Goal: Information Seeking & Learning: Learn about a topic

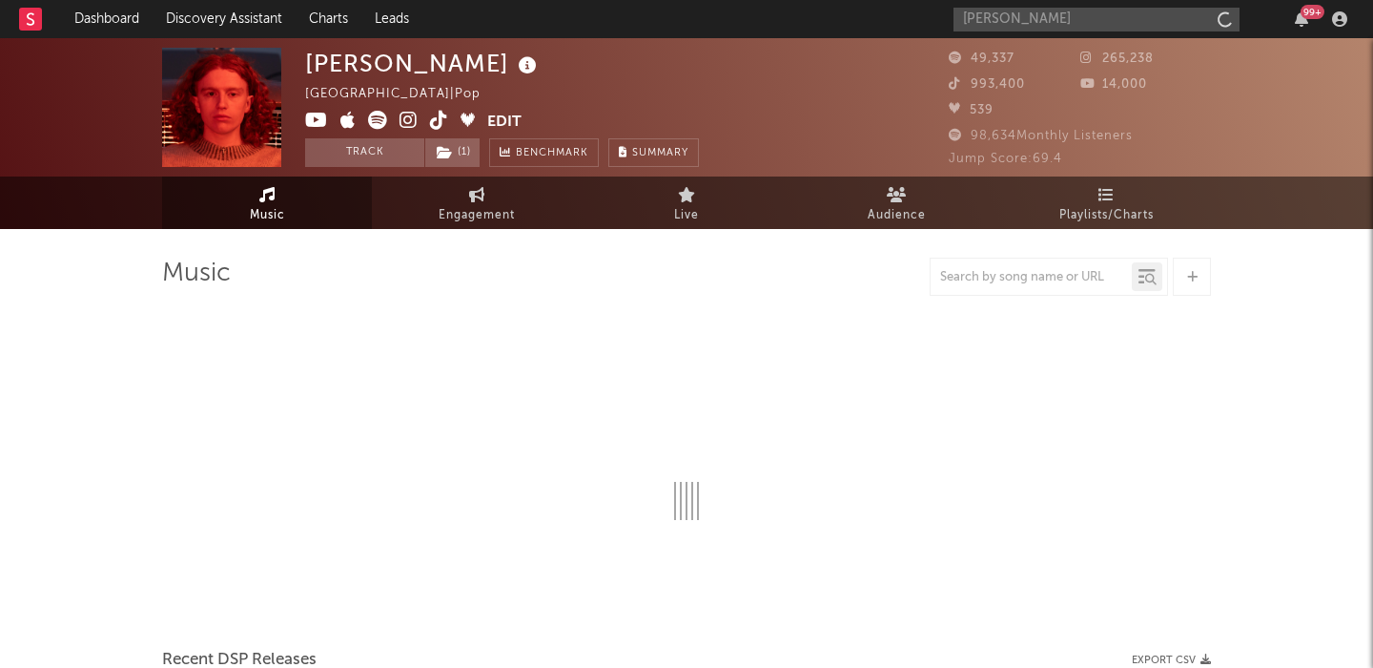
type input "[PERSON_NAME]"
click at [1057, 10] on input "Sidney Gish" at bounding box center [1097, 20] width 286 height 24
select select "6m"
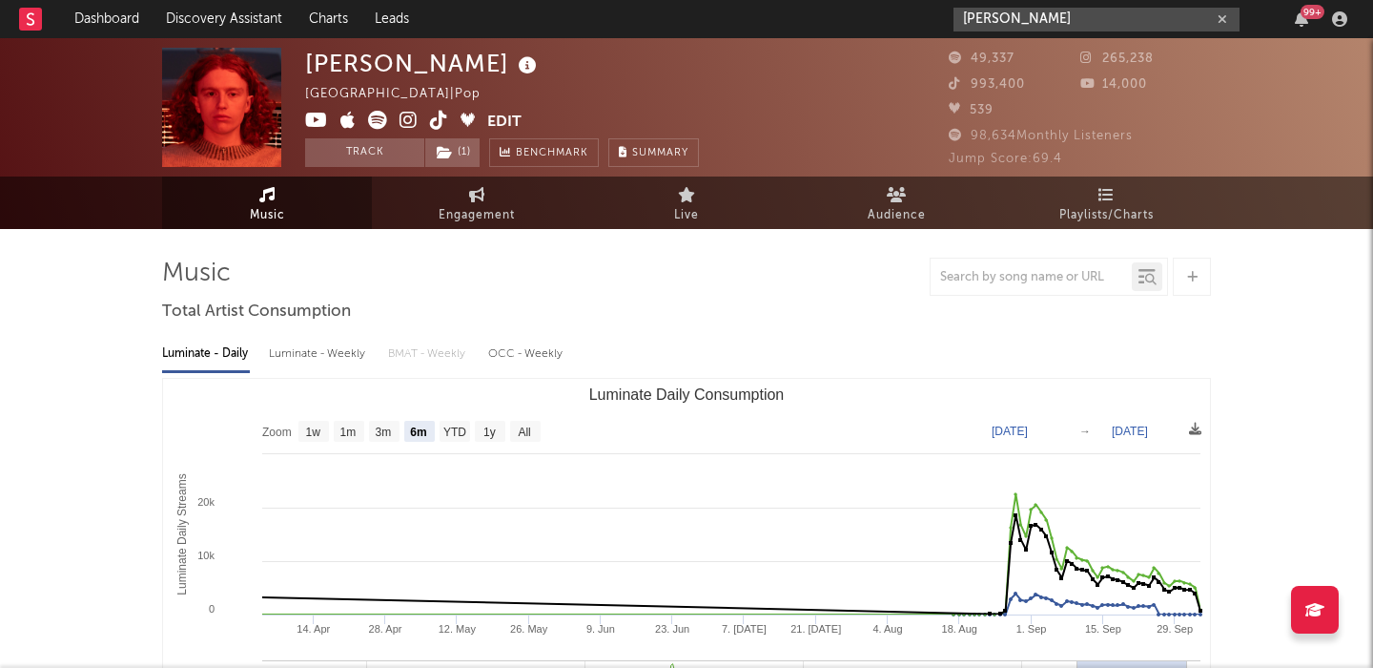
click at [1060, 26] on input "Sidney Gish" at bounding box center [1097, 20] width 286 height 24
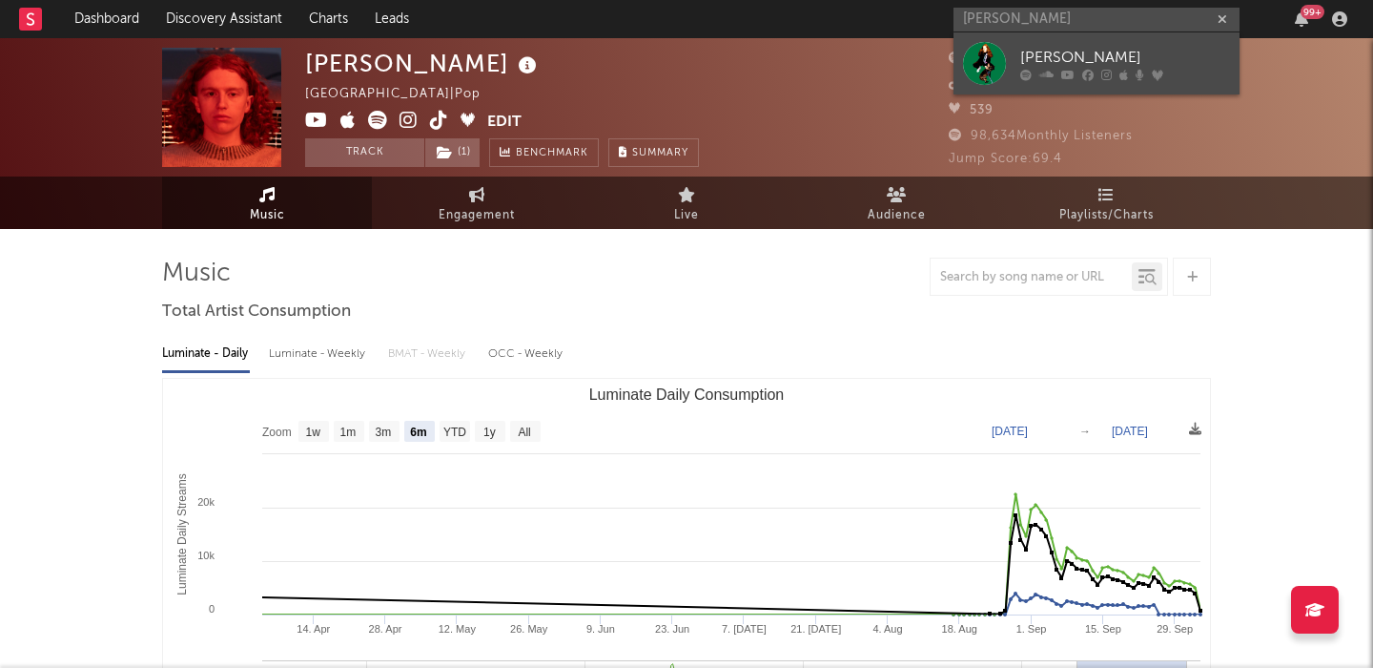
click at [1073, 55] on div "Sidney Gish" at bounding box center [1125, 57] width 210 height 23
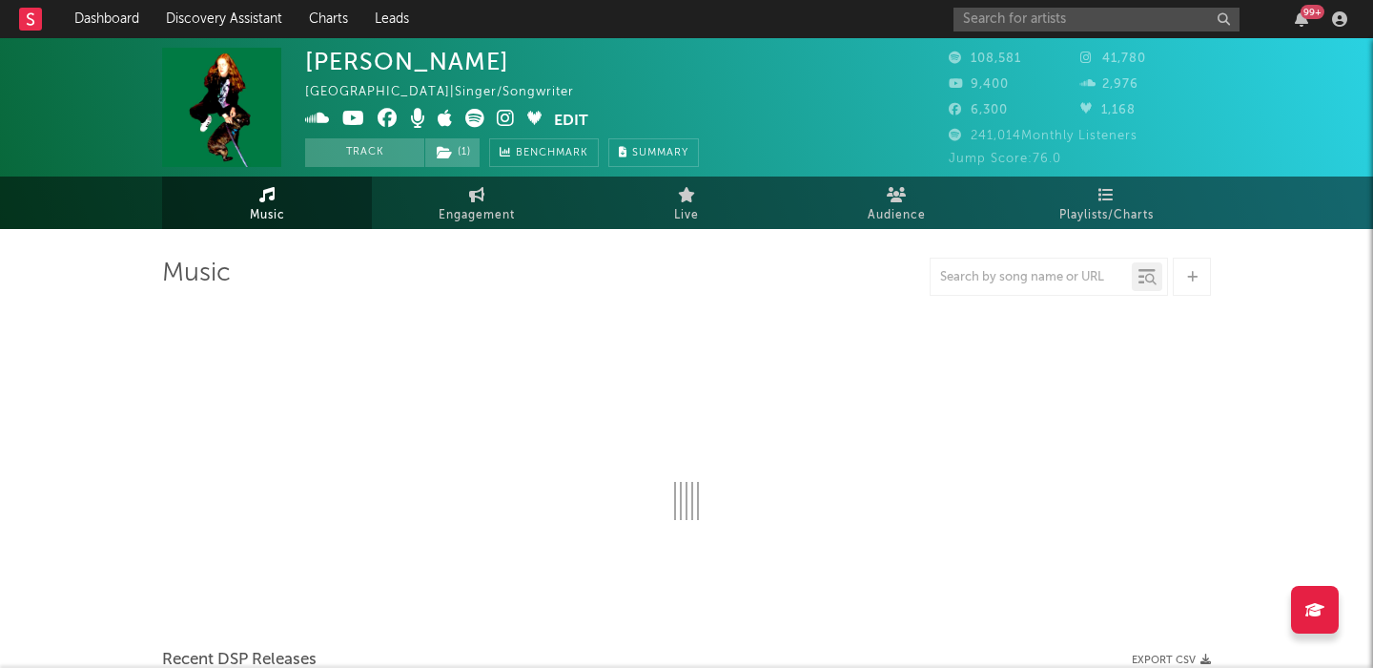
select select "6m"
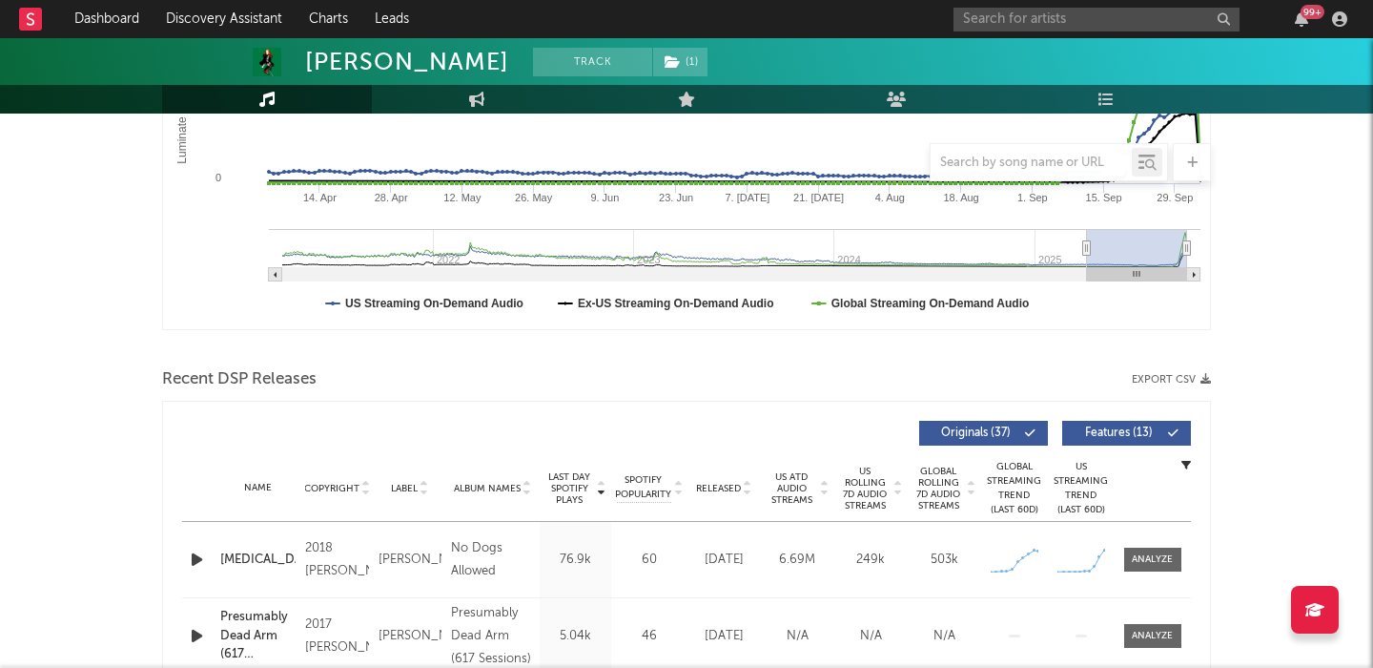
scroll to position [660, 0]
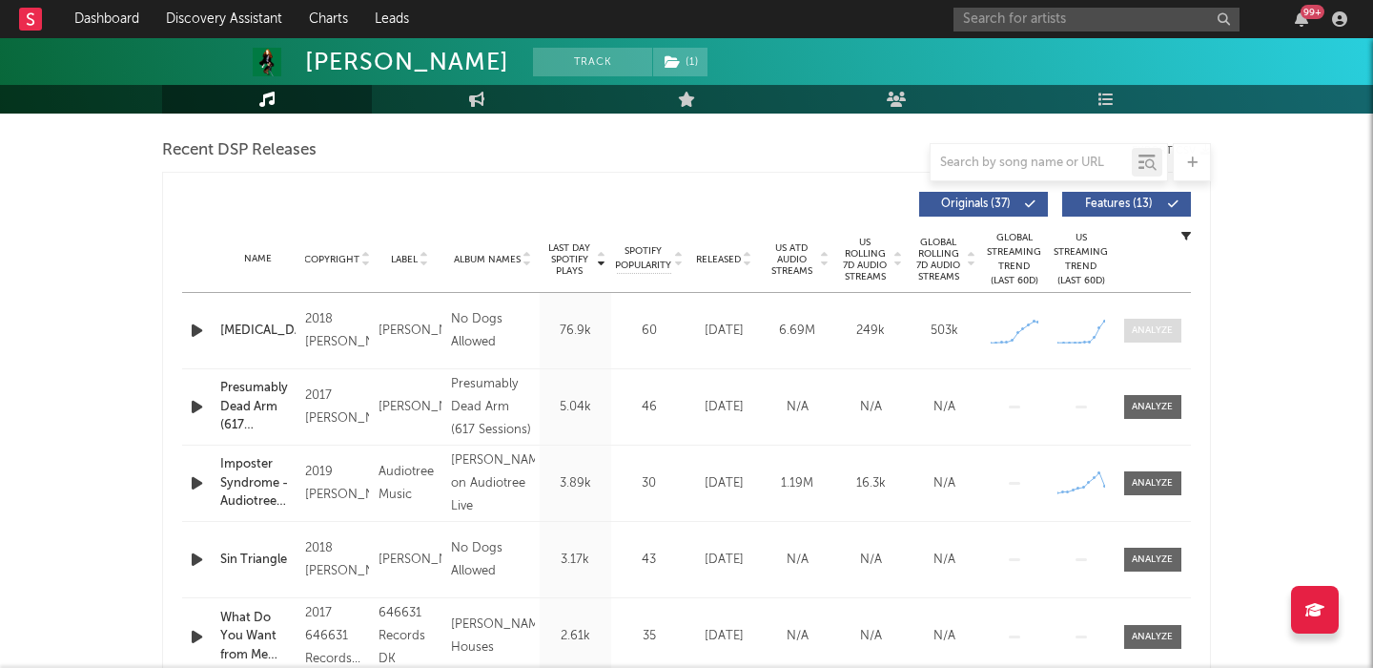
click at [1142, 324] on div at bounding box center [1152, 330] width 41 height 14
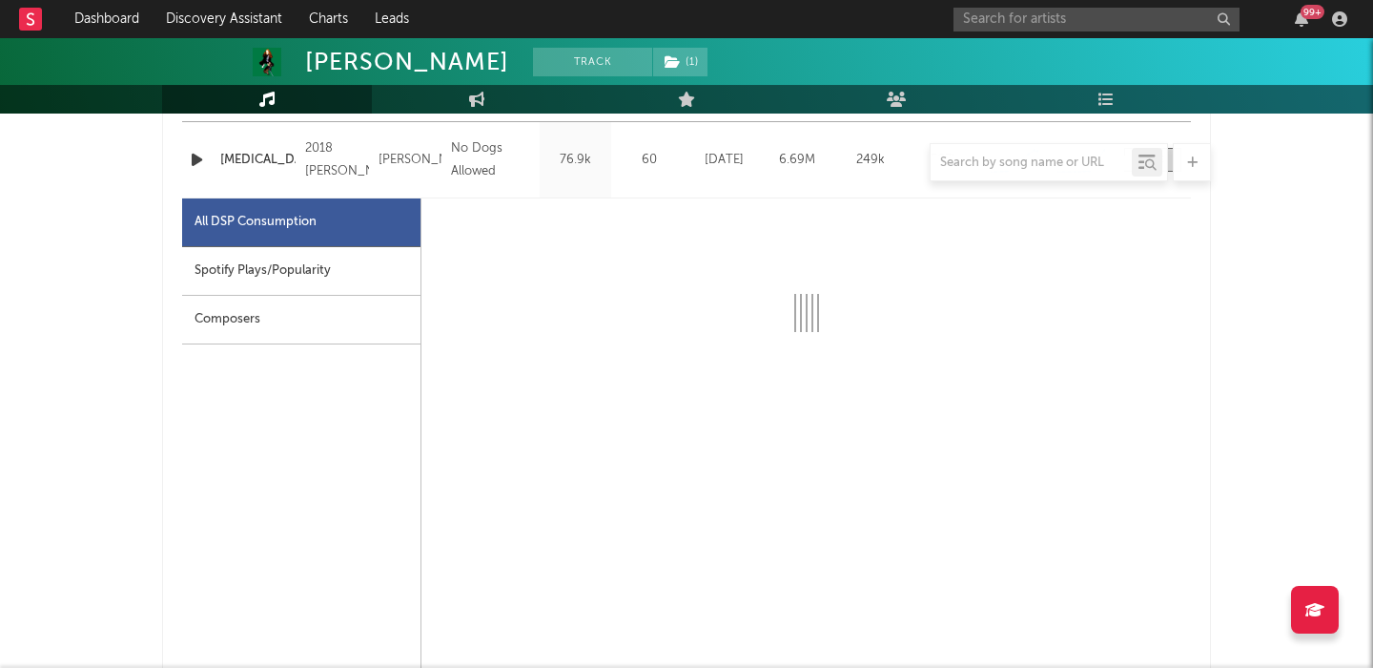
scroll to position [837, 0]
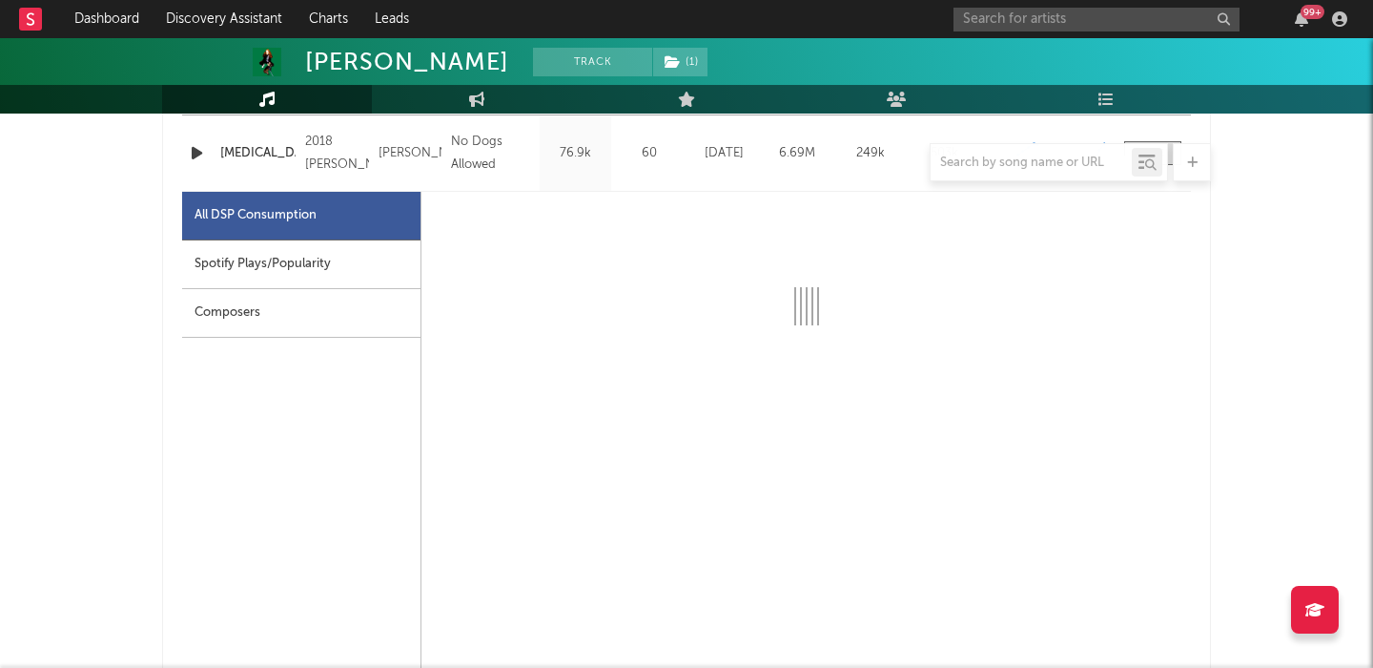
select select "6m"
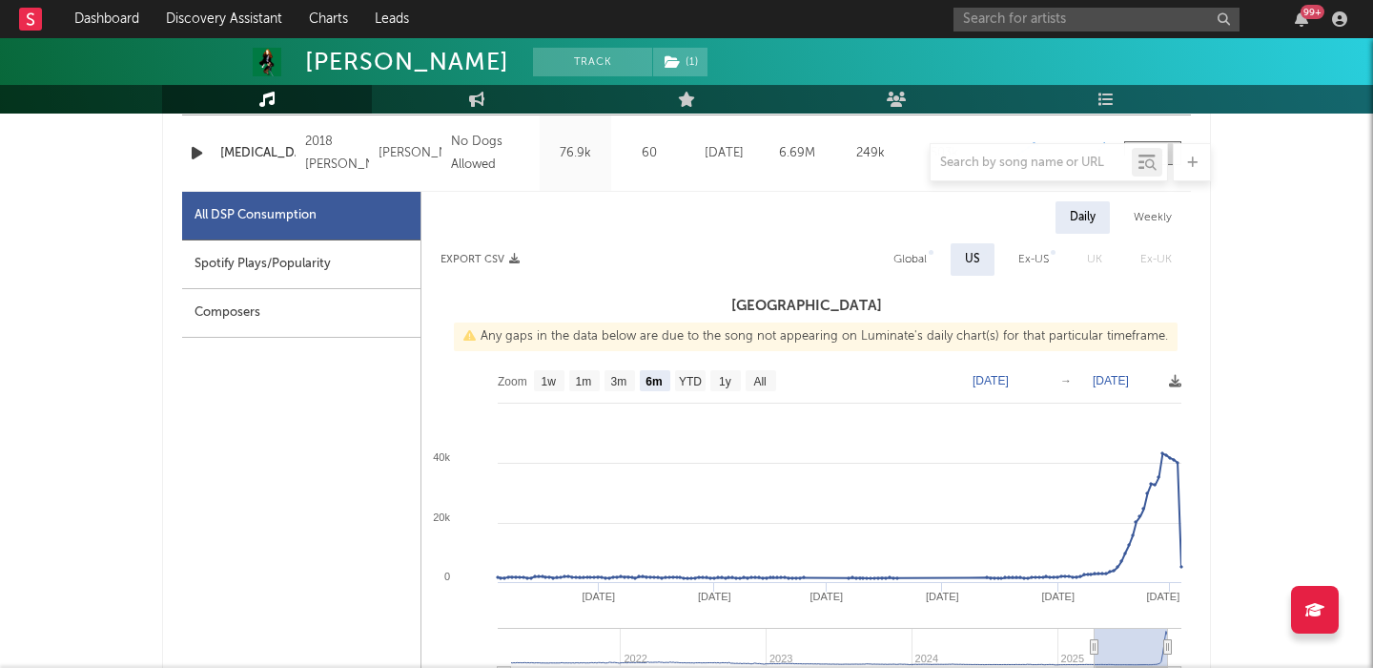
click at [905, 253] on div "Global" at bounding box center [910, 259] width 33 height 23
select select "6m"
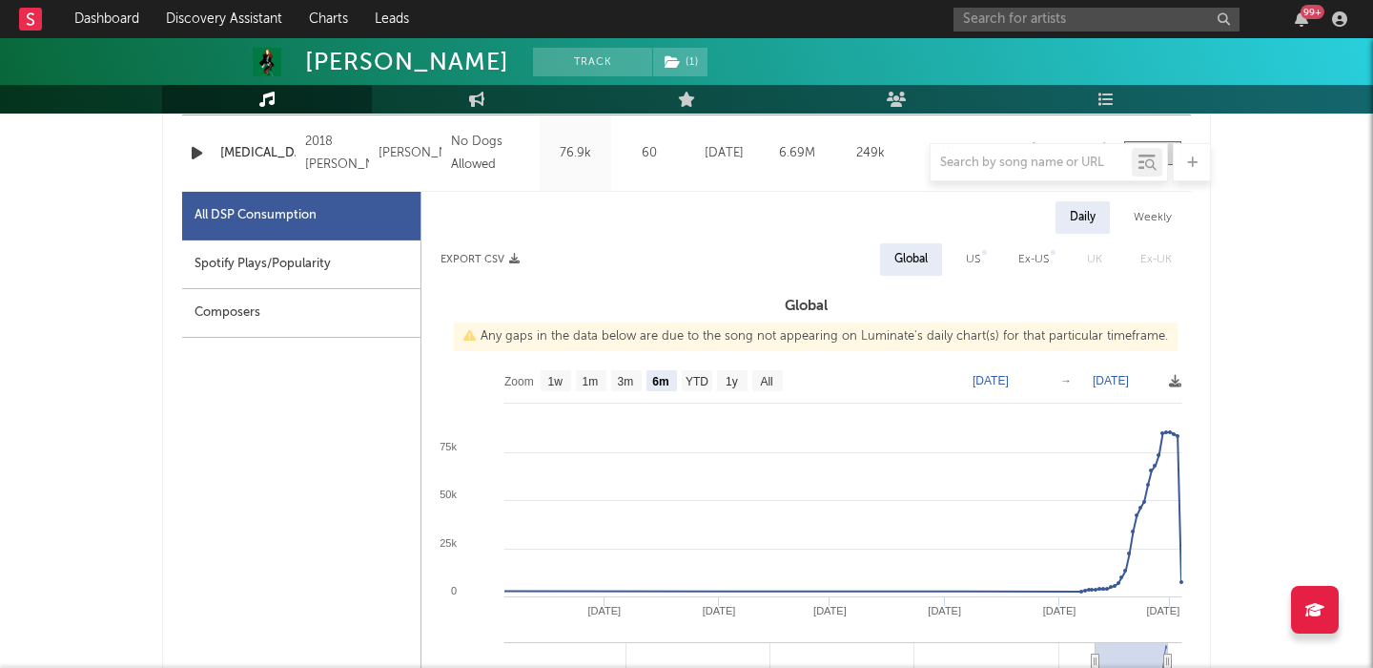
click at [341, 263] on div "Spotify Plays/Popularity" at bounding box center [301, 264] width 238 height 49
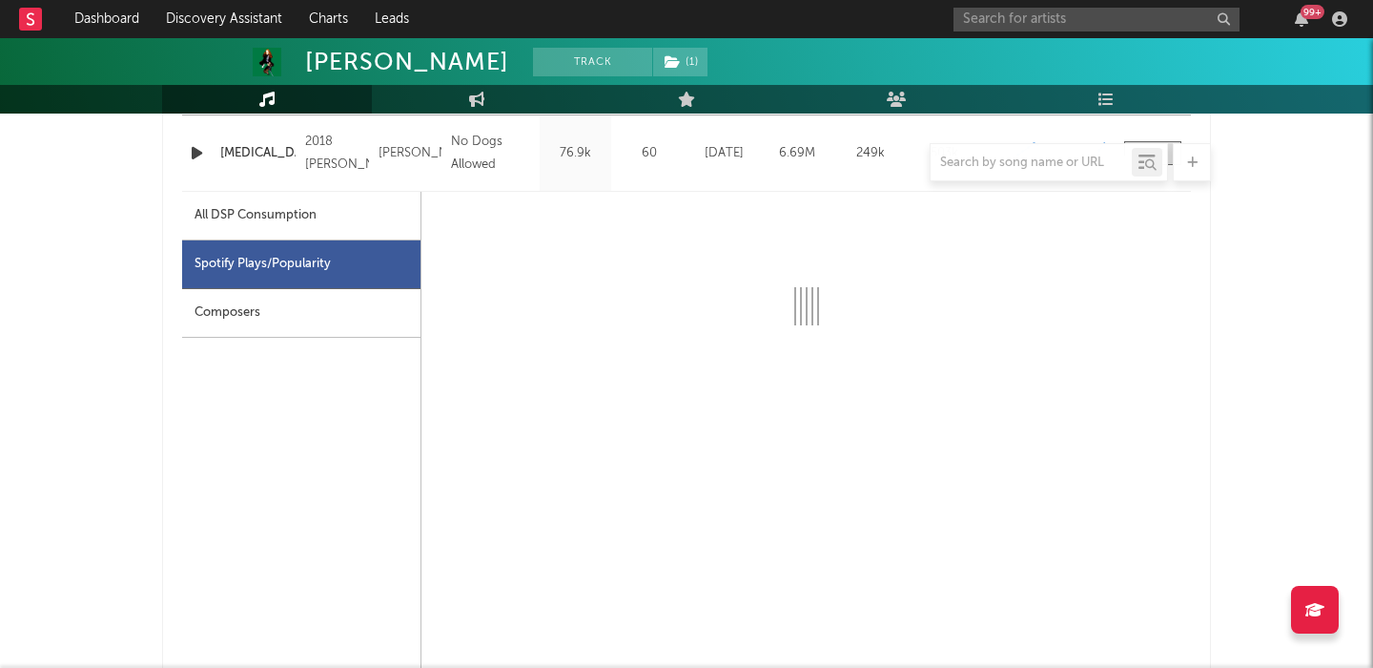
select select "6m"
select select "1w"
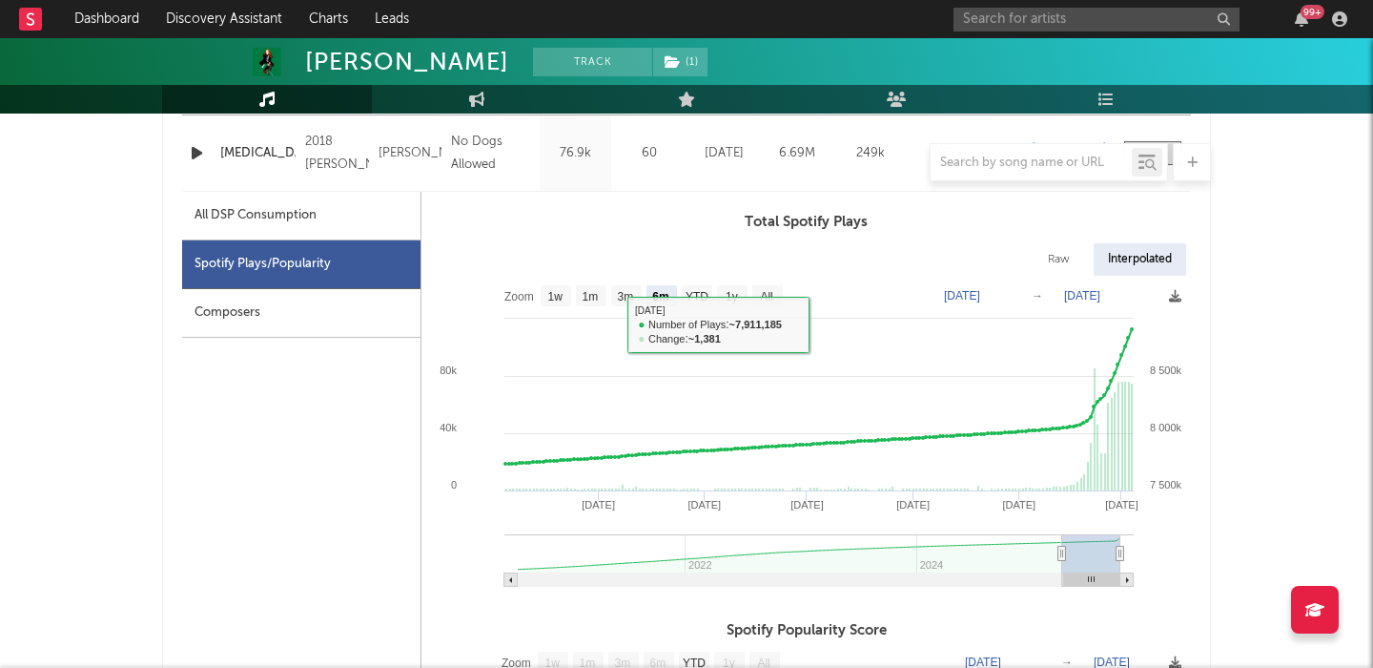
click at [1039, 249] on div "Raw" at bounding box center [1059, 259] width 51 height 32
select select "6m"
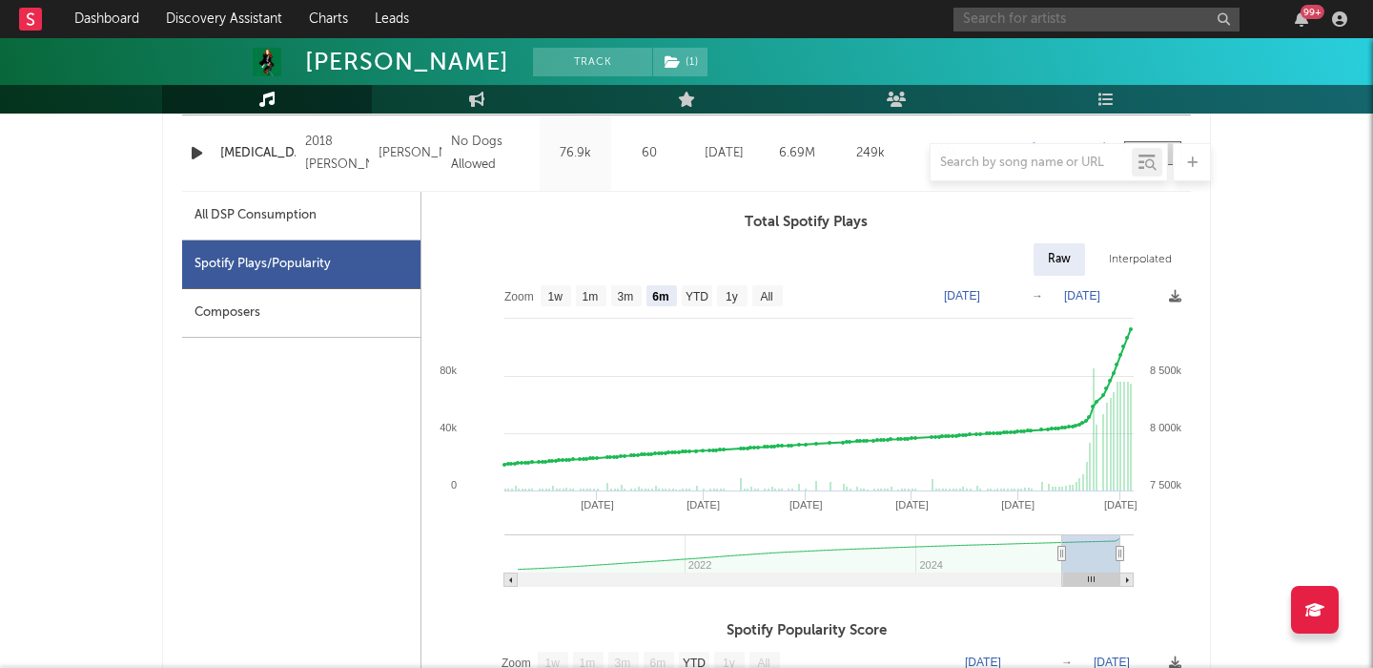
click at [1013, 19] on input "text" at bounding box center [1097, 20] width 286 height 24
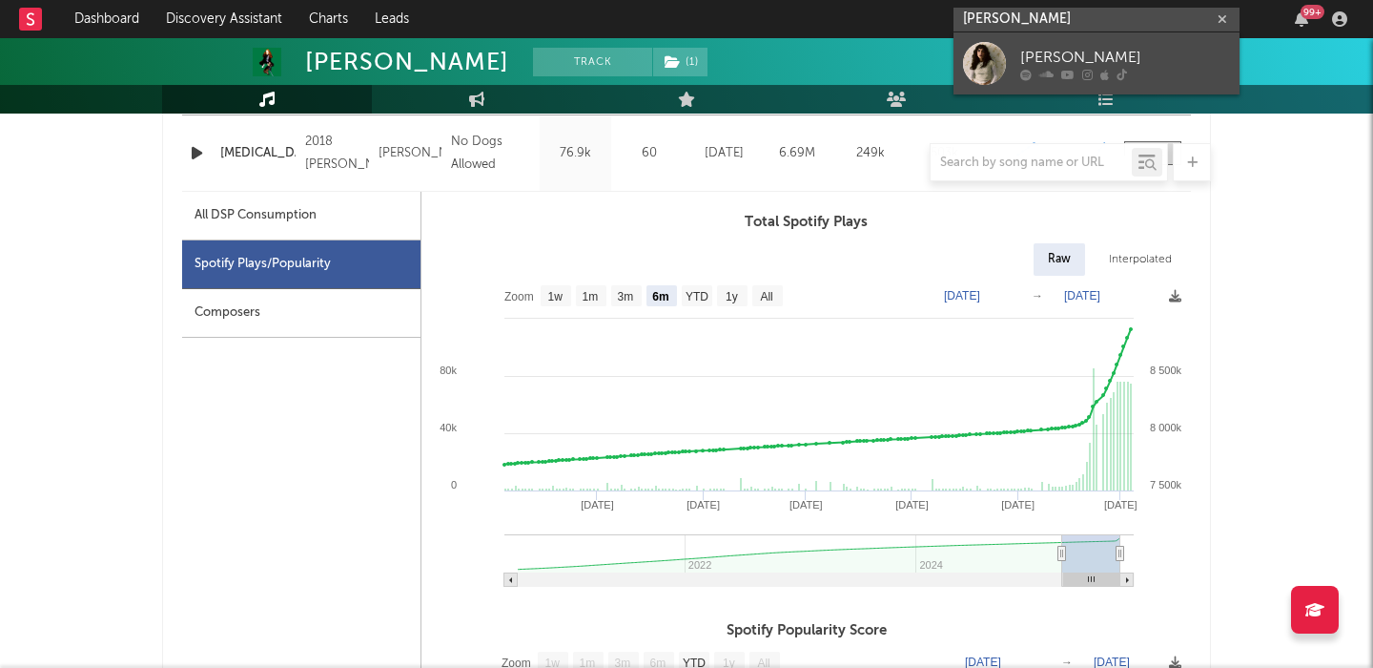
type input "asha banks"
click at [1021, 51] on div "Asha Banks" at bounding box center [1125, 57] width 210 height 23
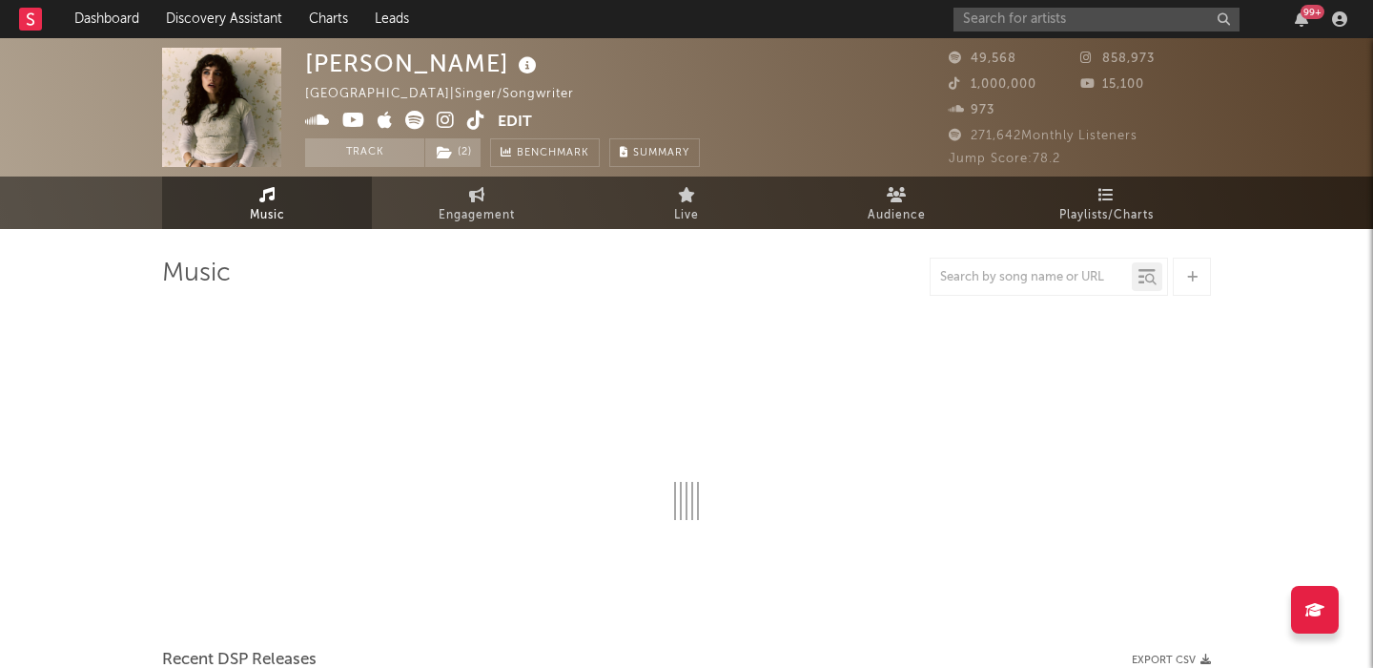
scroll to position [121, 0]
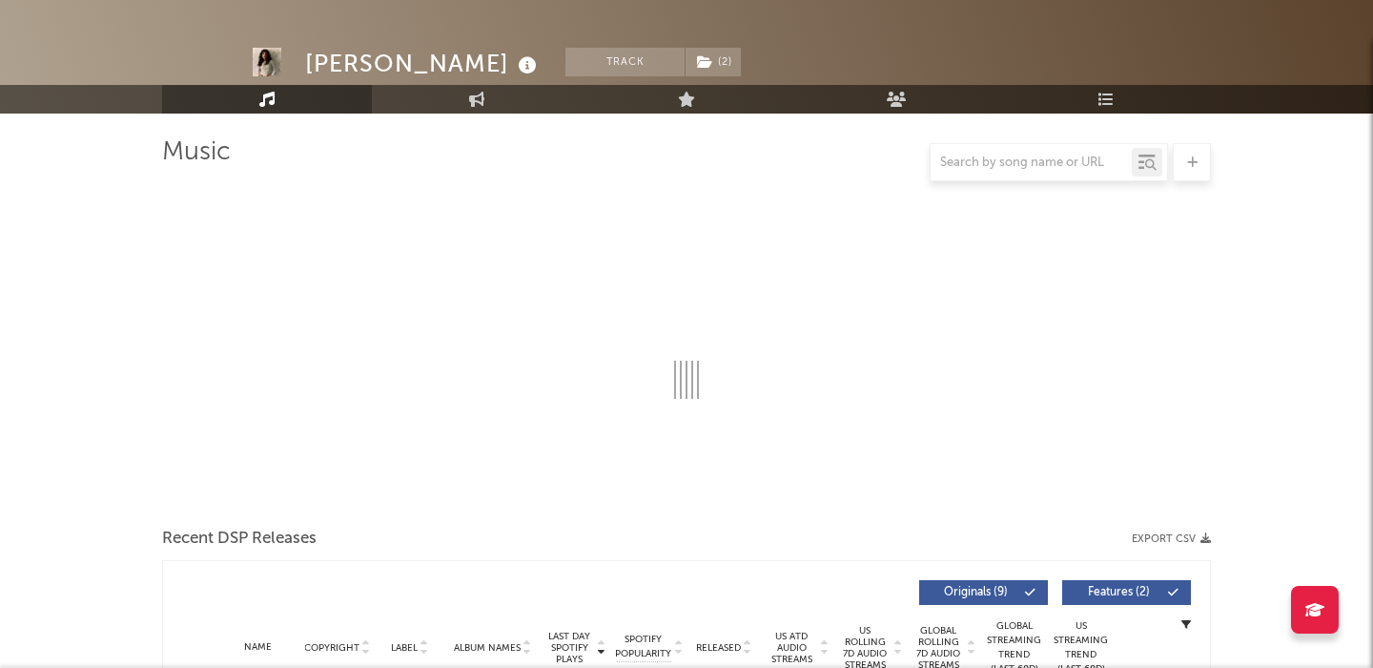
click at [700, 494] on div at bounding box center [686, 508] width 1049 height 29
select select "6m"
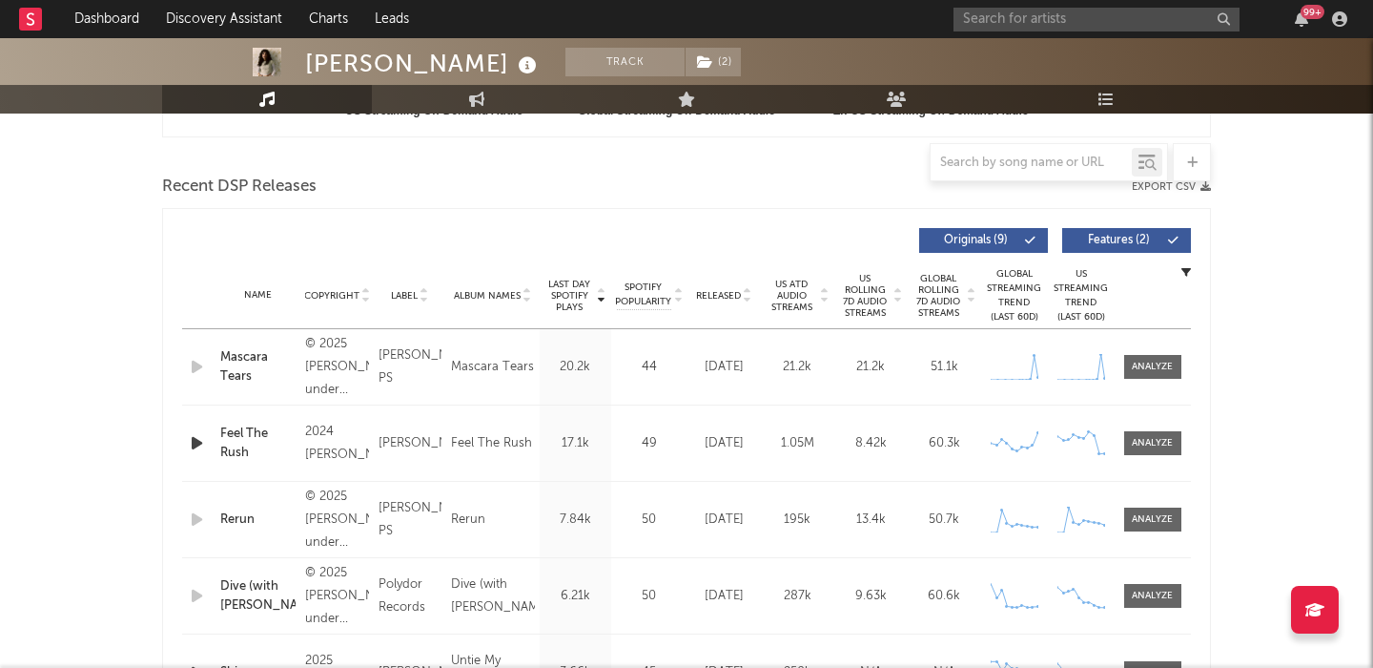
scroll to position [626, 0]
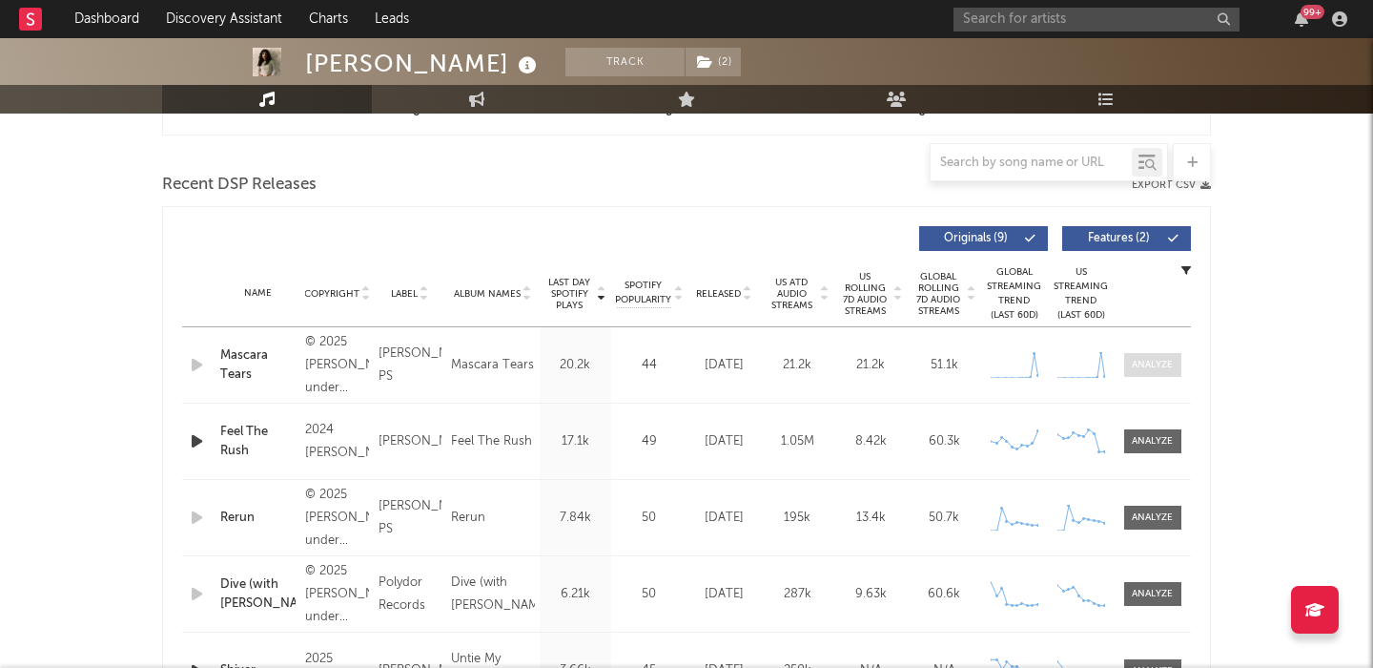
click at [1163, 363] on div at bounding box center [1152, 365] width 41 height 14
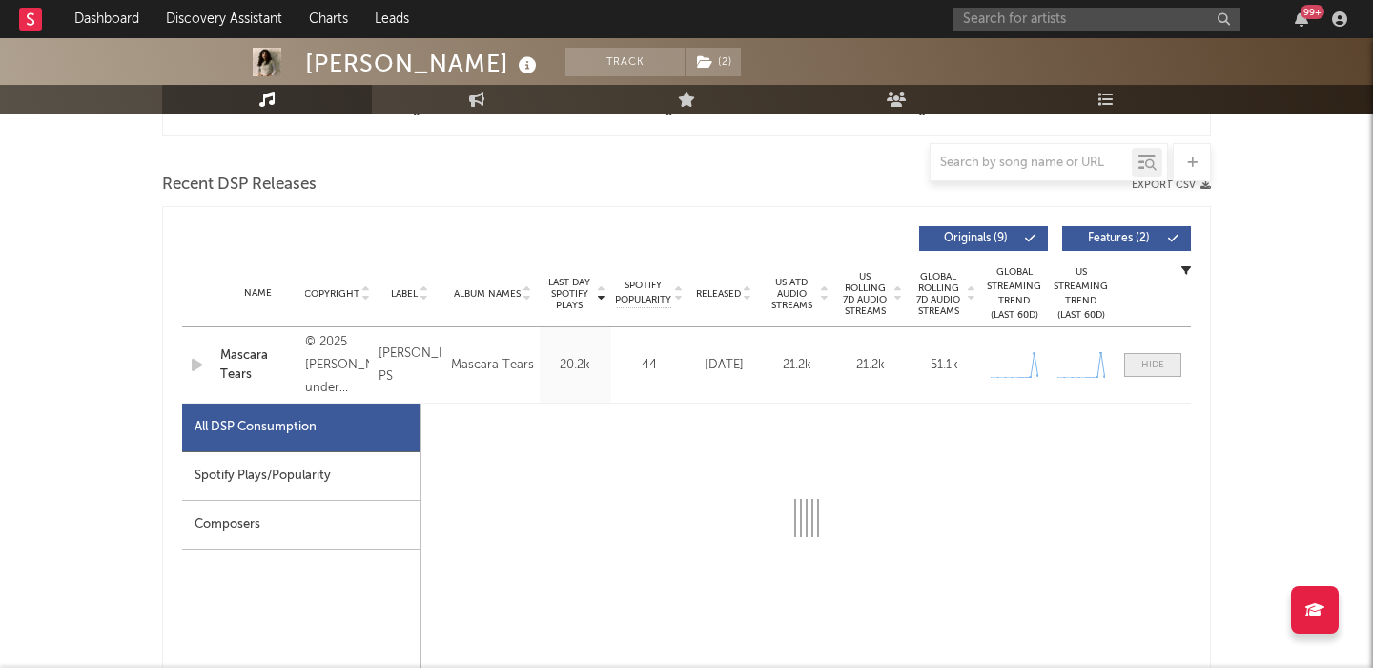
select select "1w"
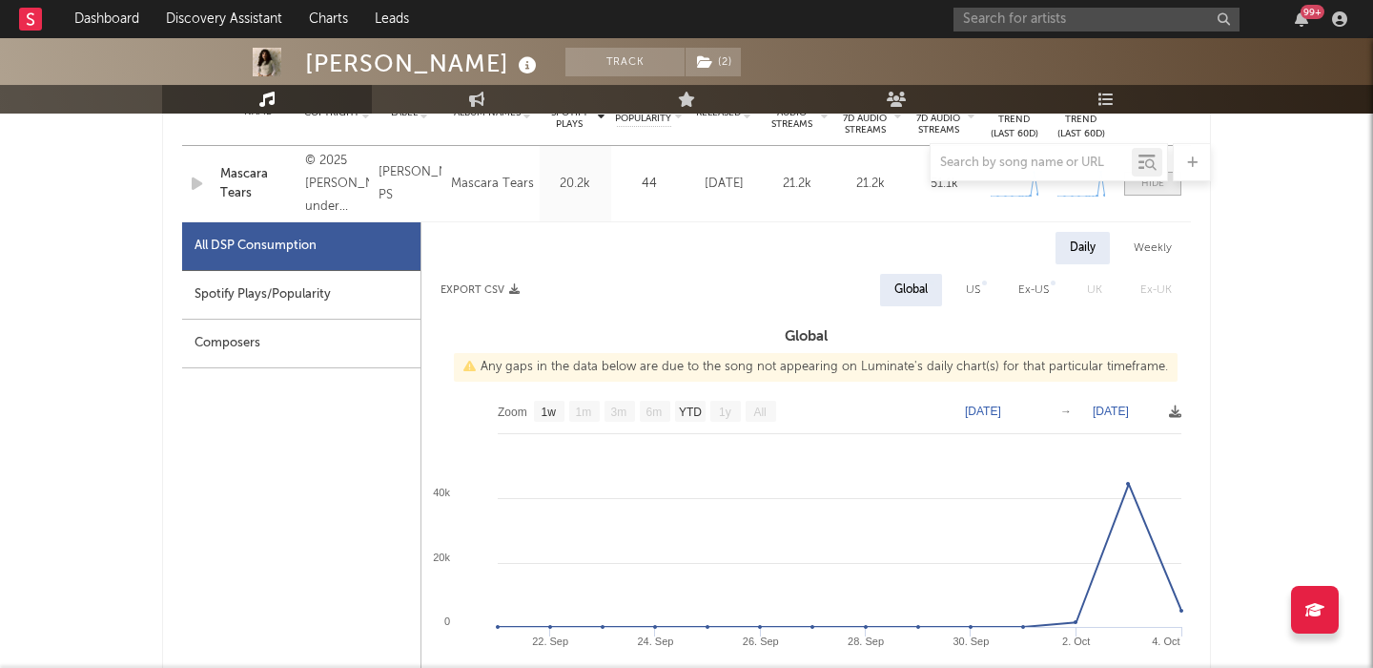
scroll to position [842, 0]
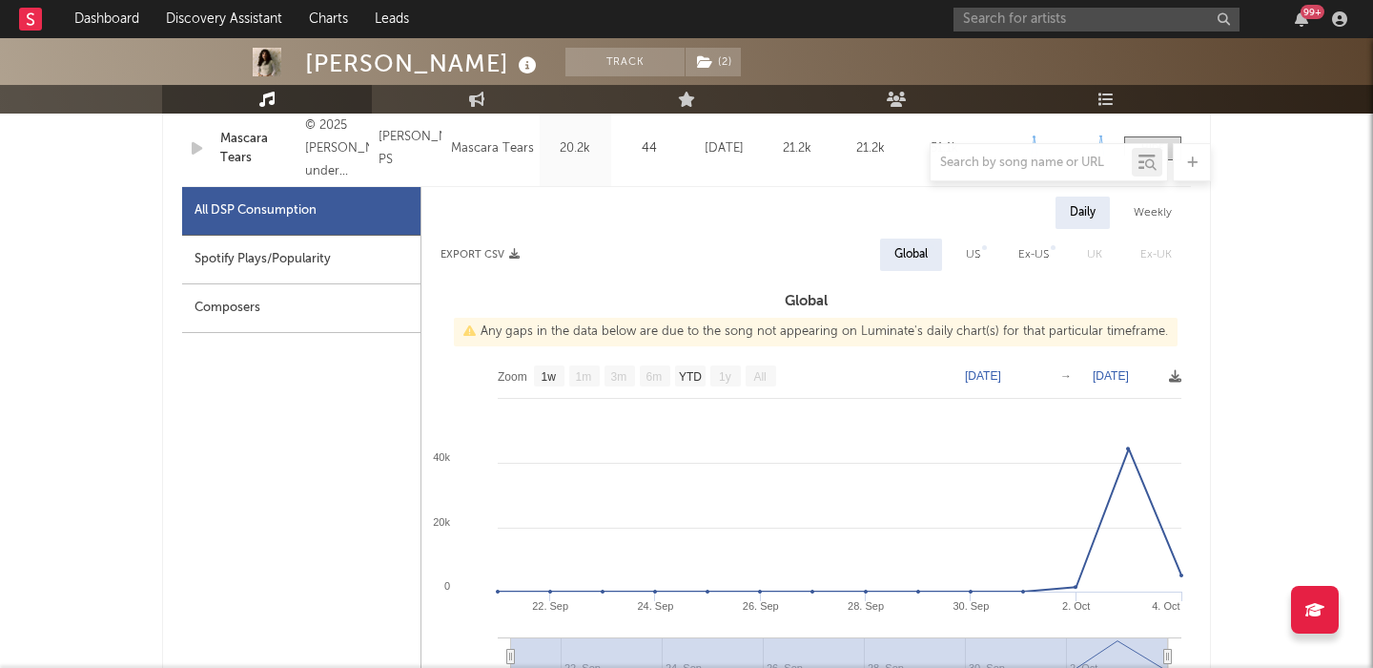
click at [974, 266] on div "US" at bounding box center [973, 254] width 43 height 32
select select "1w"
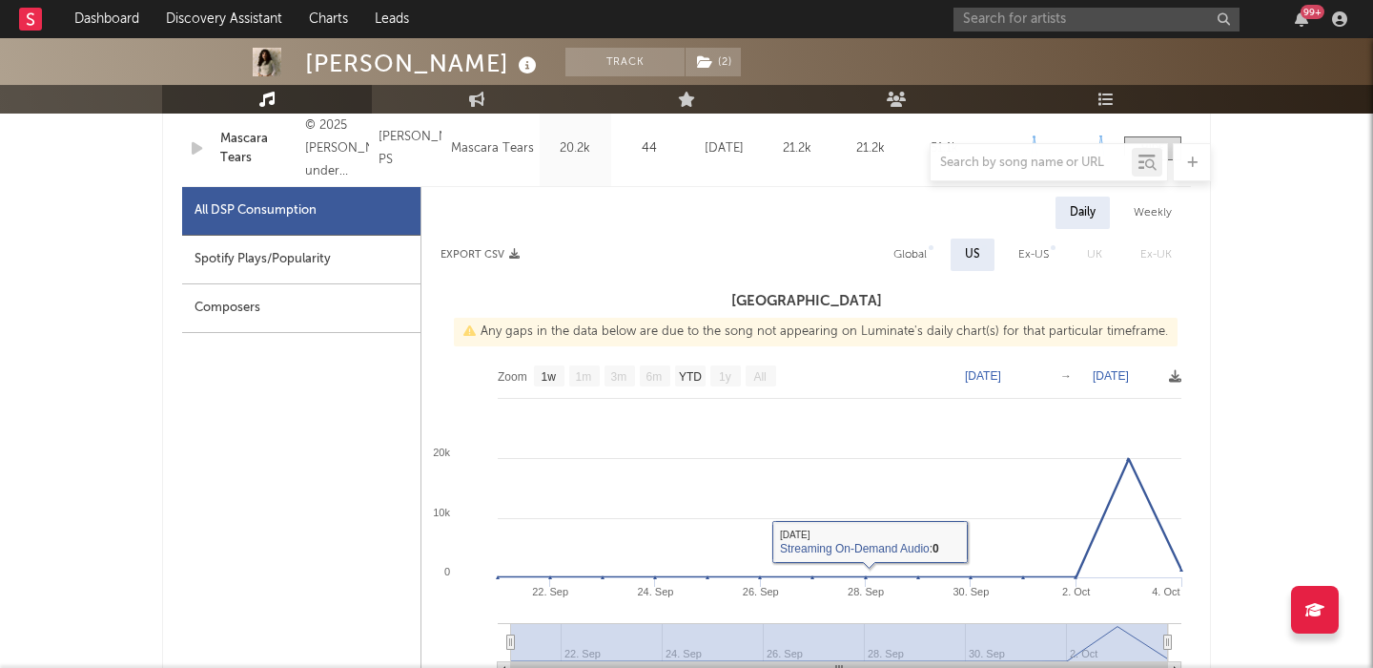
click at [293, 265] on div "Spotify Plays/Popularity" at bounding box center [301, 260] width 238 height 49
select select "1w"
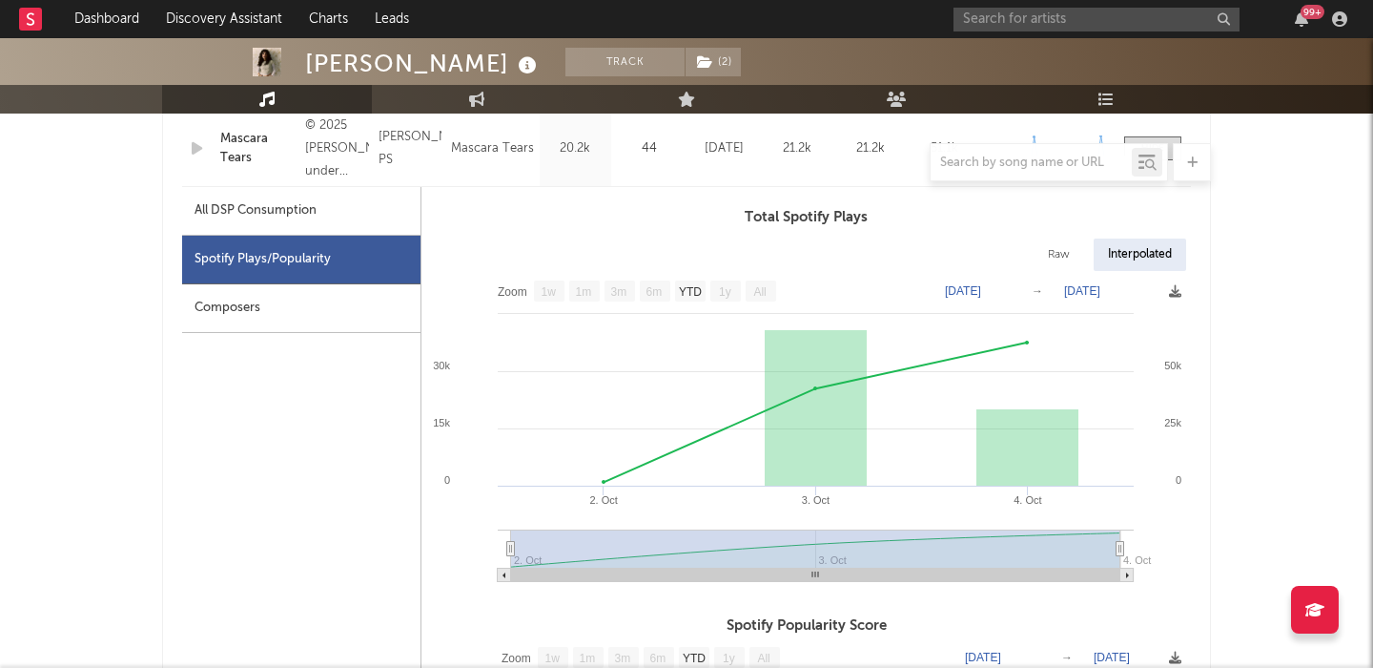
click at [1060, 258] on div "Raw" at bounding box center [1059, 254] width 51 height 32
select select "1w"
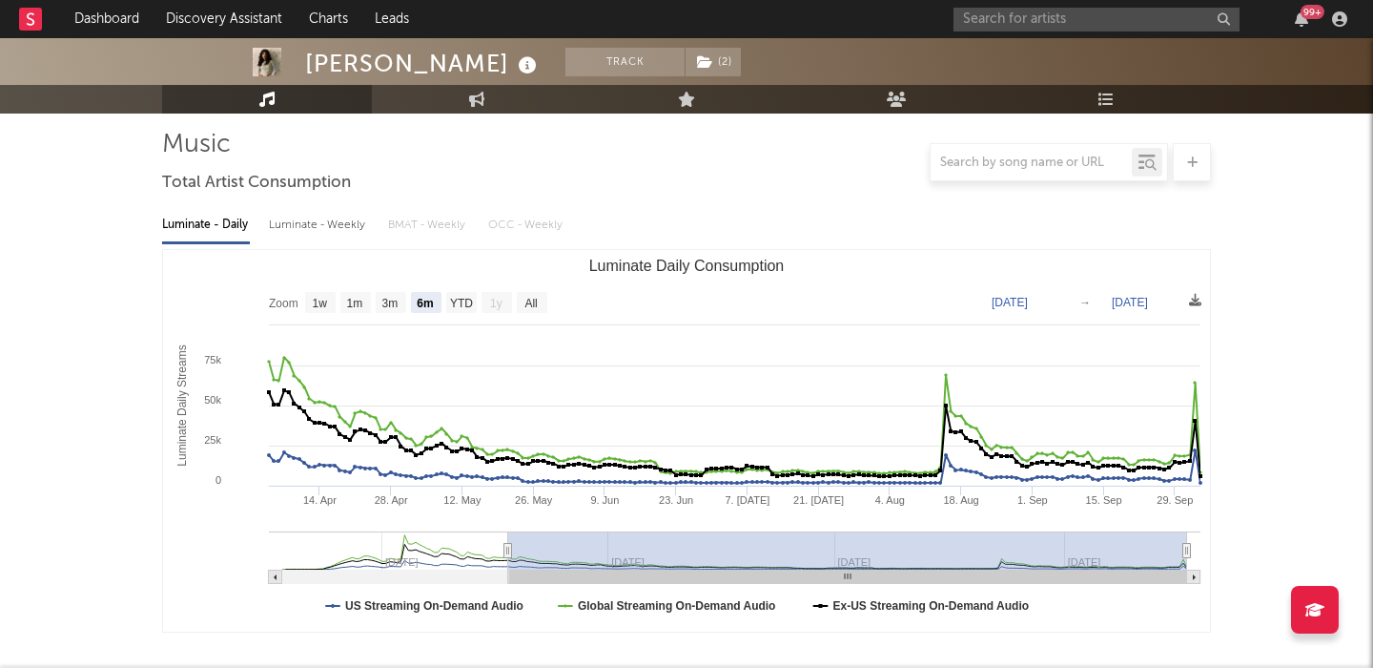
scroll to position [116, 0]
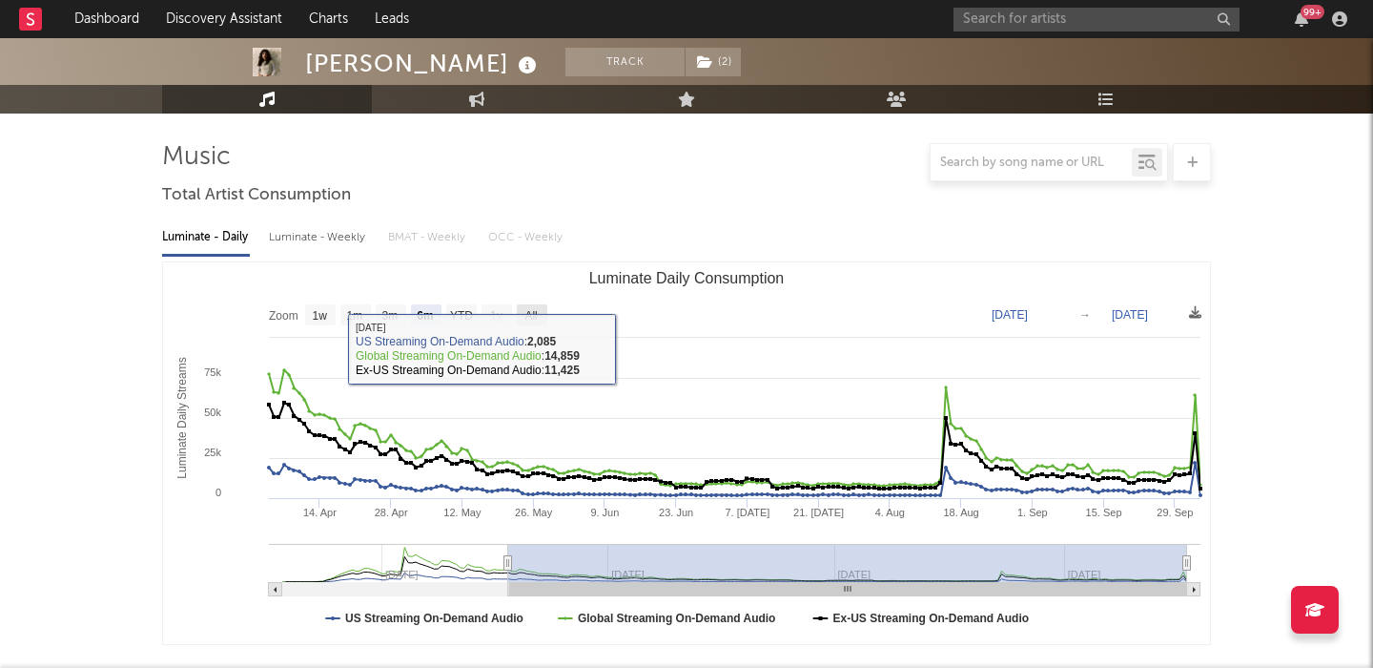
click at [532, 314] on text "All" at bounding box center [531, 315] width 12 height 13
select select "All"
type input "2025-02-02"
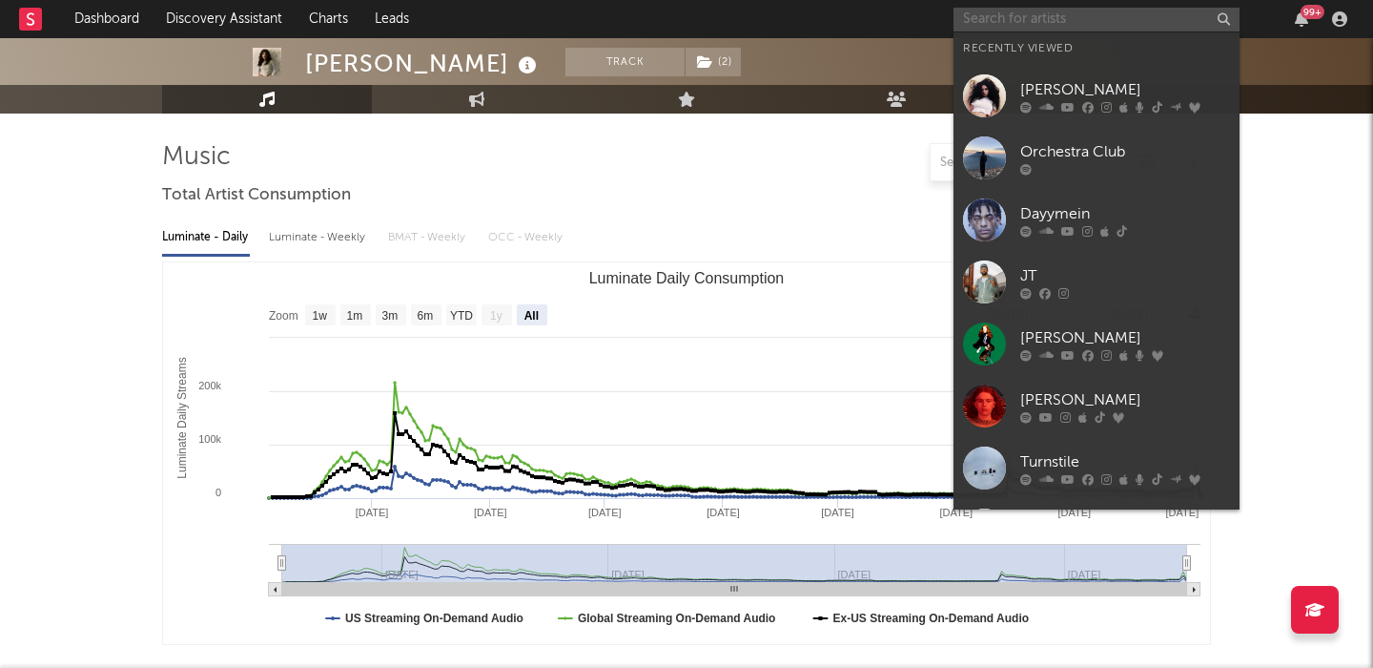
click at [1081, 28] on input "text" at bounding box center [1097, 20] width 286 height 24
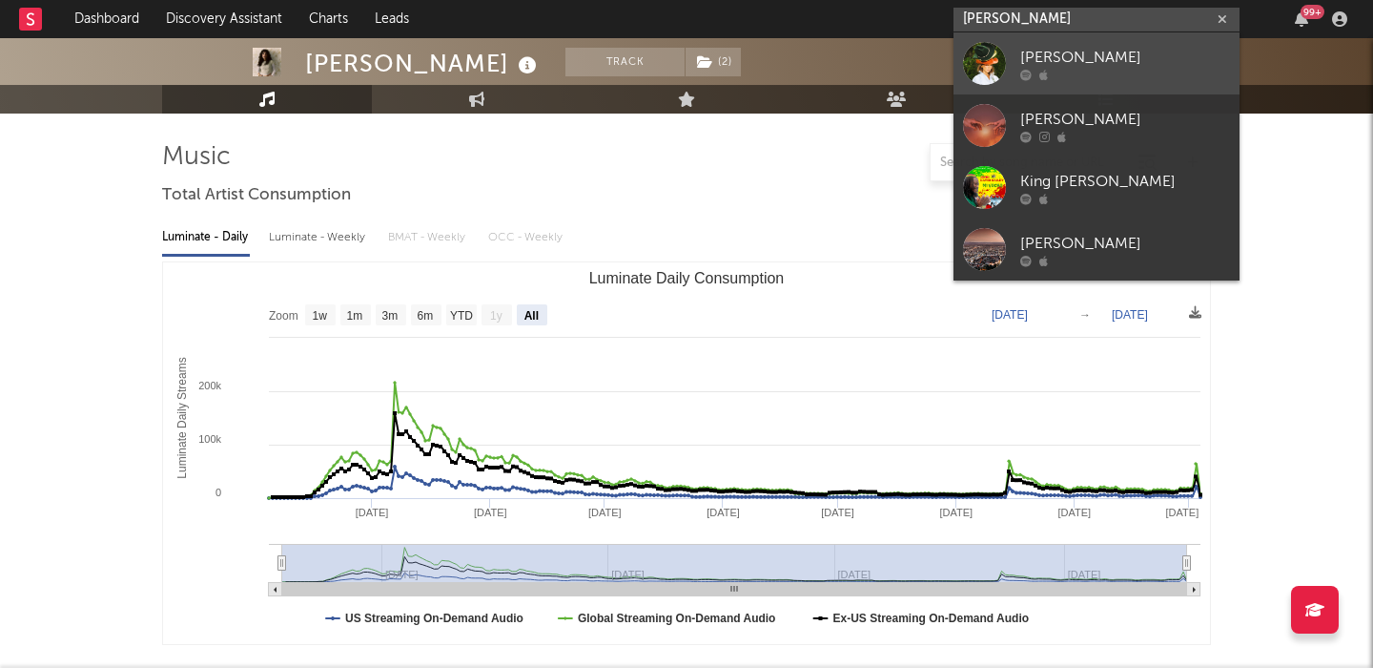
type input "briley king"
click at [1185, 50] on div "[PERSON_NAME]" at bounding box center [1125, 57] width 210 height 23
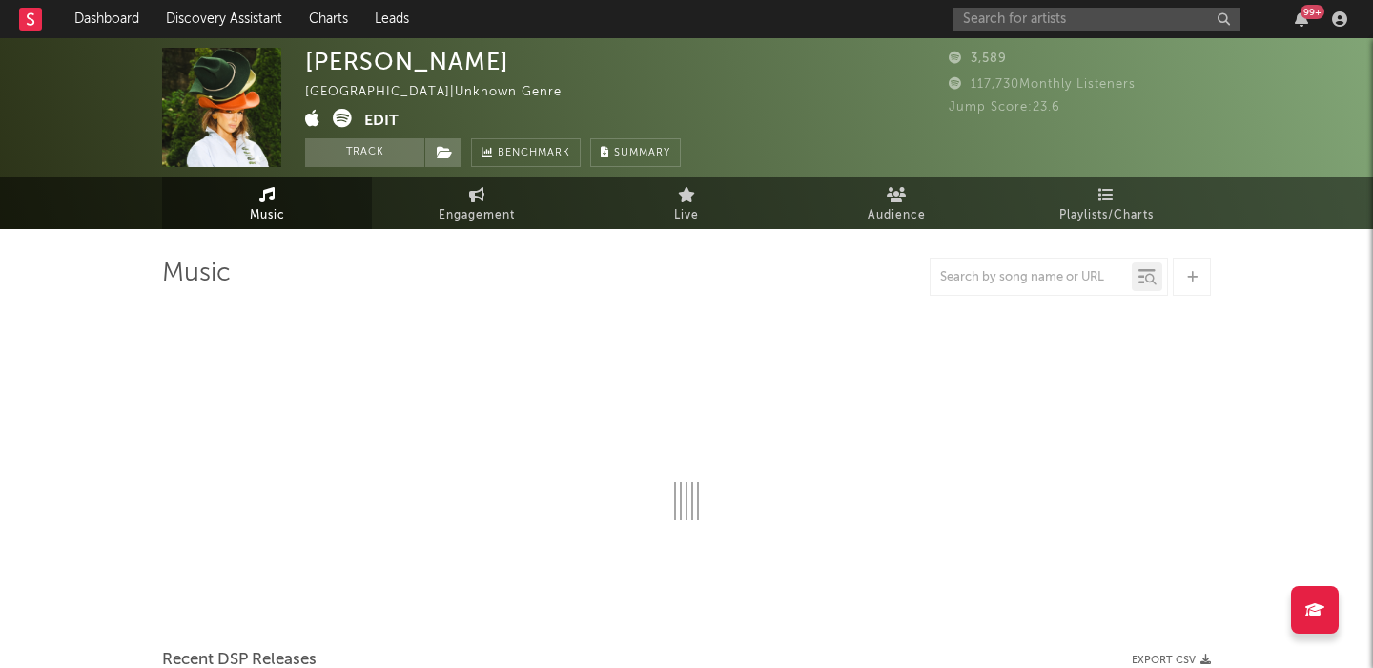
select select "1w"
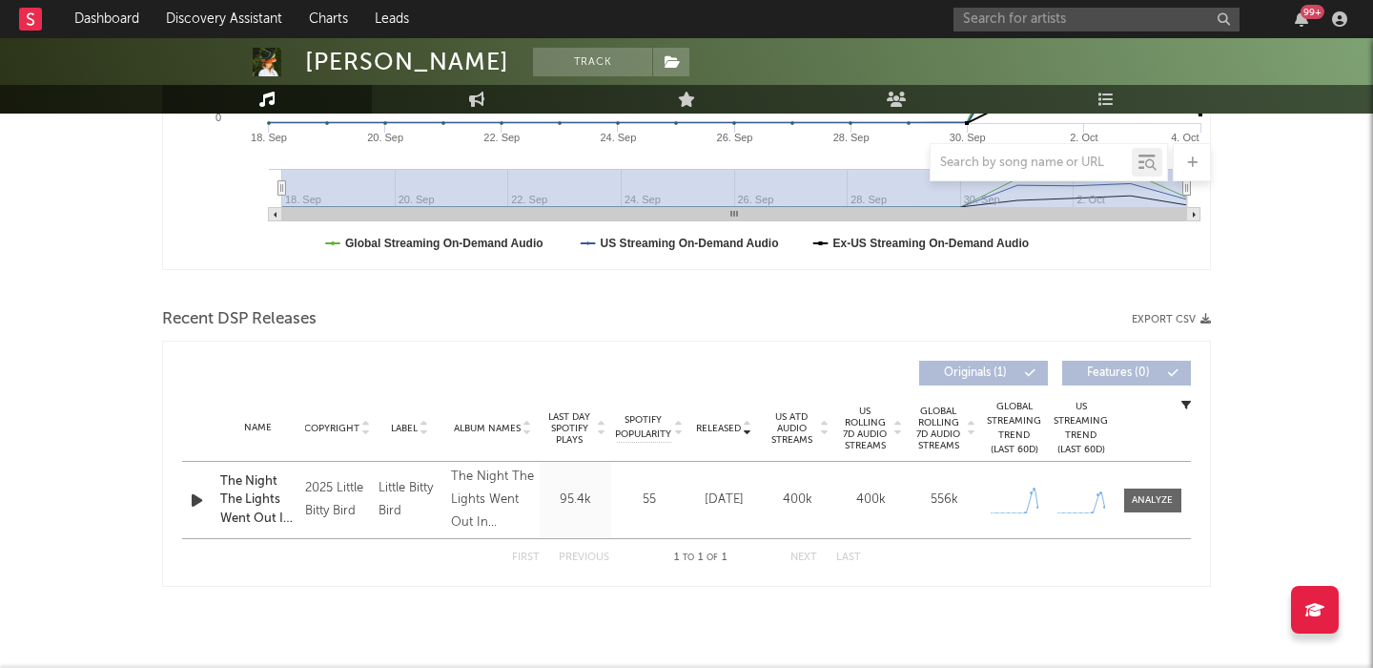
scroll to position [501, 0]
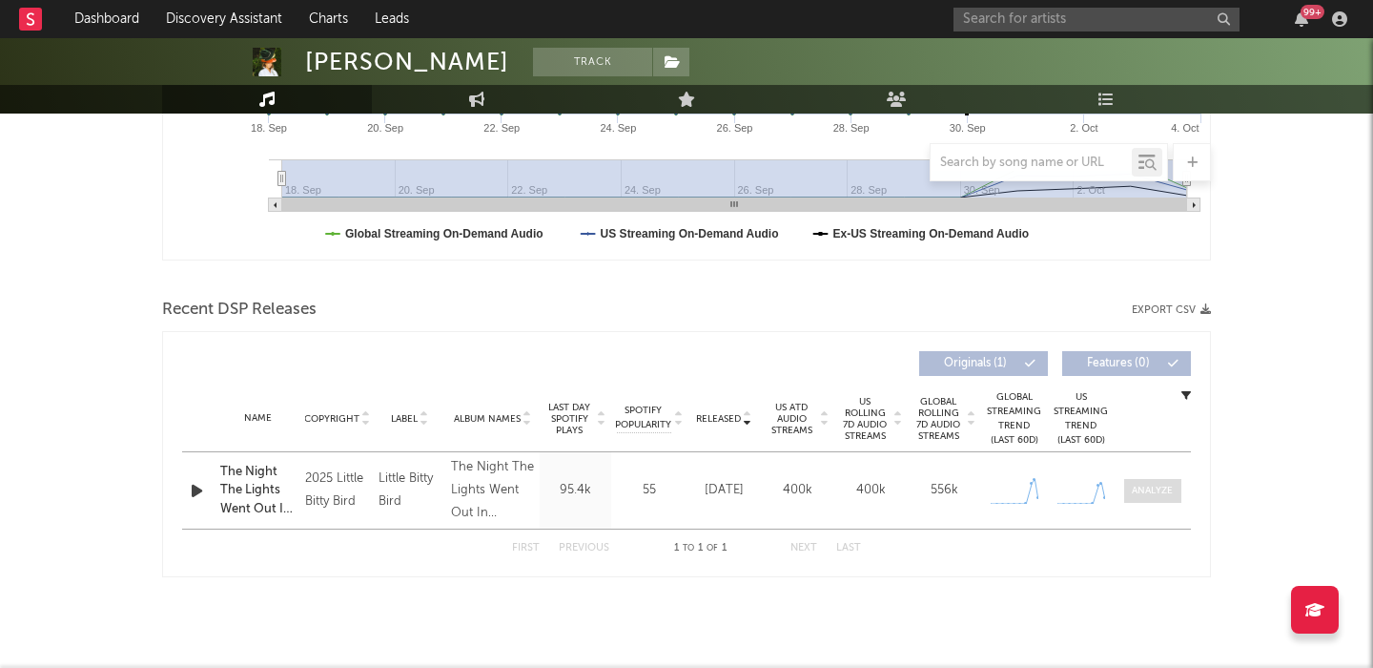
click at [1124, 489] on span at bounding box center [1152, 491] width 57 height 24
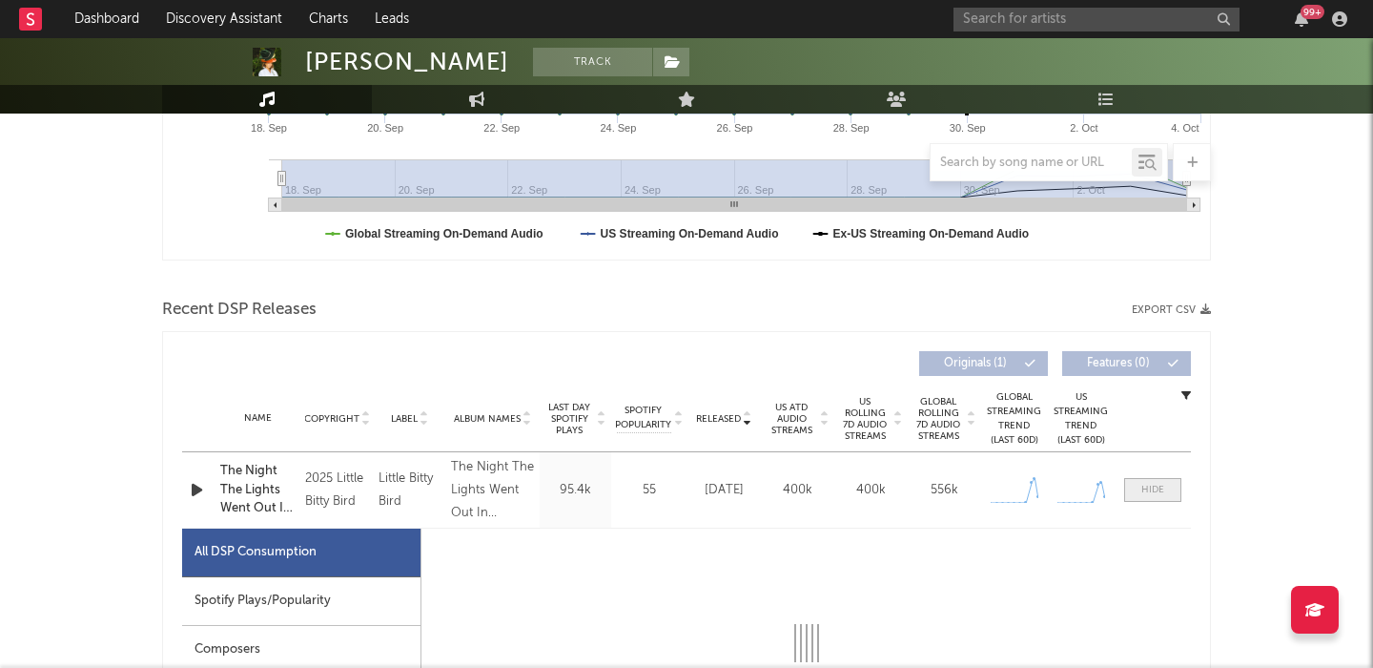
select select "1w"
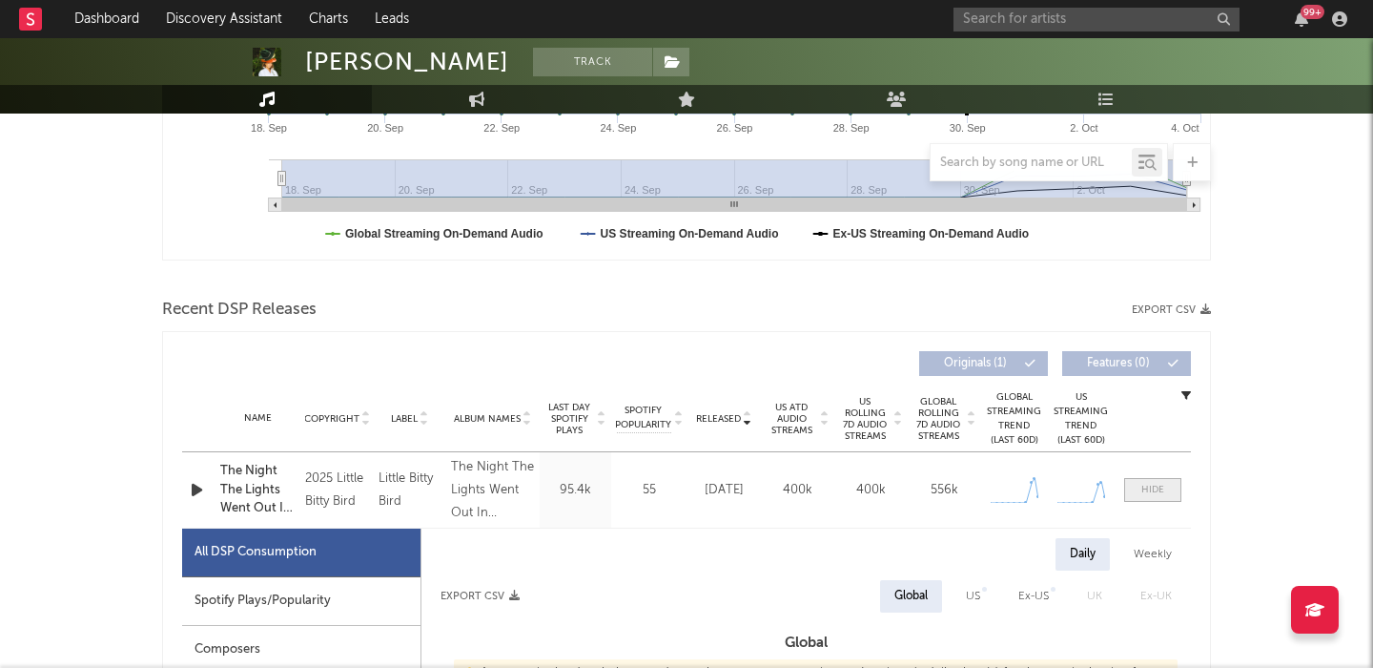
scroll to position [893, 0]
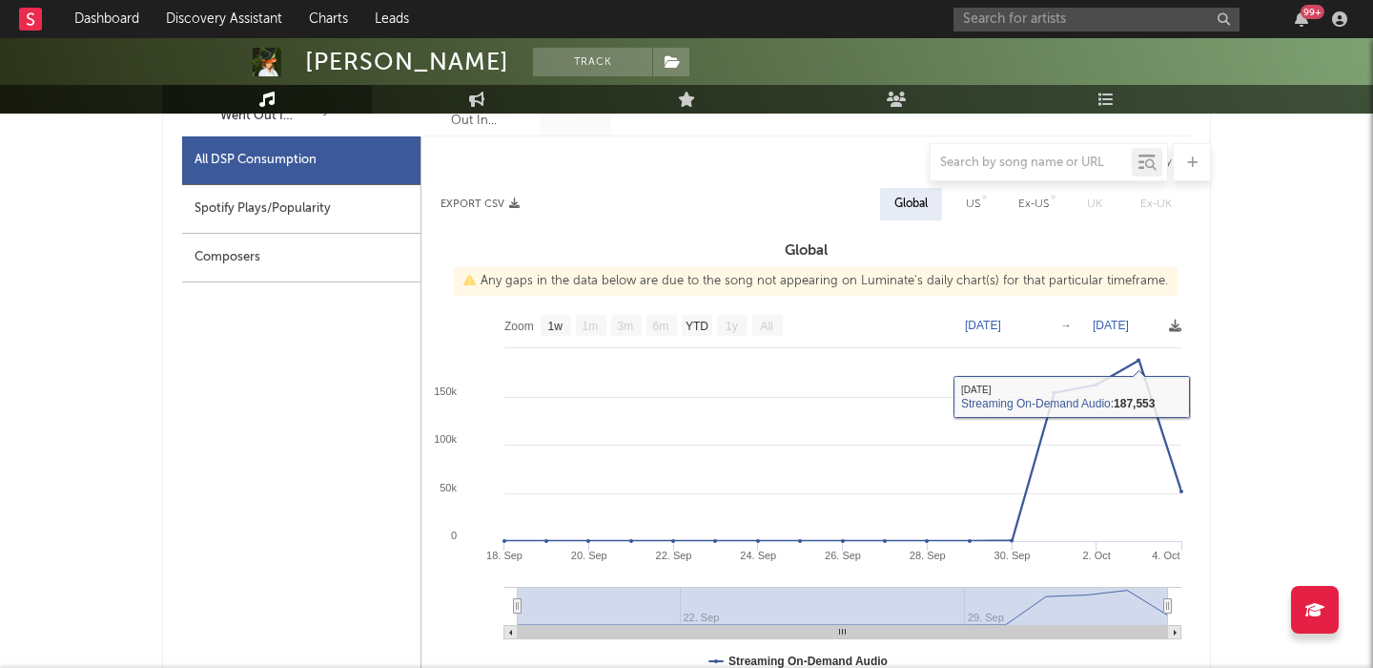
click at [959, 208] on div "US" at bounding box center [973, 204] width 43 height 32
select select "1w"
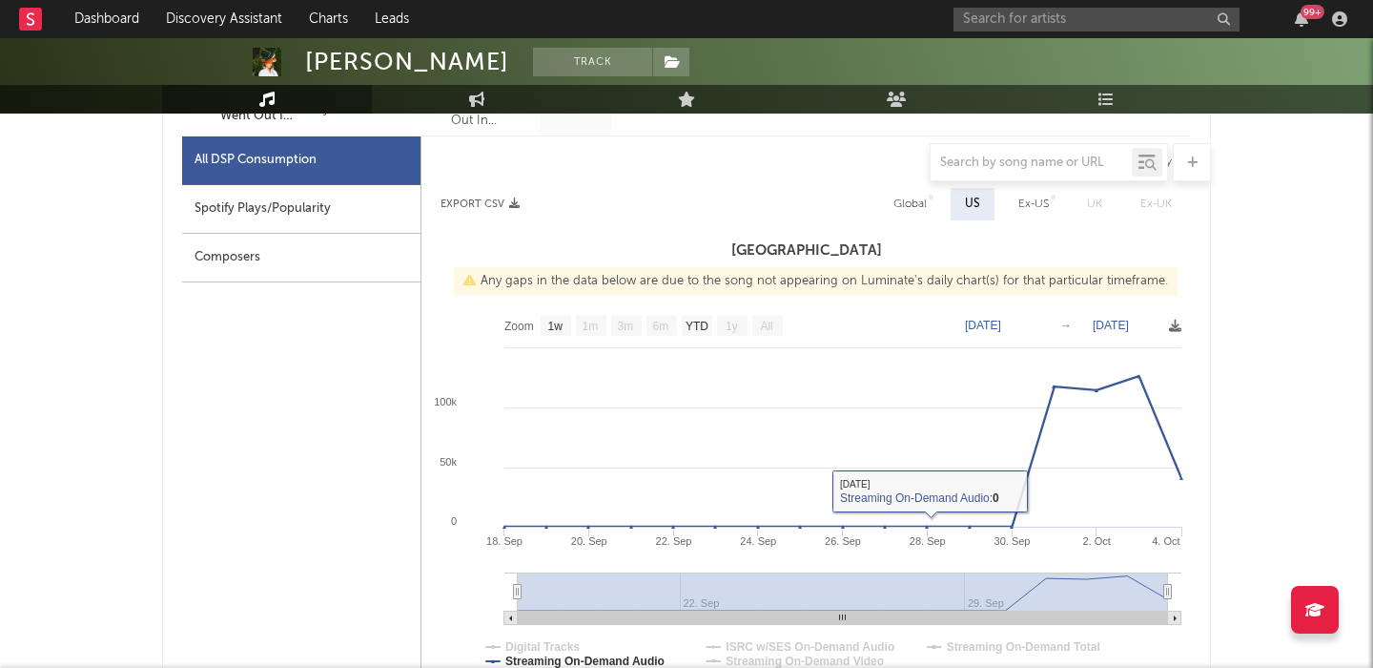
click at [240, 206] on div "Spotify Plays/Popularity" at bounding box center [301, 209] width 238 height 49
select select "1w"
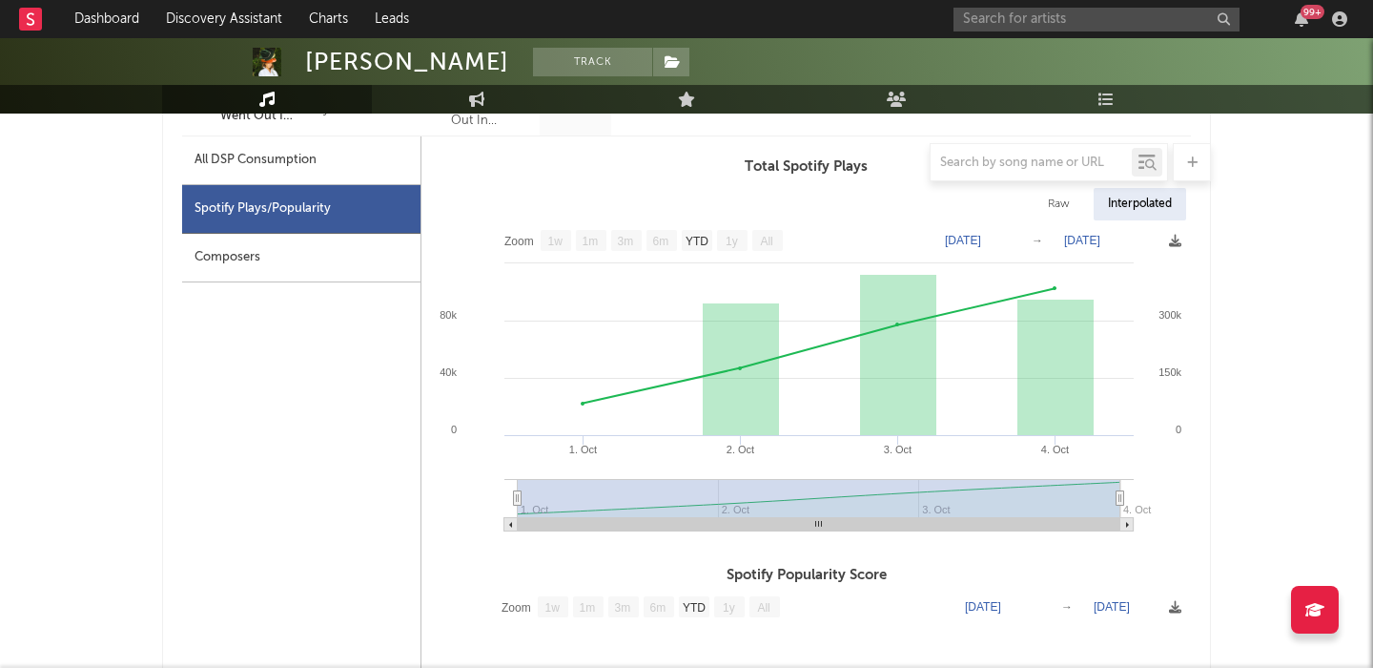
click at [1049, 204] on div "Raw" at bounding box center [1059, 204] width 51 height 32
select select "1w"
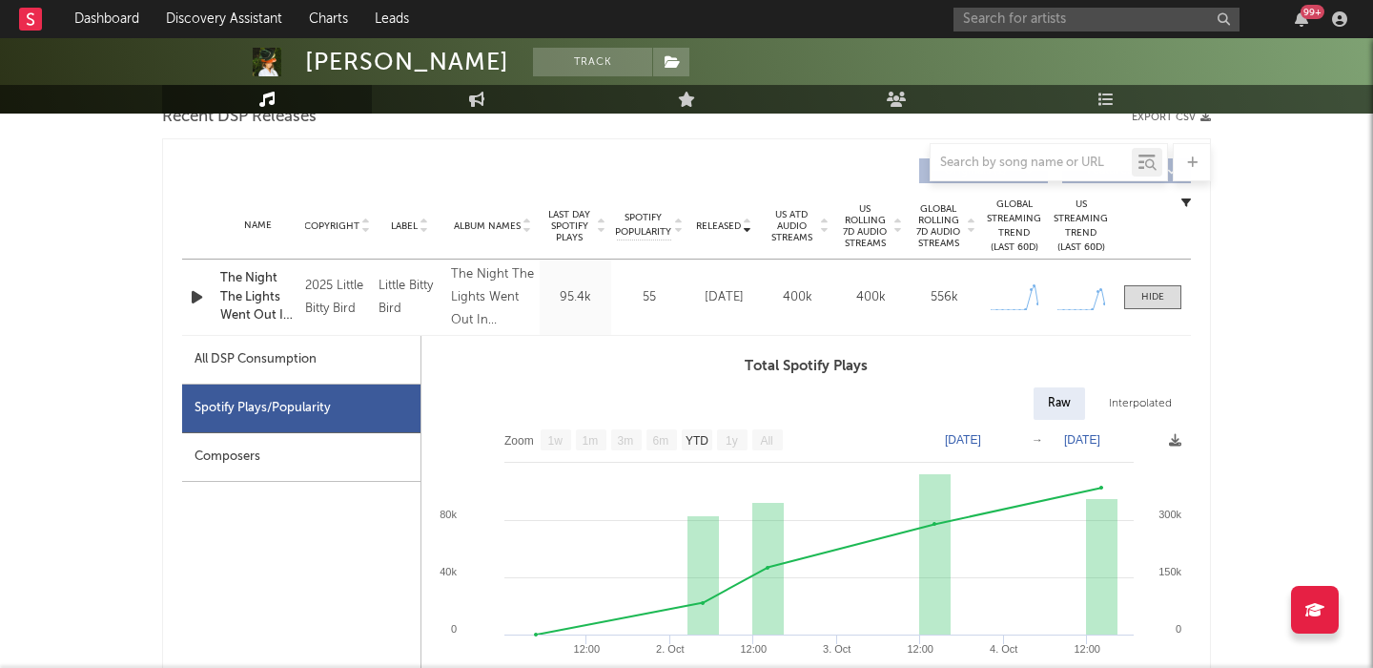
scroll to position [649, 0]
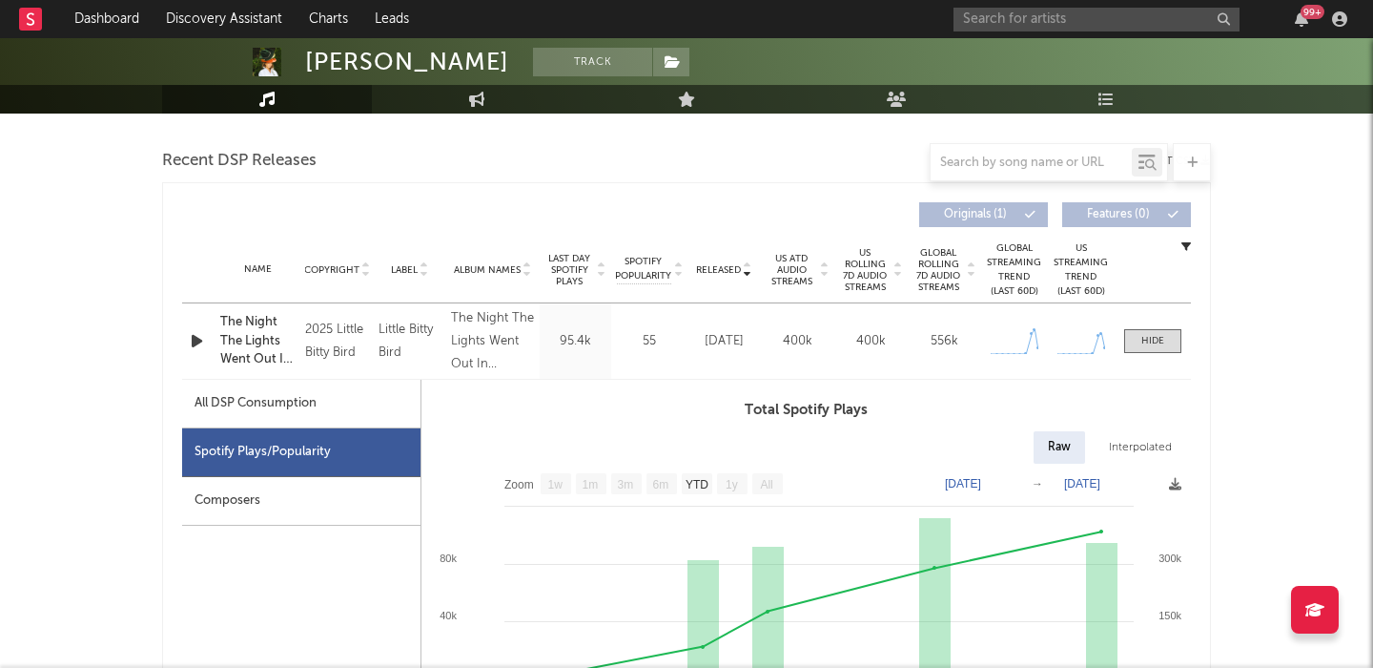
click at [200, 336] on icon "button" at bounding box center [197, 341] width 20 height 24
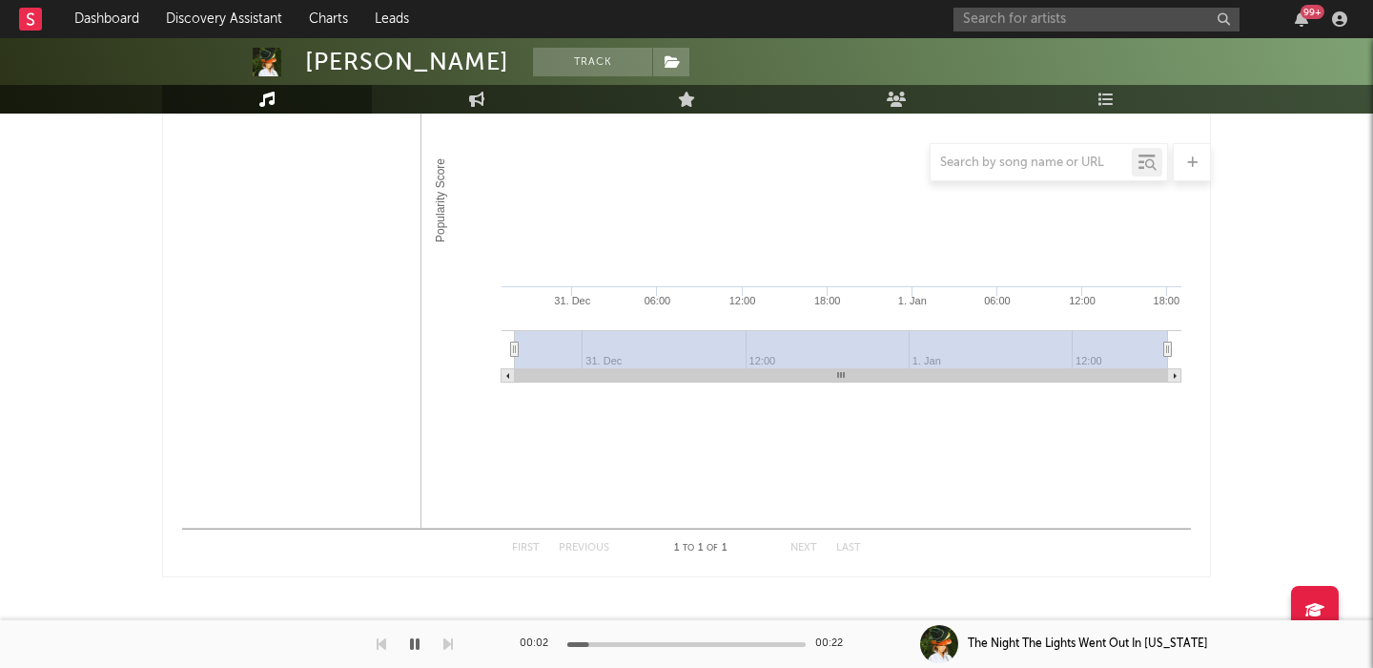
scroll to position [0, 0]
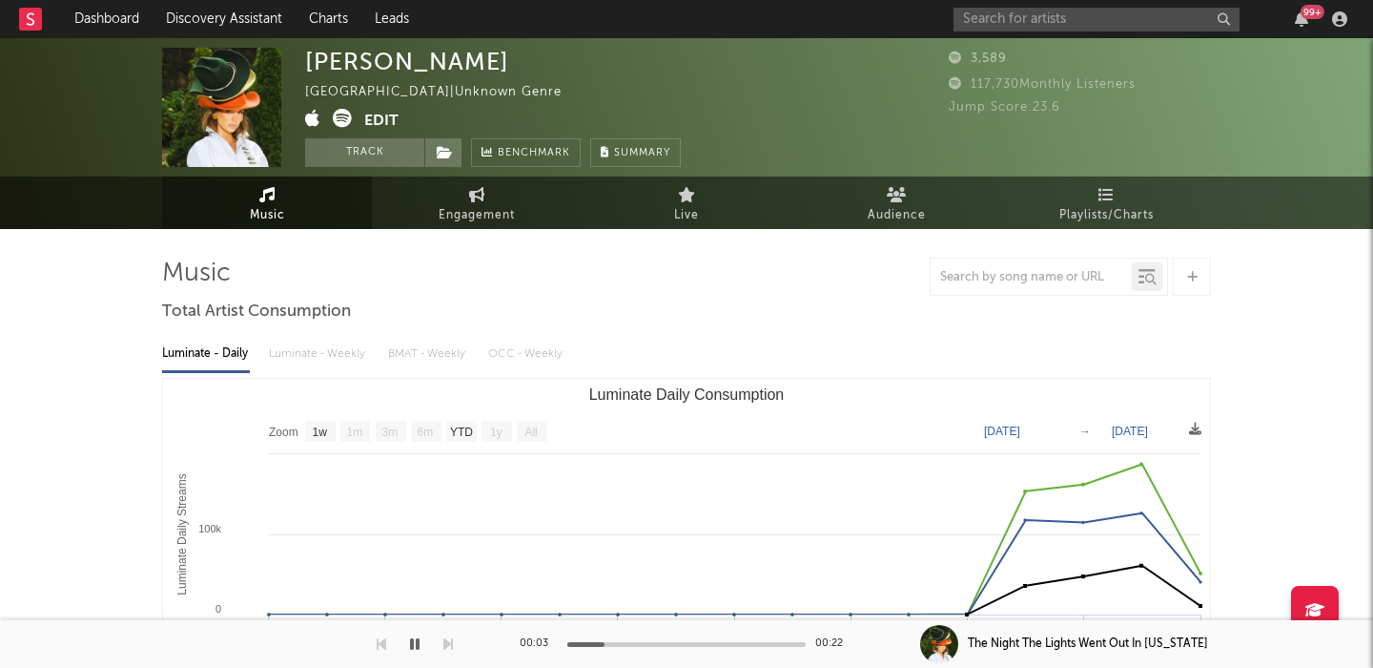
click at [344, 118] on icon at bounding box center [342, 118] width 19 height 19
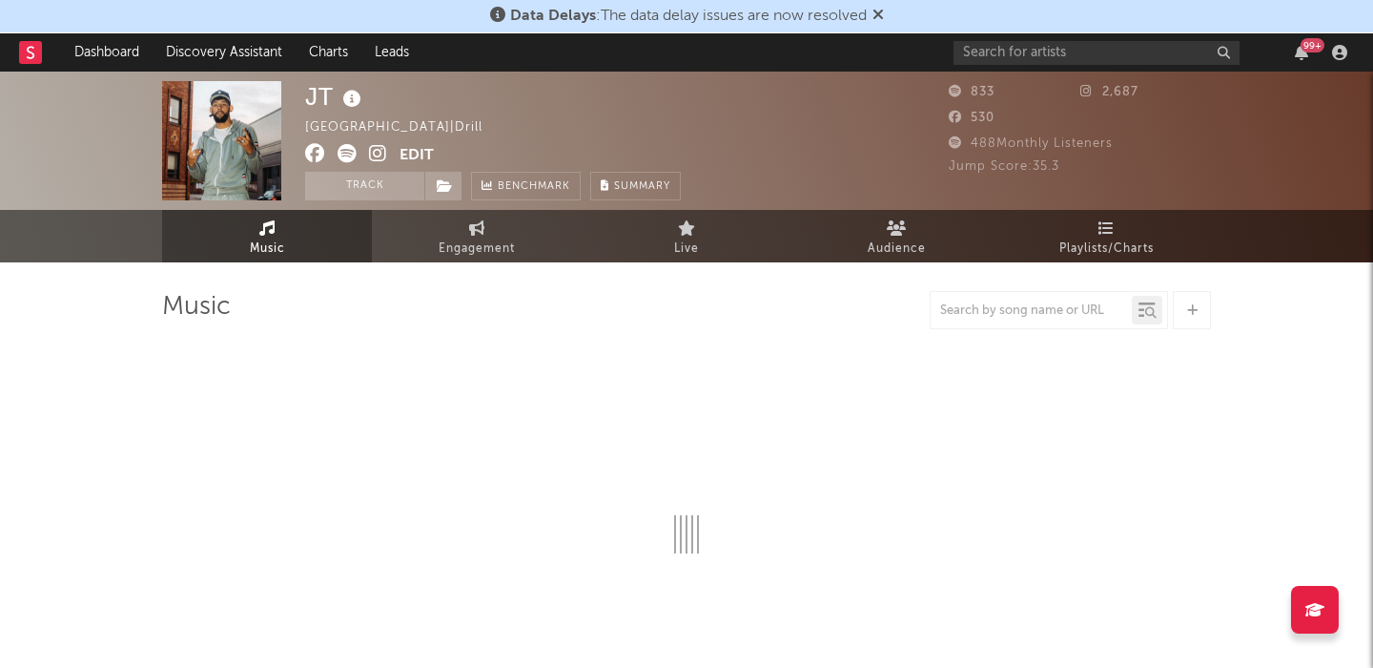
select select "1w"
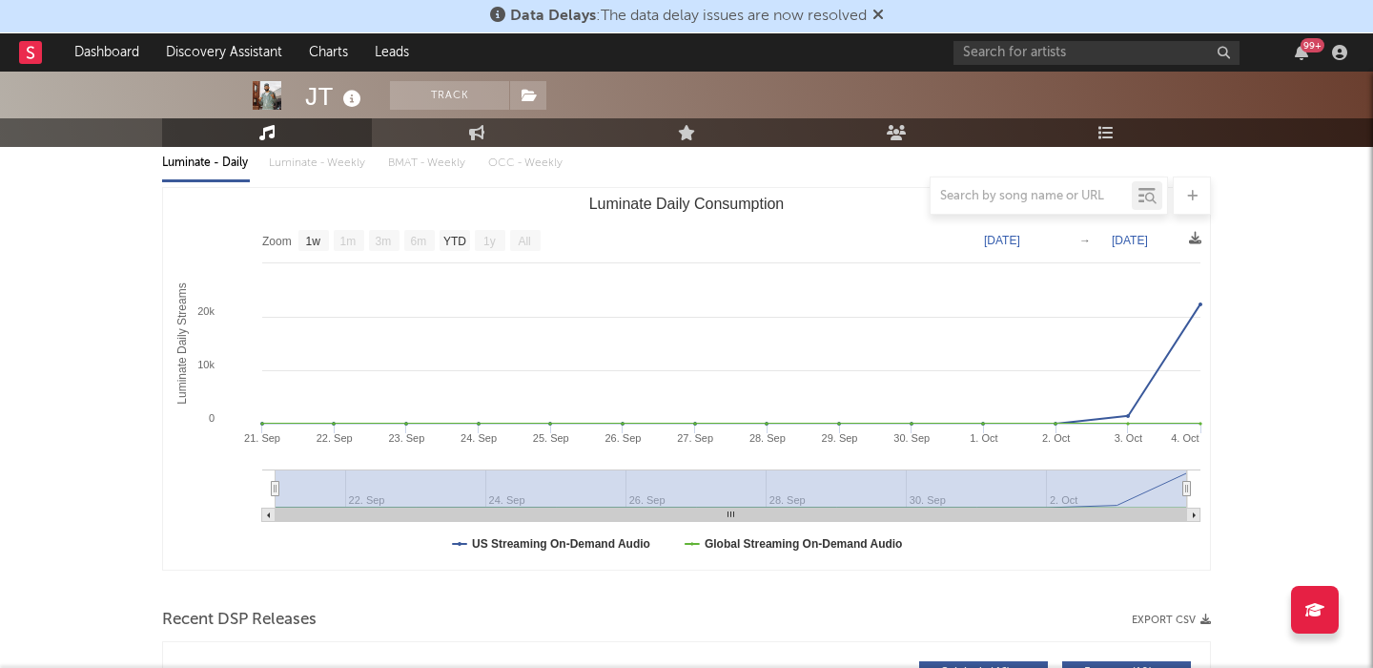
scroll to position [602, 0]
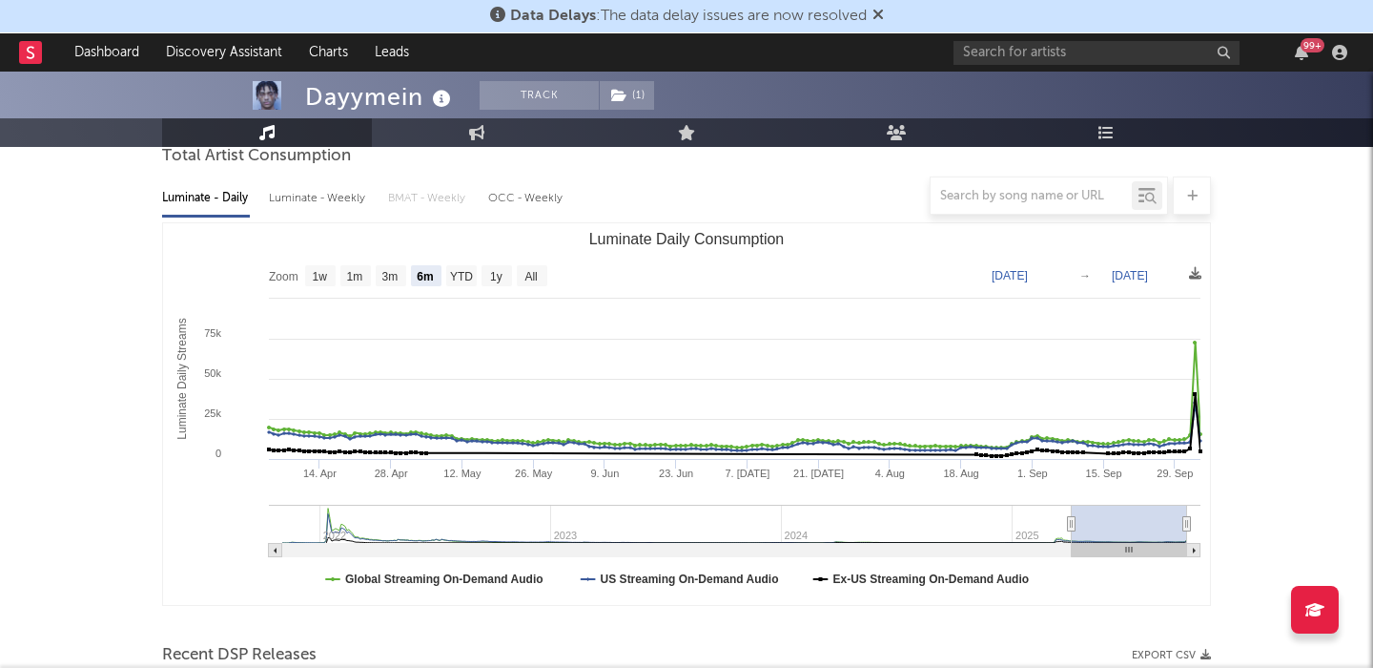
scroll to position [570, 0]
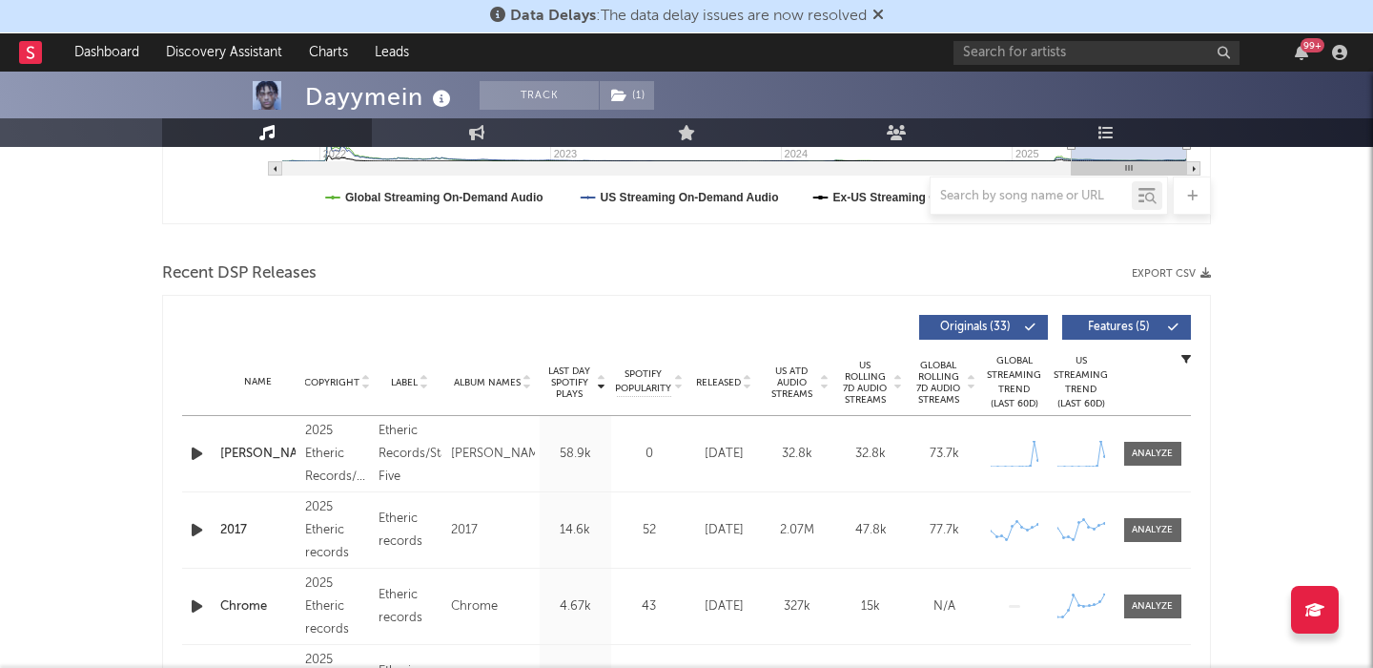
click at [196, 452] on icon "button" at bounding box center [197, 454] width 20 height 24
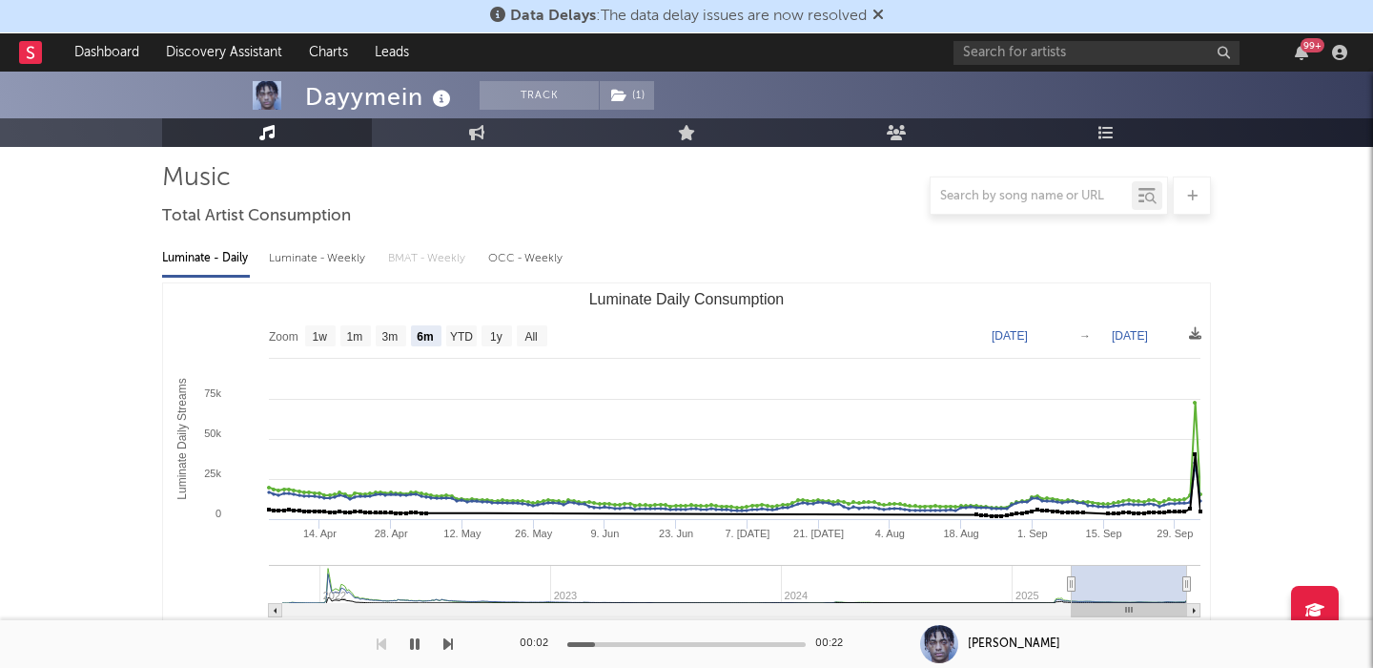
scroll to position [131, 0]
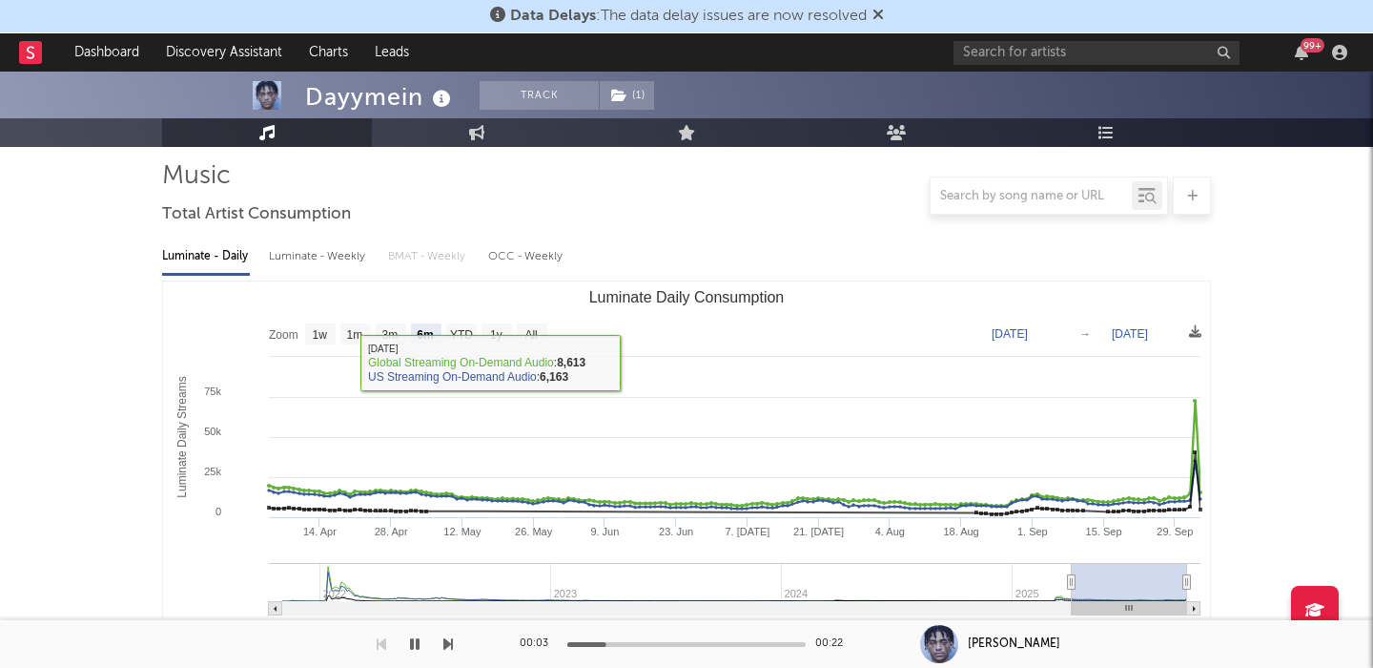
click at [551, 340] on rect "Luminate Daily Consumption" at bounding box center [686, 471] width 1047 height 381
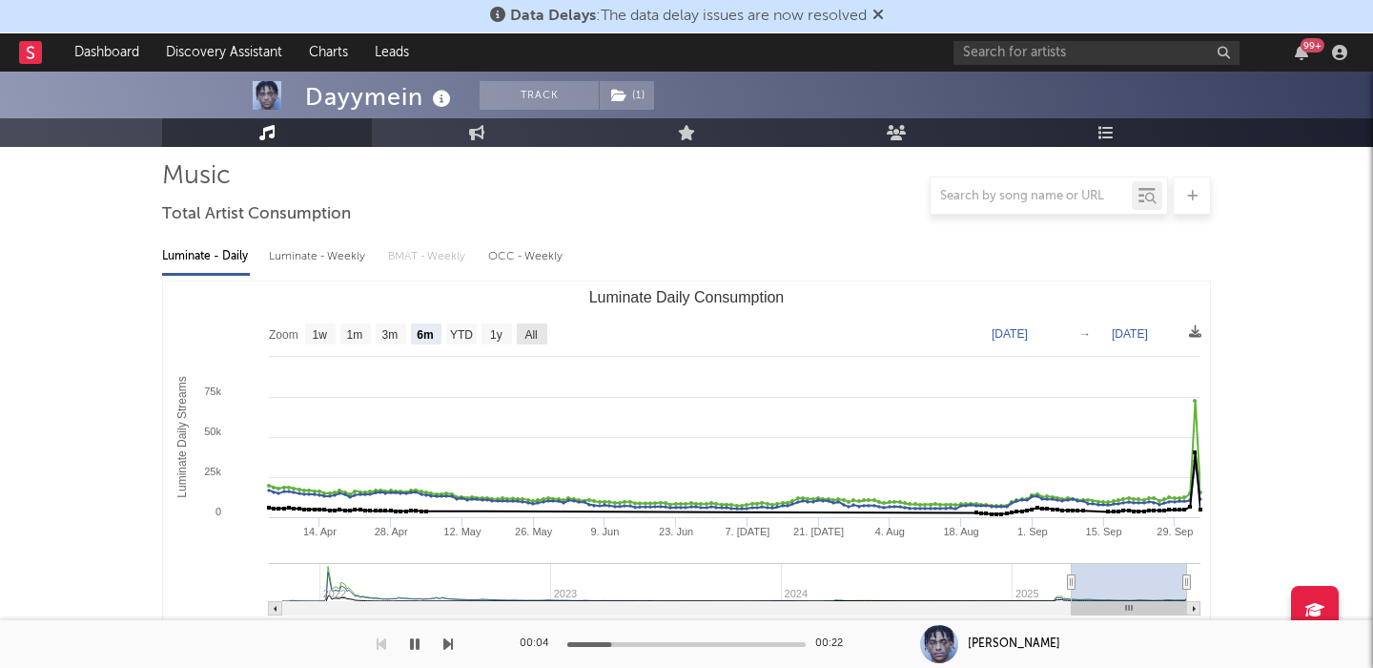
click at [525, 332] on text "All" at bounding box center [531, 334] width 12 height 13
select select "All"
type input "2021-11-02"
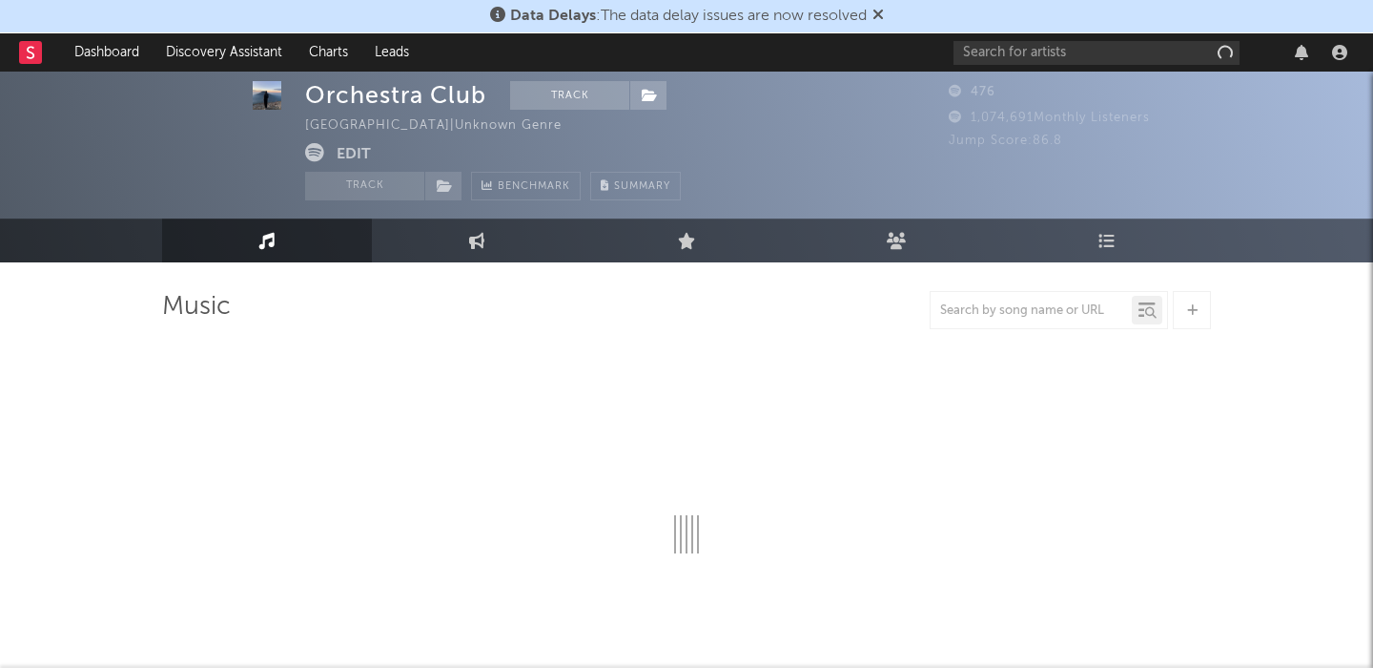
select select "1w"
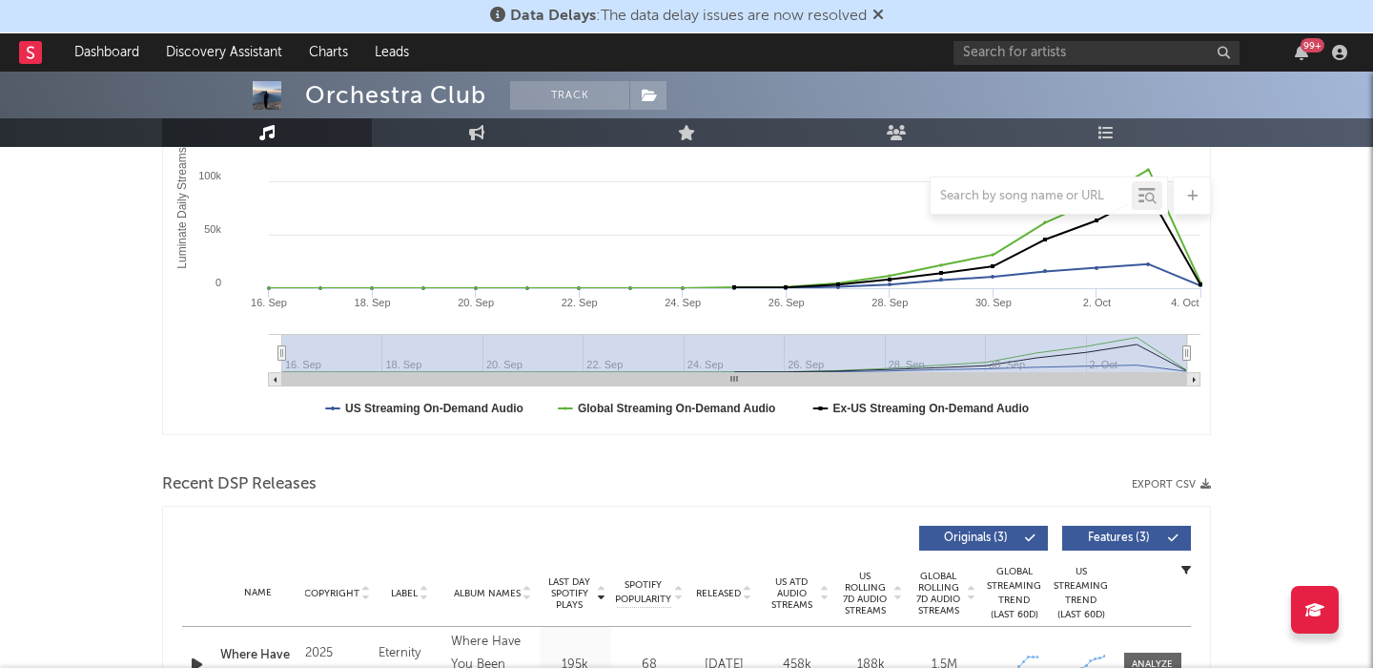
scroll to position [649, 0]
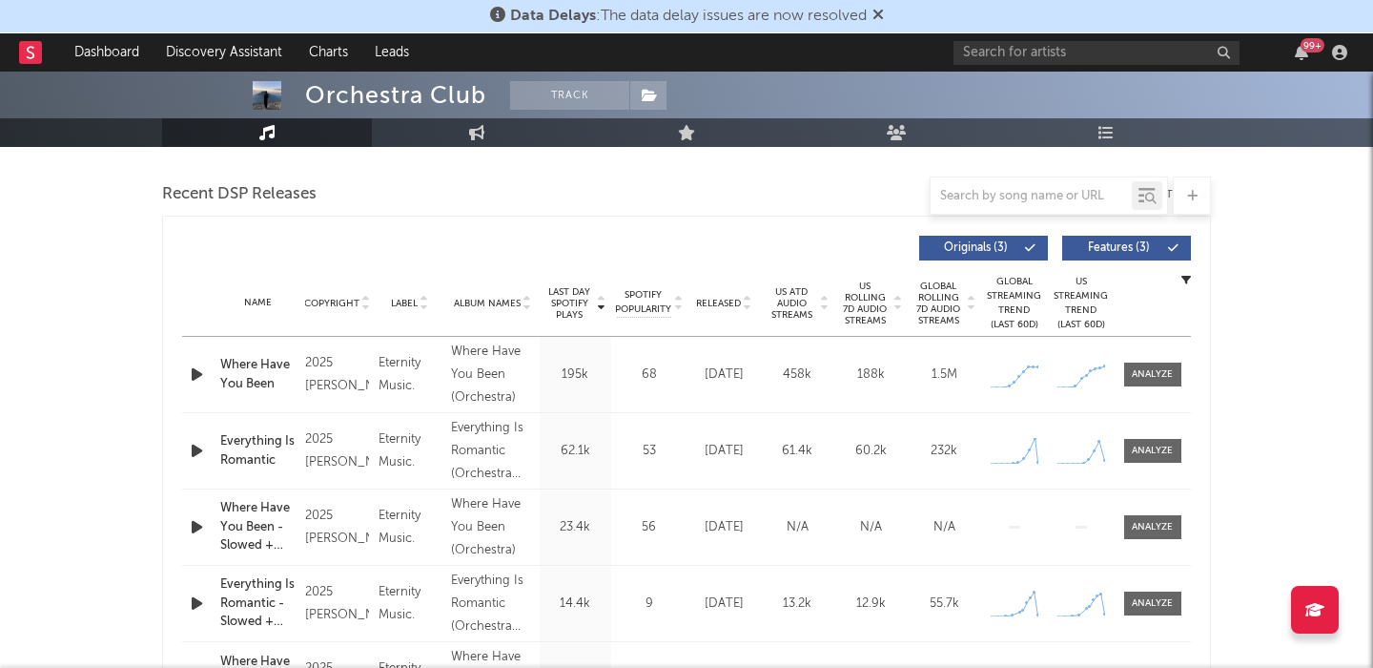
click at [195, 443] on icon "button" at bounding box center [197, 451] width 20 height 24
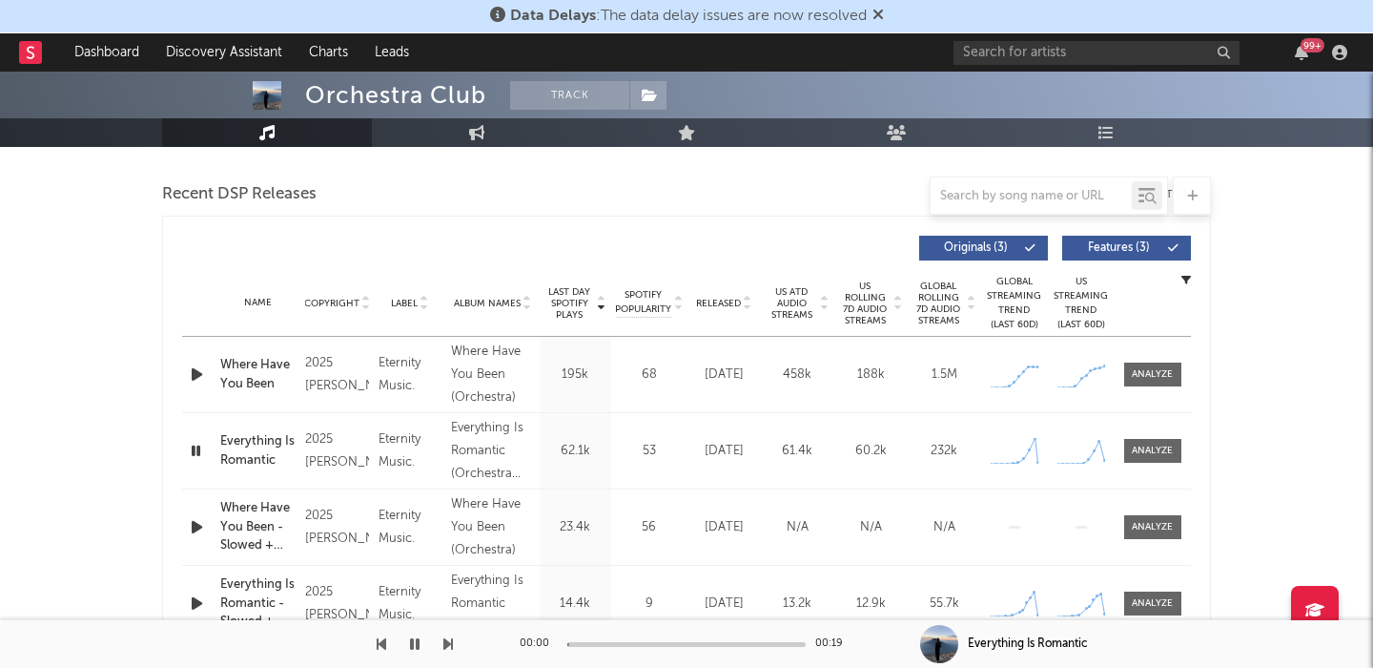
click at [228, 443] on div "Everything Is Romantic" at bounding box center [257, 450] width 75 height 37
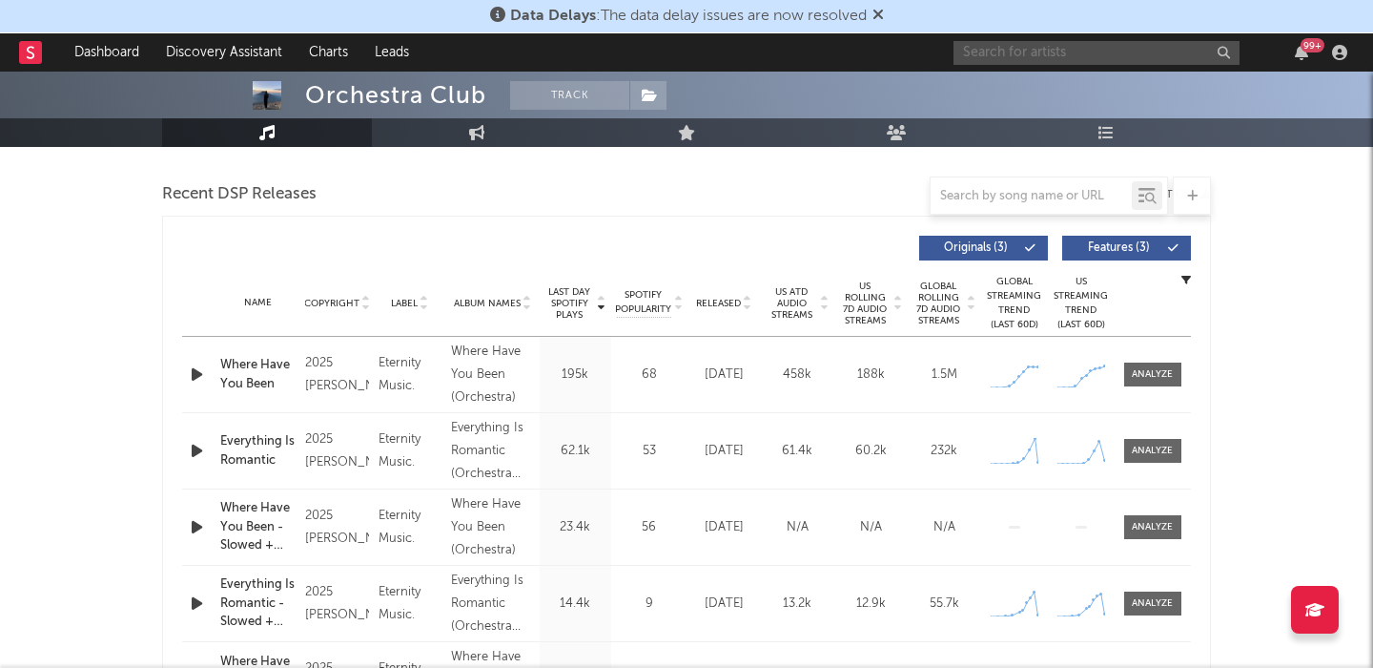
click at [1014, 61] on input "text" at bounding box center [1097, 53] width 286 height 24
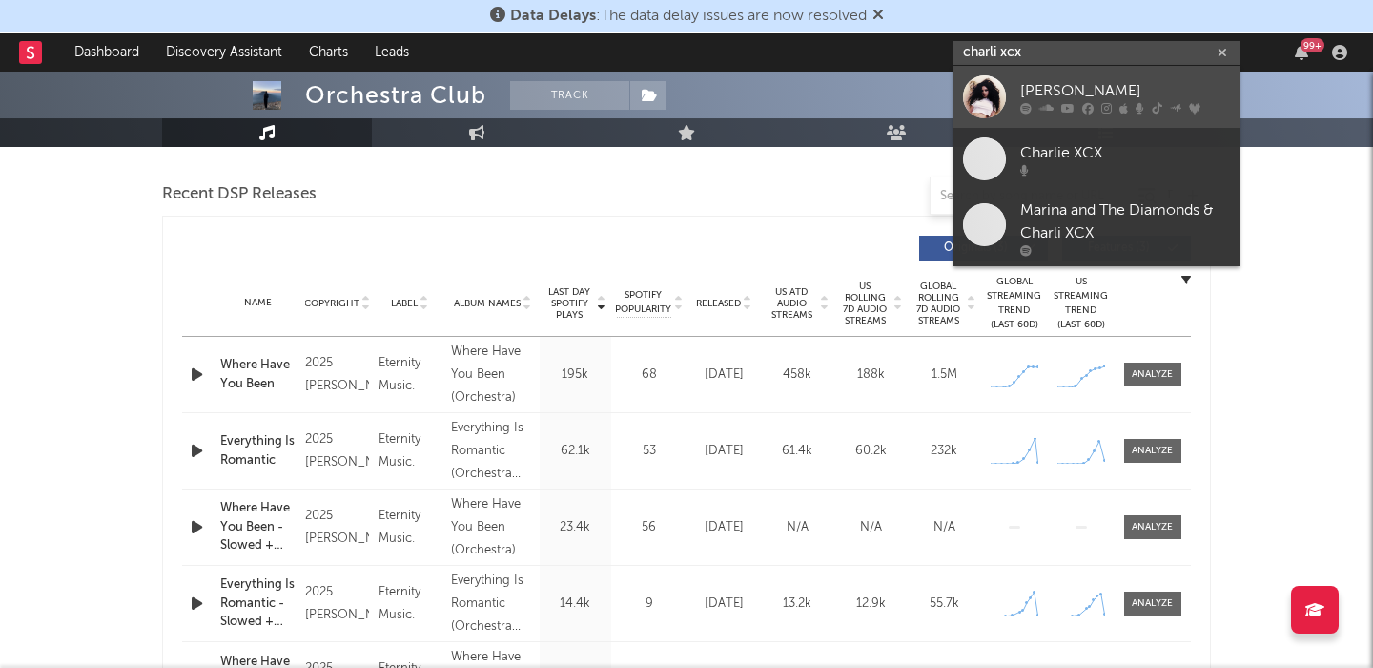
type input "charli xcx"
click at [1083, 106] on icon at bounding box center [1087, 107] width 11 height 11
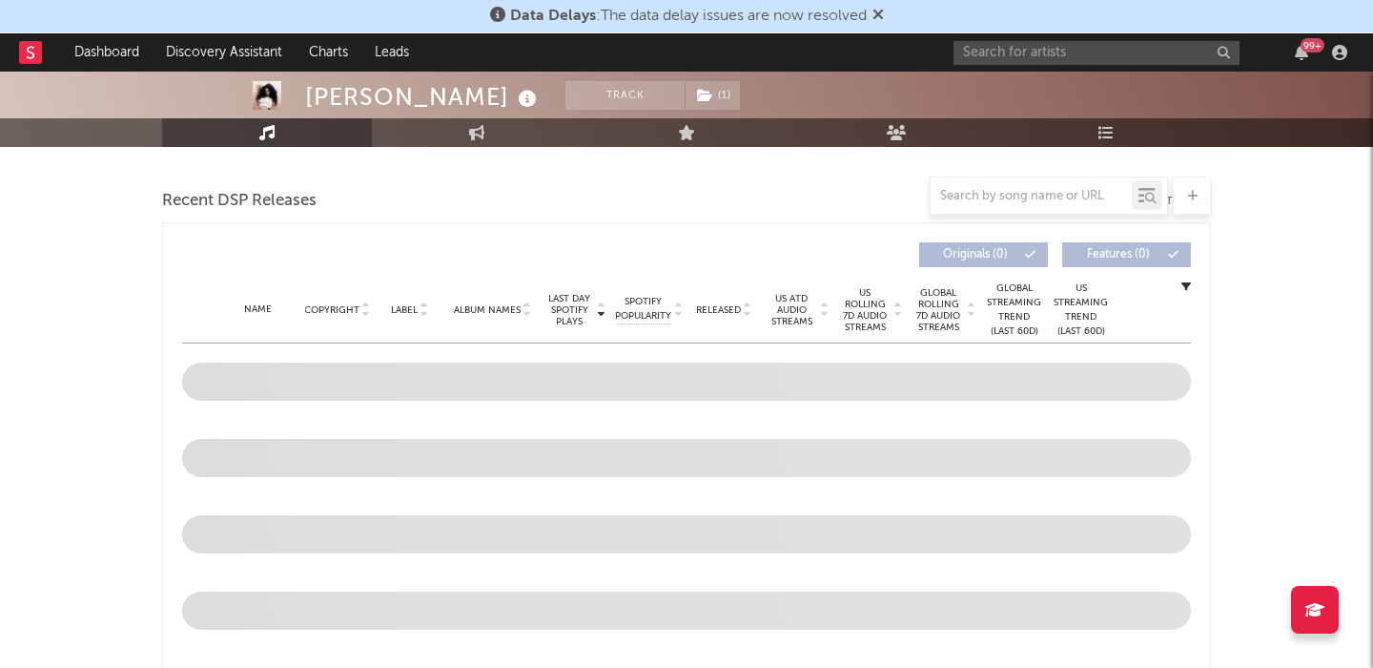
scroll to position [487, 0]
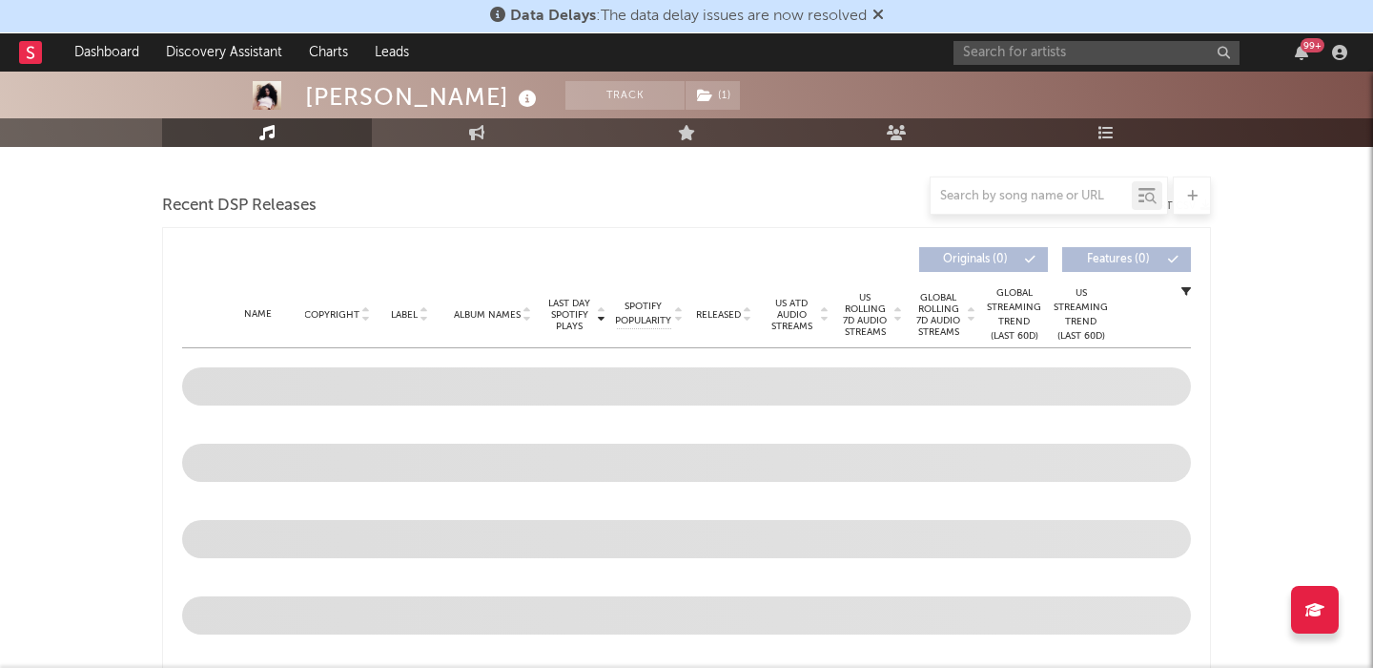
select select "6m"
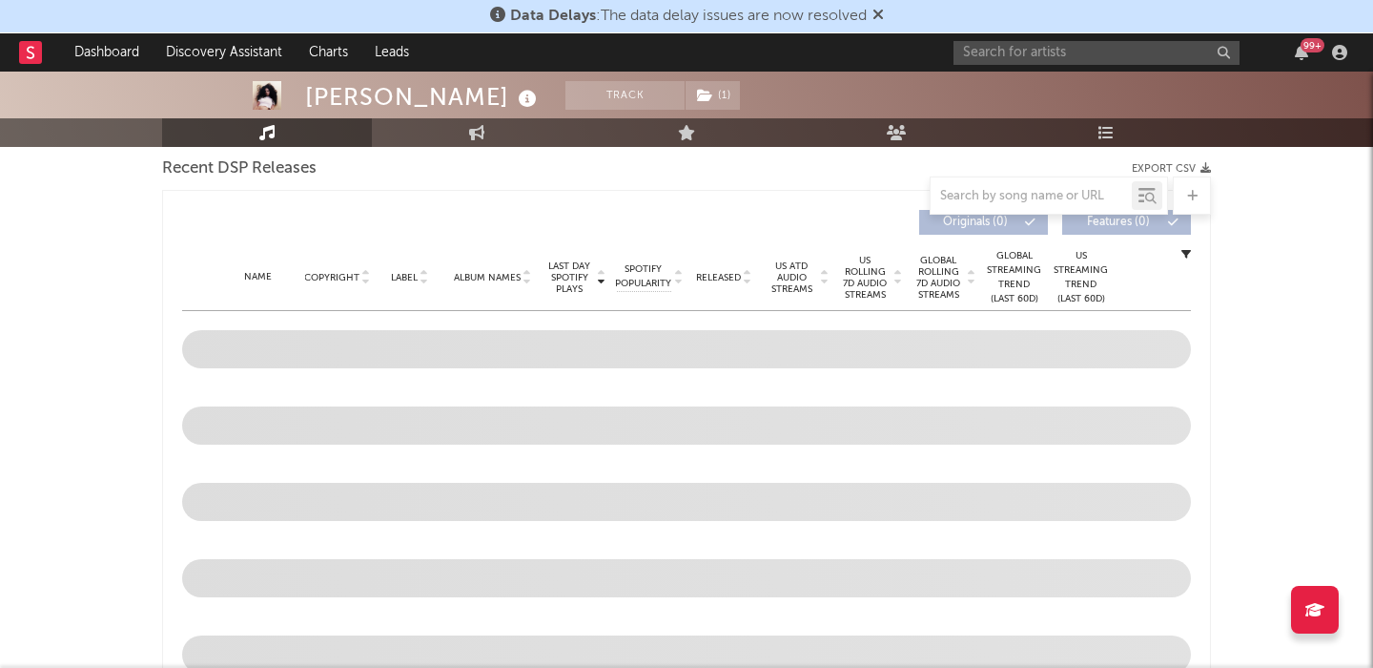
scroll to position [657, 0]
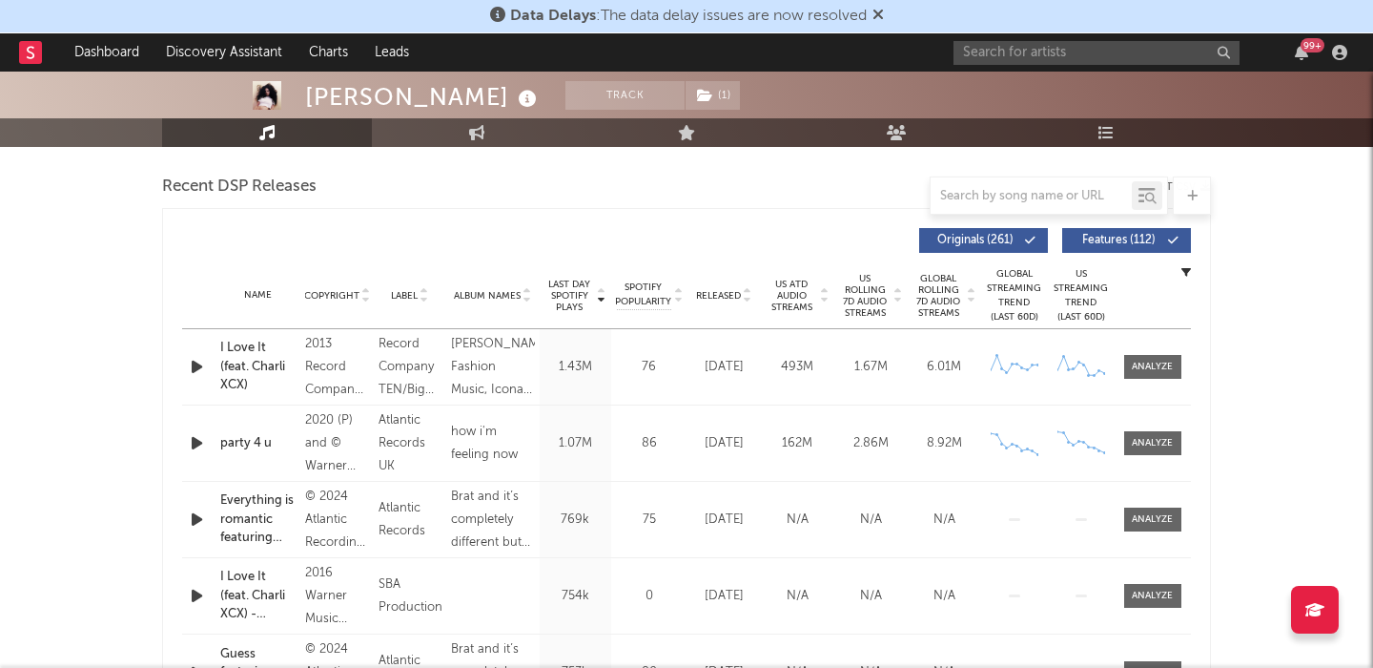
click at [1110, 237] on span "Features ( 112 )" at bounding box center [1119, 240] width 88 height 11
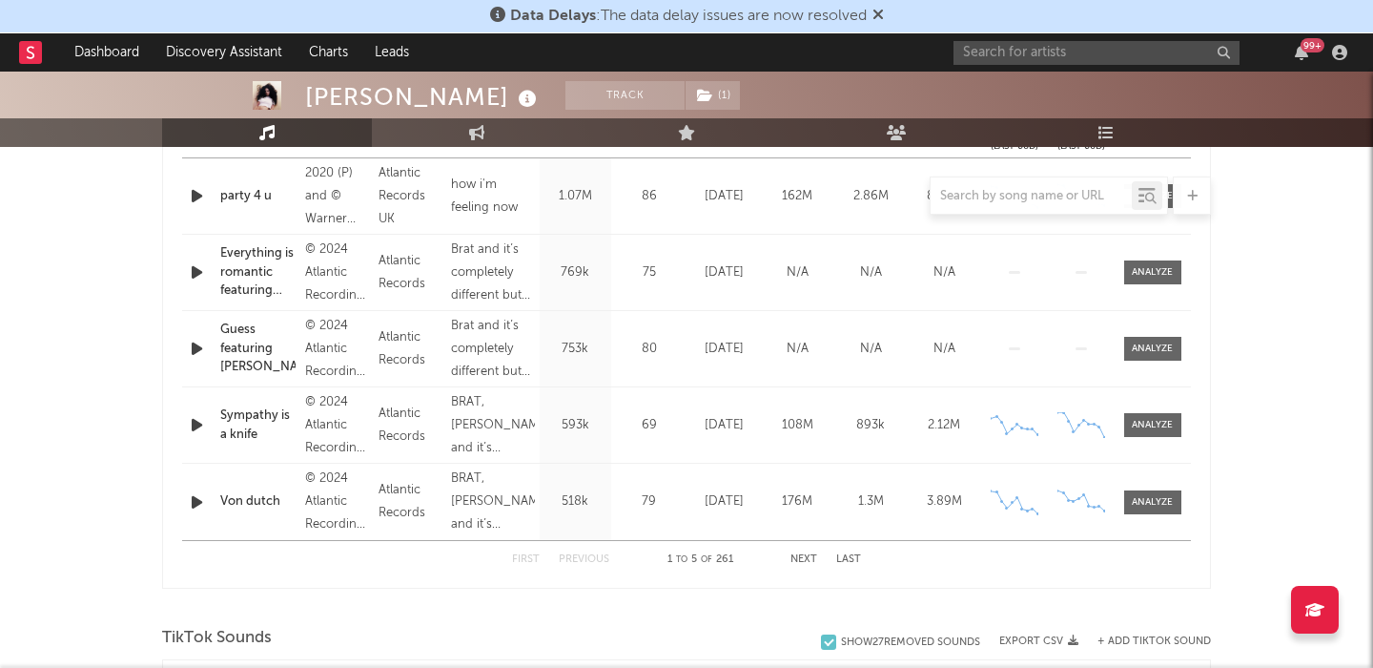
scroll to position [850, 0]
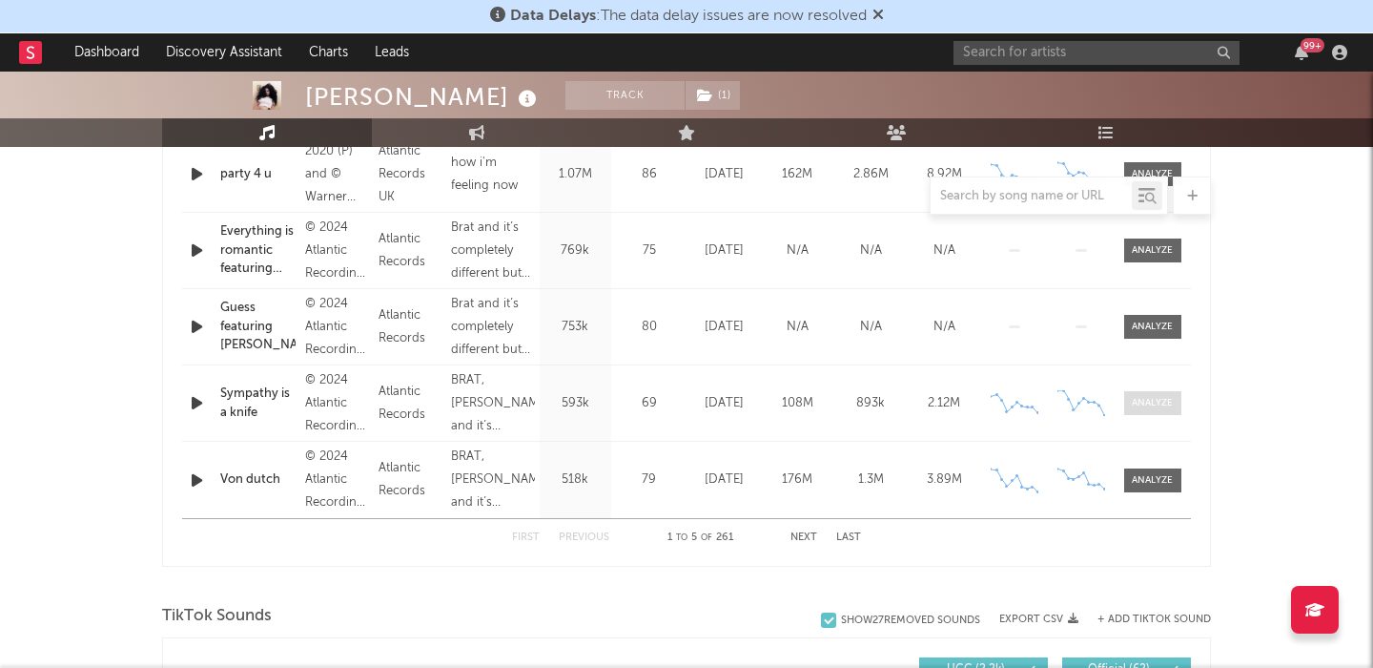
click at [1147, 397] on div at bounding box center [1152, 403] width 41 height 14
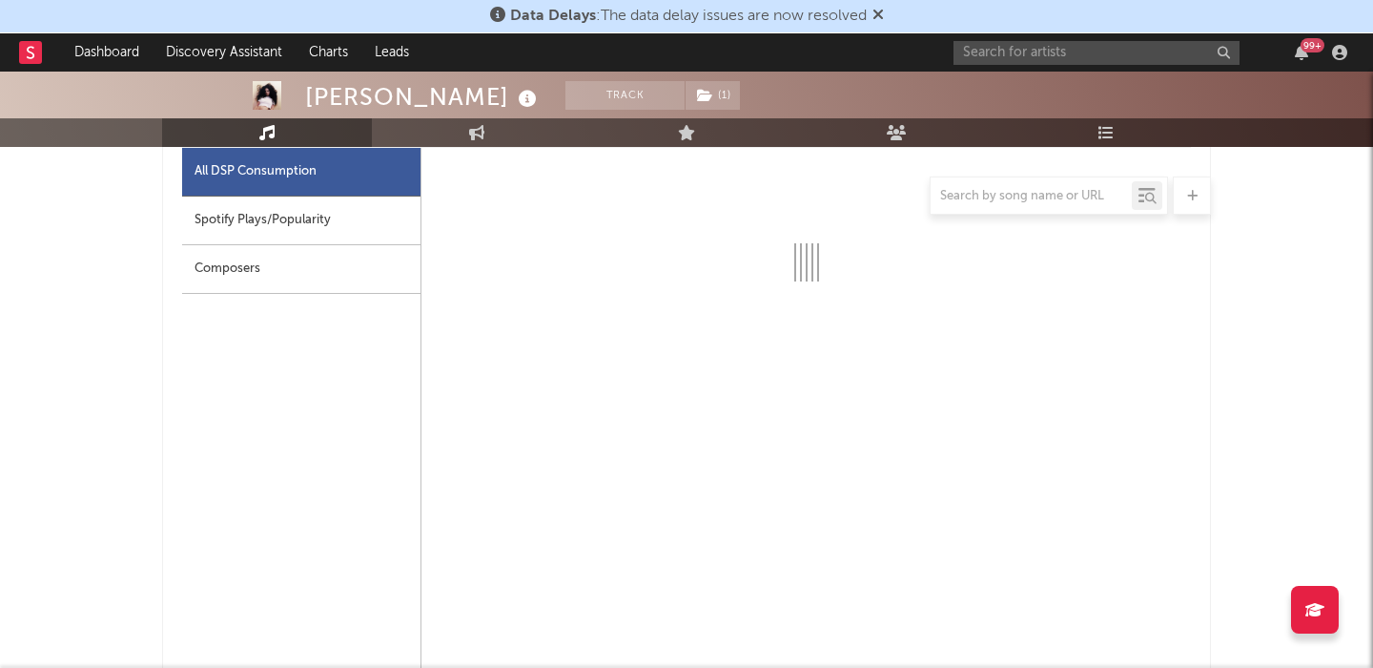
select select "6m"
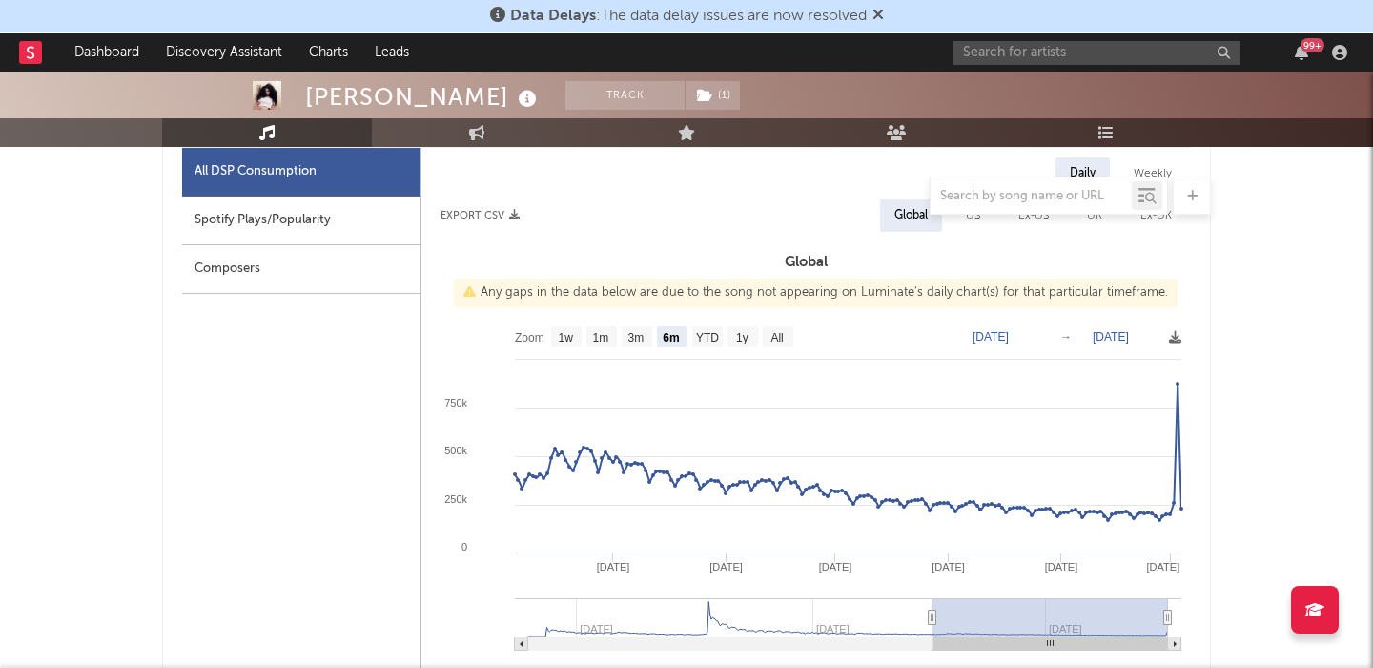
scroll to position [1033, 0]
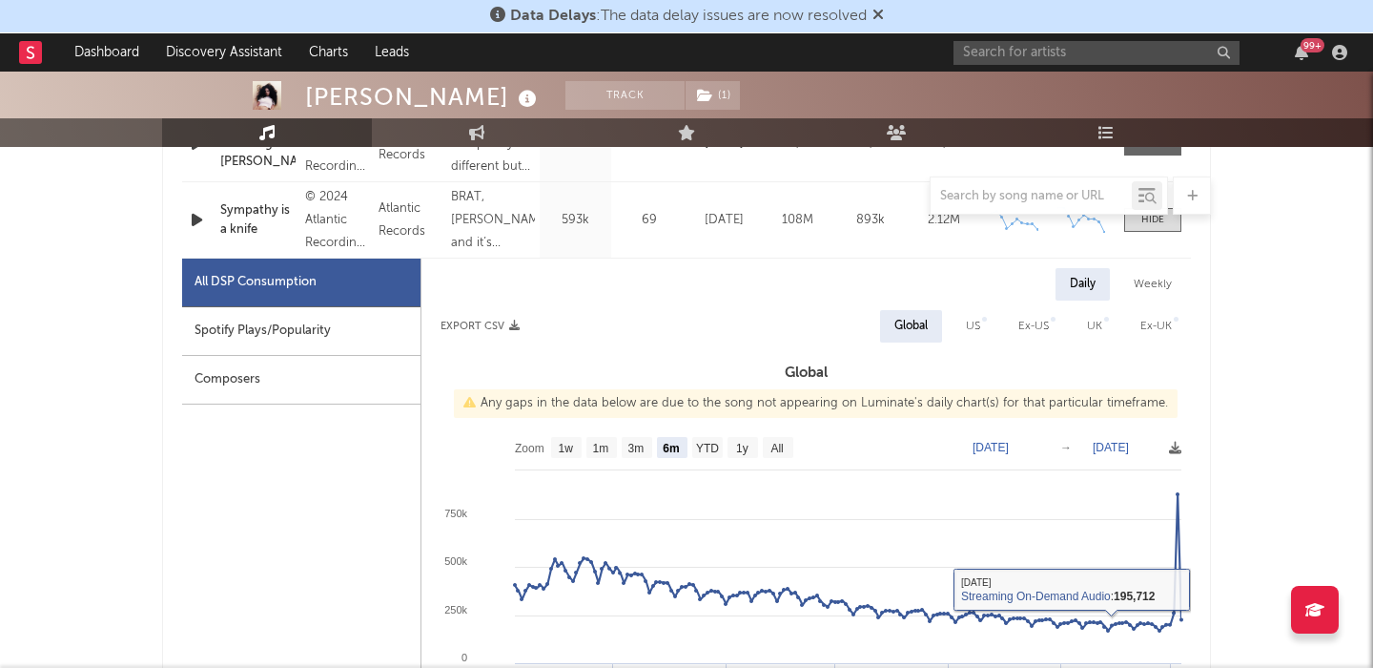
click at [294, 334] on div "Spotify Plays/Popularity" at bounding box center [301, 331] width 238 height 49
select select "6m"
select select "1w"
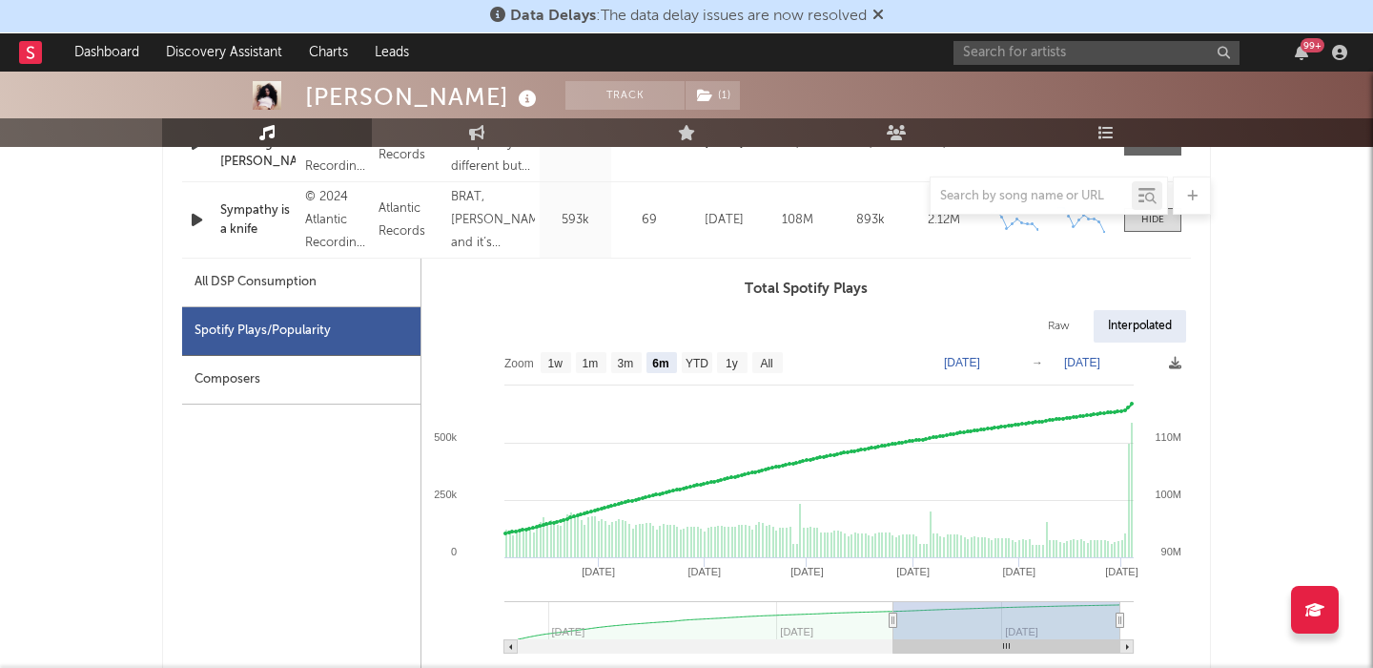
click at [1060, 330] on div "Raw" at bounding box center [1059, 326] width 51 height 32
select select "6m"
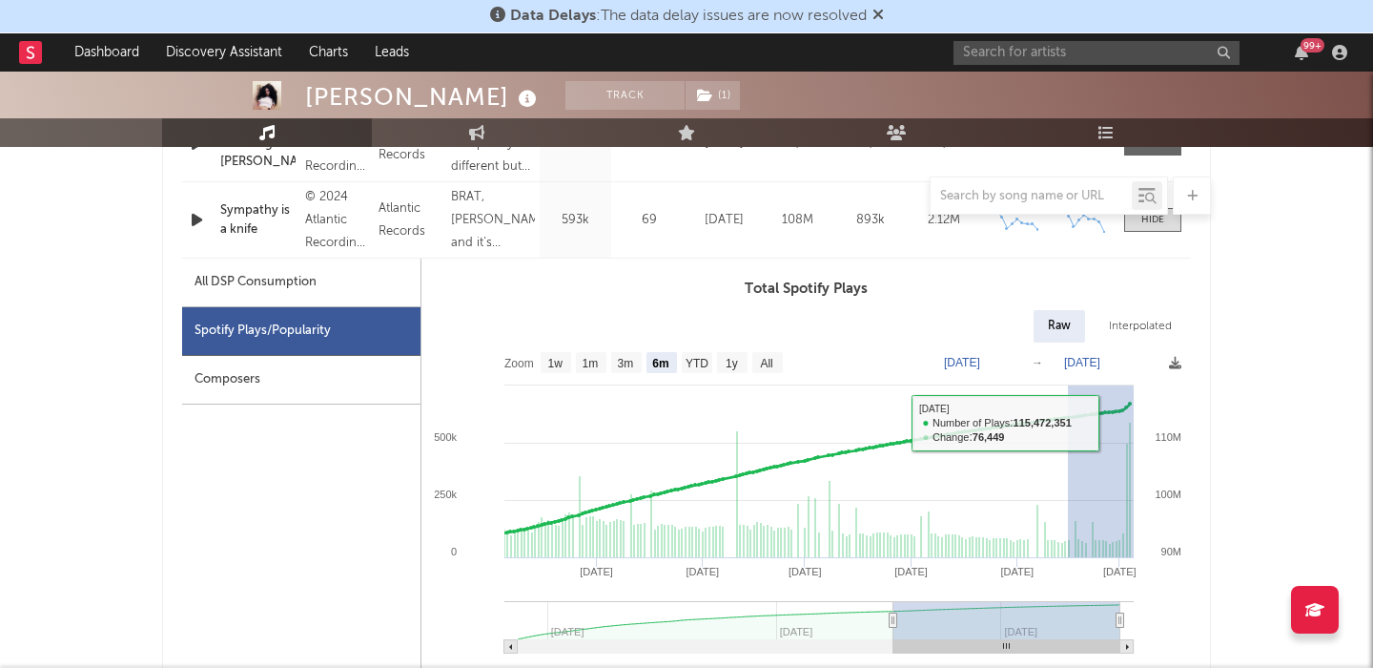
type input "2025-09-15"
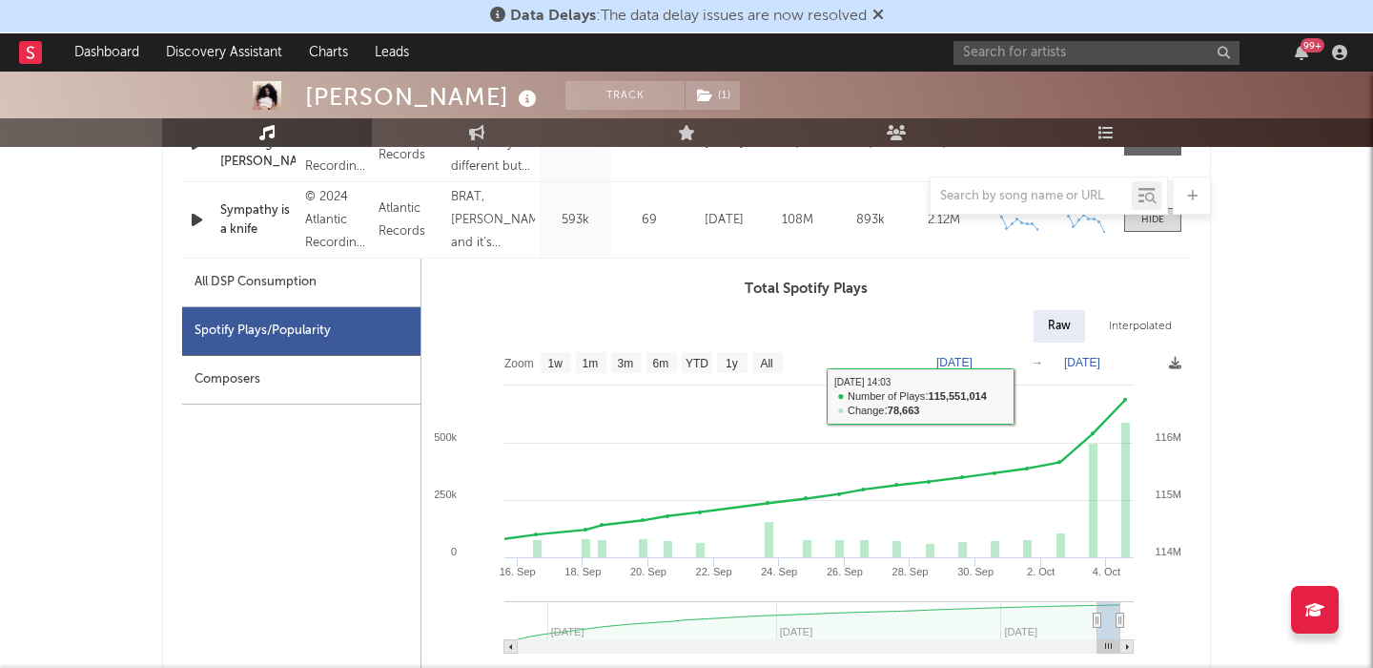
click at [335, 296] on div "All DSP Consumption" at bounding box center [301, 282] width 238 height 49
select select "6m"
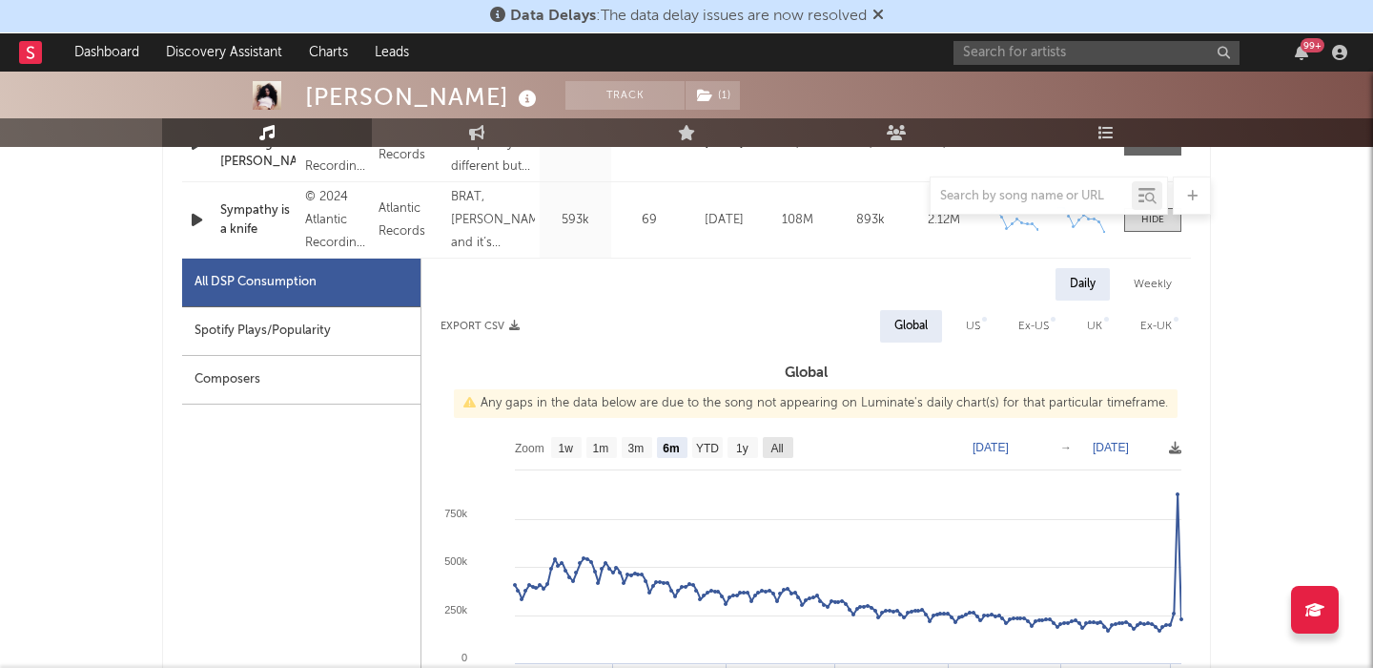
click at [781, 438] on rect at bounding box center [778, 447] width 31 height 21
select select "All"
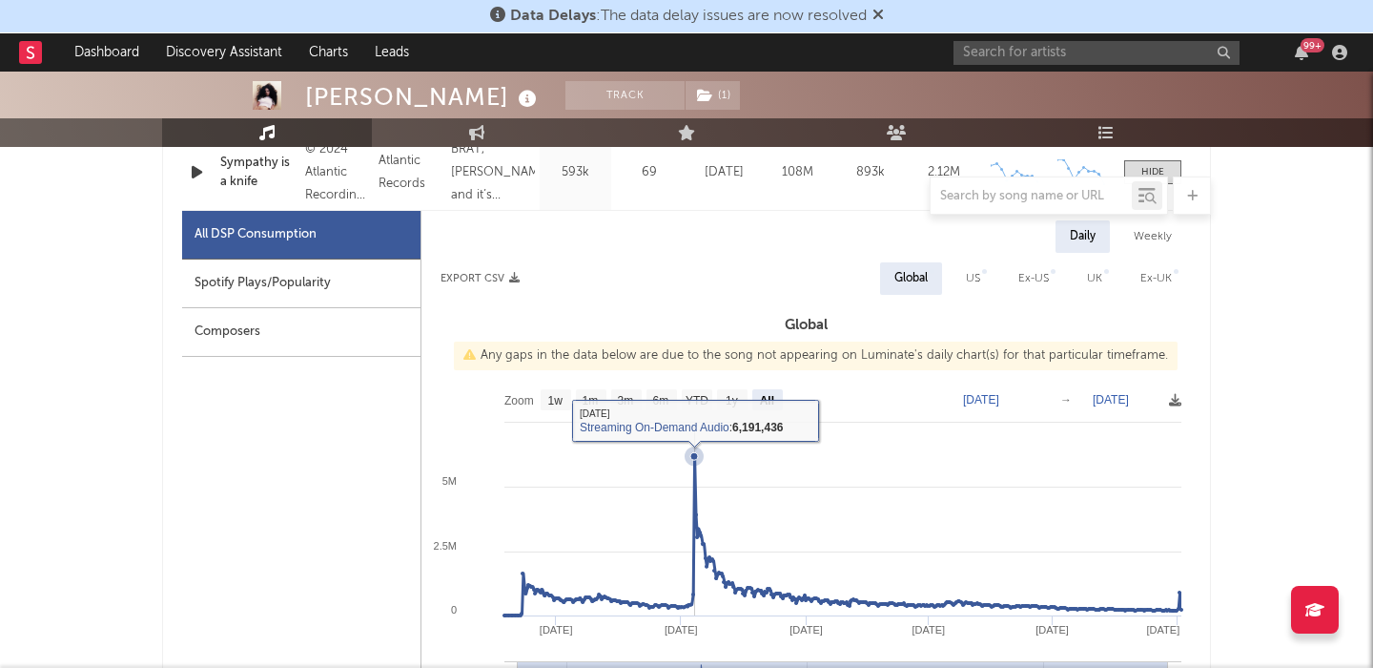
scroll to position [1082, 0]
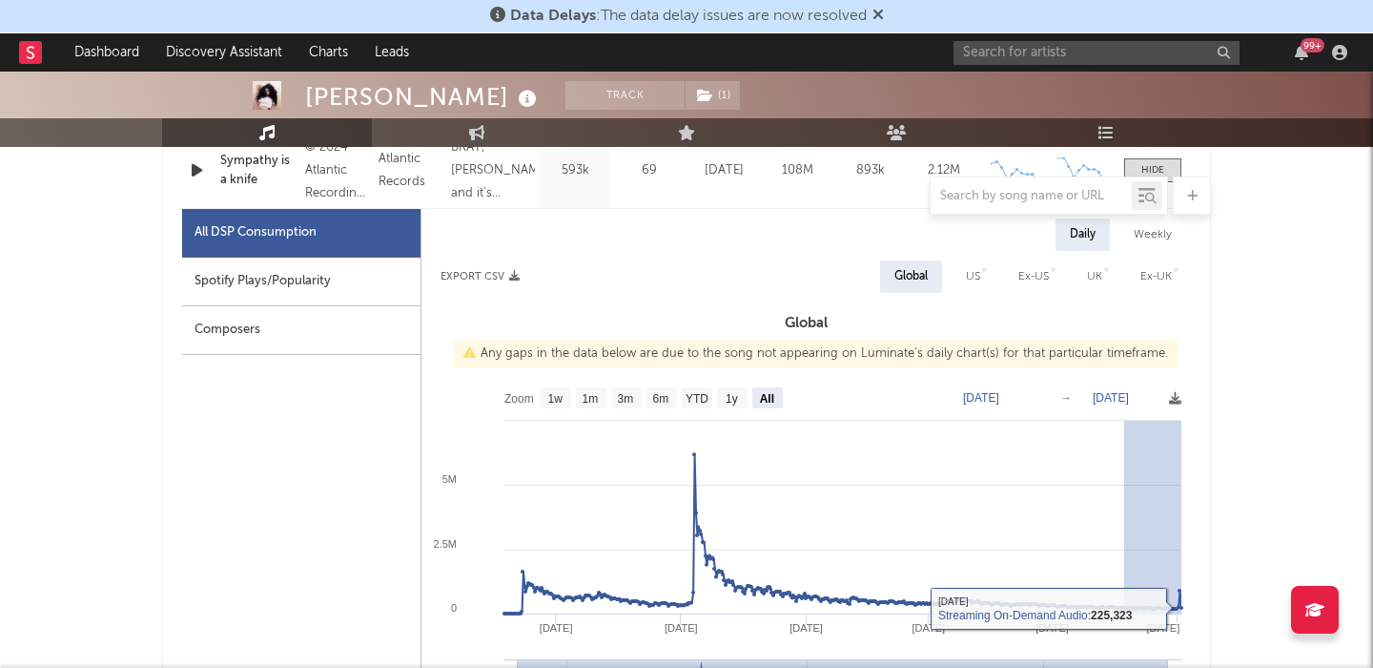
drag, startPoint x: 1124, startPoint y: 479, endPoint x: 1214, endPoint y: 582, distance: 136.5
type input "2025-08-22"
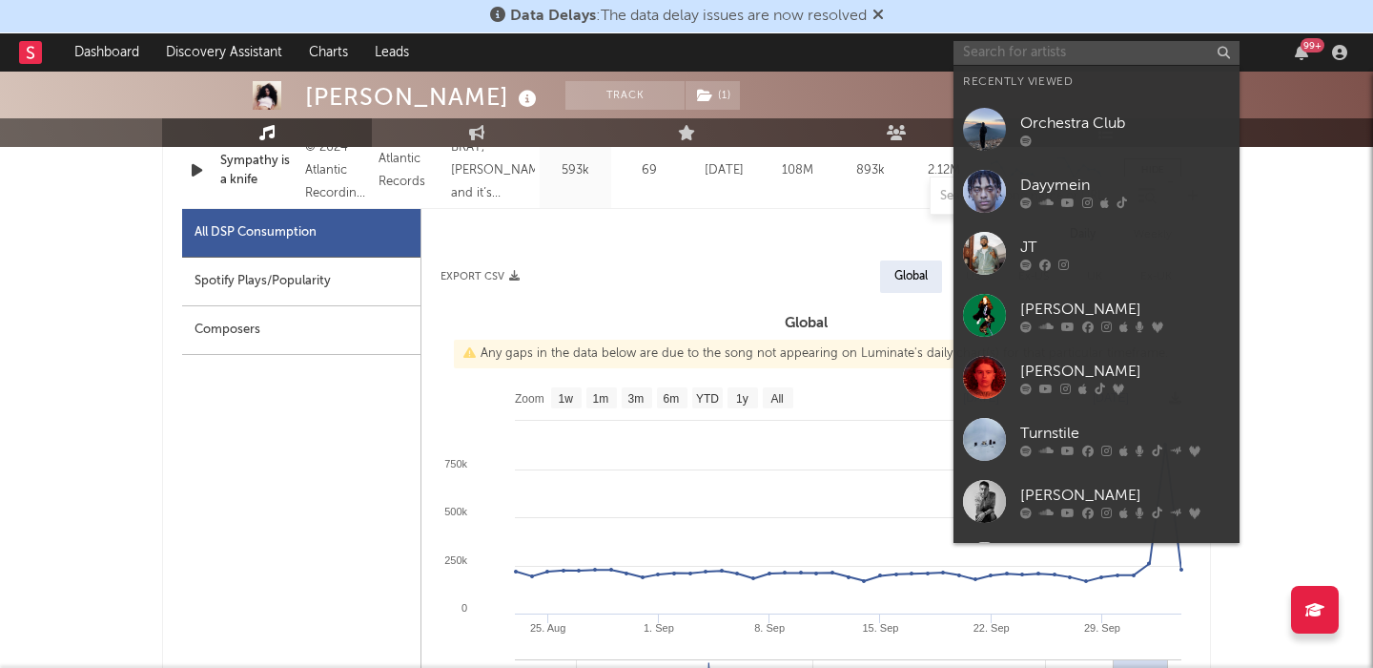
click at [1063, 60] on input "text" at bounding box center [1097, 53] width 286 height 24
paste input "Baby Kingdrey"
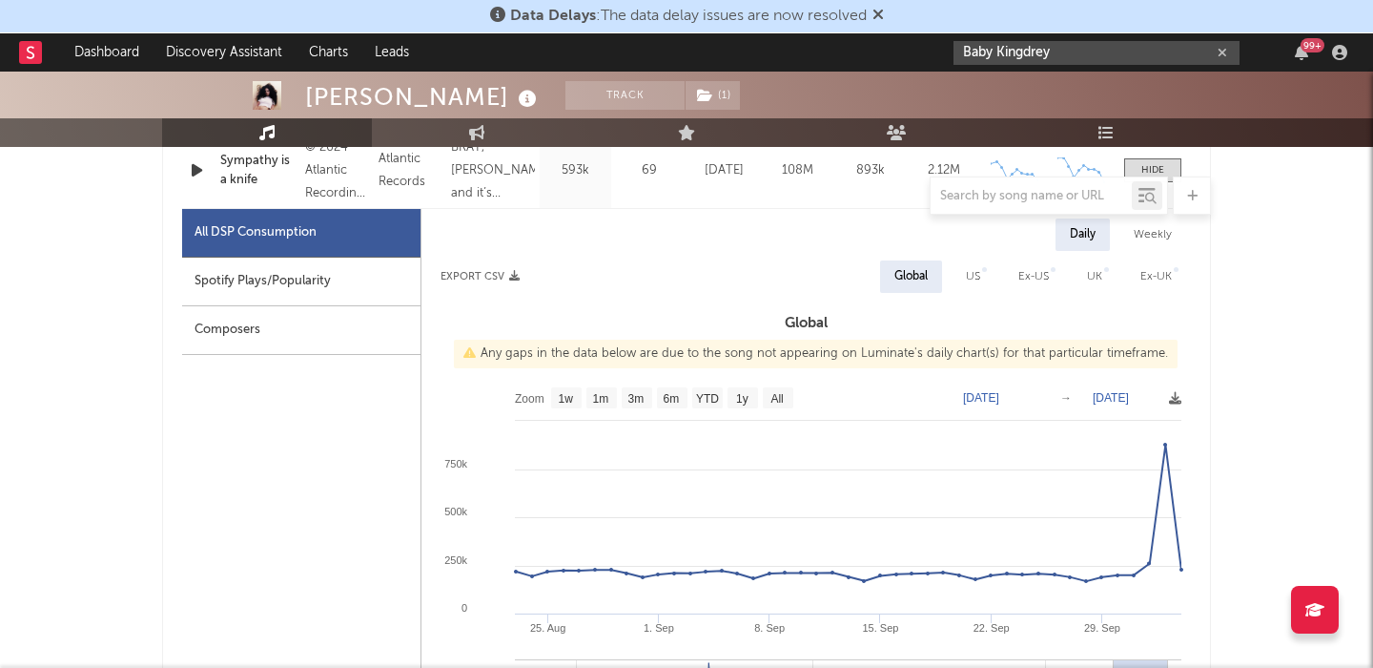
type input "Baby Kingdrey"
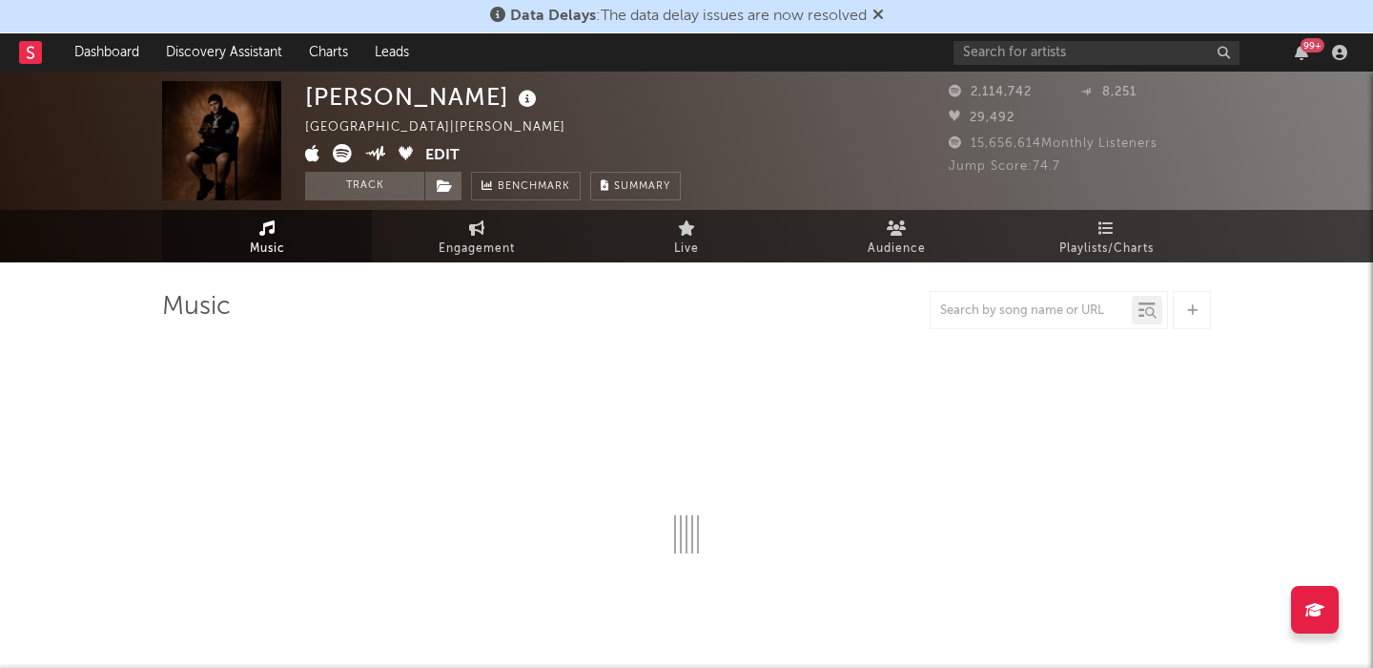
select select "6m"
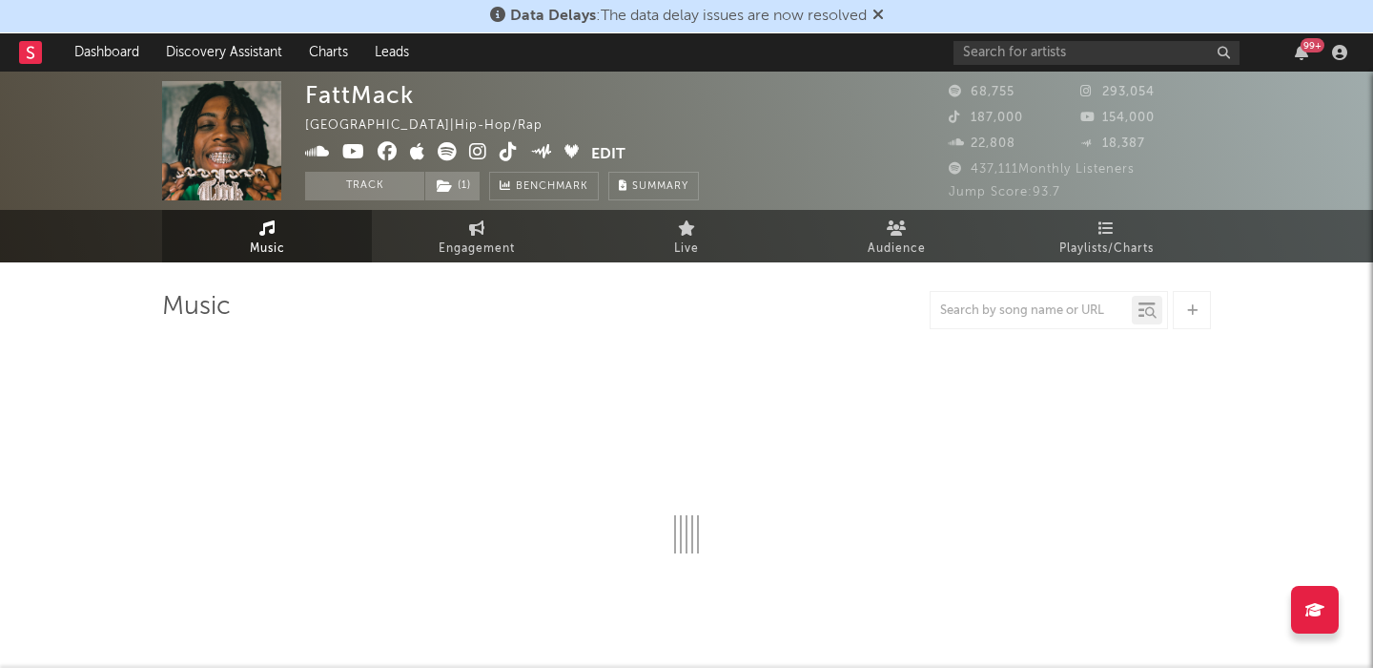
select select "6m"
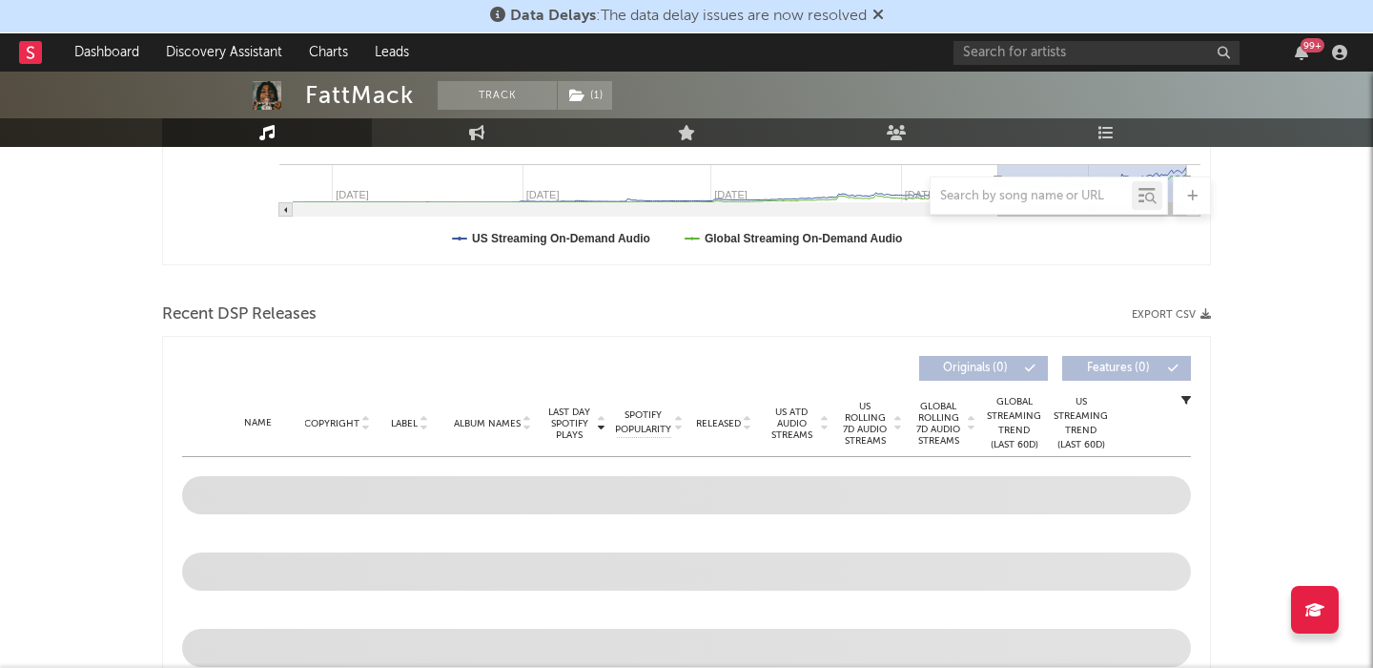
scroll to position [658, 0]
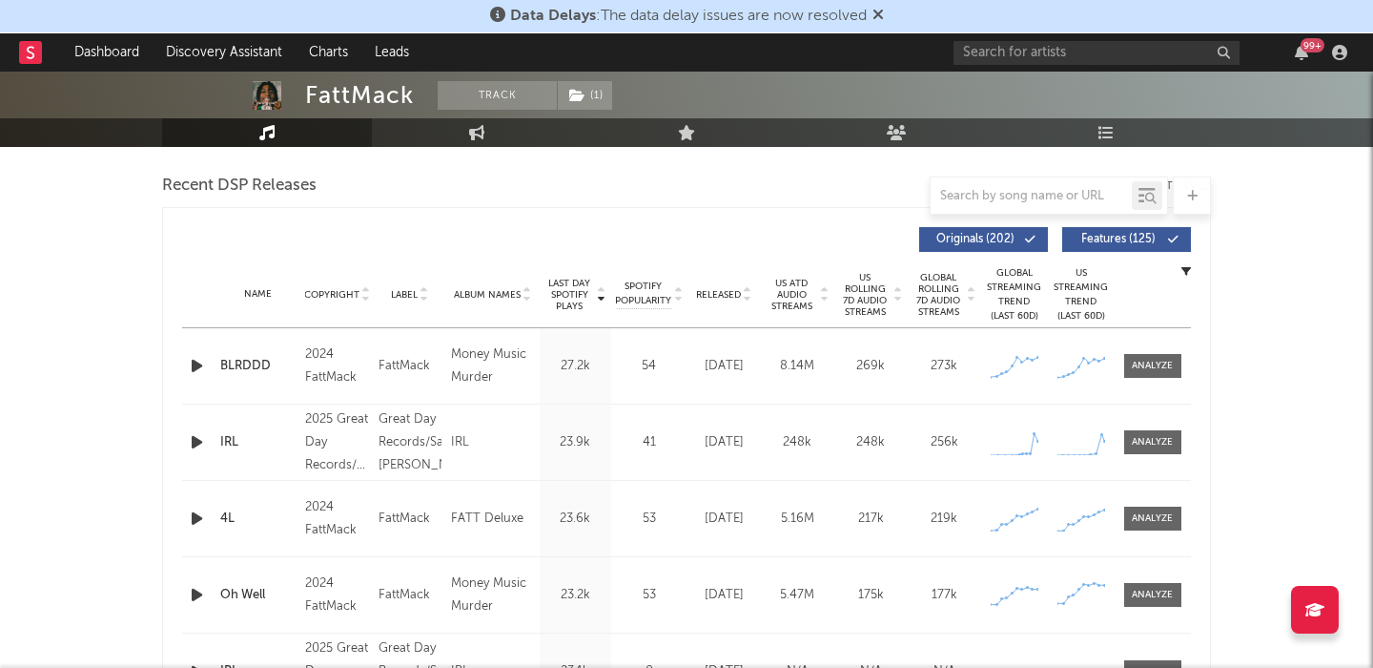
click at [709, 289] on span "Released" at bounding box center [718, 294] width 45 height 11
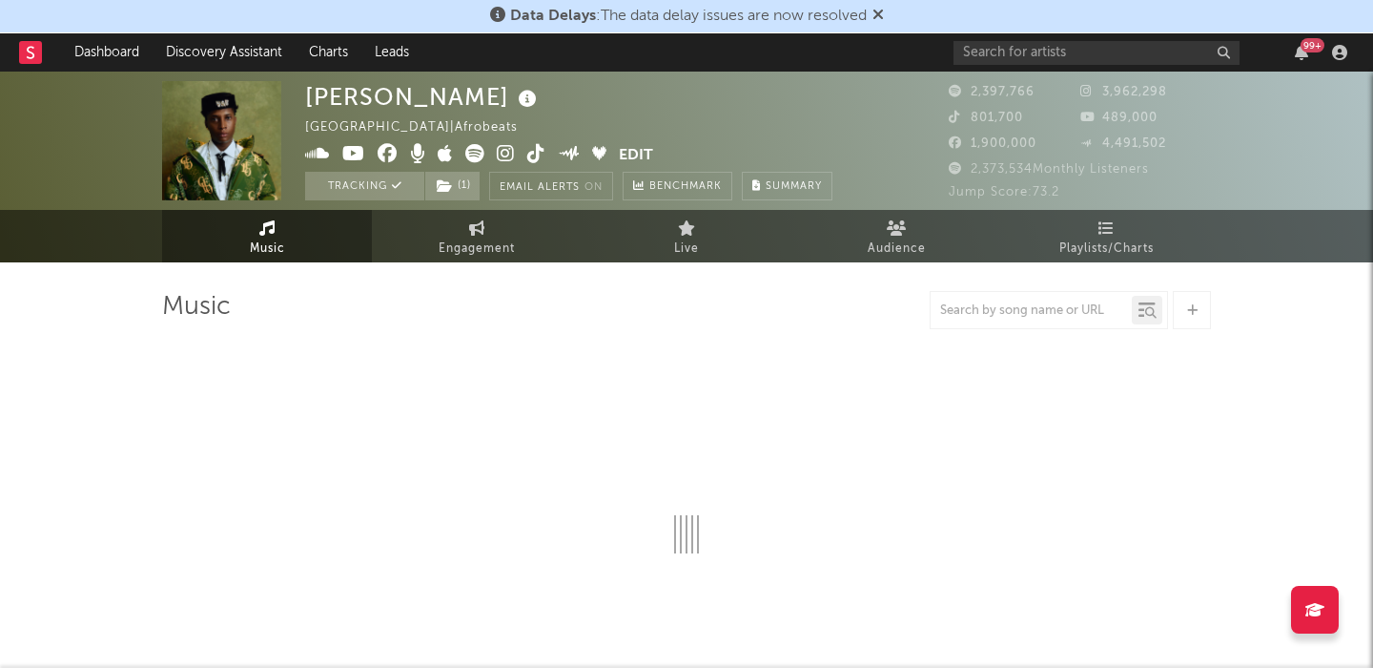
select select "6m"
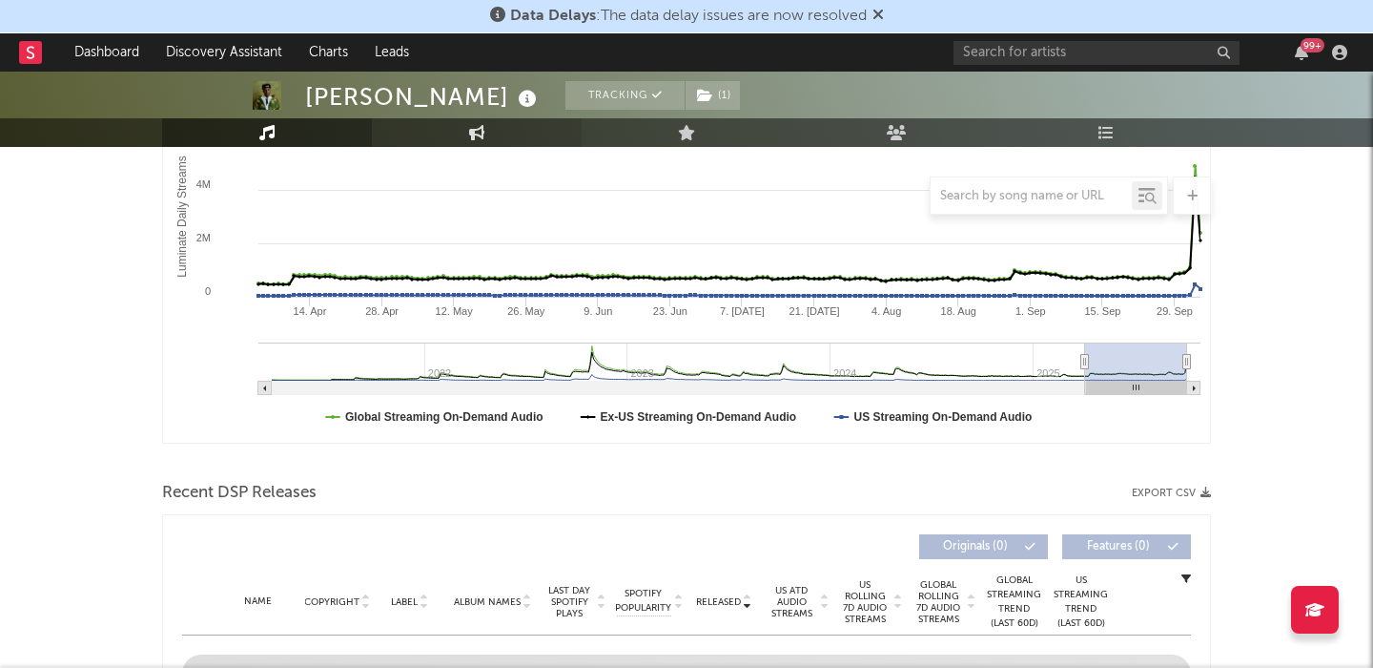
scroll to position [612, 0]
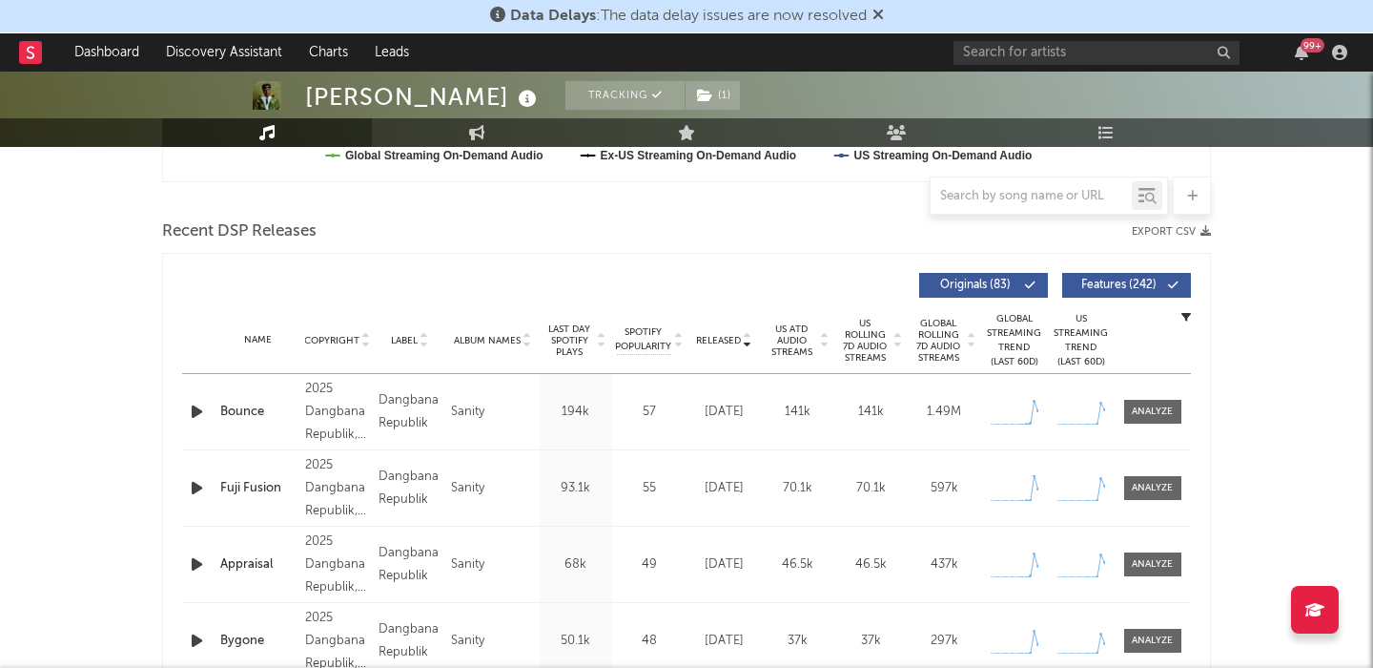
click at [1118, 271] on div "Released Copyright Label Album Names Last Day Spotify Plays Spotify Popularity …" at bounding box center [686, 285] width 1009 height 44
click at [1166, 415] on div at bounding box center [1152, 411] width 41 height 14
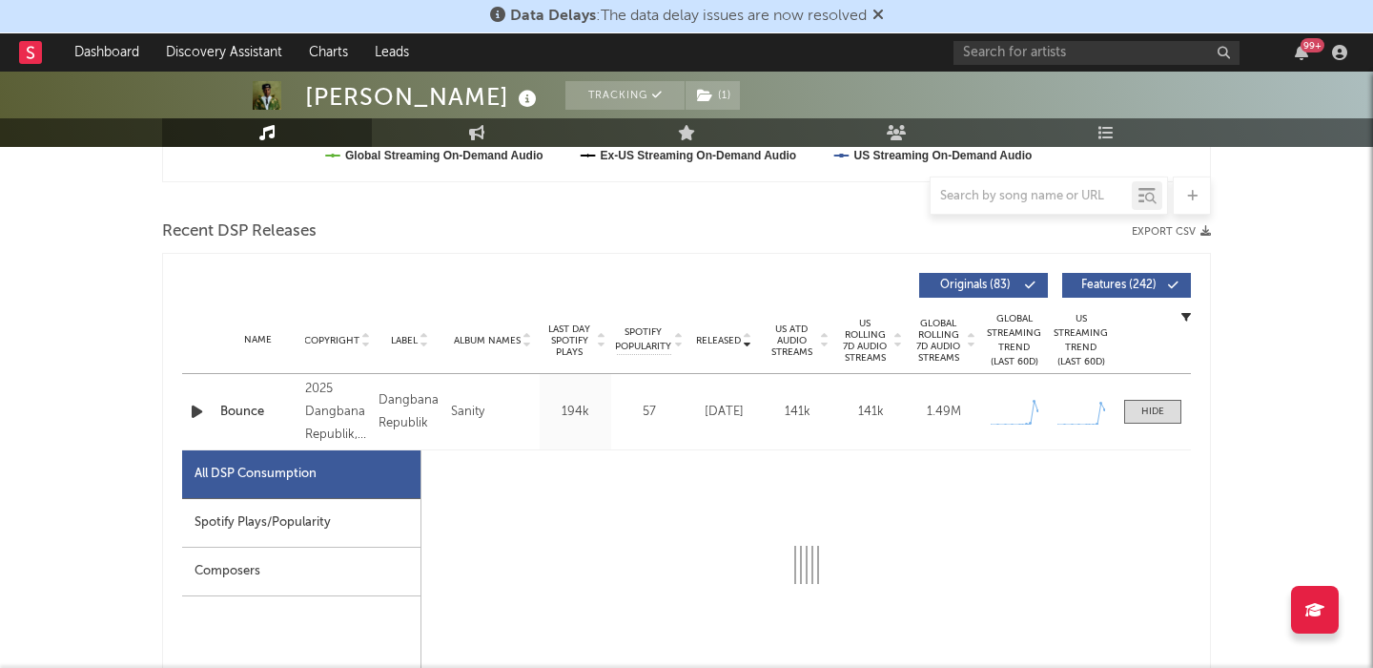
select select "1w"
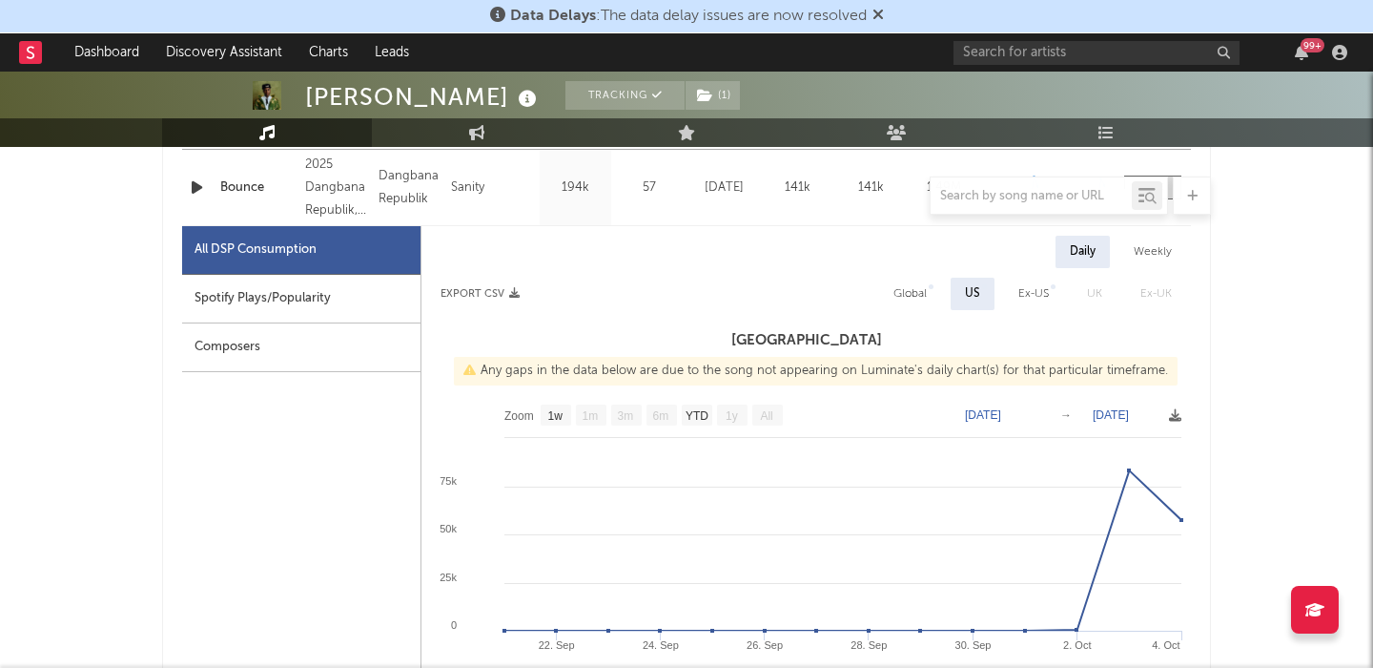
scroll to position [838, 0]
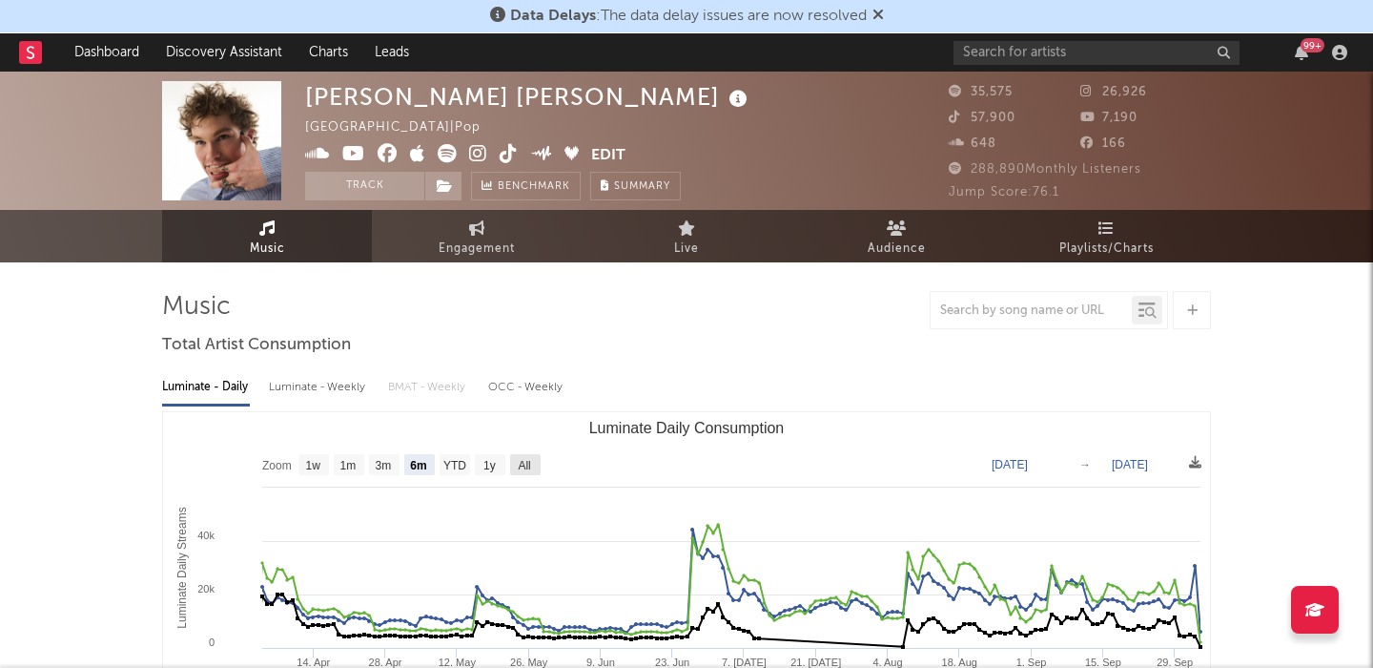
click at [525, 462] on text "All" at bounding box center [524, 465] width 12 height 13
select select "All"
type input "[DATE]"
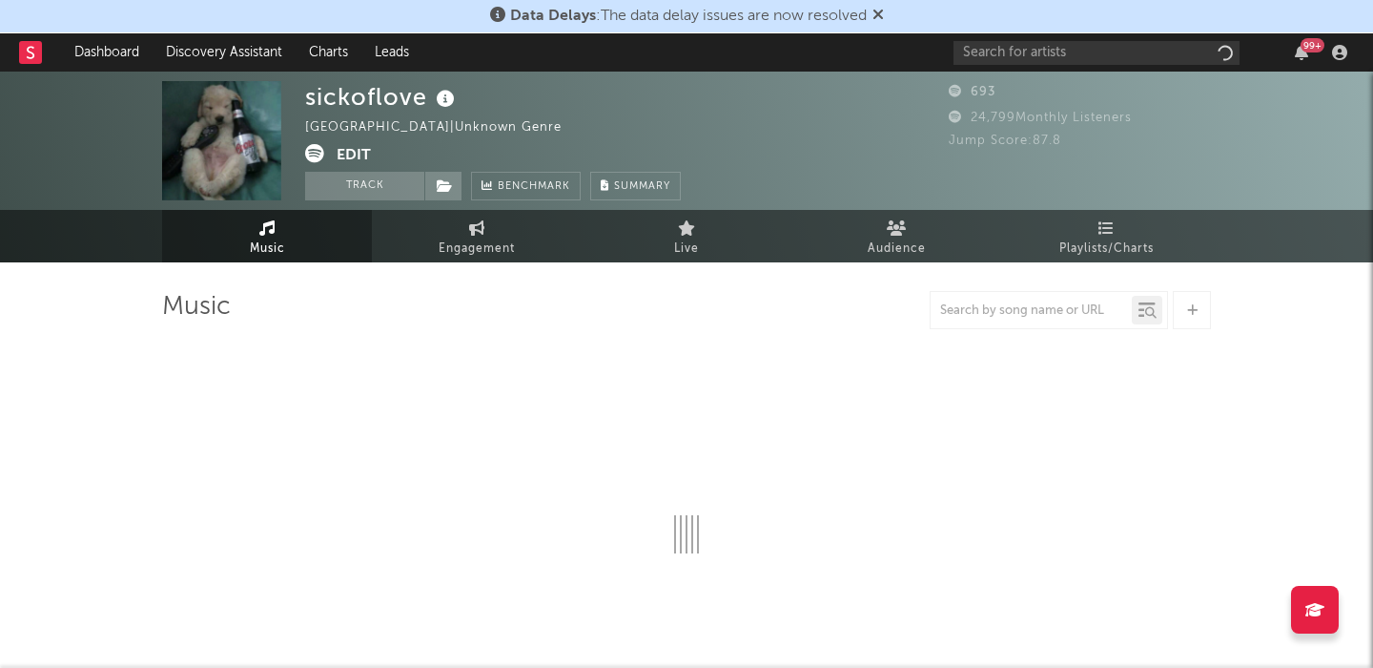
select select "6m"
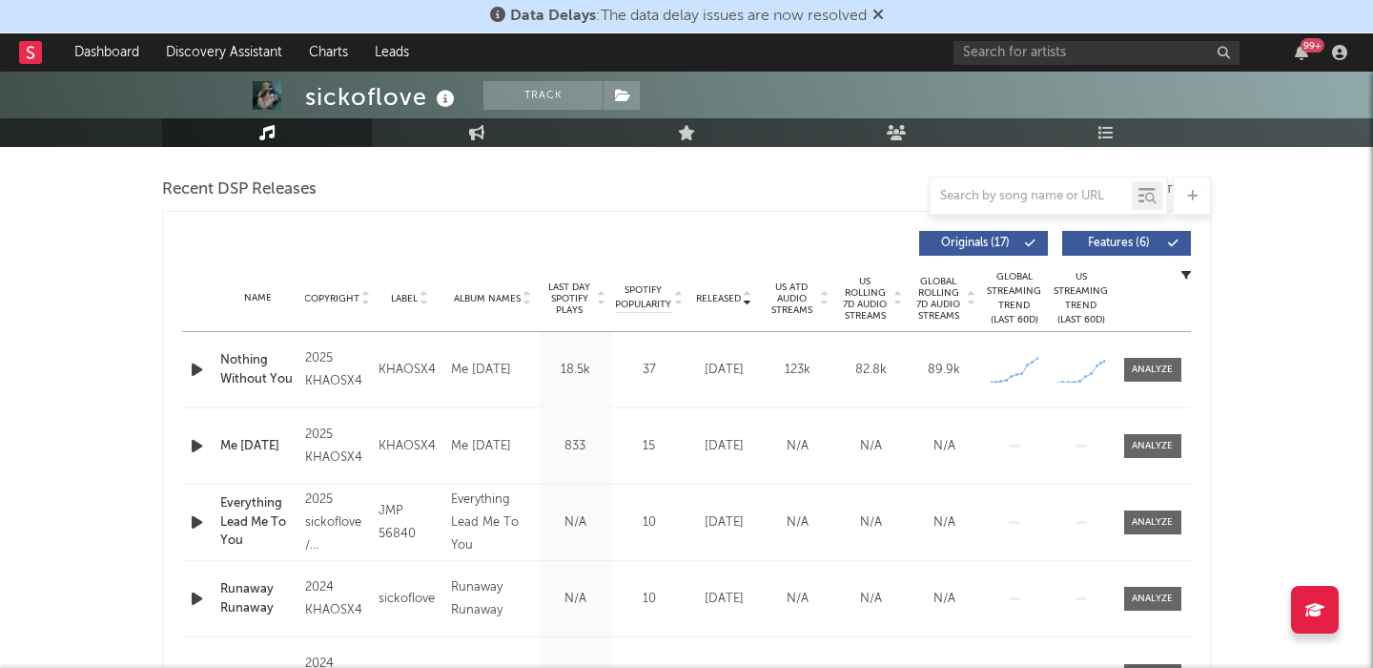
scroll to position [725, 0]
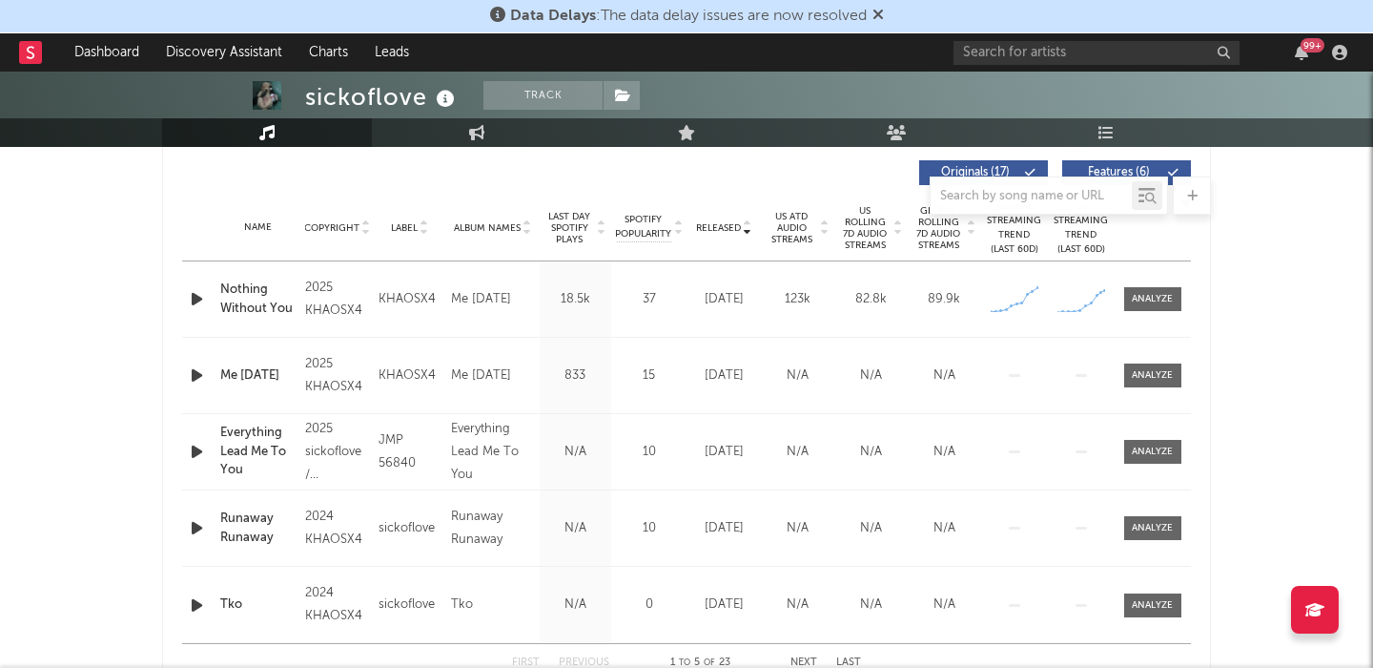
click at [201, 296] on icon "button" at bounding box center [197, 299] width 20 height 24
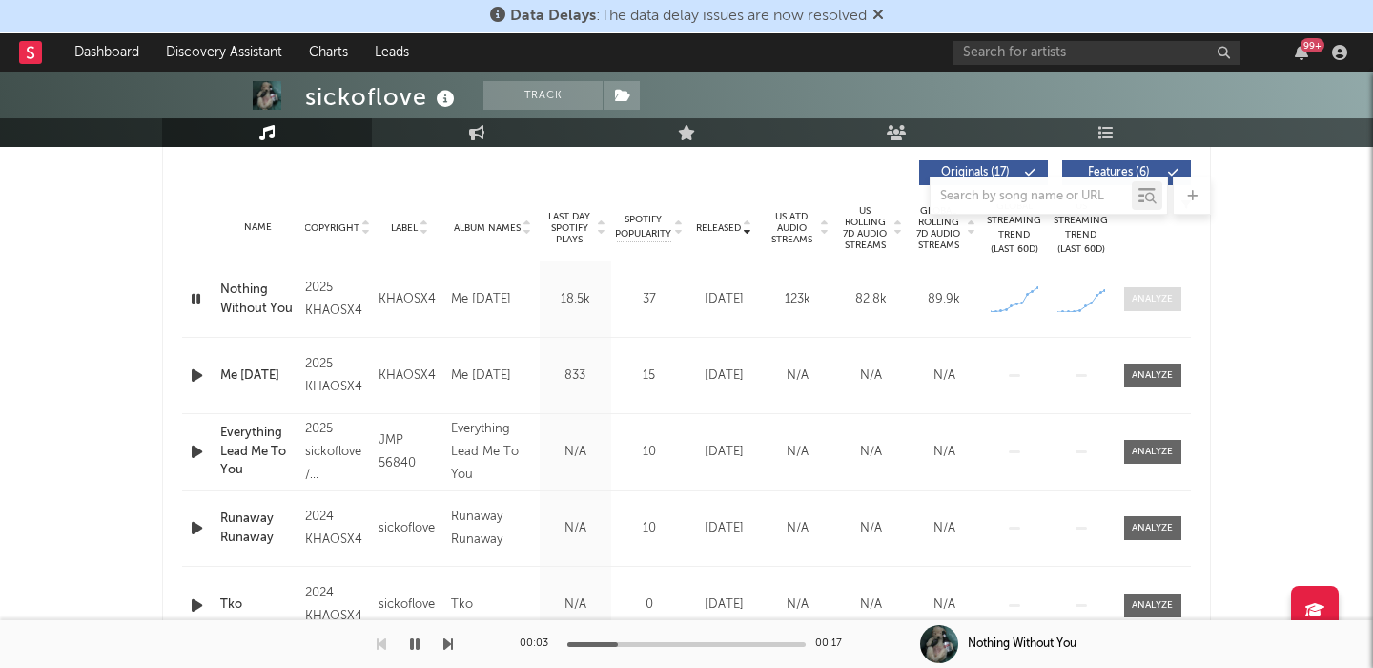
click at [1153, 307] on span at bounding box center [1152, 299] width 57 height 24
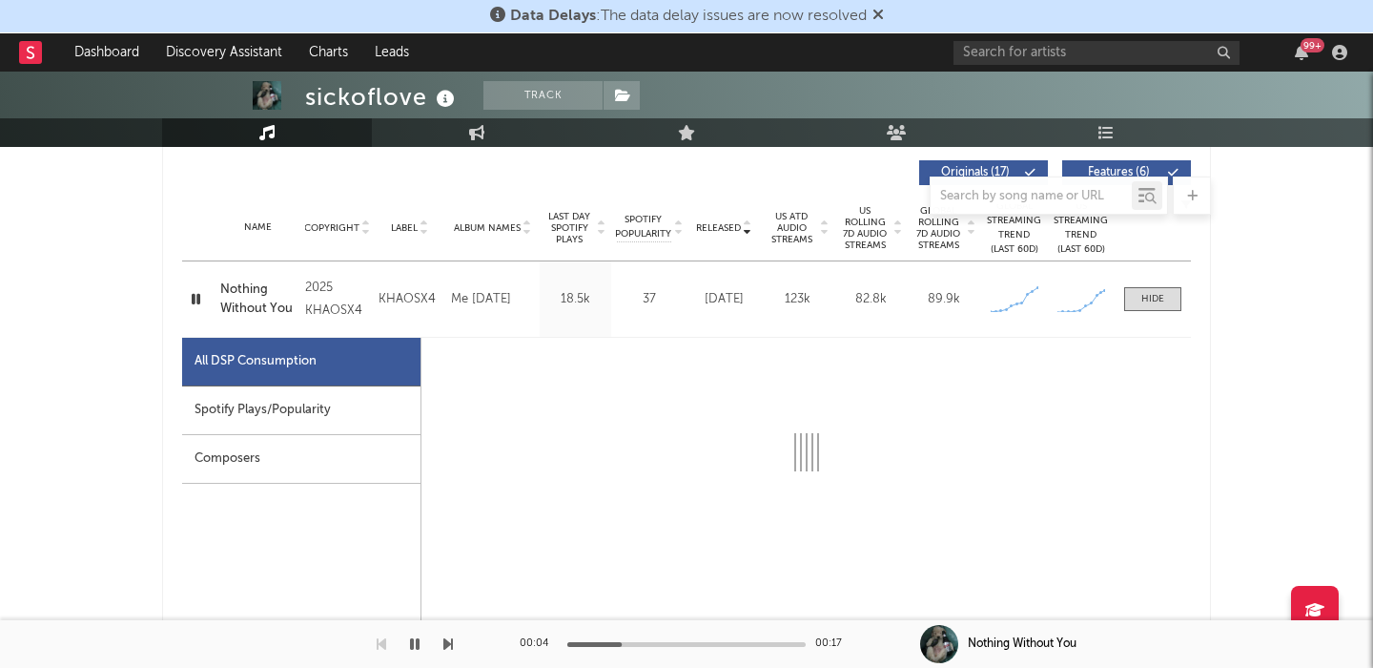
select select "1w"
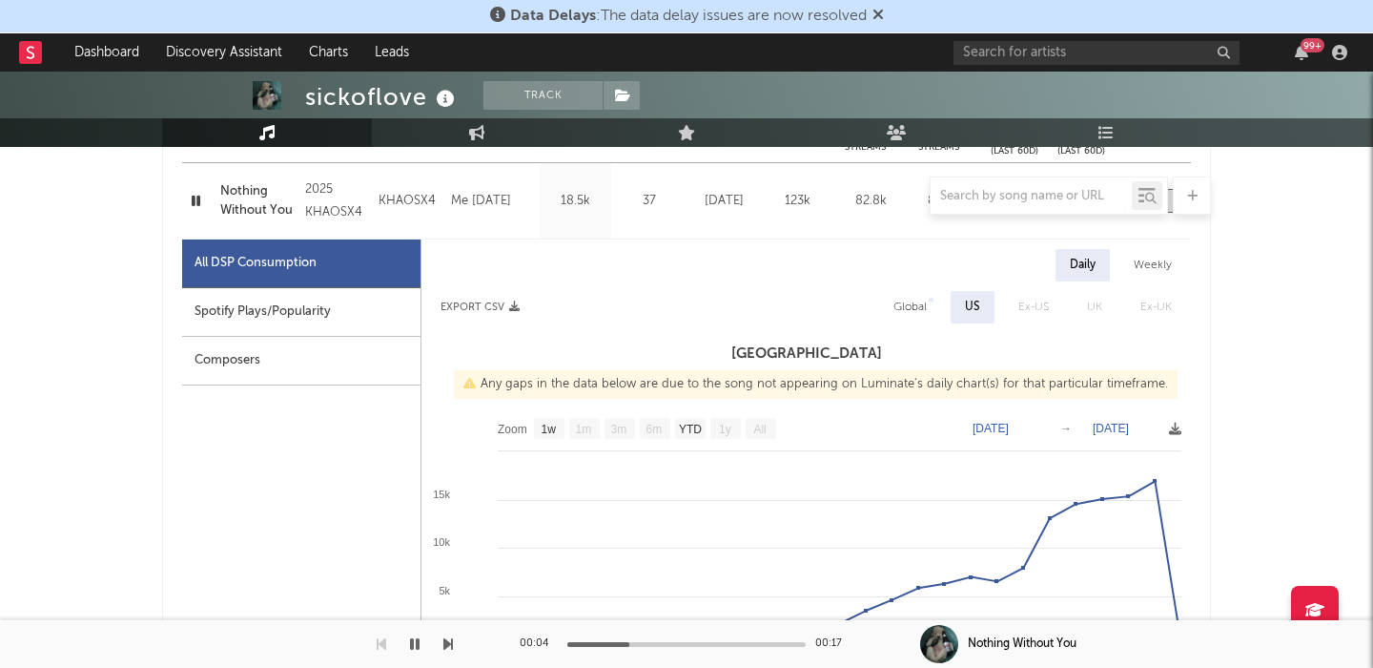
scroll to position [836, 0]
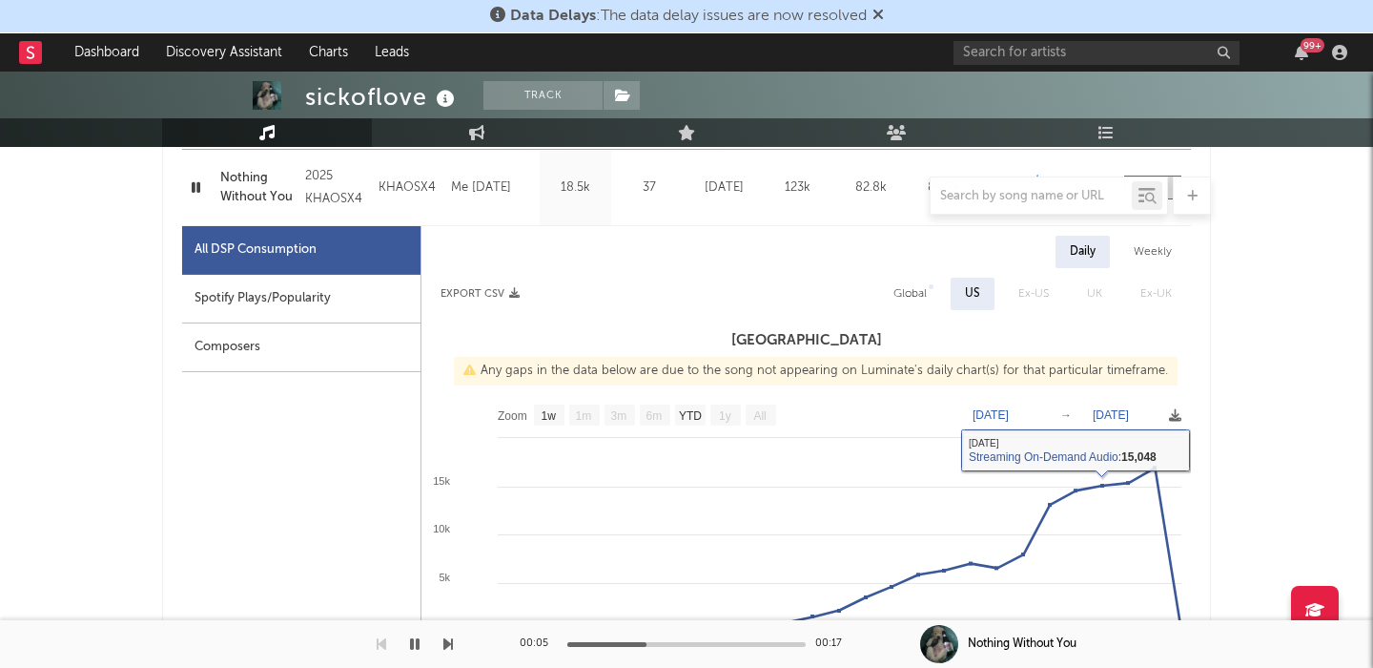
click at [914, 294] on div "Global" at bounding box center [910, 293] width 33 height 23
select select "1w"
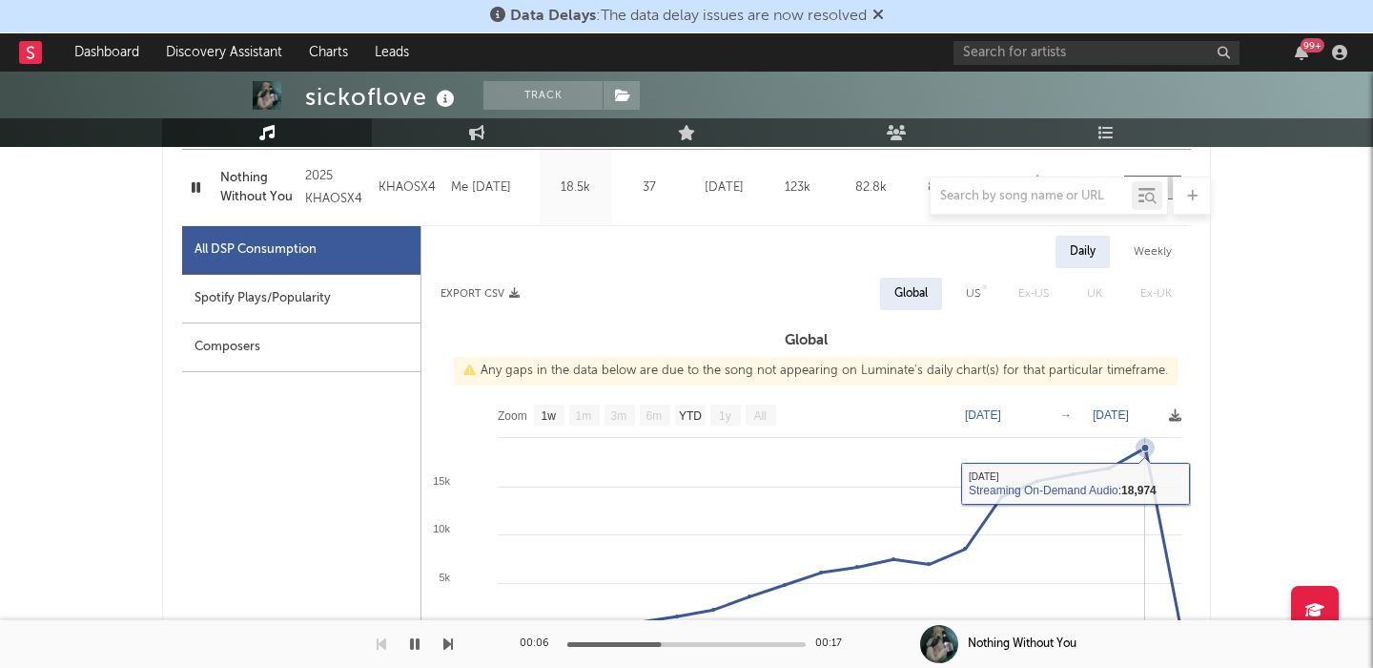
scroll to position [0, 0]
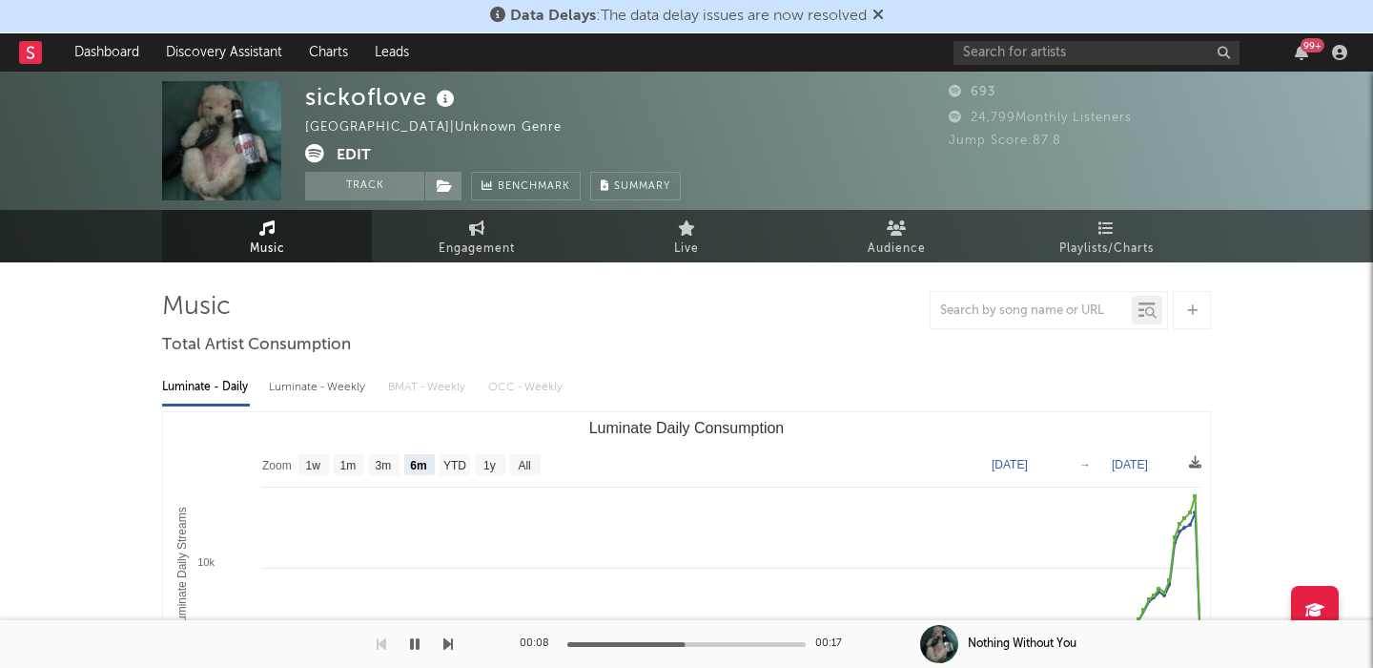
click at [315, 154] on icon at bounding box center [314, 153] width 19 height 19
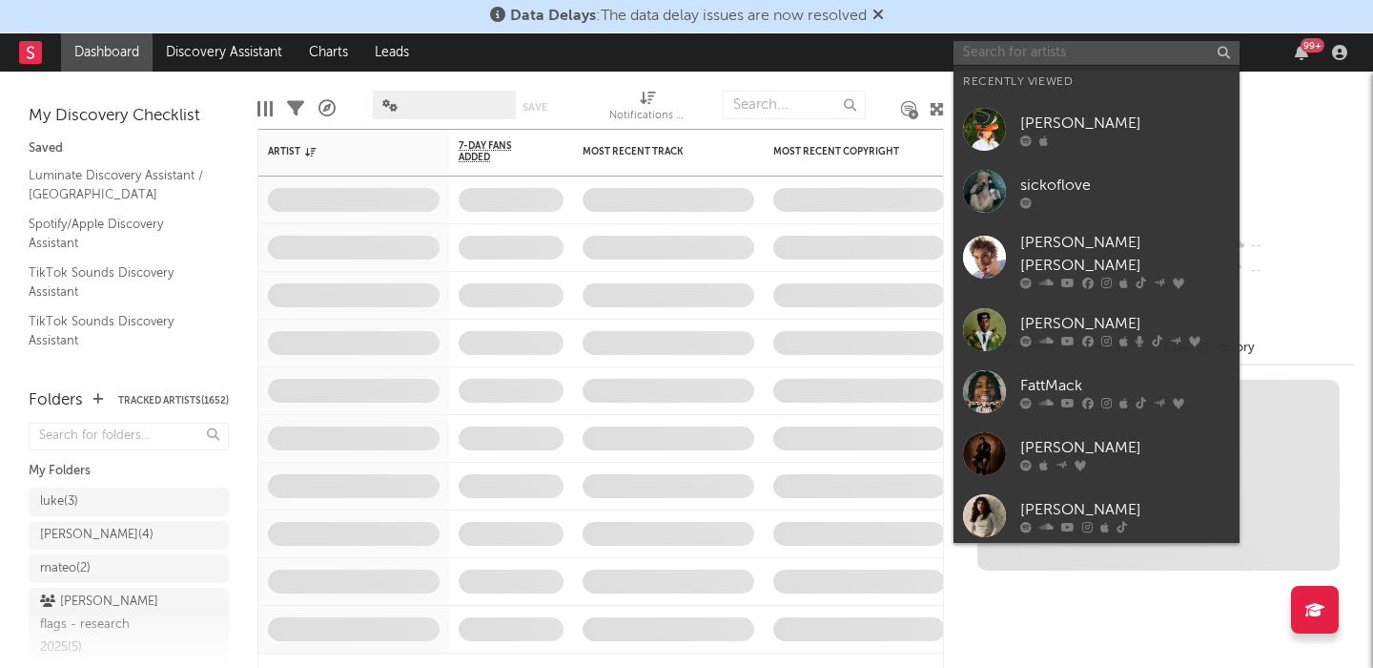
click at [987, 51] on input "text" at bounding box center [1097, 53] width 286 height 24
paste input "The Hidden Cameras"
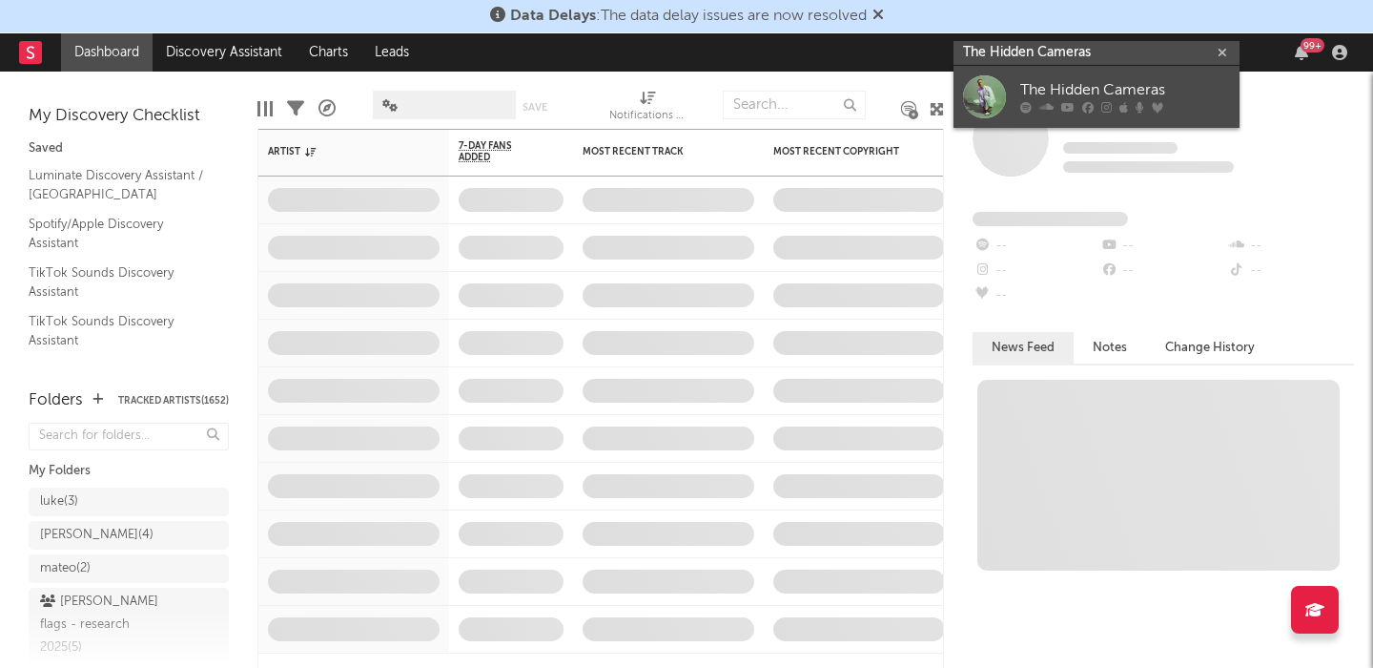
type input "The Hidden Cameras"
click at [996, 93] on div at bounding box center [984, 96] width 43 height 43
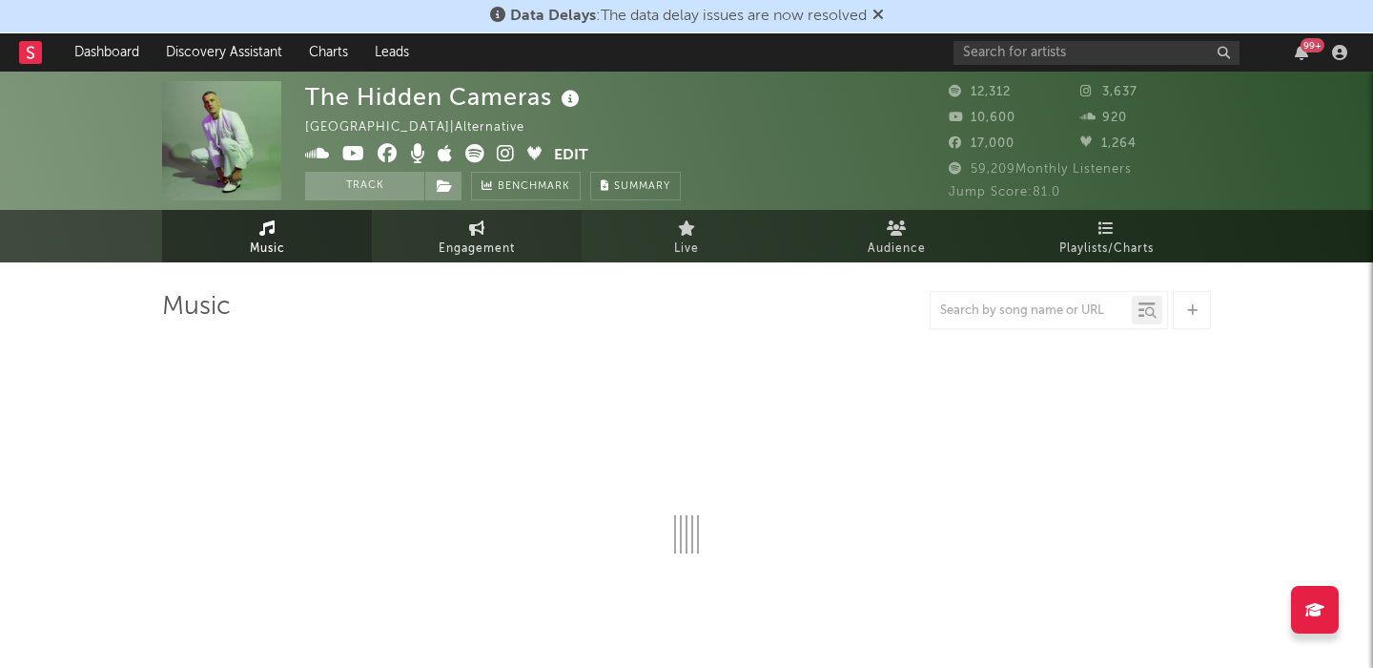
select select "1w"
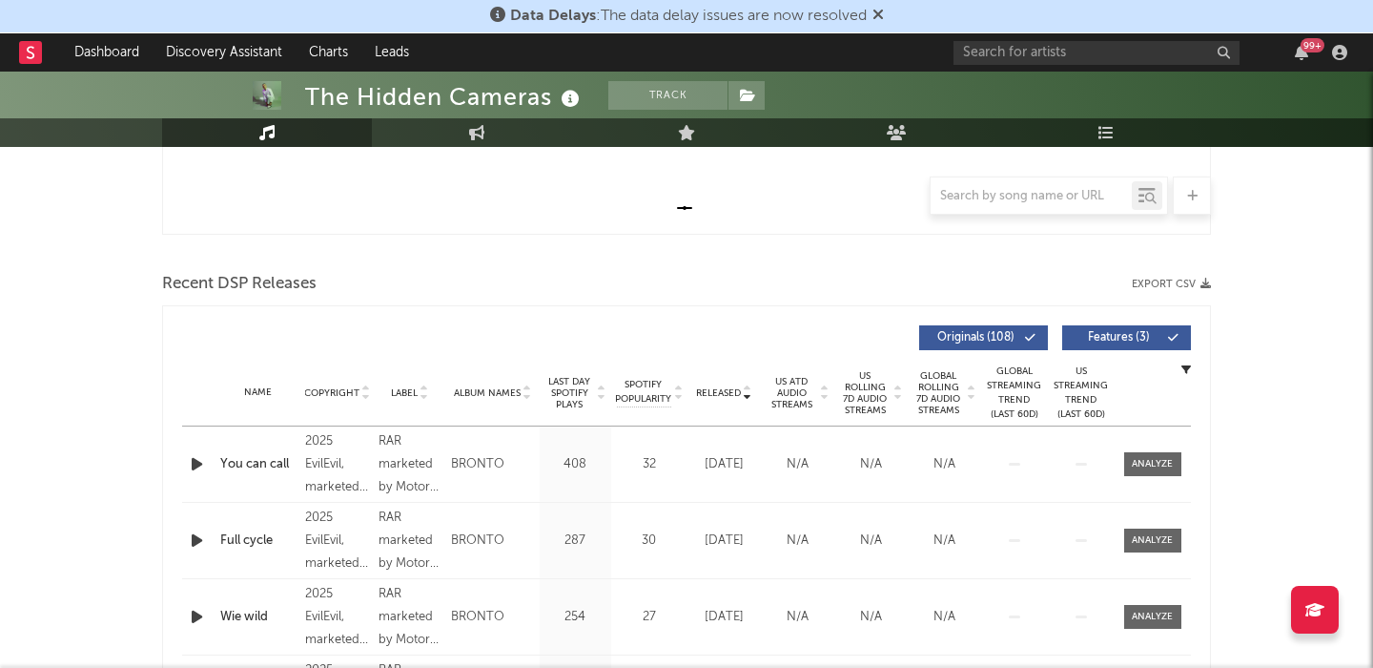
scroll to position [555, 0]
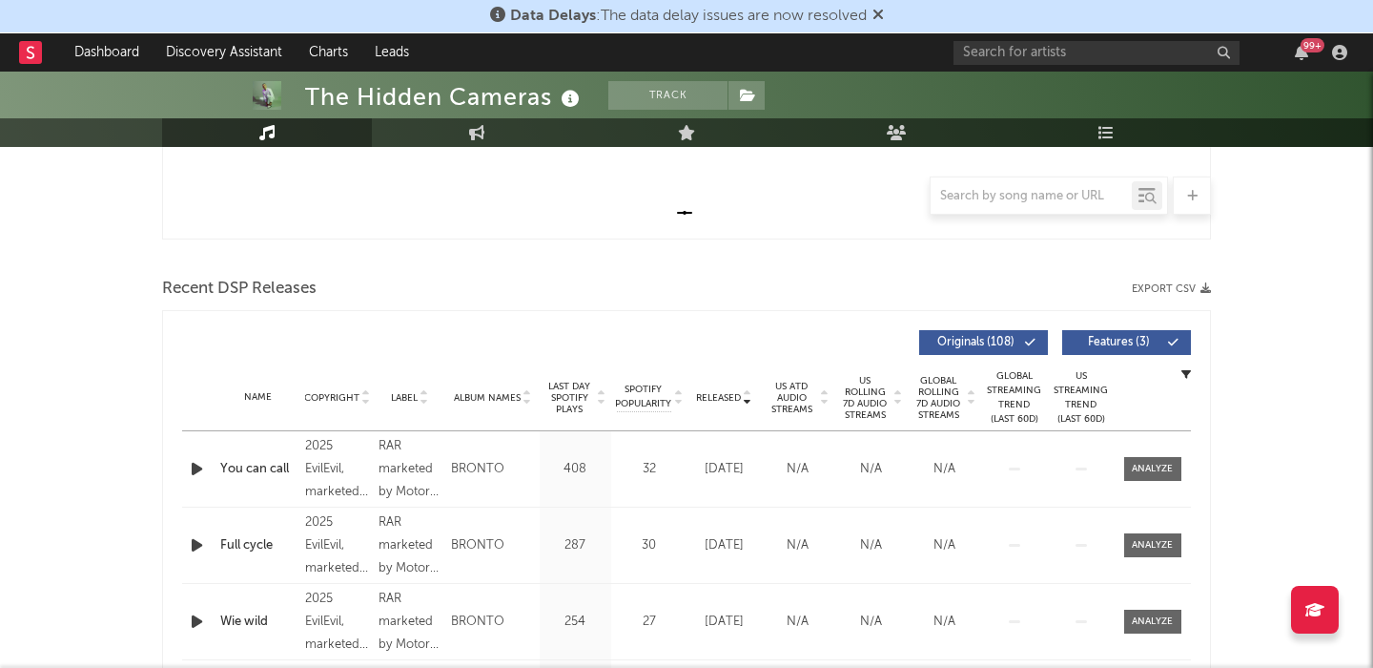
click at [1149, 353] on button "Features ( 3 )" at bounding box center [1126, 342] width 129 height 25
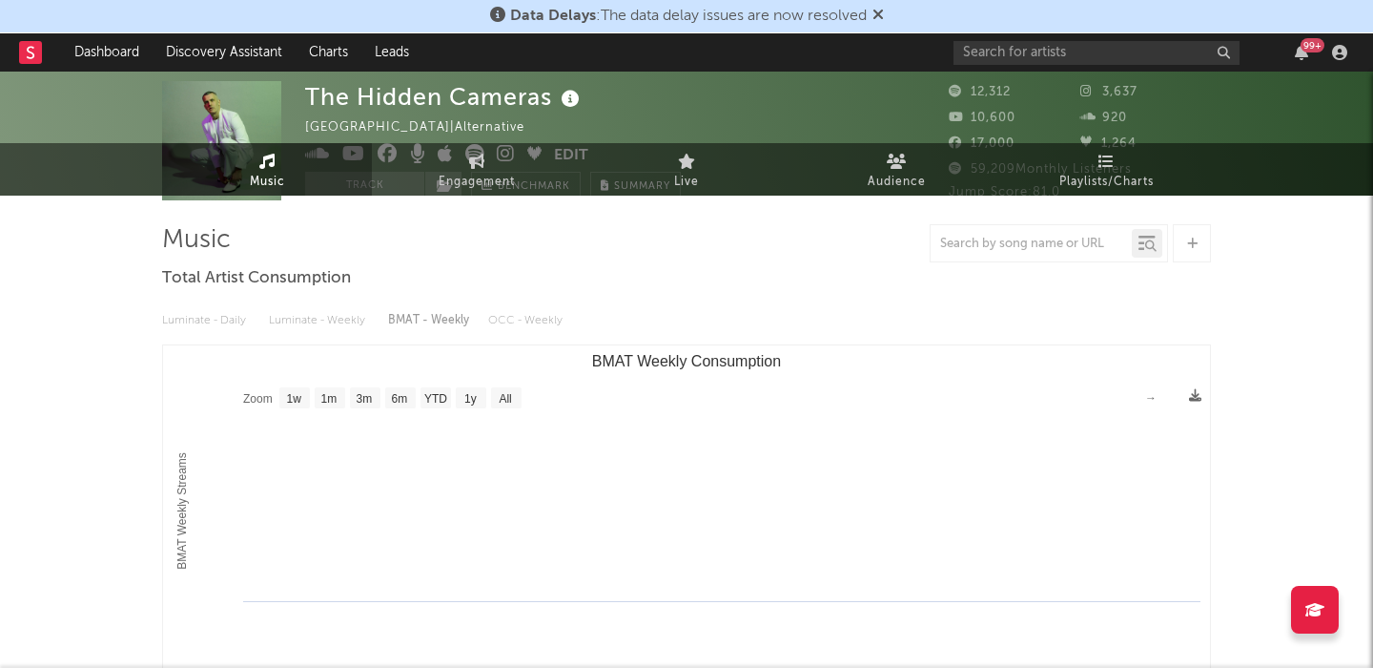
scroll to position [0, 0]
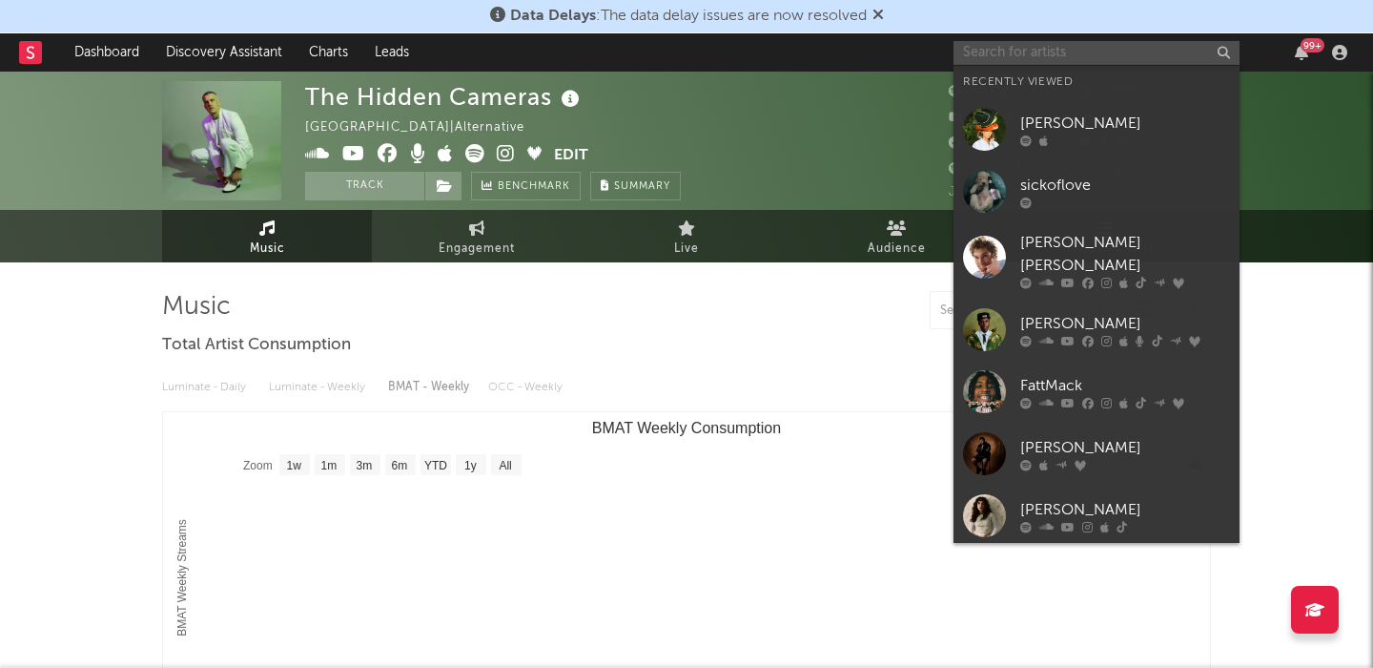
click at [1096, 47] on input "text" at bounding box center [1097, 53] width 286 height 24
paste input "1oadedhavinit"
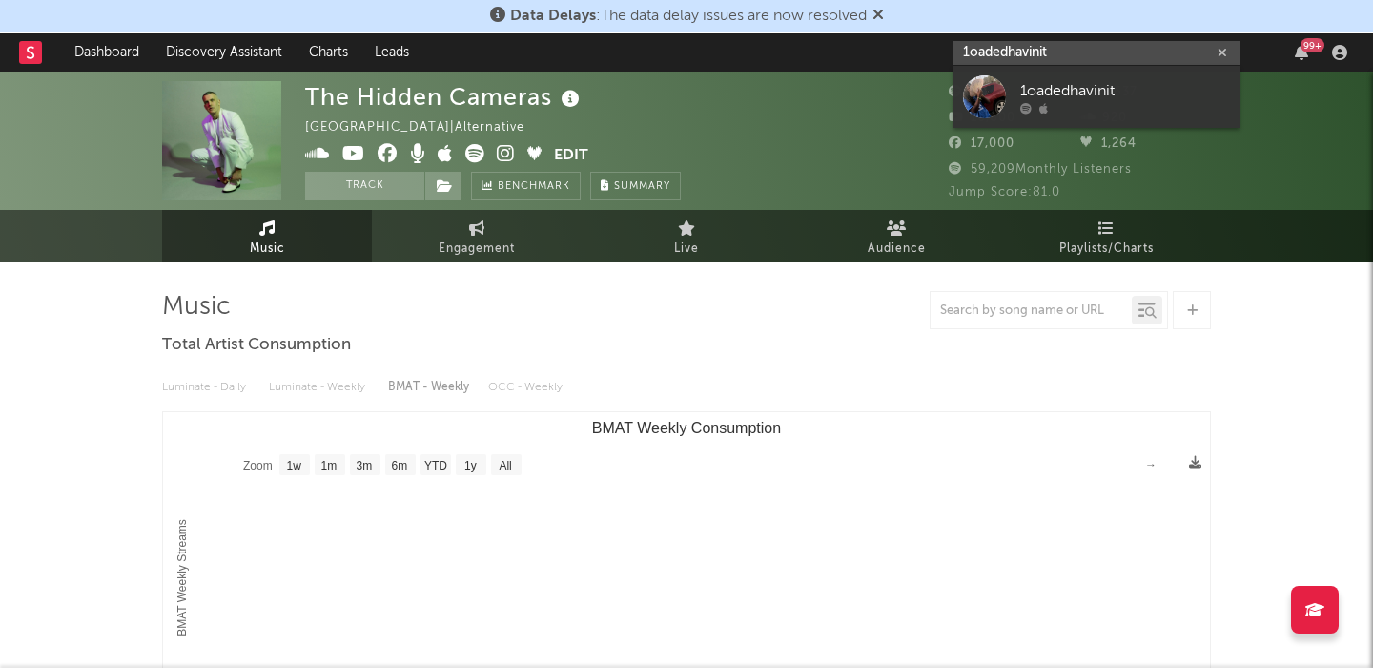
type input "1oadedhavinit"
click at [1109, 81] on div "1oadedhavinit" at bounding box center [1125, 90] width 210 height 23
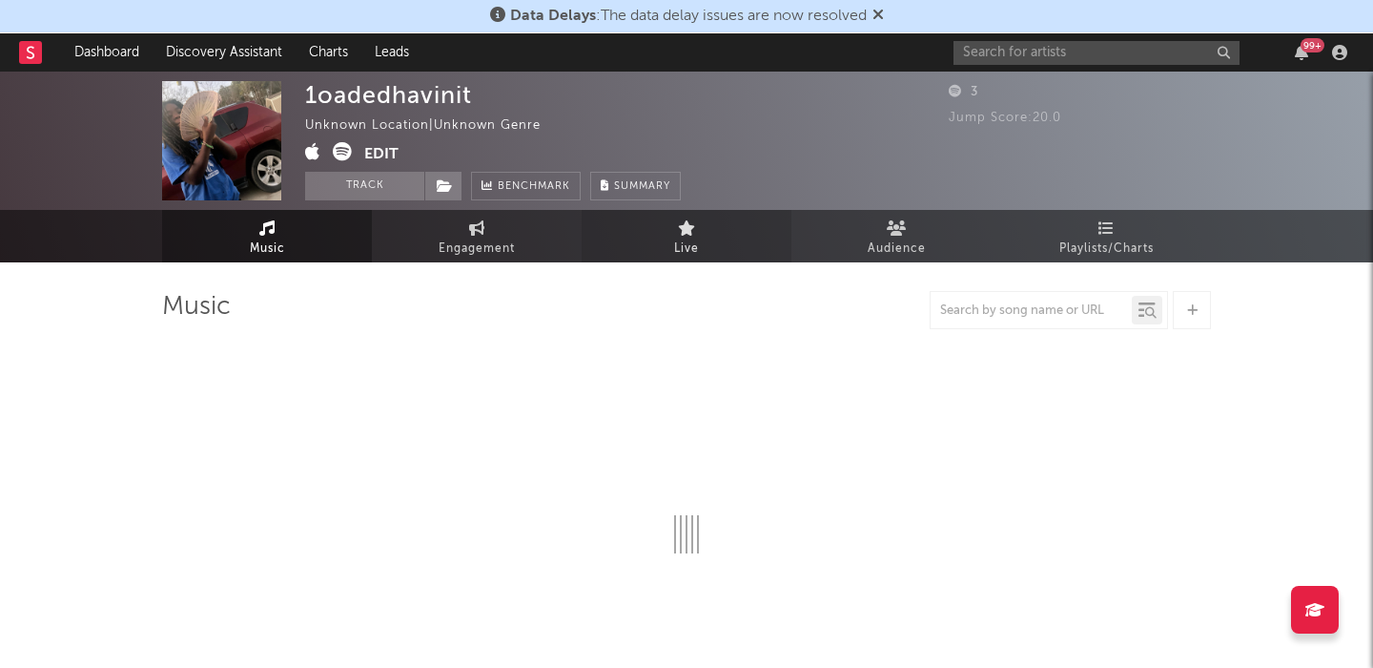
select select "1w"
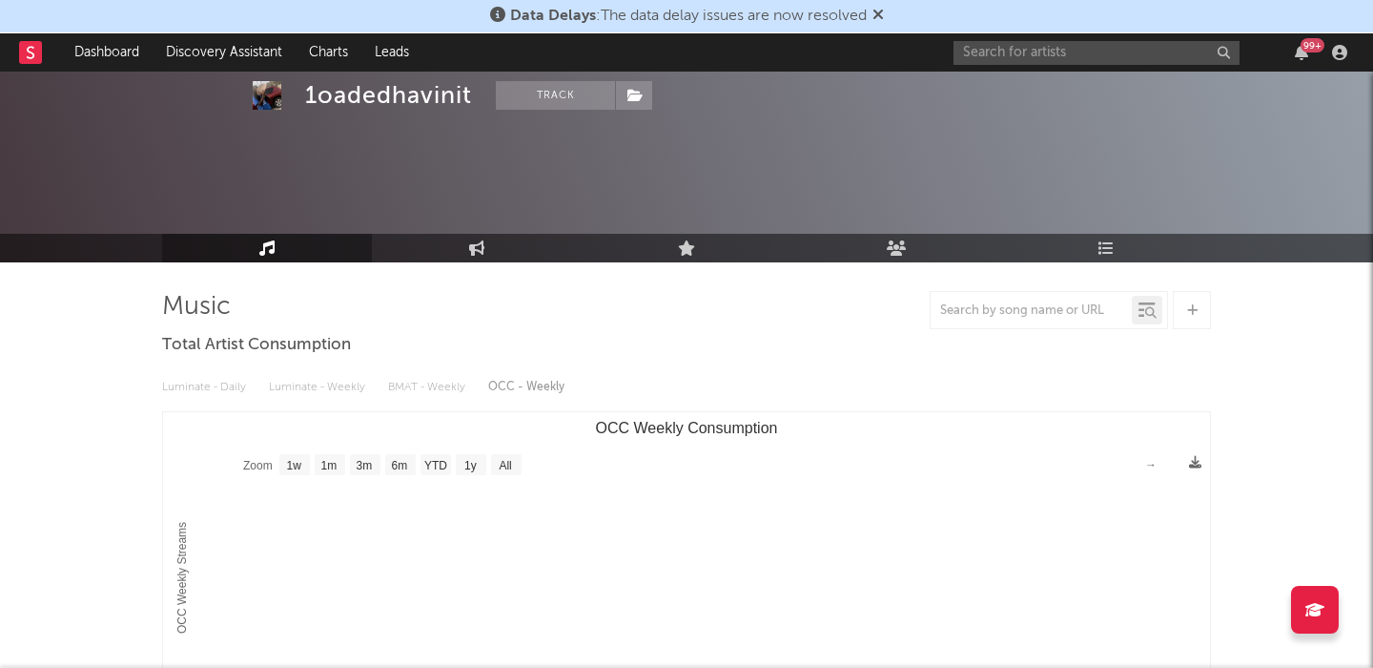
scroll to position [839, 0]
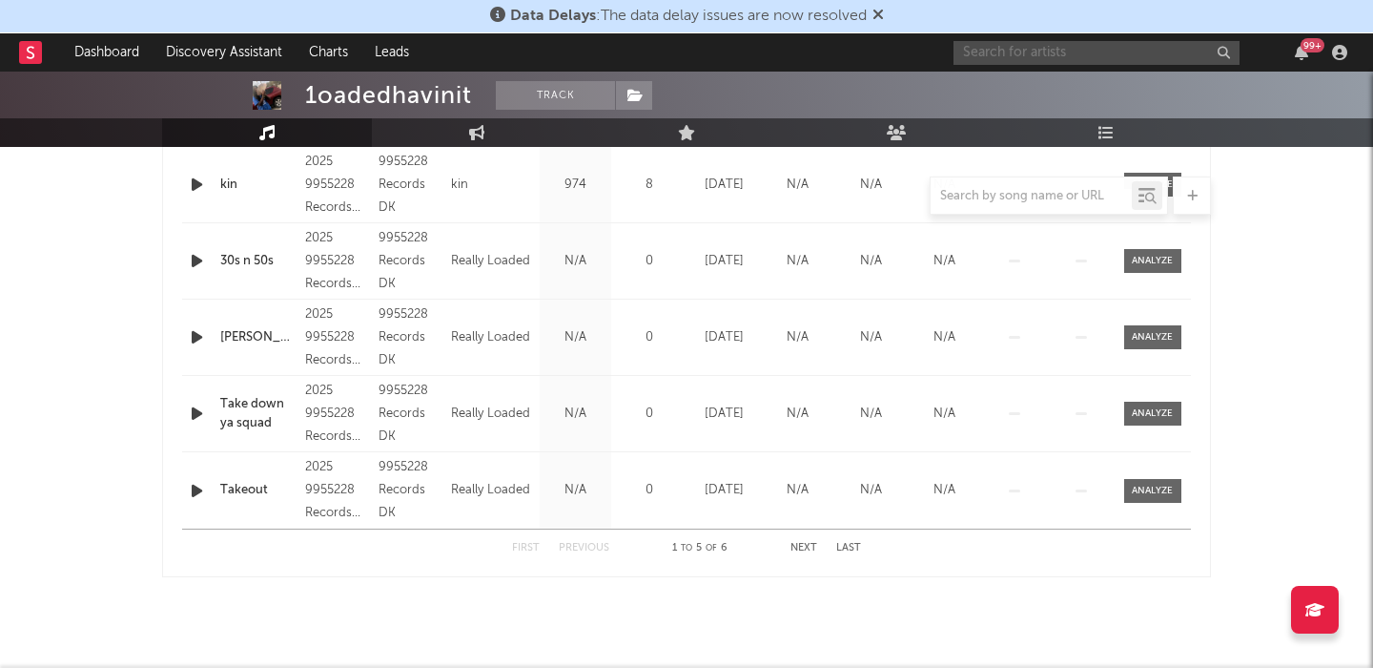
click at [1013, 61] on input "text" at bounding box center [1097, 53] width 286 height 24
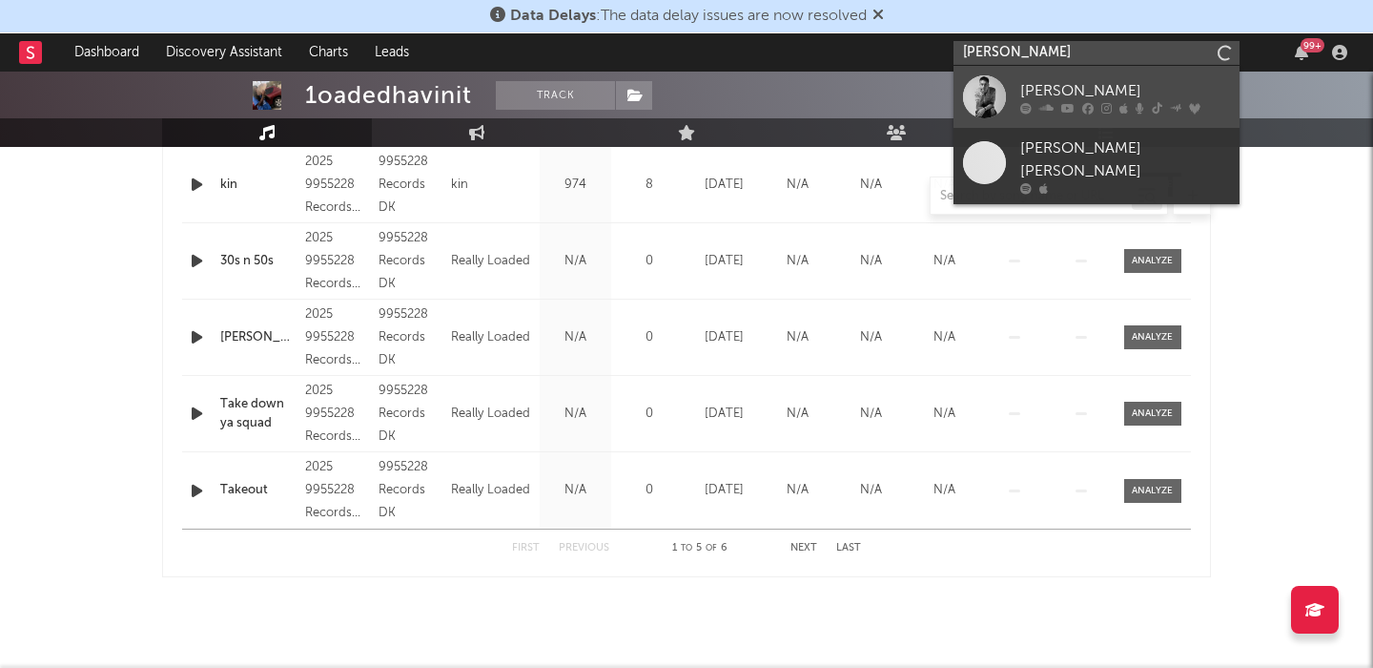
type input "cameron whitcom"
click at [1072, 122] on link "Cameron Whitcomb" at bounding box center [1097, 97] width 286 height 62
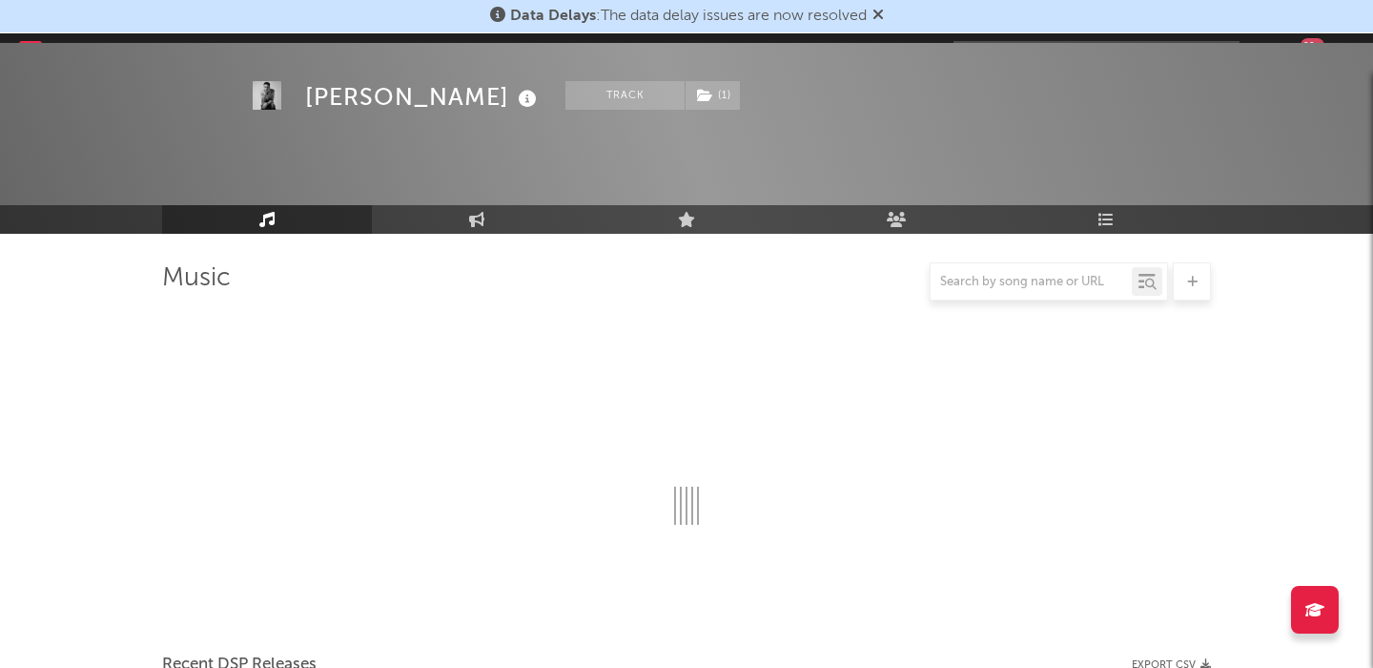
scroll to position [839, 0]
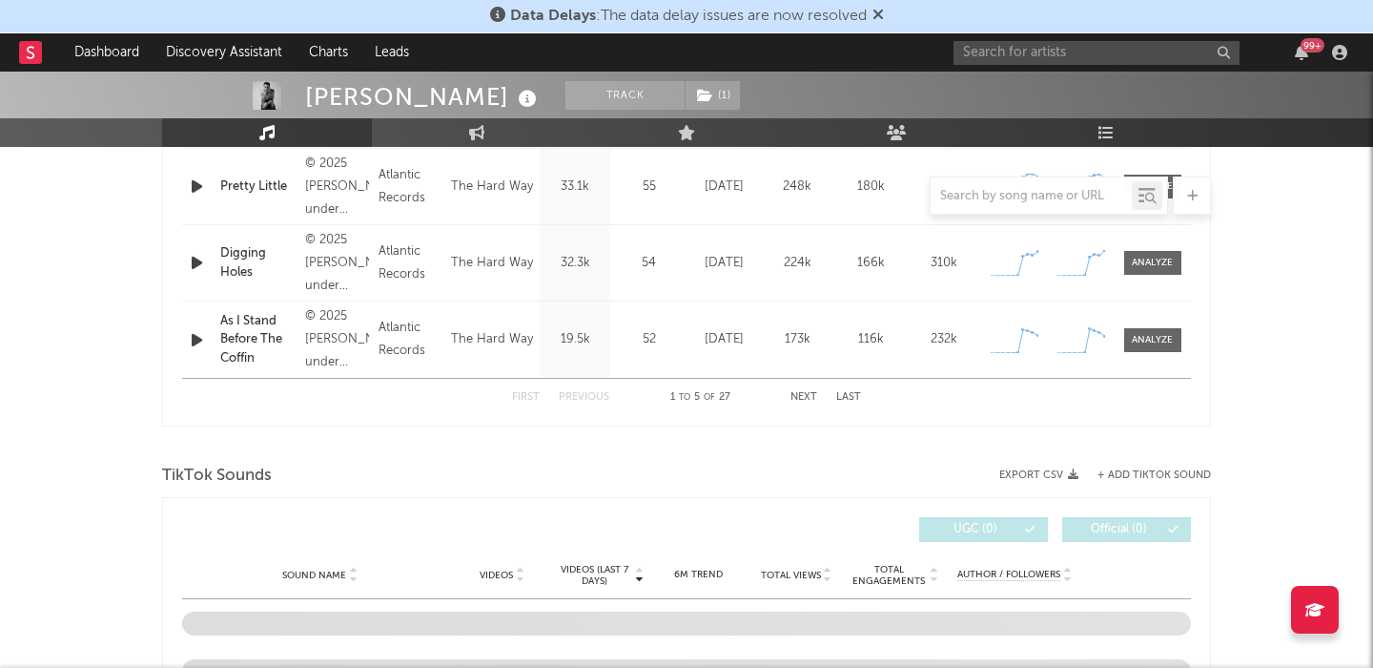
select select "6m"
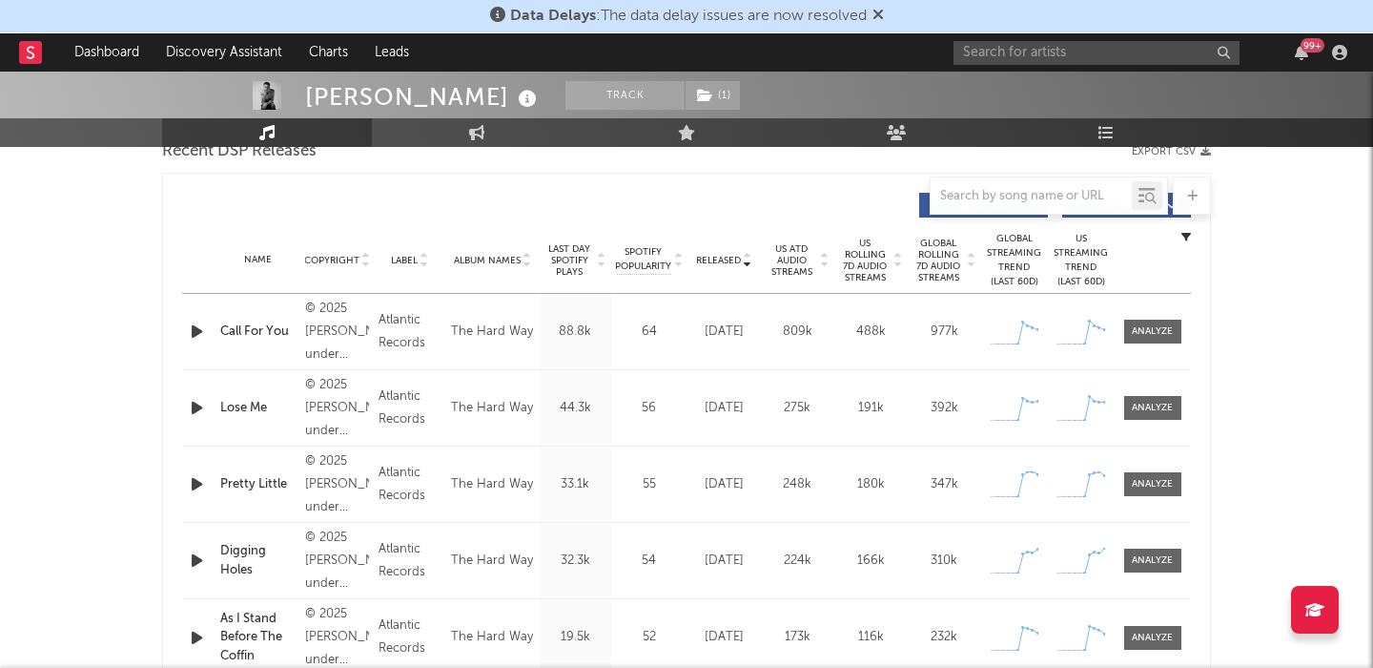
scroll to position [698, 0]
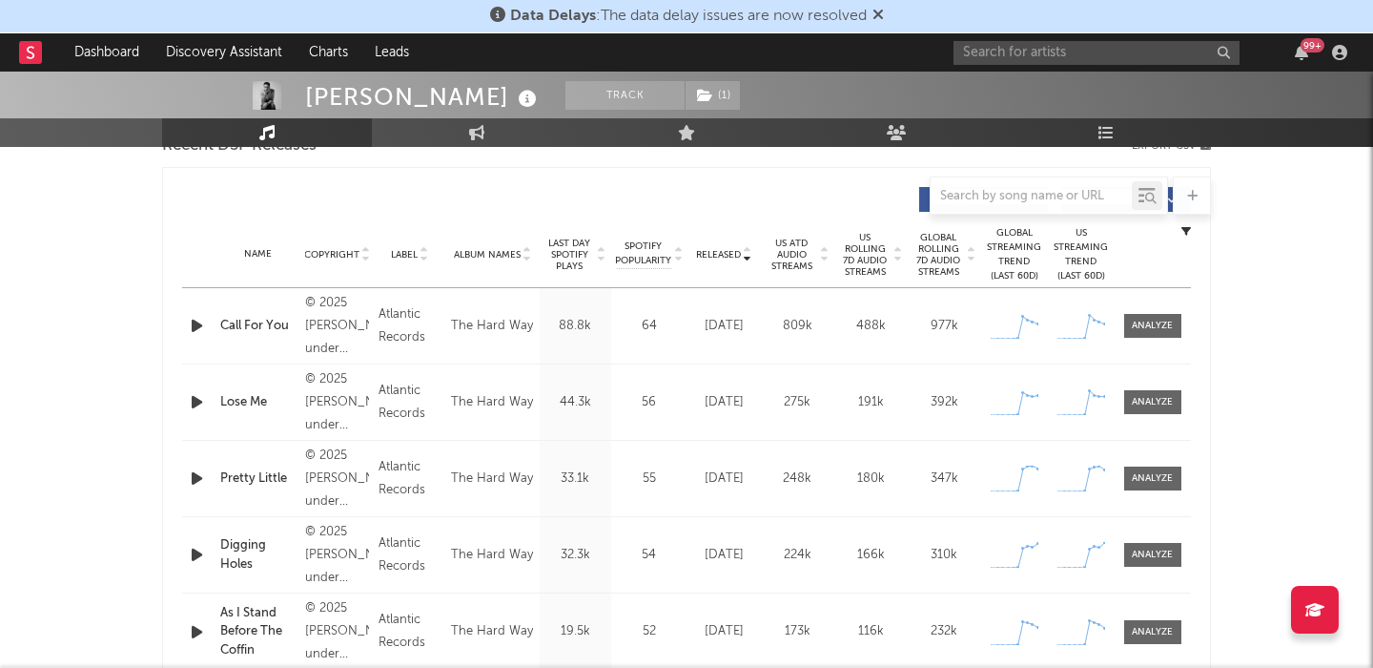
click at [198, 326] on icon "button" at bounding box center [197, 326] width 20 height 24
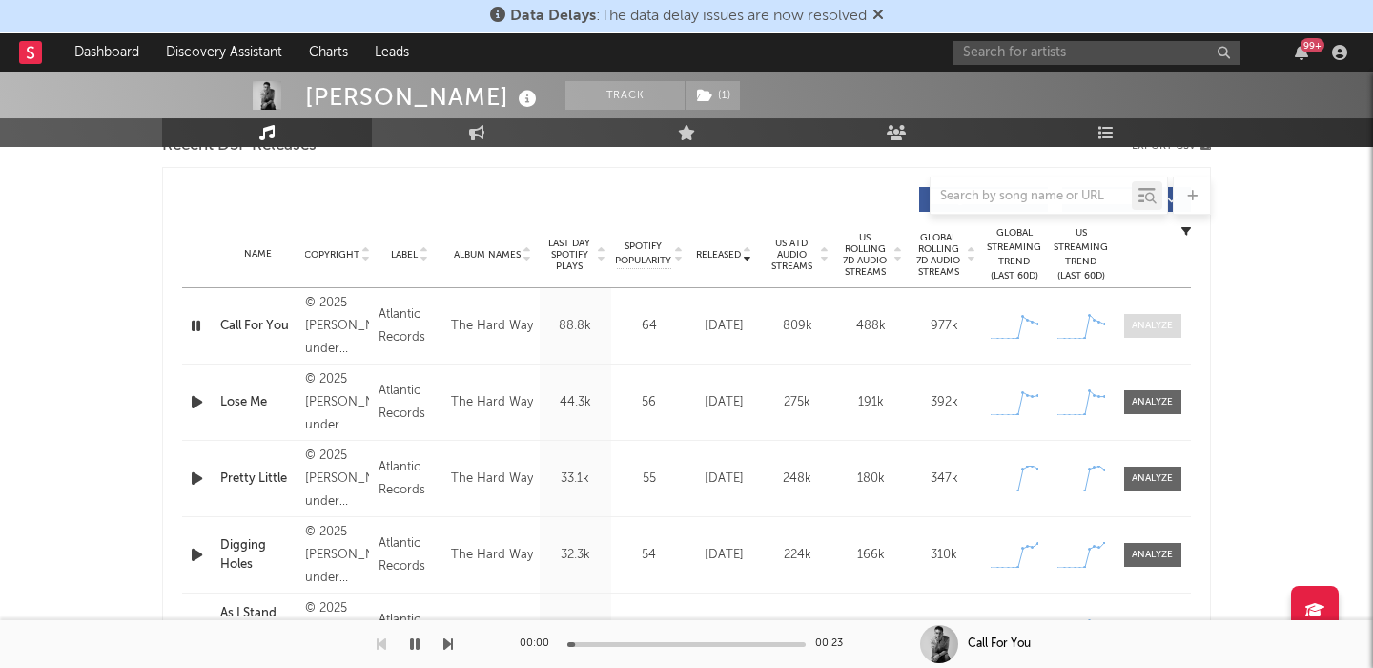
click at [1149, 320] on div at bounding box center [1152, 326] width 41 height 14
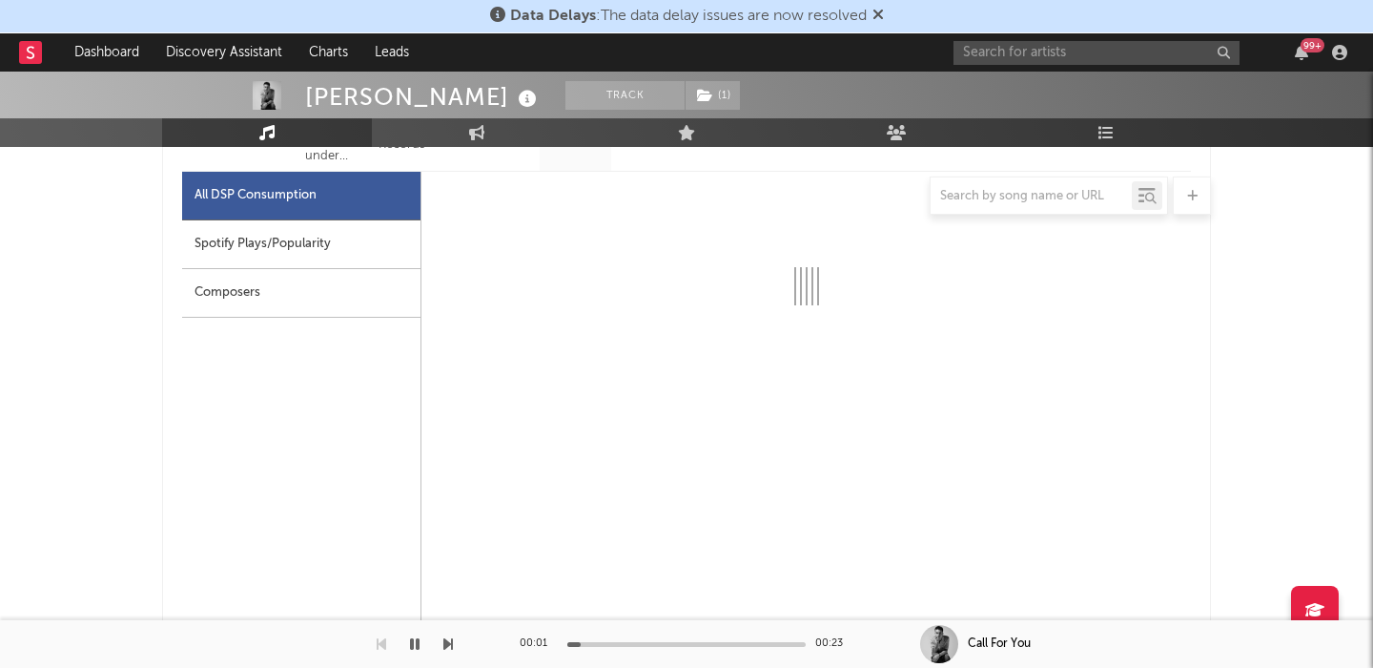
select select "1w"
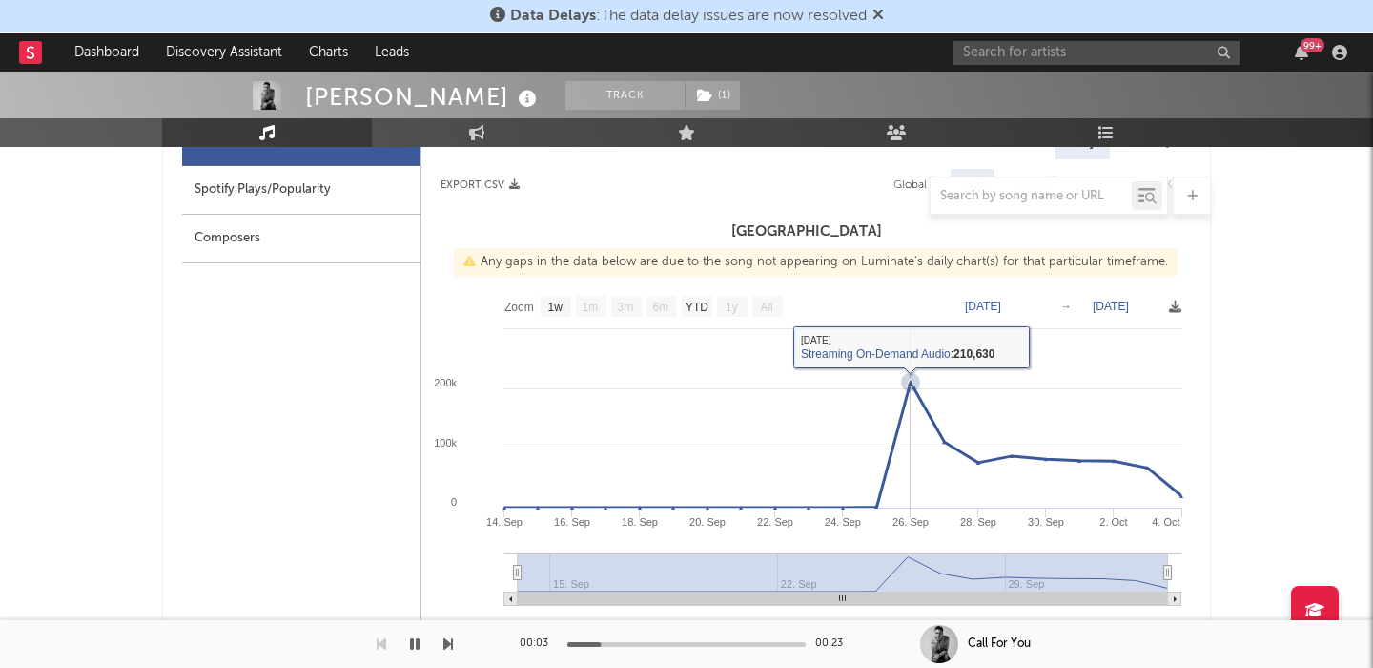
scroll to position [796, 0]
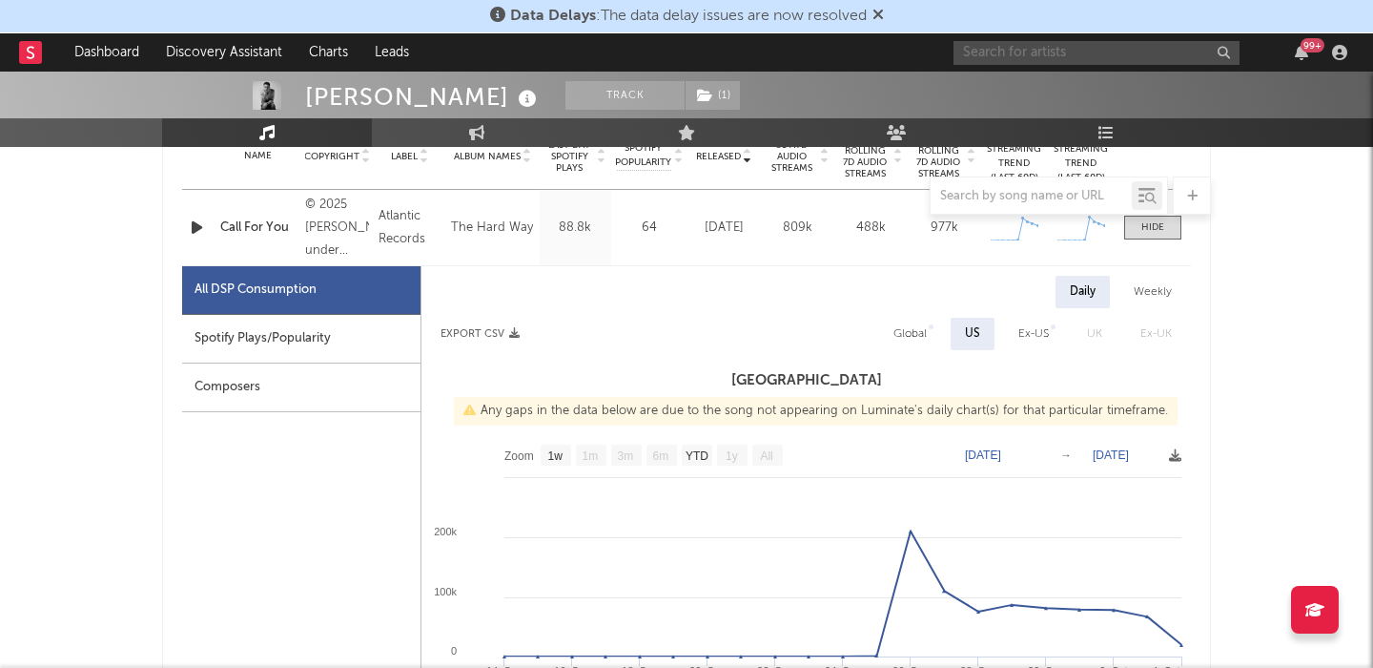
click at [998, 56] on input "text" at bounding box center [1097, 53] width 286 height 24
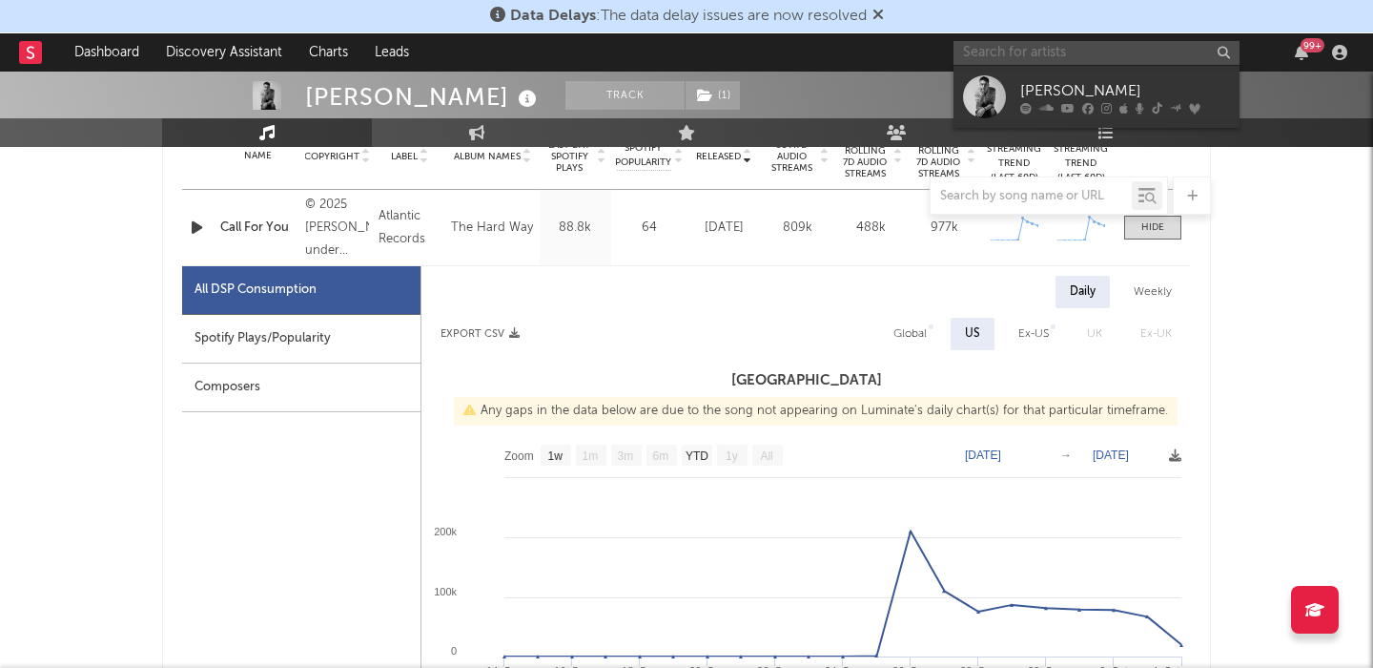
paste input "Searows"
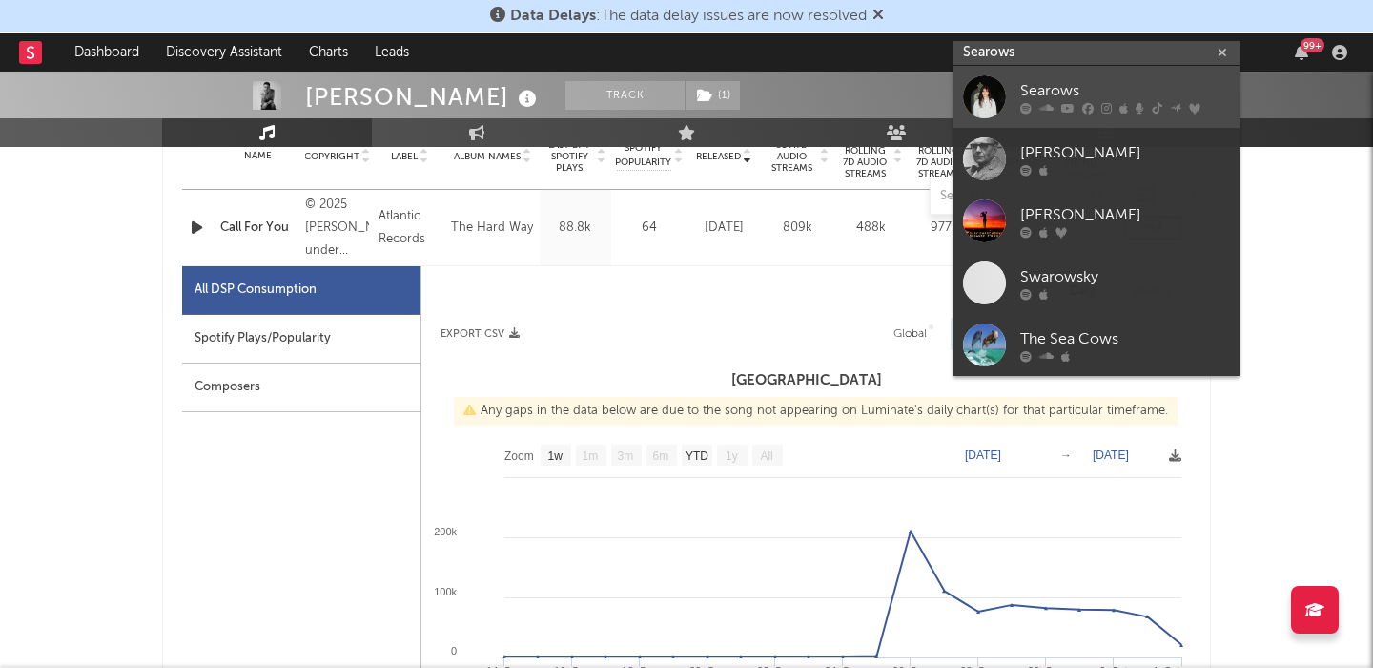
type input "Searows"
click at [1043, 79] on div "Searows" at bounding box center [1125, 90] width 210 height 23
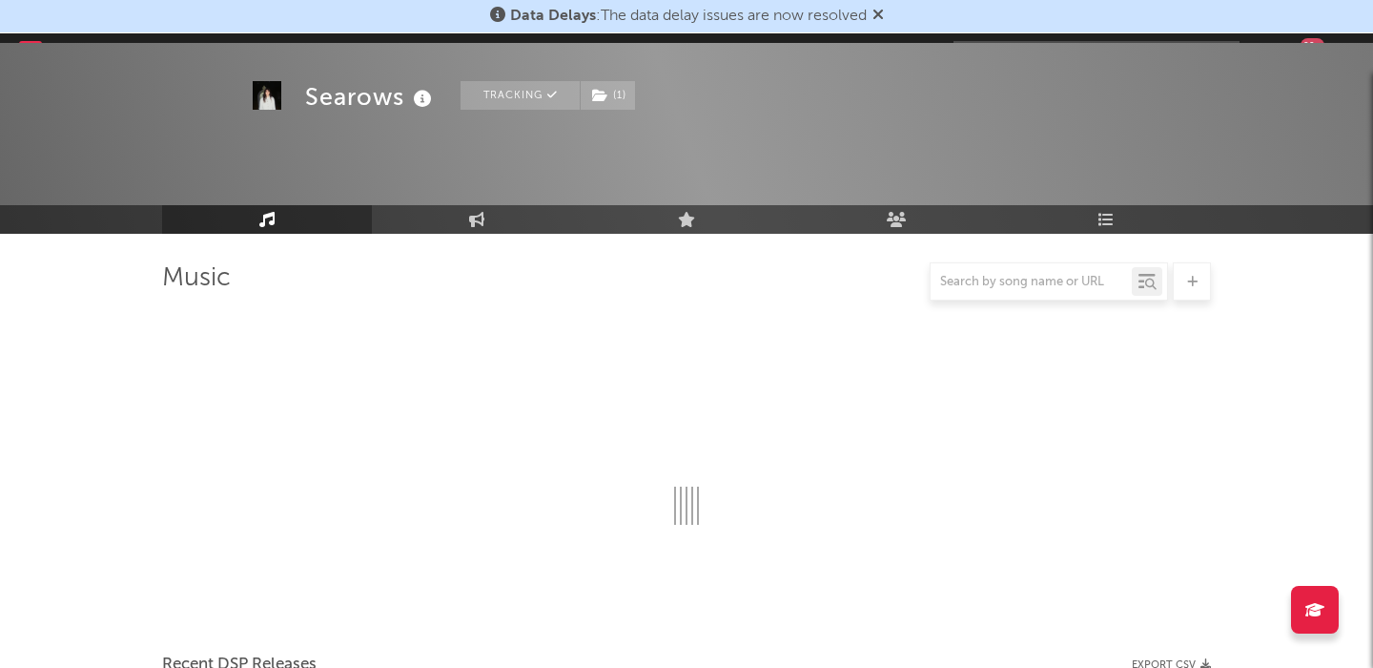
scroll to position [796, 0]
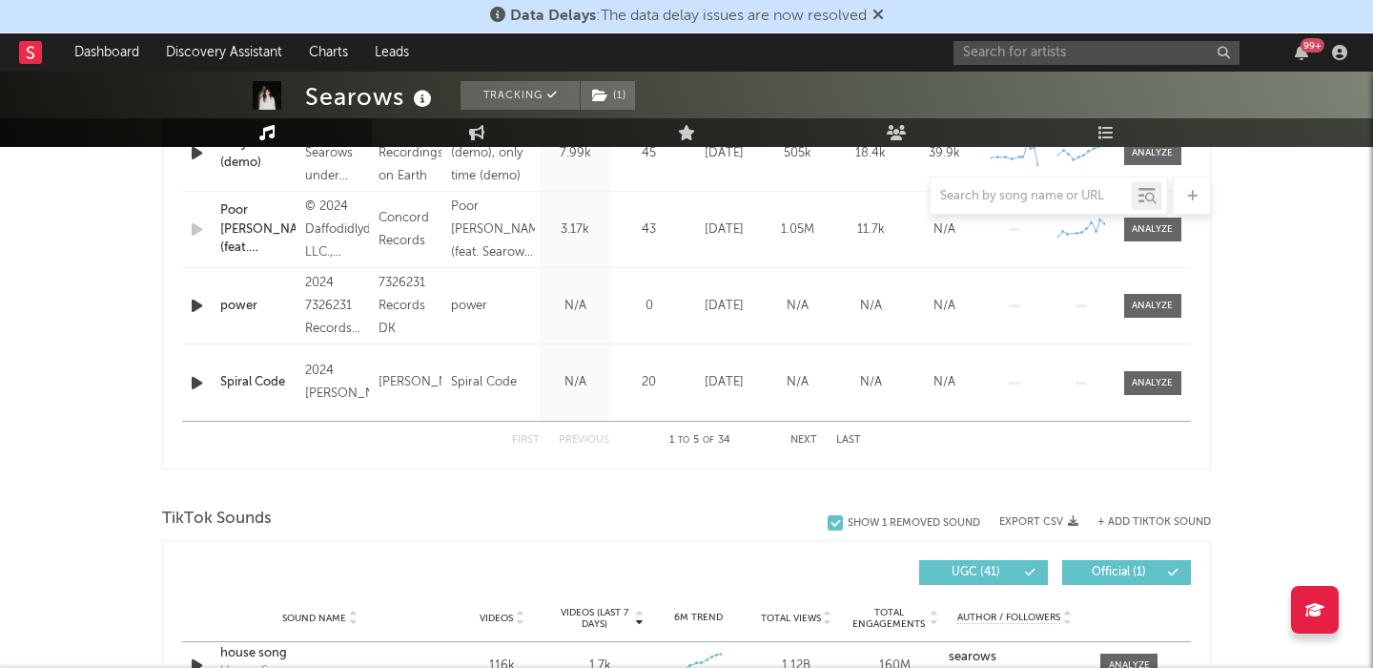
select select "6m"
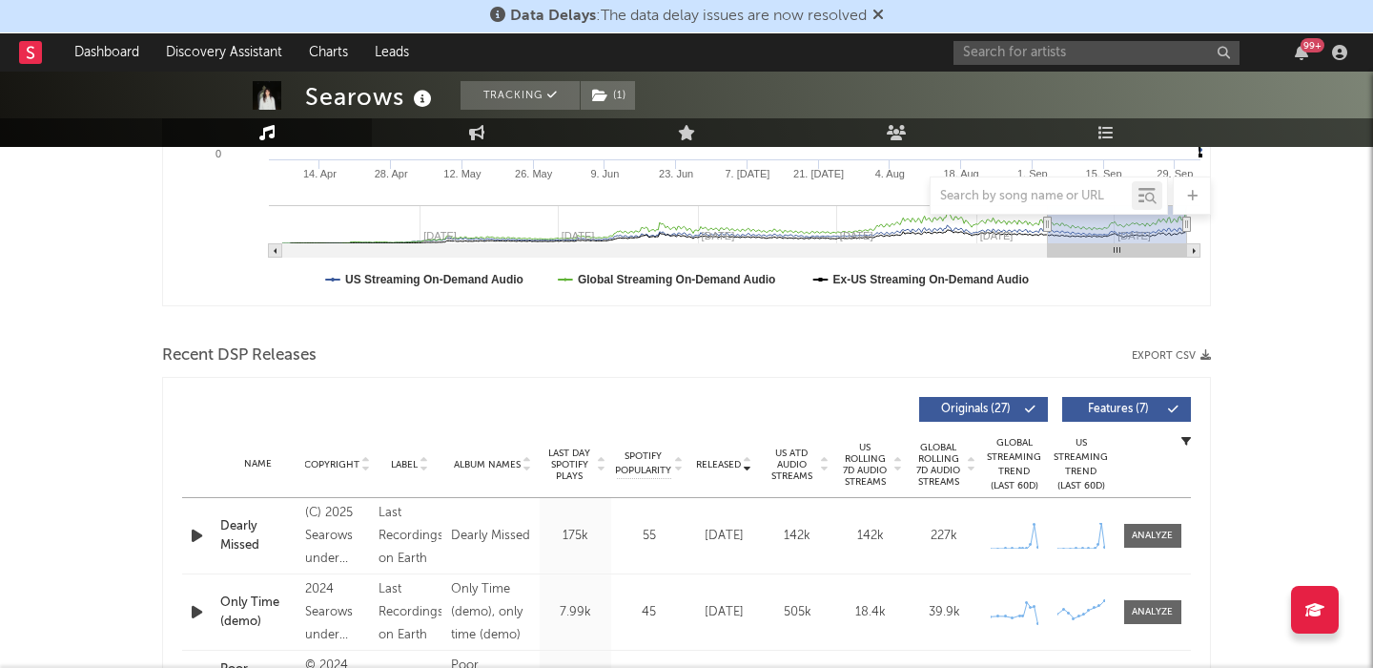
scroll to position [521, 0]
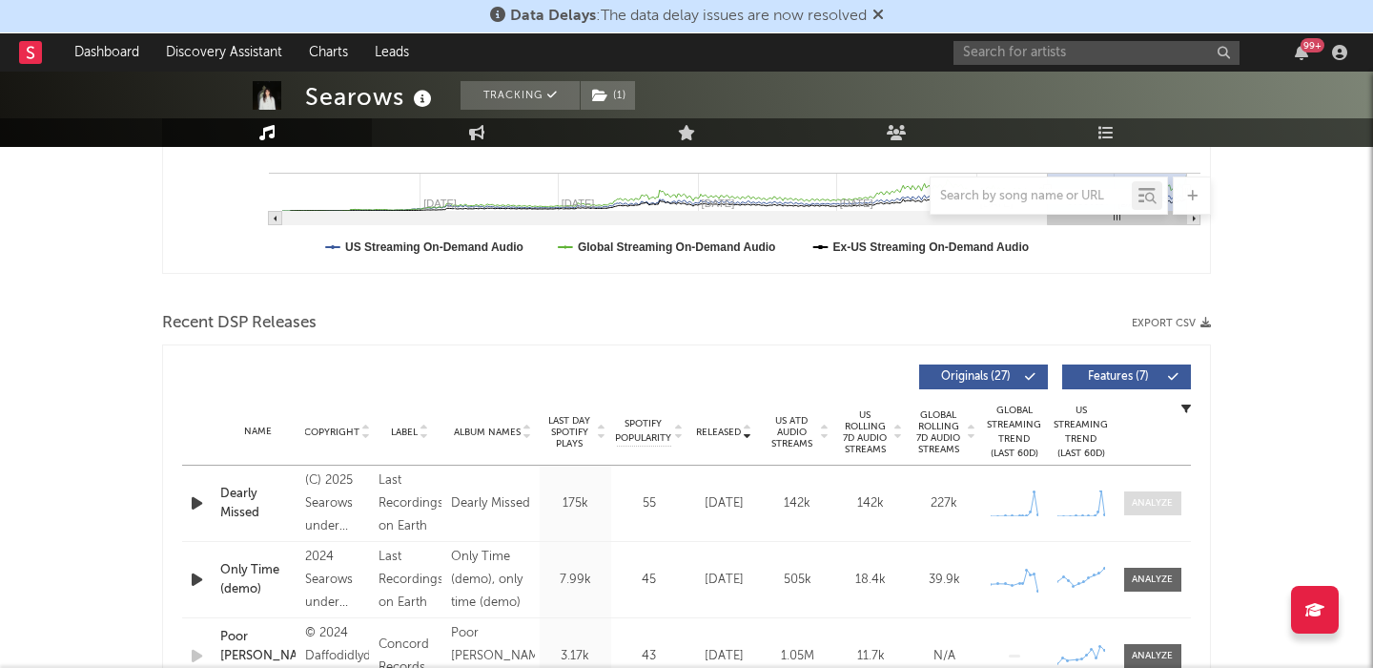
click at [1161, 509] on div at bounding box center [1152, 503] width 41 height 14
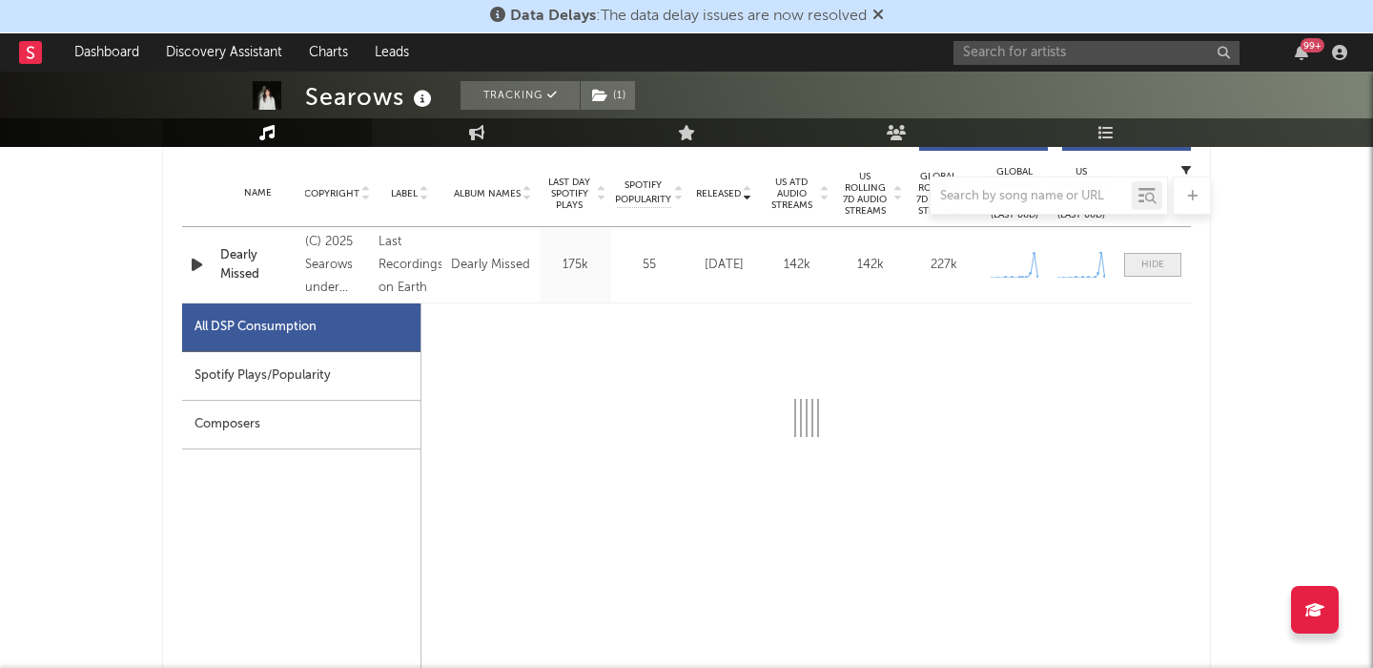
select select "1w"
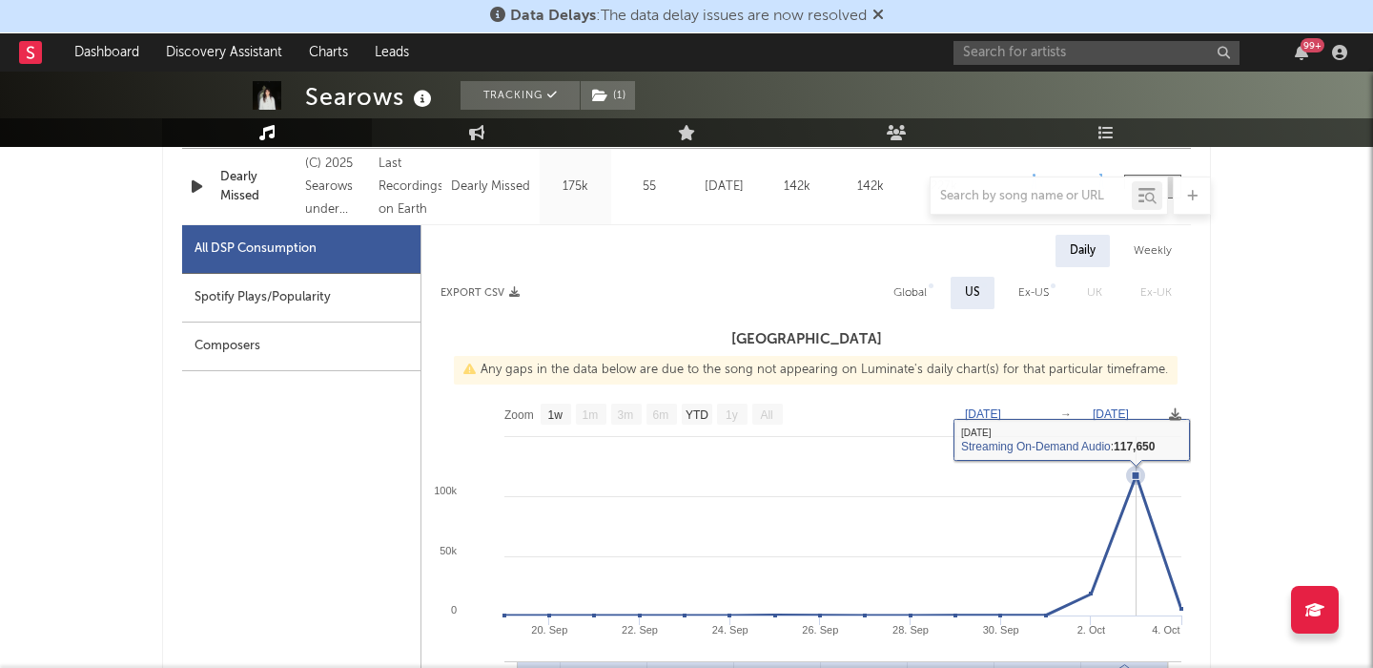
scroll to position [821, 0]
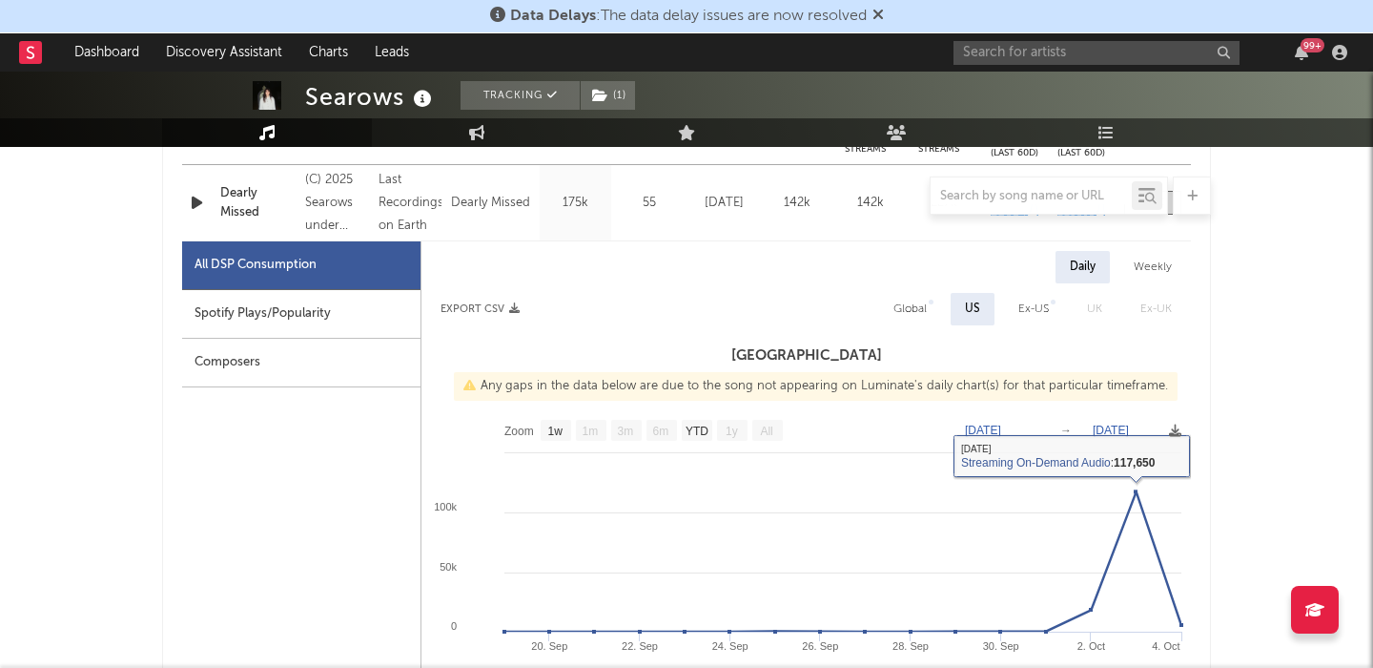
click at [908, 313] on div "Global" at bounding box center [910, 309] width 33 height 23
select select "1w"
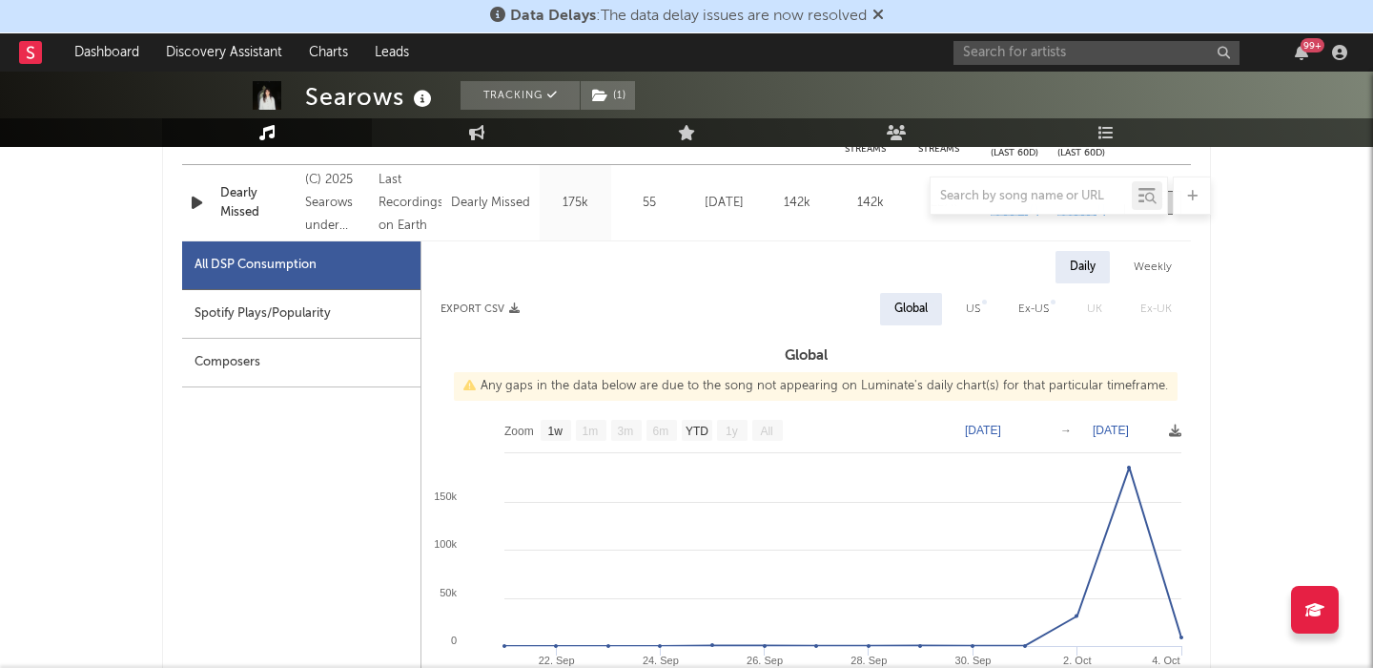
click at [200, 211] on div at bounding box center [686, 195] width 1049 height 38
click at [191, 198] on div at bounding box center [686, 195] width 1049 height 38
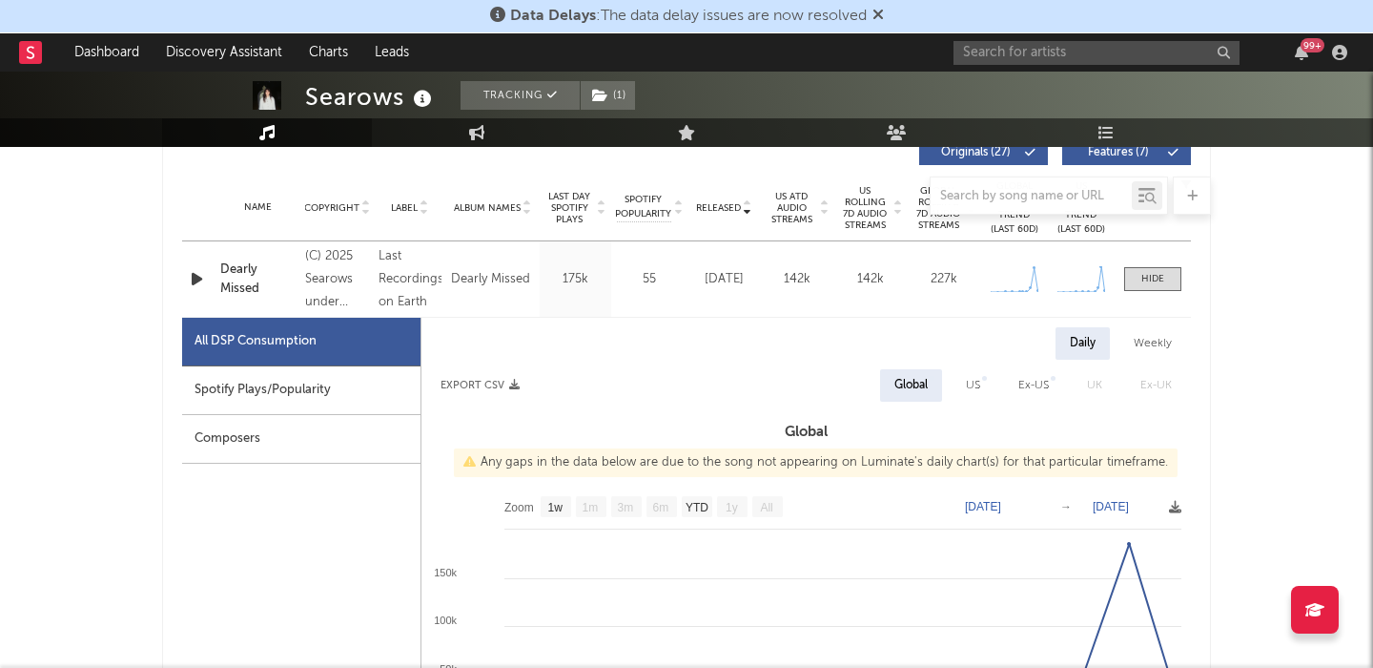
scroll to position [747, 0]
click at [197, 257] on div "Name Dearly Missed Copyright (C) 2025 Searows under exclusive license to Last R…" at bounding box center [686, 276] width 1009 height 75
click at [197, 274] on icon "button" at bounding box center [197, 277] width 20 height 24
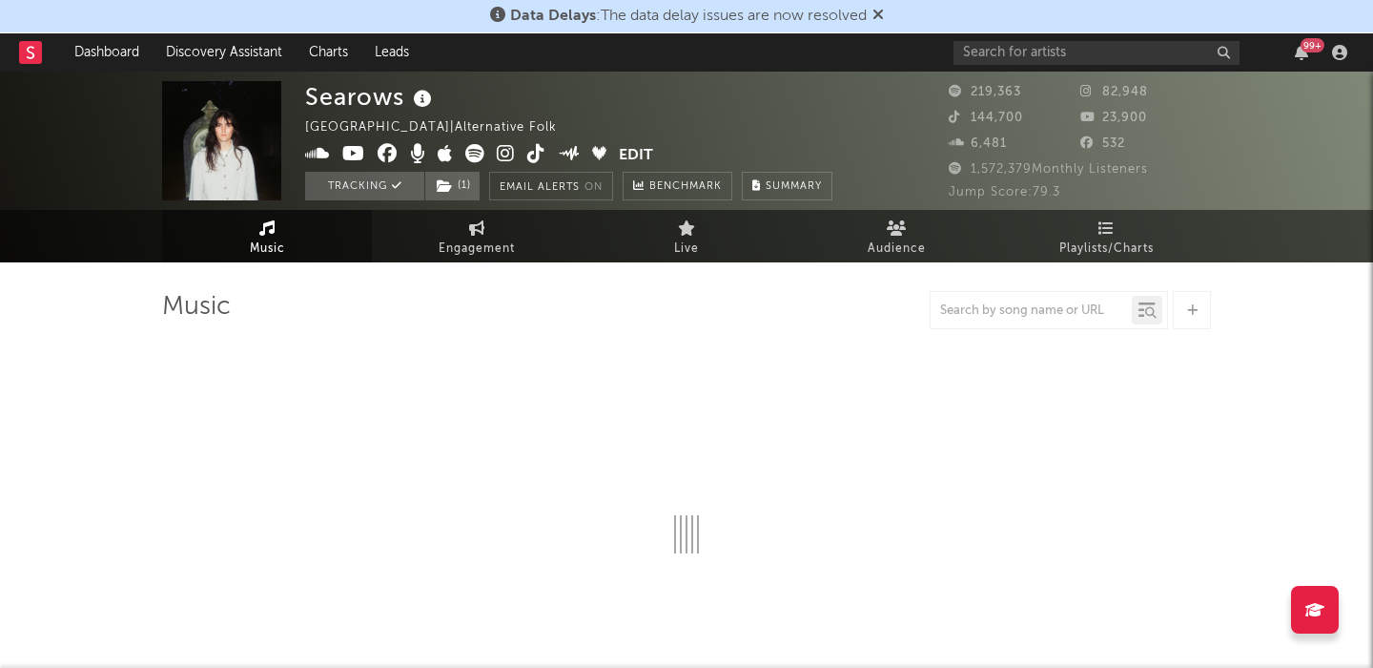
select select "6m"
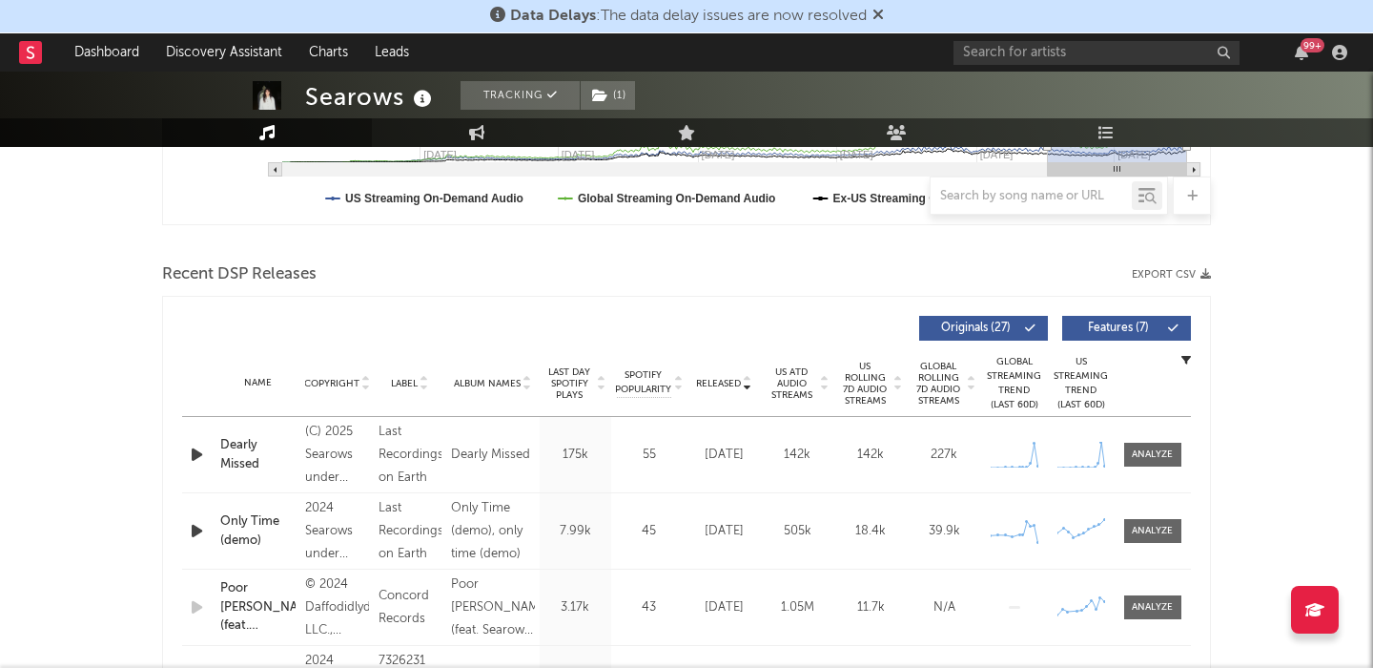
scroll to position [579, 0]
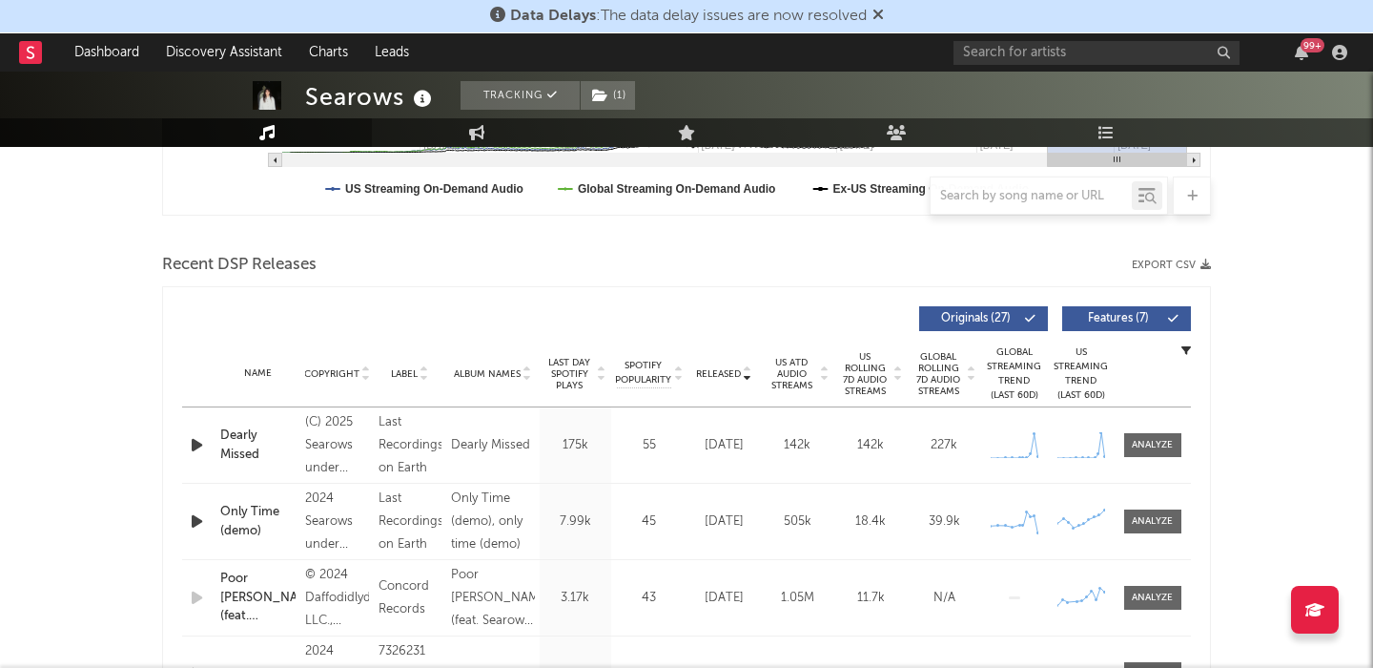
click at [1135, 305] on div "Released Copyright Label Album Names Last Day Spotify Plays Spotify Popularity …" at bounding box center [686, 319] width 1009 height 44
click at [843, 379] on span "US Rolling 7D Audio Streams" at bounding box center [865, 374] width 52 height 46
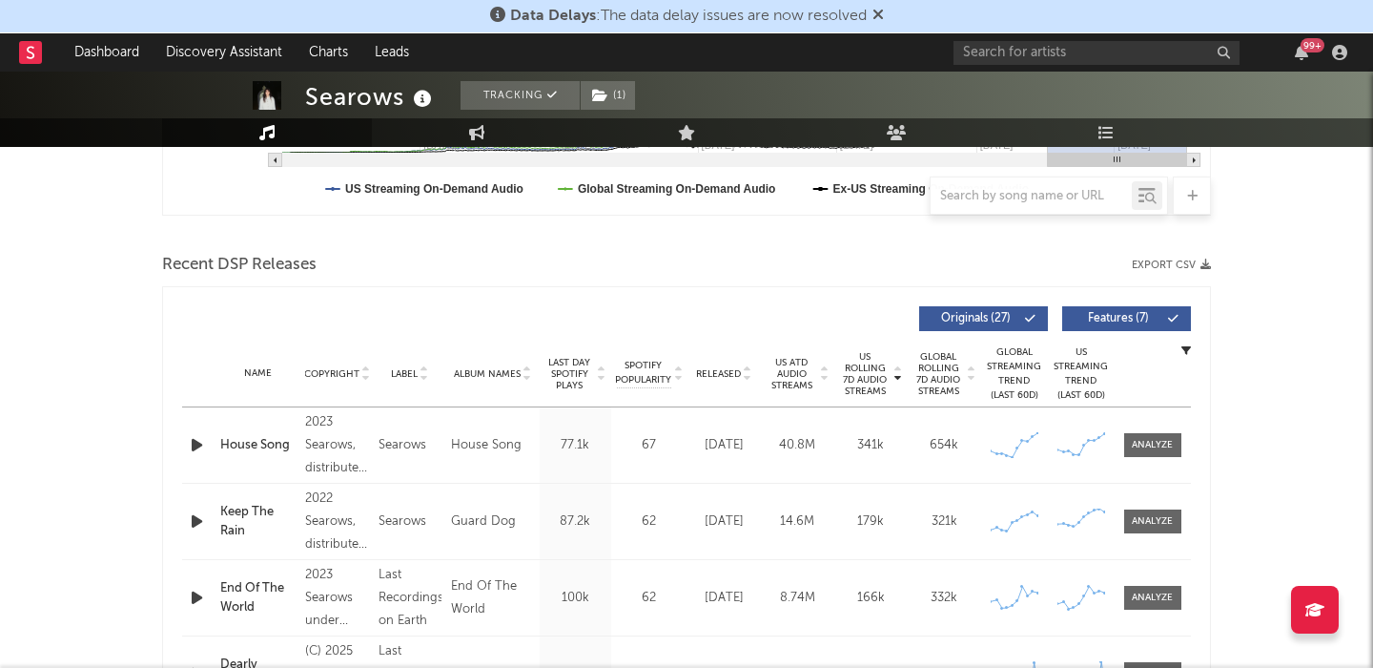
click at [1108, 313] on span "Features ( 7 )" at bounding box center [1119, 318] width 88 height 11
click at [1154, 450] on div at bounding box center [1152, 445] width 41 height 14
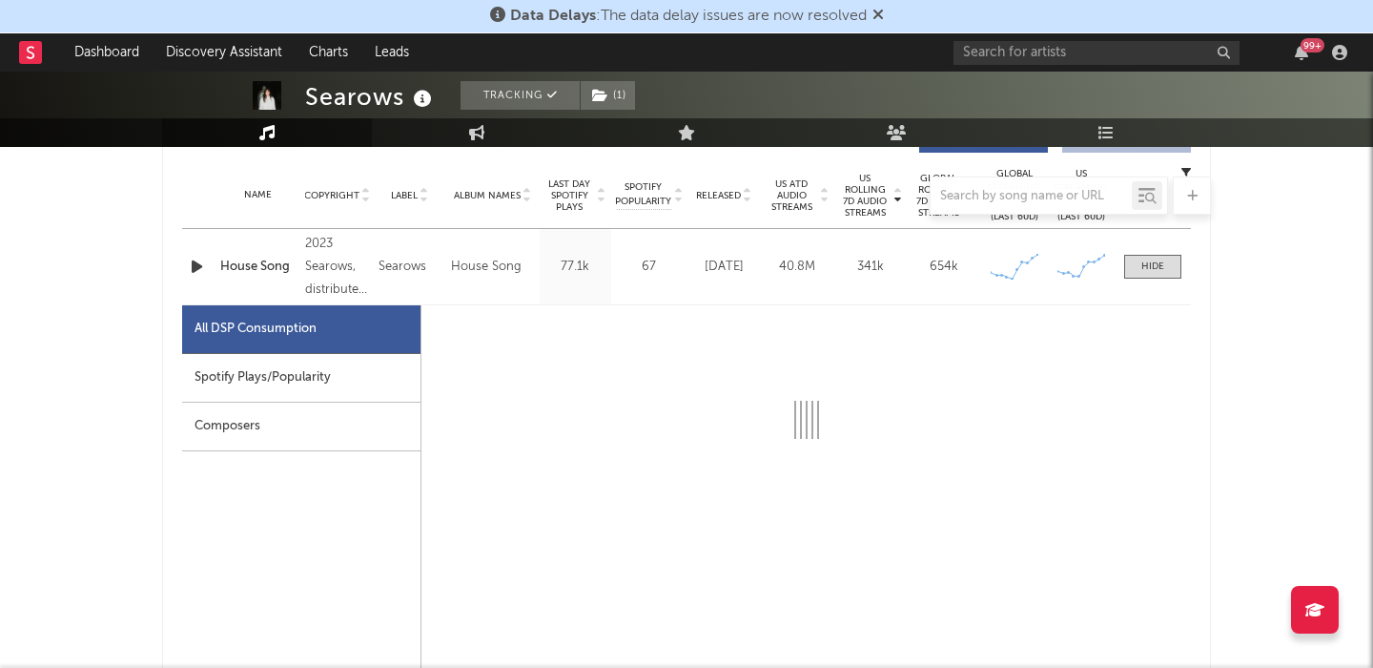
scroll to position [804, 0]
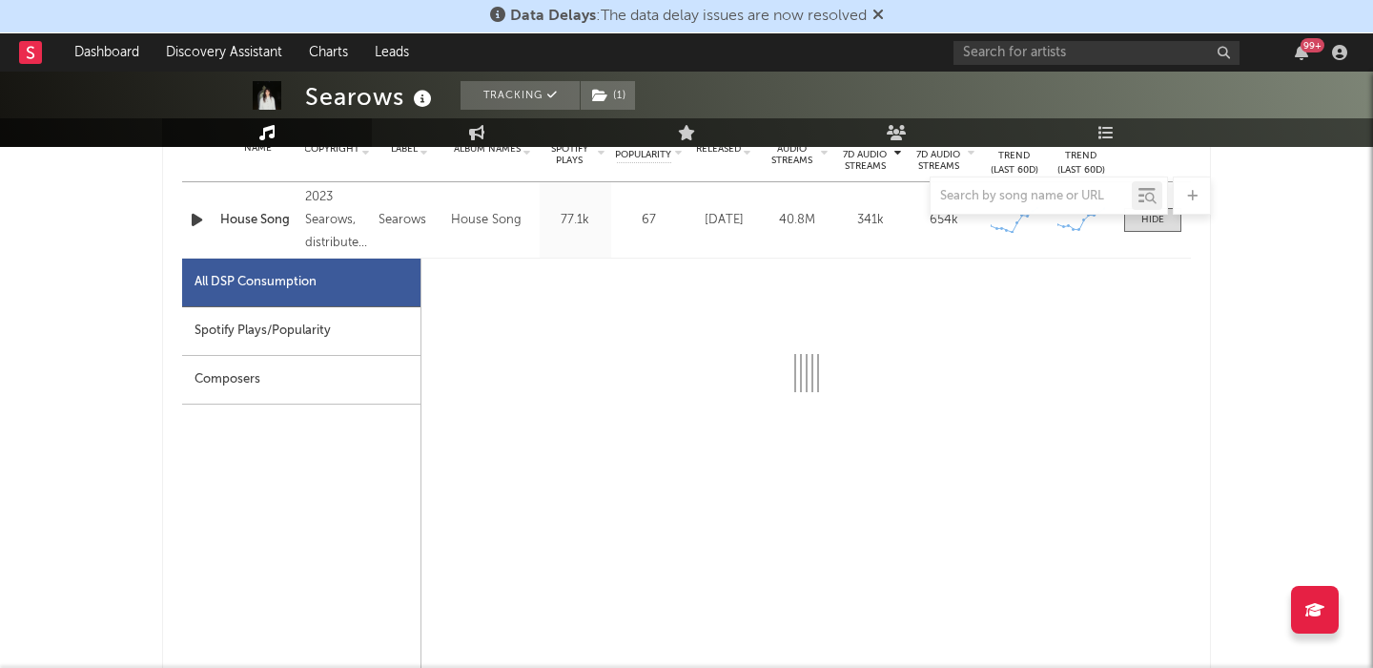
select select "6m"
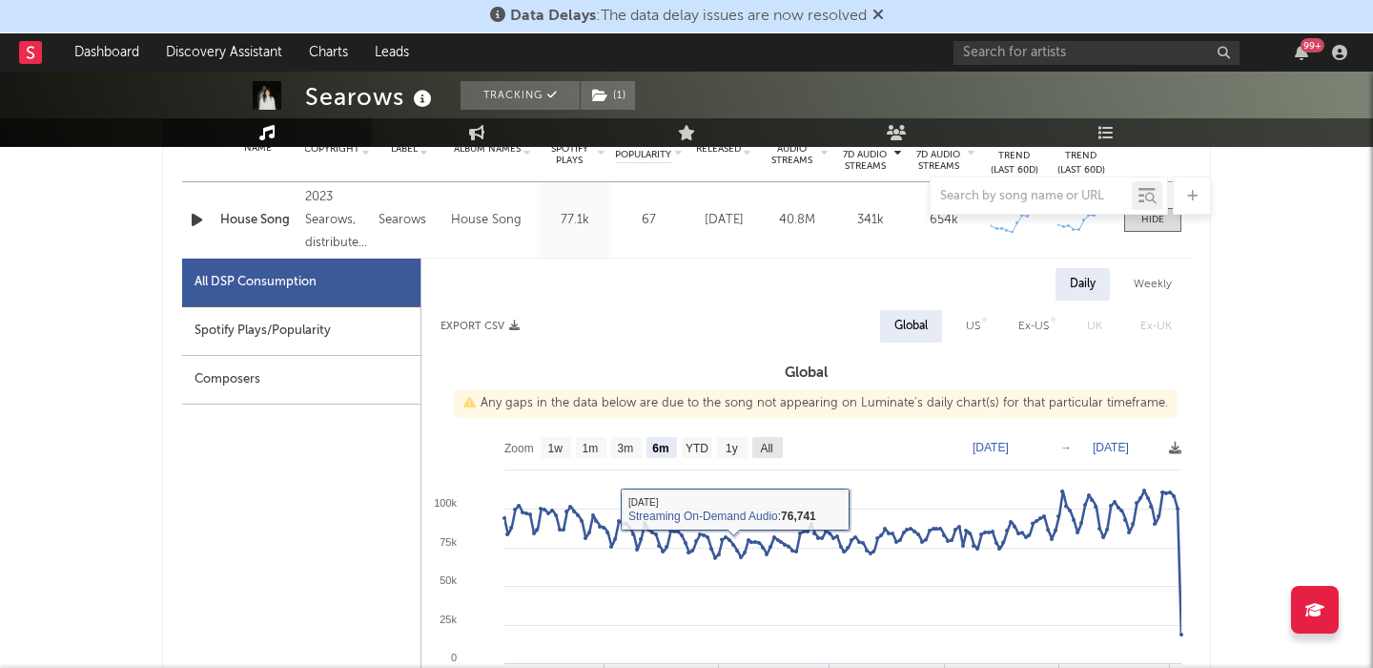
click at [766, 443] on text "All" at bounding box center [766, 448] width 12 height 13
select select "All"
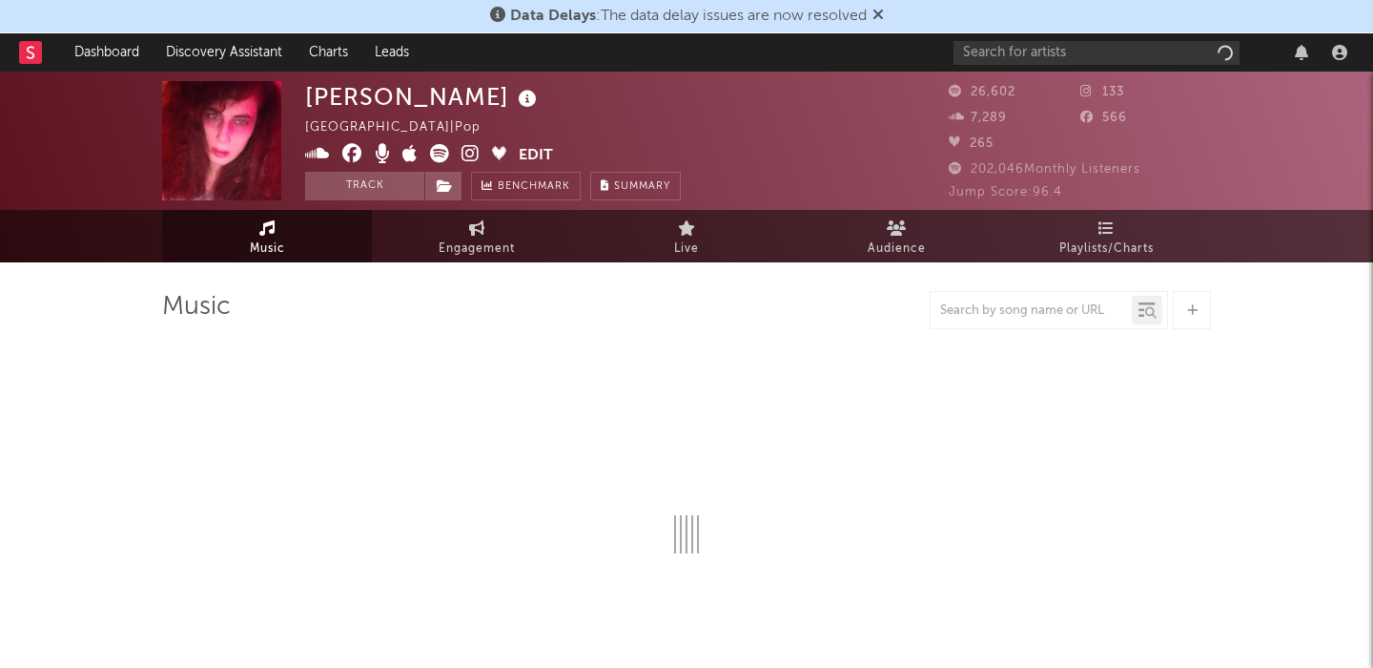
select select "1w"
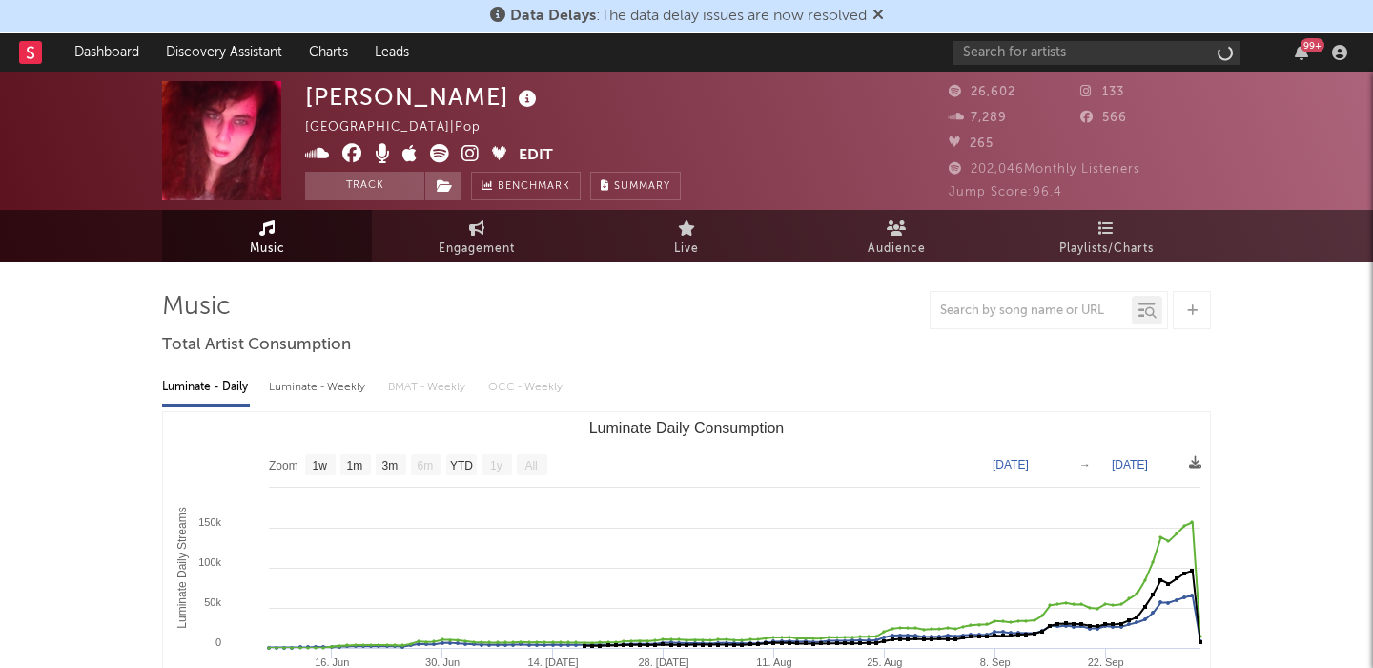
click at [879, 10] on icon at bounding box center [878, 14] width 11 height 15
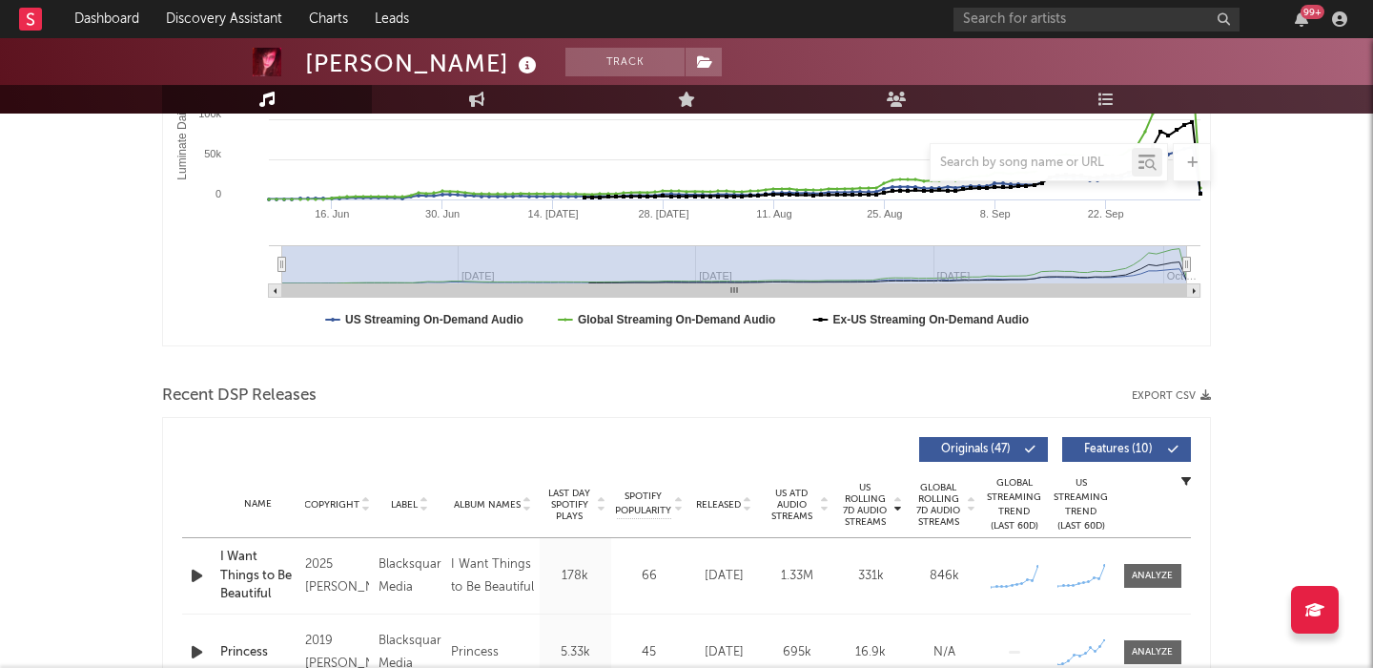
scroll to position [594, 0]
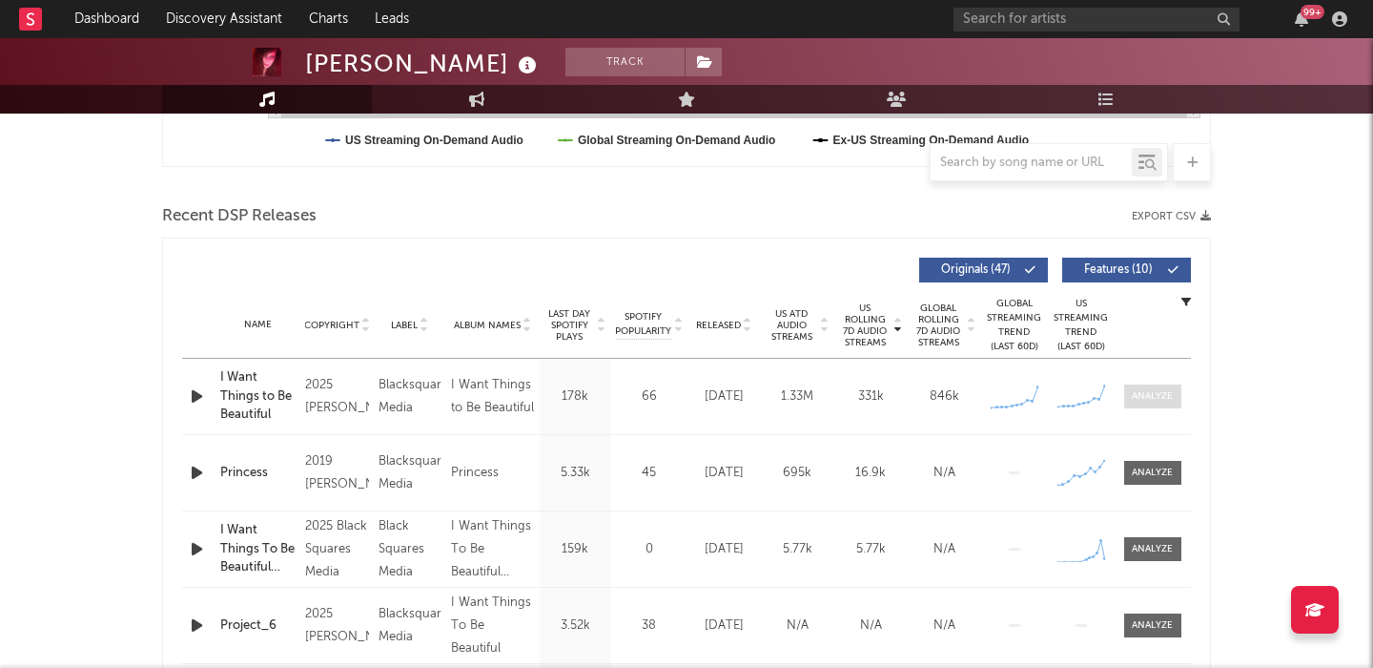
click at [1142, 401] on div at bounding box center [1152, 396] width 41 height 14
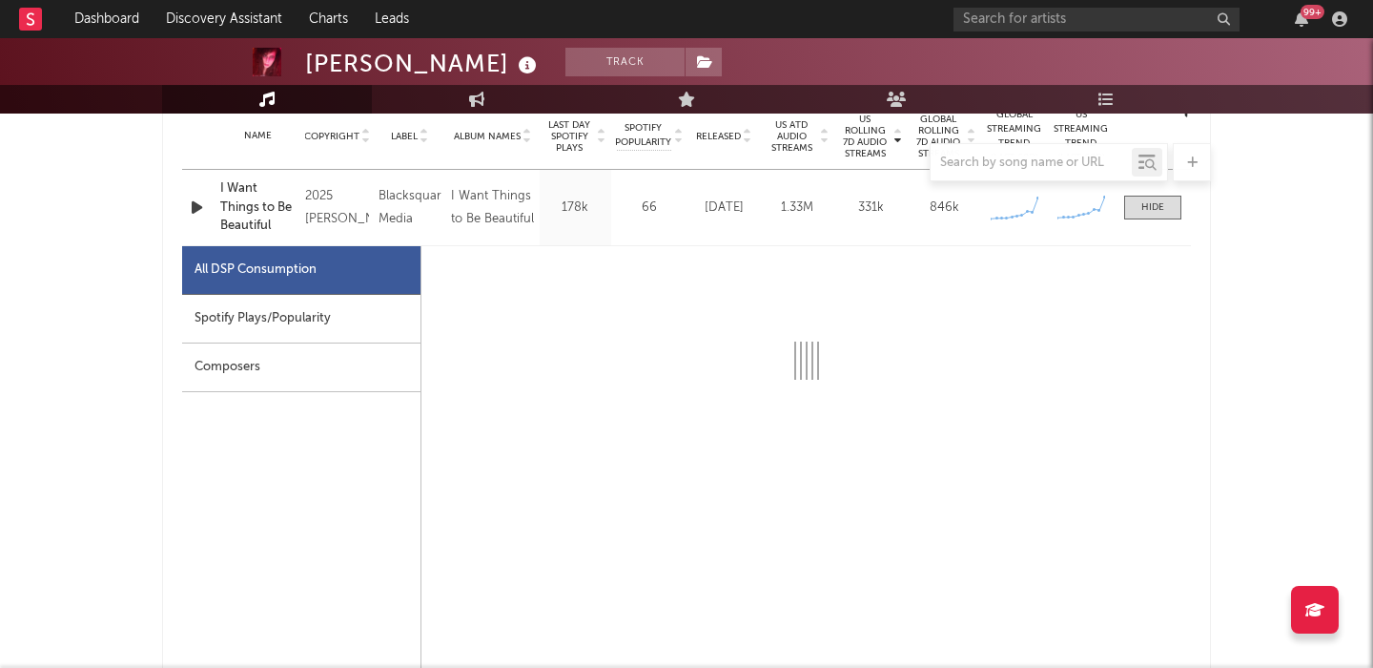
select select "1w"
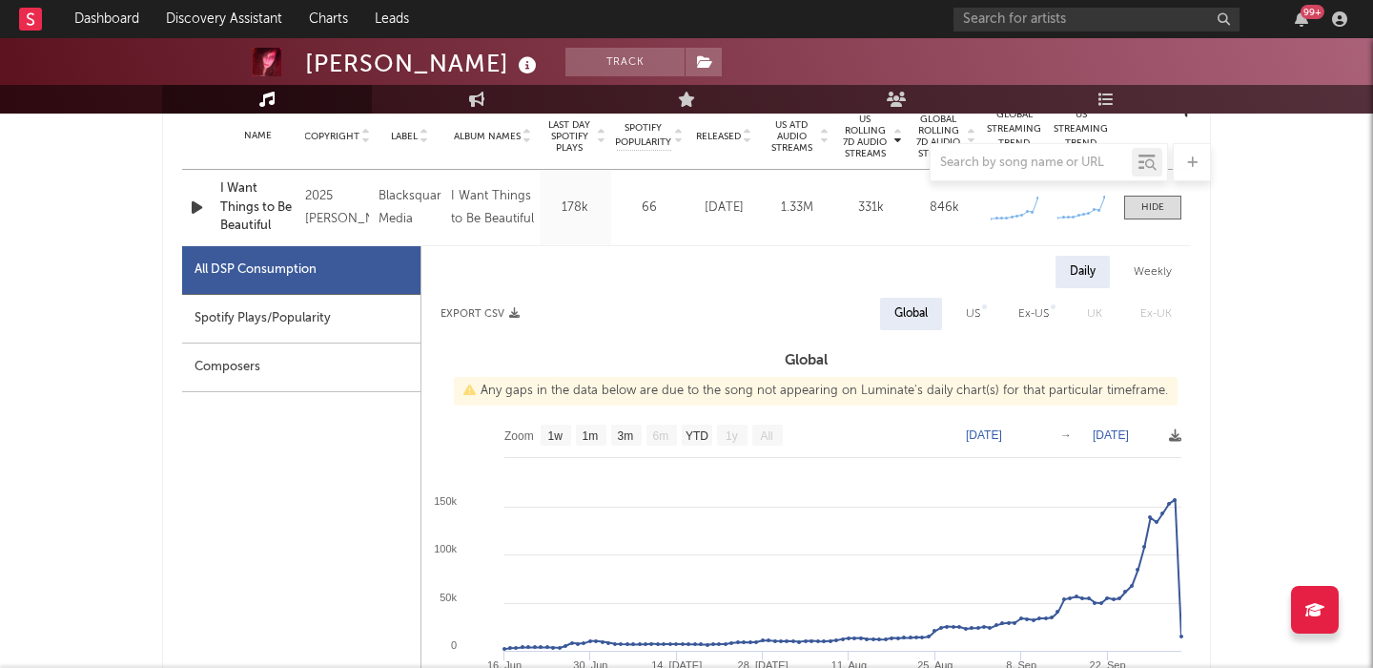
scroll to position [835, 0]
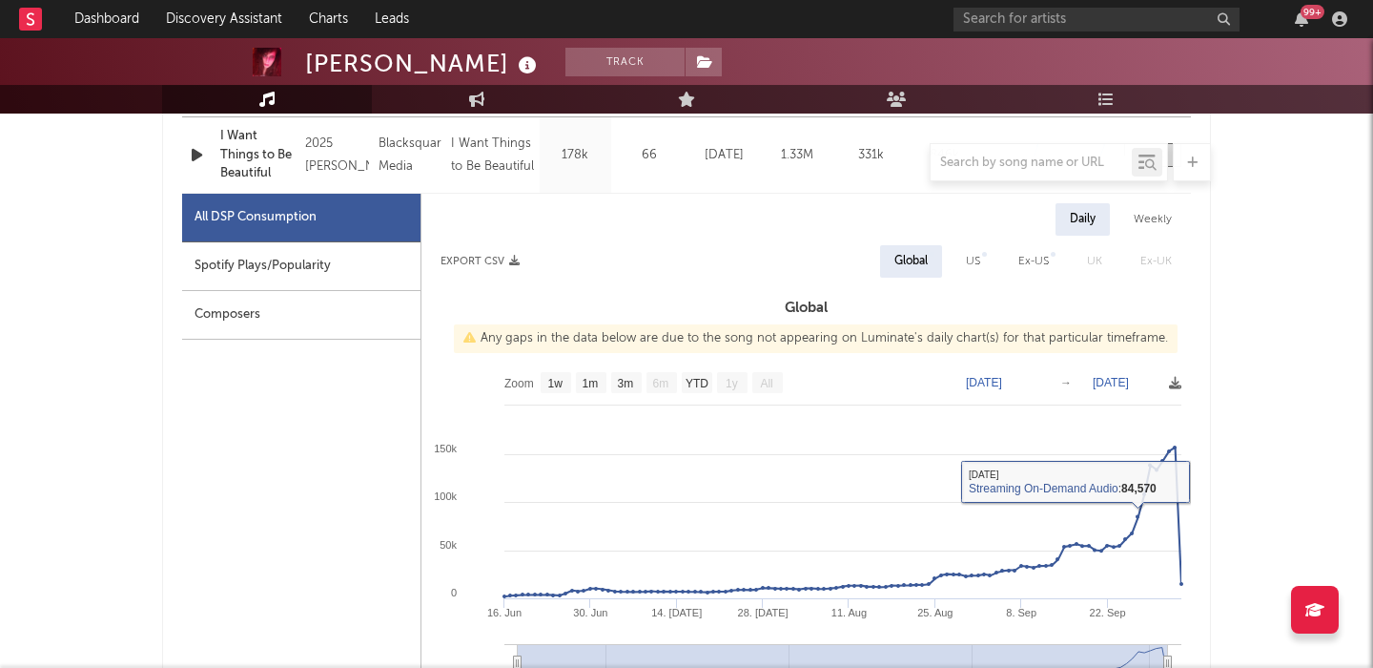
click at [964, 255] on div "US" at bounding box center [973, 261] width 43 height 32
select select "1w"
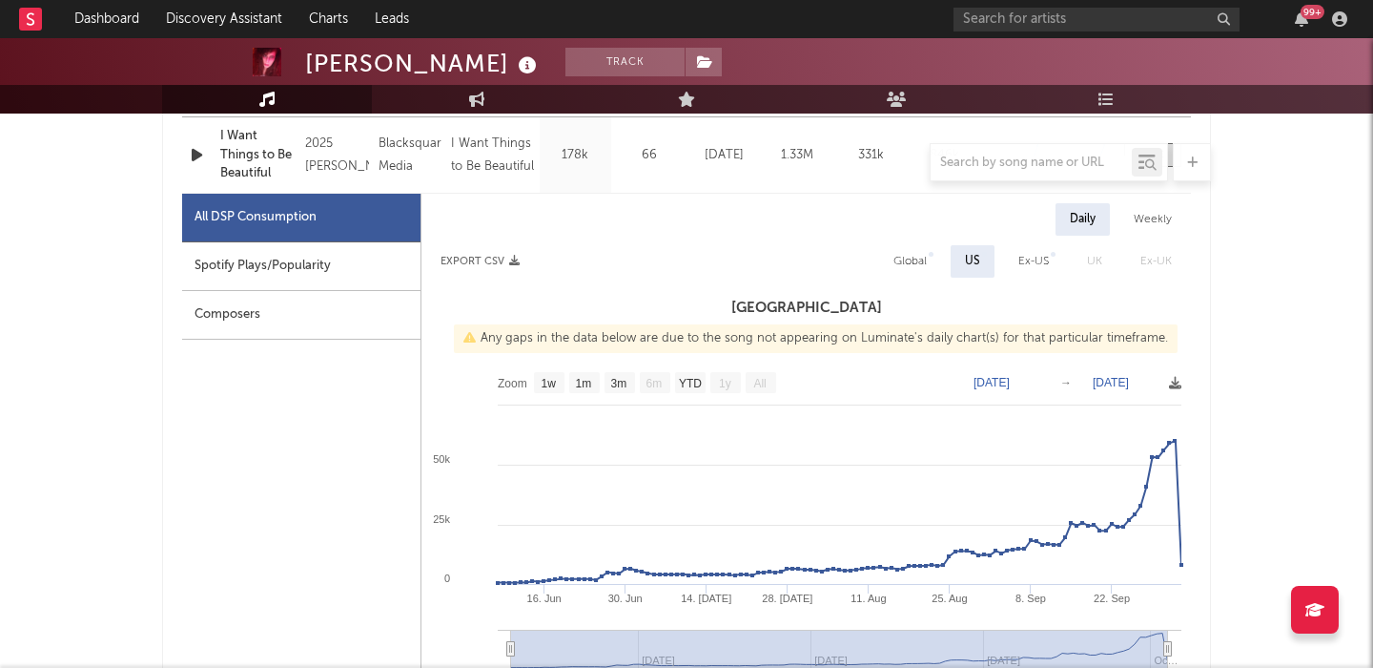
click at [340, 268] on div "Spotify Plays/Popularity" at bounding box center [301, 266] width 238 height 49
select select "6m"
select select "1w"
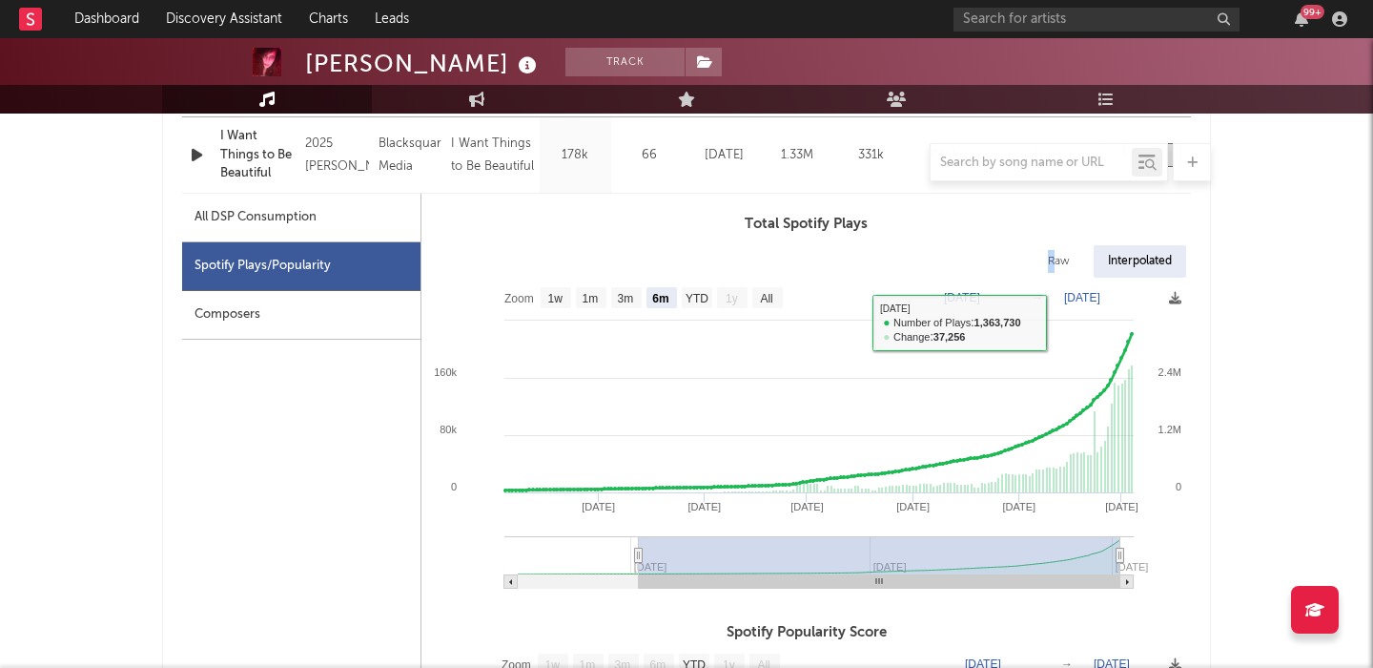
click at [1049, 265] on div "Raw" at bounding box center [1059, 261] width 51 height 32
select select "6m"
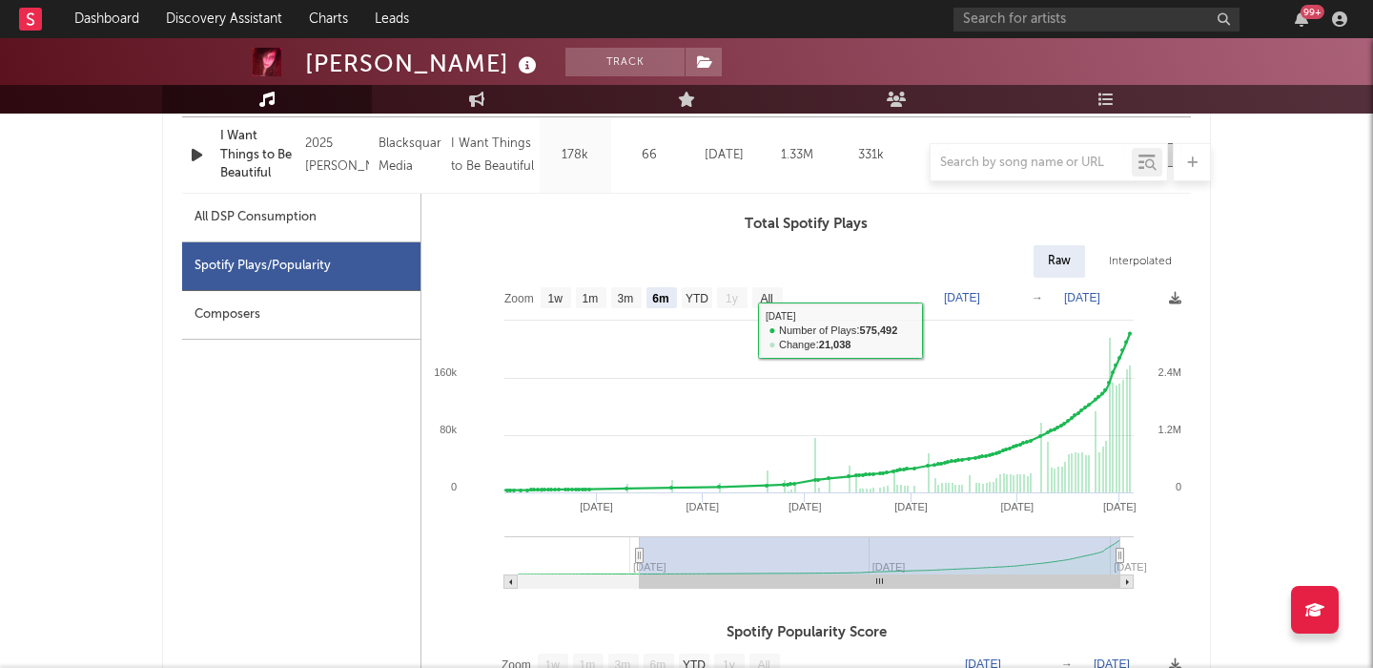
click at [316, 209] on div "All DSP Consumption" at bounding box center [256, 217] width 122 height 23
select select "1w"
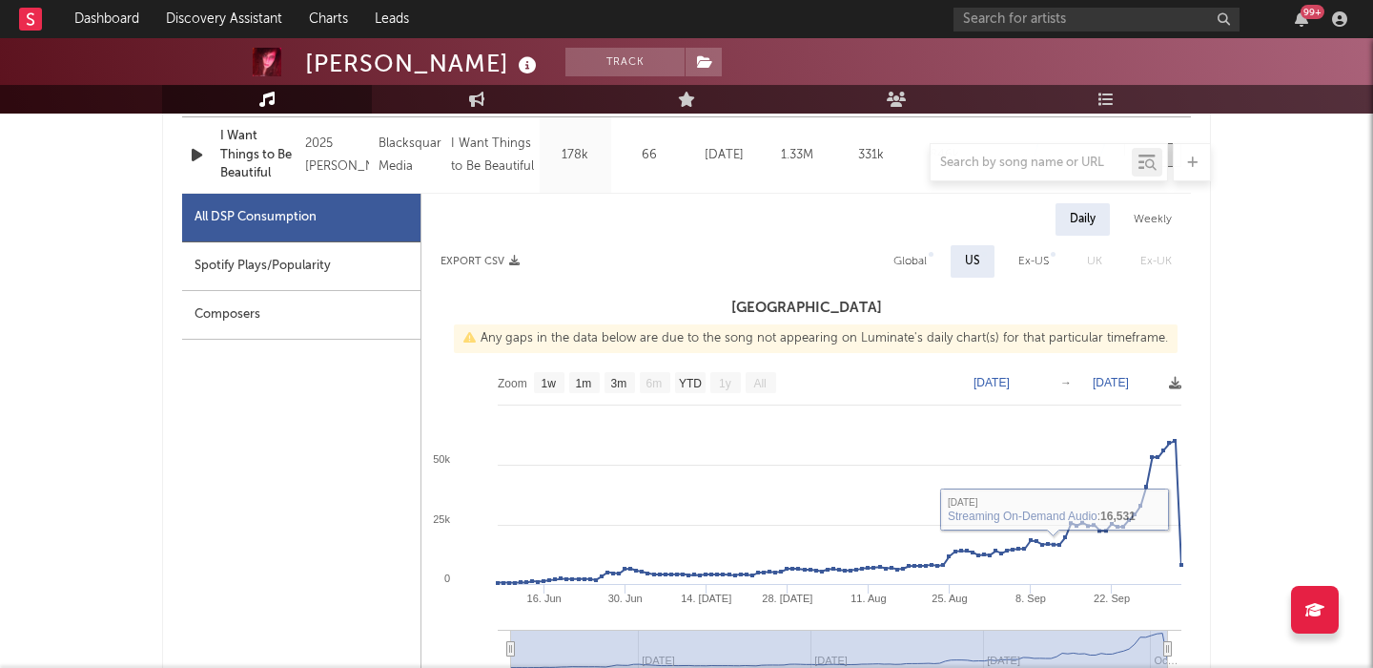
click at [912, 257] on div "Global" at bounding box center [910, 261] width 33 height 23
select select "1w"
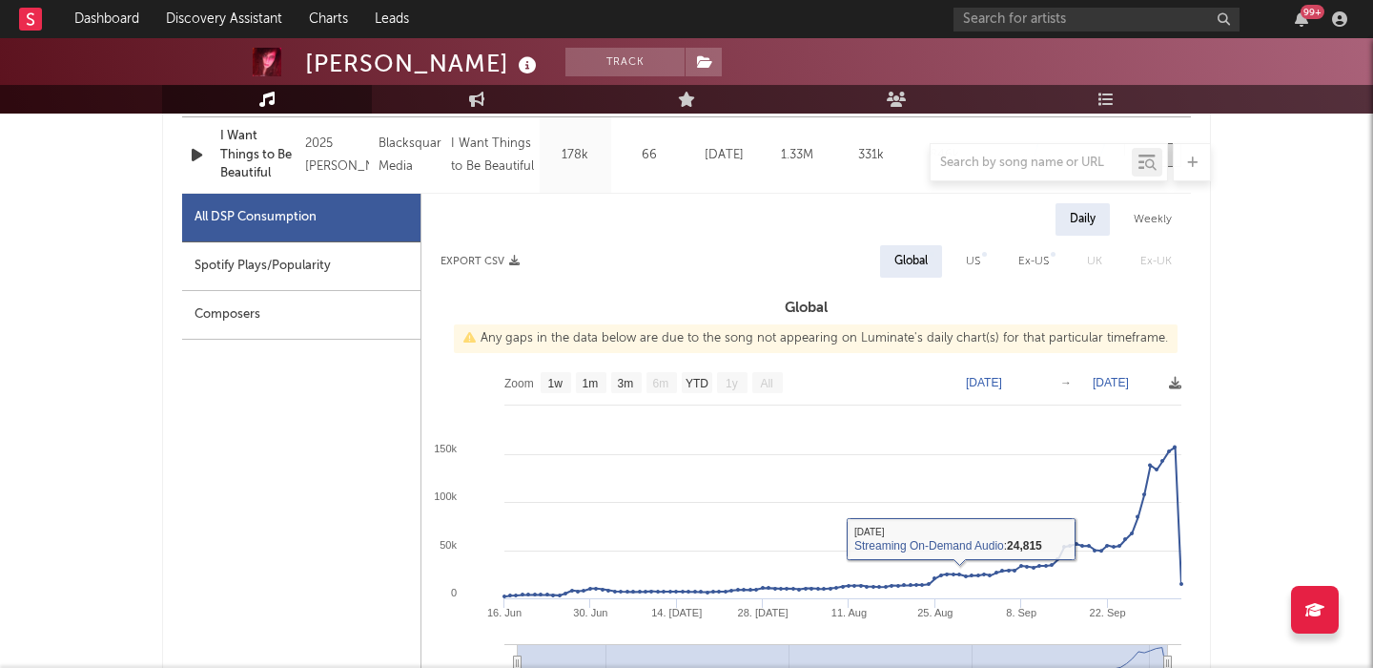
click at [361, 249] on div "Spotify Plays/Popularity" at bounding box center [301, 266] width 238 height 49
select select "6m"
select select "1w"
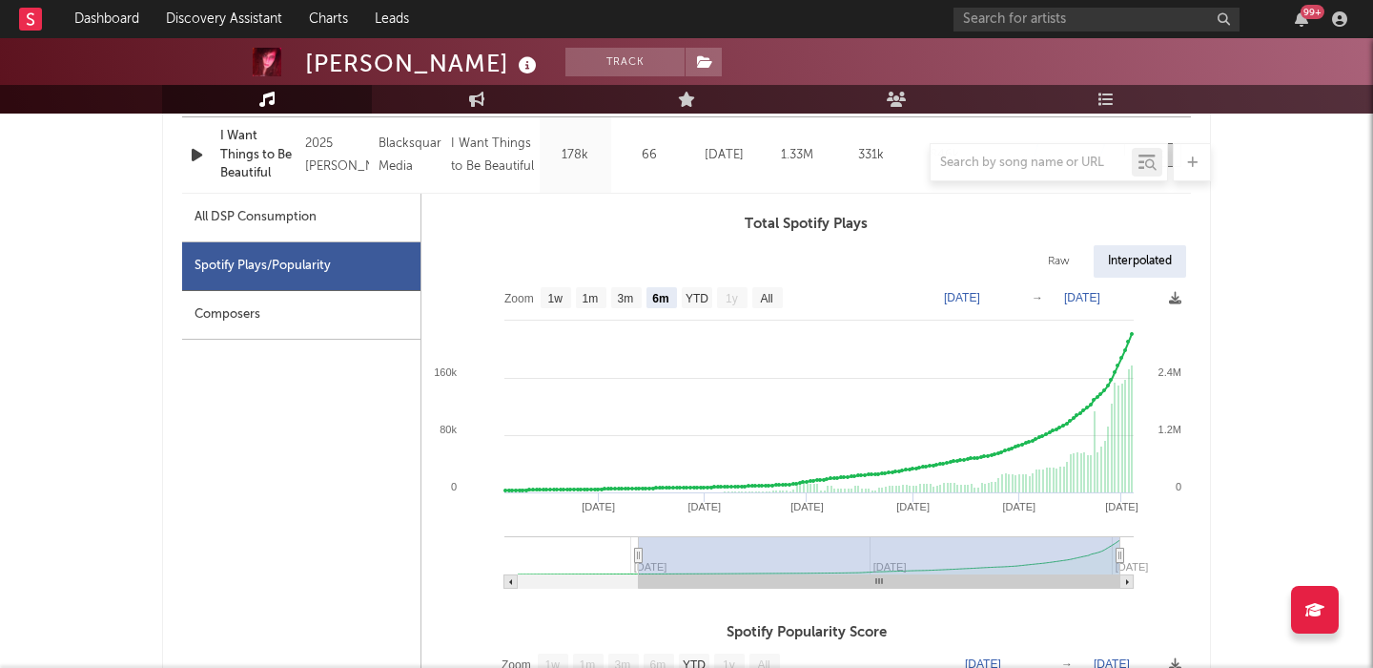
click at [1050, 270] on div "Raw" at bounding box center [1059, 261] width 51 height 32
select select "6m"
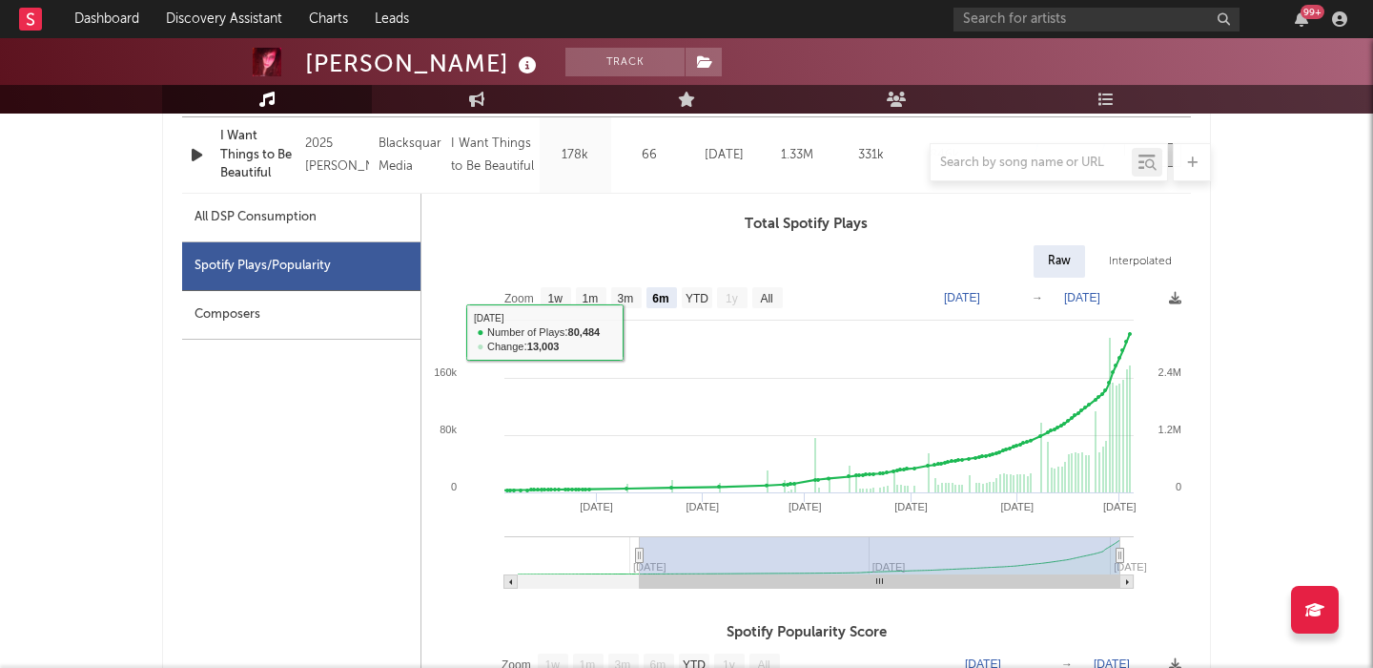
scroll to position [0, 0]
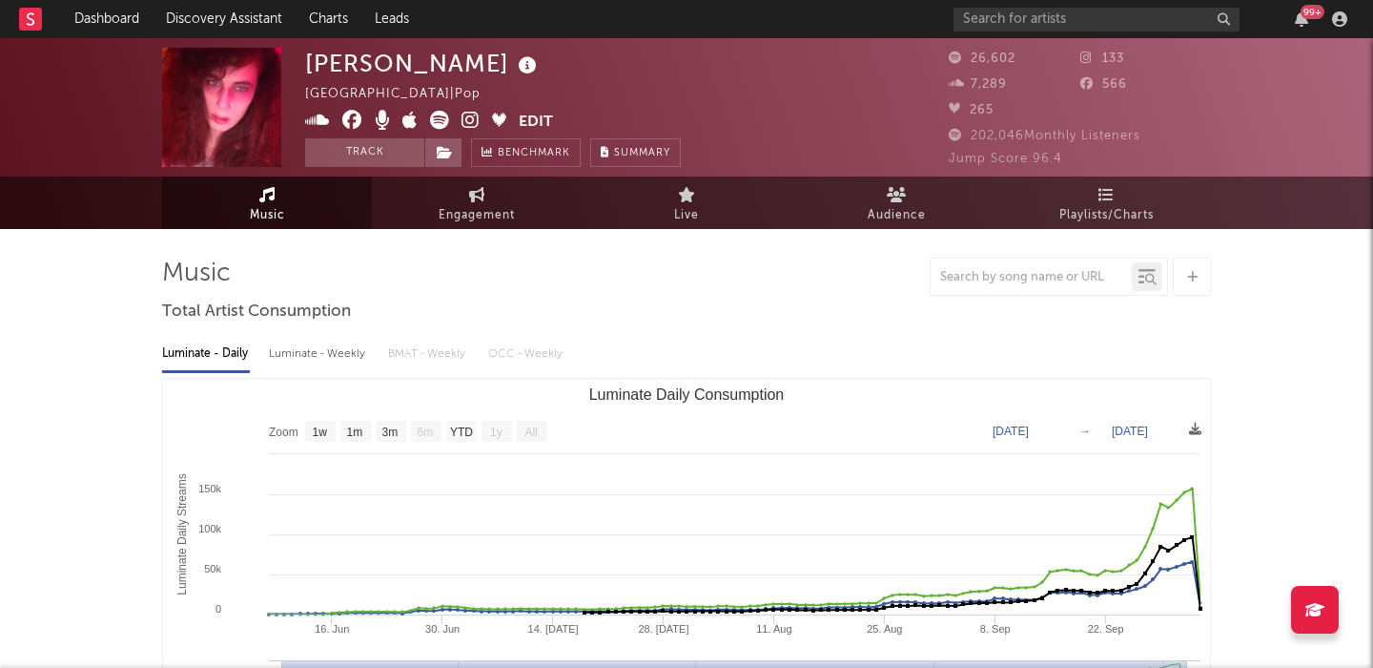
click at [352, 46] on div "[PERSON_NAME] [GEOGRAPHIC_DATA] | Pop Edit Track Benchmark Summary 26,602 133 7…" at bounding box center [686, 107] width 1373 height 138
click at [351, 69] on div "[PERSON_NAME]" at bounding box center [423, 63] width 237 height 31
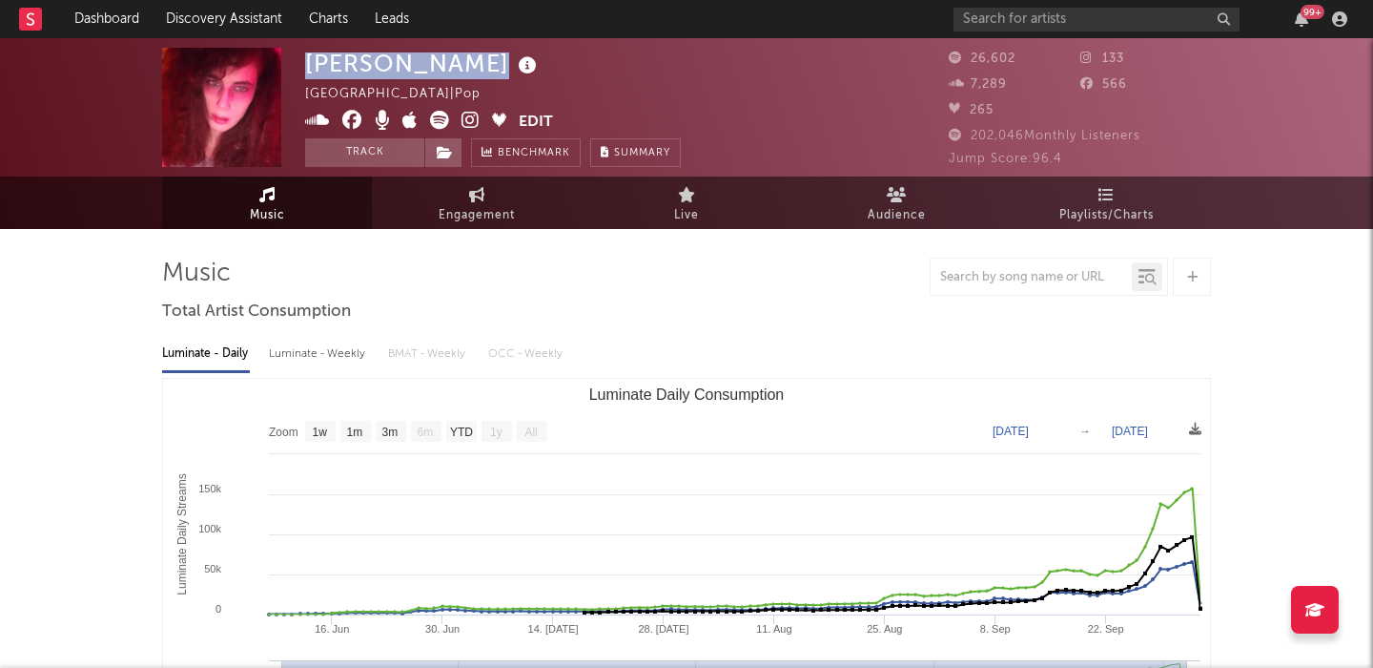
copy div "[PERSON_NAME]"
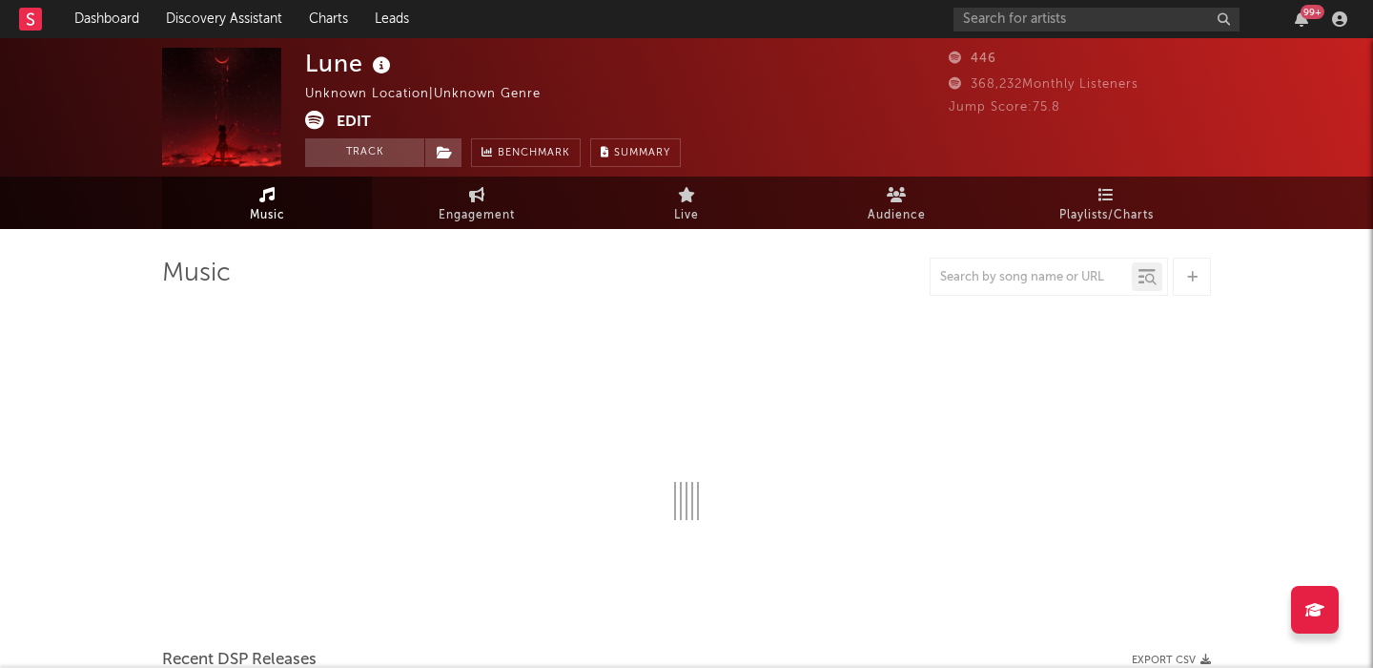
select select "1w"
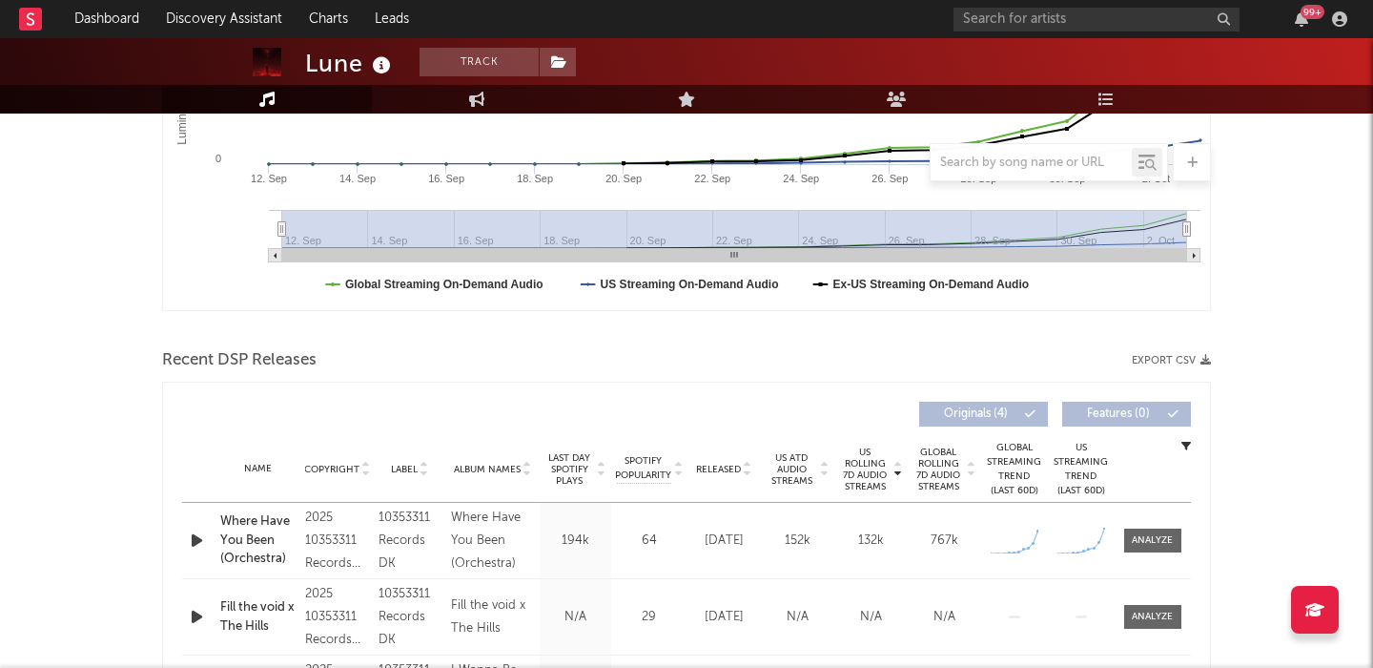
scroll to position [605, 0]
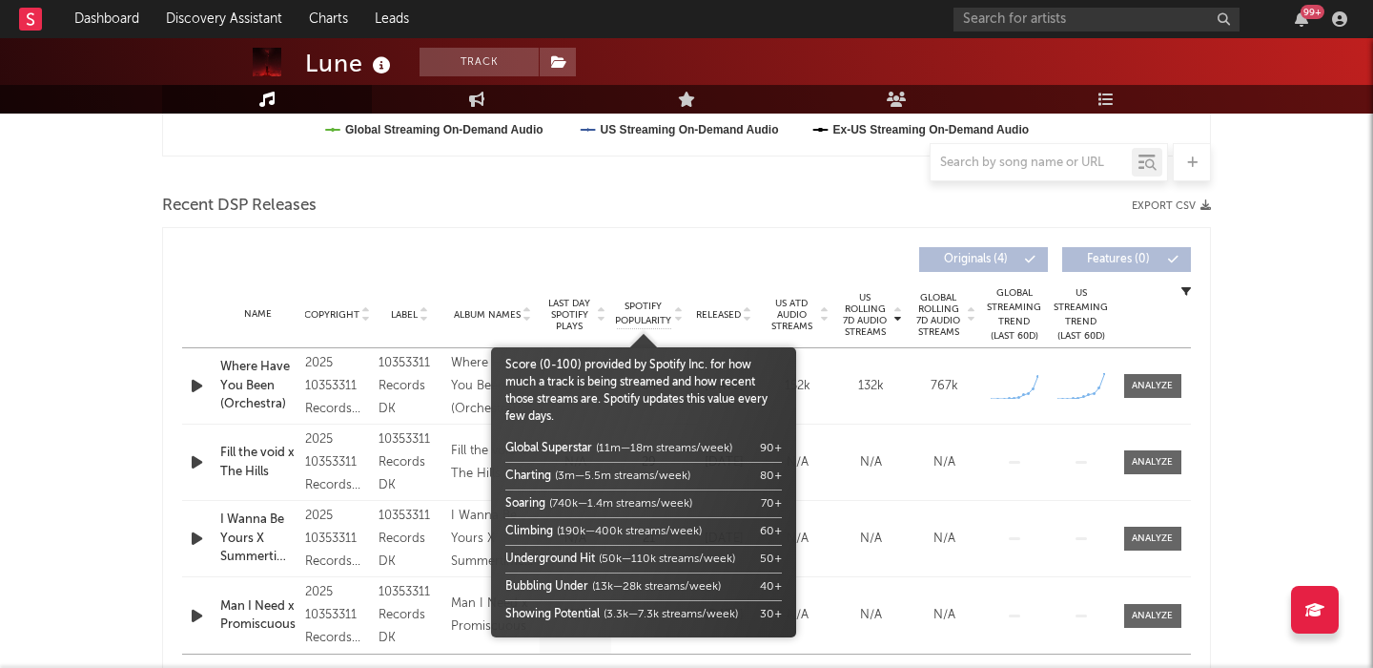
click at [642, 309] on span "Spotify Popularity" at bounding box center [643, 313] width 56 height 29
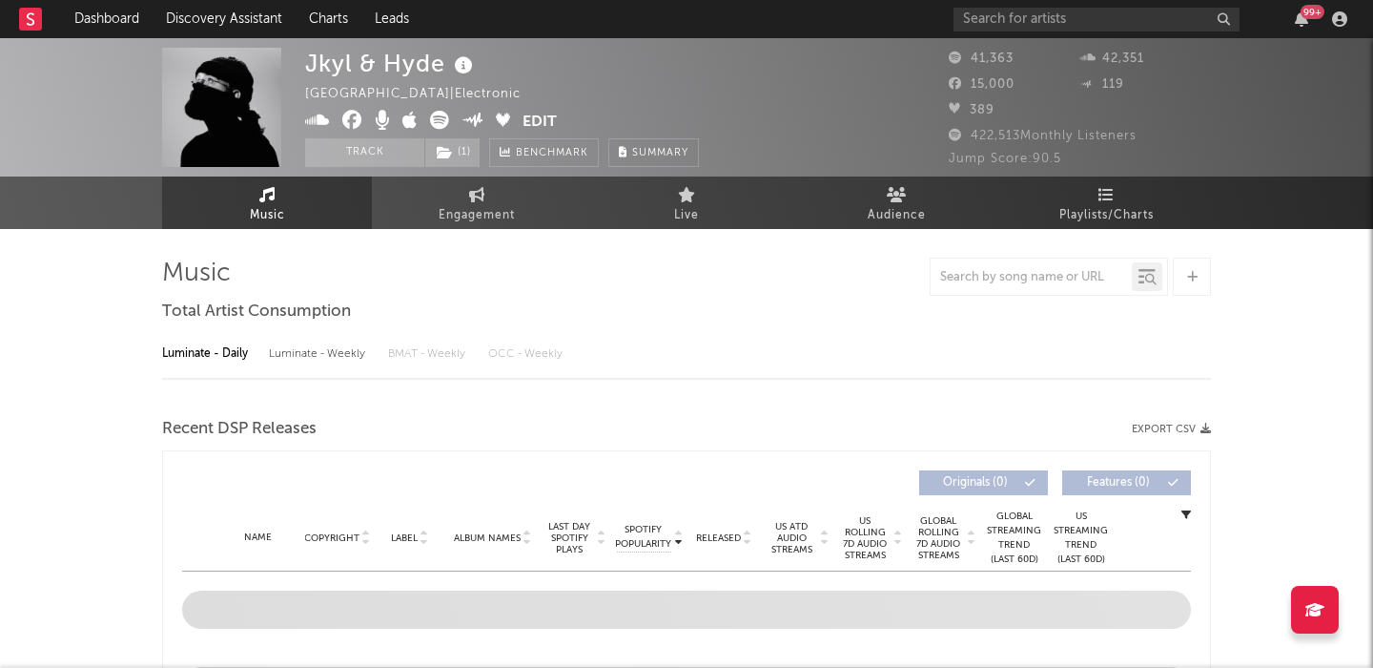
select select "6m"
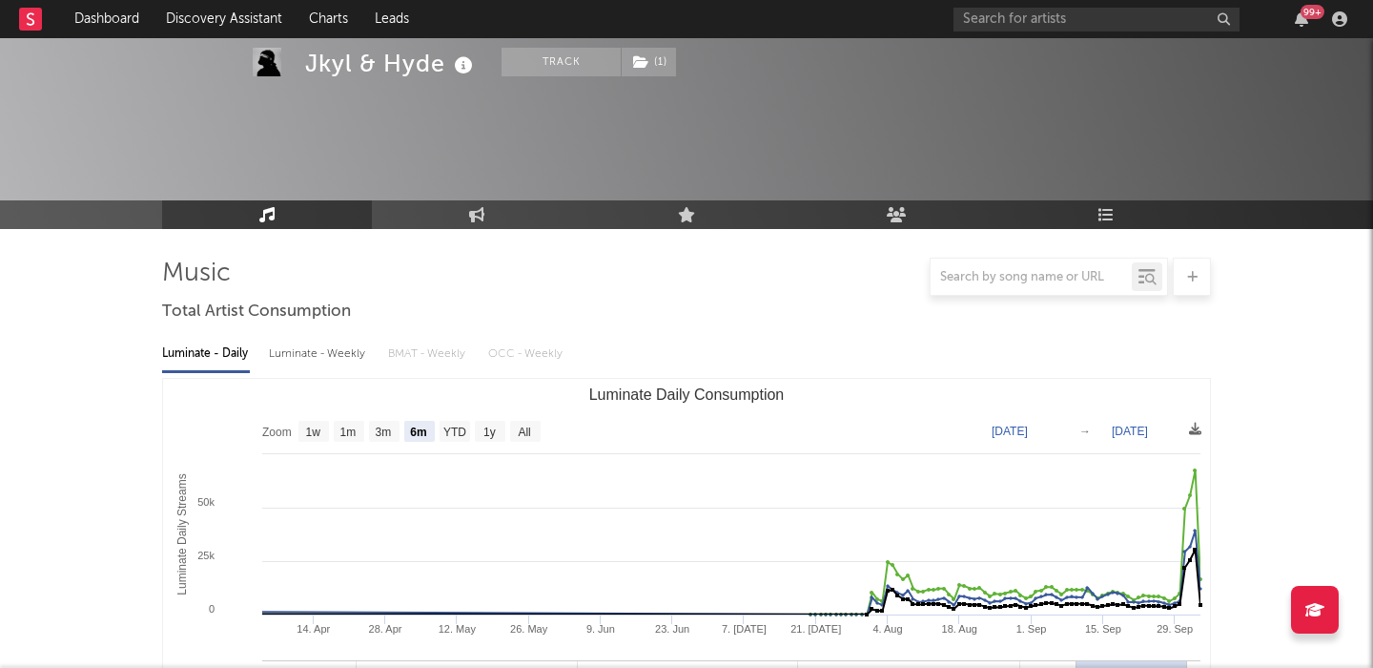
scroll to position [598, 0]
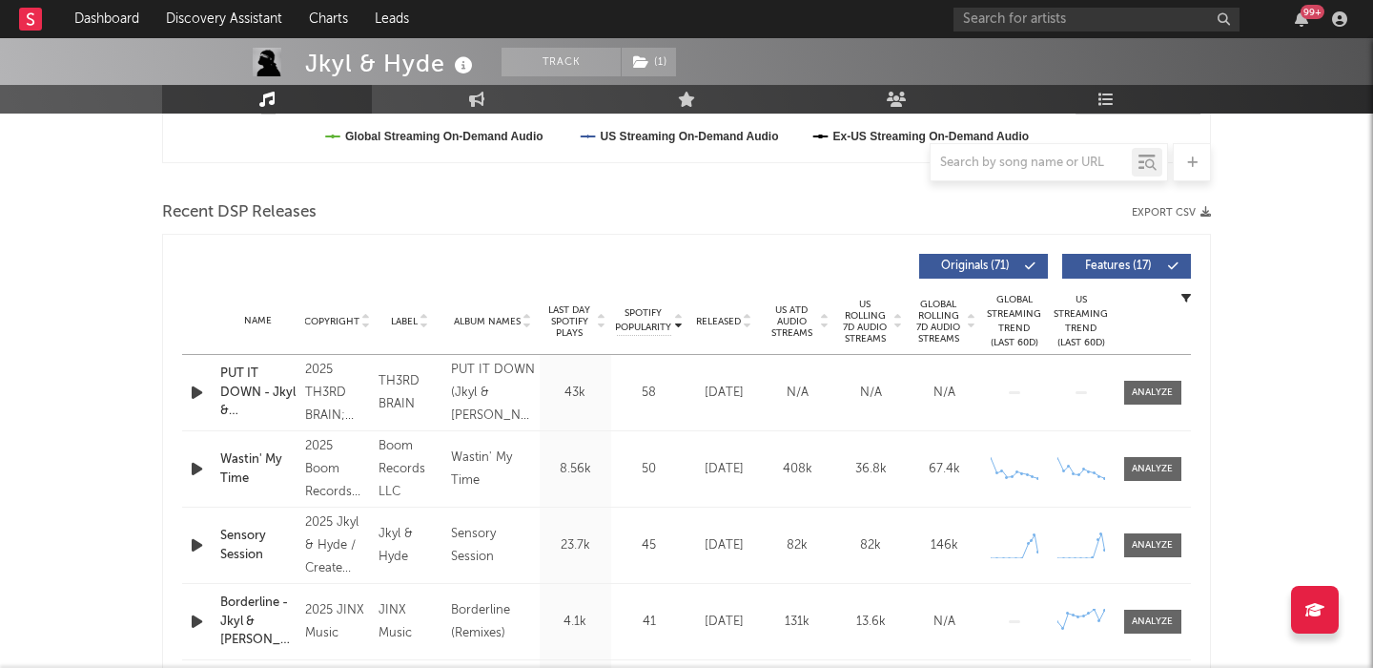
click at [858, 316] on span "US Rolling 7D Audio Streams" at bounding box center [865, 321] width 52 height 46
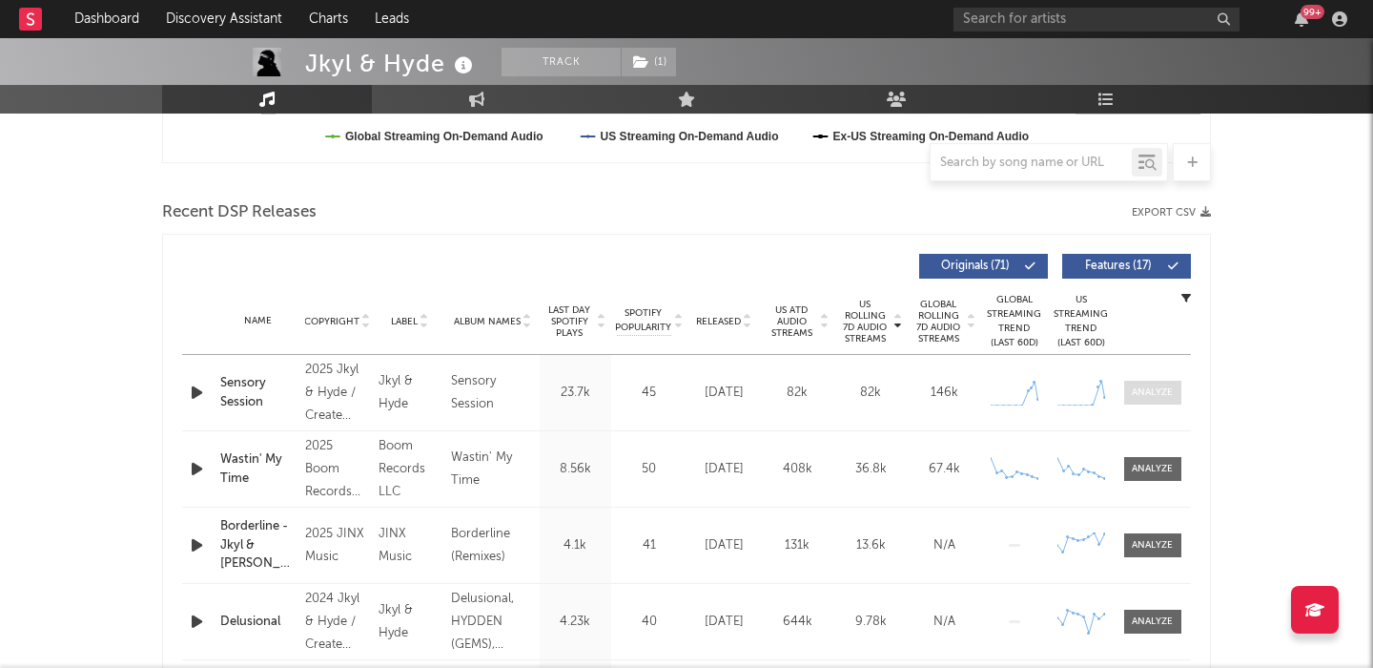
click at [1155, 398] on div at bounding box center [1152, 392] width 41 height 14
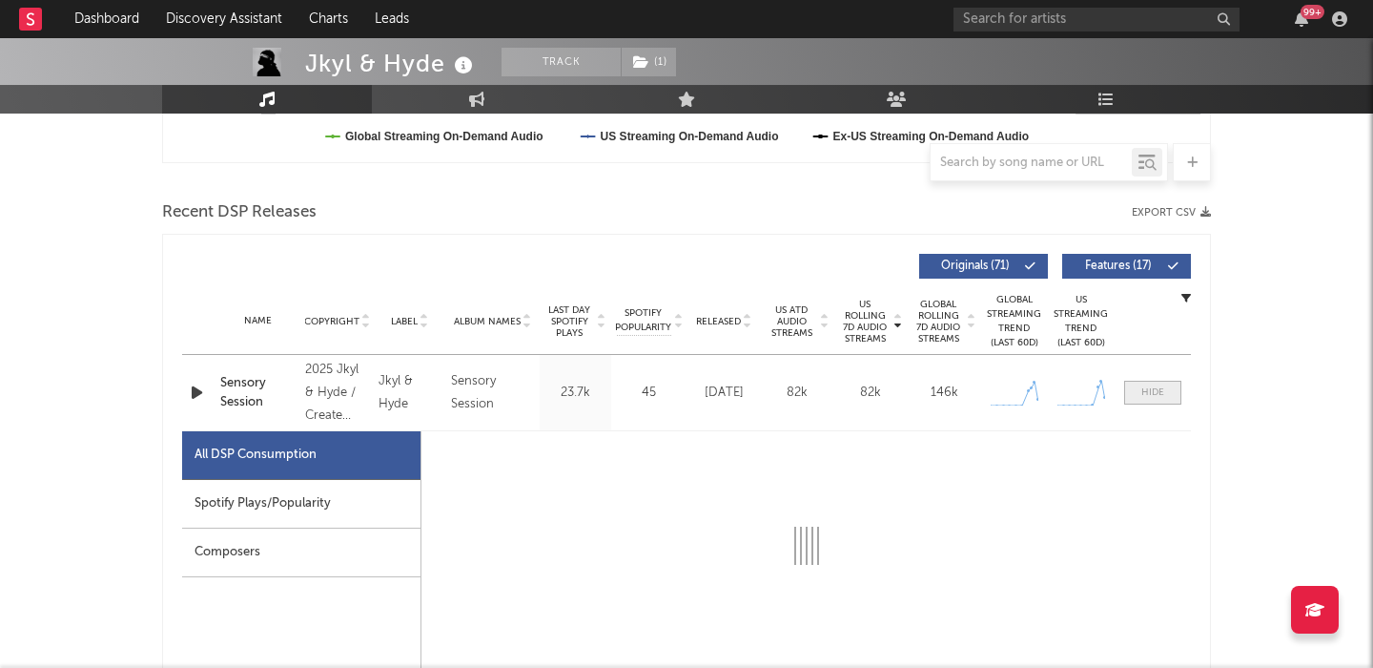
select select "1w"
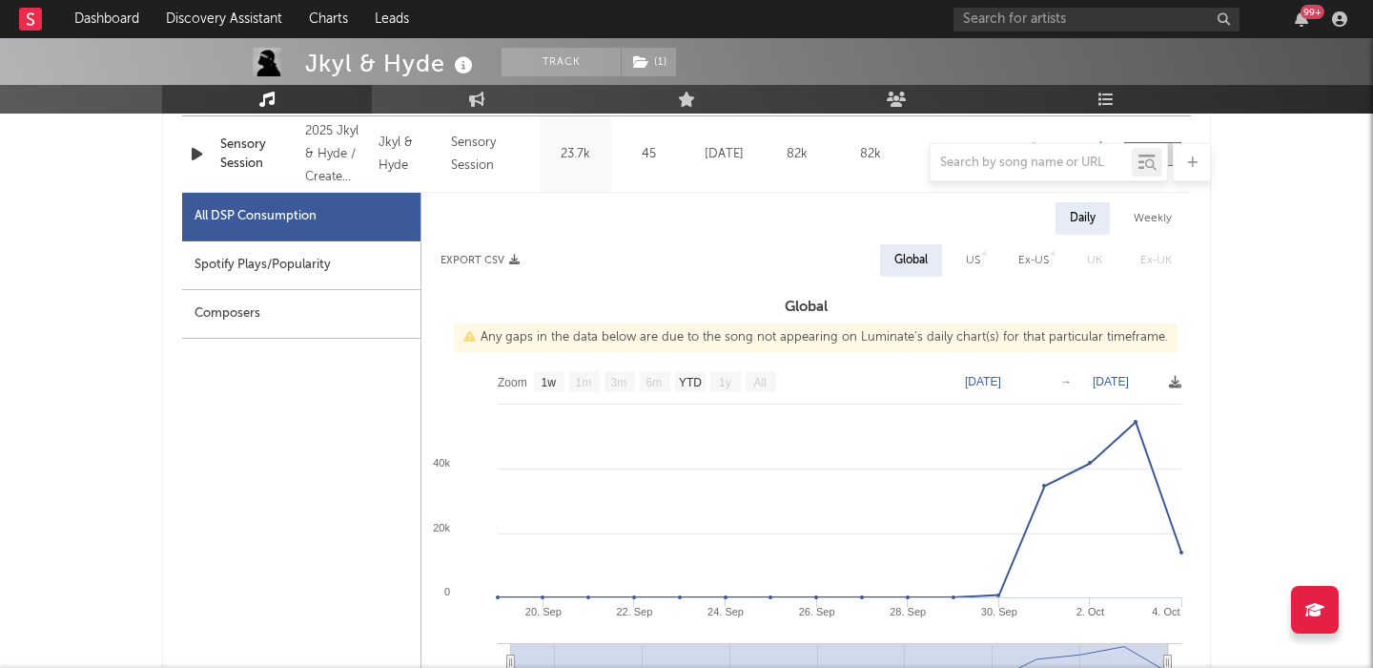
scroll to position [837, 0]
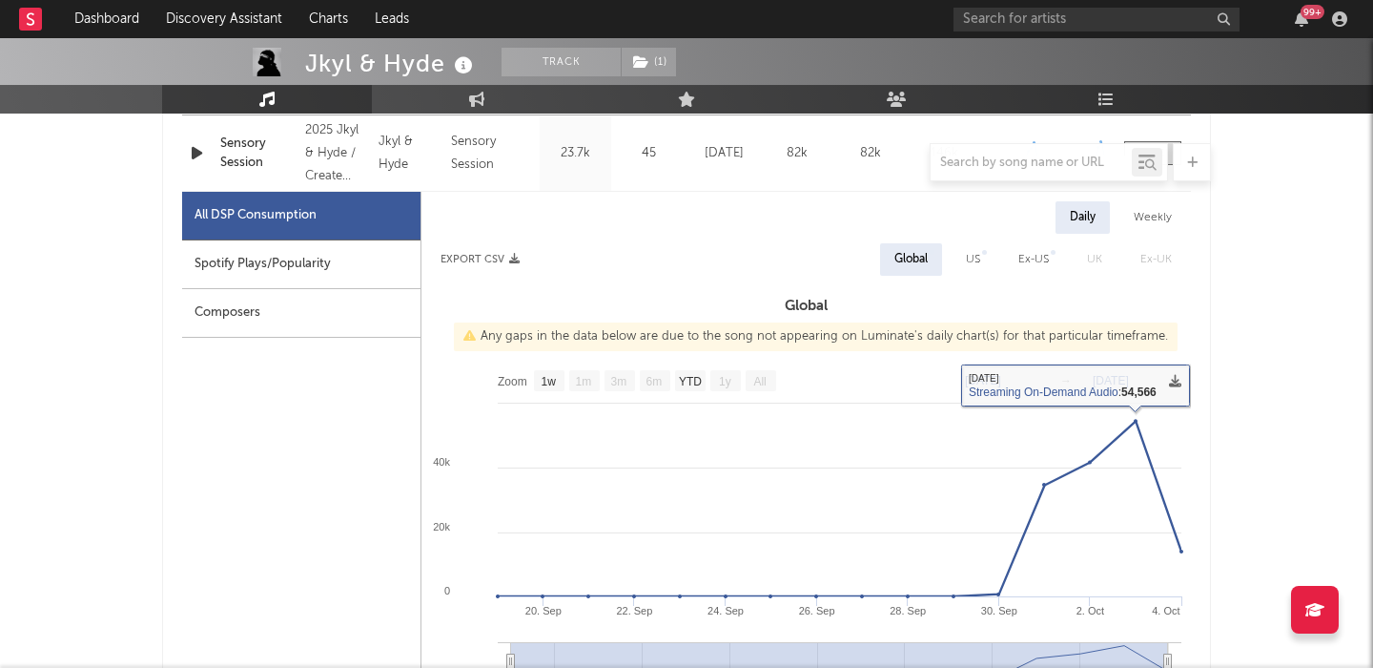
click at [970, 260] on div "US" at bounding box center [973, 259] width 14 height 23
select select "1w"
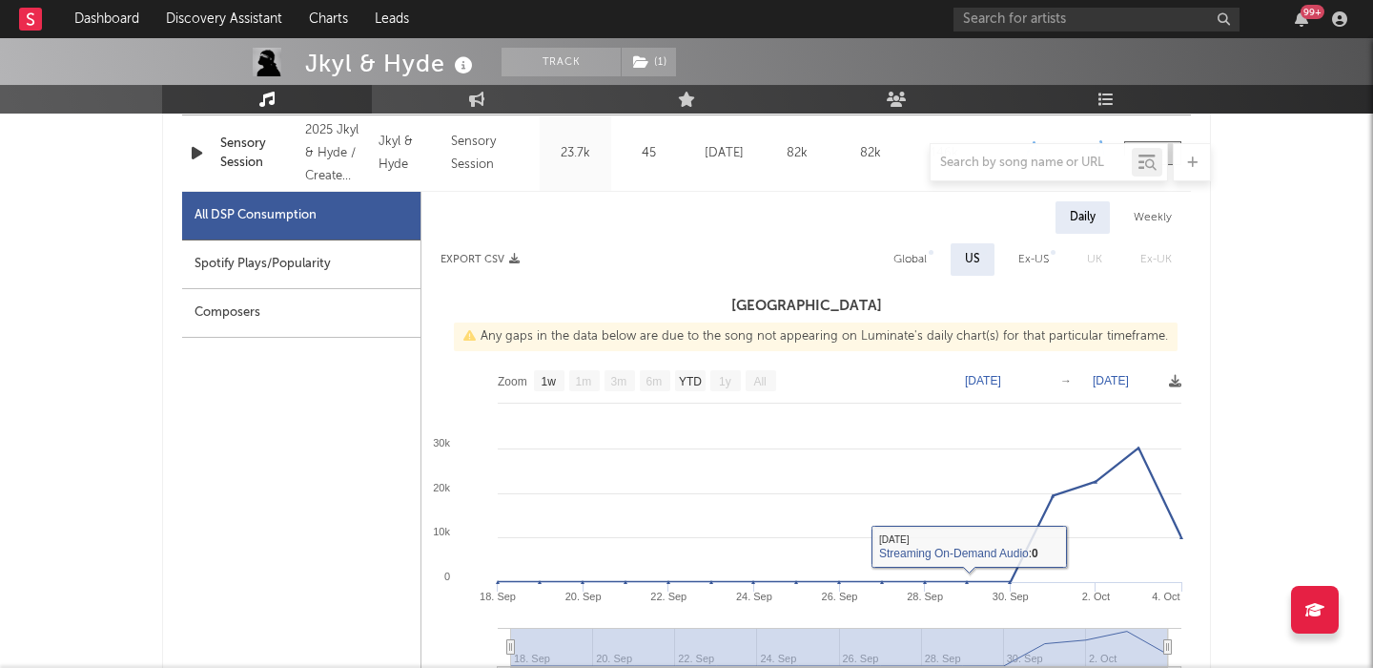
click at [270, 264] on div "Spotify Plays/Popularity" at bounding box center [301, 264] width 238 height 49
select select "1w"
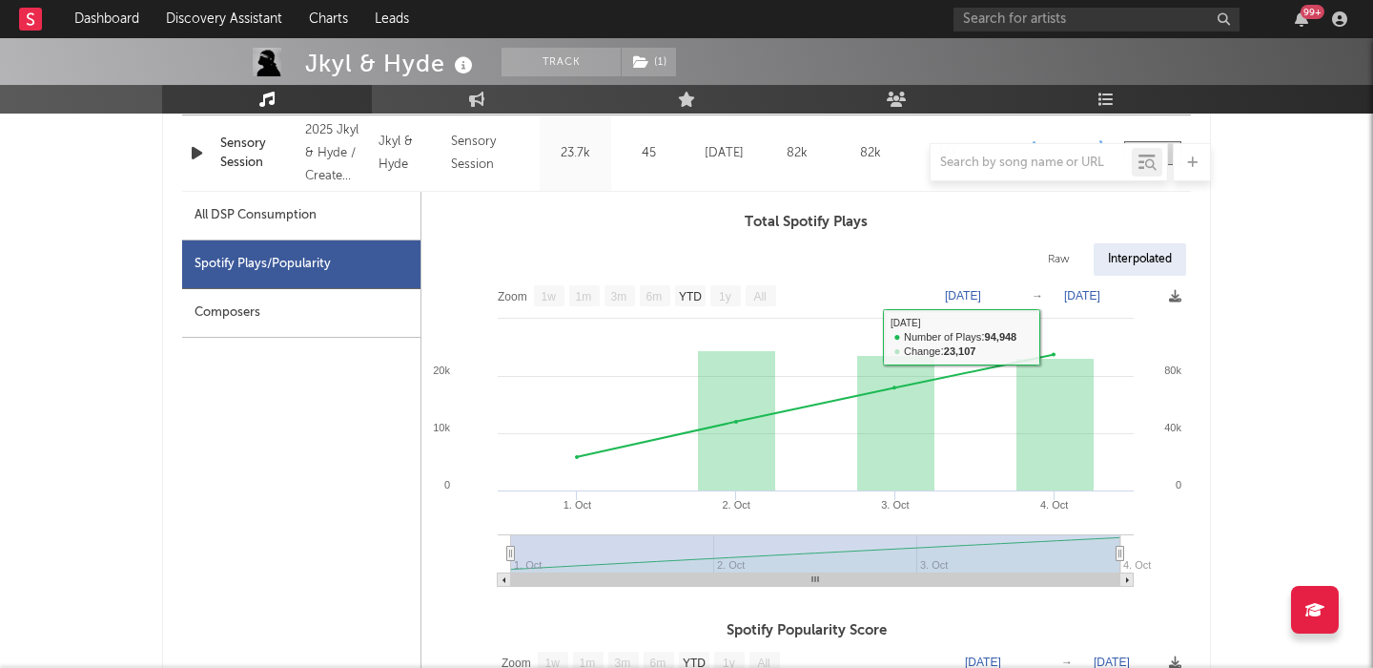
click at [1055, 250] on div "Raw" at bounding box center [1059, 259] width 51 height 32
select select "1w"
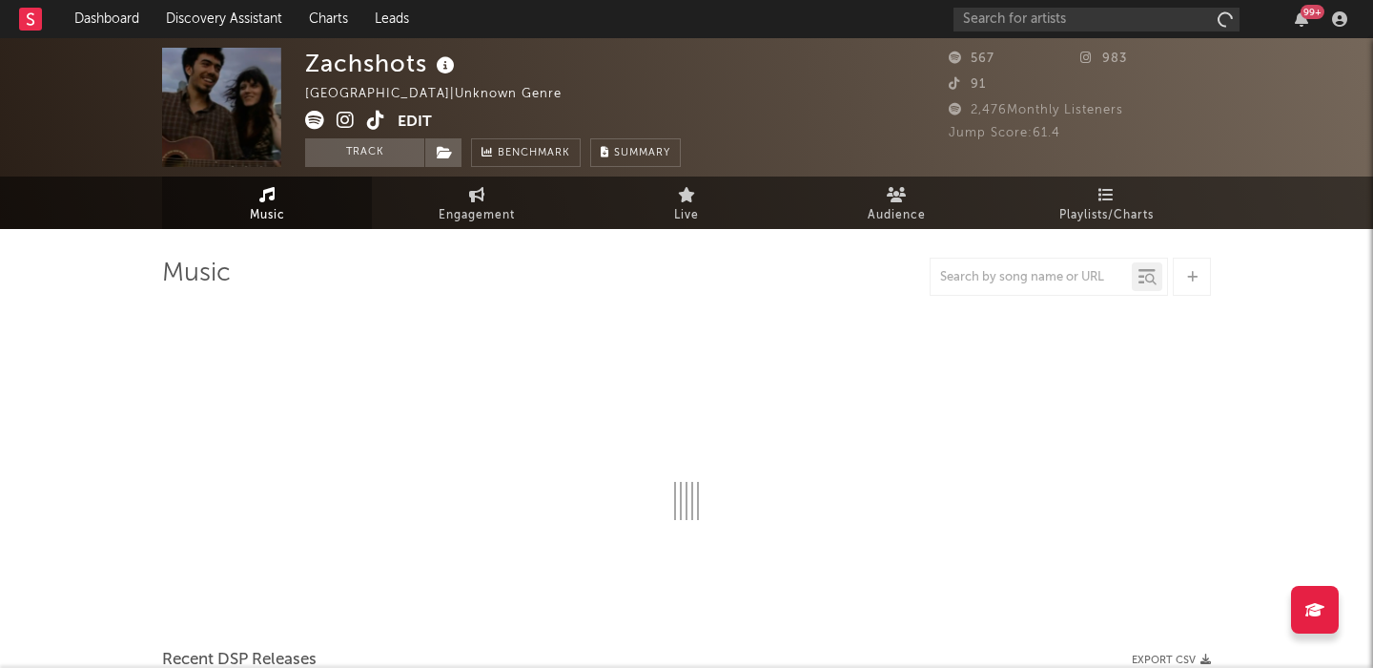
select select "1w"
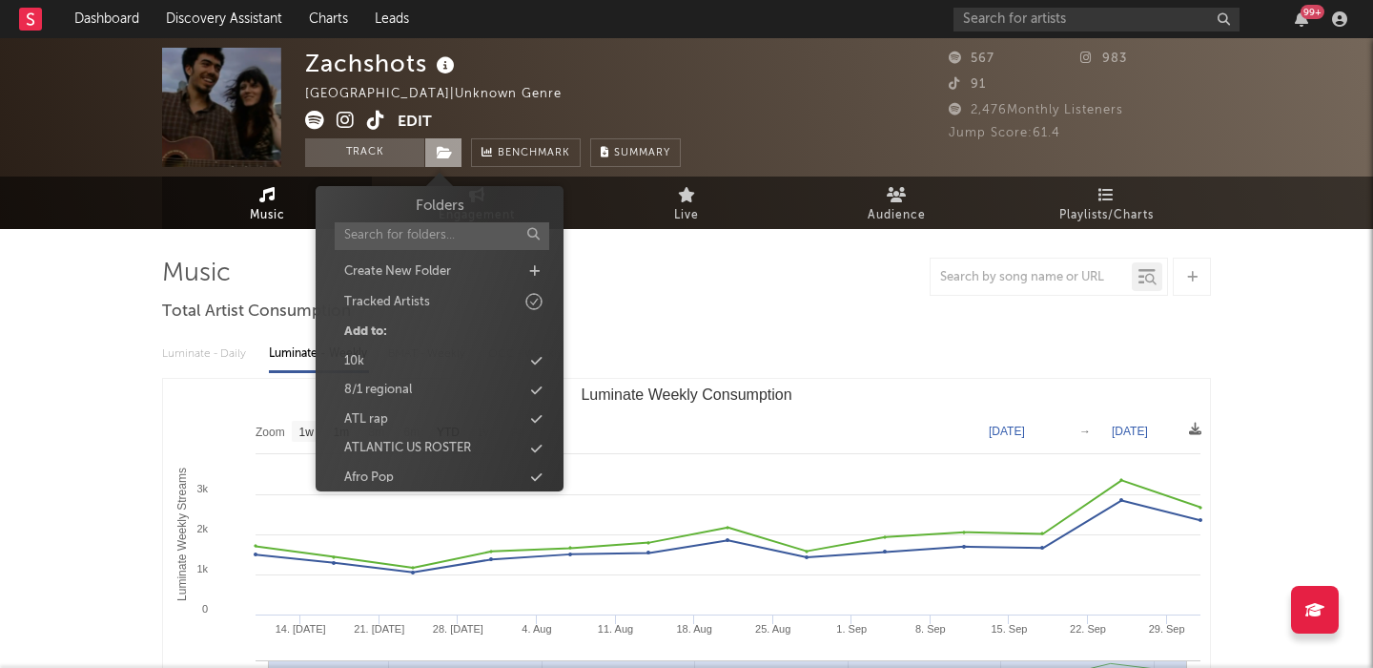
click at [438, 154] on icon at bounding box center [445, 152] width 16 height 13
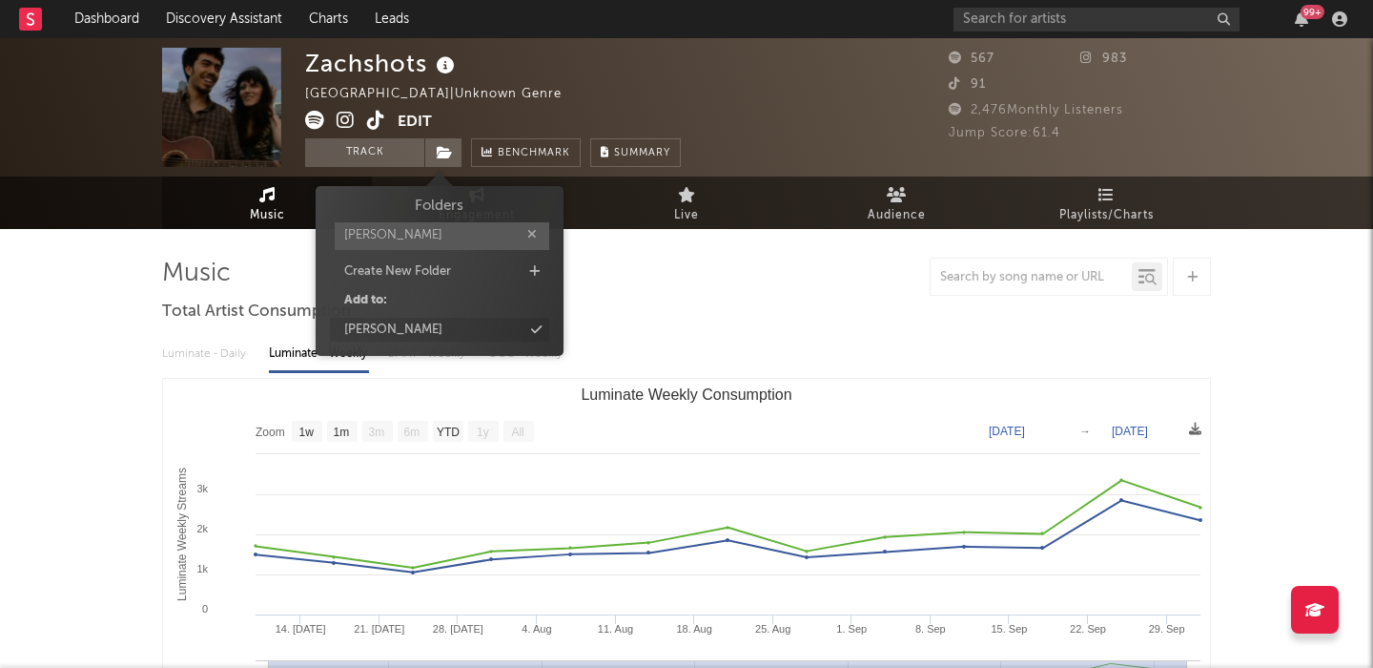
type input "[PERSON_NAME]"
click at [482, 338] on div "[PERSON_NAME]" at bounding box center [439, 330] width 219 height 25
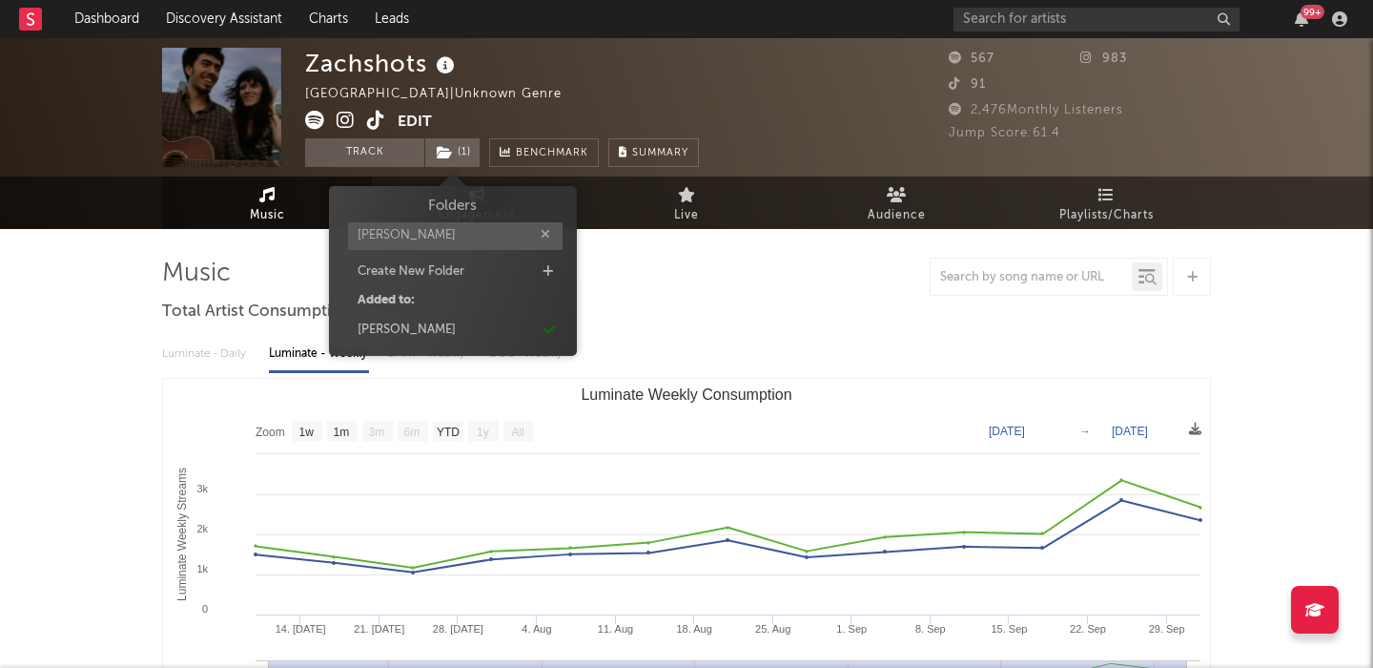
click at [350, 54] on div "Zachshots" at bounding box center [382, 63] width 154 height 31
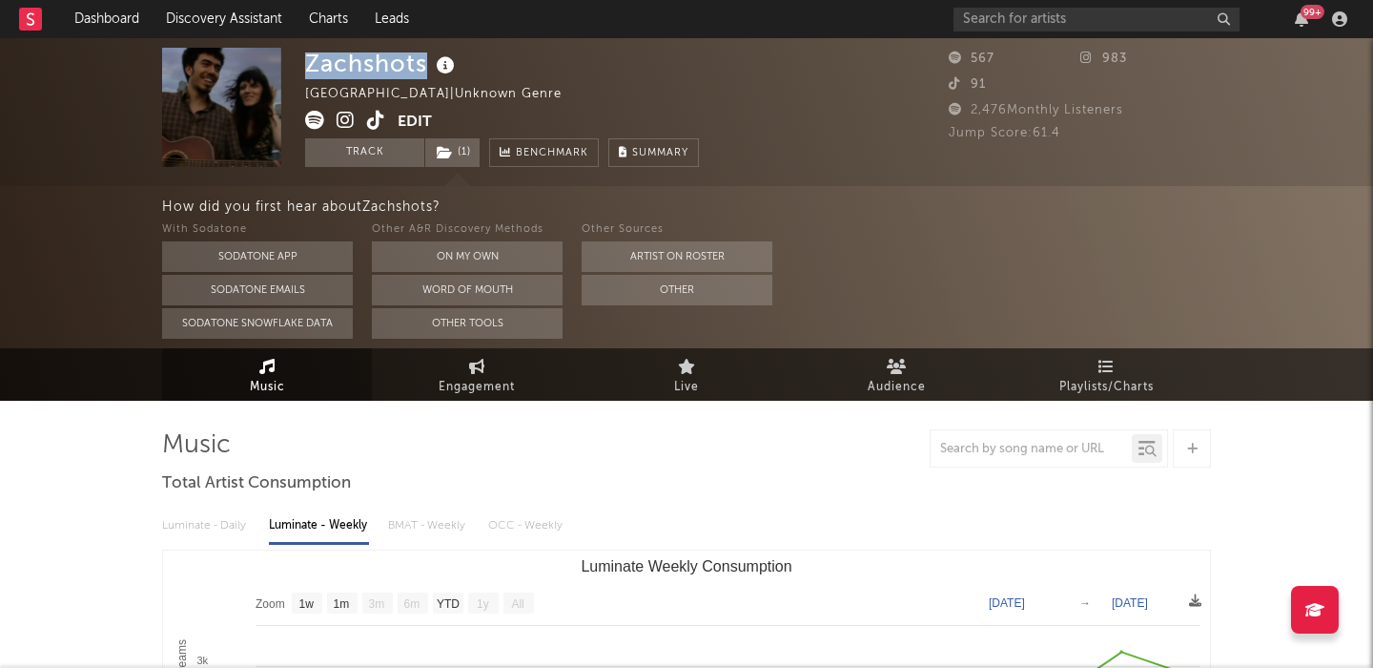
copy div "Zachshots"
click at [498, 248] on button "On My Own" at bounding box center [467, 256] width 191 height 31
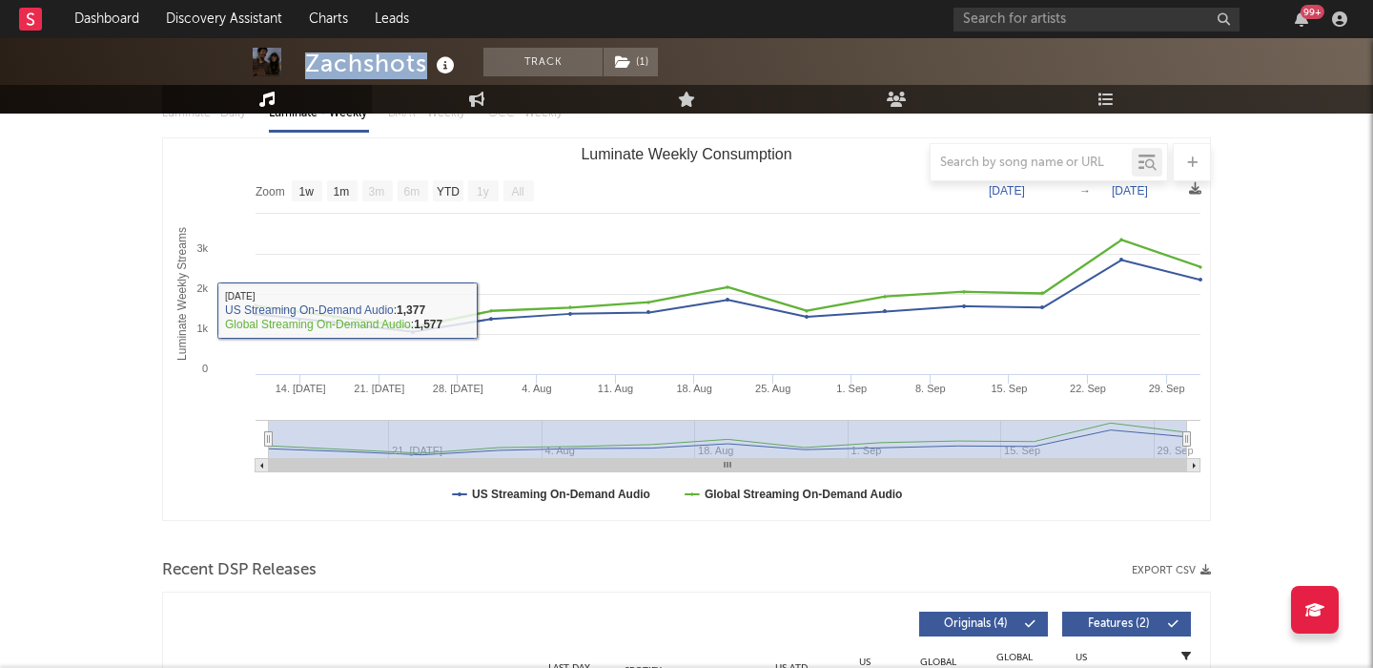
scroll to position [576, 0]
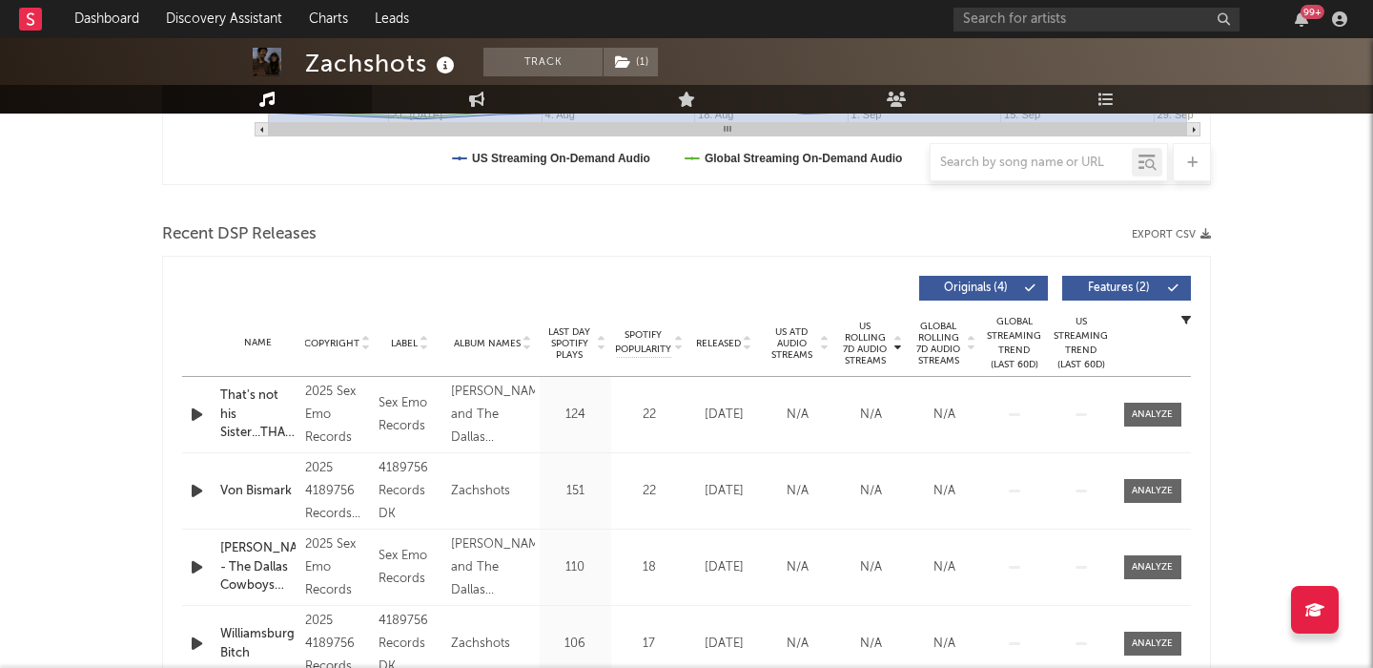
click at [723, 329] on div "Name Copyright Label Album Names Composer Names 7 Day Spotify Plays Last Day Sp…" at bounding box center [686, 343] width 1009 height 67
click at [723, 338] on span "Released" at bounding box center [718, 343] width 45 height 11
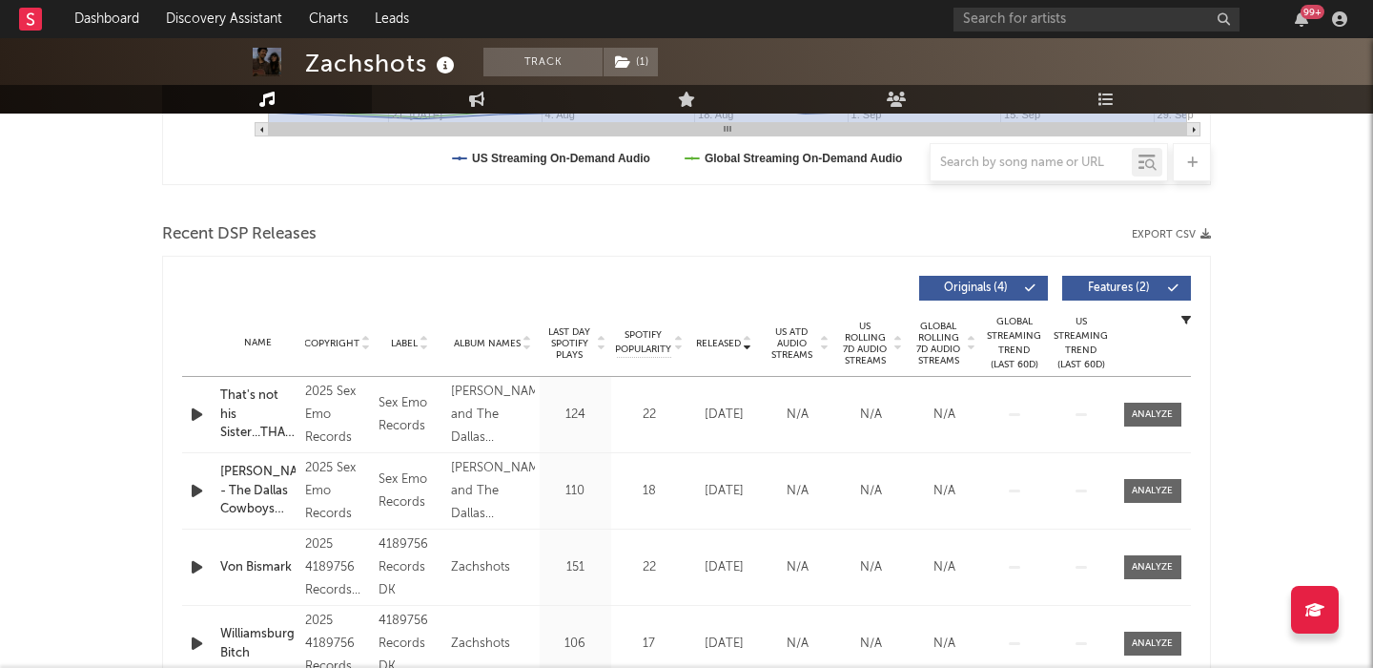
click at [1149, 291] on span "Features ( 2 )" at bounding box center [1119, 287] width 88 height 11
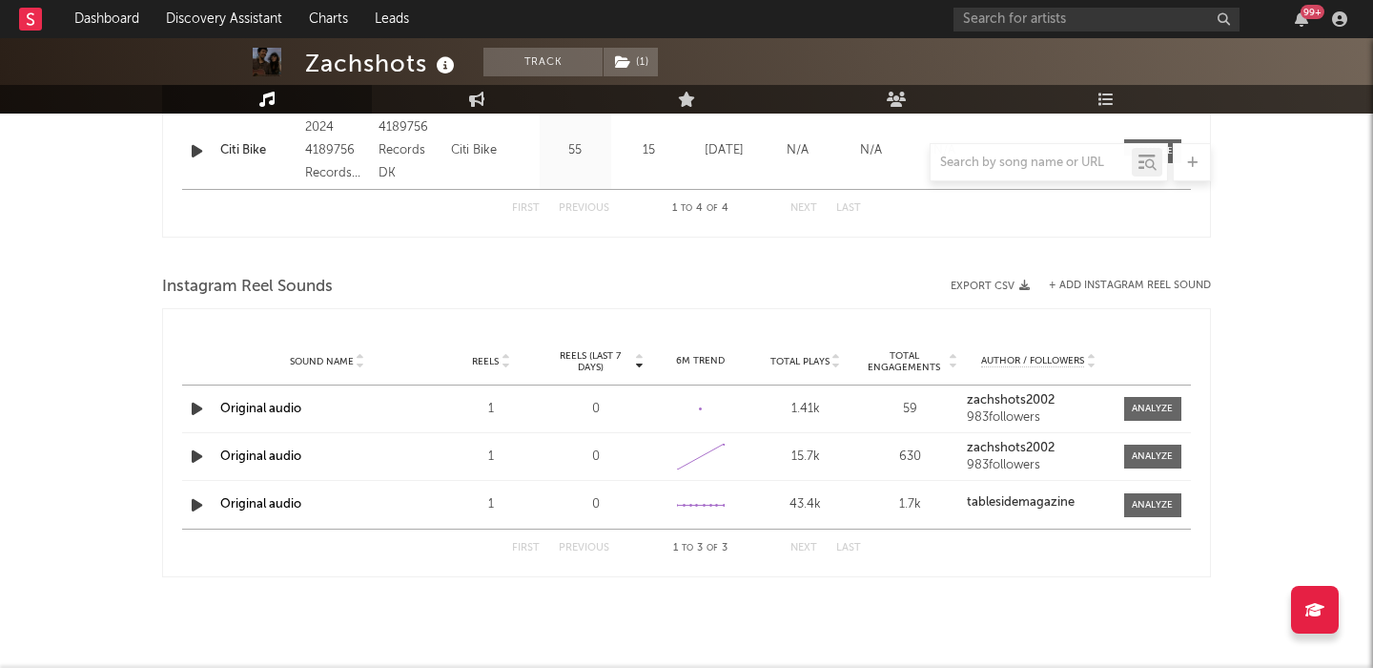
scroll to position [0, 0]
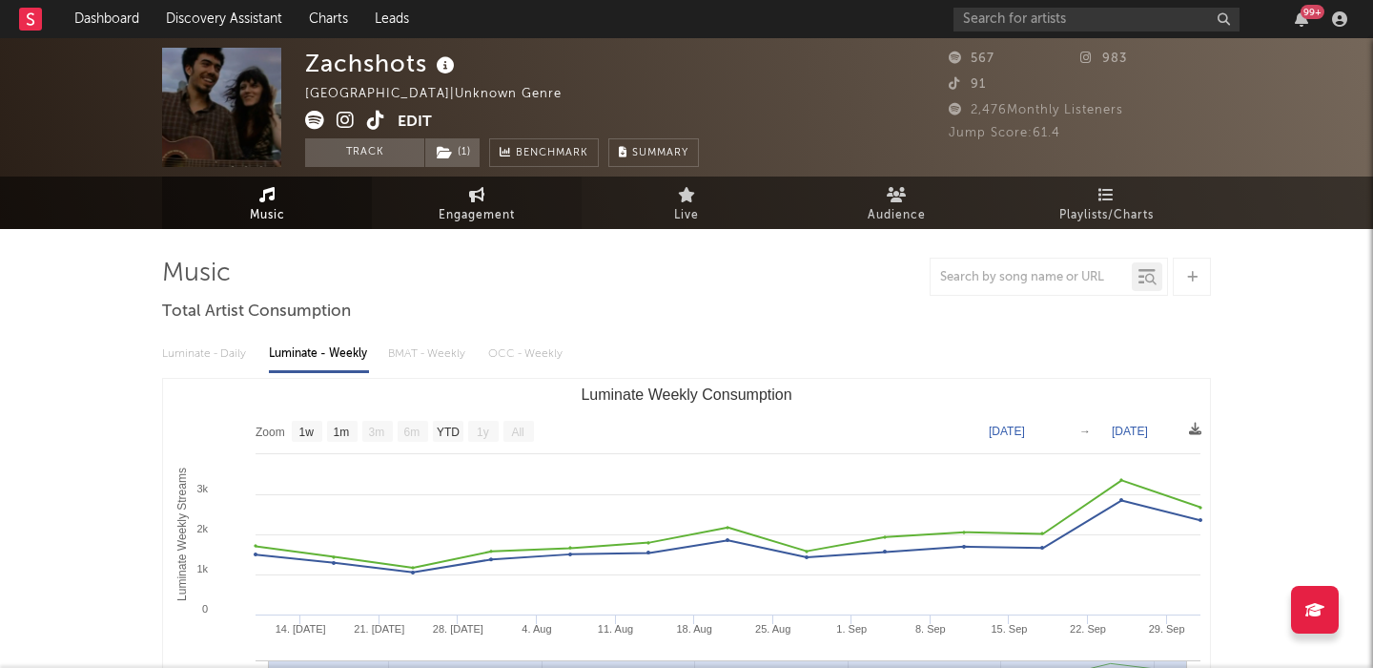
click at [484, 197] on icon at bounding box center [477, 194] width 16 height 15
select select "1w"
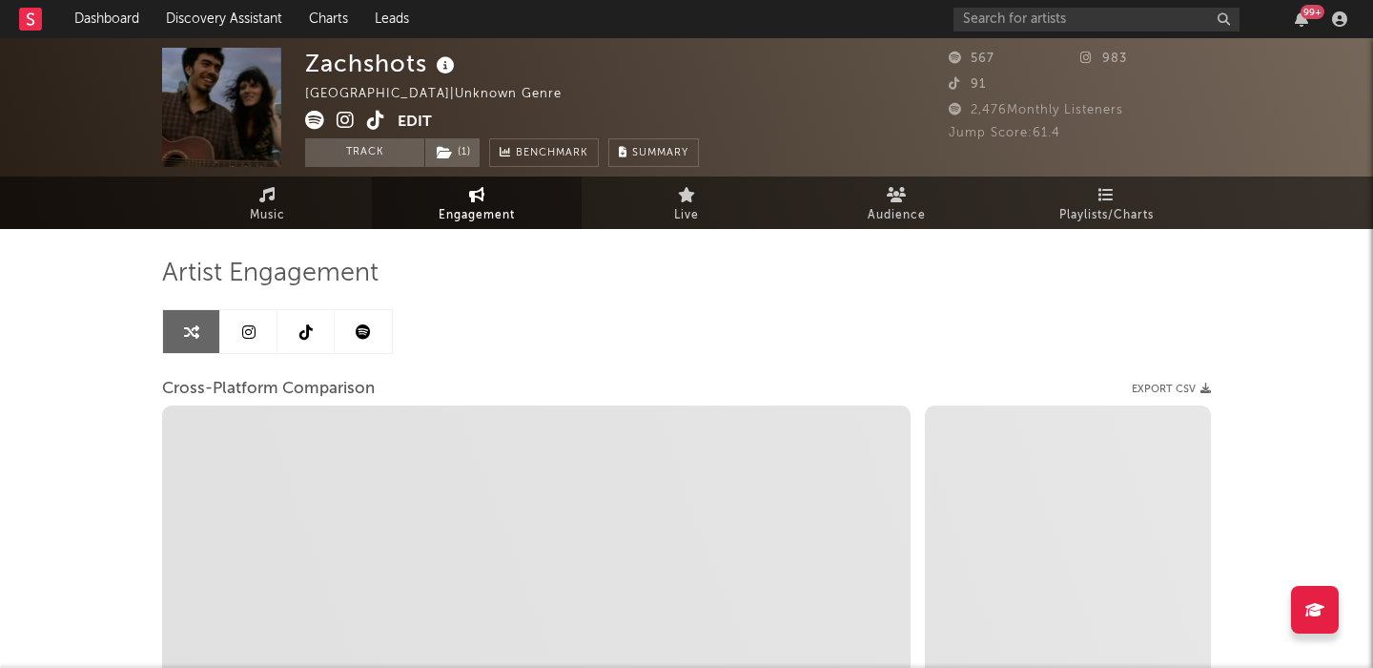
select select "1m"
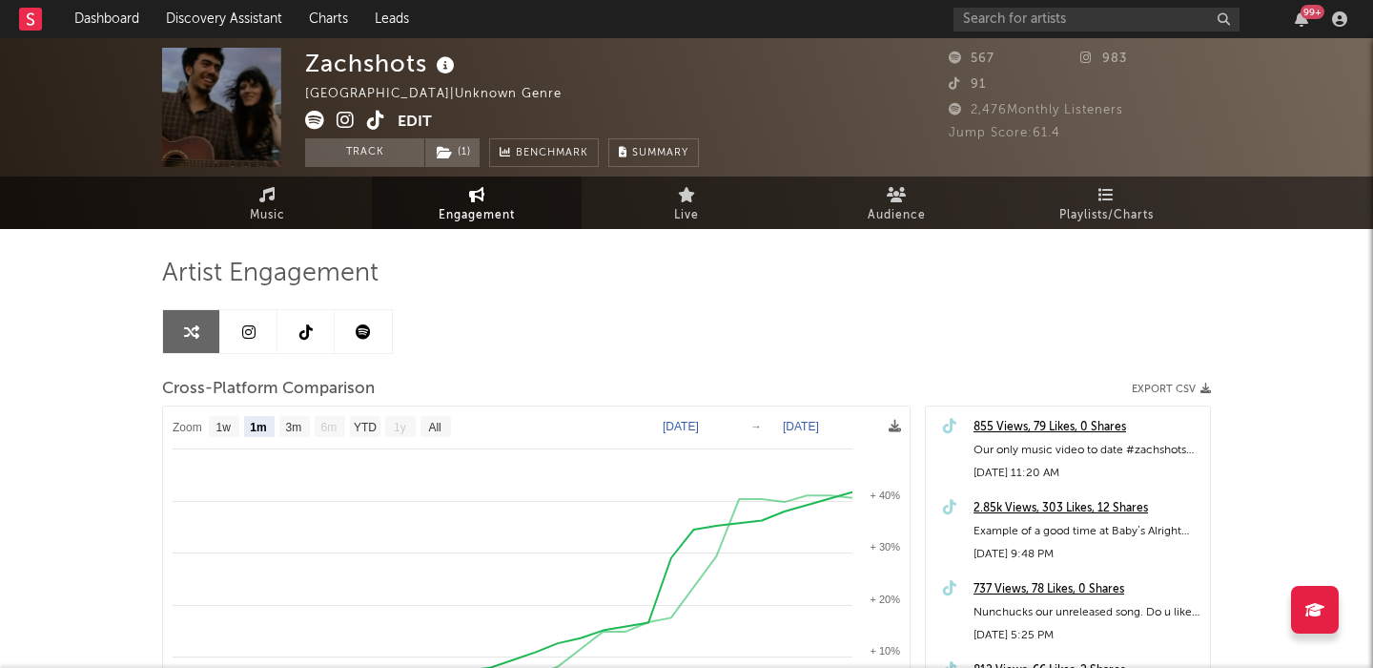
click at [379, 126] on icon at bounding box center [376, 120] width 18 height 19
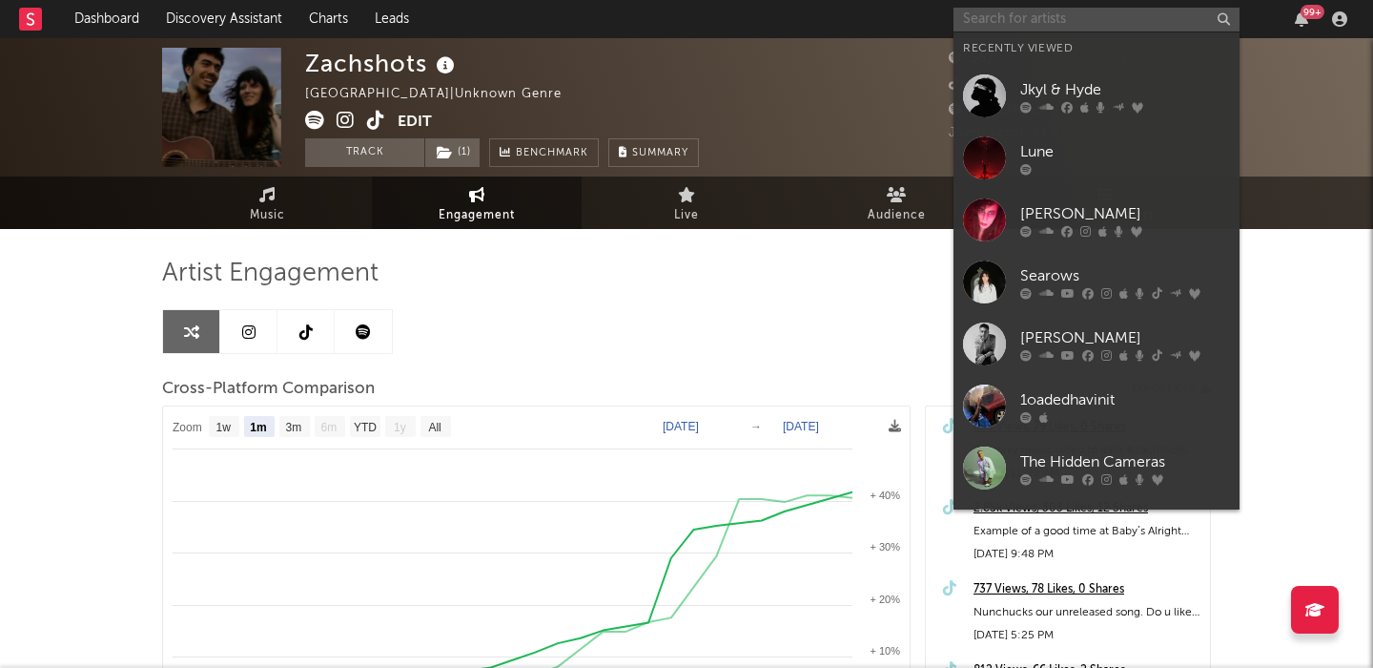
click at [971, 23] on input "text" at bounding box center [1097, 20] width 286 height 24
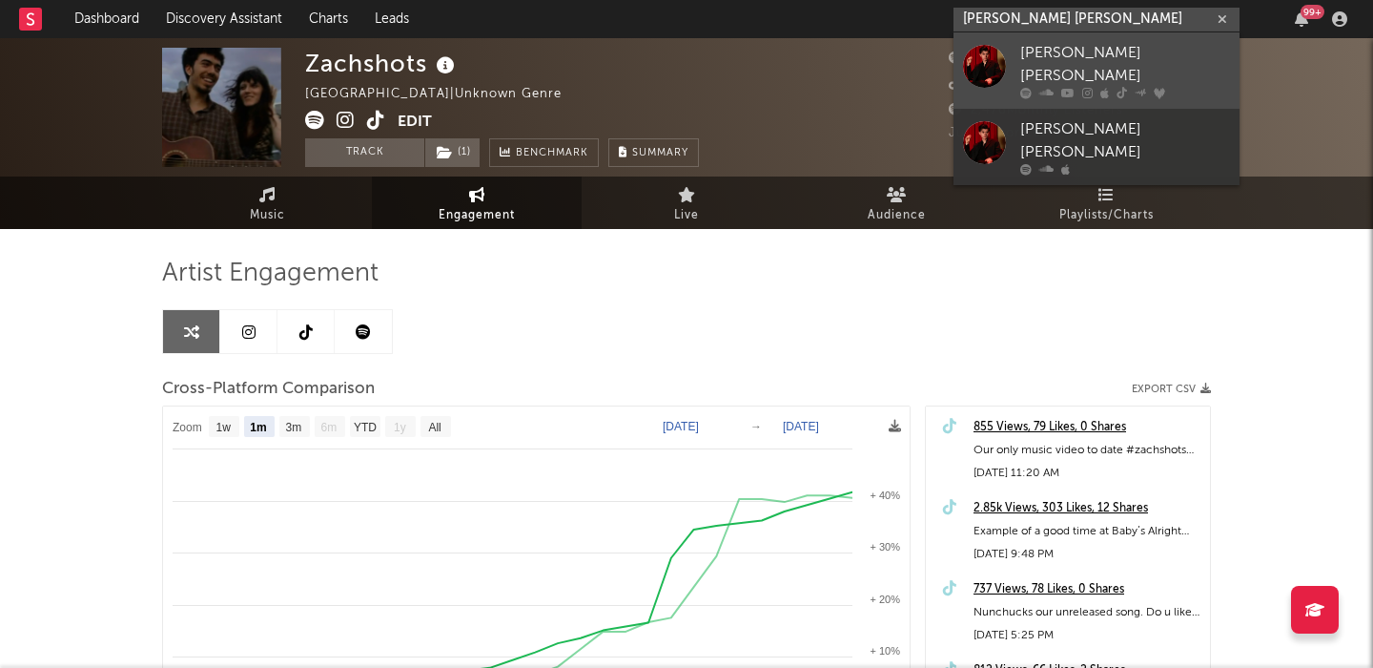
type input "[PERSON_NAME] [PERSON_NAME]"
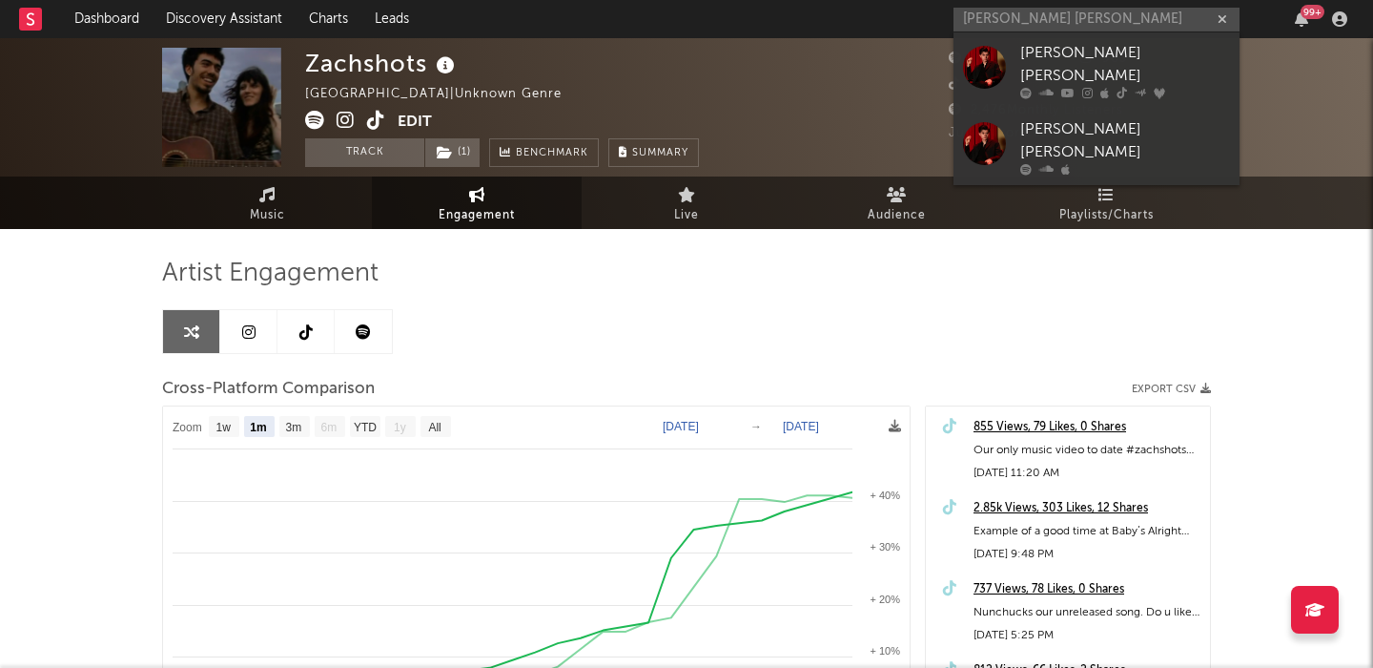
drag, startPoint x: 1089, startPoint y: 46, endPoint x: 1006, endPoint y: 83, distance: 90.9
click at [1089, 46] on div "Elliot James Reay" at bounding box center [1125, 65] width 210 height 46
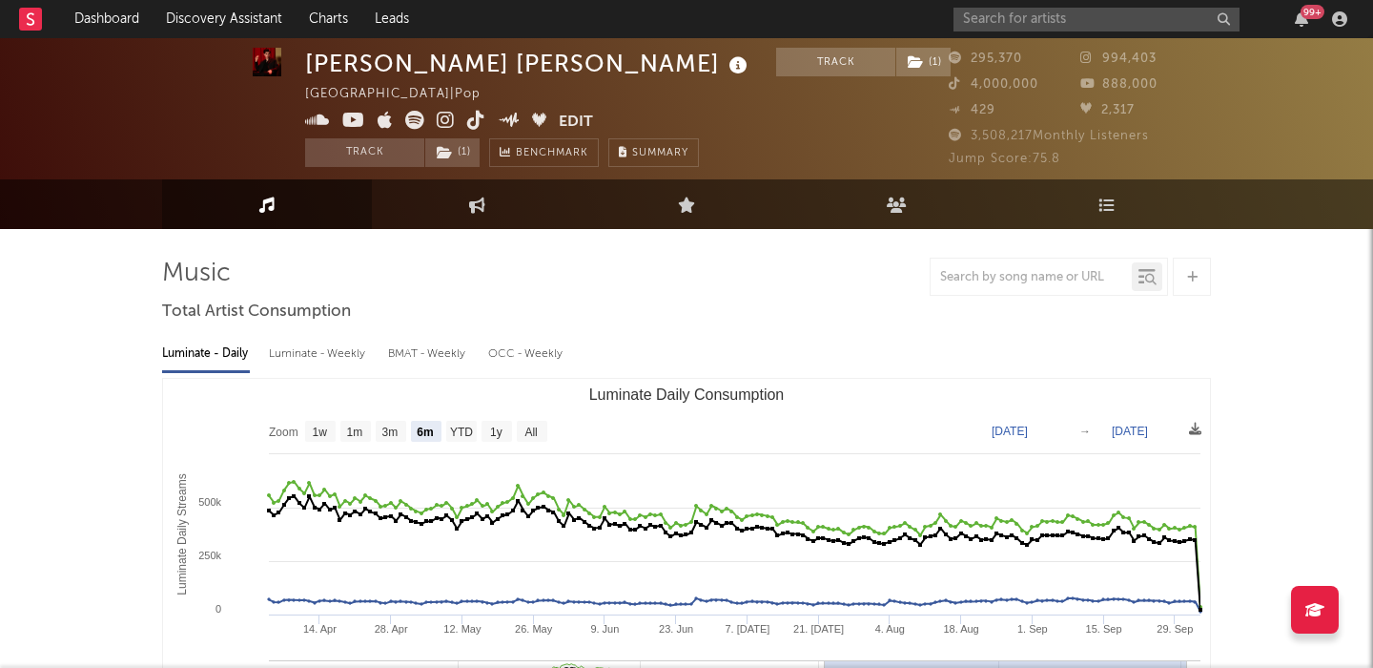
scroll to position [24, 0]
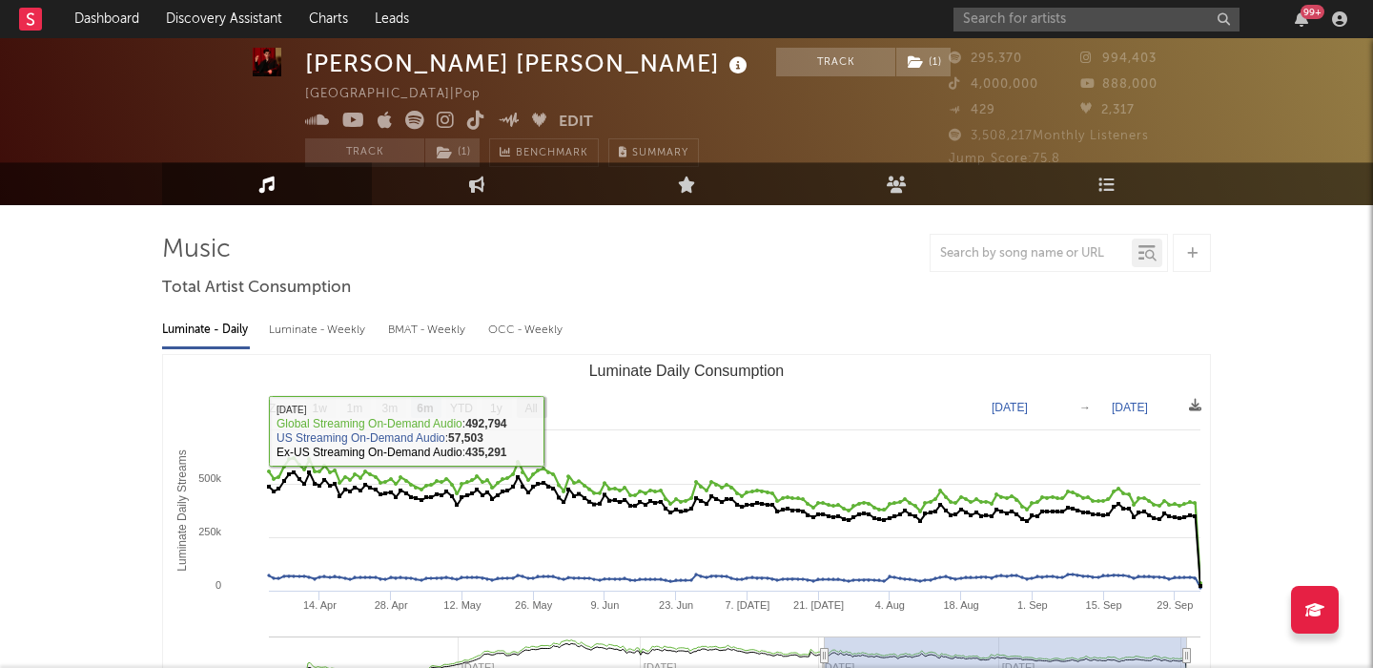
click at [524, 407] on rect "Luminate Daily Consumption" at bounding box center [532, 407] width 31 height 21
select select "All"
type input "2024-07-04"
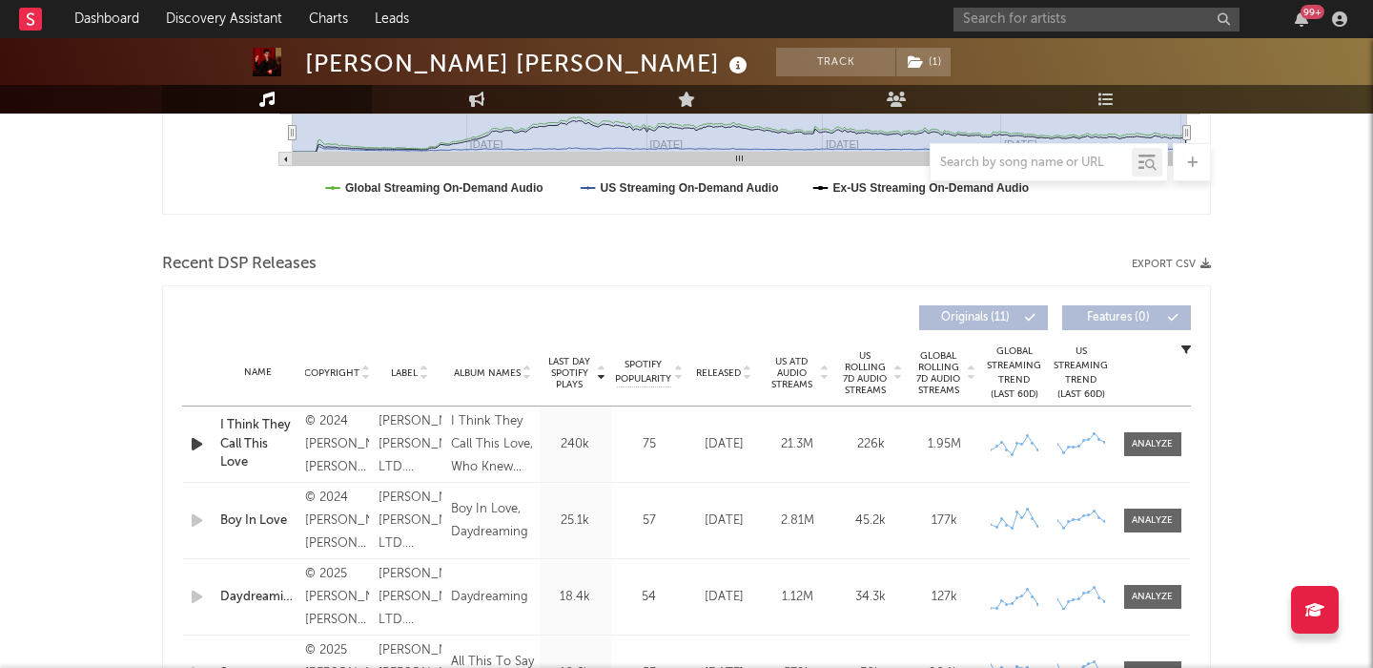
scroll to position [602, 0]
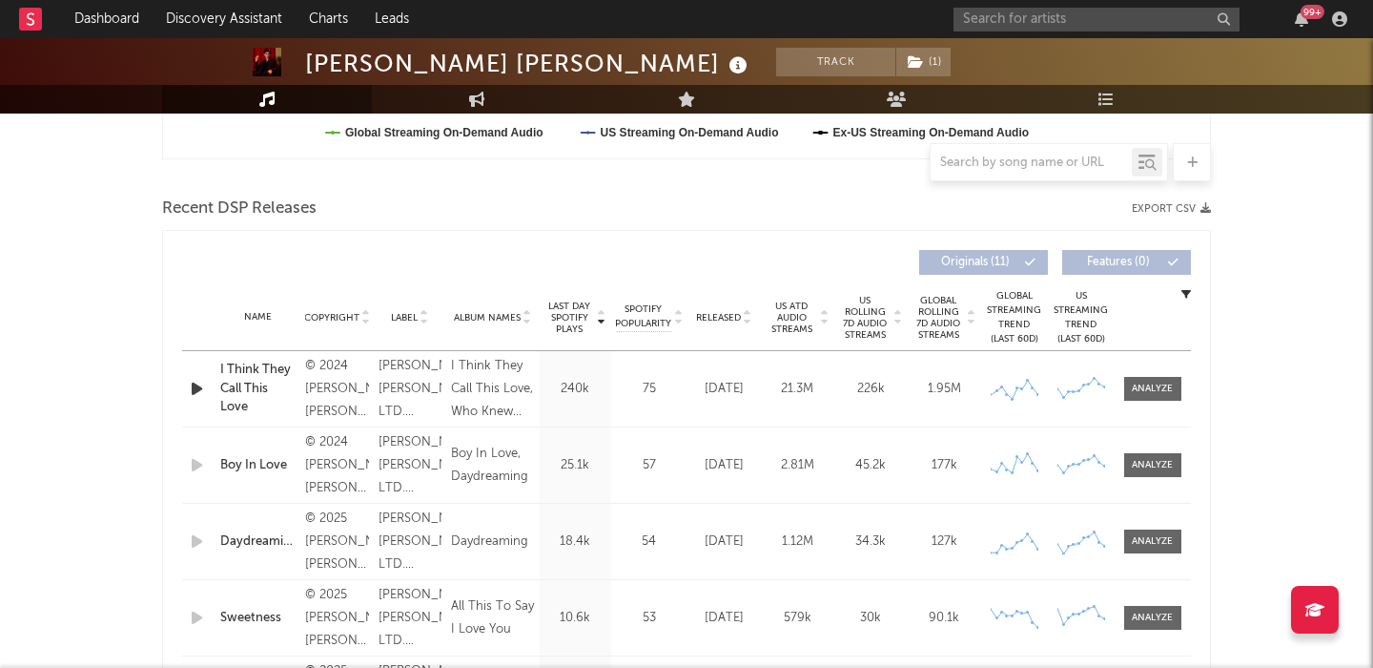
click at [867, 310] on span "US Rolling 7D Audio Streams" at bounding box center [865, 318] width 52 height 46
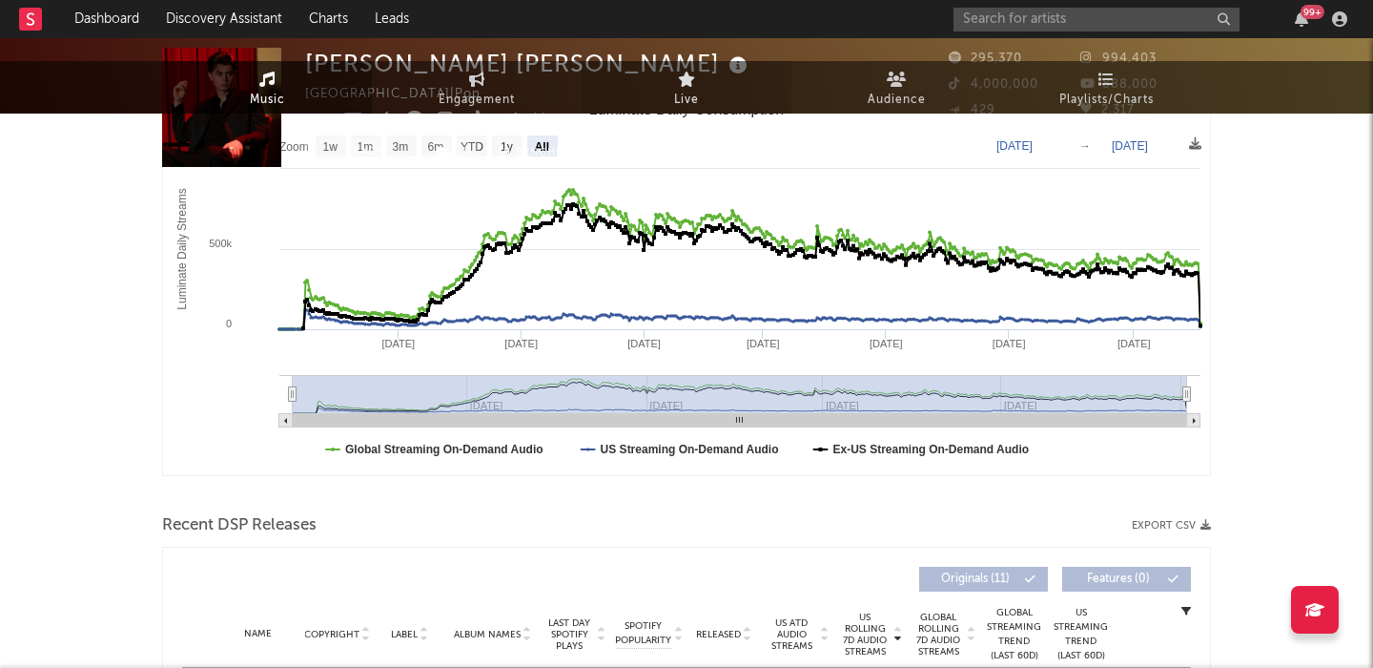
scroll to position [0, 0]
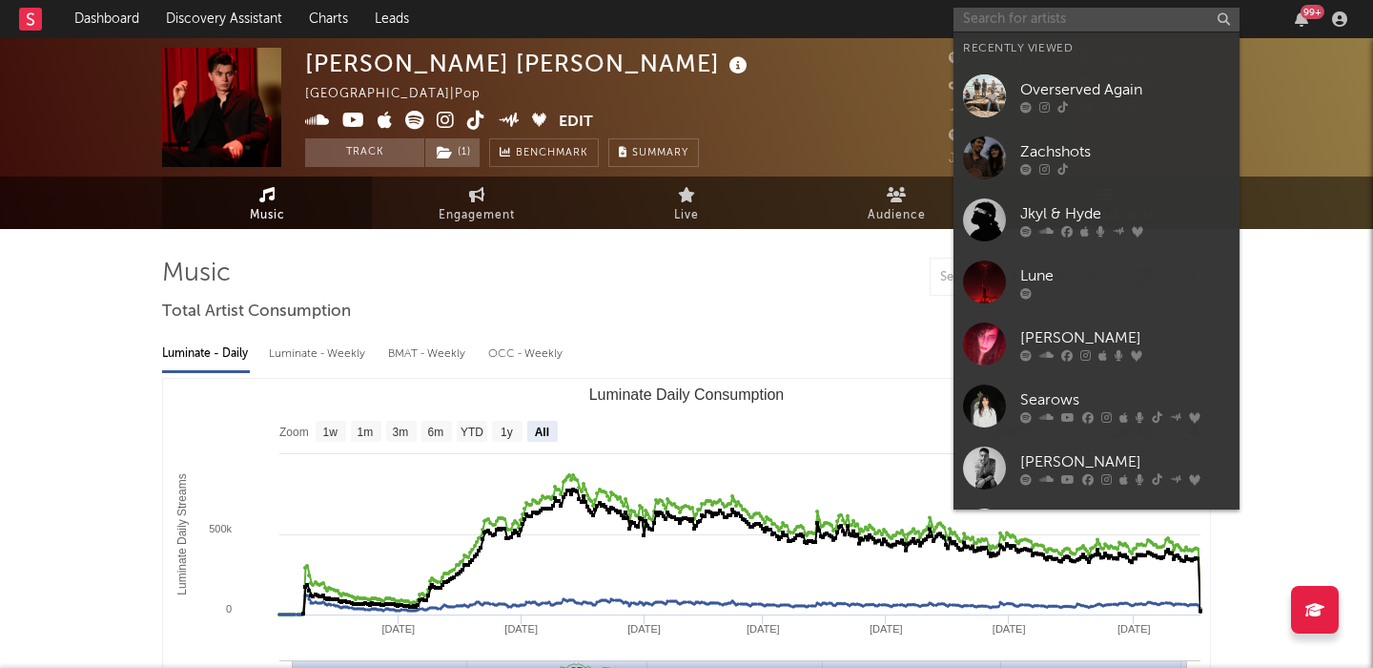
click at [1047, 28] on input "text" at bounding box center [1097, 20] width 286 height 24
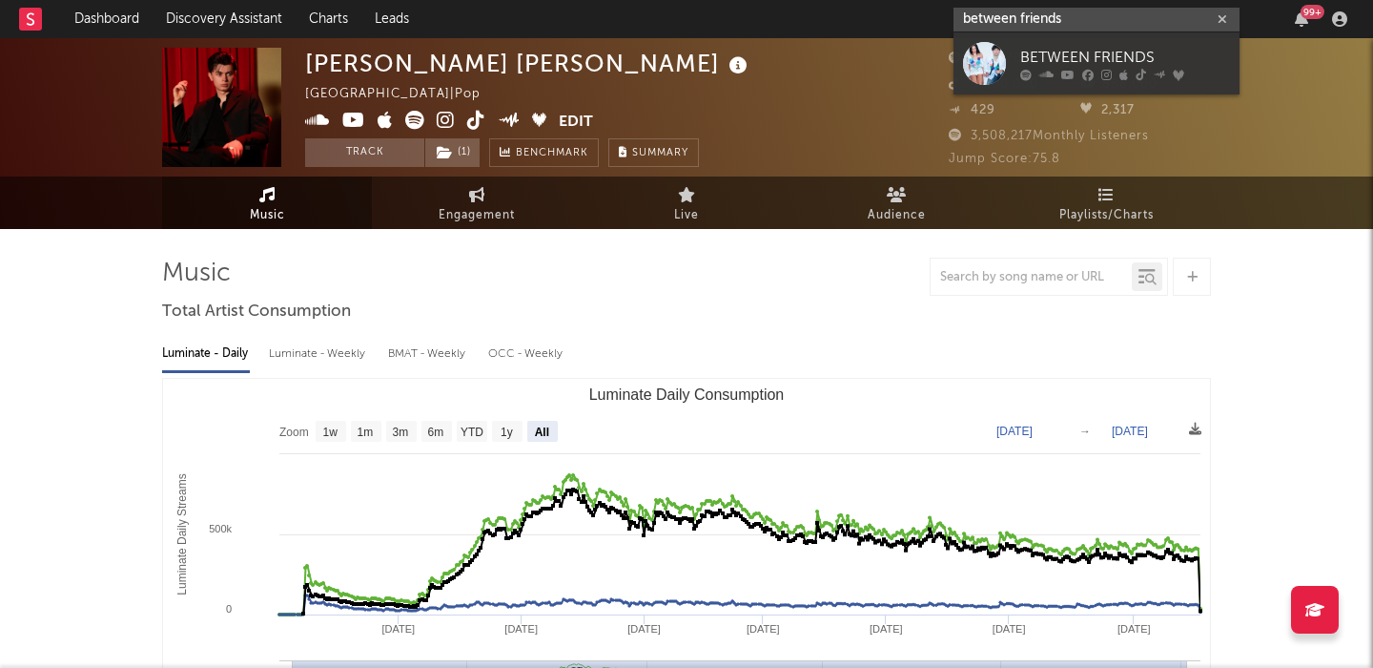
type input "between friends"
click at [1142, 58] on div "BETWEEN FRIENDS" at bounding box center [1125, 57] width 210 height 23
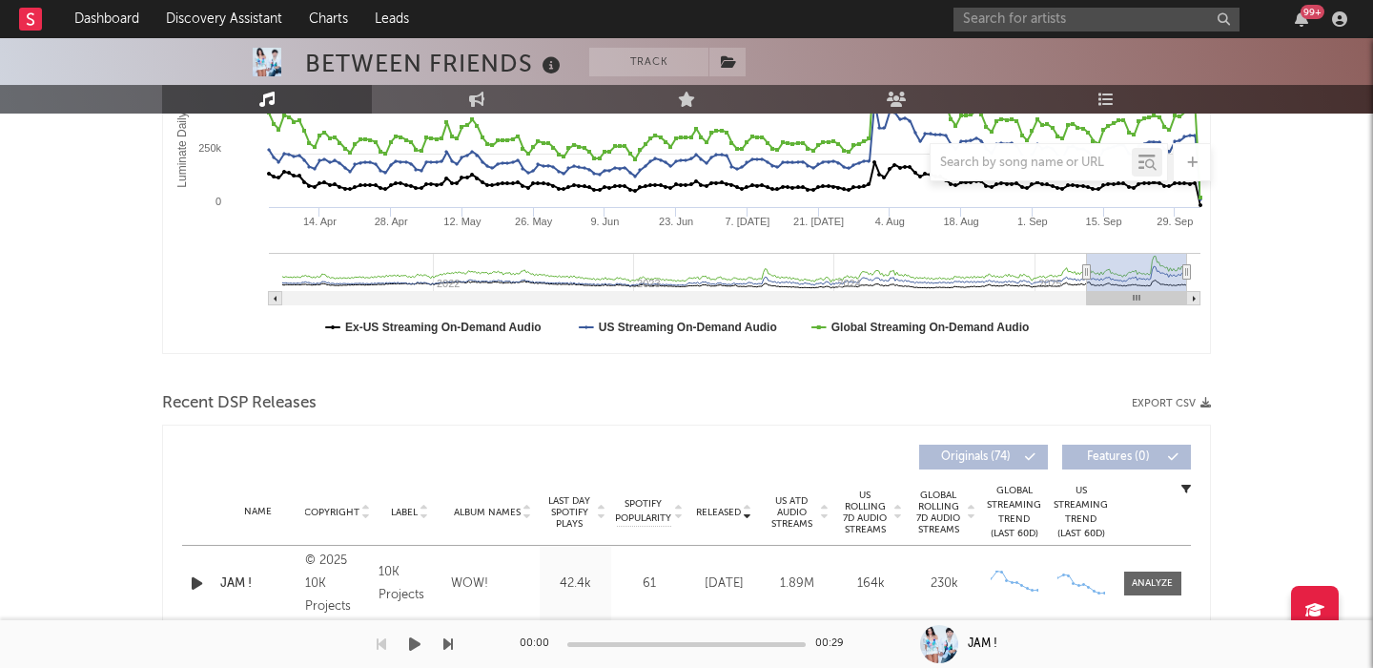
scroll to position [175, 0]
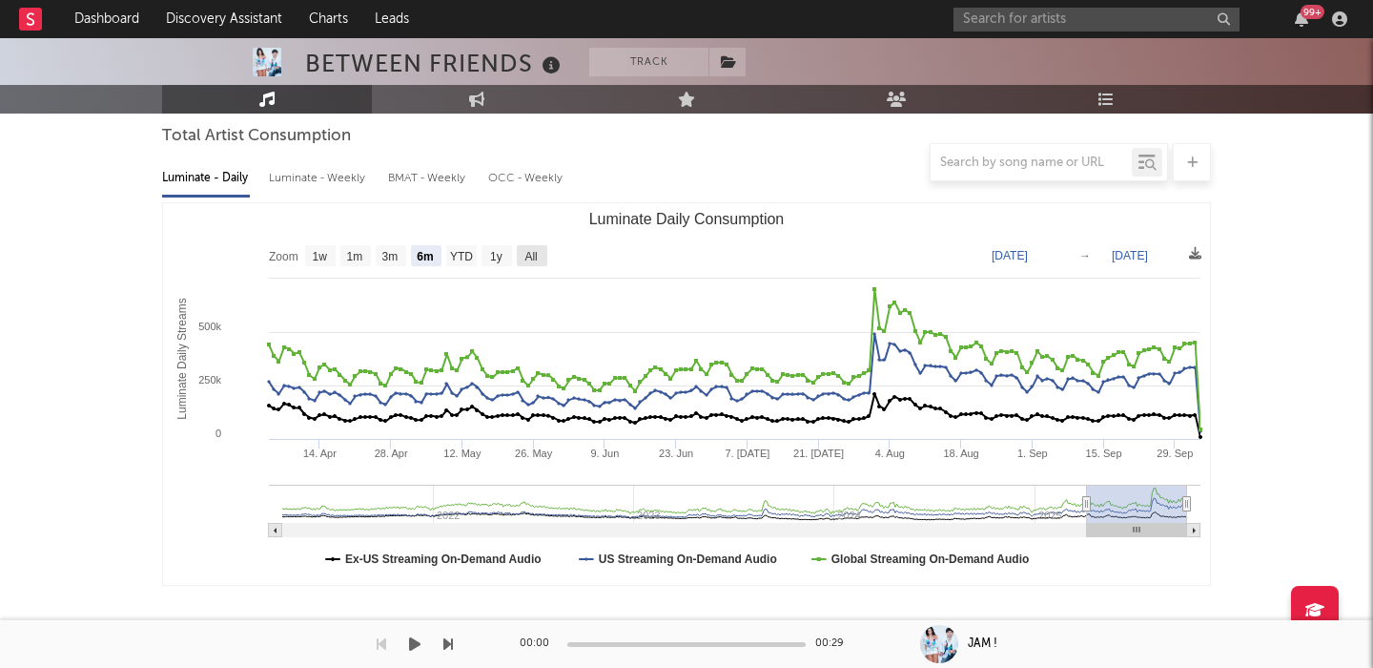
click at [537, 254] on text "All" at bounding box center [531, 256] width 12 height 13
select select "All"
type input "[DATE]"
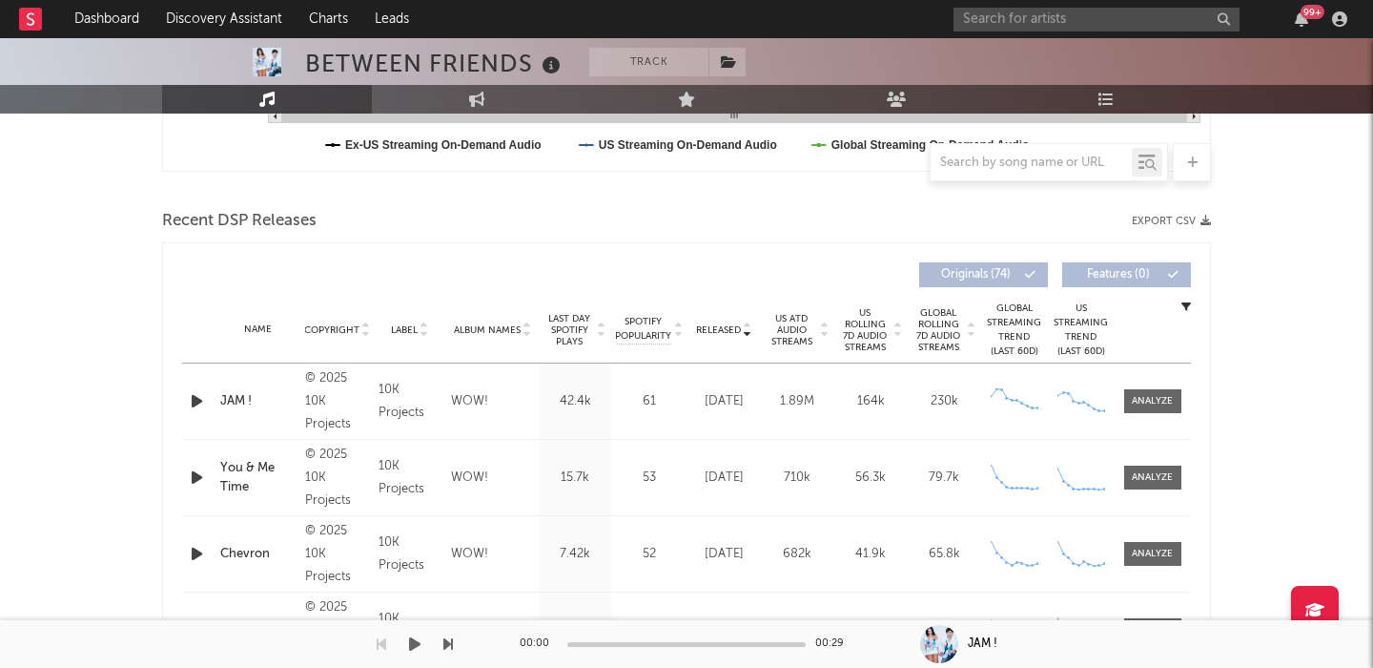
scroll to position [601, 0]
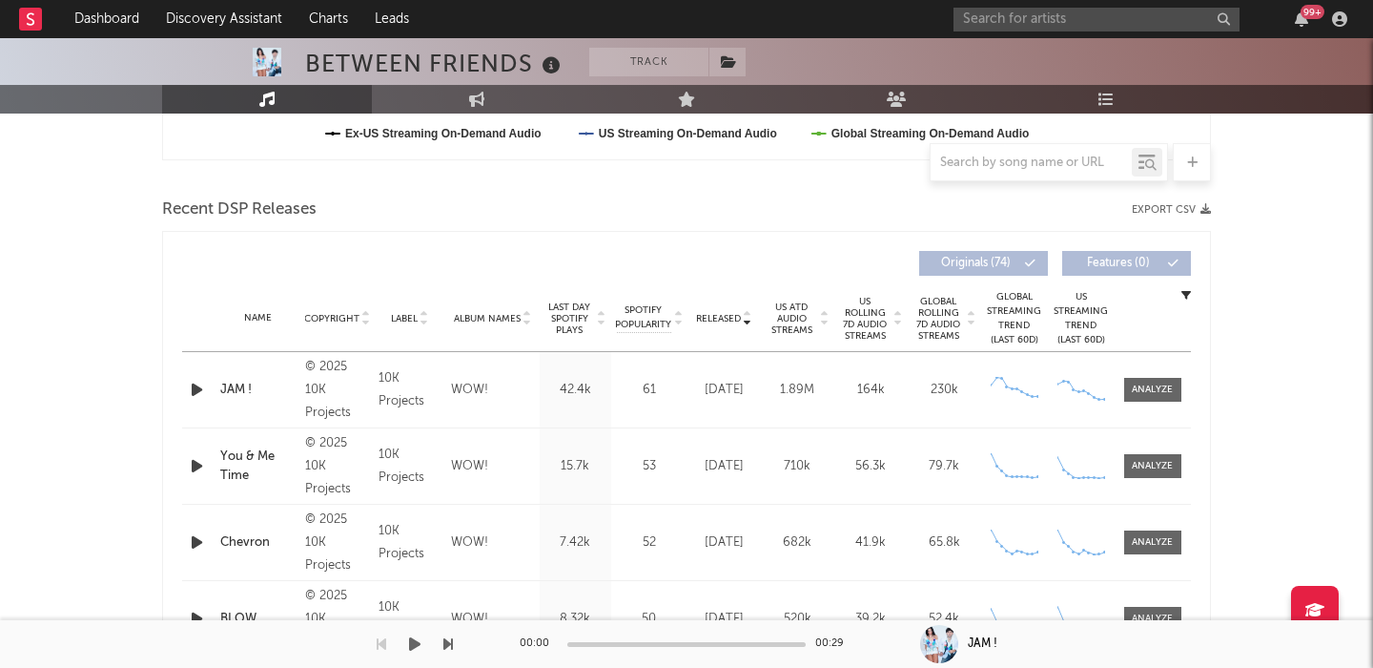
click at [855, 319] on span "US Rolling 7D Audio Streams" at bounding box center [865, 319] width 52 height 46
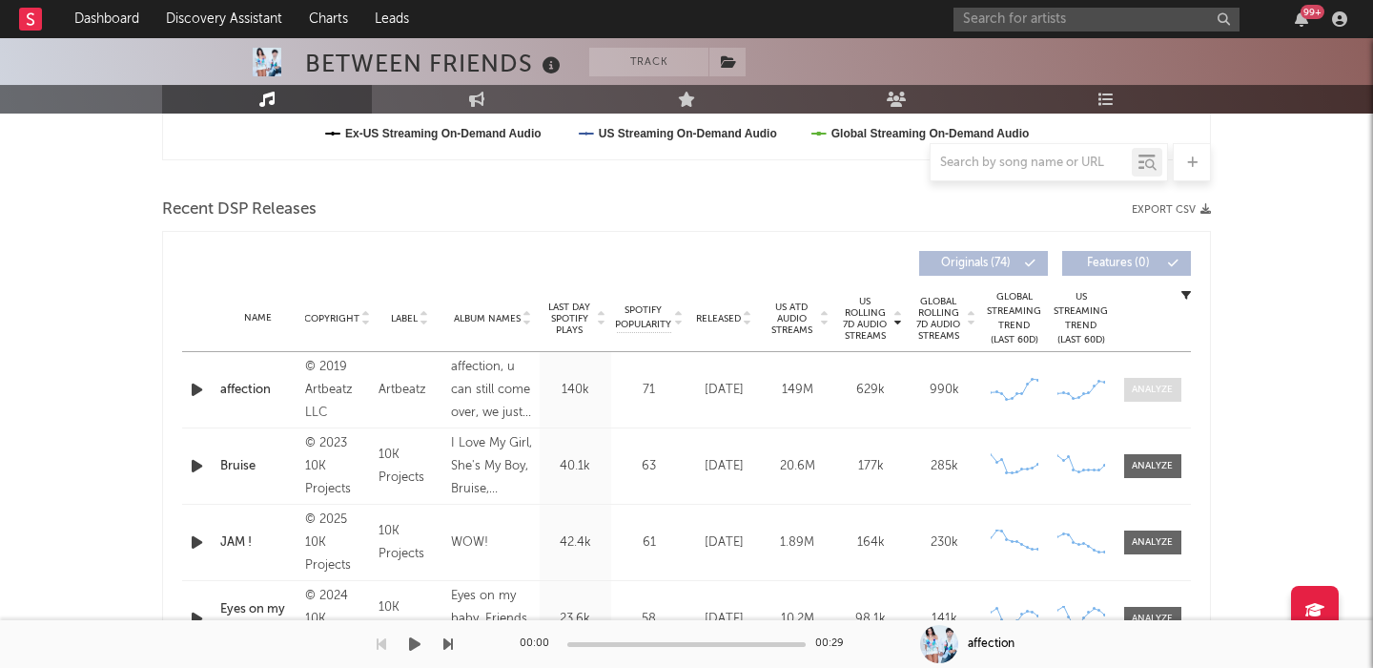
click at [1163, 386] on div at bounding box center [1152, 389] width 41 height 14
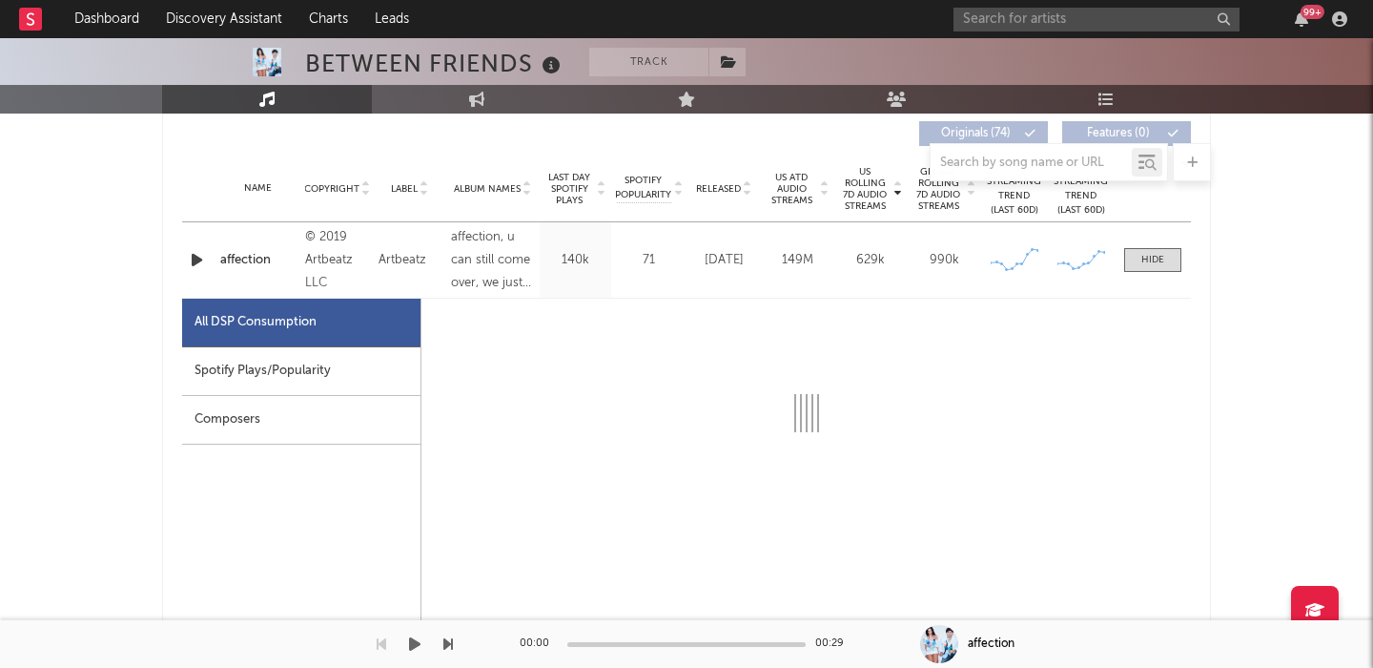
scroll to position [749, 0]
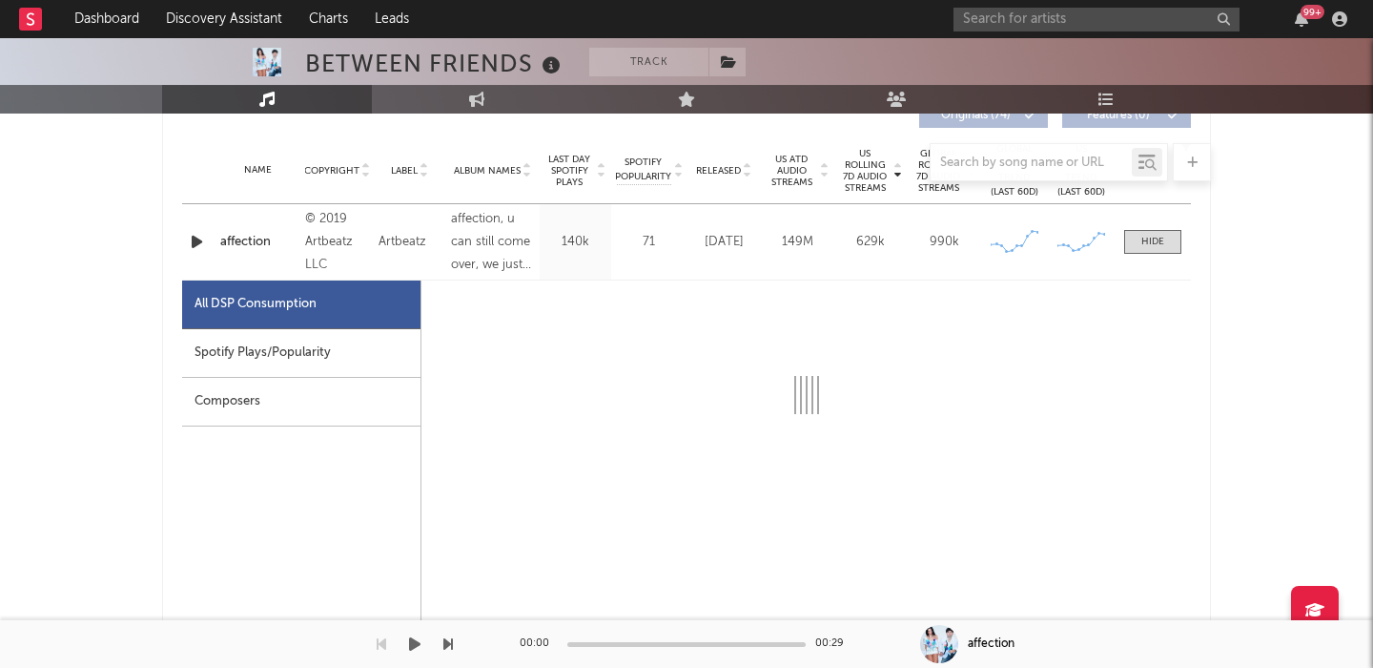
select select "6m"
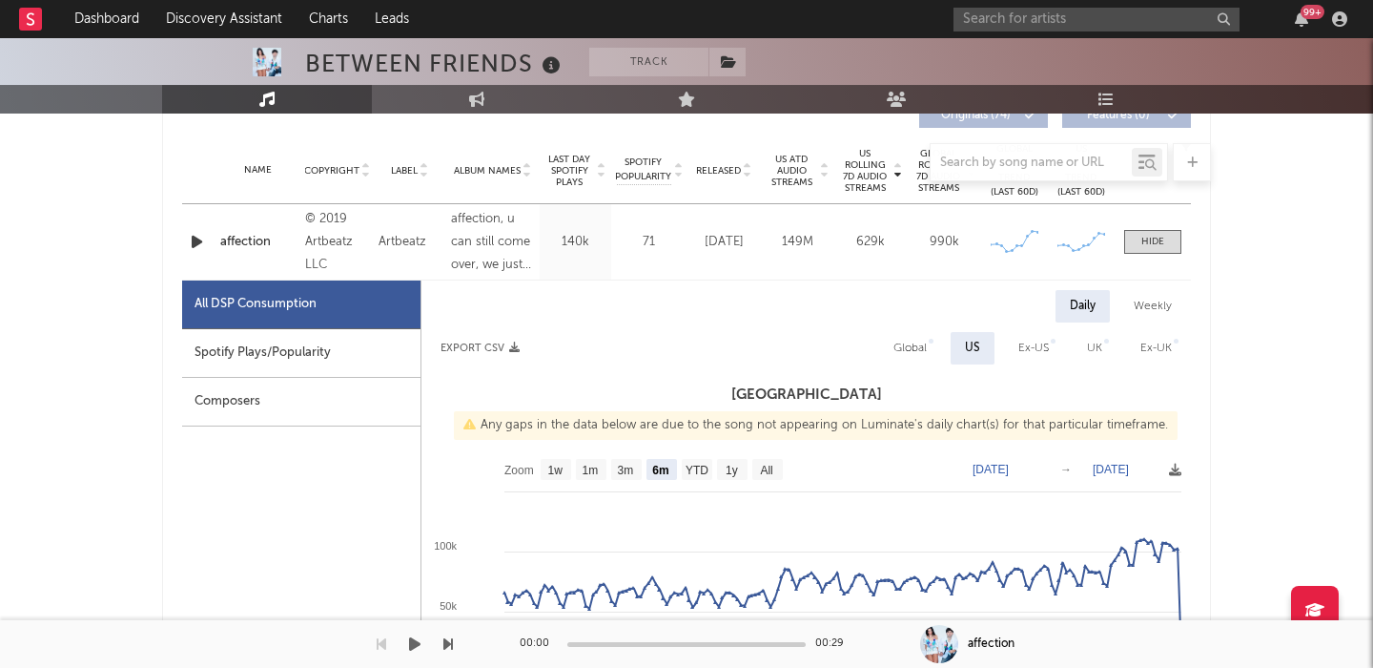
scroll to position [639, 0]
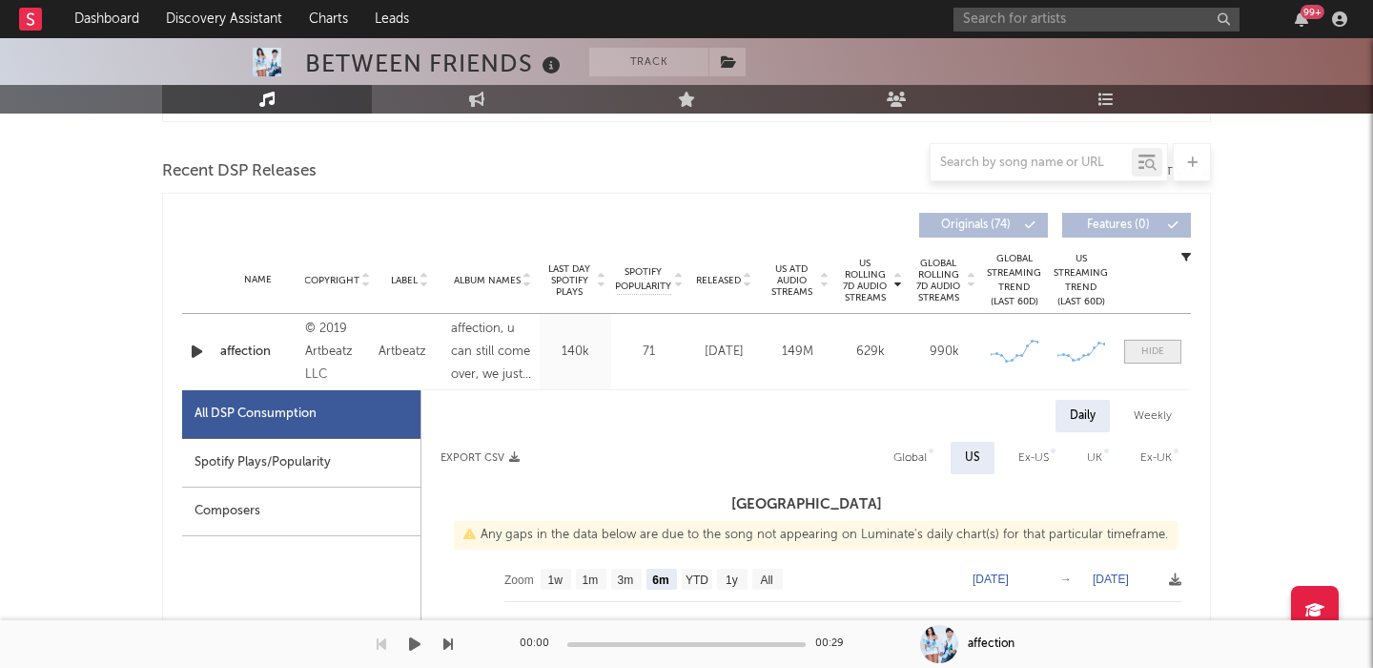
click at [1155, 359] on span at bounding box center [1152, 352] width 57 height 24
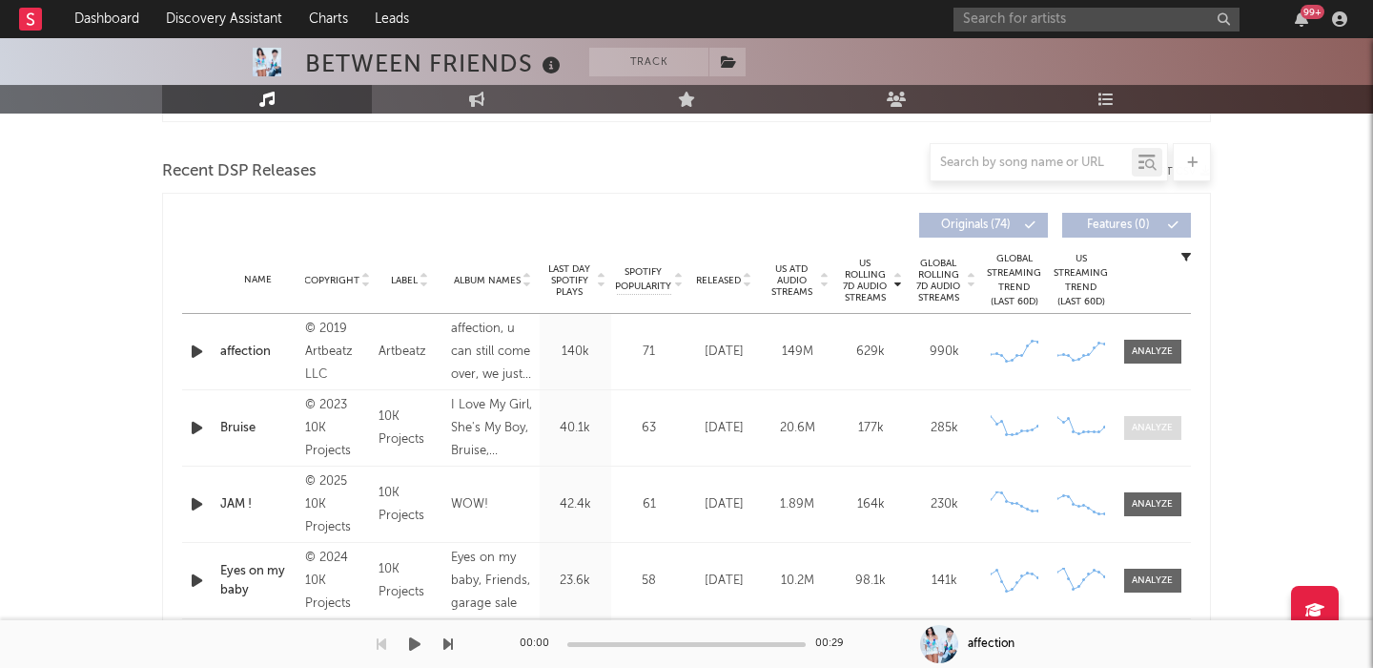
click at [1162, 434] on div at bounding box center [1152, 428] width 41 height 14
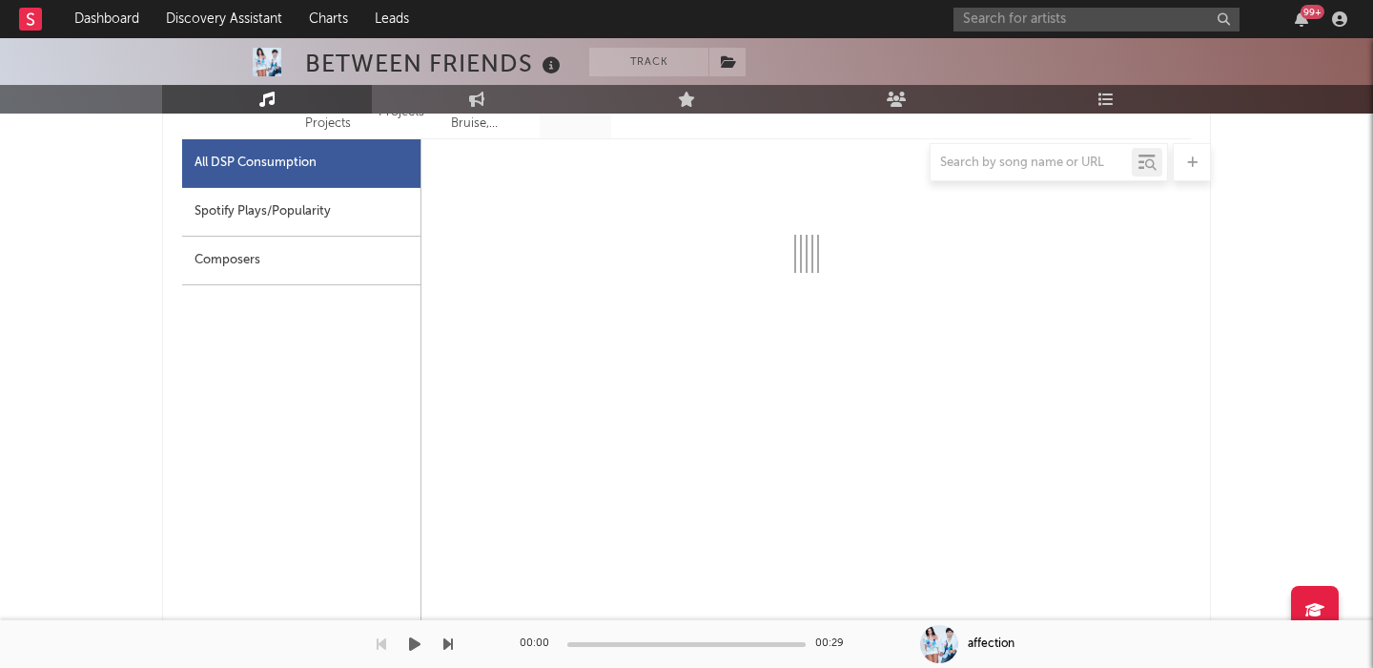
scroll to position [970, 0]
select select "6m"
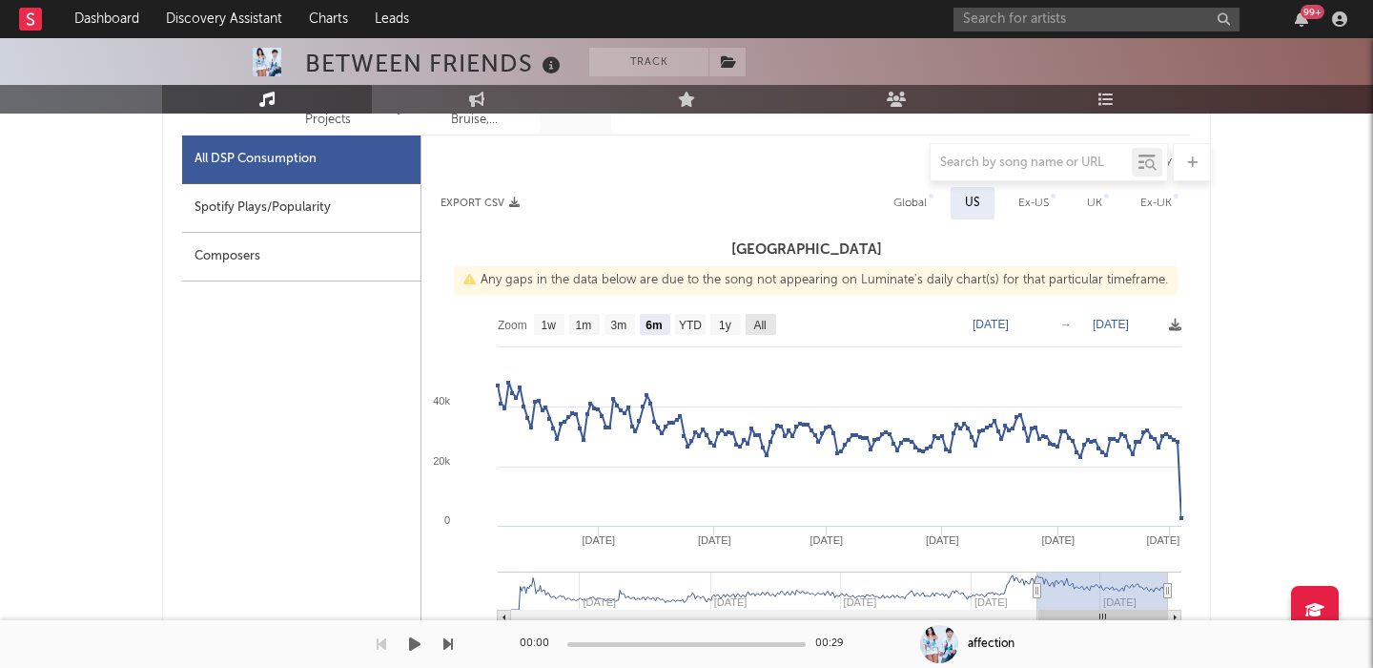
click at [762, 329] on text "All" at bounding box center [759, 325] width 12 height 13
select select "All"
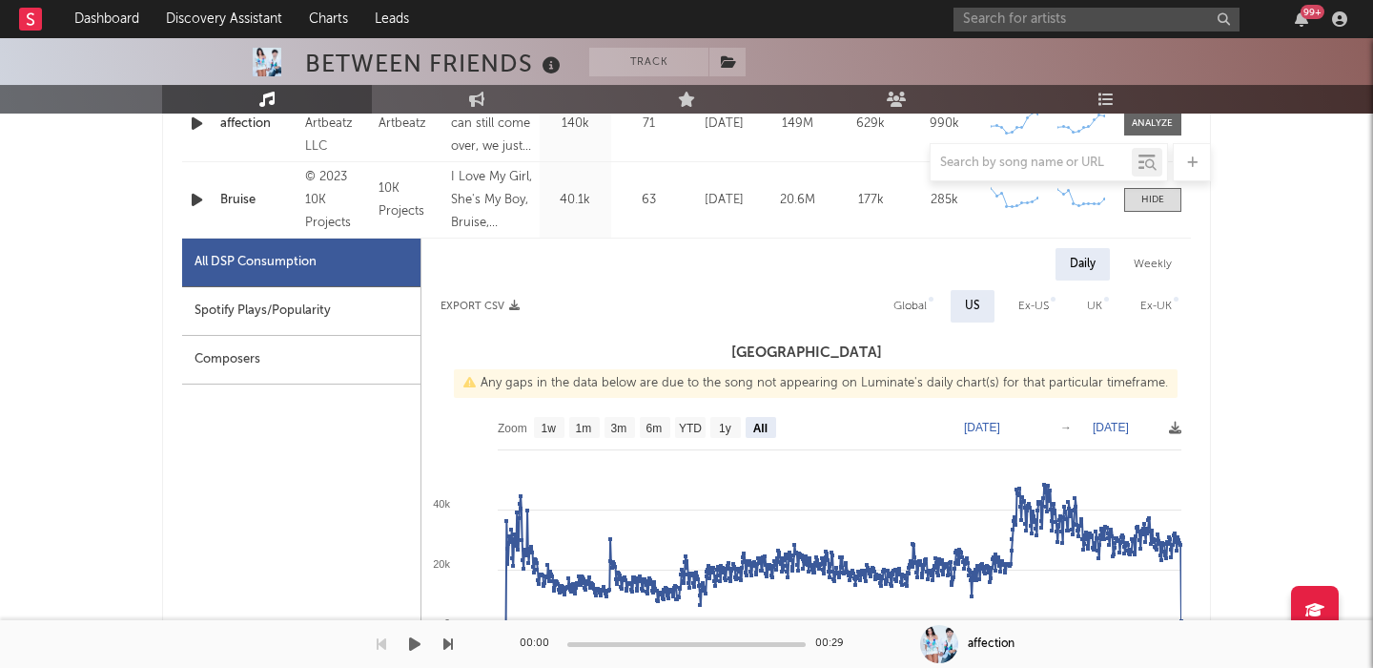
scroll to position [34, 0]
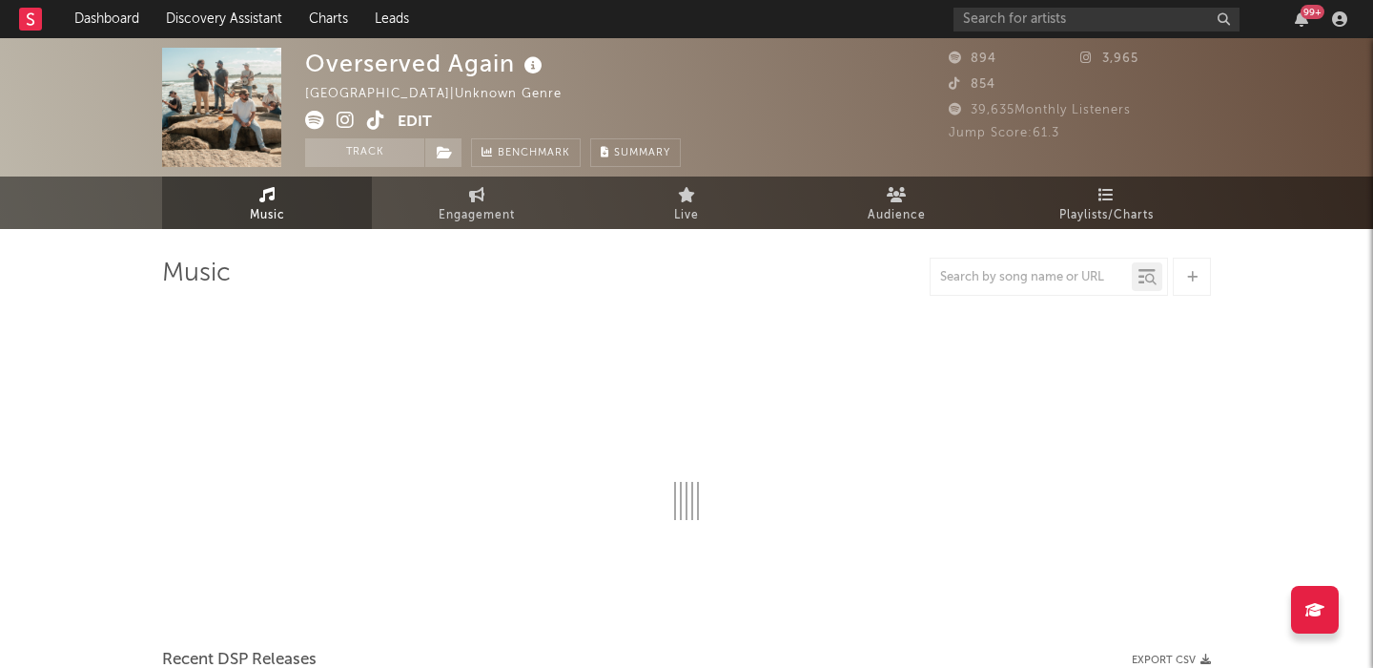
select select "6m"
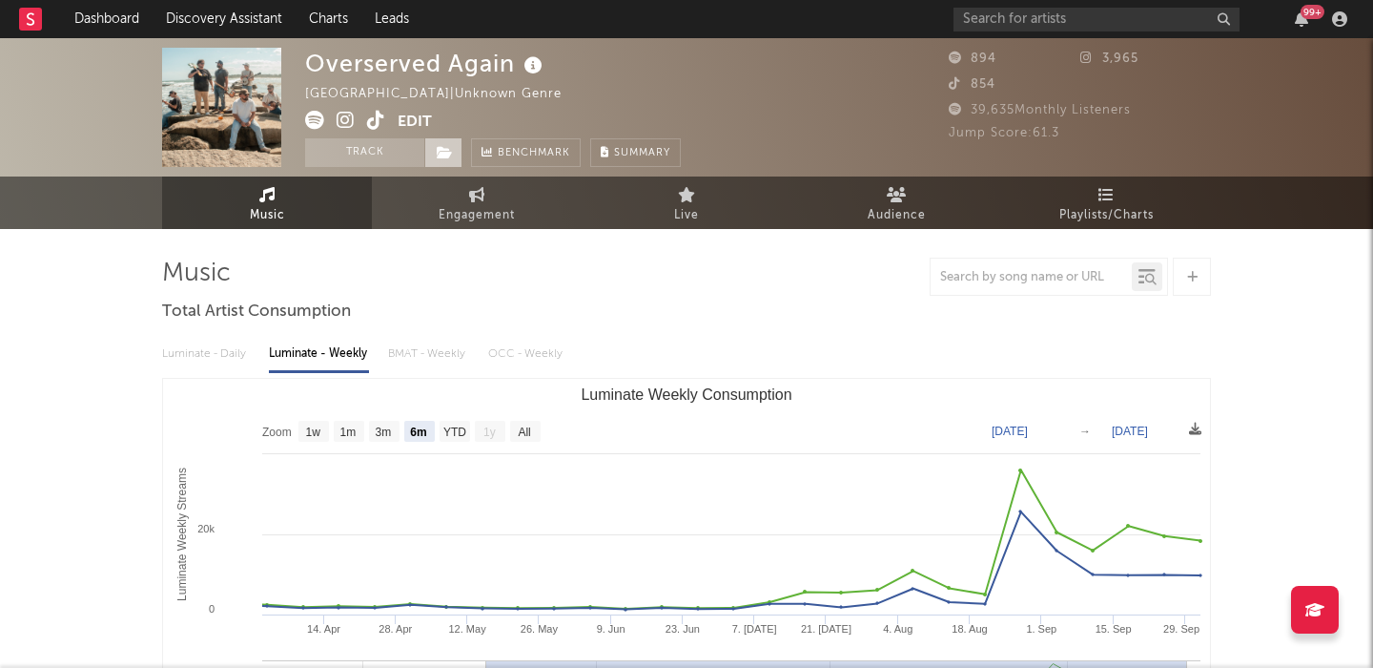
click at [445, 157] on icon at bounding box center [445, 152] width 16 height 13
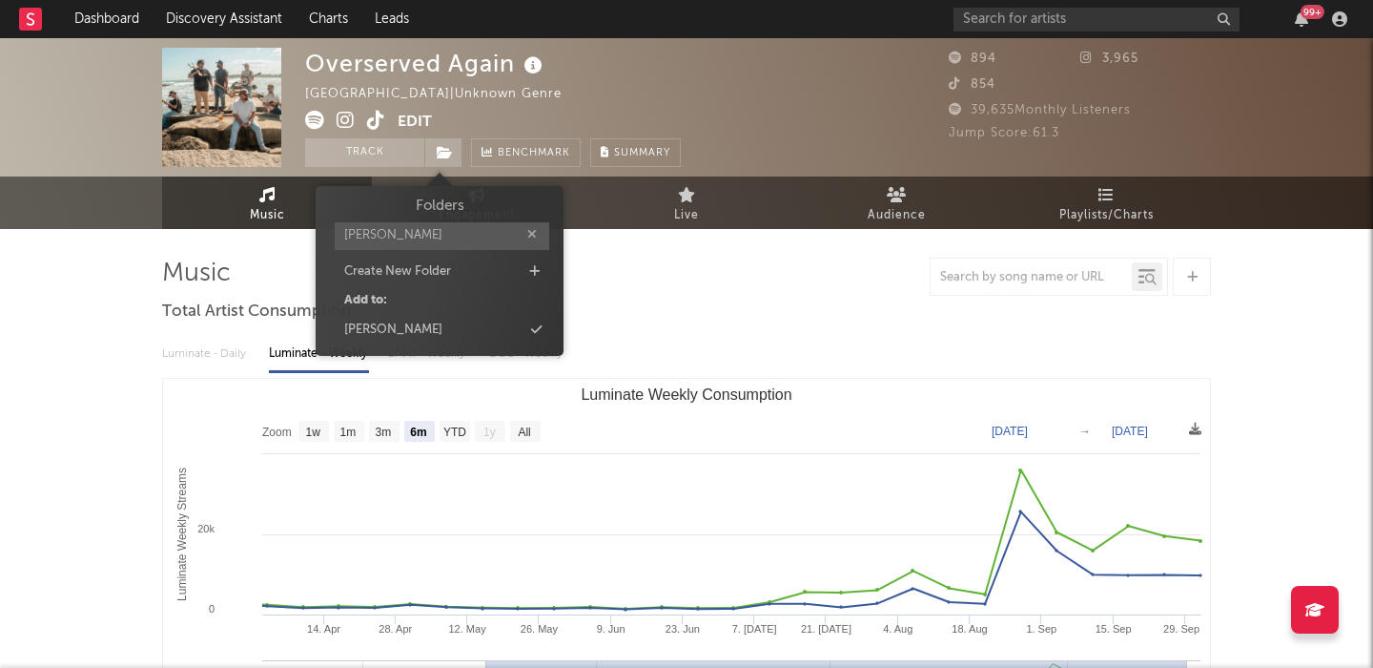
type input "[PERSON_NAME]"
click at [450, 343] on span "Folders [PERSON_NAME] Create New Folder Add to: [PERSON_NAME]" at bounding box center [440, 271] width 248 height 151
click at [482, 333] on div "[PERSON_NAME]" at bounding box center [439, 330] width 219 height 25
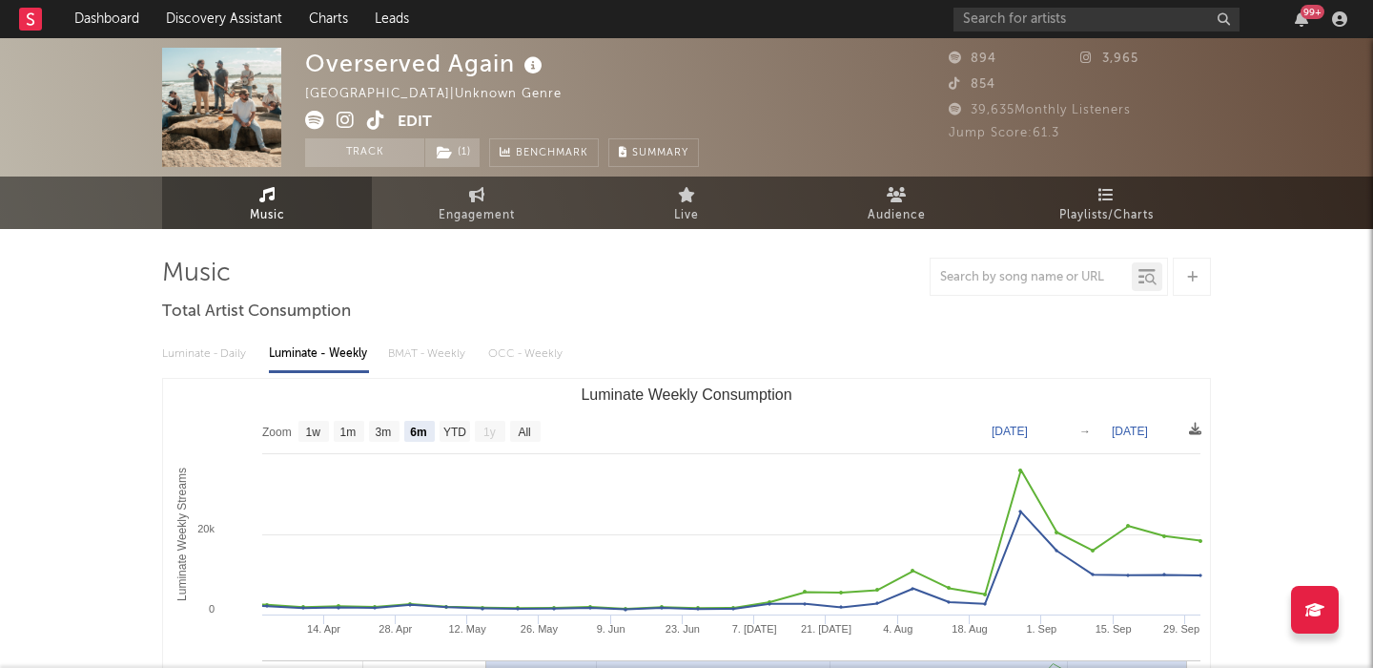
click at [716, 342] on div "Luminate - Daily Luminate - Weekly BMAT - Weekly OCC - Weekly" at bounding box center [686, 354] width 1049 height 32
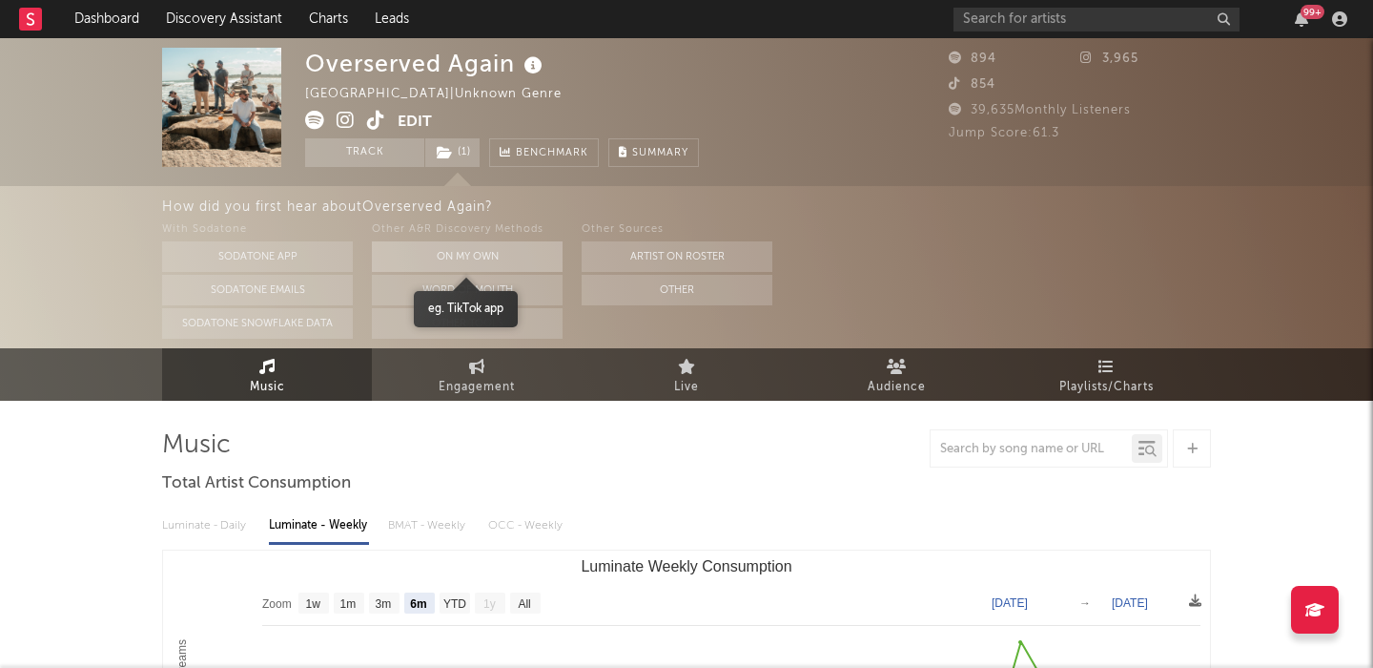
click at [480, 251] on button "On My Own" at bounding box center [467, 256] width 191 height 31
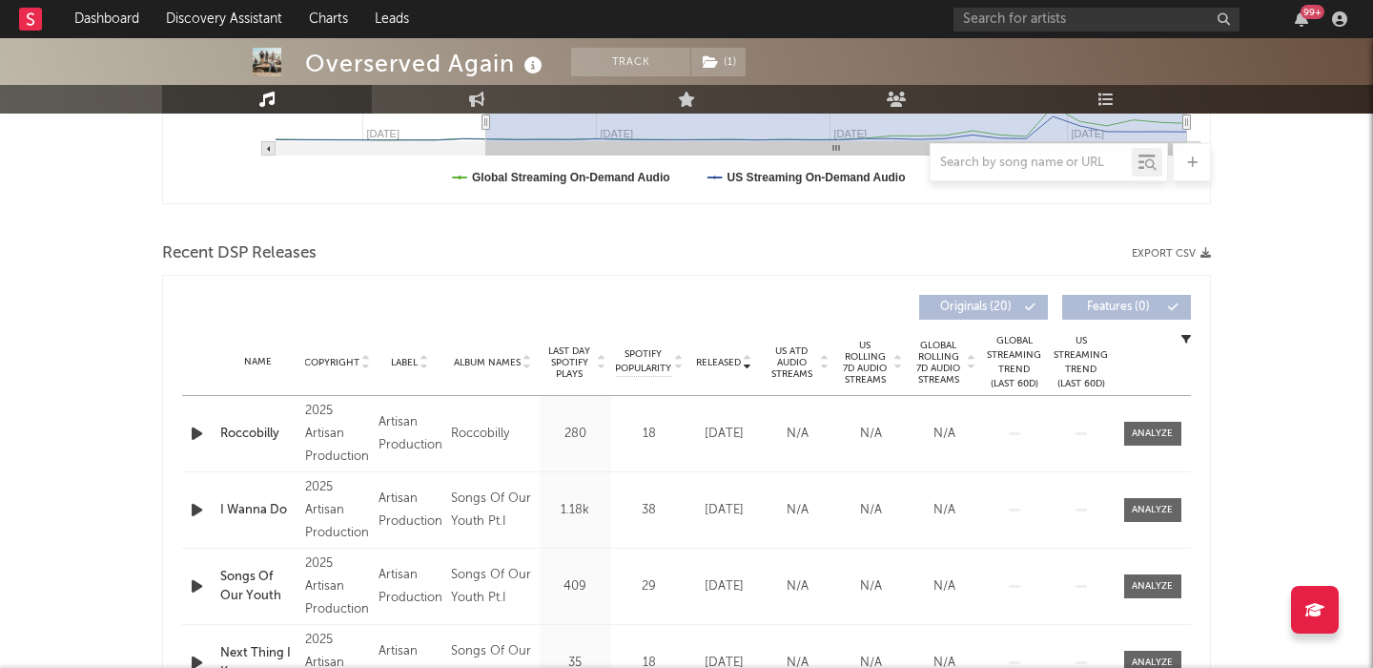
scroll to position [570, 0]
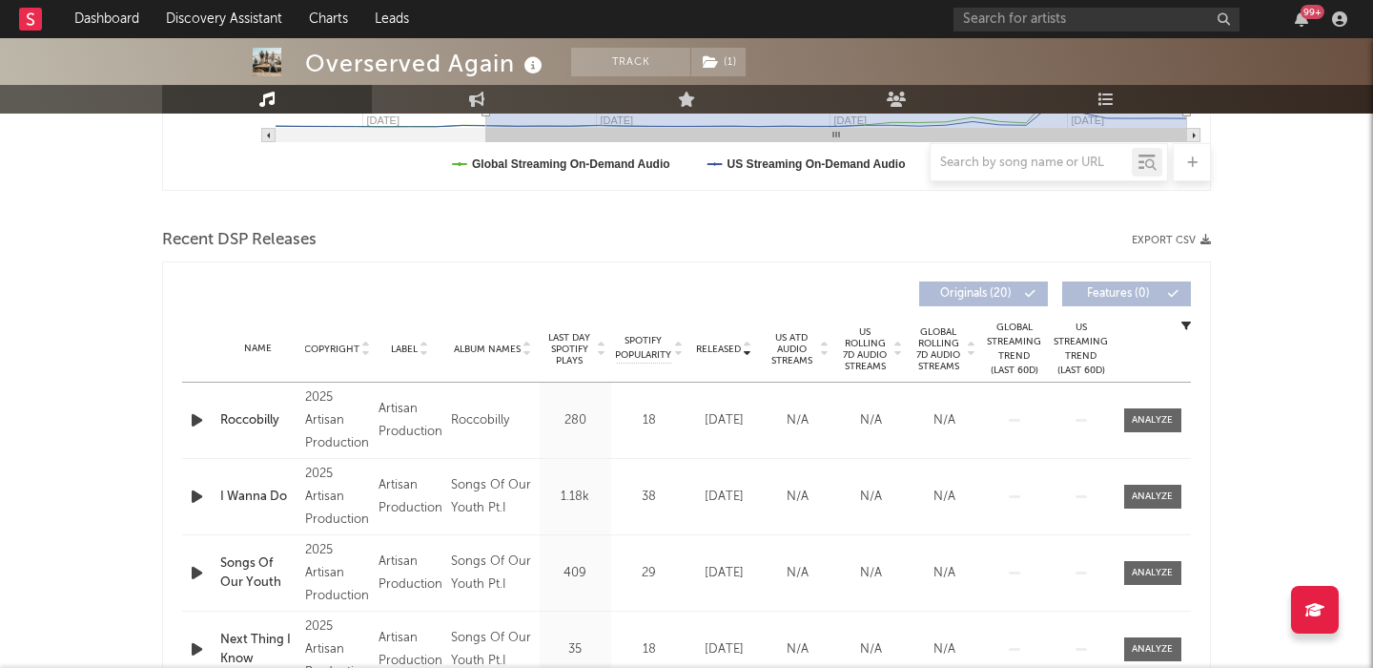
click at [876, 360] on span "US Rolling 7D Audio Streams" at bounding box center [865, 349] width 52 height 46
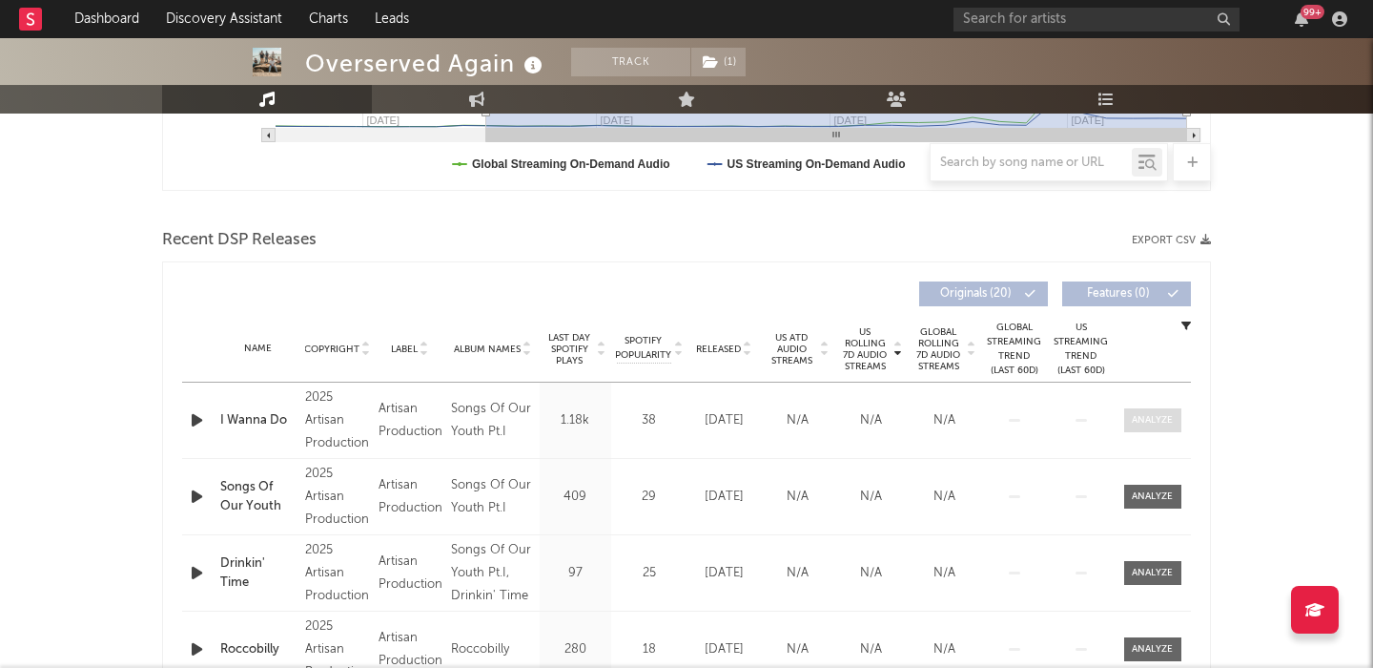
click at [1162, 417] on div at bounding box center [1152, 420] width 41 height 14
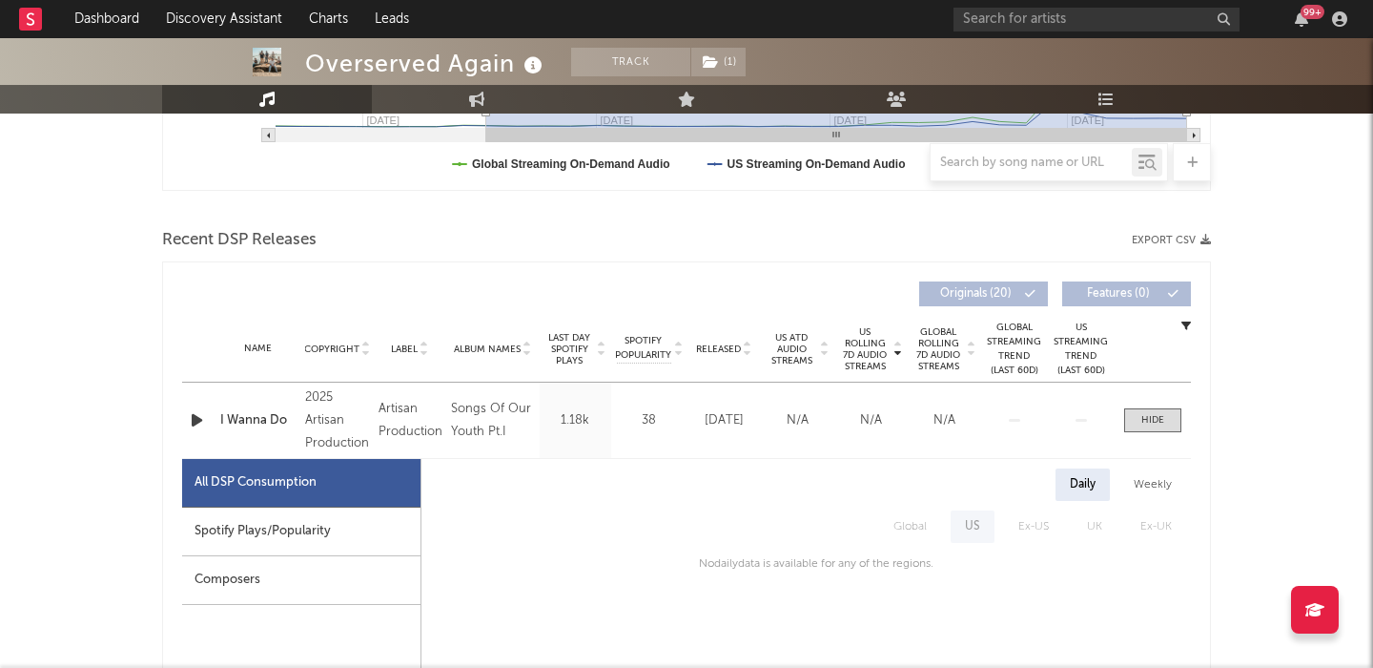
click at [308, 528] on div "Spotify Plays/Popularity" at bounding box center [301, 531] width 238 height 49
select select "1w"
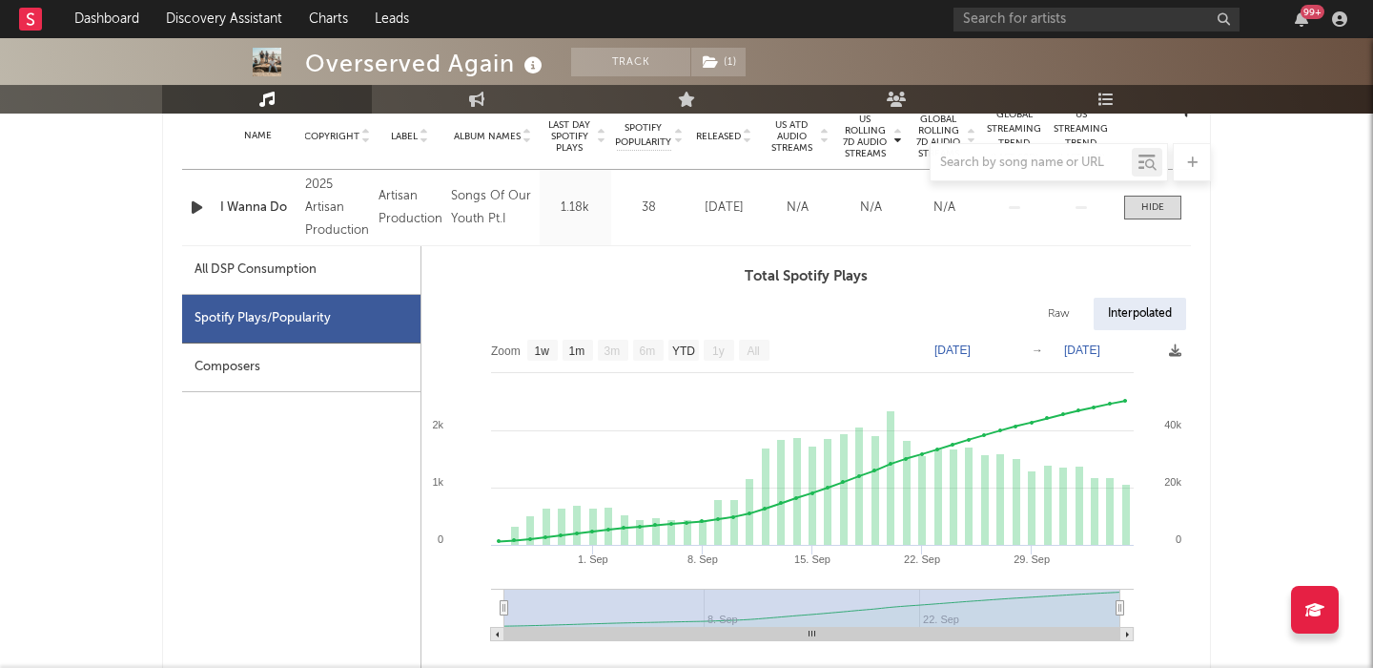
scroll to position [834, 0]
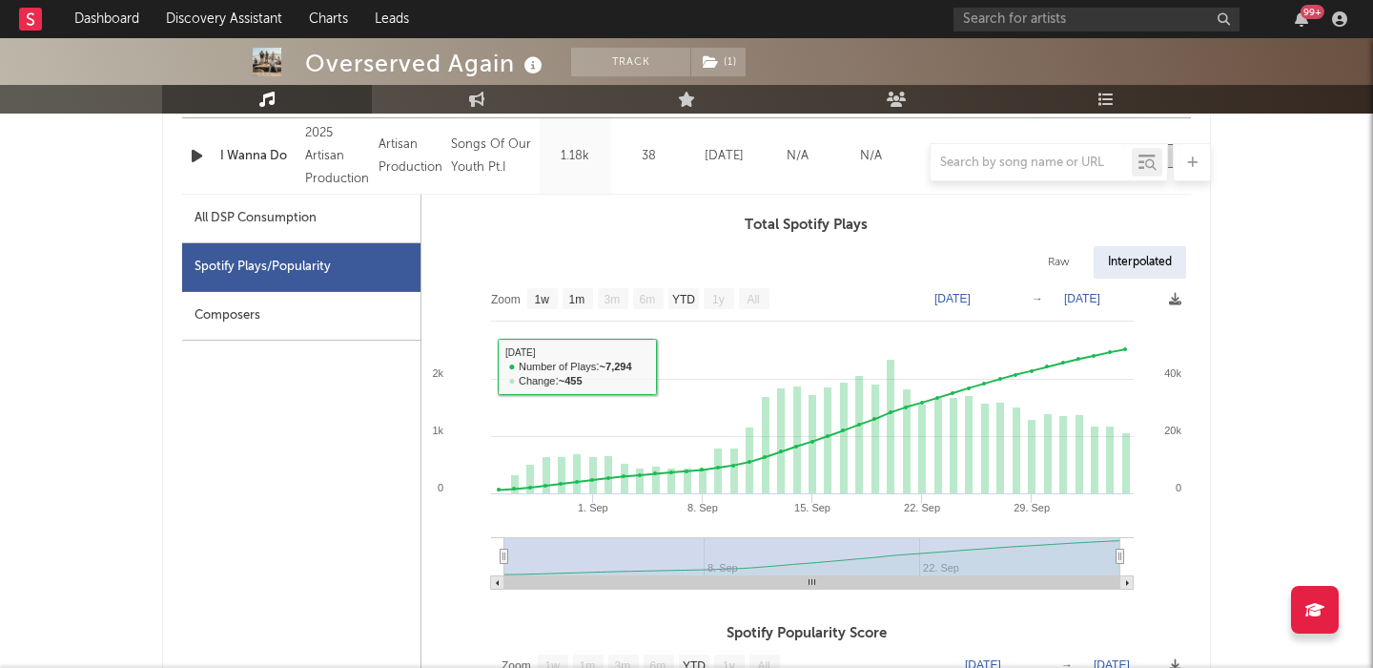
click at [1060, 259] on div "Raw" at bounding box center [1059, 262] width 51 height 32
select select "1w"
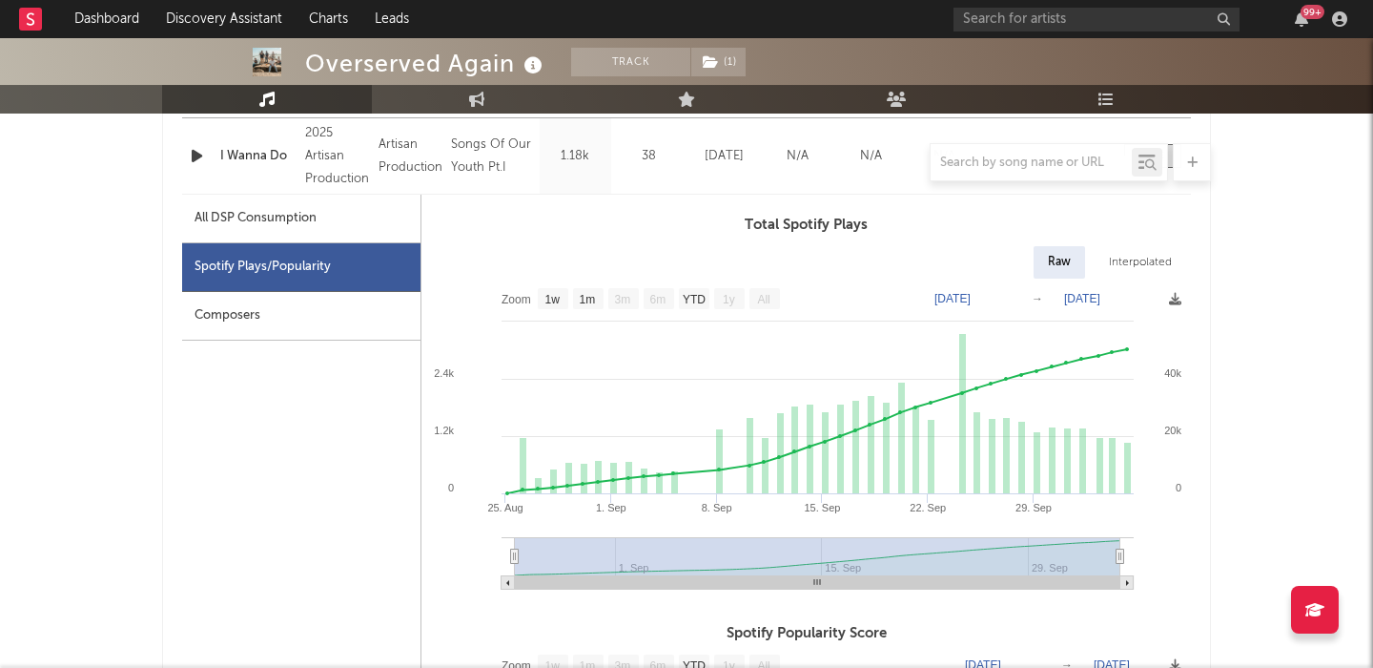
click at [290, 221] on div "All DSP Consumption" at bounding box center [256, 218] width 122 height 23
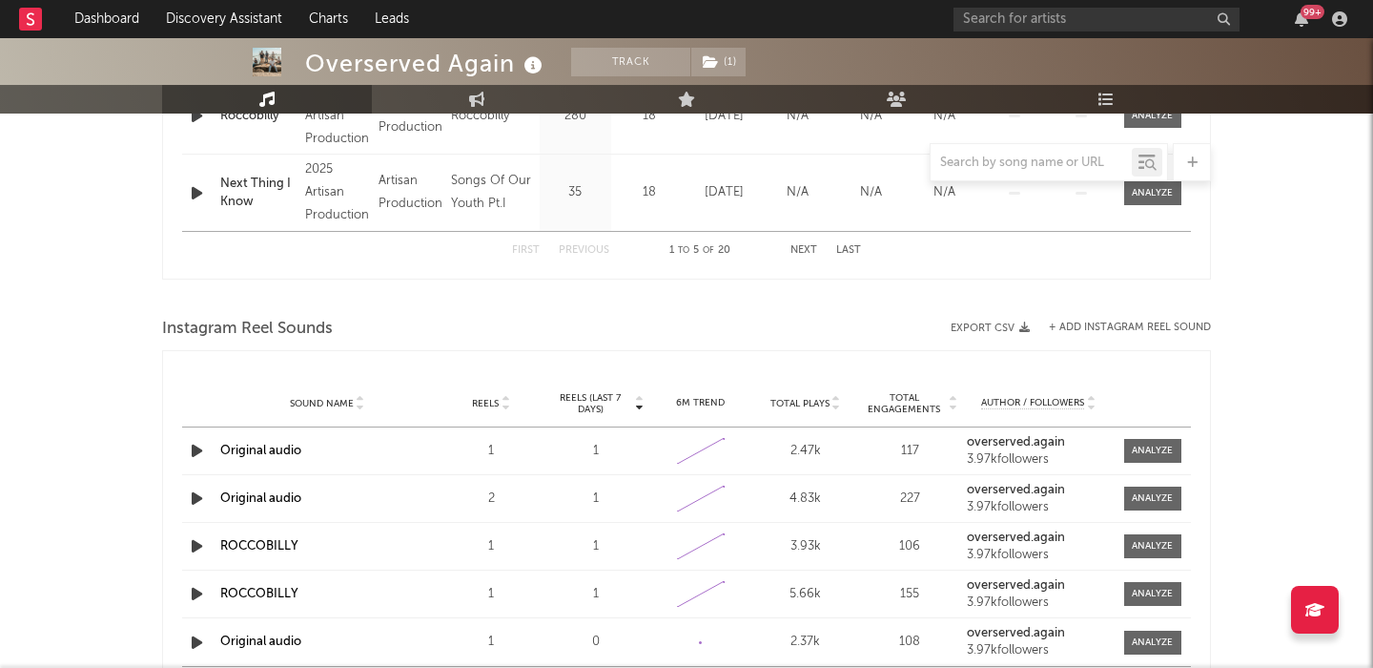
scroll to position [0, 0]
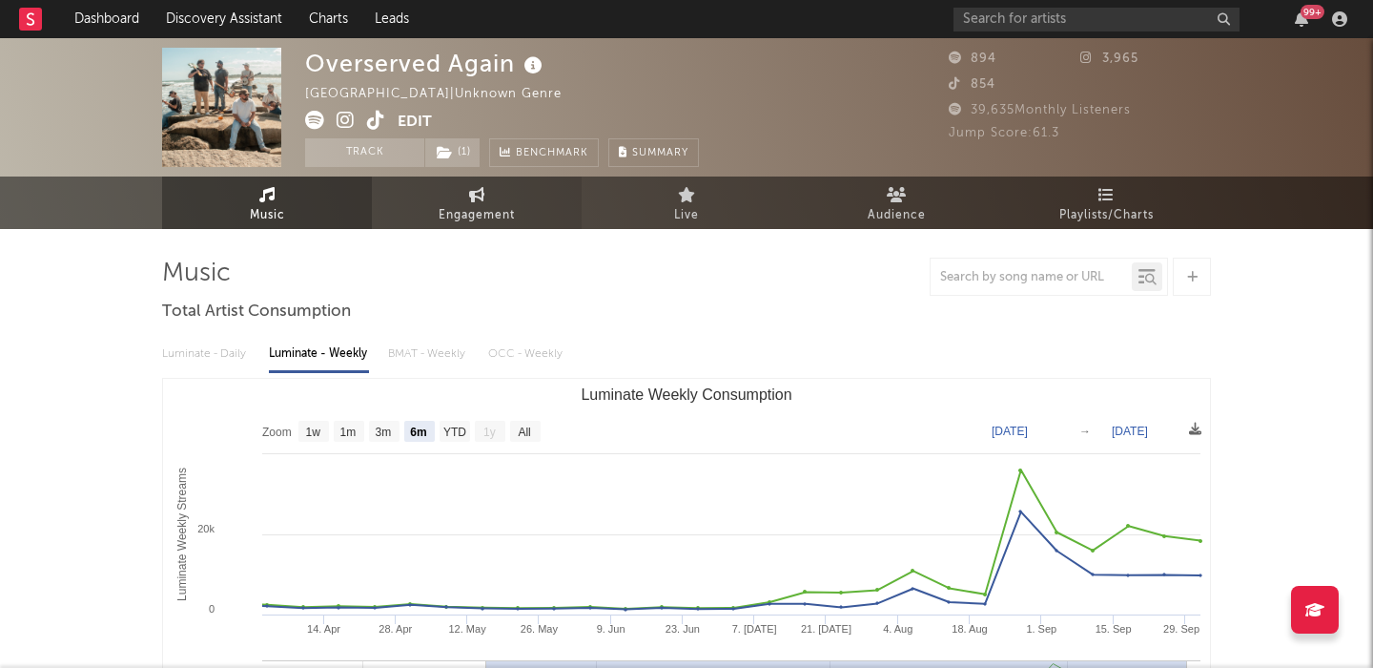
click at [488, 216] on span "Engagement" at bounding box center [477, 215] width 76 height 23
select select "1w"
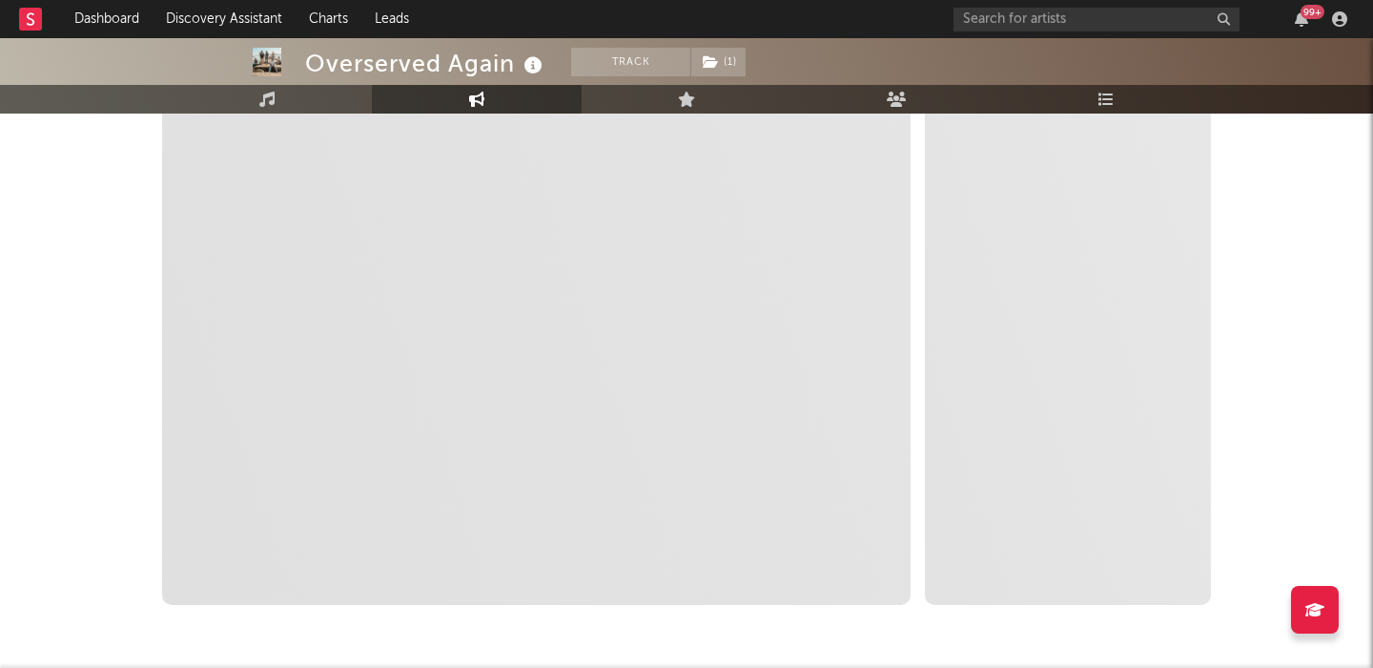
scroll to position [304, 0]
select select "1m"
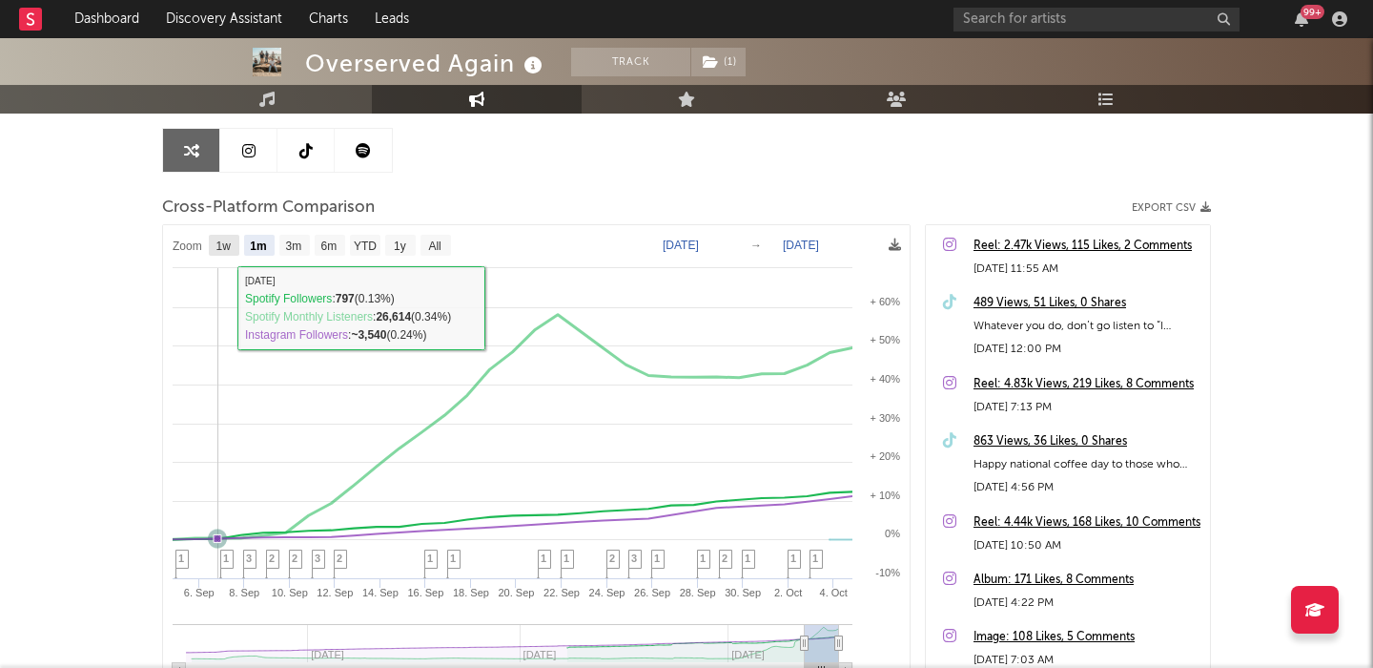
scroll to position [174, 0]
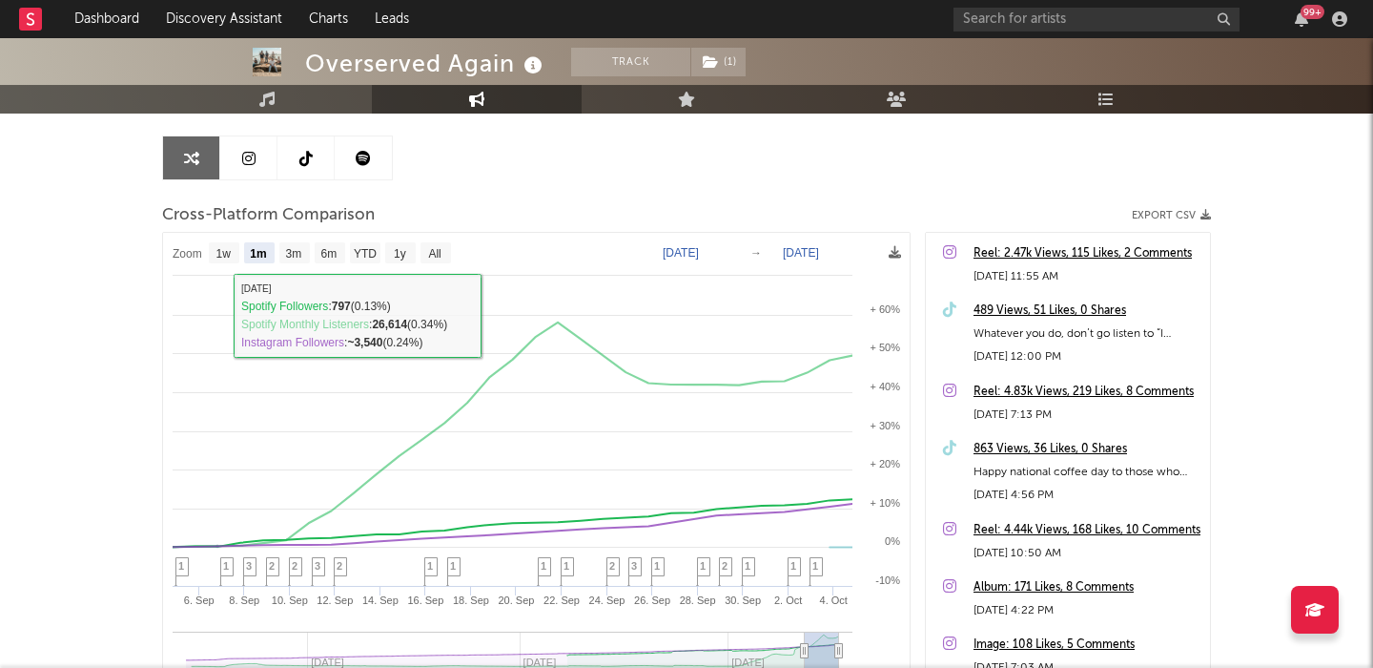
click at [253, 164] on icon at bounding box center [248, 158] width 13 height 15
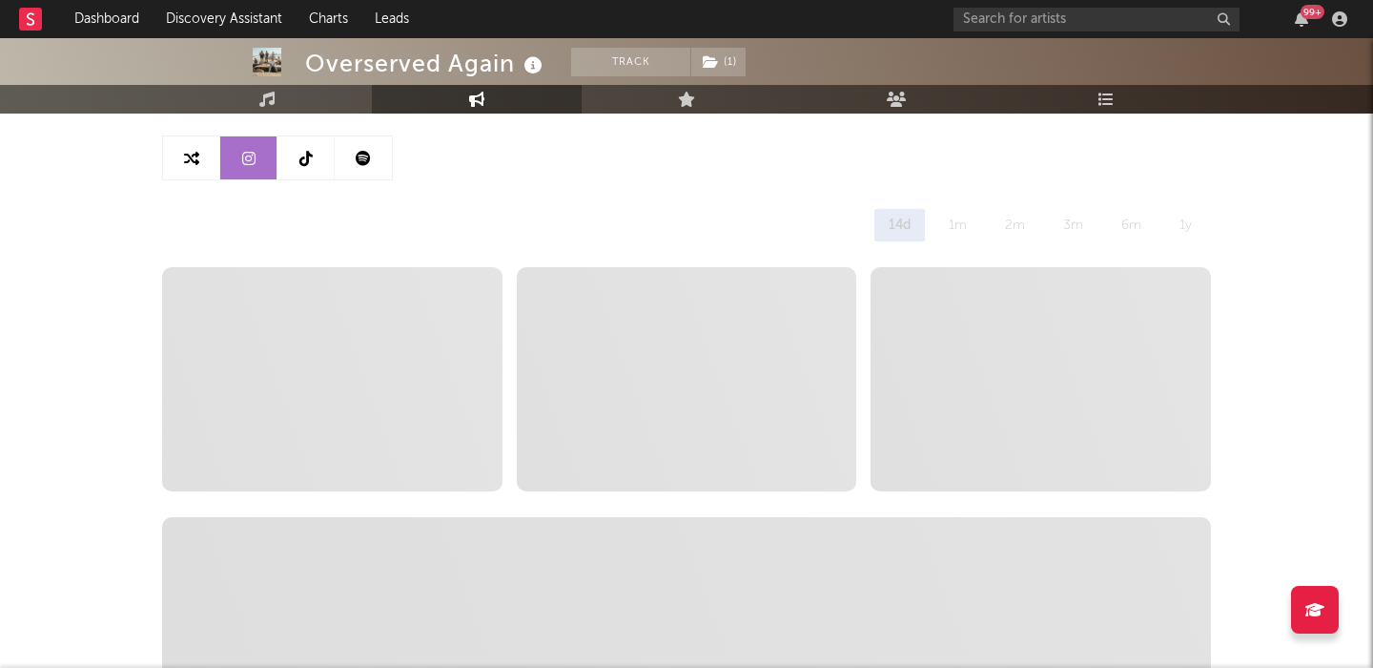
select select "6m"
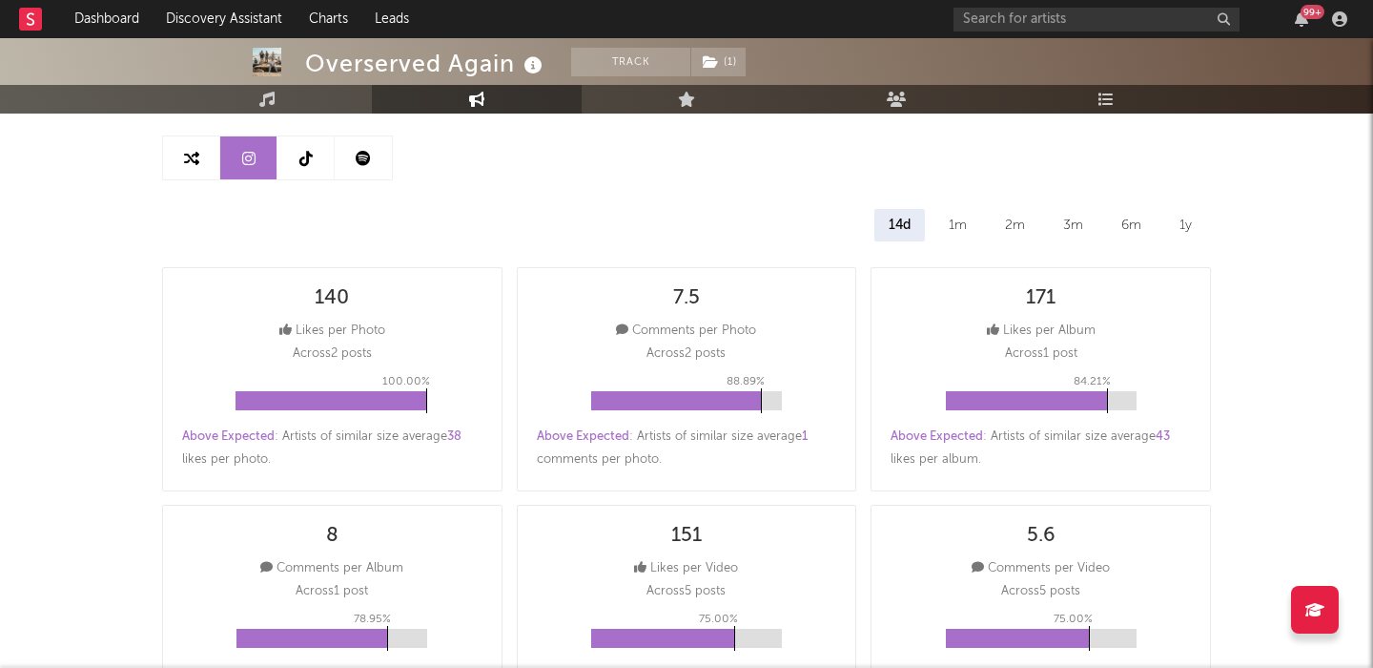
click at [990, 226] on div "14d 1m 2m 3m 6m 1y" at bounding box center [686, 225] width 1049 height 32
click at [952, 223] on div "1m" at bounding box center [958, 225] width 47 height 32
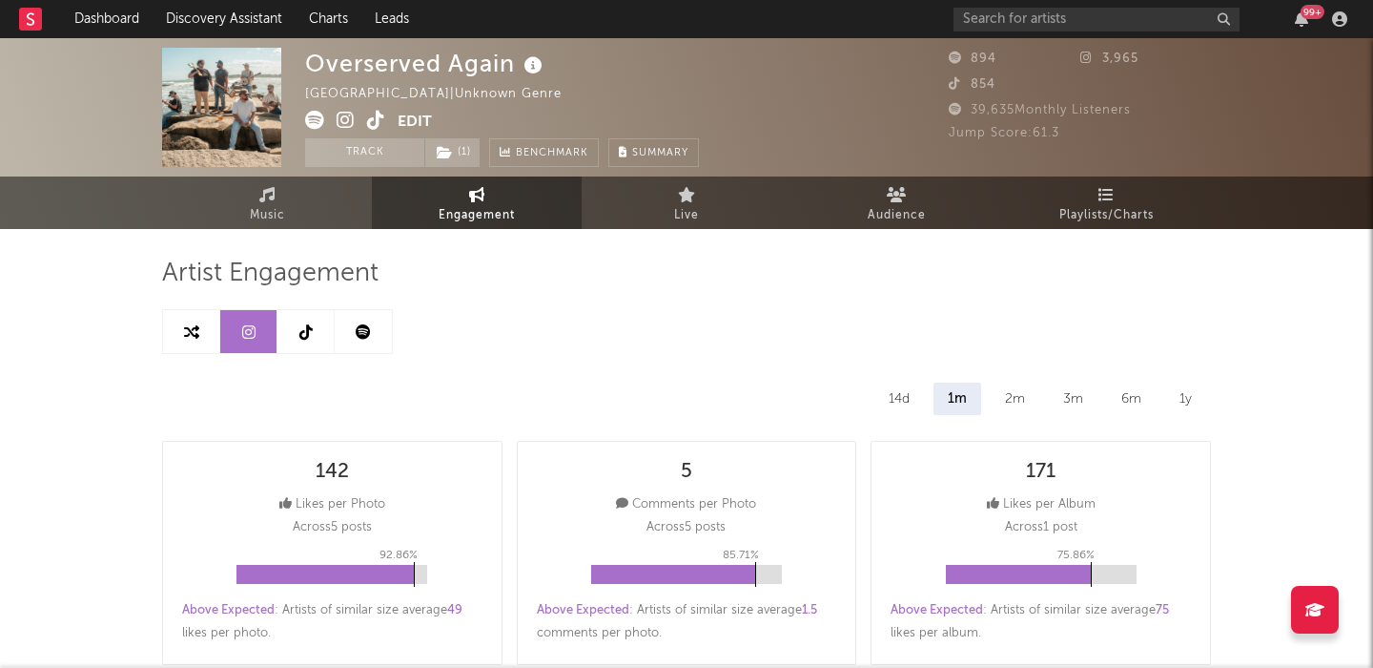
click at [381, 62] on div "Overserved Again" at bounding box center [426, 63] width 242 height 31
copy div "Overserved Again"
click at [999, 6] on div "99 +" at bounding box center [1154, 19] width 401 height 38
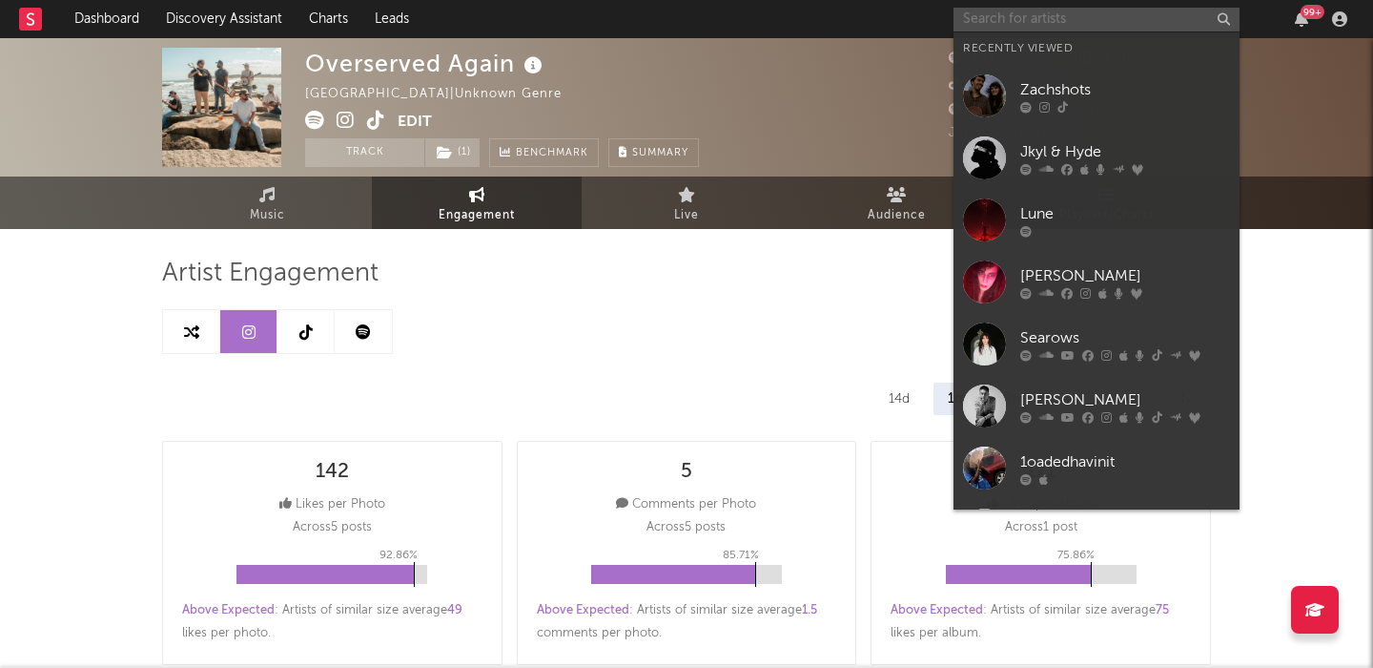
click at [1004, 15] on input "text" at bounding box center [1097, 20] width 286 height 24
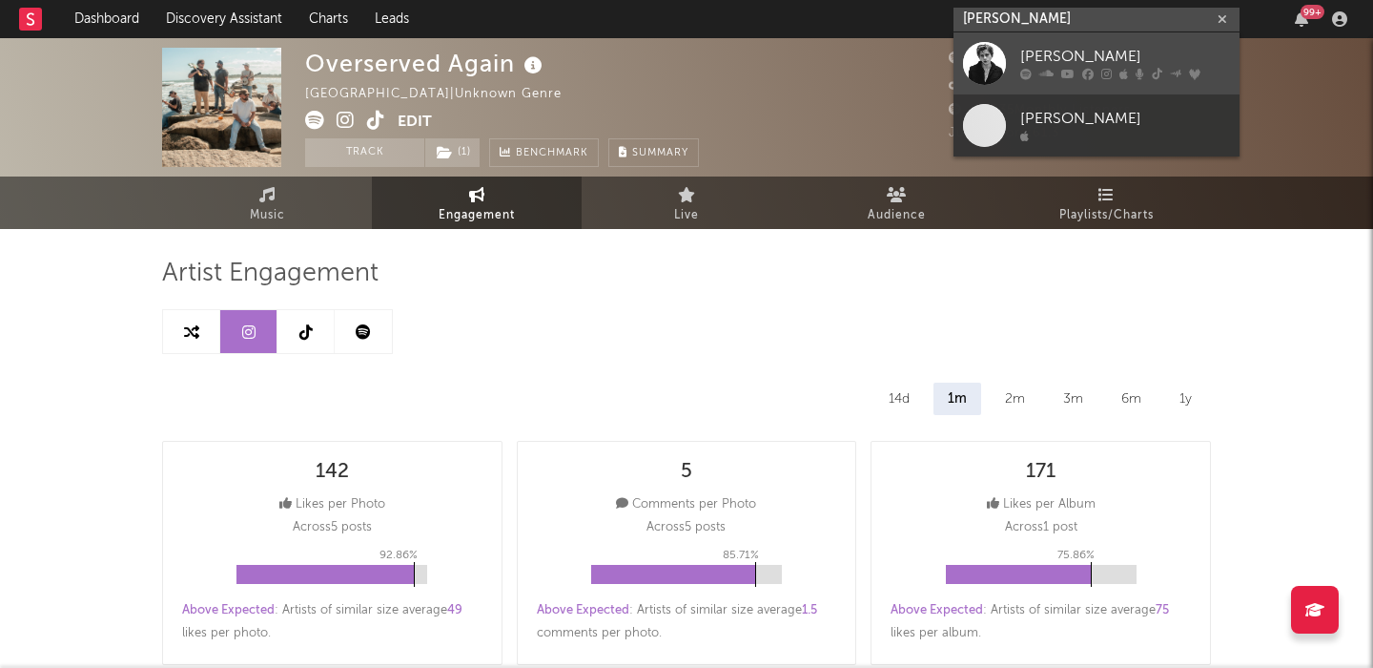
type input "mason ramsey"
click at [1039, 54] on div "[PERSON_NAME]" at bounding box center [1125, 57] width 210 height 23
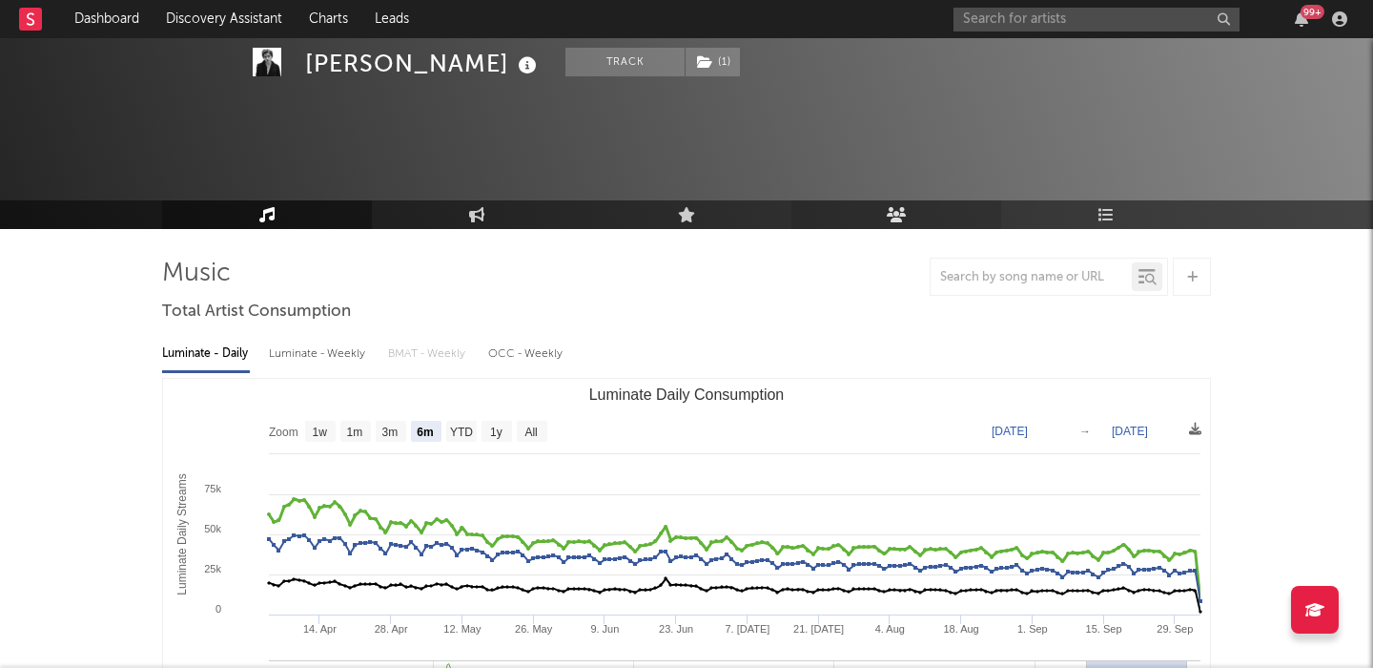
select select "6m"
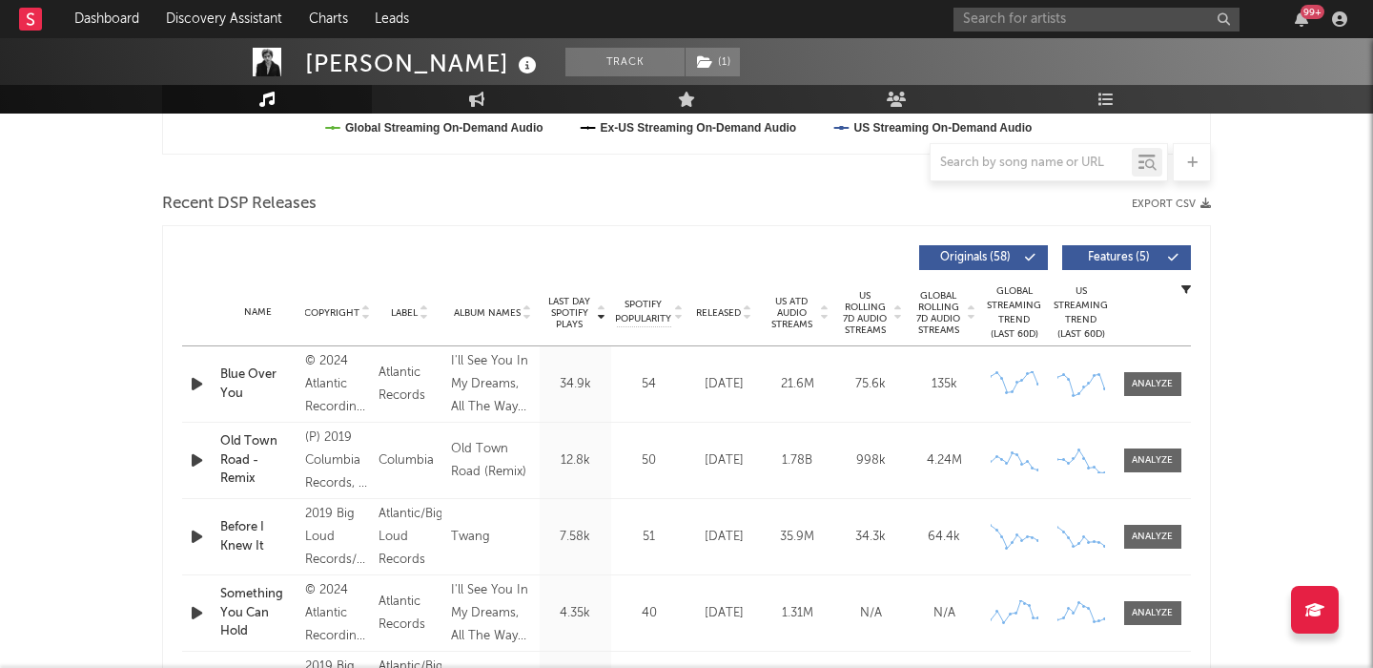
click at [726, 315] on span "Released" at bounding box center [718, 312] width 45 height 11
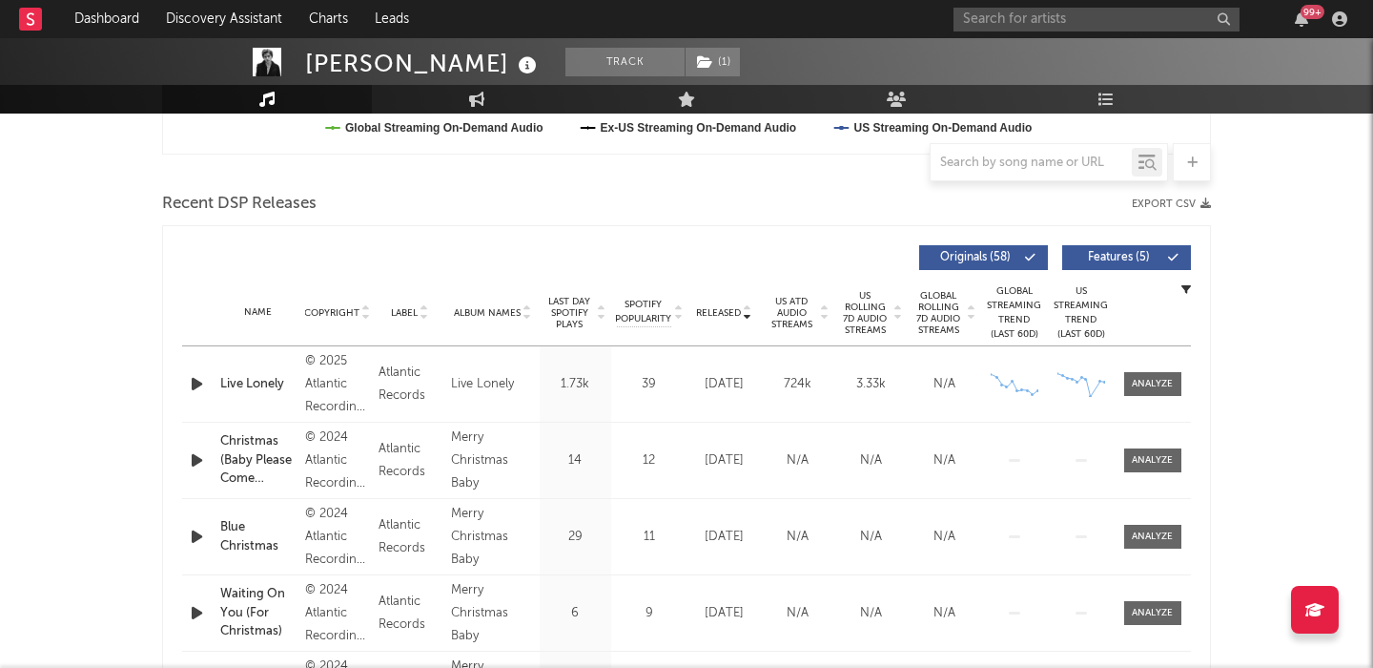
click at [1152, 257] on span "Features ( 5 )" at bounding box center [1119, 257] width 88 height 11
click at [870, 308] on span "US Rolling 7D Audio Streams" at bounding box center [865, 313] width 52 height 46
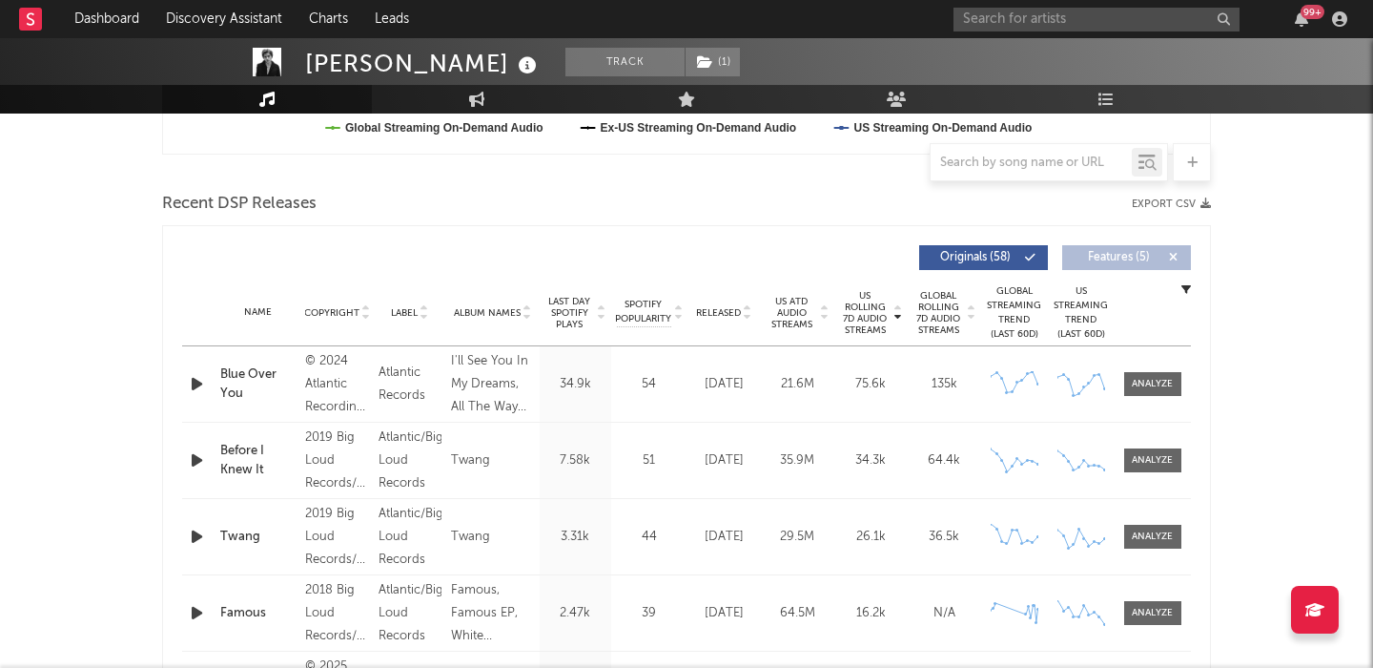
click at [719, 310] on span "Released" at bounding box center [718, 312] width 45 height 11
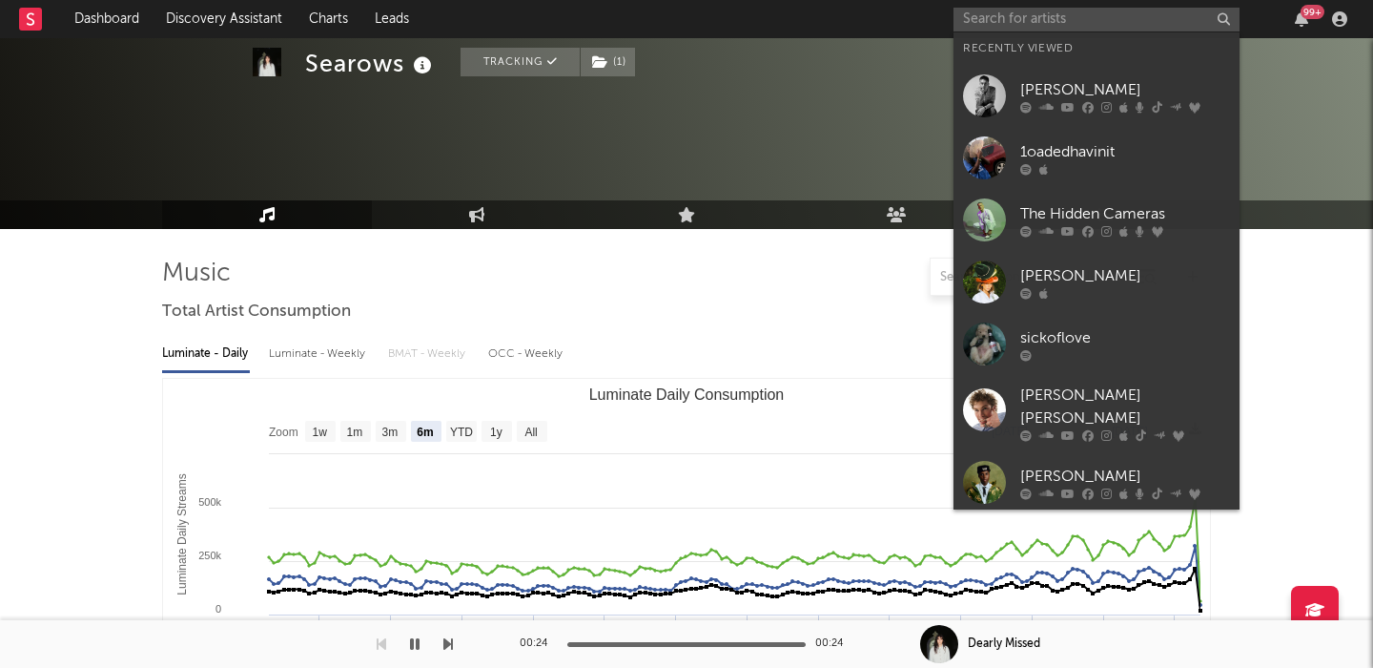
select select "6m"
select select "1w"
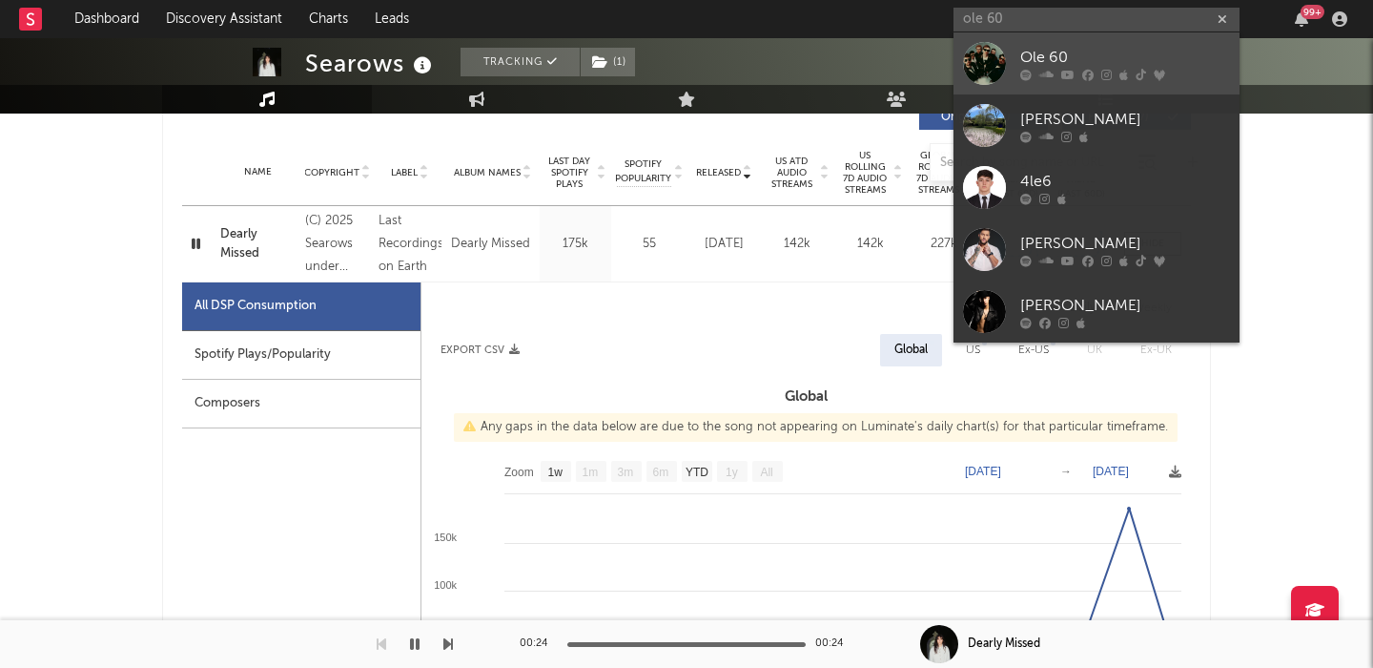
type input "ole 60"
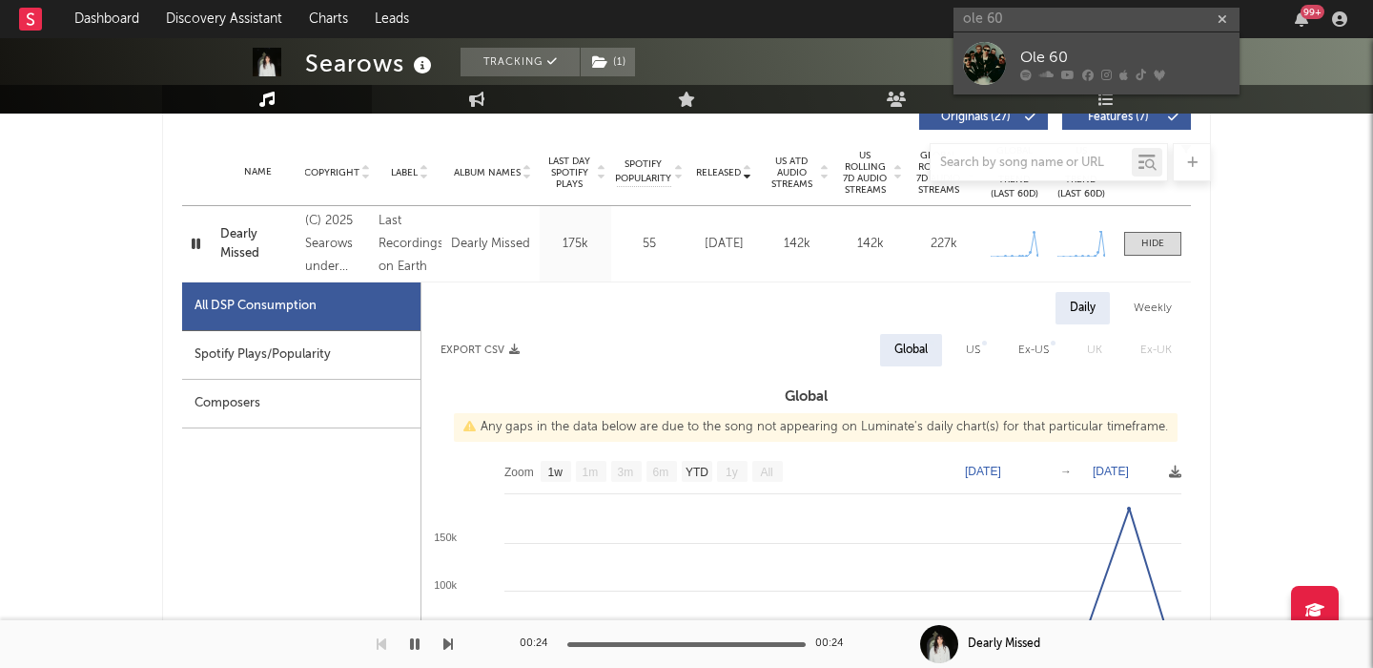
click at [1066, 66] on div "Ole 60" at bounding box center [1125, 57] width 210 height 23
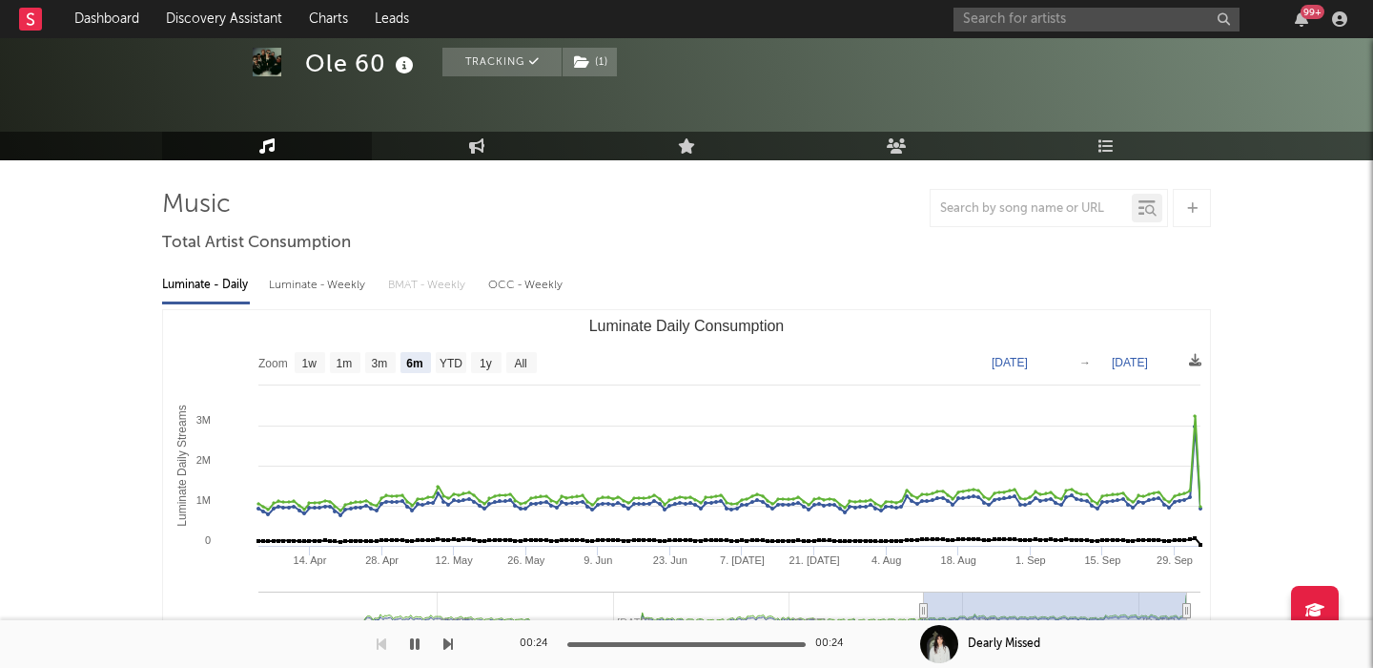
scroll to position [59, 0]
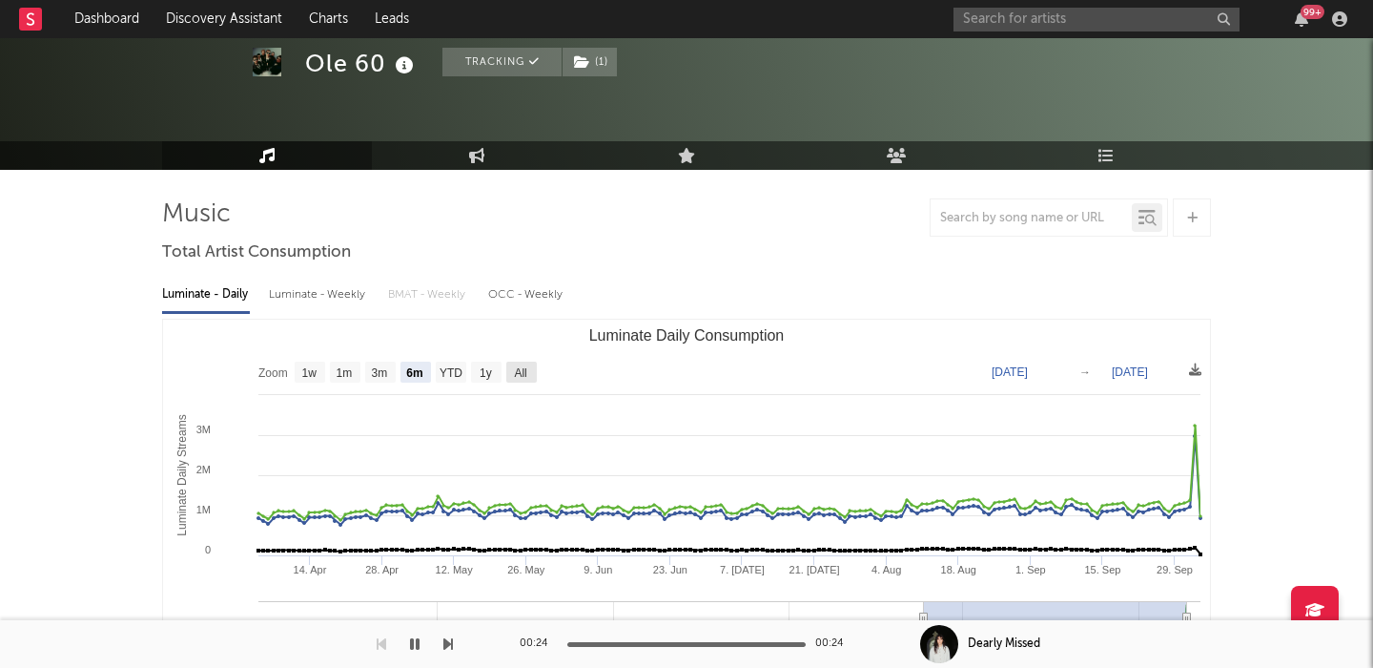
click at [518, 375] on text "All" at bounding box center [520, 372] width 12 height 13
select select "All"
type input "2024-01-07"
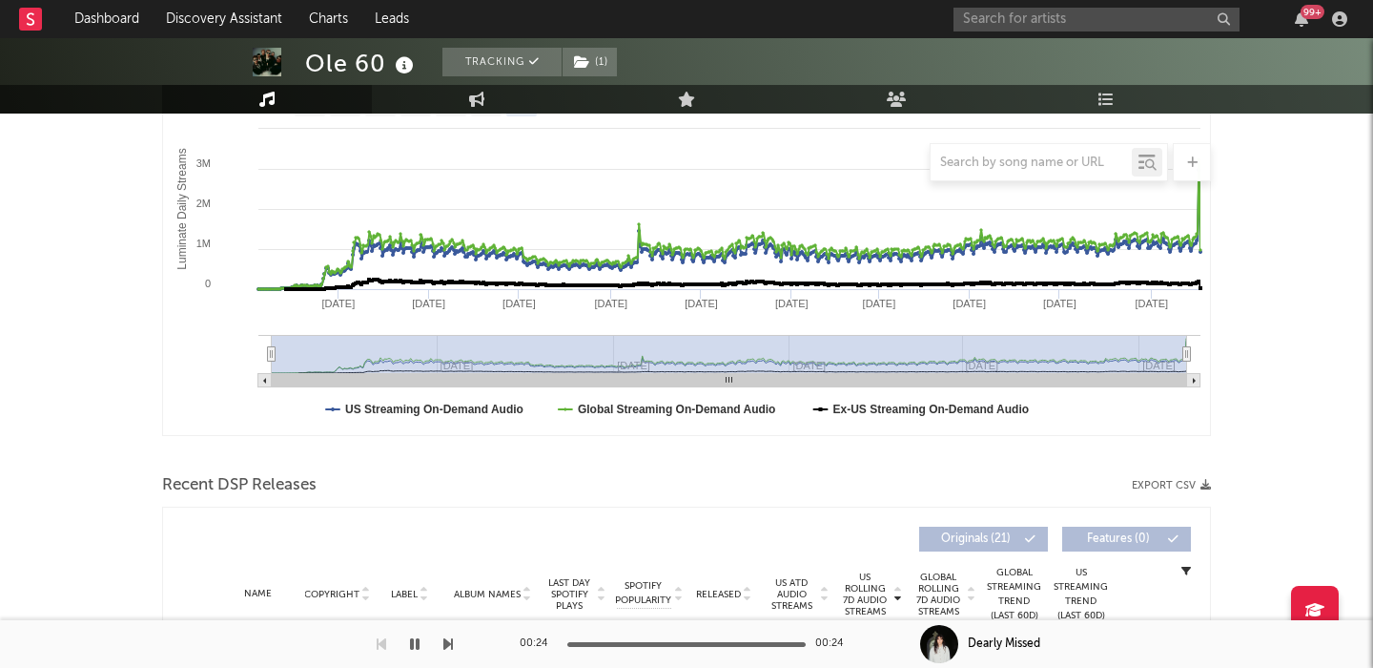
scroll to position [645, 0]
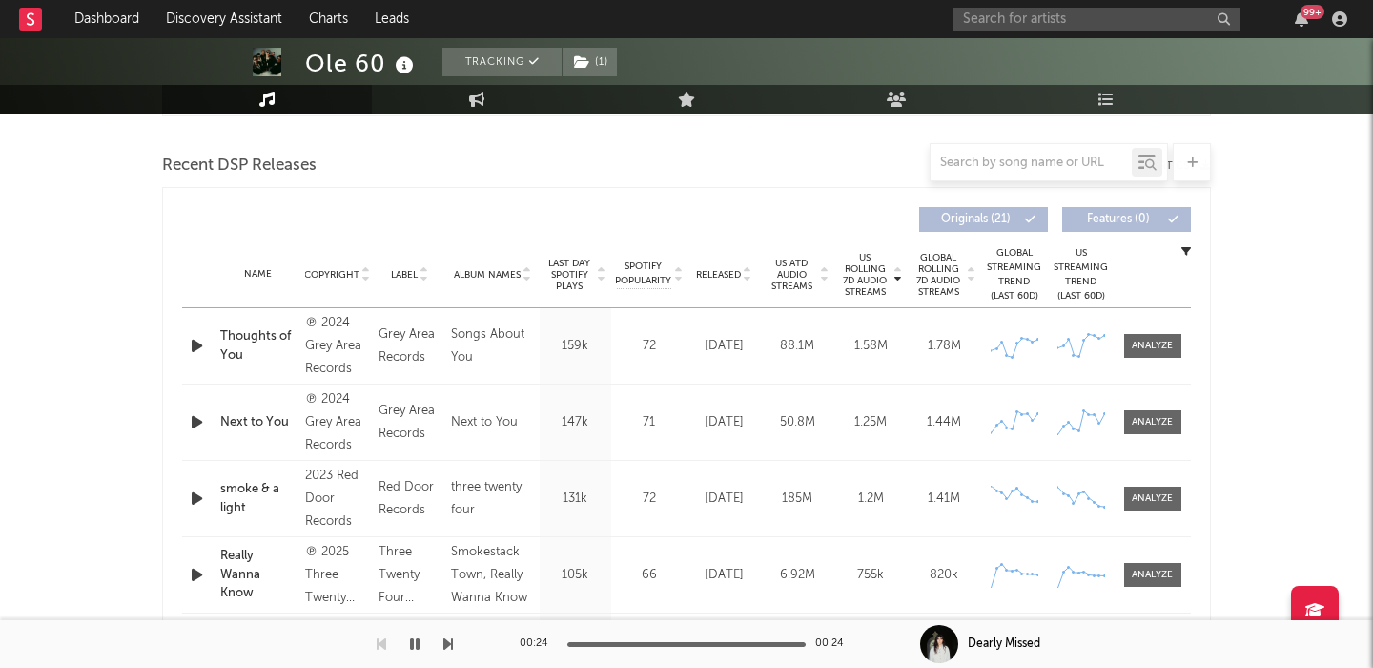
click at [717, 269] on span "Released" at bounding box center [718, 274] width 45 height 11
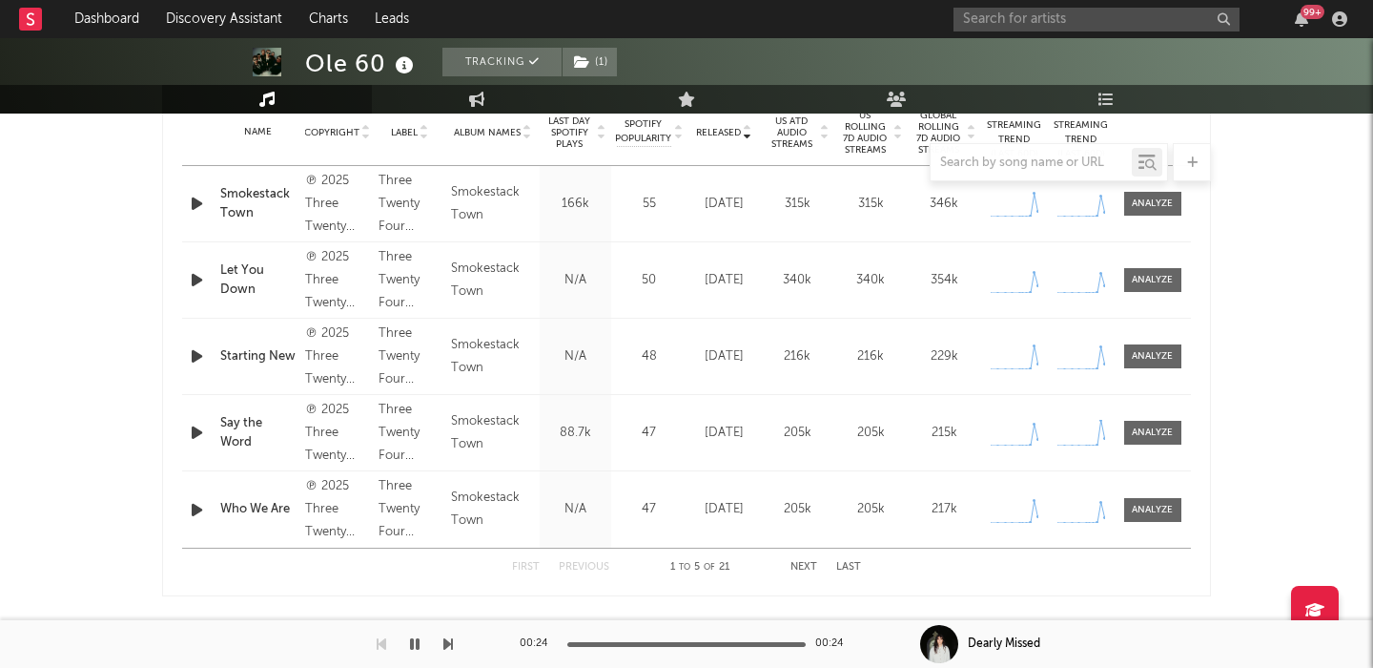
scroll to position [801, 0]
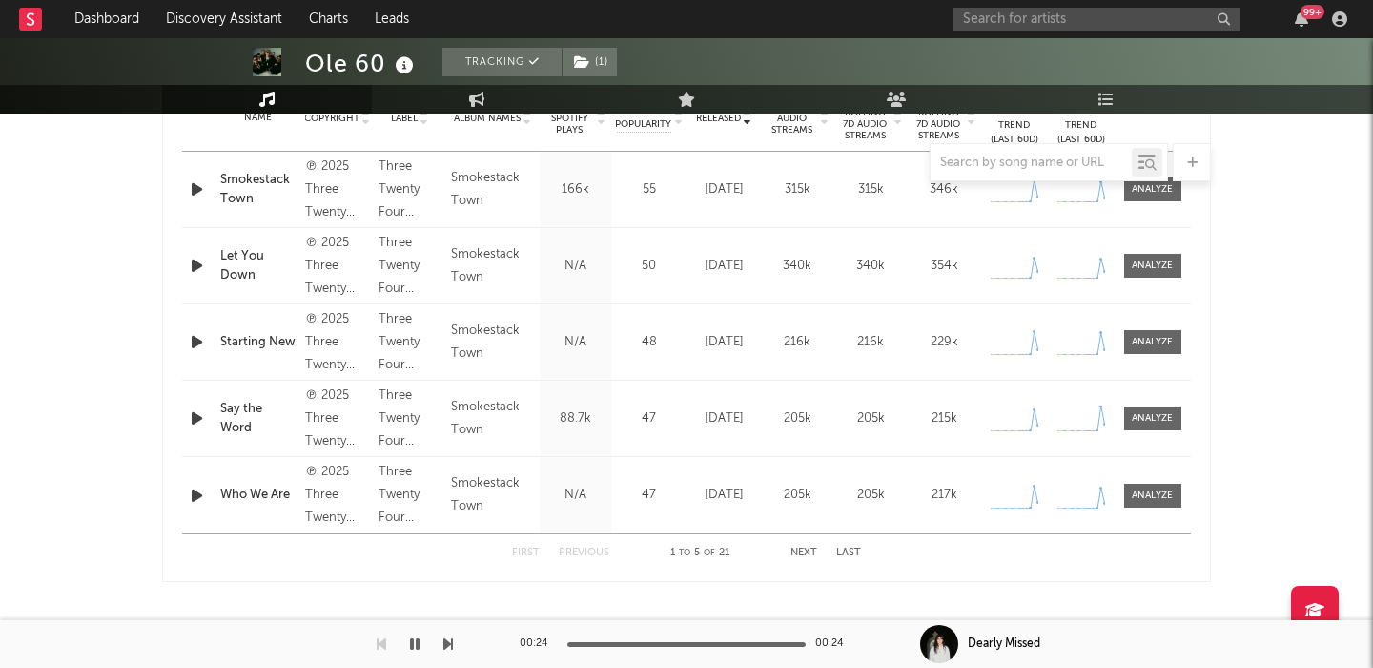
click at [807, 551] on button "Next" at bounding box center [804, 552] width 27 height 10
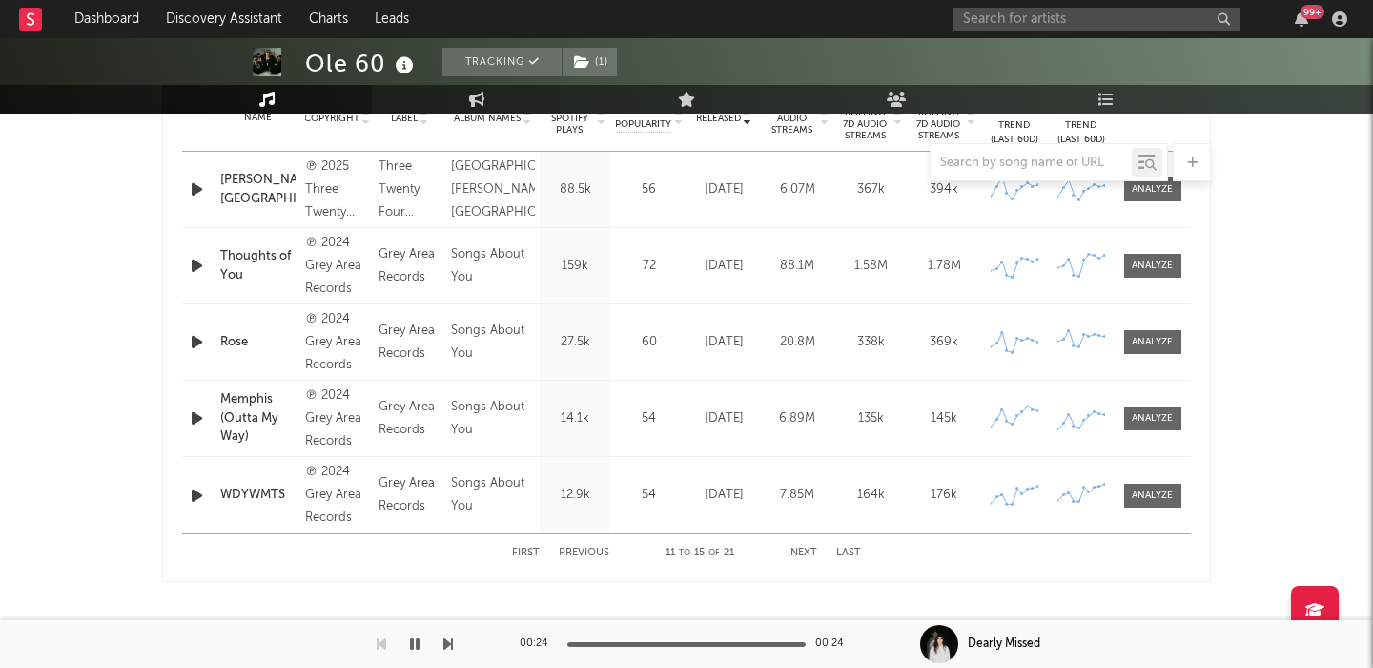
click at [587, 547] on button "Previous" at bounding box center [584, 552] width 51 height 10
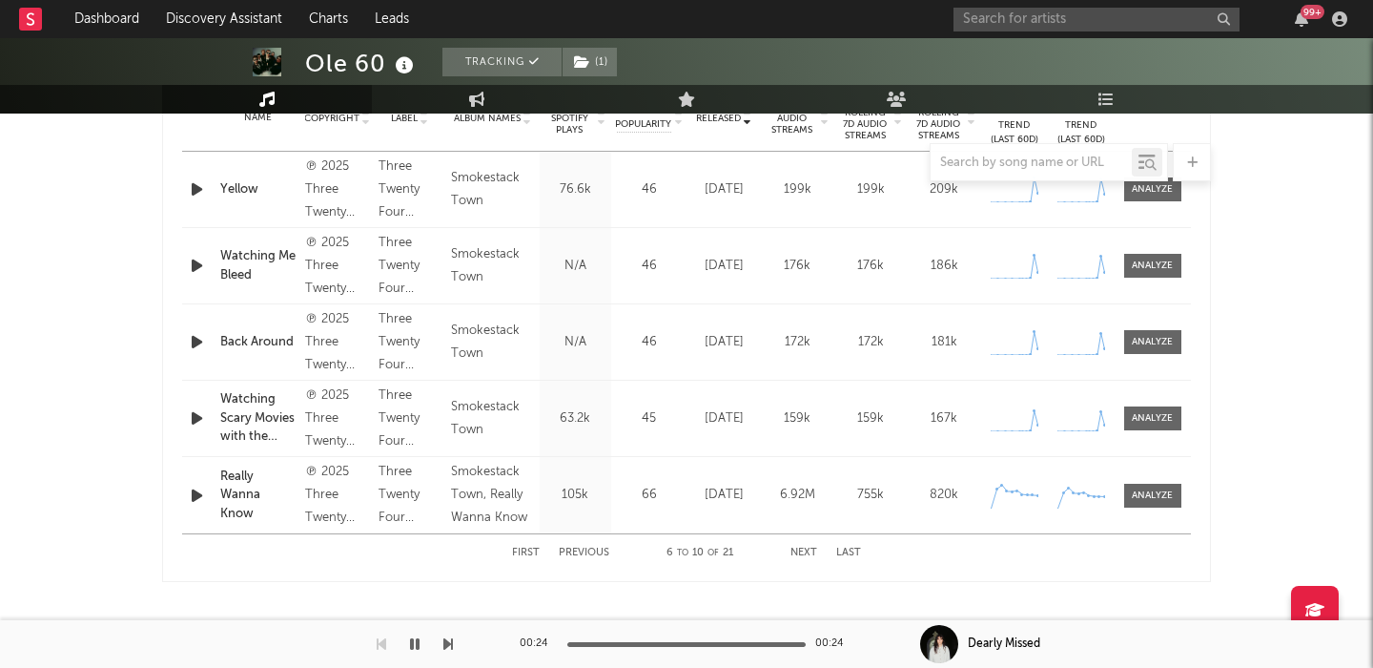
click at [587, 547] on button "Previous" at bounding box center [584, 552] width 51 height 10
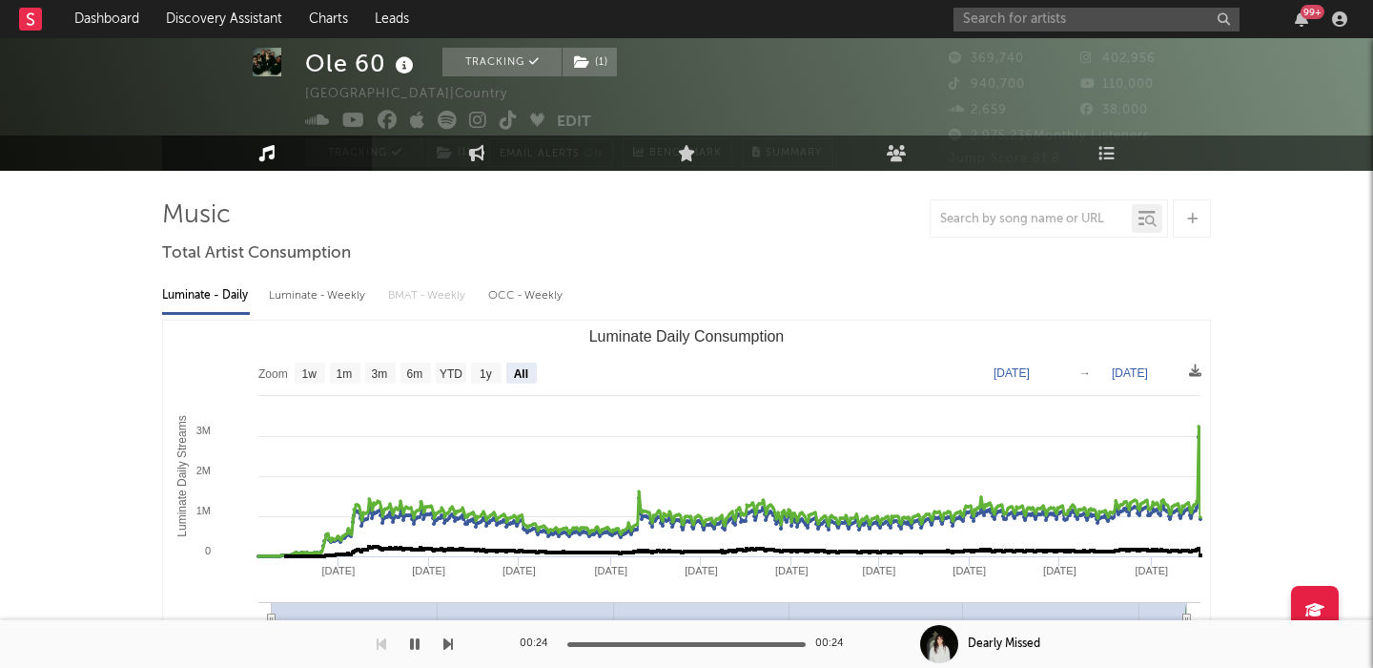
scroll to position [5, 0]
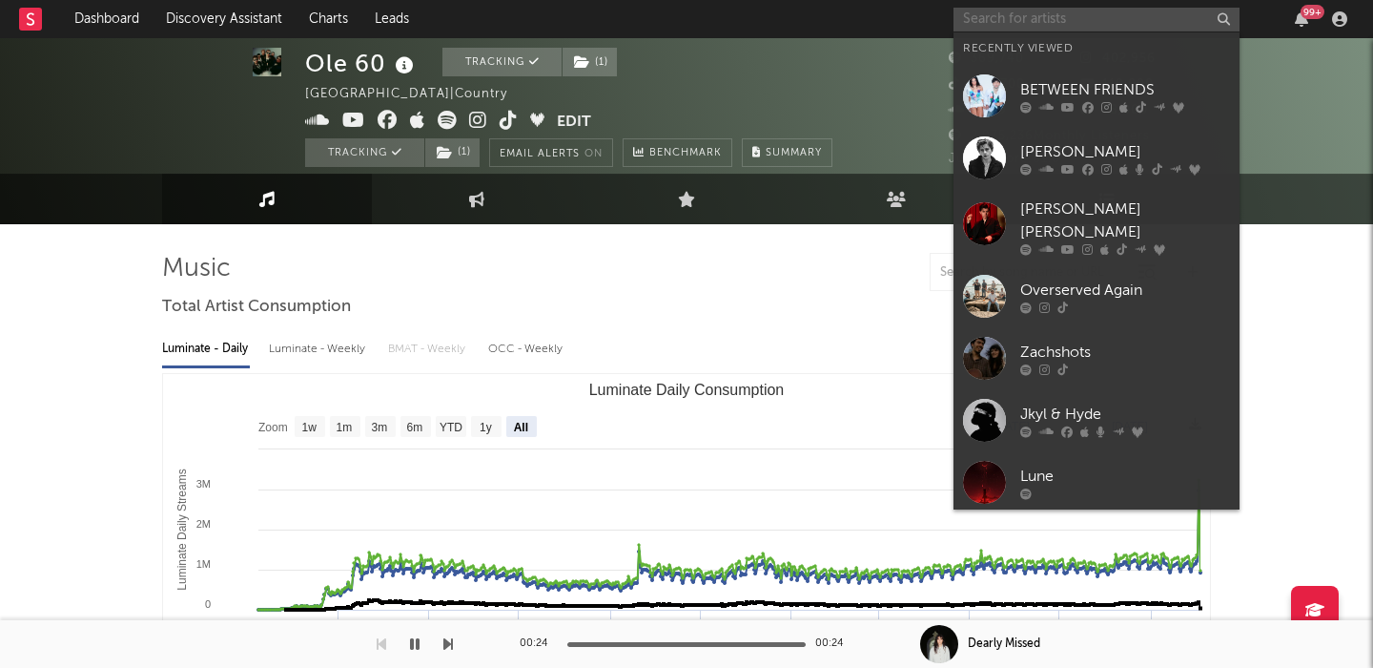
click at [1054, 17] on input "text" at bounding box center [1097, 20] width 286 height 24
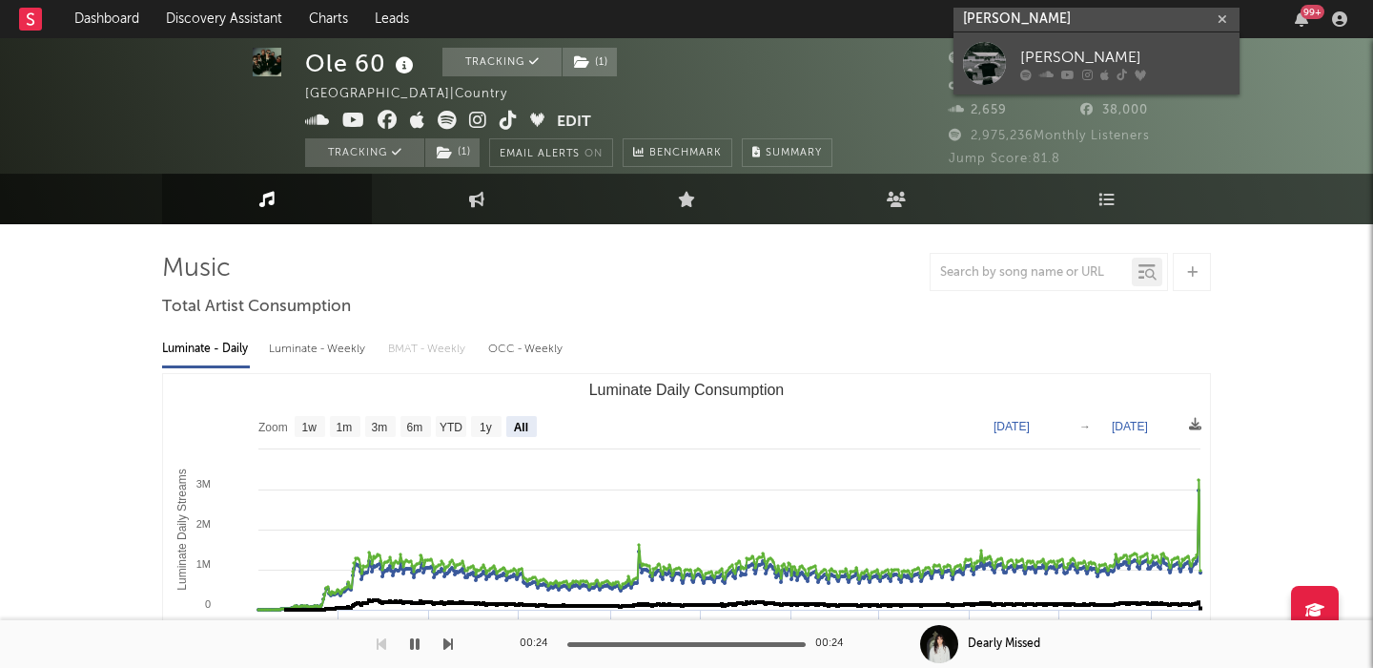
type input "tom siletto"
click at [1065, 52] on div "Tom Siletto" at bounding box center [1125, 57] width 210 height 23
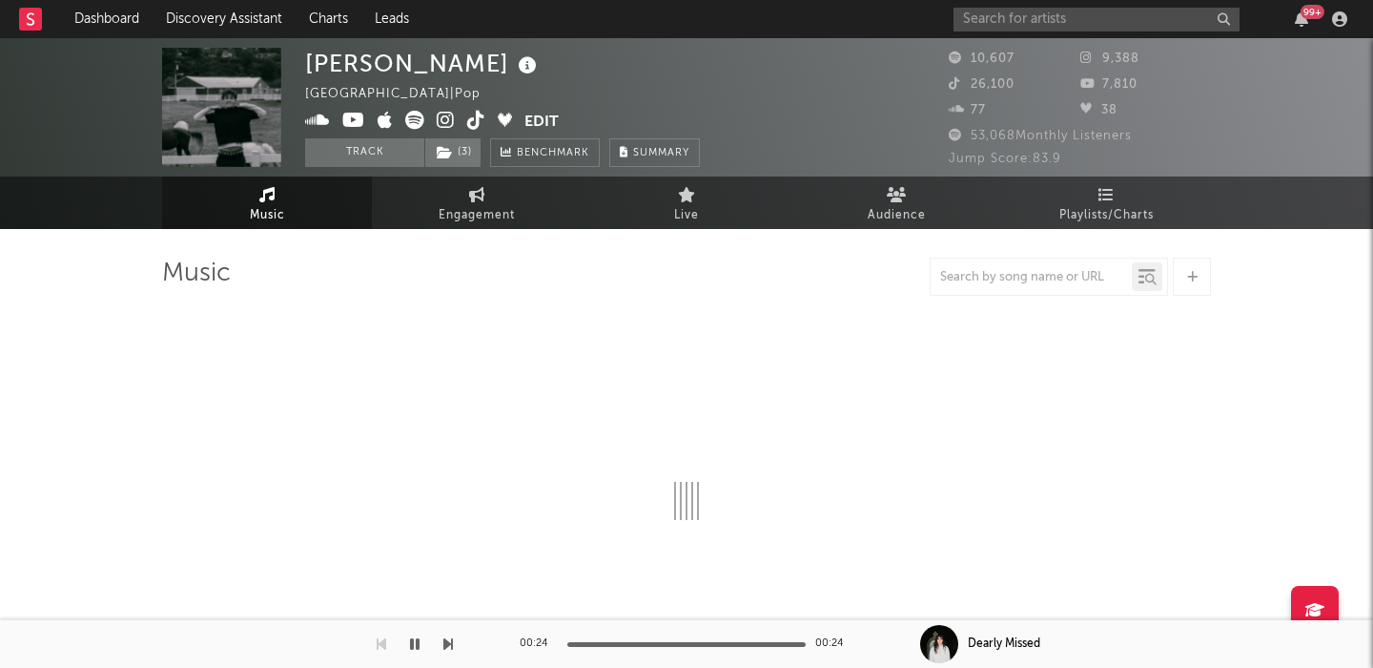
select select "6m"
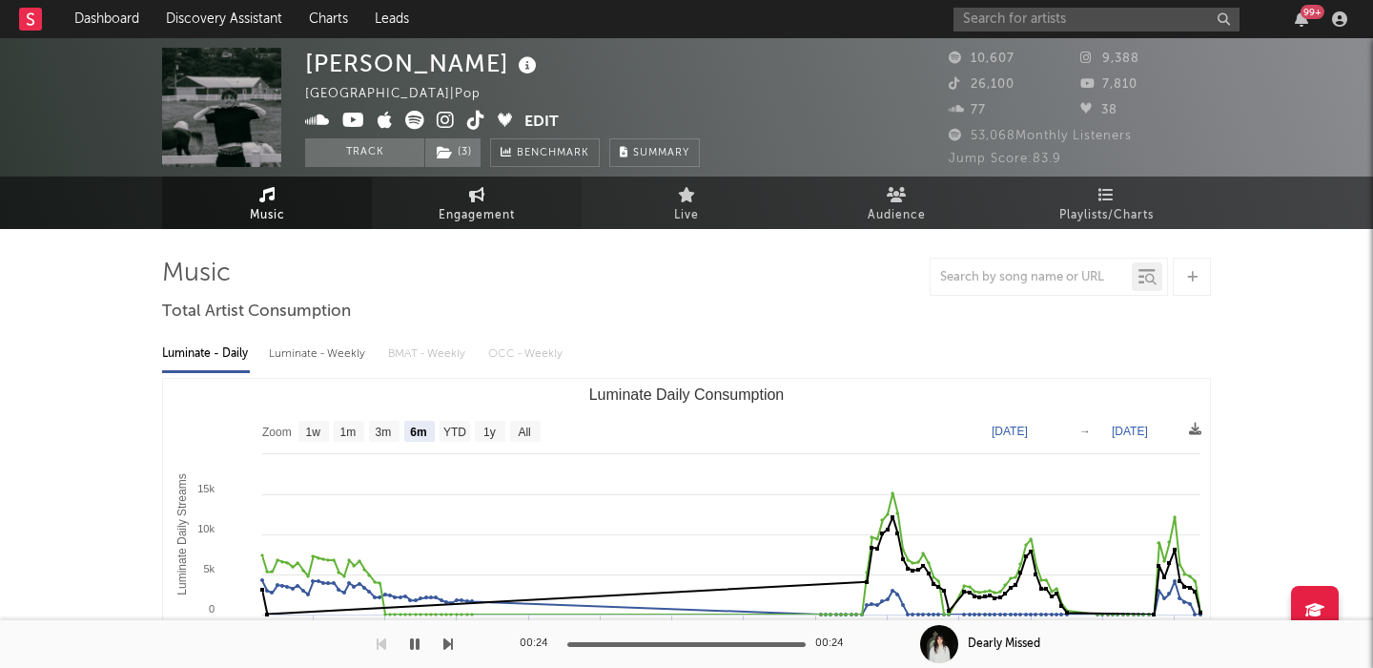
click at [431, 212] on link "Engagement" at bounding box center [477, 202] width 210 height 52
select select "1w"
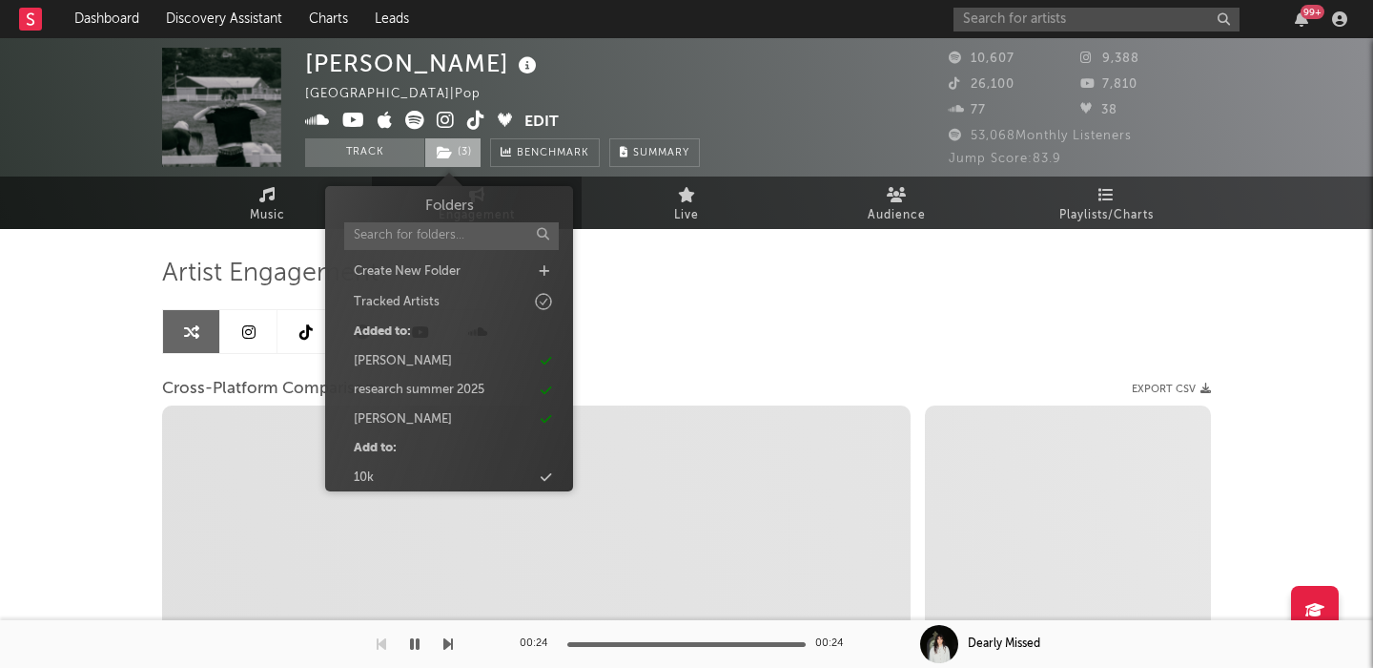
click at [472, 155] on span "( 3 )" at bounding box center [452, 152] width 57 height 29
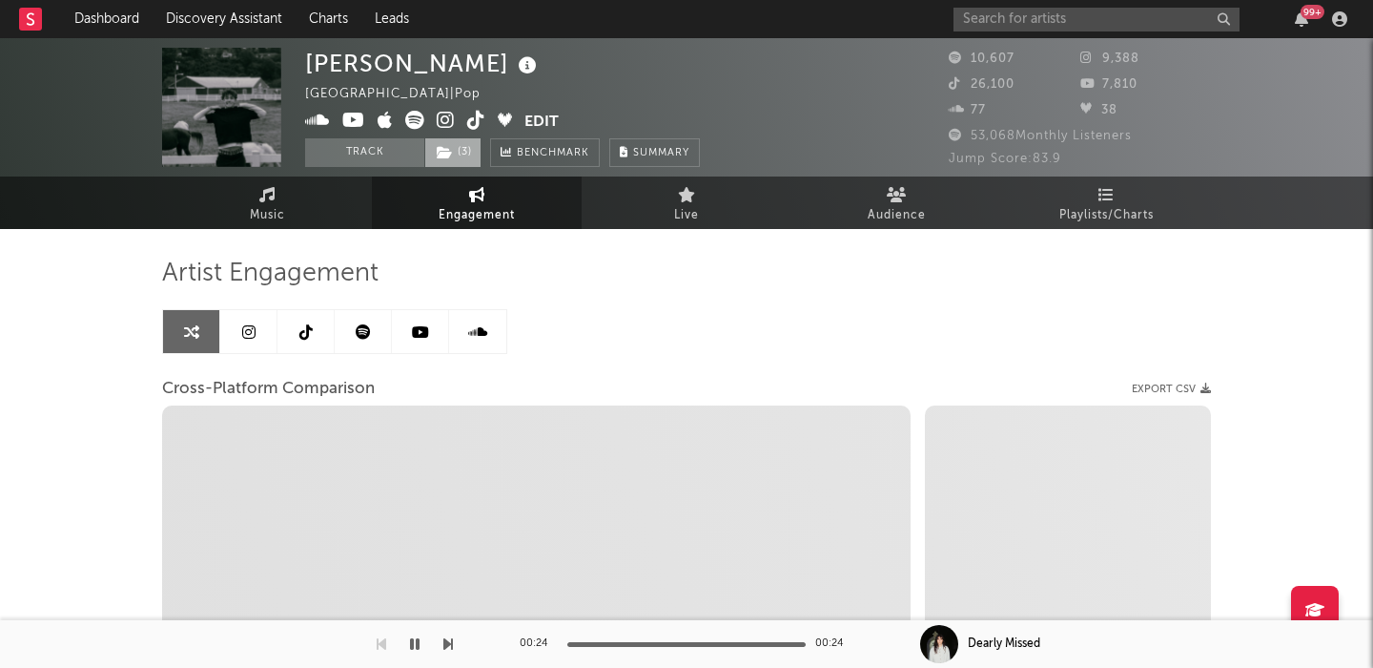
click at [472, 155] on span "( 3 )" at bounding box center [452, 152] width 57 height 29
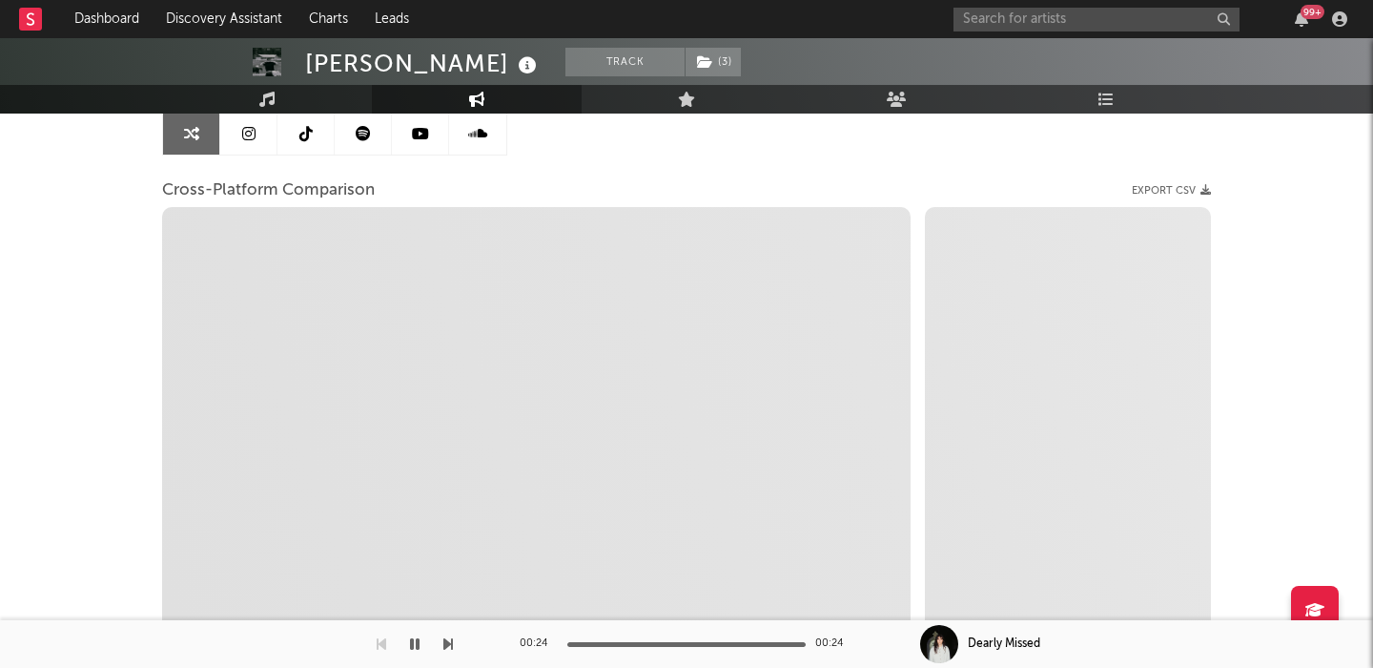
scroll to position [199, 0]
select select "1m"
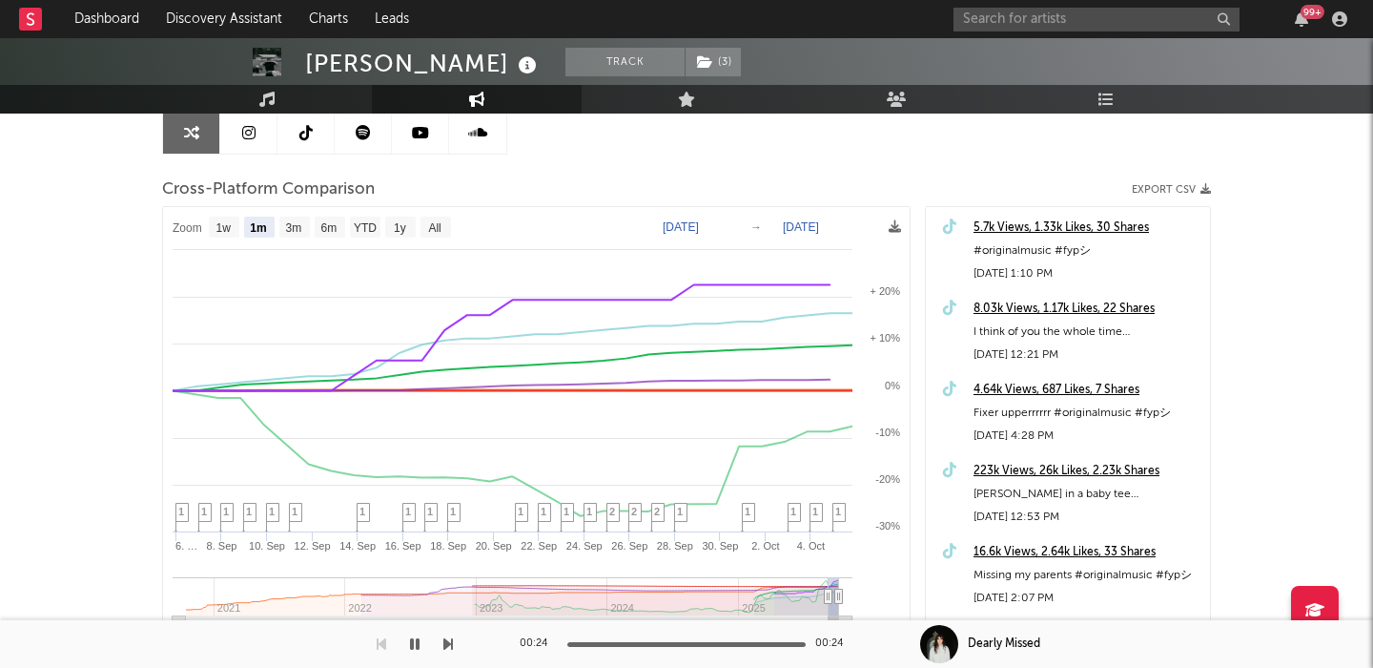
click at [257, 134] on link at bounding box center [248, 132] width 57 height 43
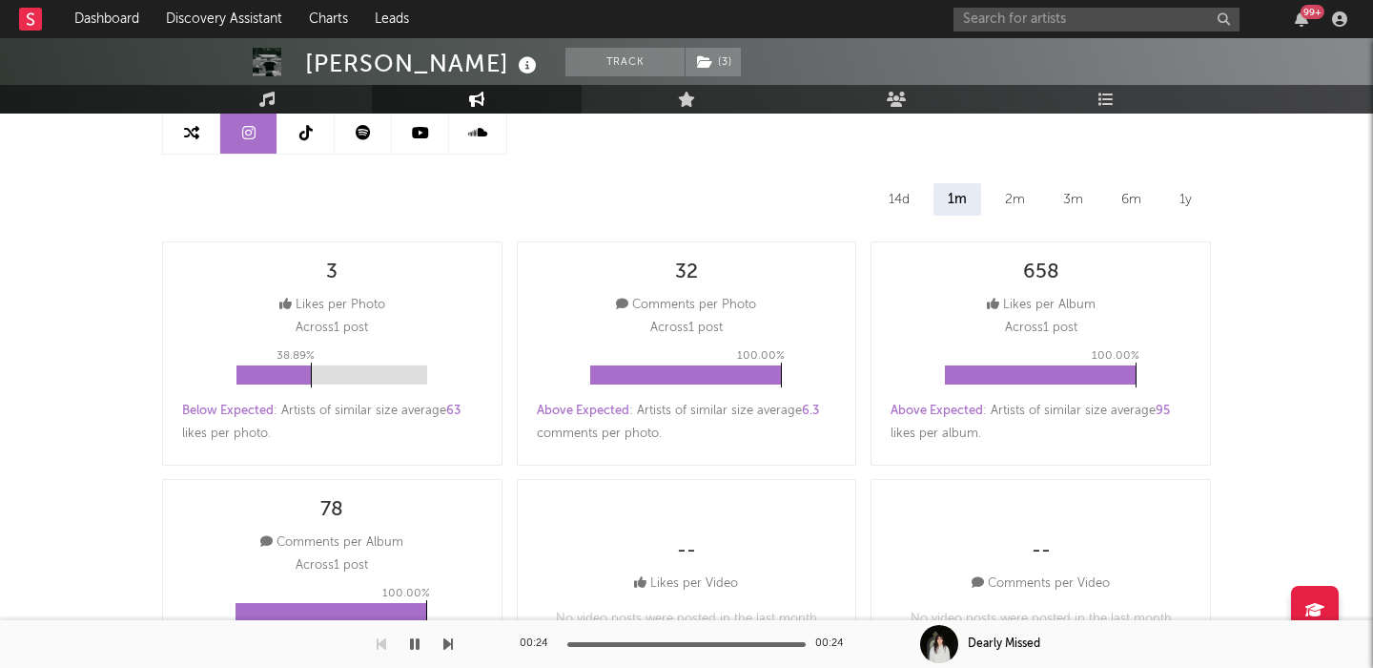
select select "6m"
click at [198, 144] on link at bounding box center [191, 132] width 57 height 43
select select "1m"
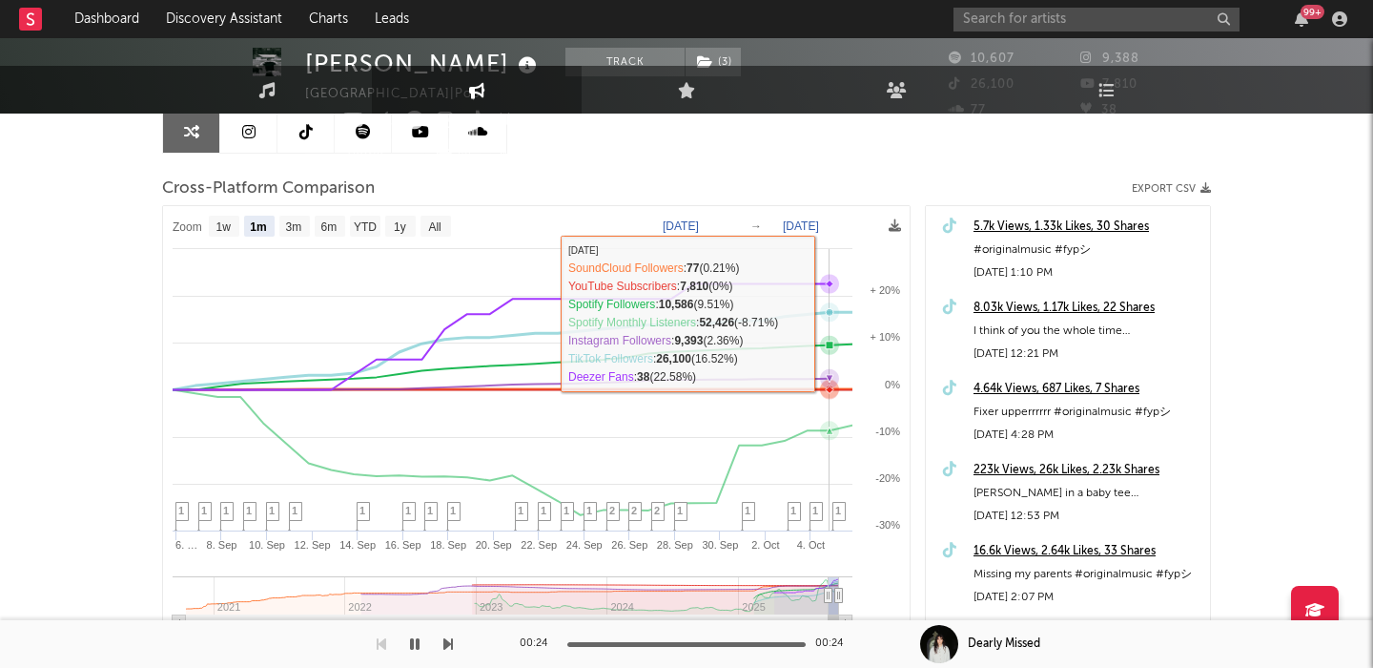
scroll to position [10, 0]
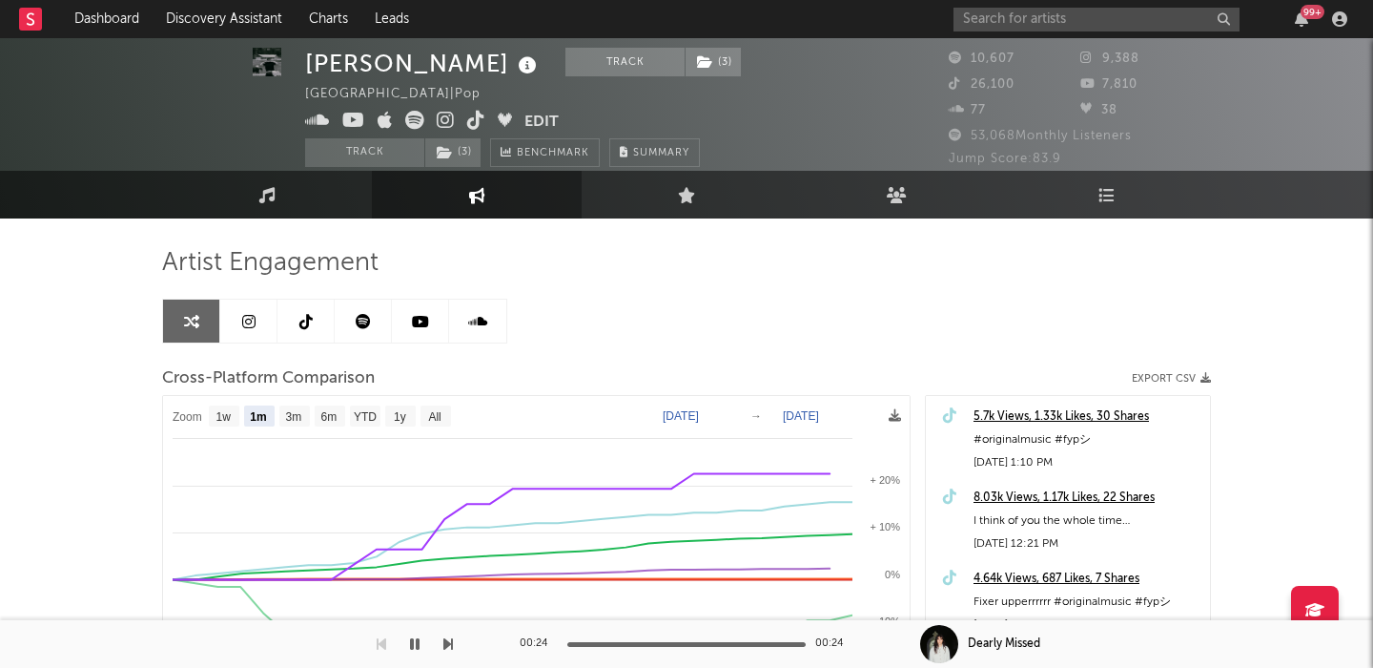
click at [267, 325] on link at bounding box center [248, 320] width 57 height 43
select select "6m"
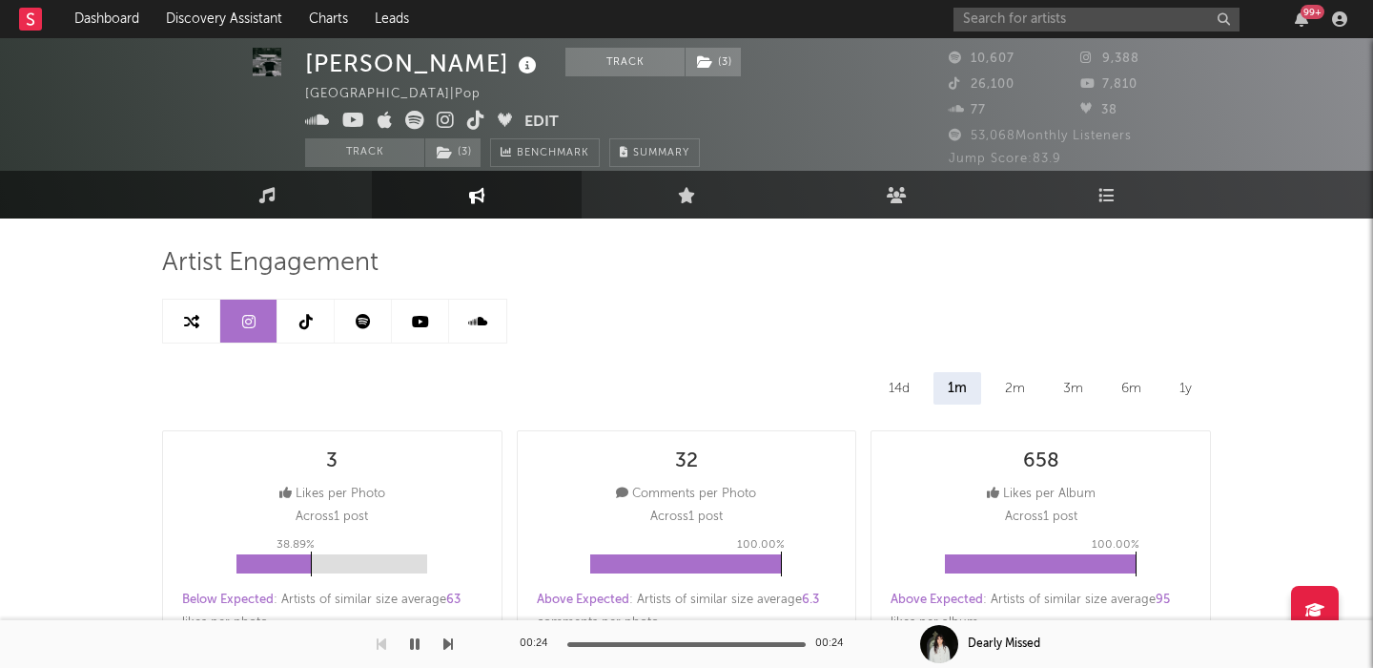
click at [319, 321] on link at bounding box center [306, 320] width 57 height 43
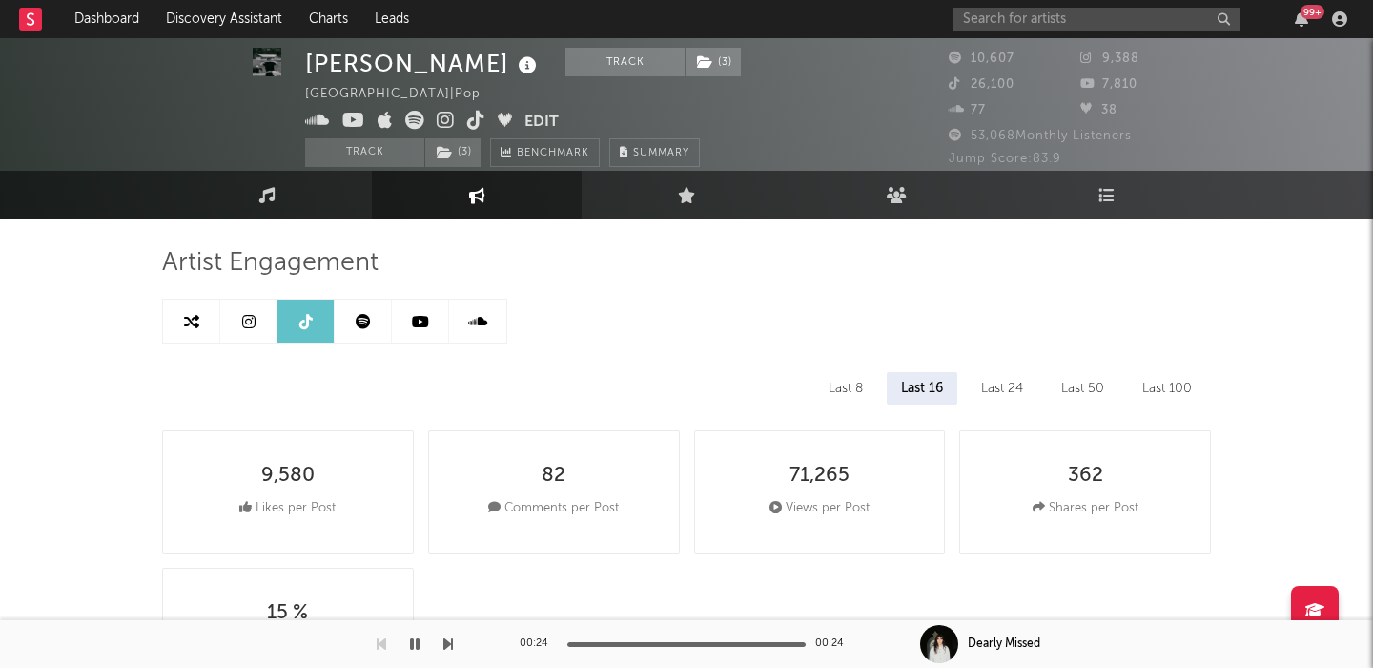
click at [372, 319] on link at bounding box center [363, 320] width 57 height 43
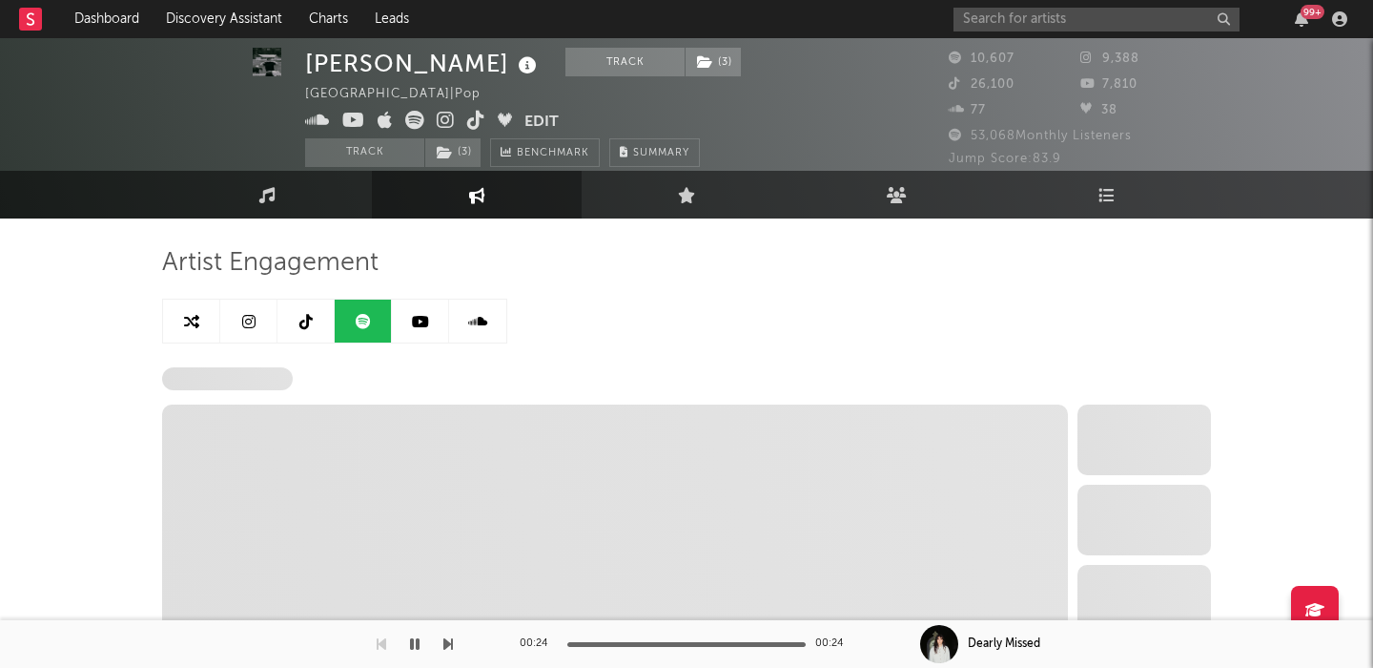
click at [430, 323] on link at bounding box center [420, 320] width 57 height 43
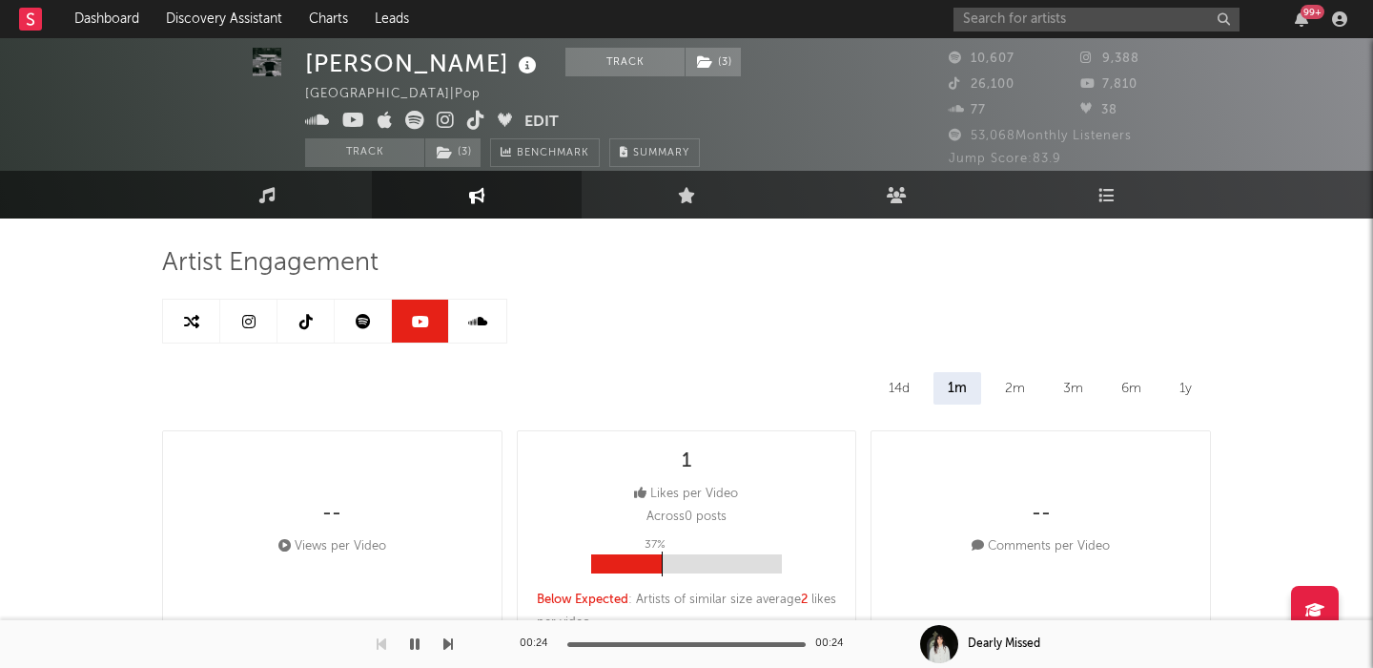
click at [494, 323] on link at bounding box center [477, 320] width 57 height 43
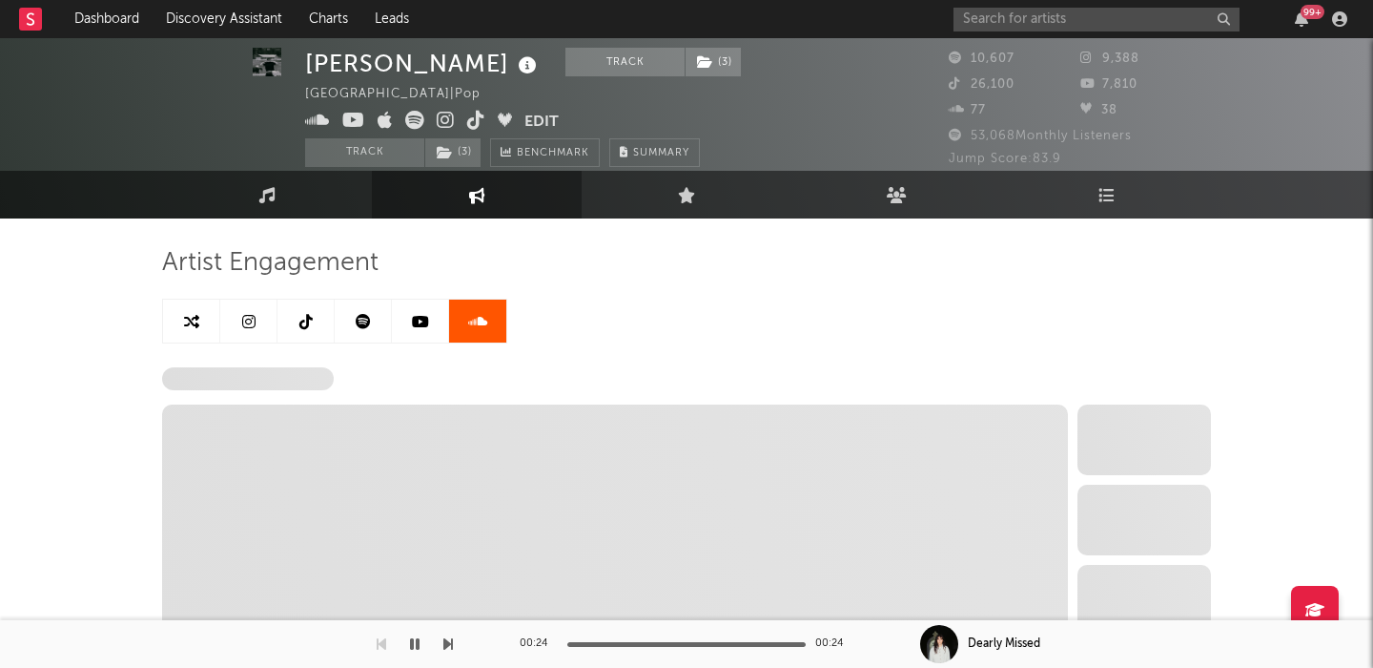
click at [184, 339] on link at bounding box center [191, 320] width 57 height 43
select select "1m"
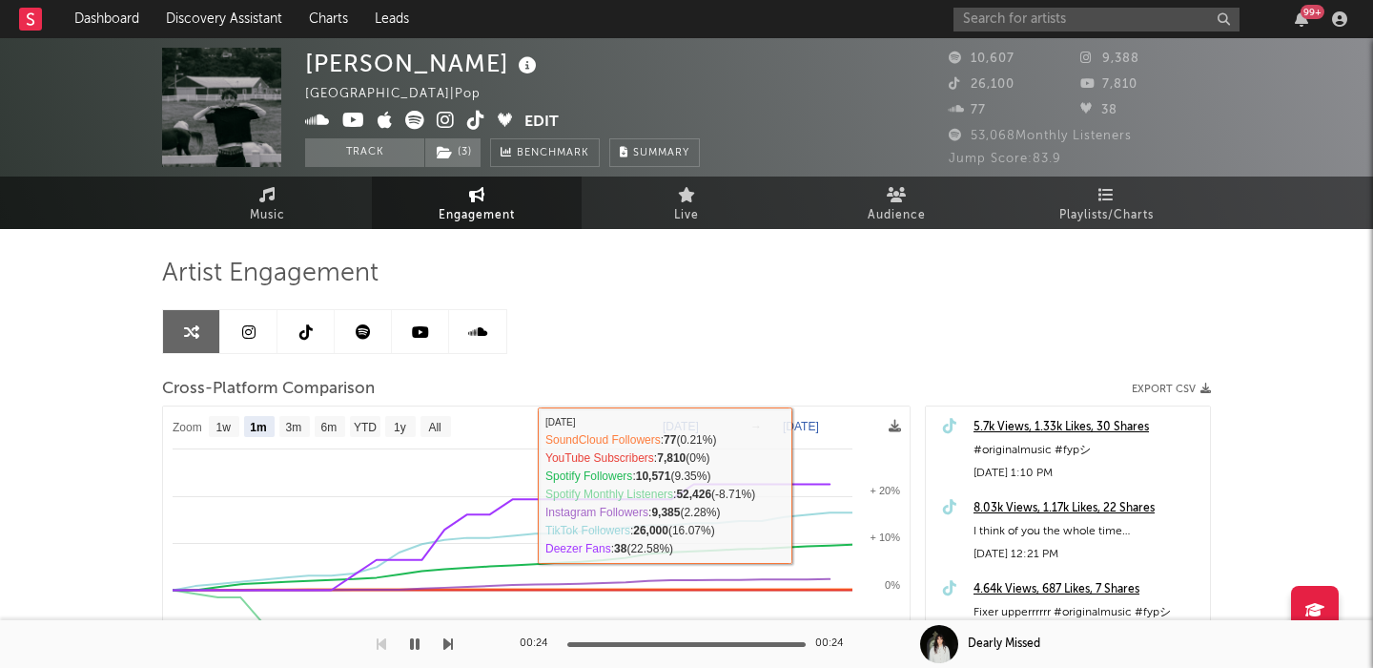
click at [464, 199] on link "Engagement" at bounding box center [477, 202] width 210 height 52
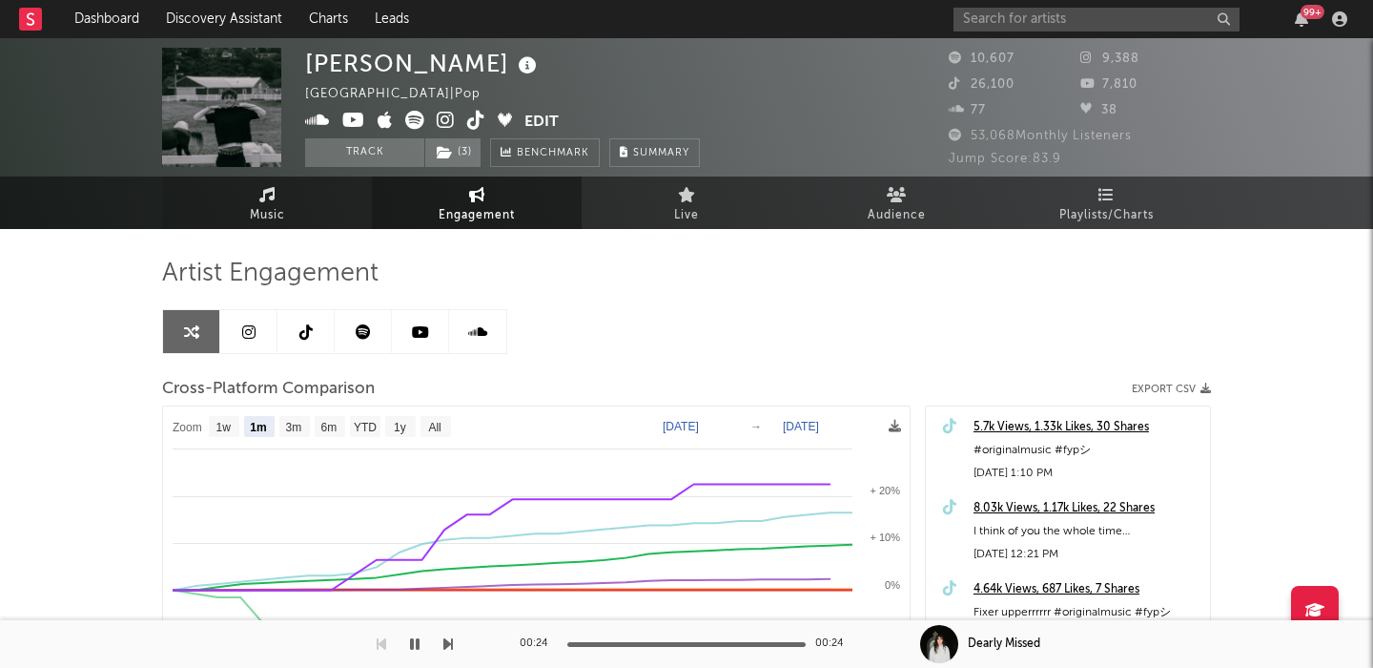
click at [251, 202] on link "Music" at bounding box center [267, 202] width 210 height 52
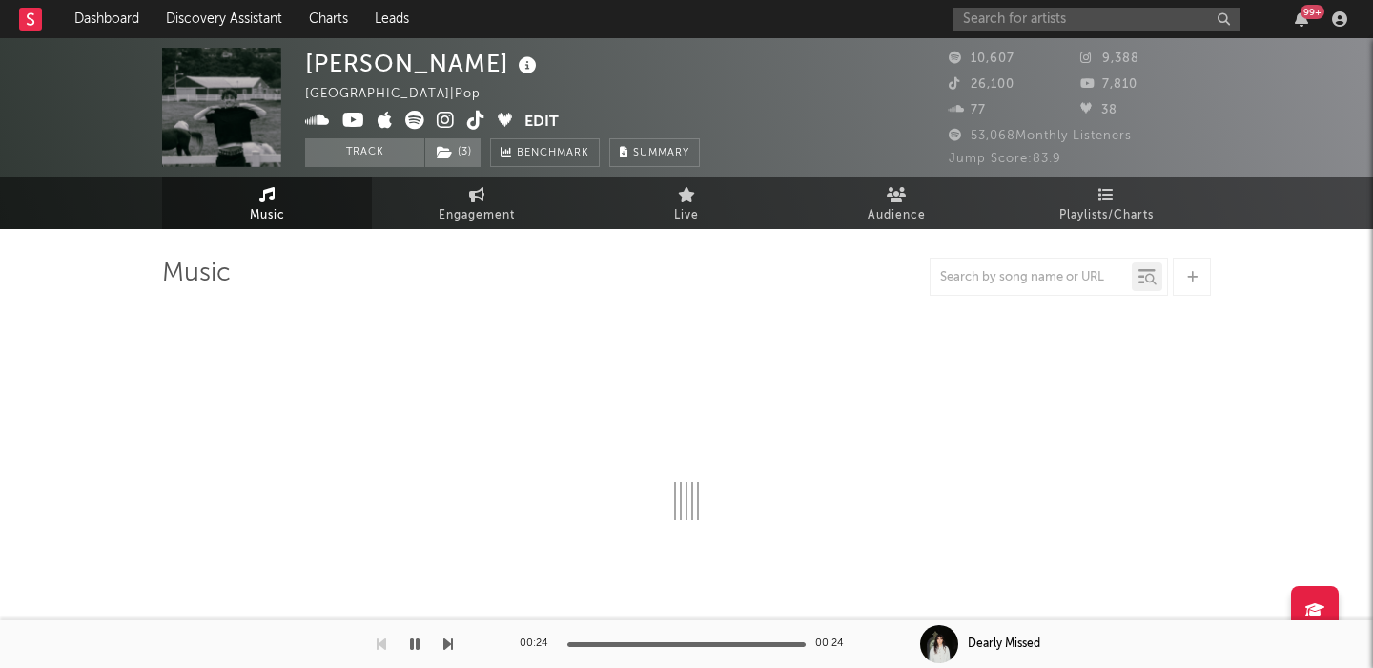
select select "6m"
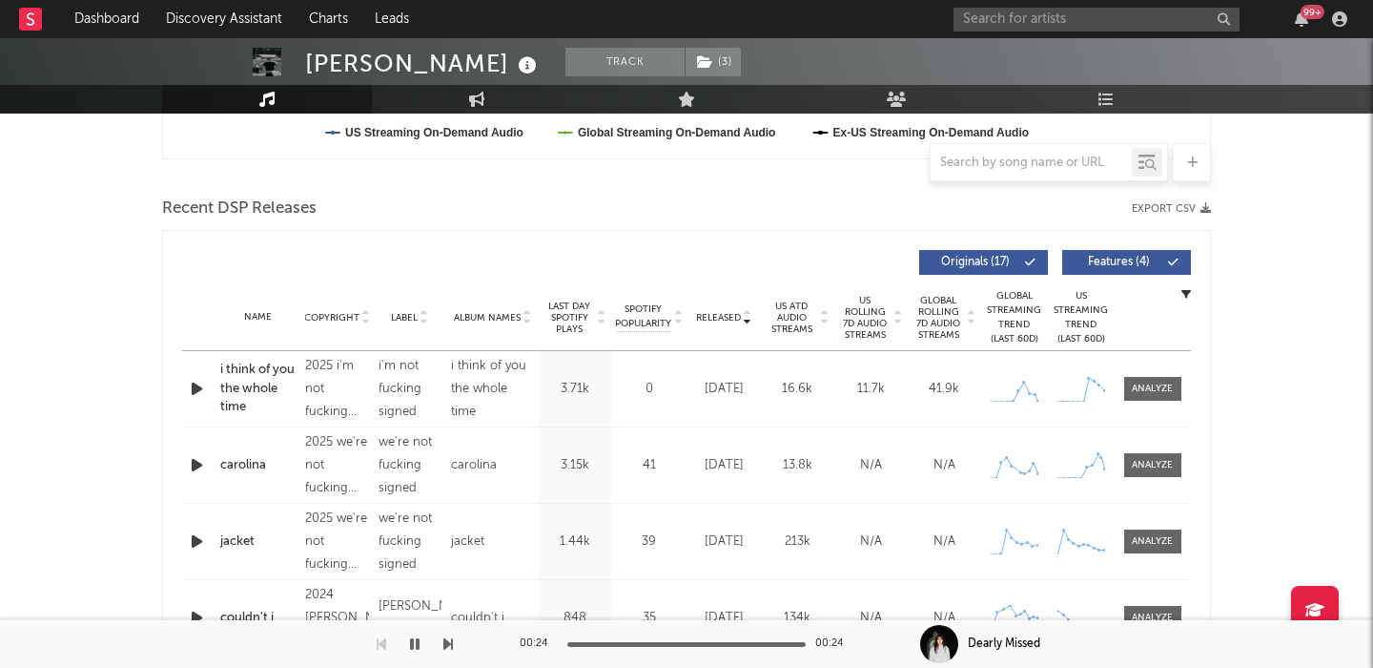
scroll to position [601, 0]
click at [1144, 383] on div at bounding box center [1152, 389] width 41 height 14
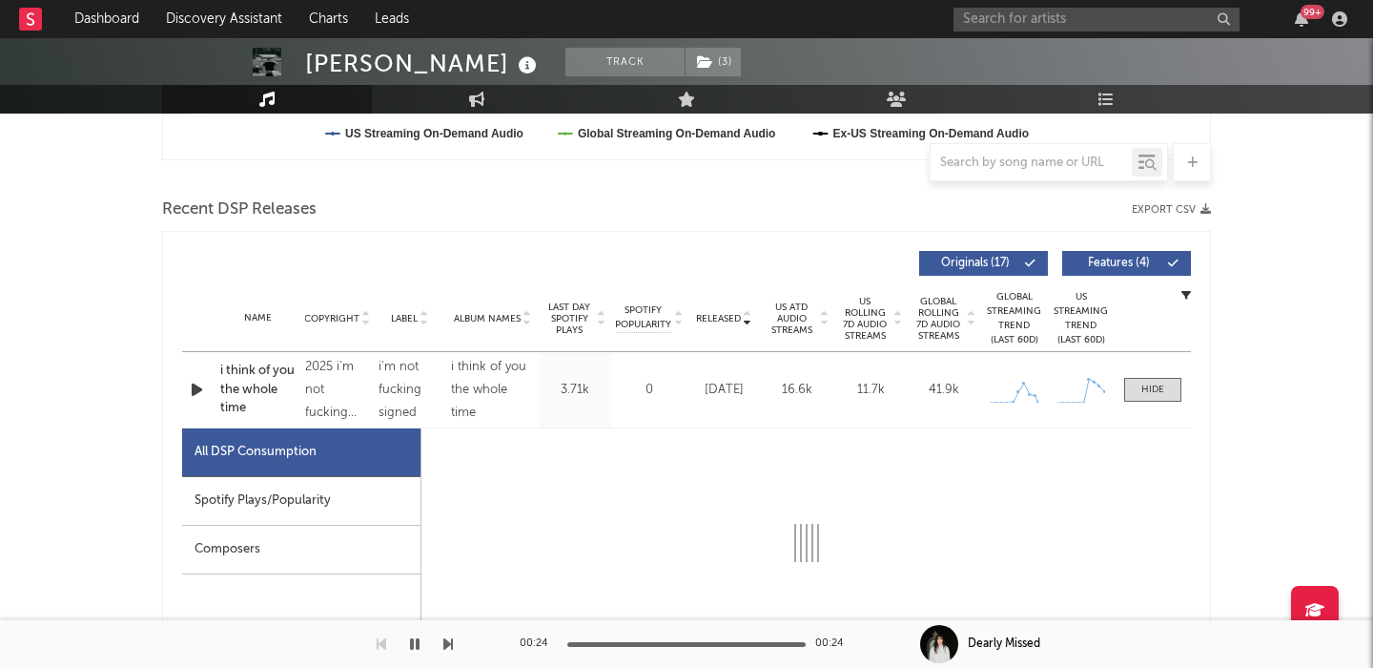
select select "1w"
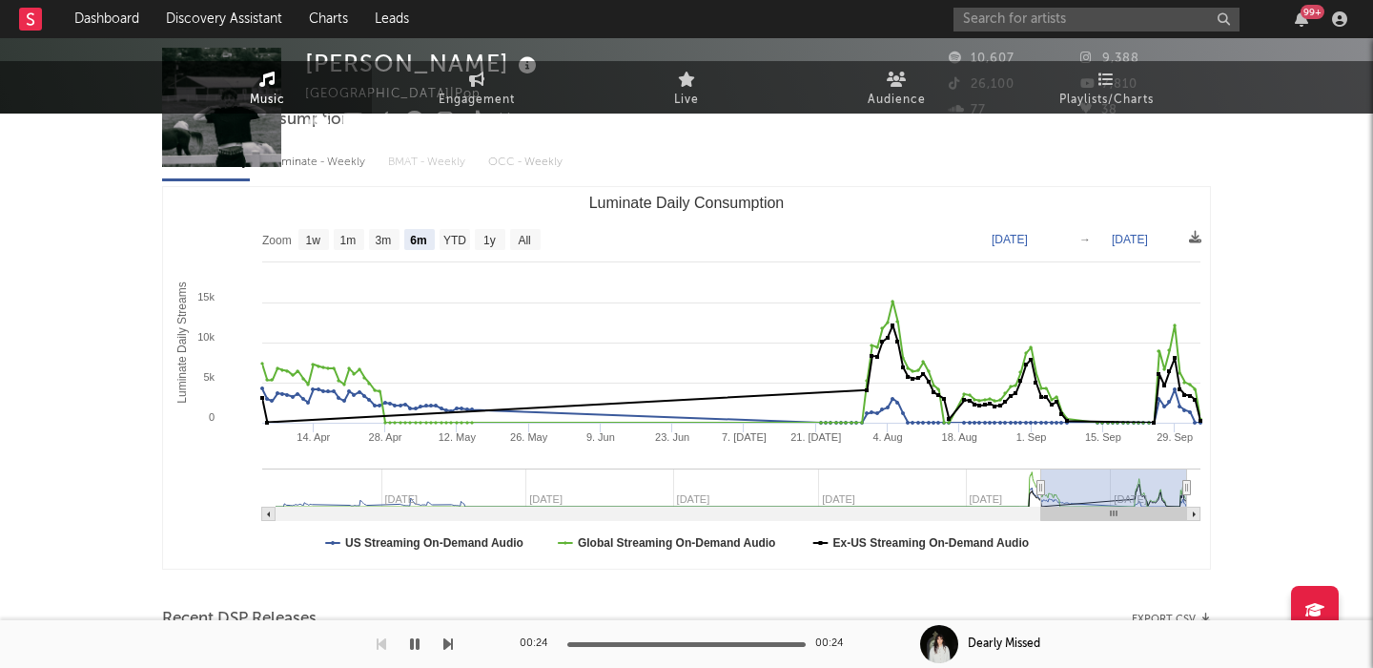
scroll to position [0, 0]
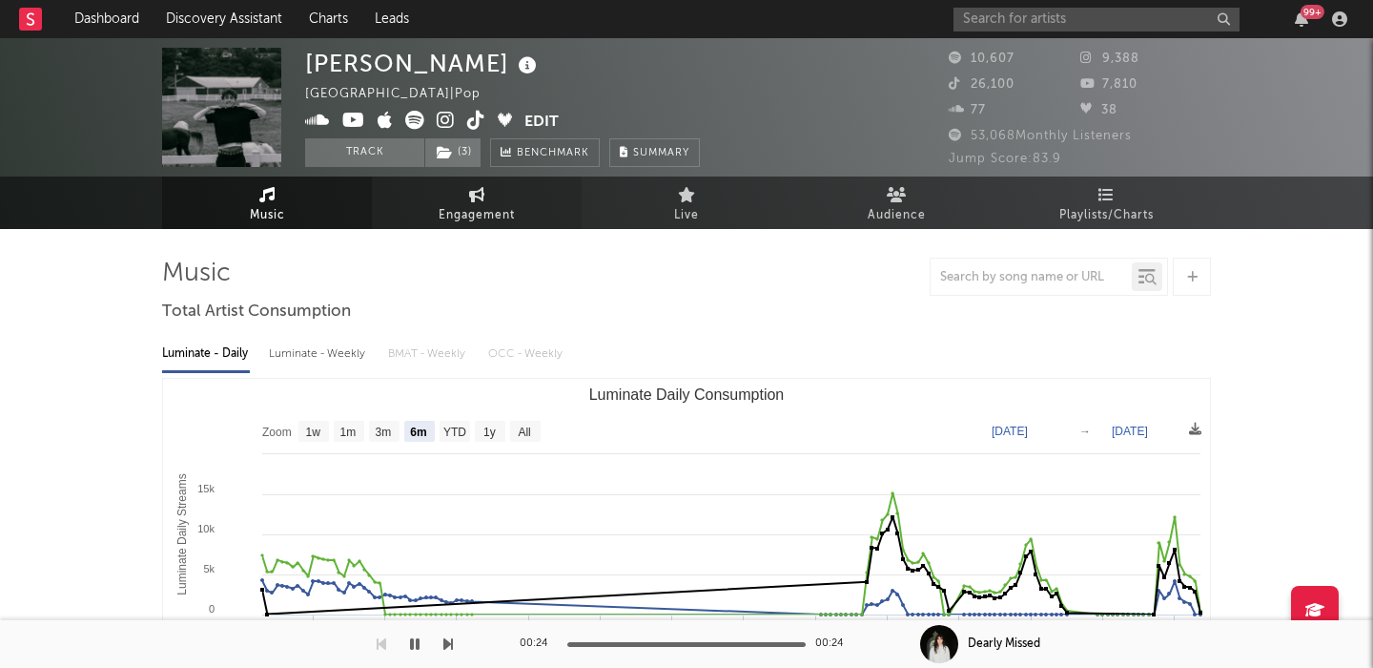
click at [484, 211] on span "Engagement" at bounding box center [477, 215] width 76 height 23
select select "1w"
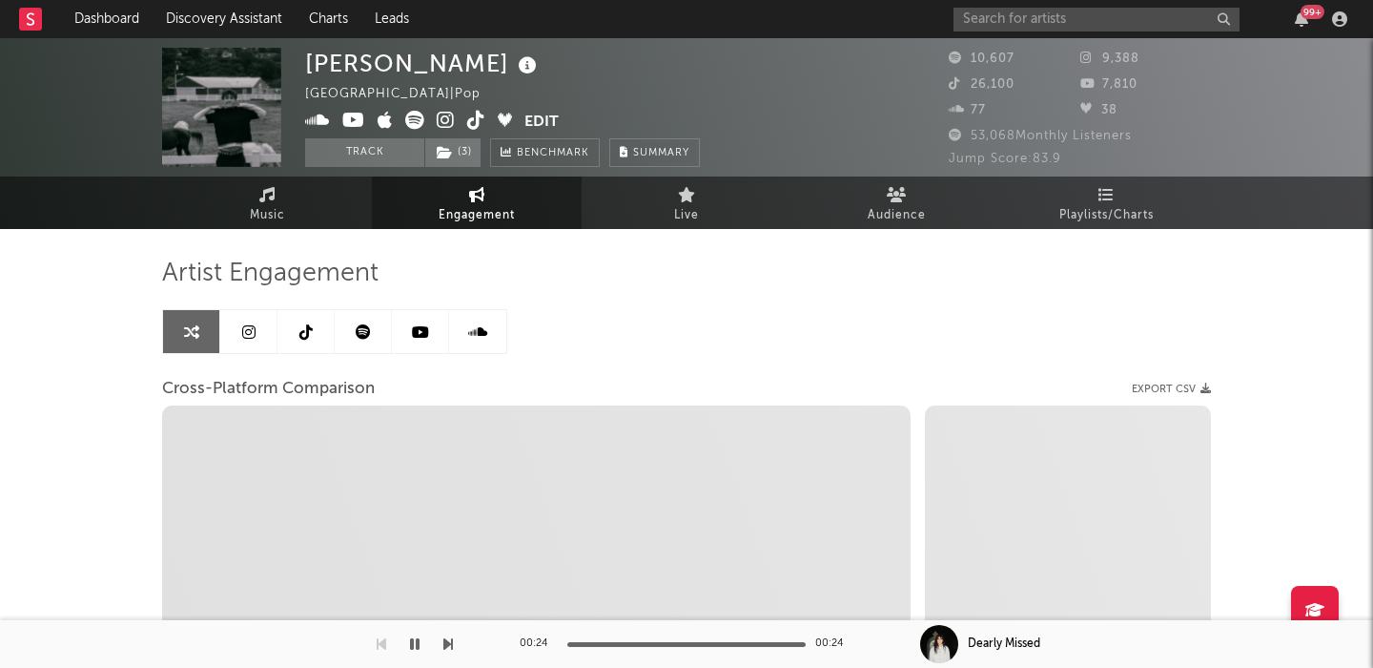
select select "1m"
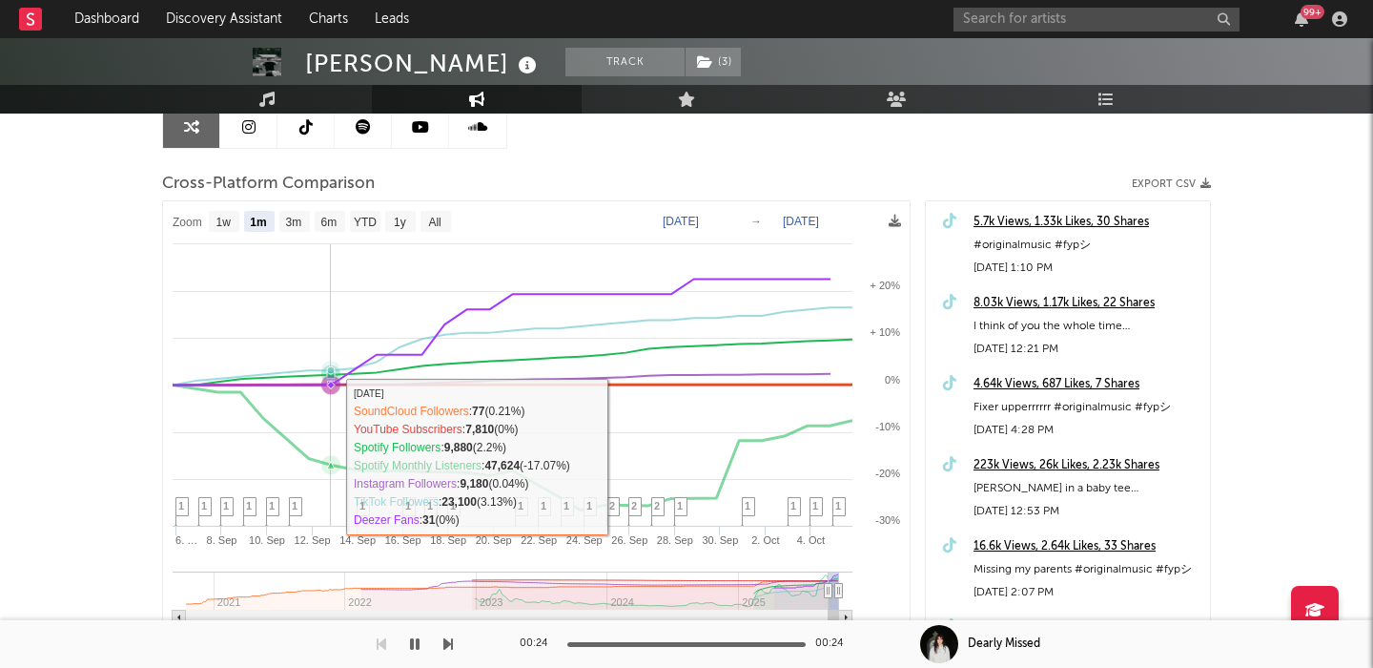
scroll to position [210, 0]
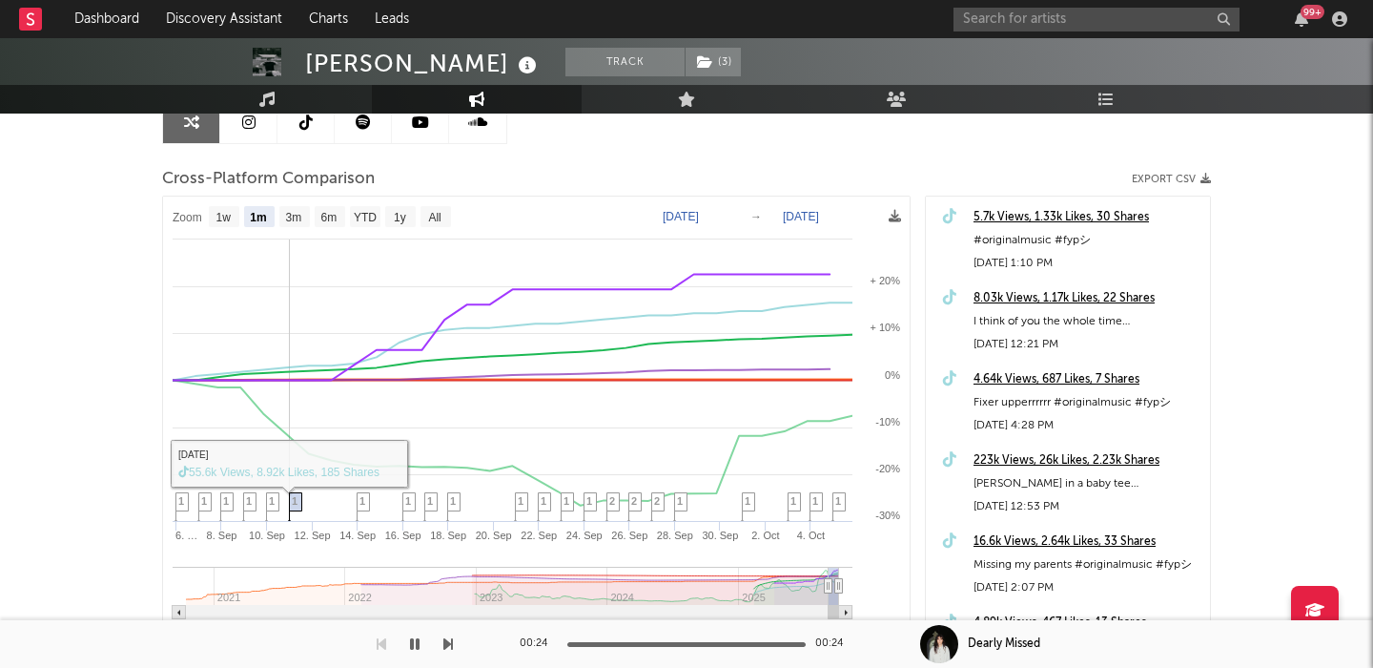
click at [296, 502] on span "1" at bounding box center [295, 500] width 6 height 11
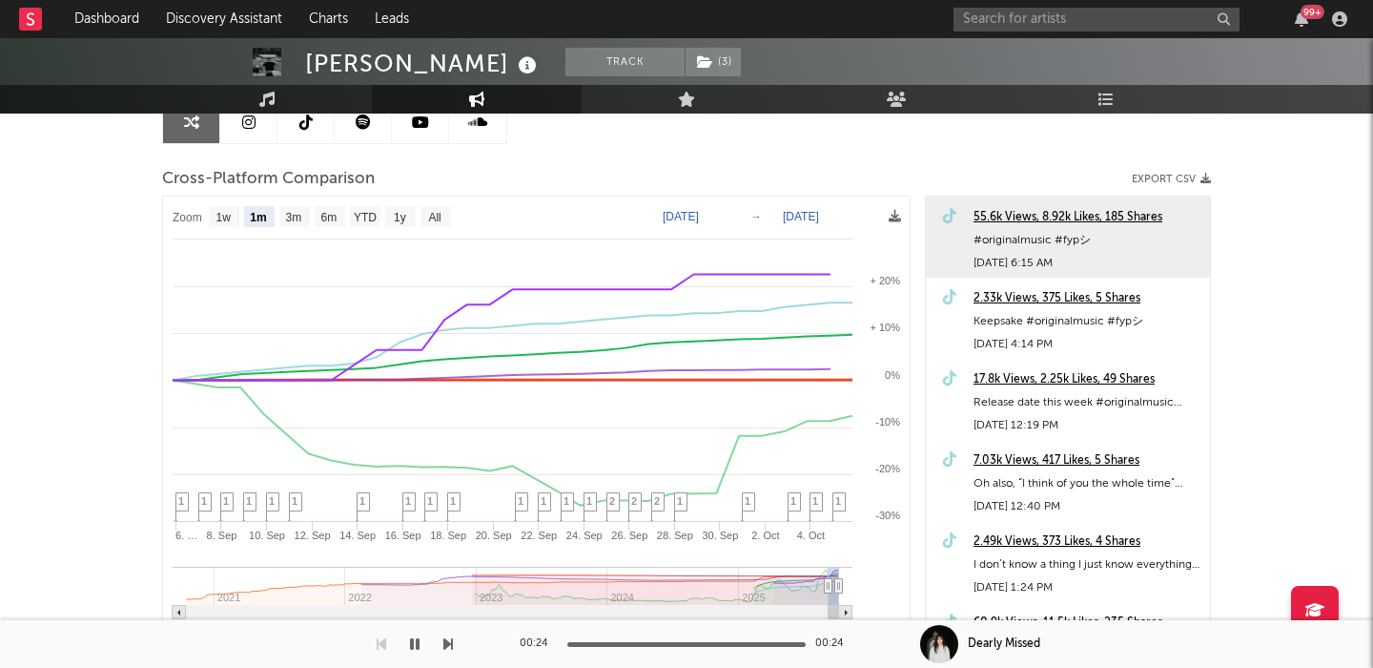
click at [1018, 216] on div "55.6k Views, 8.92k Likes, 185 Shares" at bounding box center [1087, 217] width 227 height 23
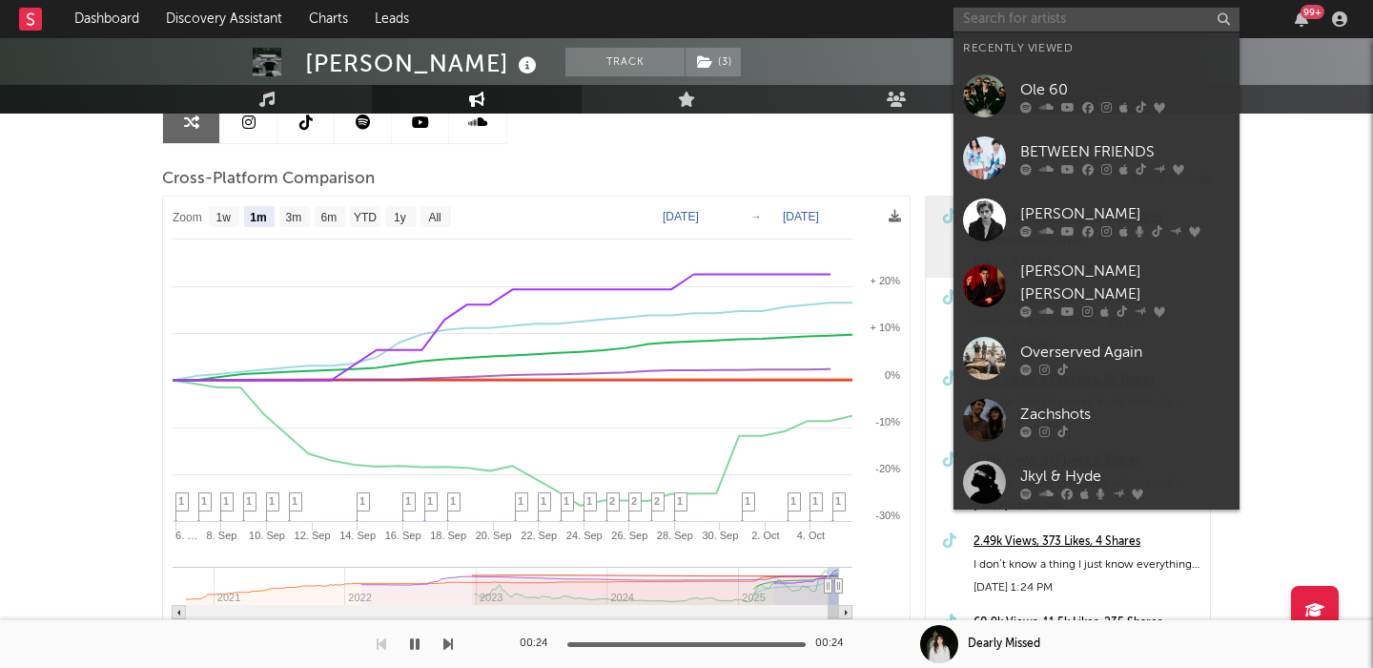
click at [1036, 28] on input "text" at bounding box center [1097, 20] width 286 height 24
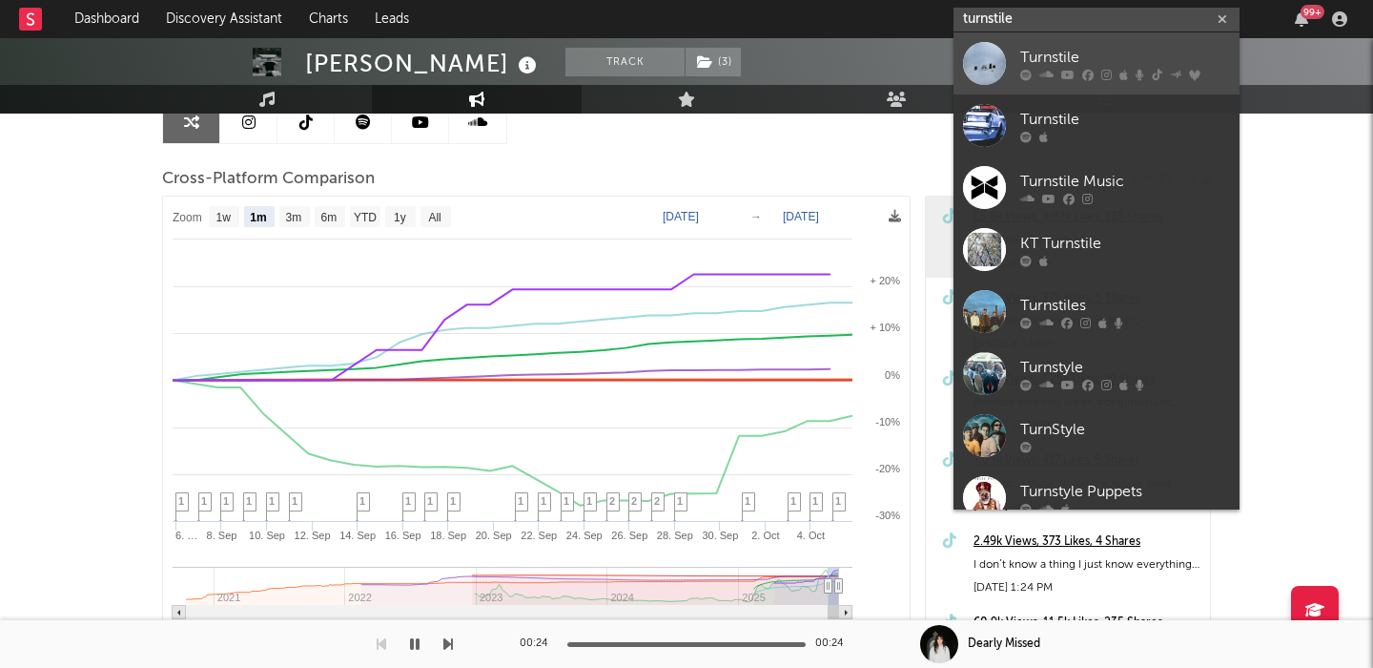
type input "turnstile"
click at [1165, 57] on div "Turnstile" at bounding box center [1125, 57] width 210 height 23
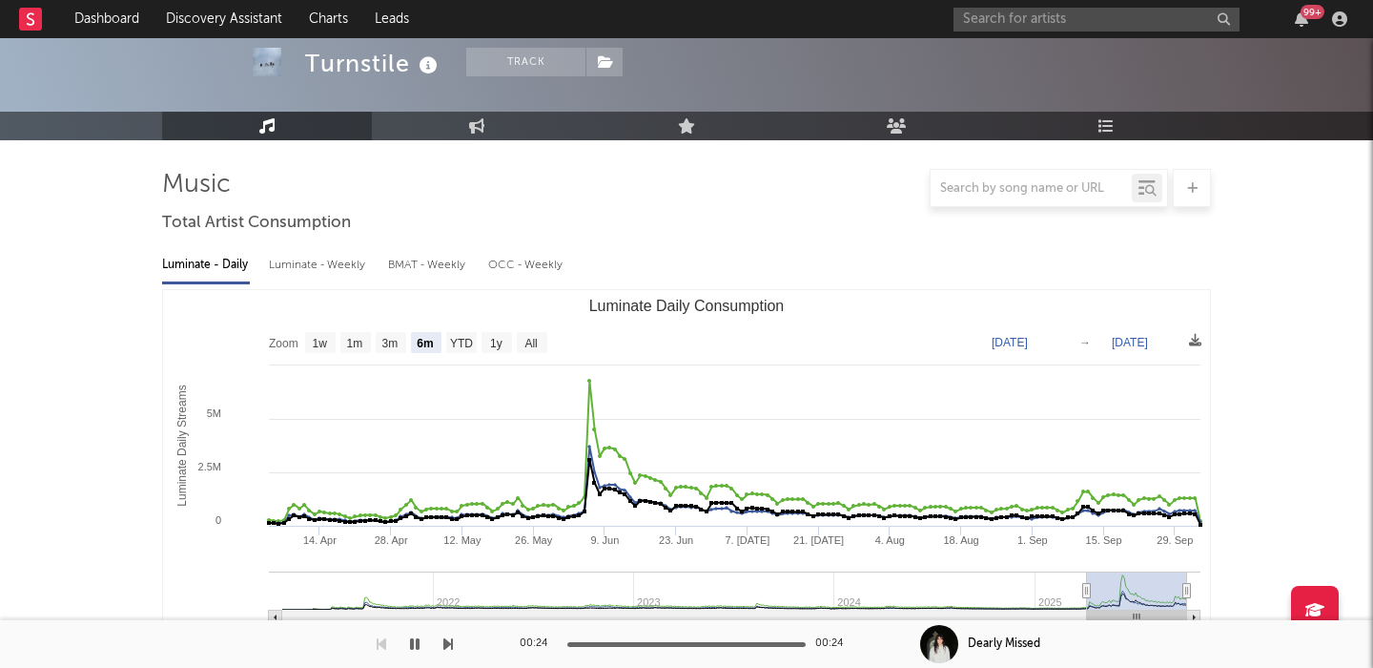
scroll to position [637, 0]
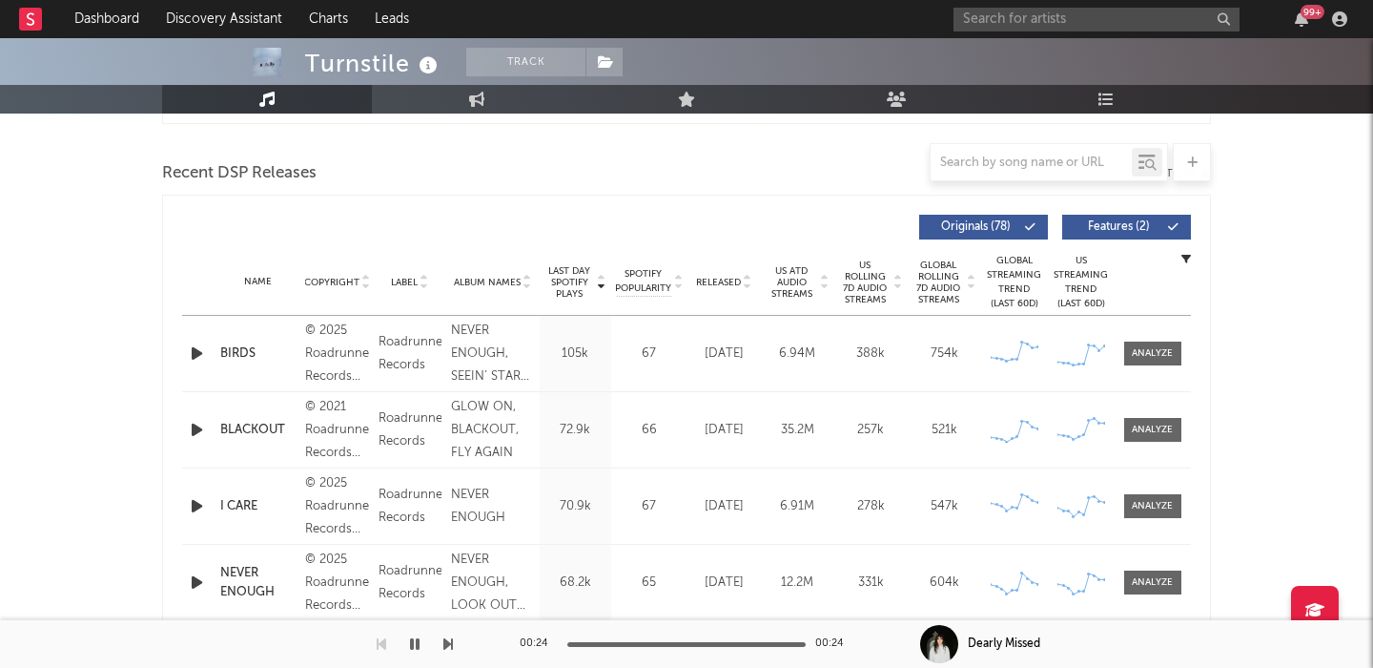
click at [193, 347] on icon "button" at bounding box center [197, 353] width 20 height 24
click at [1171, 217] on button "Features ( 2 )" at bounding box center [1126, 227] width 129 height 25
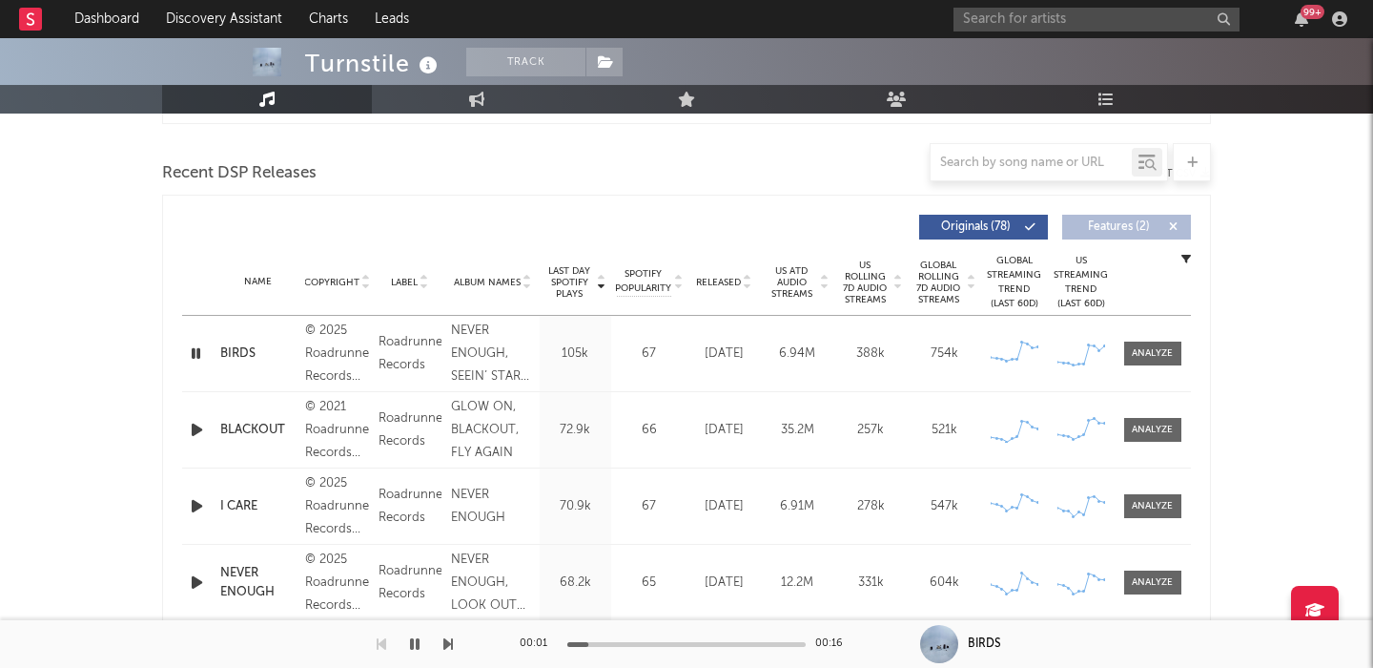
click at [728, 278] on span "Released" at bounding box center [718, 282] width 45 height 11
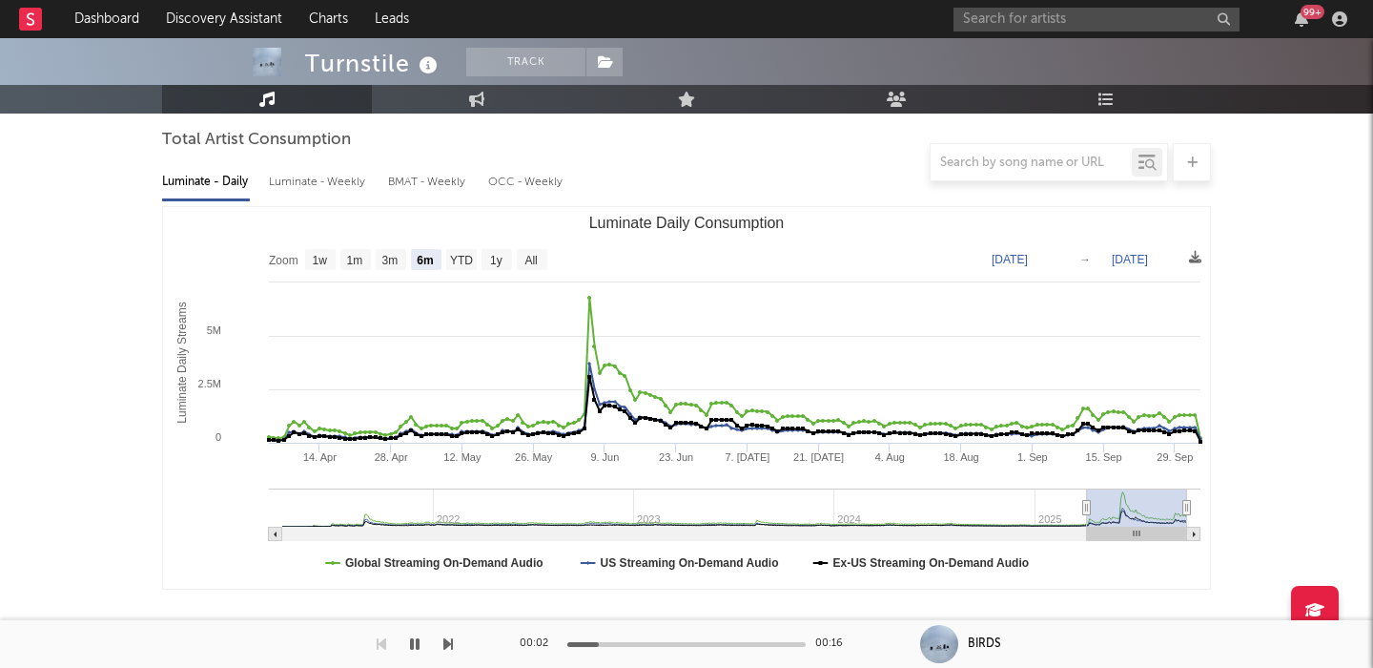
scroll to position [119, 0]
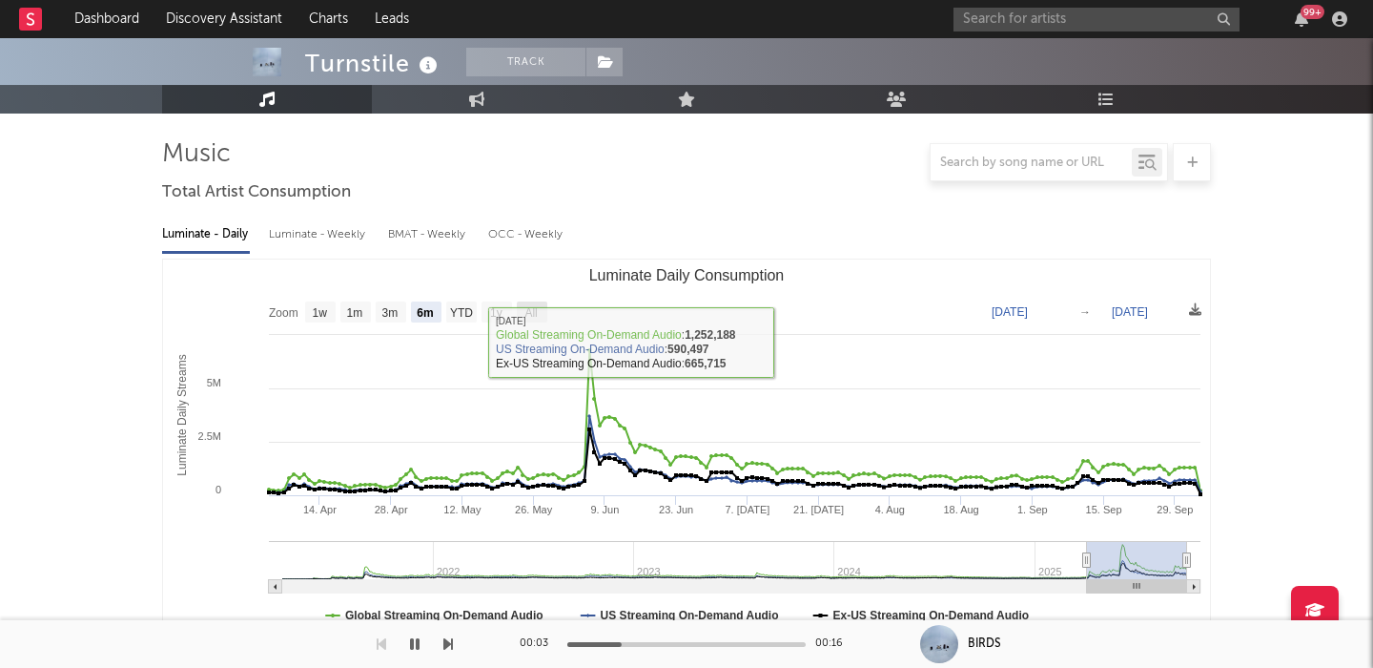
click at [521, 315] on rect "Luminate Daily Consumption" at bounding box center [532, 311] width 31 height 21
select select "All"
type input "2021-03-31"
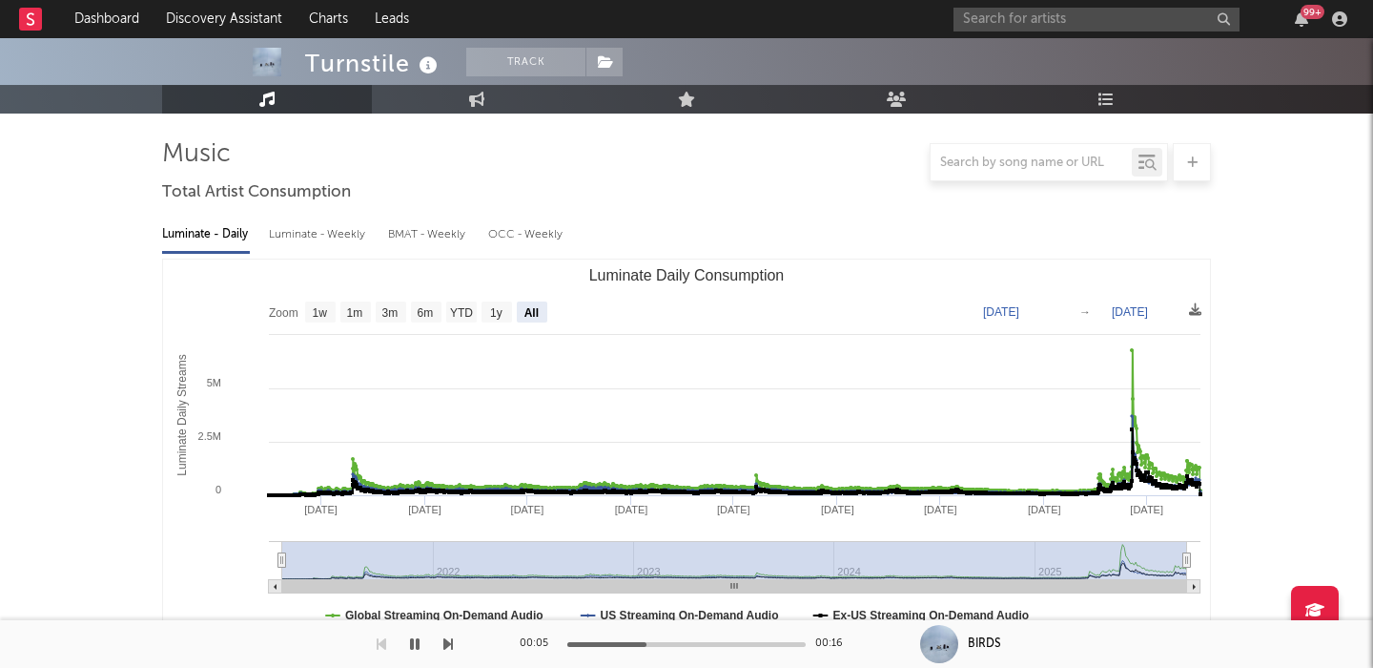
click at [320, 220] on div "Luminate - Weekly" at bounding box center [319, 234] width 100 height 32
select select "6m"
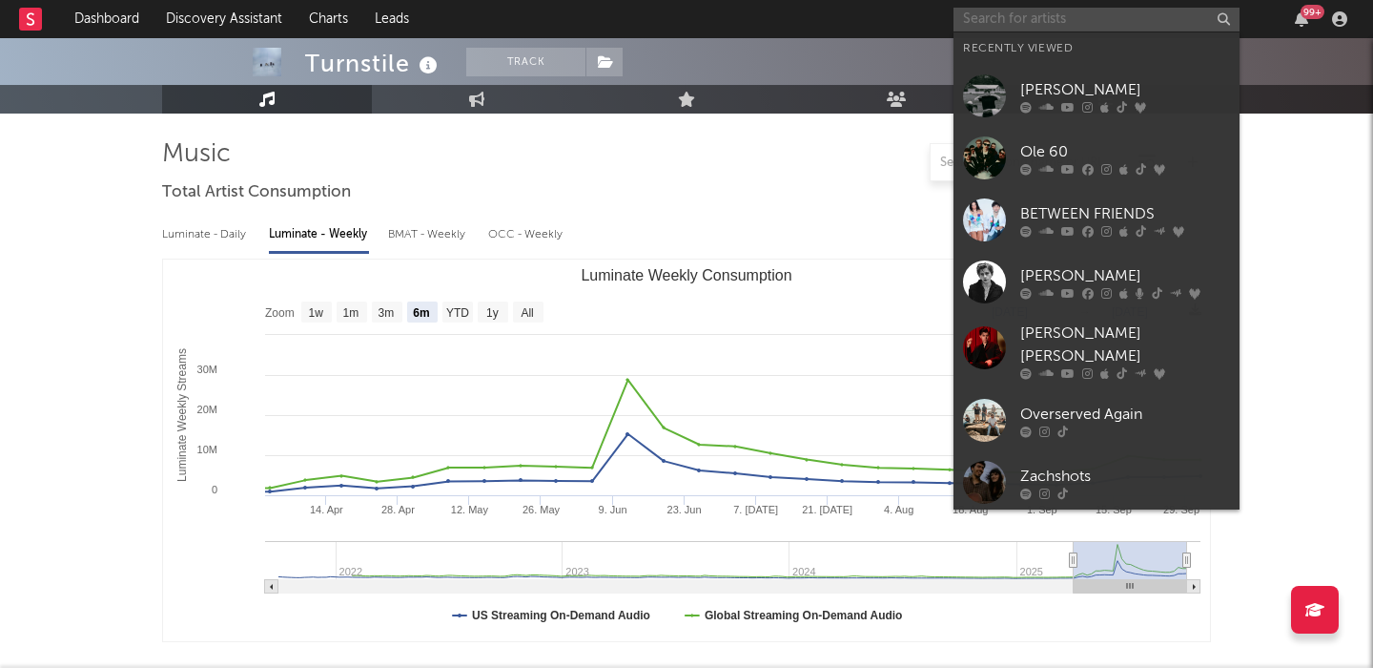
click at [1051, 16] on input "text" at bounding box center [1097, 20] width 286 height 24
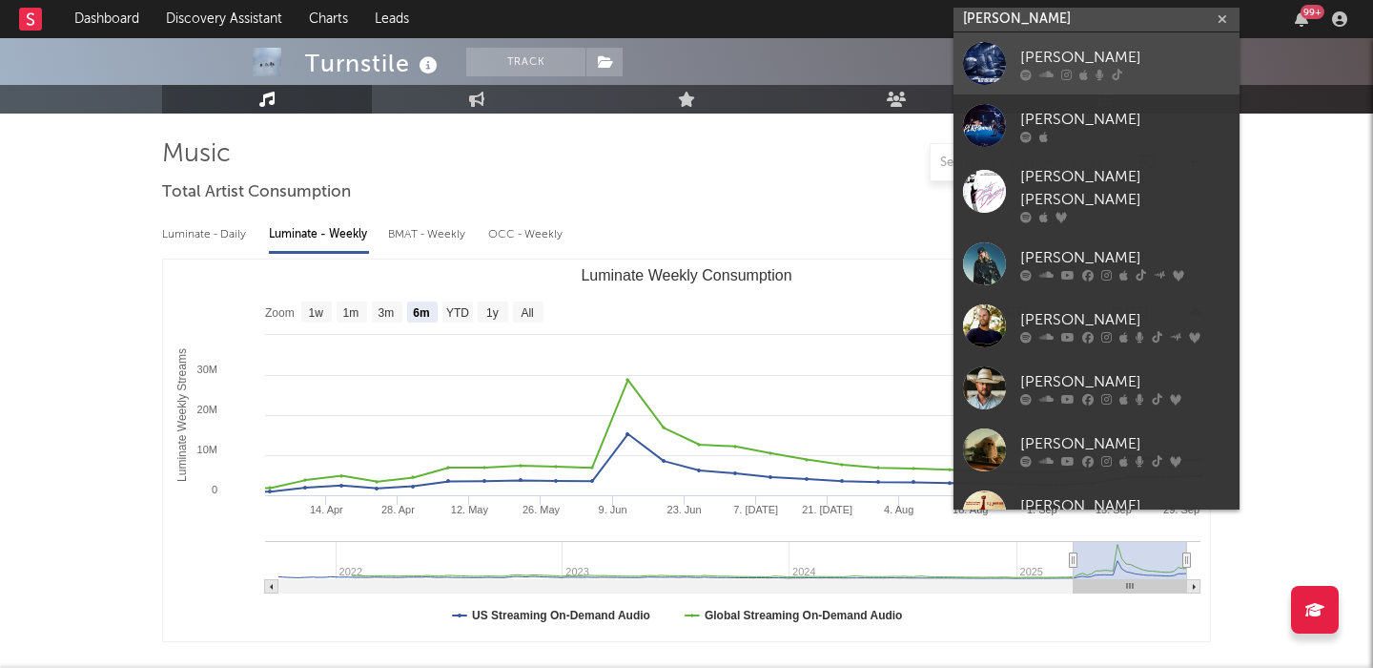
type input "j johnson"
click at [1168, 55] on div "J. Johnson" at bounding box center [1125, 57] width 210 height 23
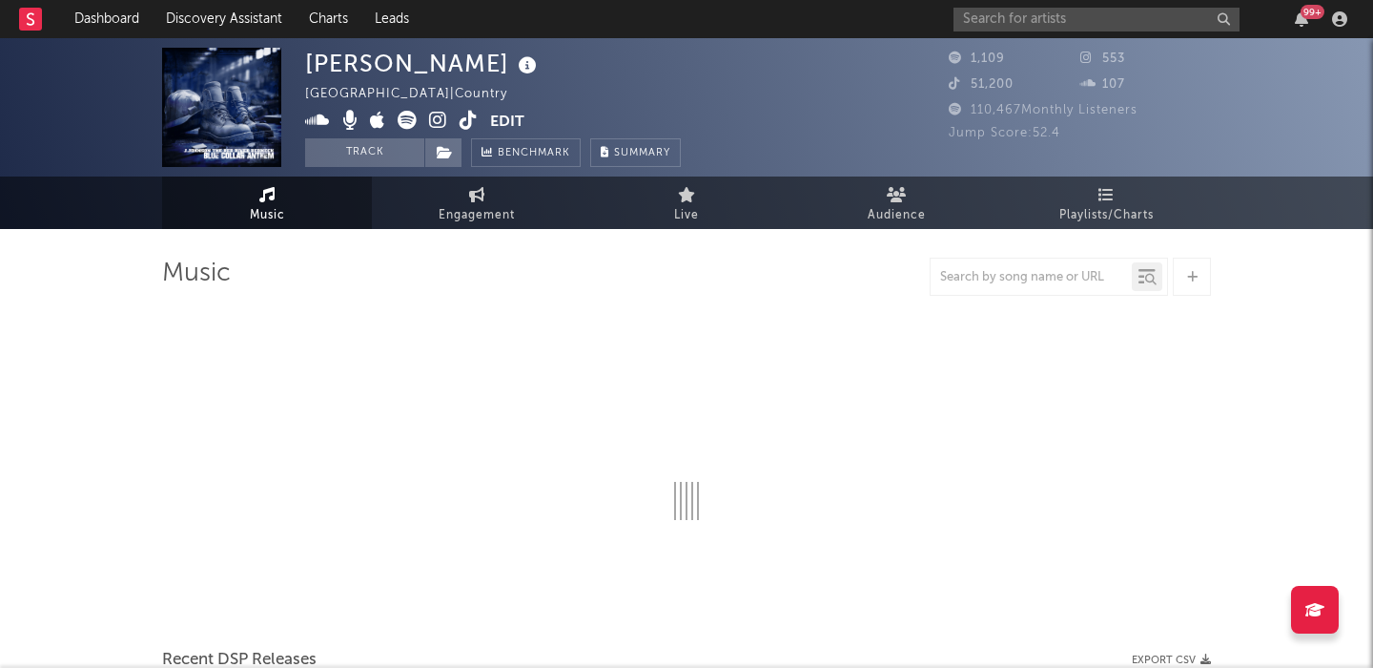
select select "6m"
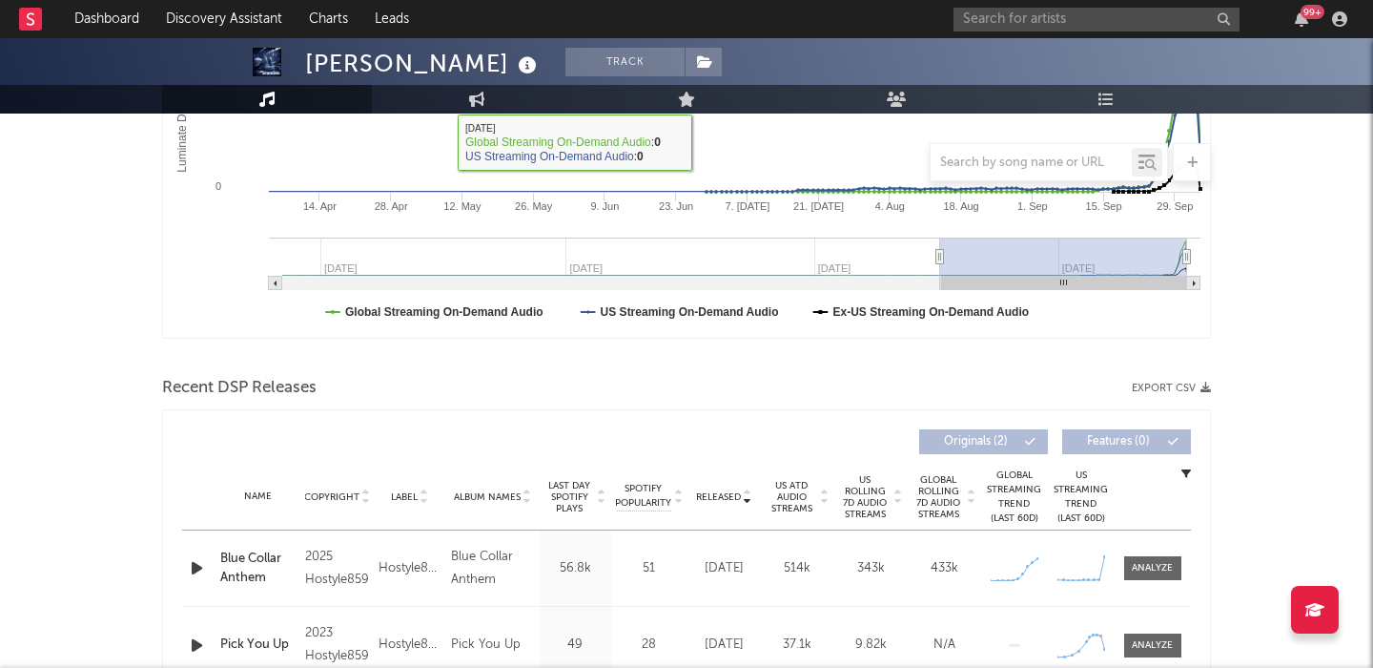
scroll to position [425, 0]
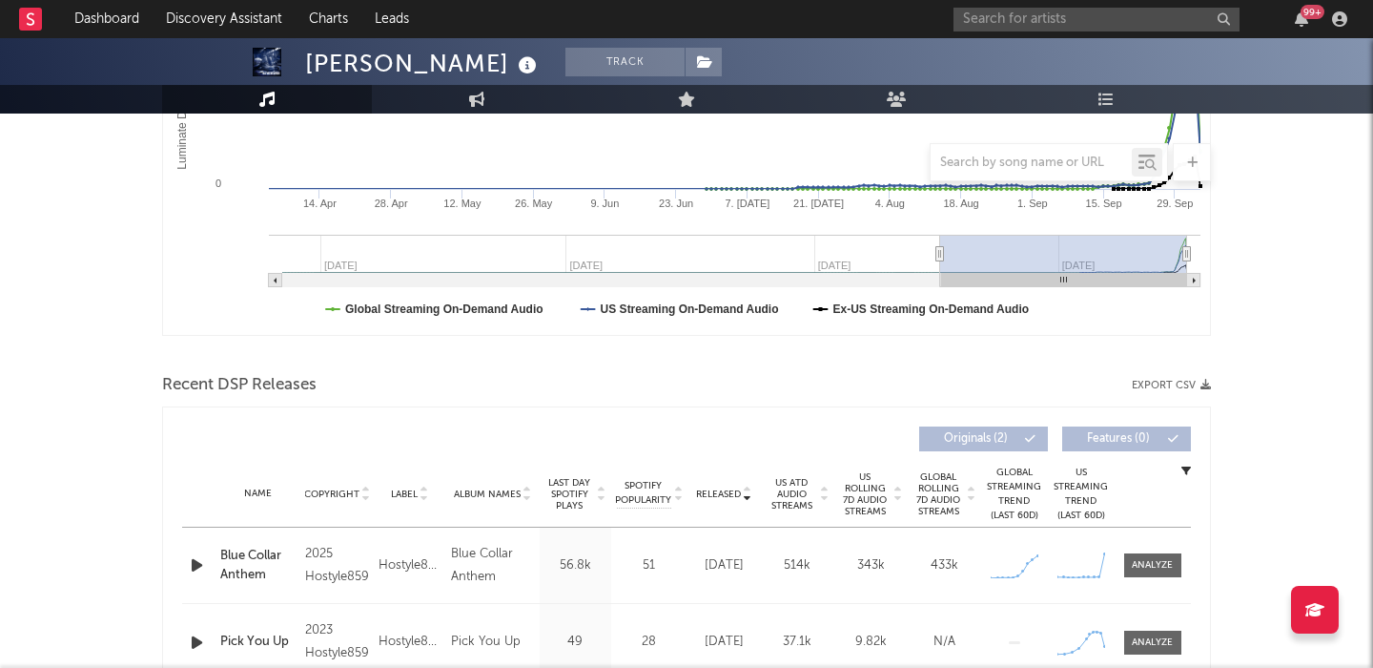
click at [196, 559] on icon "button" at bounding box center [197, 565] width 20 height 24
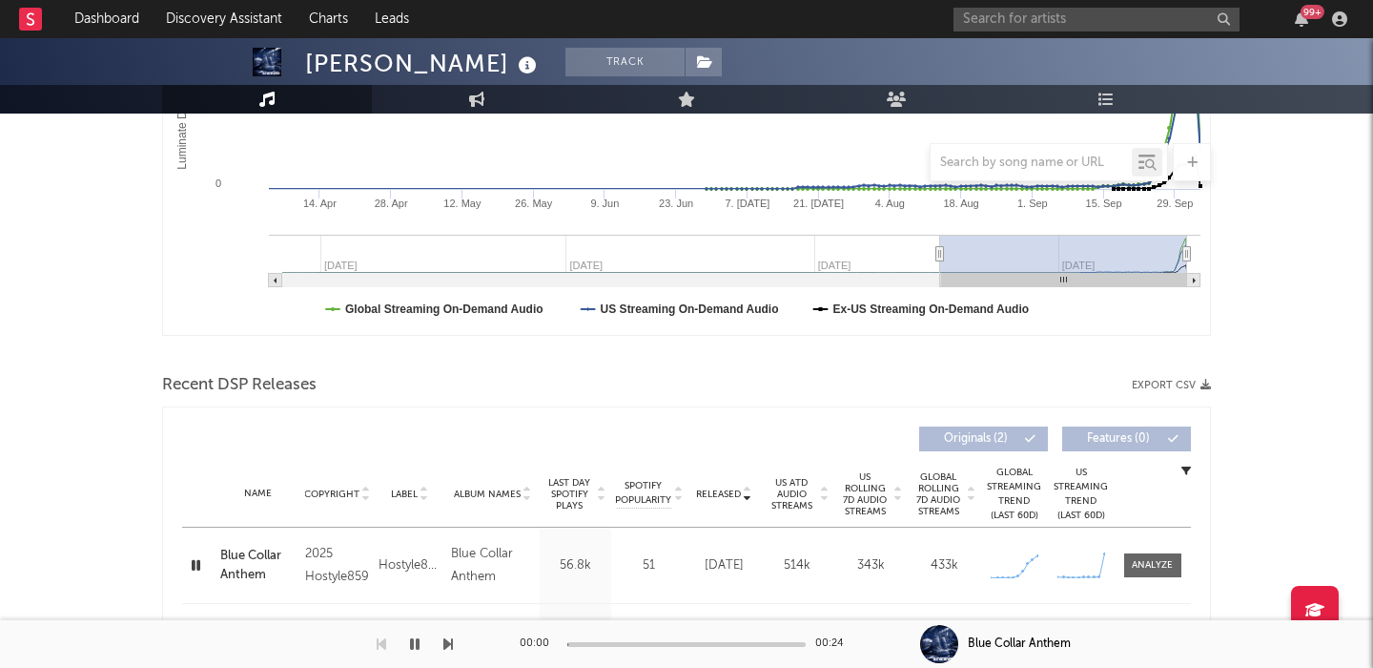
scroll to position [659, 0]
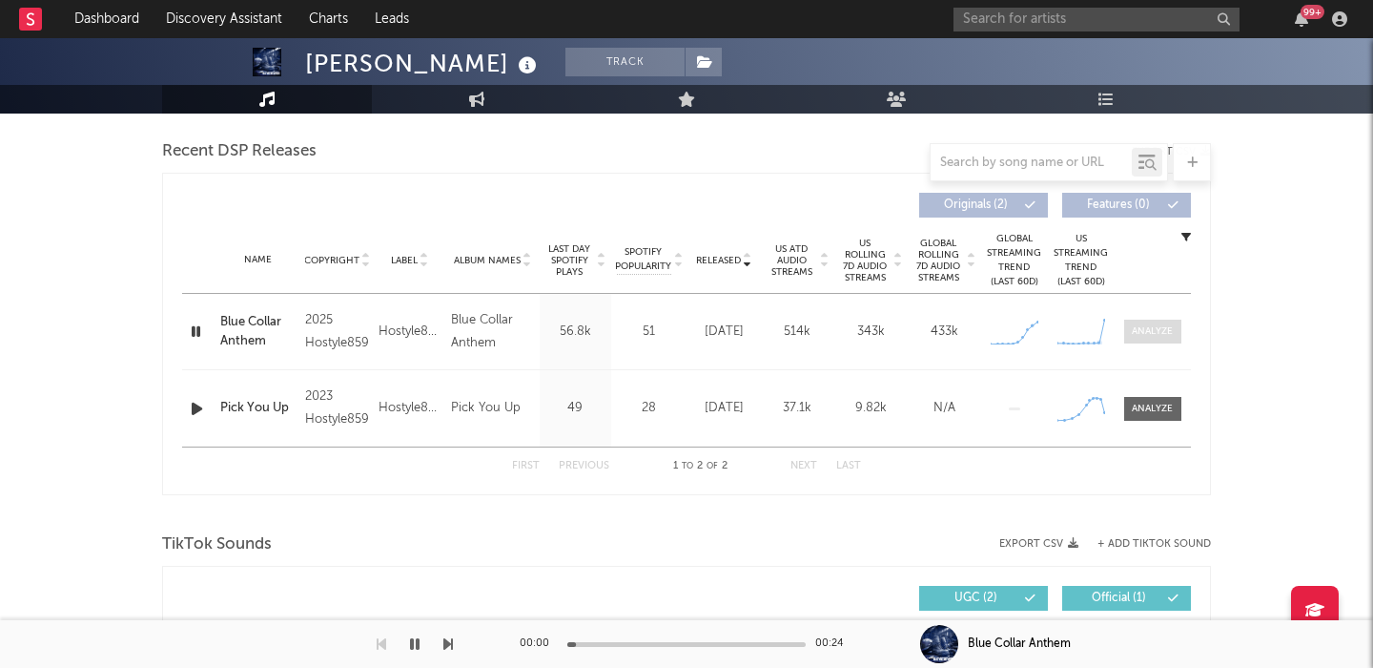
click at [1174, 335] on span at bounding box center [1152, 331] width 57 height 24
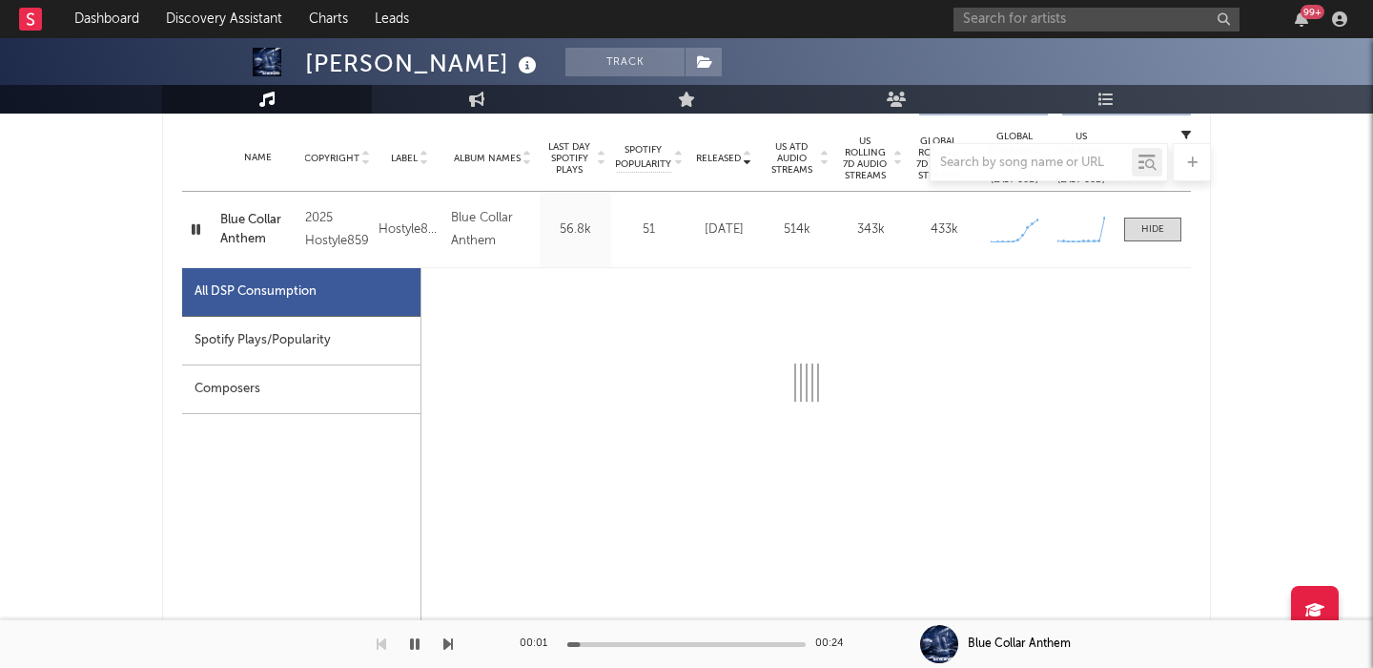
select select "1w"
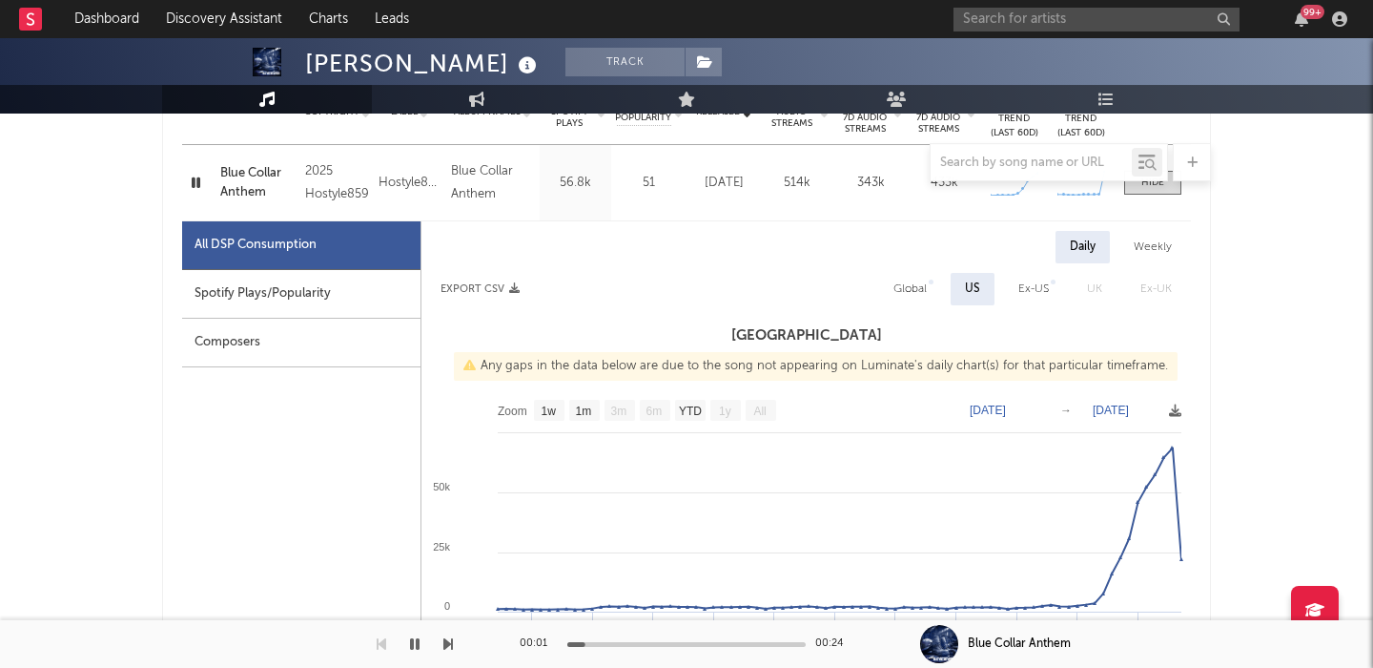
scroll to position [854, 0]
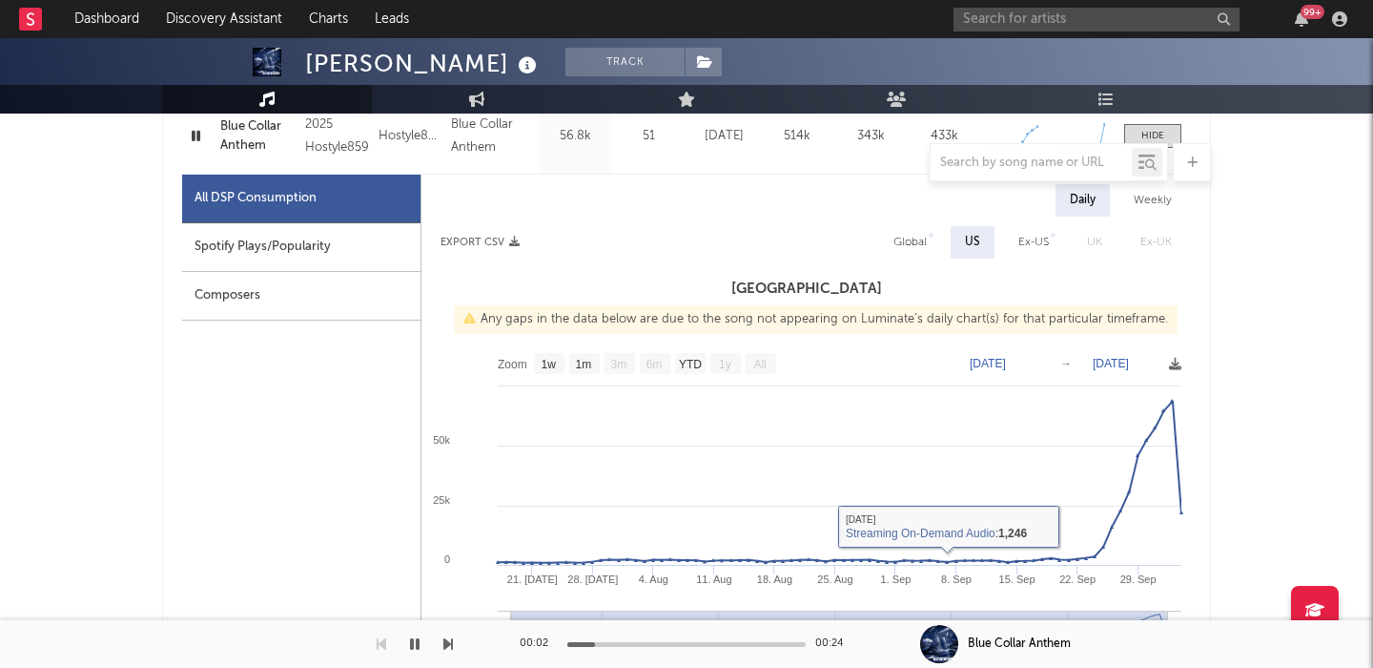
click at [914, 245] on div "Global" at bounding box center [910, 242] width 33 height 23
select select "1w"
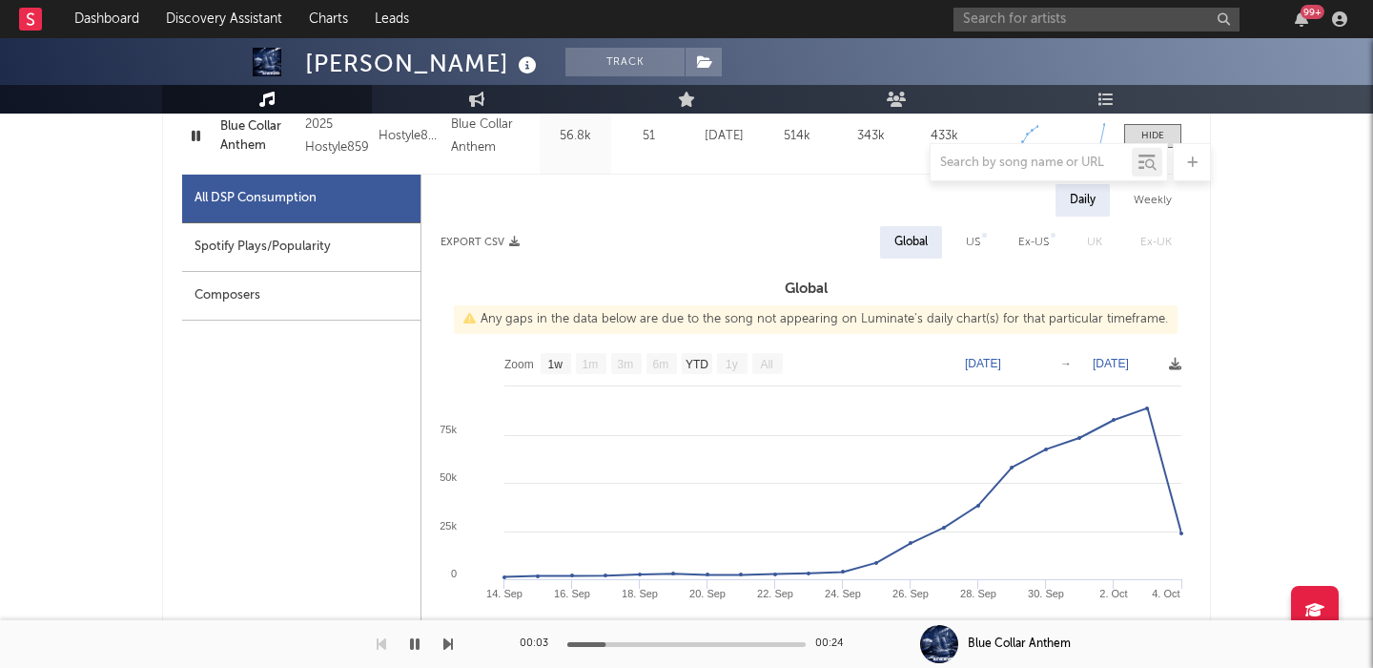
click at [316, 259] on div "Spotify Plays/Popularity" at bounding box center [301, 247] width 238 height 49
select select "6m"
select select "1w"
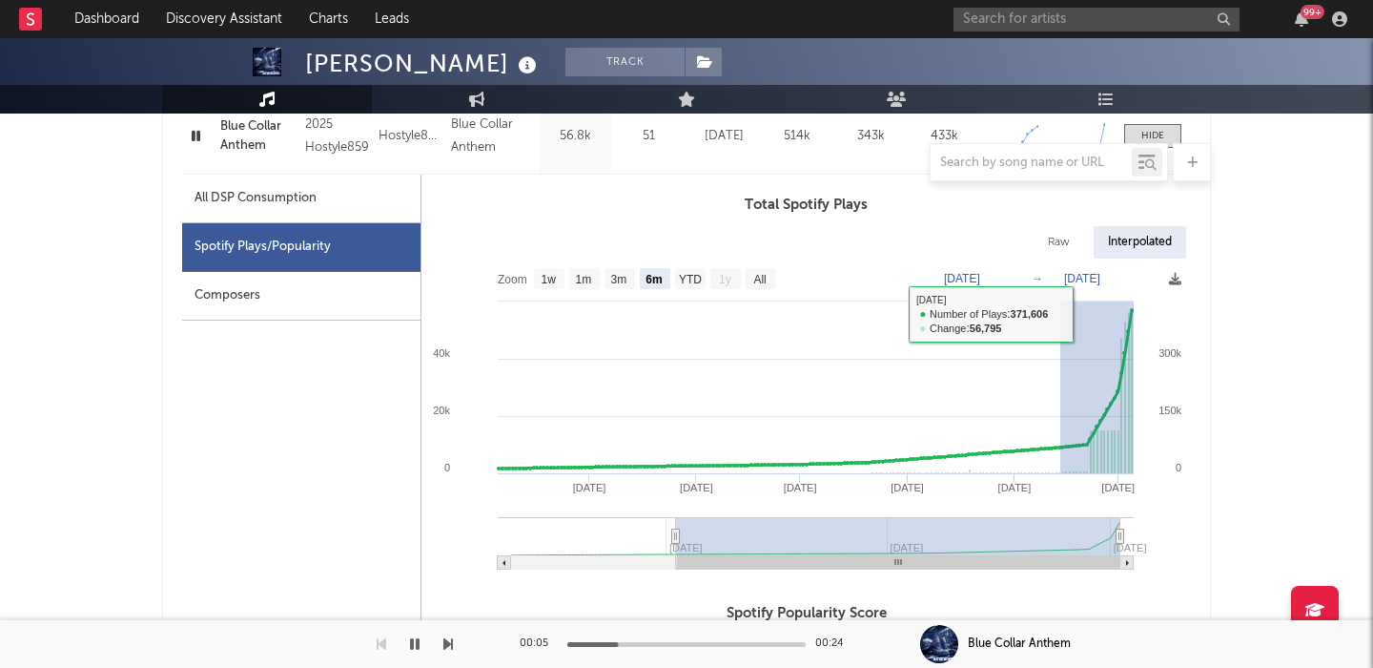
drag, startPoint x: 1081, startPoint y: 314, endPoint x: 1304, endPoint y: 314, distance: 223.2
type input "2025-09-14"
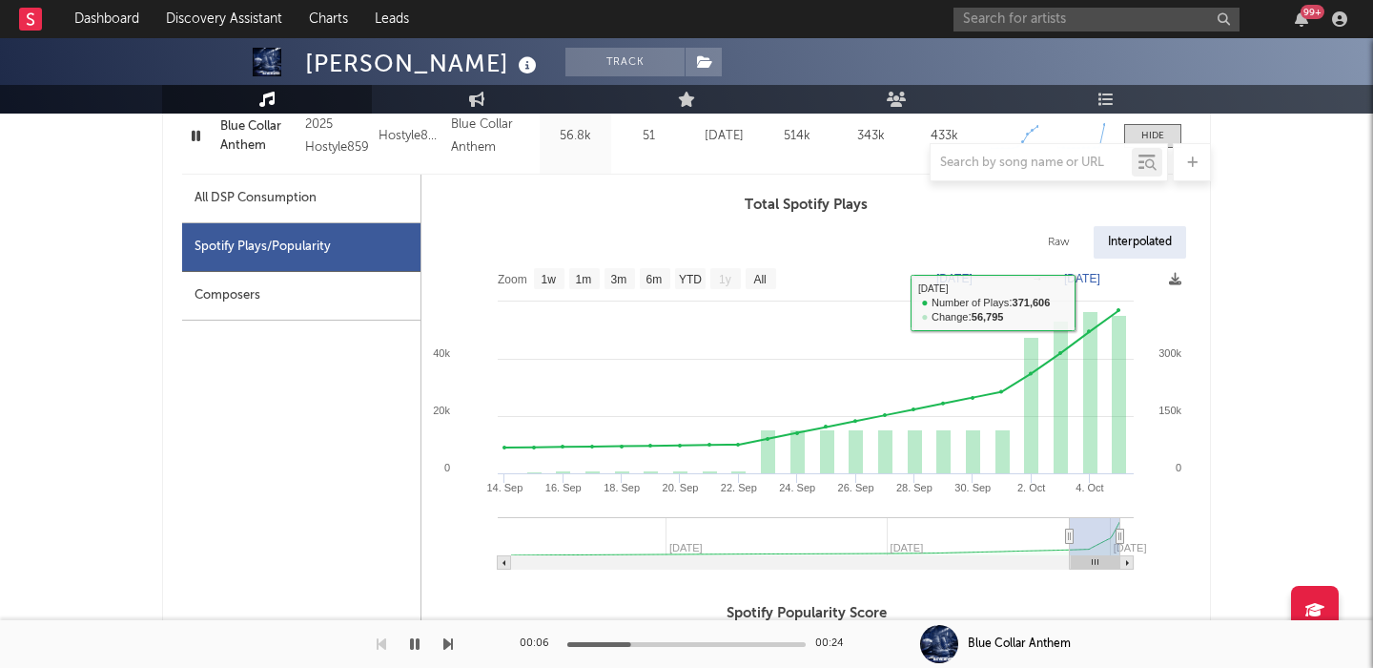
click at [1060, 235] on div "Raw" at bounding box center [1059, 242] width 51 height 32
select select "6m"
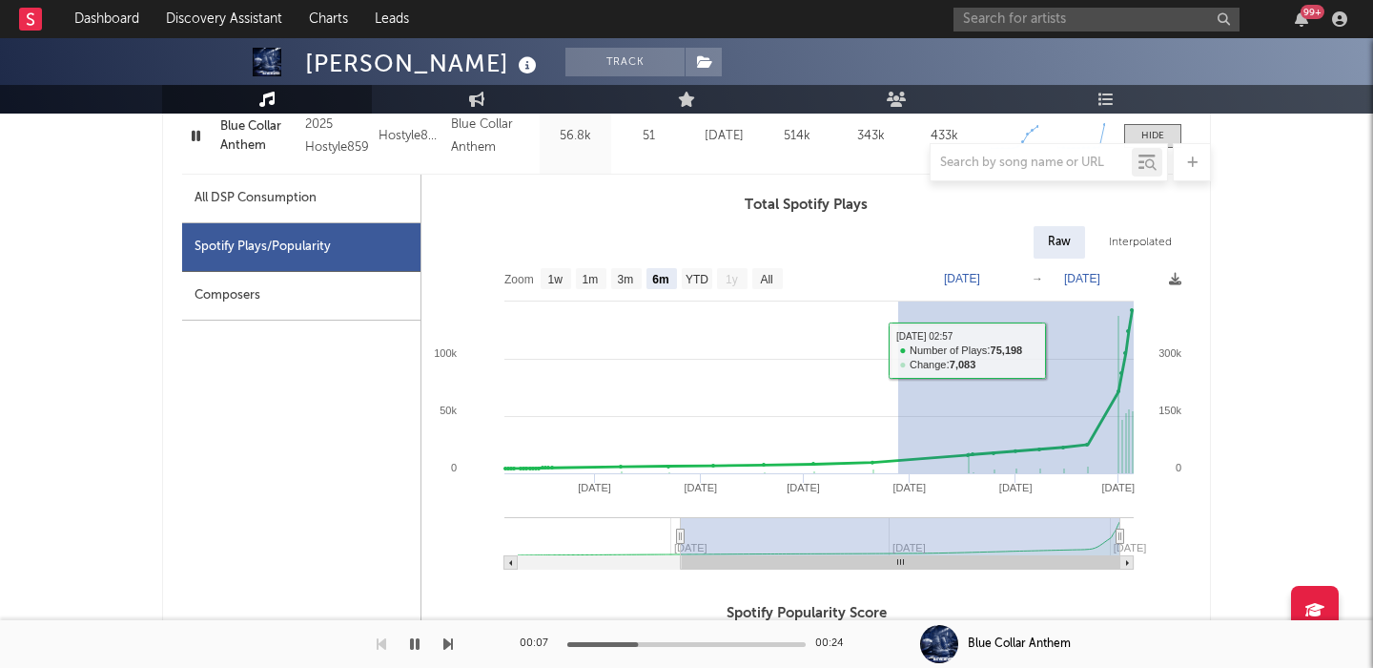
drag, startPoint x: 959, startPoint y: 350, endPoint x: 1367, endPoint y: 349, distance: 407.2
type input "2025-07-28"
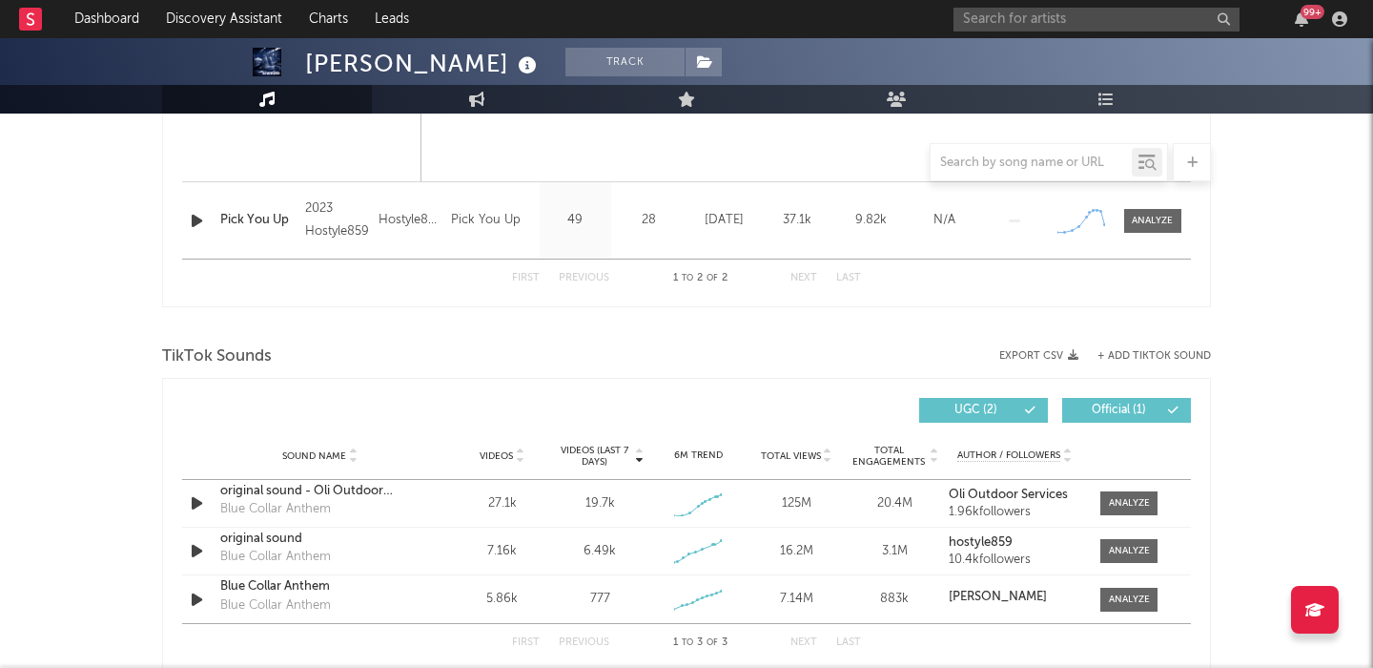
scroll to position [1937, 0]
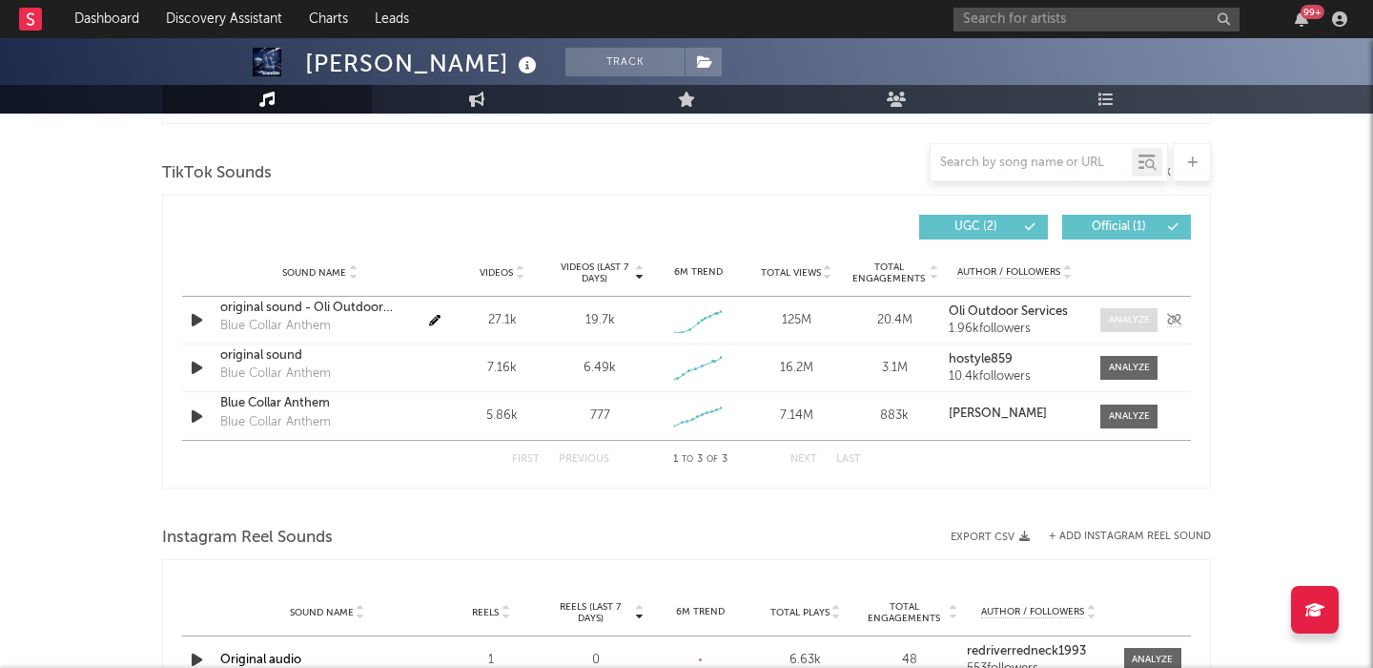
click at [1121, 320] on div at bounding box center [1129, 320] width 41 height 14
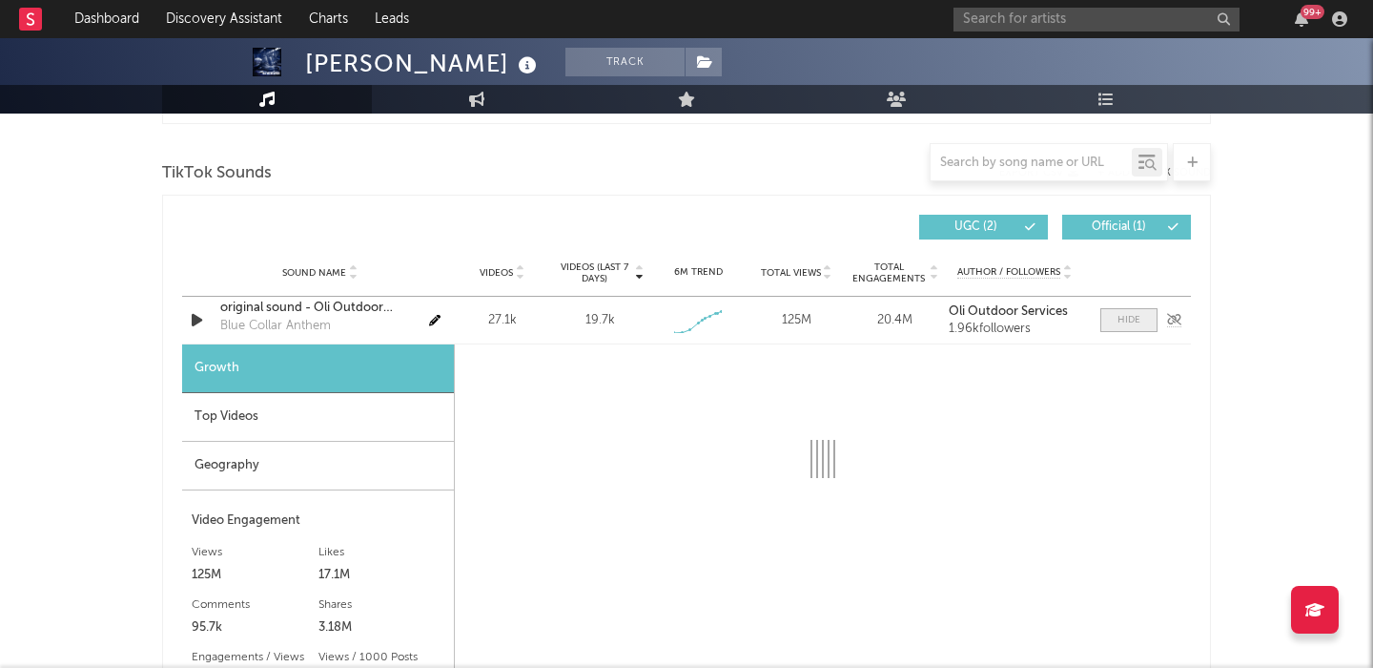
select select "1w"
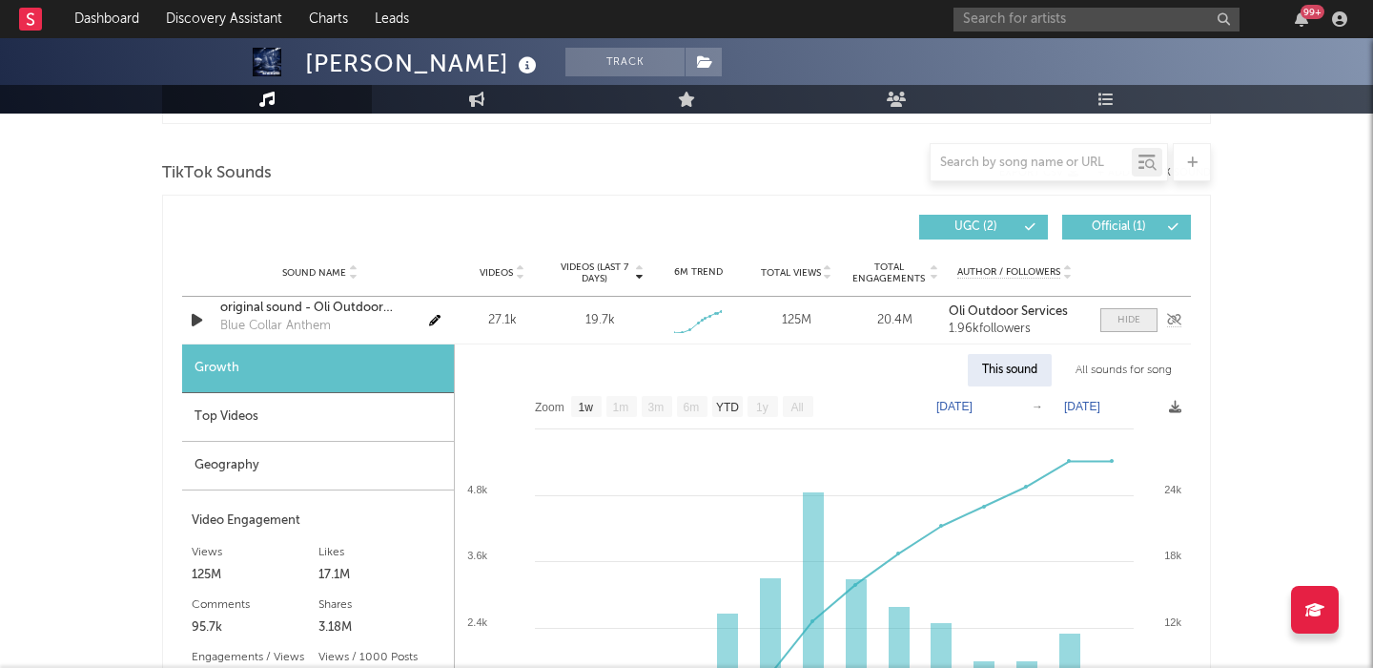
scroll to position [2047, 0]
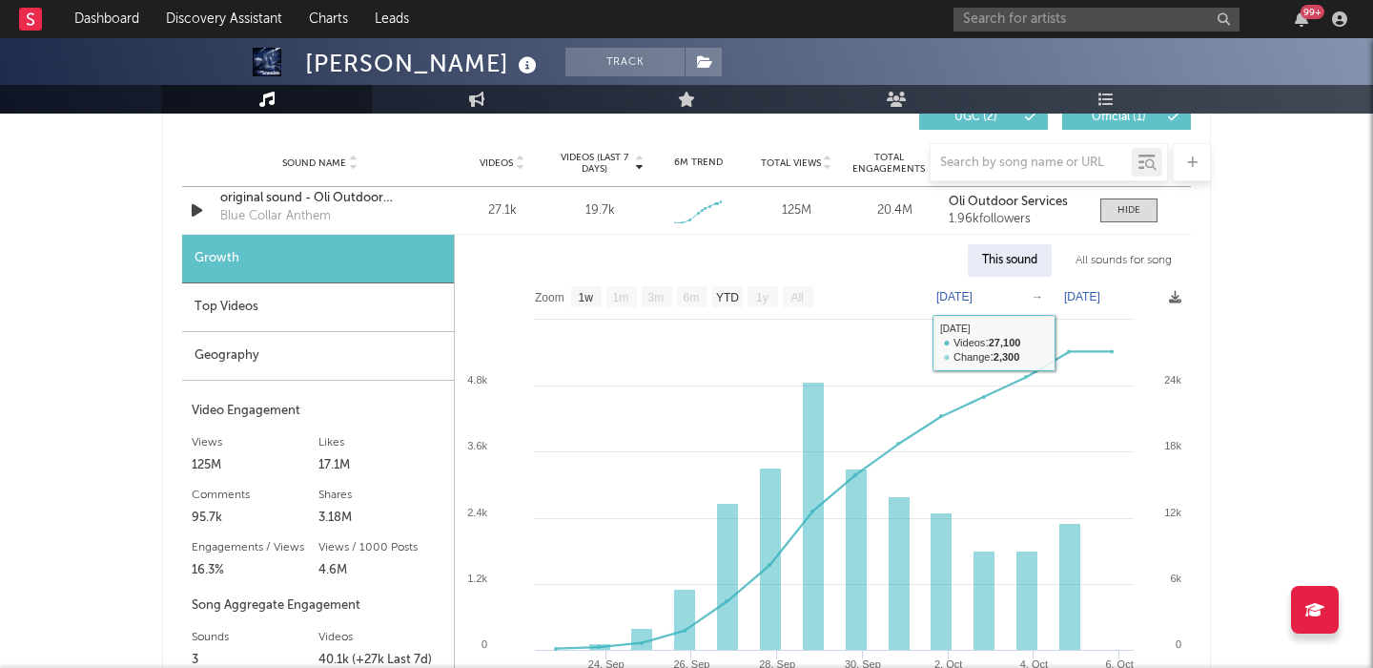
click at [1097, 249] on div "All sounds for song" at bounding box center [1123, 260] width 125 height 32
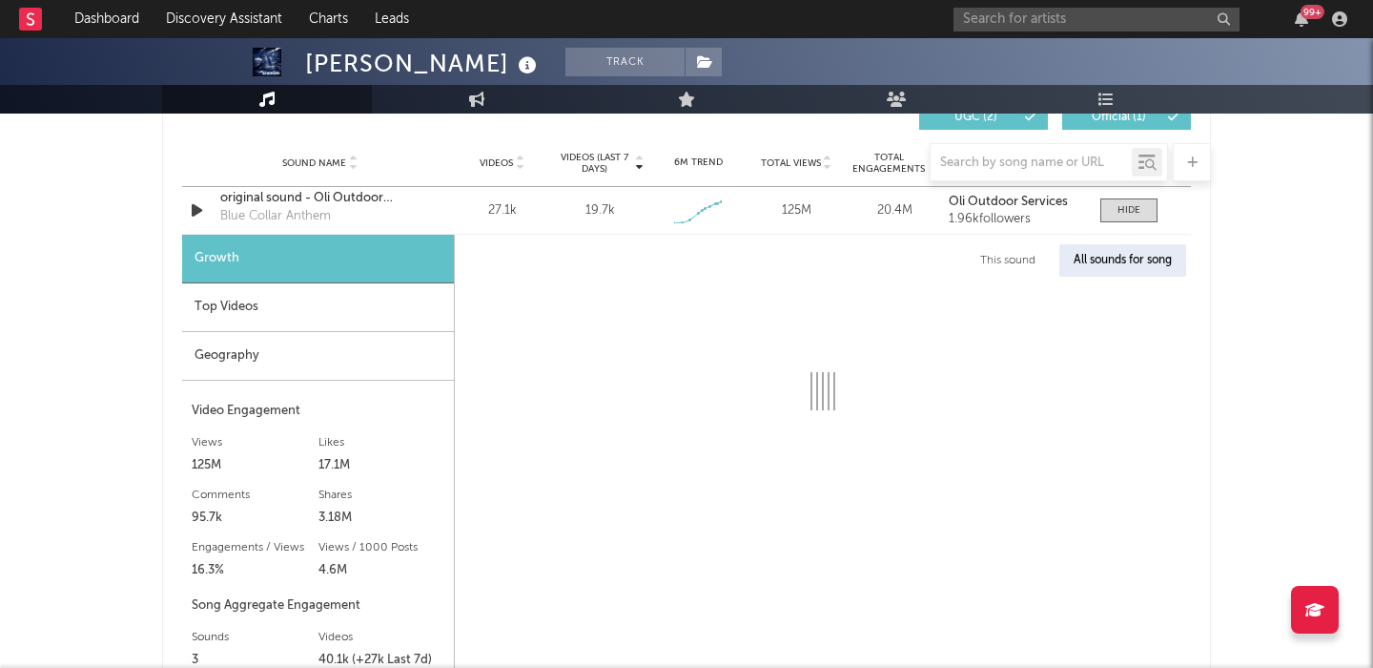
select select "1w"
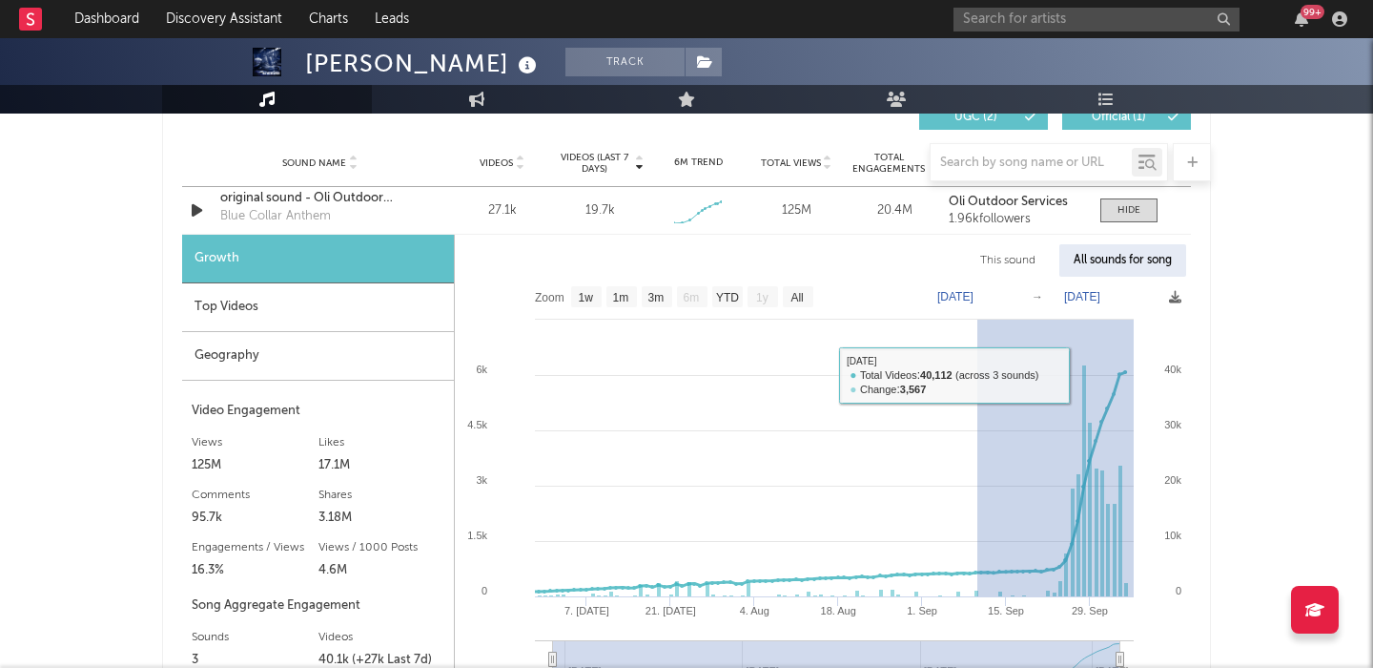
drag, startPoint x: 1041, startPoint y: 375, endPoint x: 1300, endPoint y: 374, distance: 258.4
type input "2025-09-10"
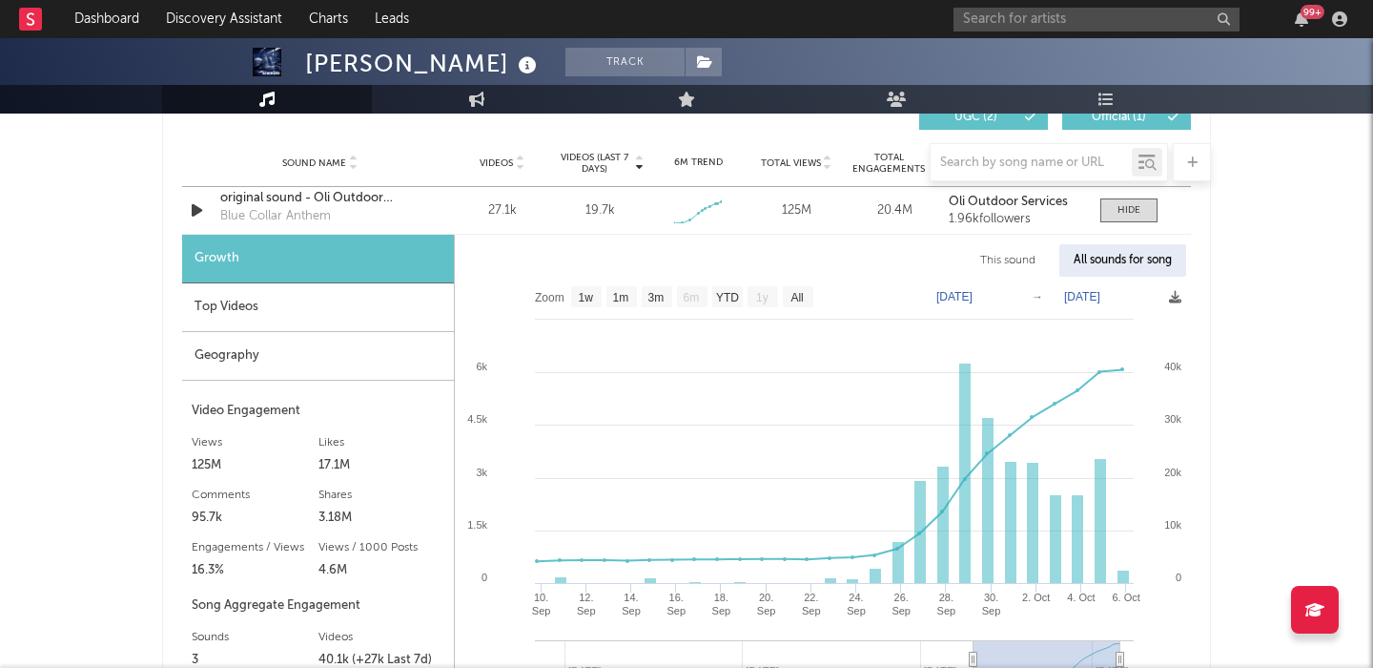
click at [984, 248] on div "This sound" at bounding box center [1008, 260] width 84 height 32
select select "1w"
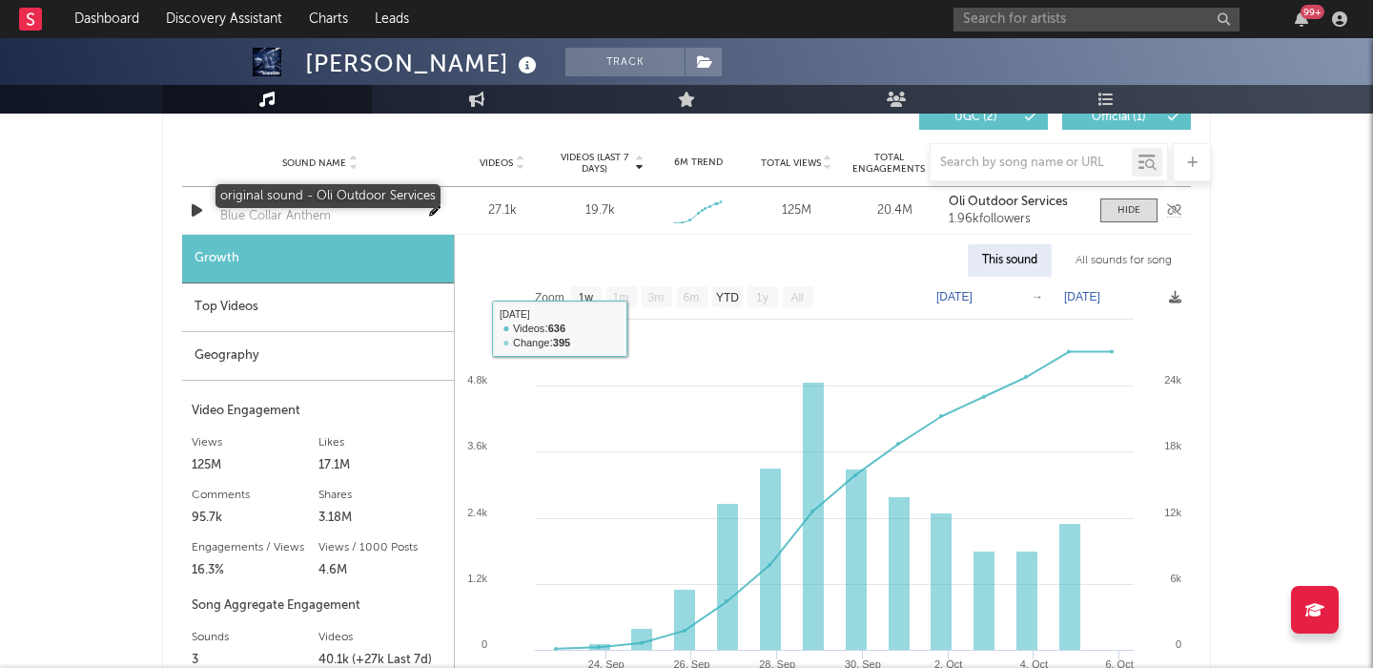
click at [266, 198] on div "original sound - Oli Outdoor Services" at bounding box center [319, 198] width 199 height 19
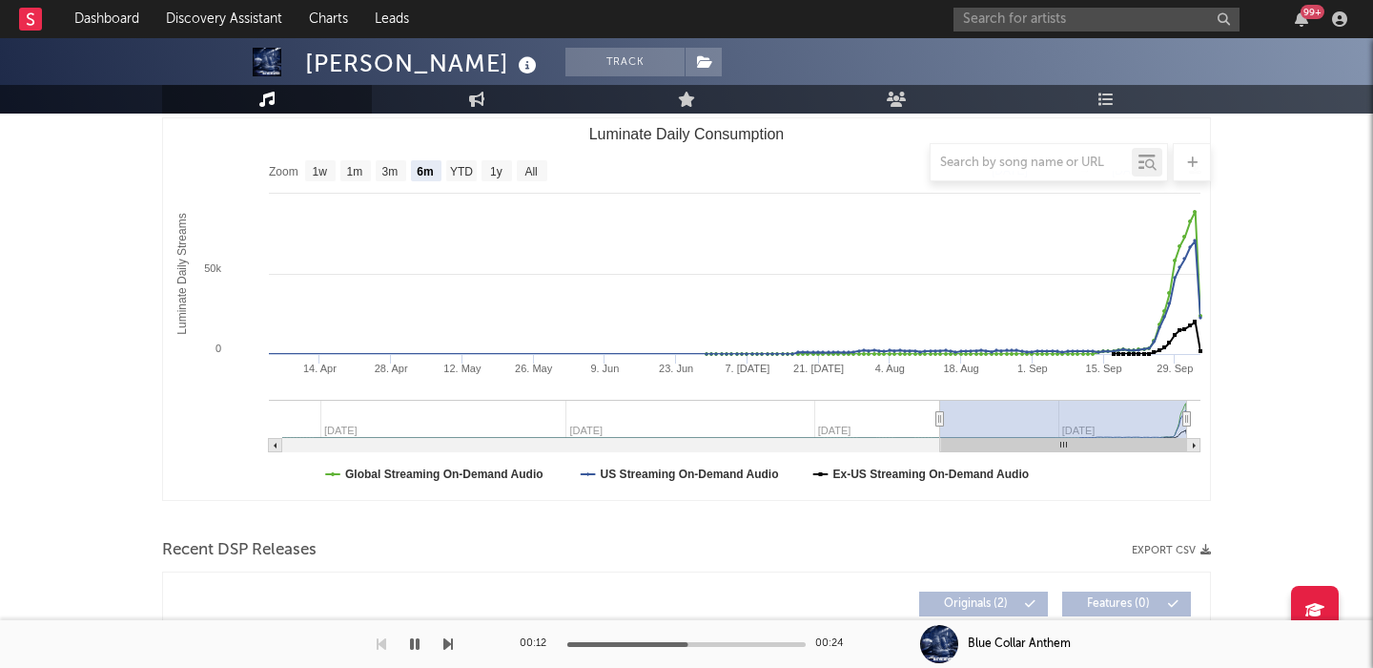
scroll to position [245, 0]
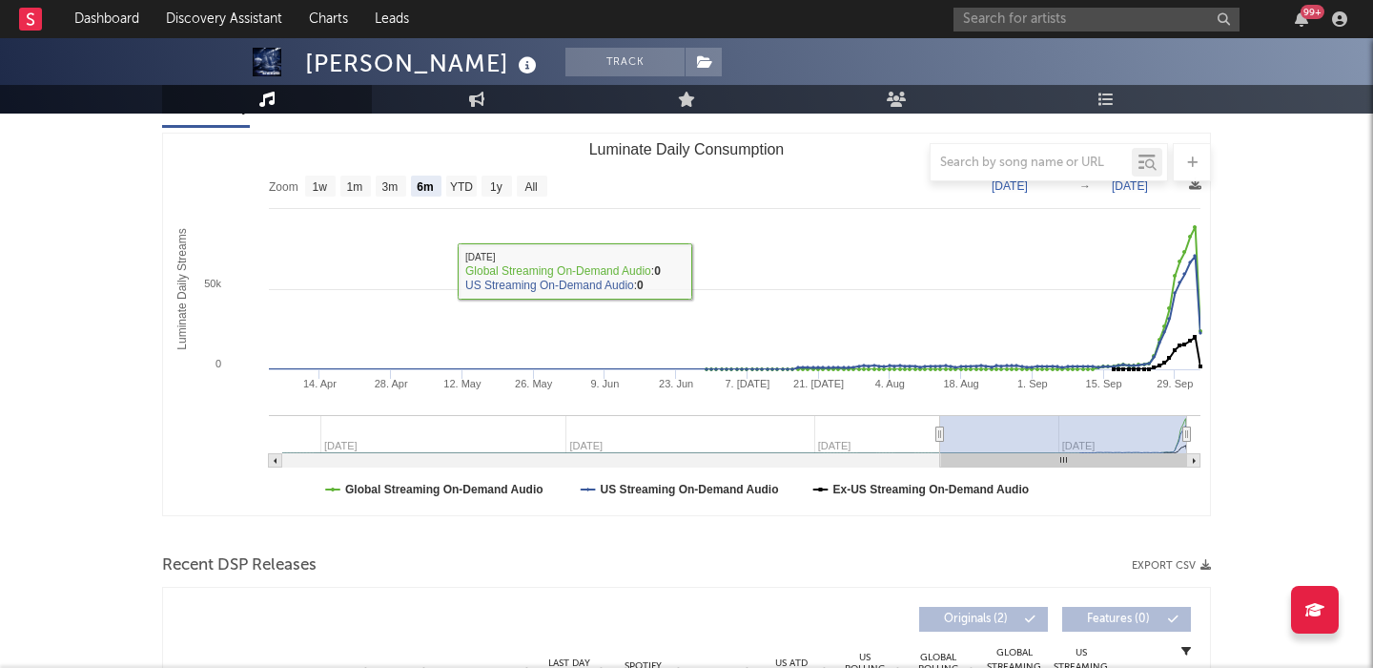
click at [374, 60] on div "[PERSON_NAME]" at bounding box center [423, 63] width 237 height 31
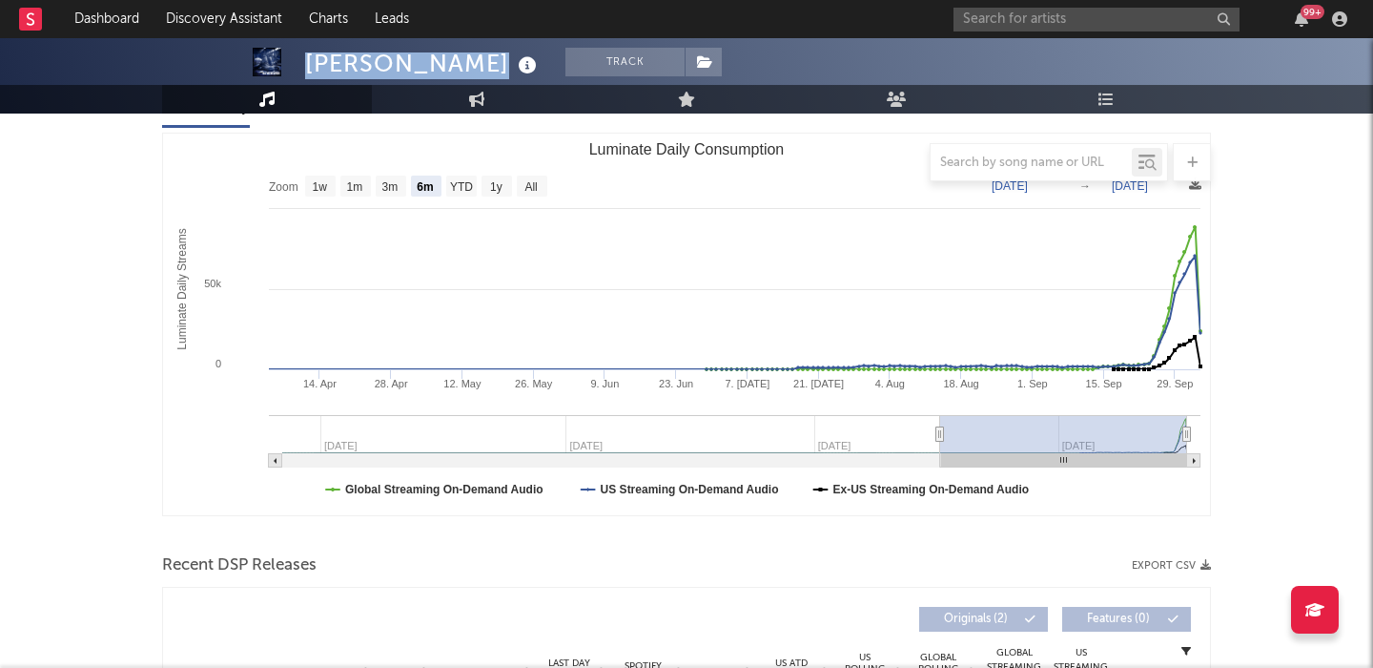
click at [374, 60] on div "[PERSON_NAME]" at bounding box center [423, 63] width 237 height 31
copy div "[PERSON_NAME]"
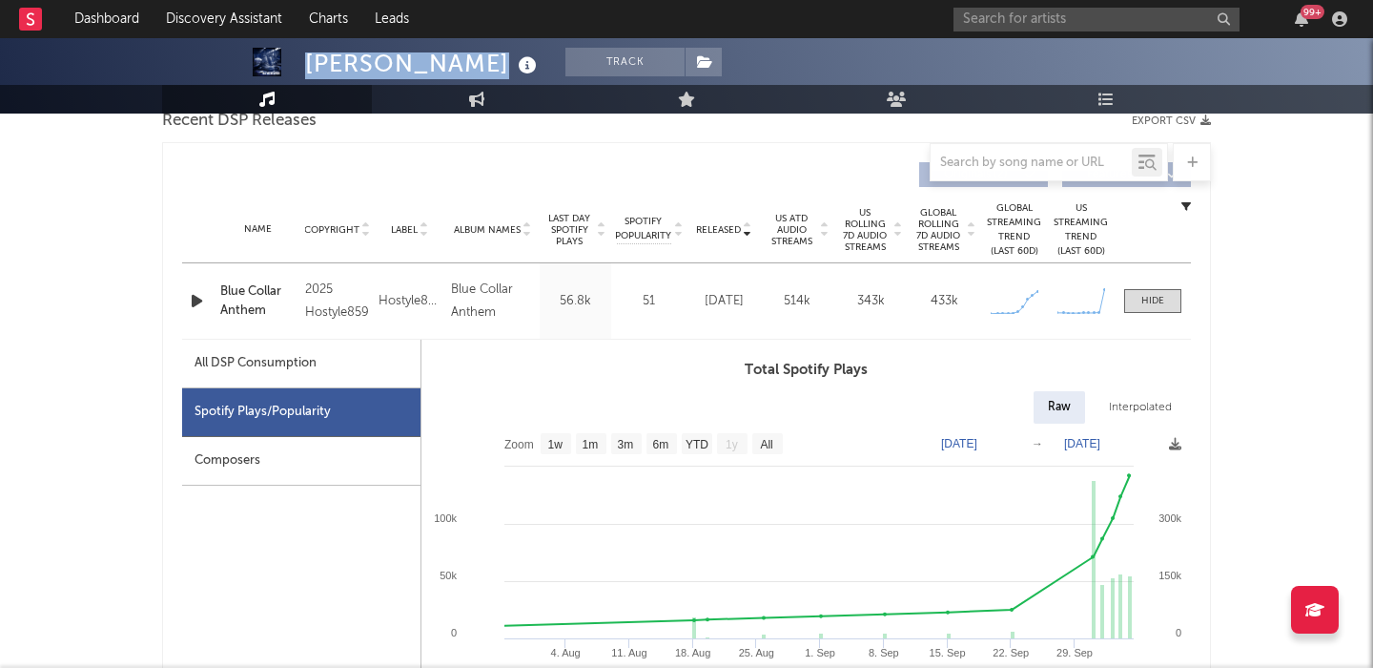
scroll to position [732, 0]
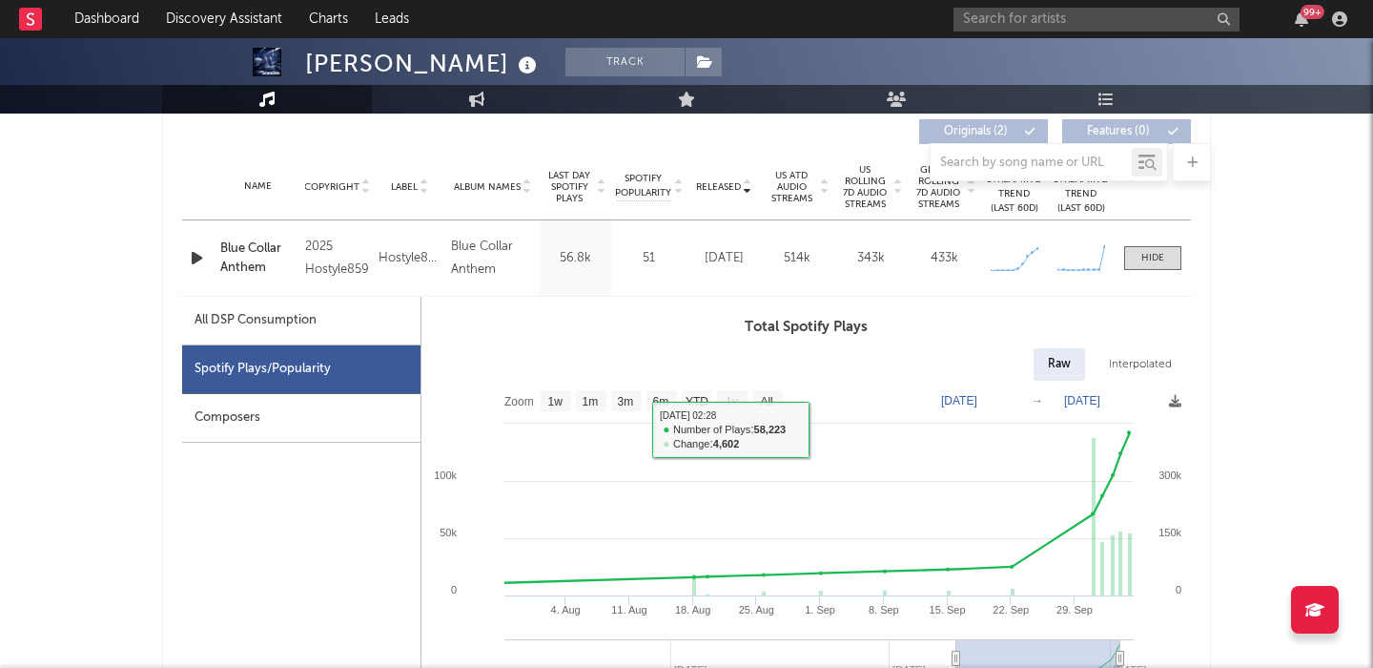
click at [315, 329] on div "All DSP Consumption" at bounding box center [256, 320] width 122 height 23
select select "1w"
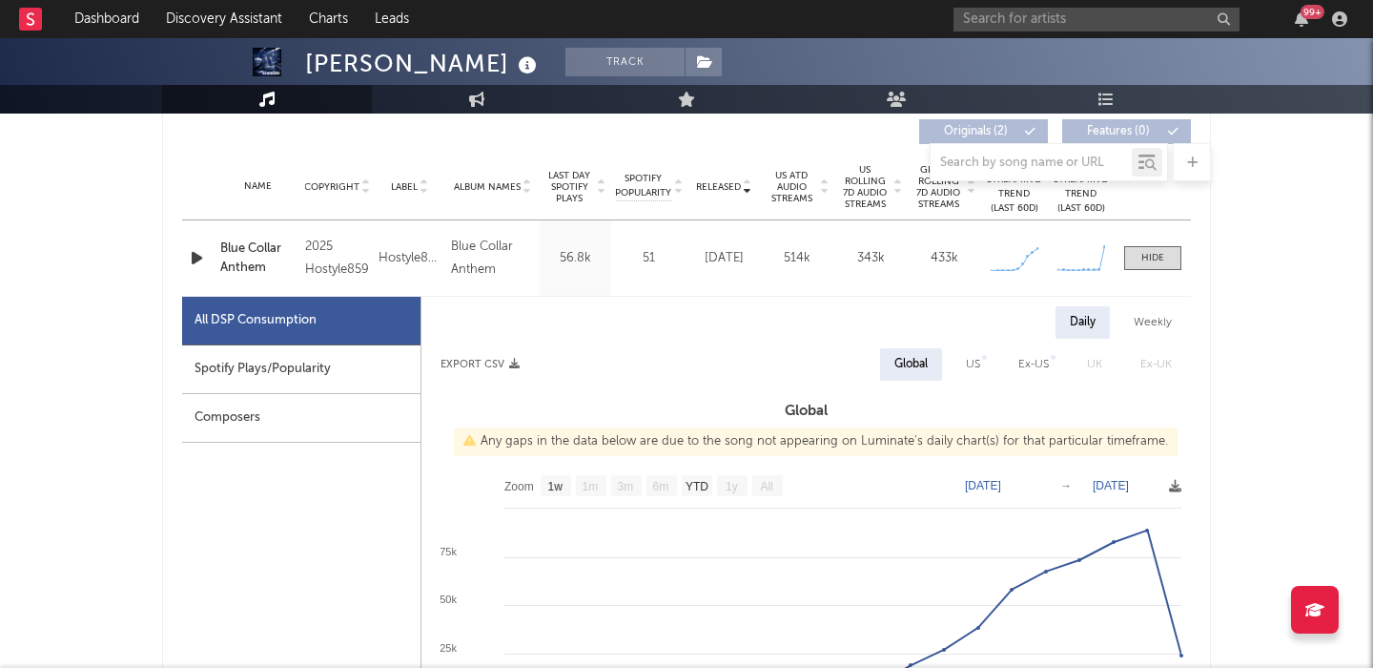
click at [958, 359] on div "US" at bounding box center [973, 364] width 43 height 32
select select "1w"
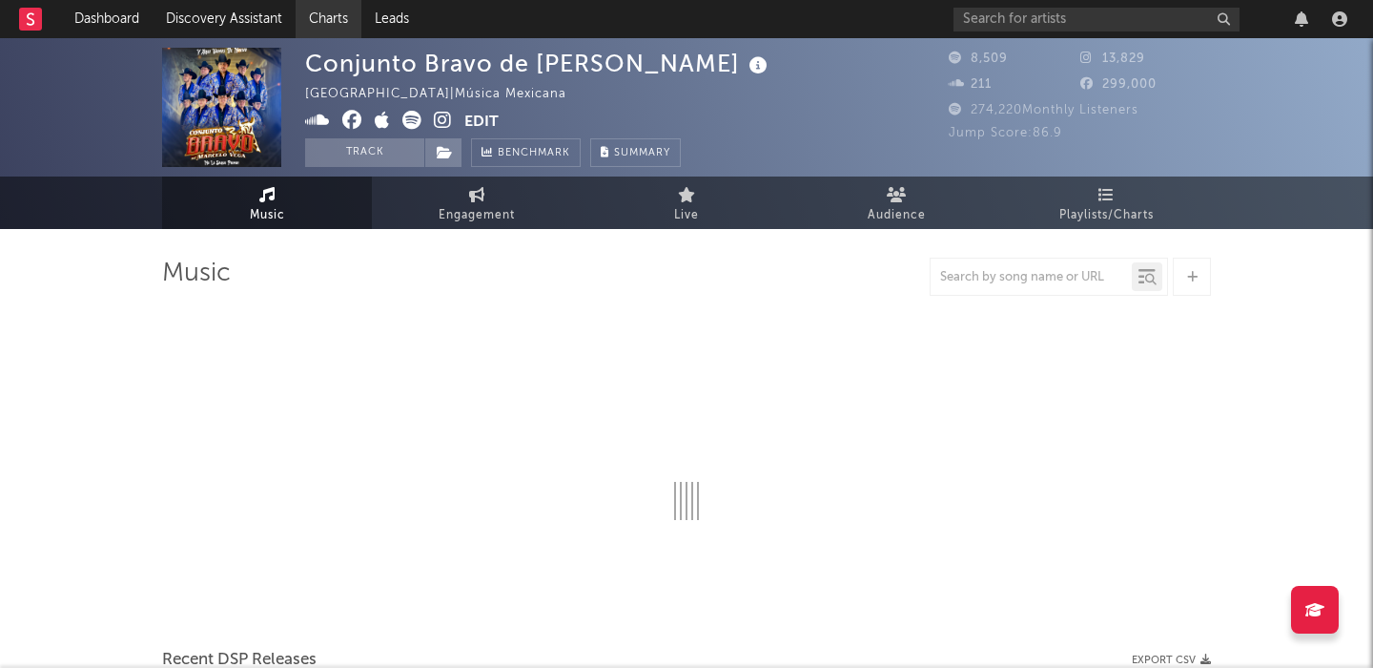
select select "6m"
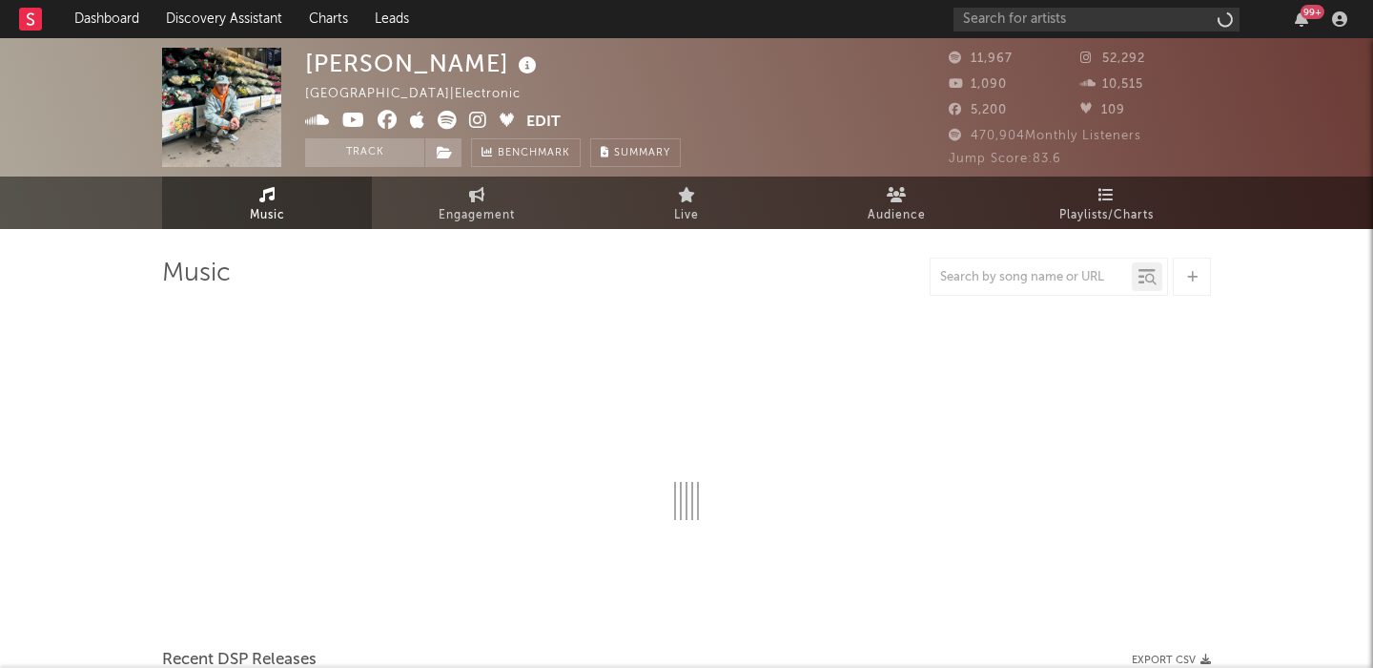
select select "6m"
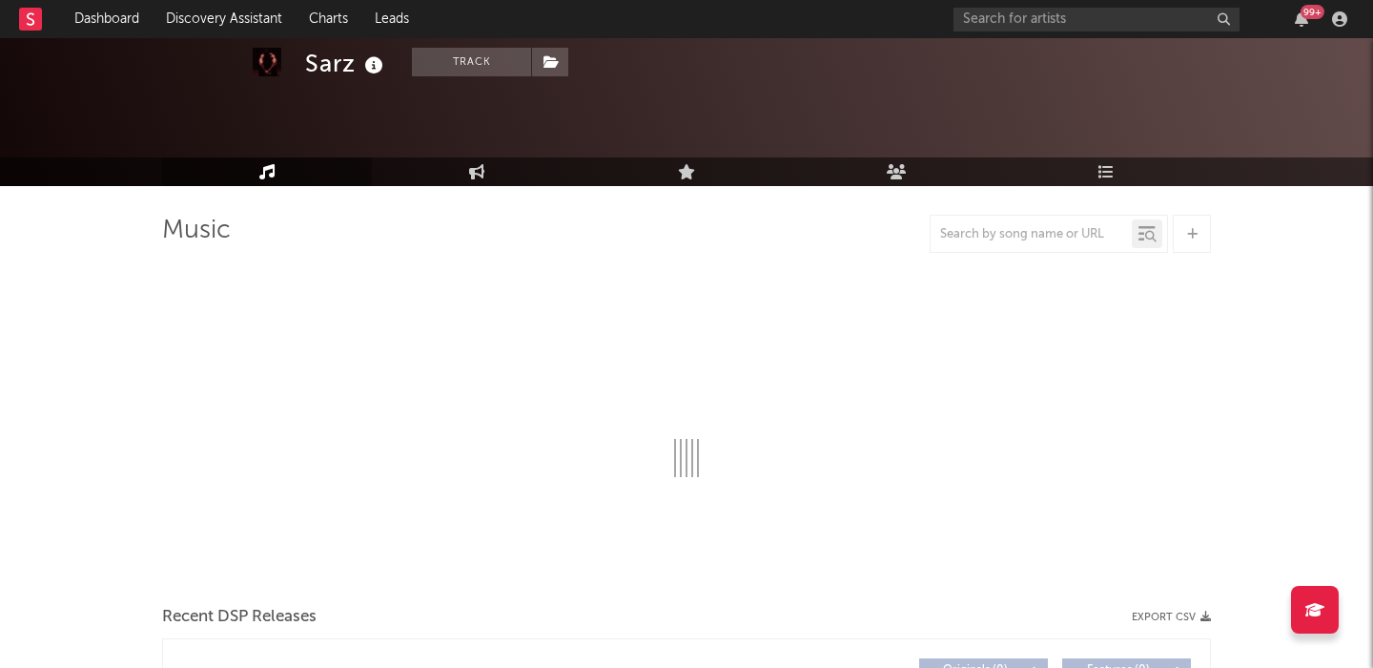
scroll to position [301, 0]
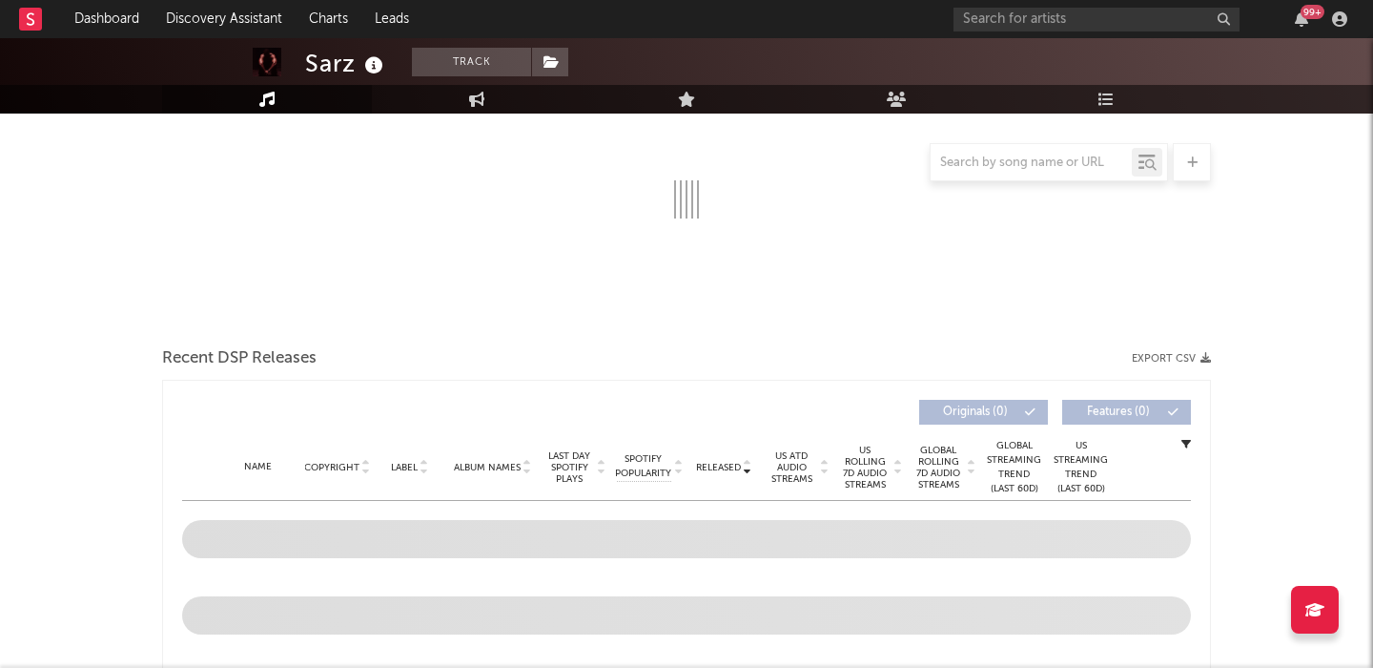
select select "6m"
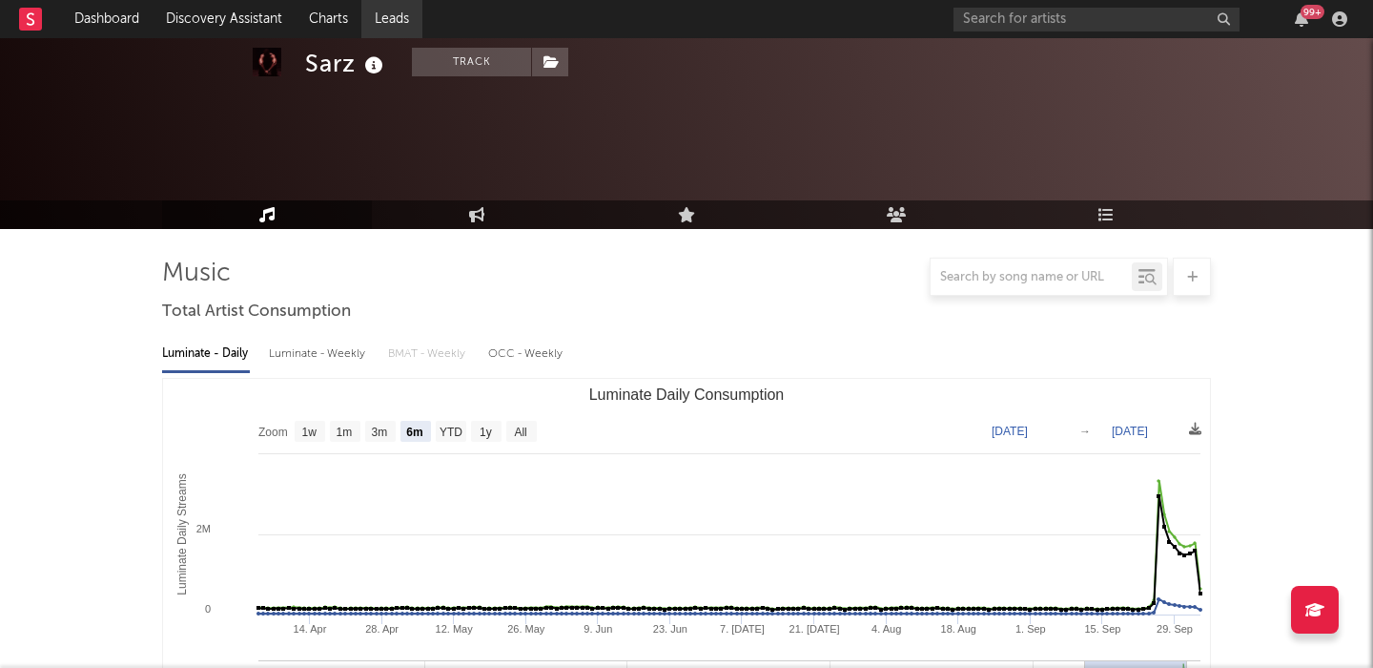
scroll to position [678, 0]
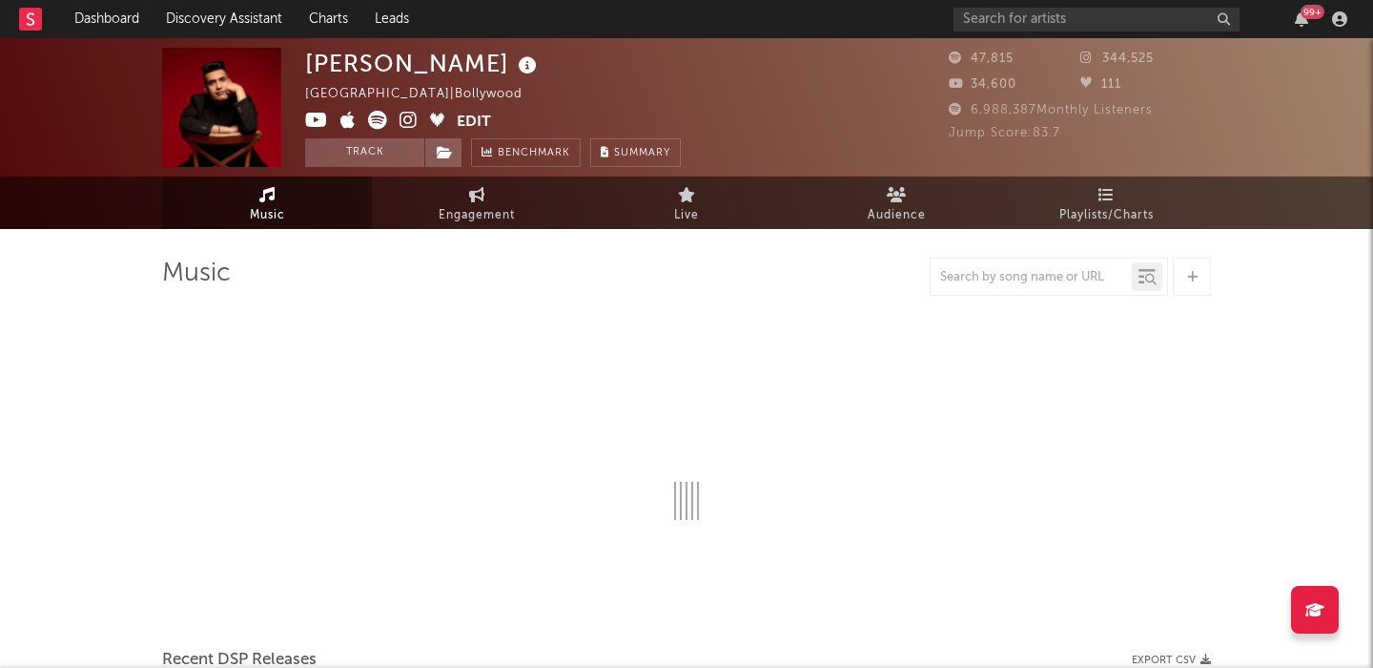
select select "6m"
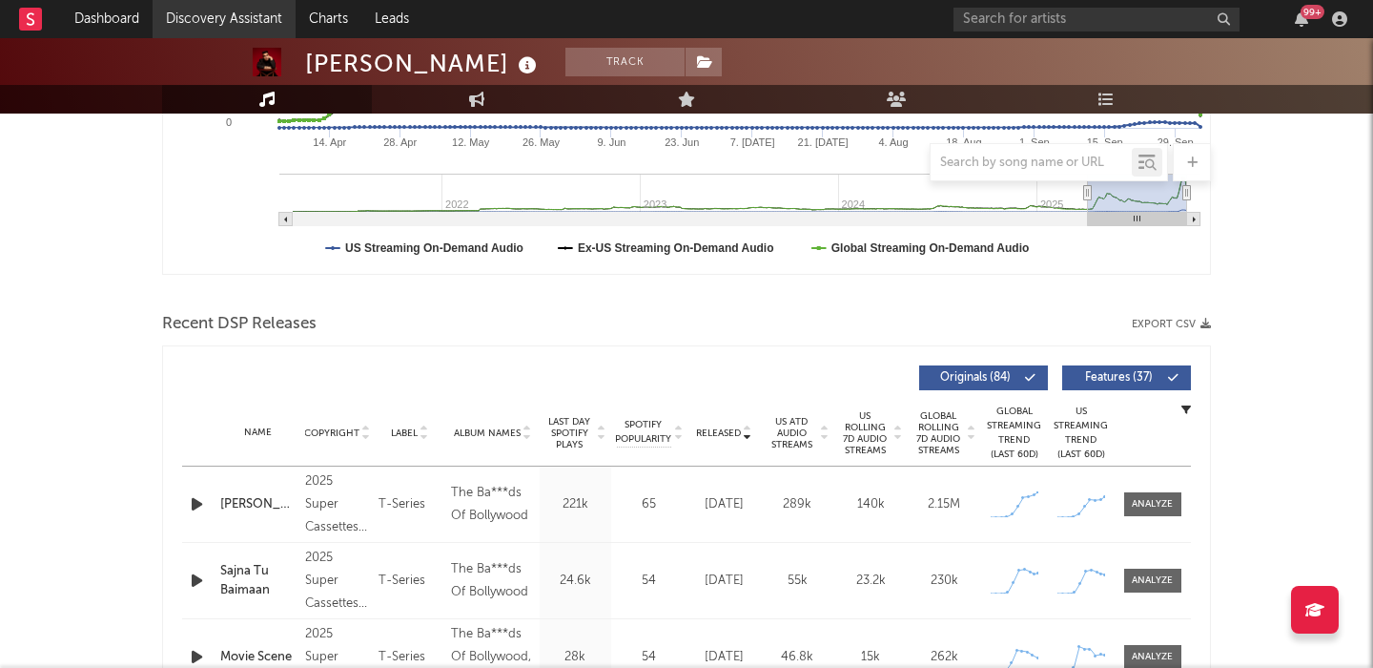
scroll to position [640, 0]
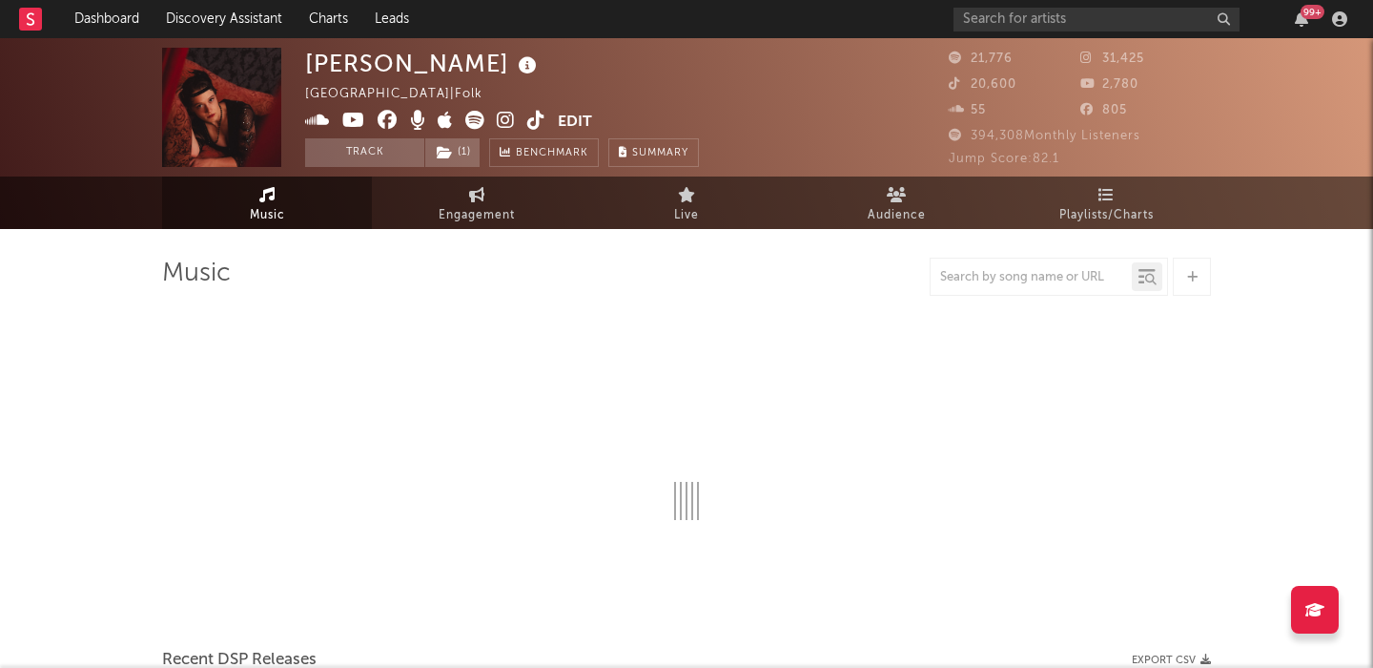
select select "6m"
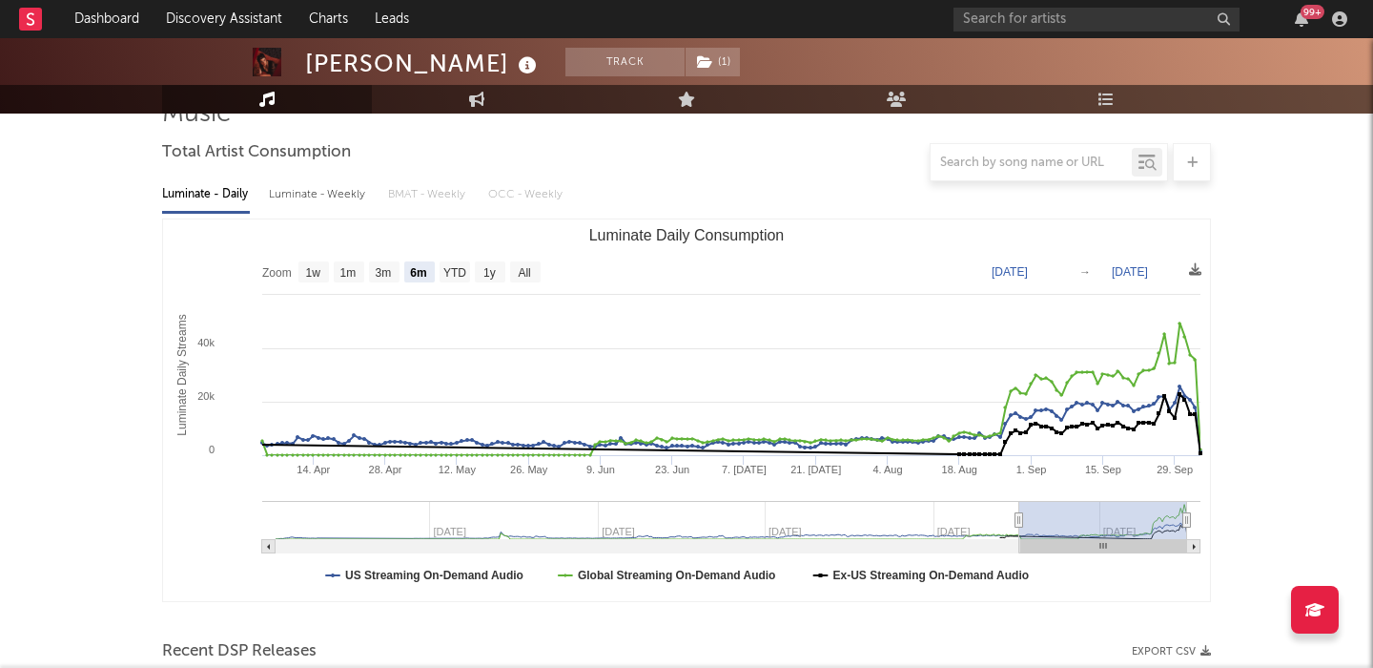
scroll to position [540, 0]
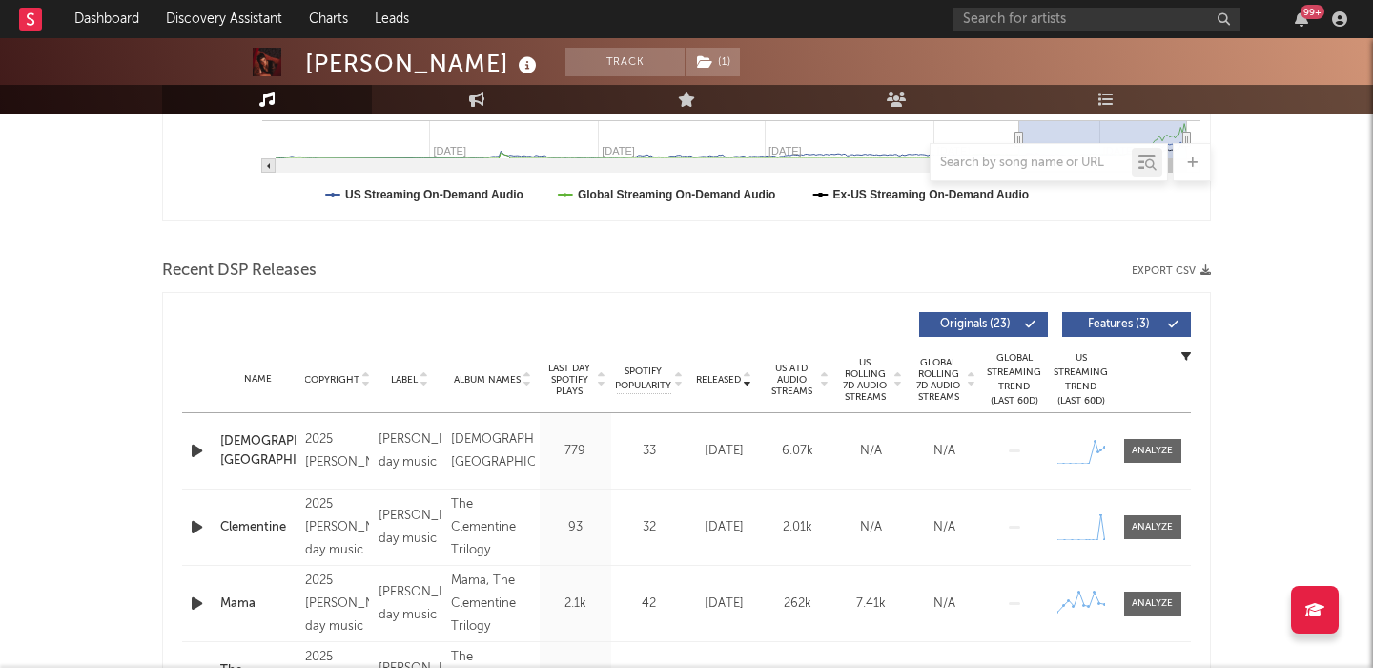
click at [1138, 323] on span "Features ( 3 )" at bounding box center [1119, 324] width 88 height 11
click at [875, 375] on span "US Rolling 7D Audio Streams" at bounding box center [865, 380] width 52 height 46
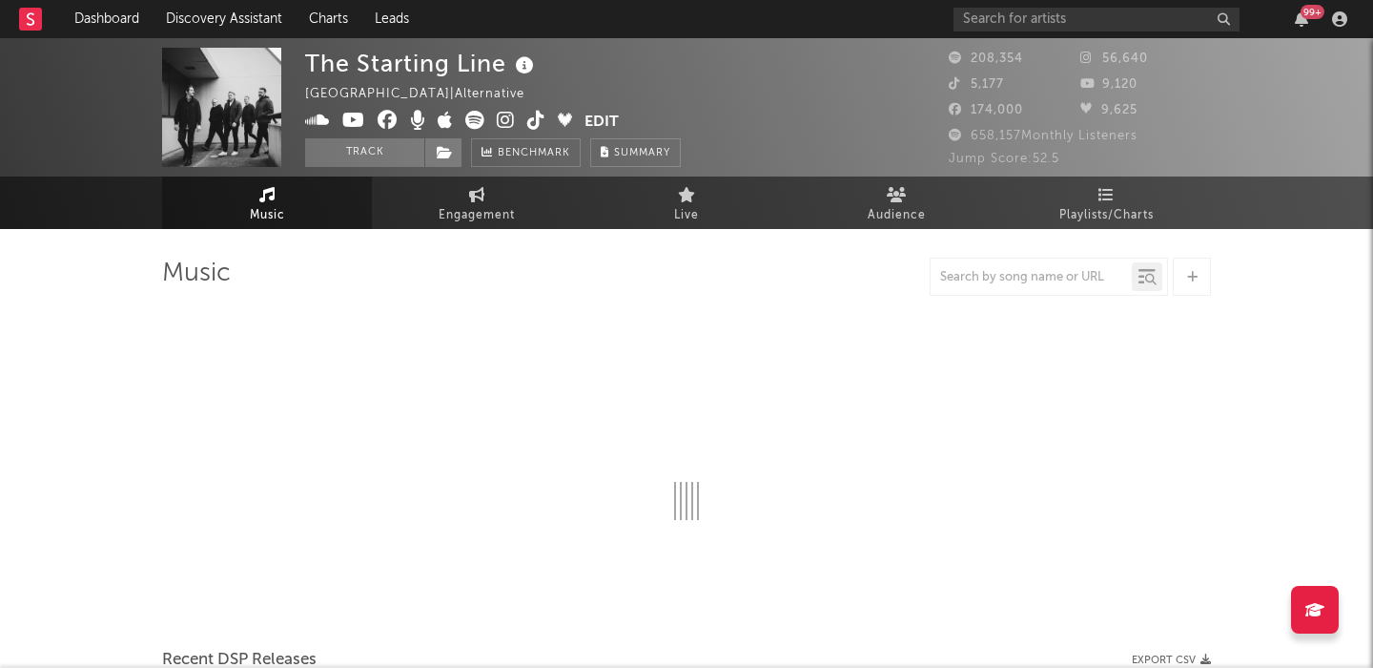
select select "6m"
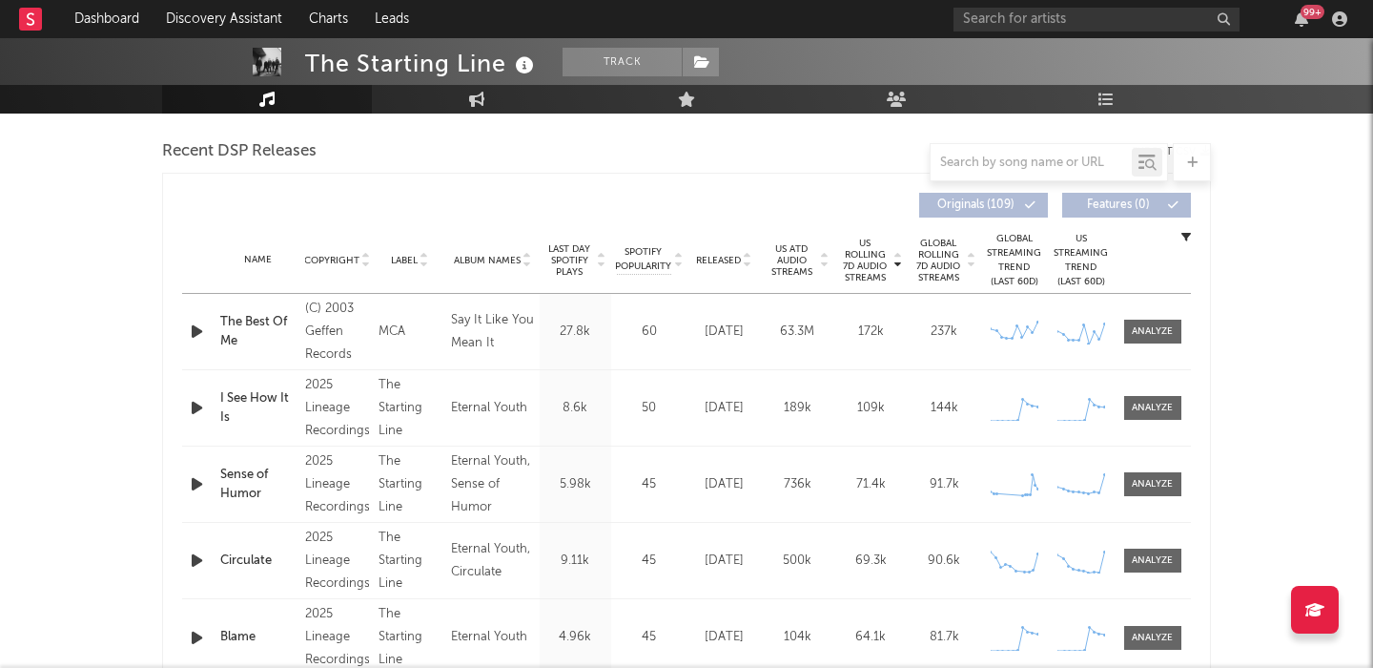
scroll to position [662, 0]
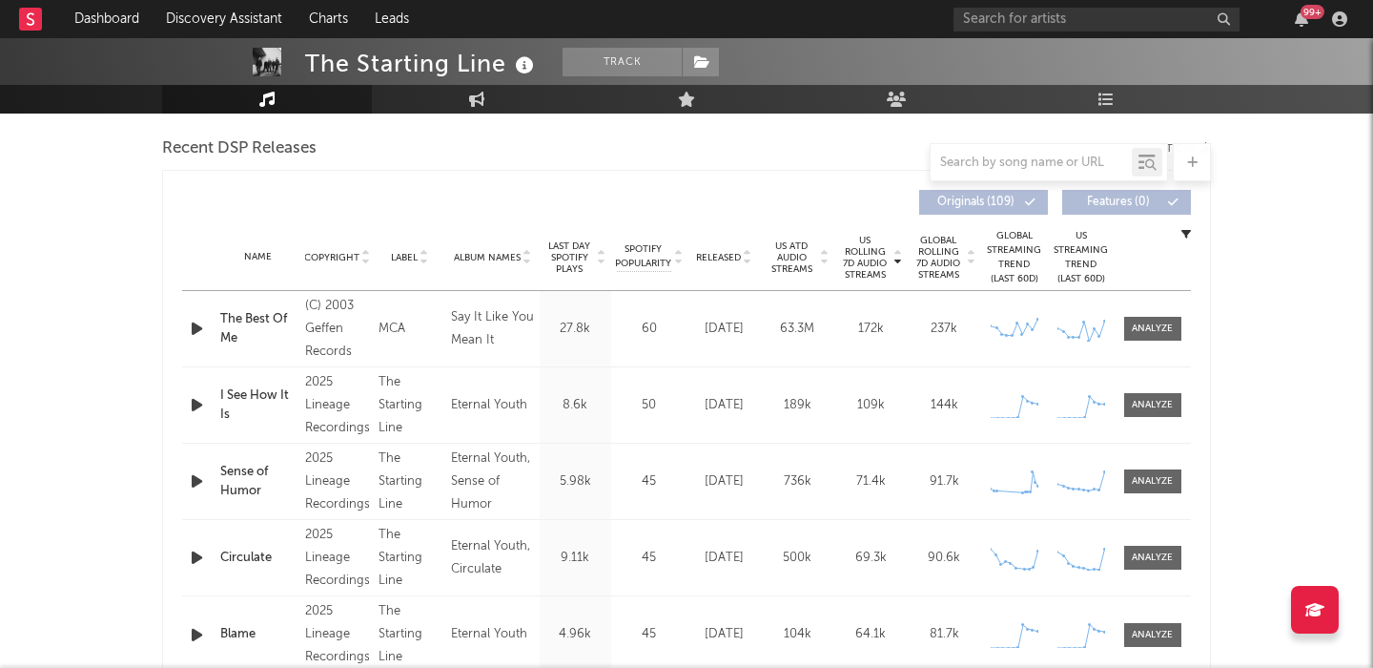
click at [724, 258] on span "Released" at bounding box center [718, 257] width 45 height 11
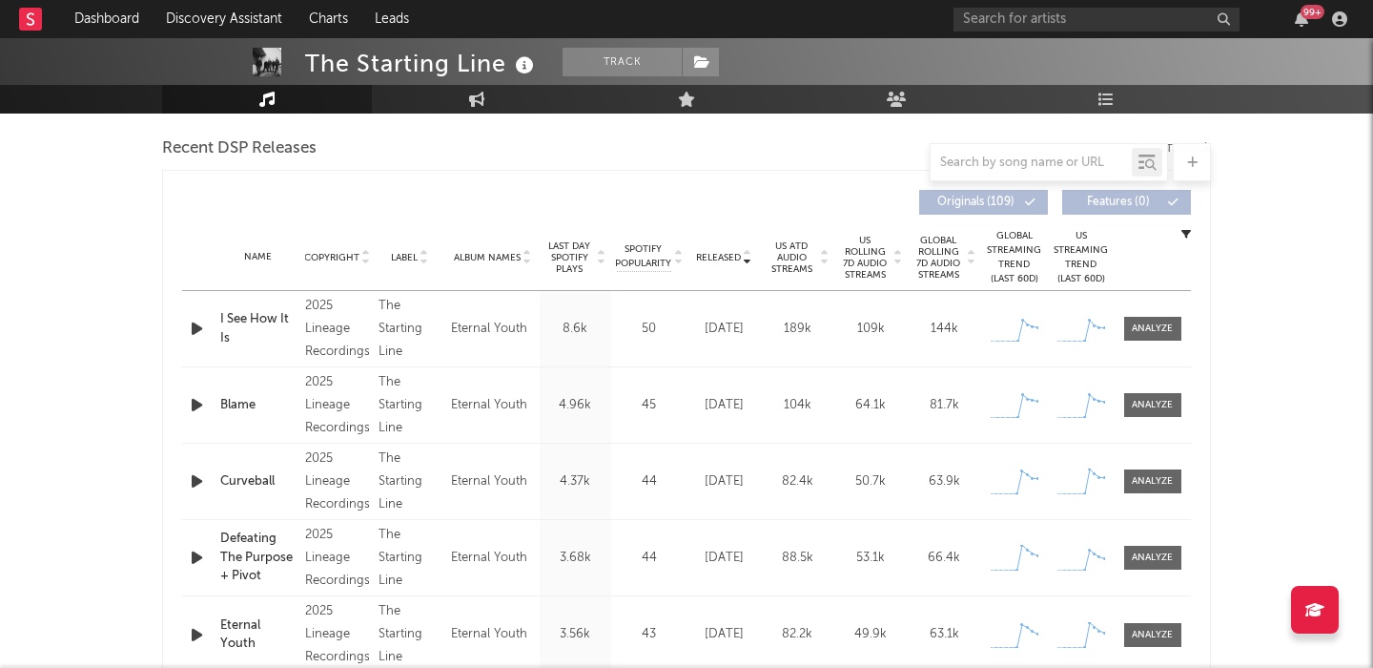
click at [877, 254] on span "US Rolling 7D Audio Streams" at bounding box center [865, 258] width 52 height 46
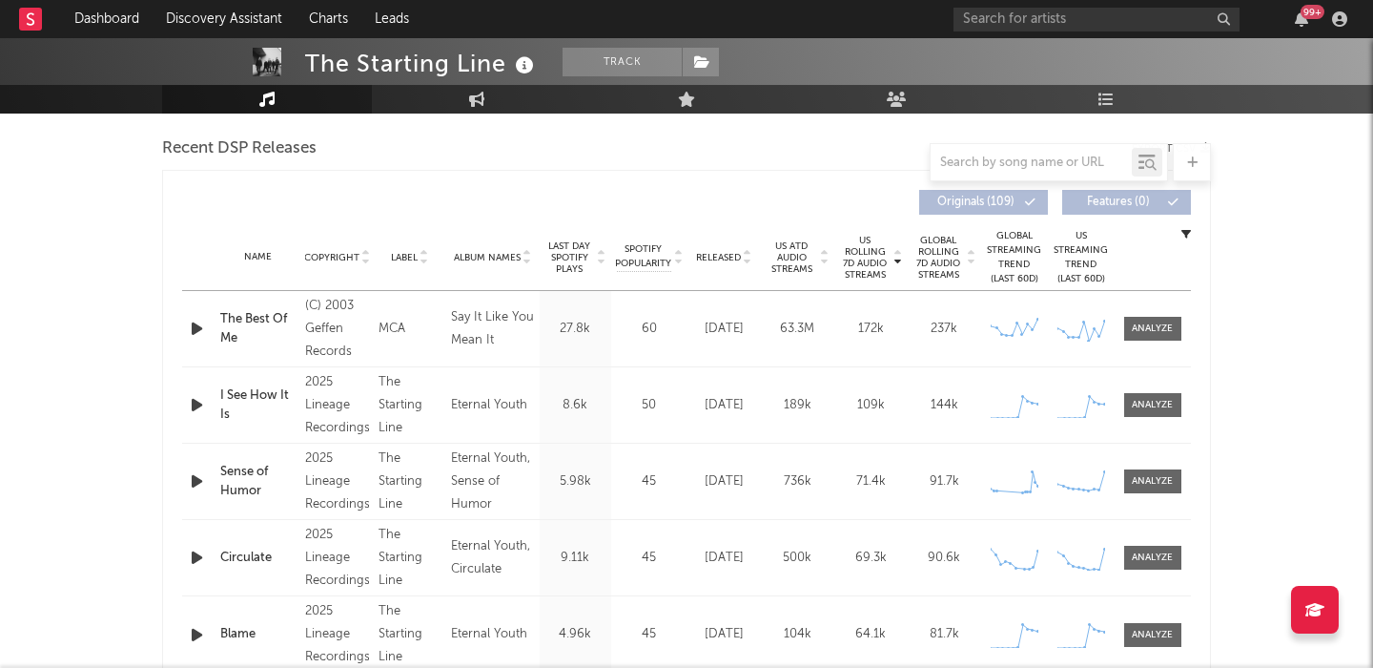
click at [727, 260] on span "Released" at bounding box center [718, 257] width 45 height 11
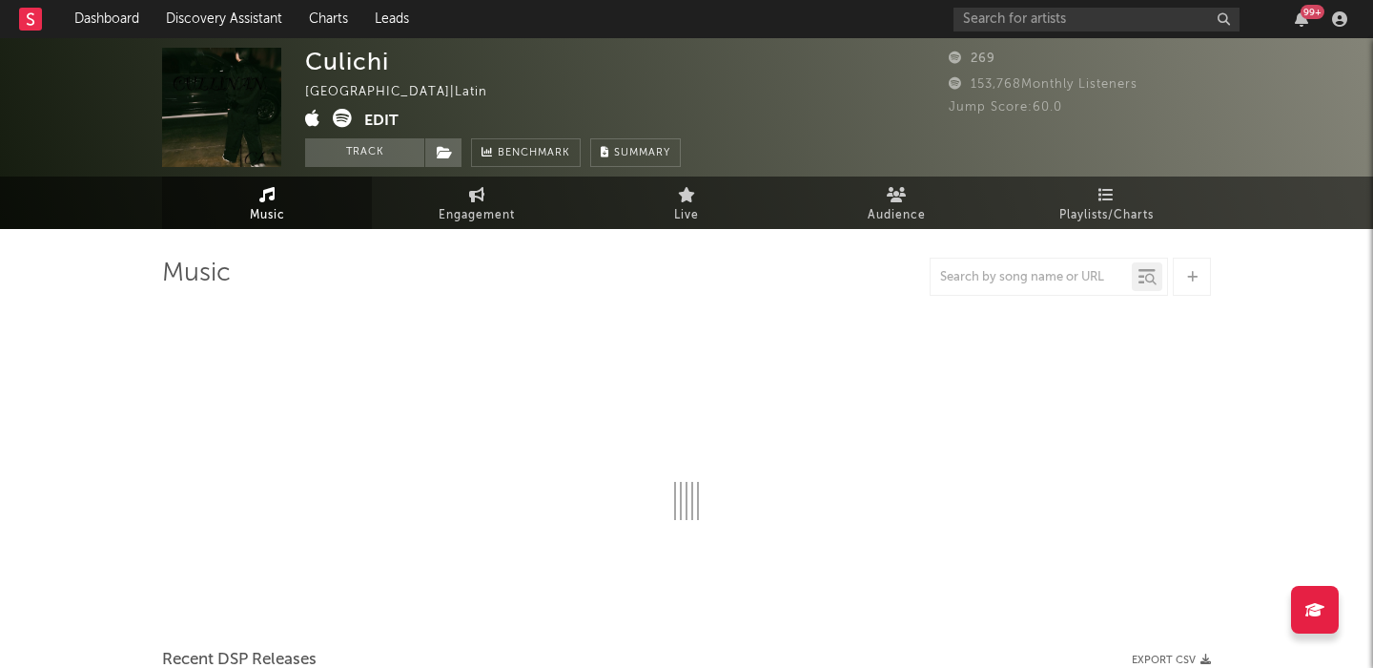
select select "1w"
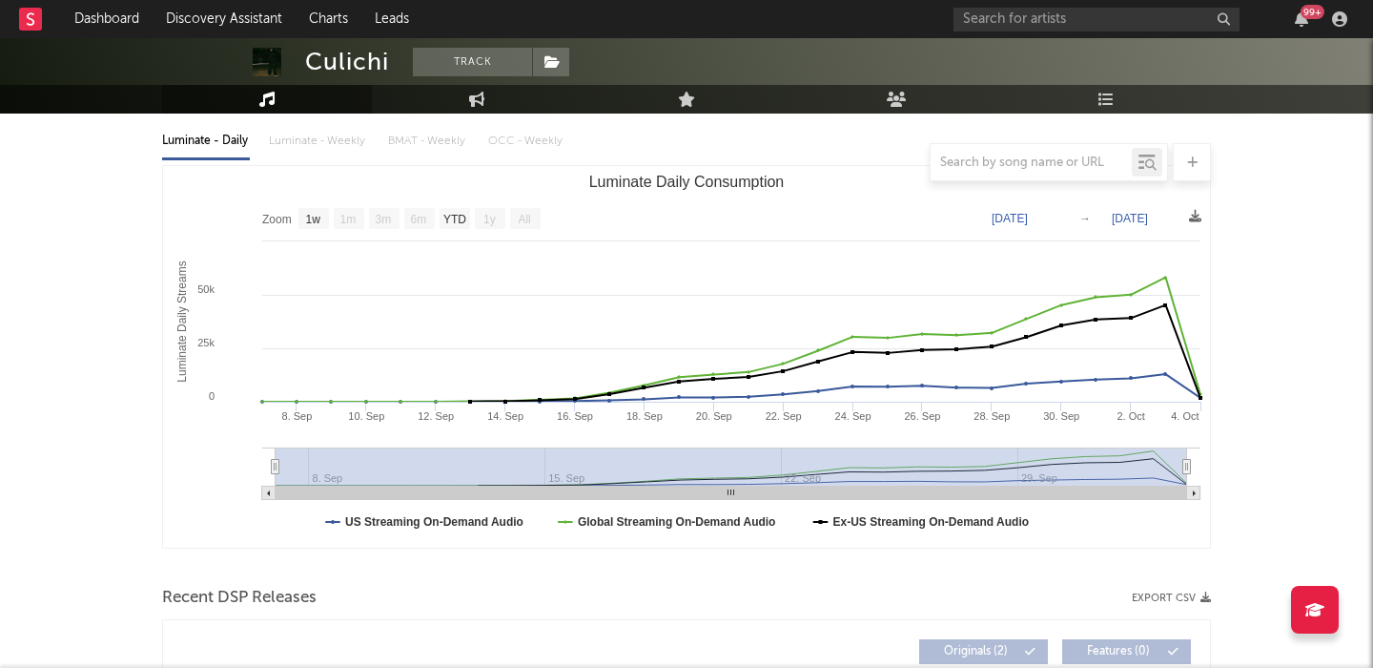
scroll to position [577, 0]
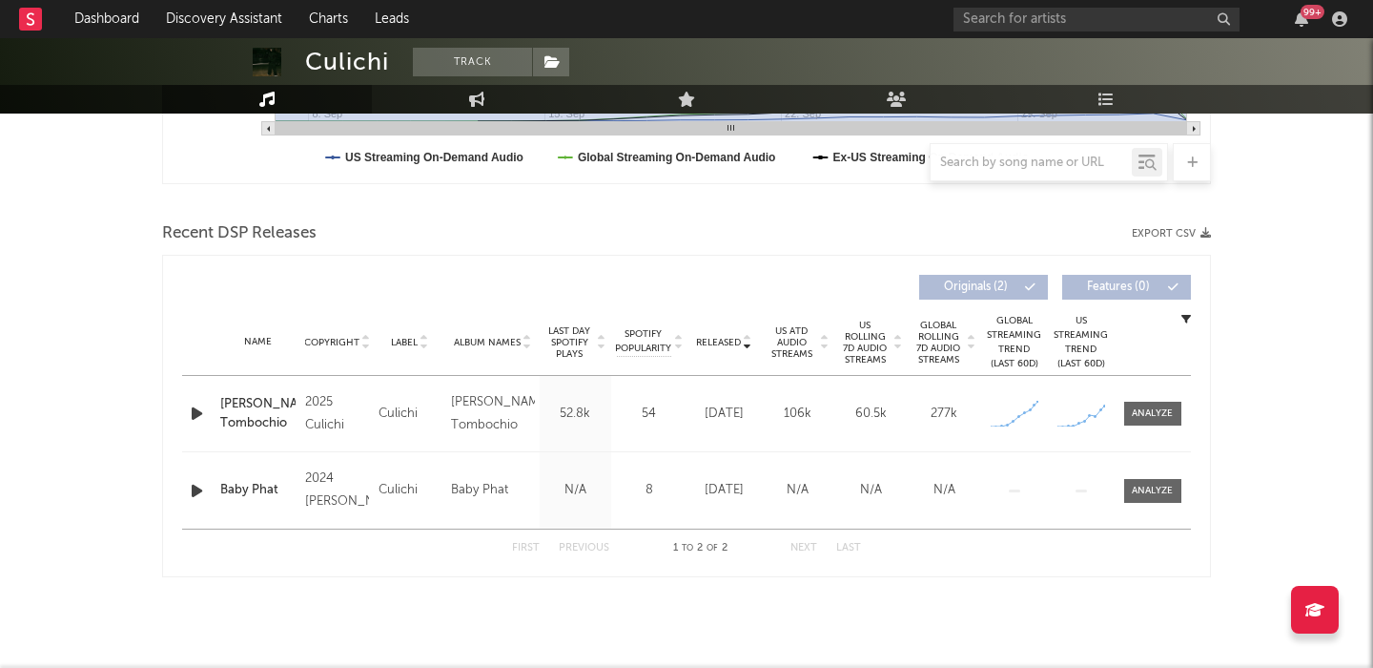
click at [198, 415] on icon "button" at bounding box center [197, 413] width 20 height 24
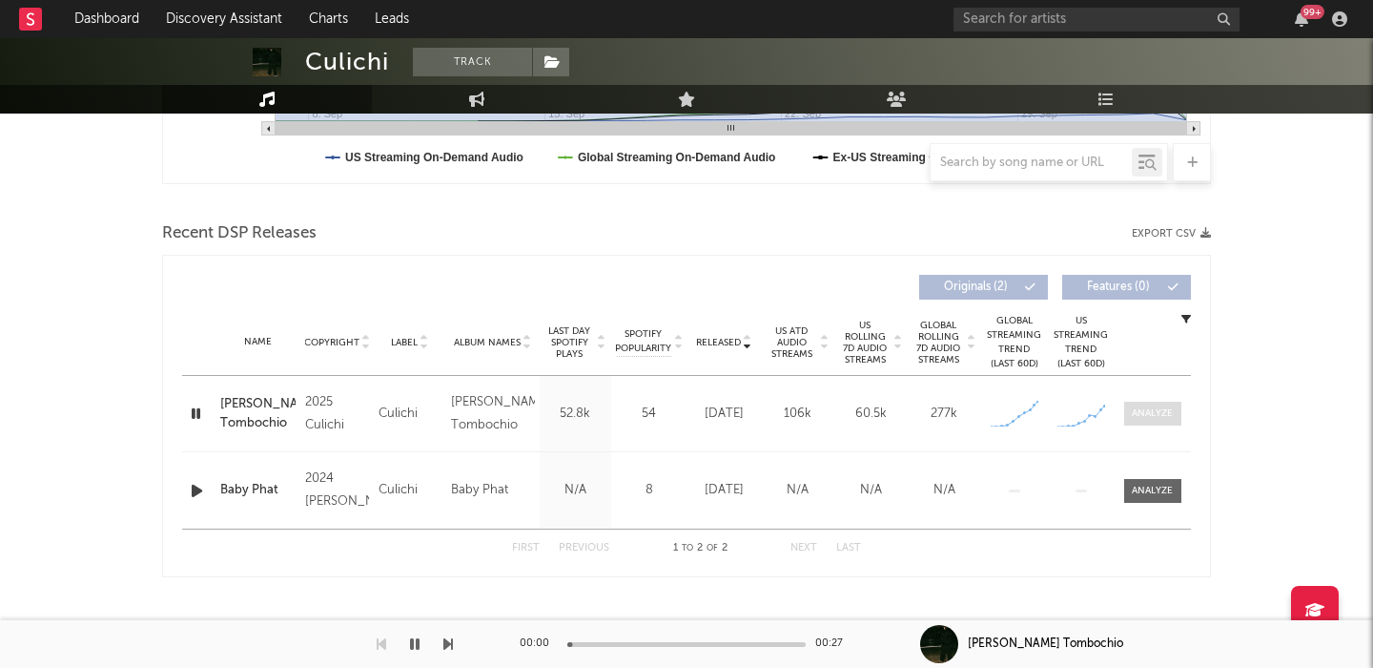
click at [1147, 417] on div at bounding box center [1152, 413] width 41 height 14
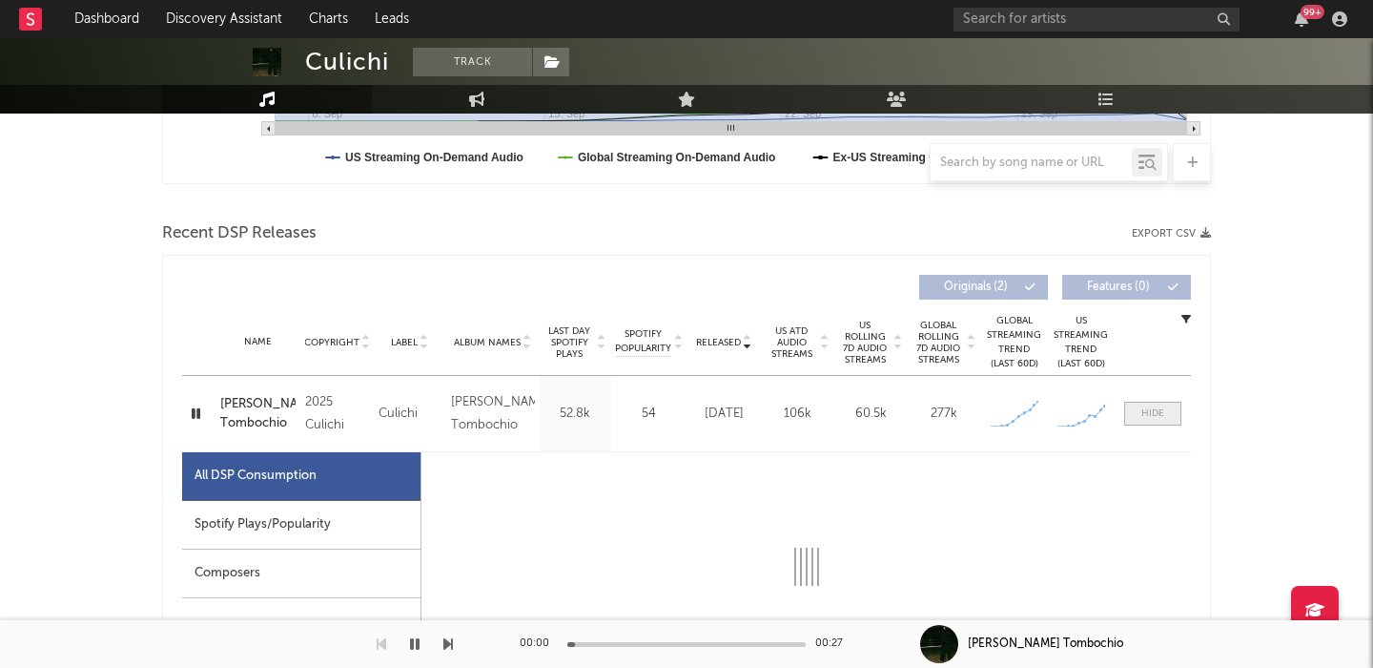
scroll to position [835, 0]
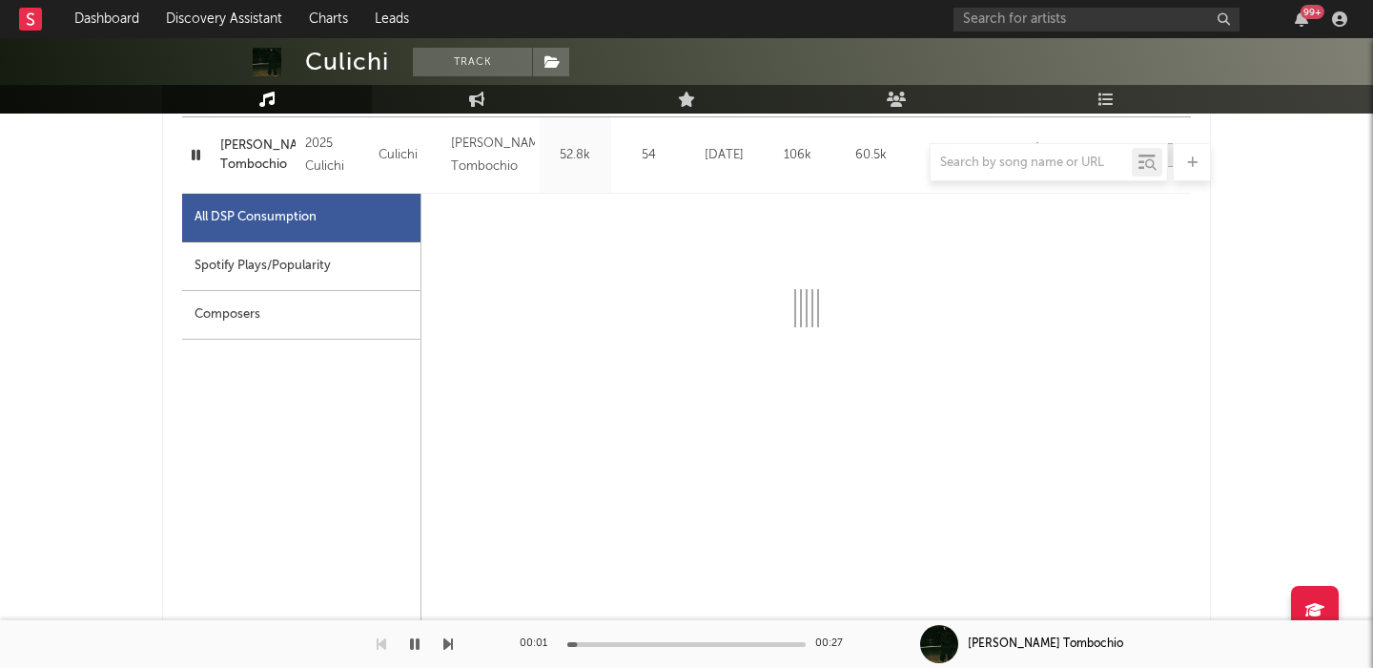
select select "1w"
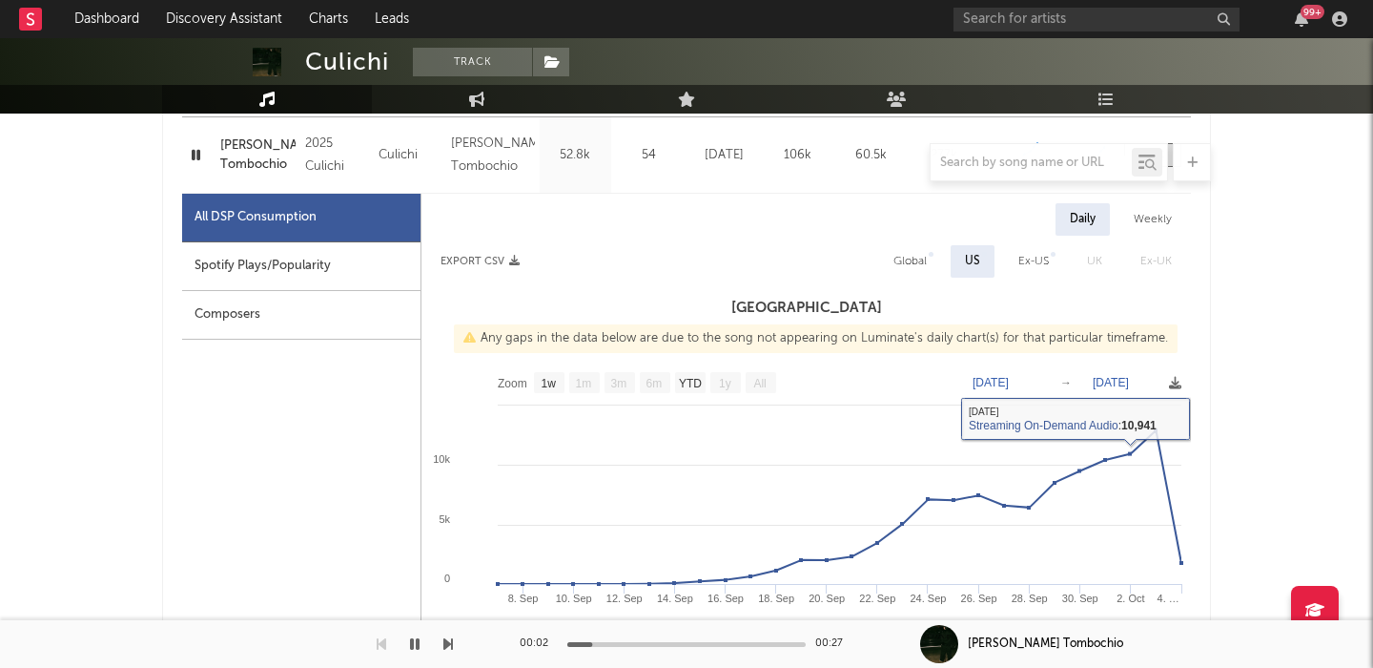
click at [901, 259] on div "Global" at bounding box center [910, 261] width 33 height 23
select select "1w"
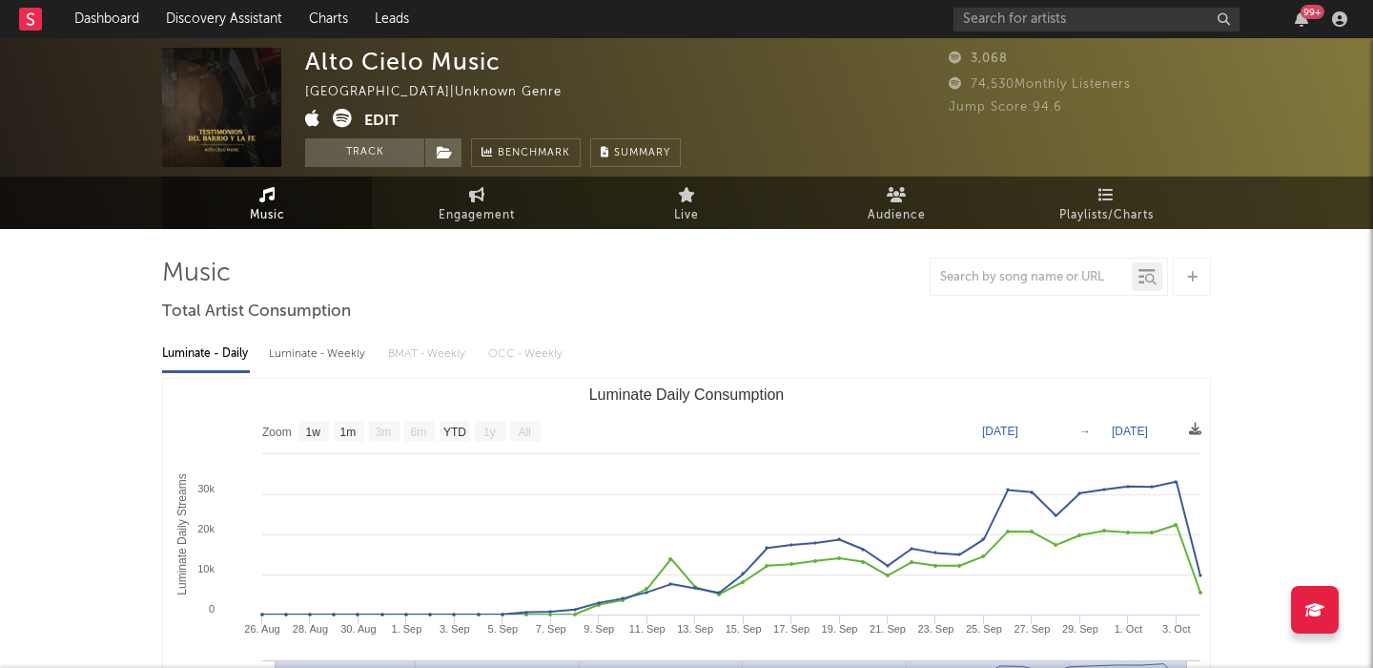
select select "1w"
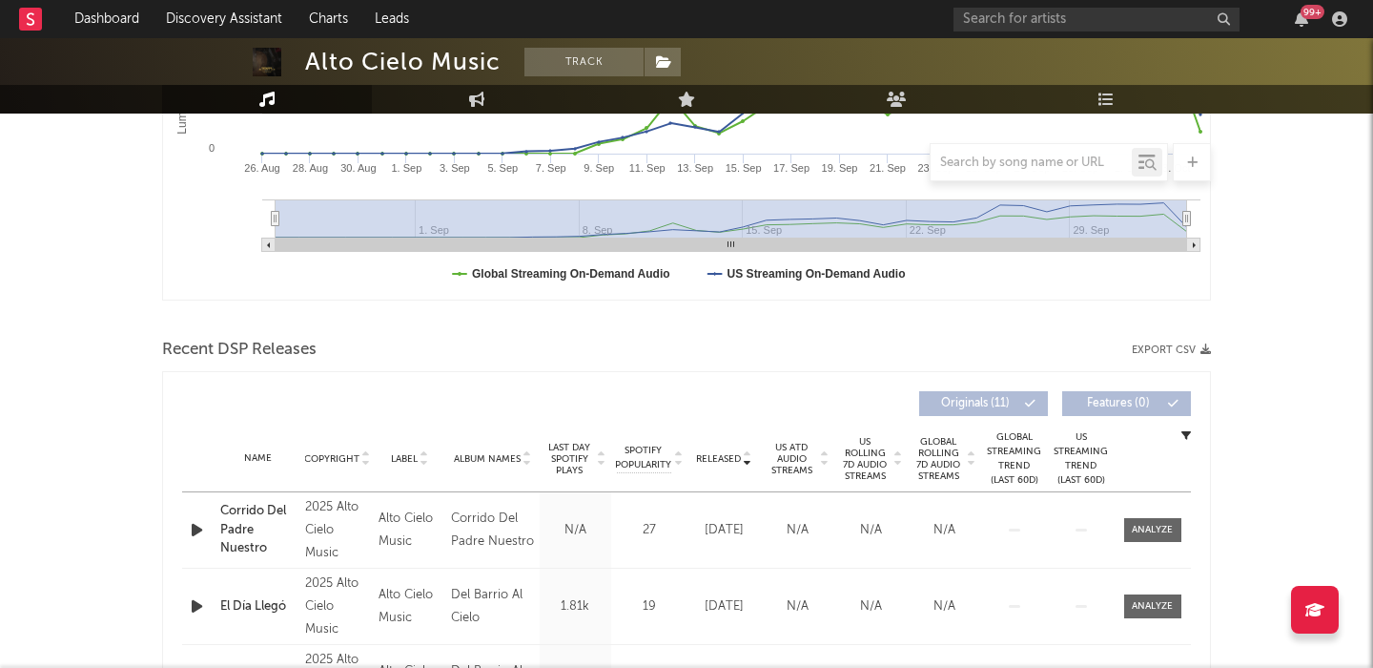
scroll to position [672, 0]
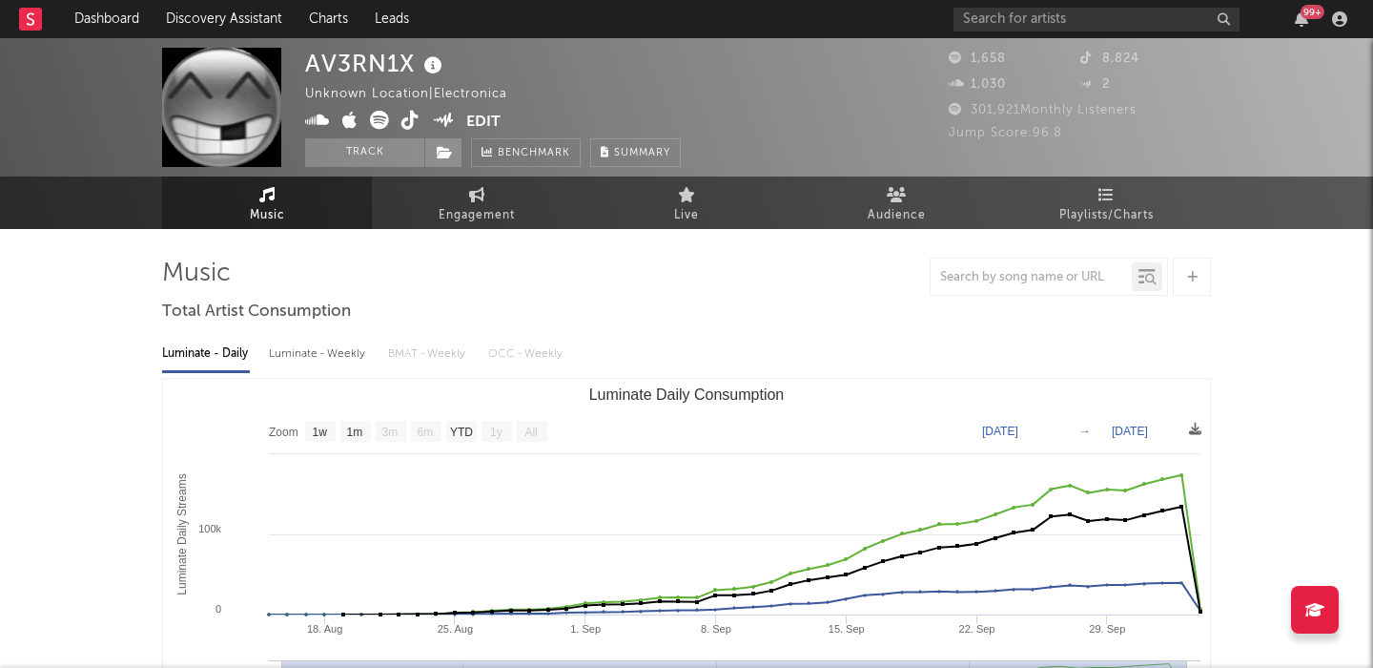
select select "1w"
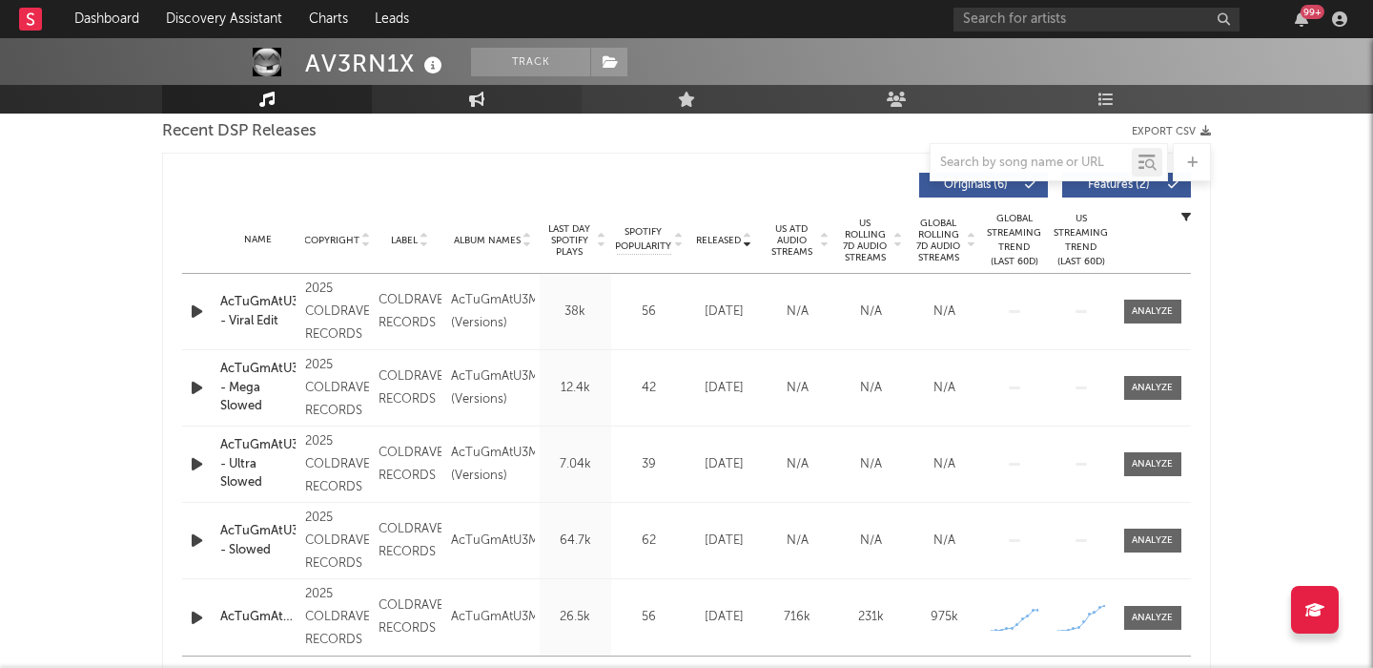
scroll to position [618, 0]
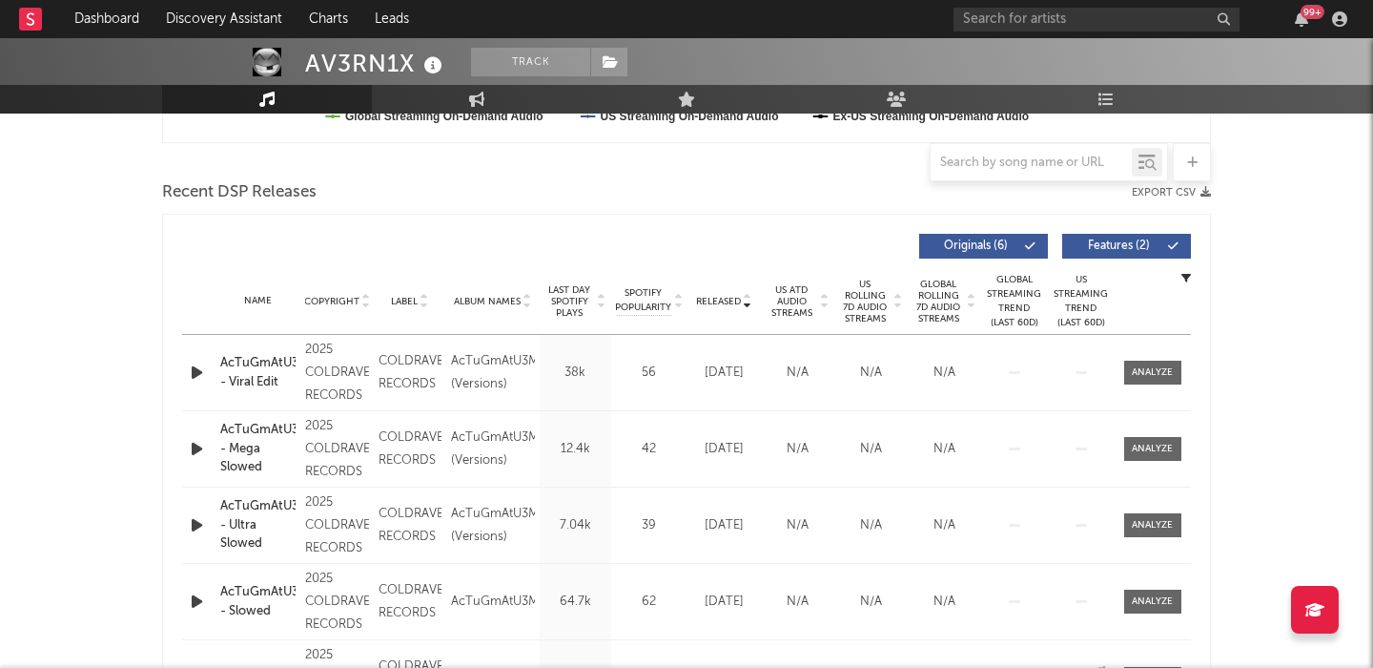
click at [858, 291] on span "US Rolling 7D Audio Streams" at bounding box center [865, 301] width 52 height 46
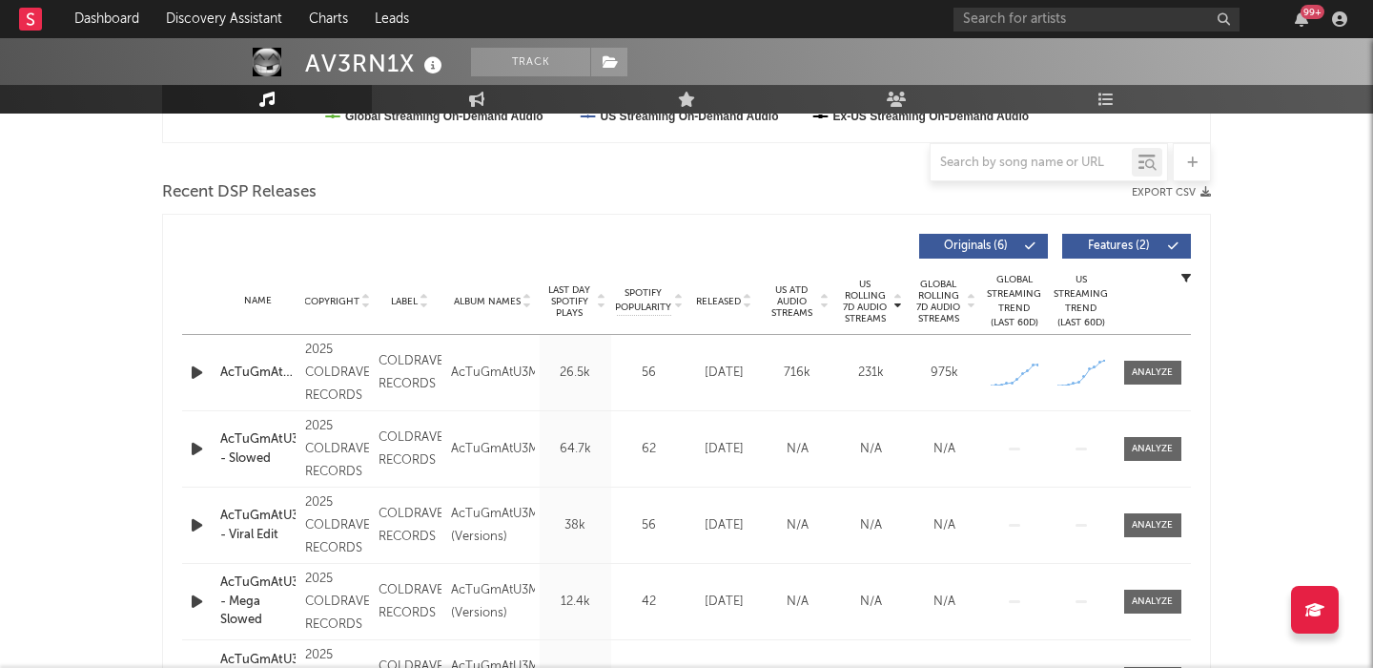
click at [1135, 253] on button "Features ( 2 )" at bounding box center [1126, 246] width 129 height 25
click at [200, 379] on icon "button" at bounding box center [197, 372] width 20 height 24
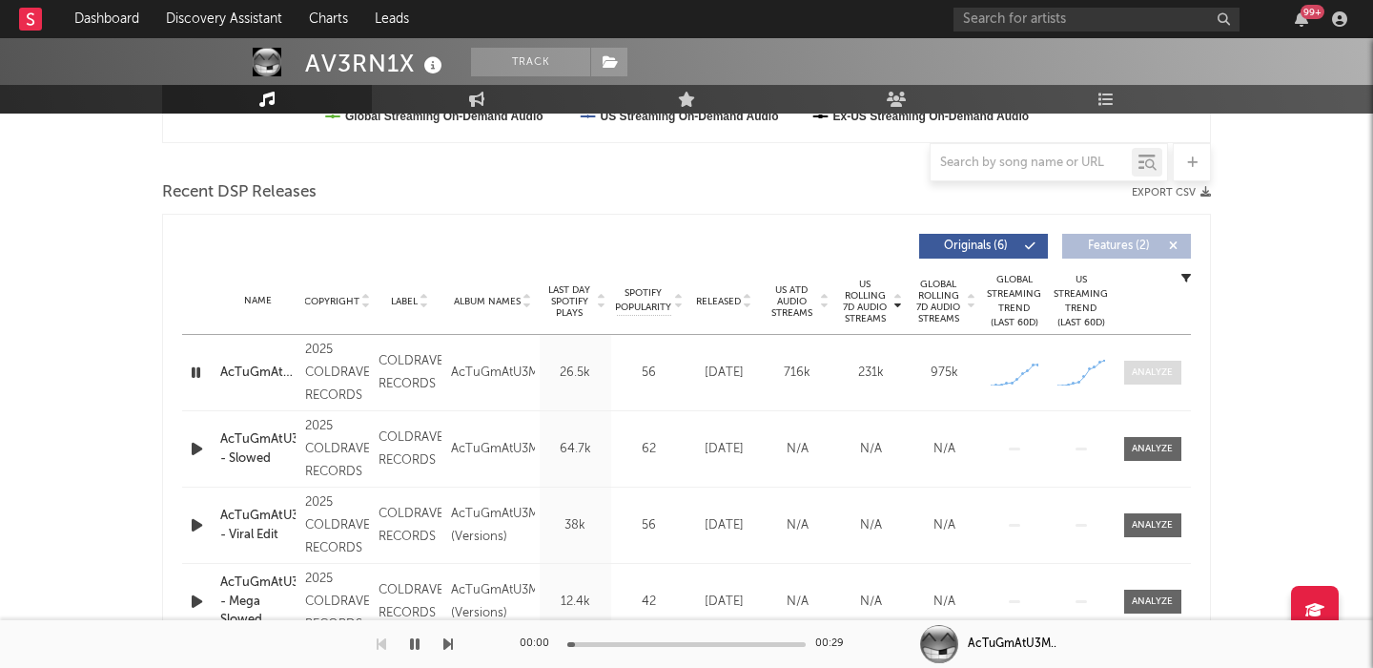
click at [1177, 378] on span at bounding box center [1152, 372] width 57 height 24
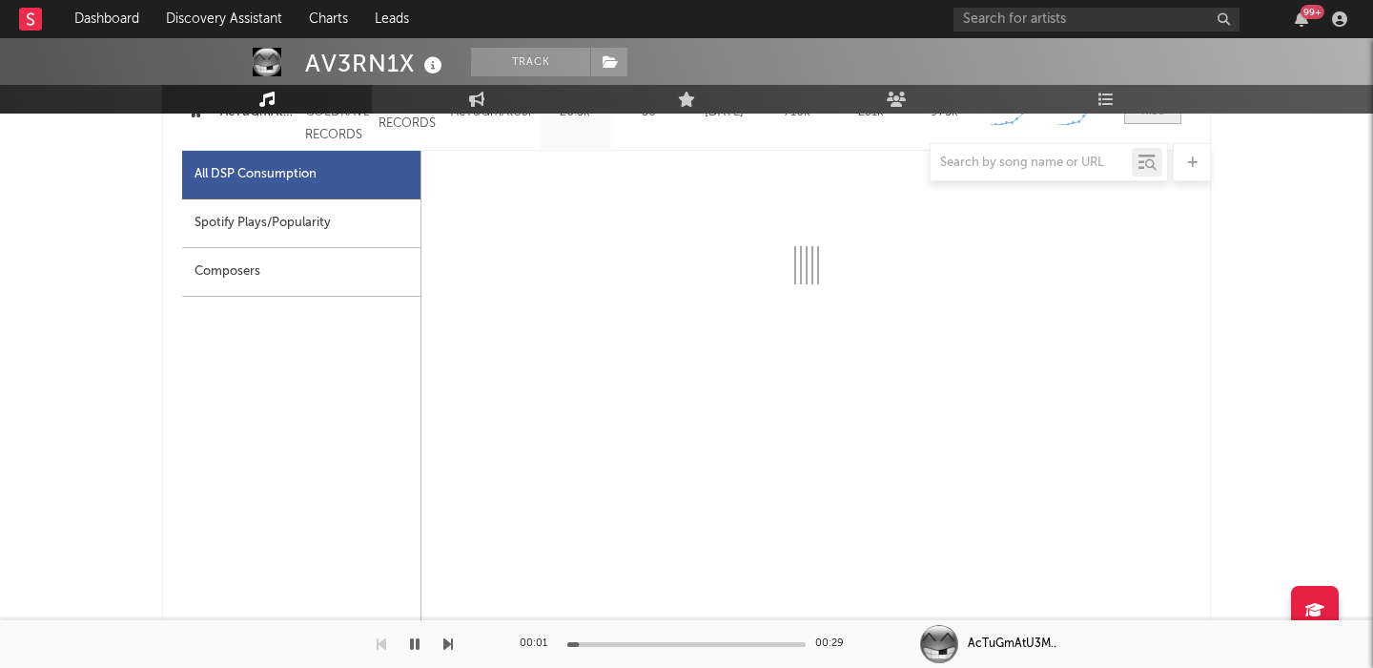
select select "1w"
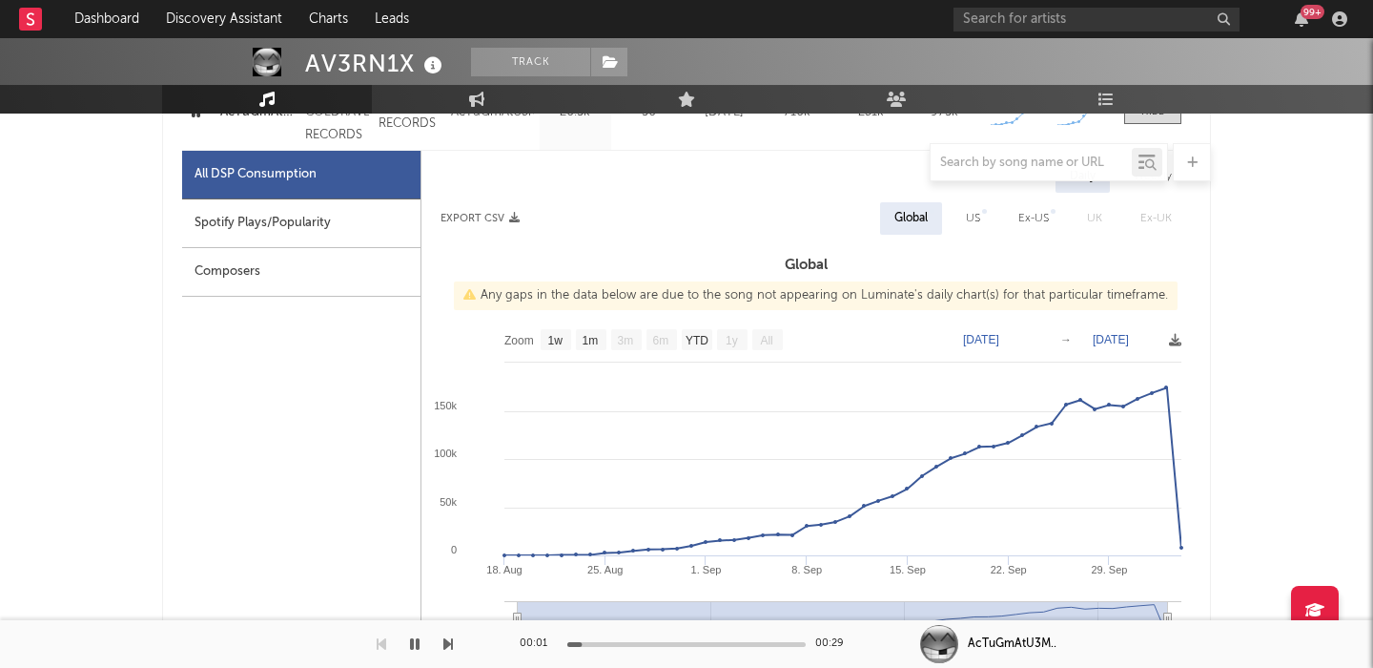
scroll to position [875, 0]
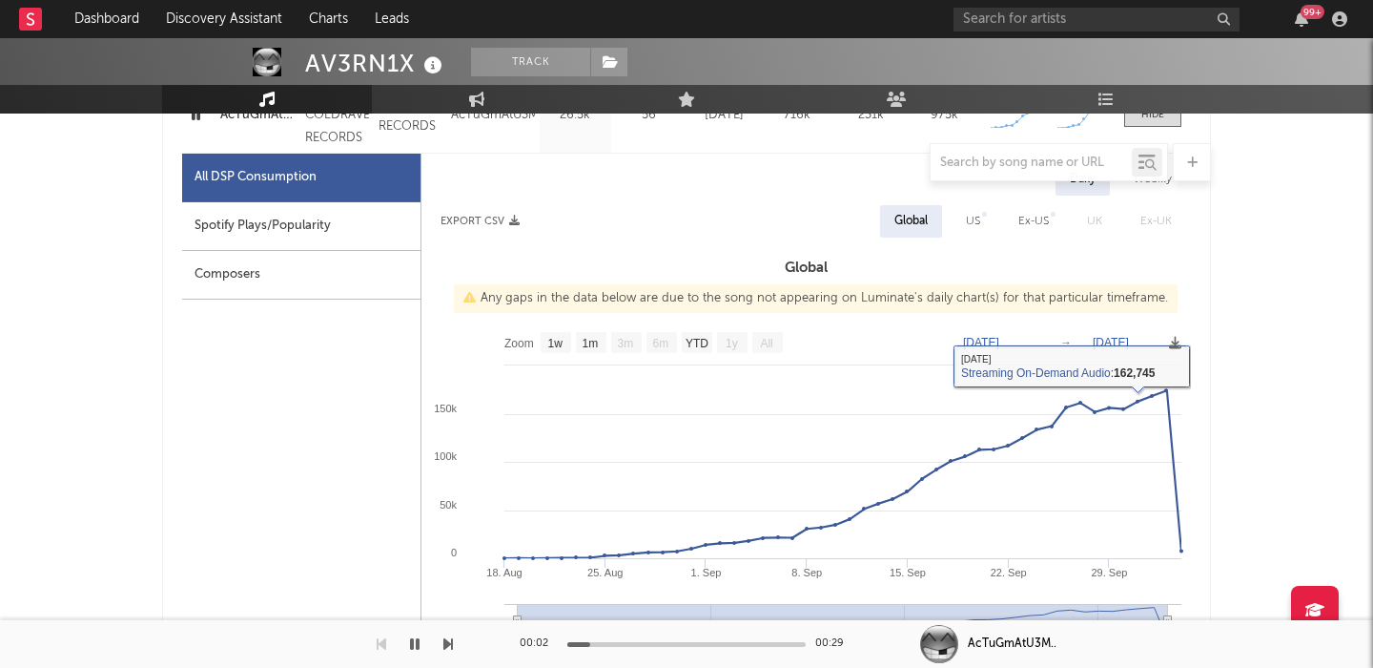
click at [977, 220] on div "US" at bounding box center [973, 221] width 14 height 23
select select "1w"
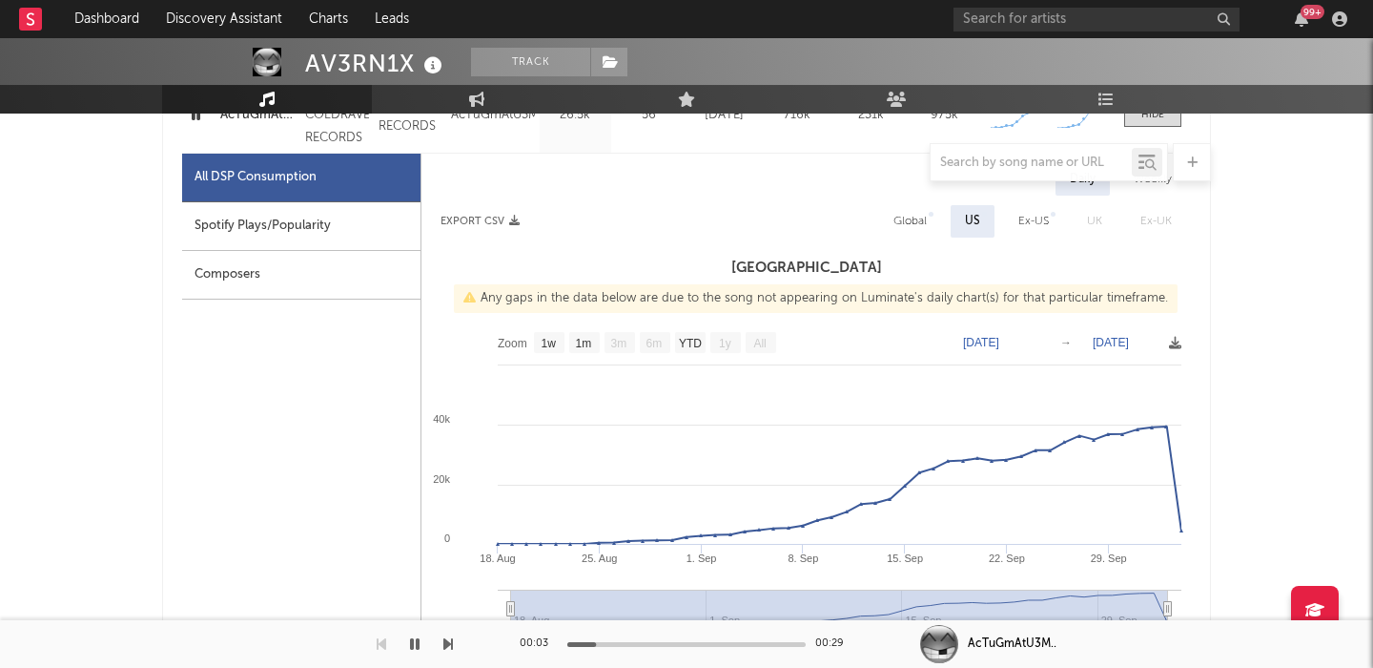
click at [348, 216] on div "Spotify Plays/Popularity" at bounding box center [301, 226] width 238 height 49
select select "1w"
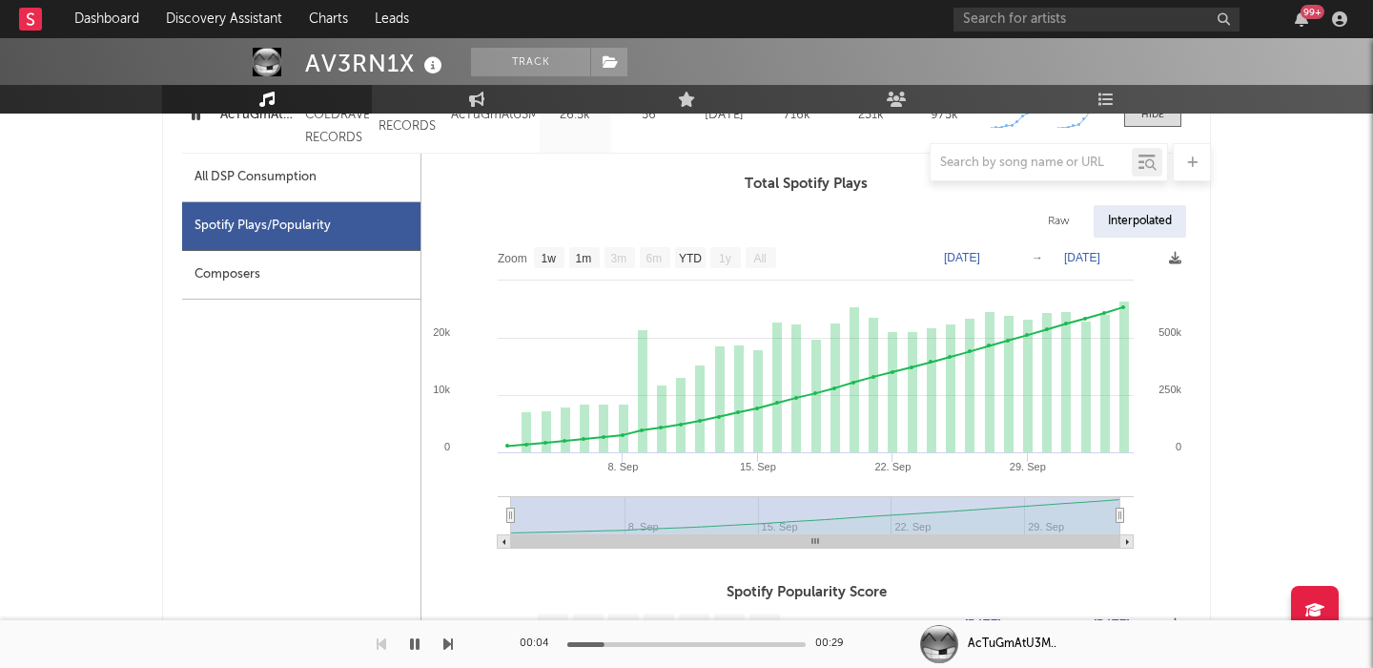
click at [1069, 212] on div "Raw" at bounding box center [1059, 221] width 51 height 32
select select "1w"
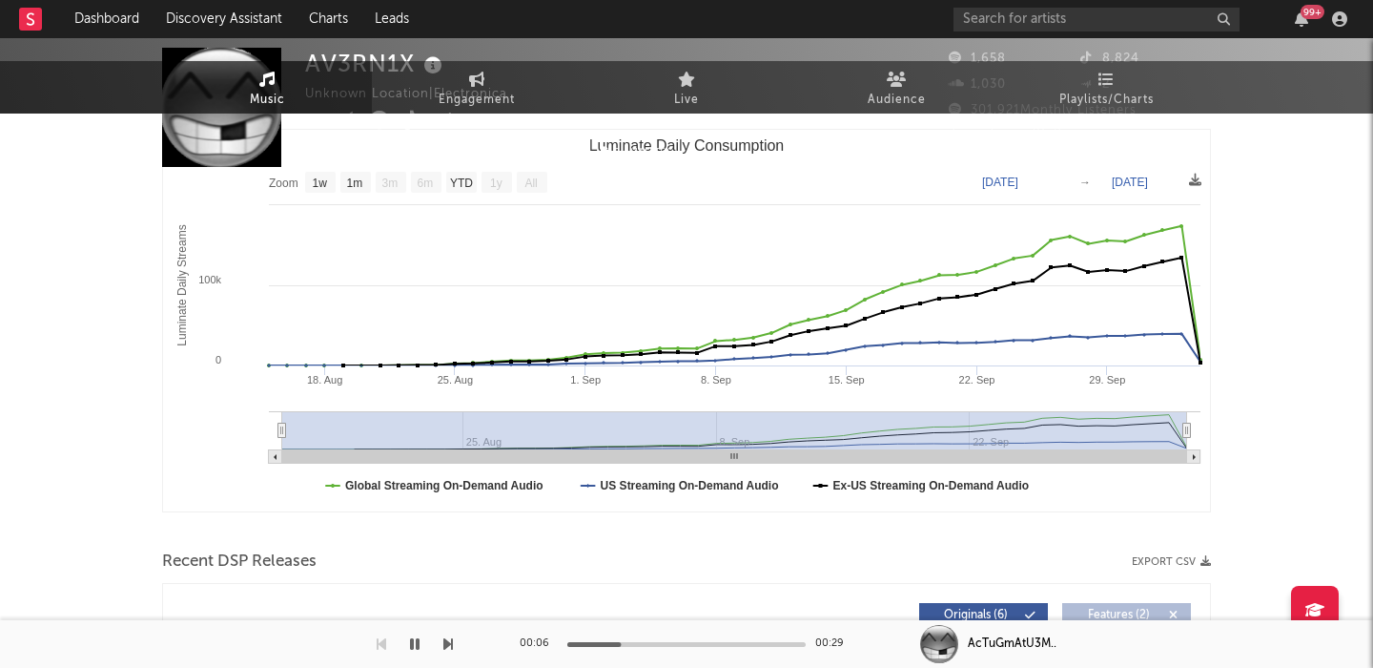
scroll to position [0, 0]
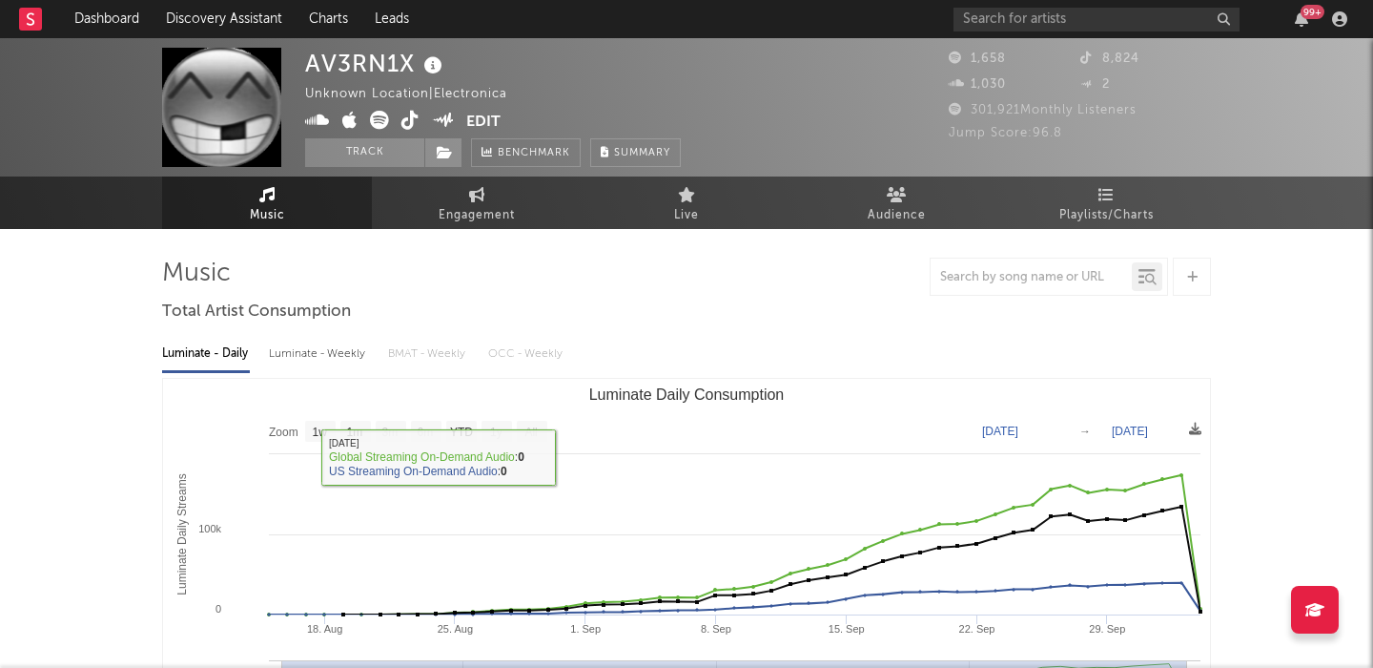
click at [331, 352] on div "Luminate - Weekly" at bounding box center [319, 354] width 100 height 32
select select "1w"
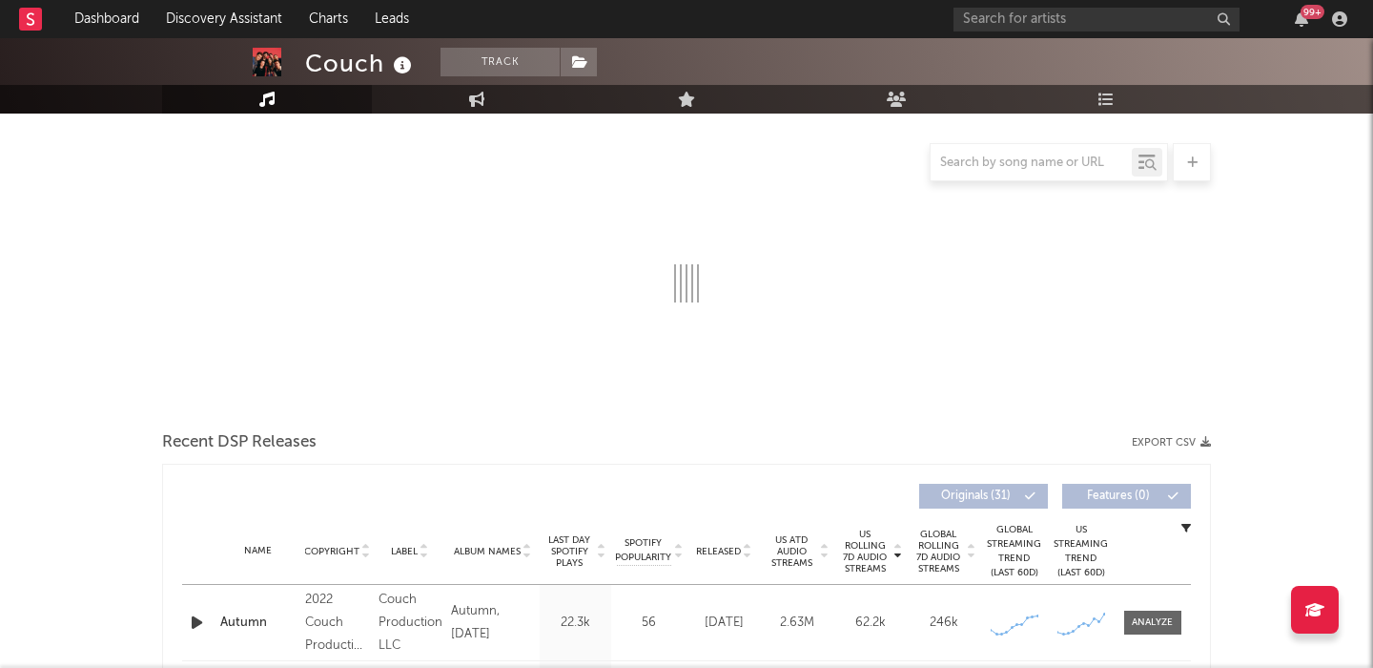
select select "6m"
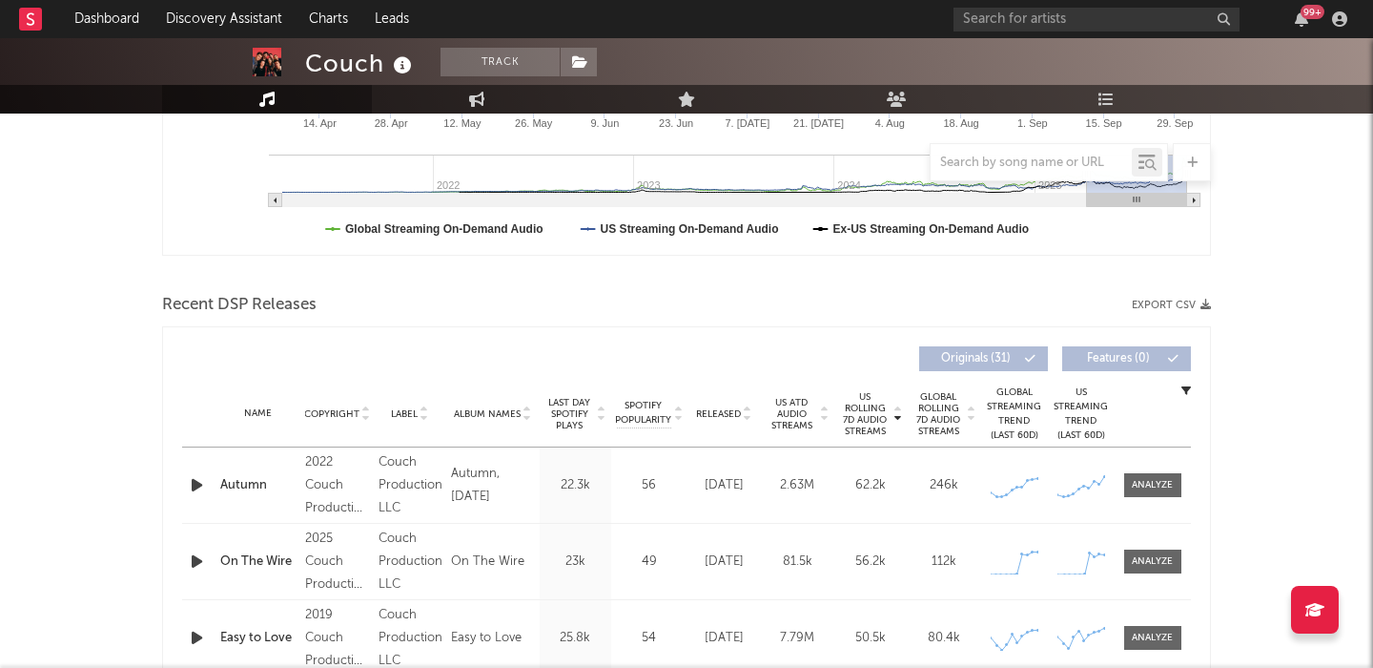
scroll to position [556, 0]
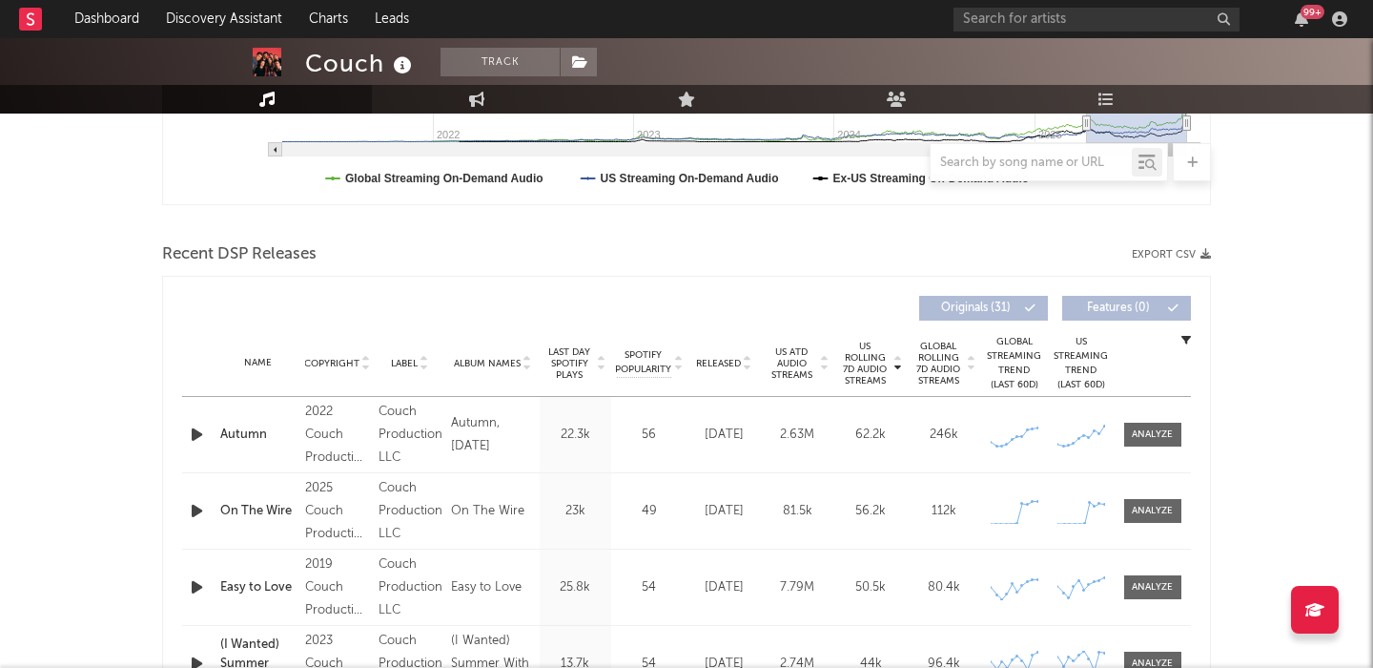
click at [200, 434] on icon "button" at bounding box center [197, 434] width 20 height 24
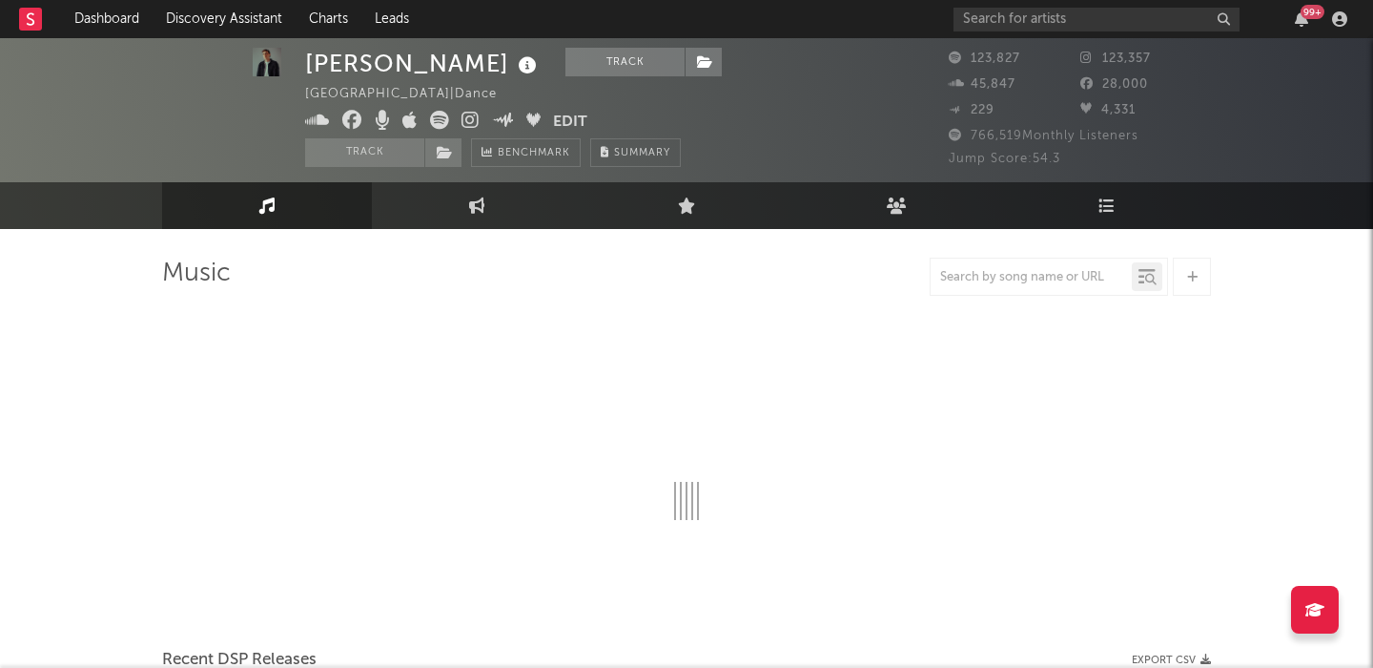
scroll to position [151, 0]
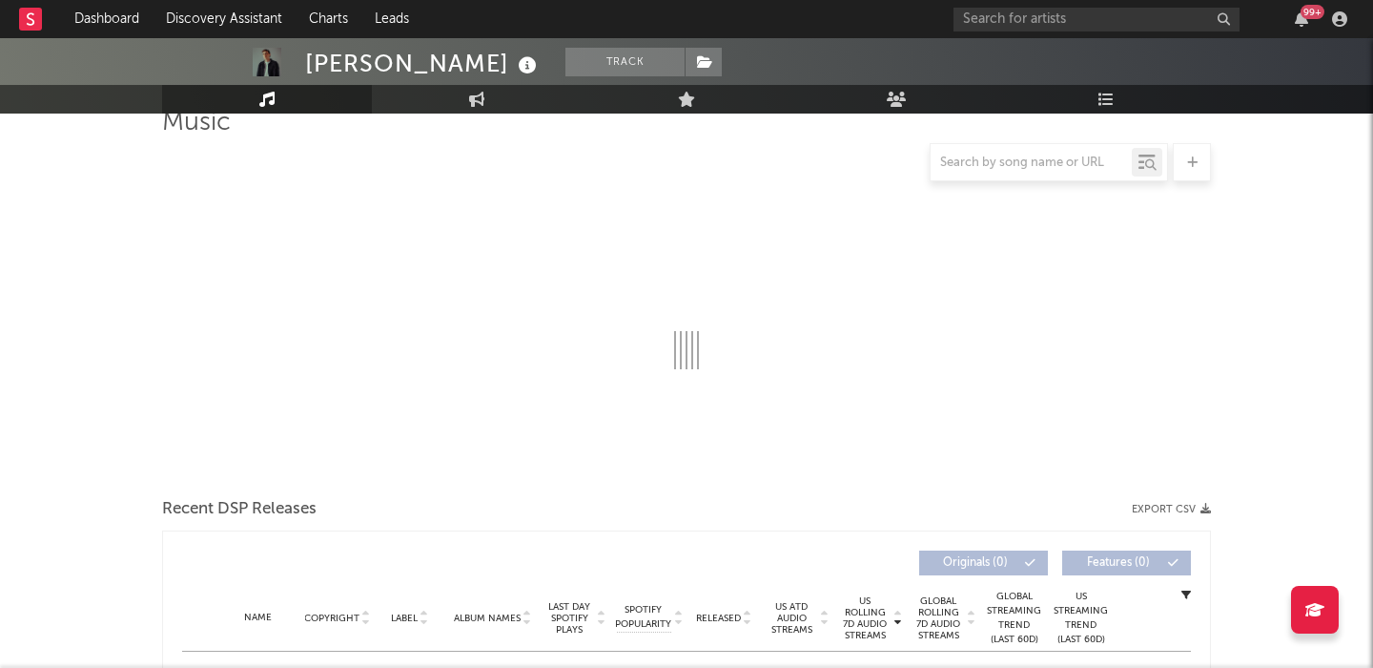
select select "6m"
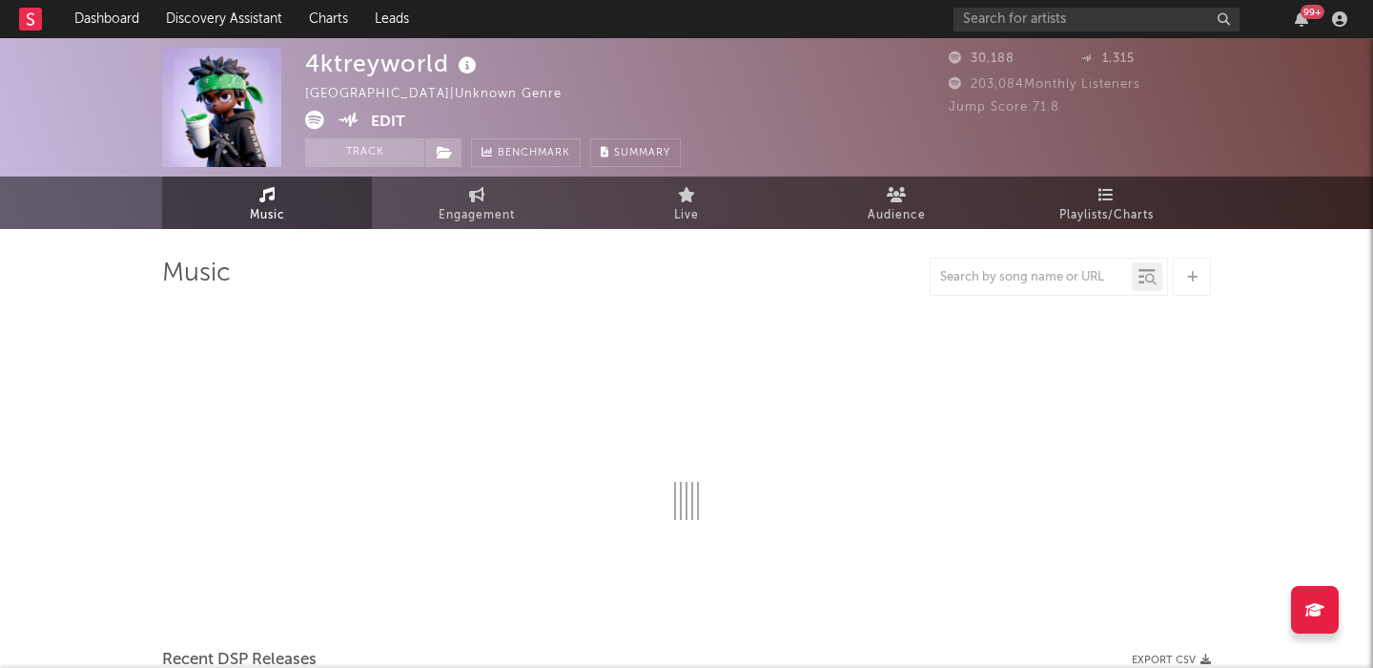
select select "6m"
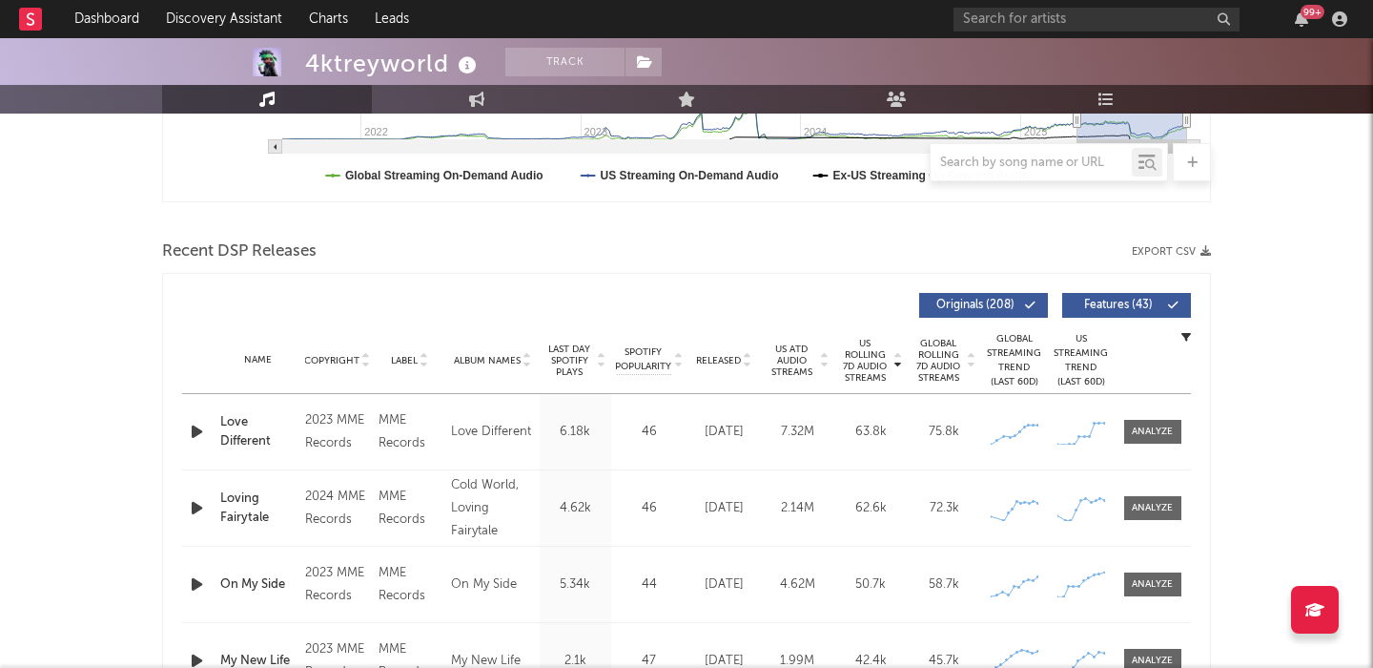
scroll to position [630, 0]
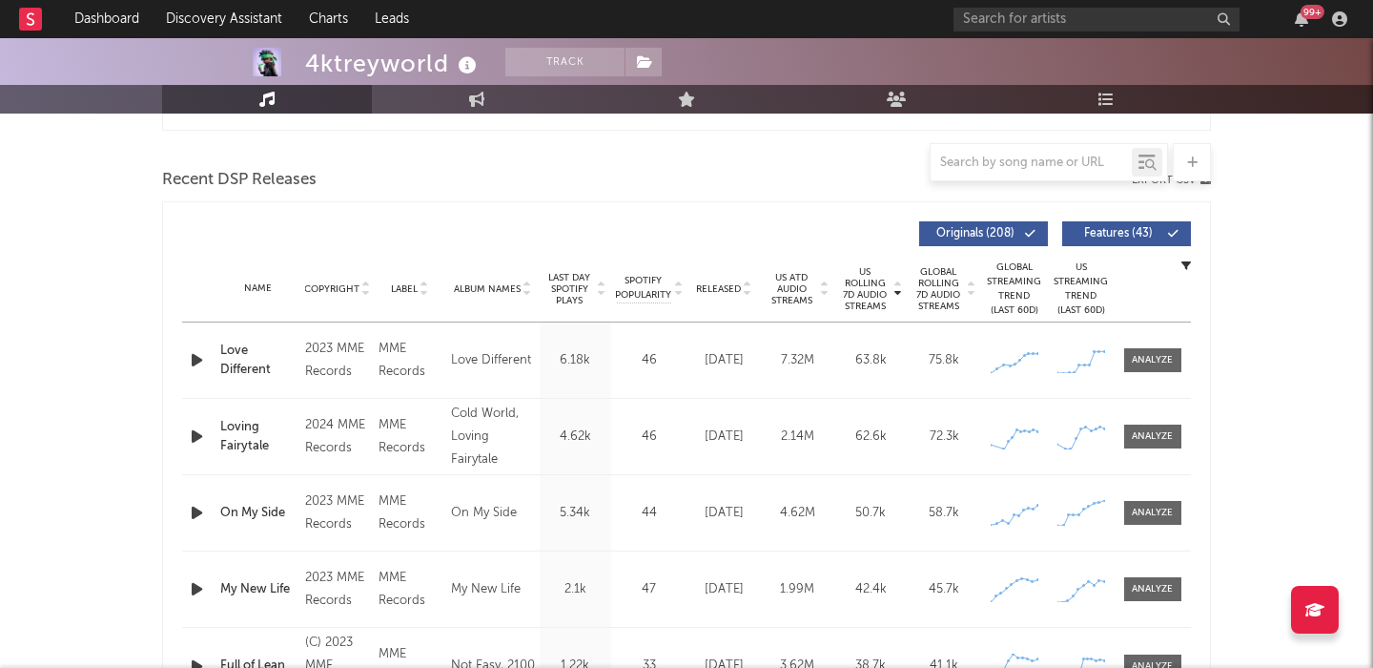
click at [1116, 232] on span "Features ( 43 )" at bounding box center [1119, 233] width 88 height 11
click at [734, 289] on span "Released" at bounding box center [718, 288] width 45 height 11
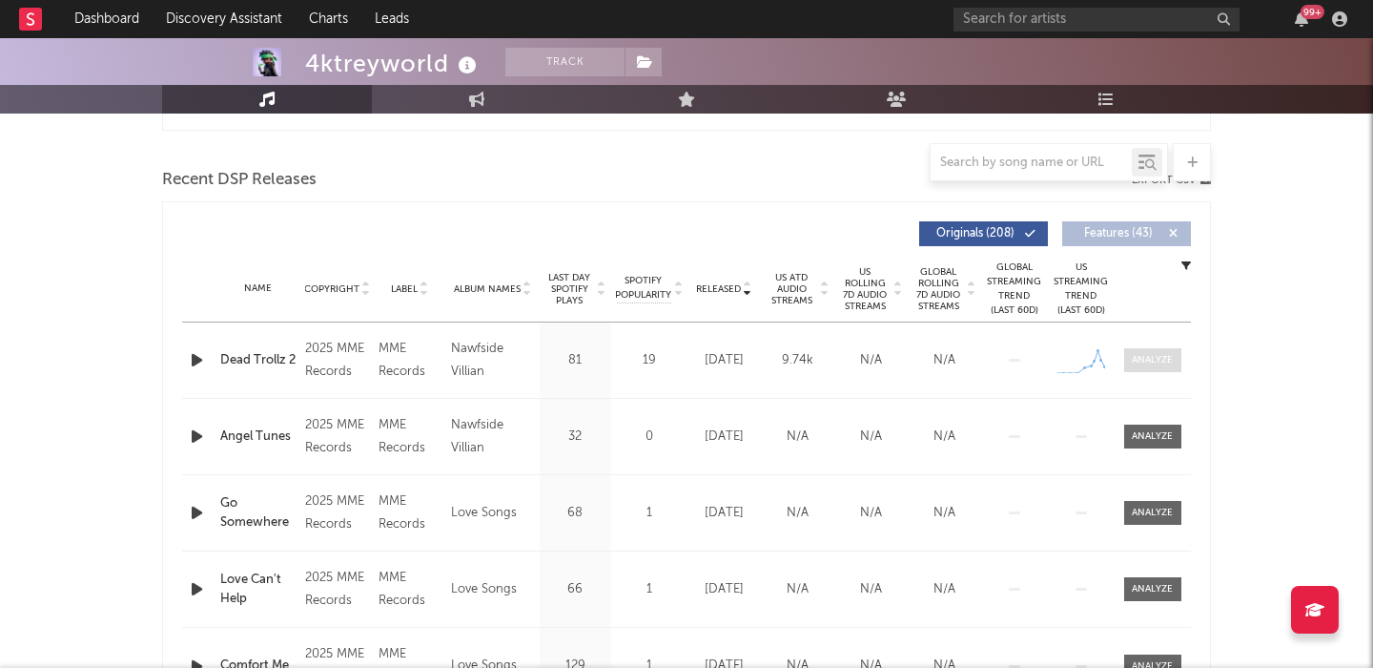
click at [1141, 356] on div at bounding box center [1152, 360] width 41 height 14
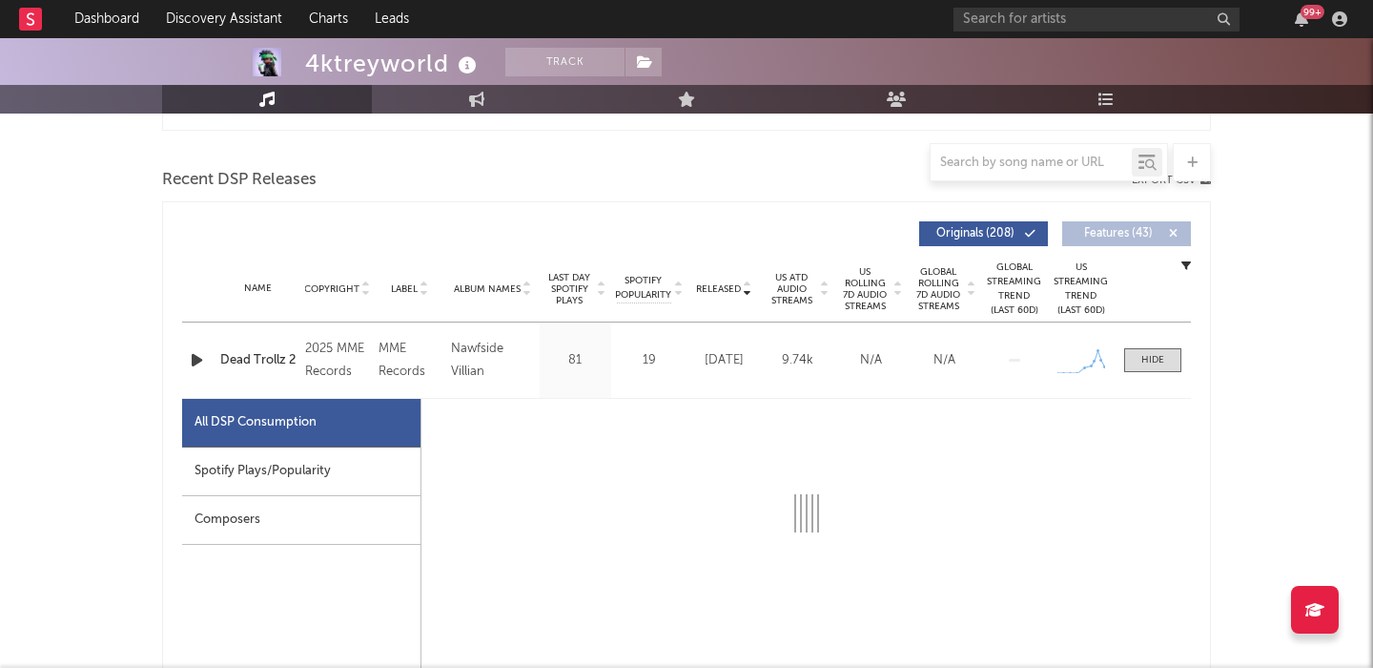
select select "1w"
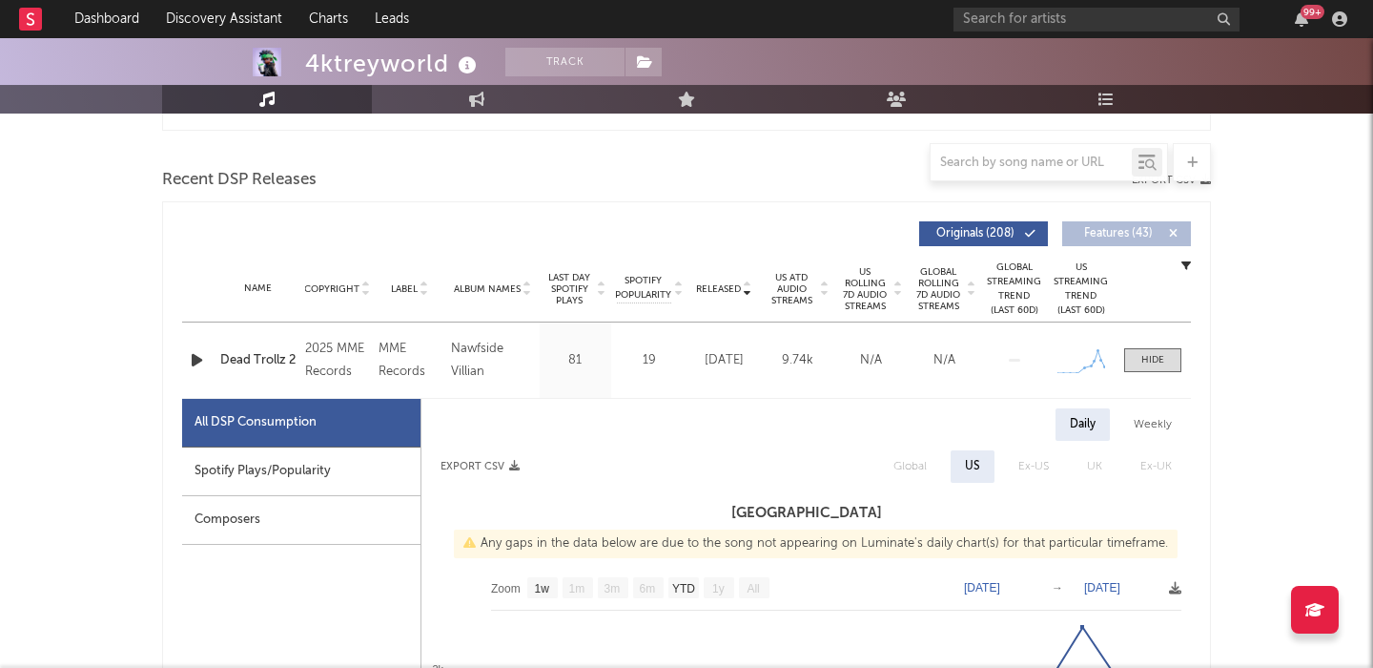
click at [195, 361] on icon "button" at bounding box center [197, 360] width 20 height 24
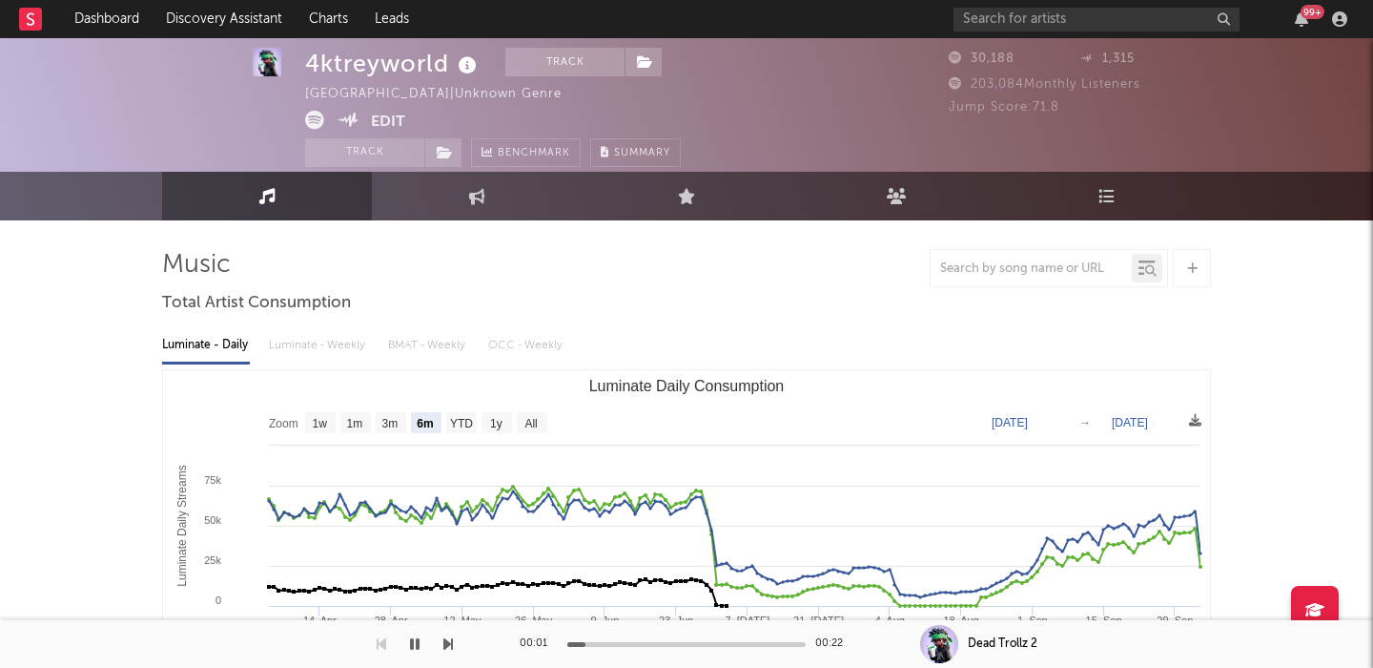
scroll to position [0, 0]
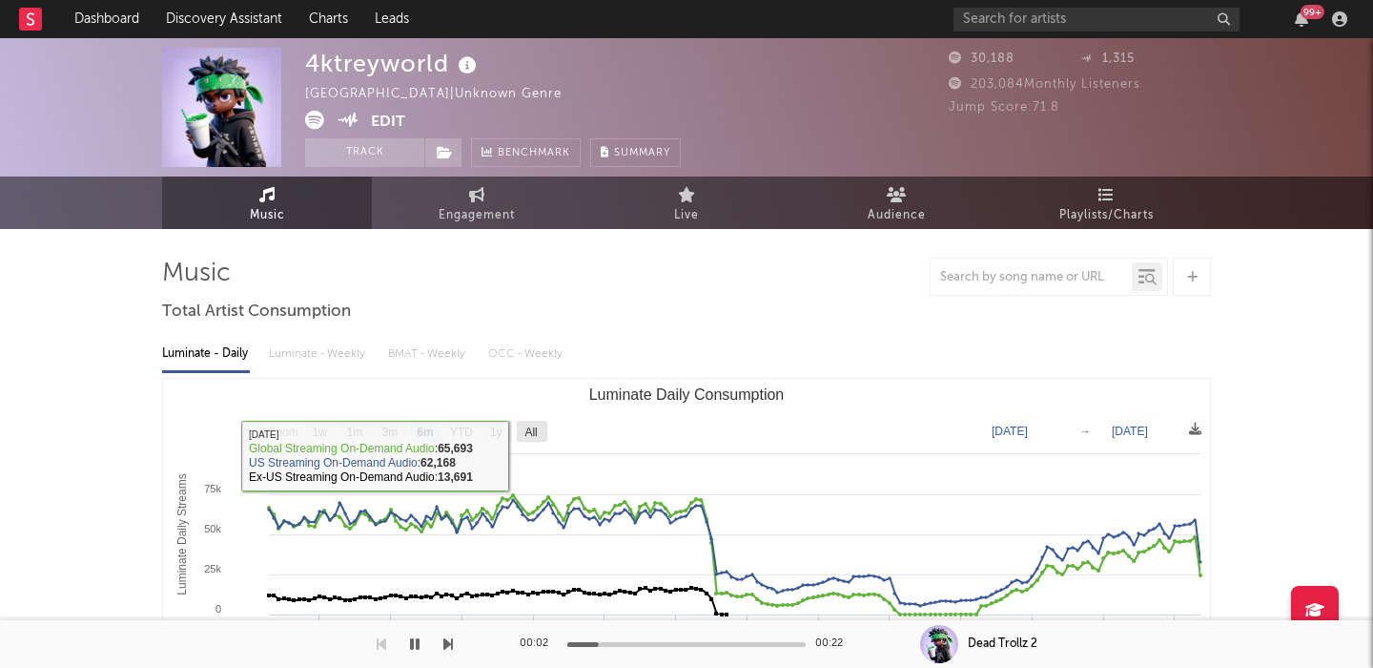
click at [525, 436] on text "All" at bounding box center [531, 431] width 12 height 13
select select "All"
type input "2021-08-22"
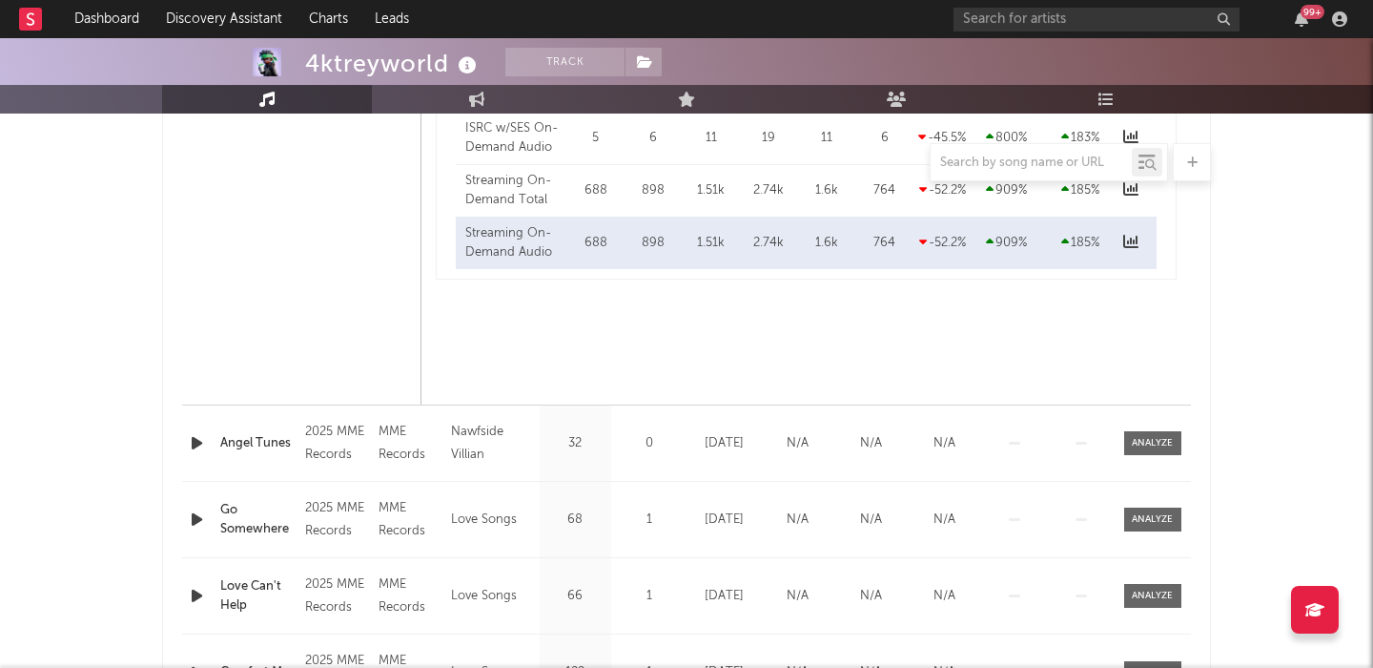
scroll to position [2121, 0]
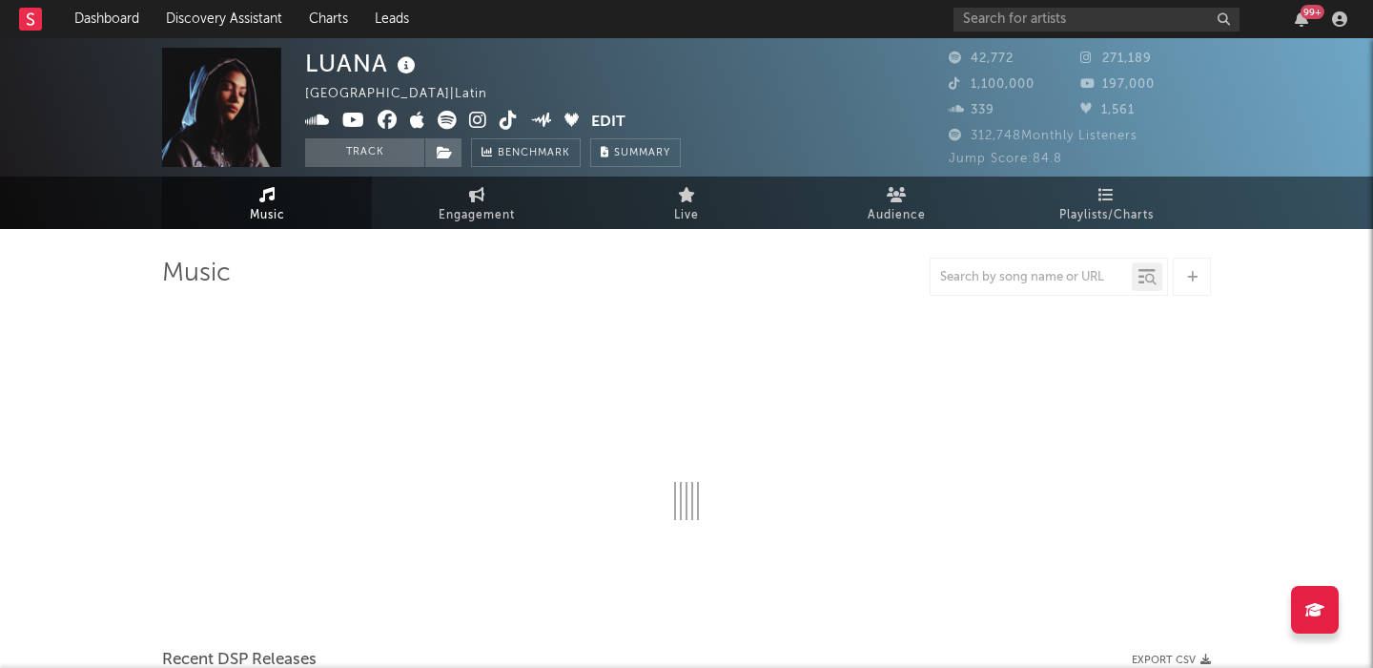
select select "6m"
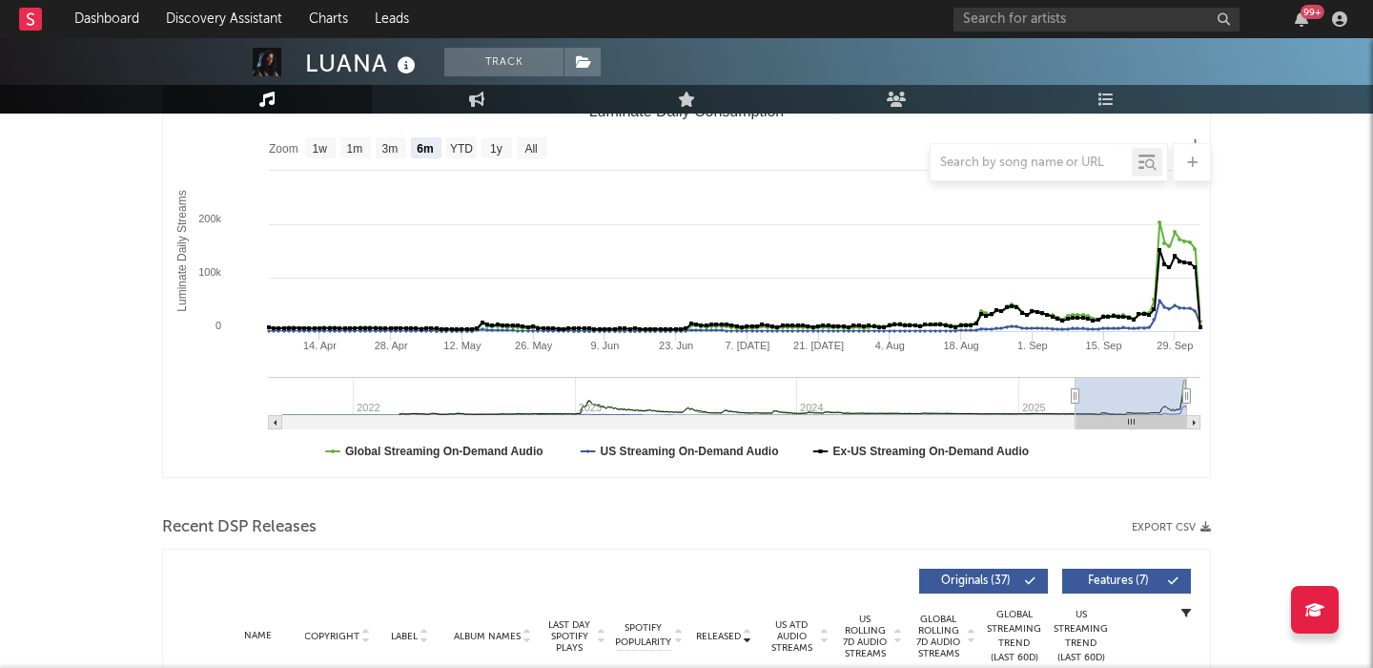
scroll to position [583, 0]
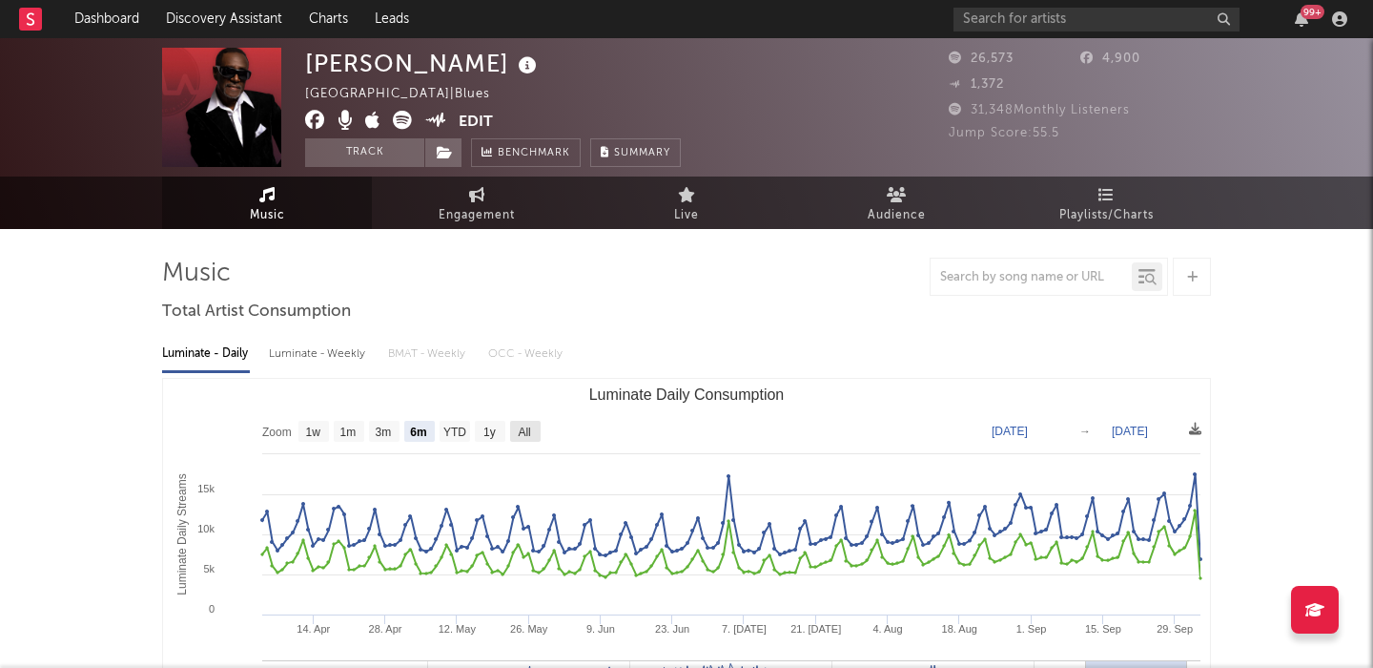
click at [513, 430] on rect "Luminate Daily Consumption" at bounding box center [525, 431] width 31 height 21
select select "All"
type input "2021-03-31"
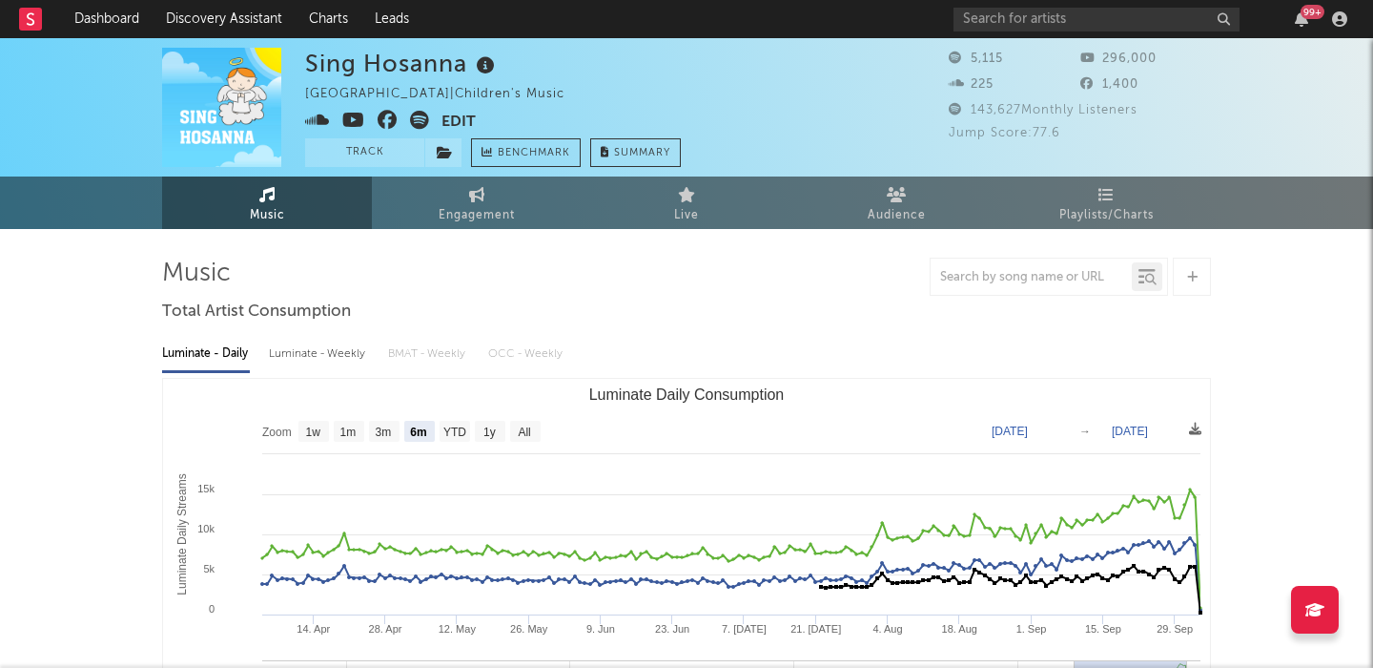
select select "6m"
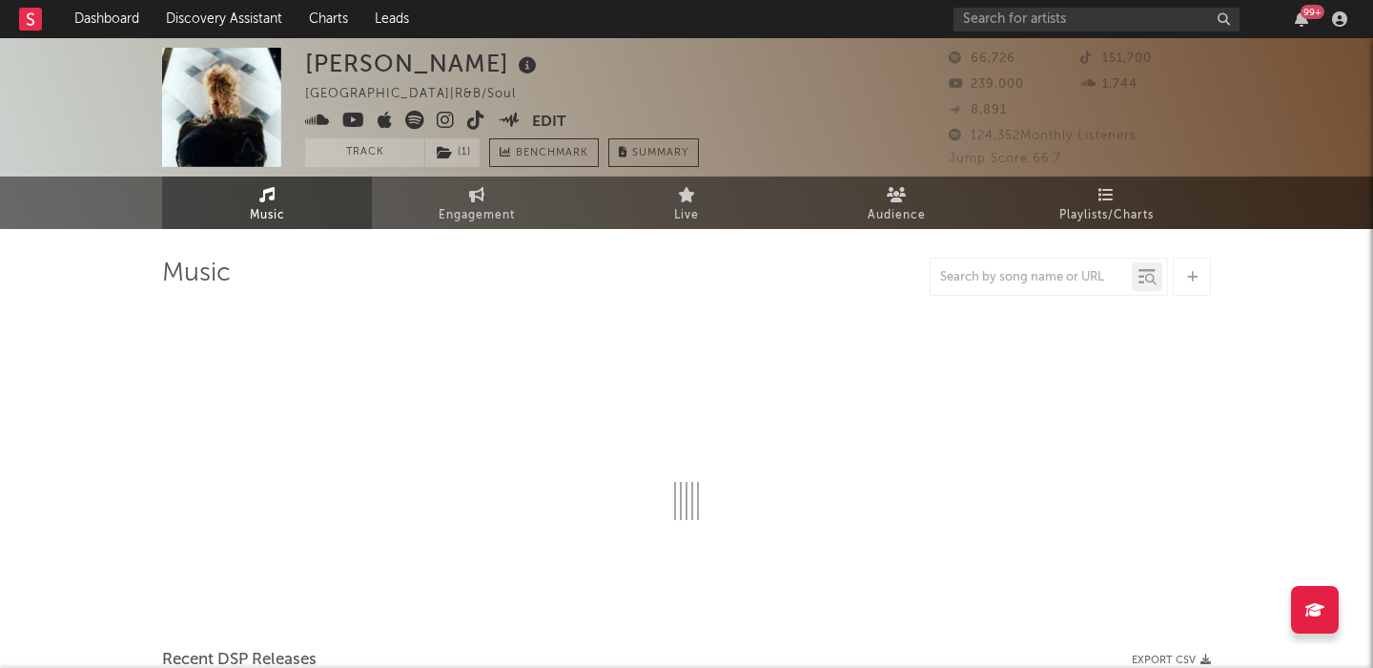
select select "6m"
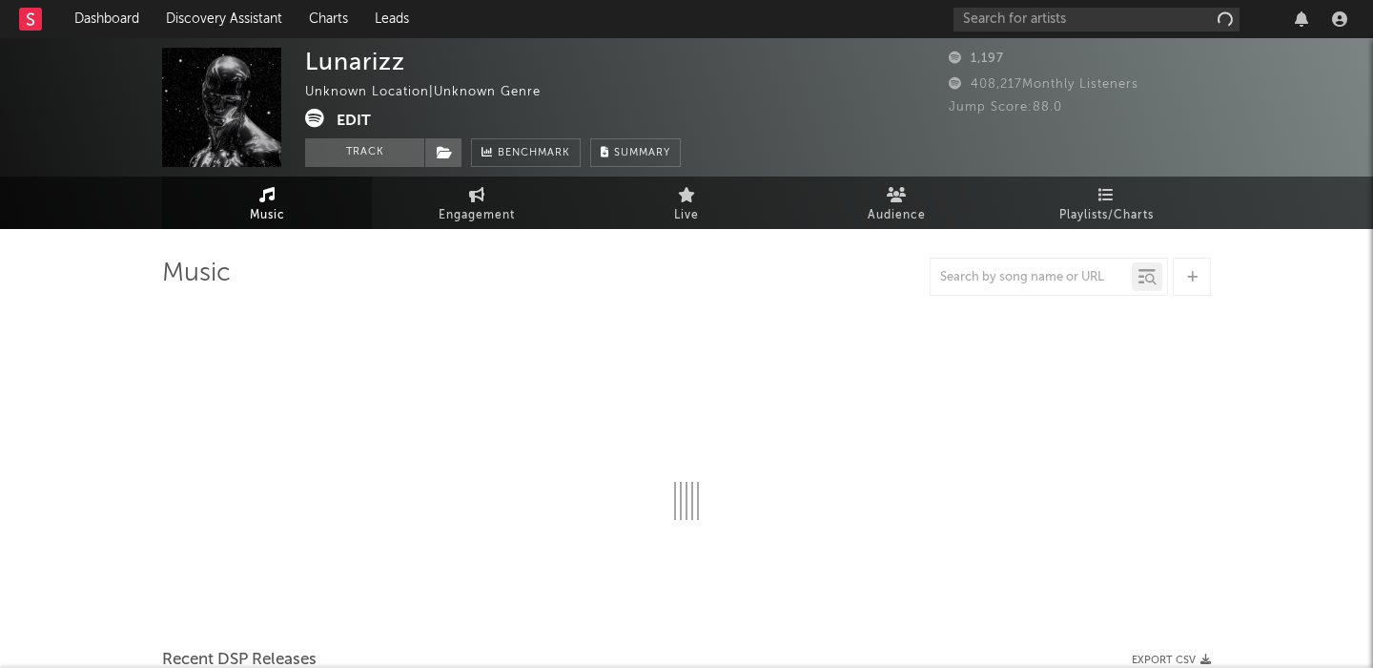
select select "1w"
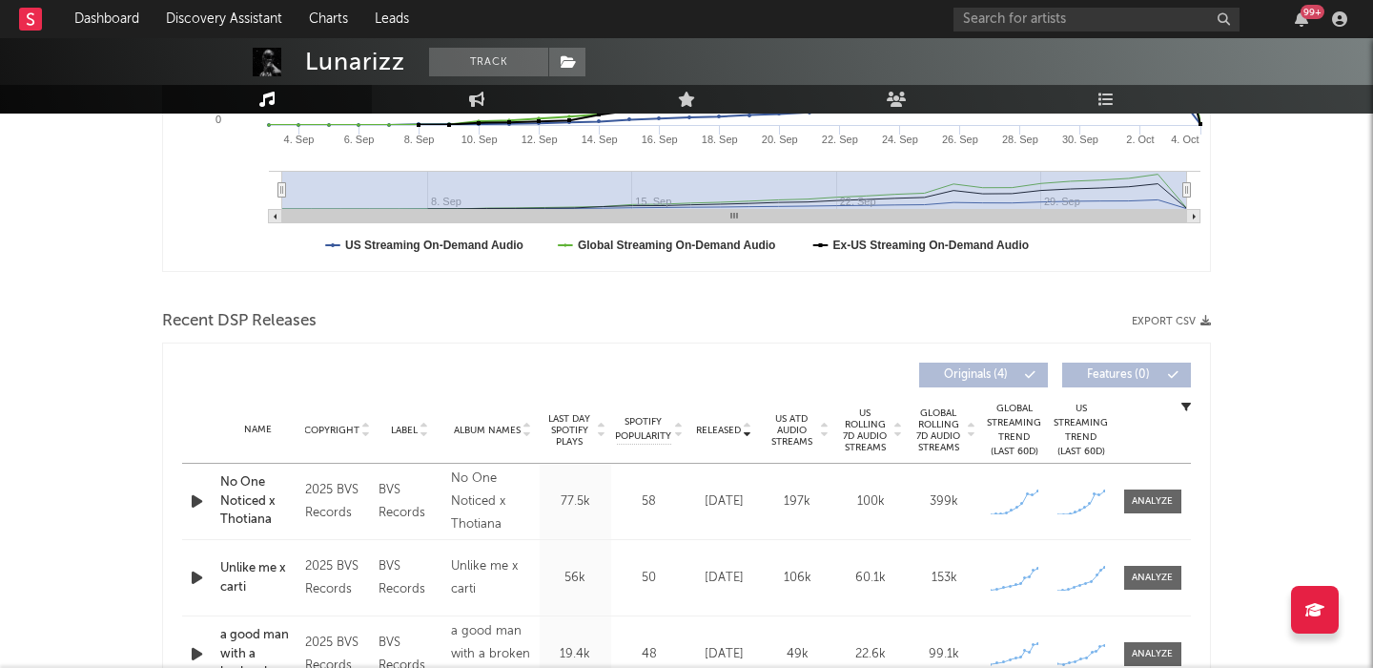
scroll to position [593, 0]
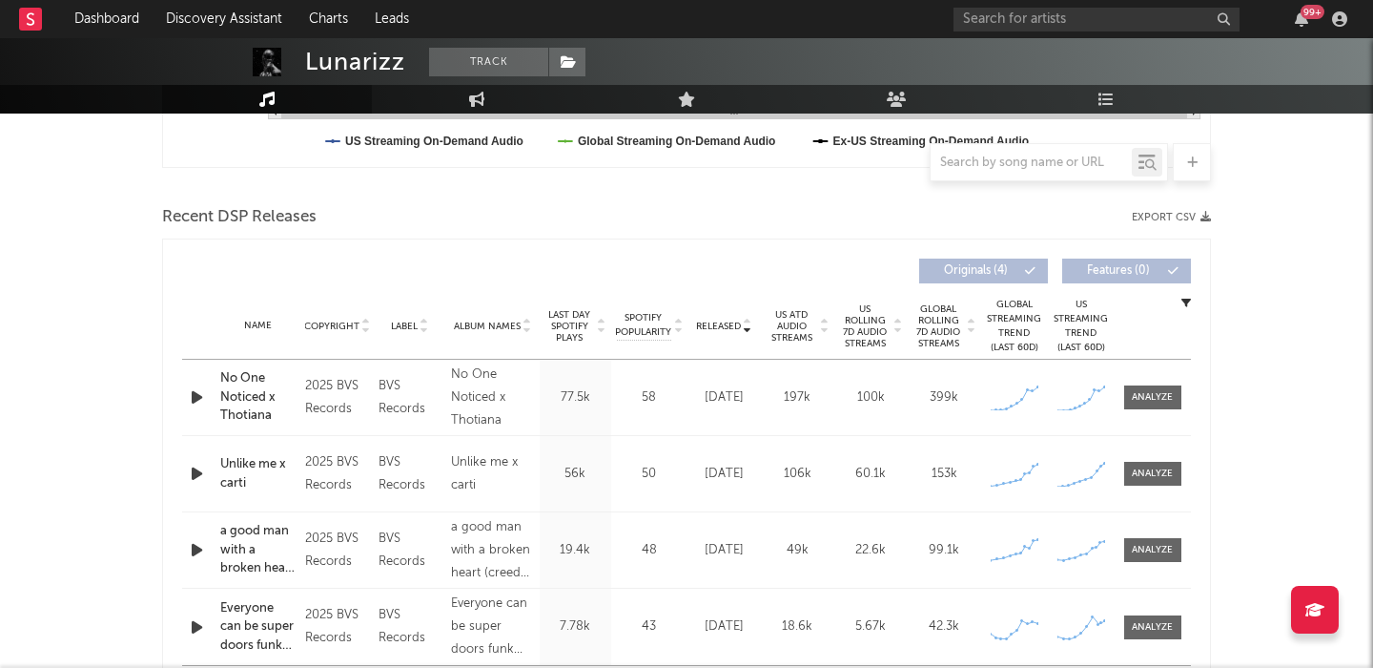
click at [190, 403] on icon "button" at bounding box center [197, 397] width 20 height 24
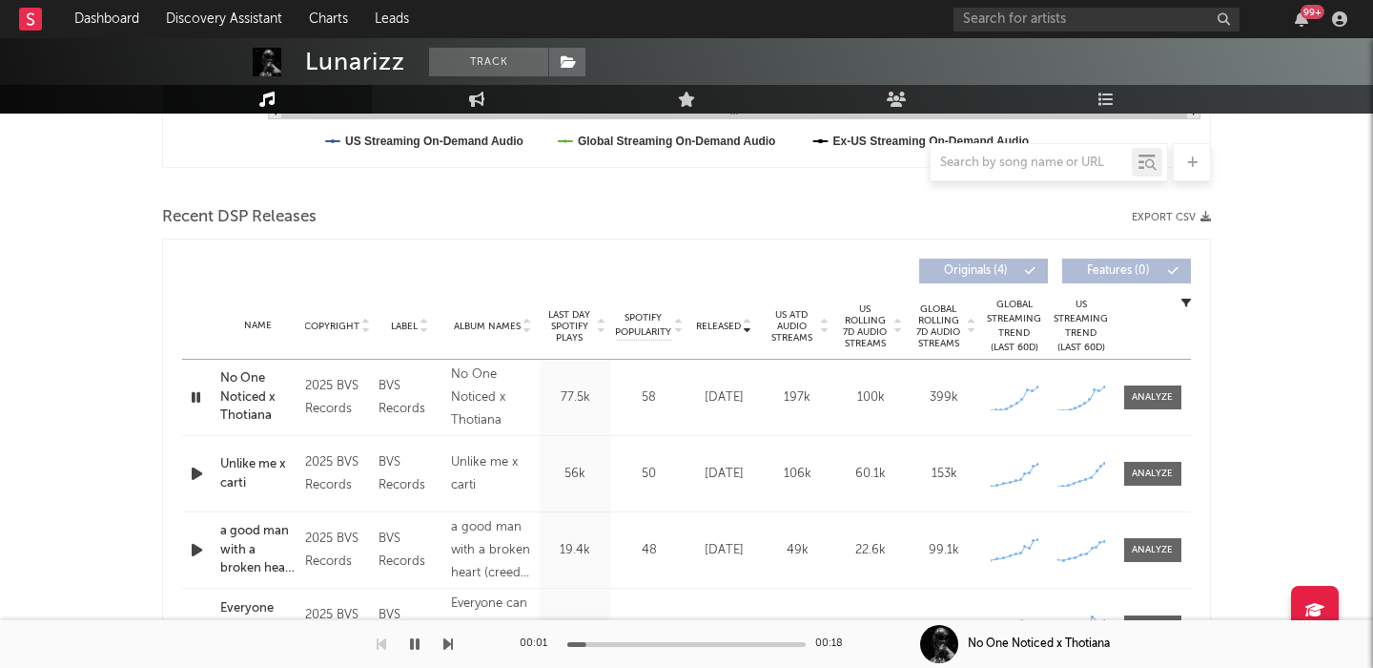
click at [881, 314] on span "US Rolling 7D Audio Streams" at bounding box center [865, 326] width 52 height 46
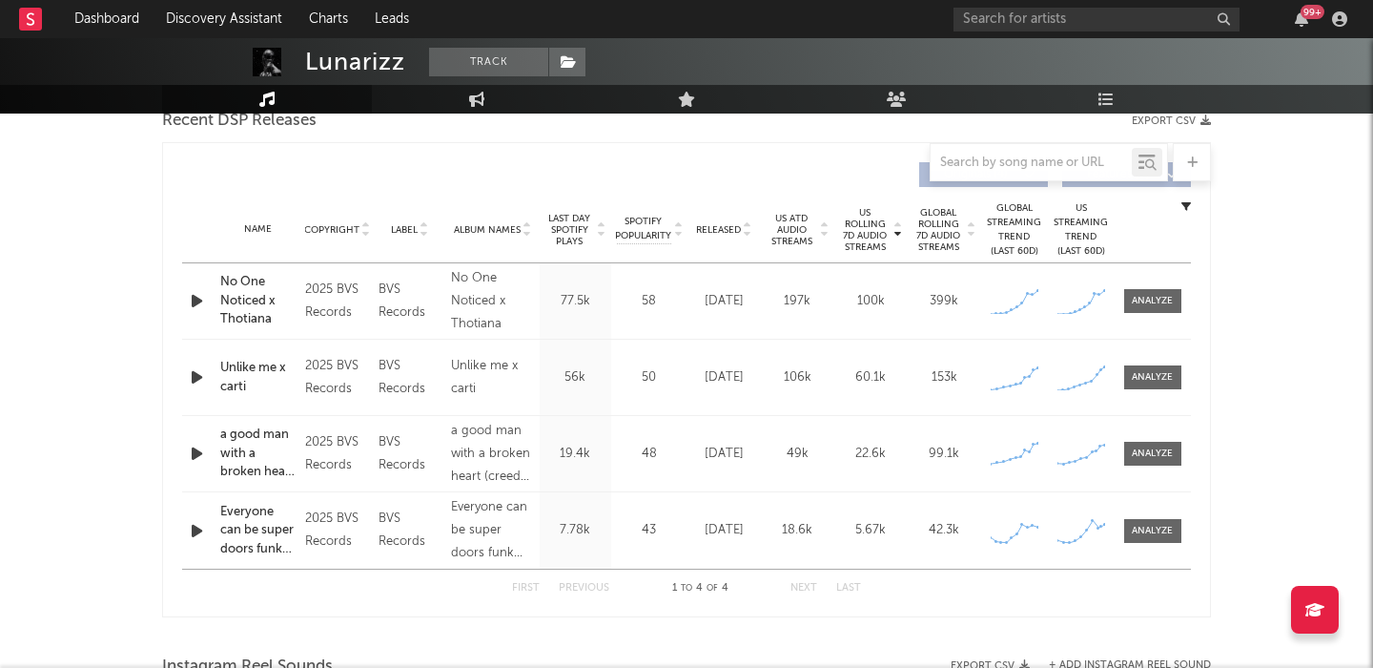
click at [1152, 287] on div "Name No One Noticed x Thotiana Copyright 2025 BVS Records Label BVS Records Alb…" at bounding box center [686, 300] width 1009 height 75
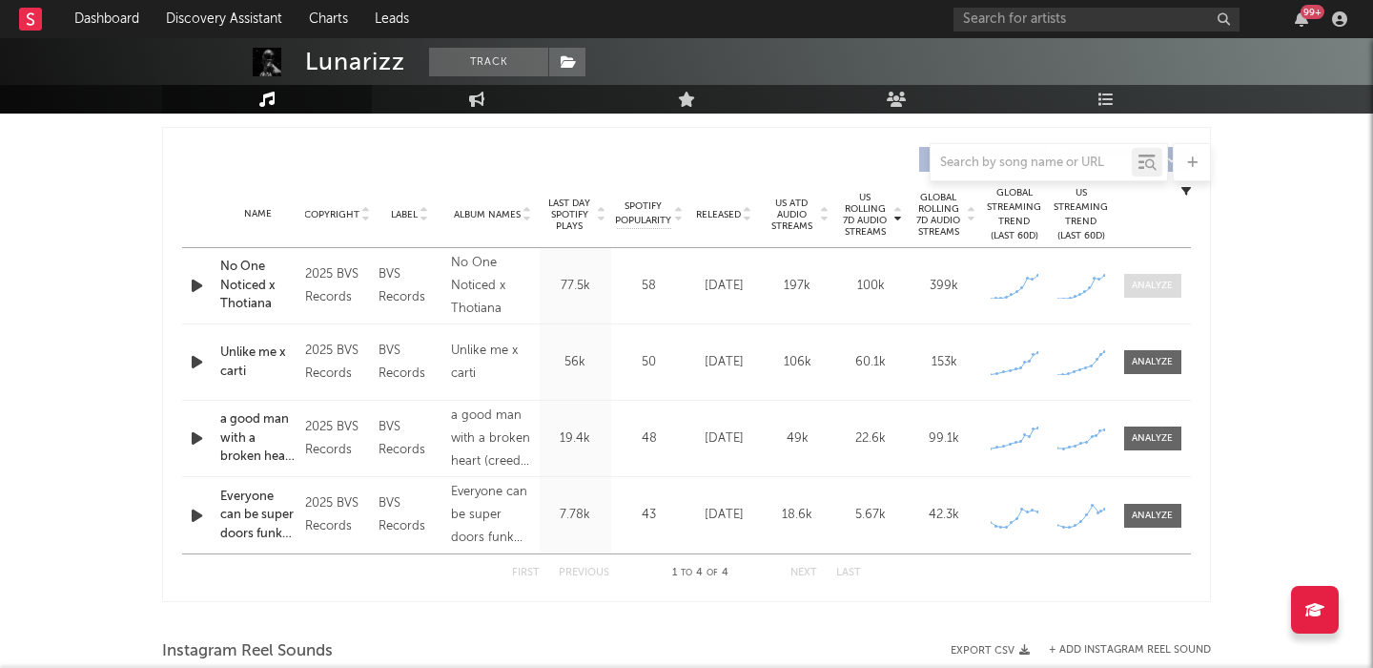
click at [1153, 289] on div at bounding box center [1152, 285] width 41 height 14
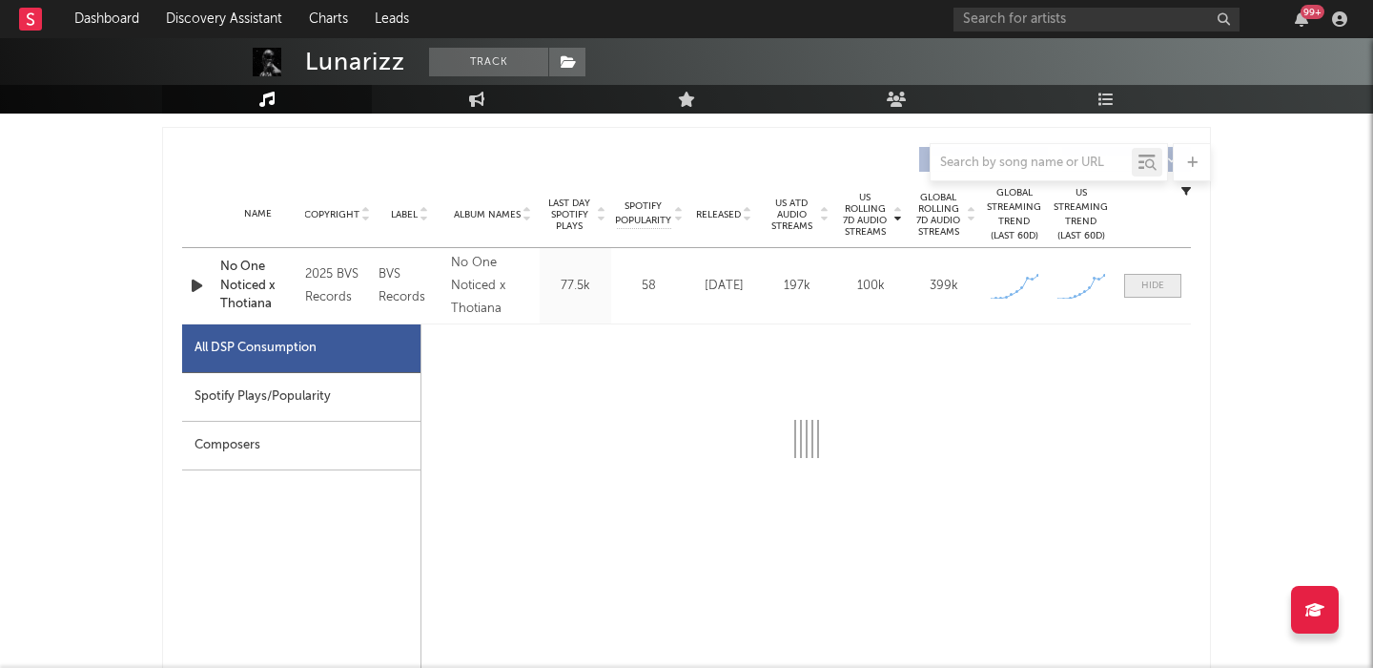
scroll to position [982, 0]
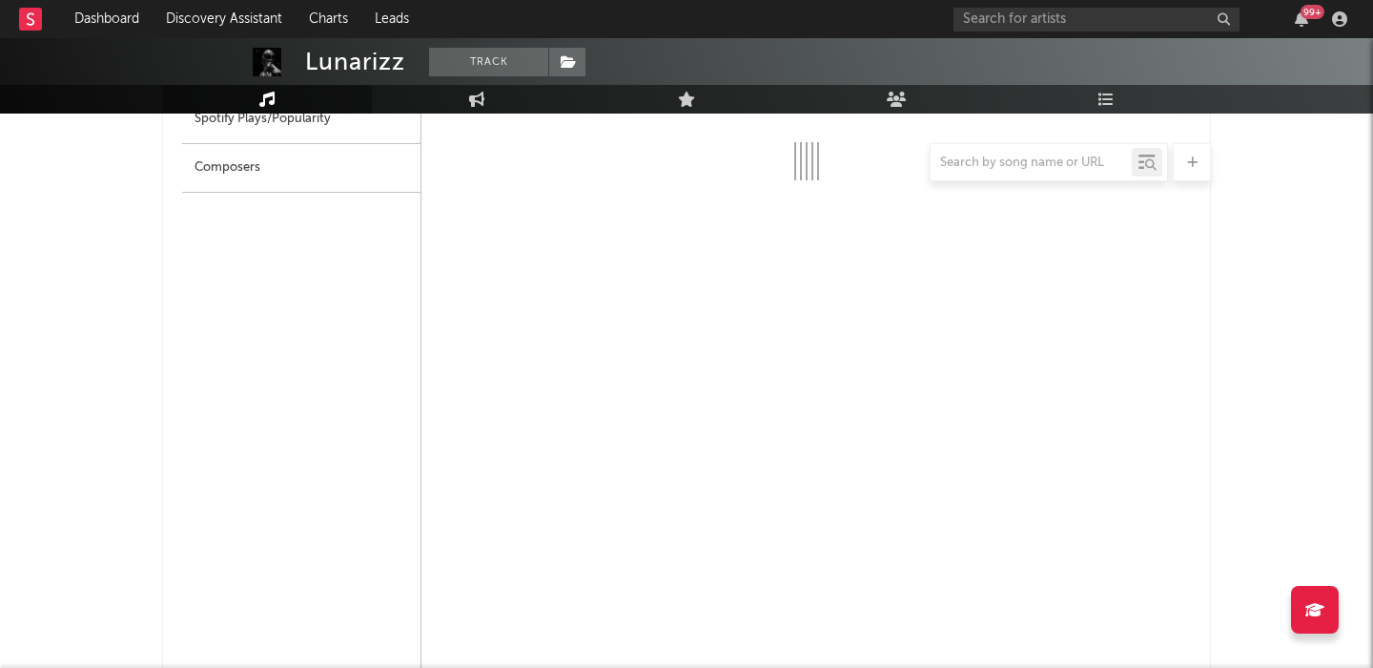
select select "1w"
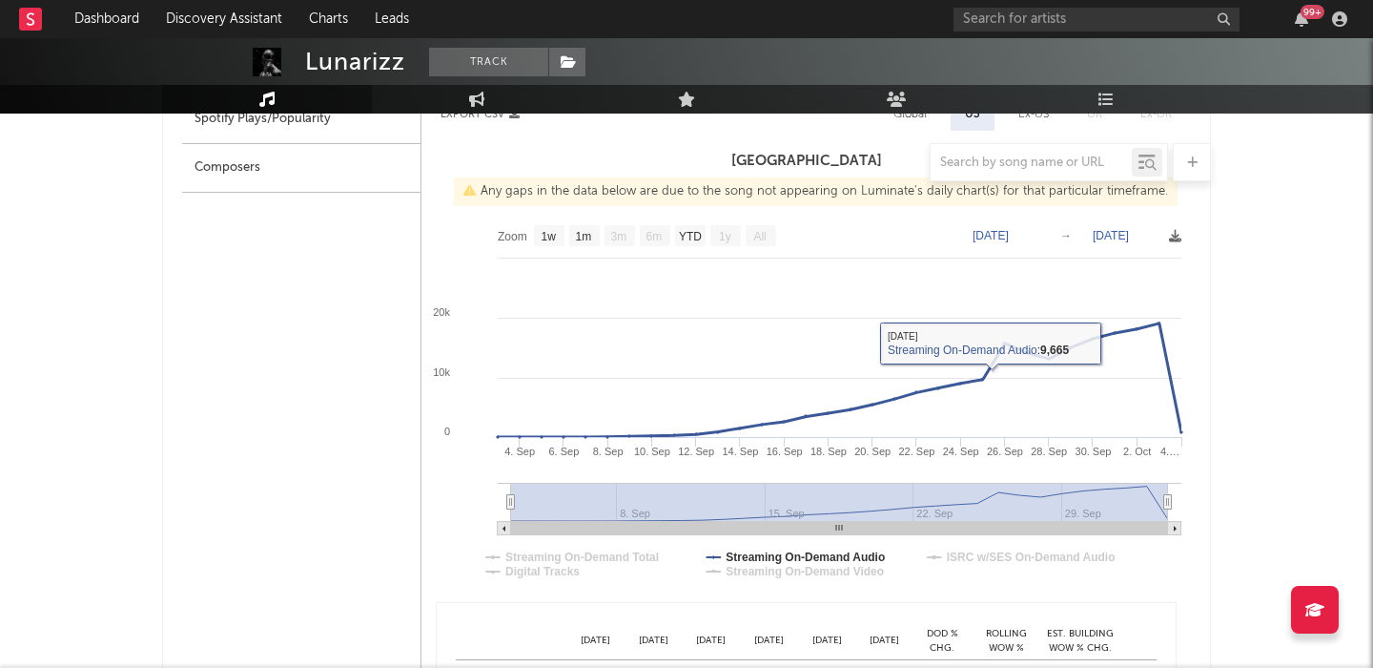
scroll to position [863, 0]
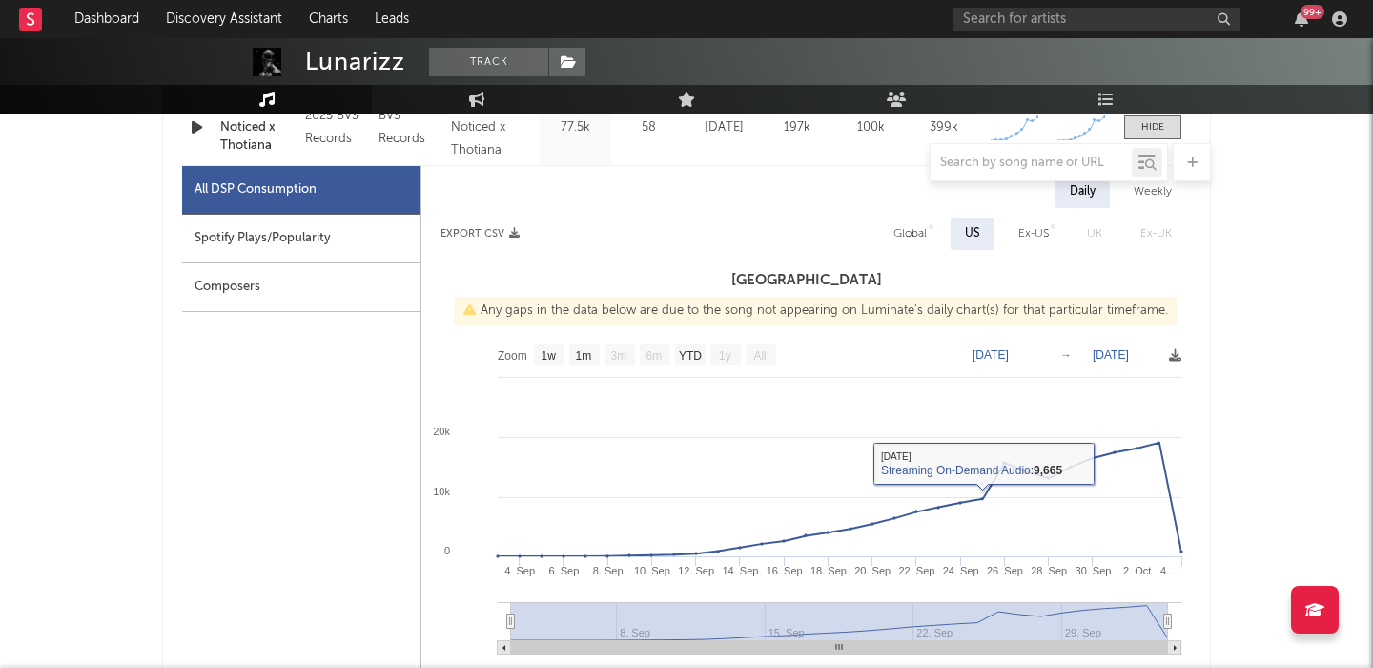
click at [928, 237] on div "Global" at bounding box center [910, 233] width 62 height 32
select select "1w"
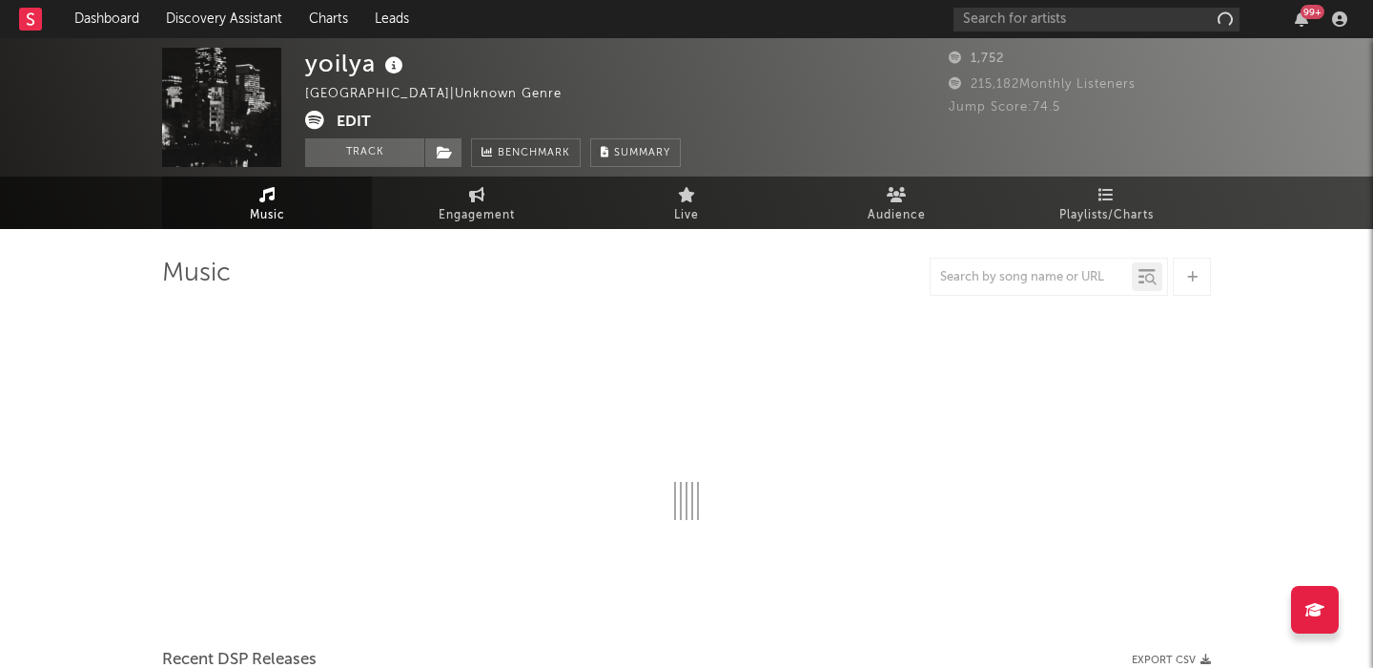
select select "6m"
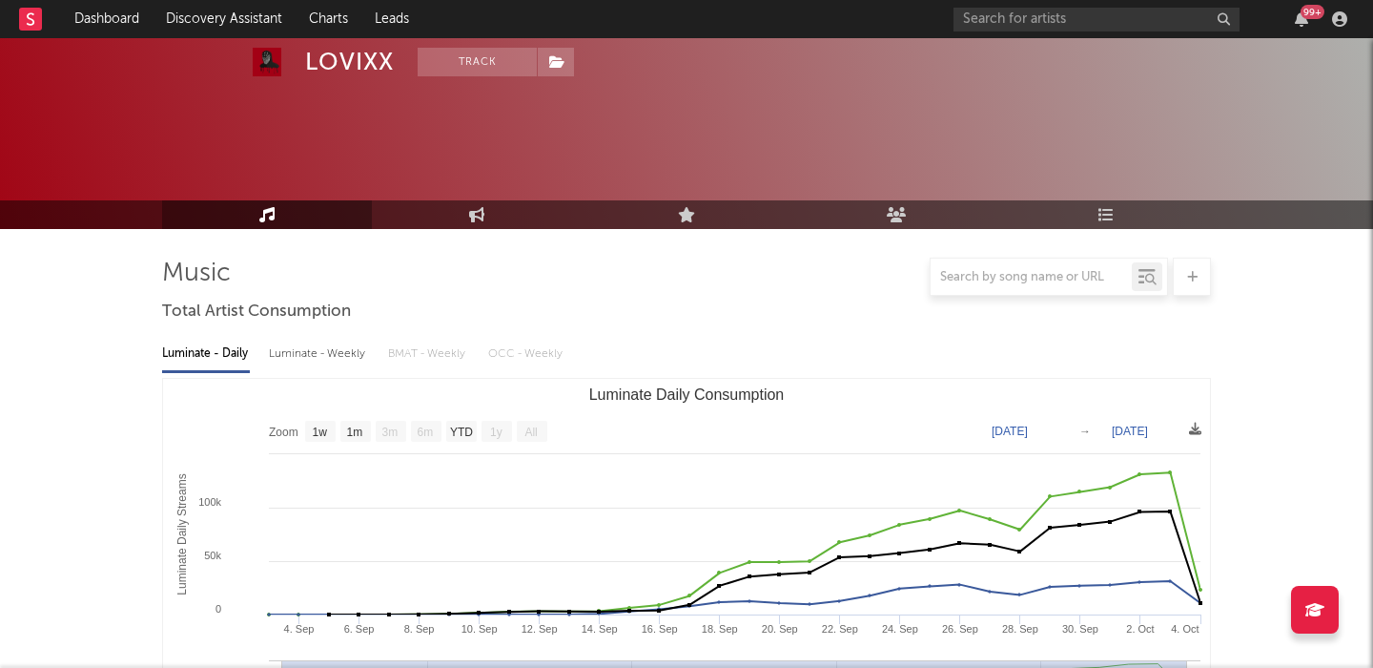
select select "1w"
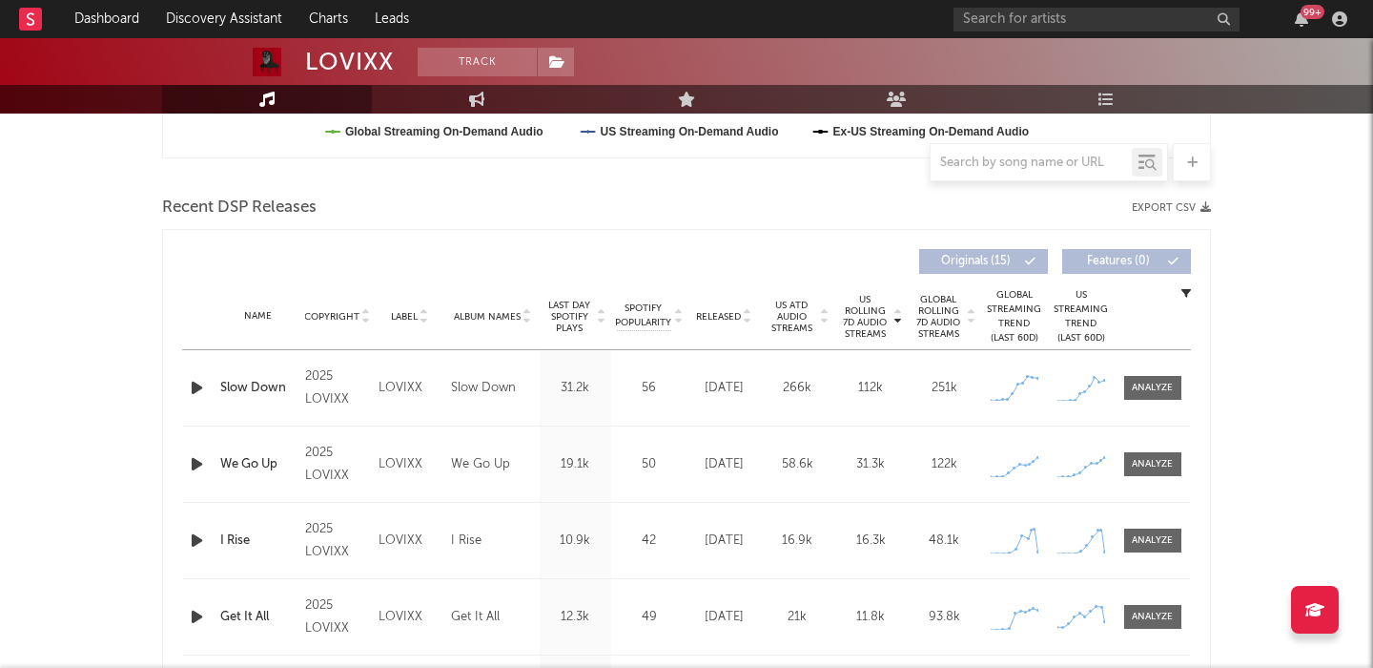
scroll to position [659, 0]
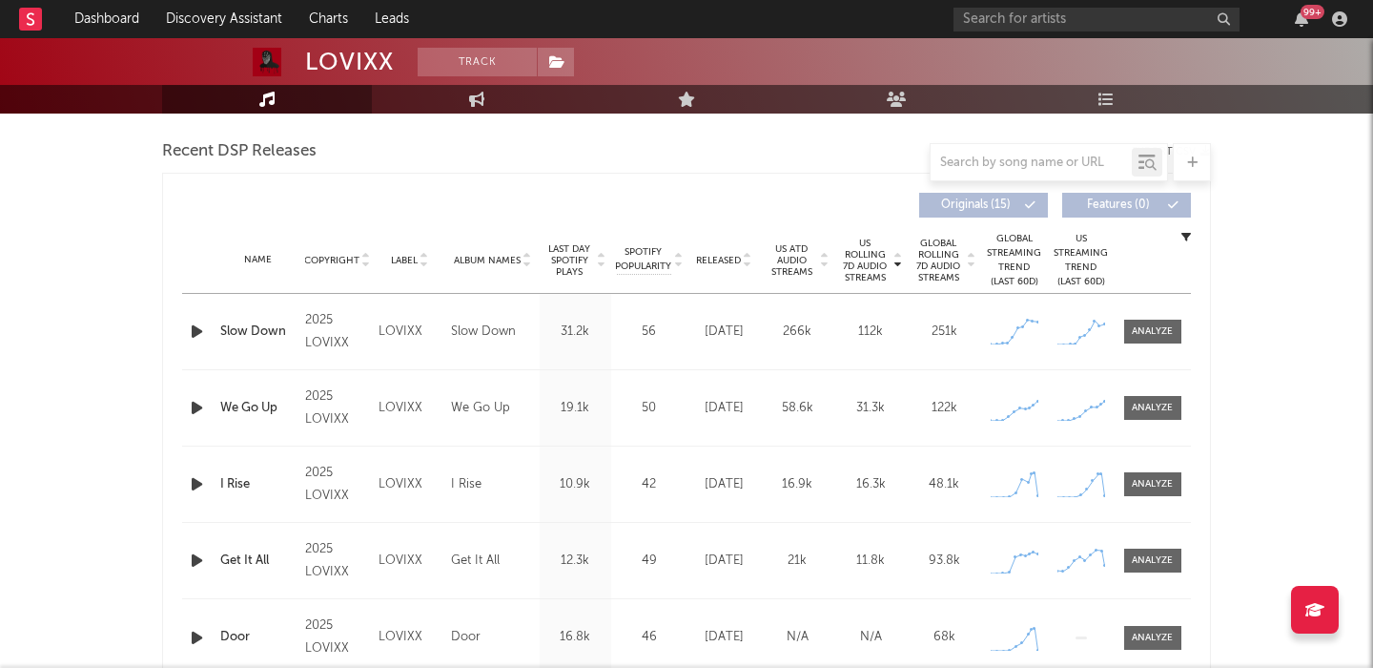
click at [192, 335] on icon "button" at bounding box center [197, 331] width 20 height 24
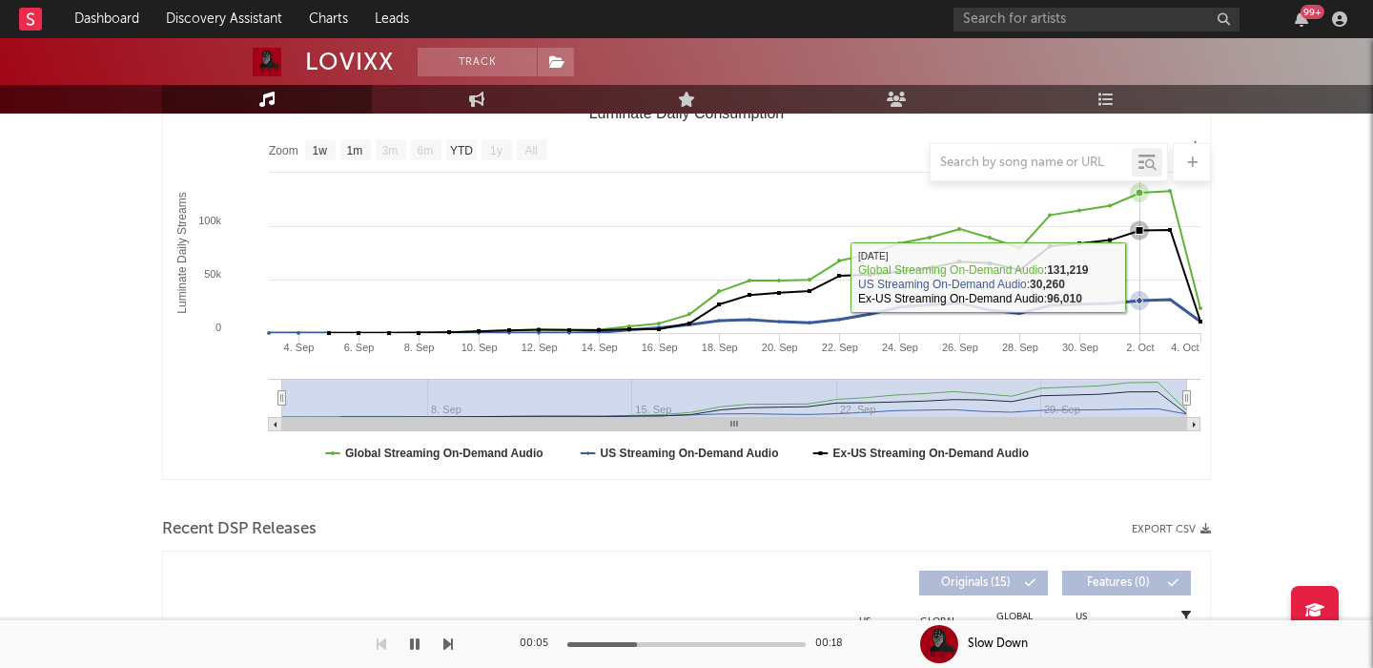
scroll to position [749, 0]
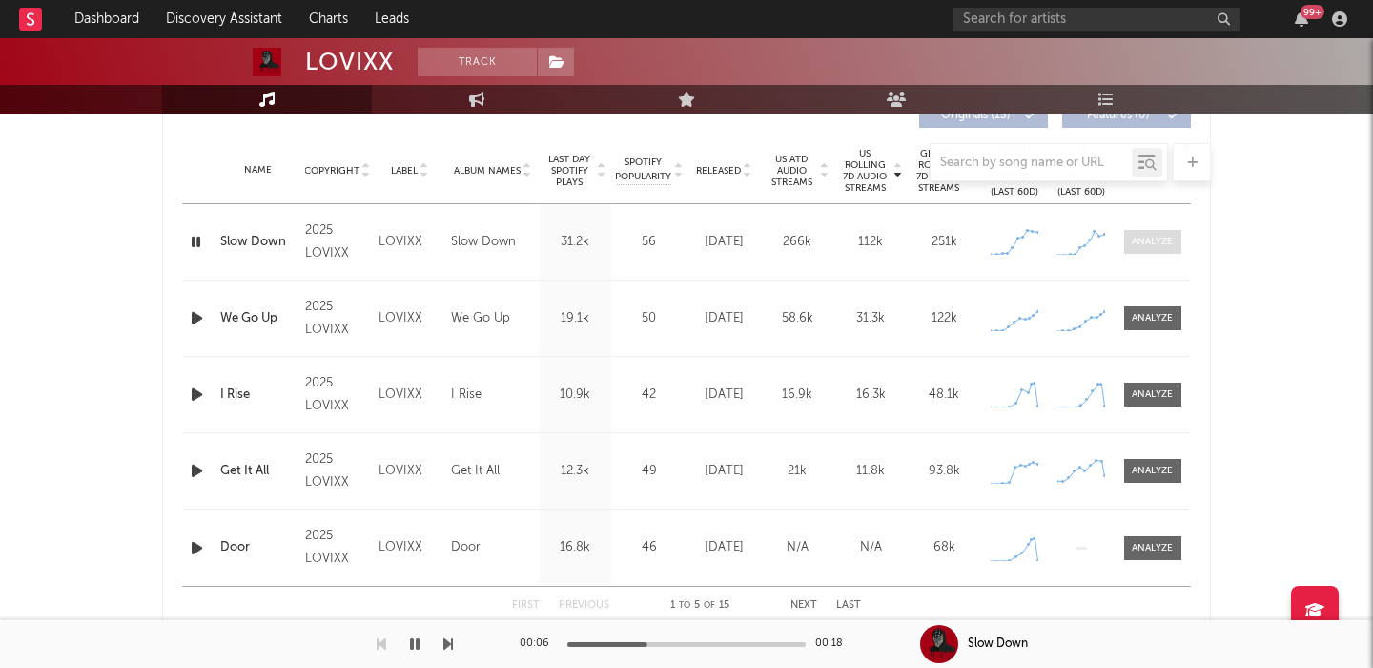
click at [1158, 237] on div at bounding box center [1152, 242] width 41 height 14
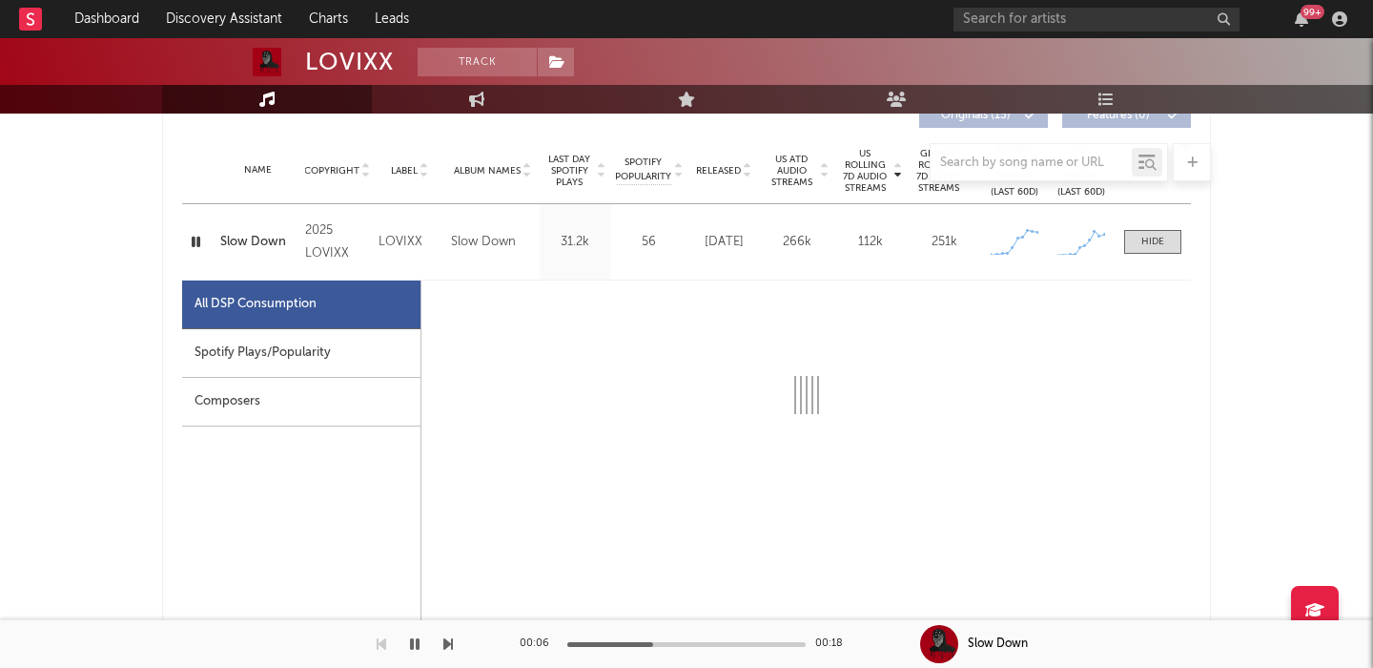
select select "1w"
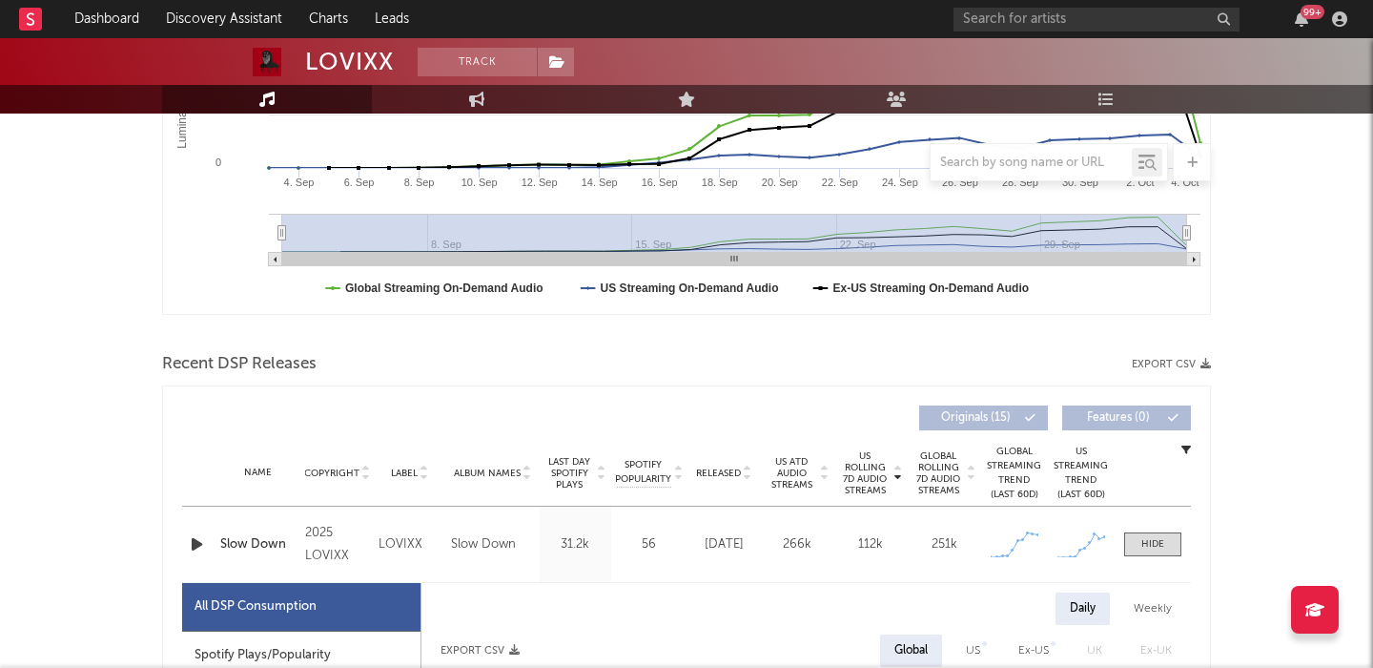
scroll to position [0, 0]
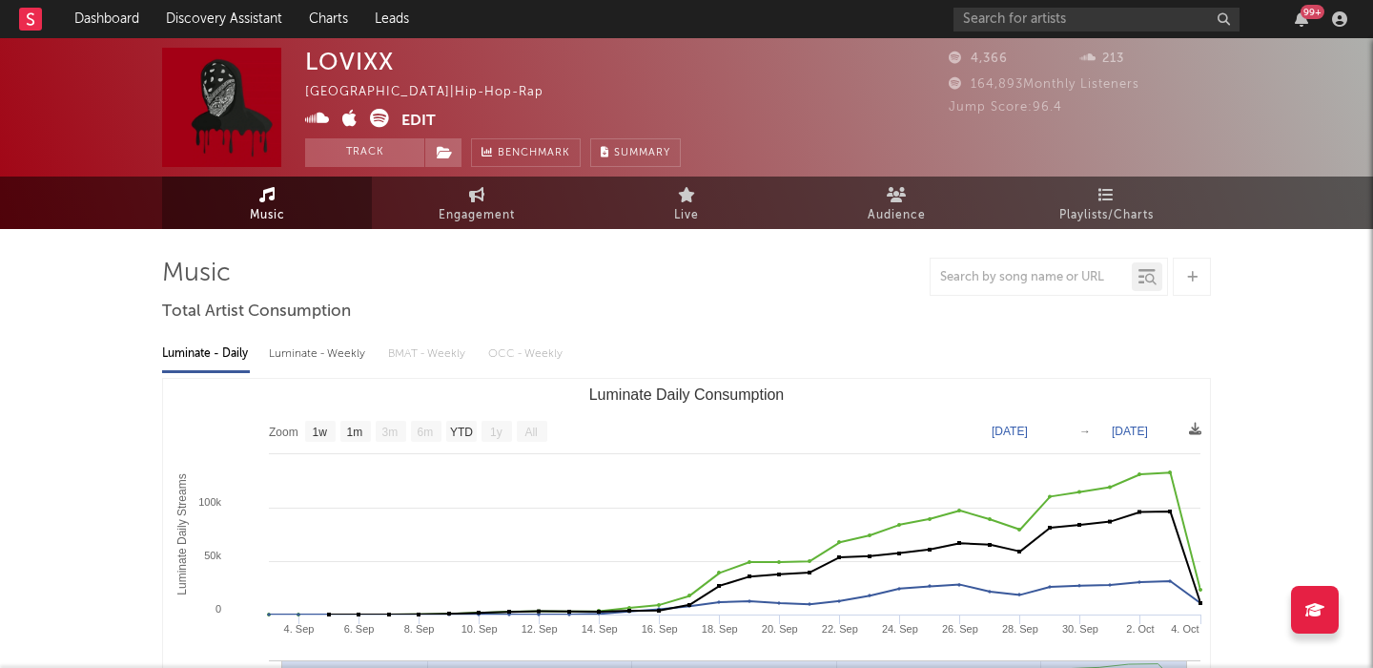
click at [377, 125] on icon at bounding box center [379, 118] width 19 height 19
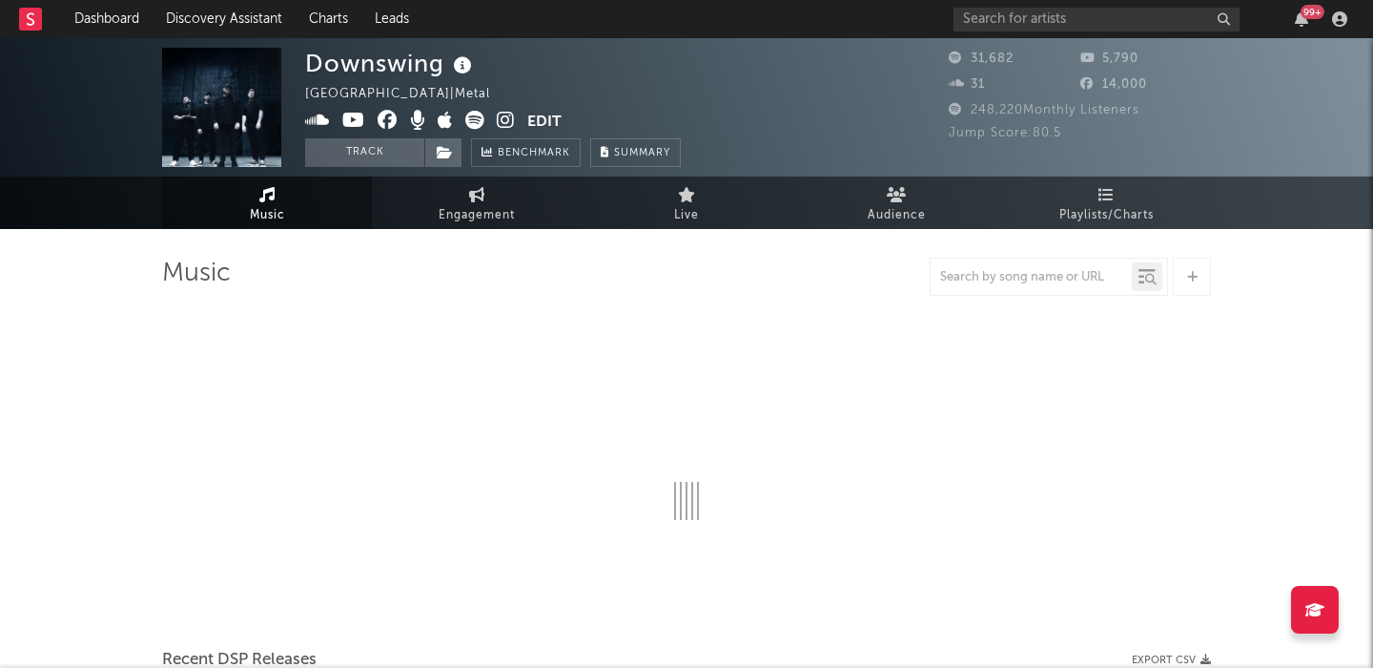
select select "6m"
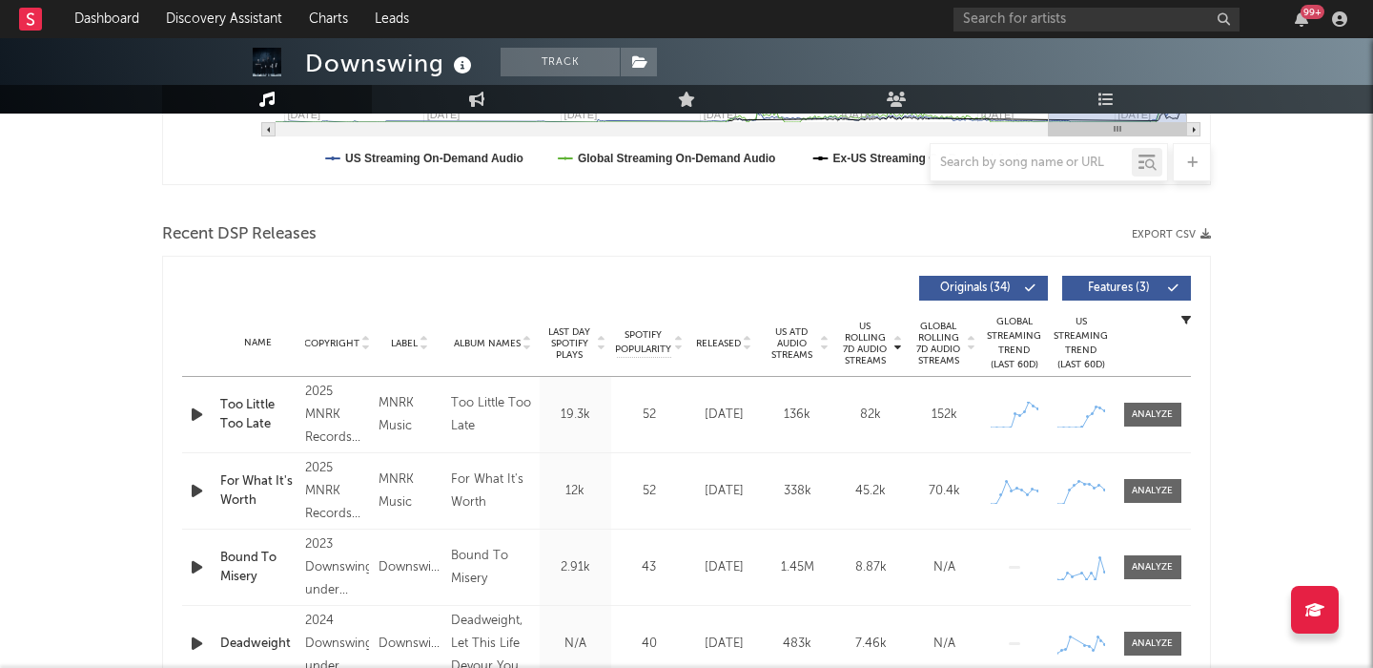
scroll to position [778, 0]
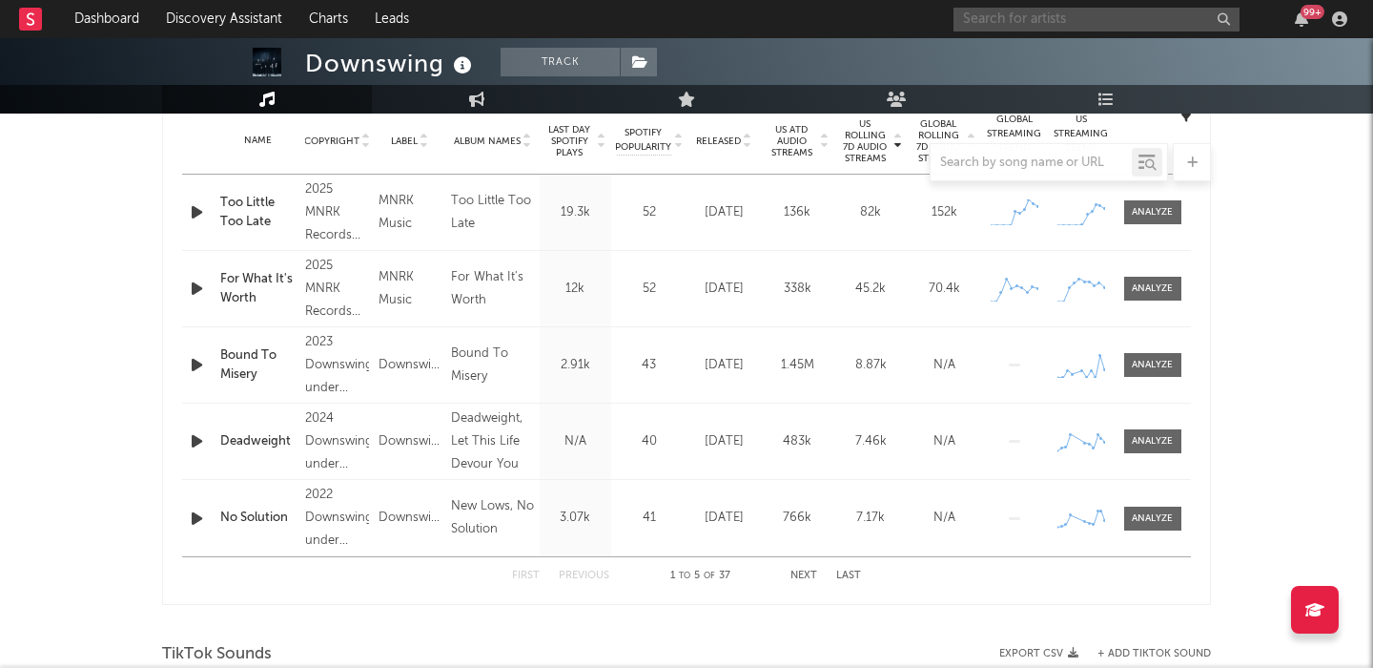
click at [1042, 20] on input "text" at bounding box center [1097, 20] width 286 height 24
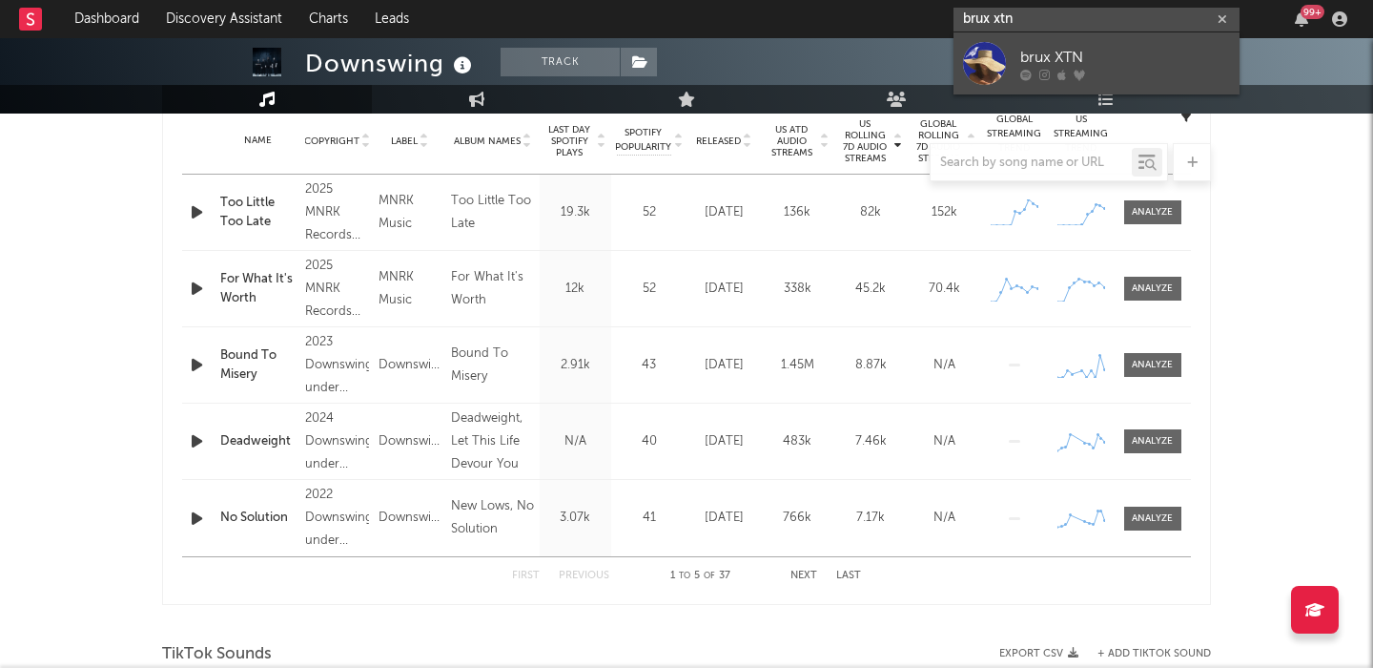
type input "brux xtn"
click at [1090, 42] on link "brux XTN" at bounding box center [1097, 63] width 286 height 62
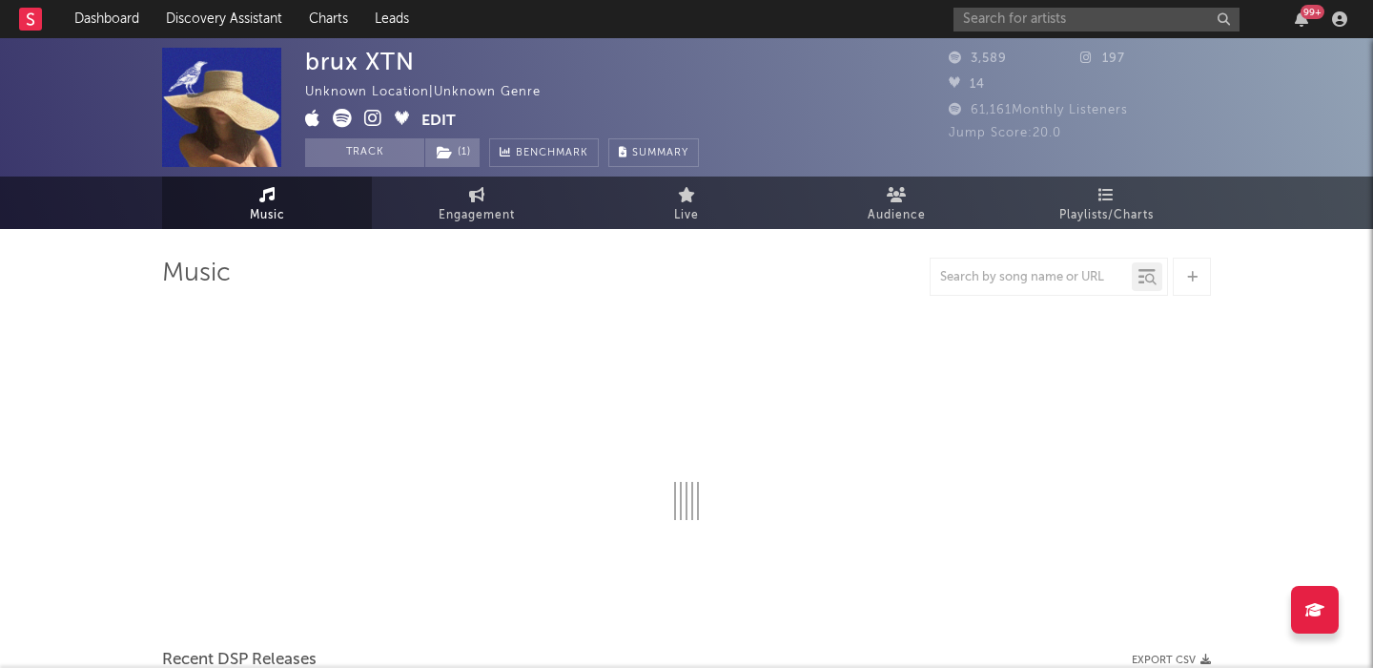
select select "1w"
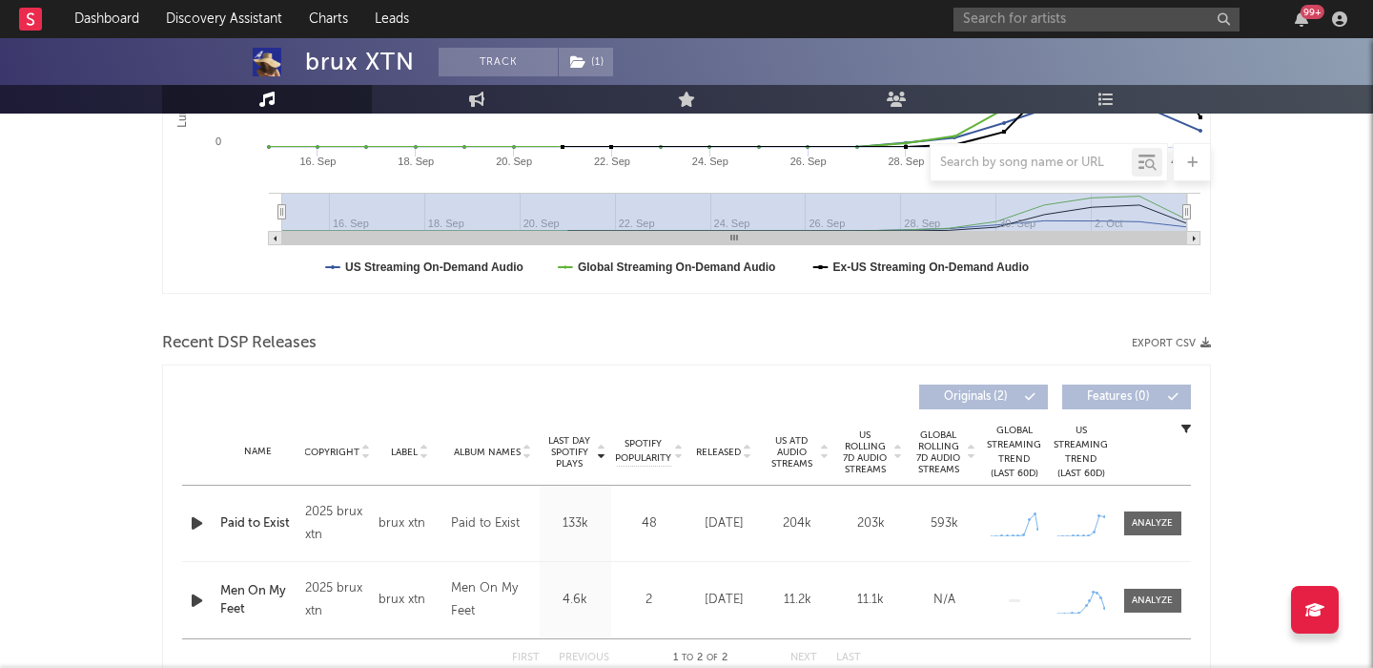
scroll to position [470, 0]
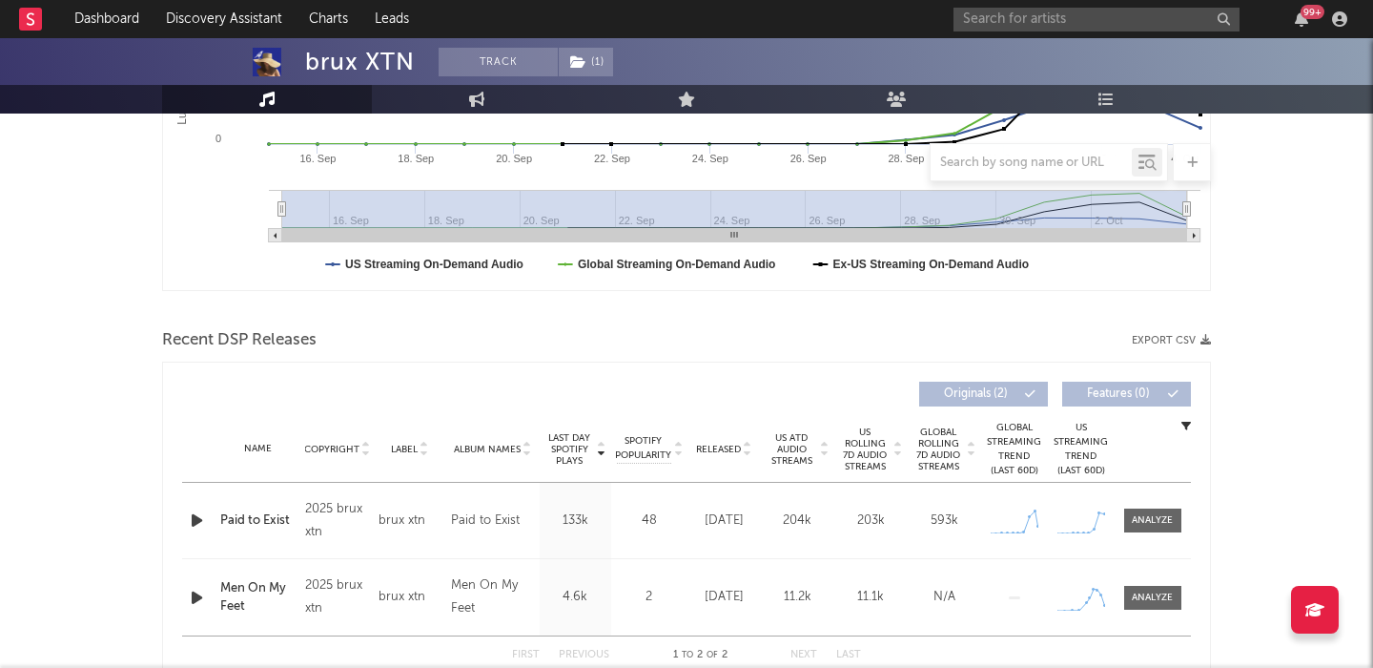
click at [885, 442] on span "US Rolling 7D Audio Streams" at bounding box center [865, 449] width 52 height 46
click at [1145, 516] on div at bounding box center [1152, 520] width 41 height 14
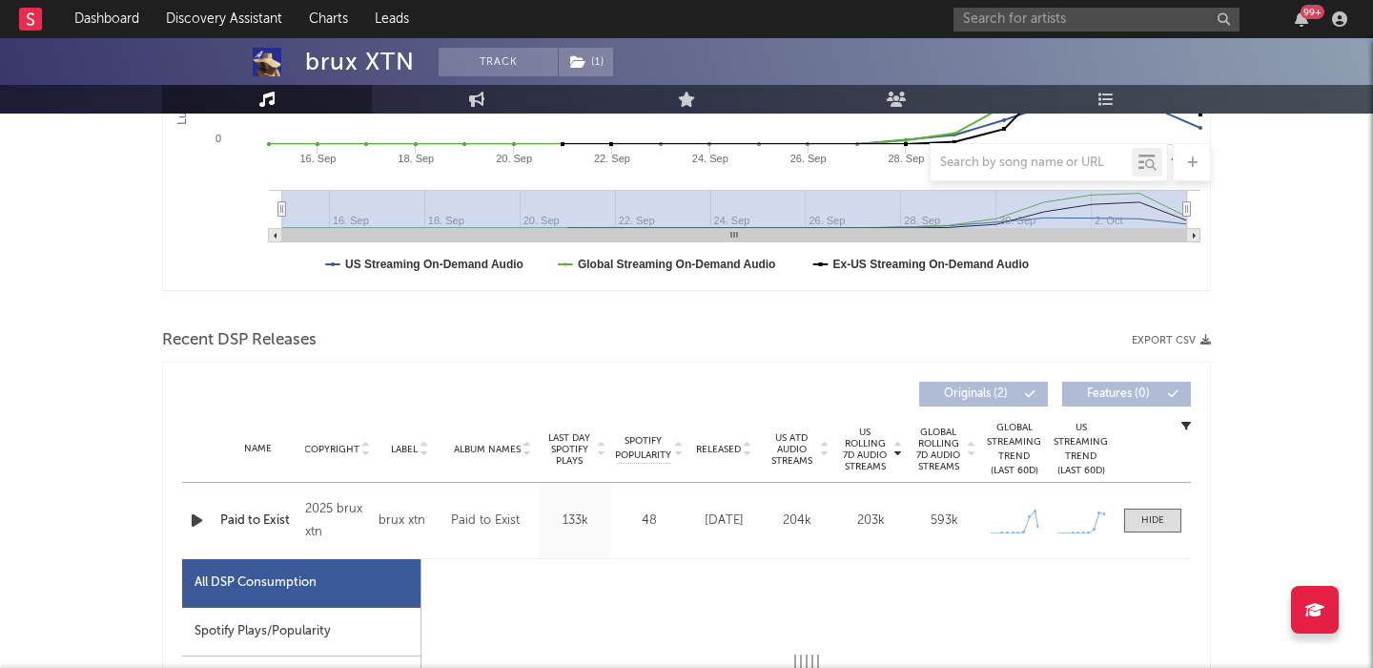
select select "1w"
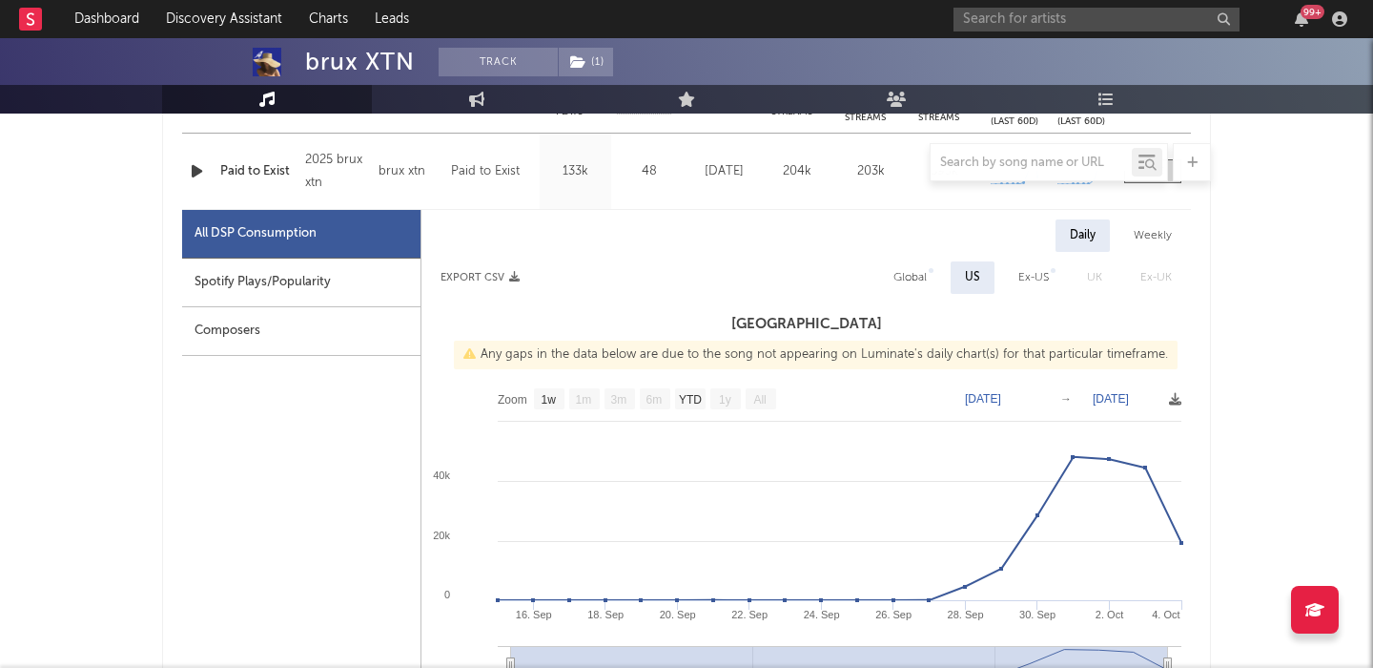
scroll to position [821, 0]
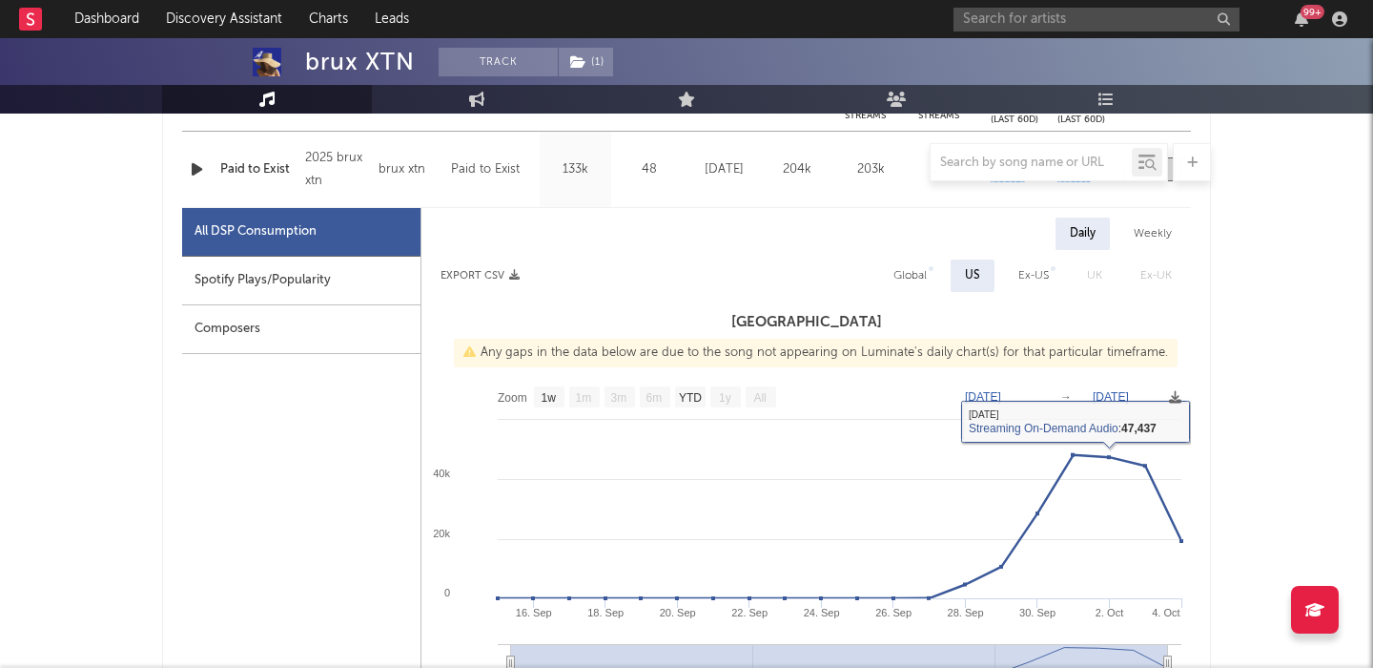
click at [921, 278] on div "Global" at bounding box center [910, 275] width 33 height 23
select select "1w"
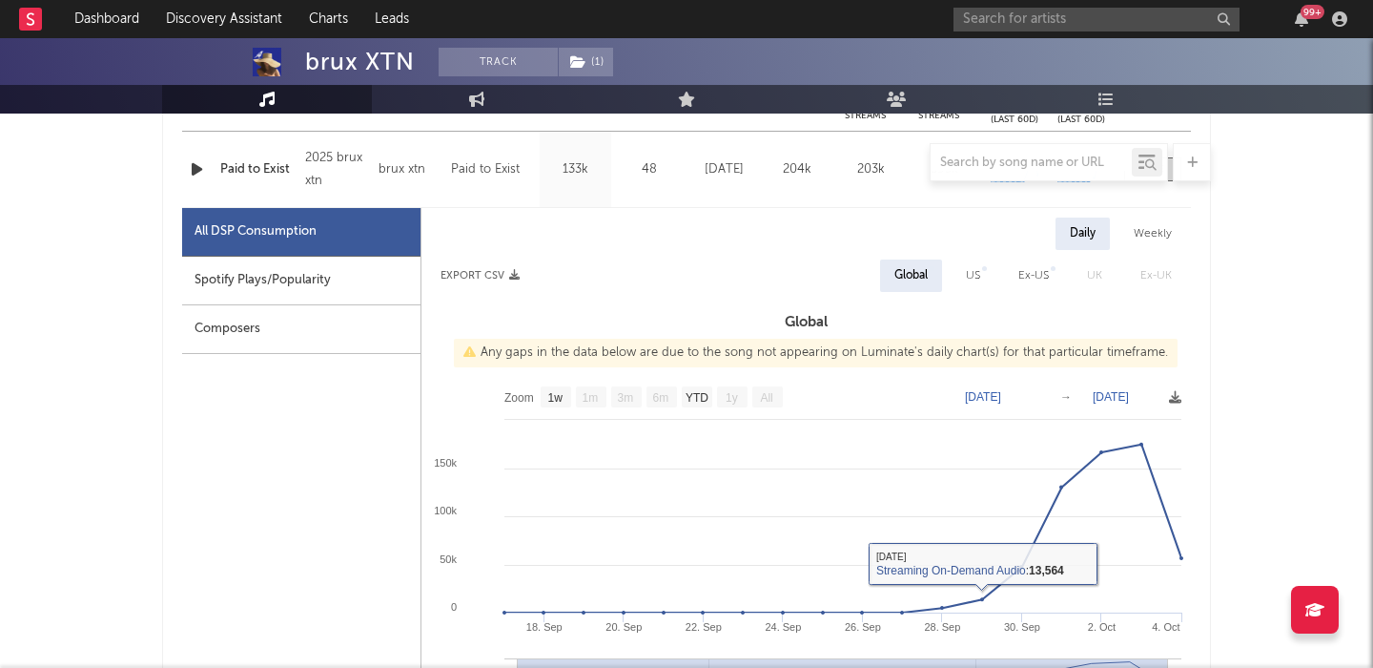
click at [315, 286] on div "Spotify Plays/Popularity" at bounding box center [301, 281] width 238 height 49
select select "1w"
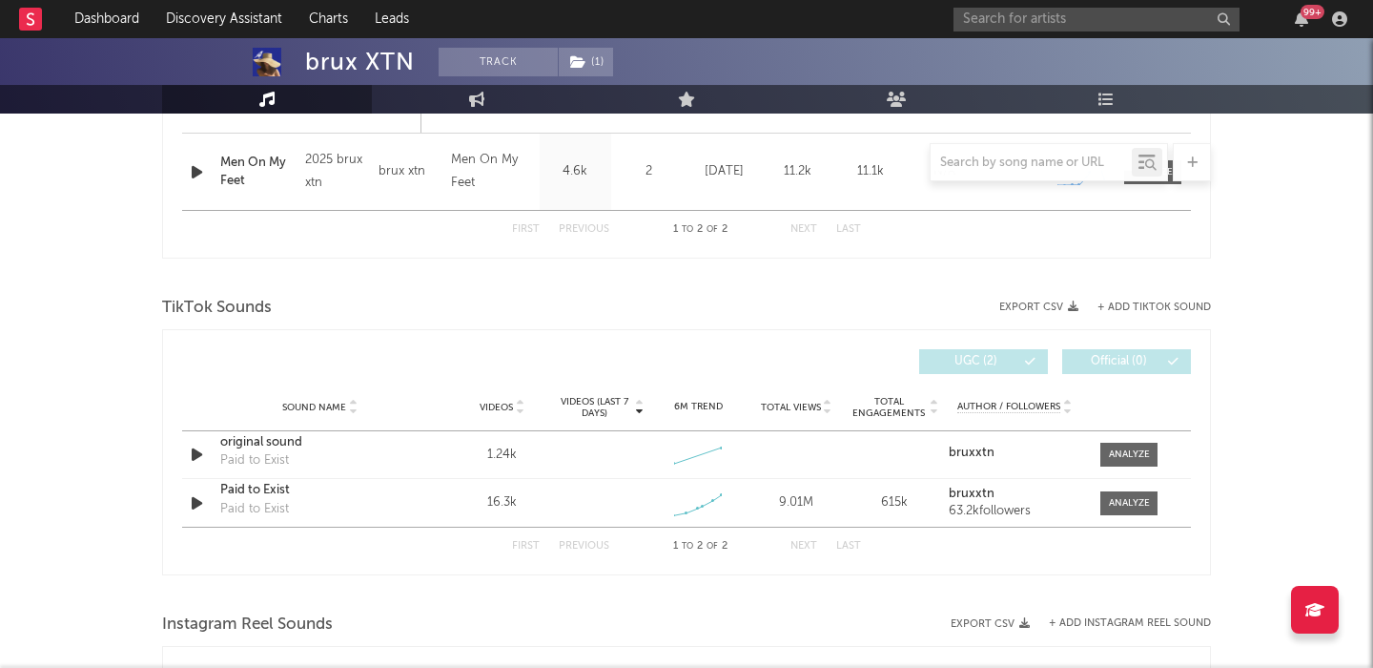
scroll to position [1817, 0]
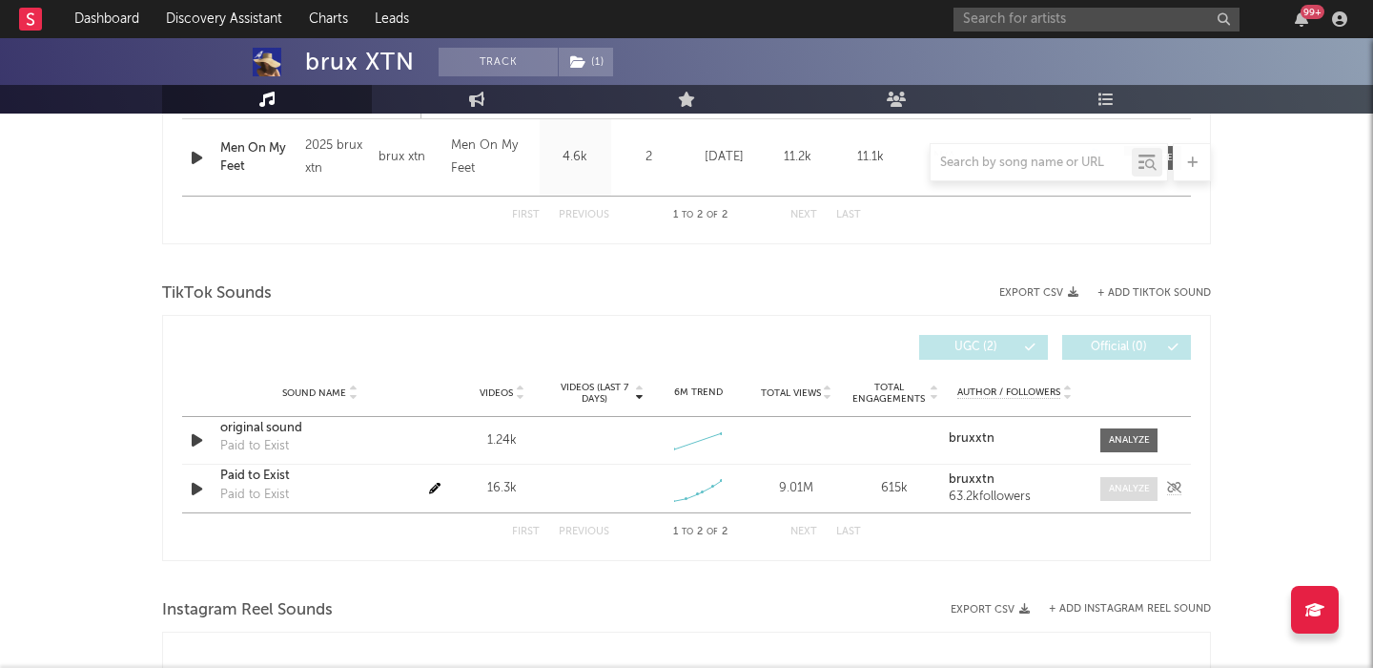
click at [1122, 491] on div at bounding box center [1129, 489] width 41 height 14
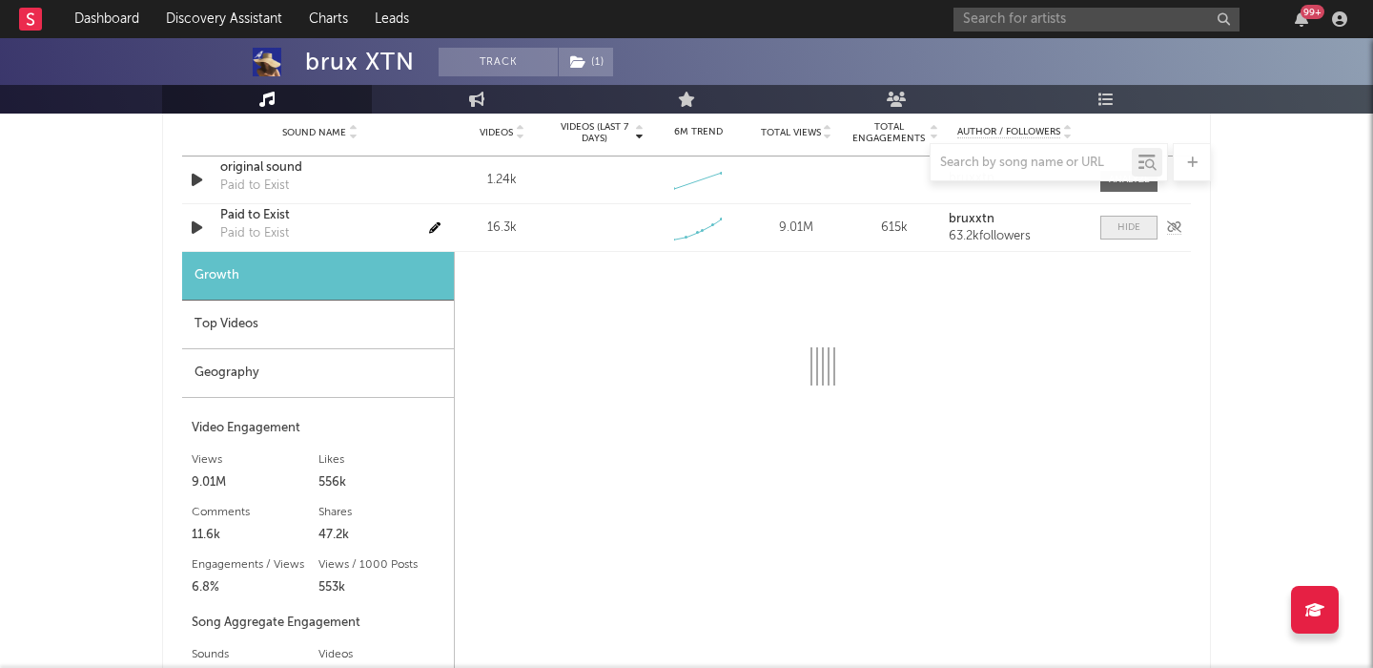
scroll to position [2078, 0]
select select "1w"
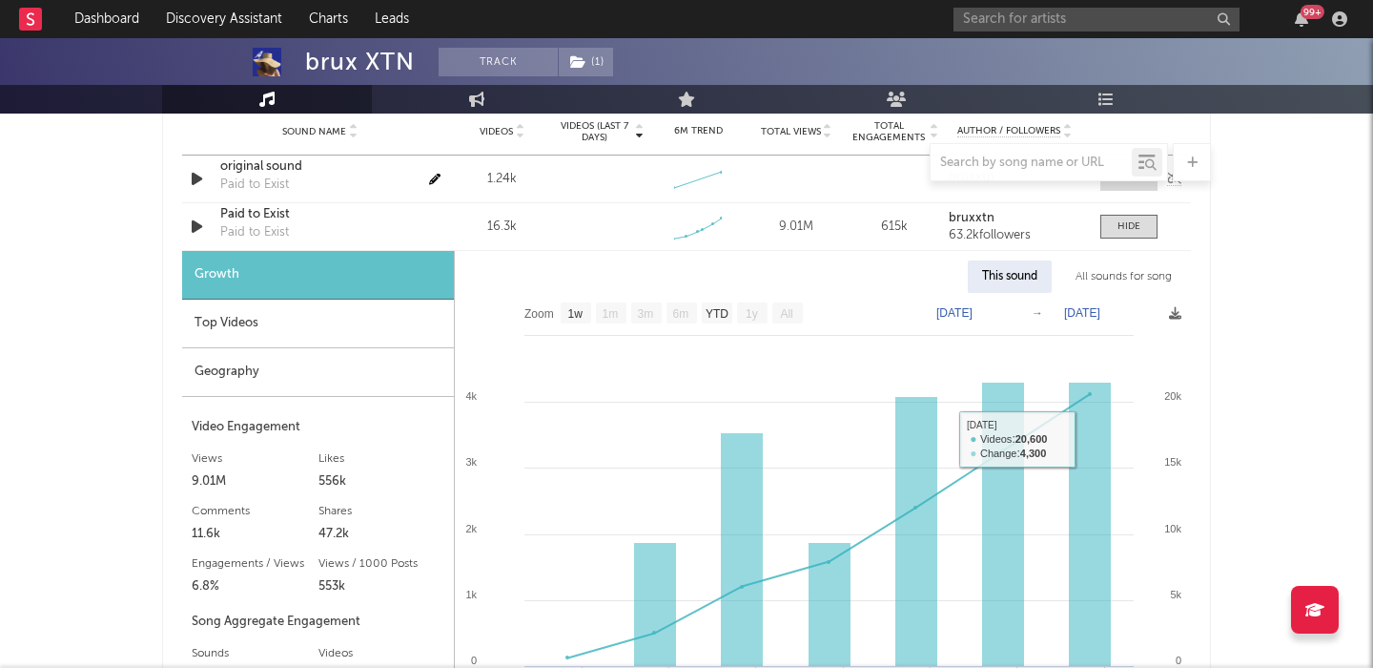
click at [1134, 189] on span at bounding box center [1129, 179] width 57 height 24
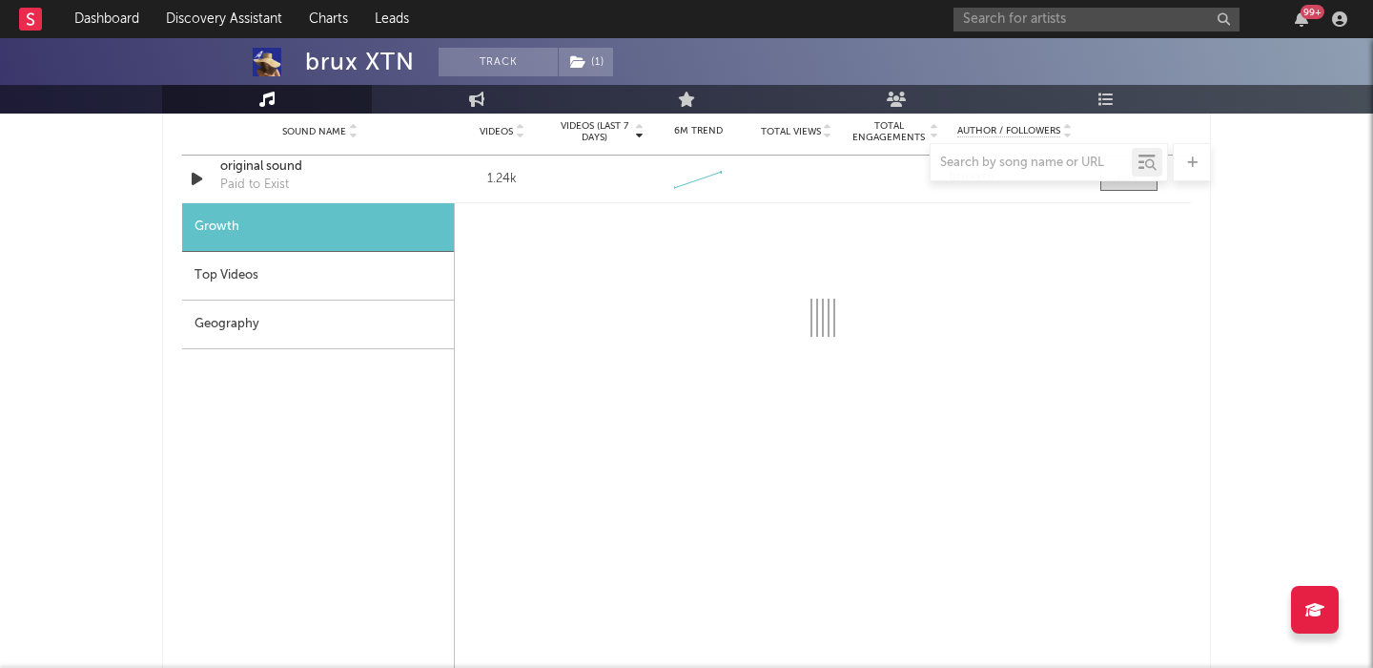
select select "1w"
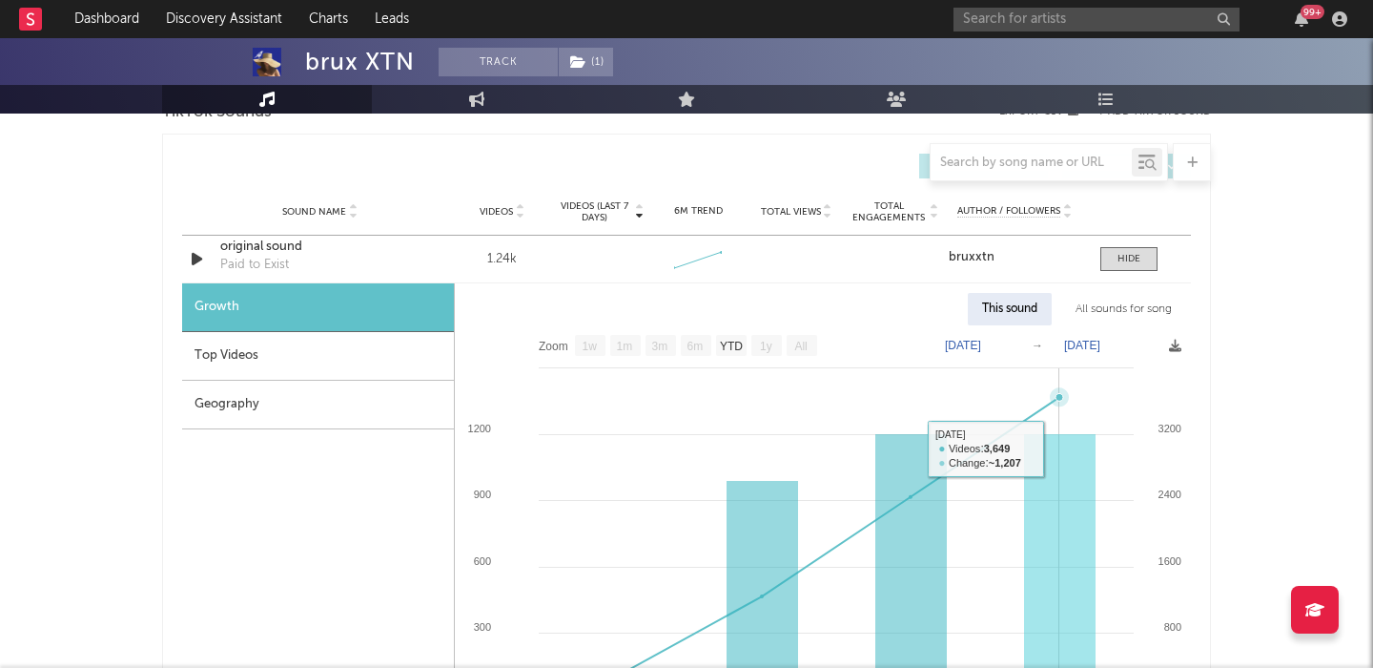
scroll to position [1976, 0]
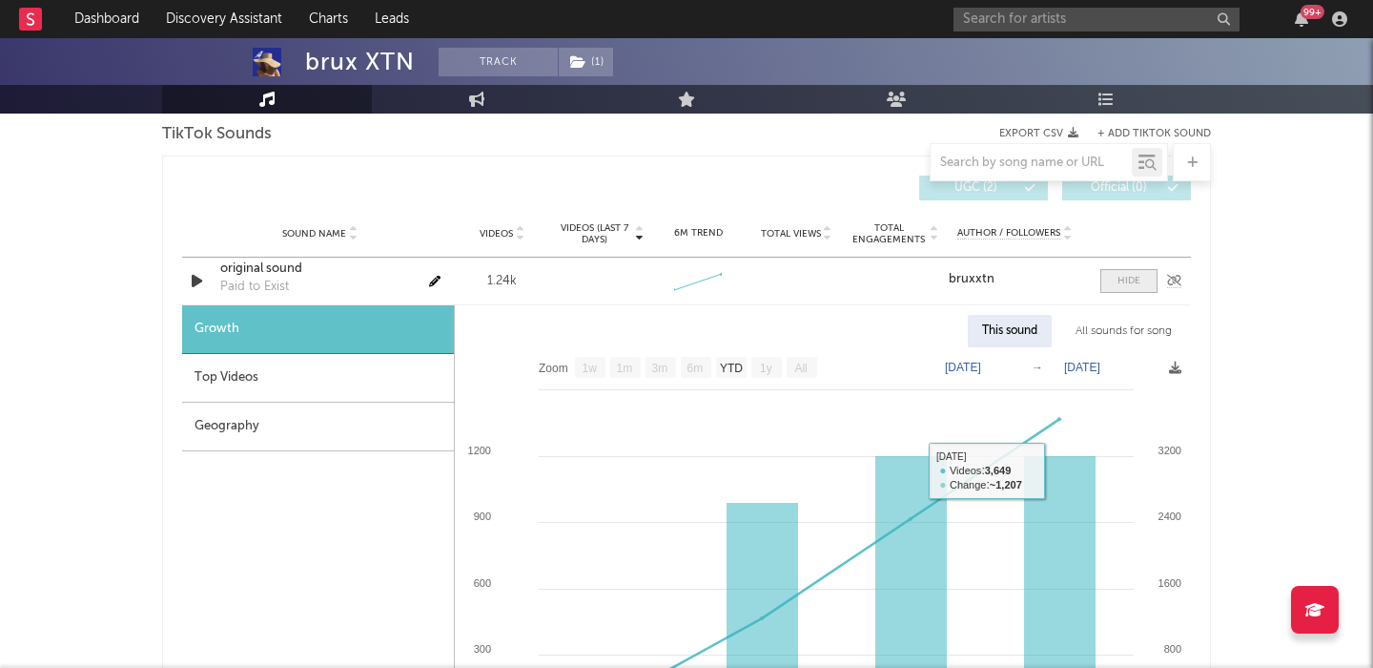
click at [1118, 284] on div at bounding box center [1129, 281] width 23 height 14
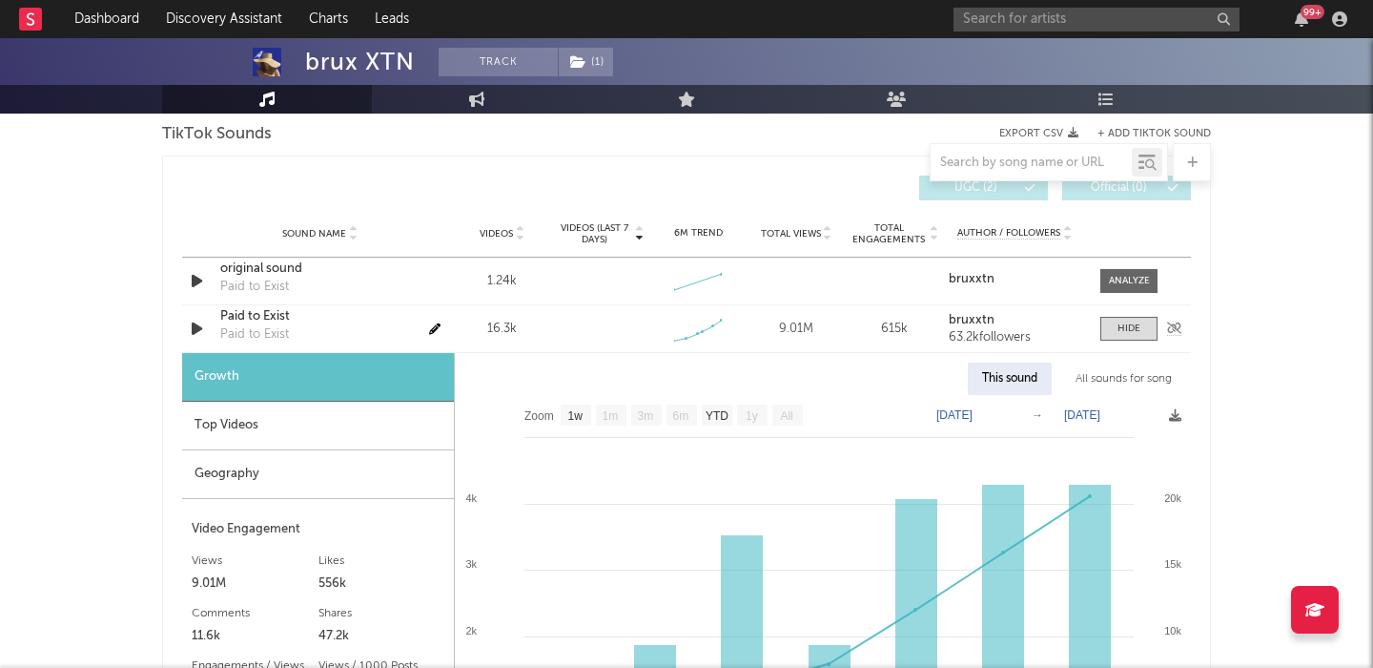
click at [198, 323] on icon "button" at bounding box center [197, 329] width 20 height 24
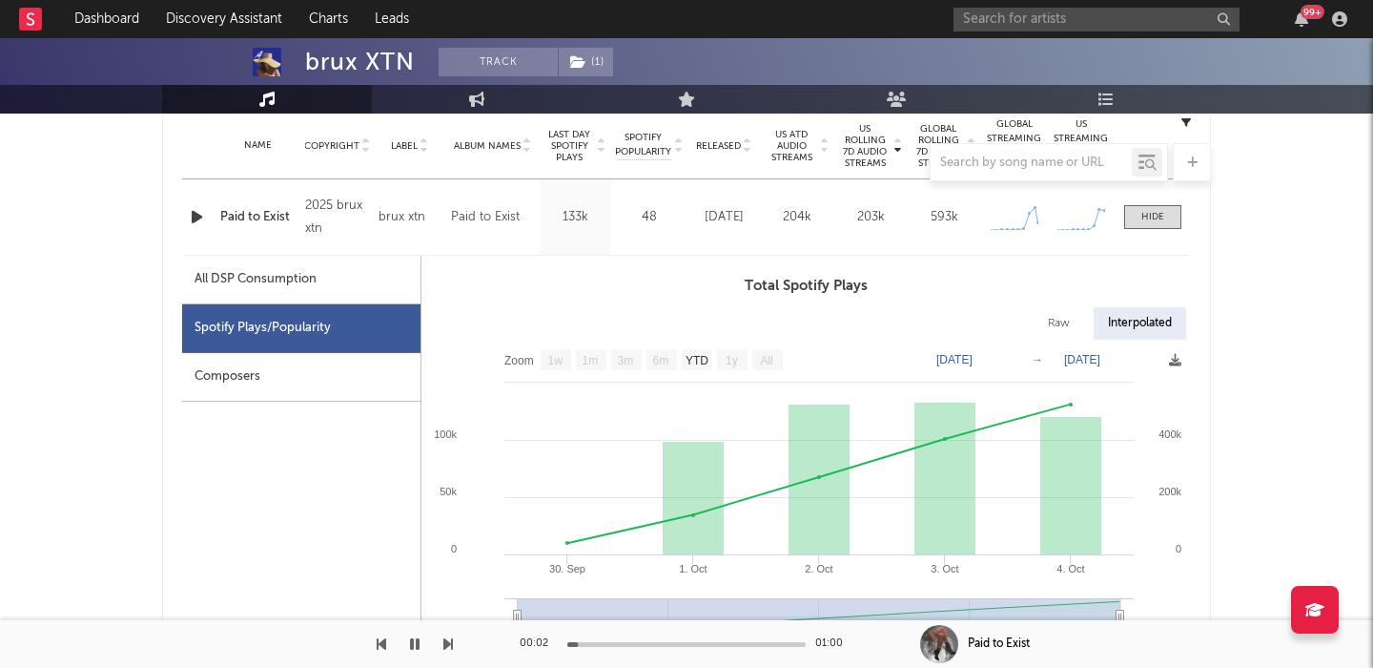
scroll to position [775, 0]
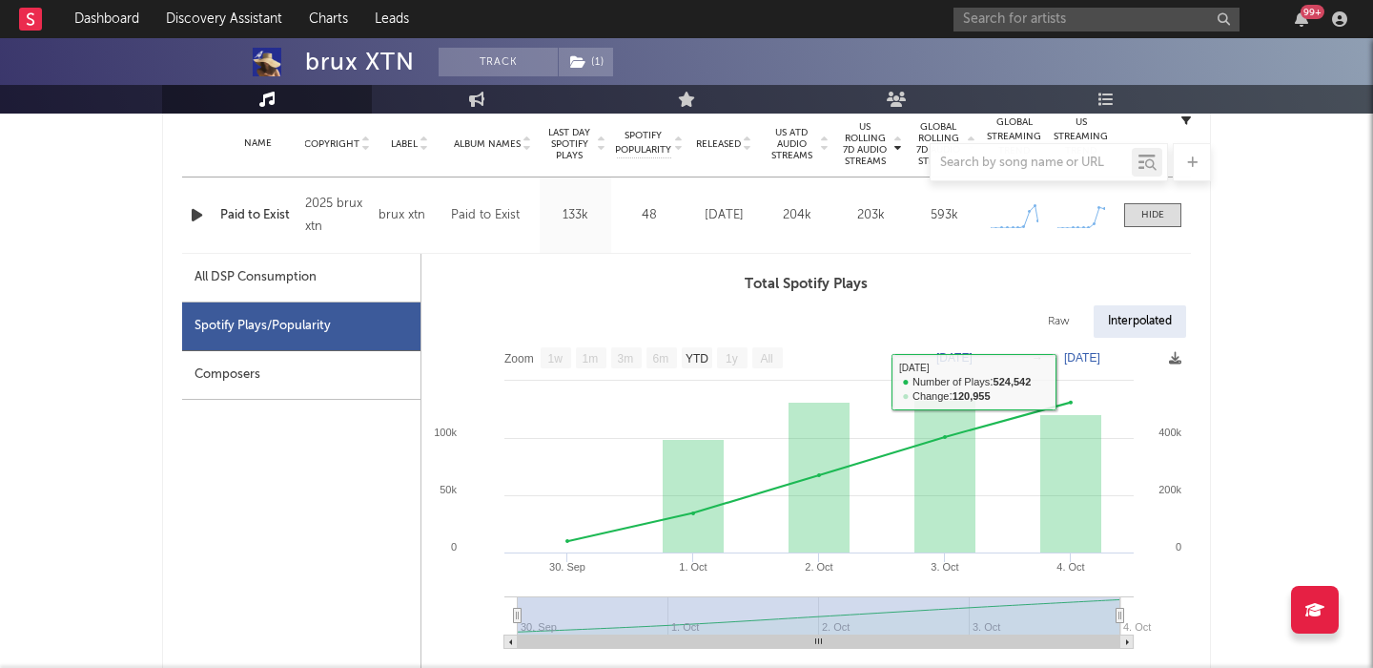
click at [1052, 326] on div "Raw" at bounding box center [1059, 321] width 51 height 32
select select "1w"
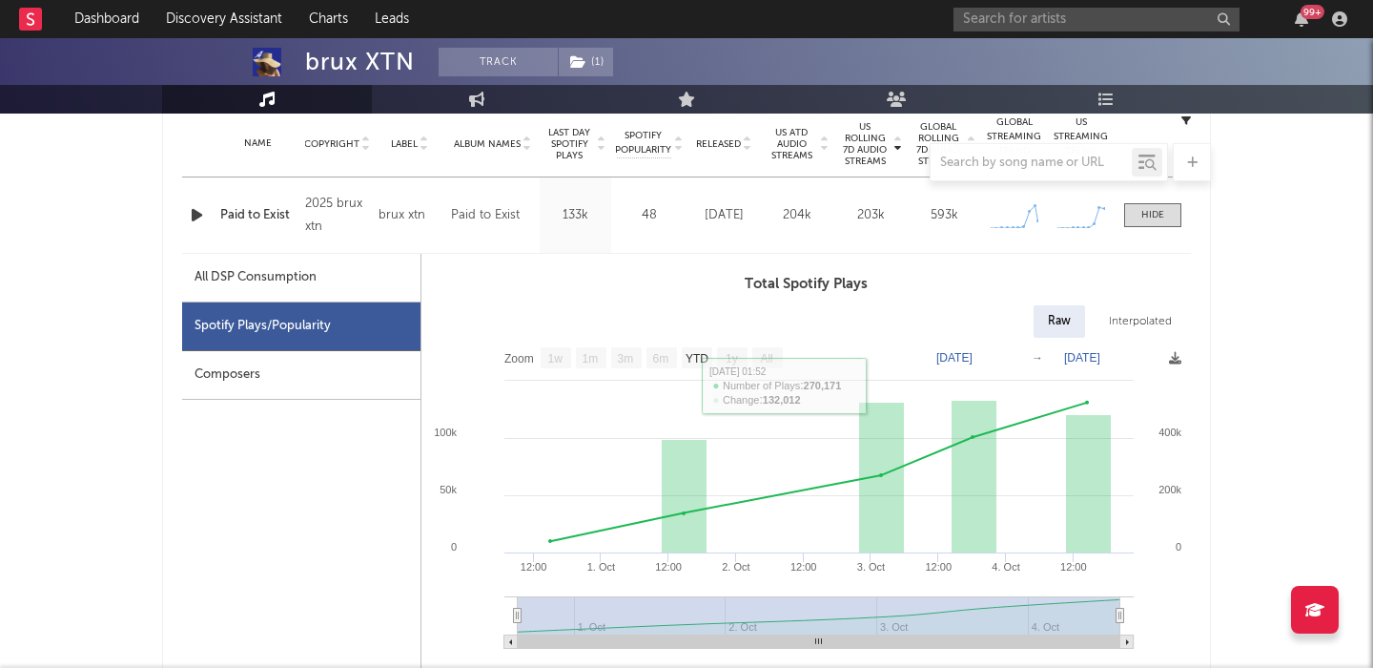
click at [277, 274] on div "All DSP Consumption" at bounding box center [256, 277] width 122 height 23
select select "1w"
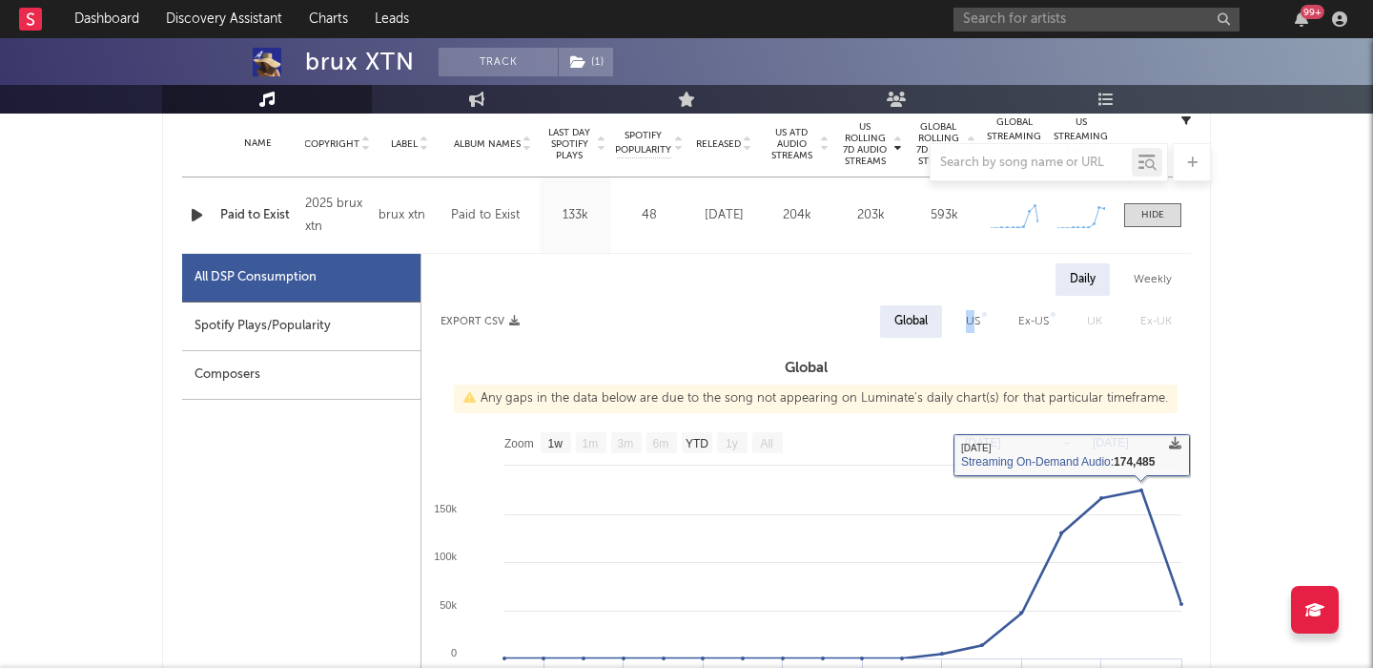
click at [971, 322] on div "US" at bounding box center [973, 321] width 14 height 23
select select "1w"
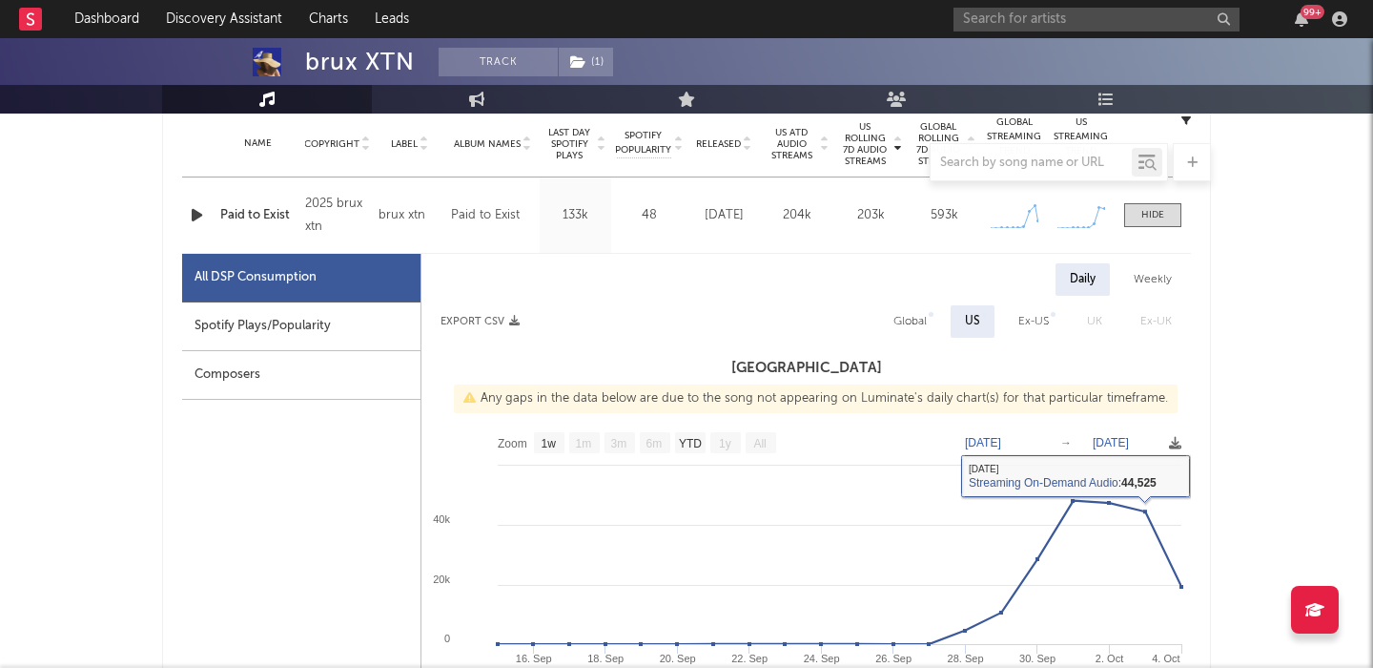
click at [920, 326] on div "Global" at bounding box center [910, 321] width 33 height 23
select select "1w"
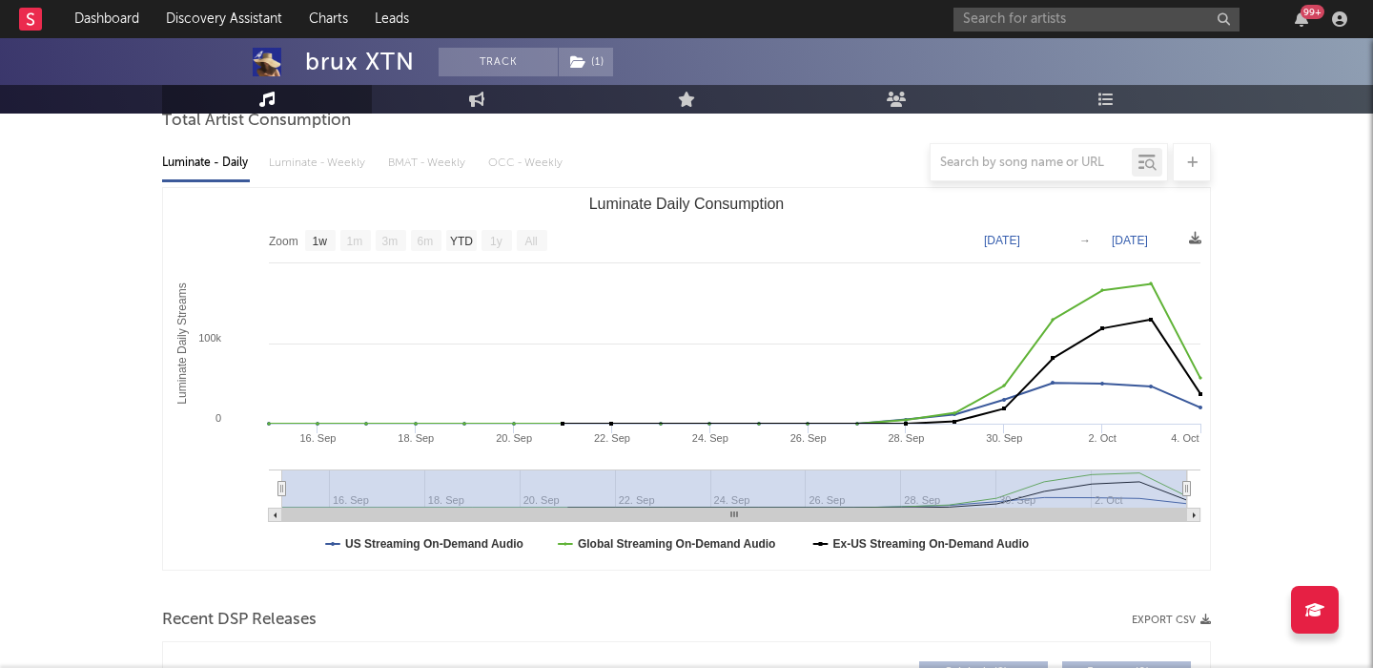
scroll to position [0, 0]
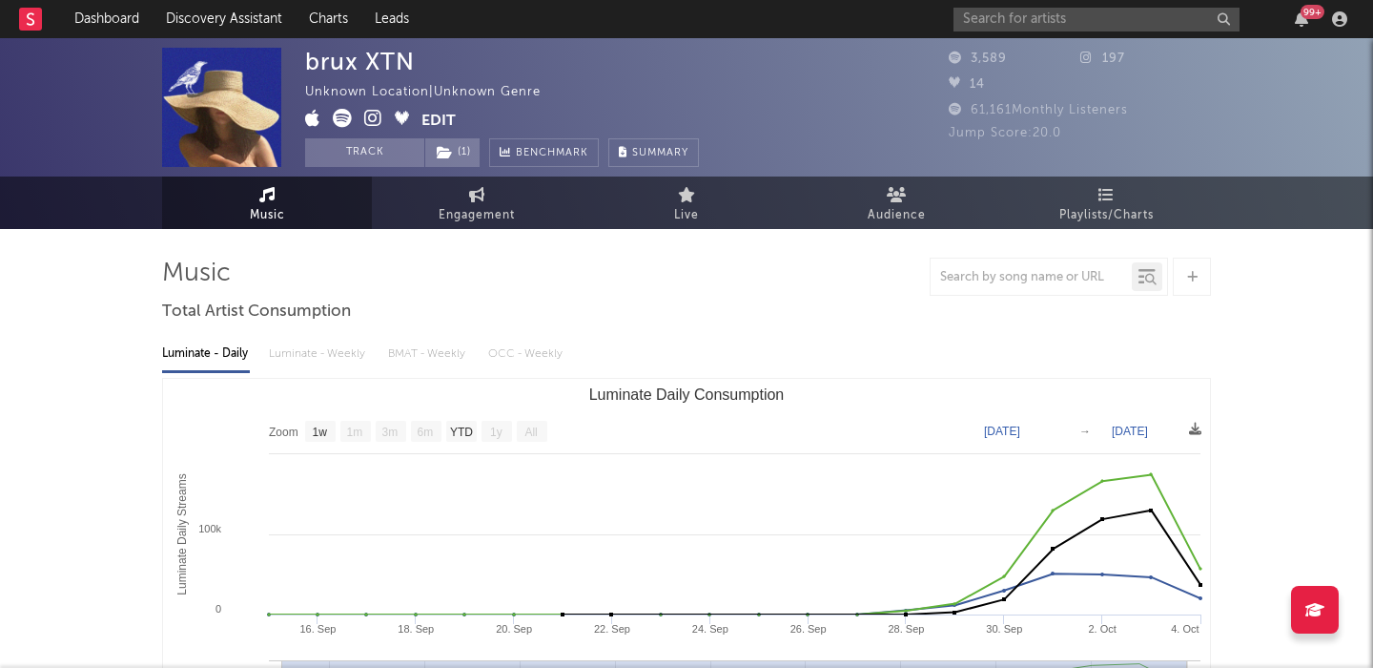
click at [1101, 38] on div "brux XTN Unknown Location | Unknown Genre Edit Track ( 1 ) Benchmark Summary 3,…" at bounding box center [686, 107] width 1373 height 138
click at [1091, 22] on input "text" at bounding box center [1097, 20] width 286 height 24
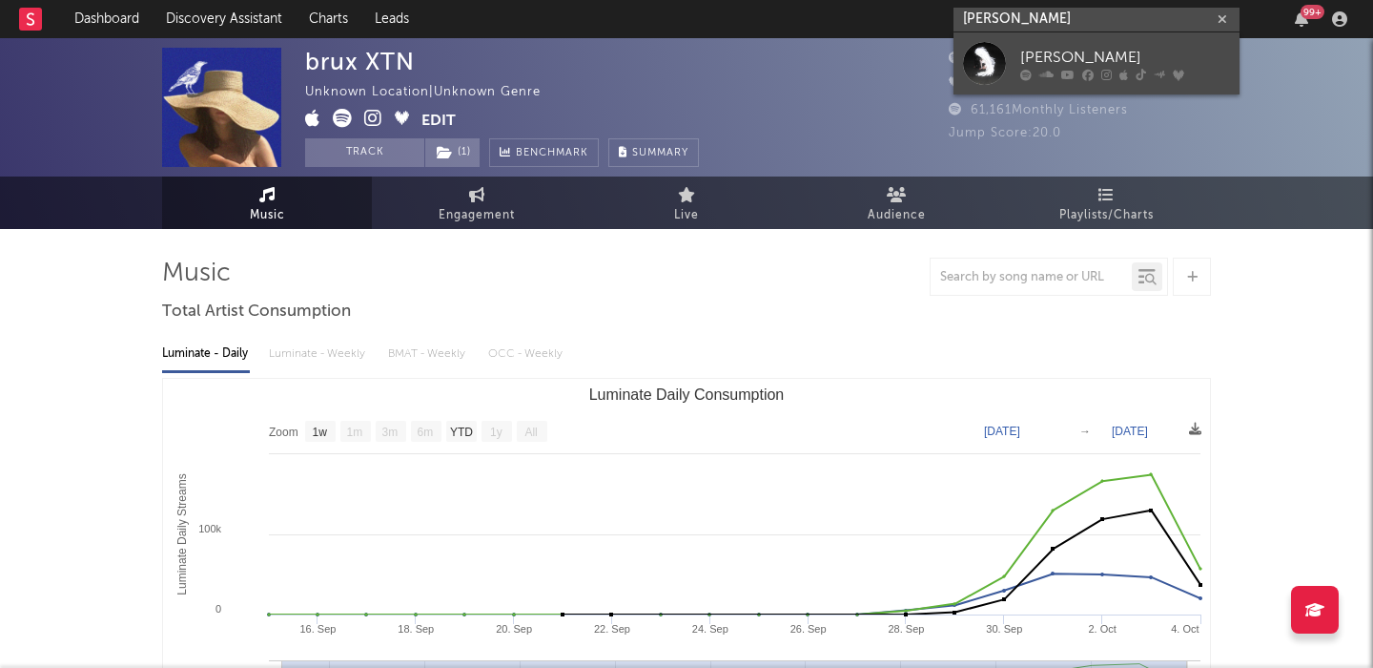
type input "ashley sienna"
click at [1219, 62] on div "Ashley Sienna" at bounding box center [1125, 57] width 210 height 23
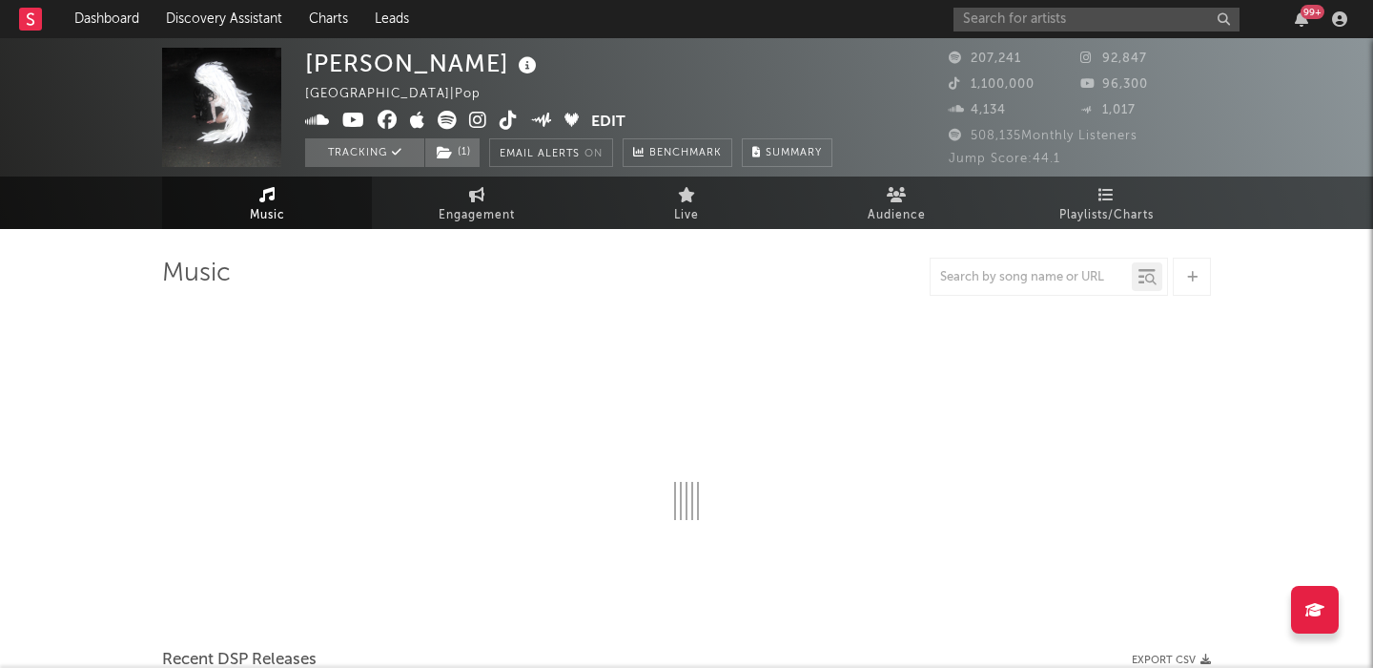
select select "6m"
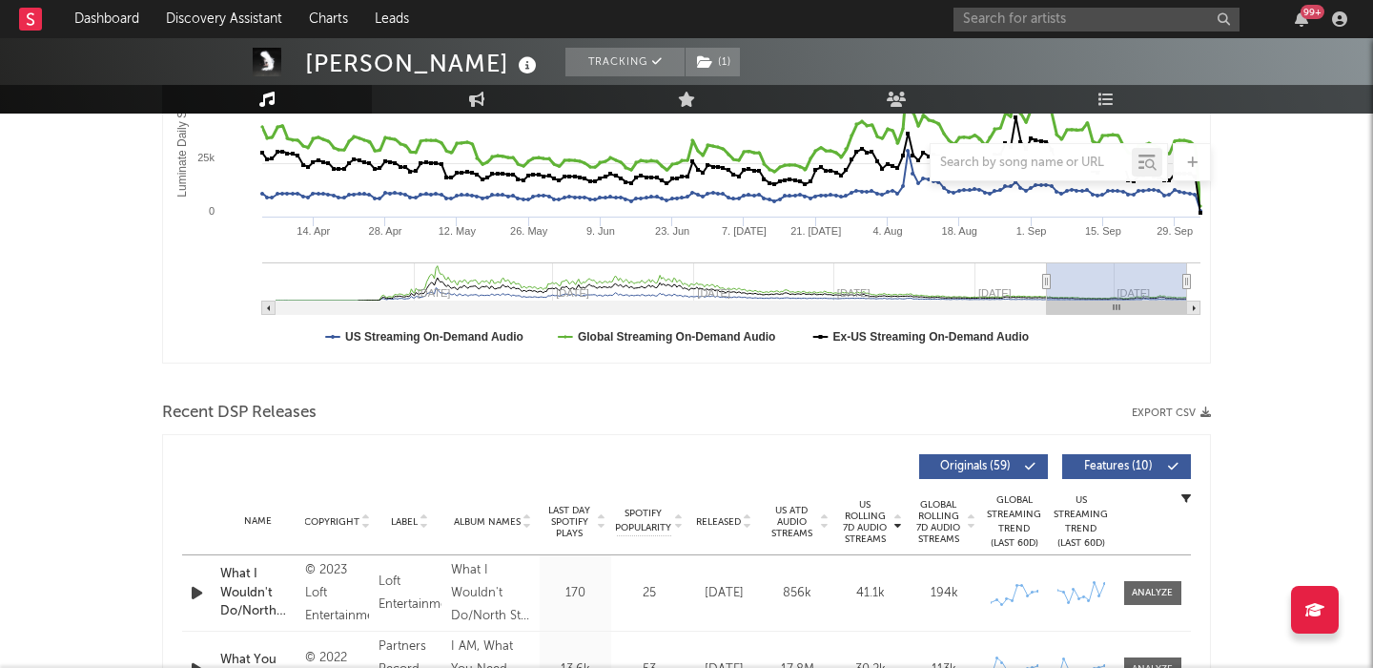
scroll to position [711, 0]
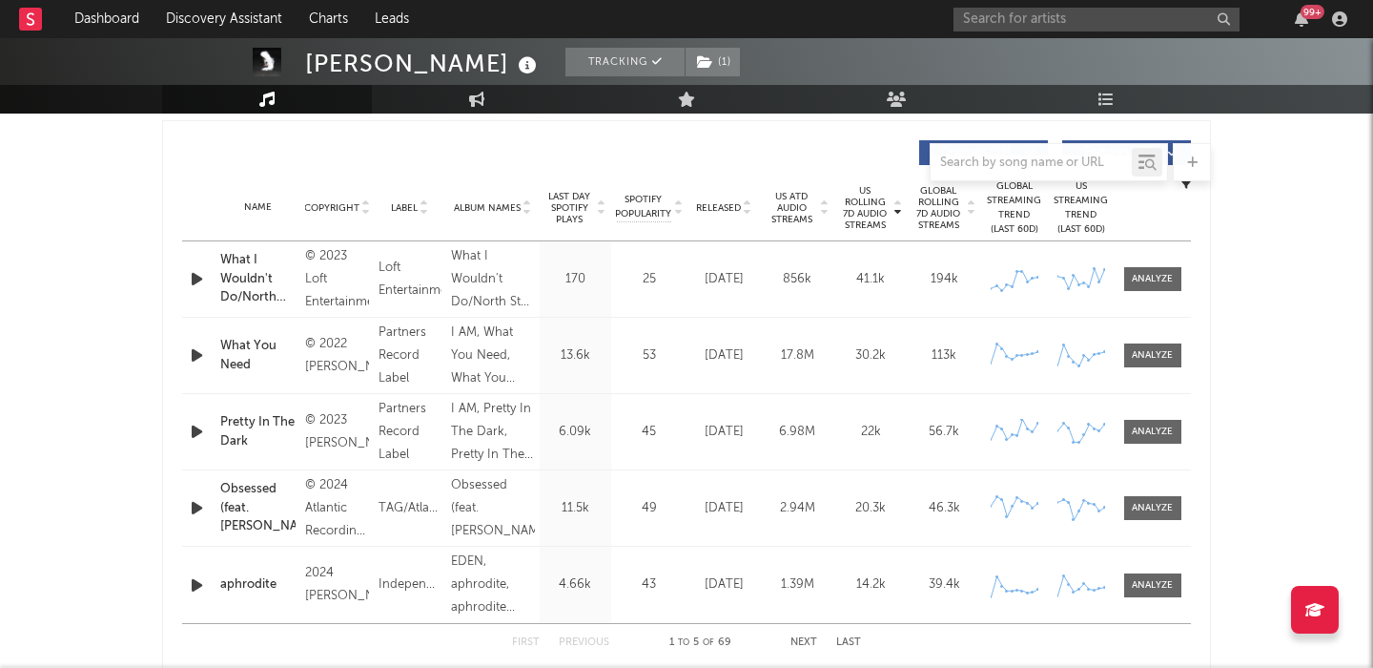
click at [195, 277] on icon "button" at bounding box center [197, 279] width 20 height 24
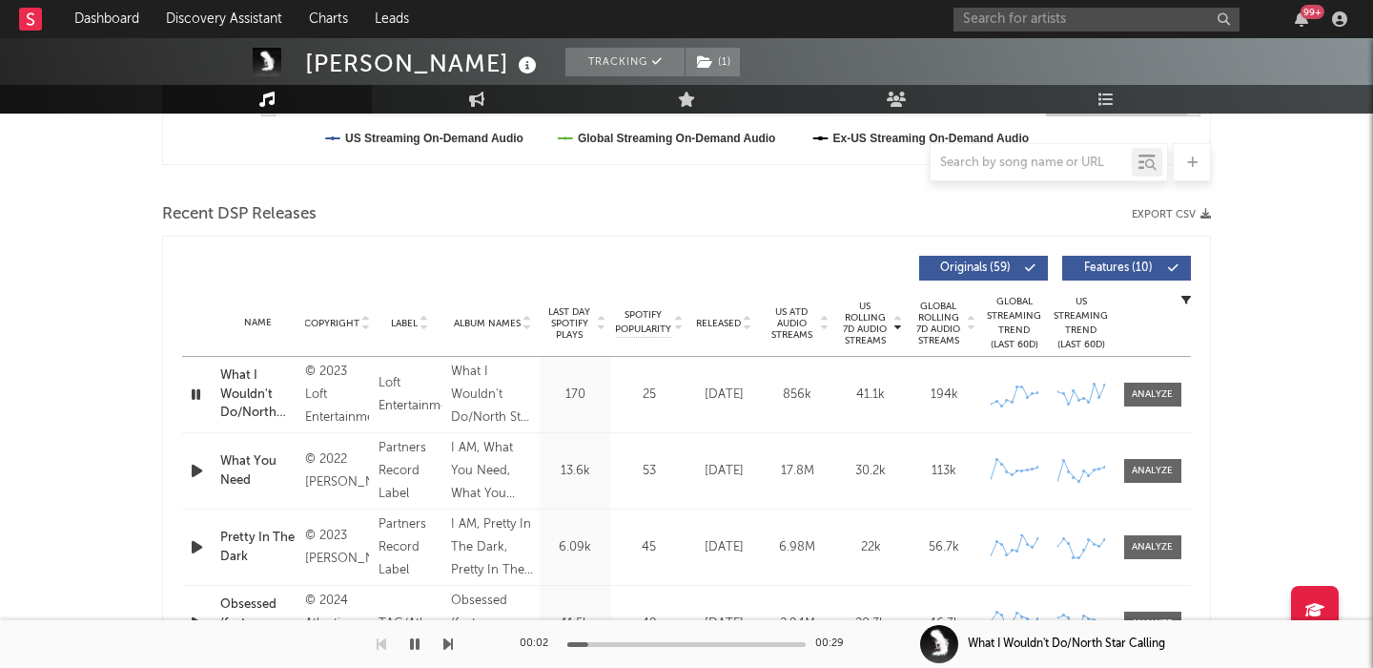
scroll to position [589, 0]
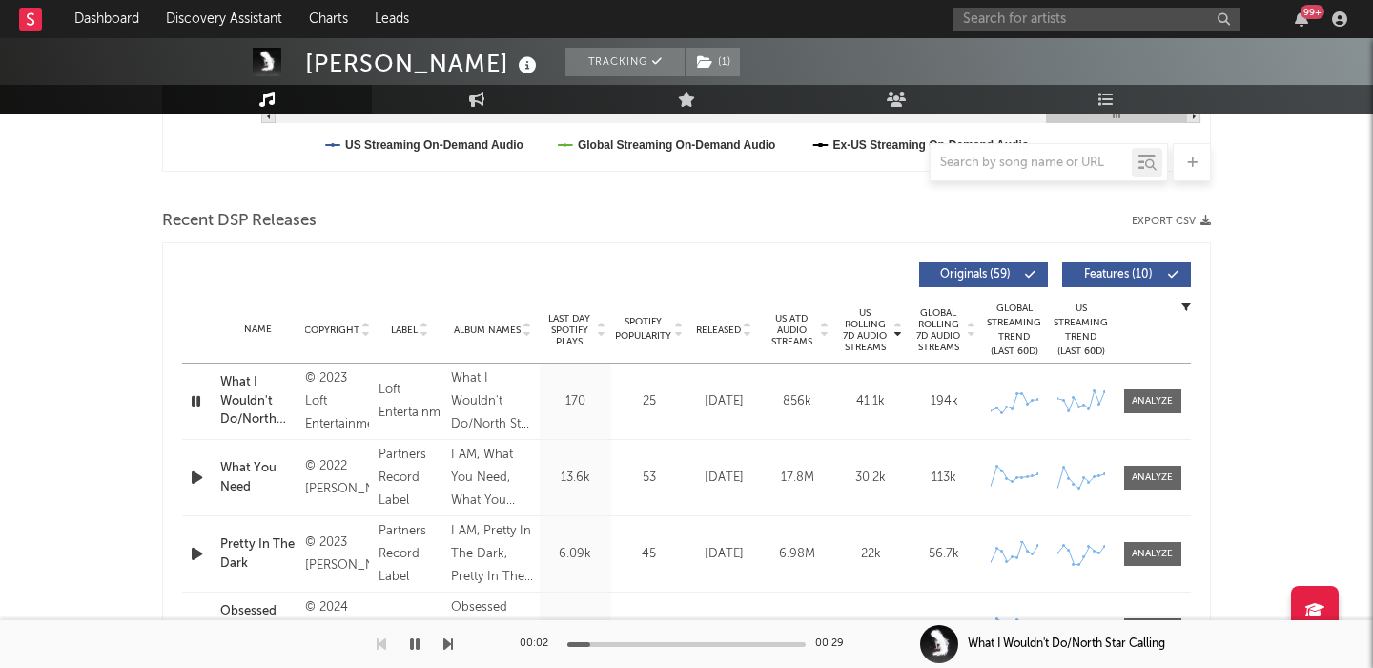
click at [1115, 271] on span "Features ( 10 )" at bounding box center [1119, 274] width 88 height 11
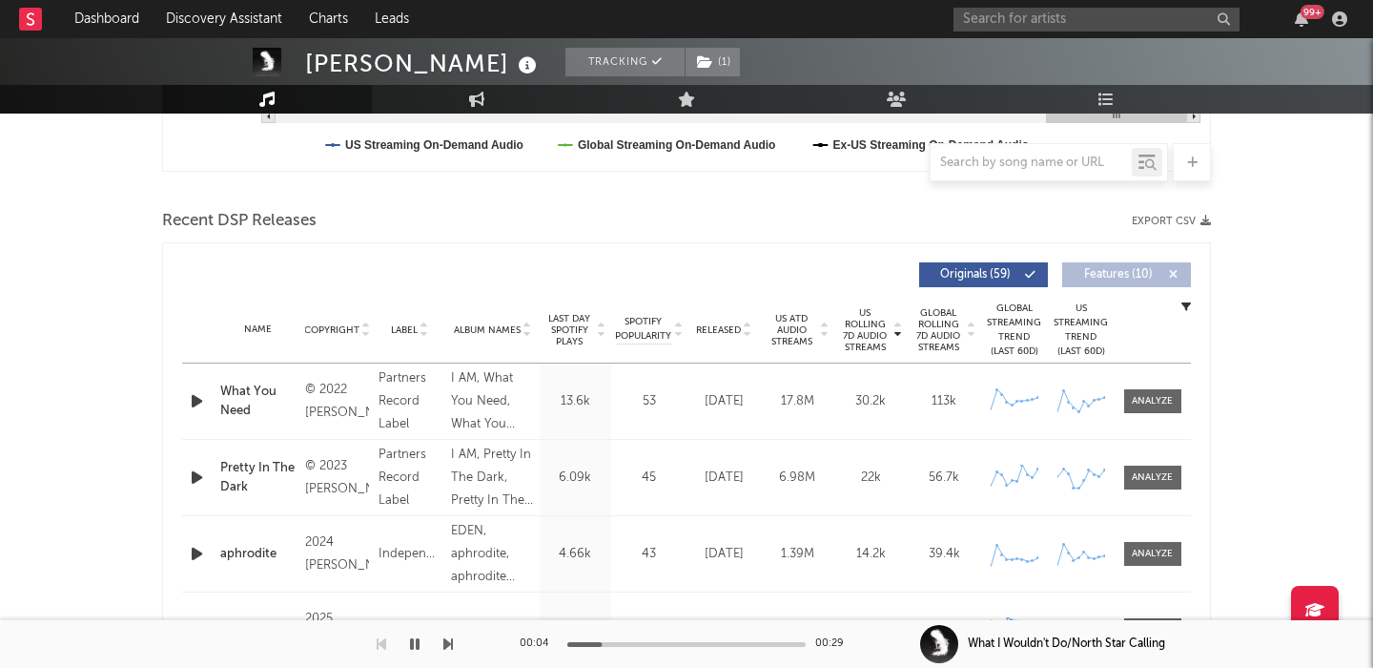
click at [189, 401] on icon "button" at bounding box center [197, 401] width 20 height 24
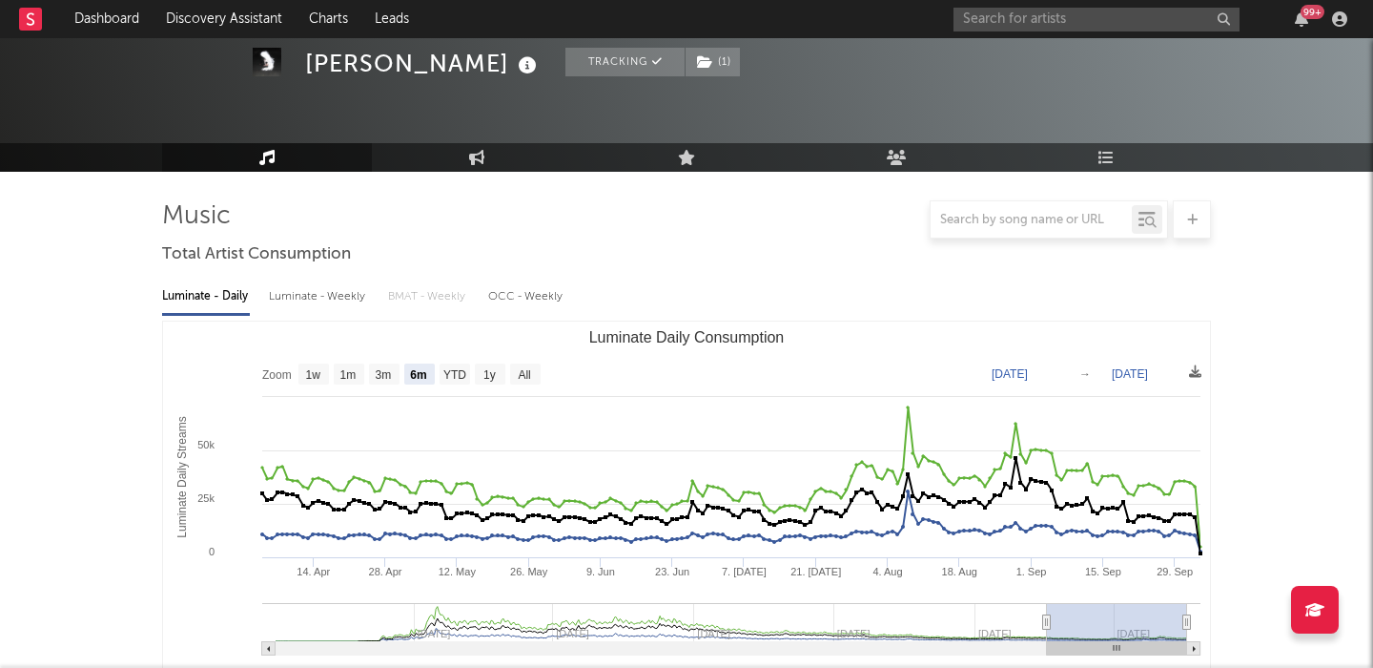
scroll to position [0, 0]
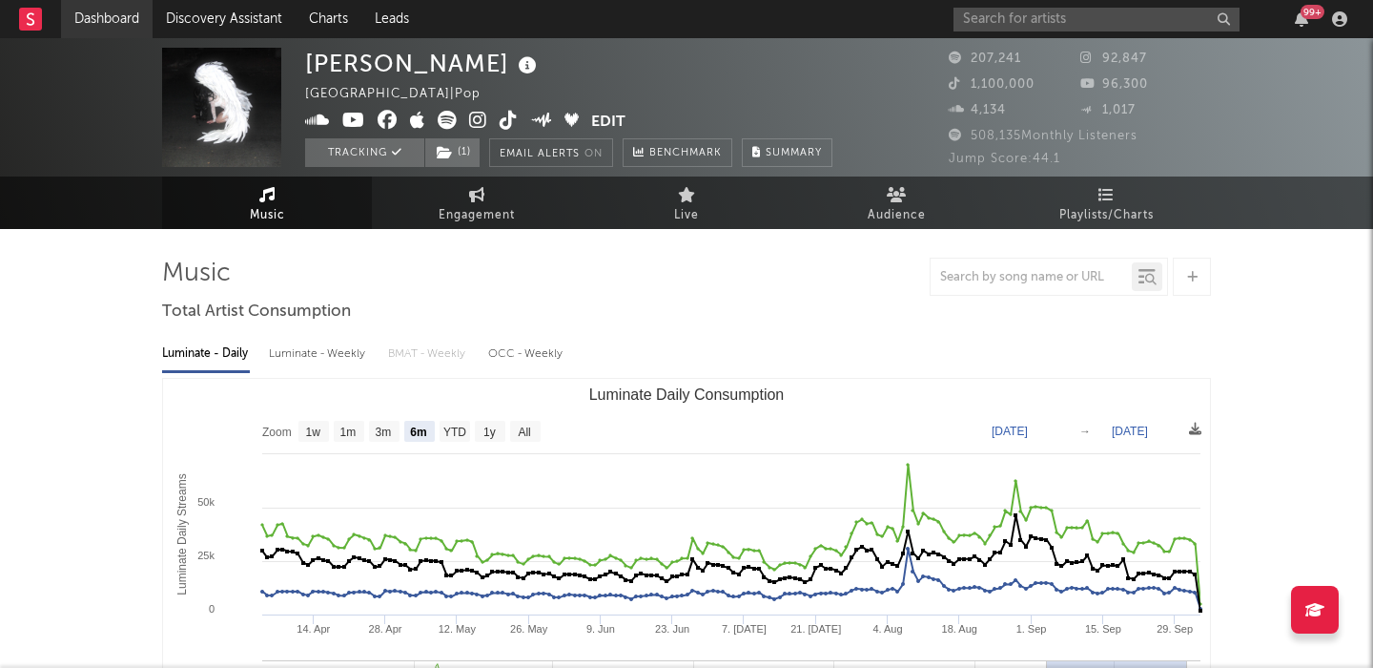
click at [105, 24] on link "Dashboard" at bounding box center [107, 19] width 92 height 38
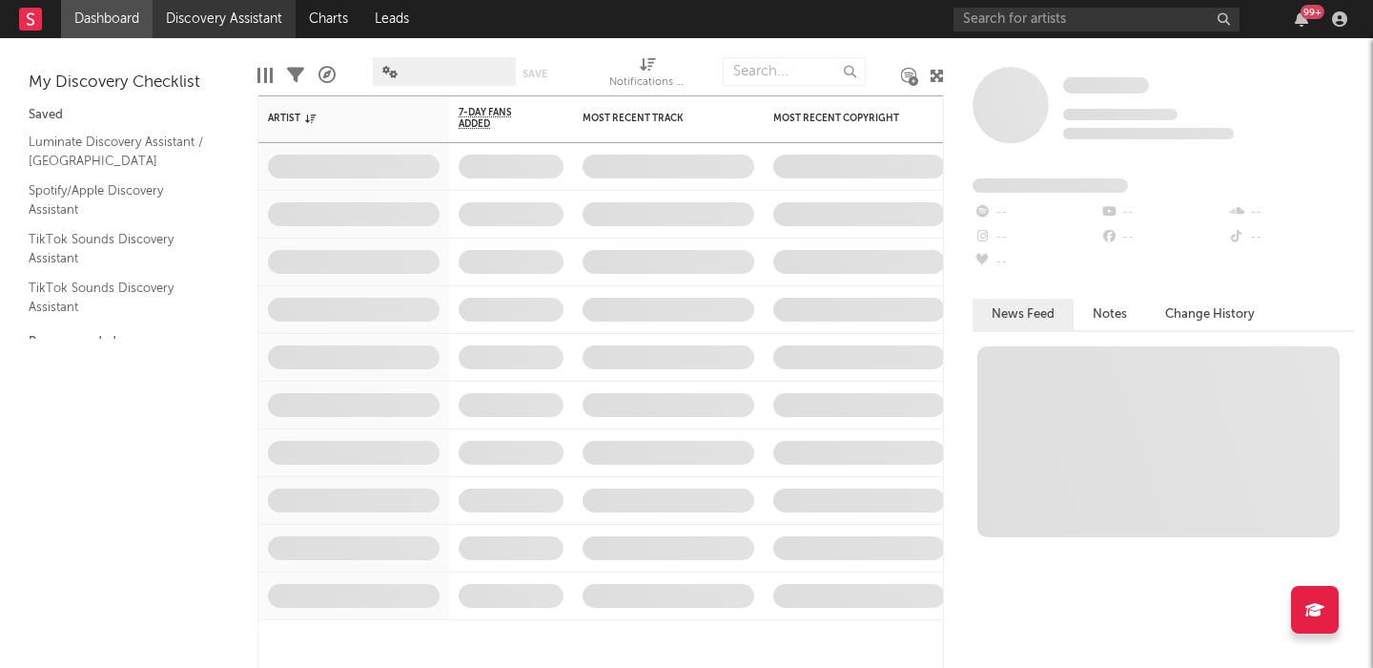
click at [203, 10] on link "Discovery Assistant" at bounding box center [224, 19] width 143 height 38
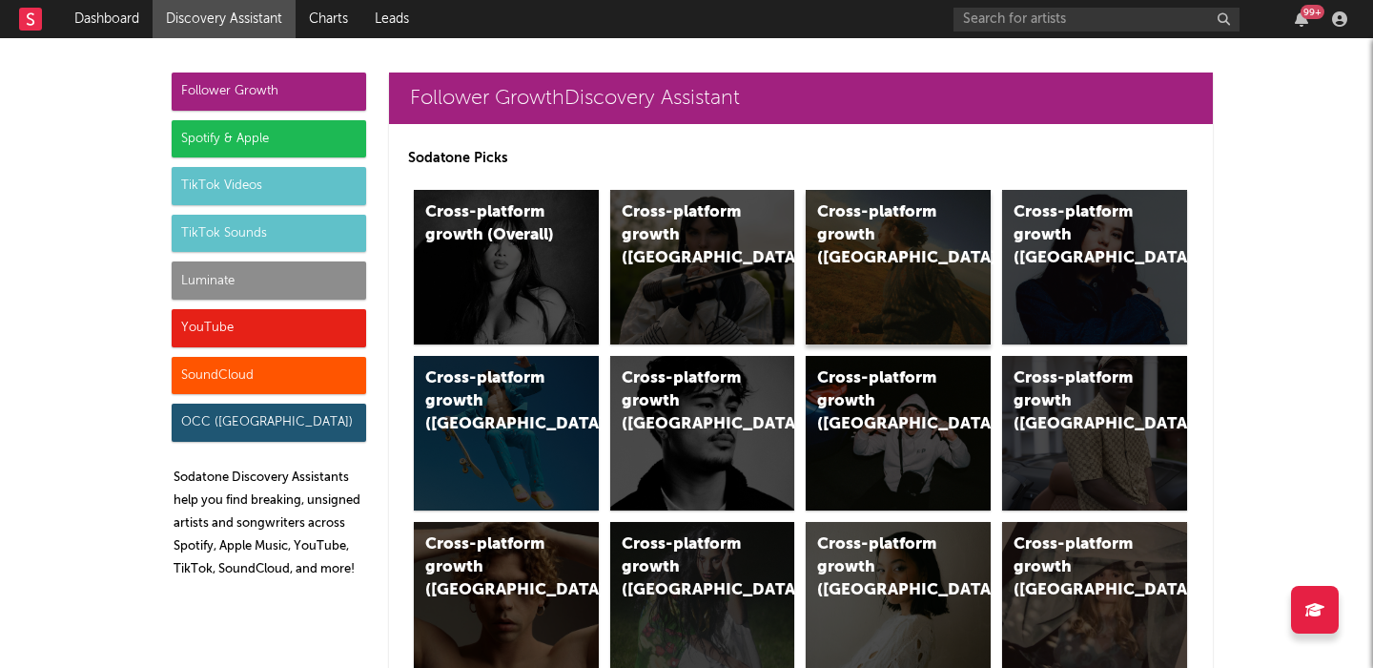
click at [881, 315] on div "Cross-platform growth (US)" at bounding box center [898, 267] width 185 height 154
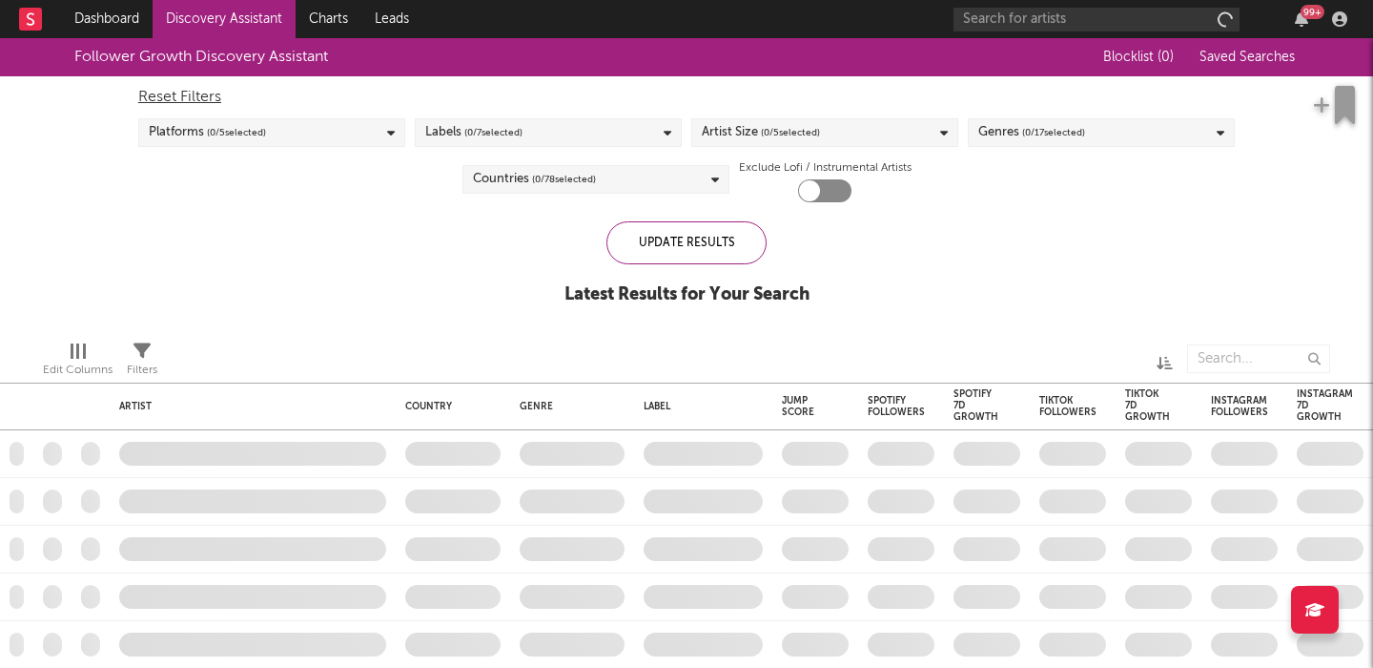
checkbox input "true"
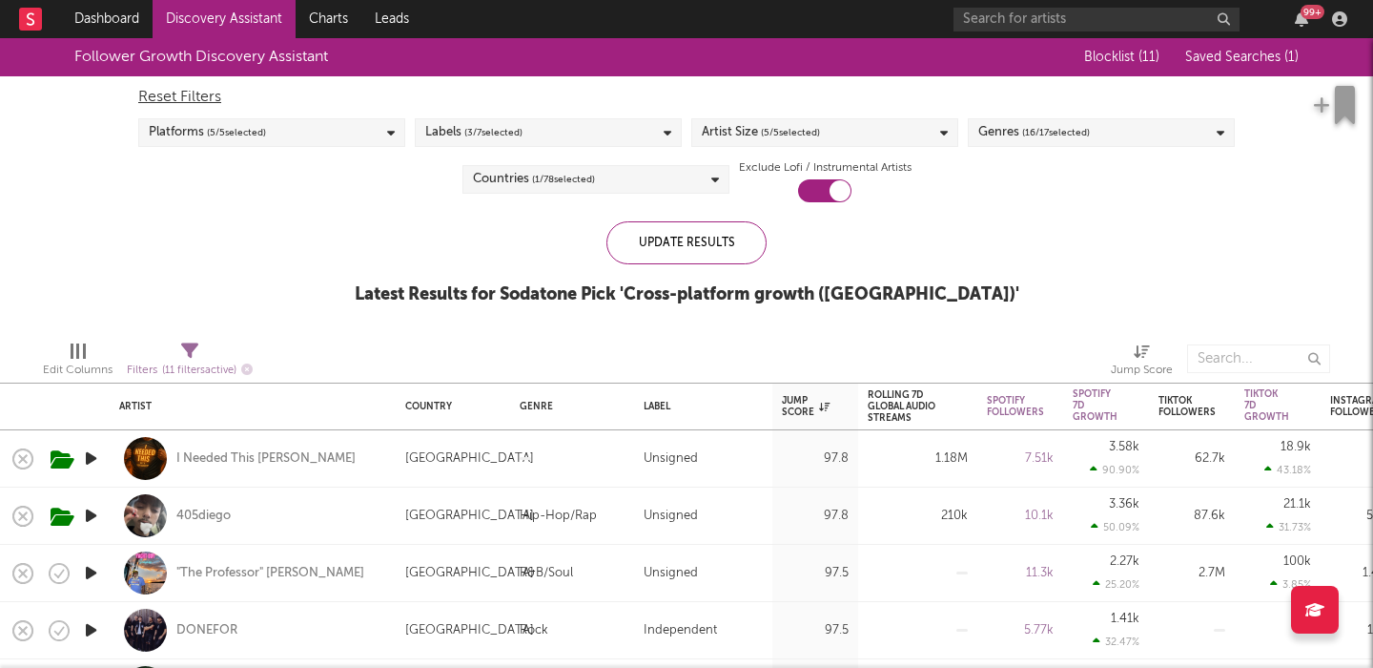
click at [311, 444] on div "I Needed This Dave" at bounding box center [252, 458] width 267 height 56
select select "1w"
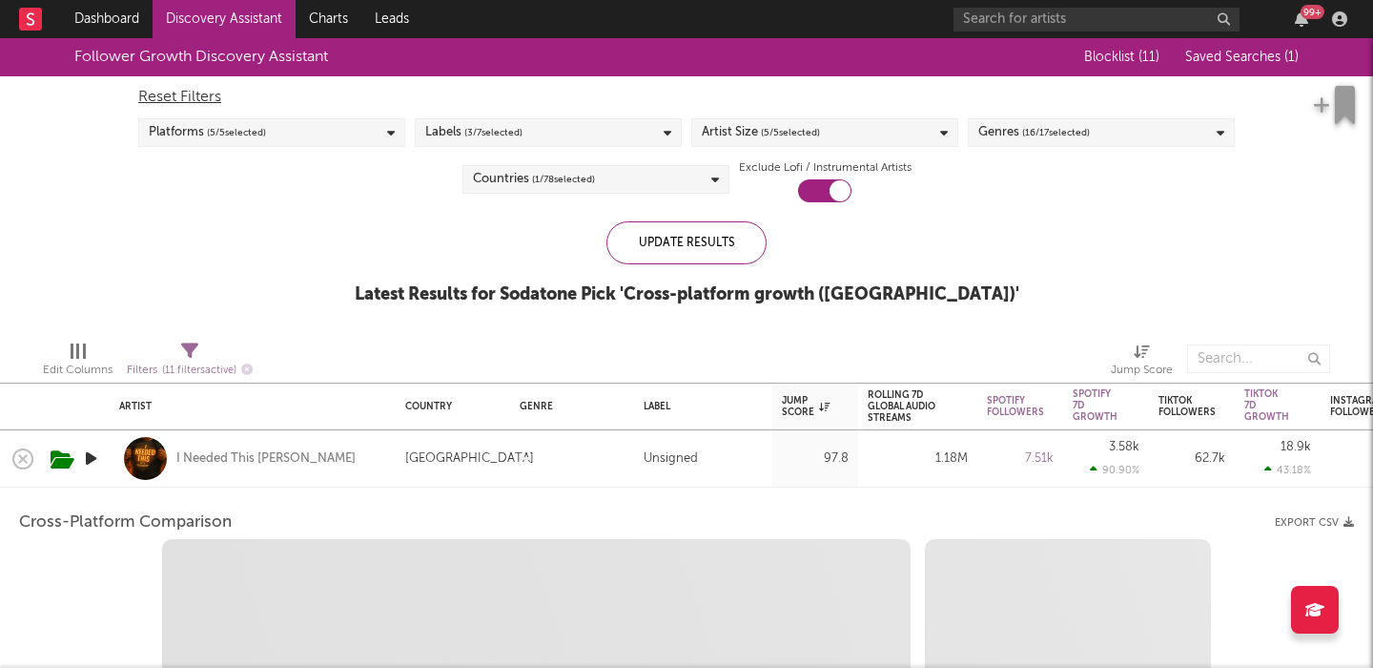
select select "1w"
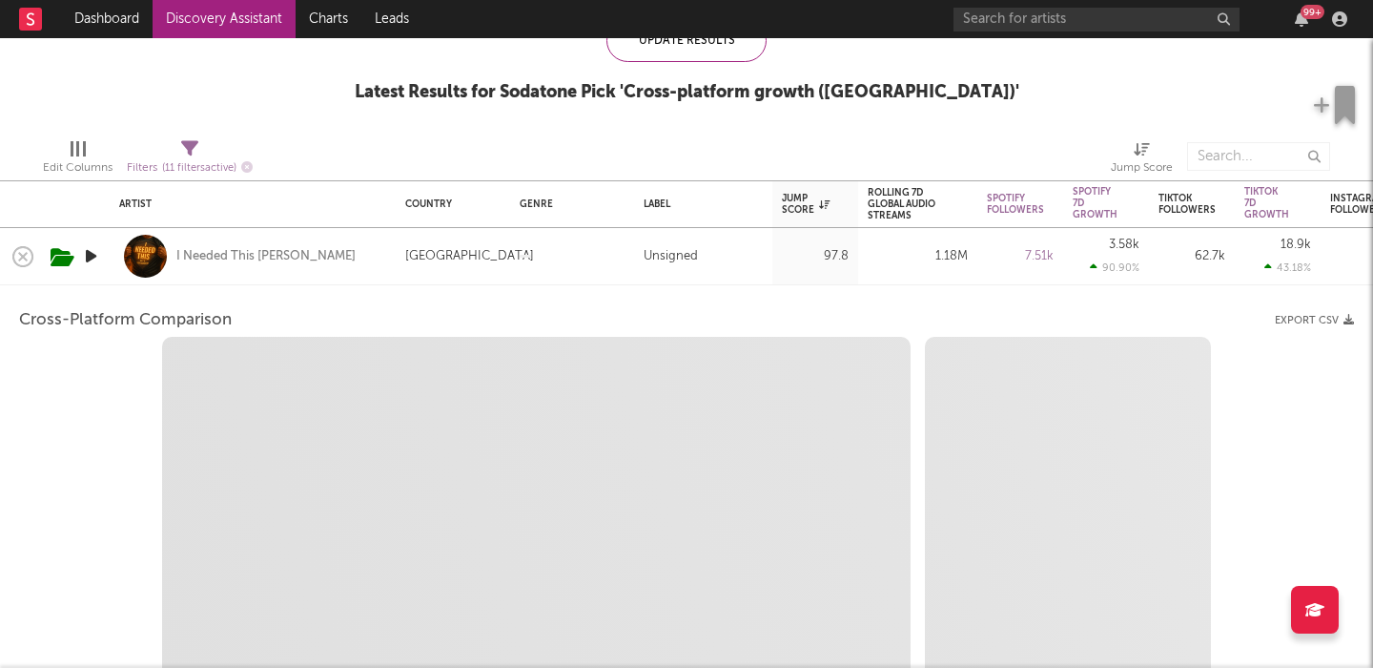
select select "1m"
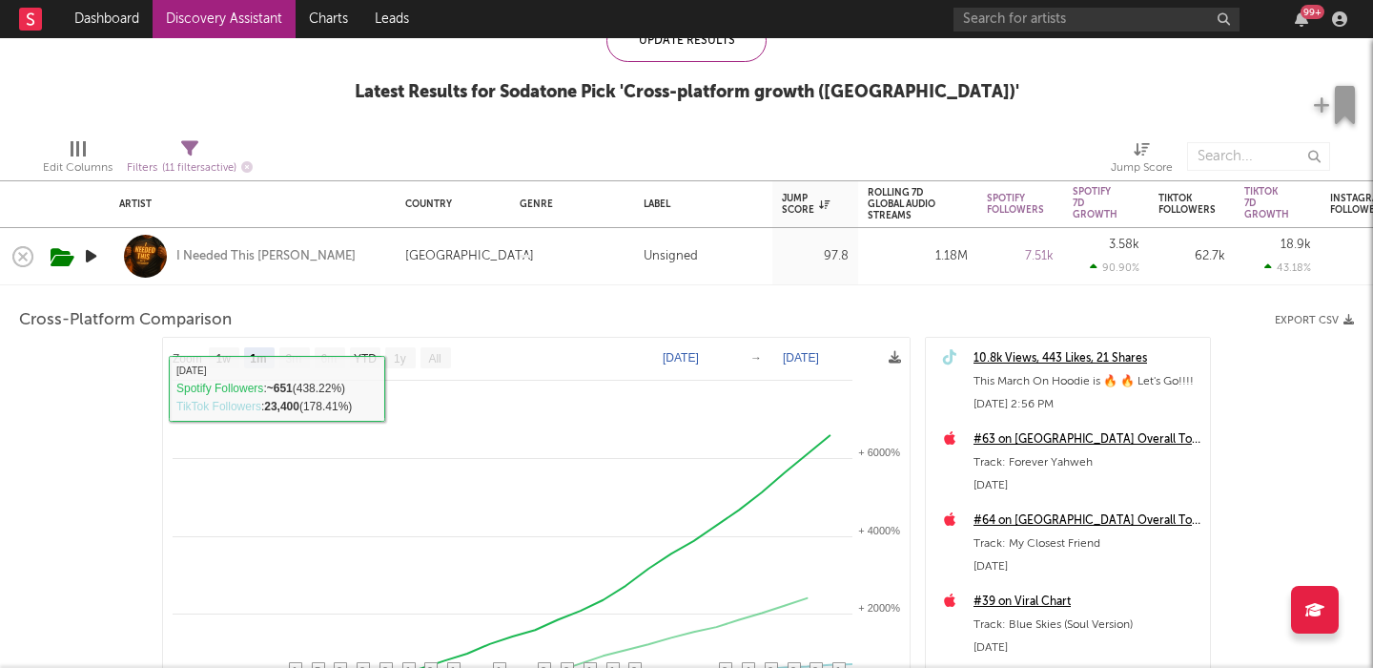
click at [376, 259] on div "I Needed This Dave" at bounding box center [252, 256] width 267 height 56
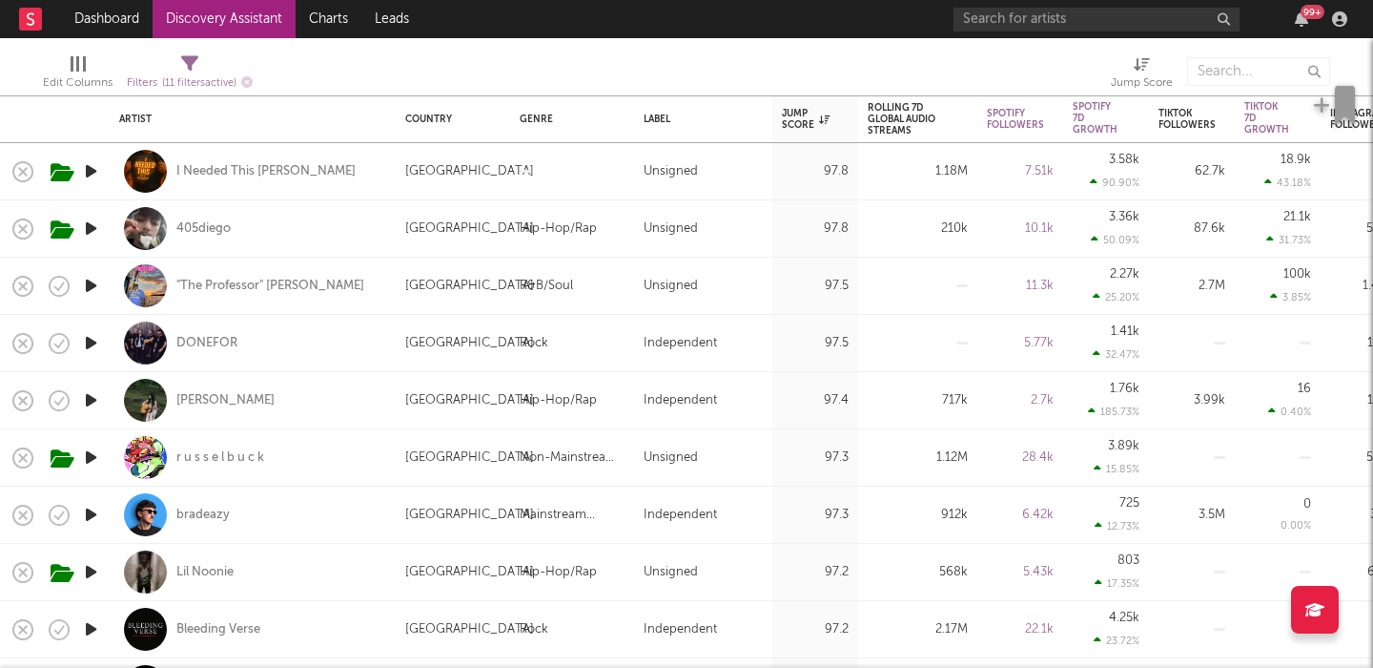
click at [337, 416] on div "Penny" at bounding box center [252, 400] width 267 height 56
select select "1w"
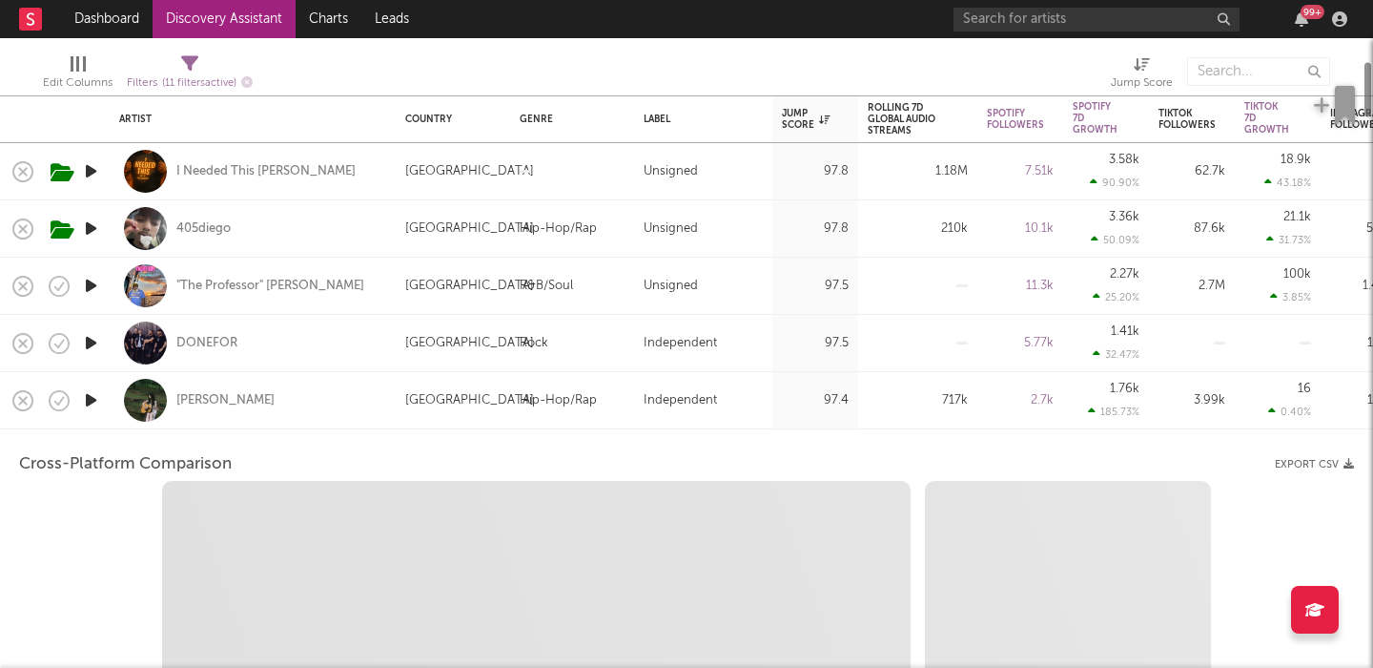
select select "1w"
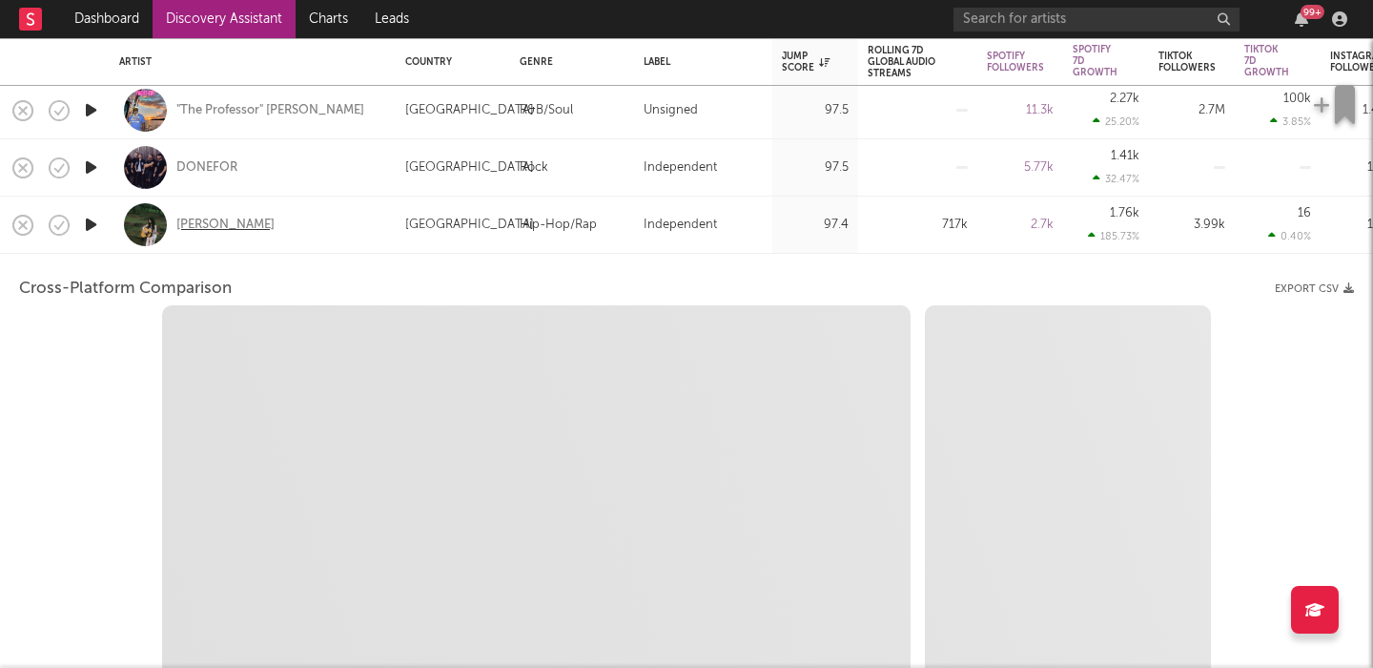
select select "1m"
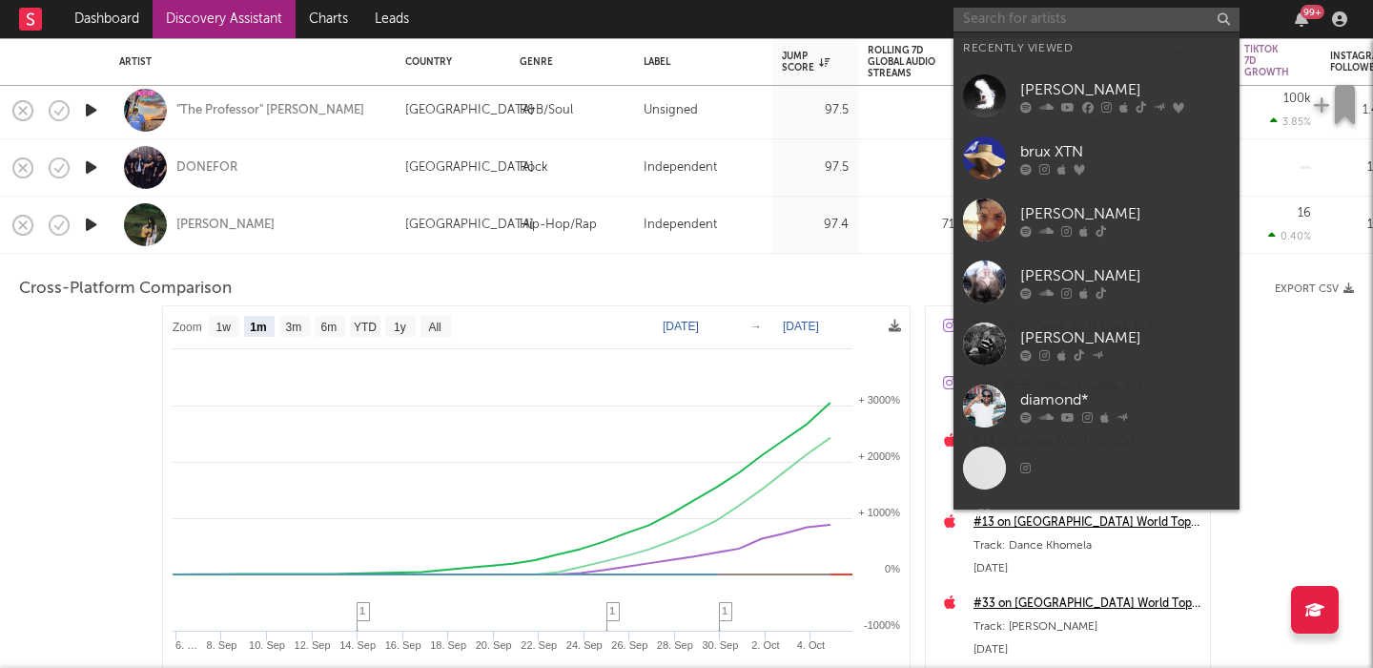
click at [1008, 10] on input "text" at bounding box center [1097, 20] width 286 height 24
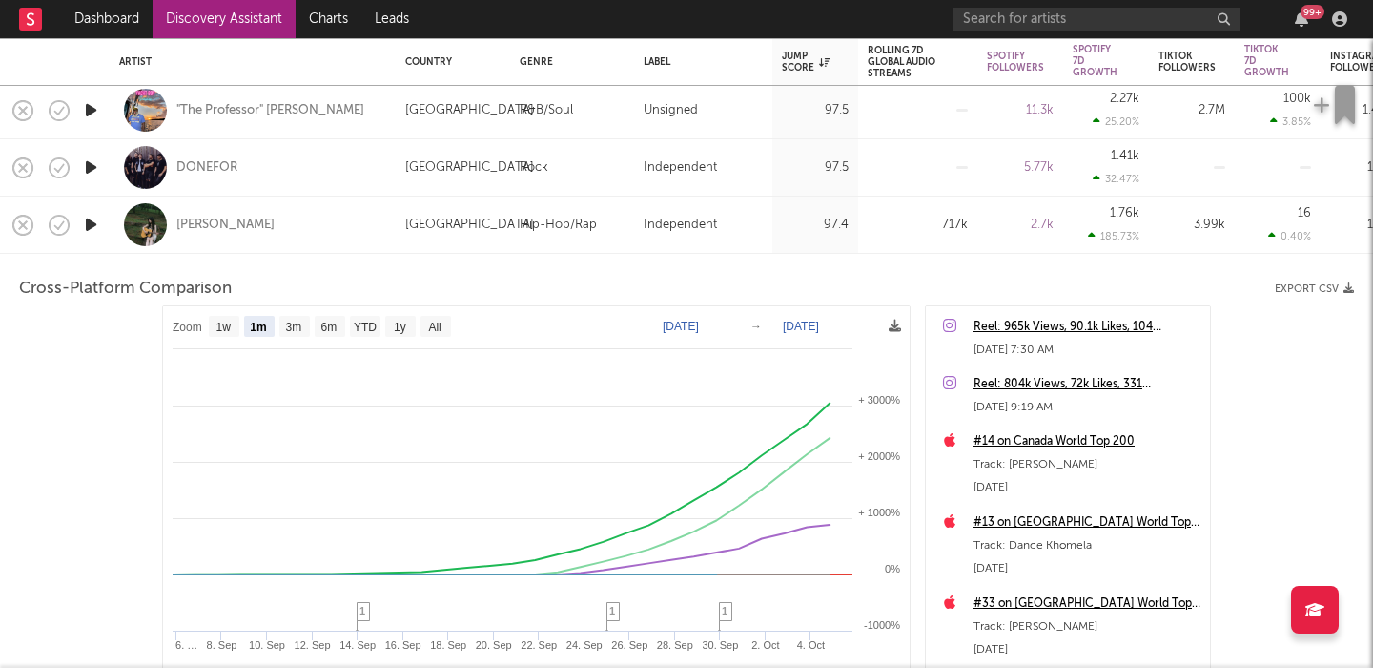
click at [298, 156] on div "DONEFOR" at bounding box center [252, 167] width 267 height 56
select select "1m"
select select "1w"
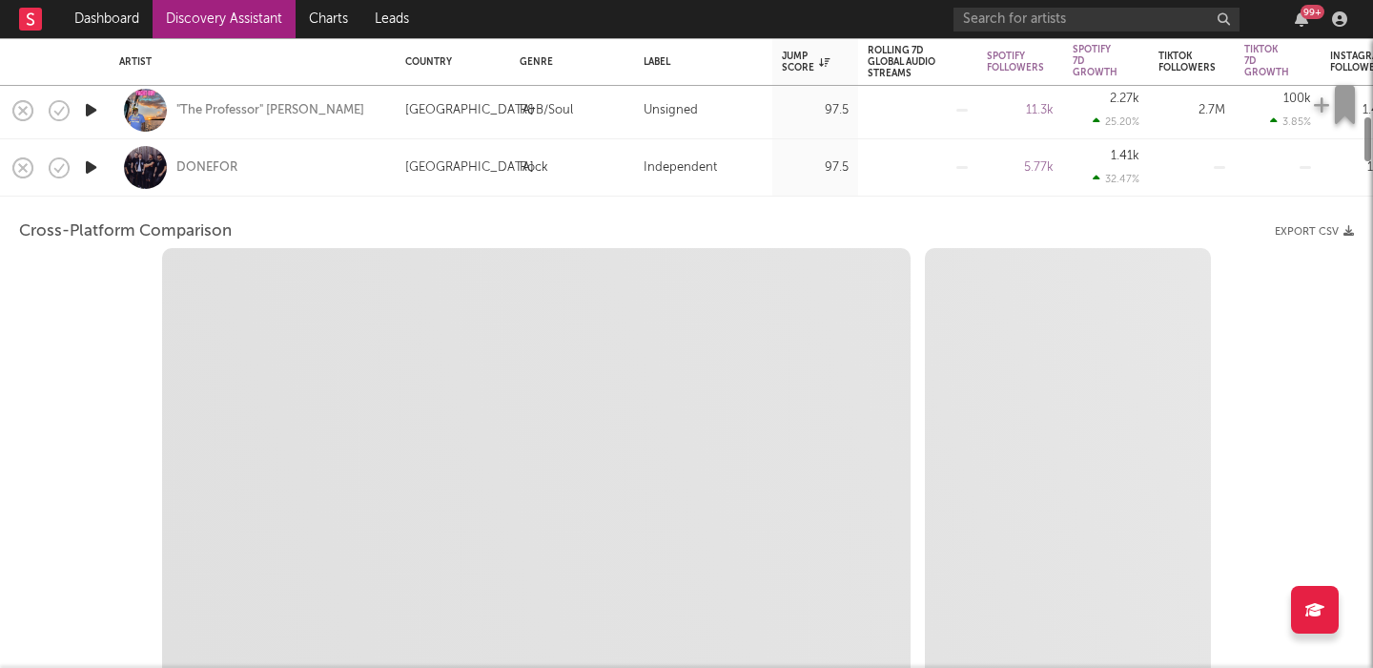
select select "1w"
click at [311, 164] on div "DONEFOR" at bounding box center [252, 167] width 267 height 56
select select "1m"
select select "1w"
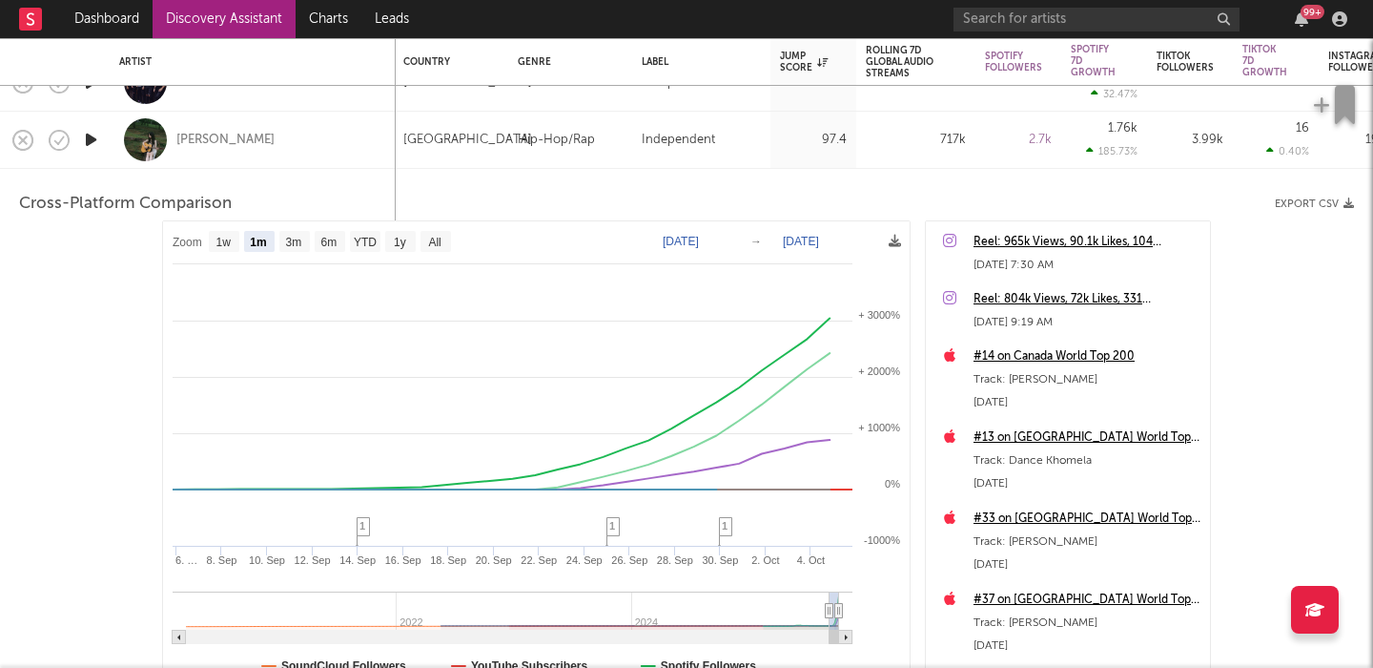
click at [311, 134] on div "Penny" at bounding box center [252, 140] width 267 height 56
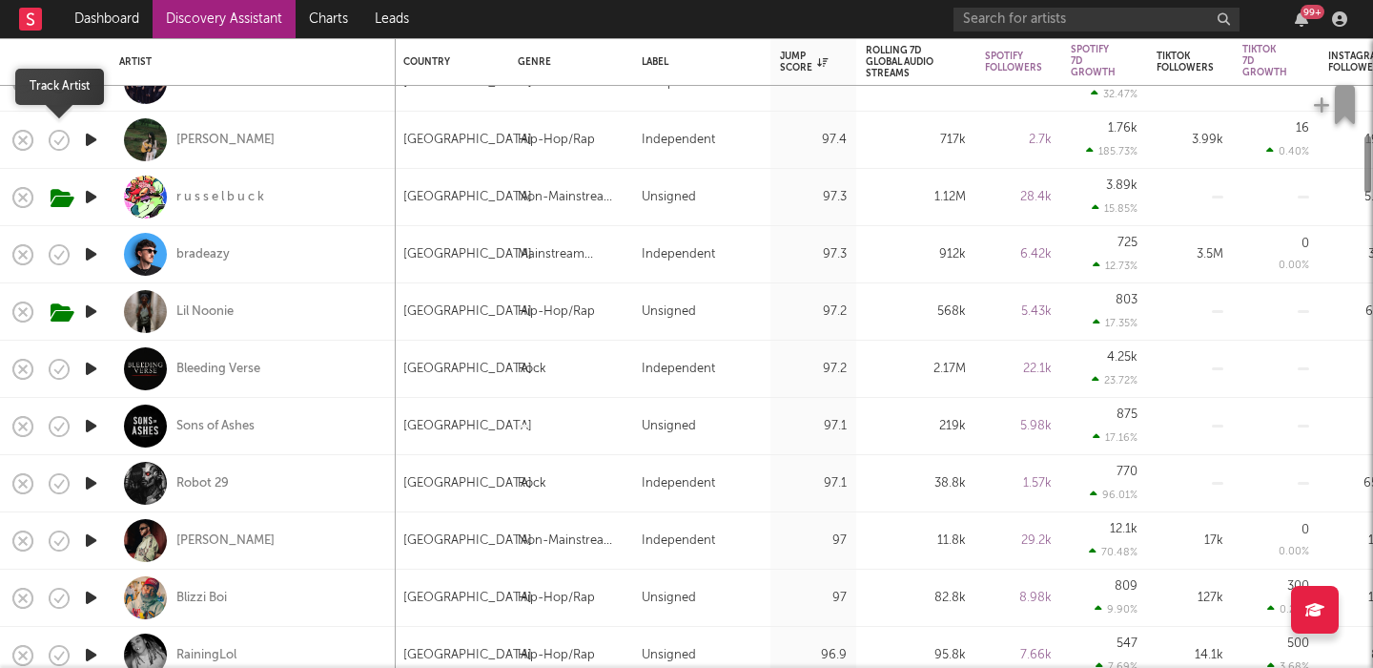
click at [59, 134] on icon "button" at bounding box center [59, 140] width 27 height 27
click at [105, 140] on icon "button" at bounding box center [105, 141] width 24 height 21
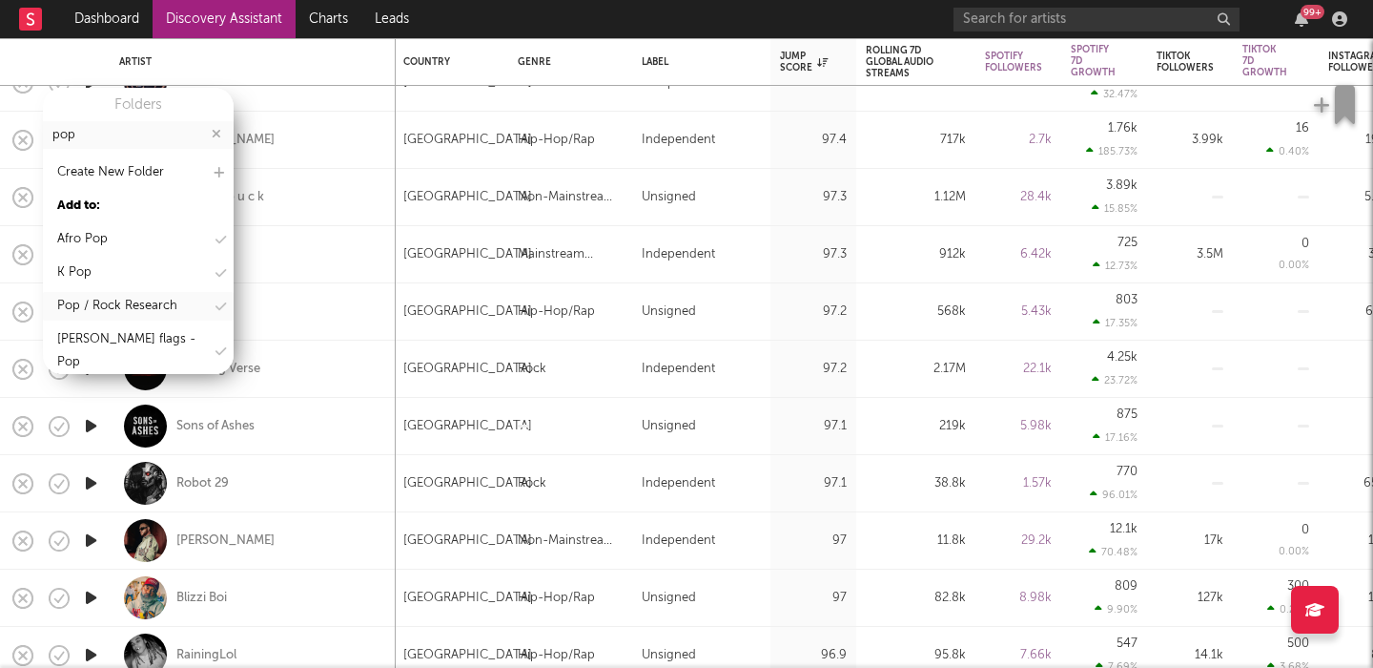
type input "pop"
click at [151, 303] on div "Pop / Rock Research" at bounding box center [117, 306] width 120 height 23
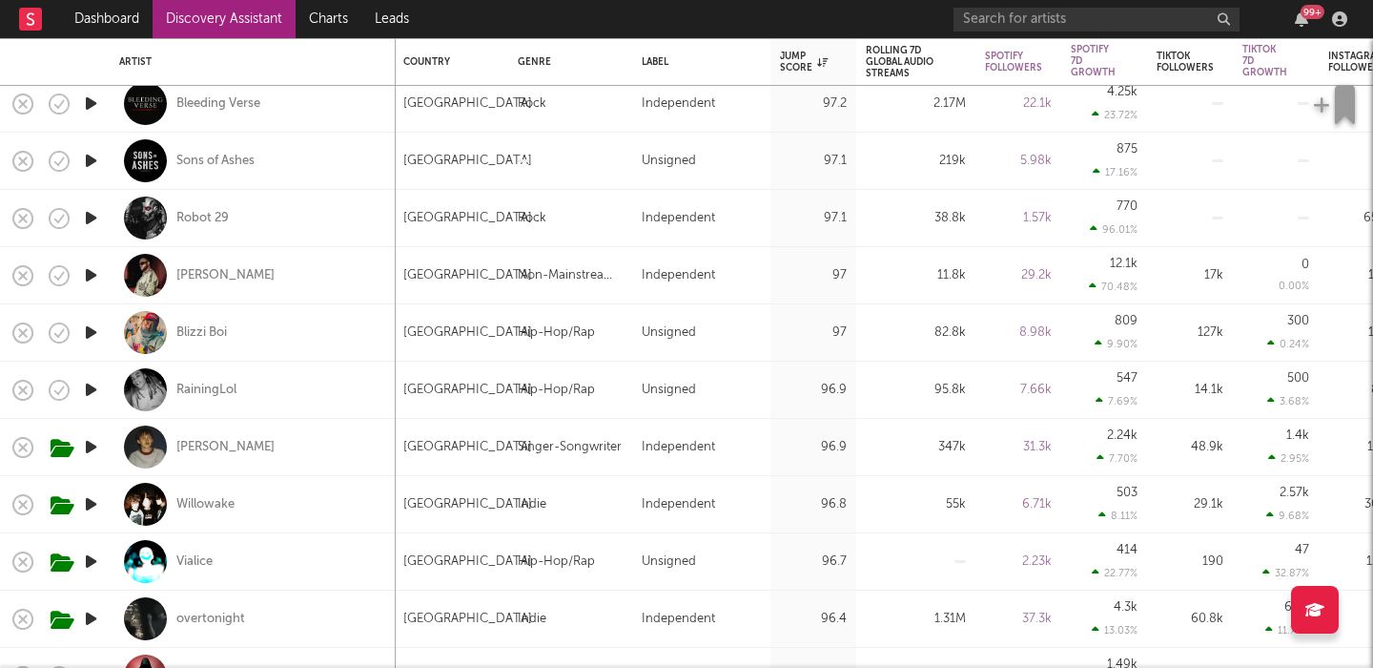
click at [91, 386] on icon "button" at bounding box center [91, 390] width 20 height 24
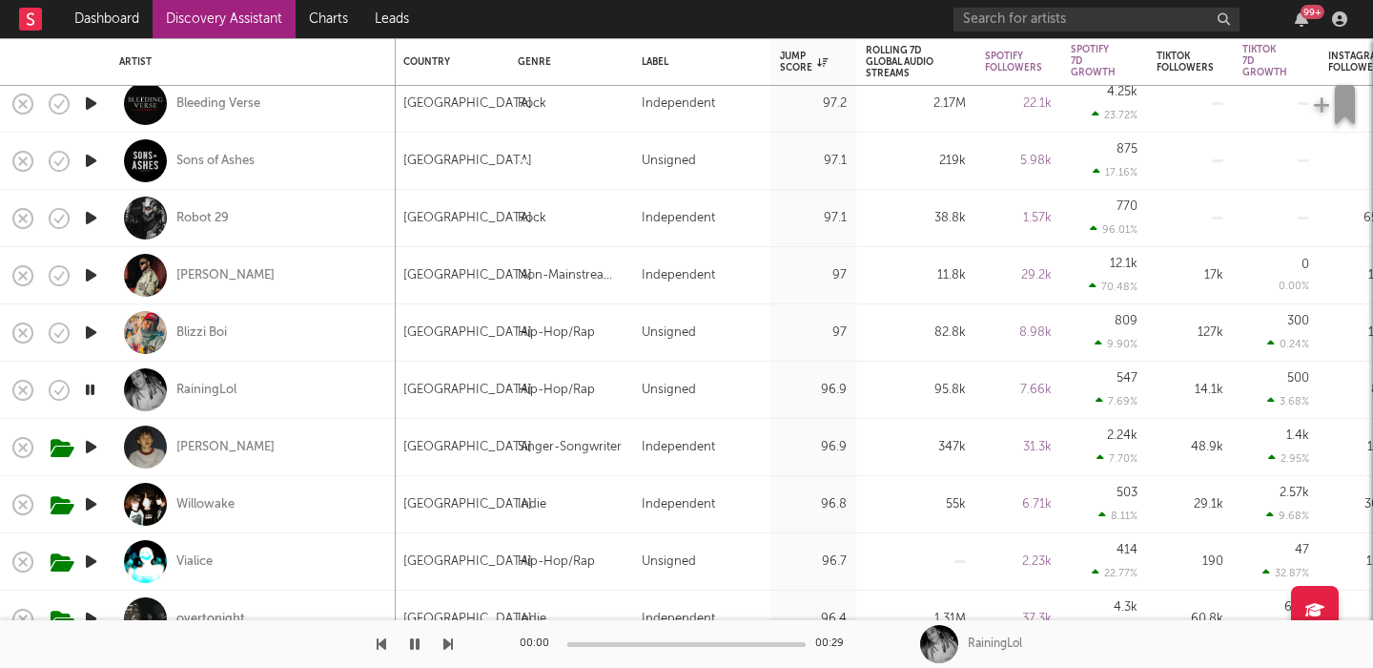
click at [361, 385] on div "RainingLol" at bounding box center [252, 389] width 267 height 56
select select "1w"
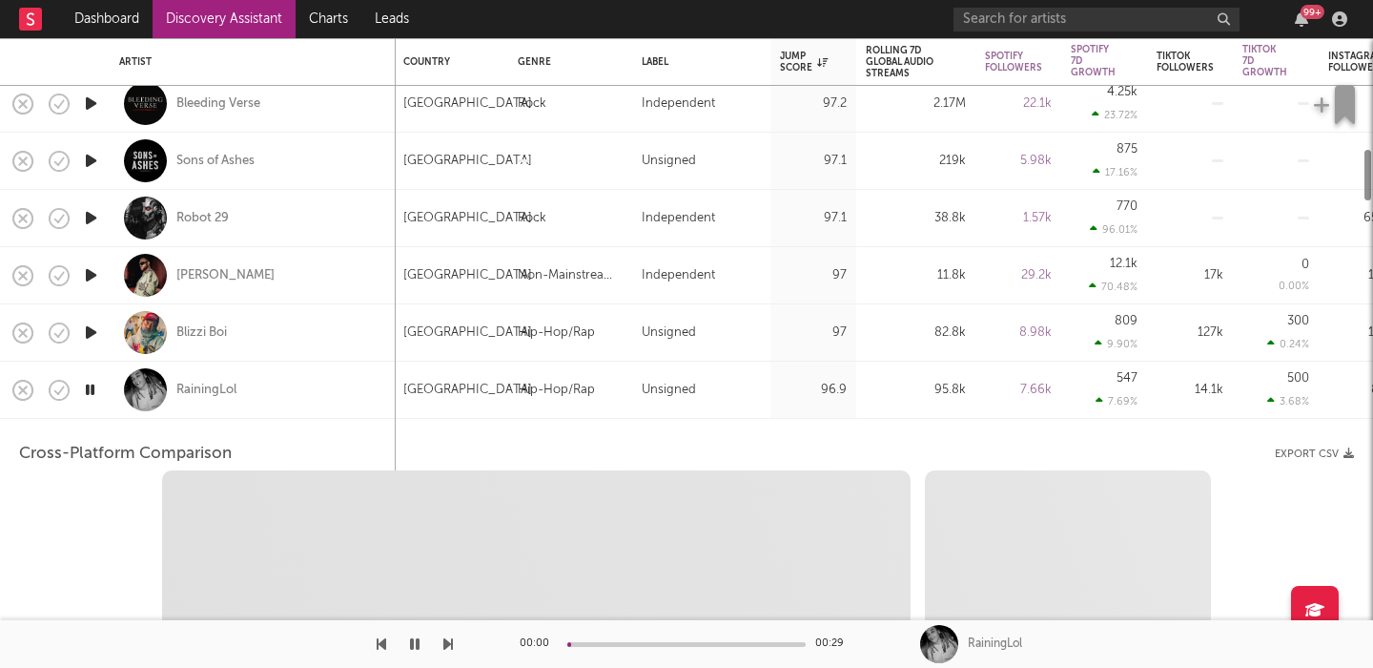
select select "1w"
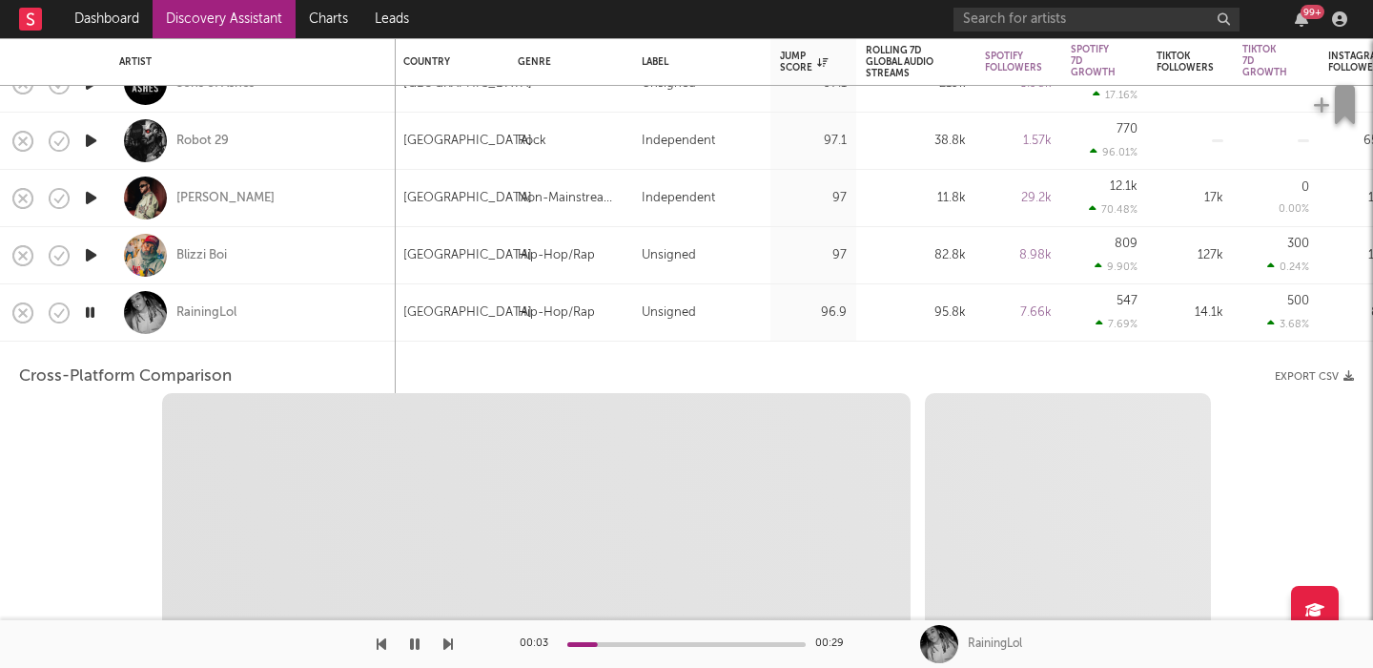
click at [291, 304] on div "RainingLol" at bounding box center [252, 312] width 267 height 56
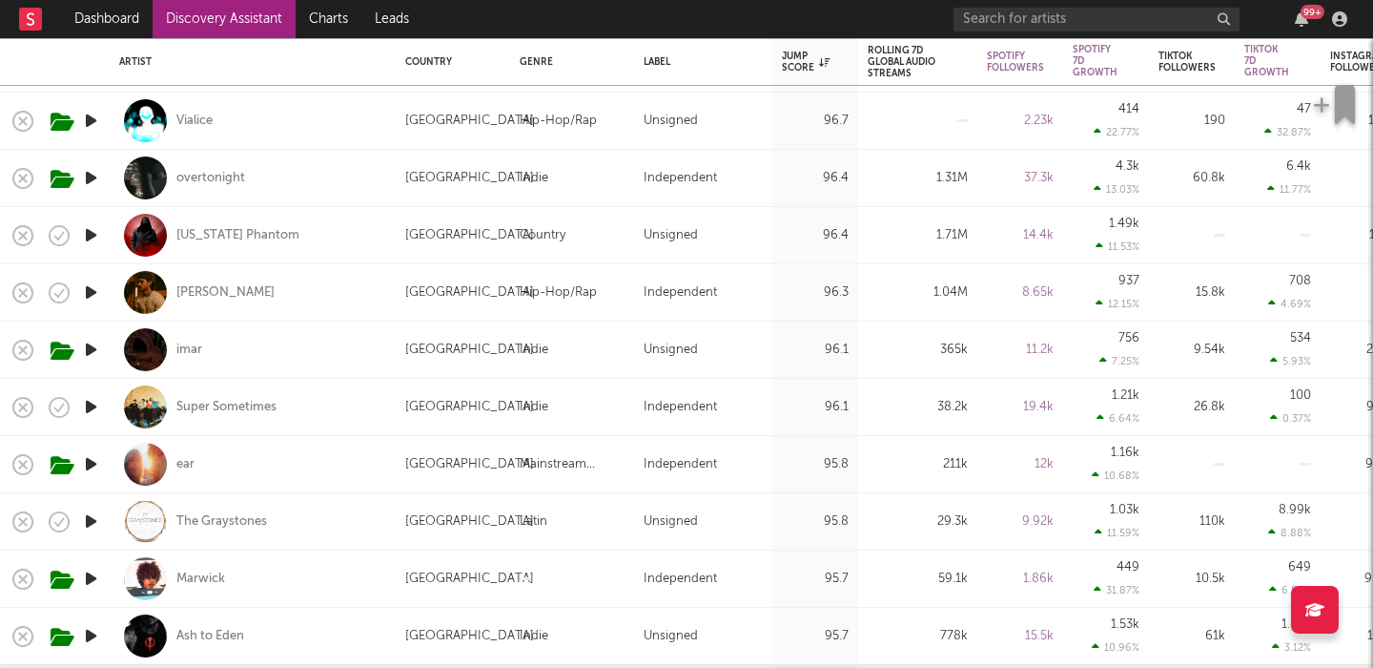
click at [93, 402] on icon "button" at bounding box center [91, 407] width 20 height 24
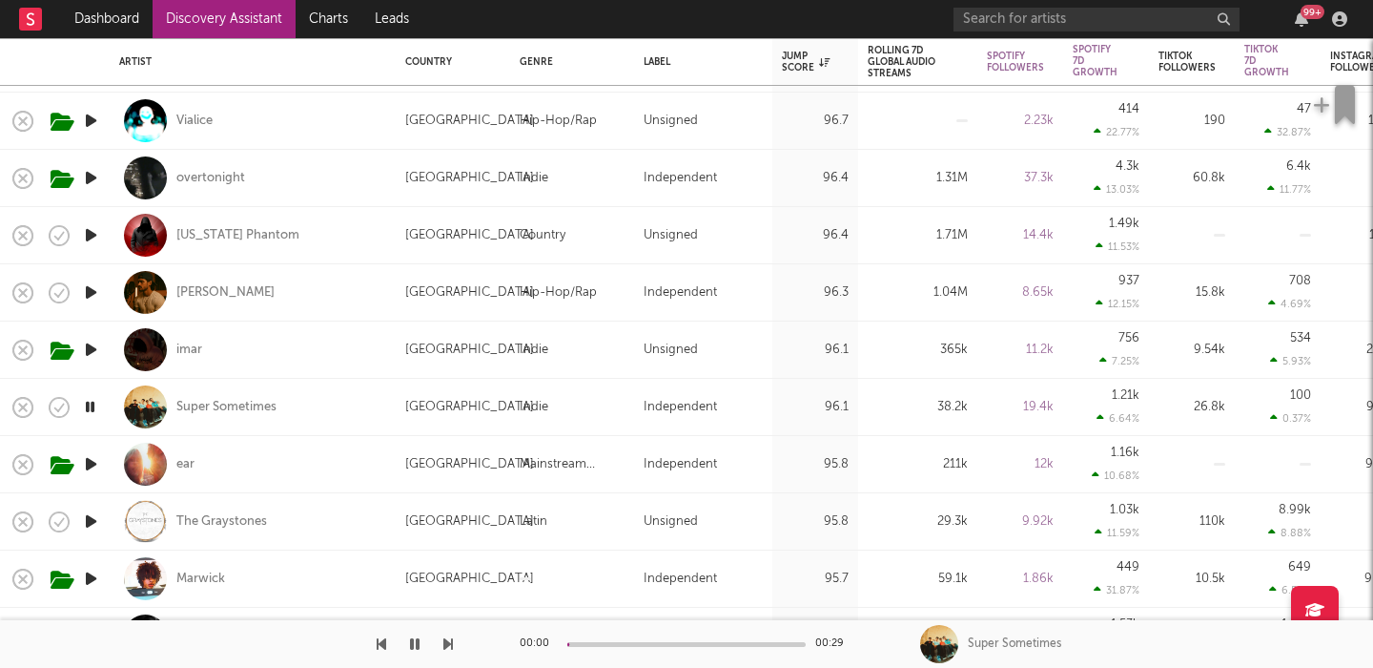
click at [406, 405] on div "[GEOGRAPHIC_DATA]" at bounding box center [469, 407] width 129 height 23
select select "1w"
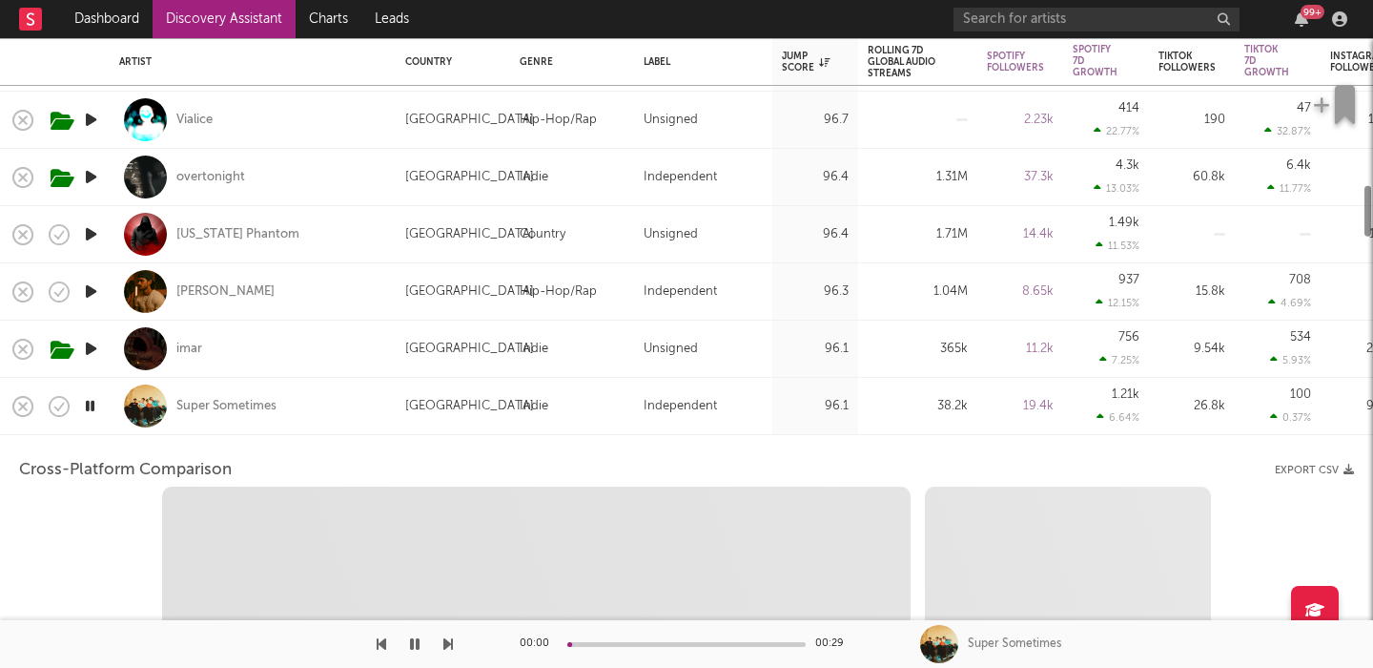
select select "1w"
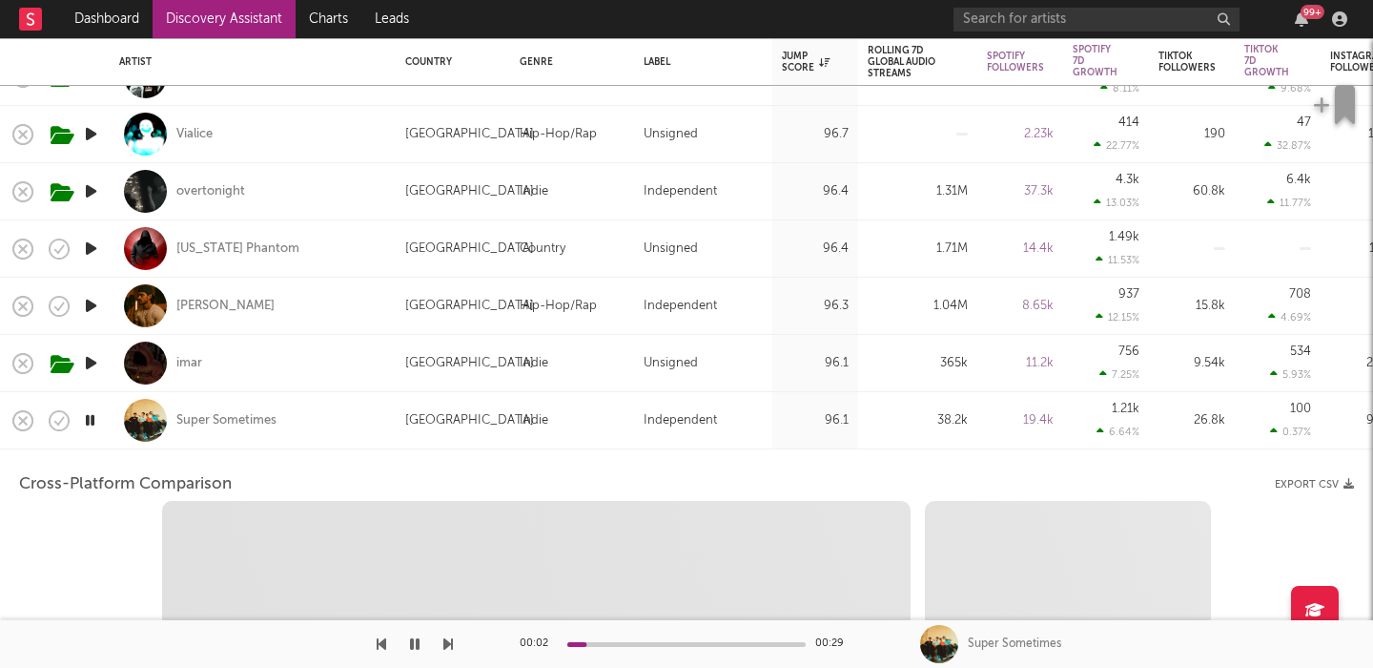
click at [360, 435] on div "Super Sometimes" at bounding box center [252, 420] width 267 height 56
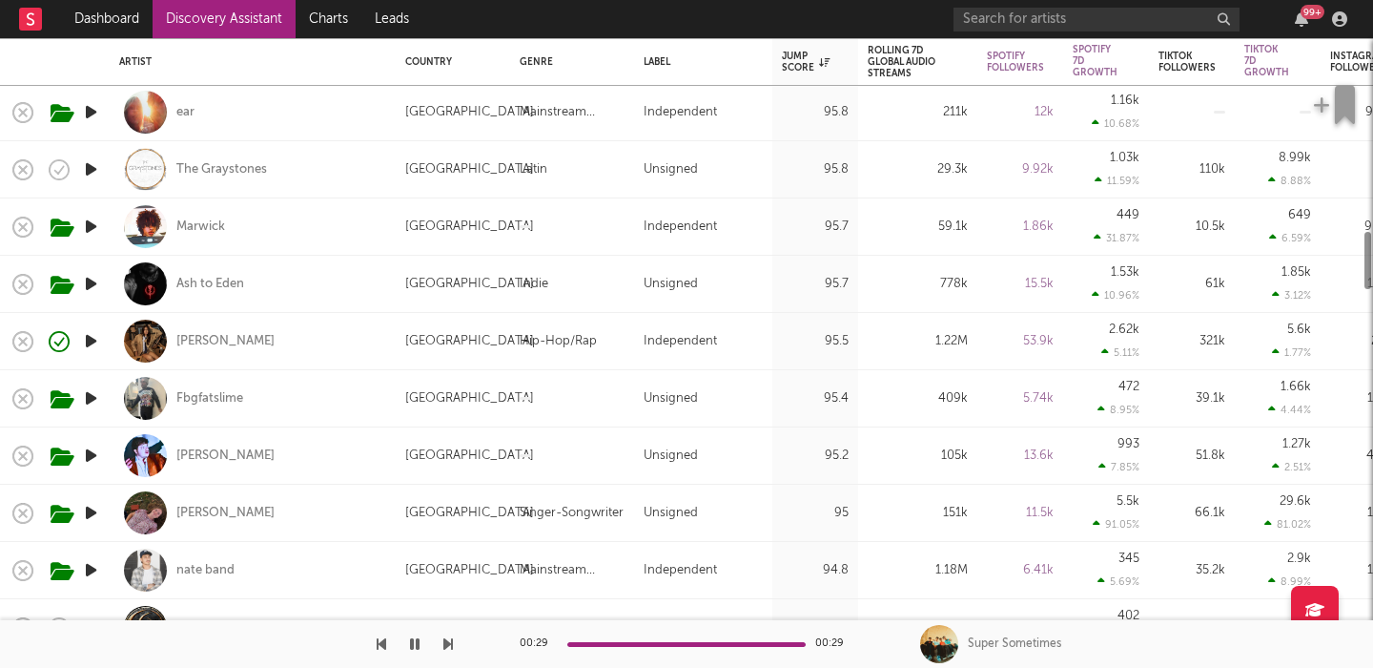
click at [304, 354] on div "Izzy Escobar" at bounding box center [252, 341] width 267 height 56
select select "1w"
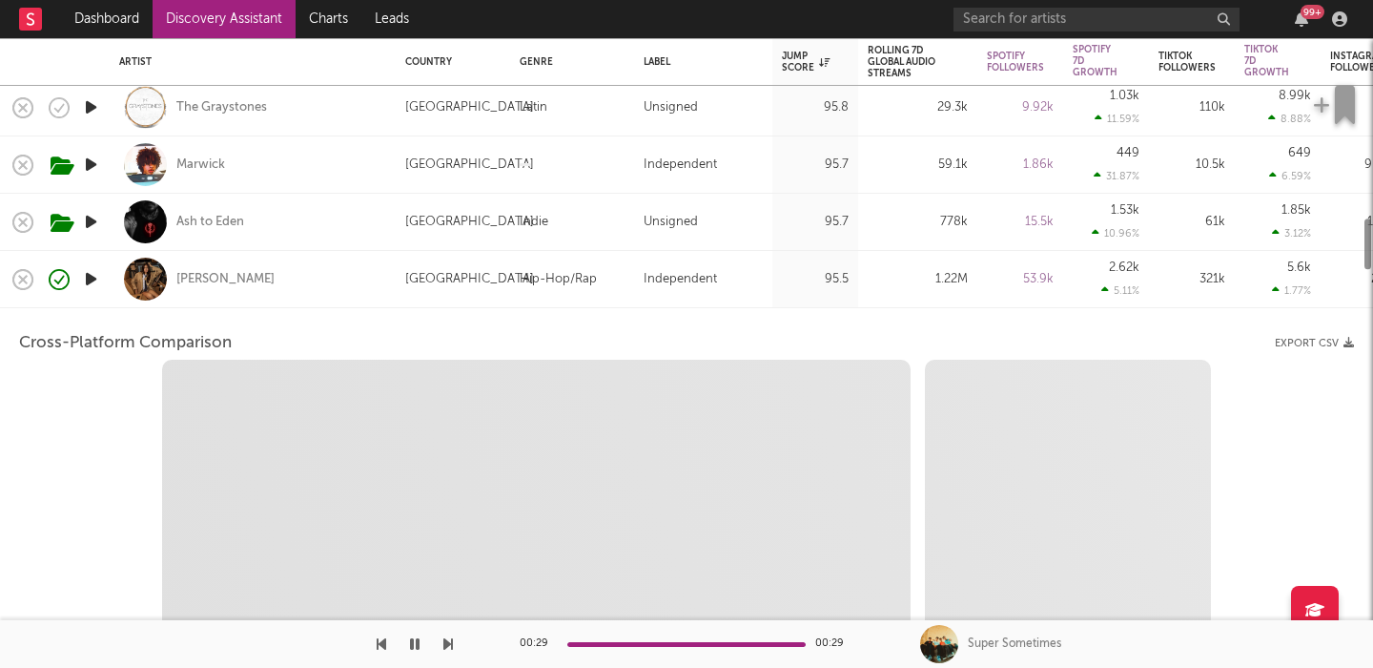
select select "6m"
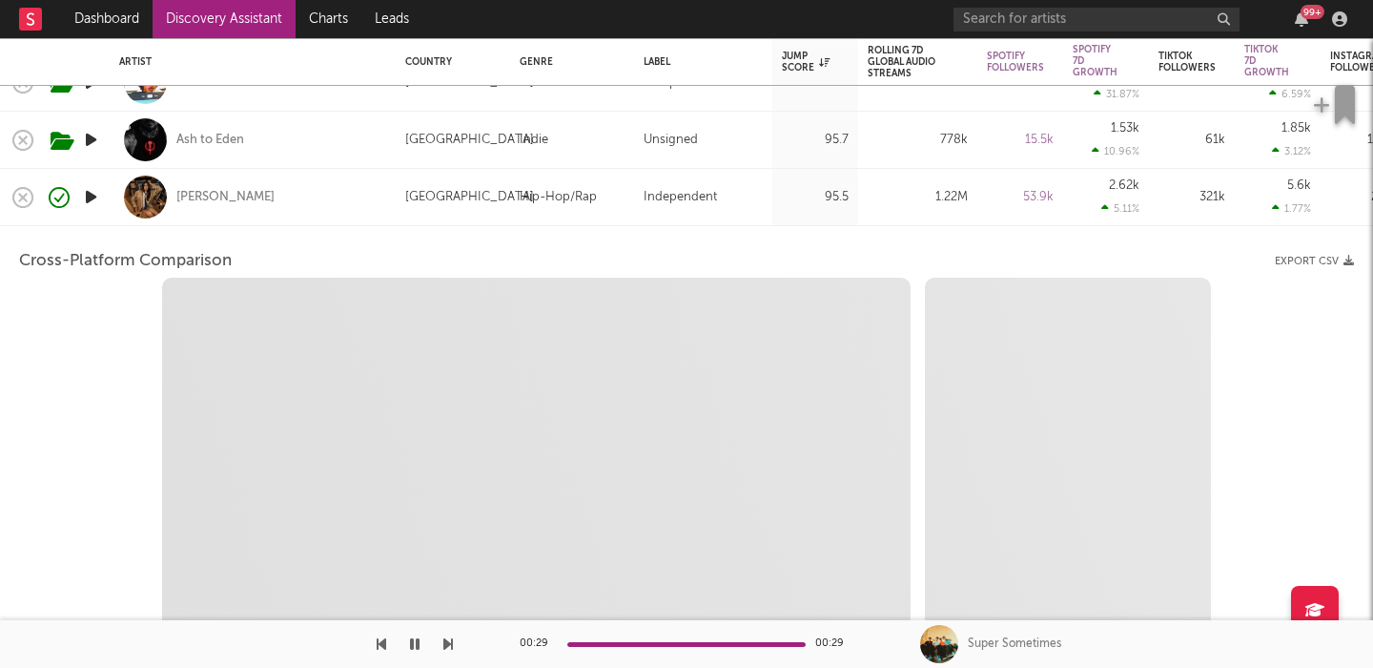
click at [373, 196] on div "Izzy Escobar" at bounding box center [252, 197] width 267 height 56
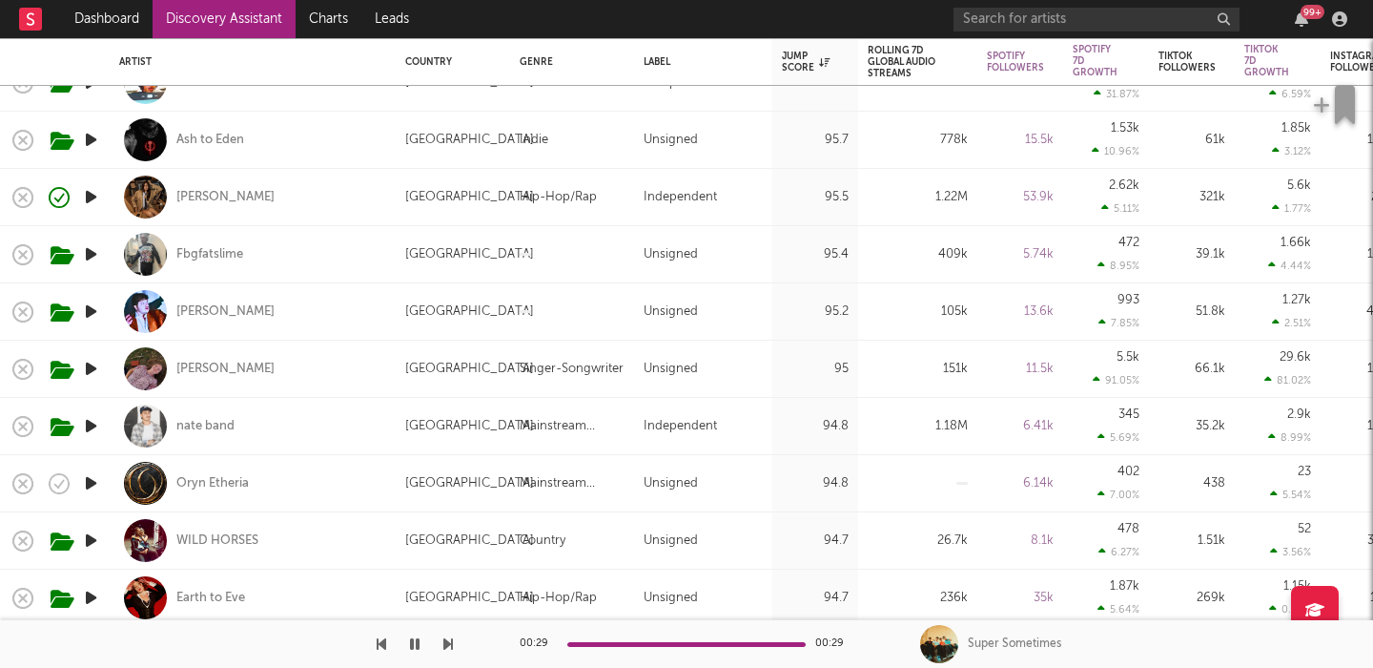
click at [333, 360] on div "[PERSON_NAME]" at bounding box center [252, 368] width 267 height 56
select select "1w"
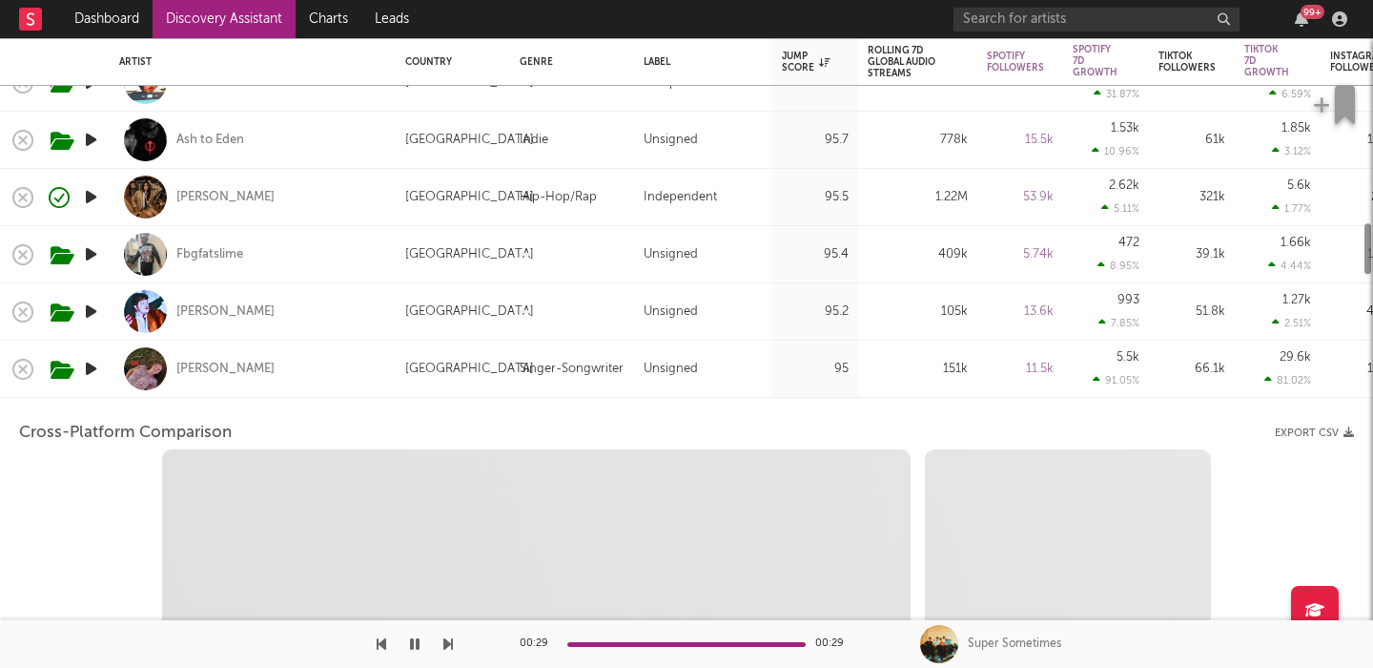
click at [333, 360] on div "[PERSON_NAME]" at bounding box center [252, 368] width 267 height 56
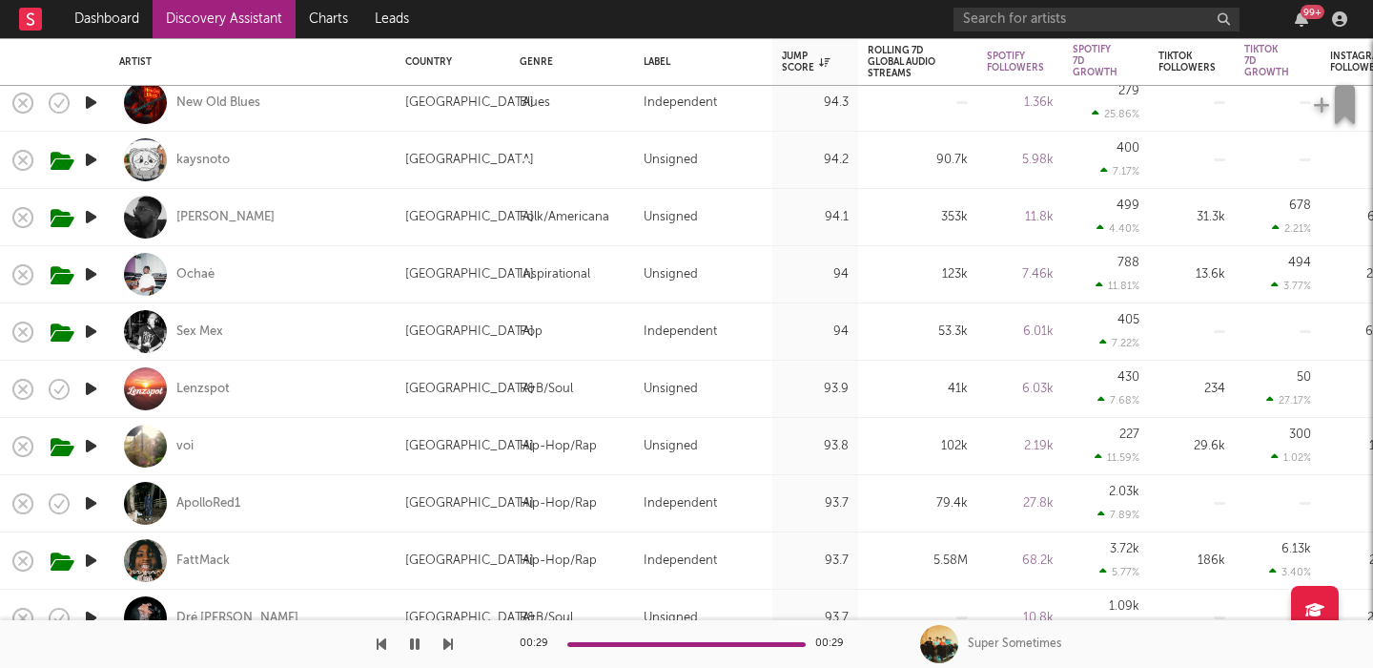
click at [323, 327] on div "Sex Mex" at bounding box center [252, 331] width 267 height 56
select select "1w"
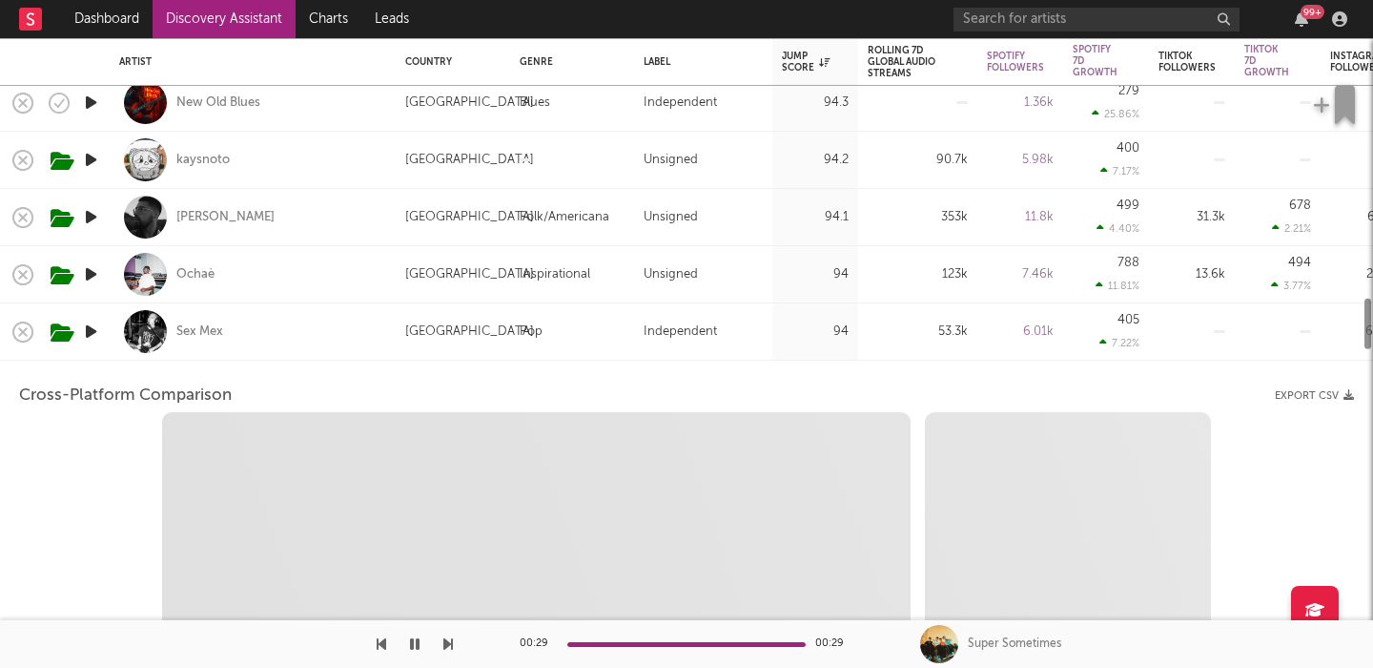
select select "1w"
click at [323, 327] on div "Sex Mex" at bounding box center [252, 331] width 267 height 56
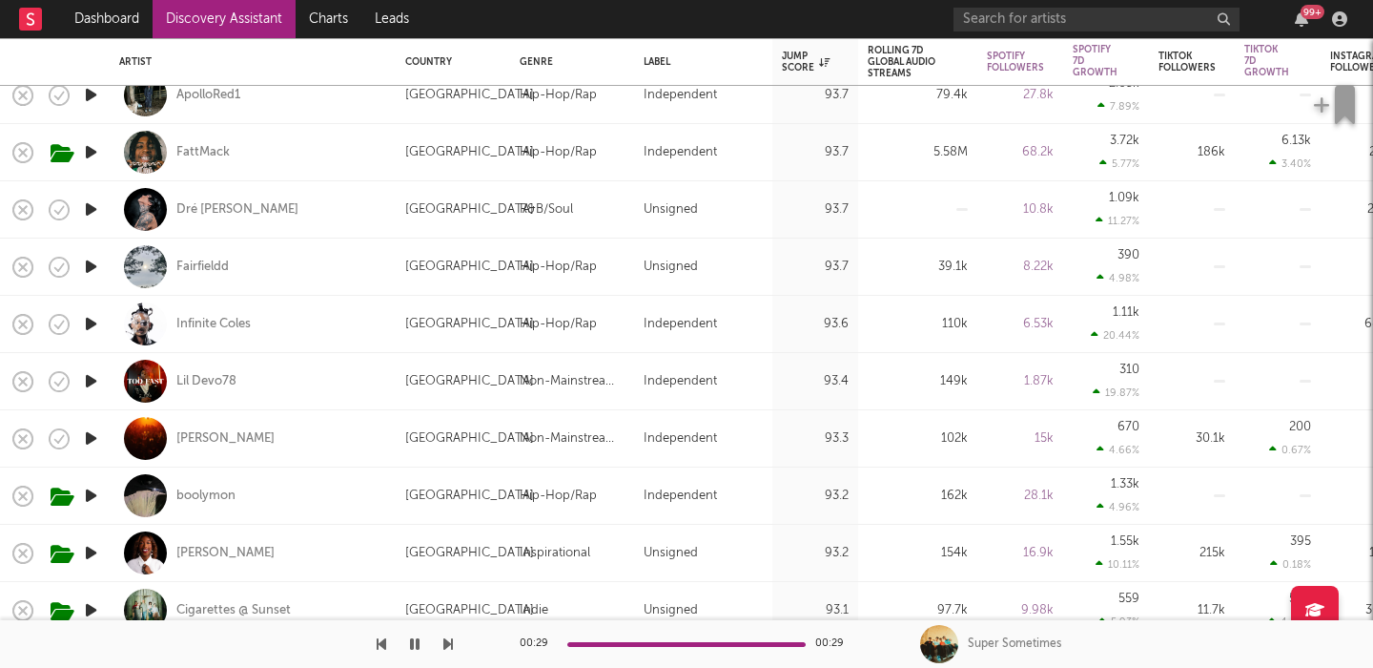
click at [282, 443] on div "AVELLO" at bounding box center [252, 438] width 267 height 56
select select "1w"
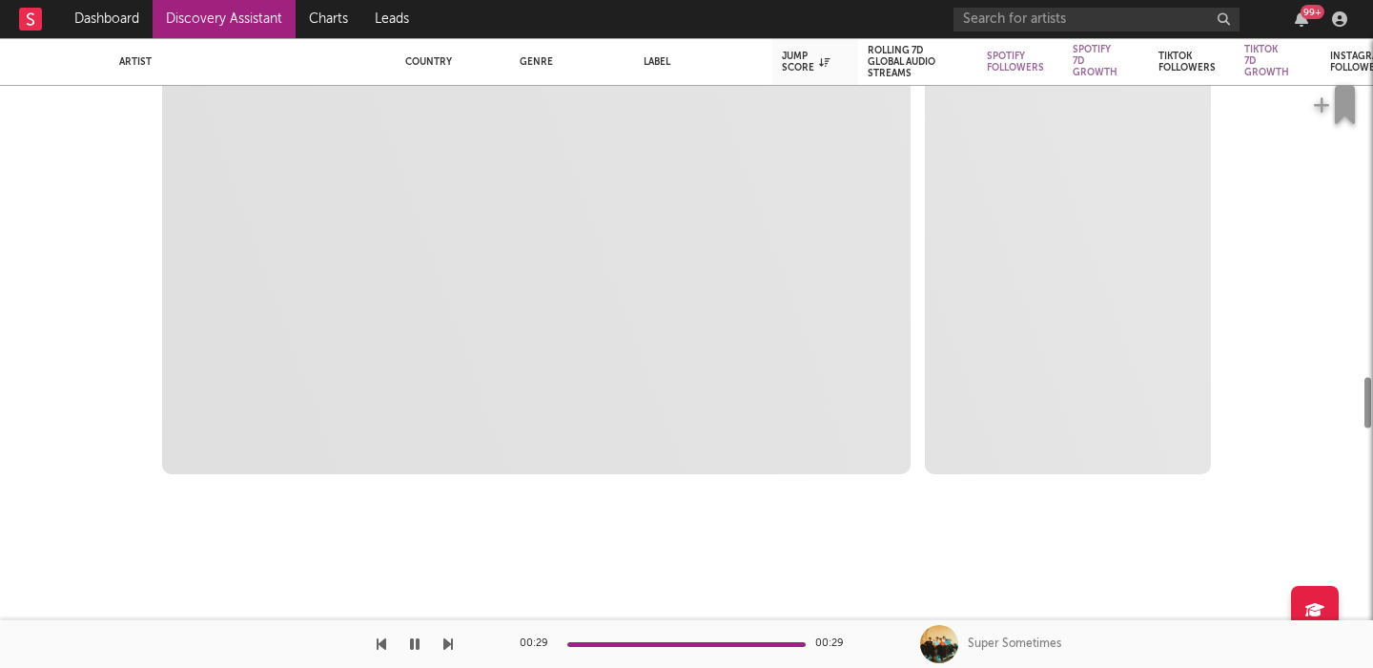
select select "6m"
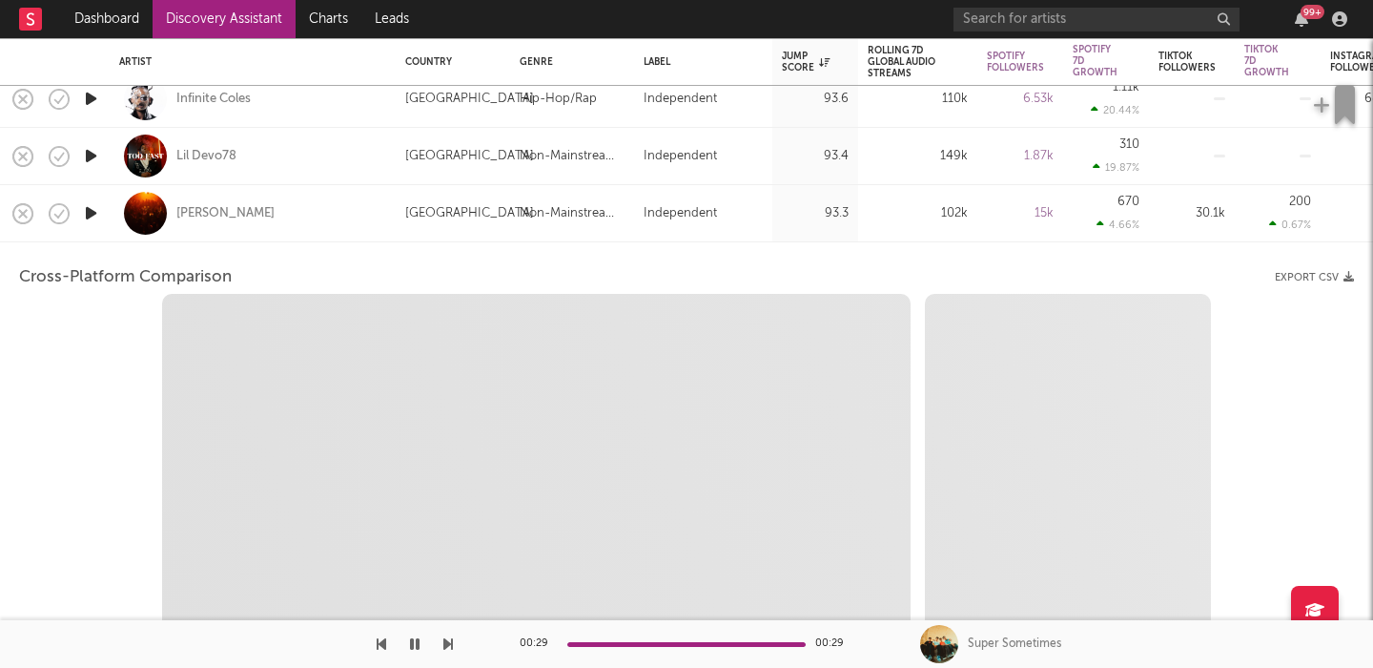
click at [299, 223] on div "AVELLO" at bounding box center [252, 213] width 267 height 56
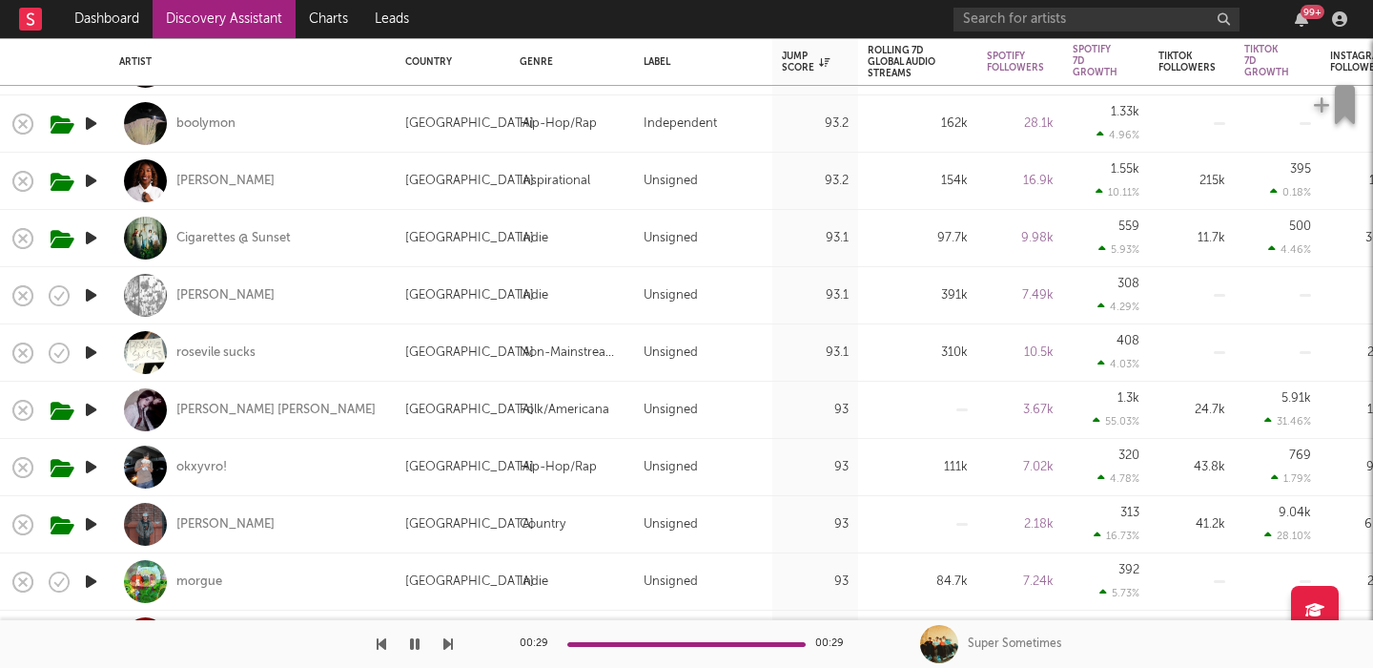
click at [319, 350] on div "rosevile sucks" at bounding box center [252, 352] width 267 height 56
select select "1w"
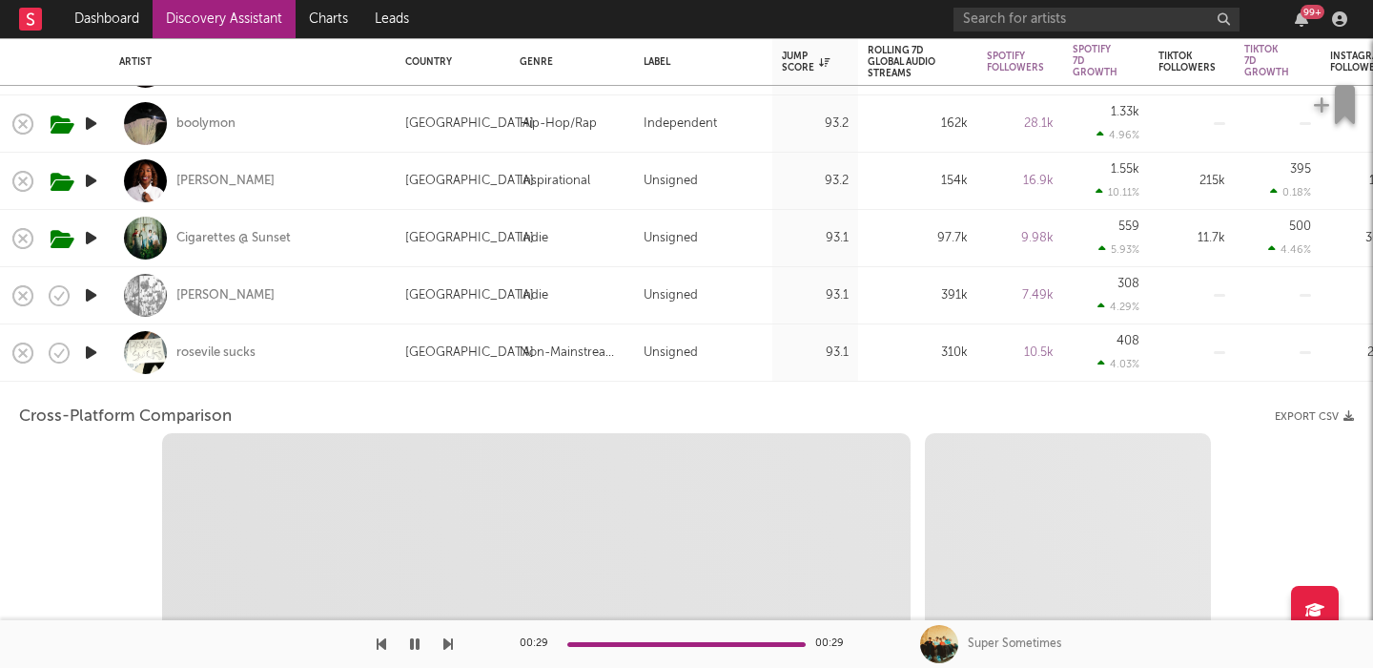
select select "6m"
select select "1m"
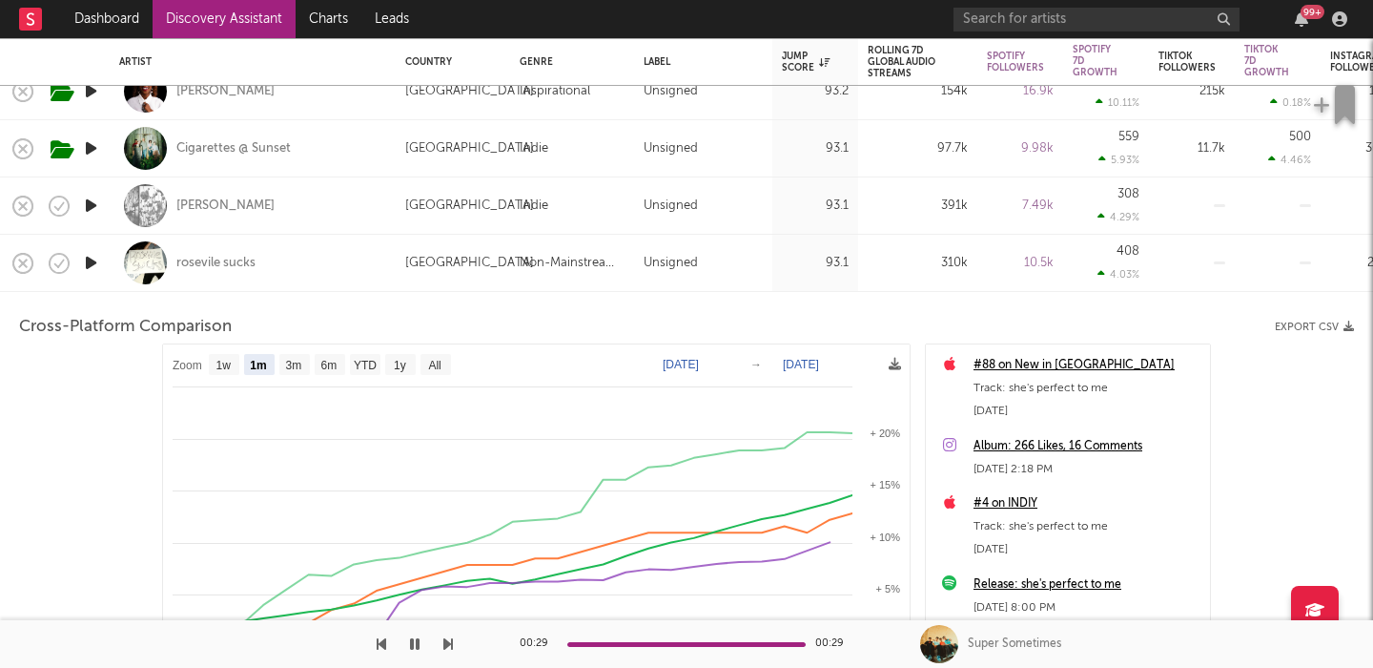
click at [334, 254] on div "rosevile sucks" at bounding box center [252, 263] width 267 height 56
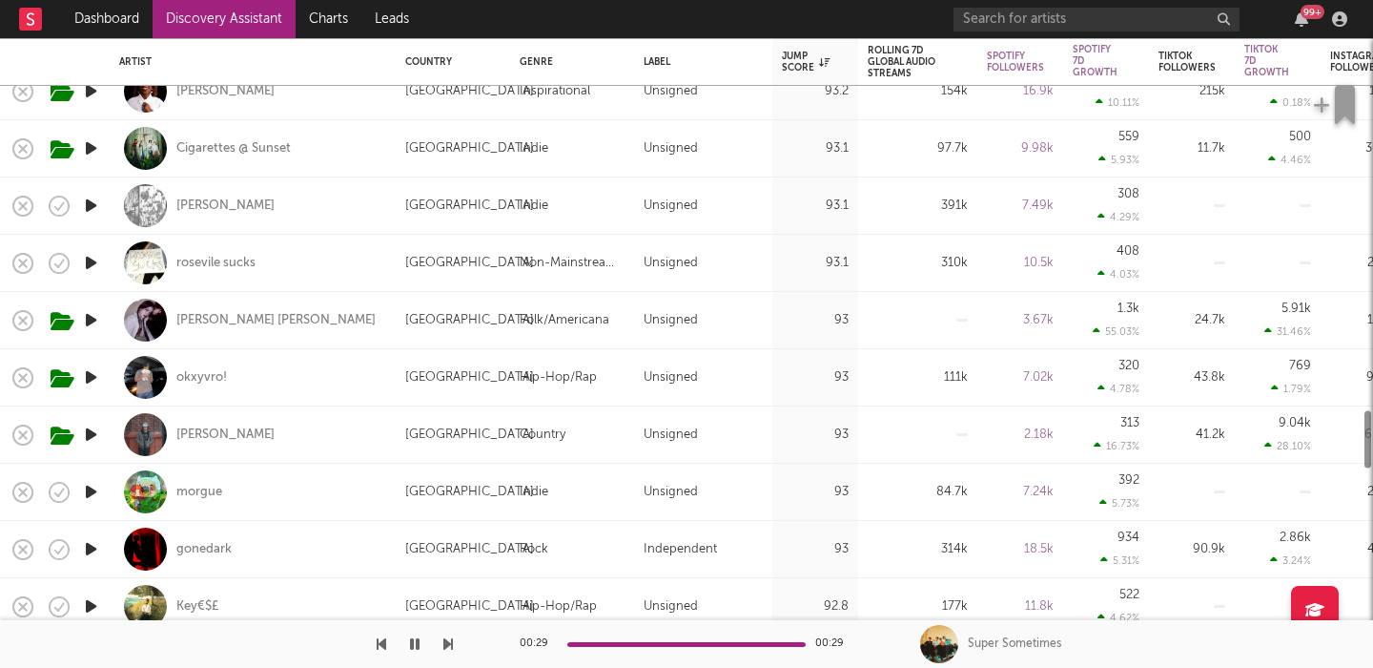
click at [298, 196] on div "Anajay" at bounding box center [252, 205] width 267 height 56
select select "1w"
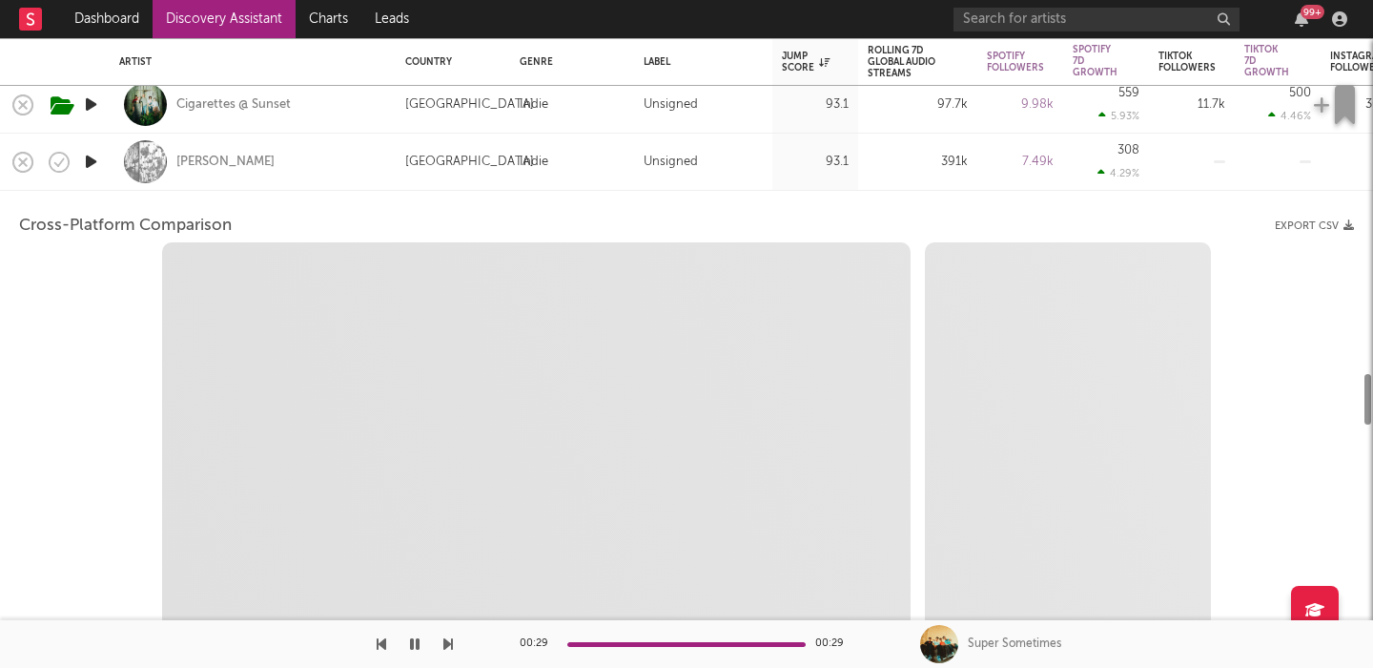
select select "6m"
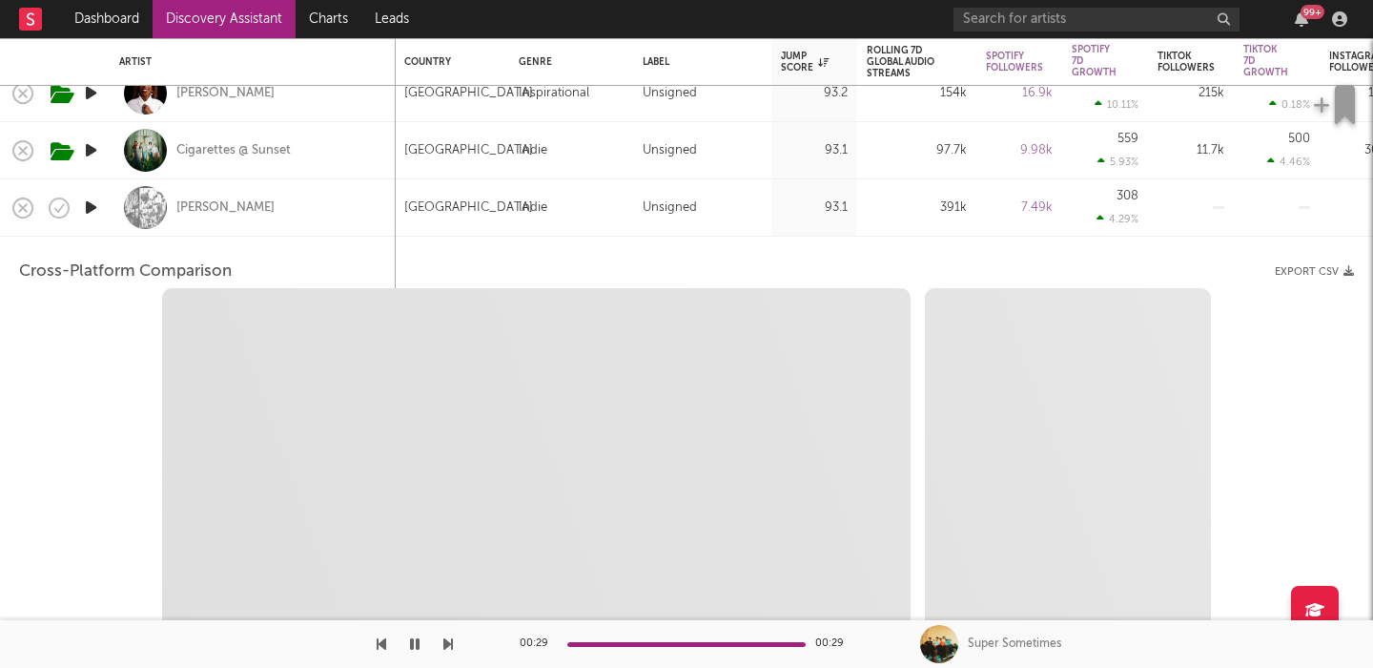
click at [297, 200] on div "Anajay" at bounding box center [252, 207] width 267 height 56
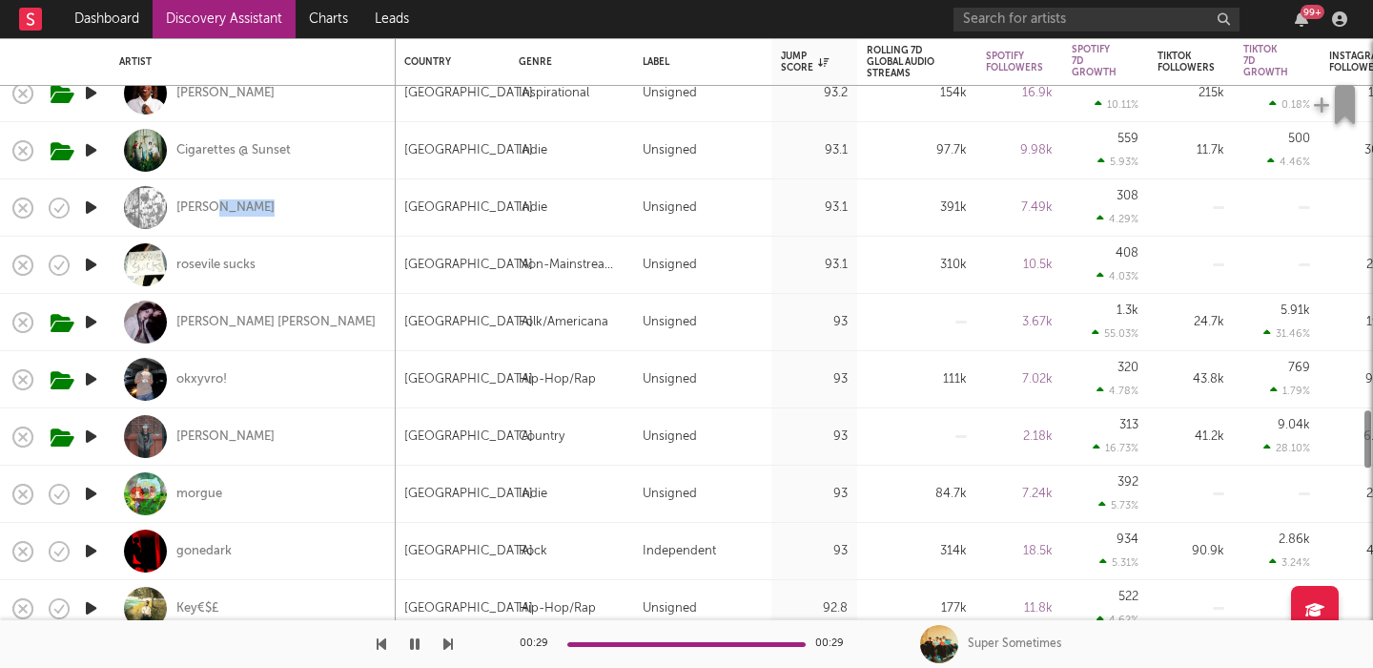
click at [297, 200] on div "Anajay" at bounding box center [252, 207] width 267 height 56
select select "1w"
select select "6m"
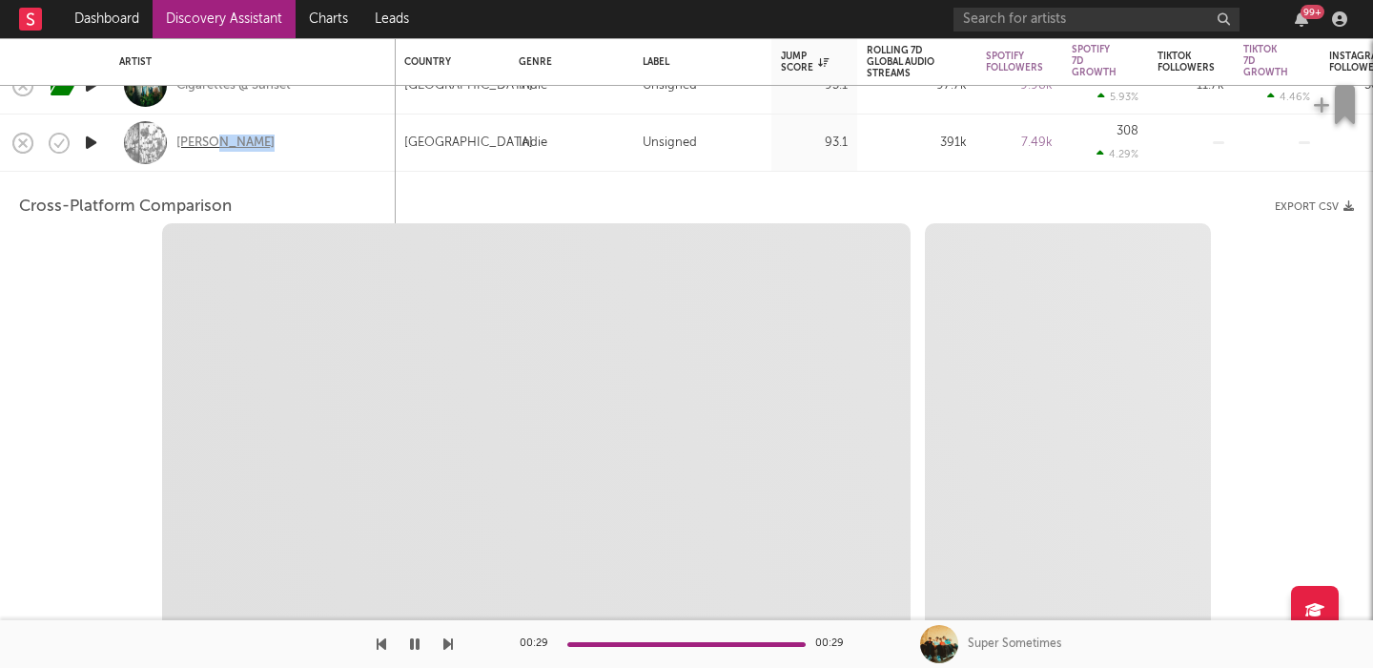
click at [200, 144] on div "Anajay" at bounding box center [225, 142] width 98 height 17
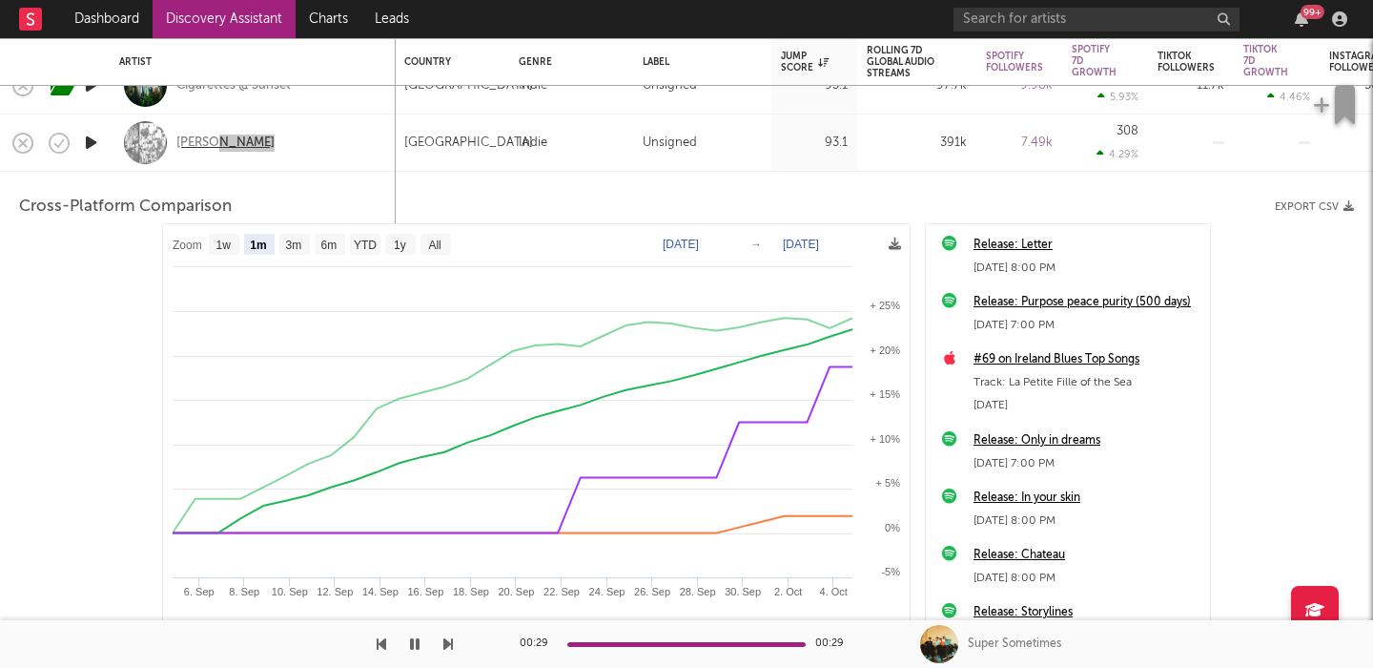
select select "1m"
click at [284, 124] on div "Anajay" at bounding box center [252, 142] width 267 height 56
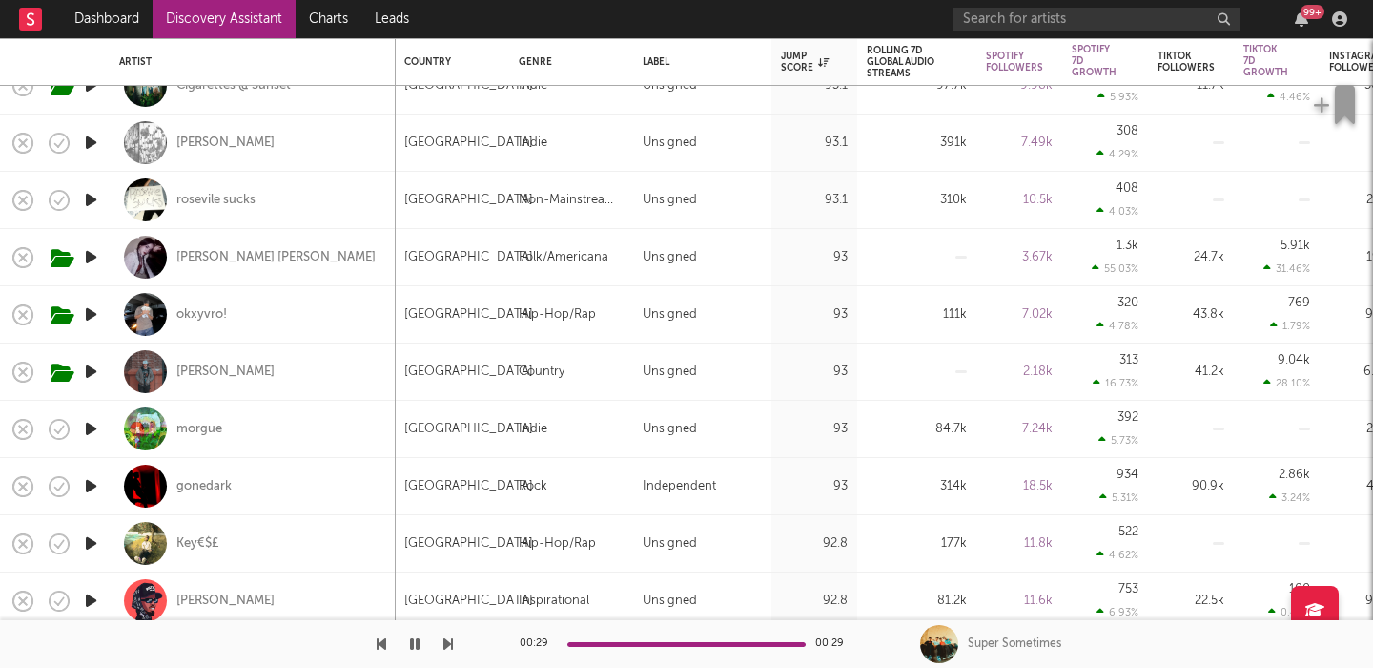
click at [302, 250] on div "Sarah Lola" at bounding box center [252, 257] width 267 height 56
select select "1w"
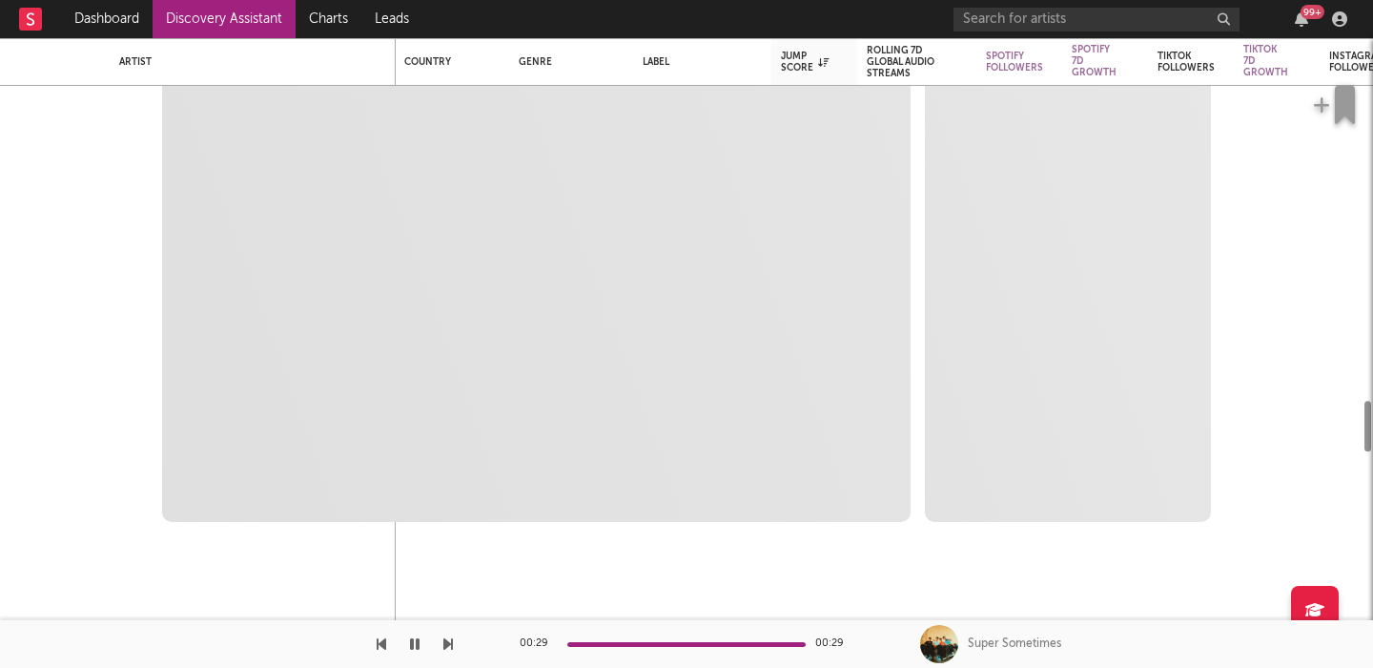
select select "1m"
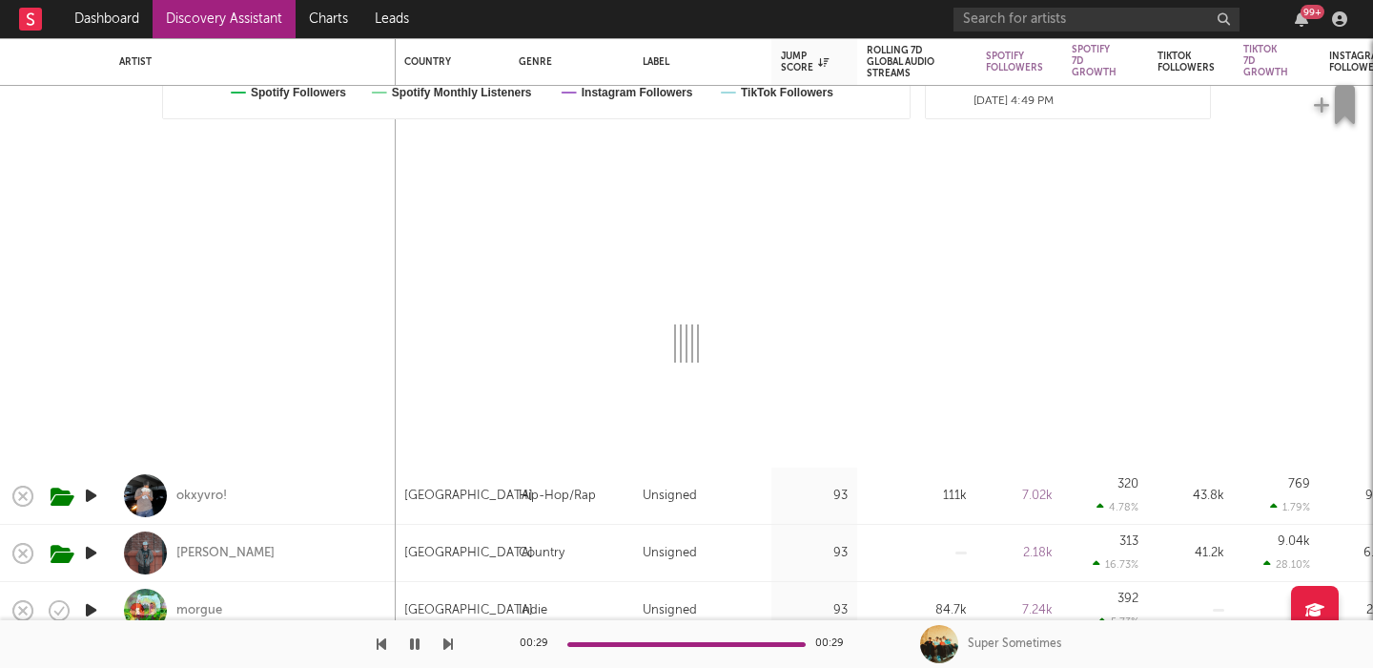
select select "1w"
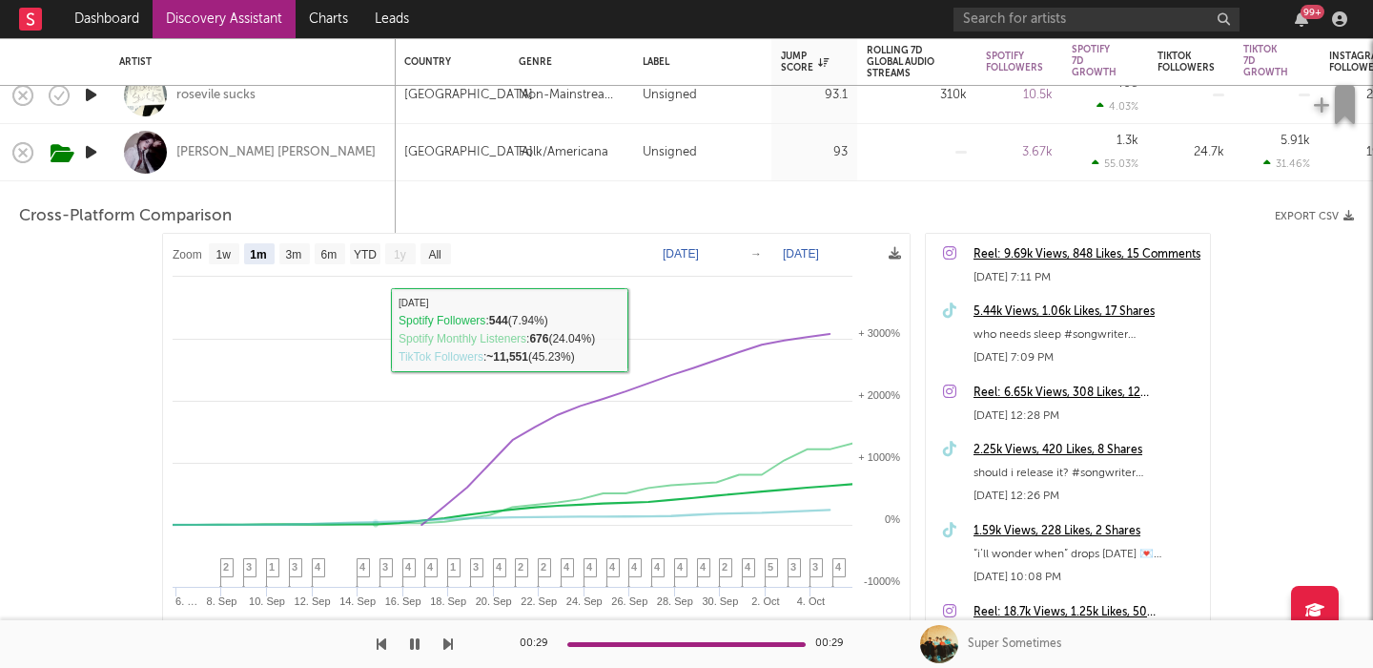
click at [307, 157] on div "Sarah Lola" at bounding box center [252, 152] width 267 height 56
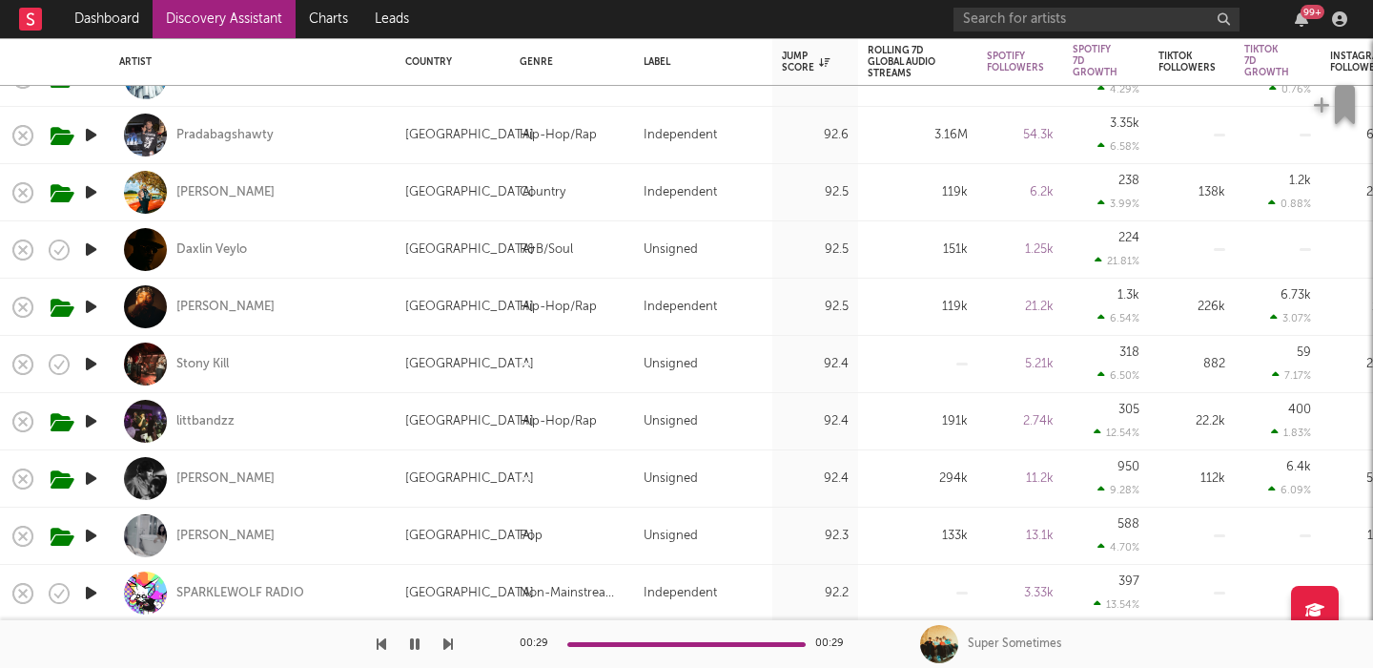
click at [350, 472] on div "Solon Holt" at bounding box center [252, 478] width 267 height 56
select select "1w"
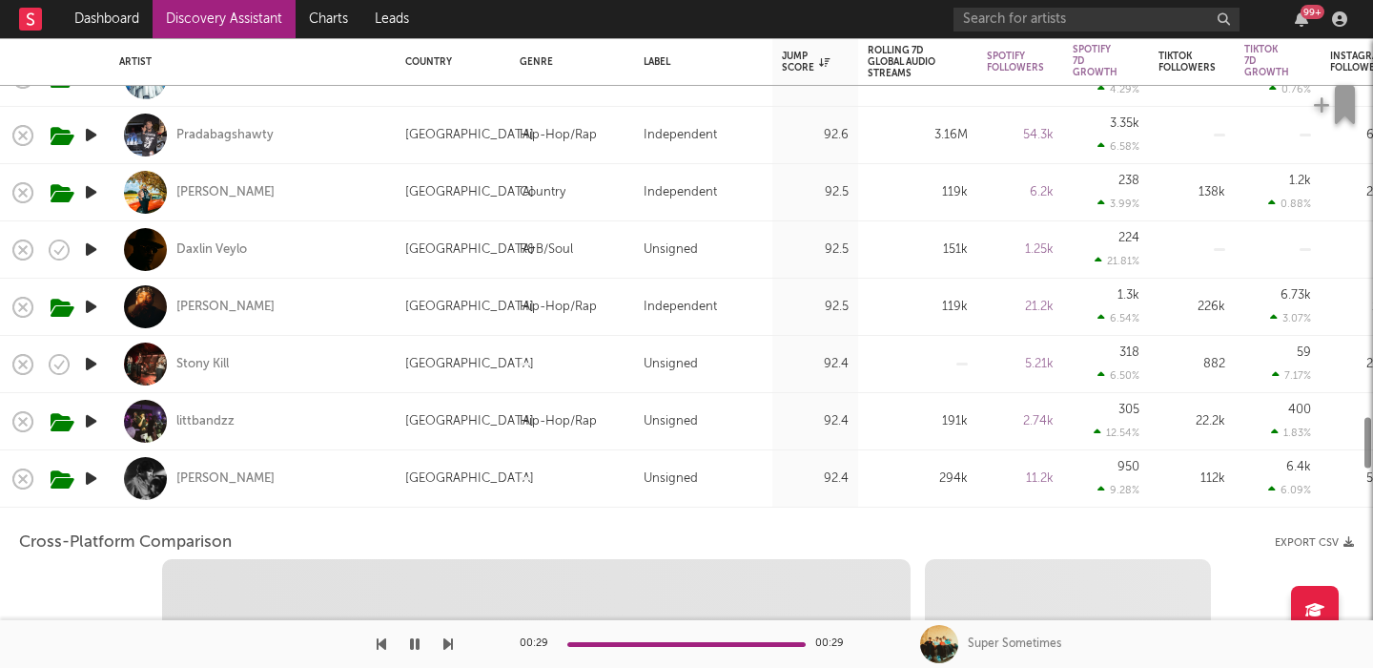
select select "6m"
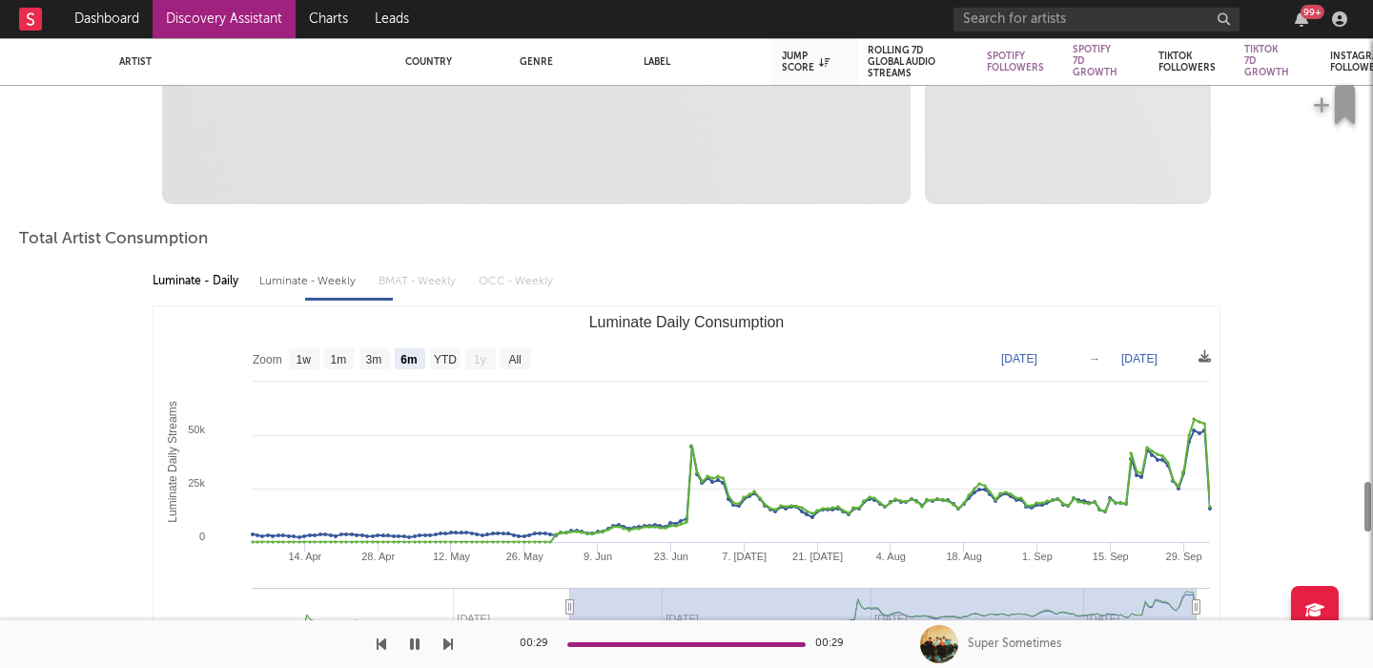
select select "1m"
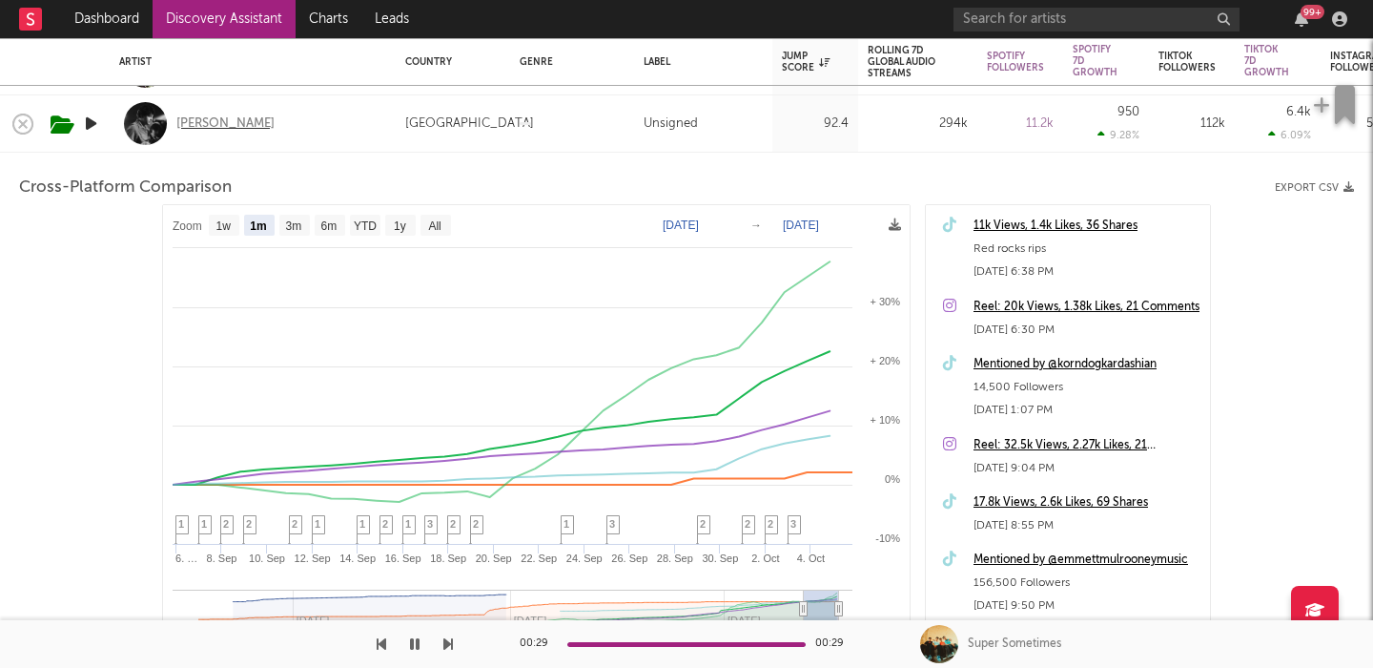
click at [214, 121] on div "Solon Holt" at bounding box center [225, 123] width 98 height 17
click at [360, 117] on div "Solon Holt" at bounding box center [252, 123] width 267 height 56
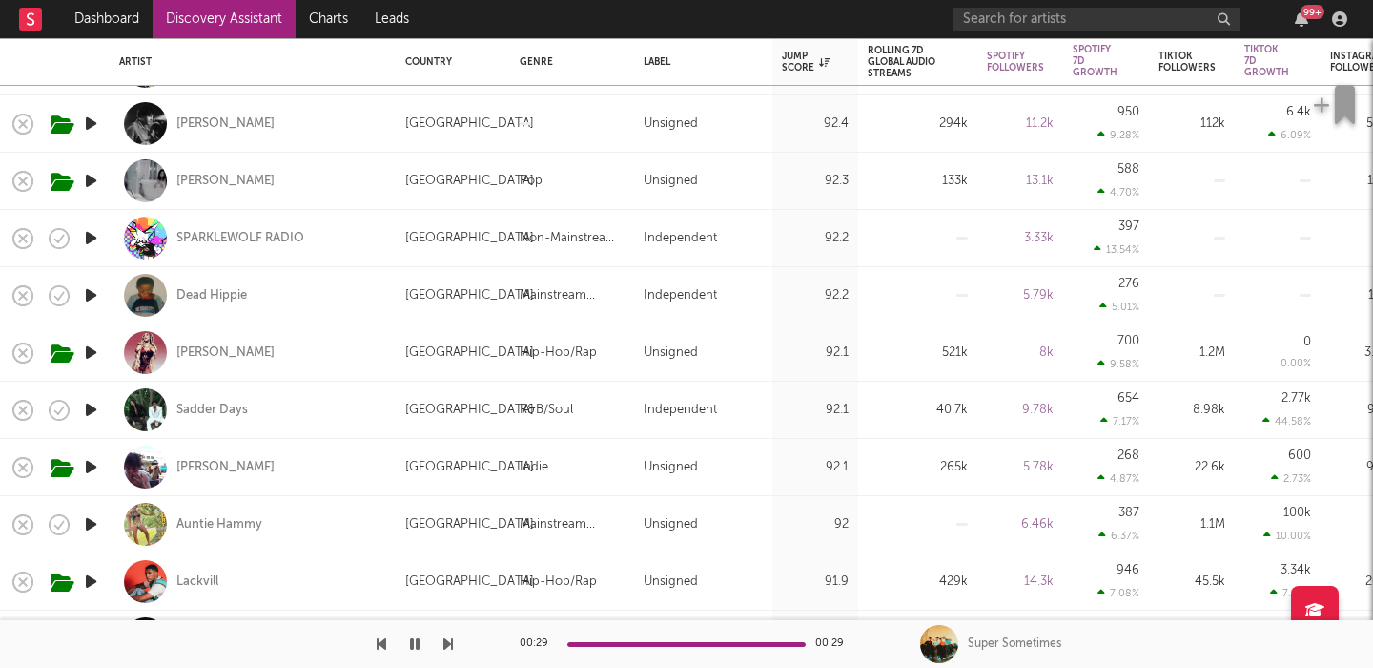
click at [353, 187] on div "Cece Natalie" at bounding box center [252, 181] width 267 height 56
select select "1w"
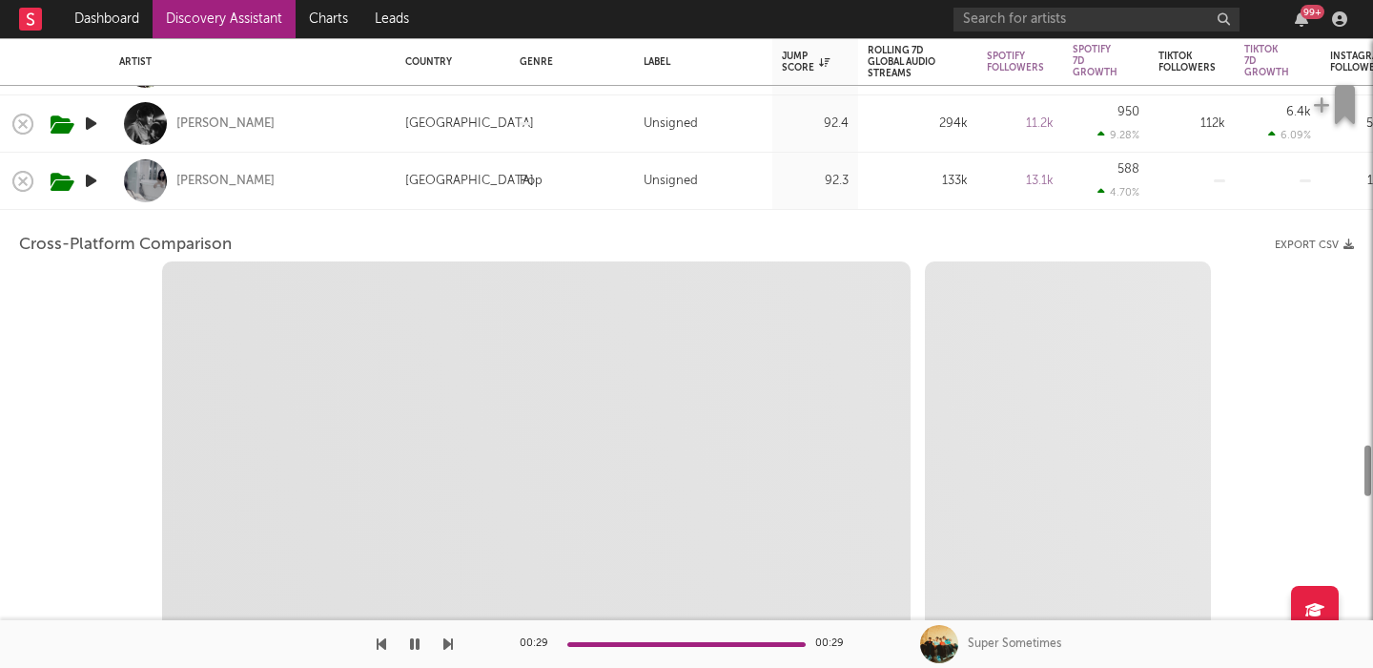
select select "6m"
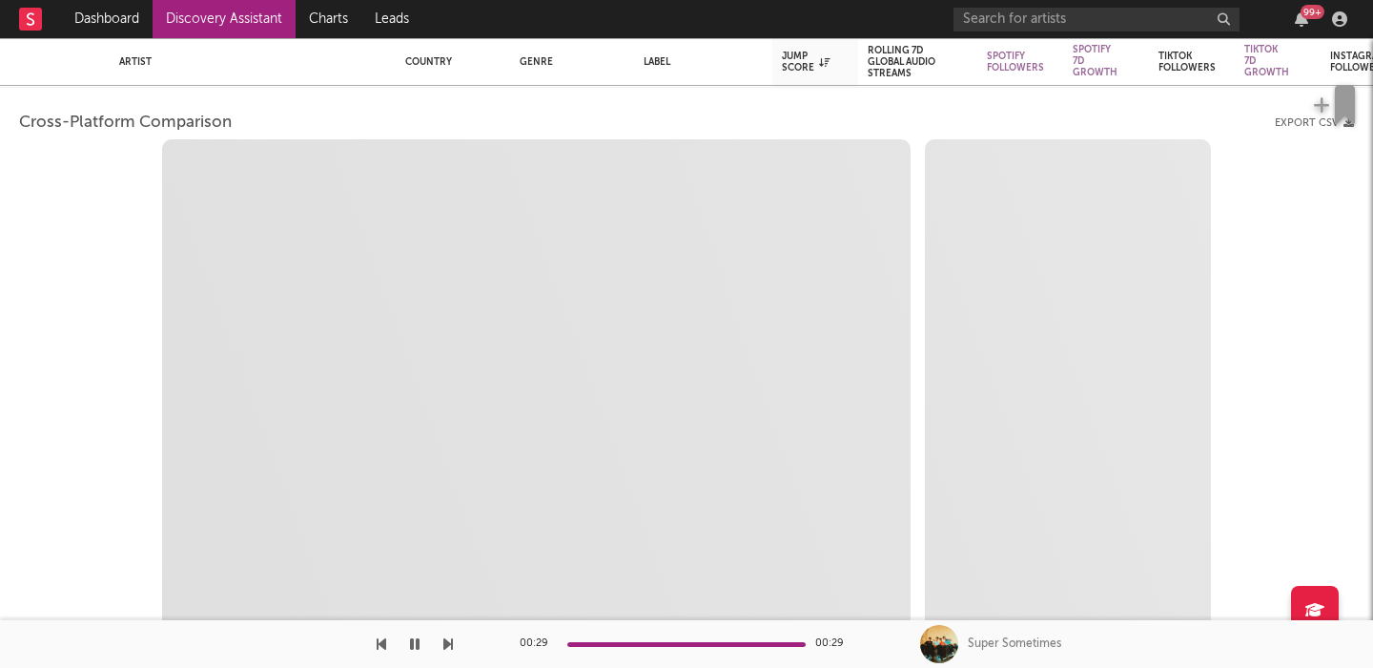
select select "1m"
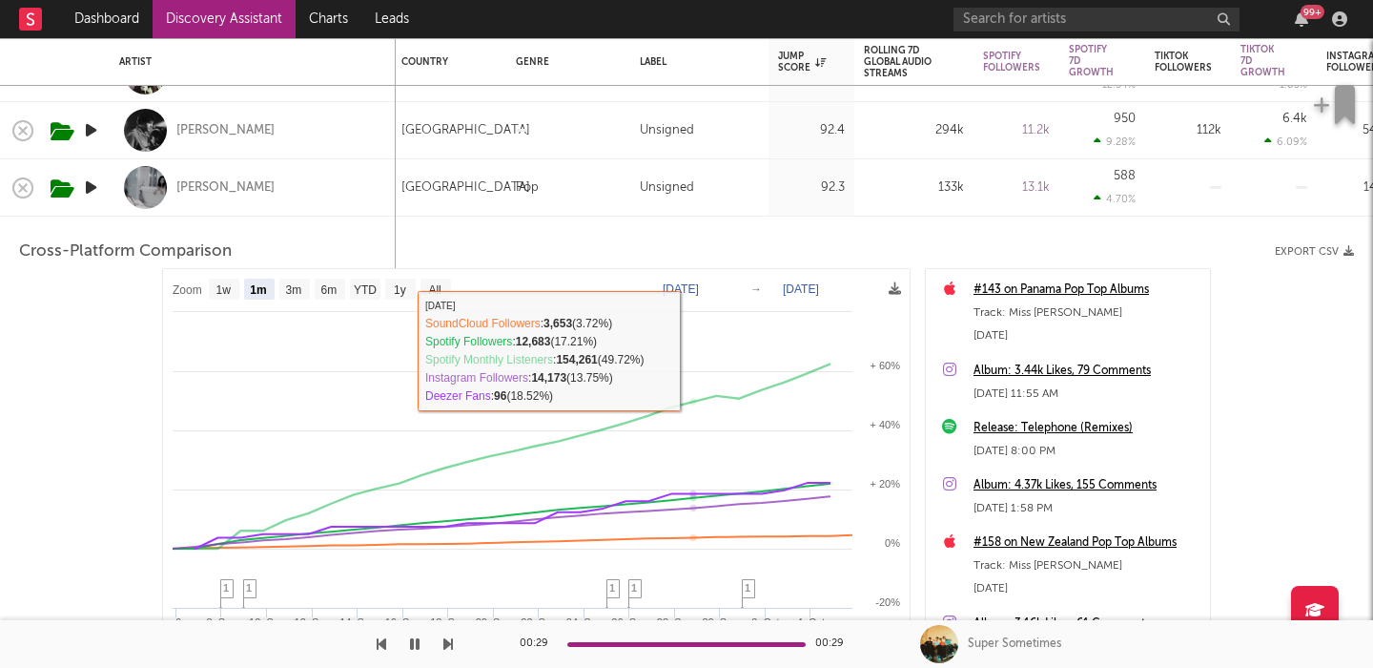
click at [314, 185] on div "Cece Natalie" at bounding box center [252, 187] width 267 height 56
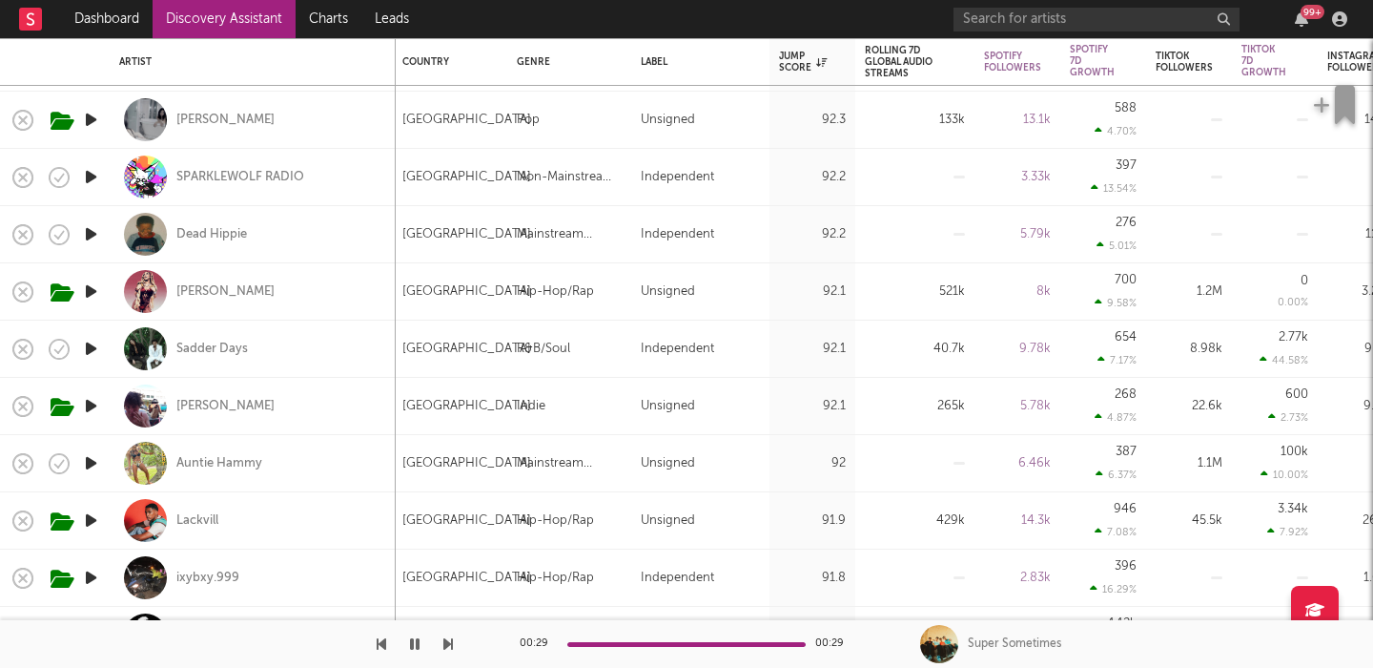
click at [311, 297] on div "Natalie Nunn" at bounding box center [252, 291] width 267 height 56
select select "1w"
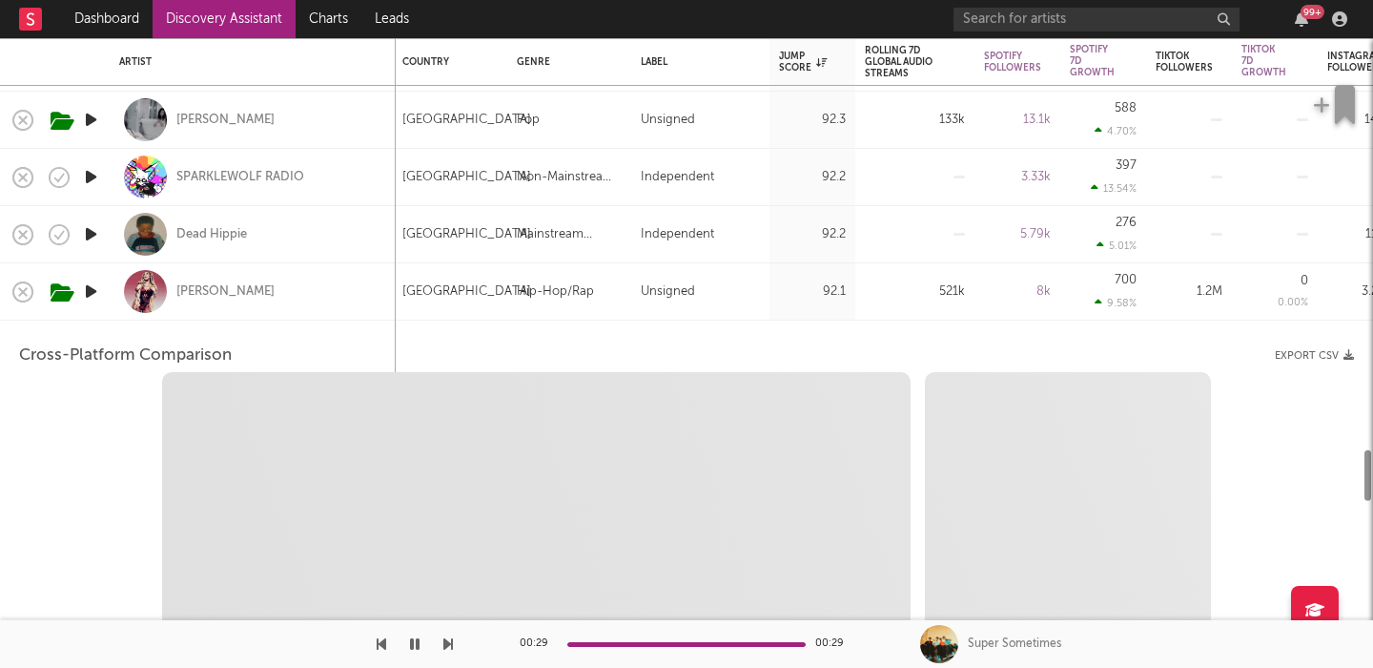
select select "1w"
select select "1m"
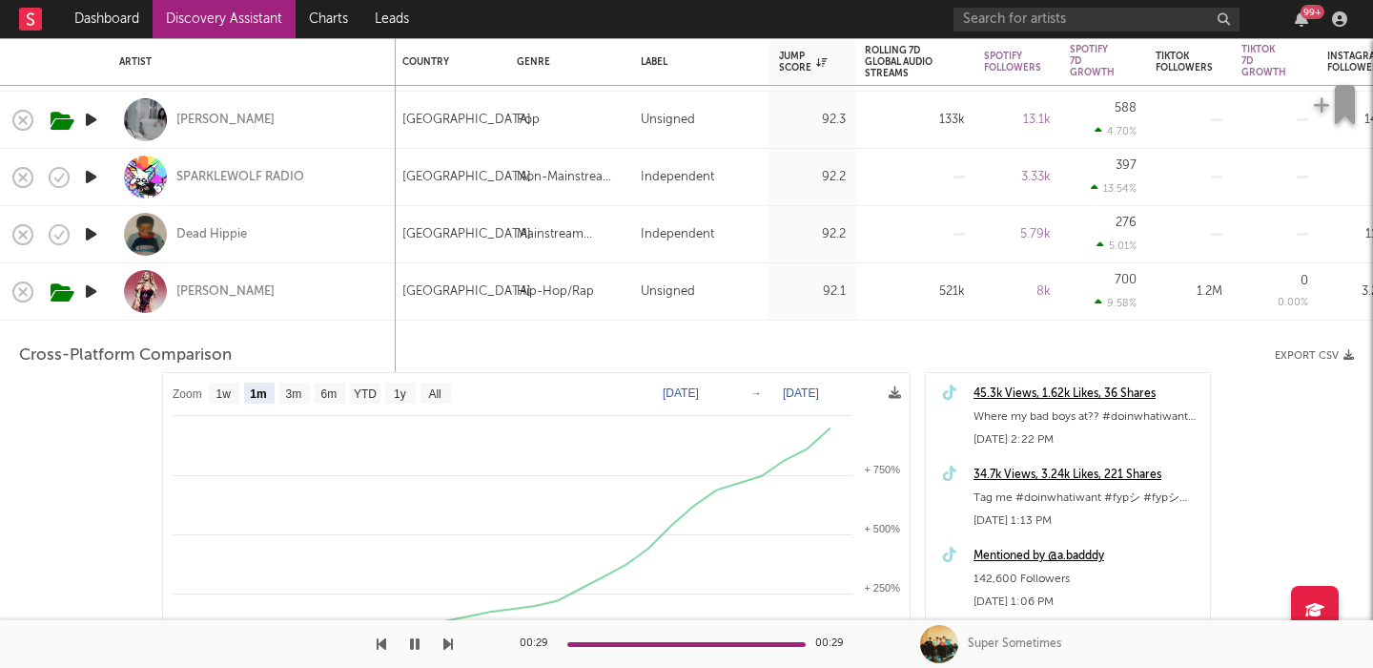
click at [277, 296] on div "Natalie Nunn" at bounding box center [252, 291] width 267 height 56
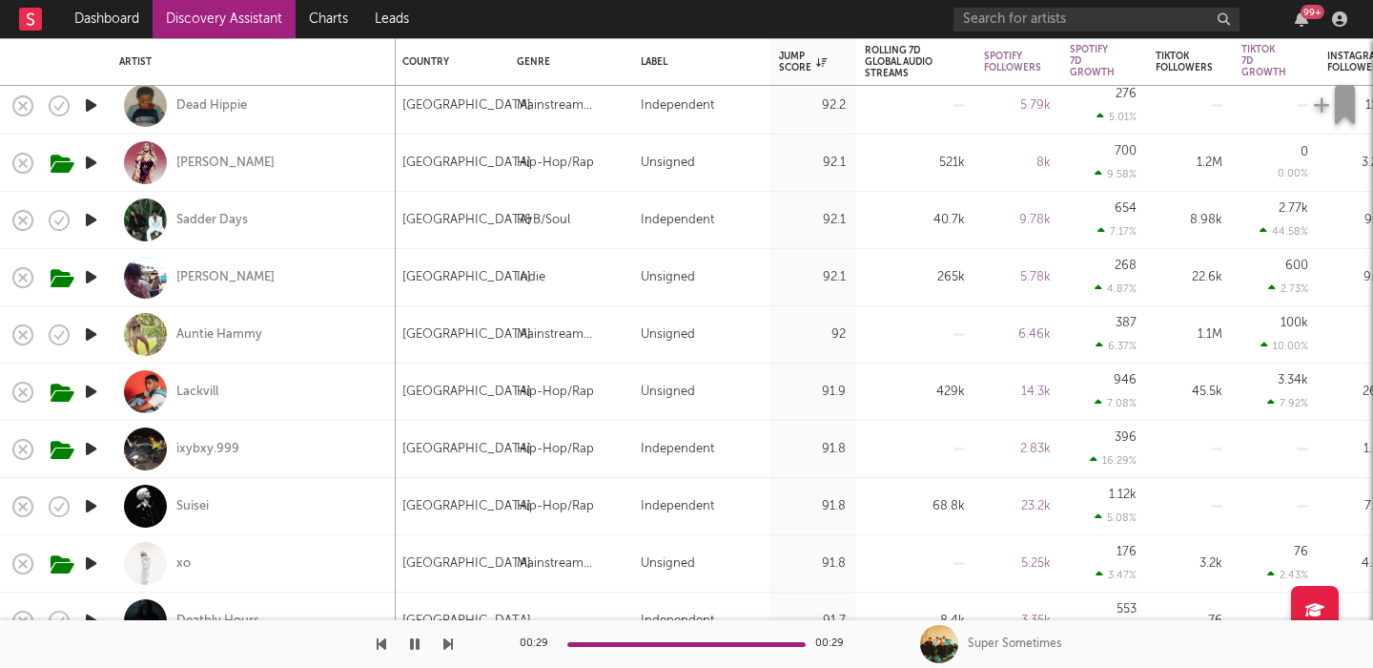
click at [307, 288] on div "Benny Bellson" at bounding box center [252, 277] width 267 height 56
select select "1w"
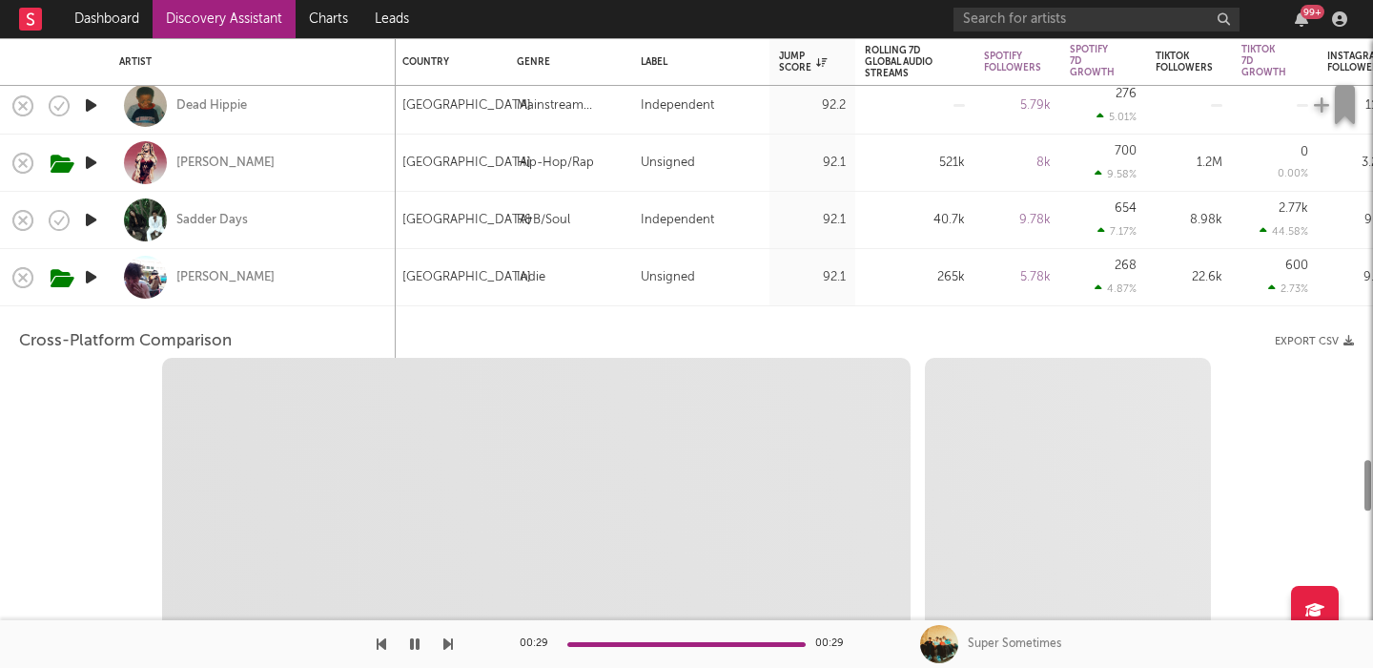
select select "6m"
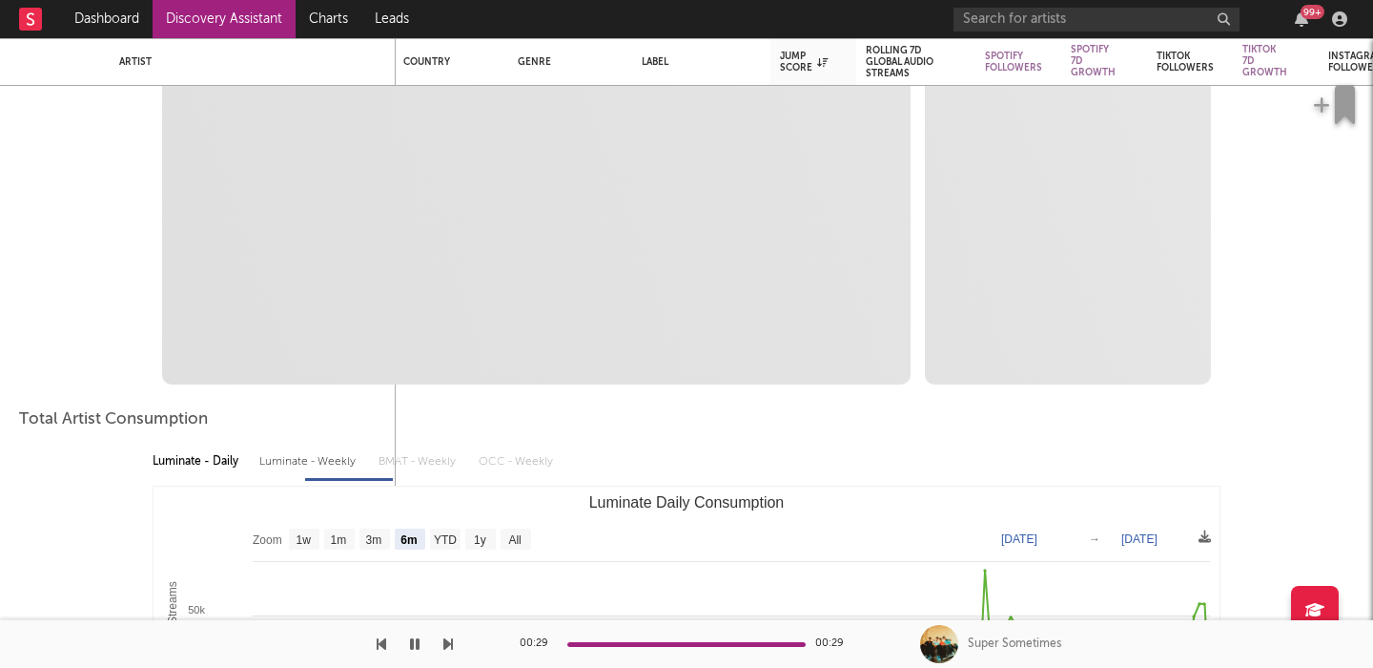
select select "1m"
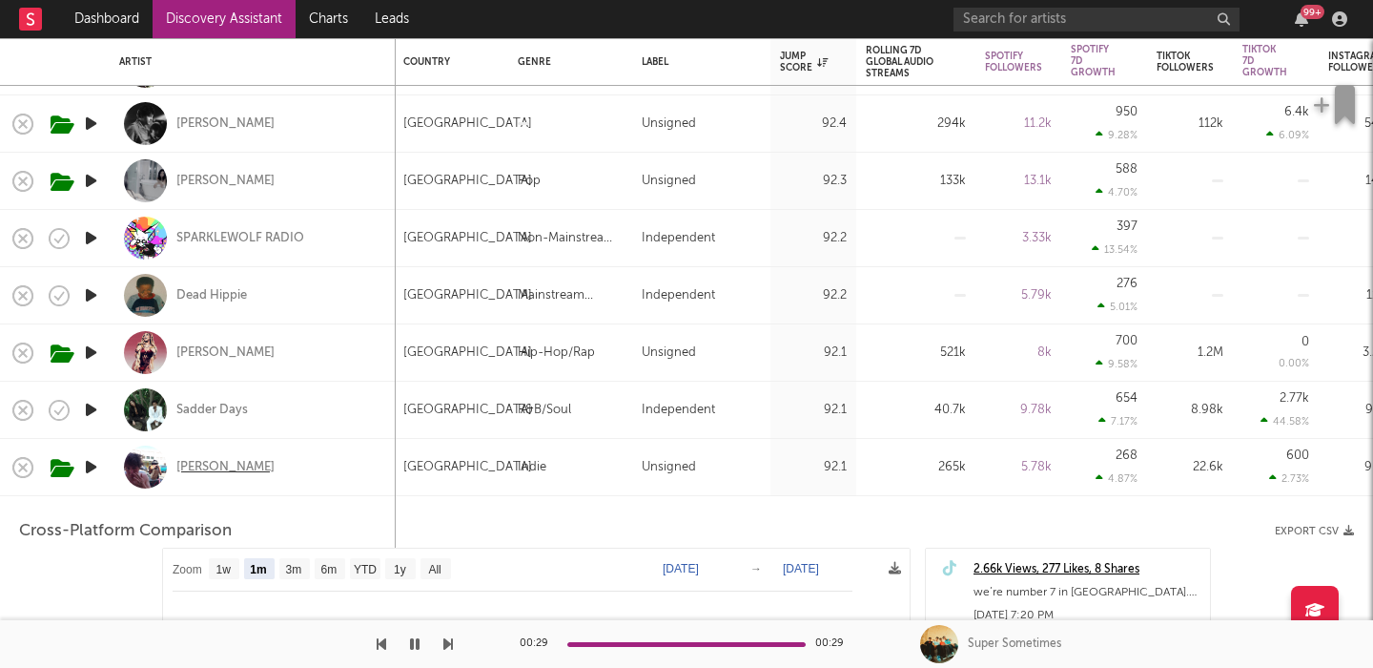
click at [218, 467] on div "Benny Bellson" at bounding box center [225, 467] width 98 height 17
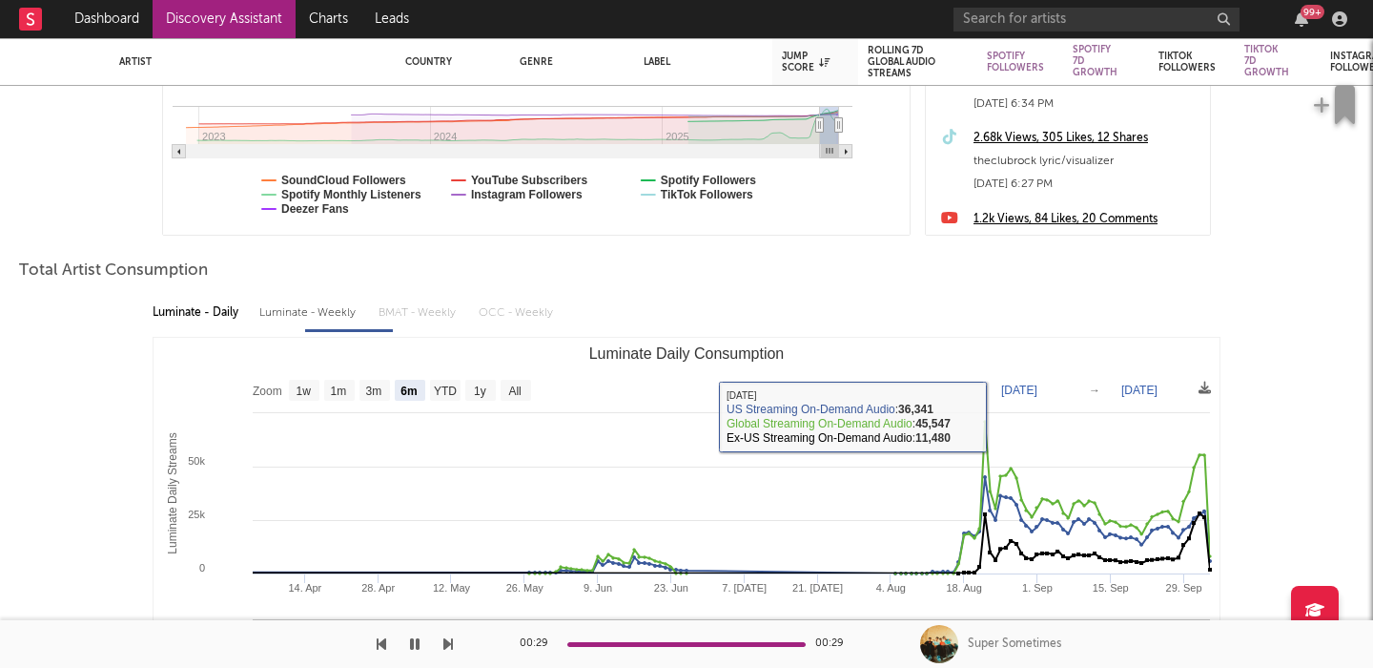
click at [307, 322] on div "Luminate - Weekly" at bounding box center [309, 313] width 100 height 32
select select "6m"
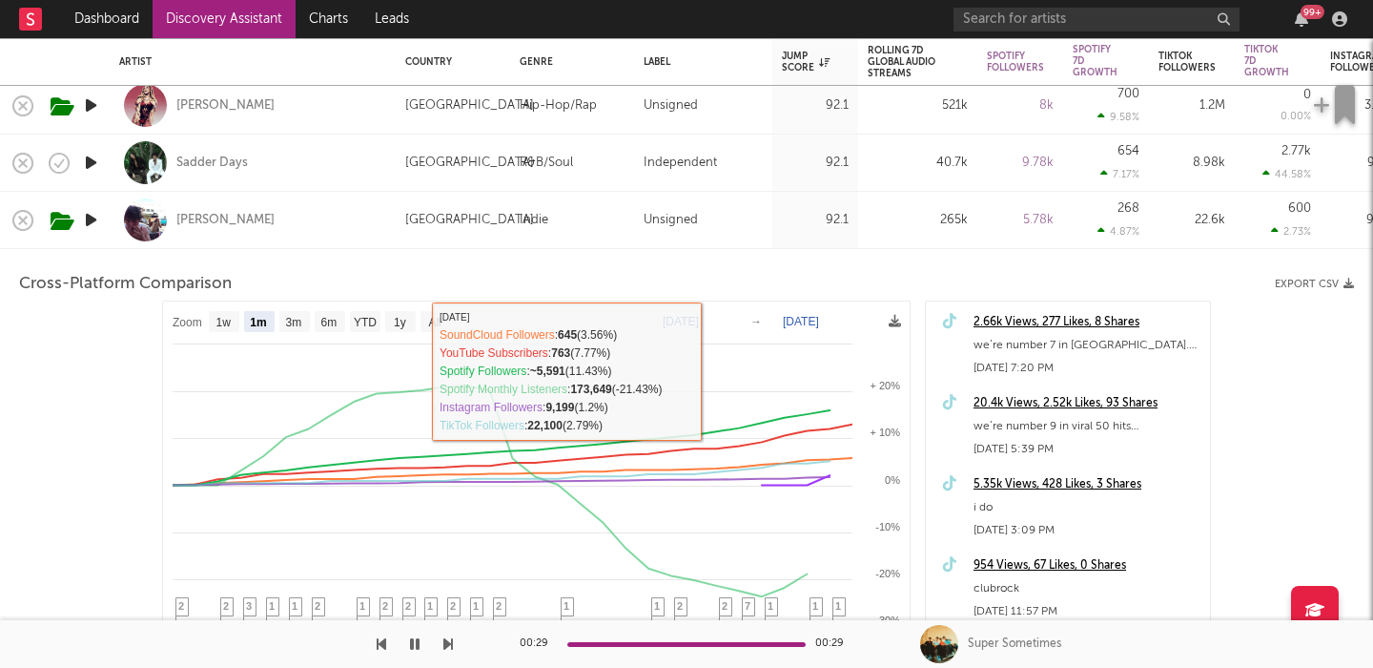
click at [321, 216] on div "Benny Bellson" at bounding box center [252, 220] width 267 height 56
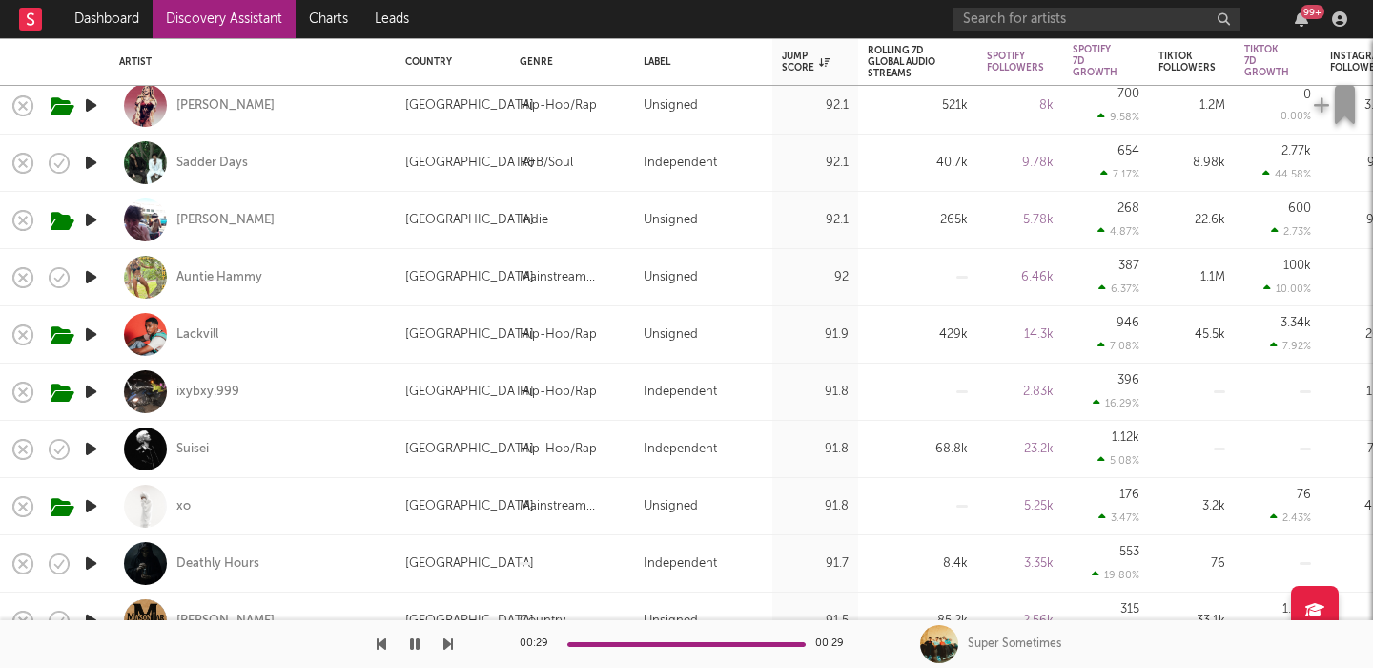
click at [317, 263] on div "Auntie Hammy" at bounding box center [252, 277] width 267 height 56
select select "1w"
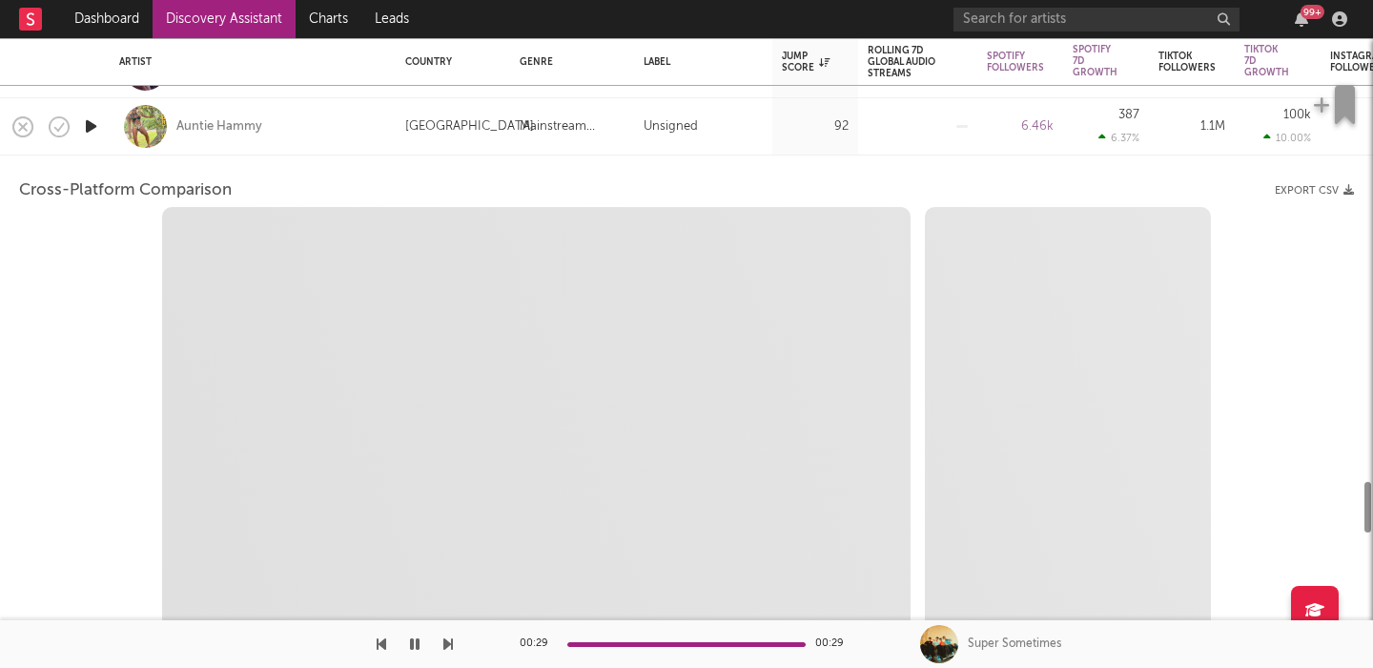
select select "6m"
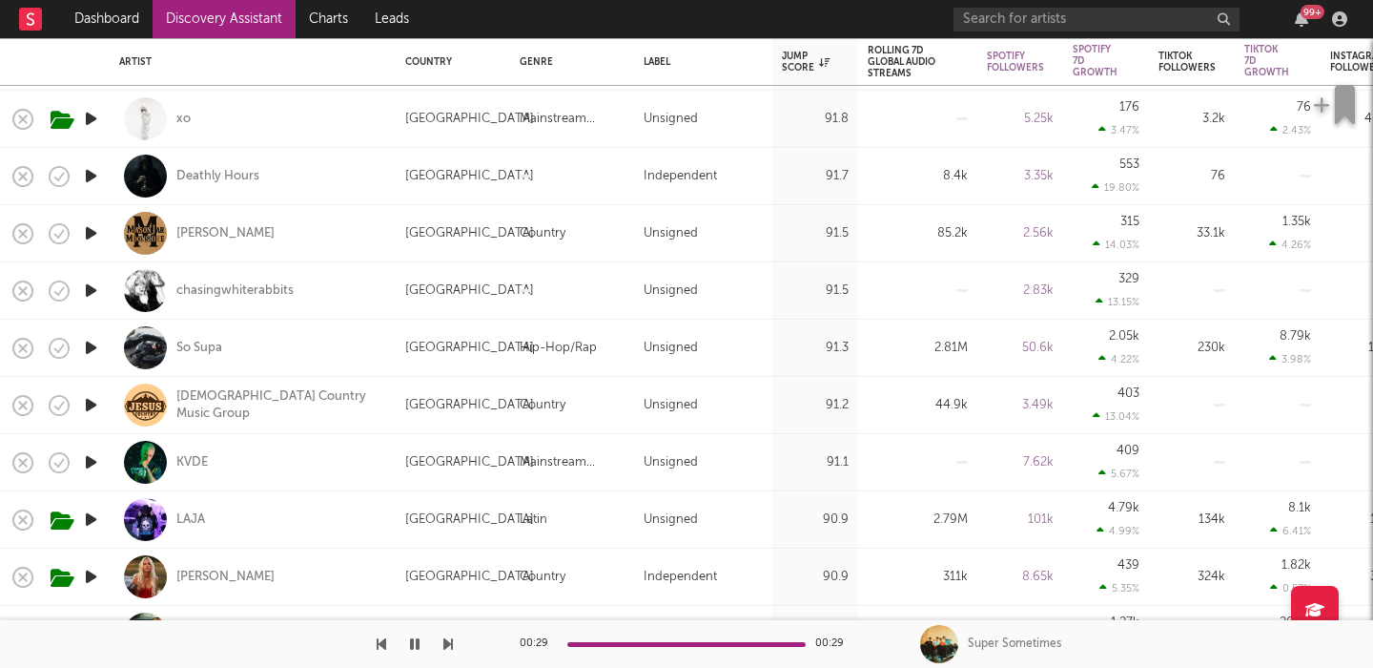
select select "1m"
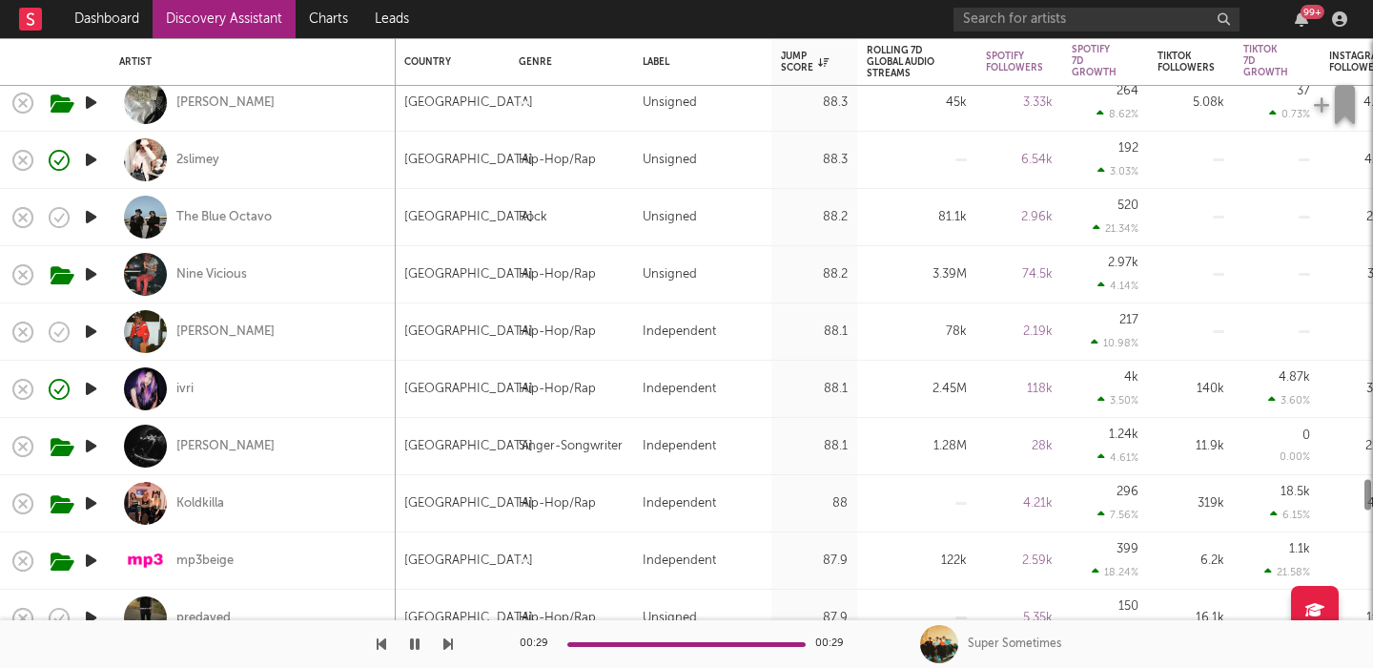
click at [326, 387] on div "ivri" at bounding box center [252, 388] width 267 height 56
select select "1w"
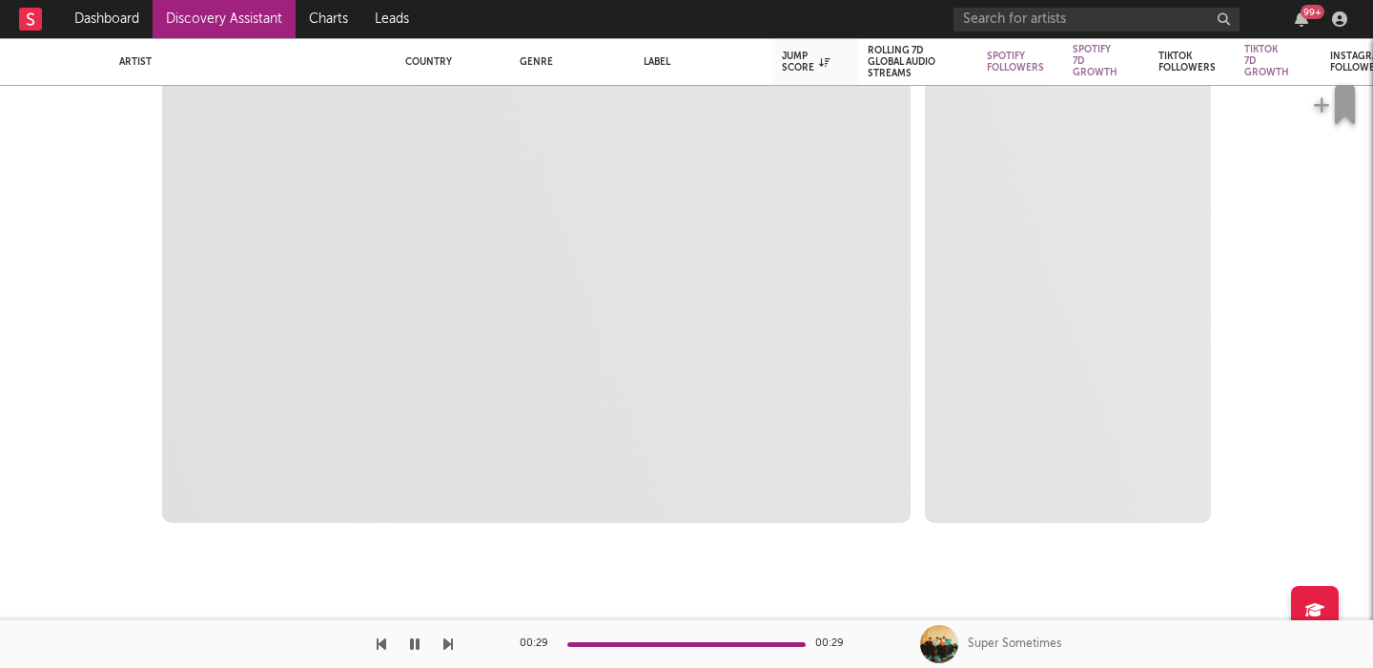
select select "6m"
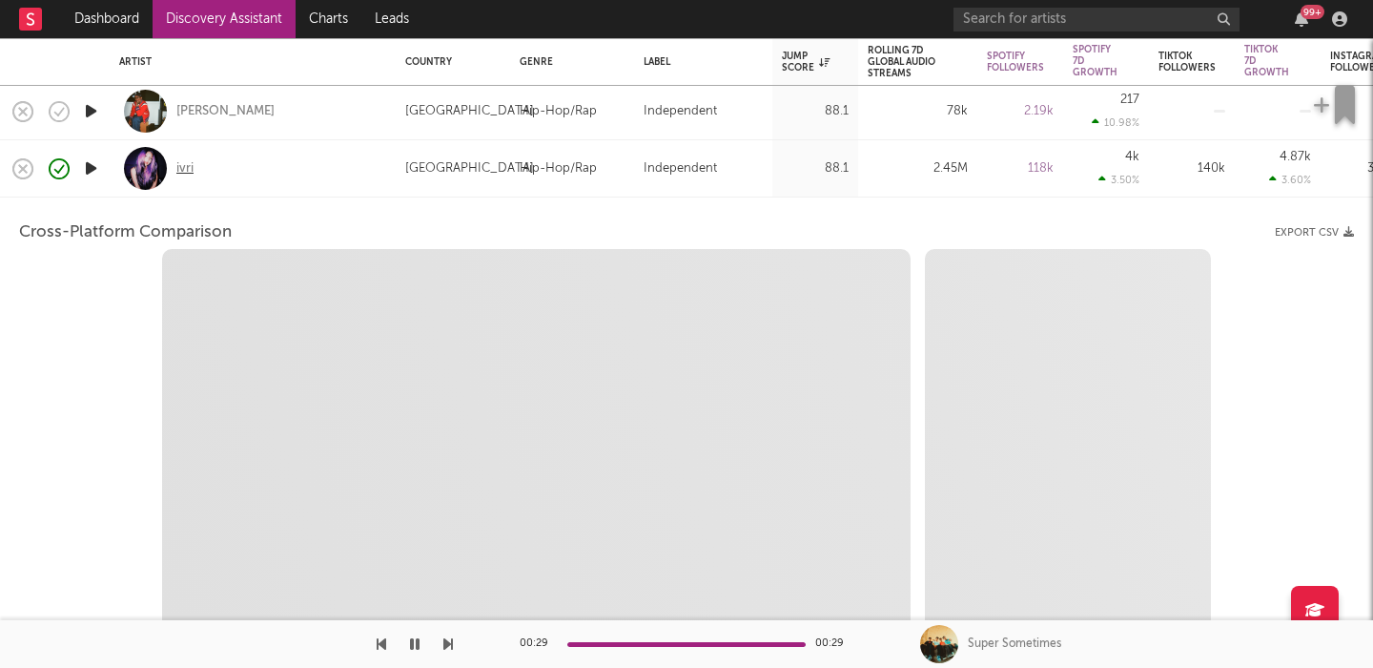
click at [186, 164] on div "ivri" at bounding box center [184, 168] width 17 height 17
select select "1m"
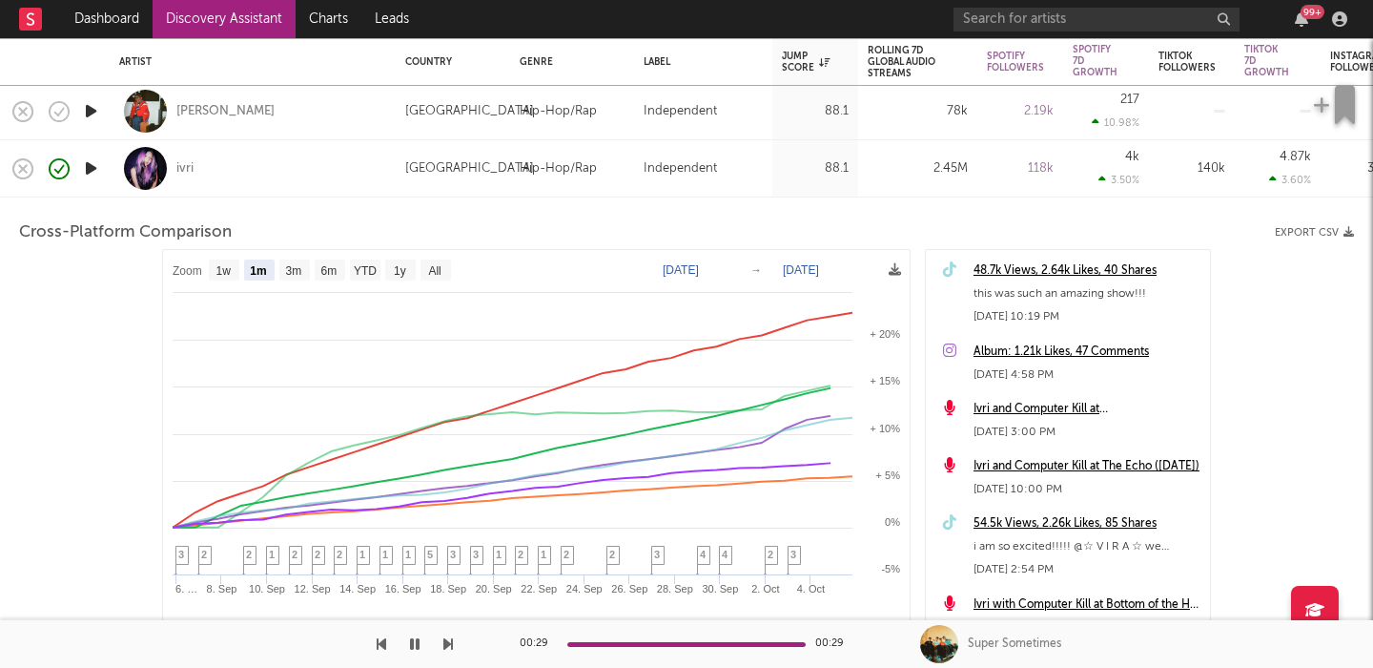
click at [288, 178] on div "ivri" at bounding box center [252, 168] width 267 height 56
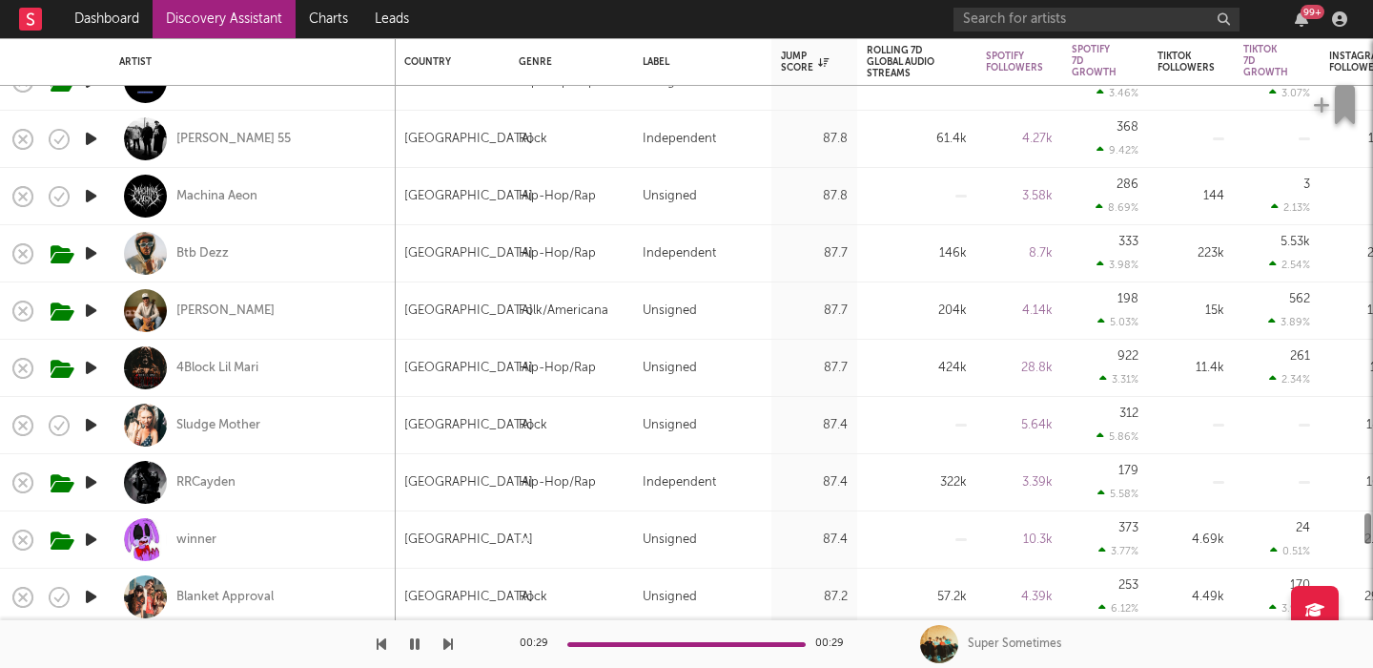
click at [344, 323] on div "Luke Rob" at bounding box center [252, 310] width 267 height 56
select select "1w"
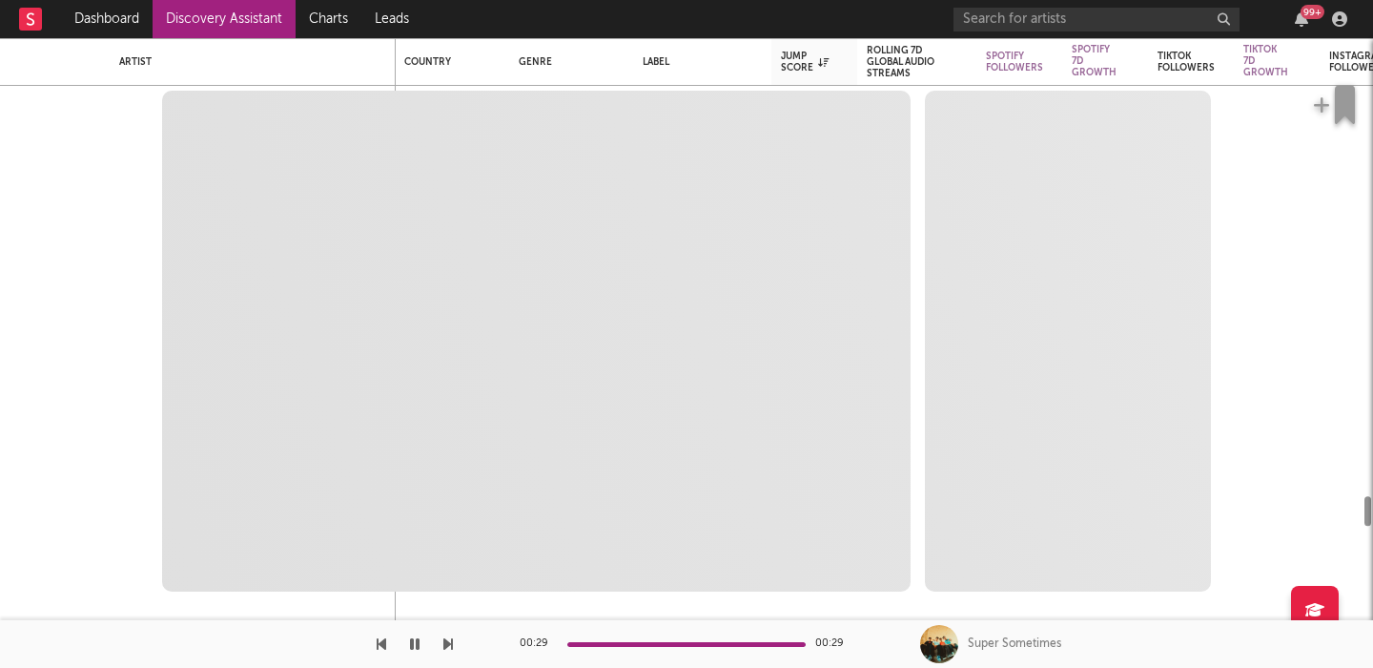
select select "6m"
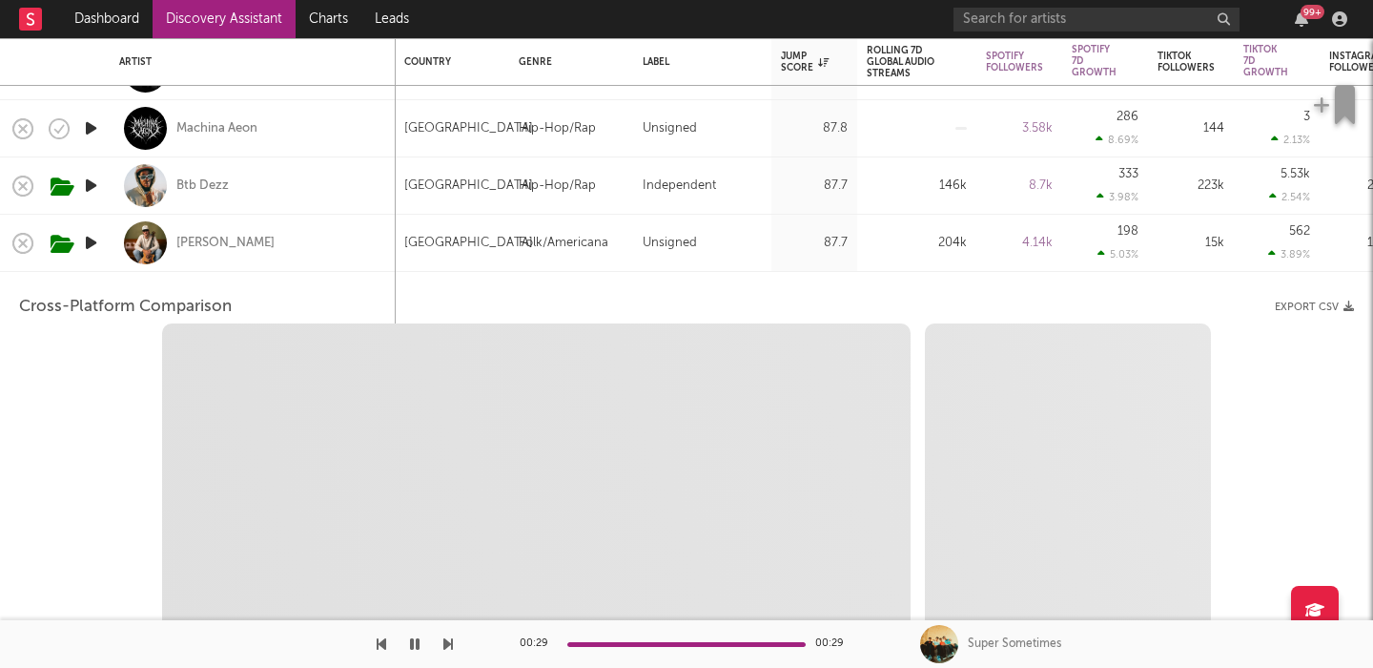
click at [313, 252] on div "Luke Rob" at bounding box center [252, 243] width 267 height 56
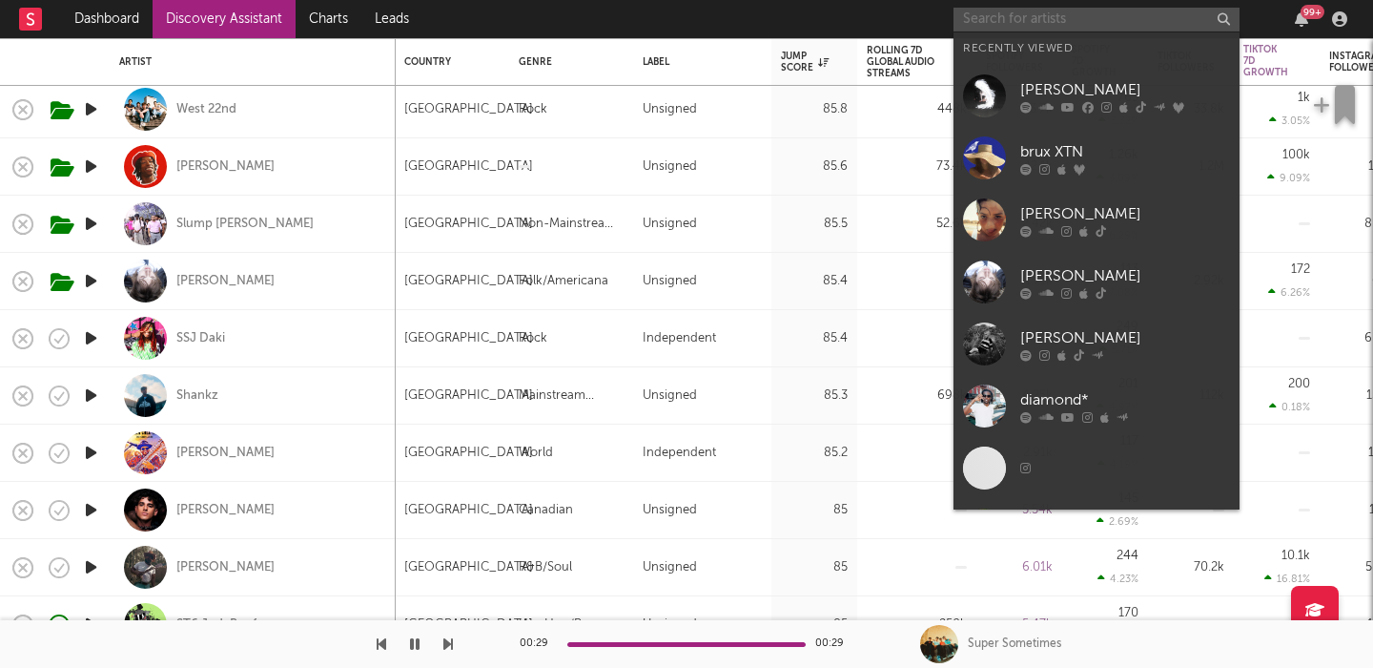
click at [1084, 30] on input "text" at bounding box center [1097, 20] width 286 height 24
paste input "https://open.spotify.com/artist/2mt0DSoD1Lc8halPyRTVHP?si=D_qcSvS3TRC9EAgk9XDEqQ"
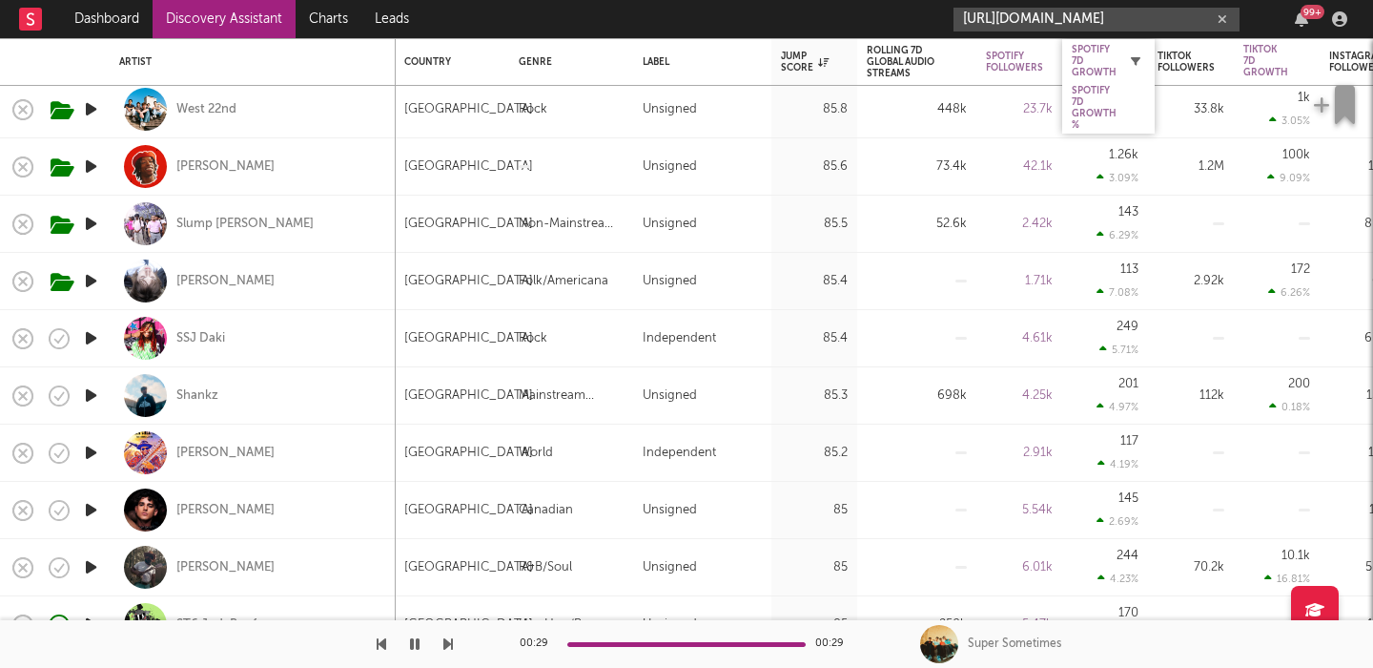
scroll to position [0, 325]
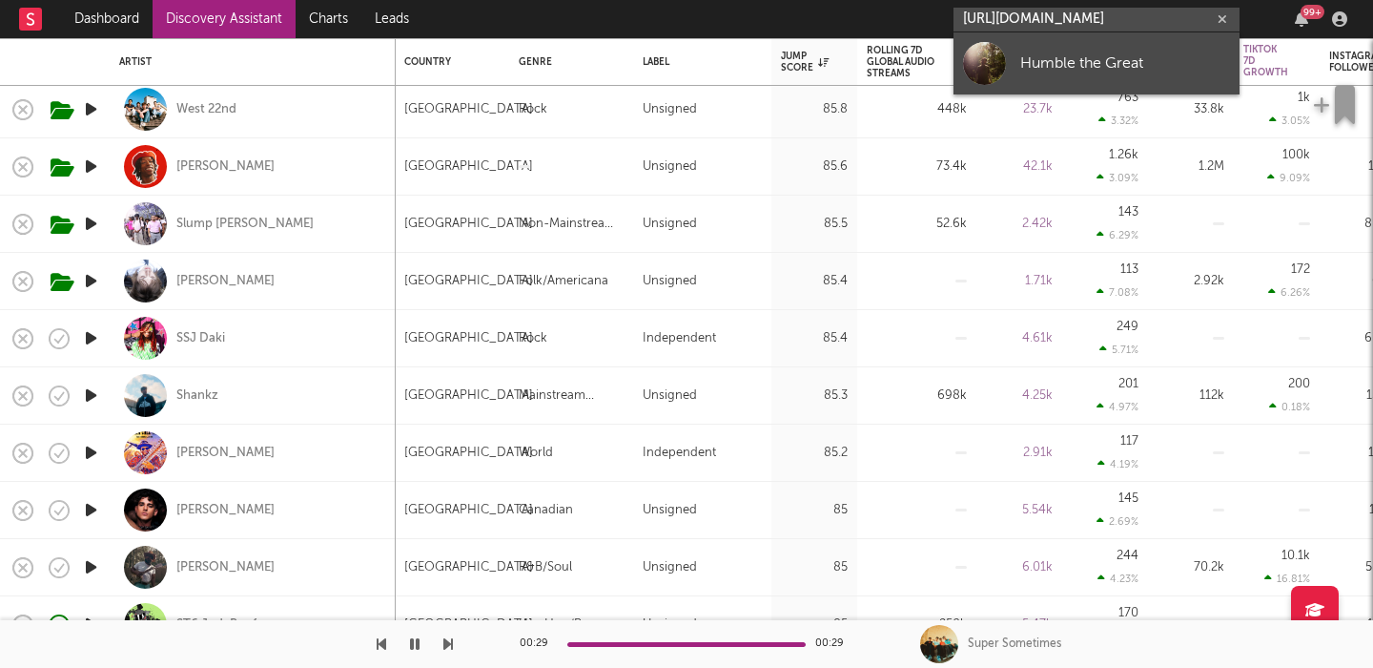
type input "https://open.spotify.com/artist/2mt0DSoD1Lc8halPyRTVHP?si=D_qcSvS3TRC9EAgk9XDEqQ"
click at [1093, 63] on div "Humble the Great" at bounding box center [1125, 62] width 210 height 23
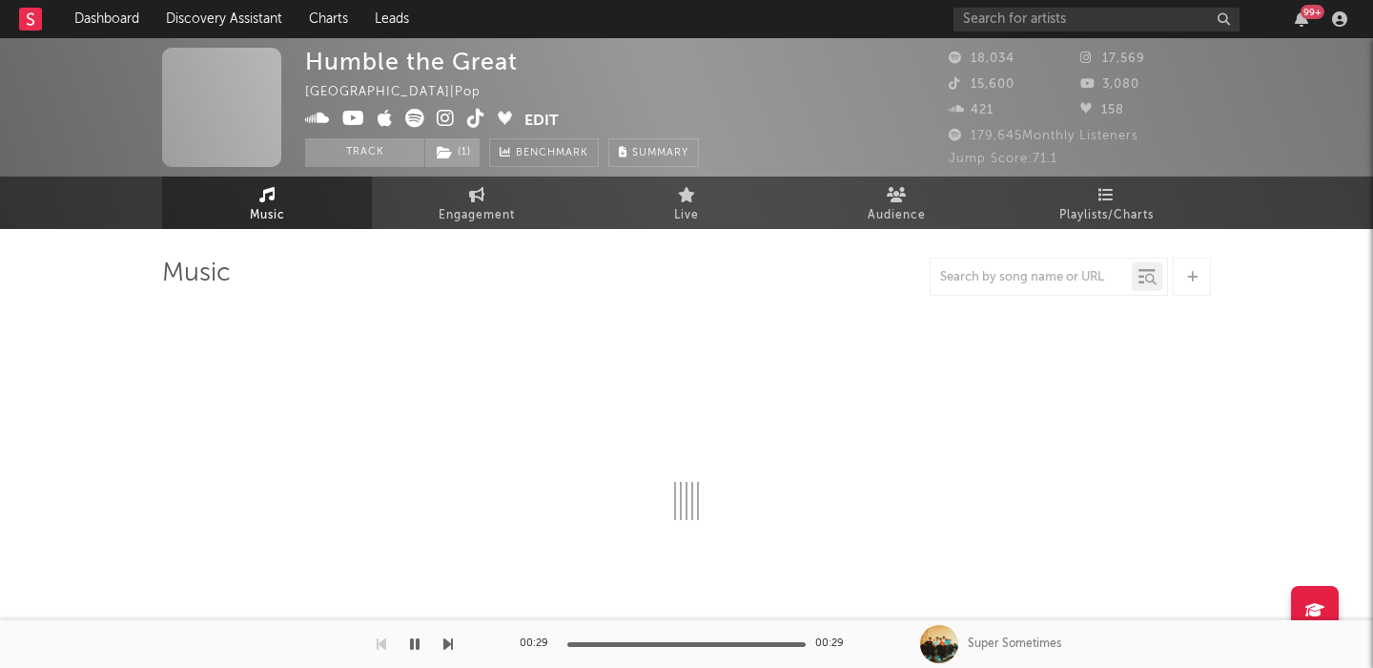
select select "6m"
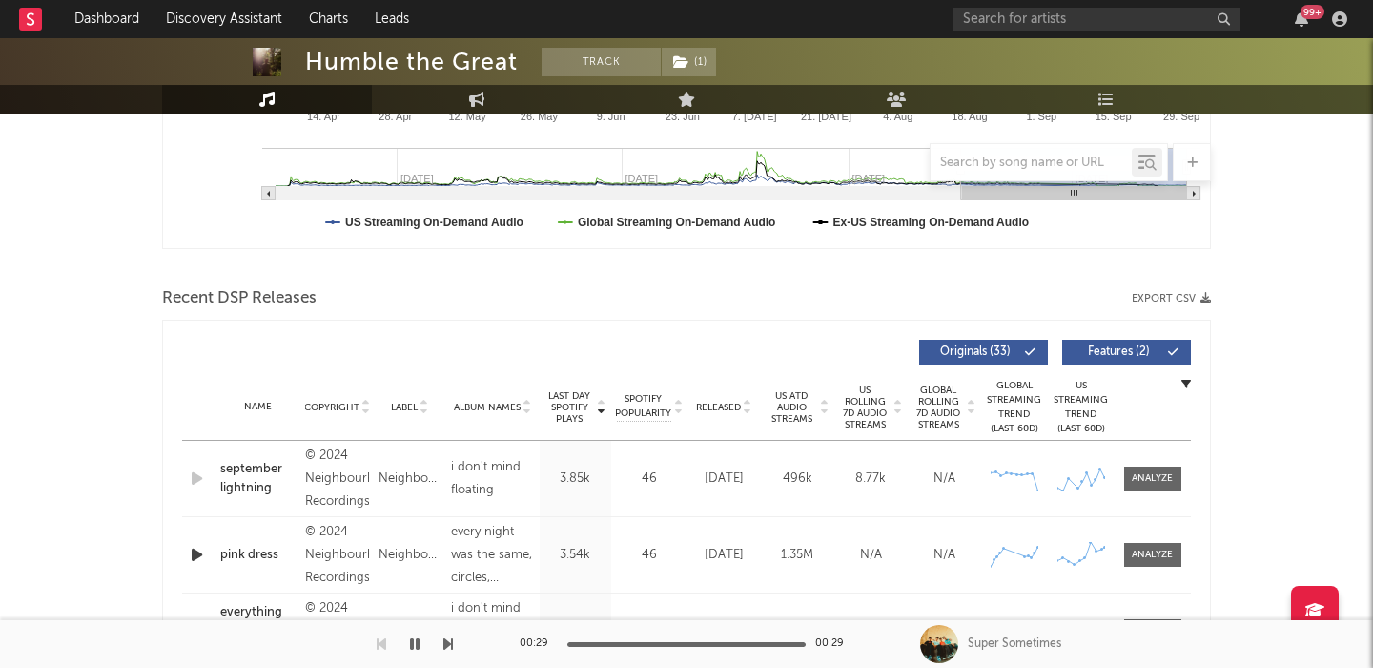
scroll to position [745, 0]
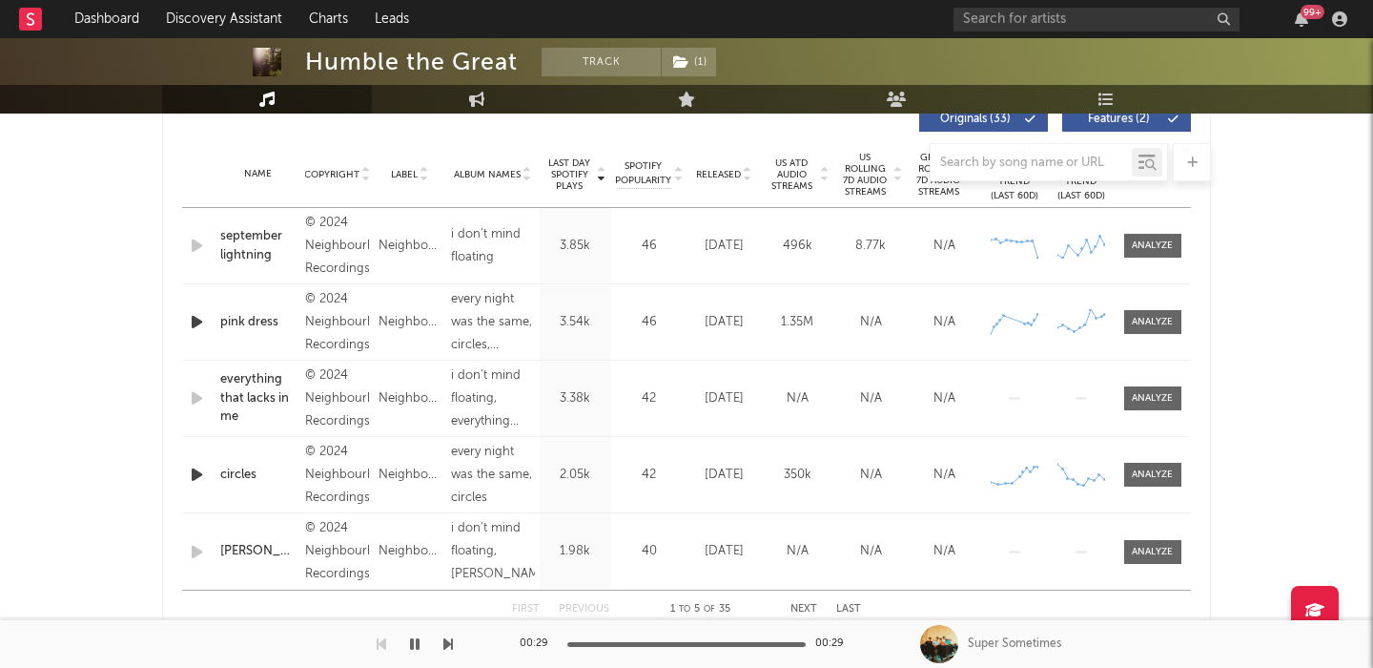
click at [719, 172] on div at bounding box center [686, 162] width 1049 height 38
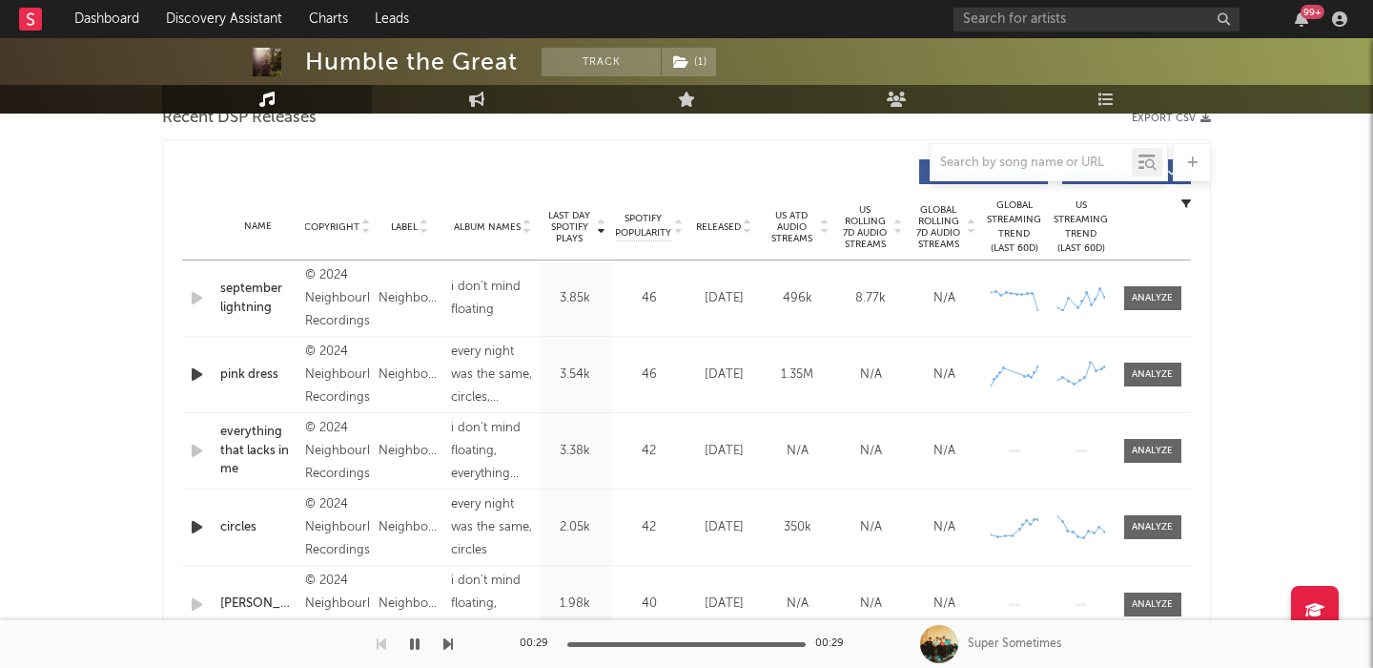
click at [719, 227] on span "Released" at bounding box center [718, 226] width 45 height 11
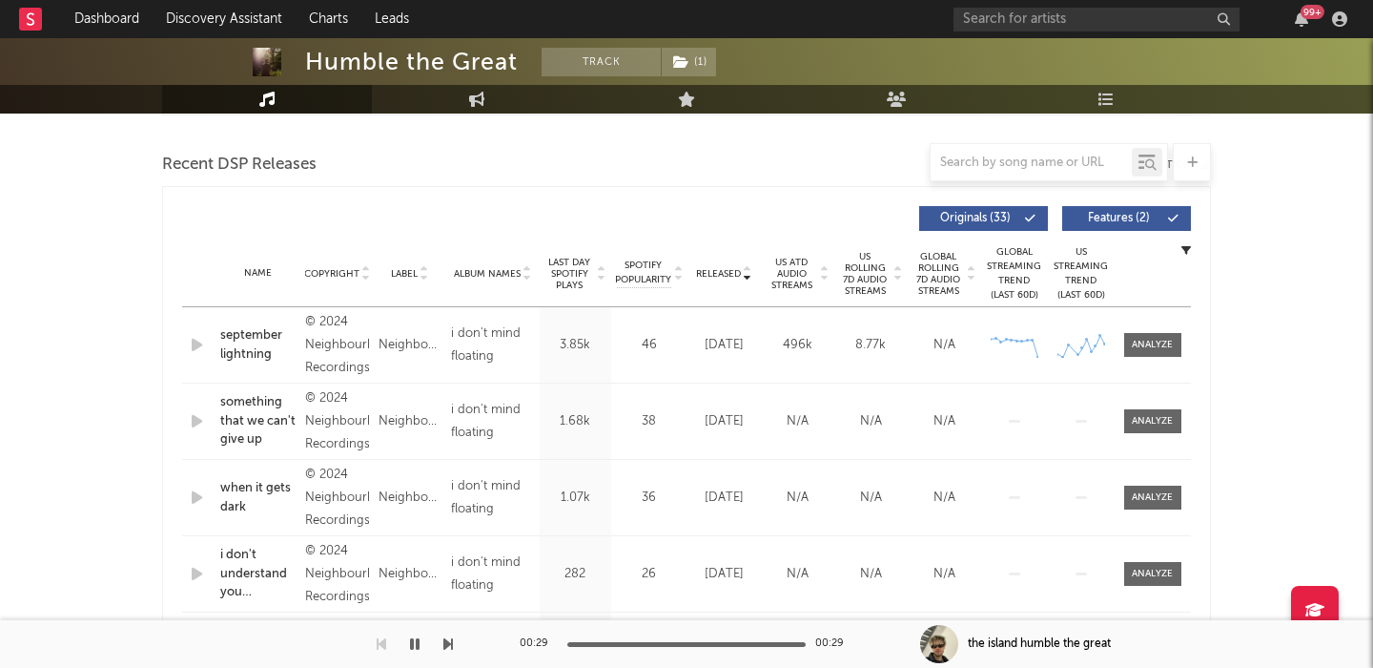
scroll to position [642, 0]
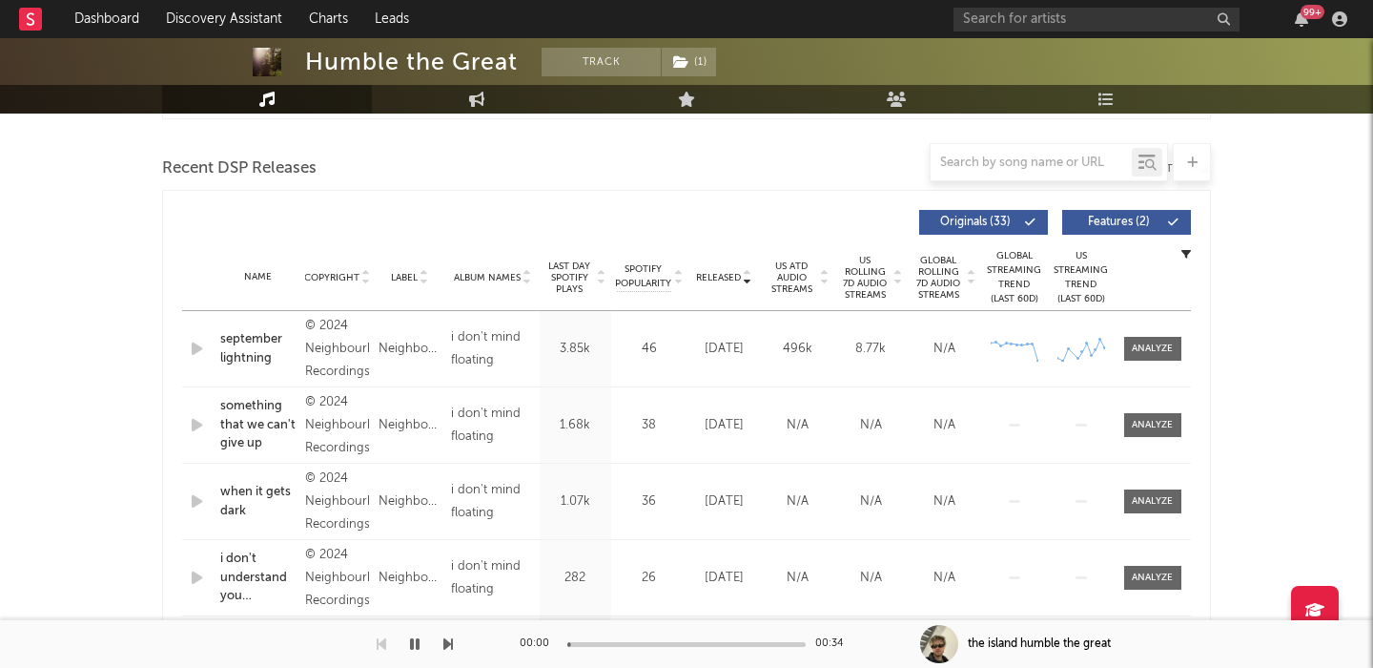
click at [1119, 217] on span "Features ( 2 )" at bounding box center [1119, 221] width 88 height 11
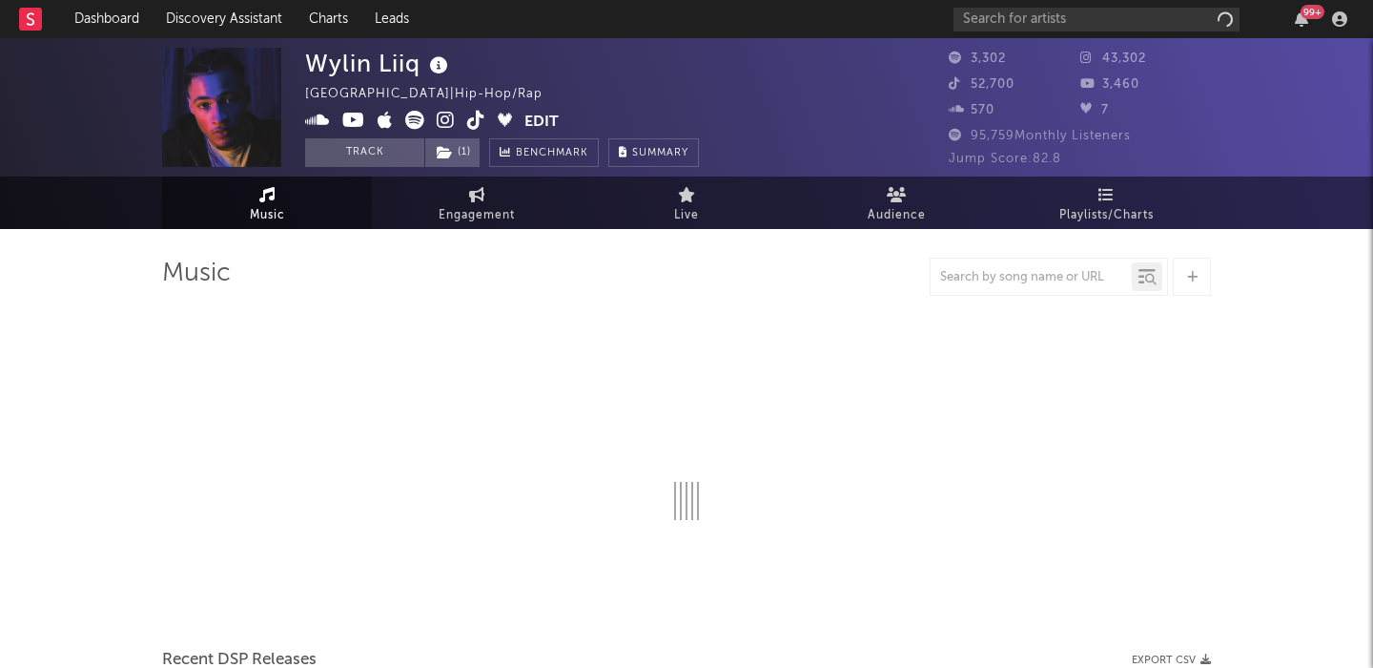
select select "1w"
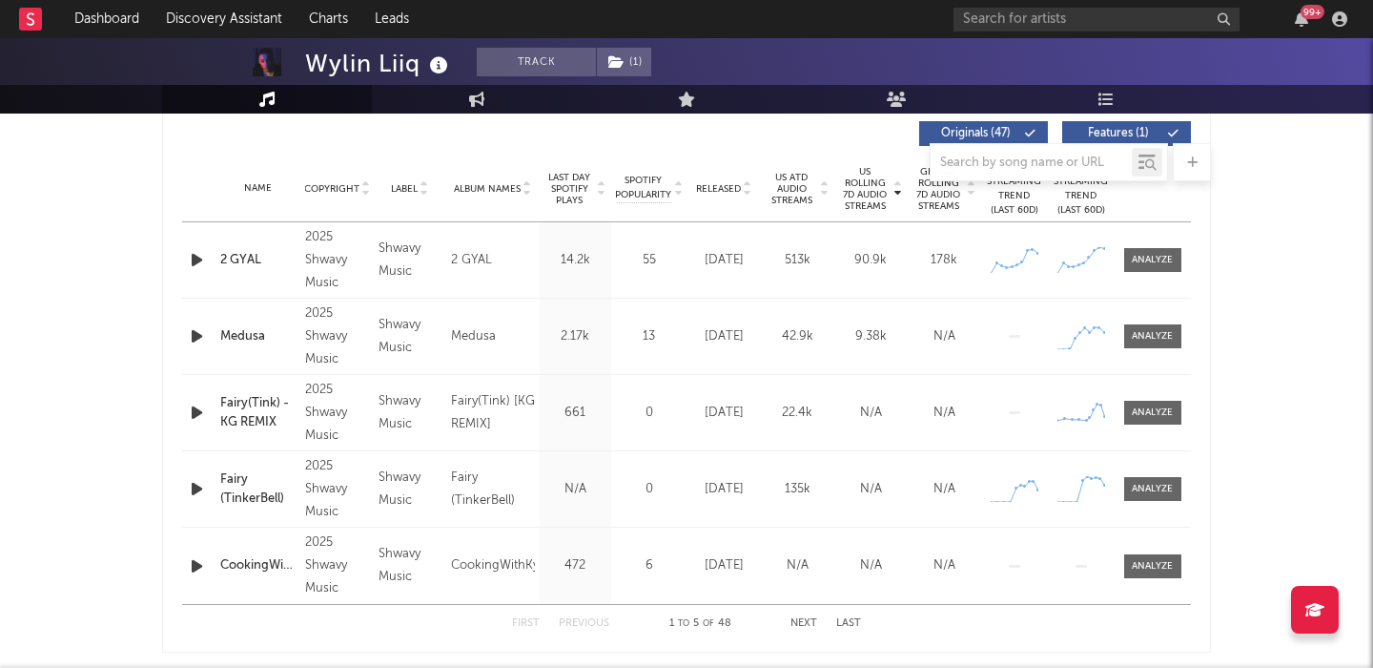
scroll to position [720, 0]
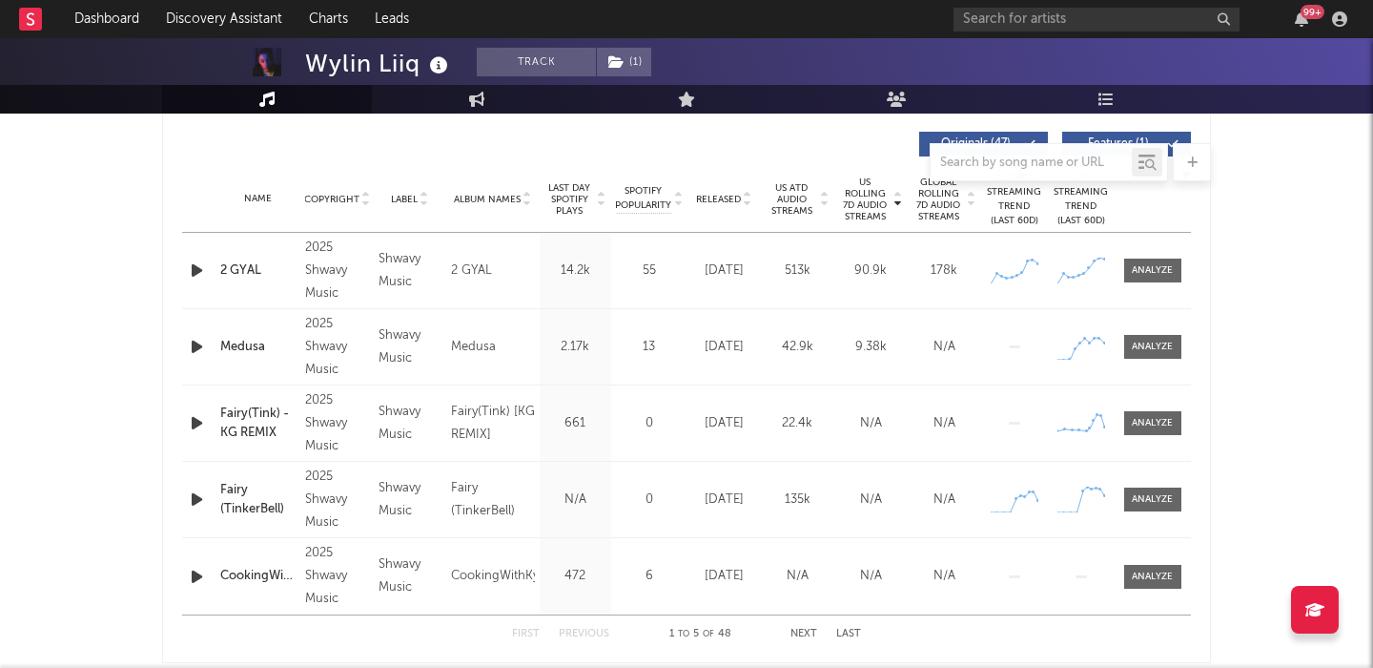
click at [193, 277] on icon "button" at bounding box center [197, 270] width 20 height 24
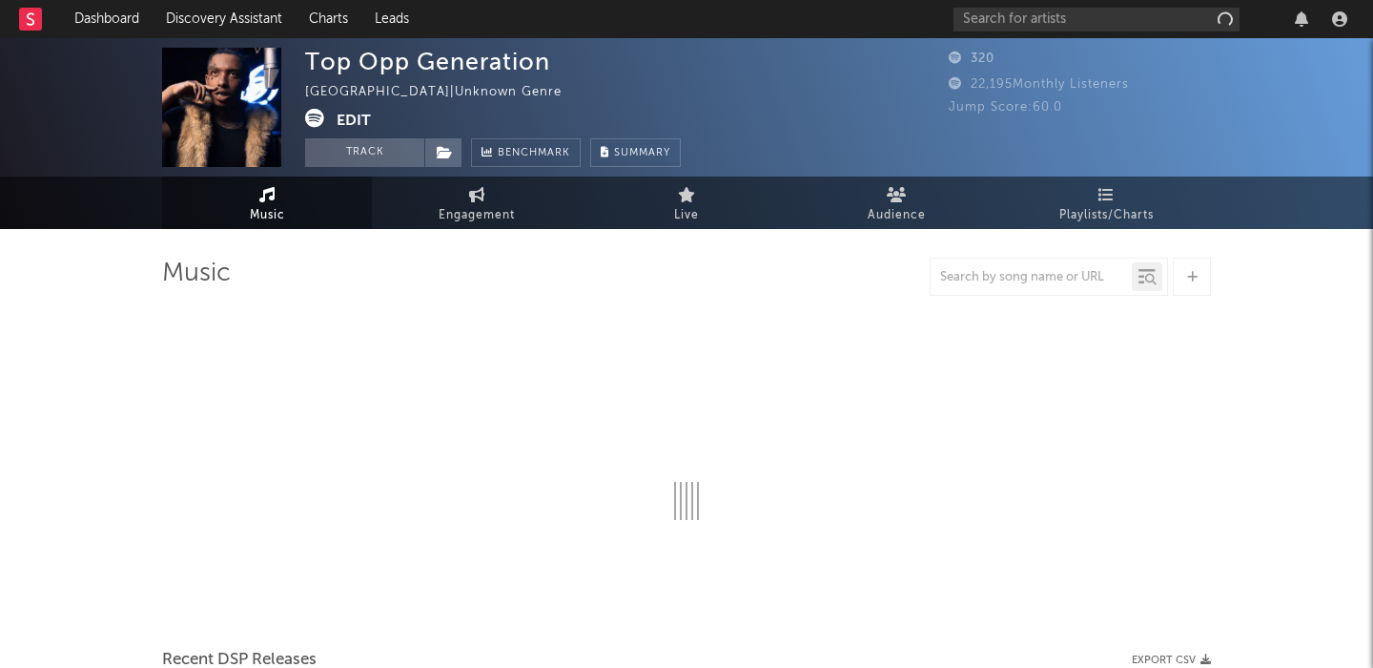
select select "1w"
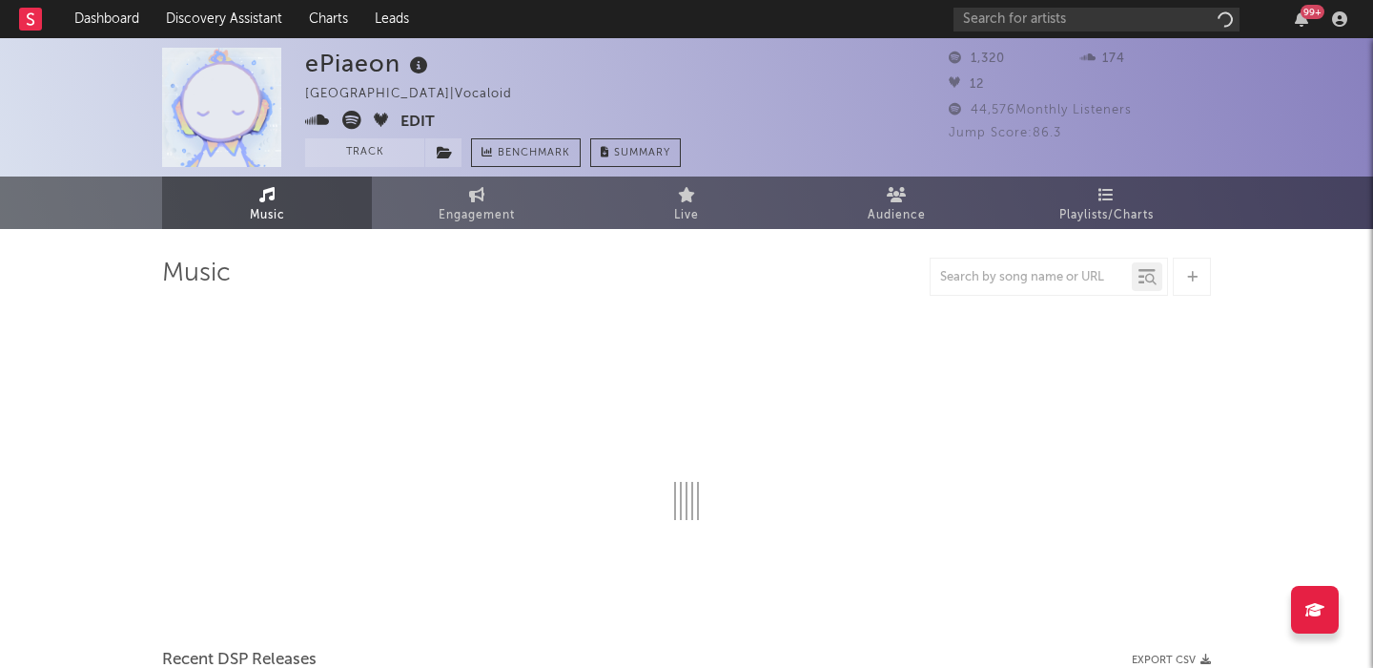
select select "1w"
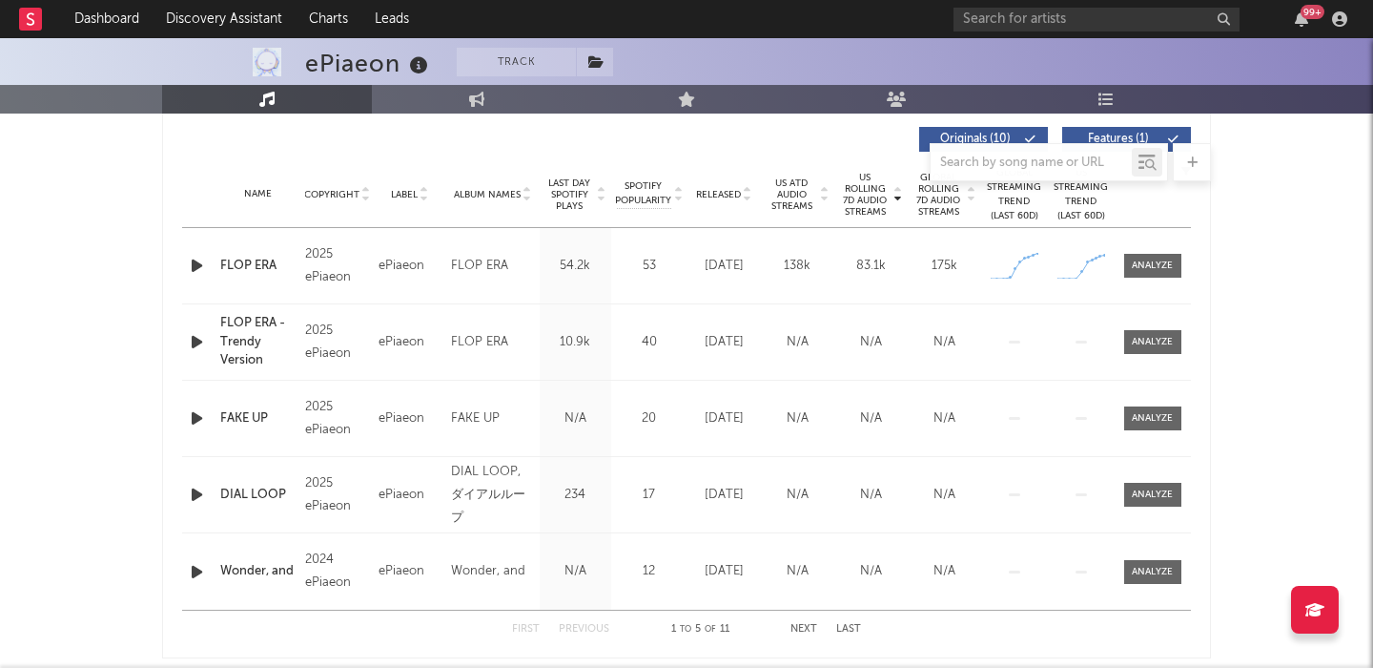
scroll to position [715, 0]
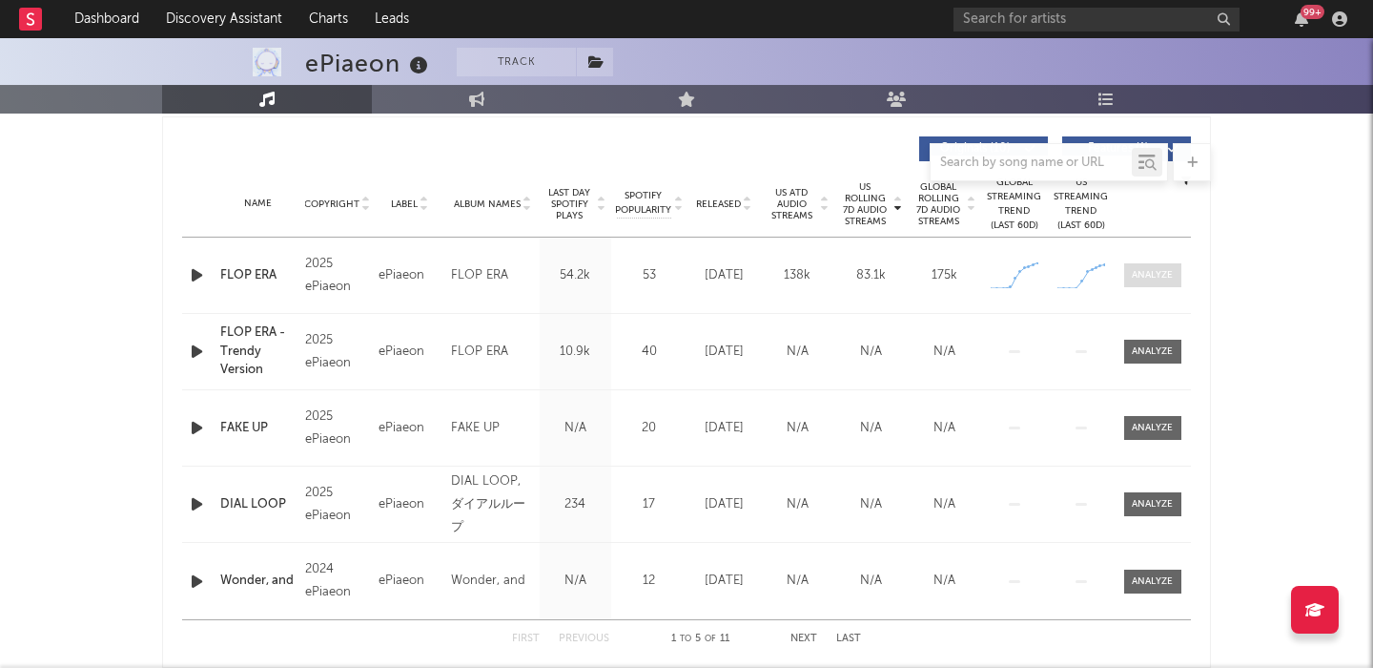
click at [1165, 272] on div at bounding box center [1152, 275] width 41 height 14
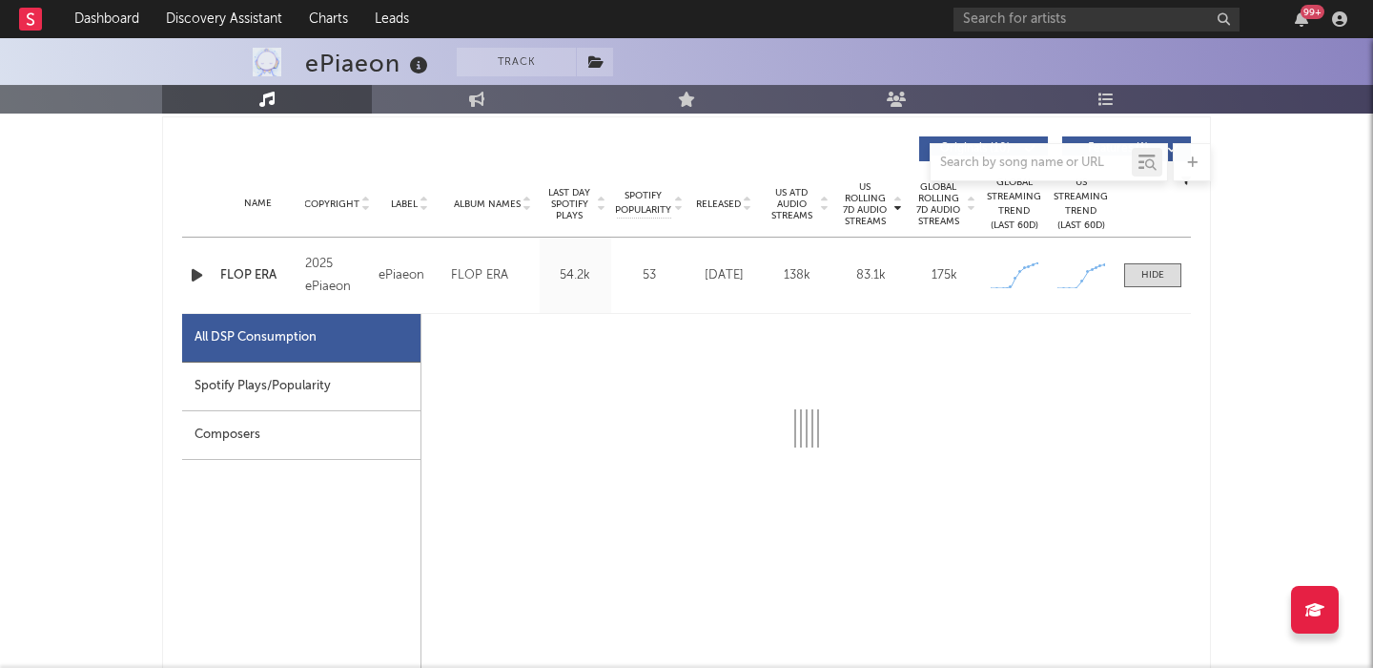
select select "1w"
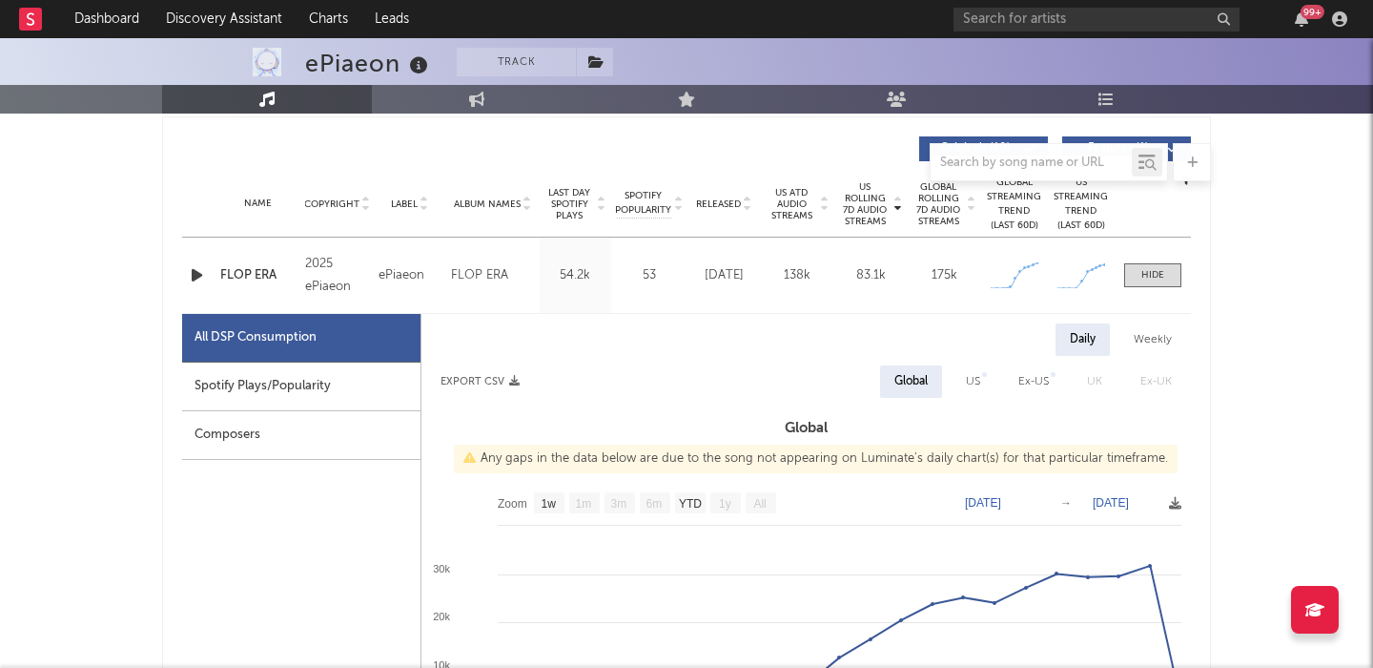
click at [373, 395] on div "Spotify Plays/Popularity" at bounding box center [301, 386] width 238 height 49
select select "1w"
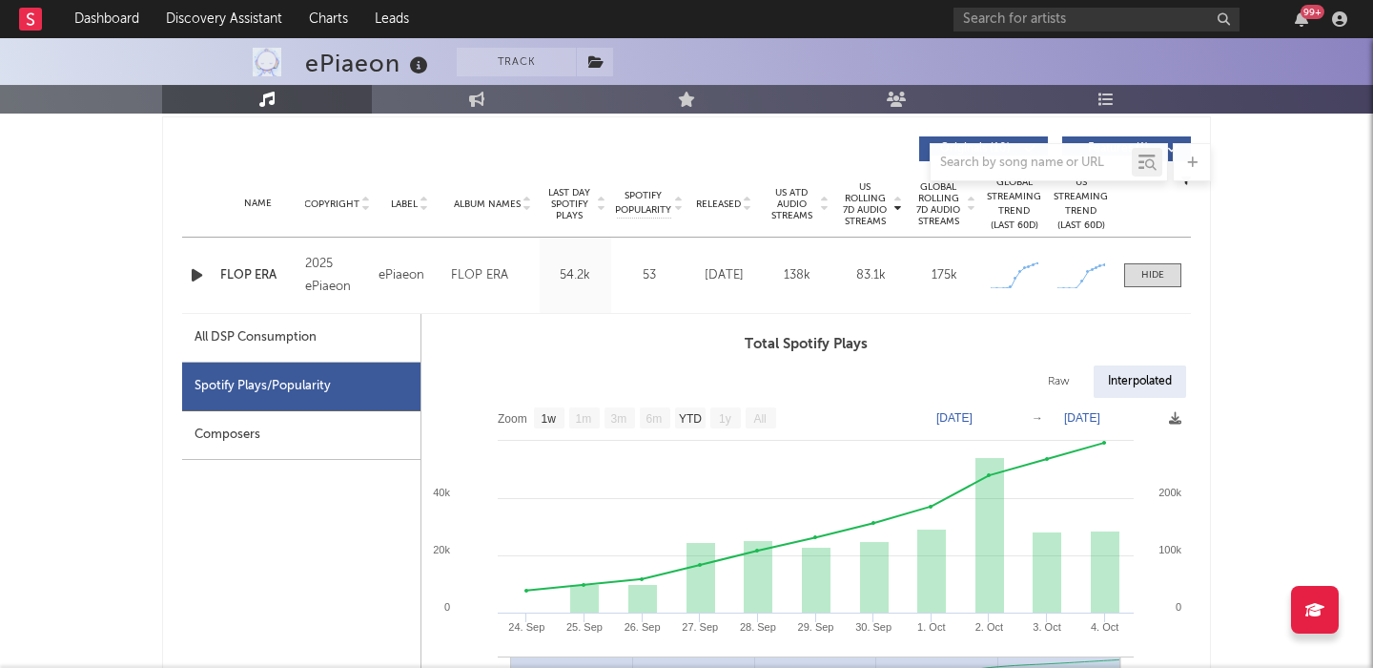
click at [197, 281] on icon "button" at bounding box center [197, 275] width 20 height 24
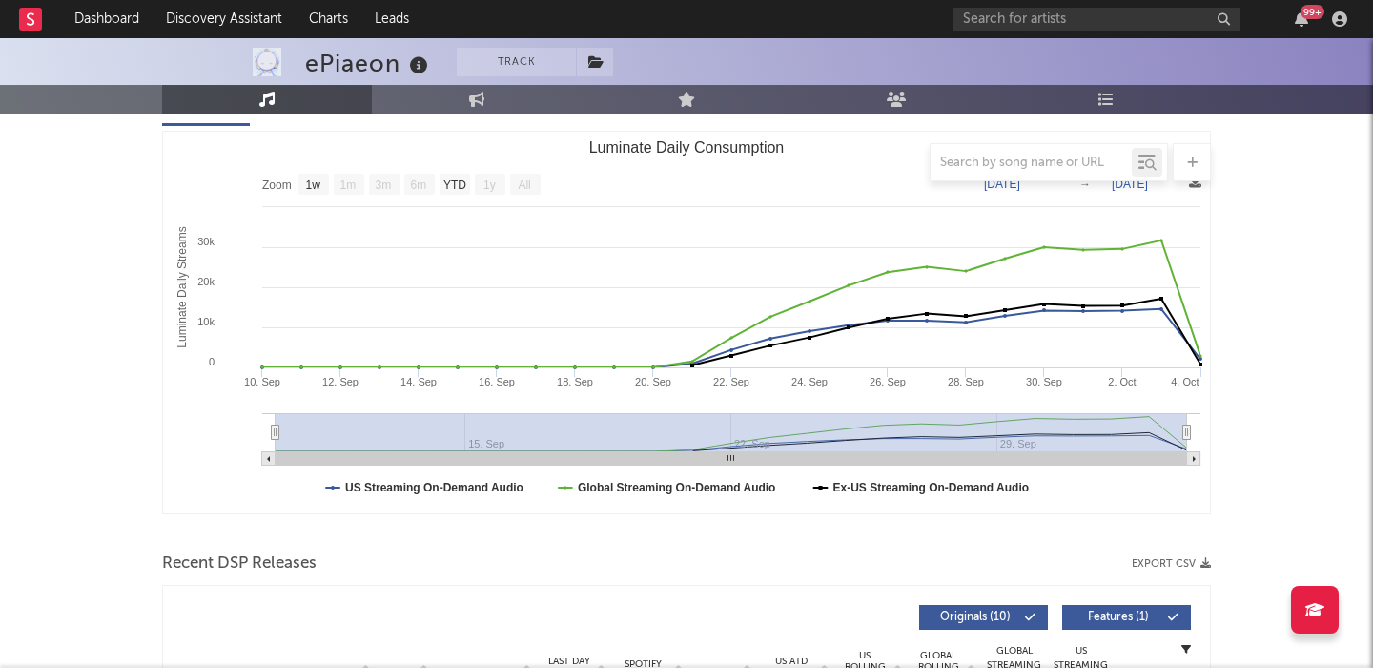
scroll to position [0, 0]
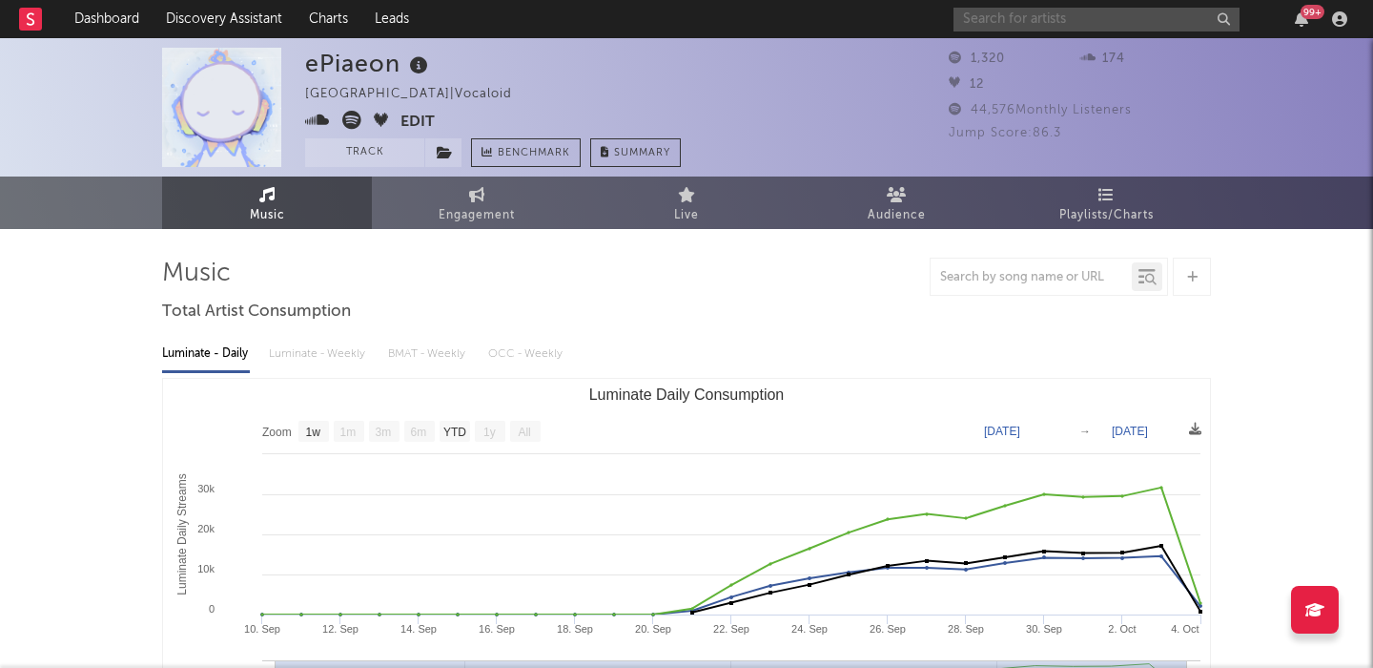
click at [997, 23] on input "text" at bounding box center [1097, 20] width 286 height 24
paste input "[URL][DOMAIN_NAME]"
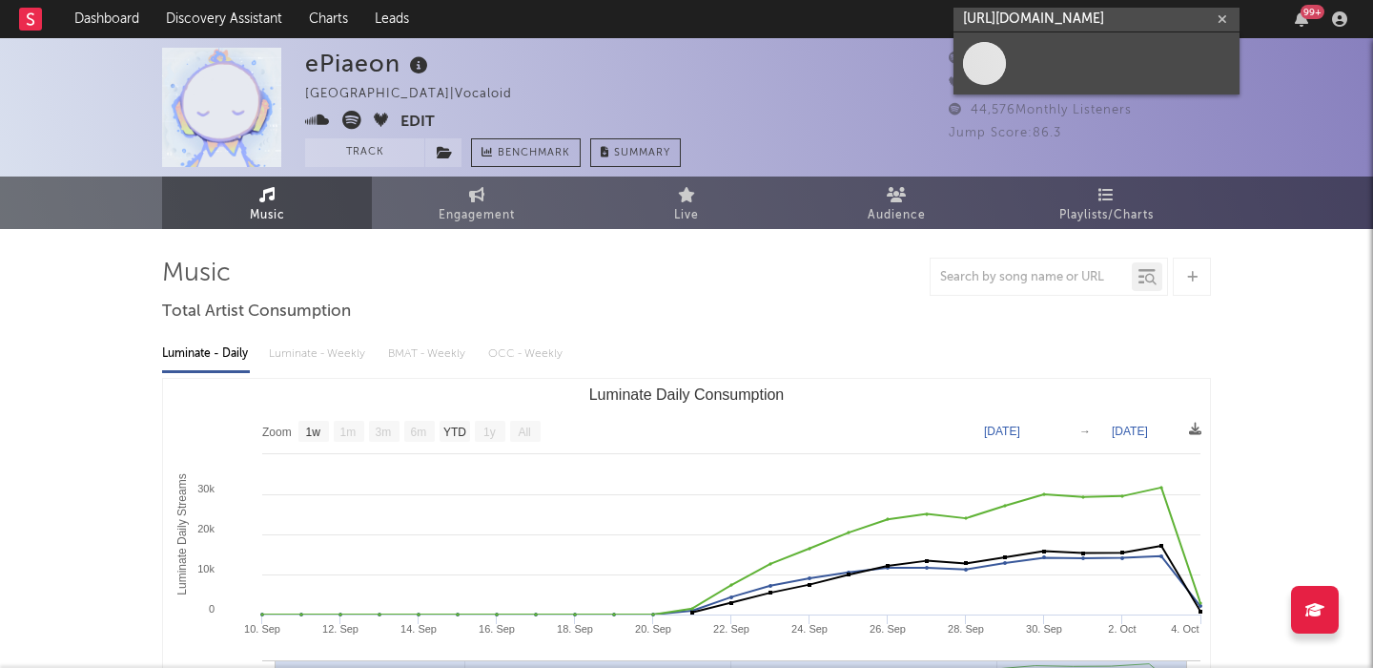
type input "[URL][DOMAIN_NAME]"
click at [1031, 75] on link at bounding box center [1097, 63] width 286 height 62
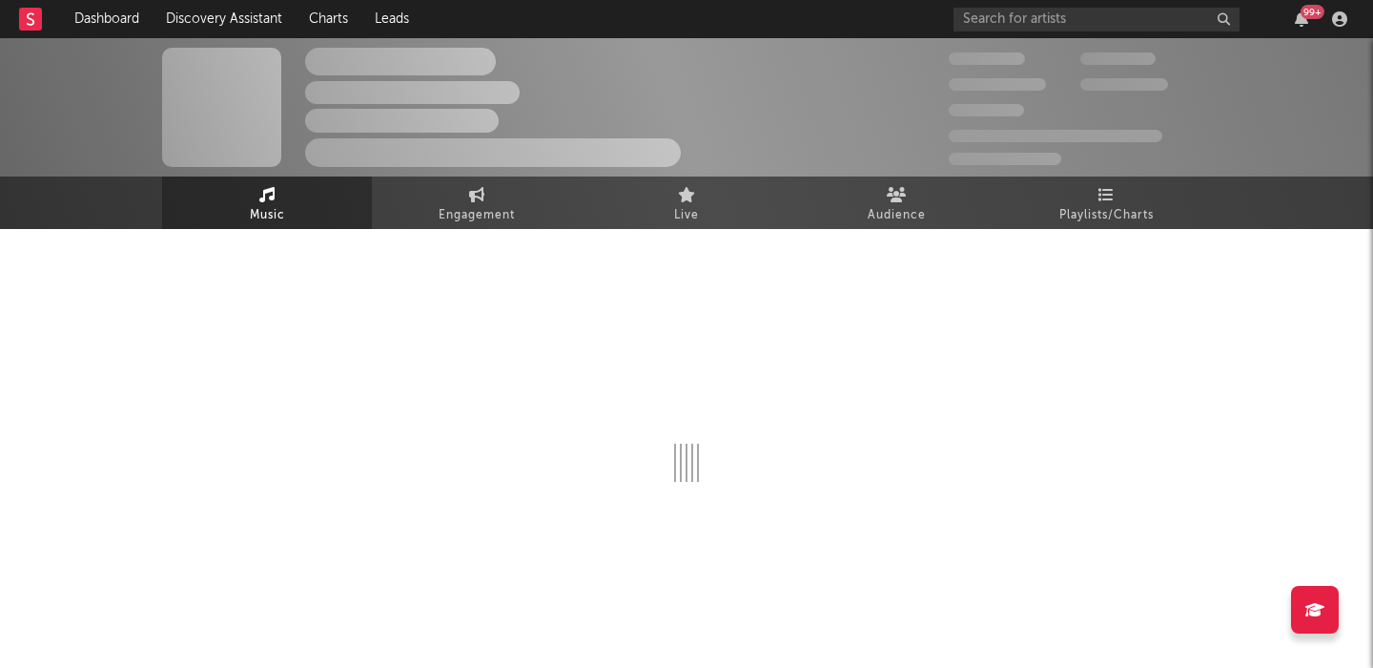
select select "1w"
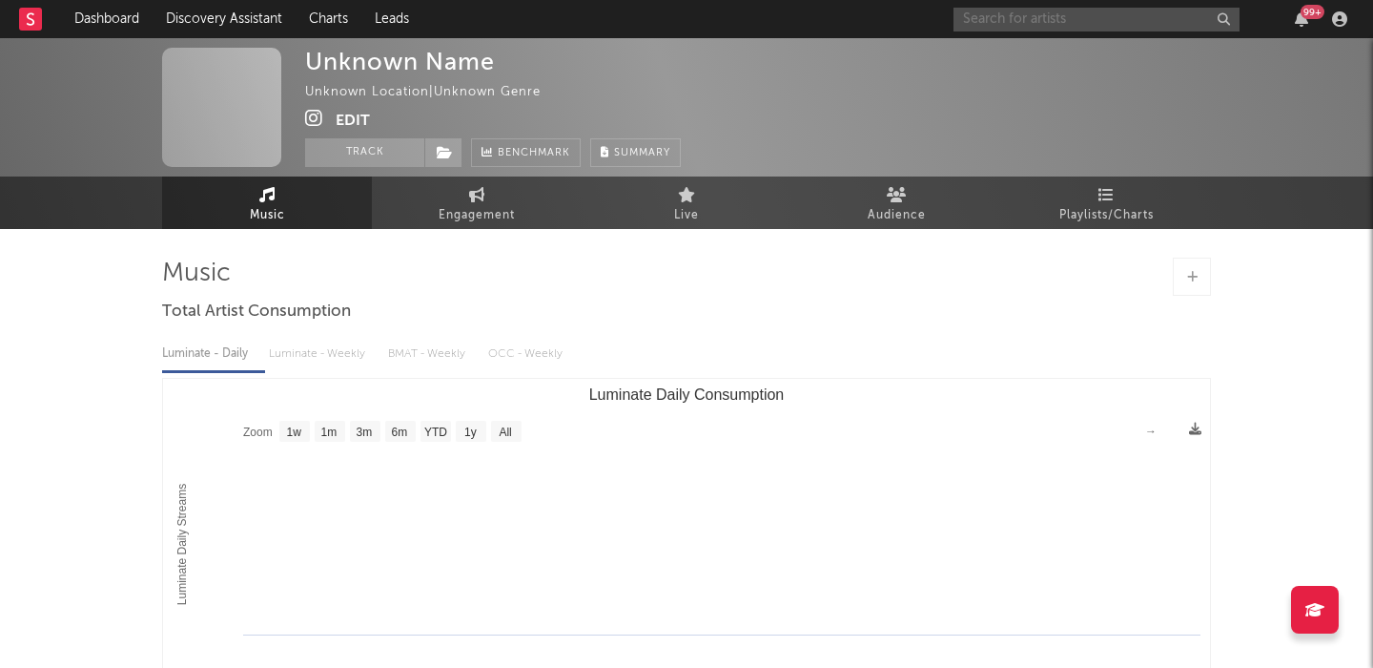
click at [1025, 22] on input "text" at bounding box center [1097, 20] width 286 height 24
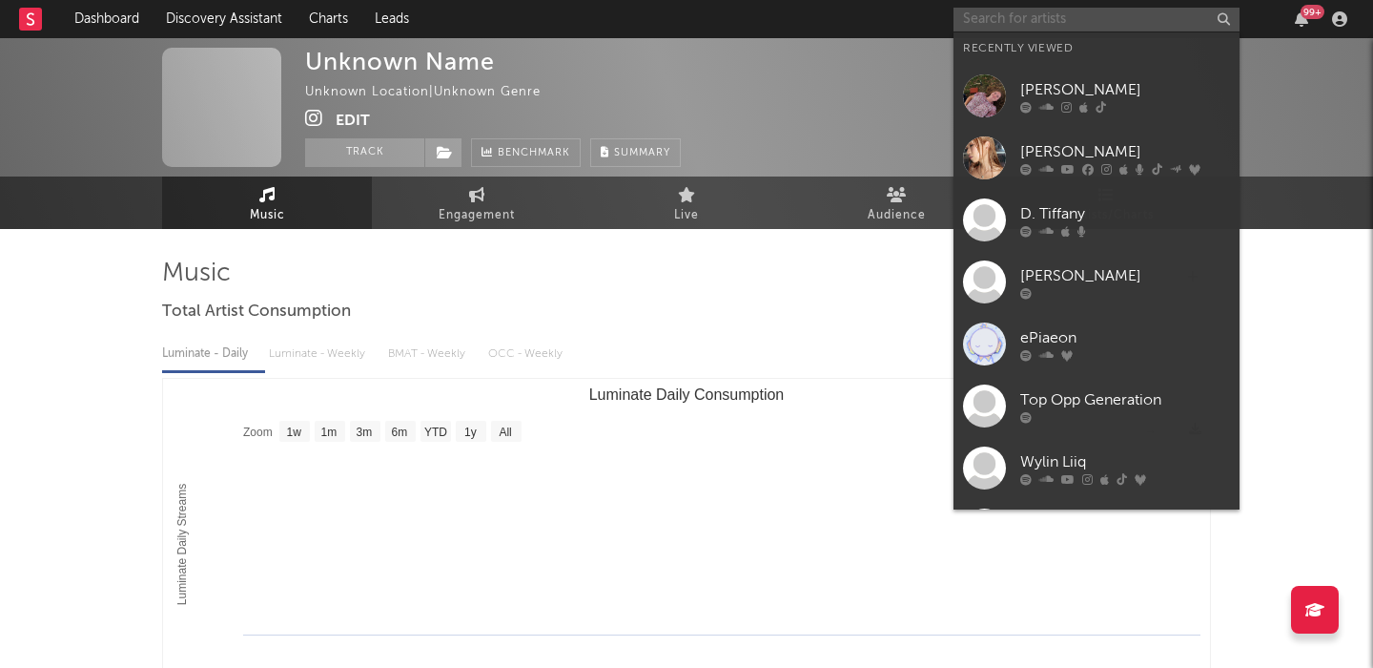
paste input "[URL][DOMAIN_NAME]"
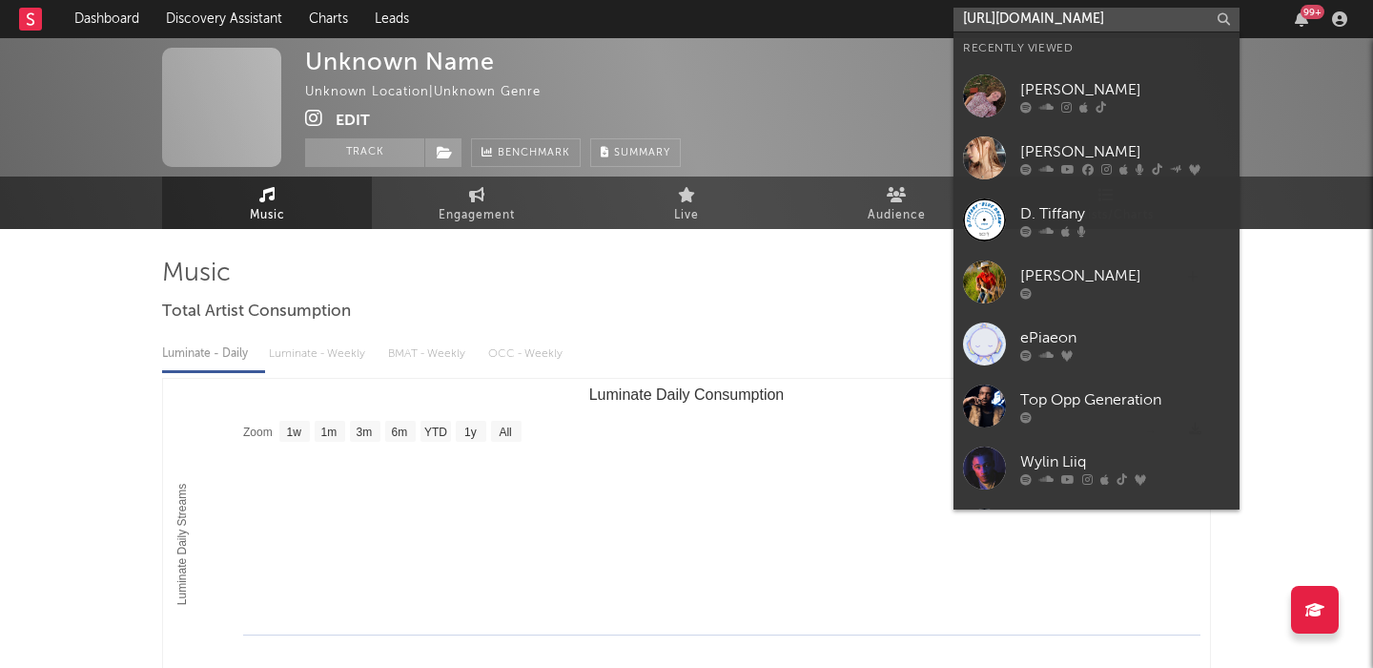
scroll to position [0, 35]
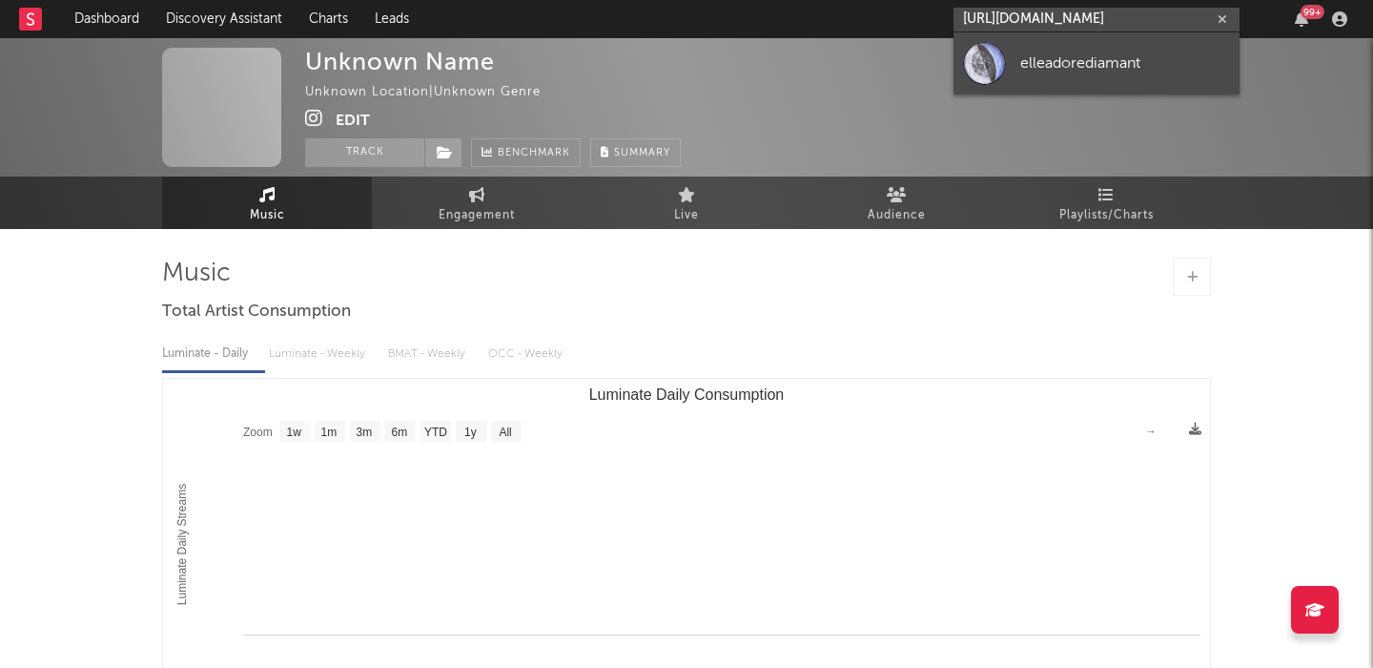
type input "[URL][DOMAIN_NAME]"
click at [1066, 49] on link "elleadorediamant" at bounding box center [1097, 63] width 286 height 62
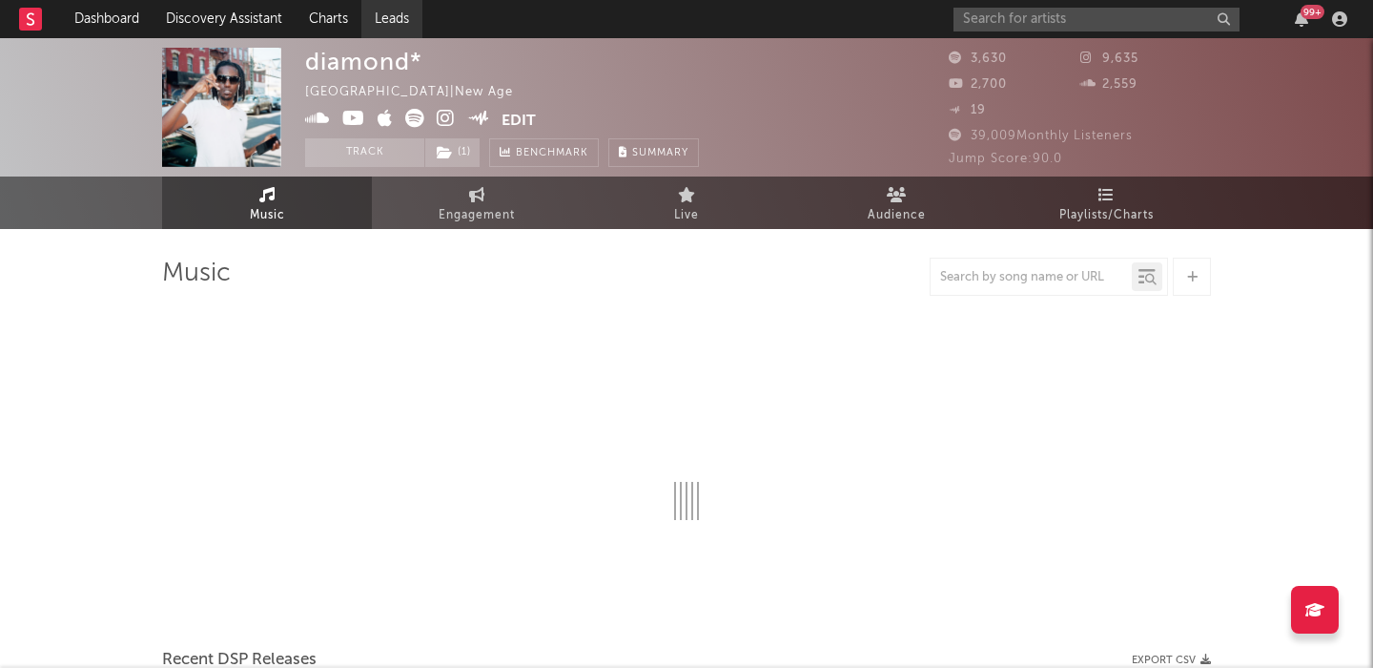
select select "1w"
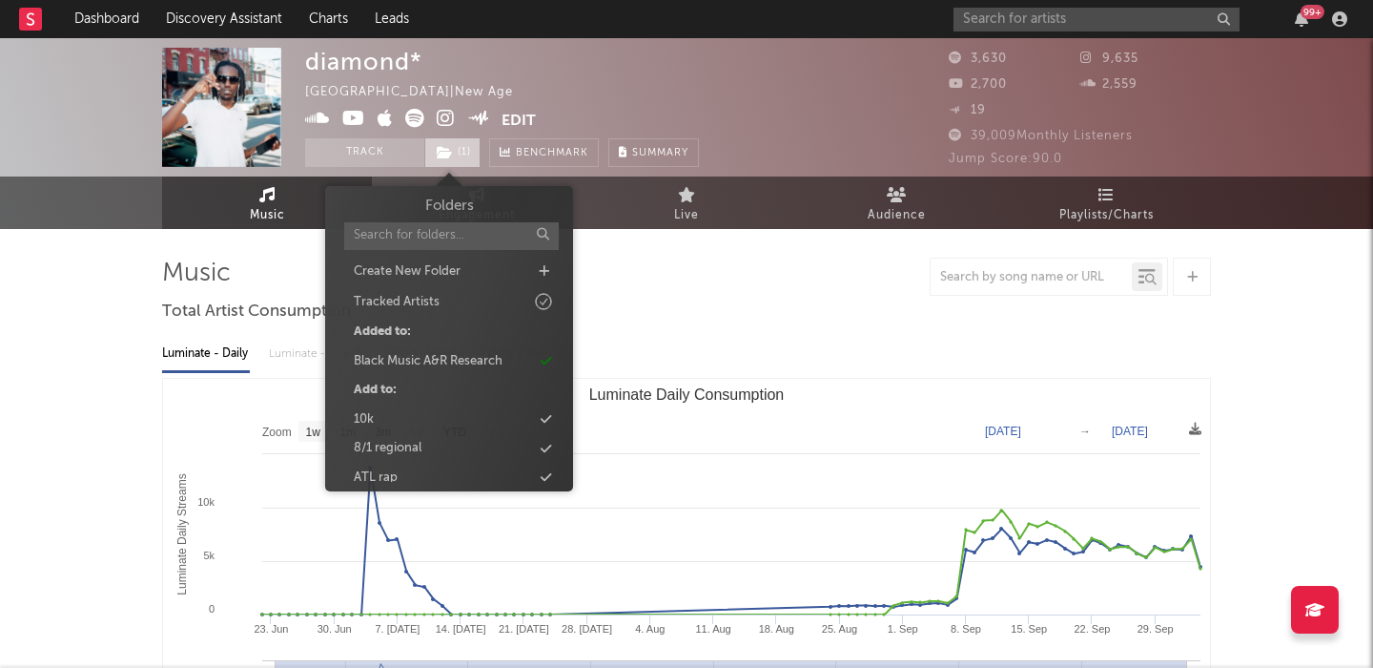
click at [463, 149] on span "( 1 )" at bounding box center [452, 152] width 56 height 29
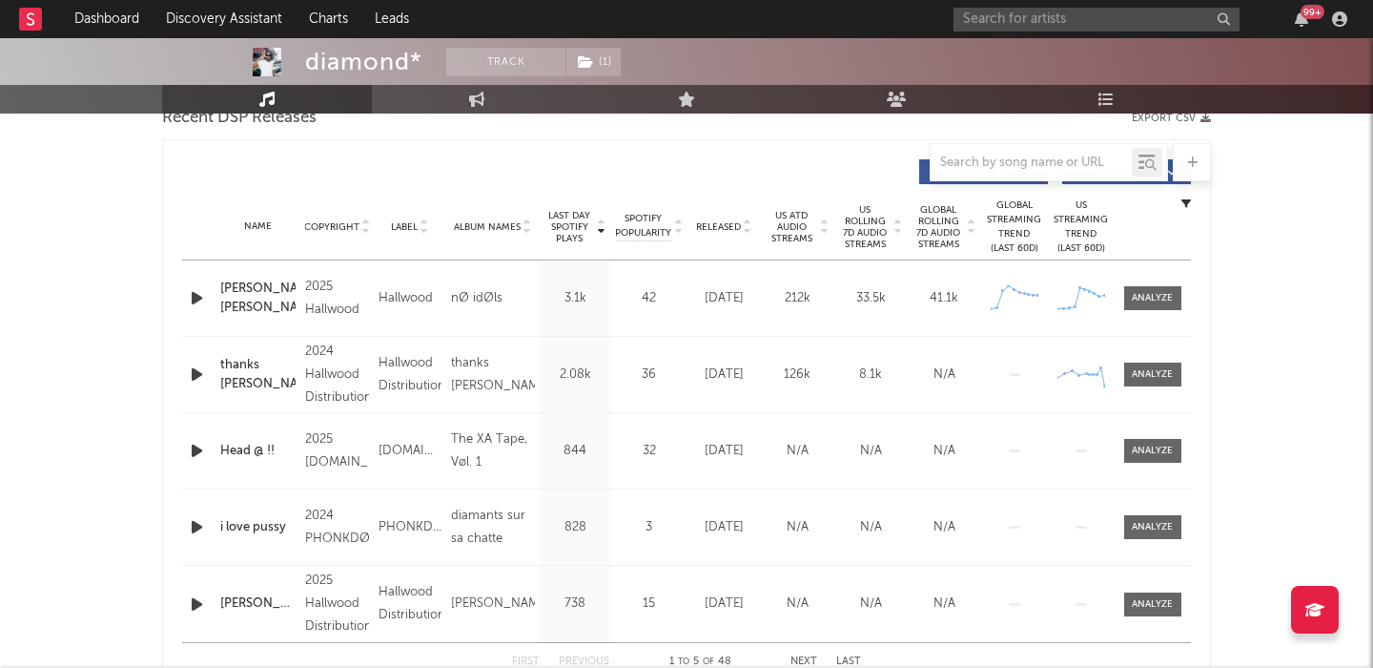
scroll to position [755, 0]
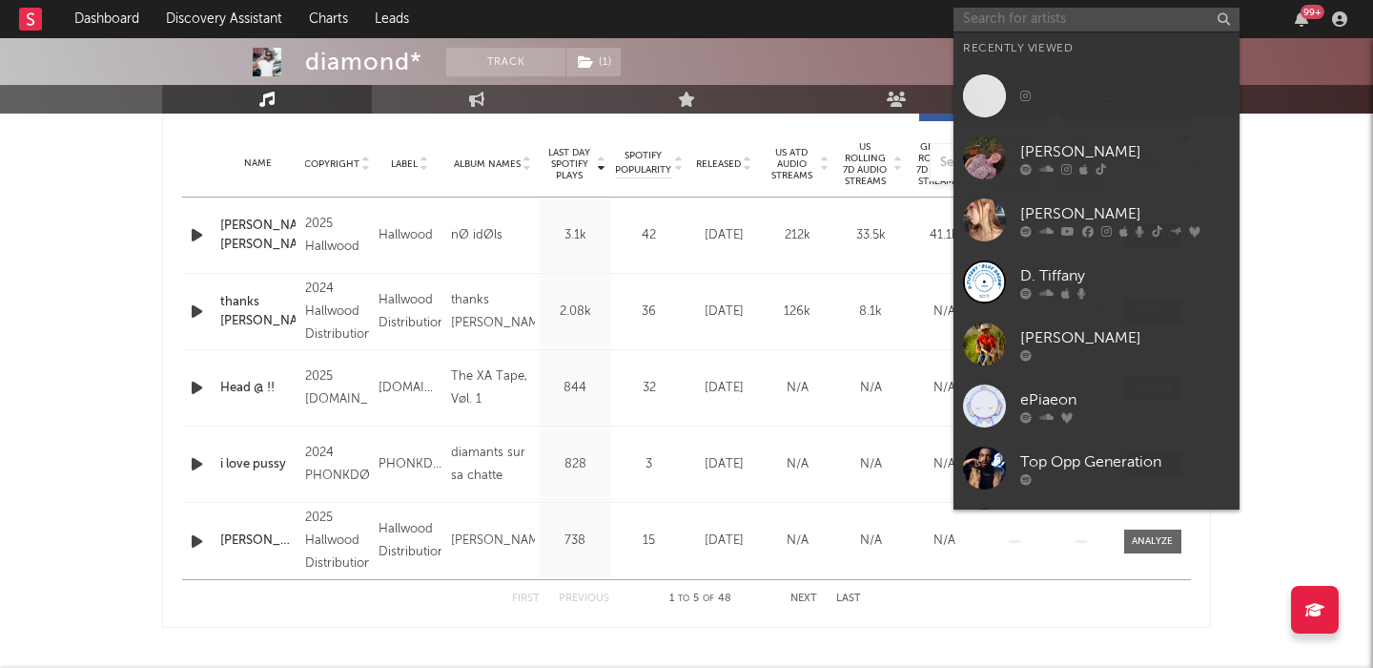
click at [1079, 21] on input "text" at bounding box center [1097, 20] width 286 height 24
paste input "[URL][DOMAIN_NAME]"
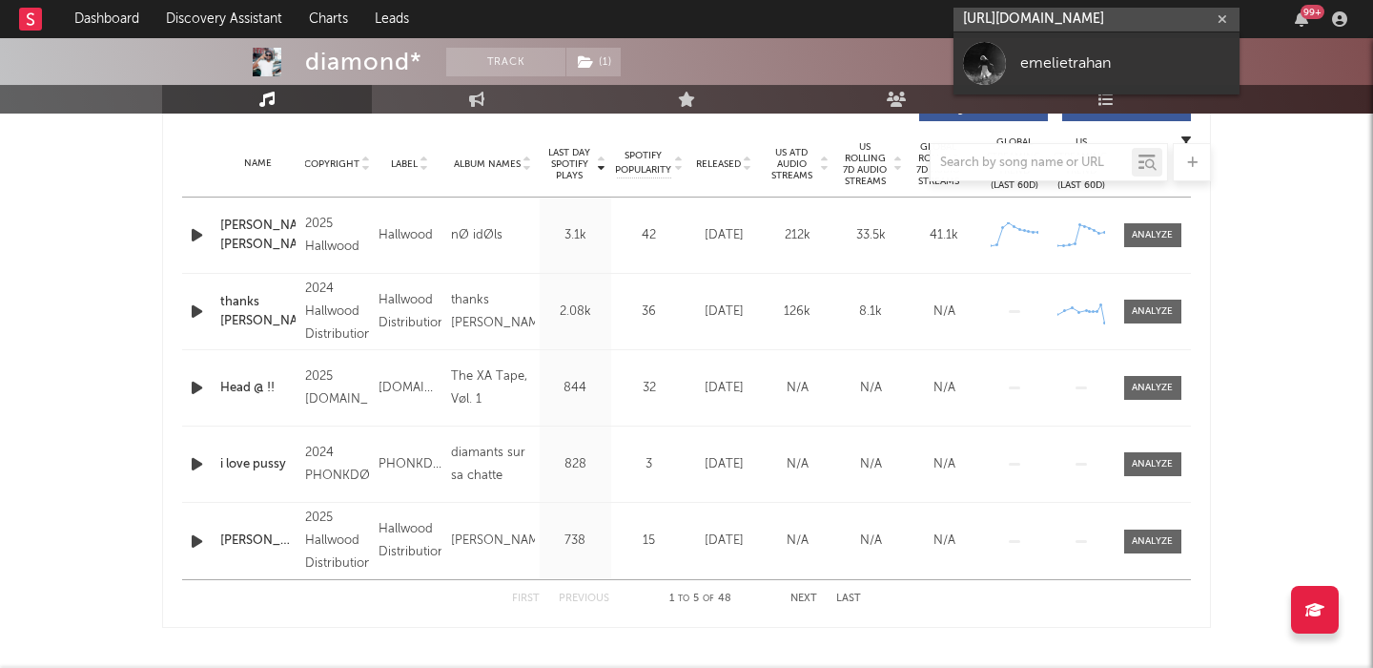
type input "[URL][DOMAIN_NAME]"
click at [1144, 72] on div "emelietrahan" at bounding box center [1125, 62] width 210 height 23
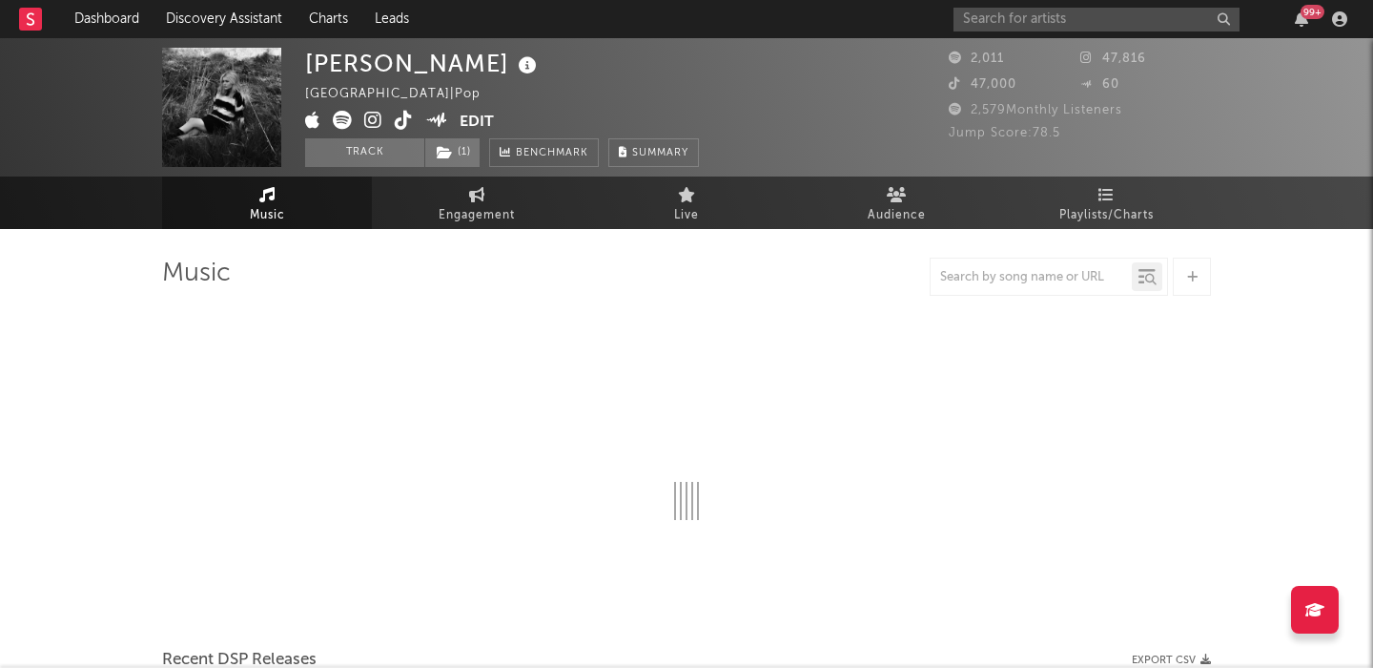
select select "6m"
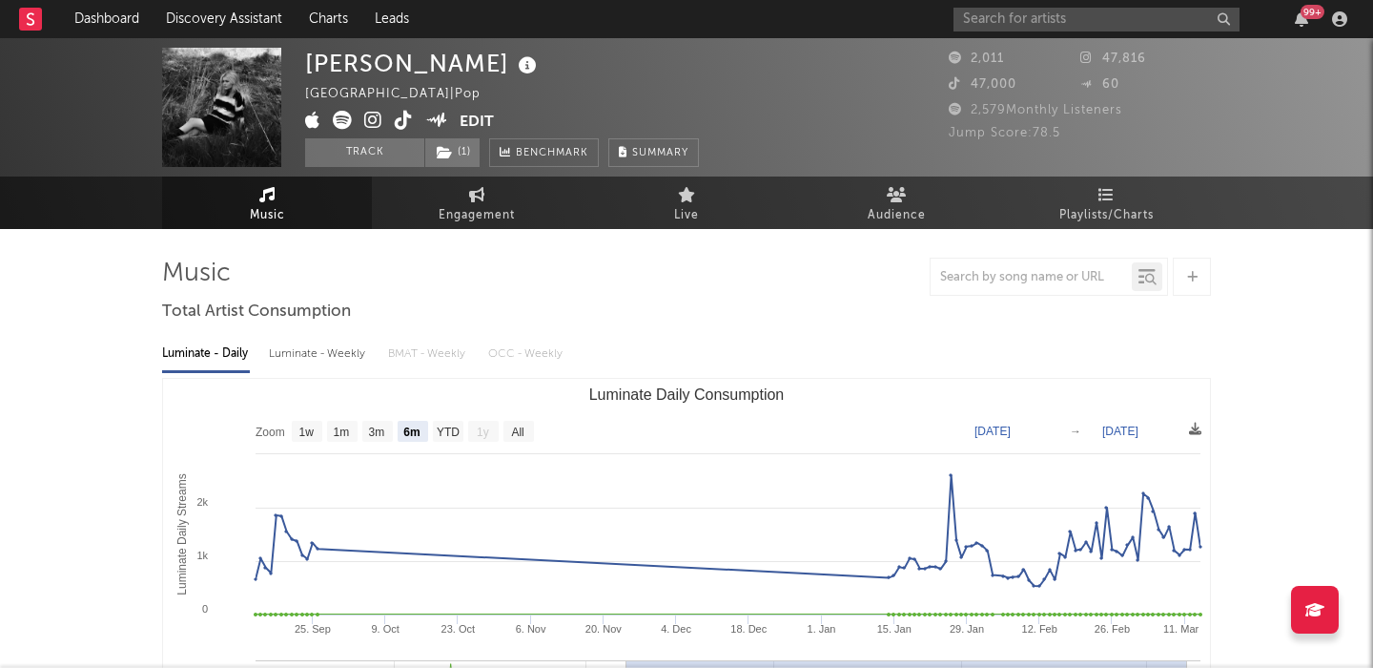
click at [329, 359] on div "Luminate - Weekly" at bounding box center [319, 354] width 100 height 32
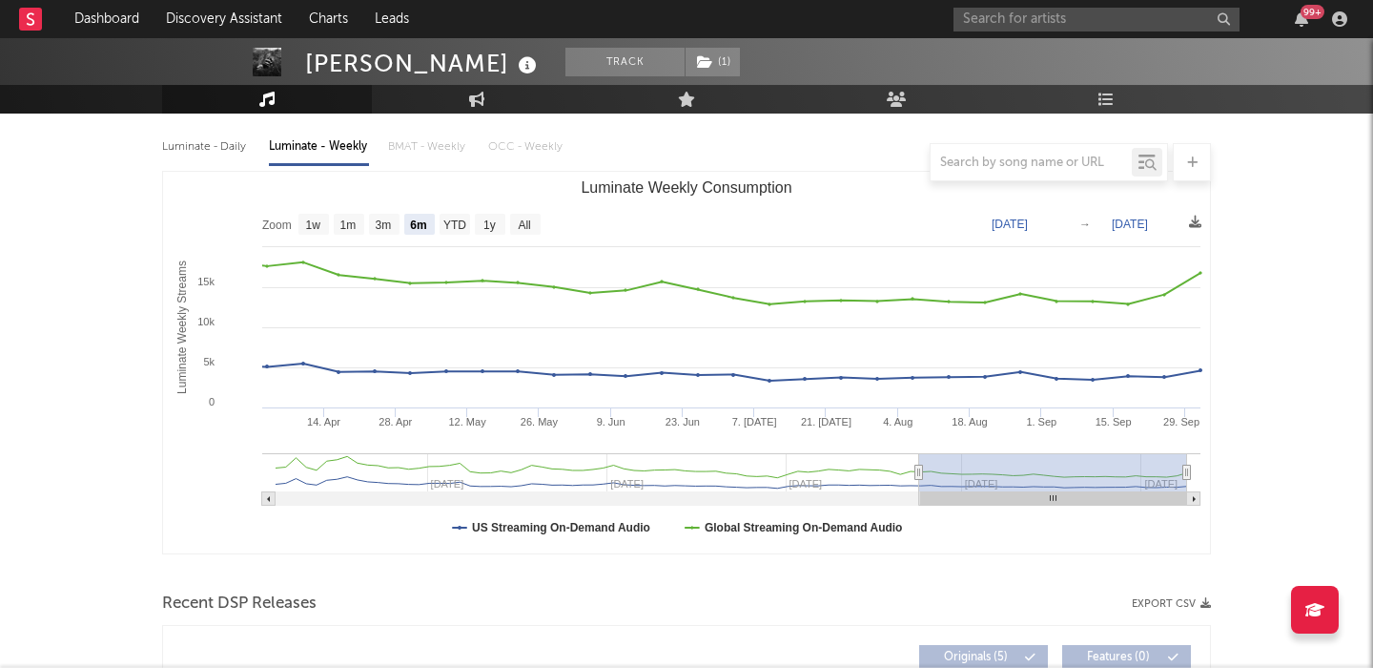
scroll to position [215, 0]
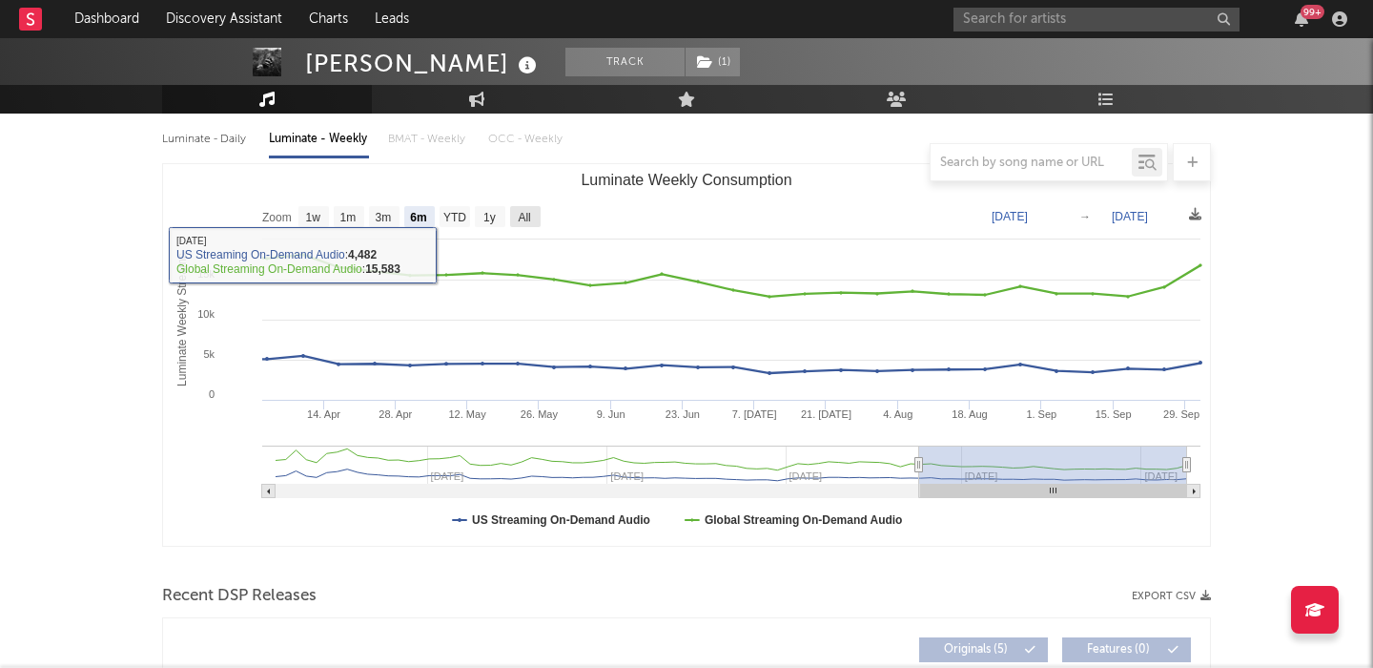
click at [527, 216] on text "All" at bounding box center [524, 217] width 12 height 13
select select "All"
type input "[DATE]"
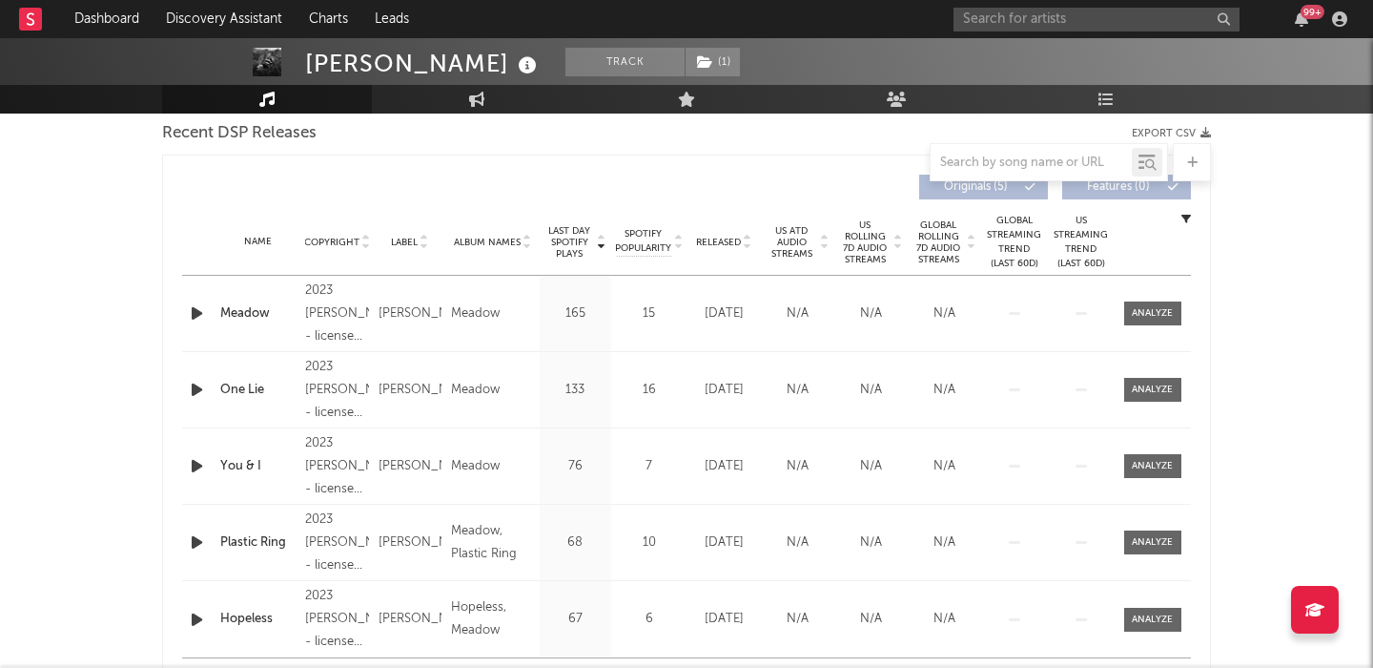
scroll to position [670, 0]
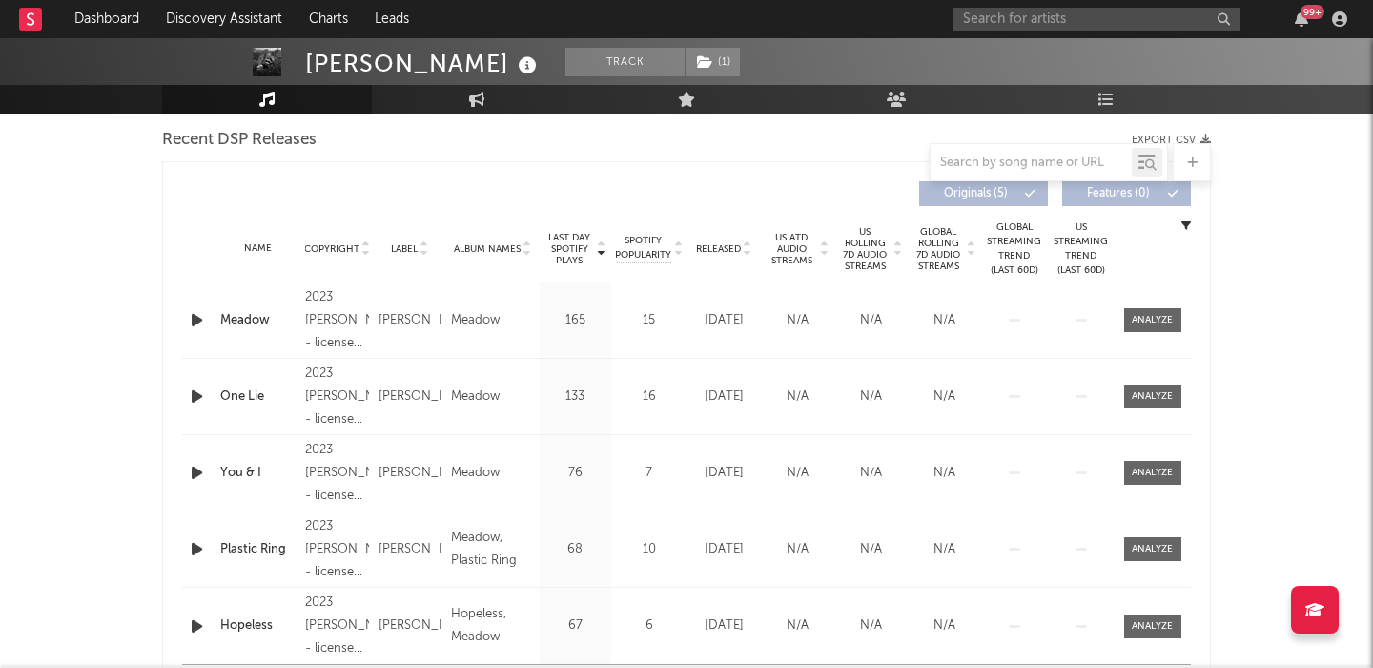
click at [725, 245] on span "Released" at bounding box center [718, 248] width 45 height 11
click at [200, 319] on icon "button" at bounding box center [197, 320] width 20 height 24
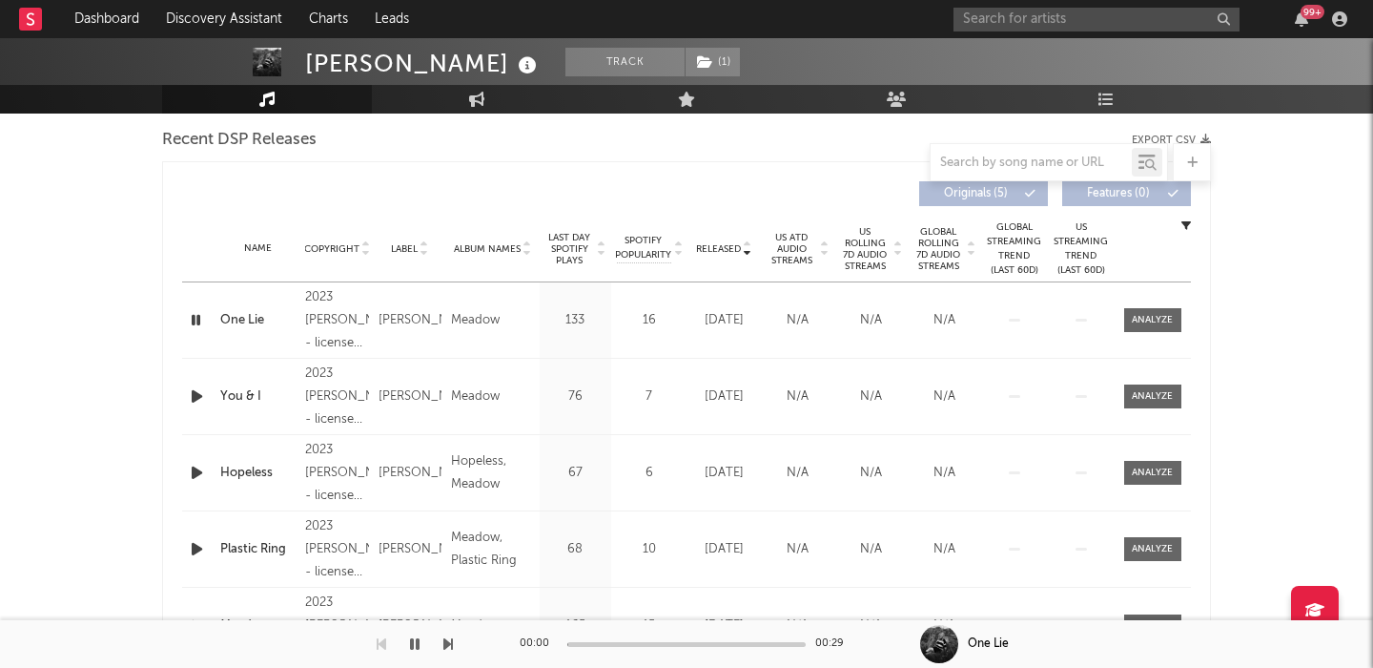
scroll to position [0, 0]
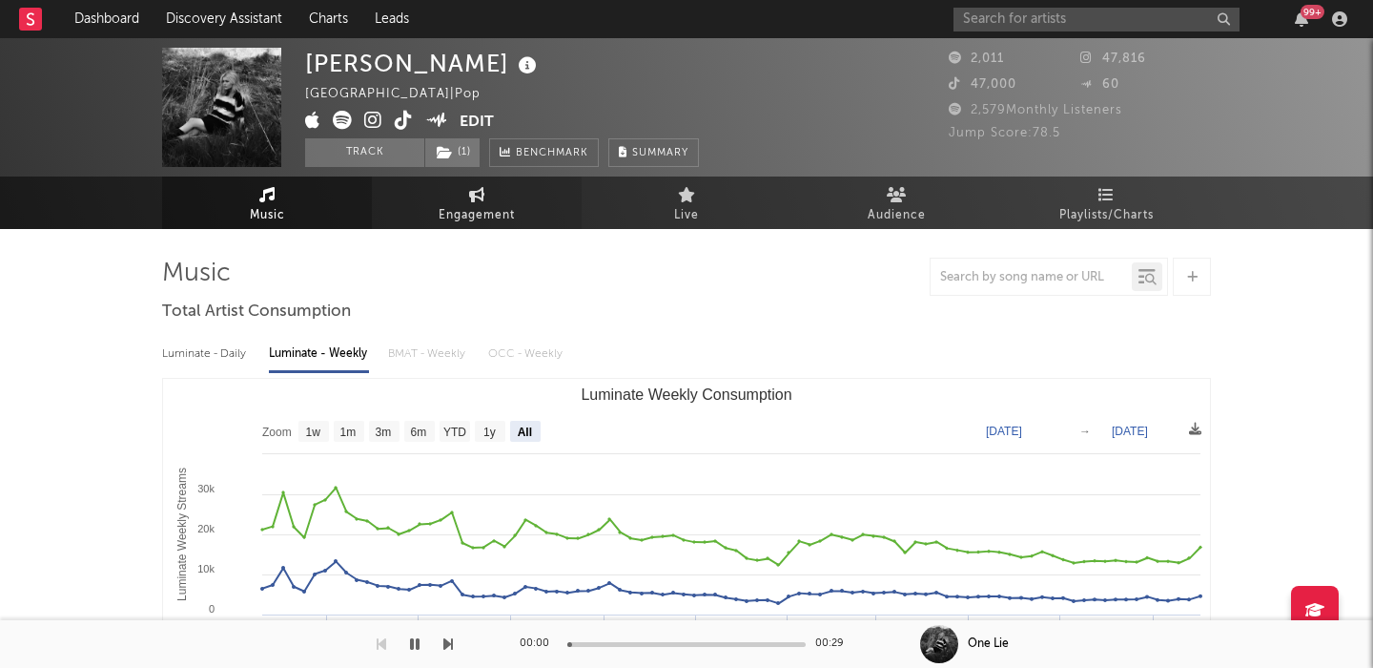
click at [521, 218] on link "Engagement" at bounding box center [477, 202] width 210 height 52
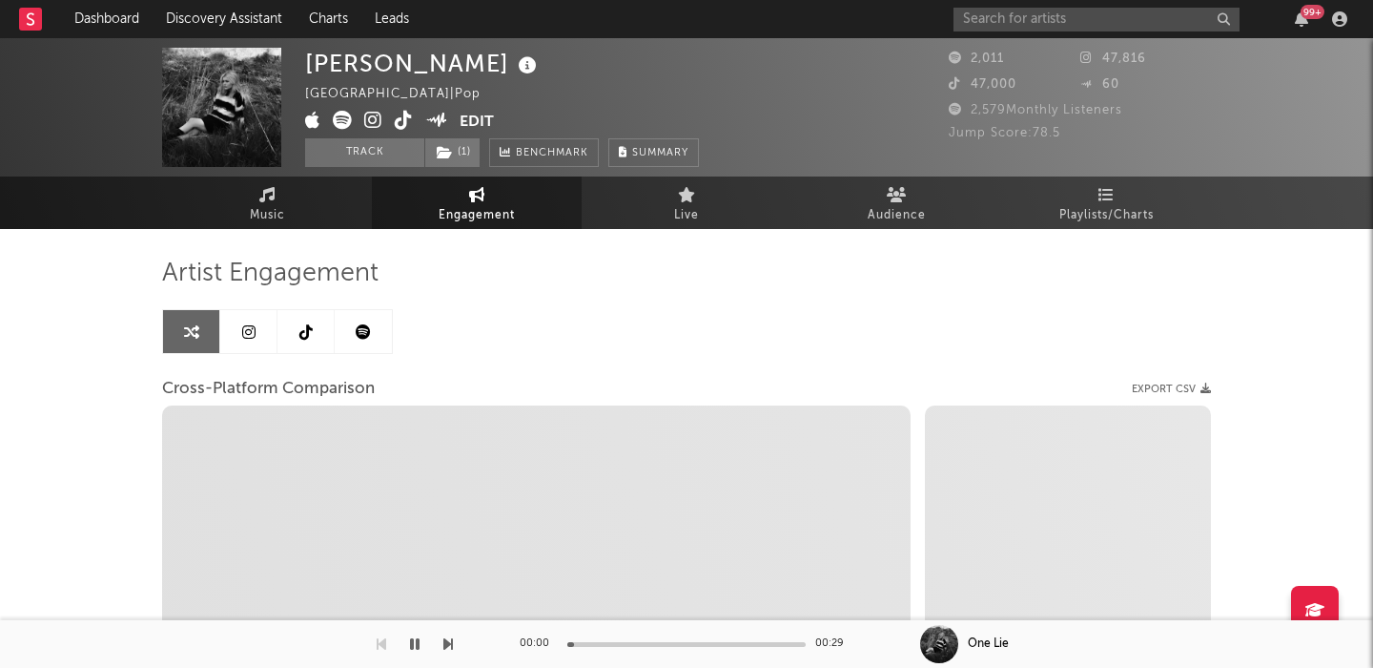
select select "1w"
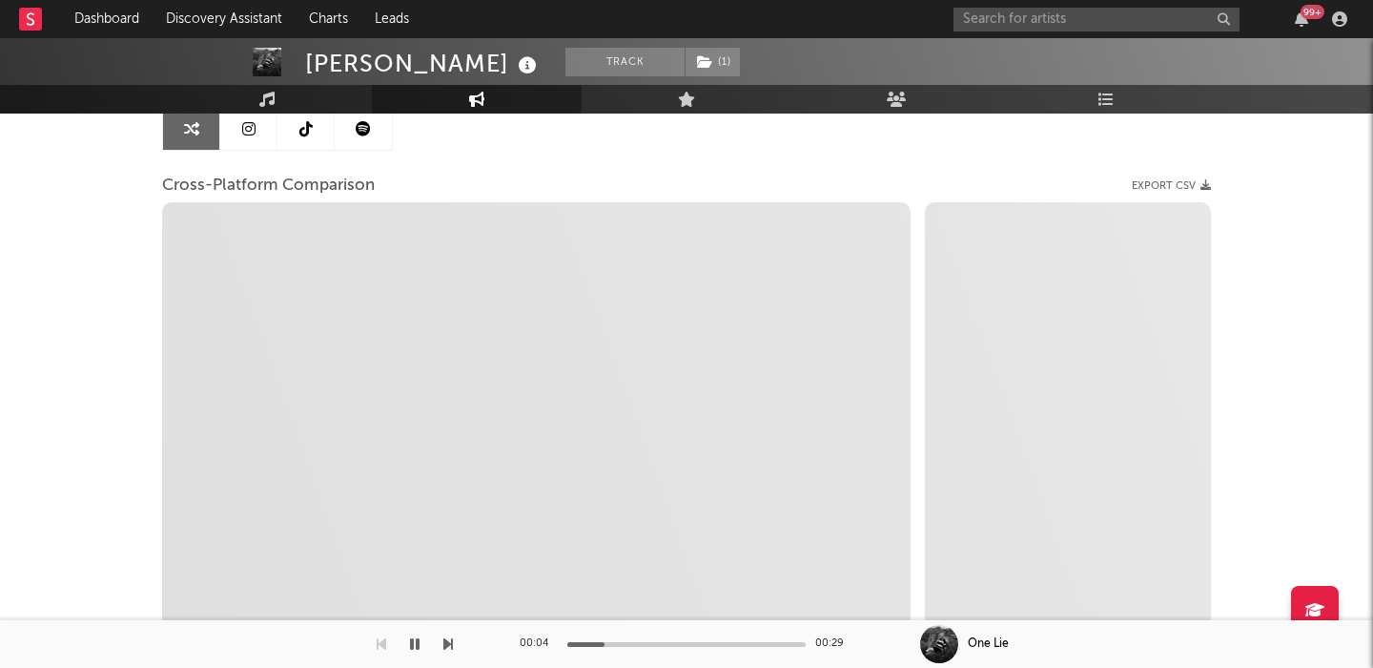
scroll to position [202, 0]
select select "1m"
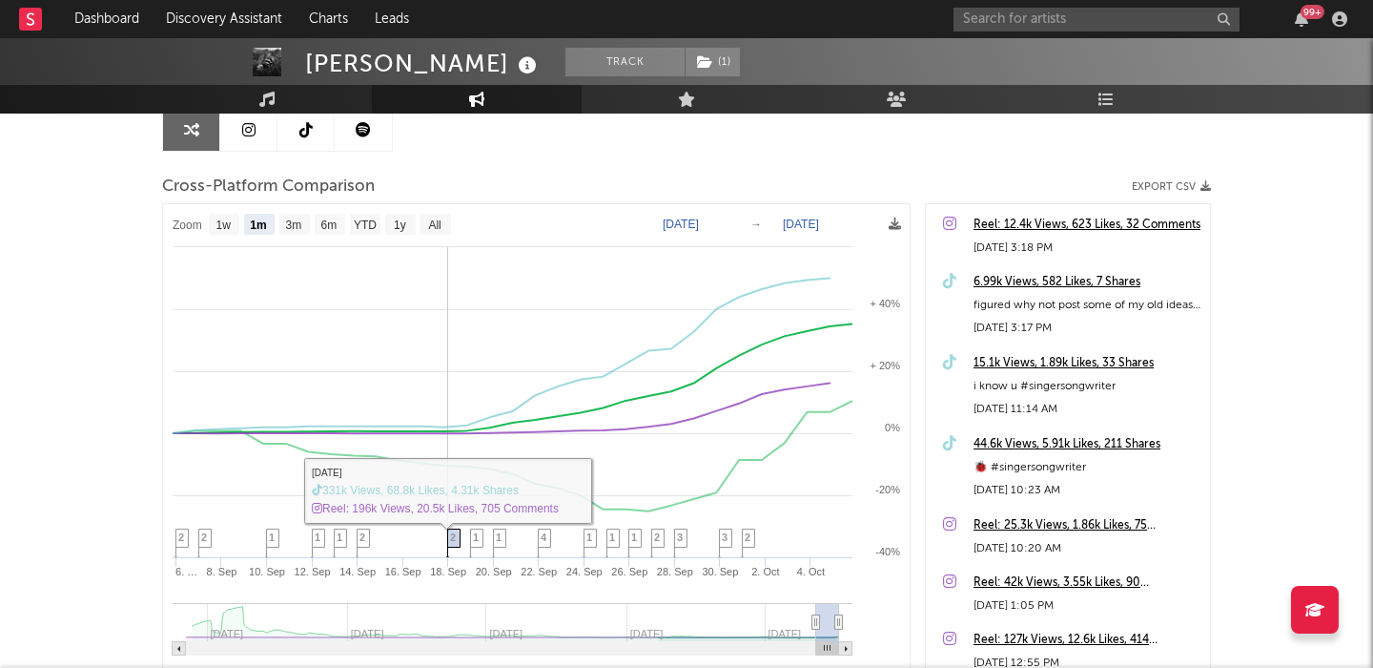
click at [453, 536] on span "2" at bounding box center [453, 536] width 6 height 11
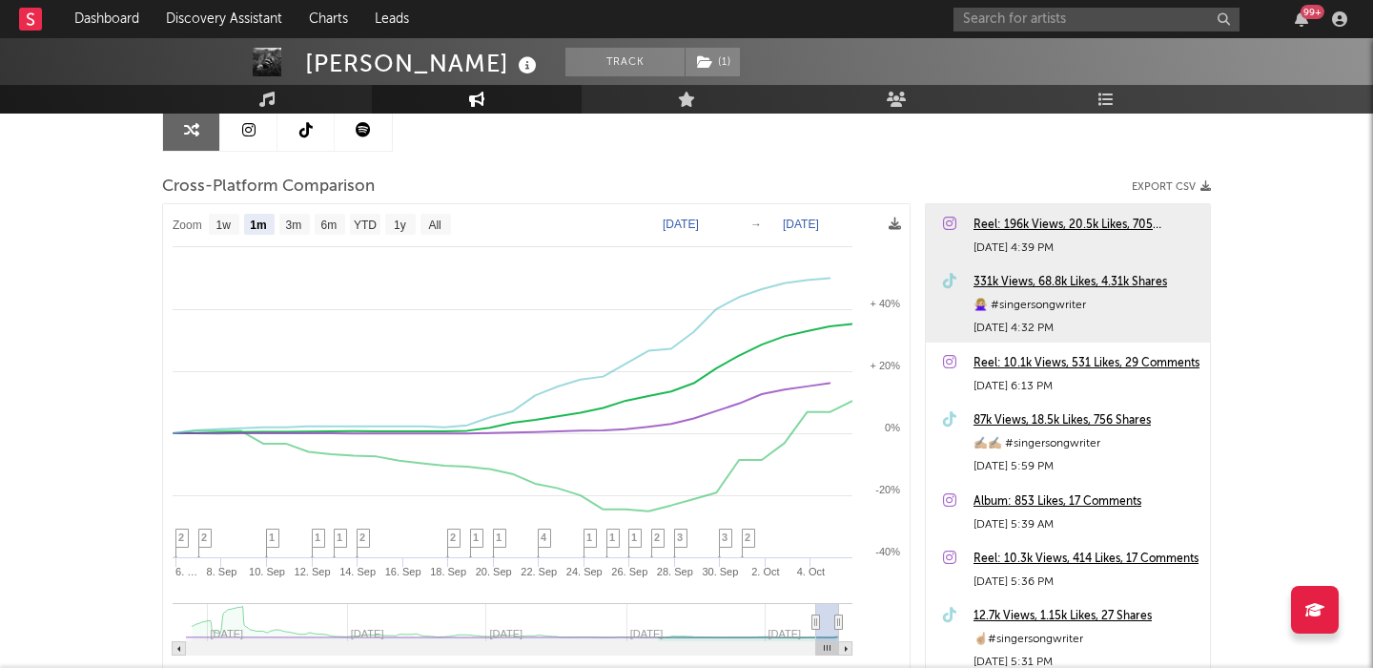
click at [1016, 278] on div "331k Views, 68.8k Likes, 4.31k Shares" at bounding box center [1087, 282] width 227 height 23
click at [545, 542] on span "4" at bounding box center [544, 536] width 6 height 11
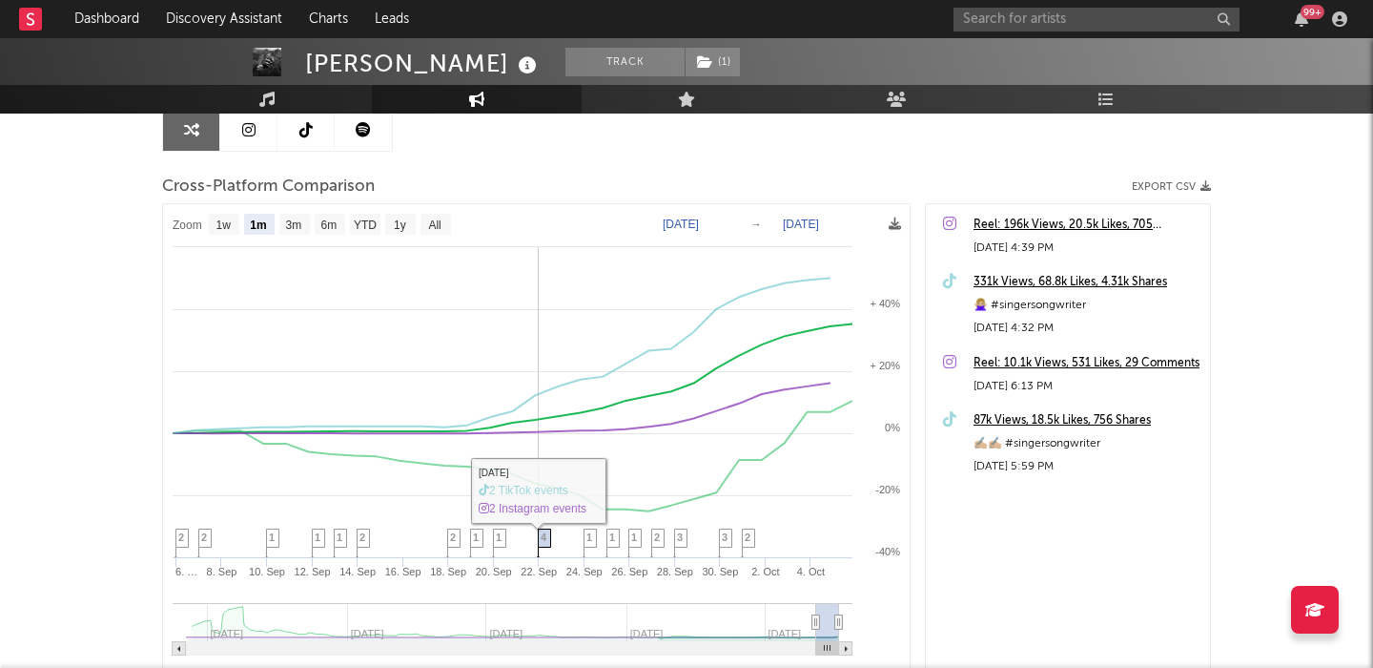
scroll to position [911, 0]
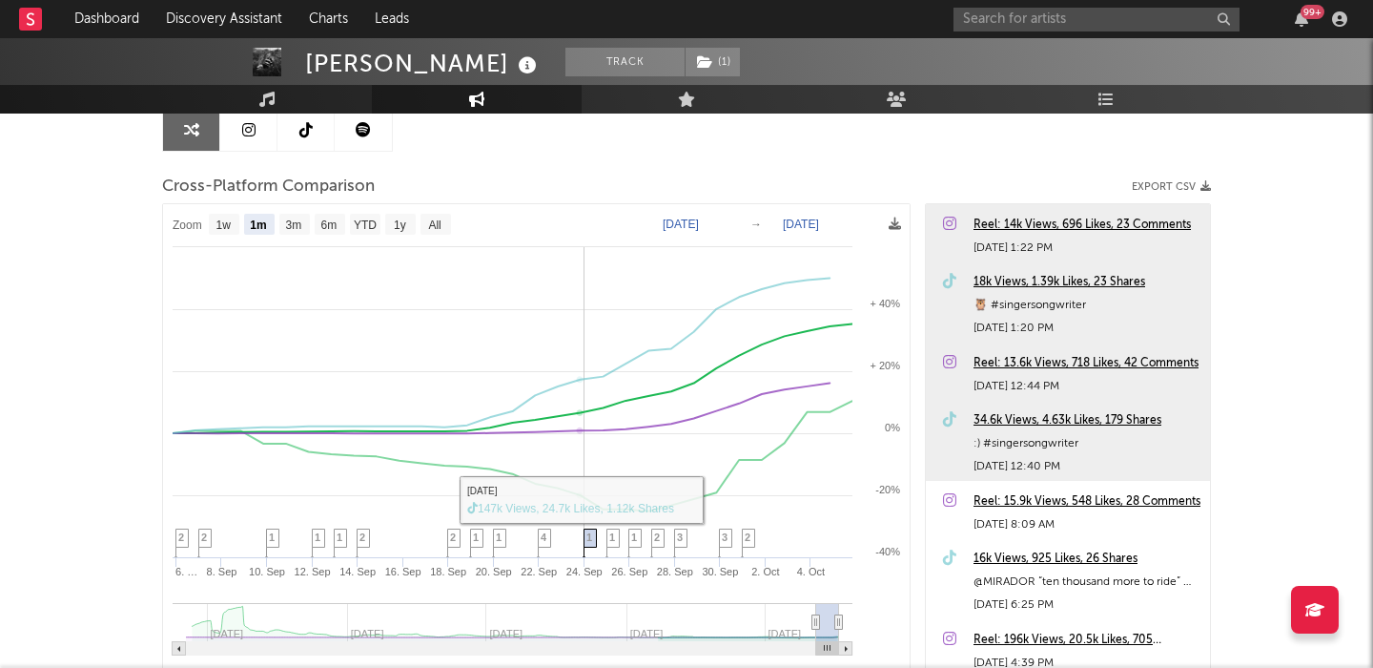
click at [589, 535] on span "1" at bounding box center [590, 536] width 6 height 11
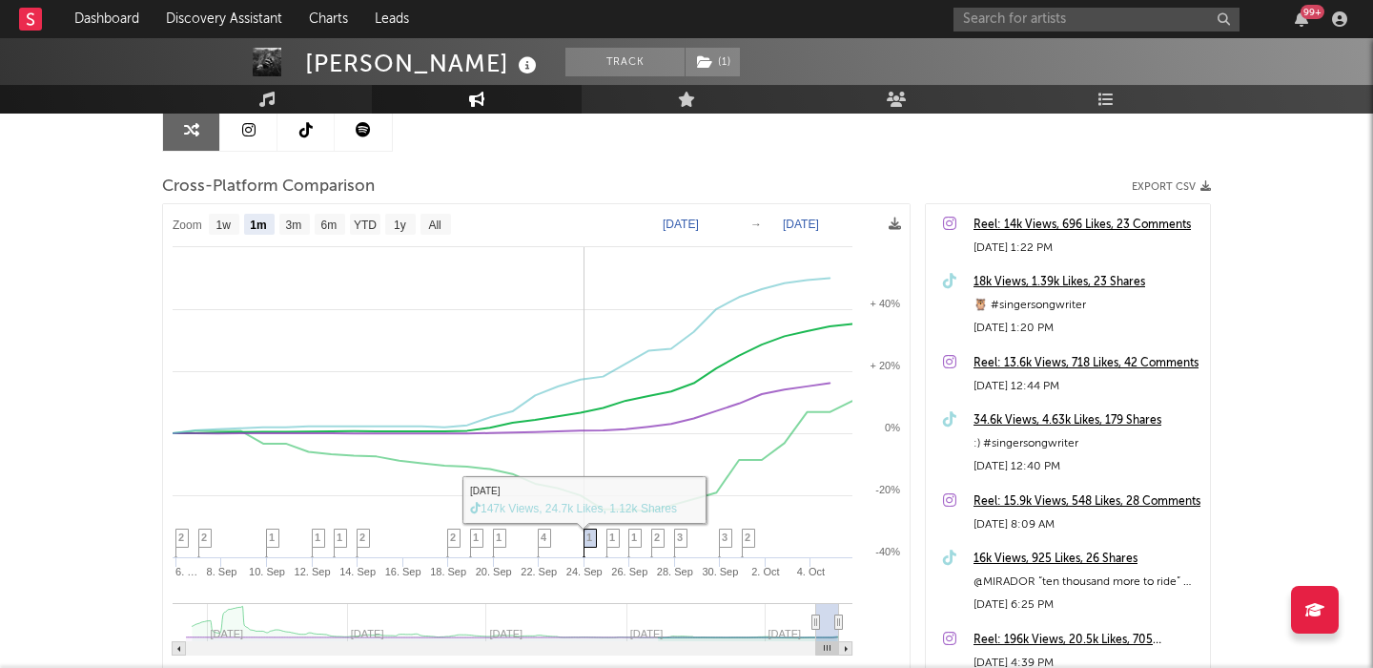
scroll to position [830, 0]
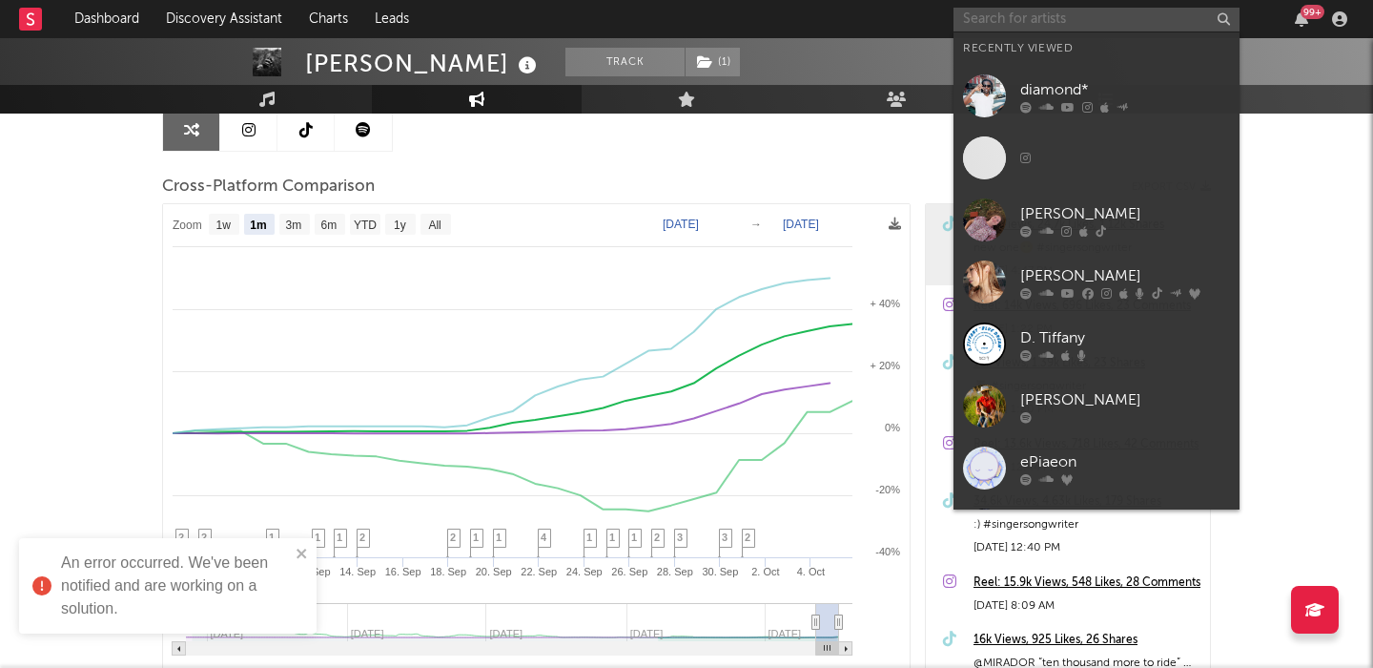
click at [1039, 16] on input "text" at bounding box center [1097, 20] width 286 height 24
paste input "[URL][DOMAIN_NAME]"
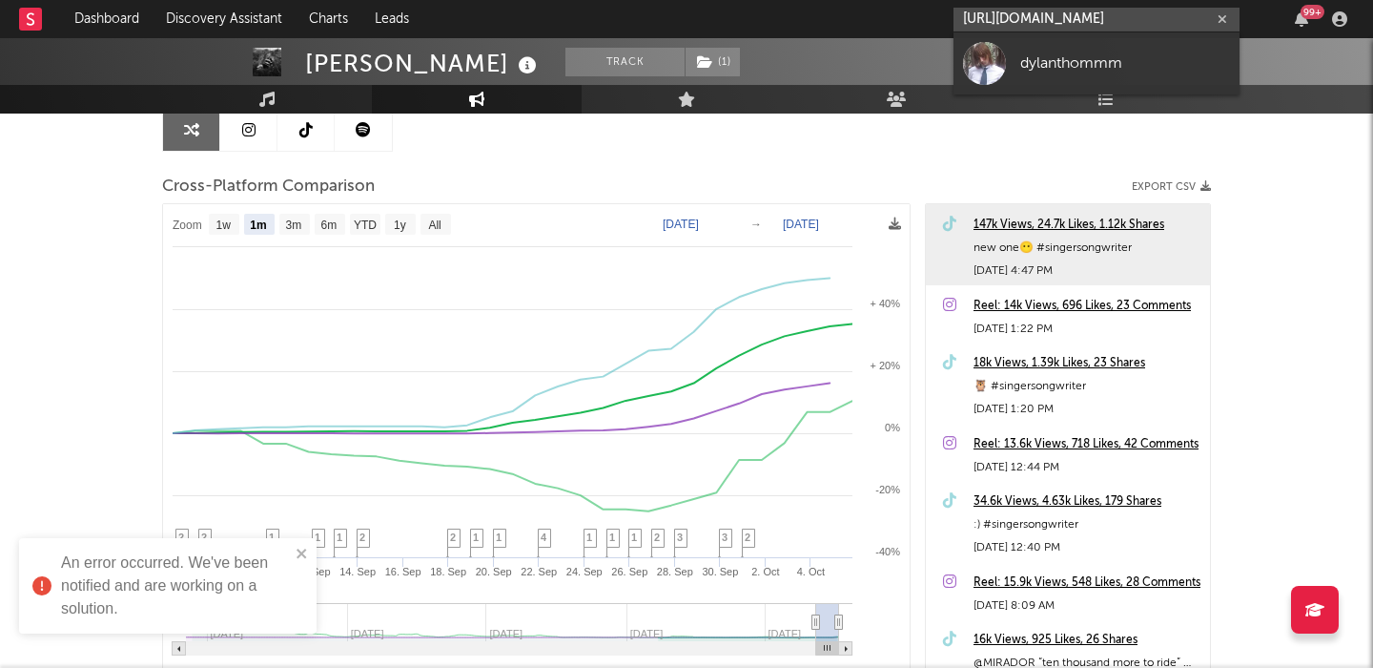
type input "[URL][DOMAIN_NAME]"
click at [1129, 44] on link "dylanthommm" at bounding box center [1097, 63] width 286 height 62
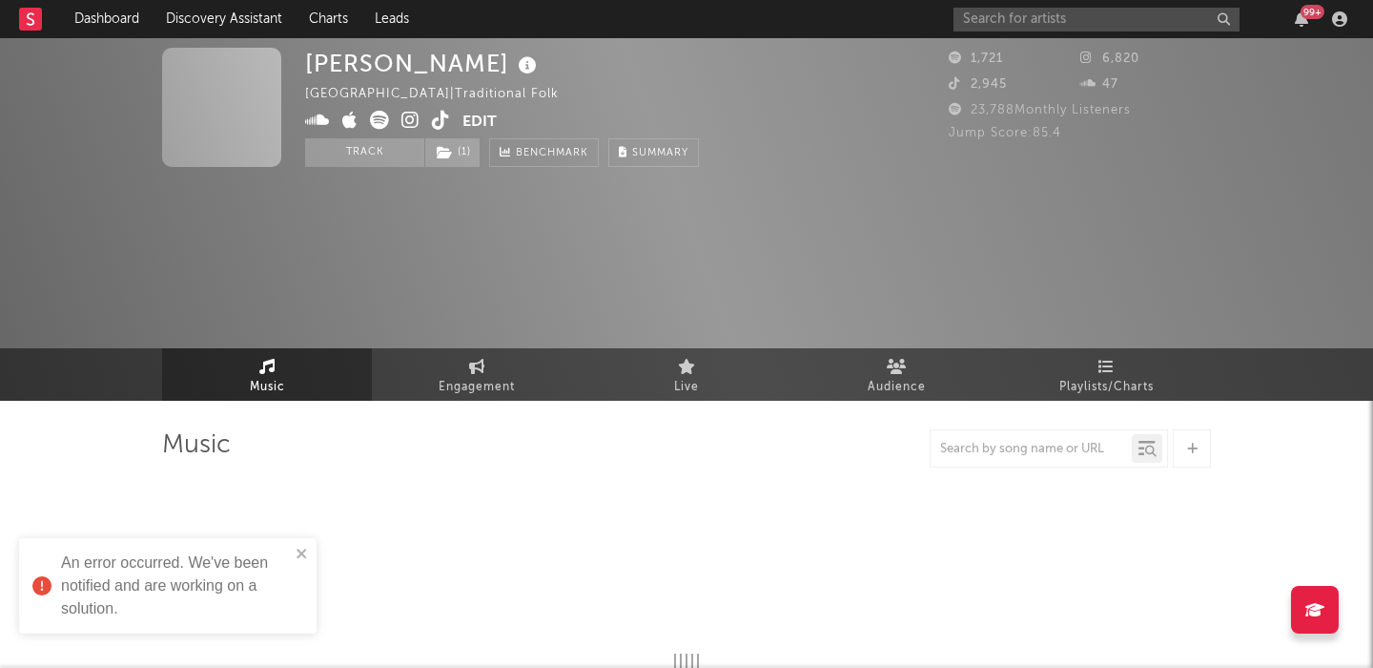
select select "1w"
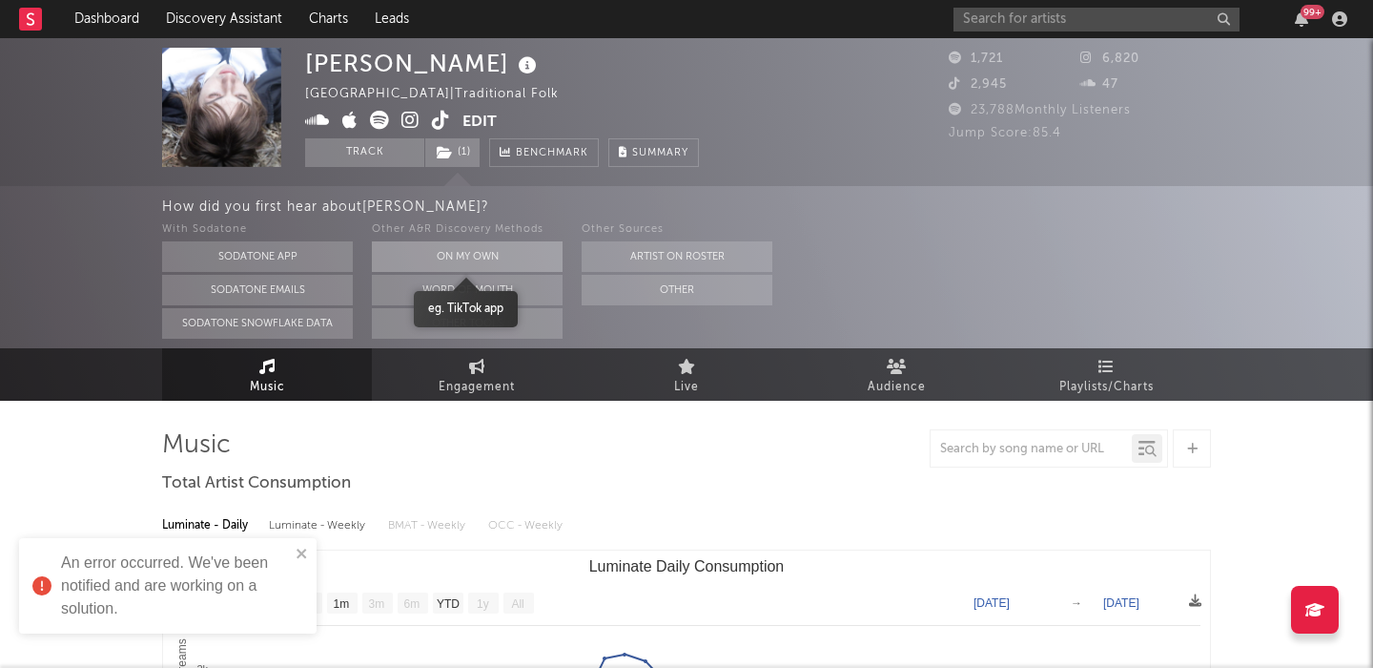
click at [423, 250] on button "On My Own" at bounding box center [467, 256] width 191 height 31
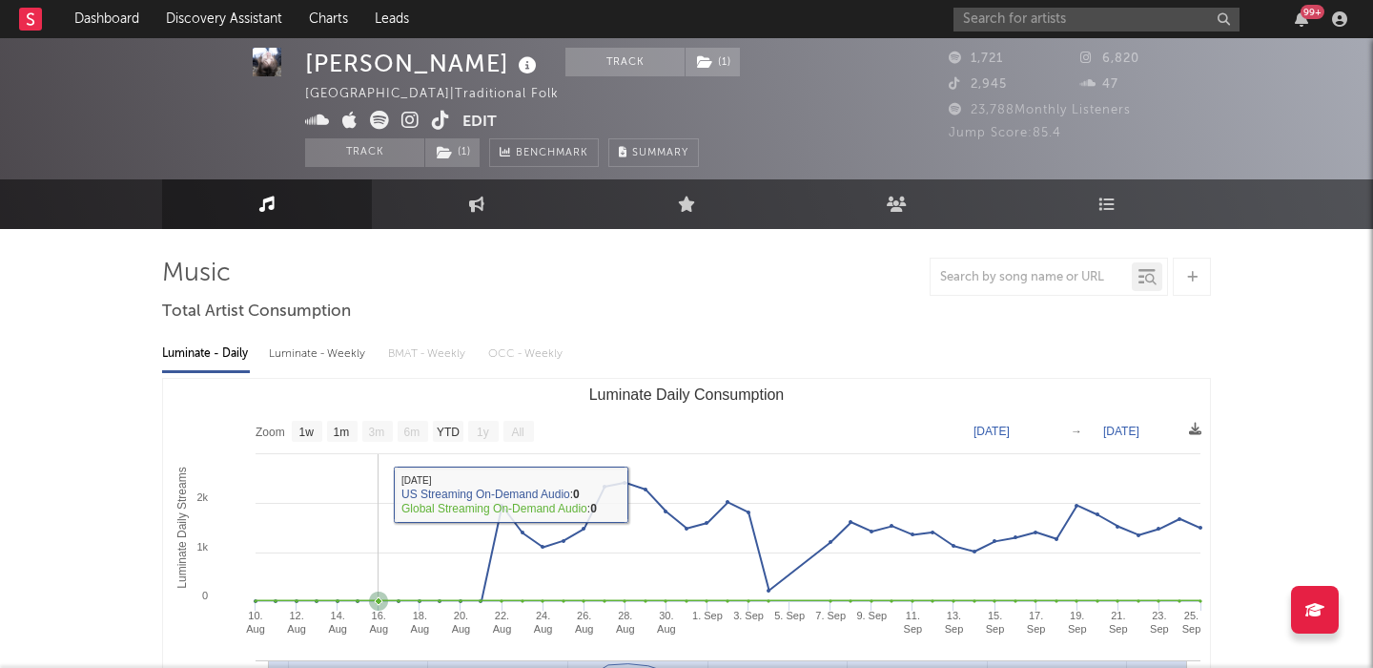
scroll to position [122, 0]
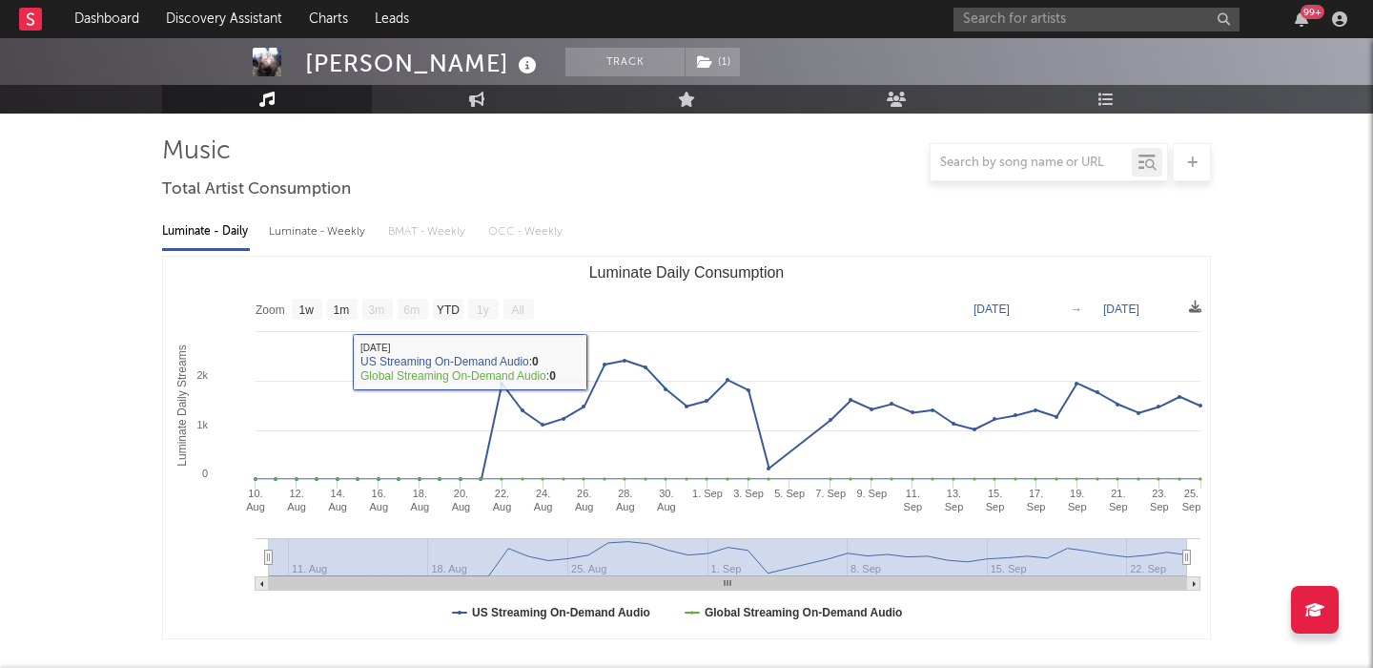
click at [328, 241] on div "Luminate - Weekly" at bounding box center [319, 232] width 100 height 32
select select "6m"
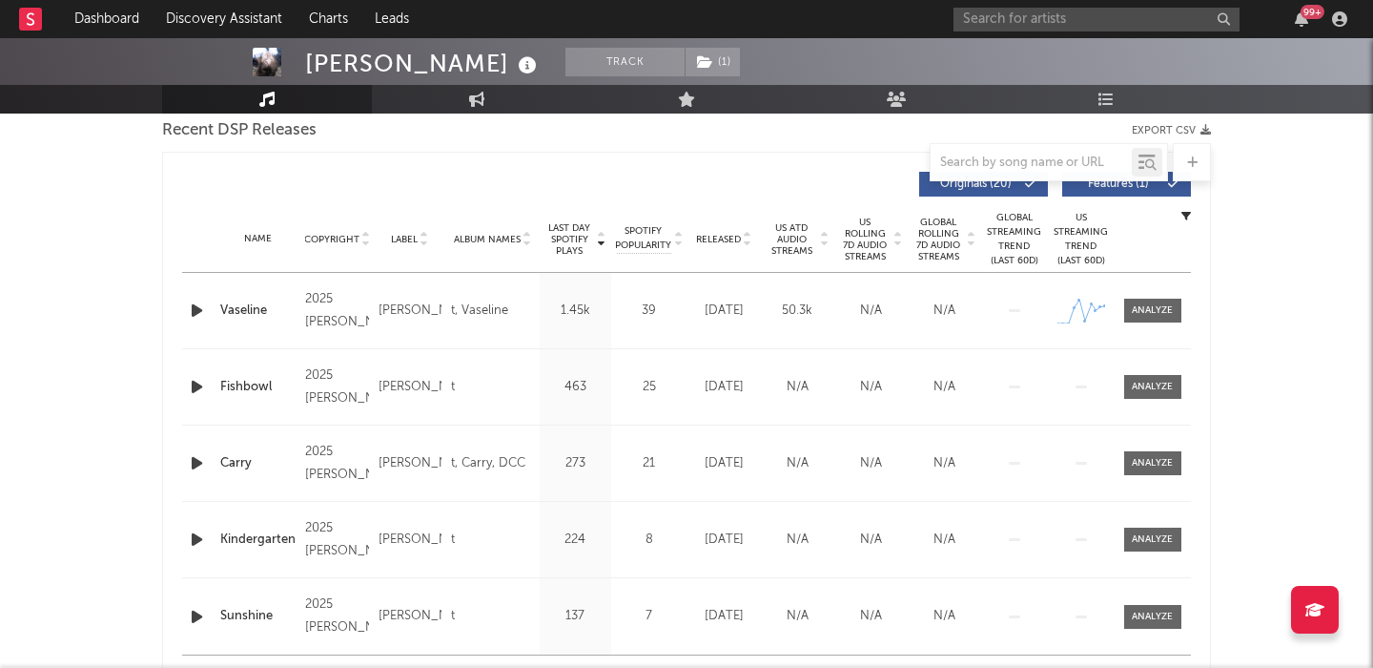
scroll to position [973, 0]
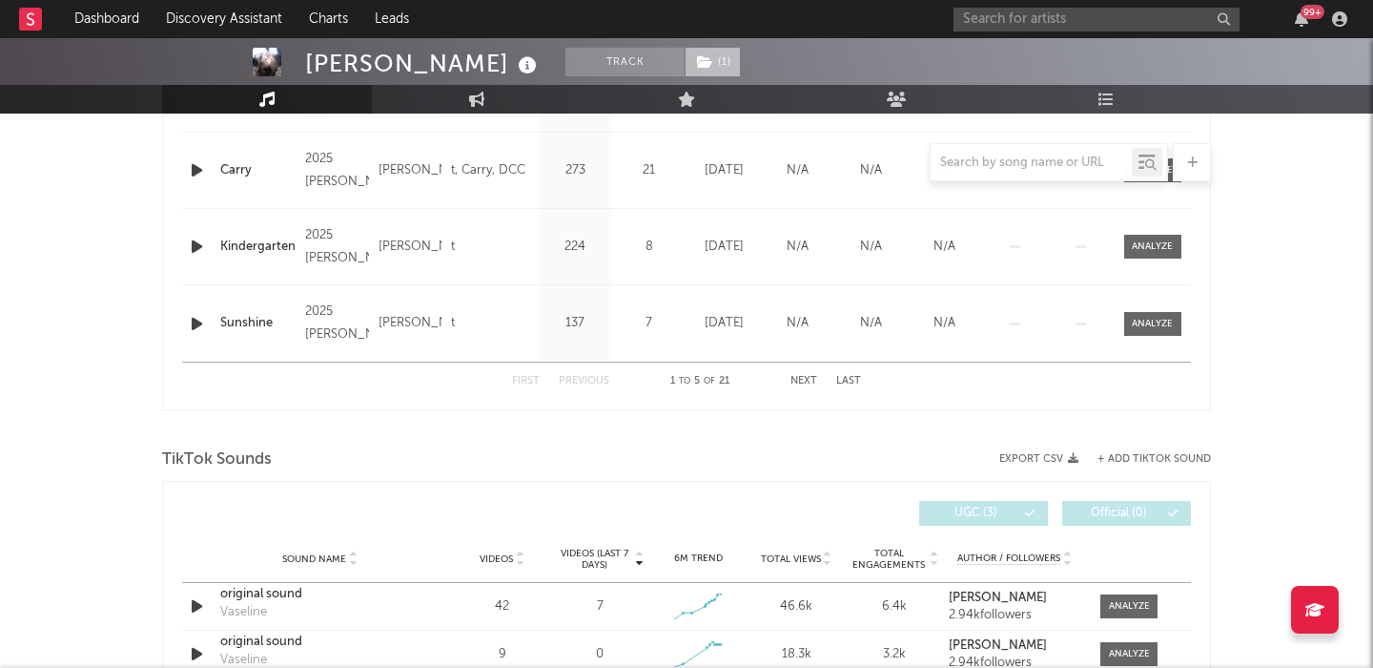
click at [685, 55] on span "( 1 )" at bounding box center [713, 62] width 56 height 29
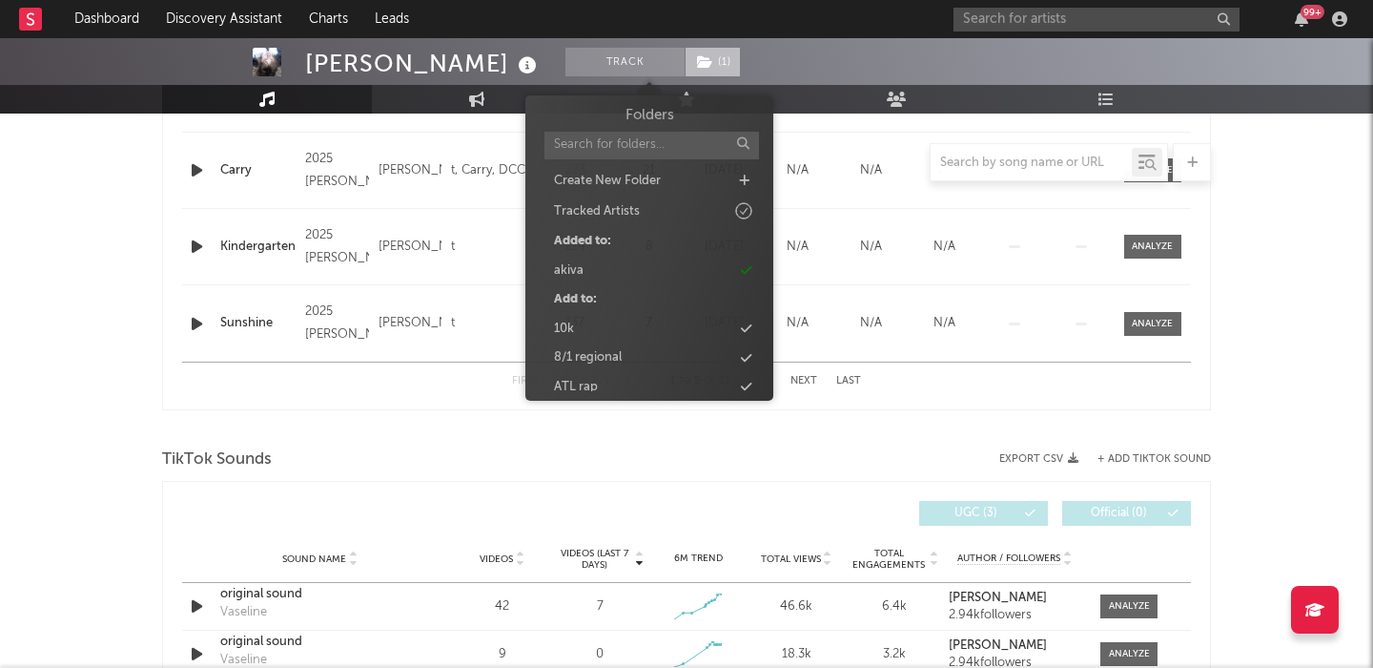
click at [685, 55] on span "( 1 )" at bounding box center [713, 62] width 56 height 29
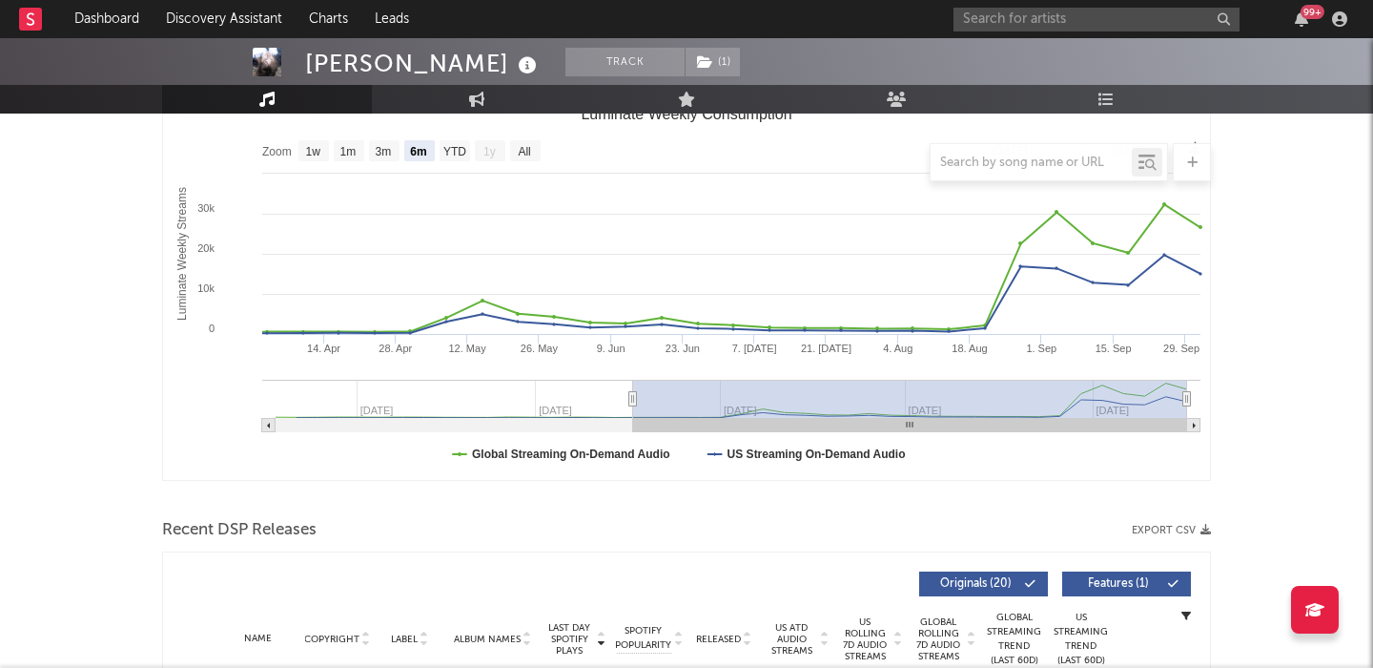
scroll to position [0, 0]
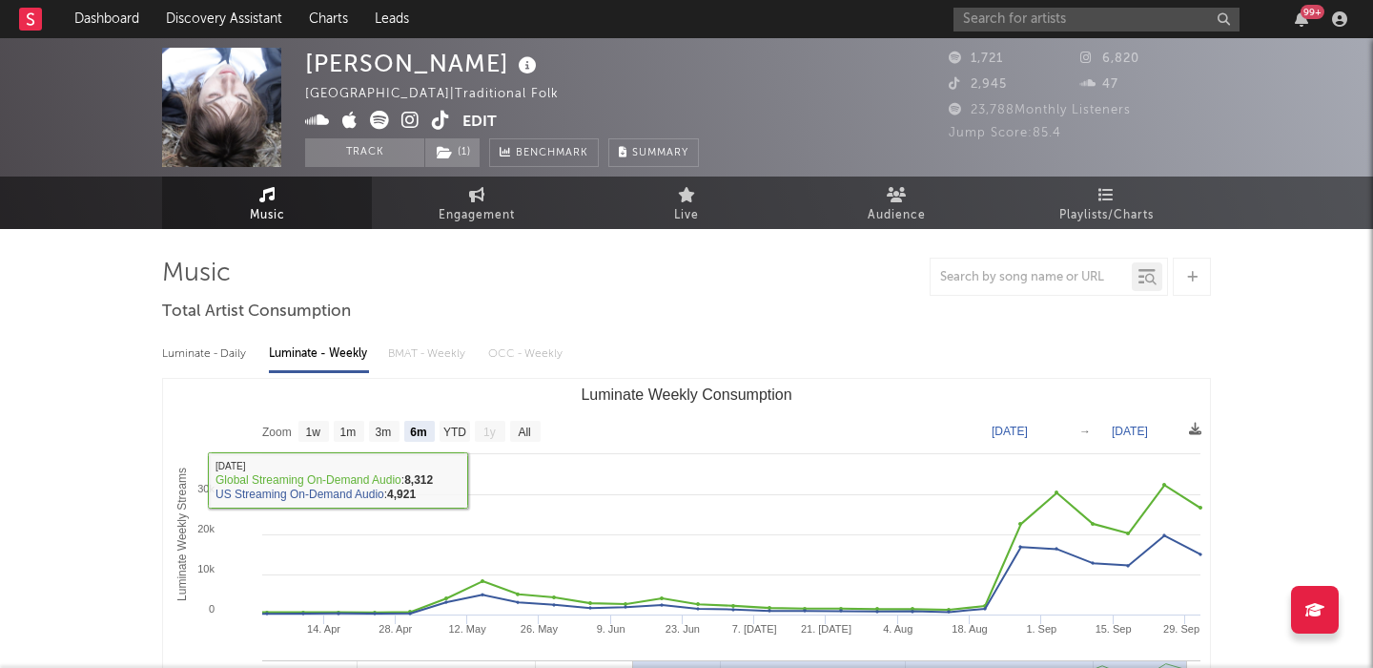
click at [218, 363] on div "Luminate - Daily" at bounding box center [206, 354] width 88 height 32
select select "1w"
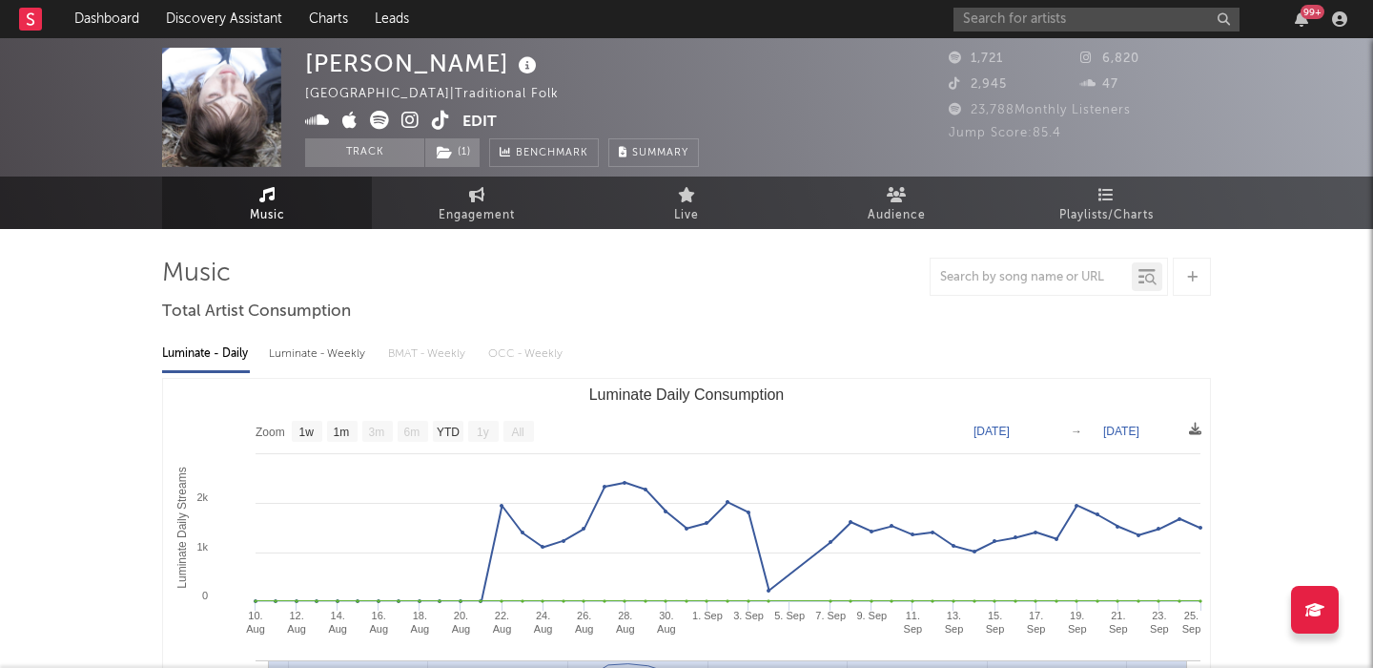
click at [413, 121] on icon at bounding box center [410, 120] width 18 height 19
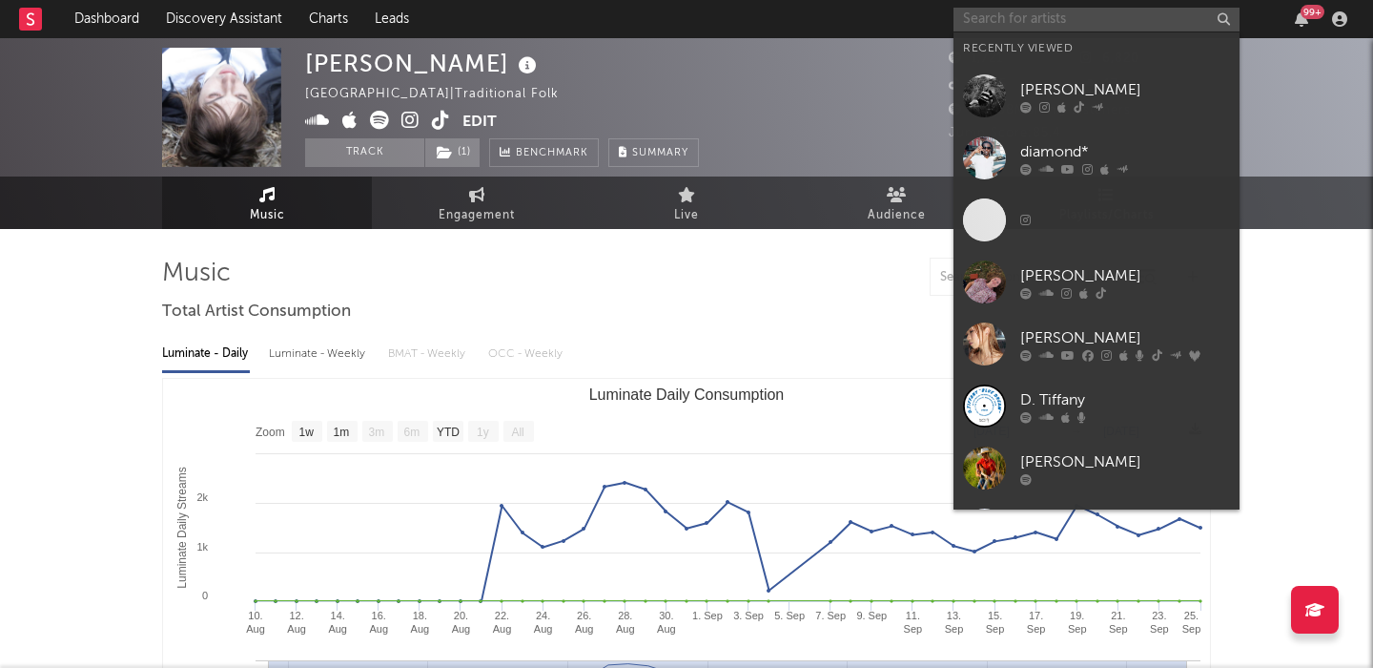
click at [1015, 11] on input "text" at bounding box center [1097, 20] width 286 height 24
paste input "[URL][DOMAIN_NAME]"
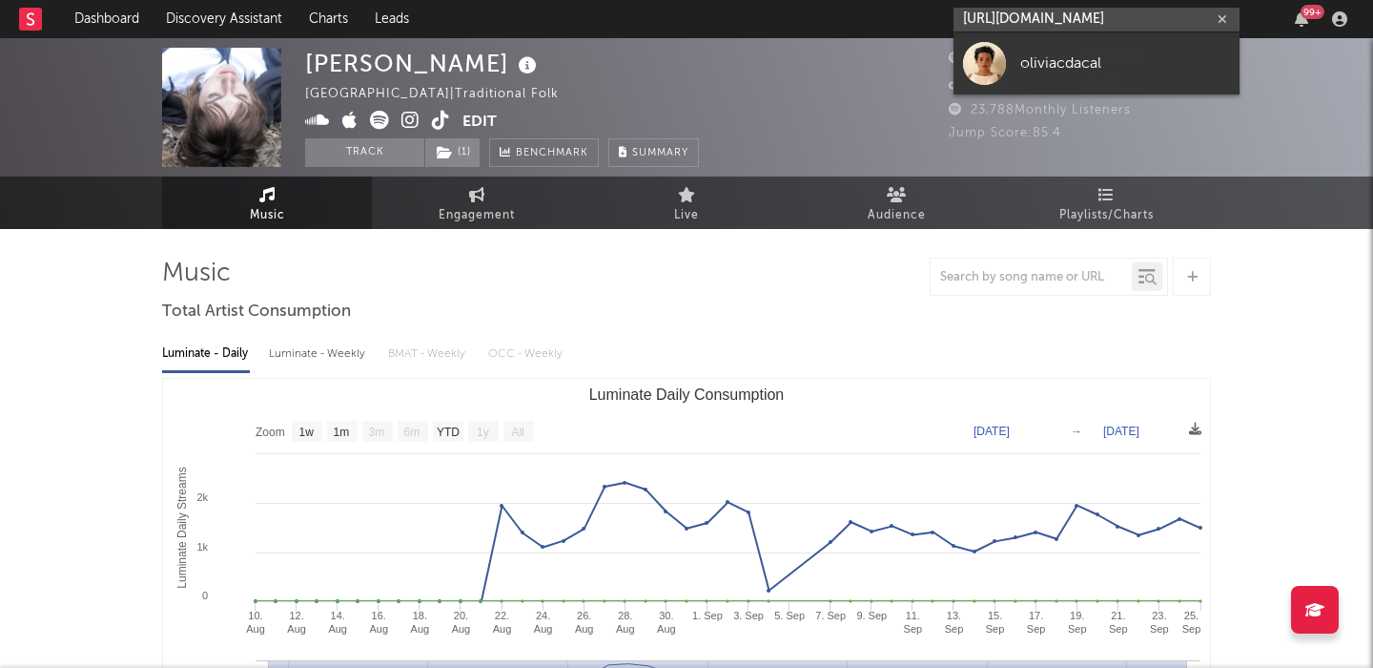
type input "[URL][DOMAIN_NAME]"
click at [1072, 53] on div "oliviacdacal" at bounding box center [1125, 62] width 210 height 23
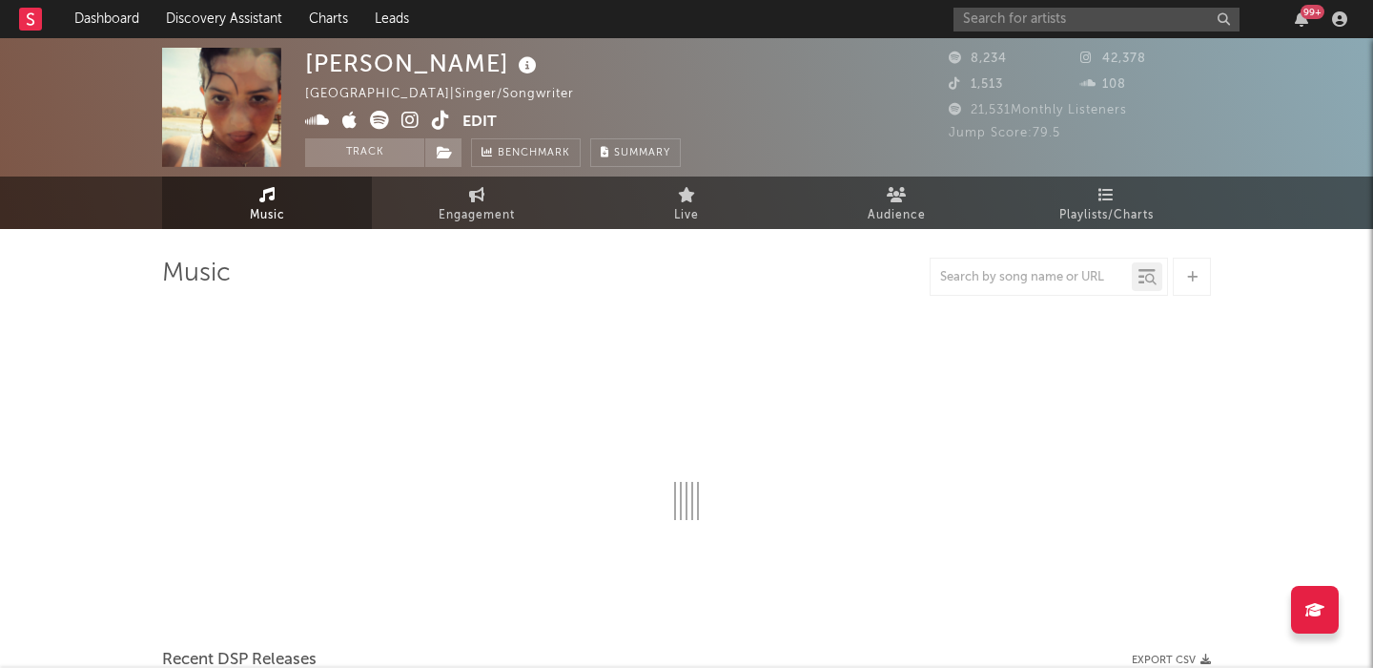
select select "1w"
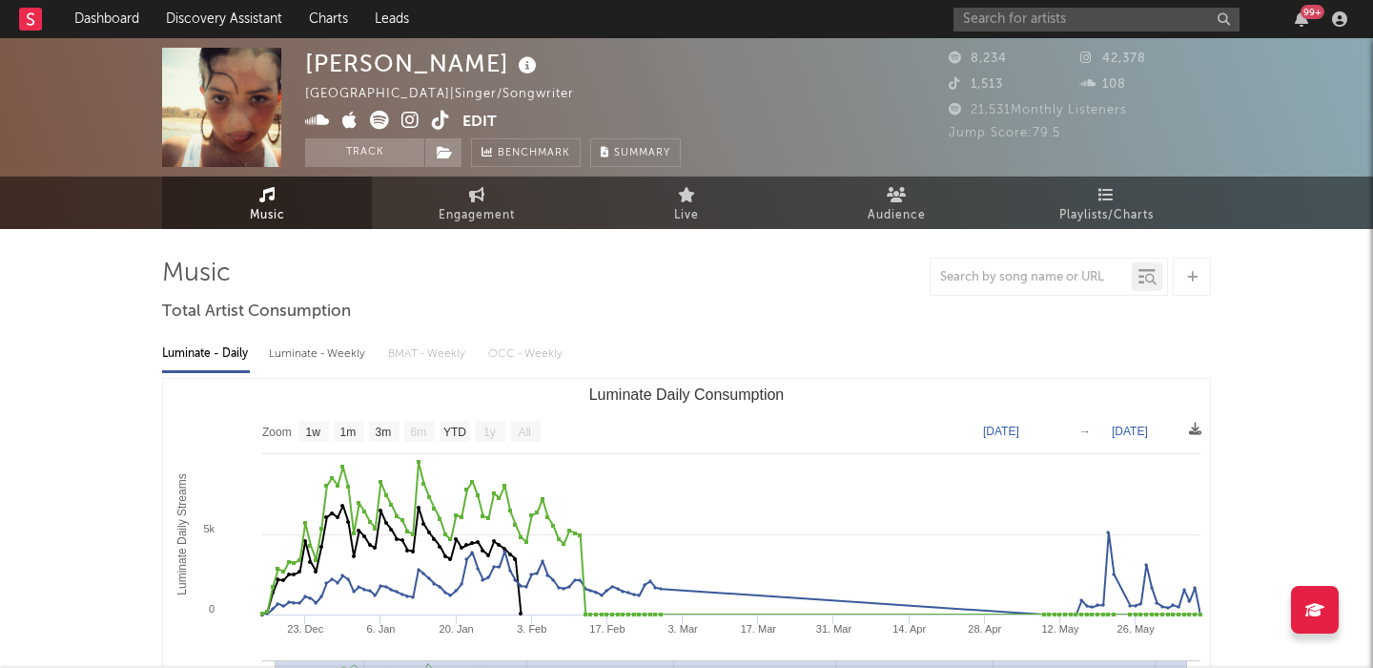
click at [473, 172] on div "[PERSON_NAME] [GEOGRAPHIC_DATA] | Singer/Songwriter Edit Track Benchmark Summar…" at bounding box center [686, 107] width 1373 height 138
click at [477, 202] on link "Engagement" at bounding box center [477, 202] width 210 height 52
select select "1w"
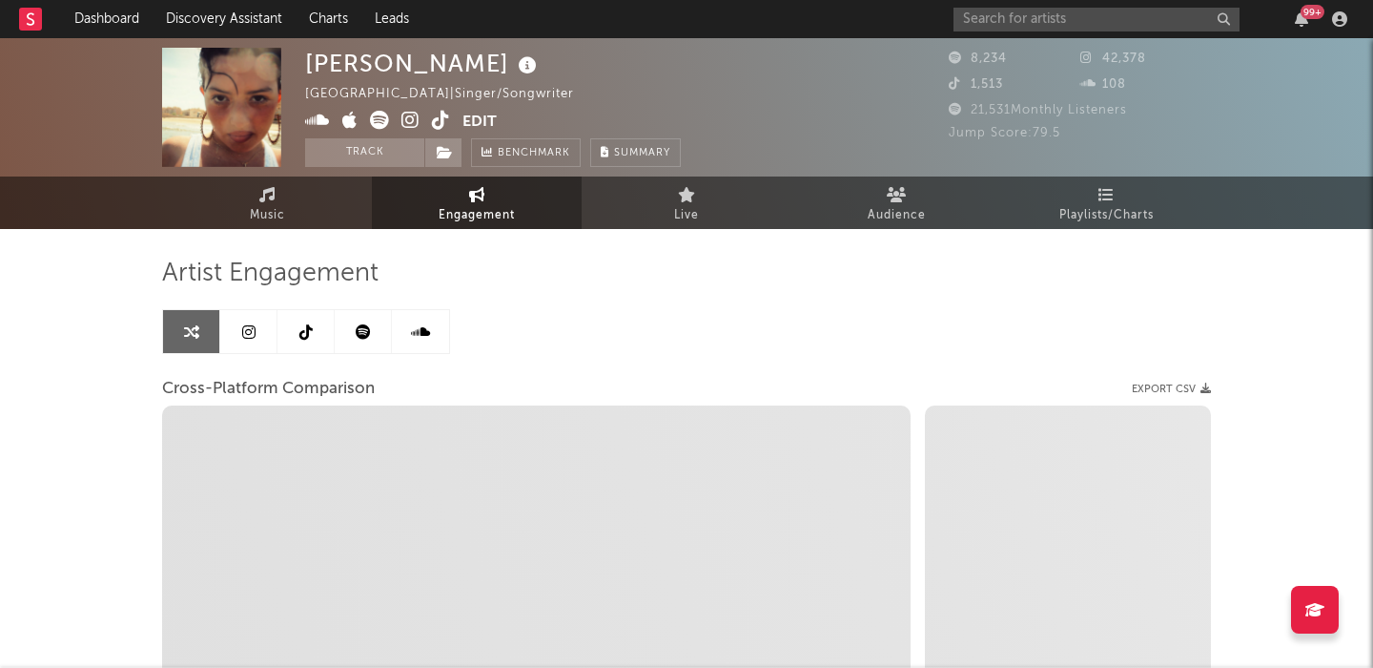
select select "1m"
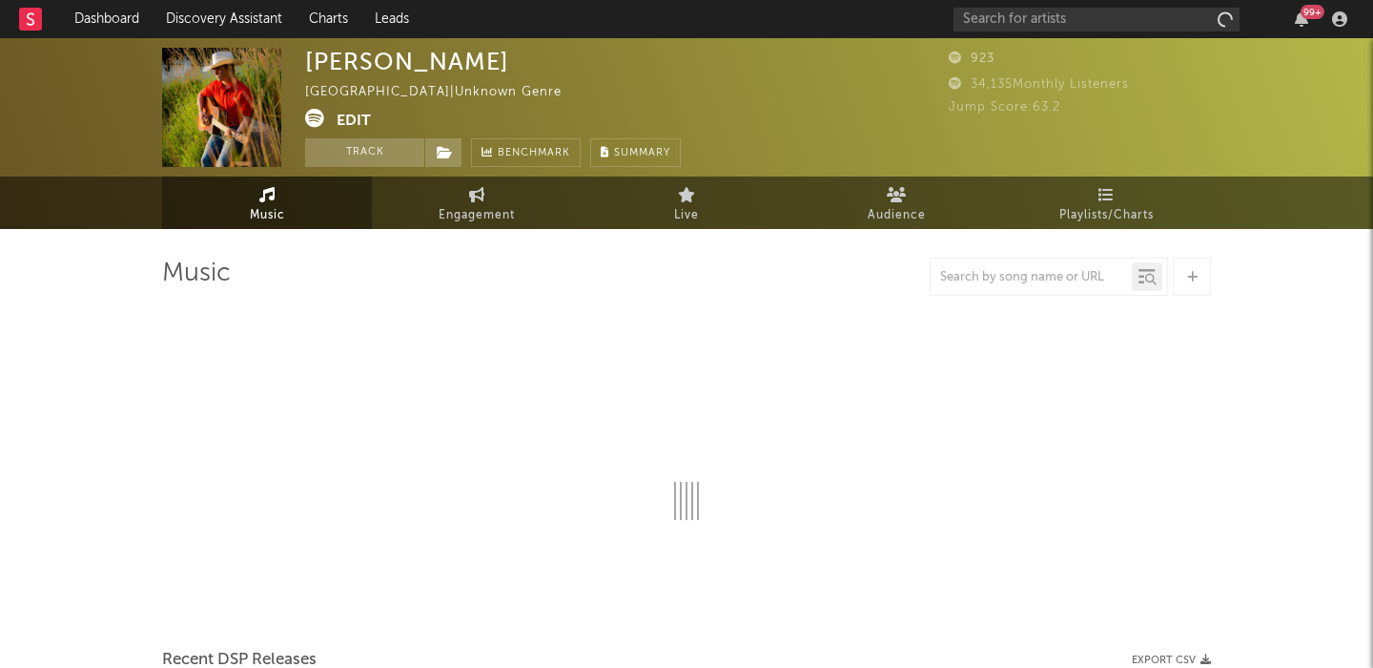
select select "1w"
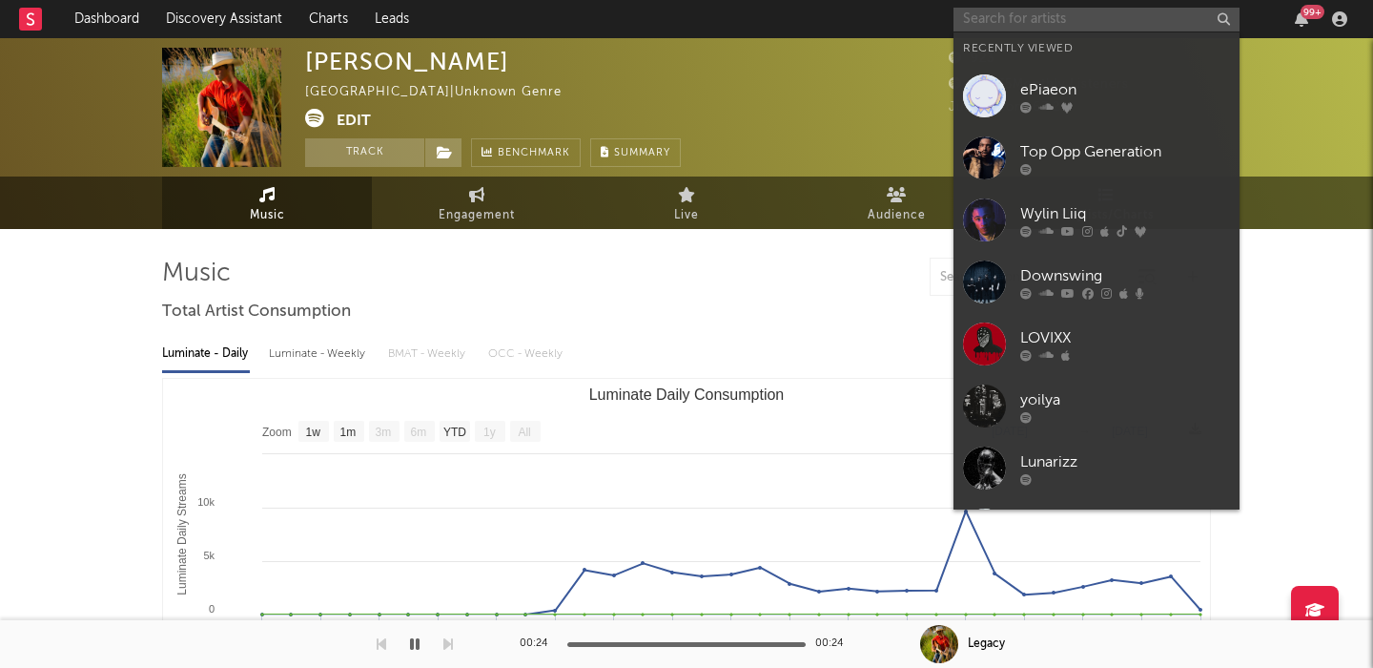
click at [989, 11] on input "text" at bounding box center [1097, 20] width 286 height 24
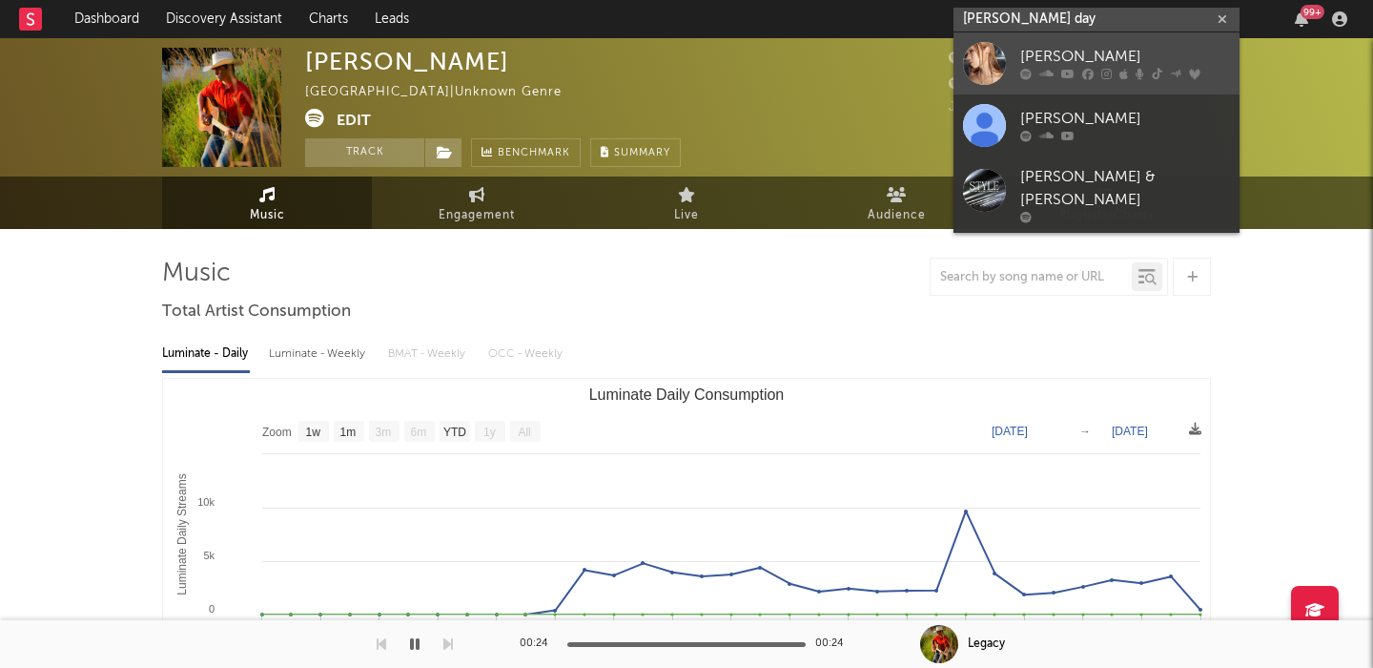
type input "[PERSON_NAME] day"
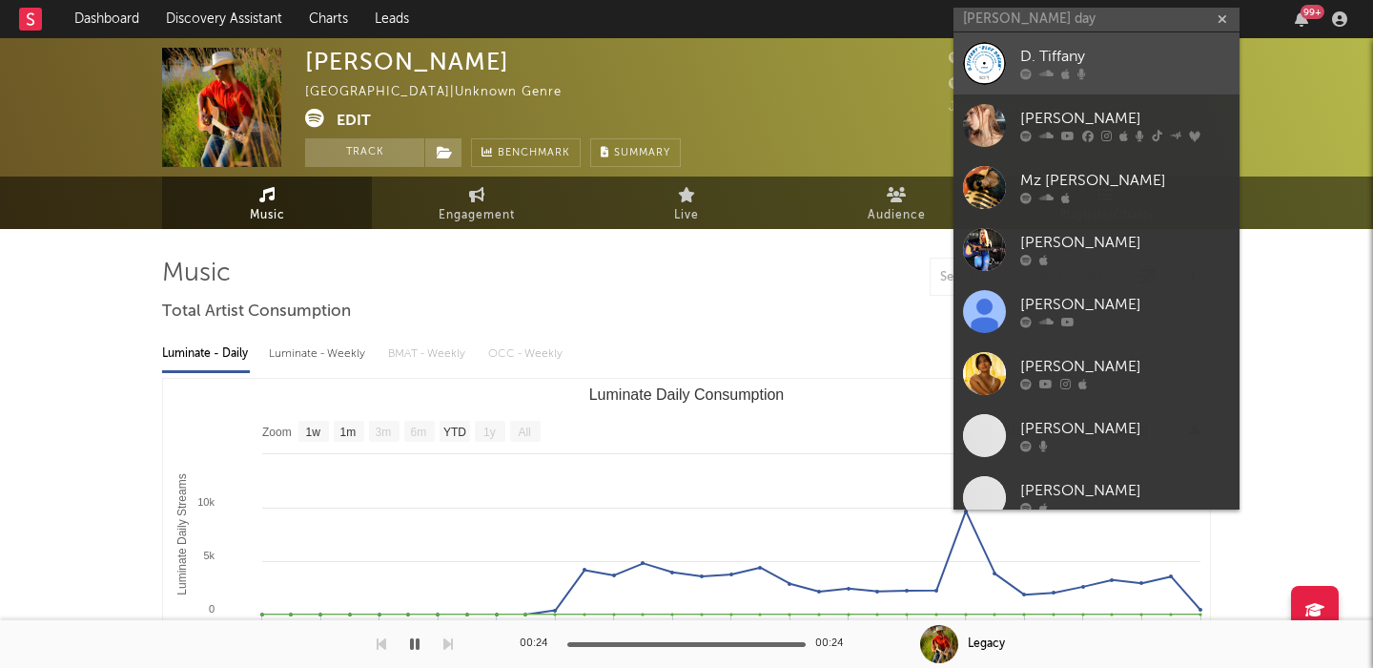
click at [1127, 53] on div "D. Tiffany" at bounding box center [1125, 57] width 210 height 23
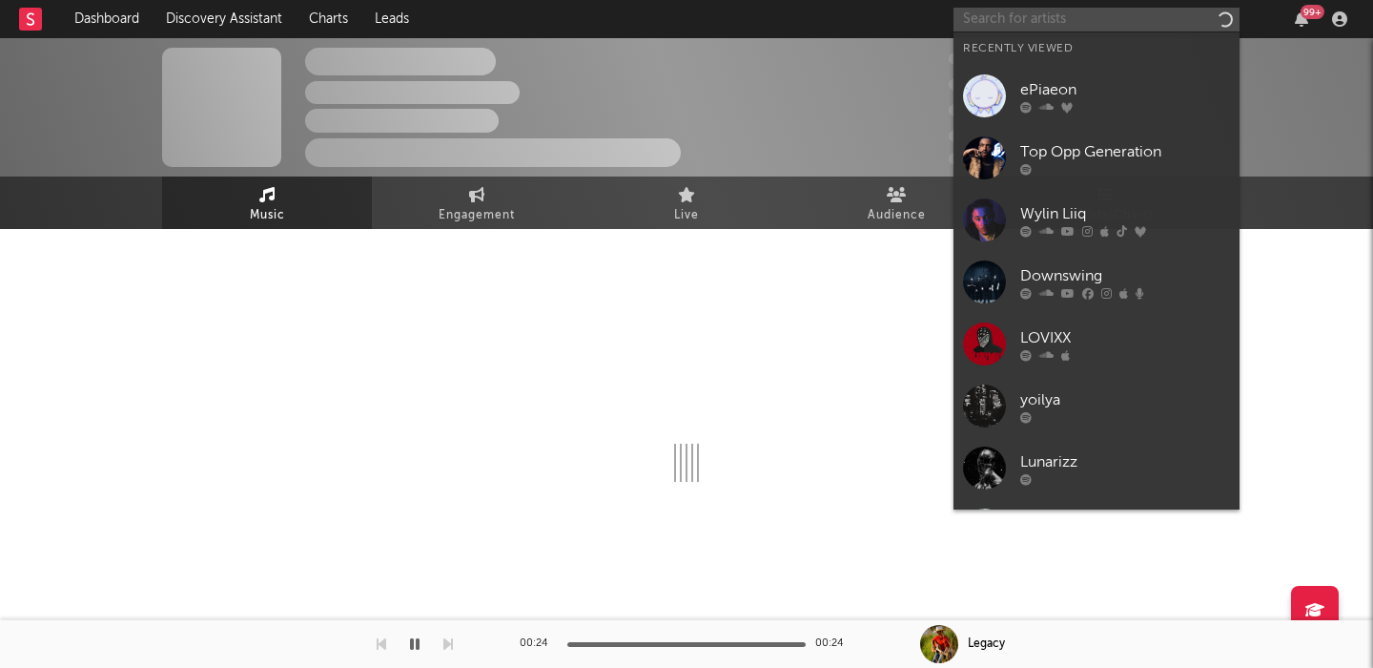
click at [1063, 21] on input "text" at bounding box center [1097, 20] width 286 height 24
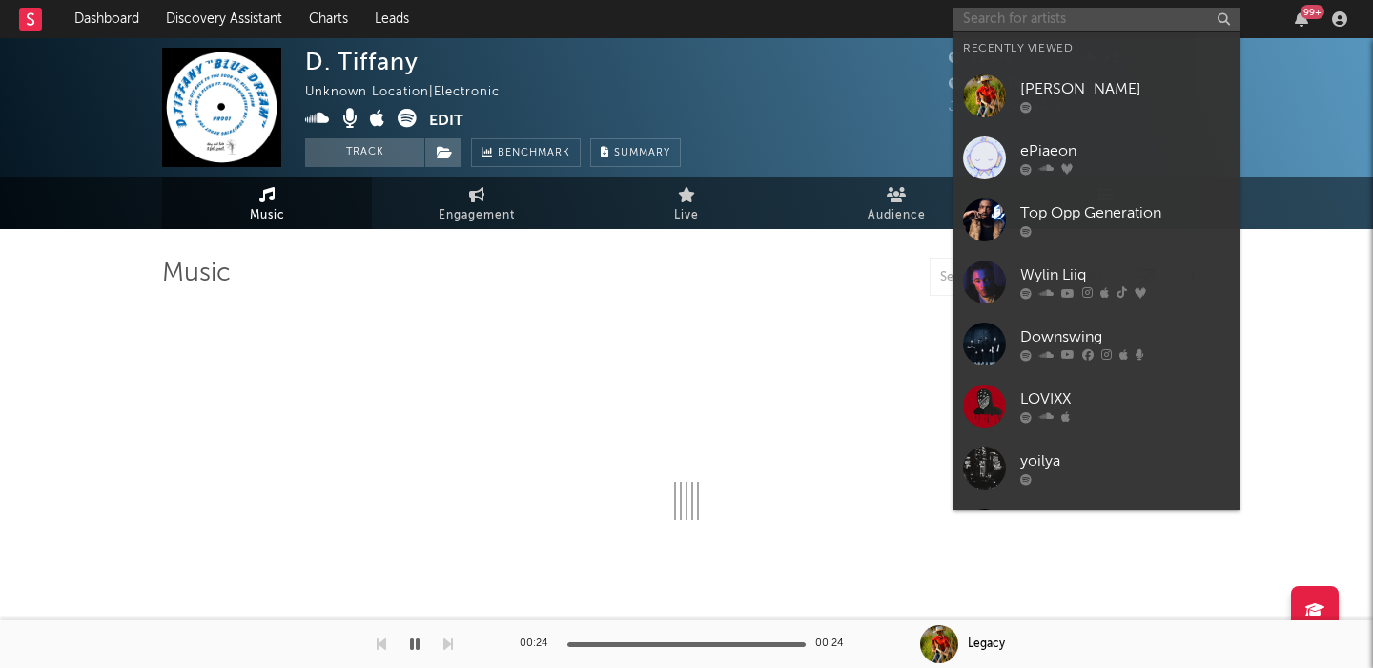
type input "t"
select select "1w"
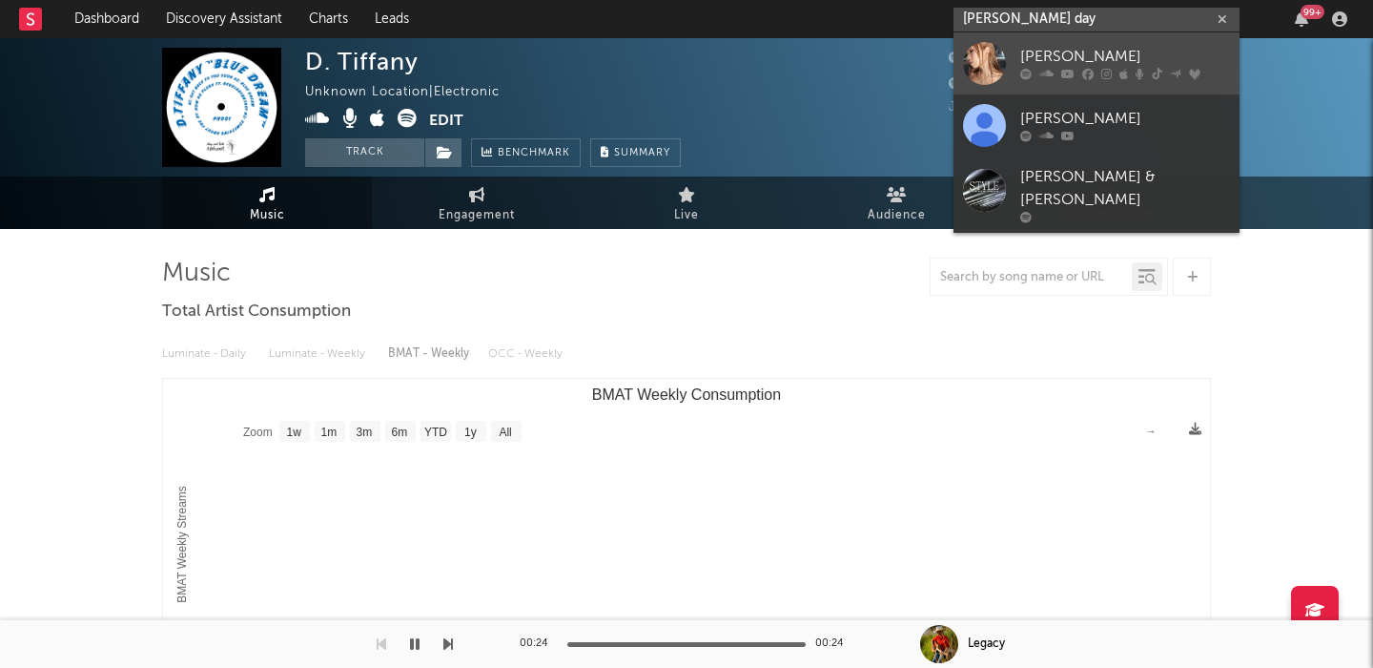
type input "tiffany day"
click at [1126, 59] on div "[PERSON_NAME]" at bounding box center [1125, 57] width 210 height 23
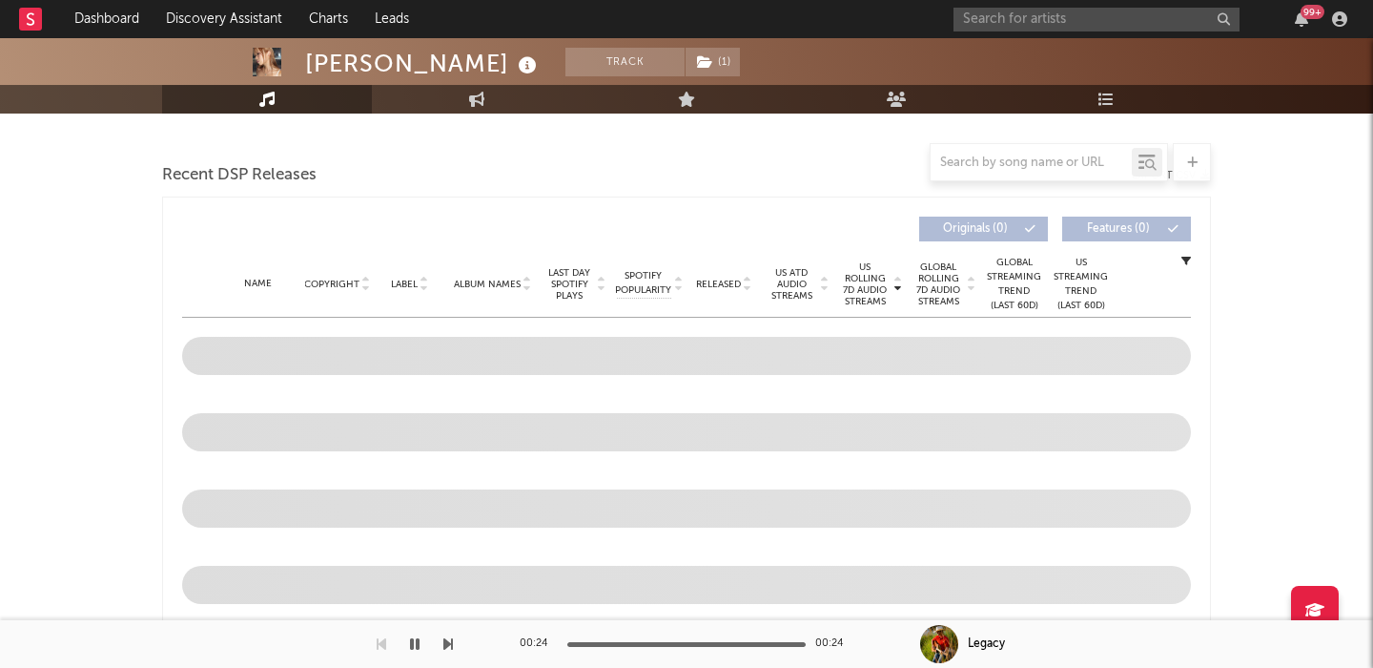
scroll to position [512, 0]
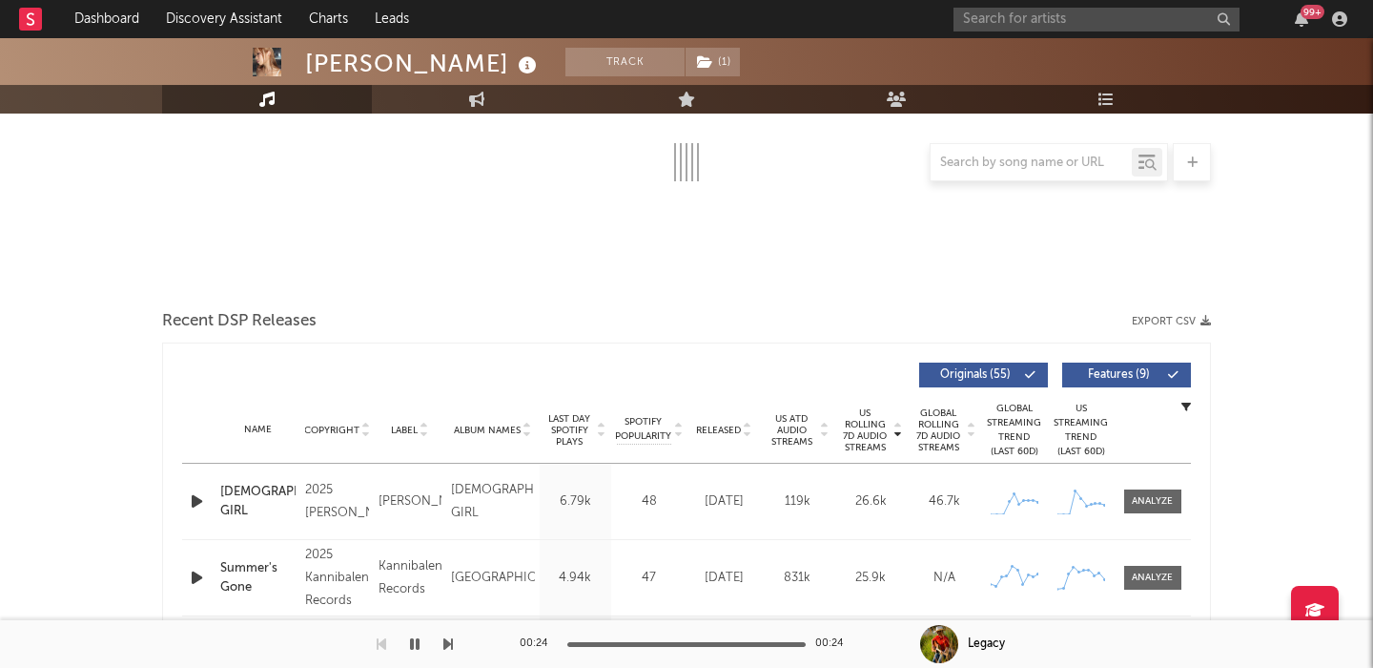
select select "6m"
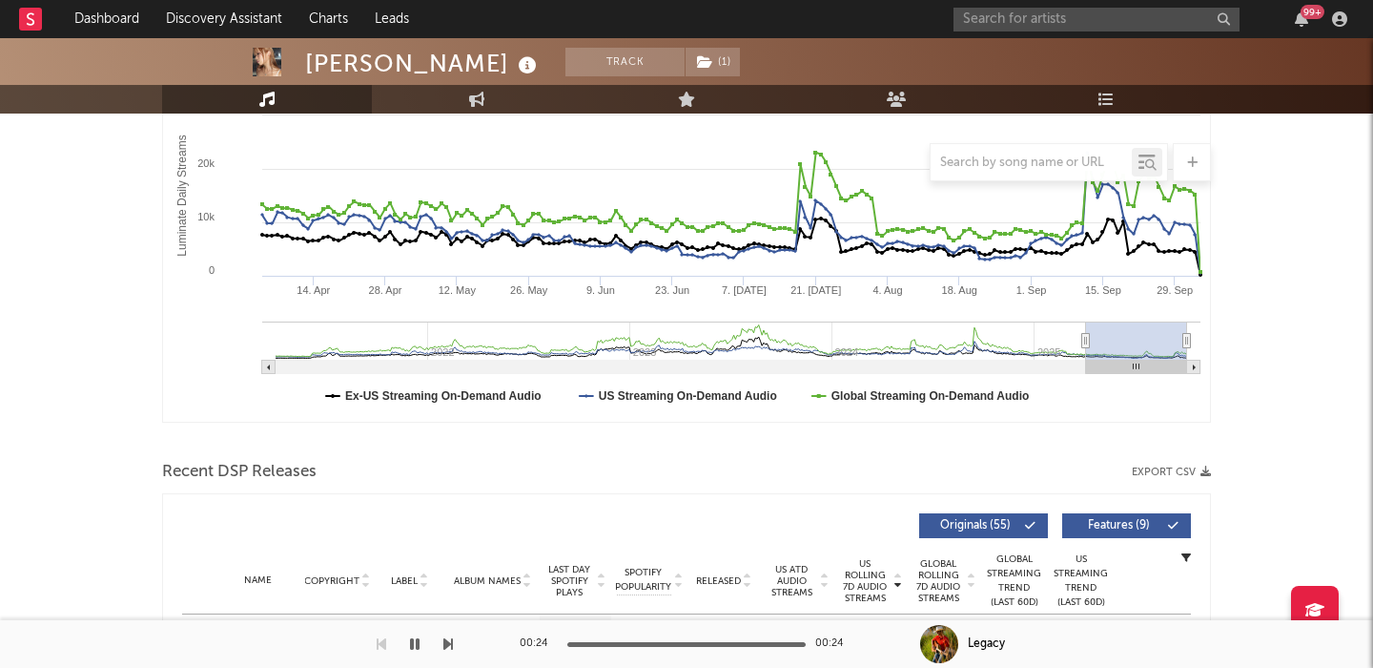
click at [194, 640] on icon "button" at bounding box center [197, 652] width 20 height 24
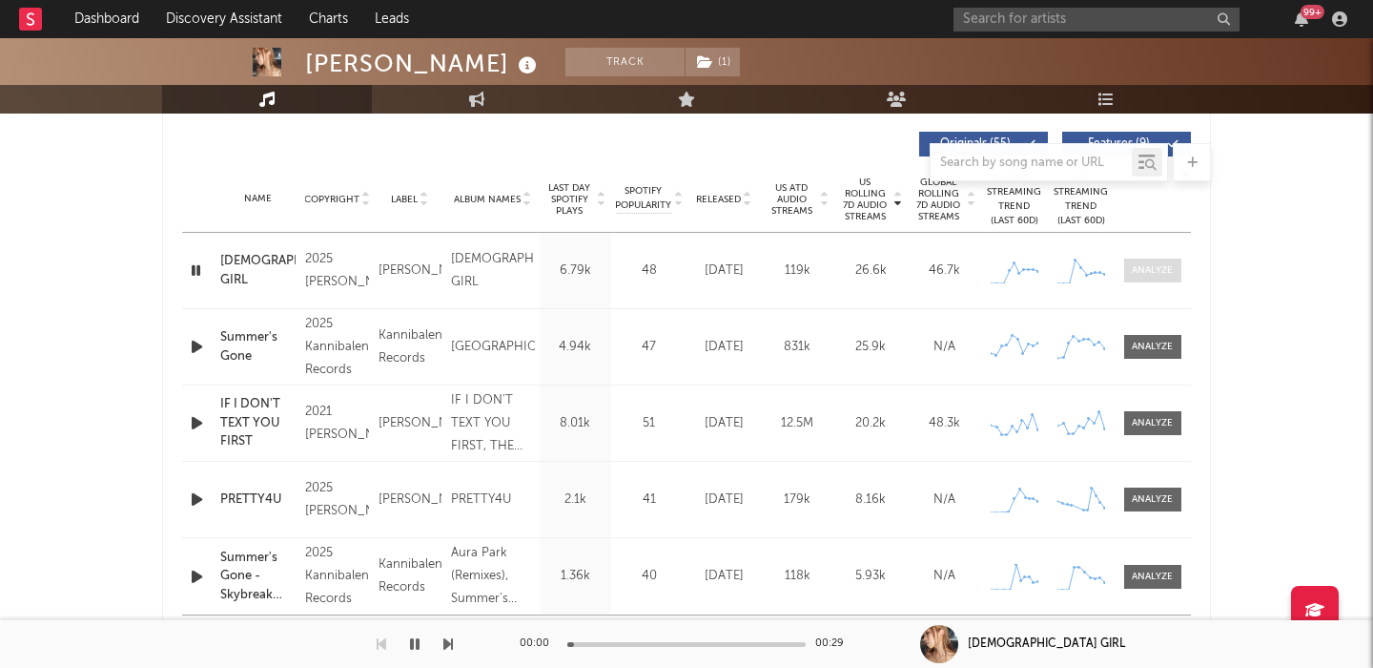
click at [1140, 267] on div at bounding box center [1152, 270] width 41 height 14
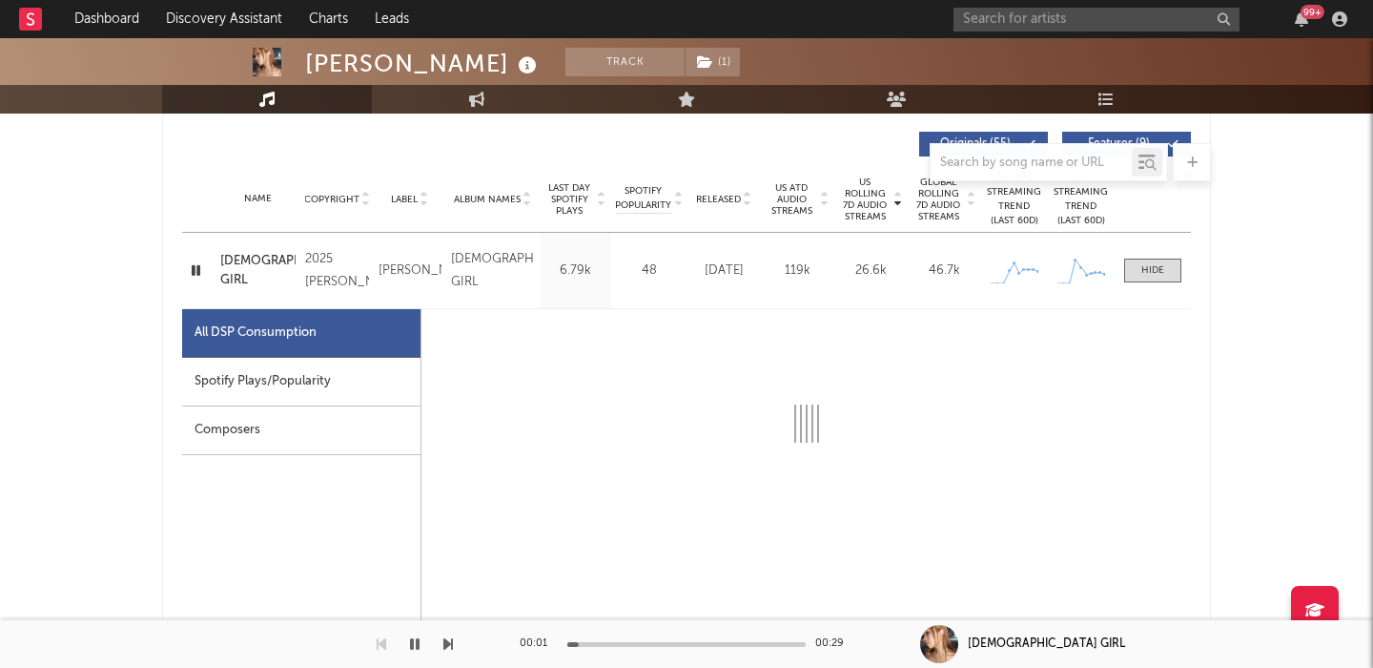
select select "1w"
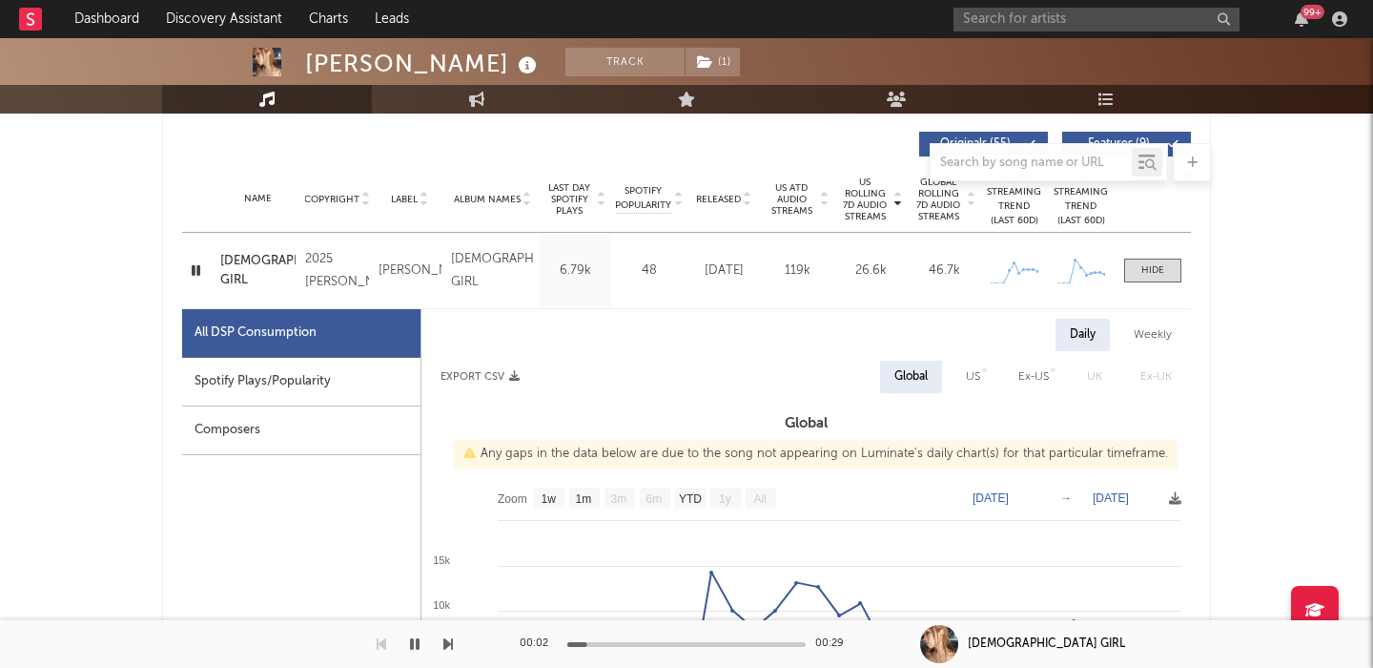
scroll to position [775, 0]
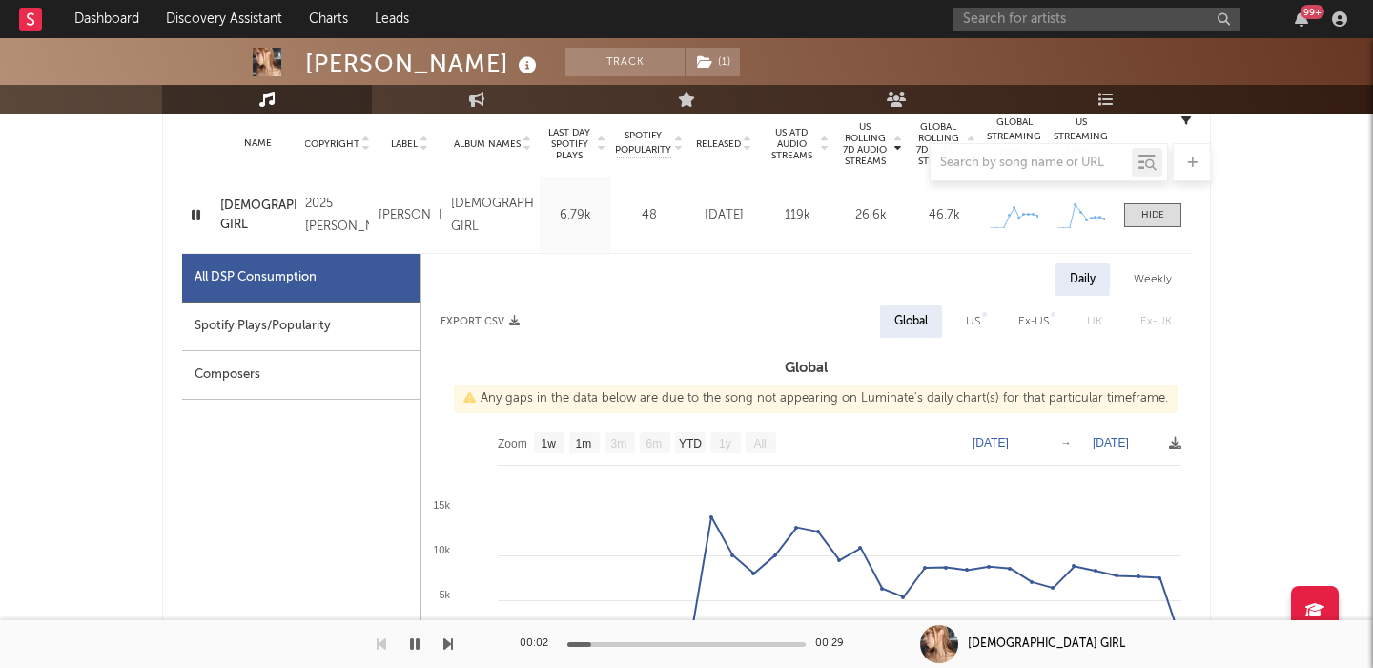
click at [963, 315] on div "US" at bounding box center [973, 321] width 43 height 32
select select "1w"
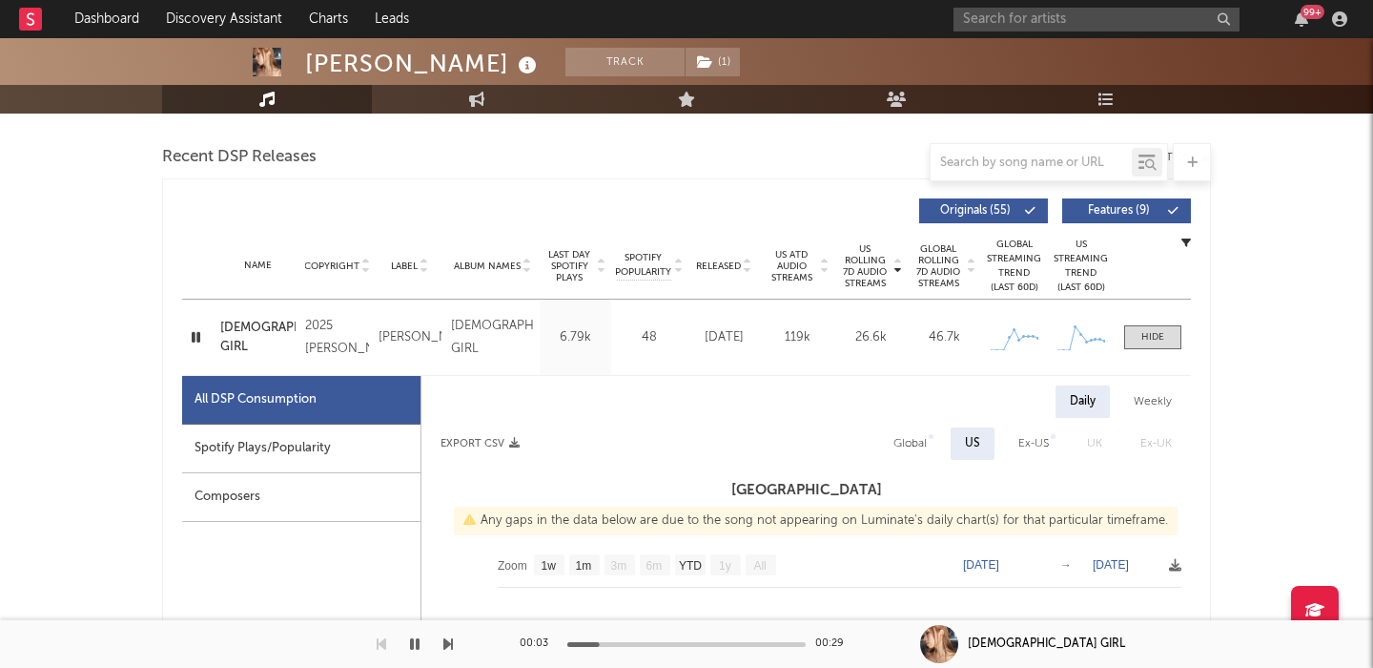
scroll to position [635, 0]
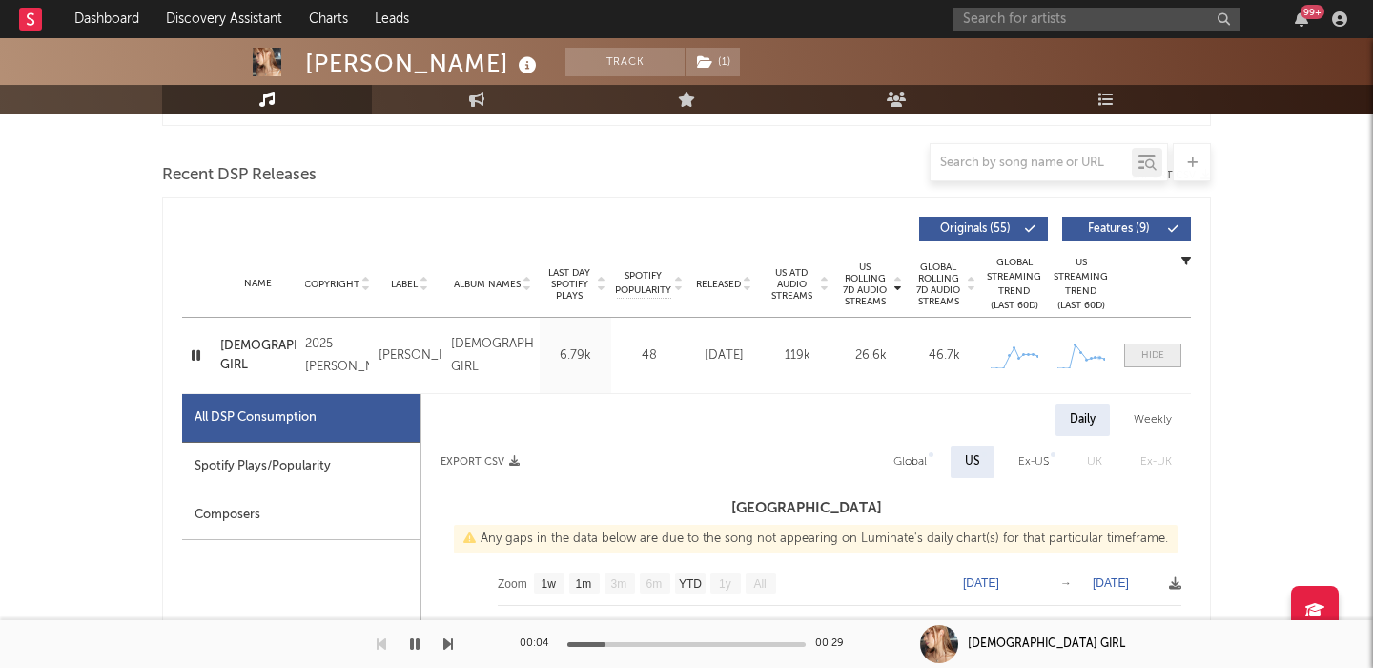
click at [1147, 352] on div at bounding box center [1153, 355] width 23 height 14
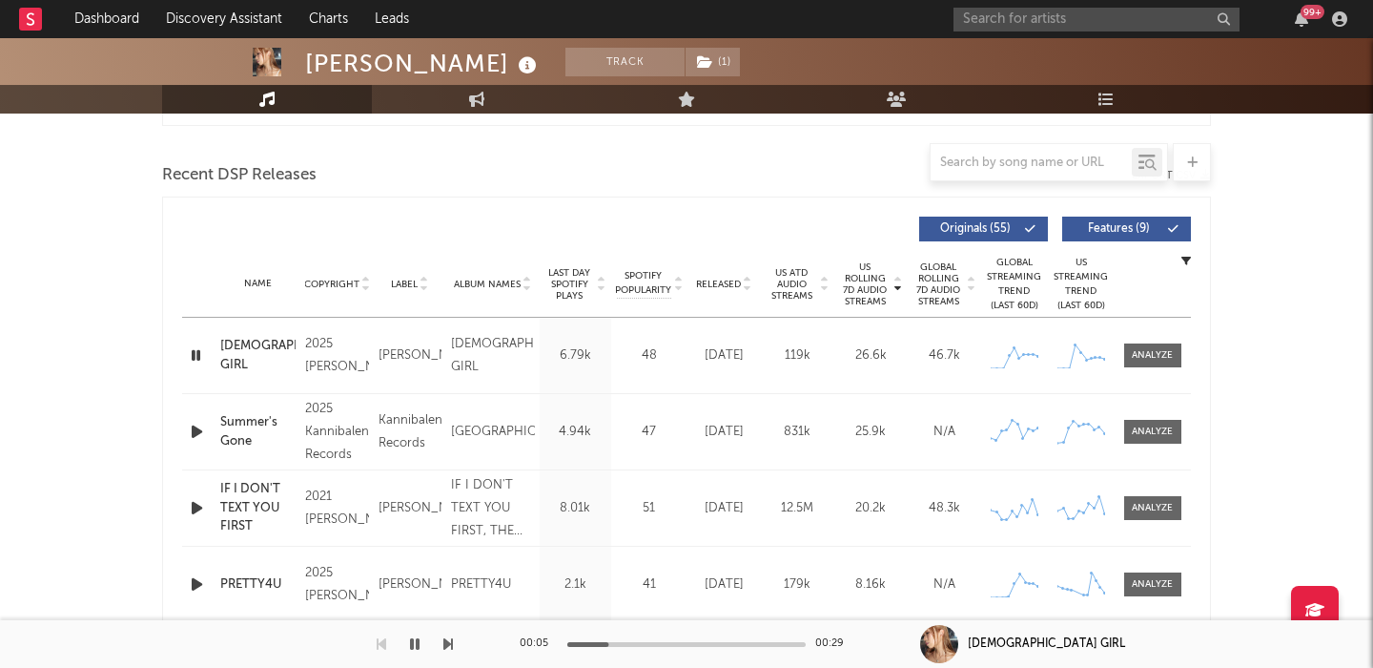
click at [1115, 224] on span "Features ( 9 )" at bounding box center [1119, 228] width 88 height 11
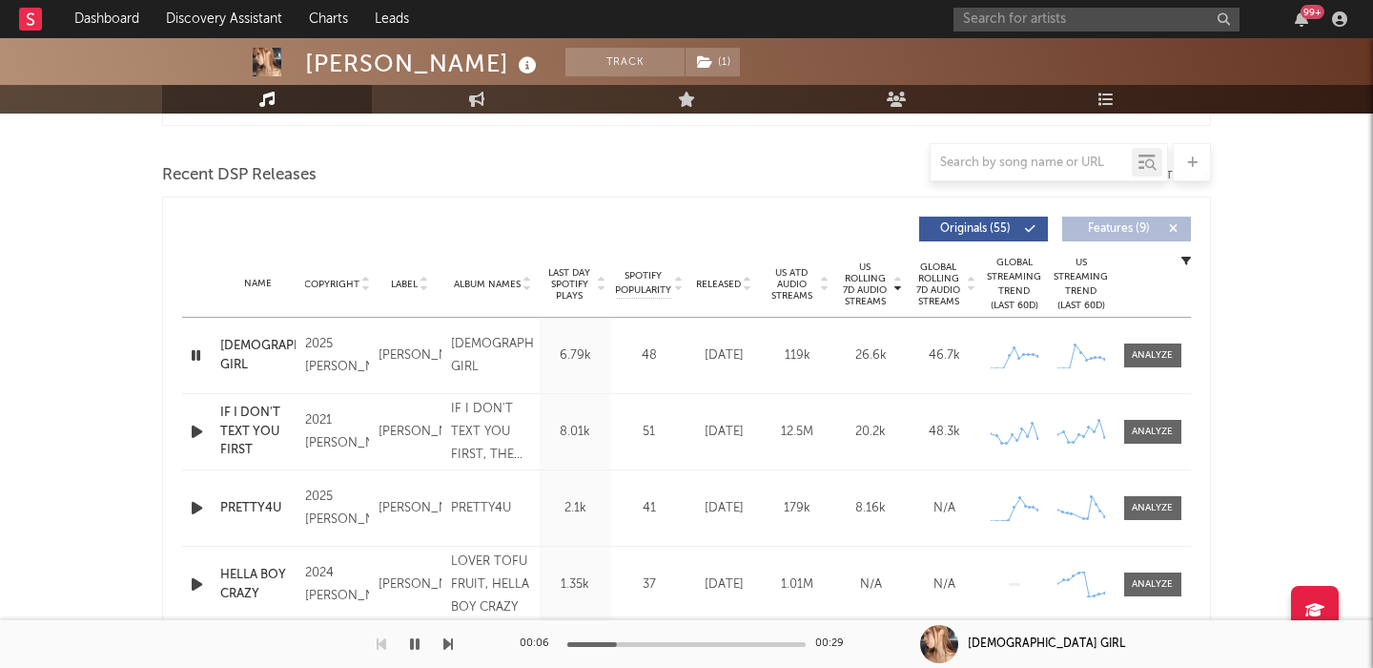
scroll to position [698, 0]
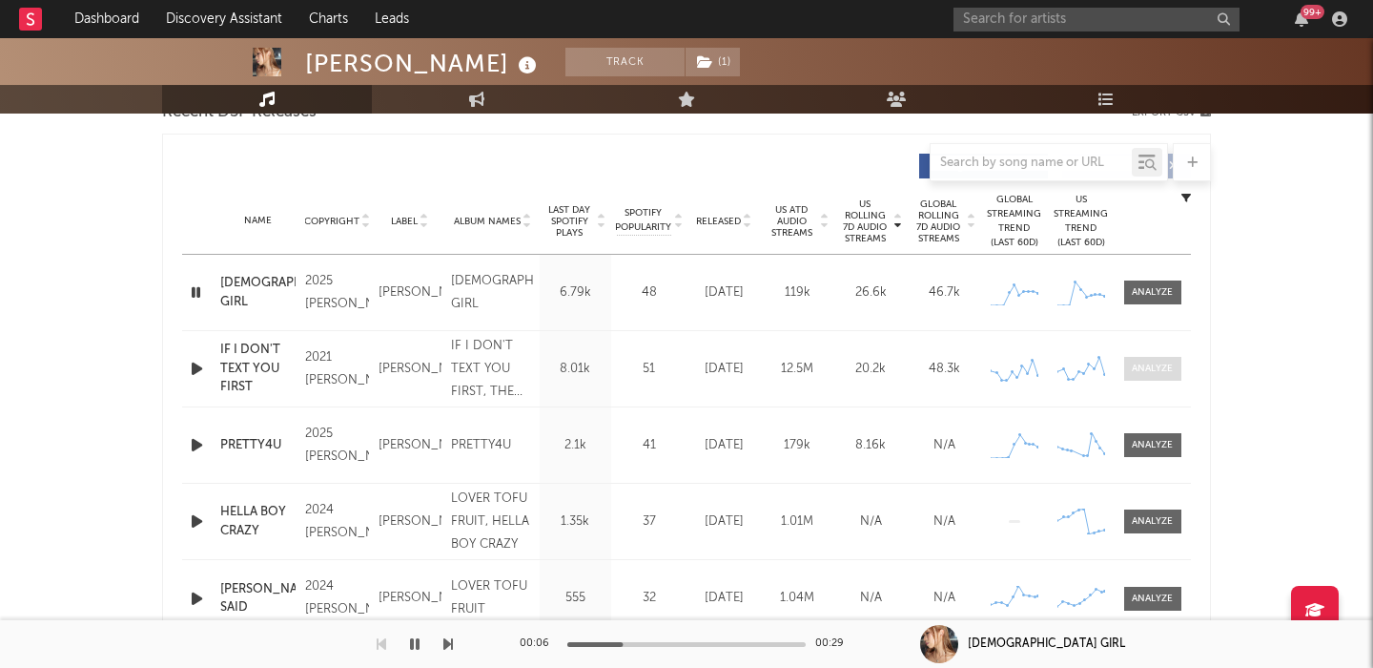
click at [1155, 361] on div at bounding box center [1152, 368] width 41 height 14
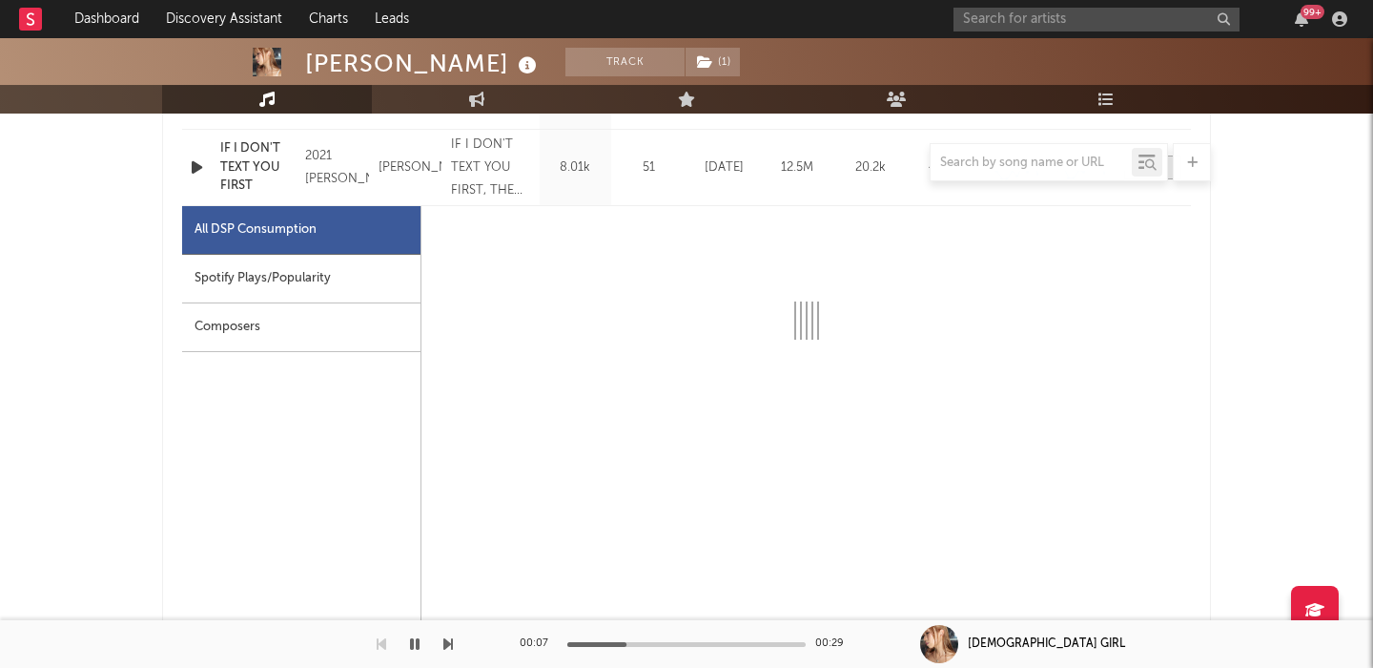
scroll to position [901, 0]
select select "6m"
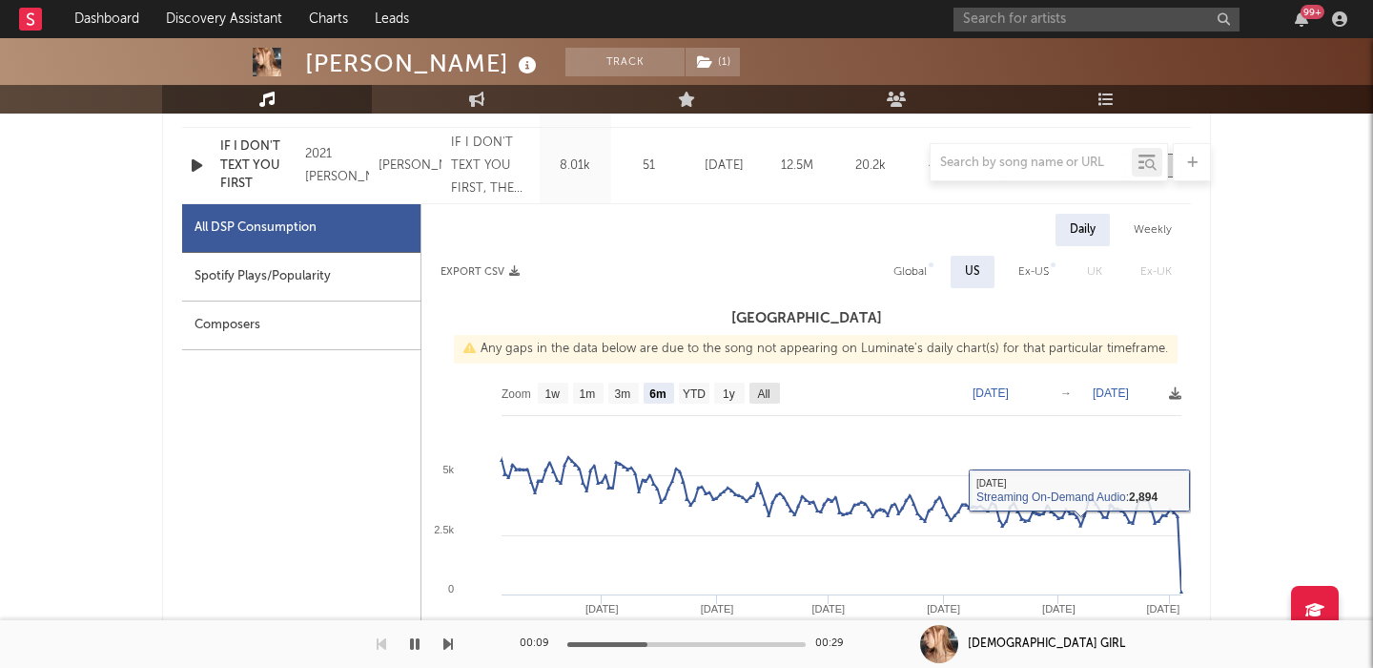
click at [770, 397] on text "All" at bounding box center [763, 393] width 12 height 13
select select "All"
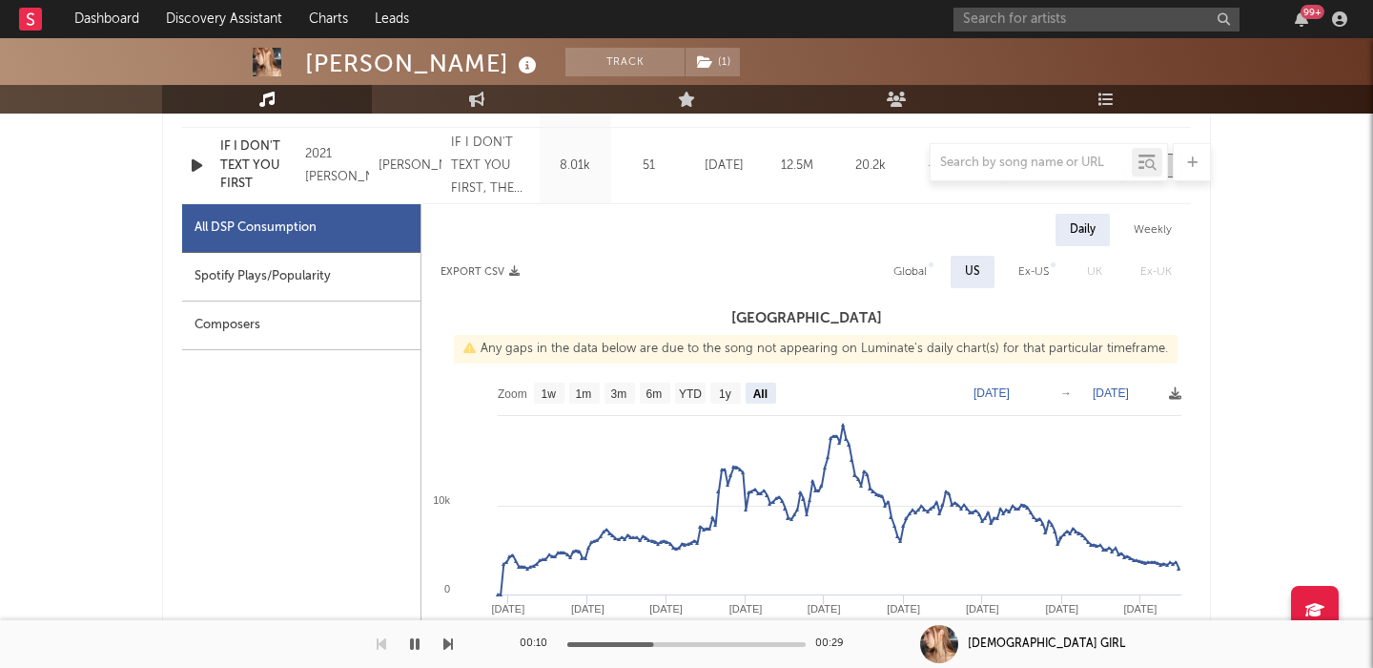
click at [931, 263] on div at bounding box center [931, 264] width 5 height 5
select select "All"
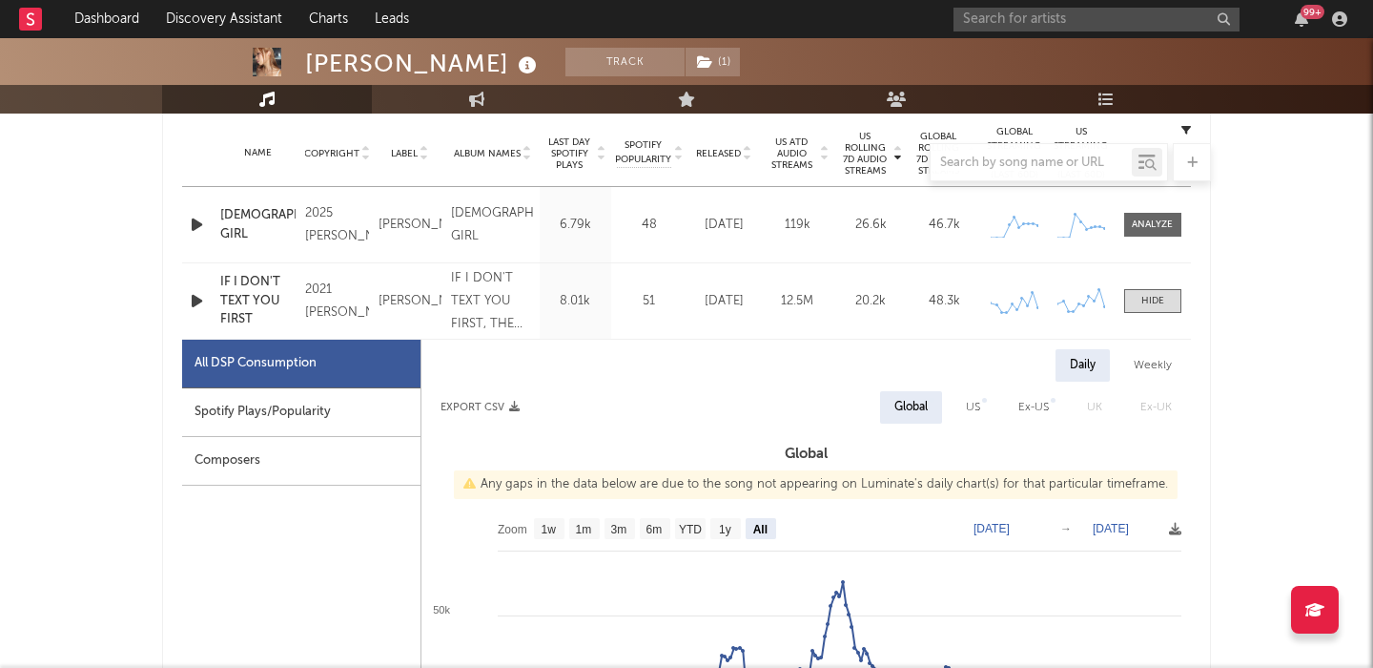
scroll to position [751, 0]
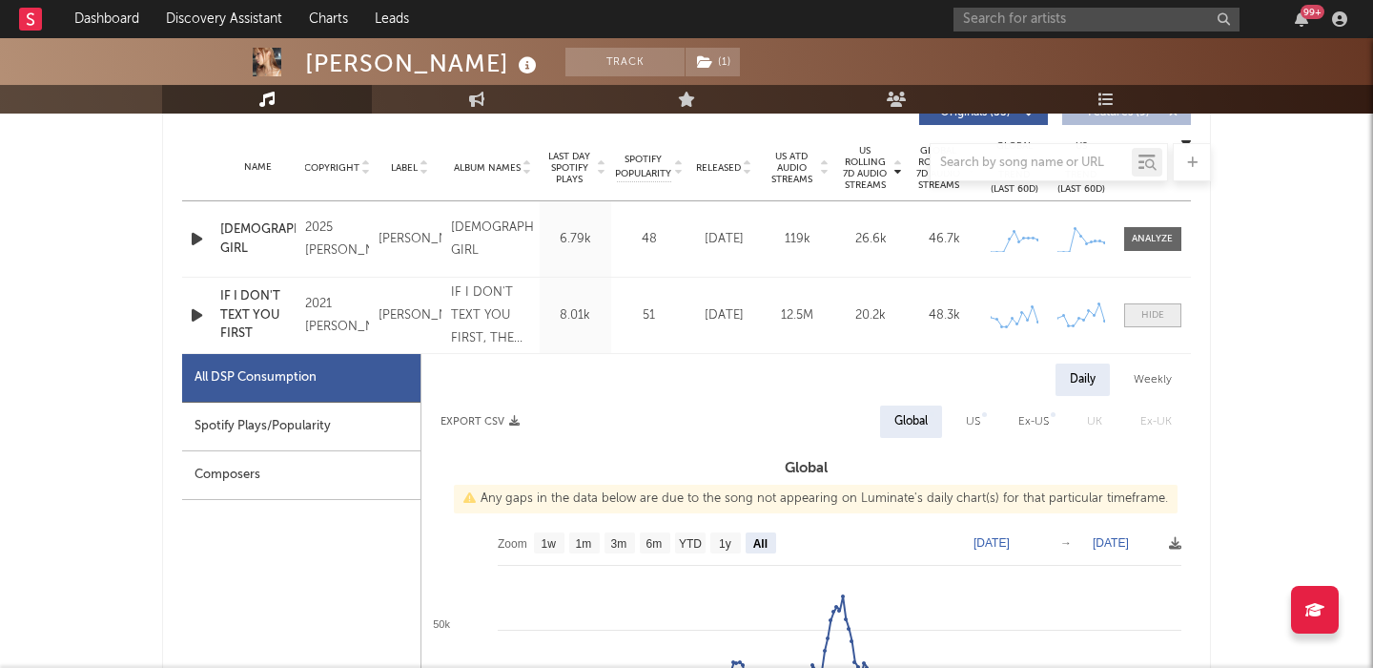
click at [1137, 303] on span at bounding box center [1152, 315] width 57 height 24
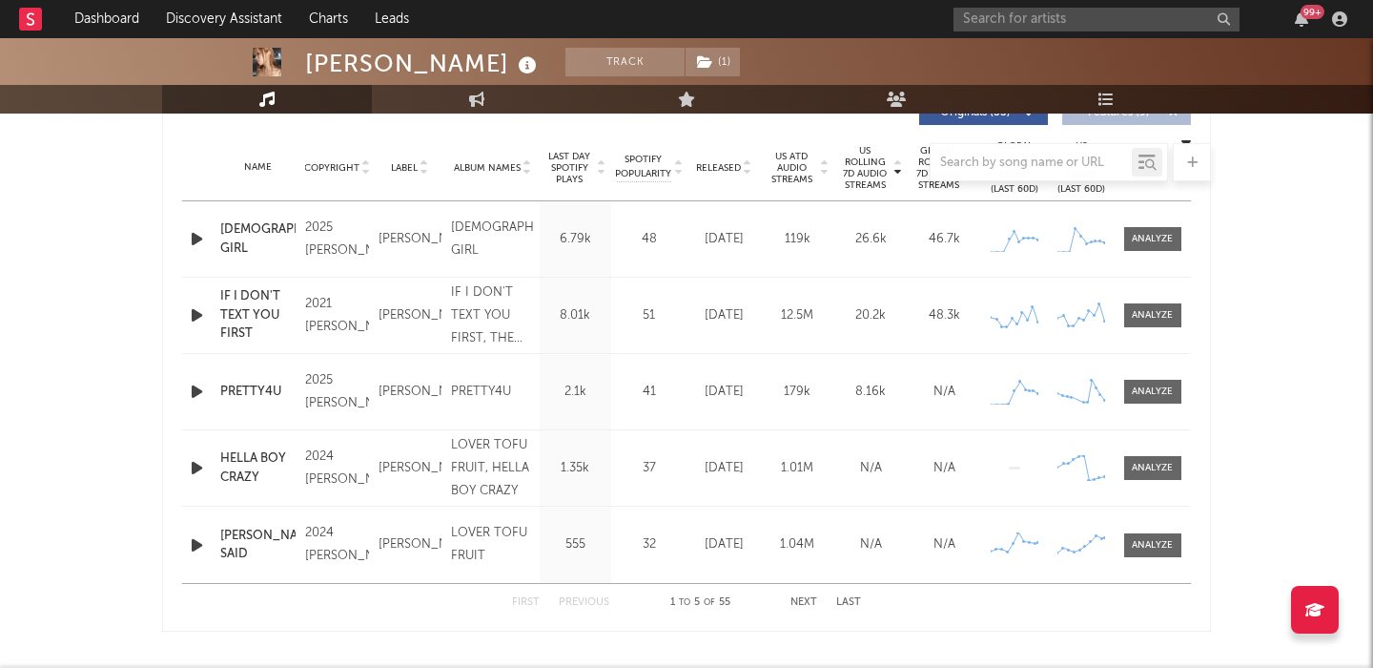
click at [188, 391] on icon "button" at bounding box center [197, 392] width 20 height 24
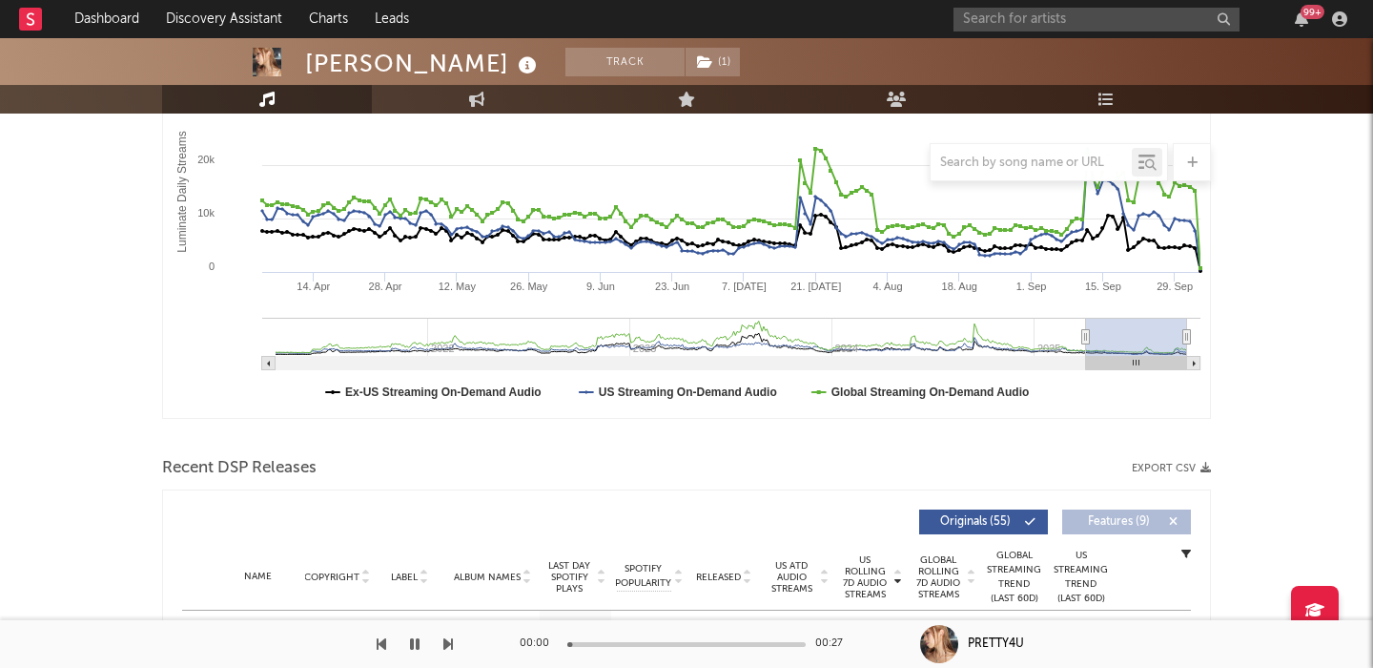
scroll to position [206, 0]
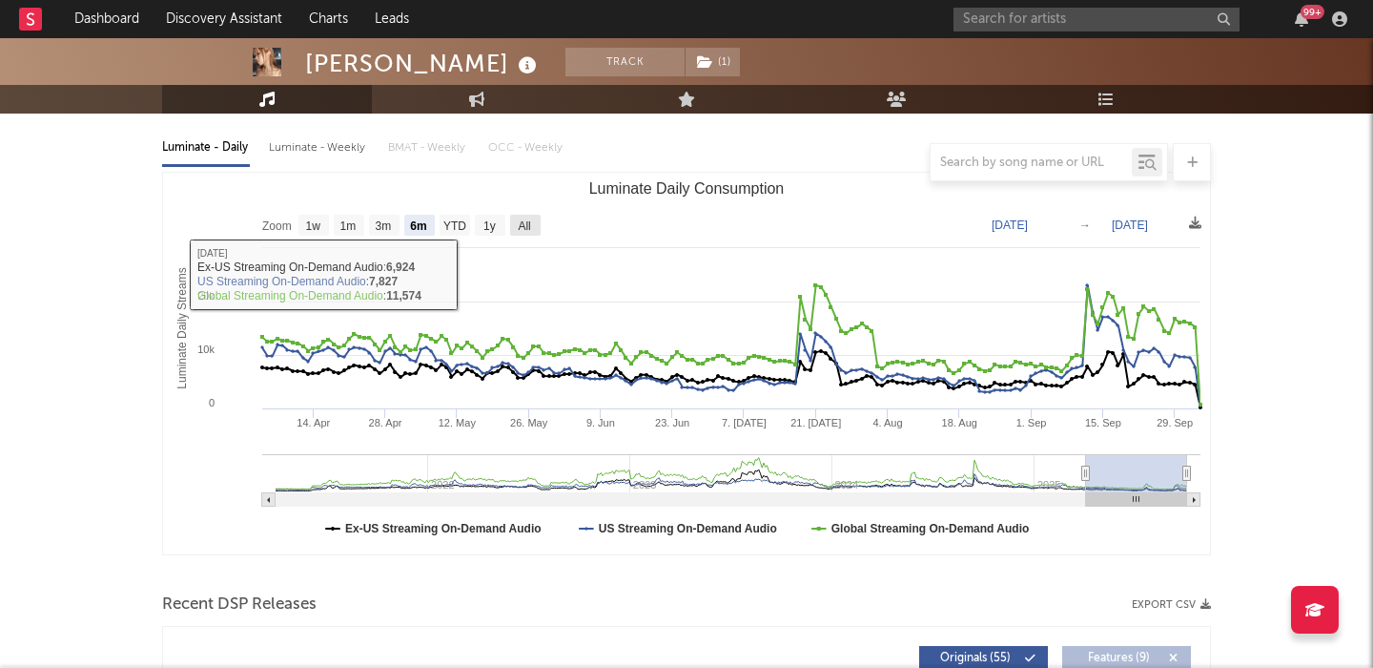
click at [526, 226] on text "All" at bounding box center [524, 225] width 12 height 13
select select "All"
type input "[DATE]"
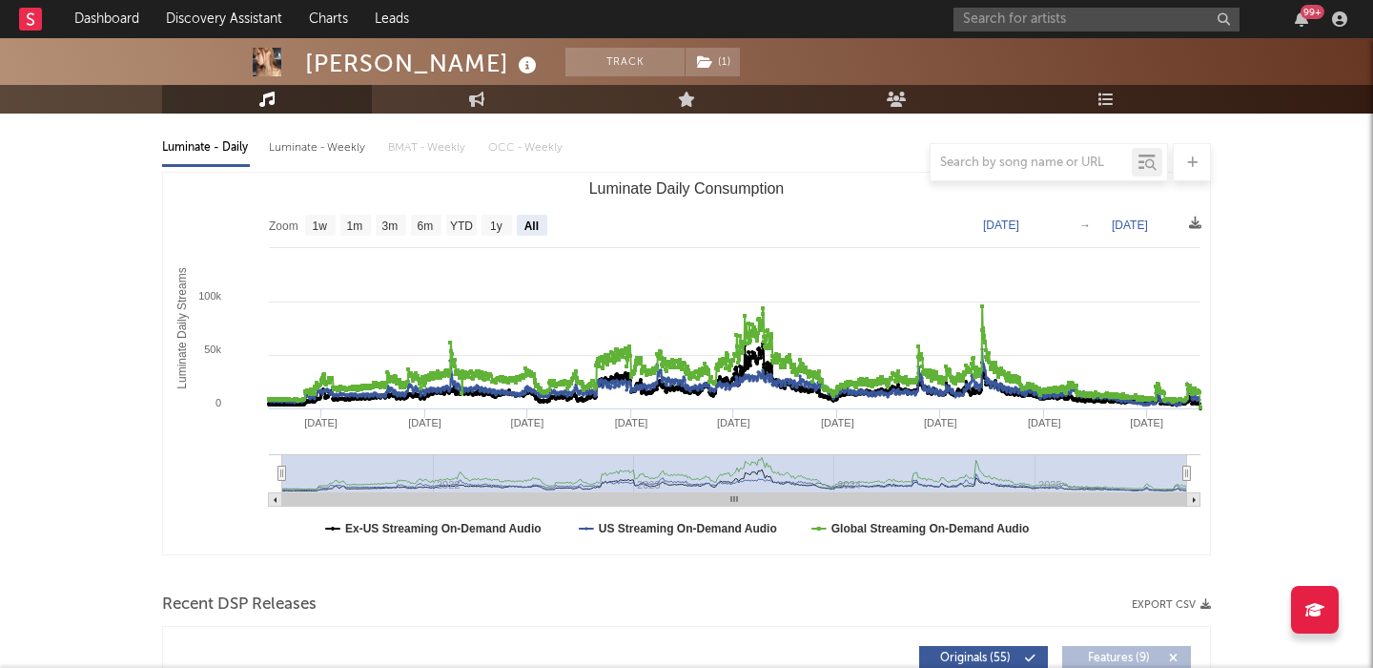
scroll to position [0, 0]
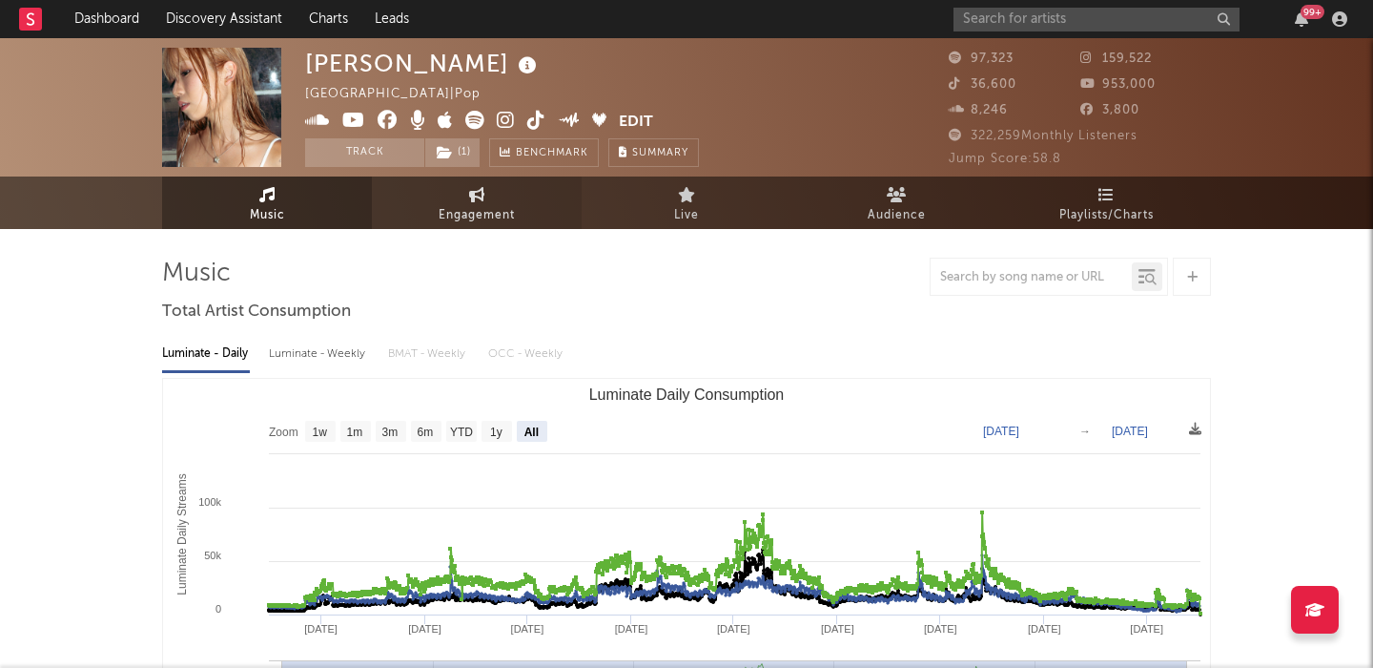
click at [438, 212] on link "Engagement" at bounding box center [477, 202] width 210 height 52
select select "1w"
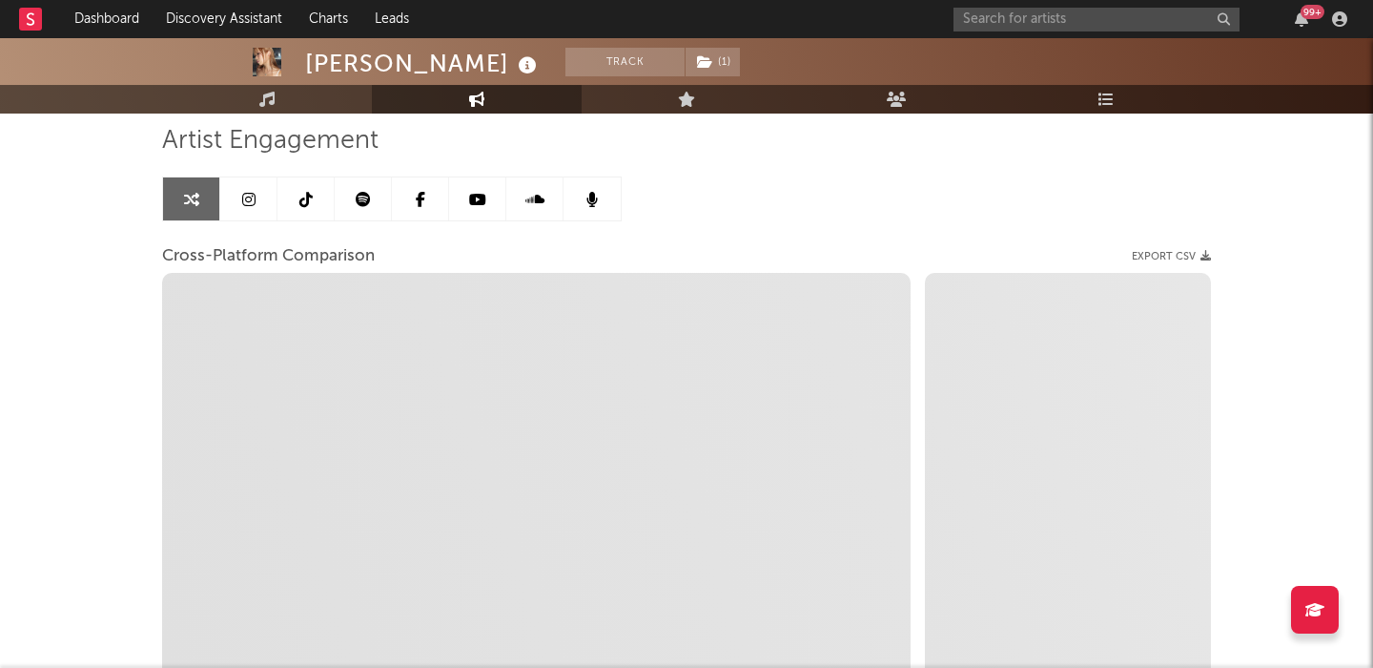
scroll to position [111, 0]
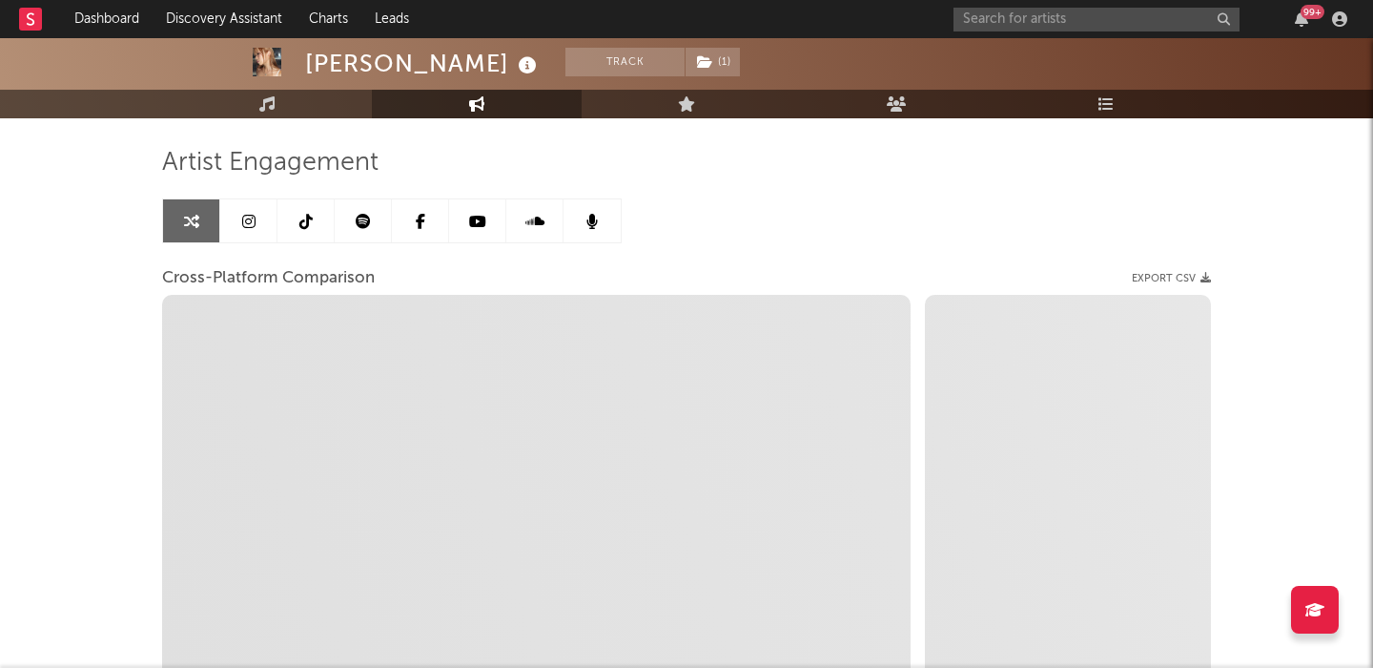
click at [247, 224] on icon at bounding box center [248, 221] width 13 height 15
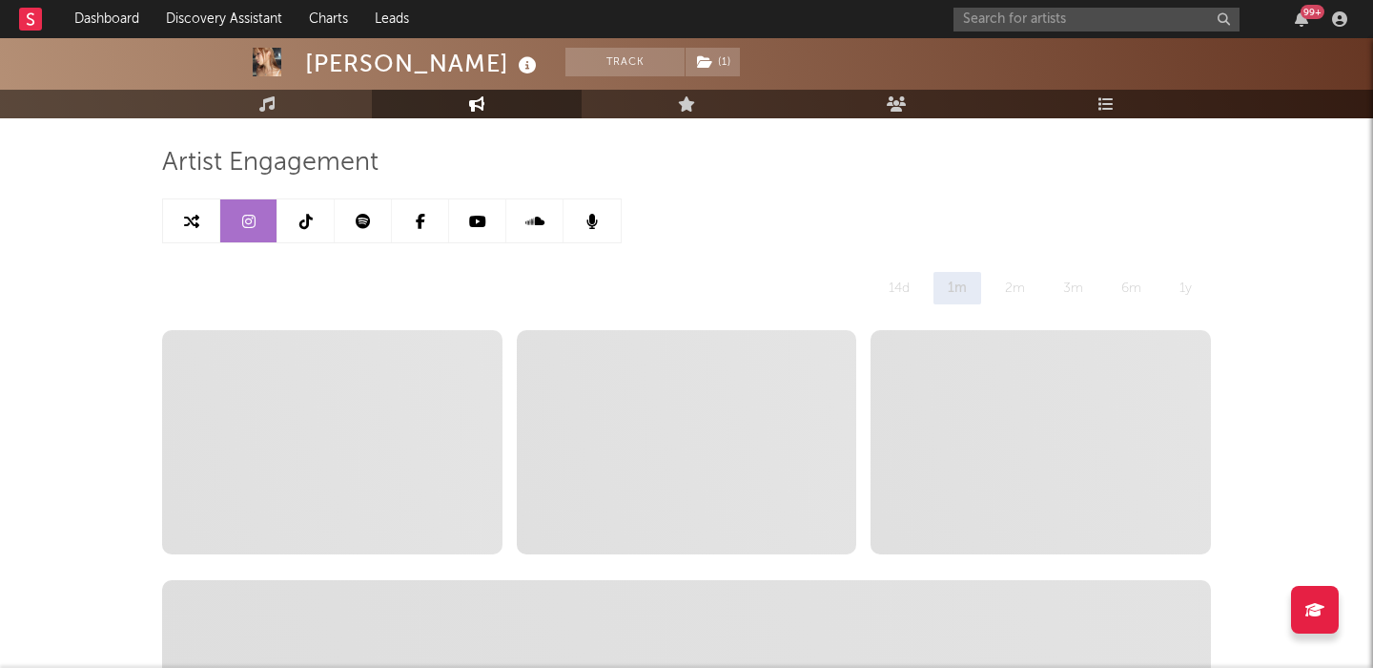
click at [182, 237] on link at bounding box center [191, 220] width 57 height 43
select select "1w"
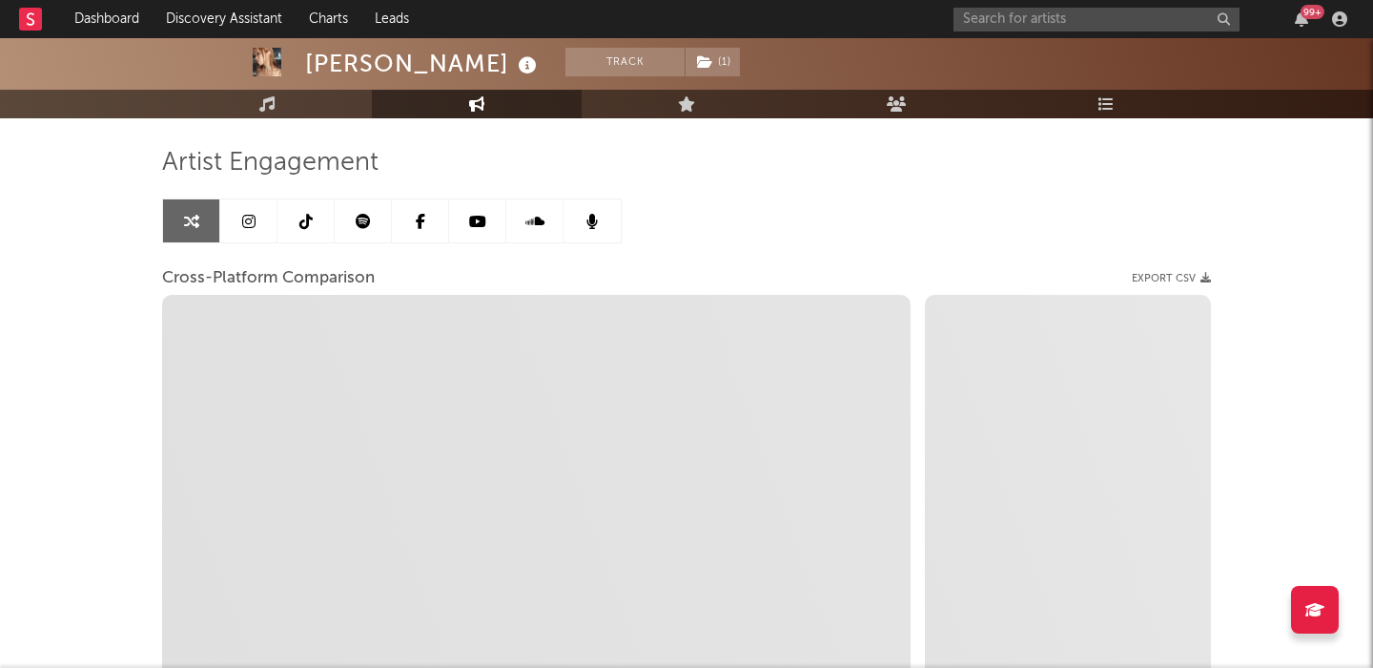
select select "1m"
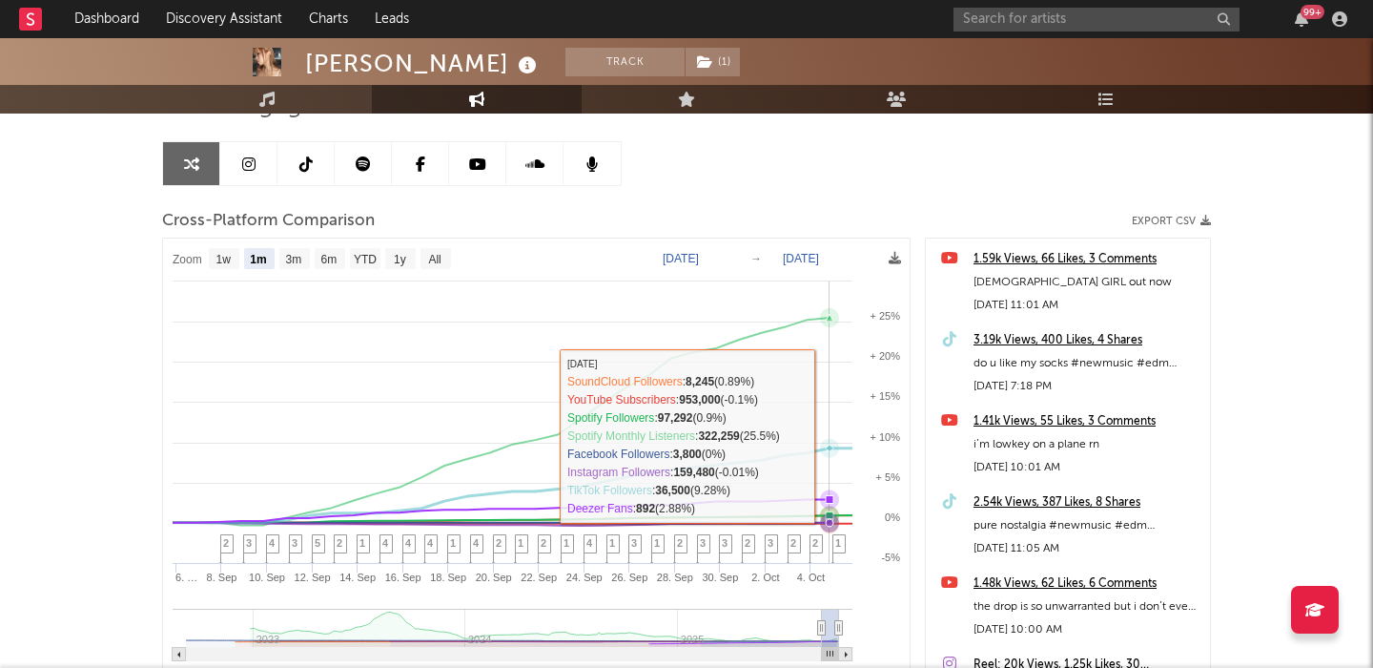
scroll to position [192, 0]
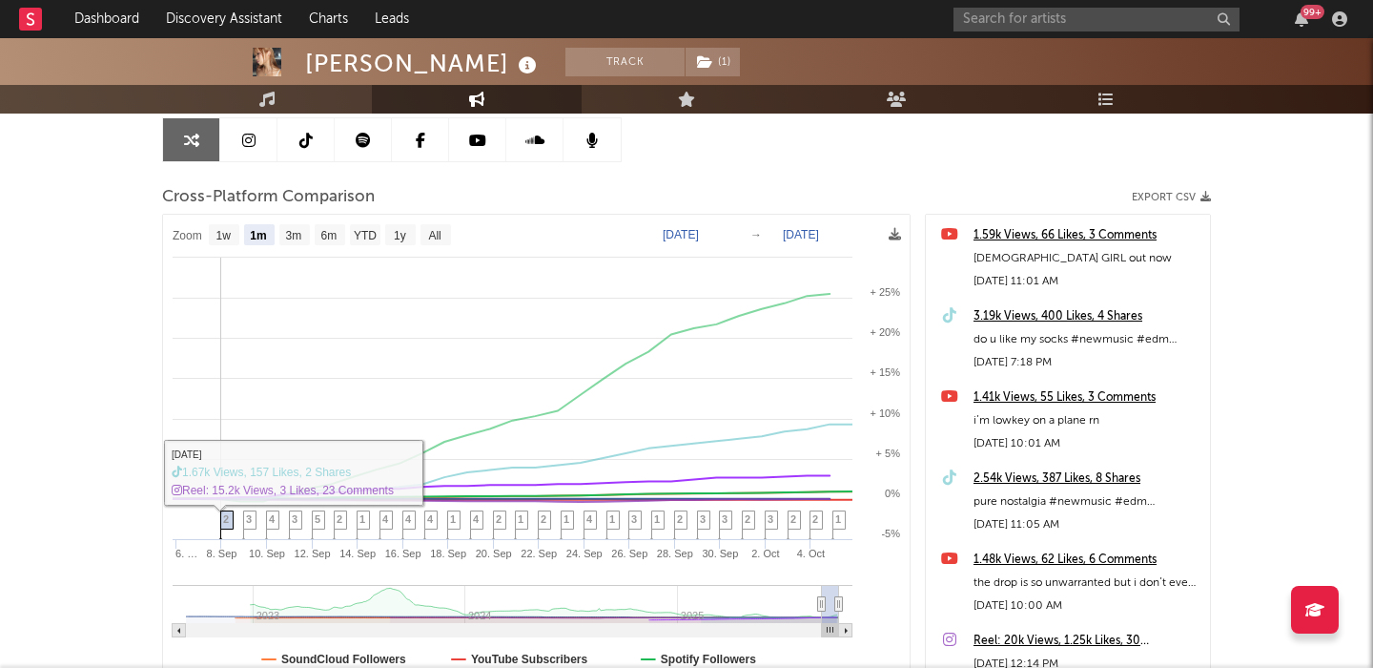
click at [225, 520] on span "2" at bounding box center [226, 518] width 6 height 11
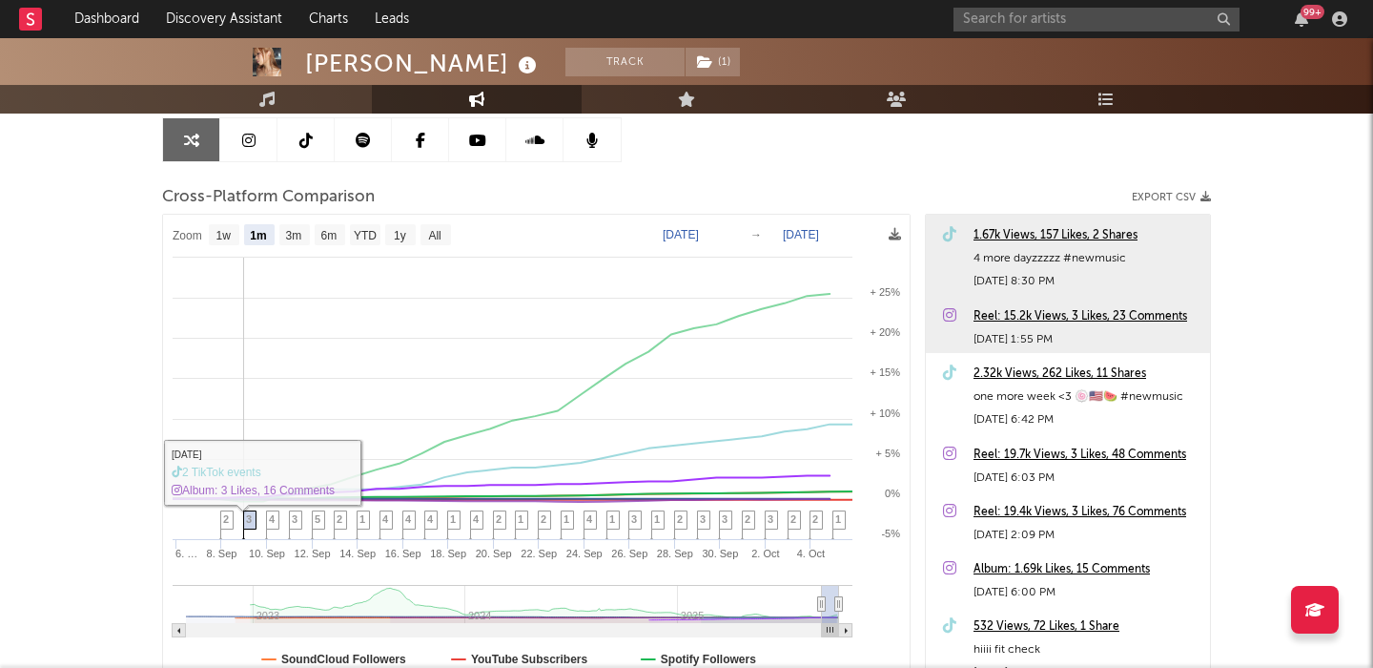
click at [249, 521] on span "3" at bounding box center [249, 518] width 6 height 11
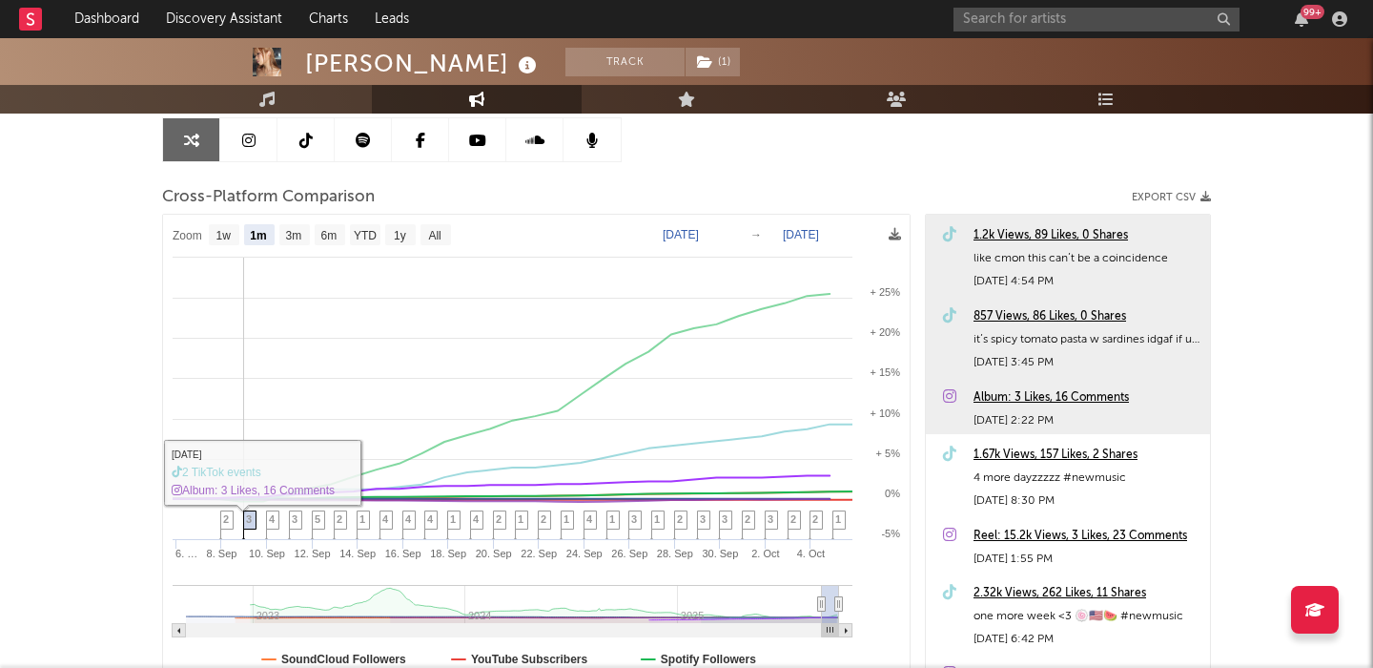
scroll to position [0, 0]
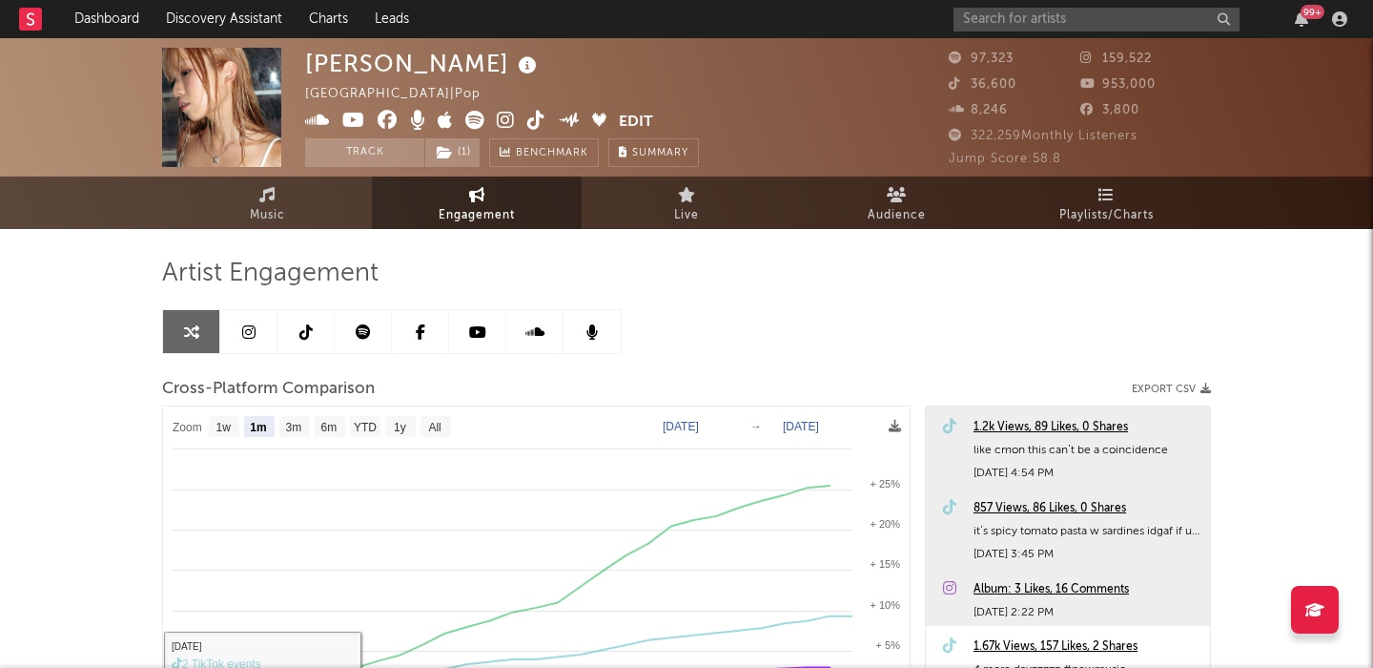
click at [261, 323] on link at bounding box center [248, 331] width 57 height 43
select select "6m"
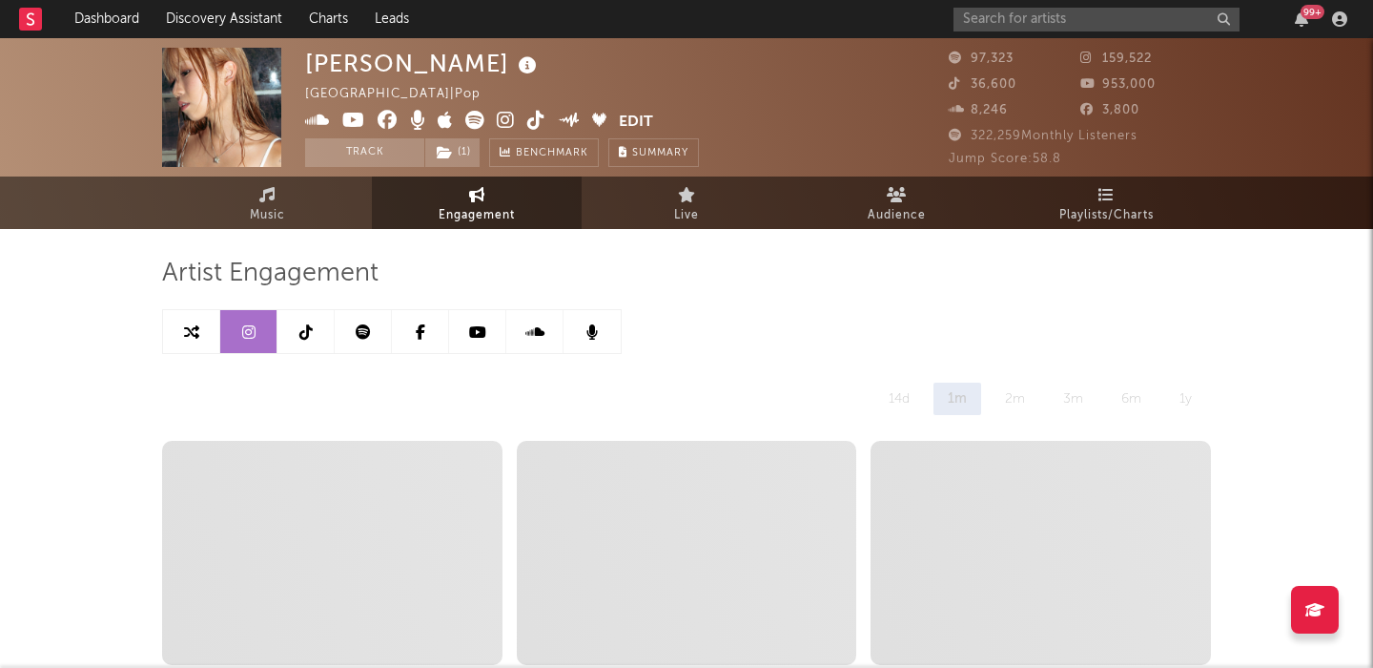
click at [299, 324] on icon at bounding box center [305, 331] width 13 height 15
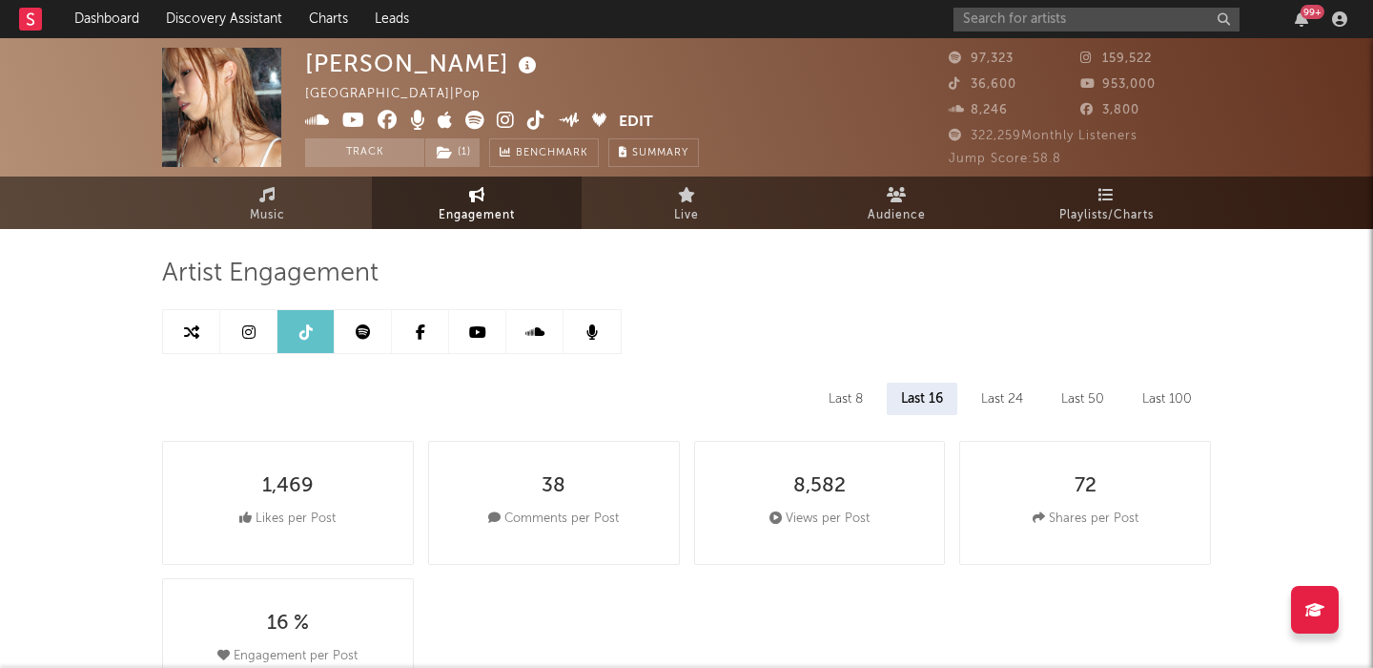
select select "6m"
click at [181, 340] on link at bounding box center [191, 331] width 57 height 43
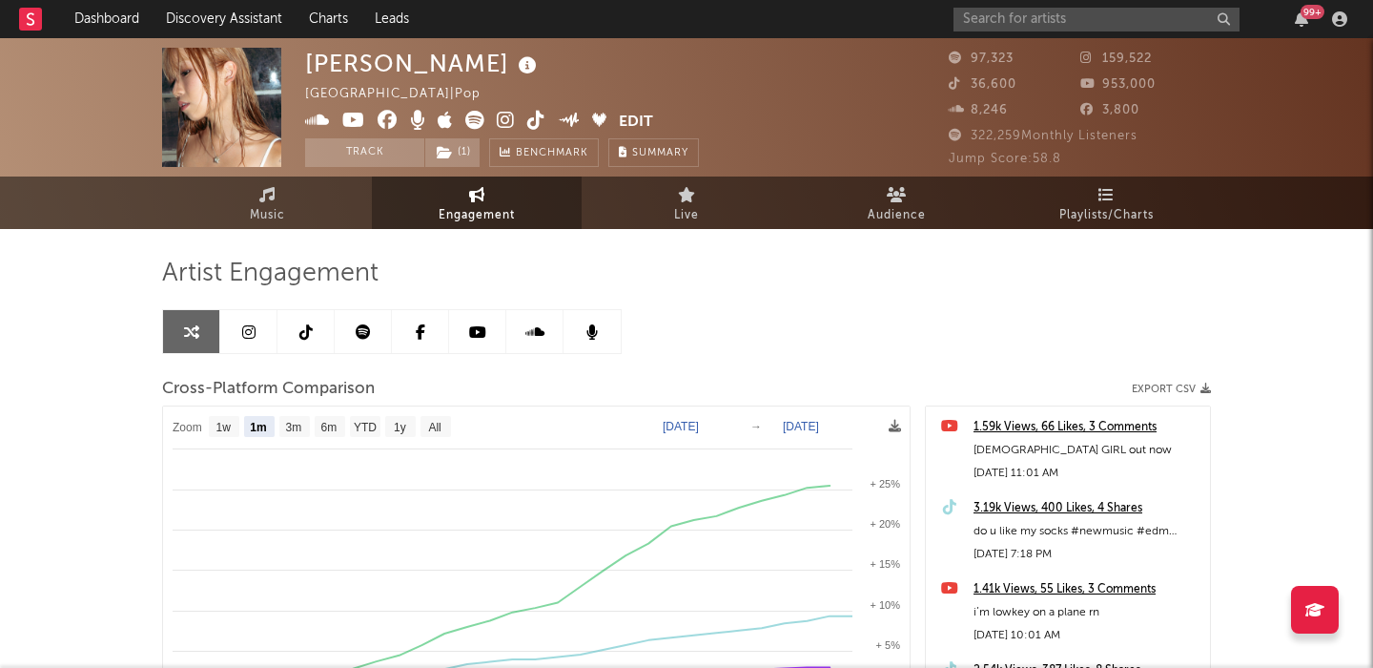
select select "1m"
click at [315, 210] on link "Music" at bounding box center [267, 202] width 210 height 52
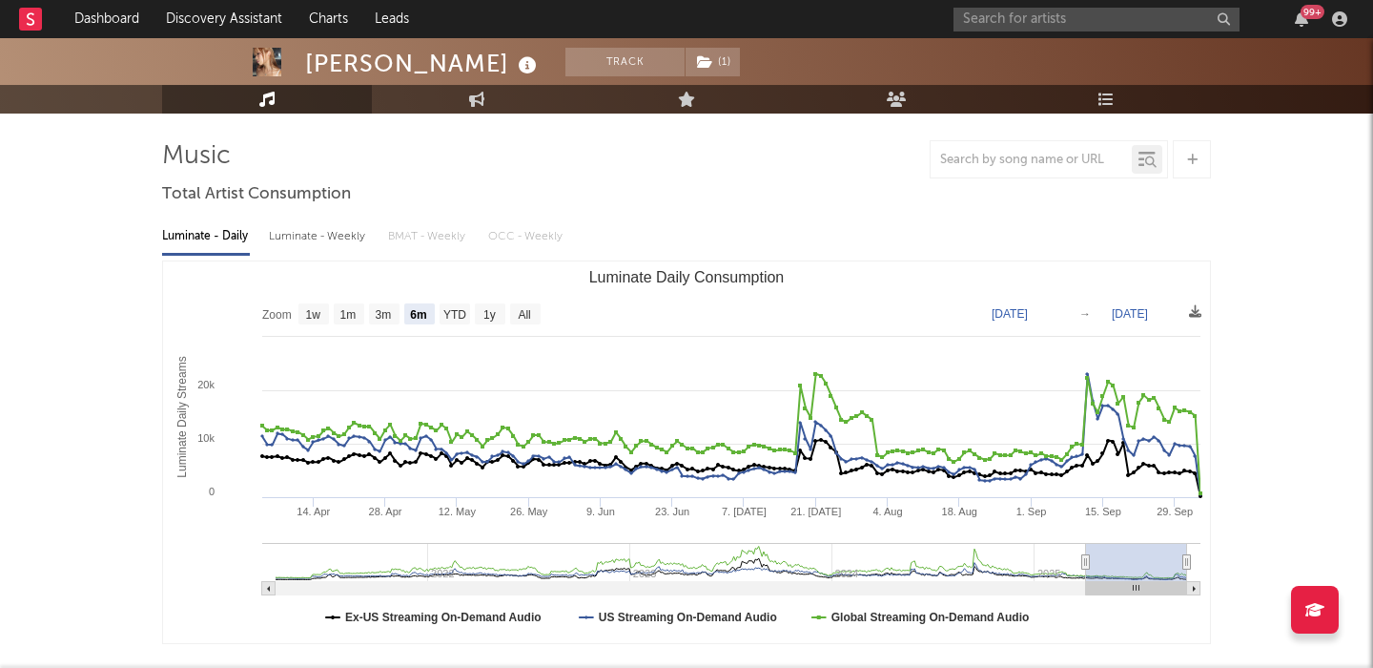
scroll to position [114, 0]
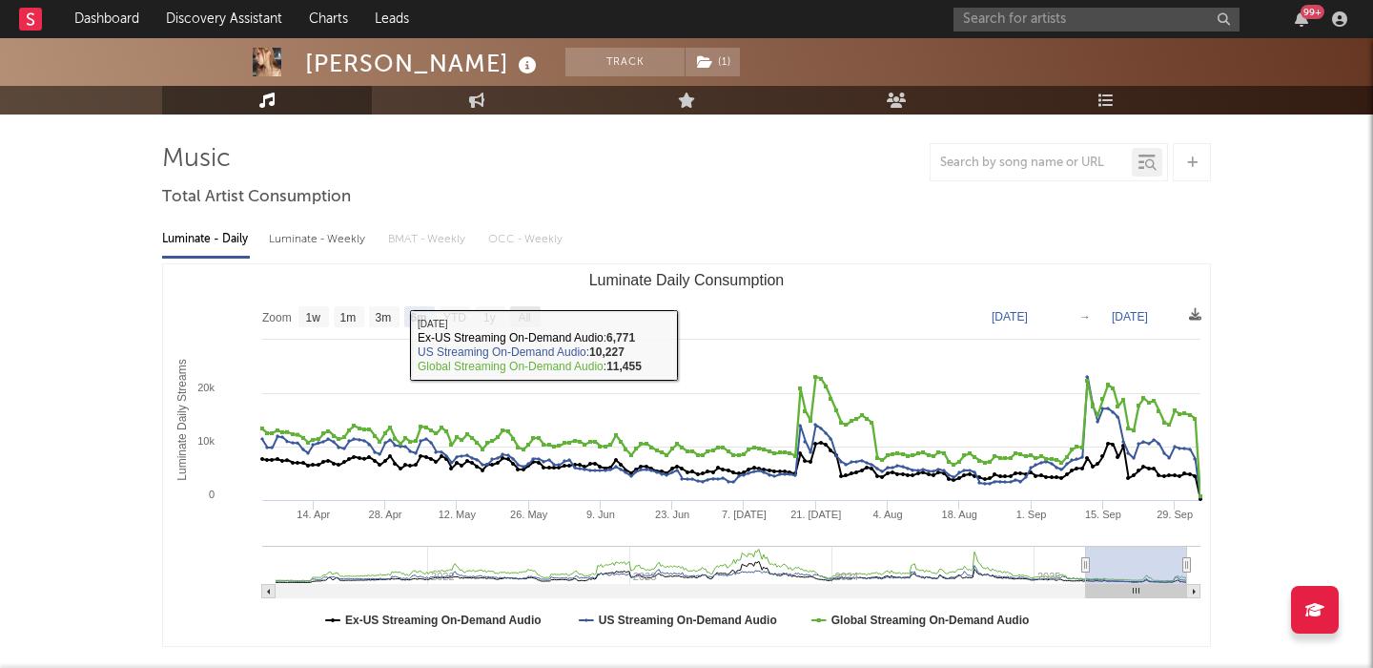
click at [513, 322] on rect "Luminate Daily Consumption" at bounding box center [525, 316] width 31 height 21
select select "All"
type input "2021-03-31"
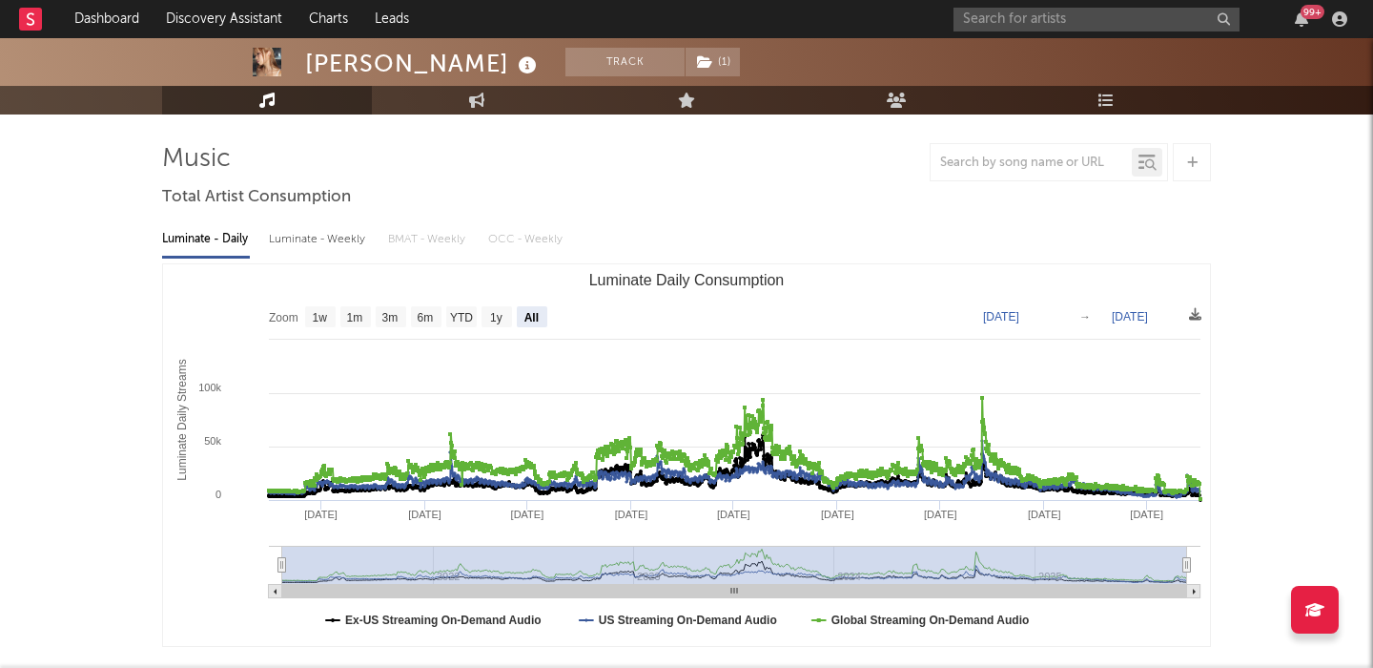
click at [314, 242] on div "Luminate - Weekly" at bounding box center [319, 239] width 100 height 32
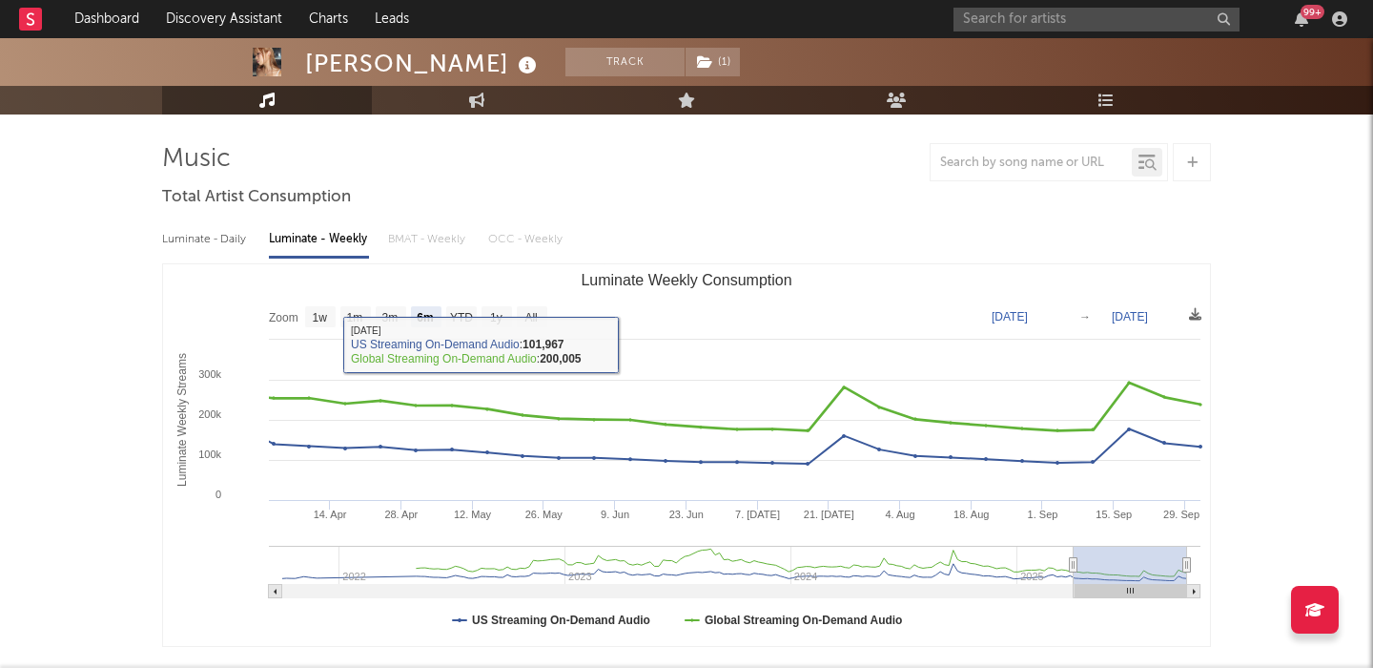
click at [539, 317] on rect "Luminate Weekly Consumption" at bounding box center [532, 316] width 31 height 21
select select "All"
type input "2021-09-30"
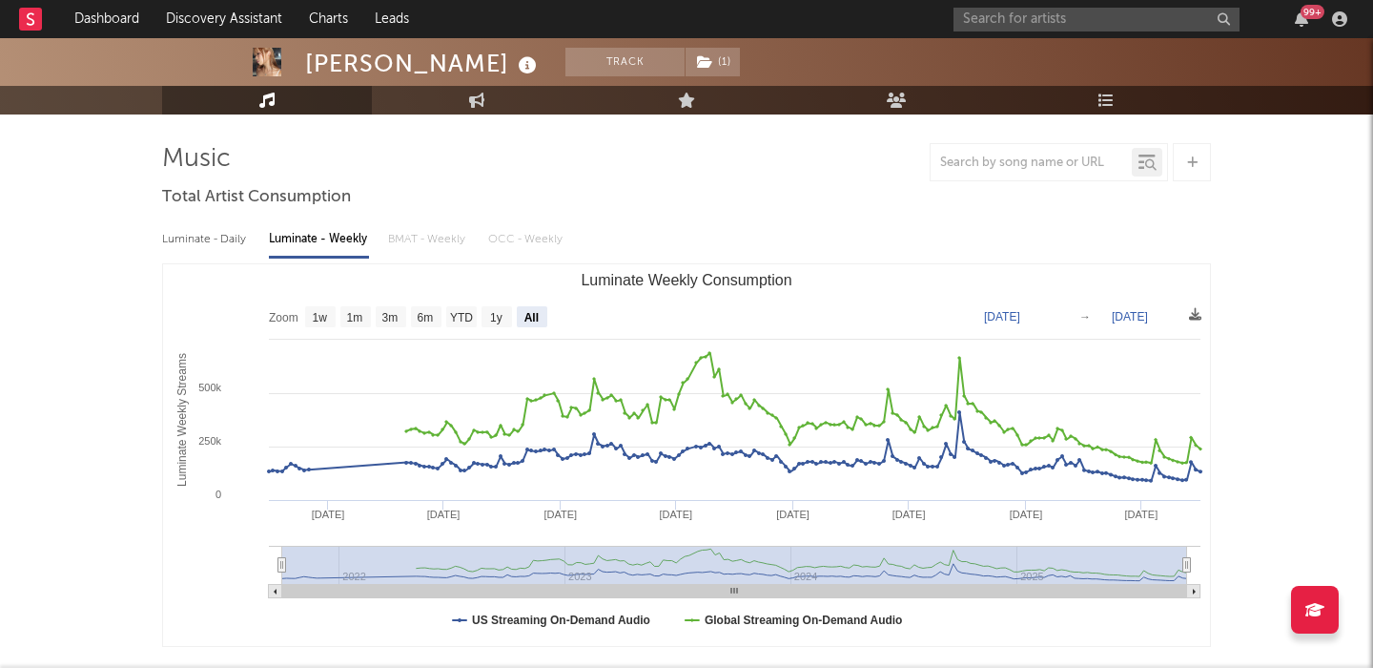
scroll to position [0, 0]
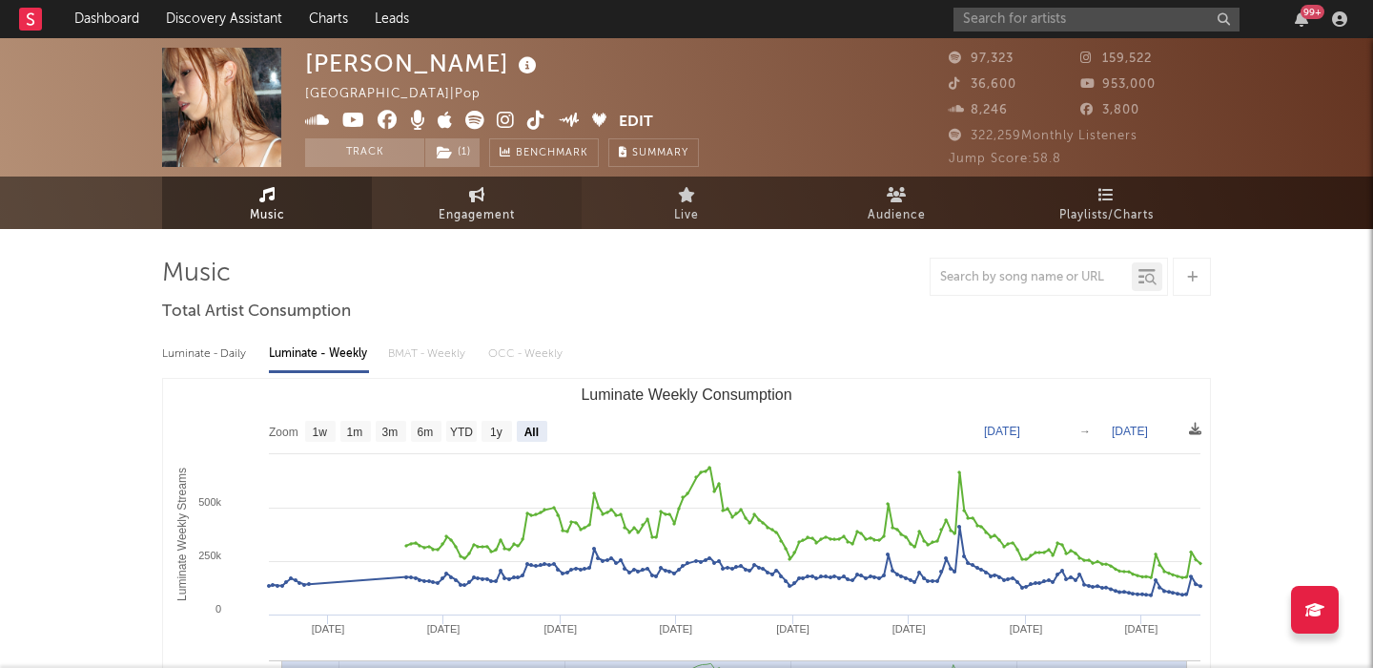
click at [509, 199] on link "Engagement" at bounding box center [477, 202] width 210 height 52
select select "1w"
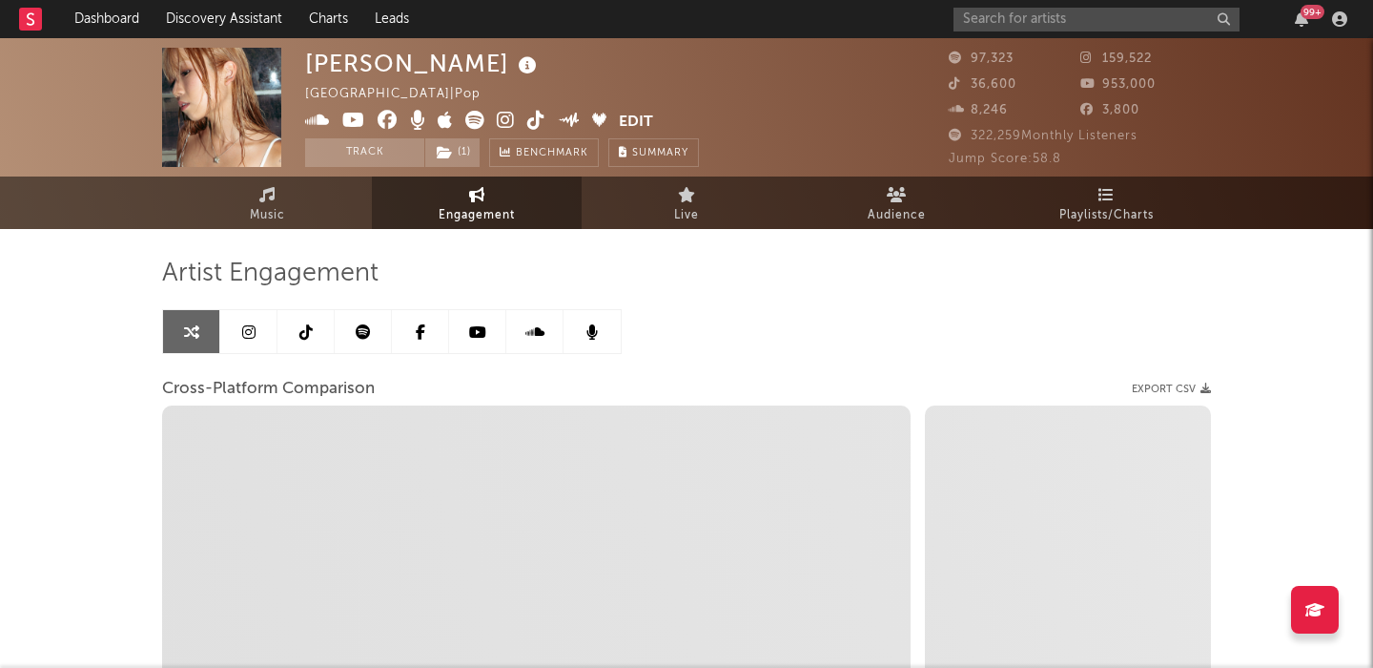
click at [369, 329] on icon at bounding box center [363, 331] width 15 height 15
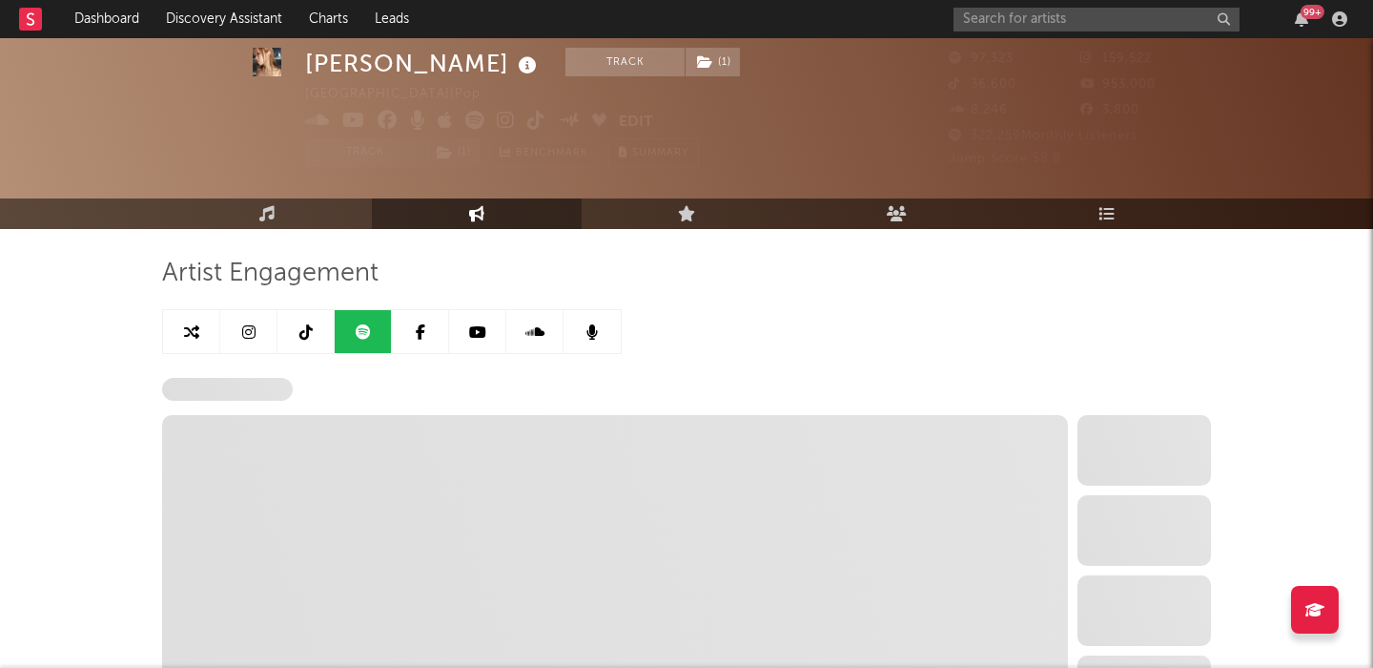
scroll to position [351, 0]
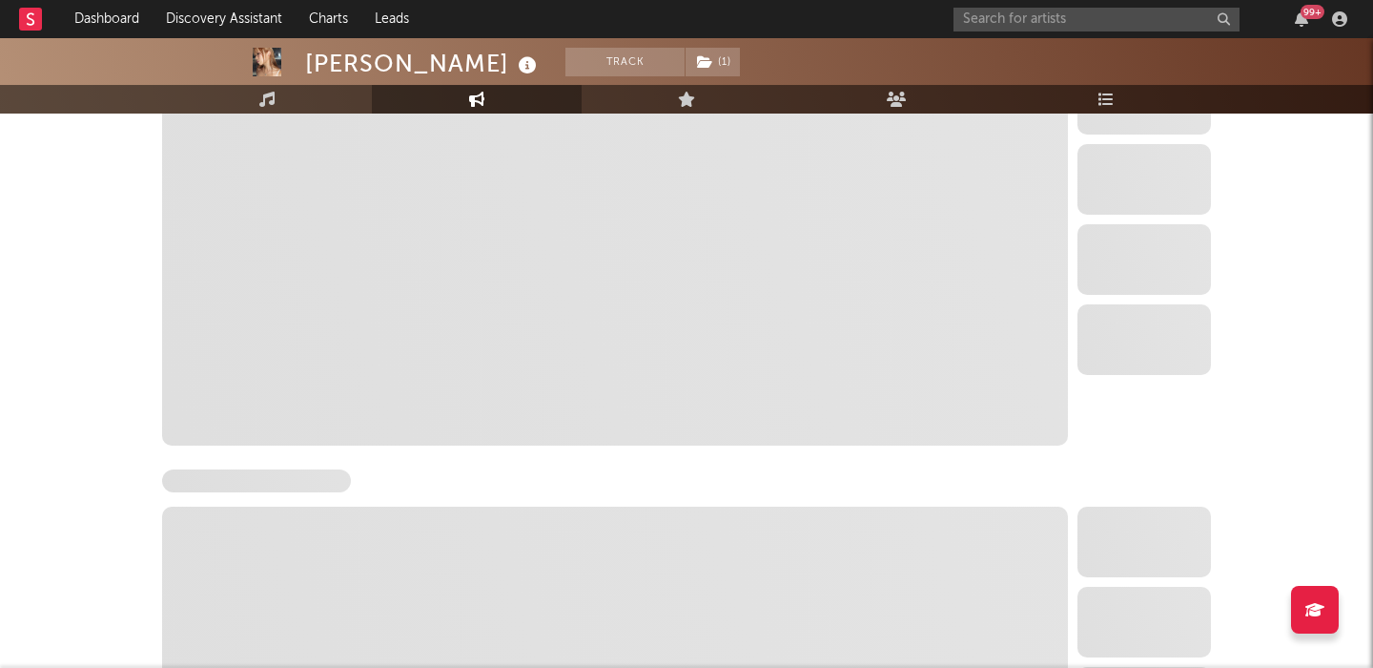
select select "6m"
select select "1w"
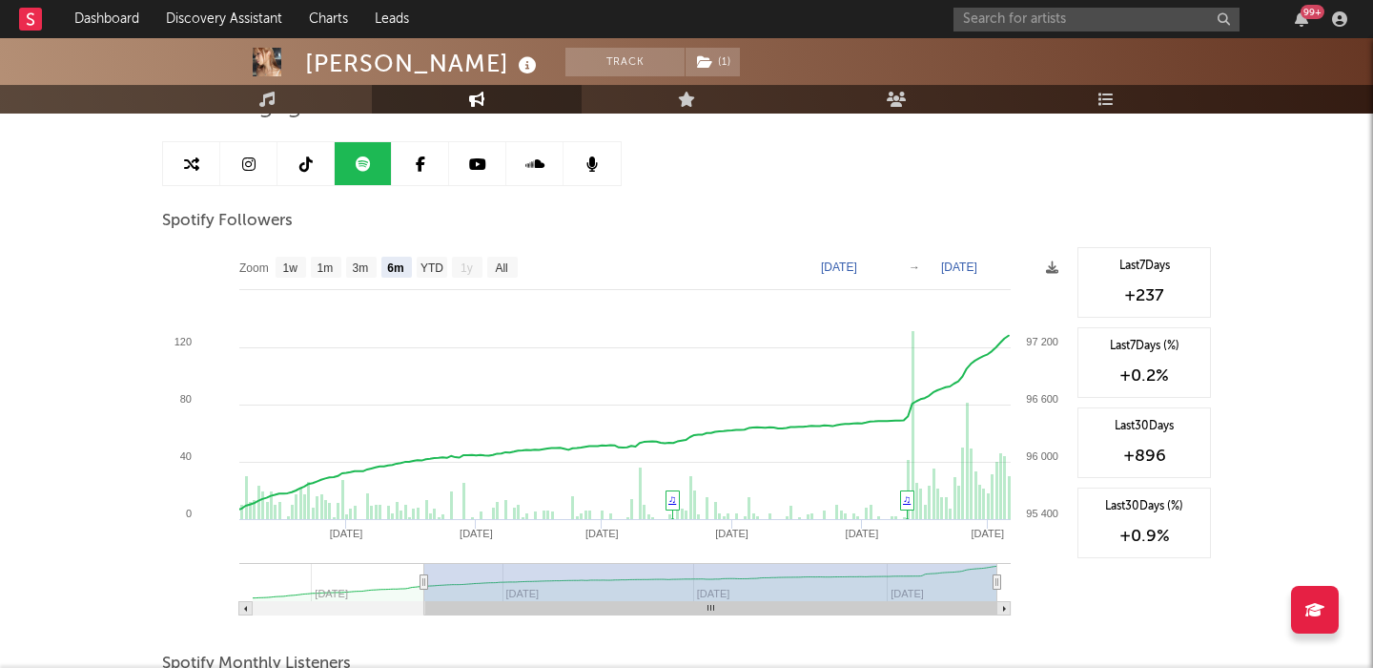
scroll to position [149, 0]
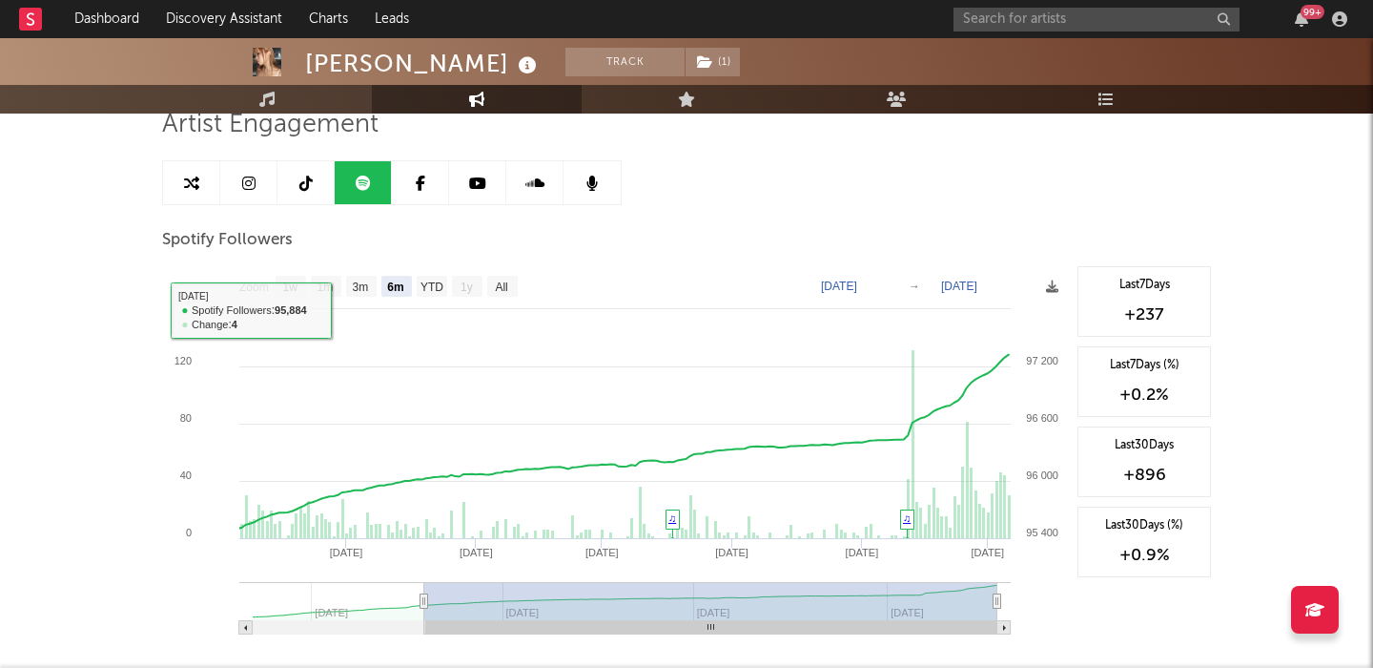
click at [206, 181] on link at bounding box center [191, 182] width 57 height 43
select select "1m"
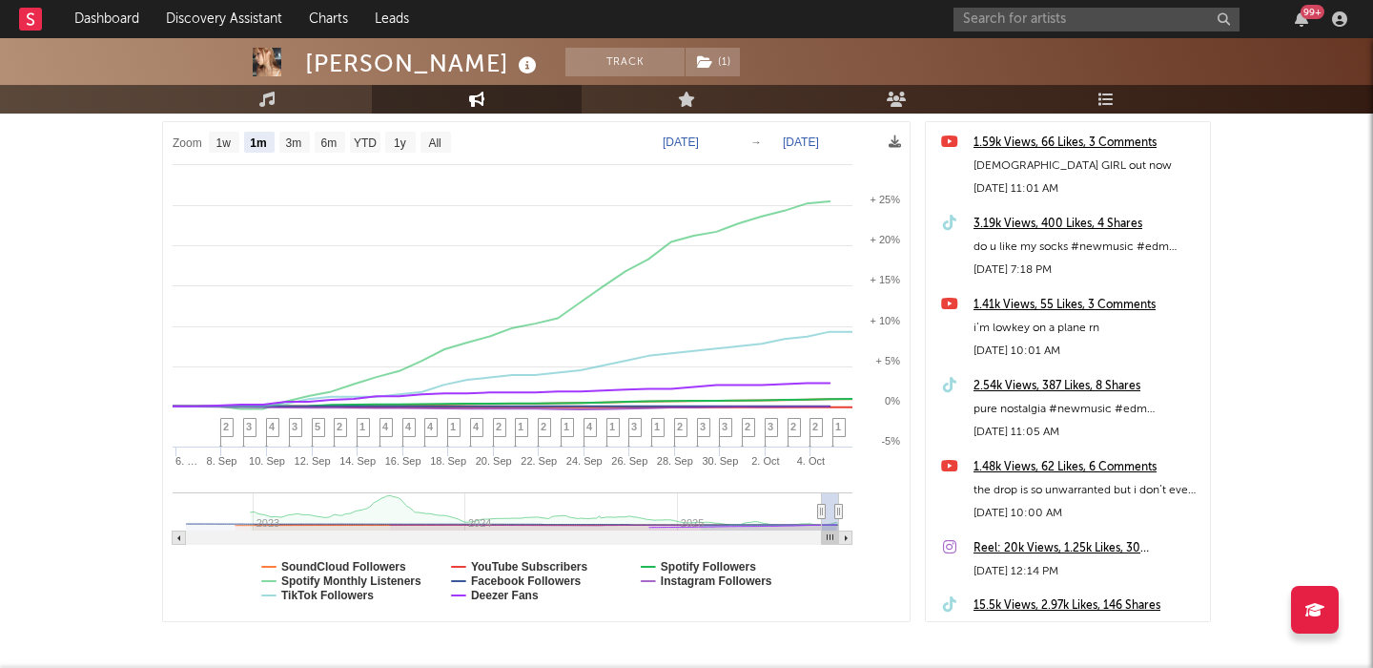
scroll to position [285, 0]
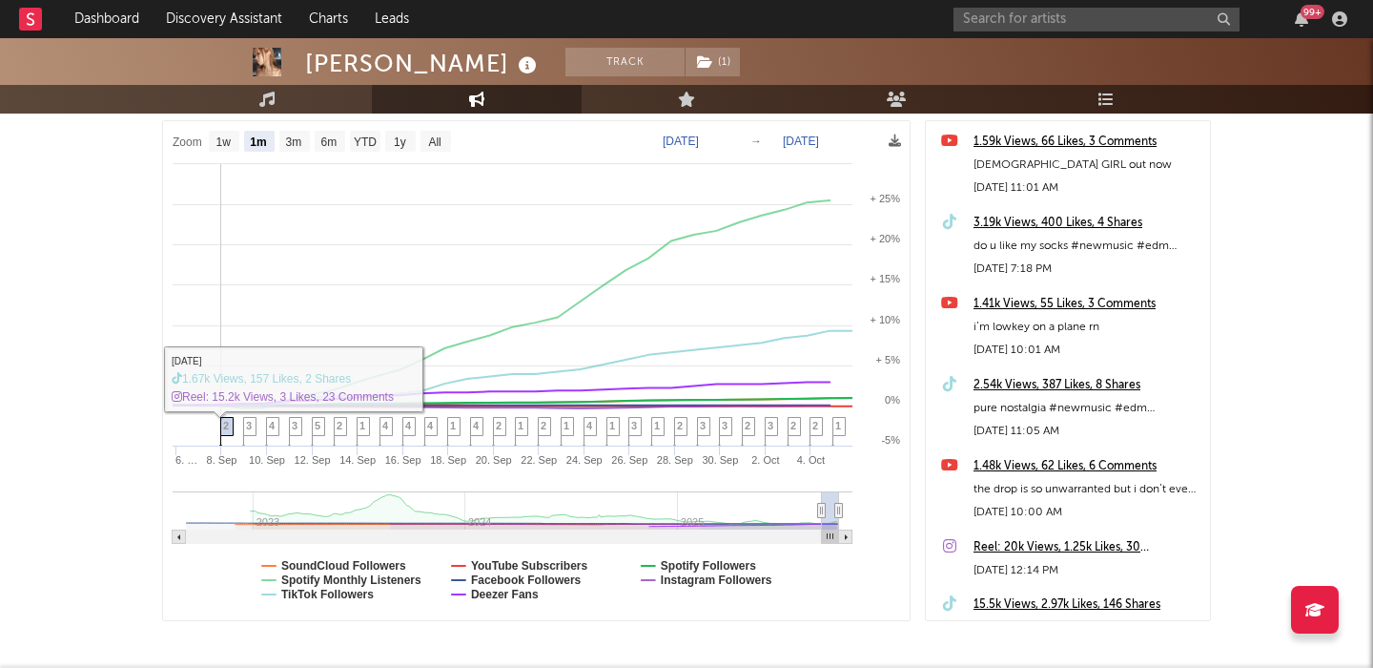
click at [228, 429] on span "2" at bounding box center [226, 425] width 6 height 11
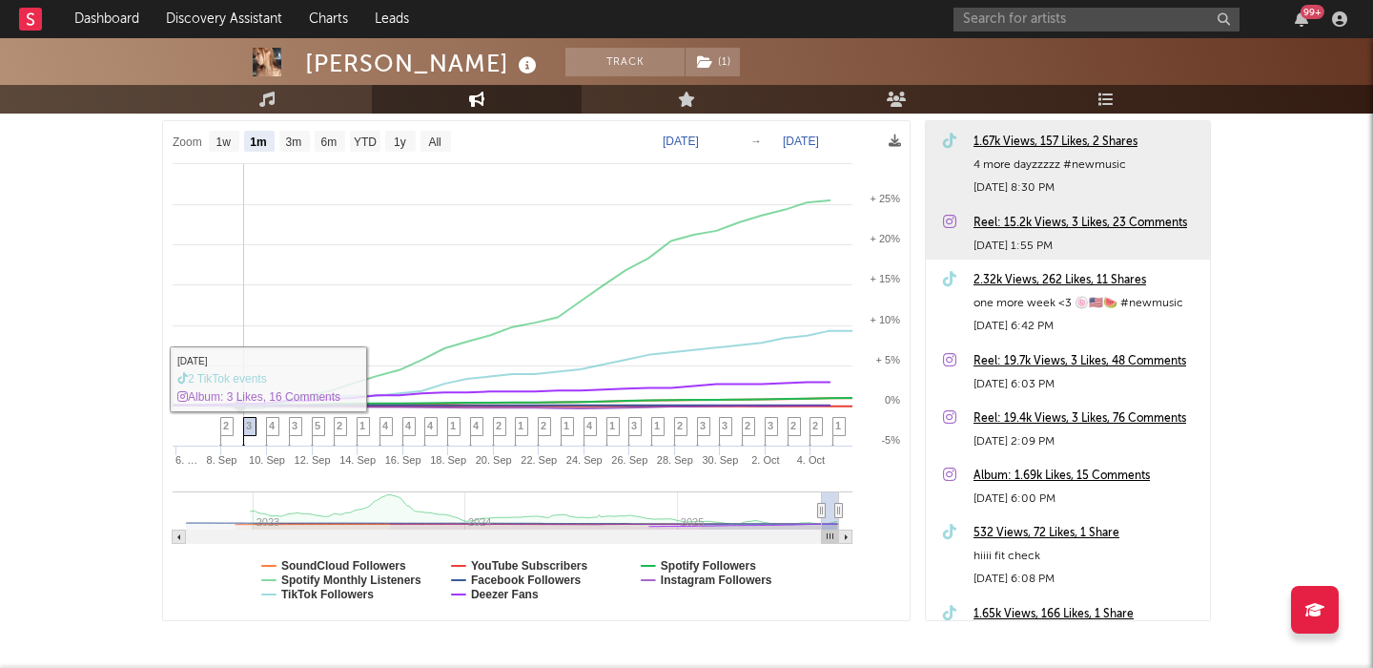
click at [245, 431] on icon at bounding box center [249, 433] width 13 height 30
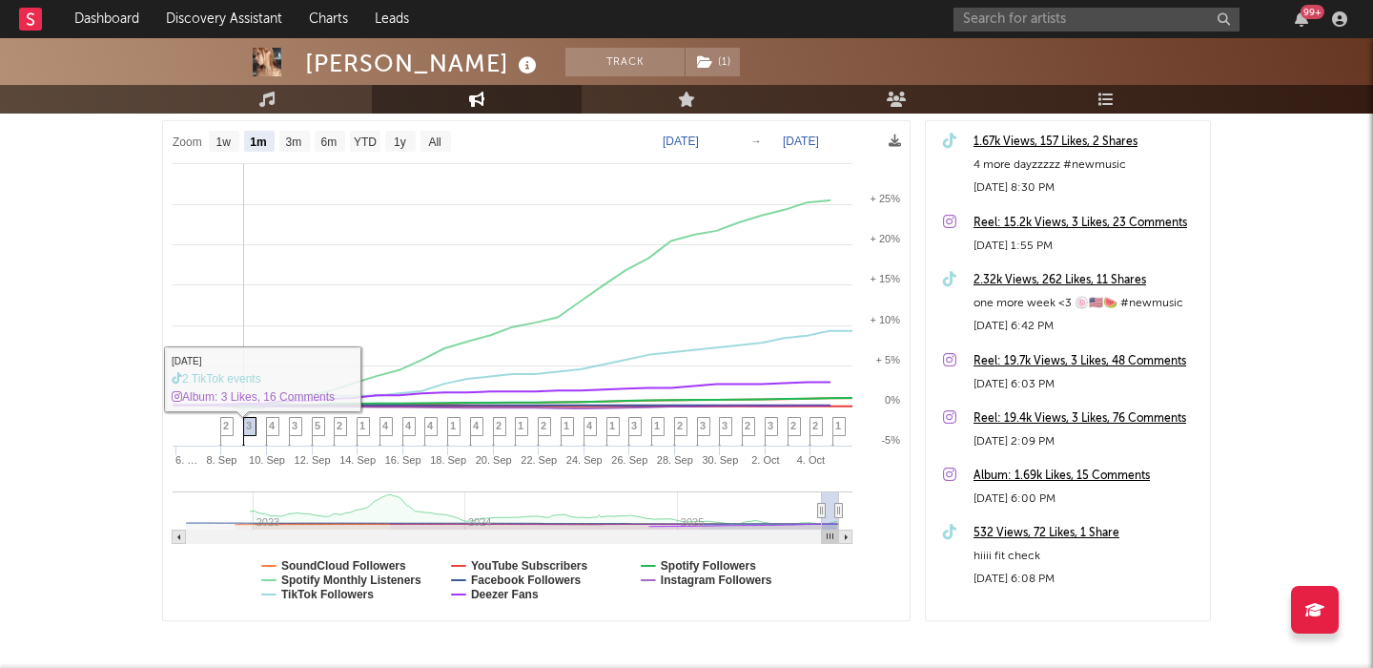
scroll to position [4959, 0]
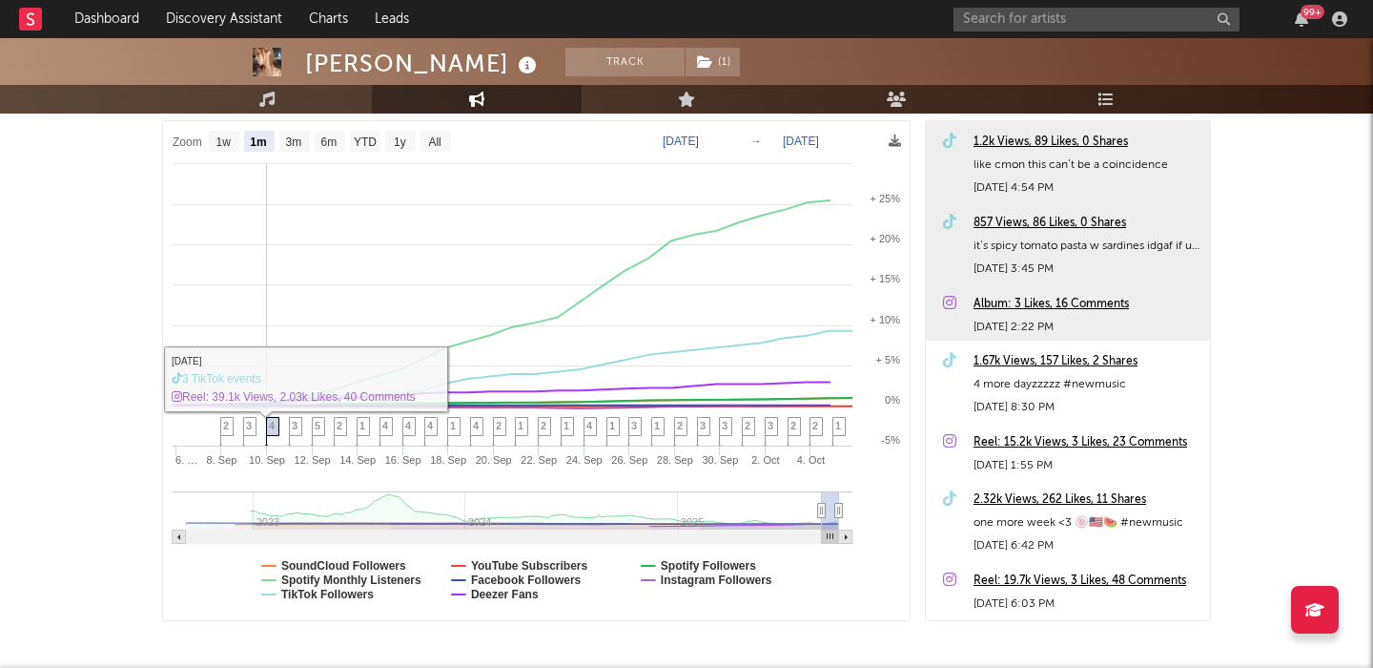
click at [269, 429] on span "4" at bounding box center [272, 425] width 6 height 11
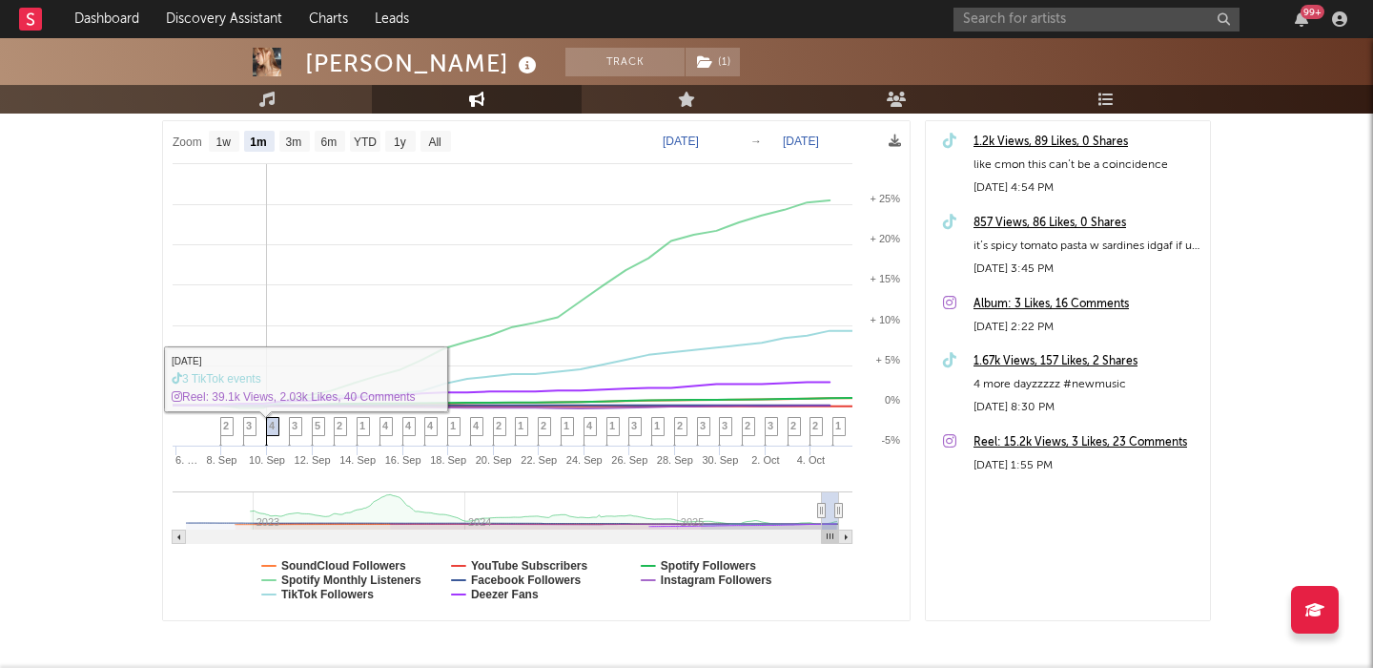
scroll to position [4659, 0]
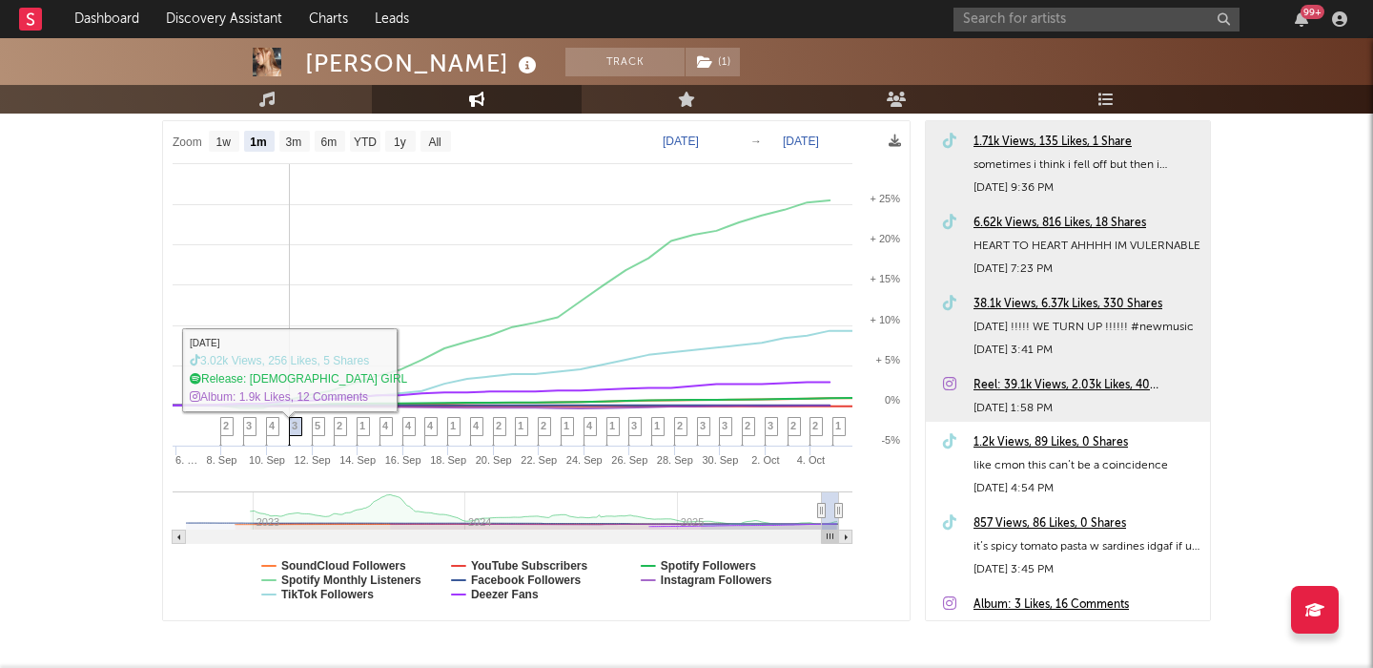
click at [292, 428] on span "3" at bounding box center [295, 425] width 6 height 11
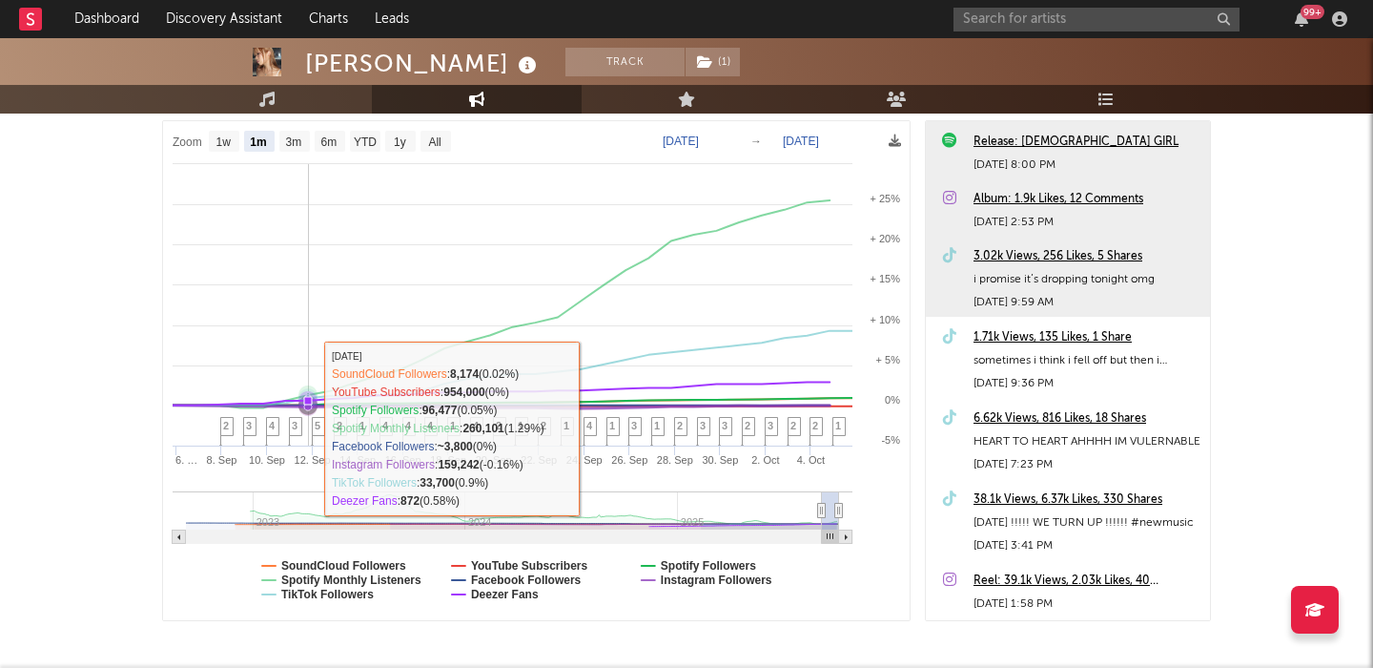
click at [310, 427] on rect at bounding box center [536, 370] width 747 height 499
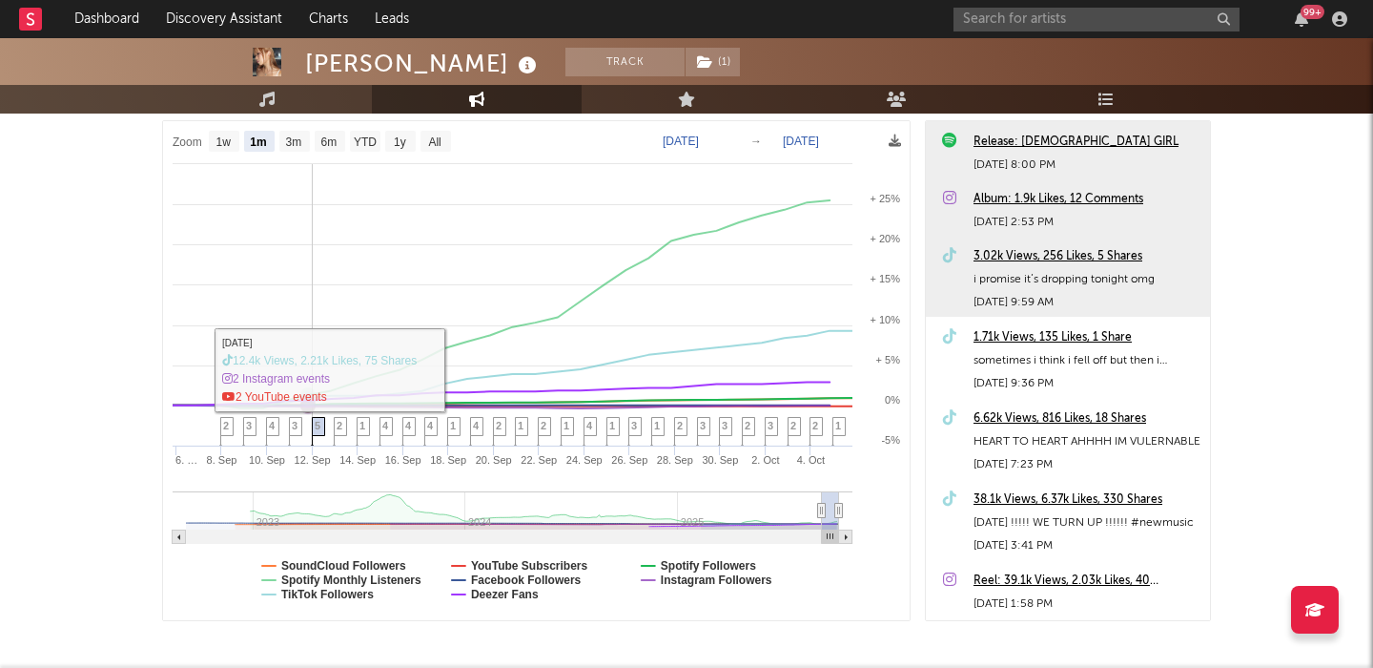
click at [317, 427] on span "5" at bounding box center [318, 425] width 6 height 11
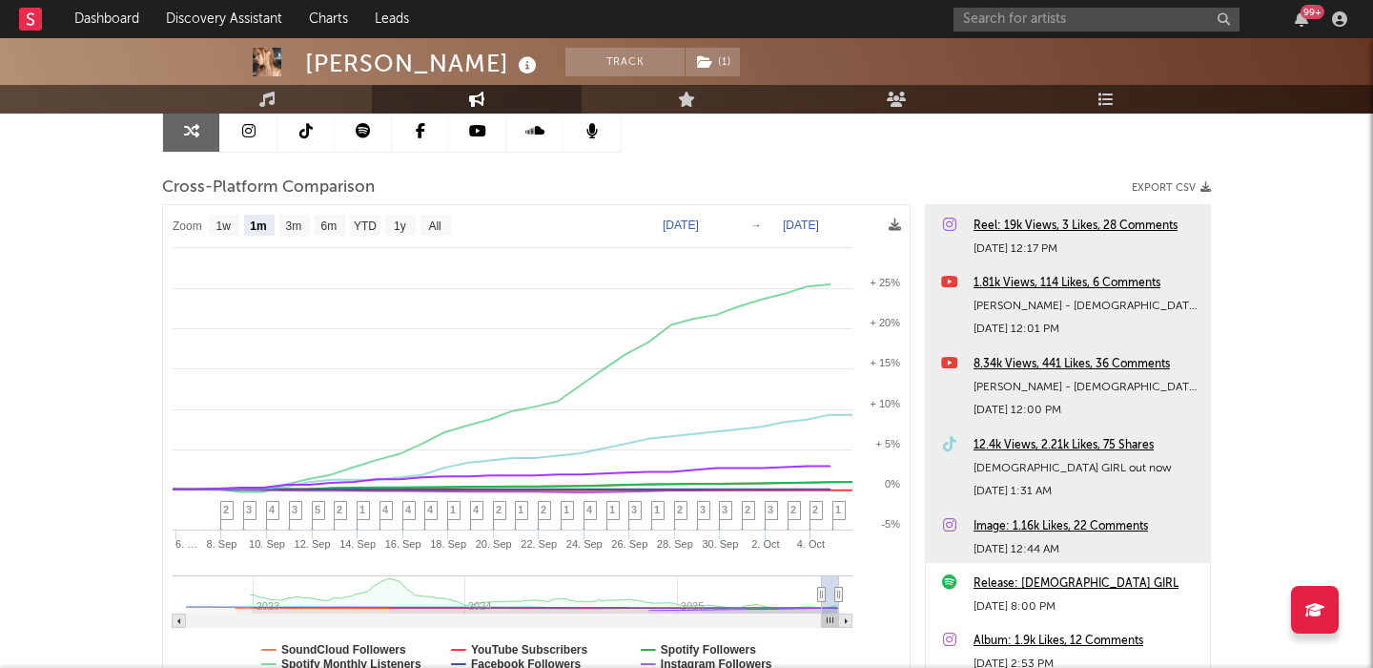
scroll to position [190, 0]
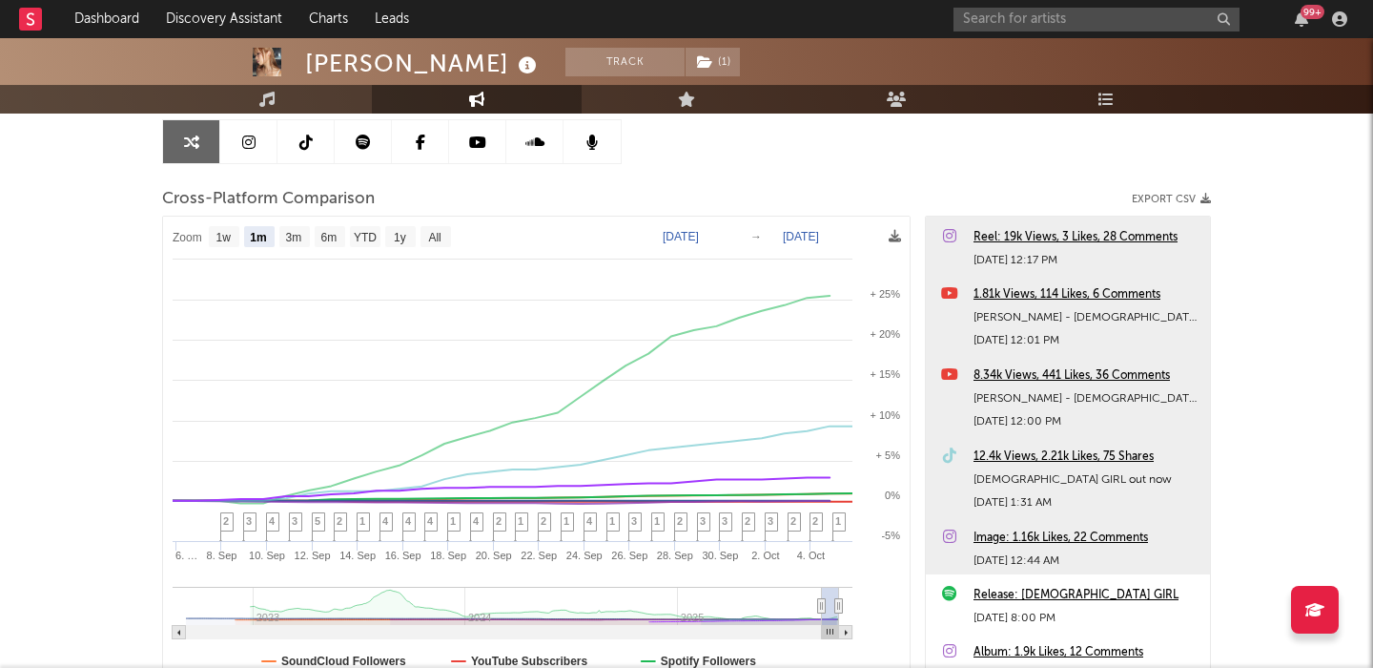
click at [300, 146] on icon at bounding box center [305, 141] width 13 height 15
select select "6m"
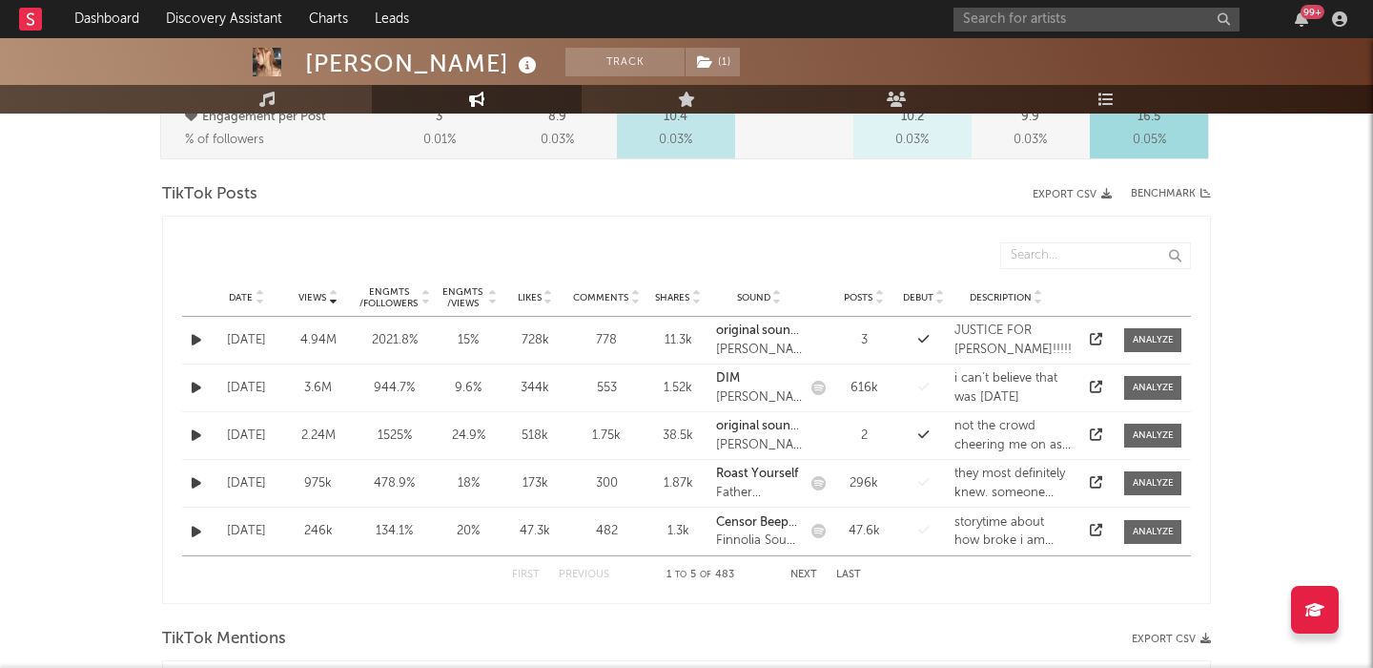
scroll to position [903, 0]
click at [806, 569] on button "Next" at bounding box center [804, 573] width 27 height 10
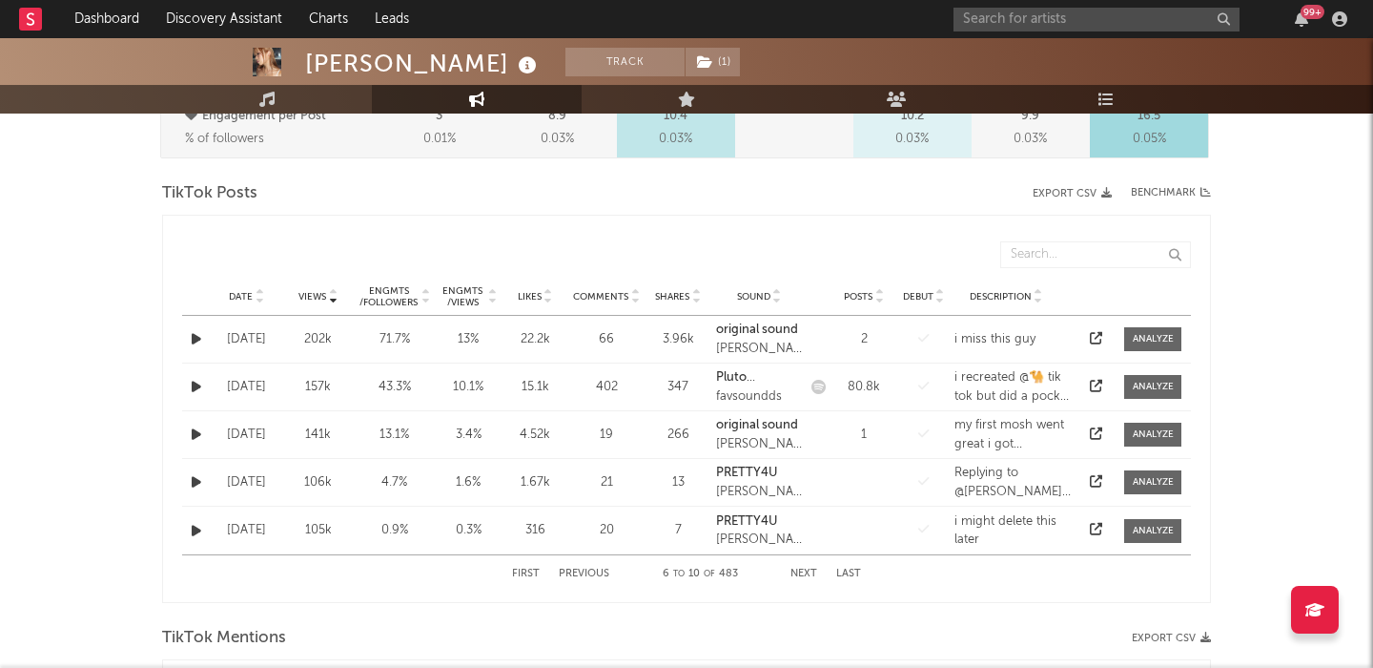
click at [251, 289] on div "Date" at bounding box center [247, 296] width 62 height 14
click at [802, 577] on button "Next" at bounding box center [804, 573] width 27 height 10
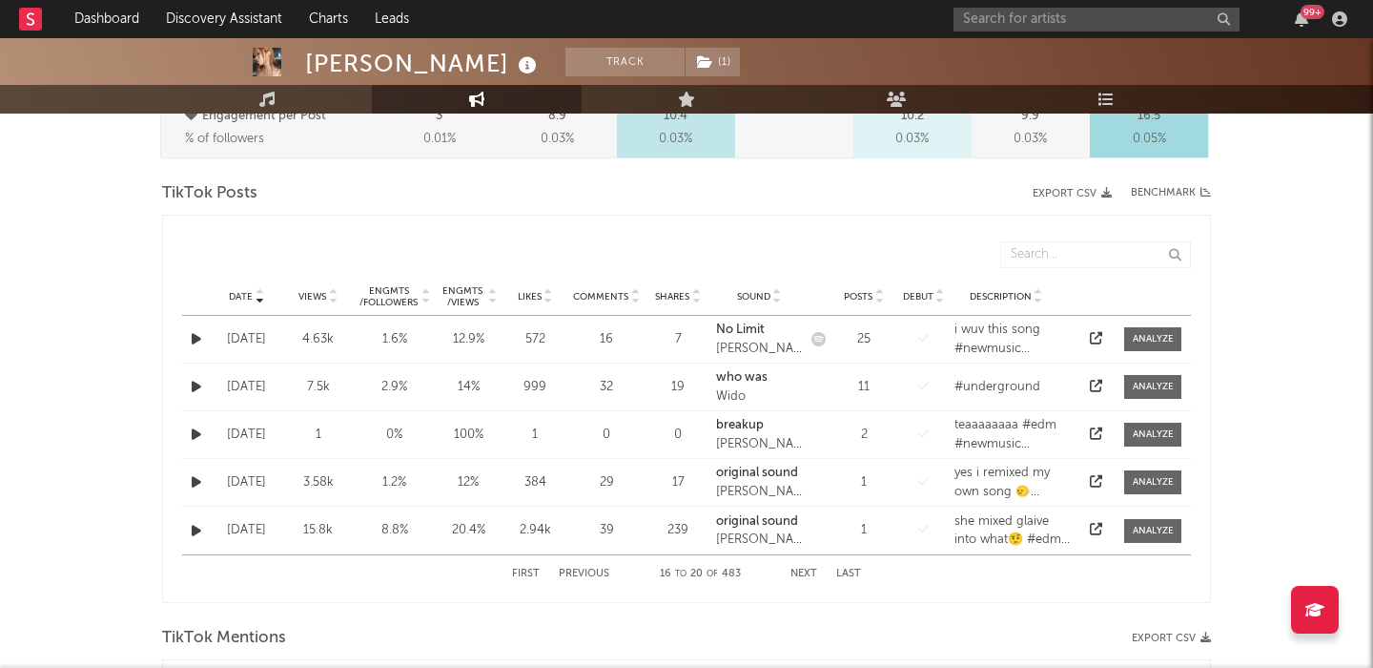
click at [802, 577] on button "Next" at bounding box center [804, 573] width 27 height 10
click at [596, 566] on div "First Previous 21 to 25 of 483 Next Last" at bounding box center [686, 573] width 349 height 37
click at [598, 571] on button "Previous" at bounding box center [584, 573] width 51 height 10
click at [800, 566] on div "First Previous 16 to 20 of 483 Next Last" at bounding box center [686, 573] width 349 height 37
click at [800, 569] on button "Next" at bounding box center [804, 573] width 27 height 10
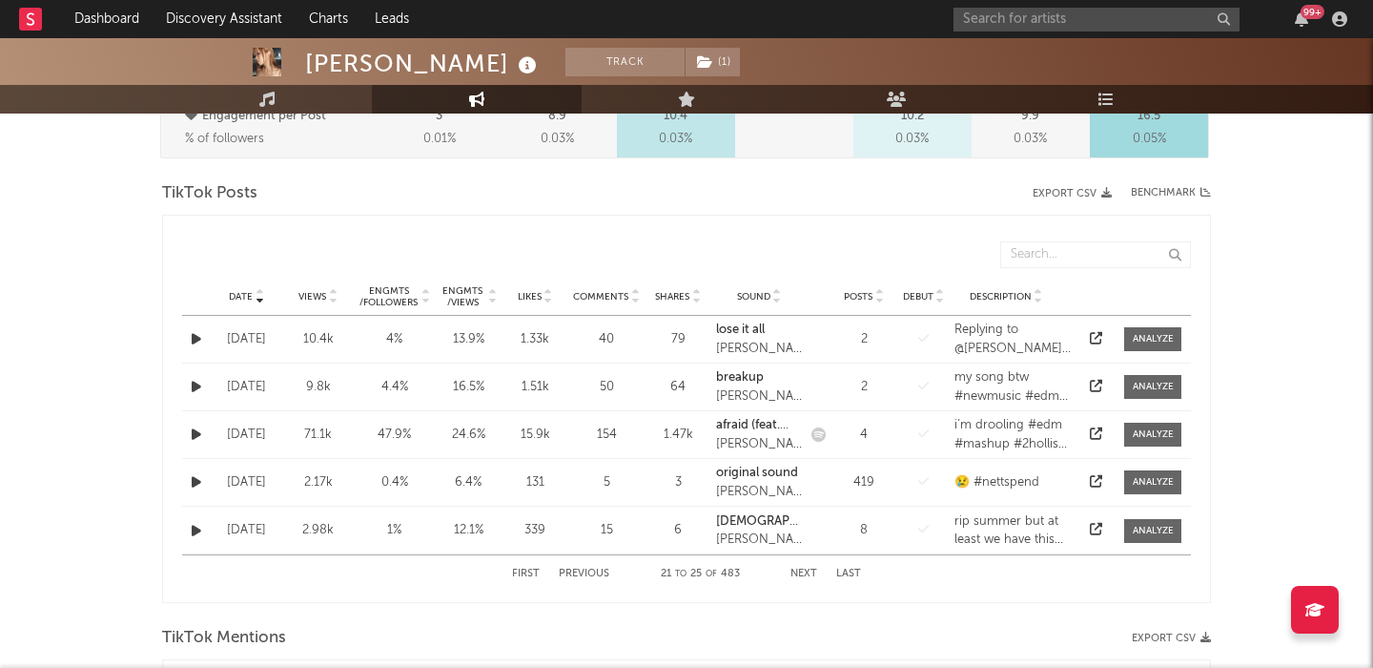
click at [800, 569] on button "Next" at bounding box center [804, 573] width 27 height 10
click at [600, 577] on button "Previous" at bounding box center [584, 573] width 51 height 10
click at [599, 577] on button "Previous" at bounding box center [584, 573] width 51 height 10
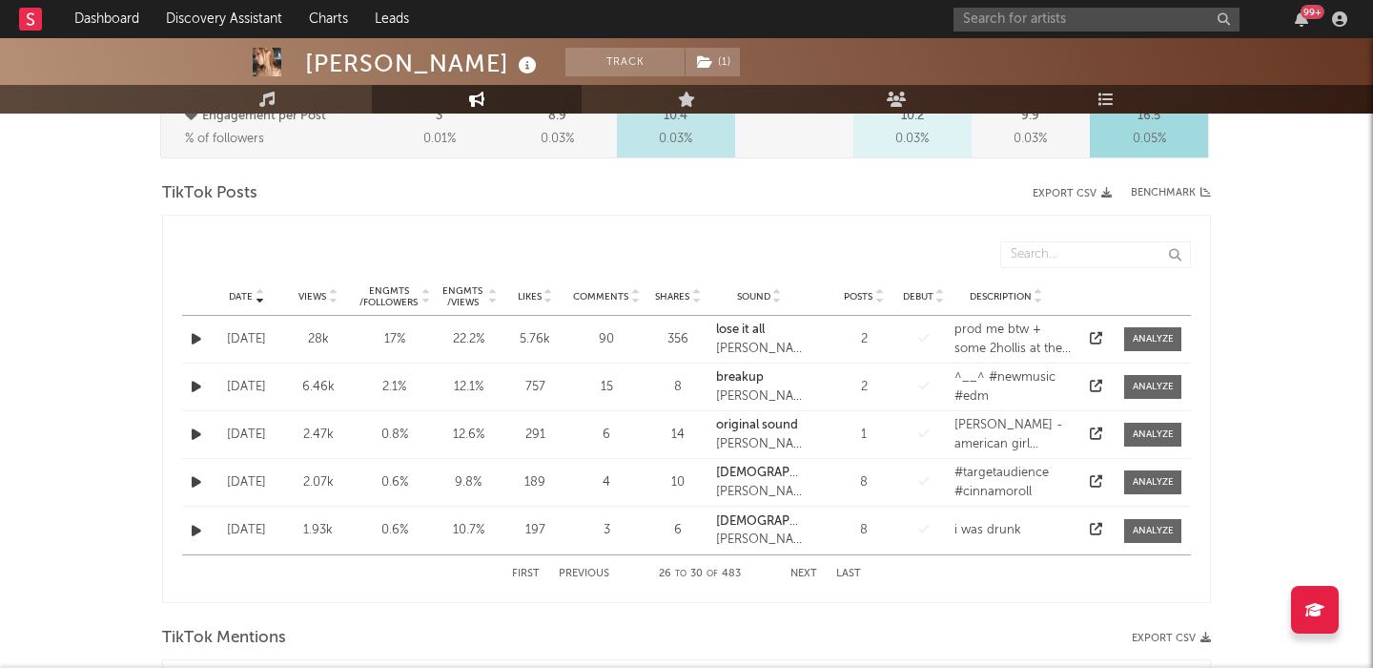
click at [599, 577] on button "Previous" at bounding box center [584, 573] width 51 height 10
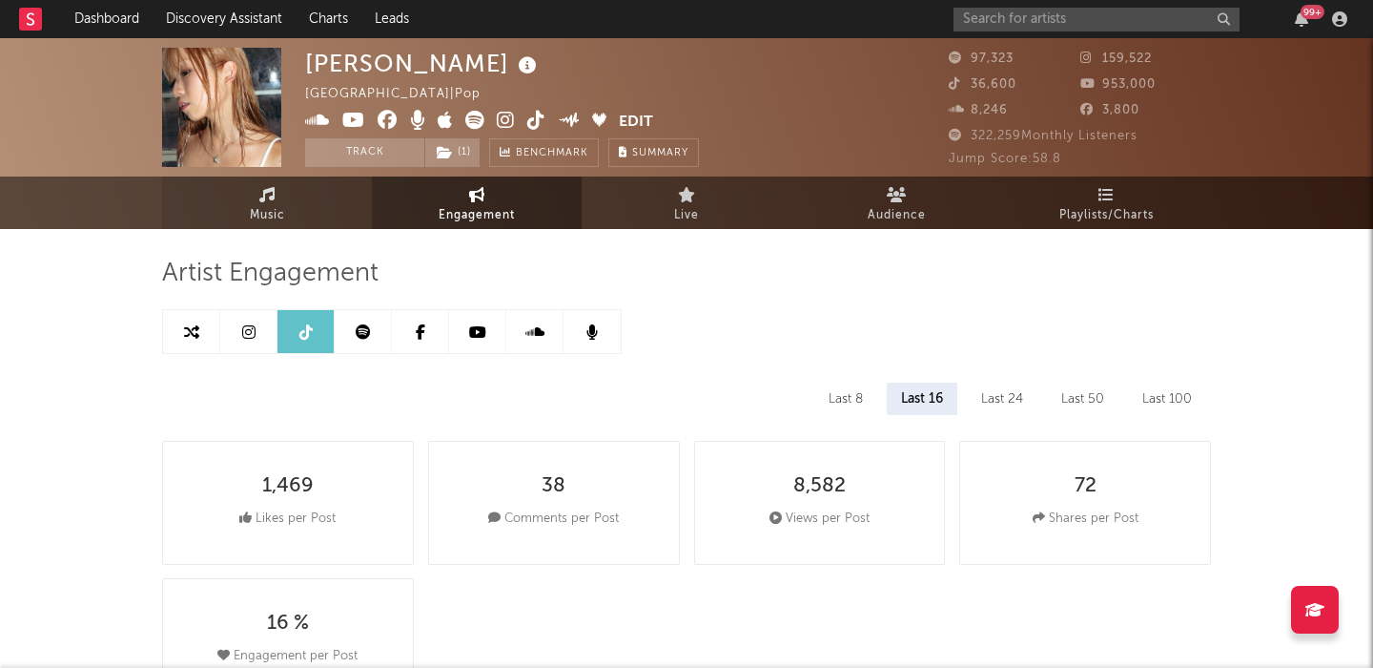
click at [321, 204] on link "Music" at bounding box center [267, 202] width 210 height 52
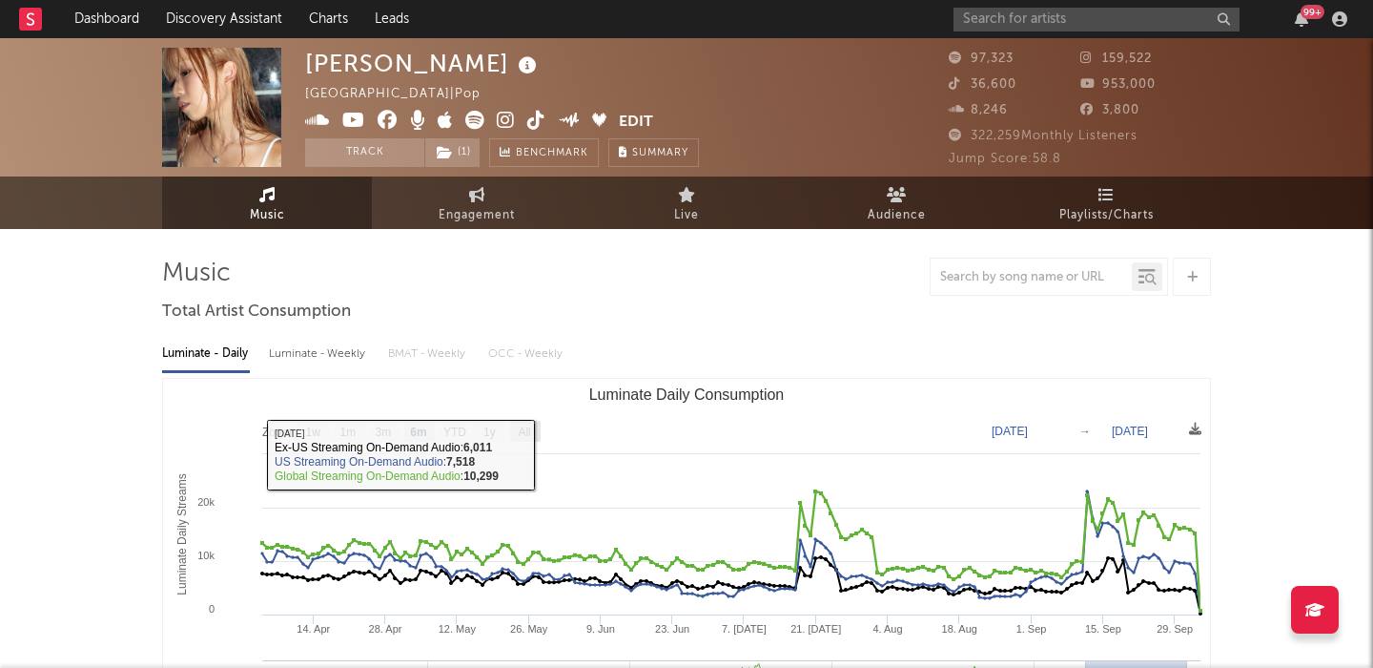
click at [530, 427] on text "All" at bounding box center [524, 431] width 12 height 13
select select "All"
type input "2021-03-31"
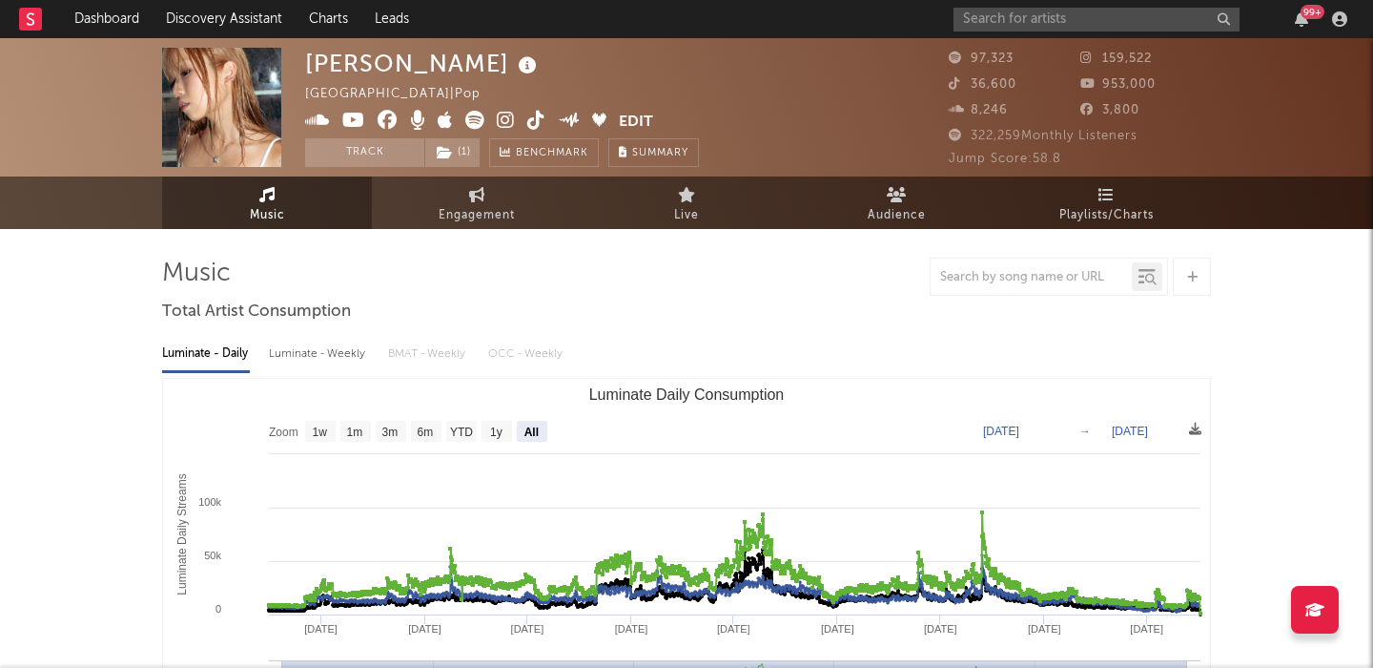
click at [476, 433] on rect "Luminate Daily Consumption" at bounding box center [461, 431] width 31 height 21
select select "YTD"
type input "2025-01-01"
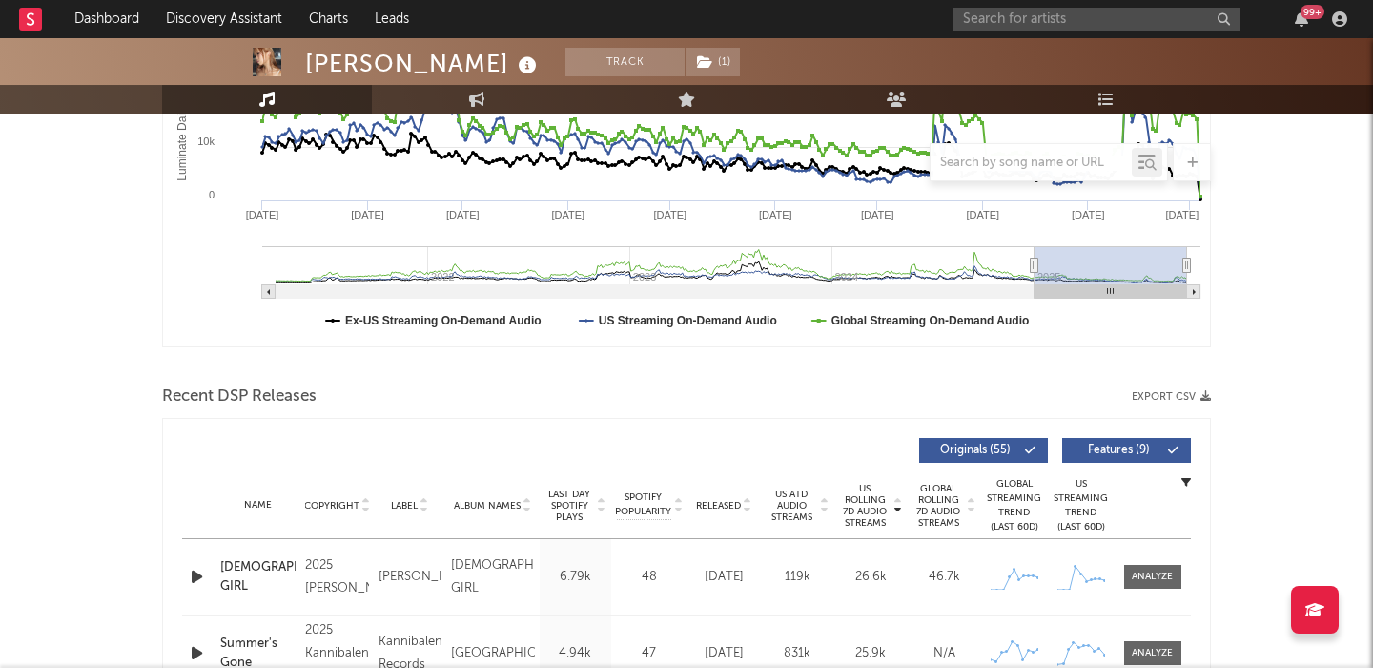
scroll to position [543, 0]
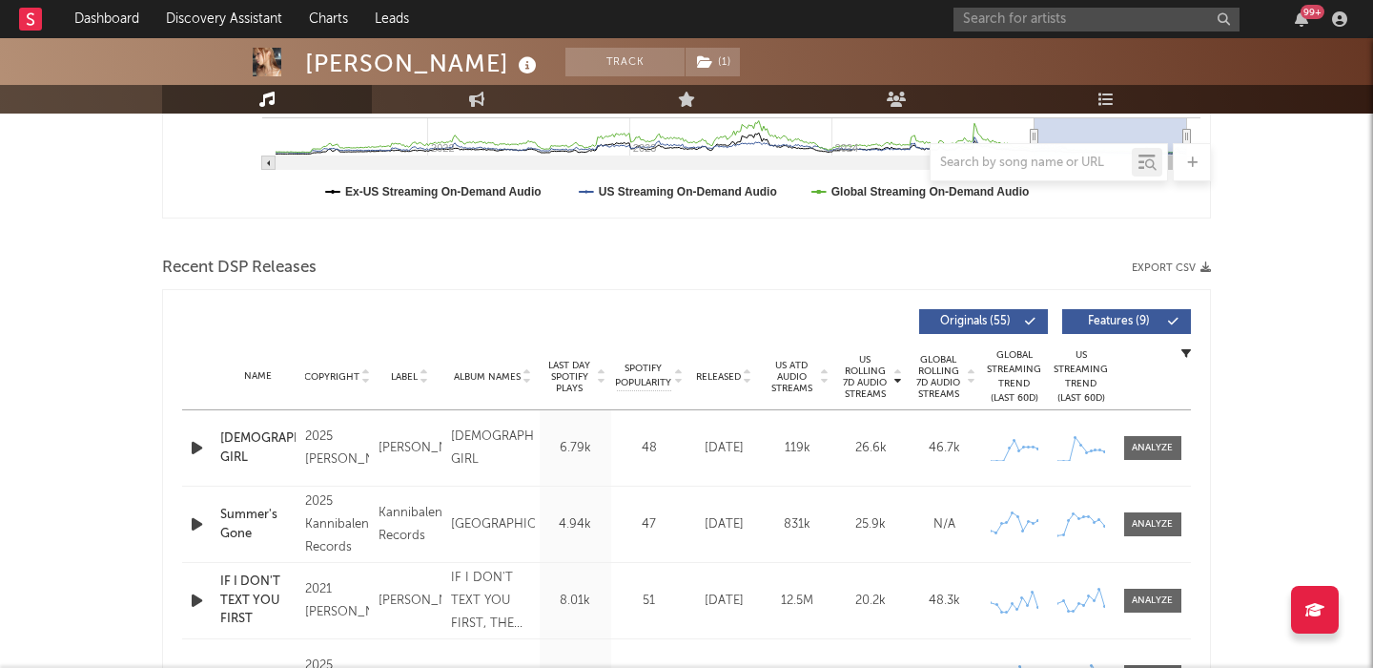
click at [1101, 317] on span "Features ( 9 )" at bounding box center [1119, 321] width 88 height 11
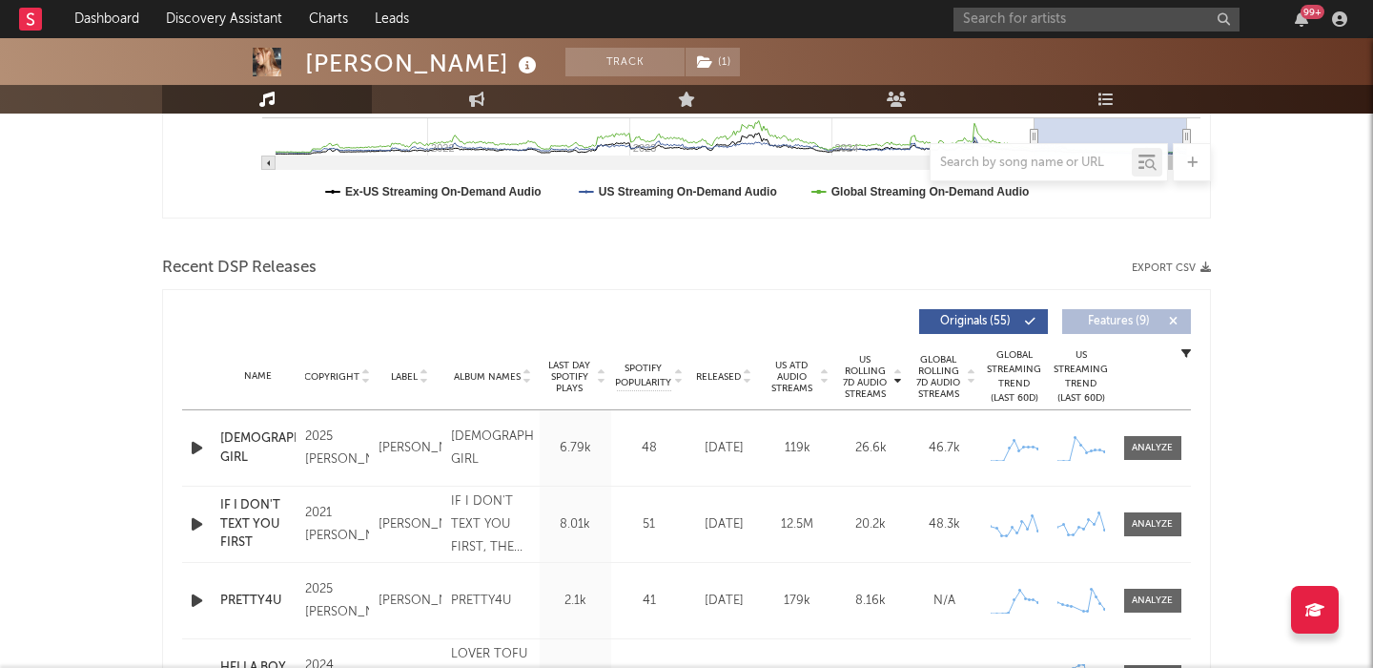
click at [726, 372] on span "Released" at bounding box center [718, 376] width 45 height 11
click at [191, 459] on div "Name AMERICAN GIRL Copyright 2025 Tiffany Day Label Tiffany Day Album Names AME…" at bounding box center [686, 447] width 1009 height 75
click at [192, 444] on icon "button" at bounding box center [197, 448] width 20 height 24
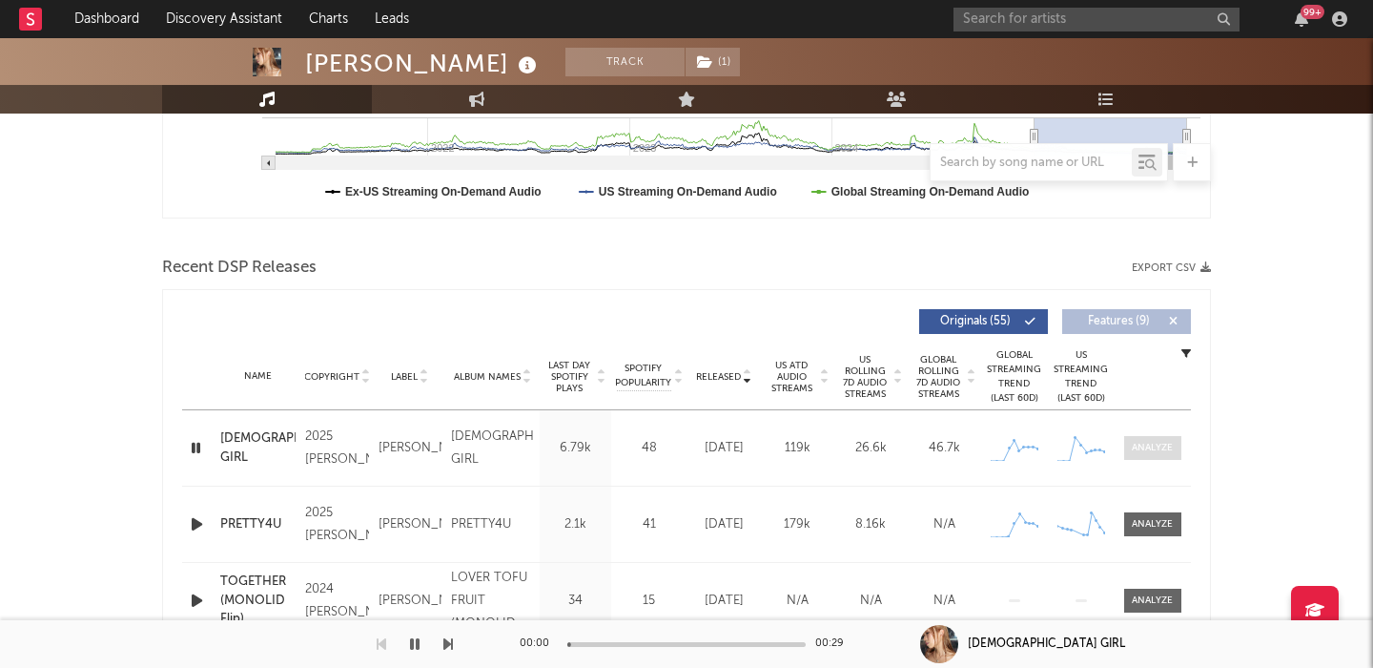
click at [1161, 443] on div at bounding box center [1152, 448] width 41 height 14
select select "1w"
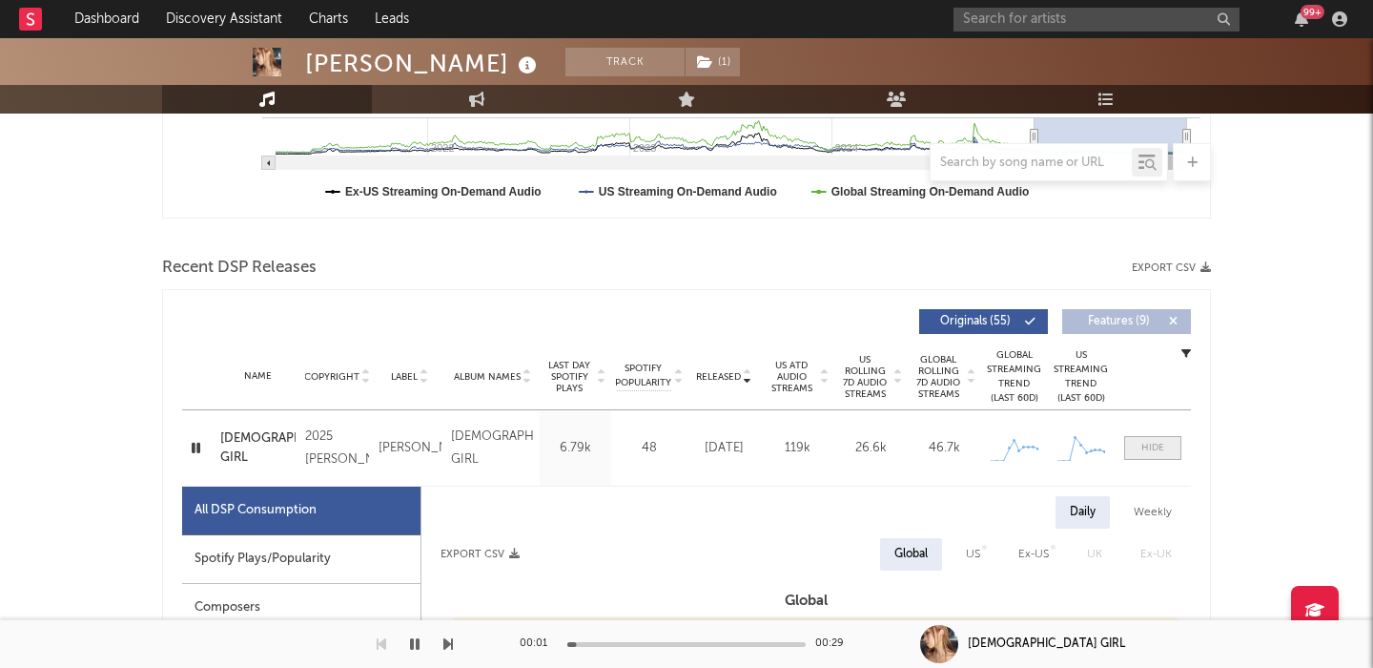
scroll to position [881, 0]
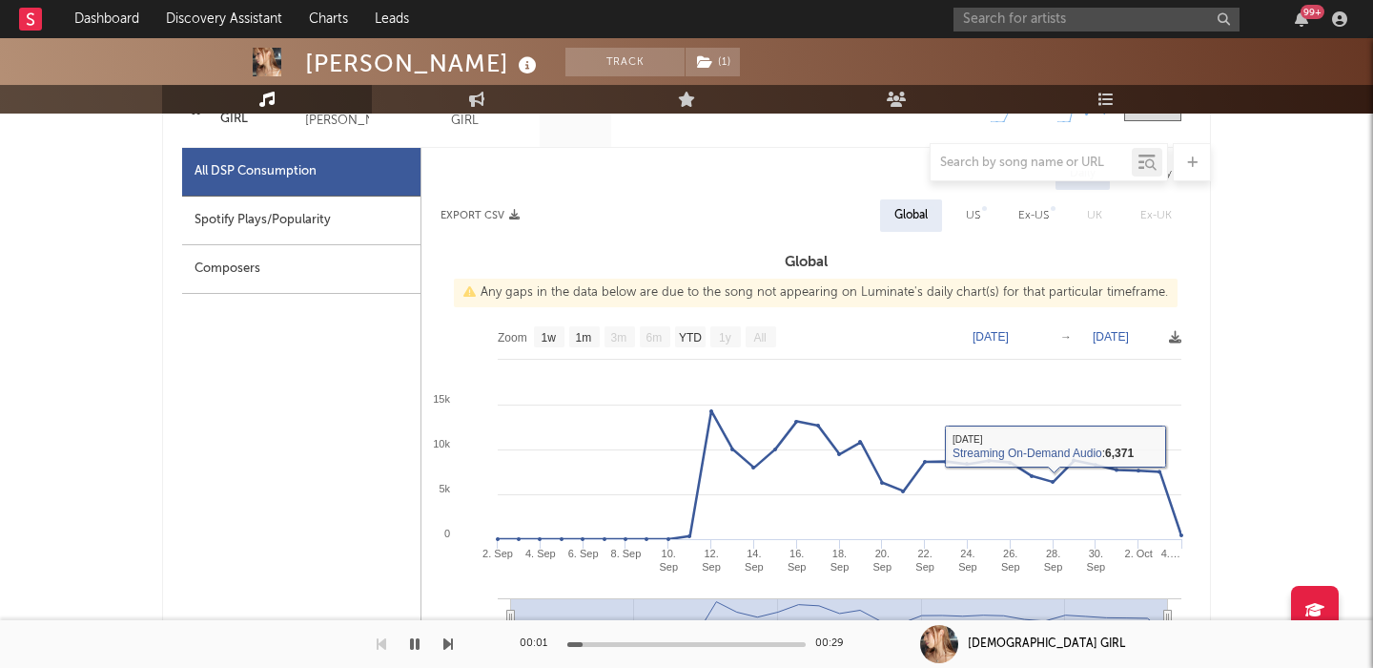
click at [949, 207] on span "US" at bounding box center [973, 215] width 52 height 32
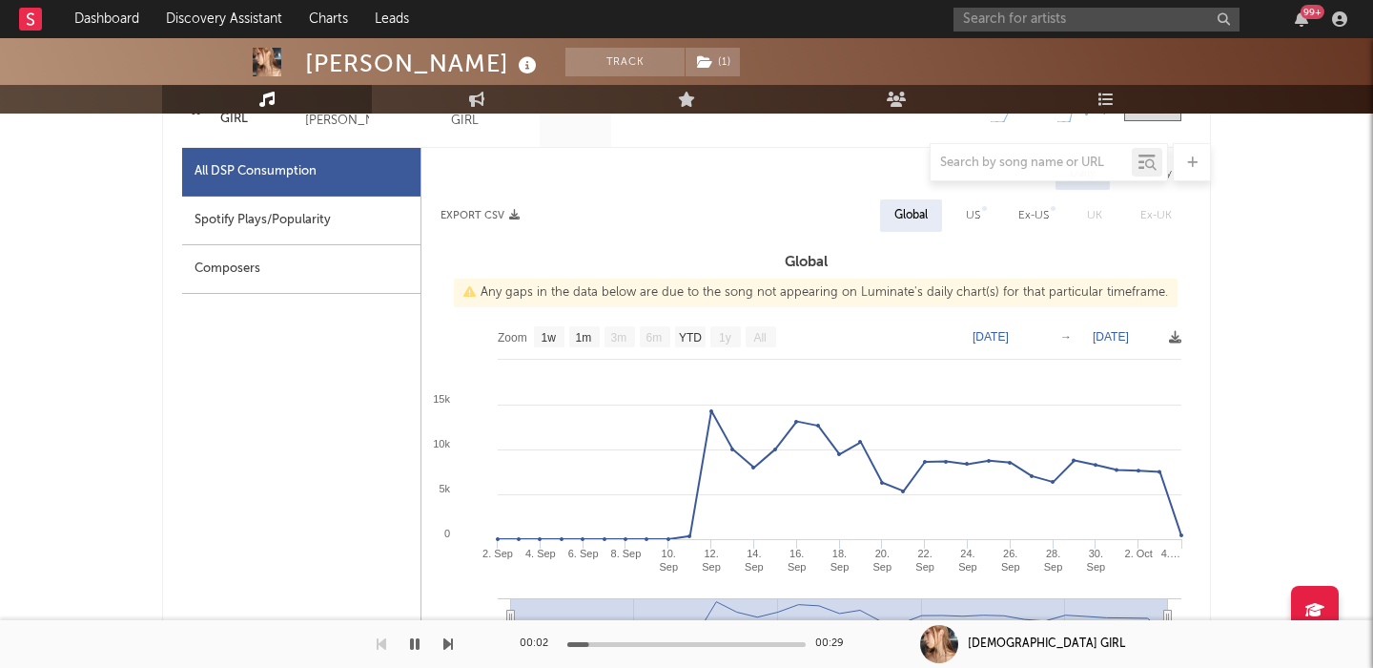
click at [979, 218] on div "US" at bounding box center [973, 215] width 14 height 23
select select "1w"
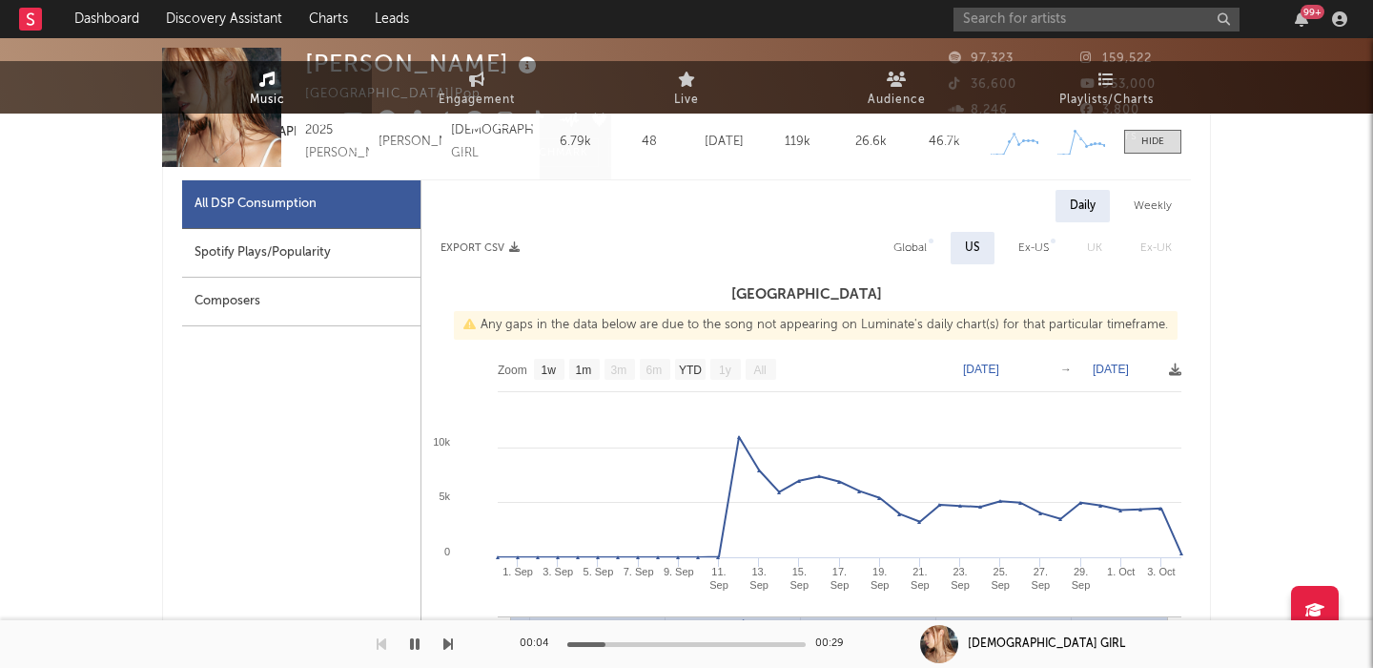
scroll to position [0, 0]
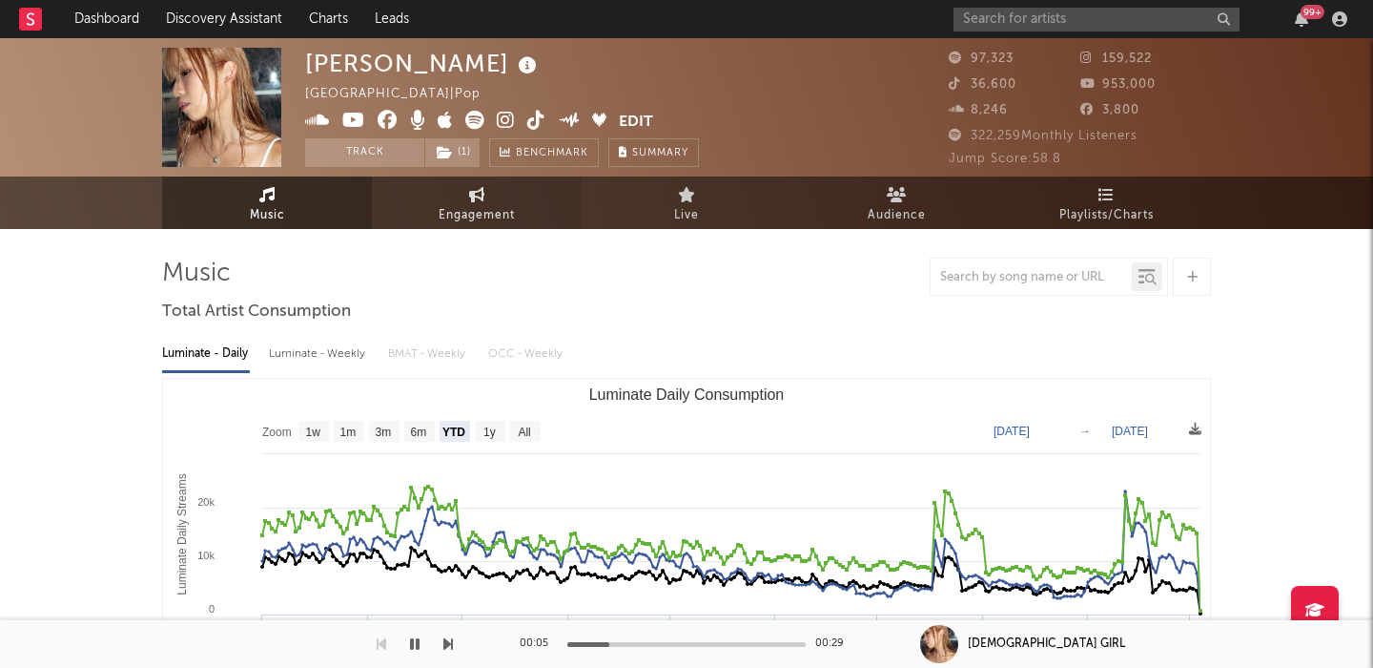
click at [496, 216] on span "Engagement" at bounding box center [477, 215] width 76 height 23
select select "1w"
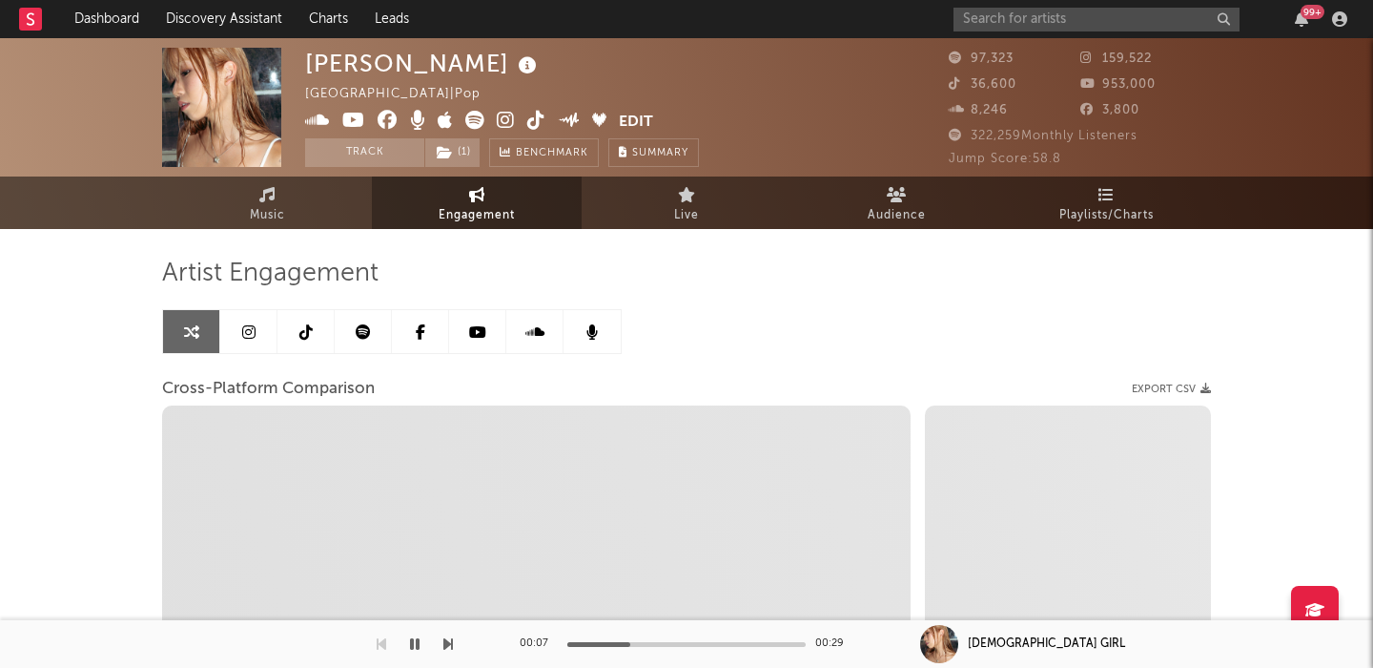
select select "1m"
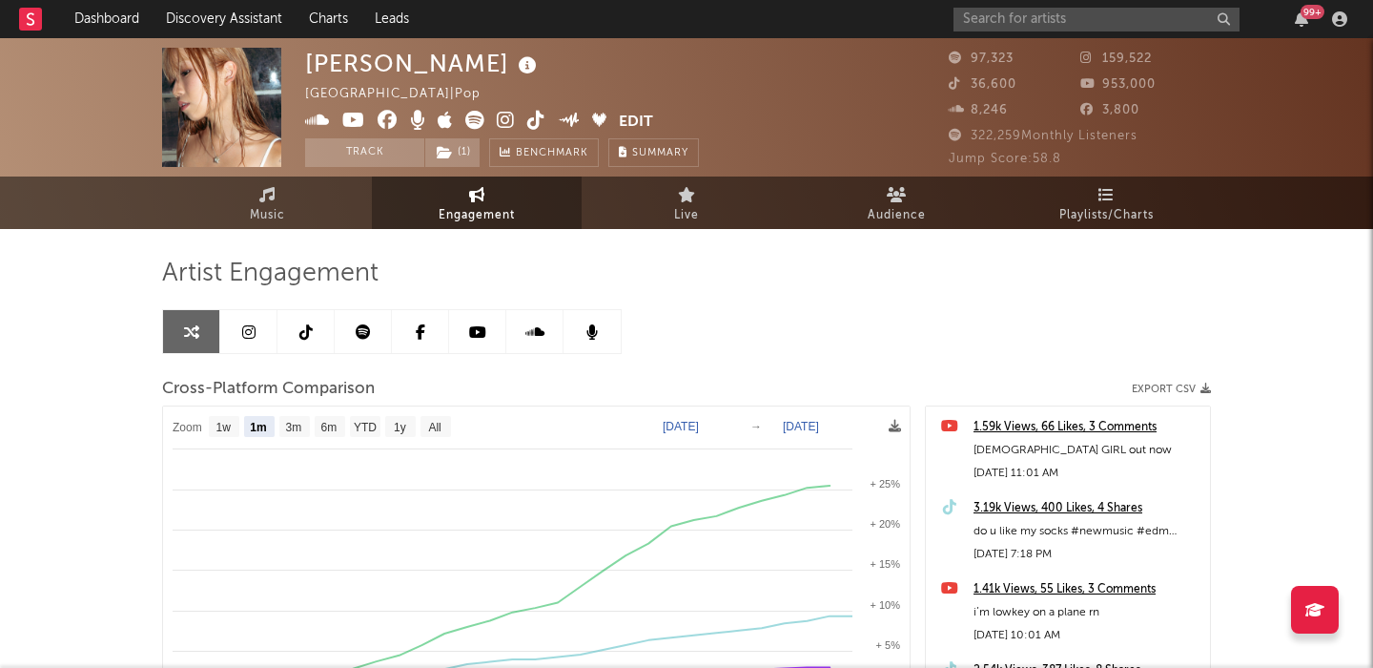
click at [533, 126] on icon at bounding box center [536, 120] width 18 height 19
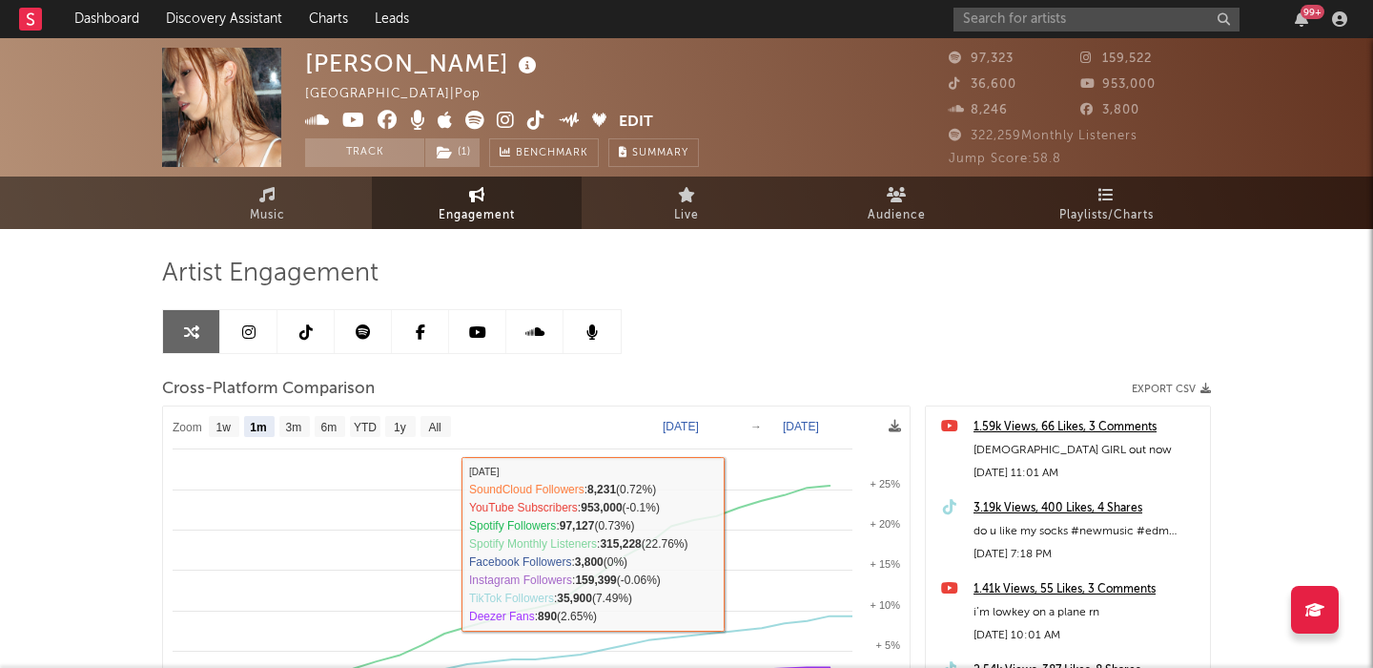
click at [292, 327] on link at bounding box center [306, 331] width 57 height 43
select select "6m"
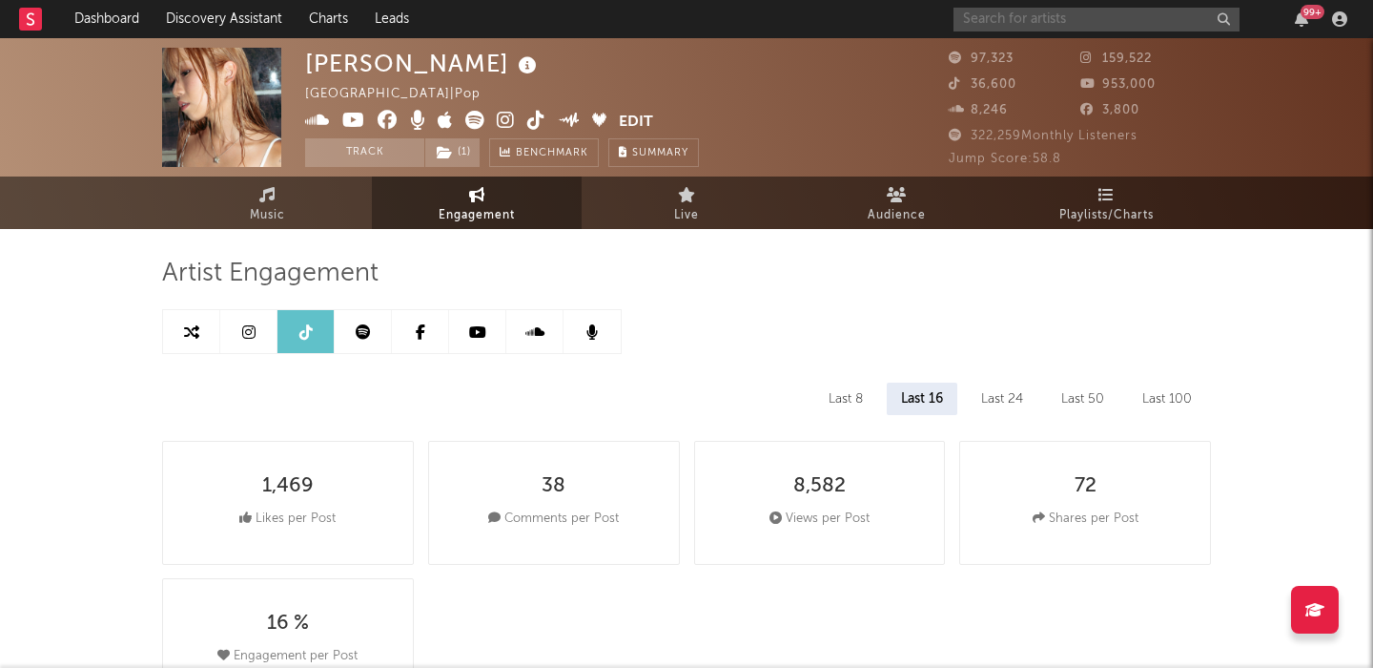
click at [995, 20] on input "text" at bounding box center [1097, 20] width 286 height 24
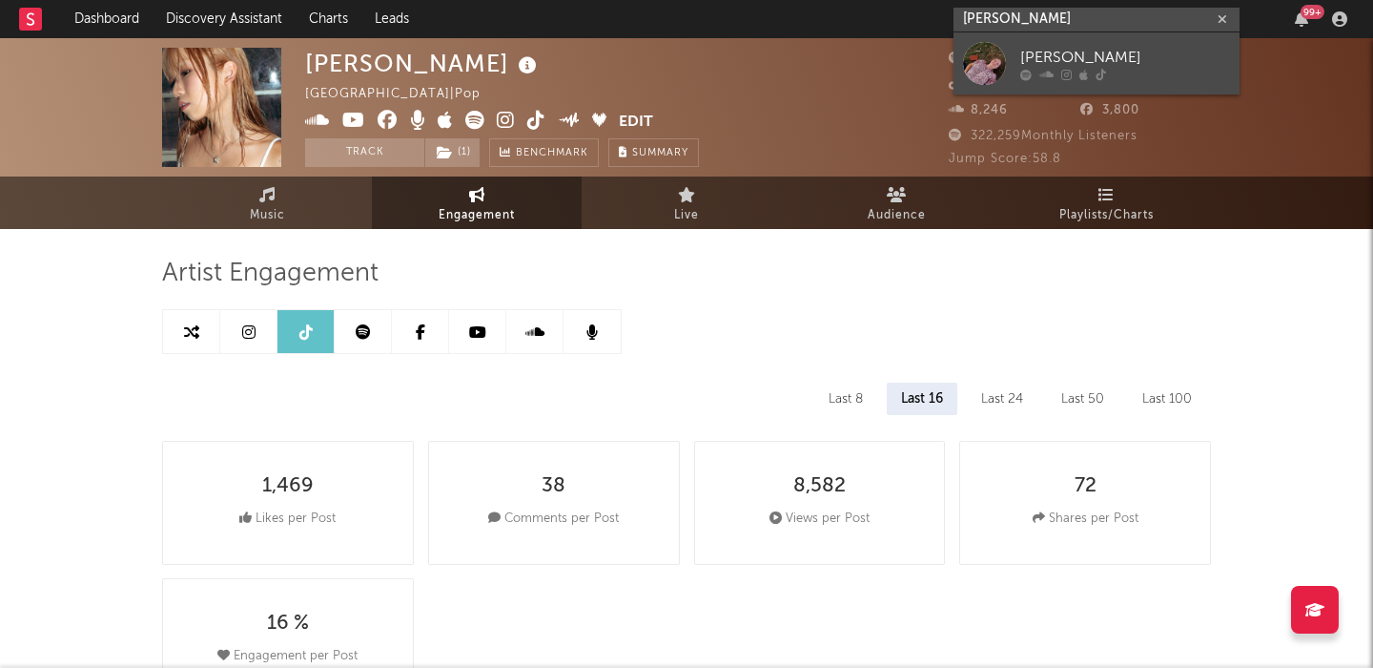
type input "annabelle dinda"
click at [1069, 57] on div "Annabelle Dinda" at bounding box center [1125, 57] width 210 height 23
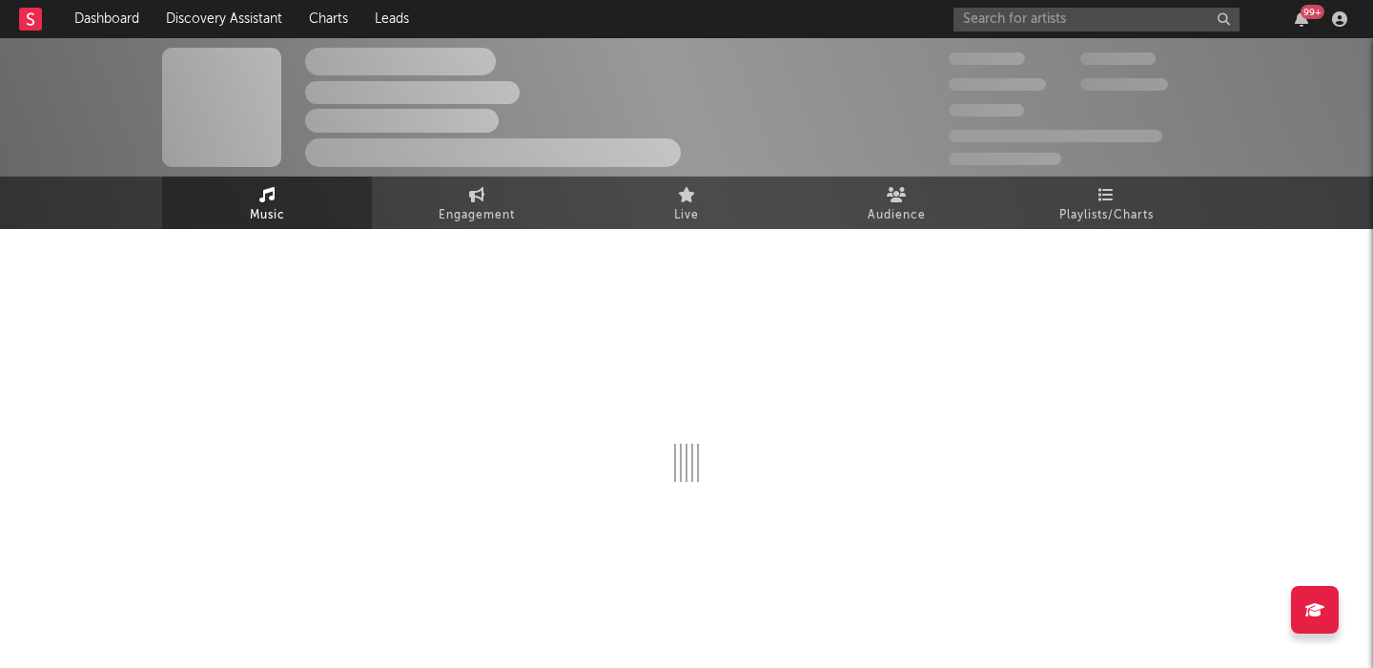
select select "1w"
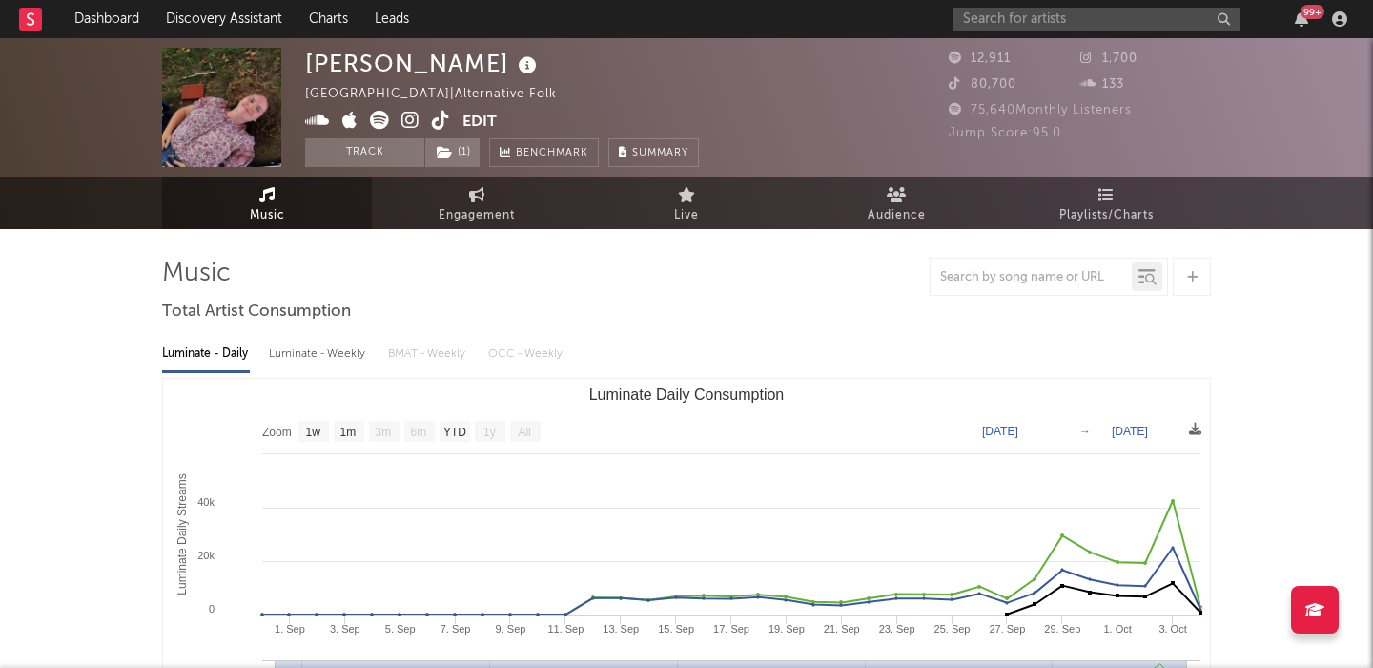
click at [476, 115] on button "Edit" at bounding box center [480, 123] width 34 height 24
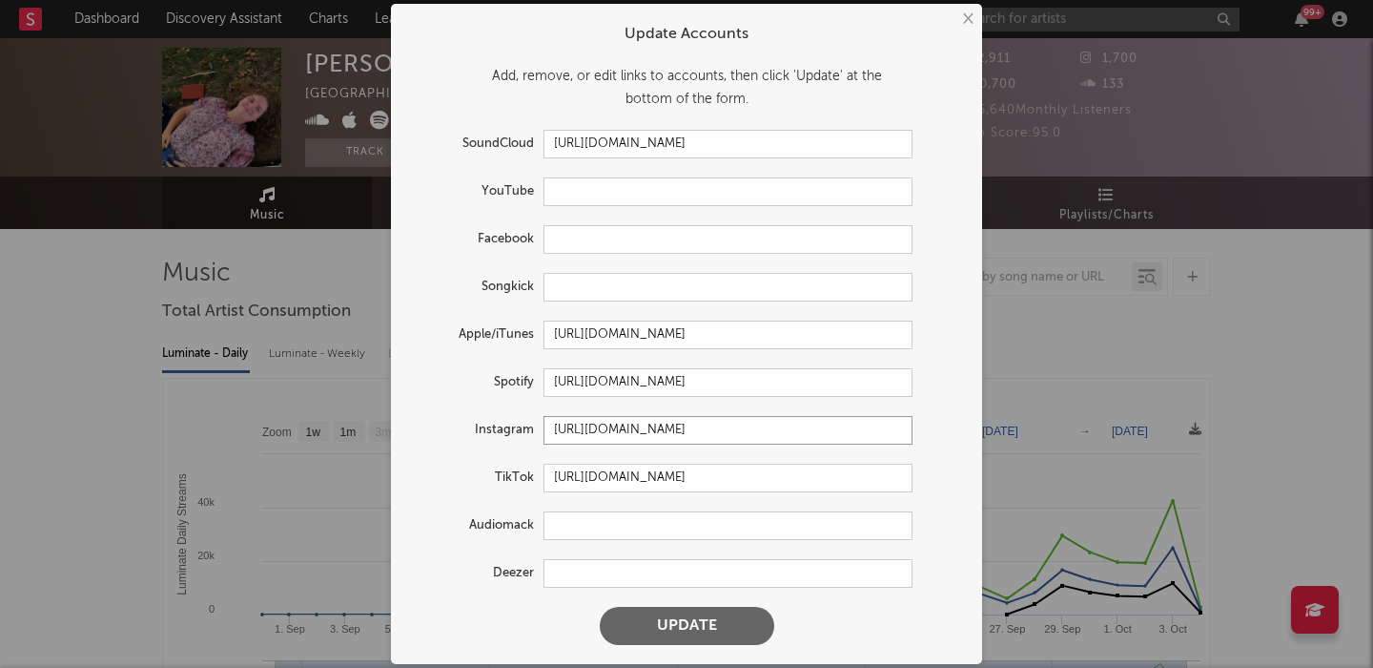
click at [589, 429] on input "https://www.instagram.com/annabellesays/" at bounding box center [728, 430] width 369 height 29
paste input "text"
type input "https://www.instagram.com/annabellesays"
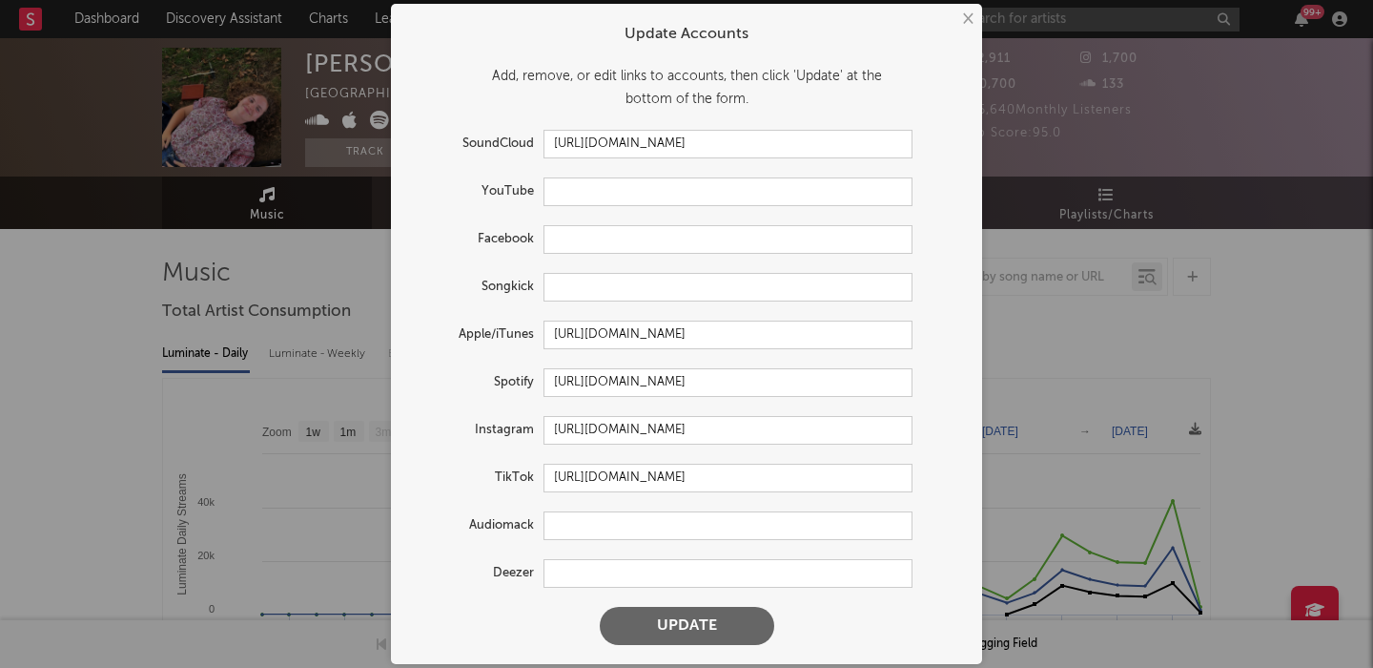
click at [659, 626] on button "Update" at bounding box center [687, 626] width 175 height 38
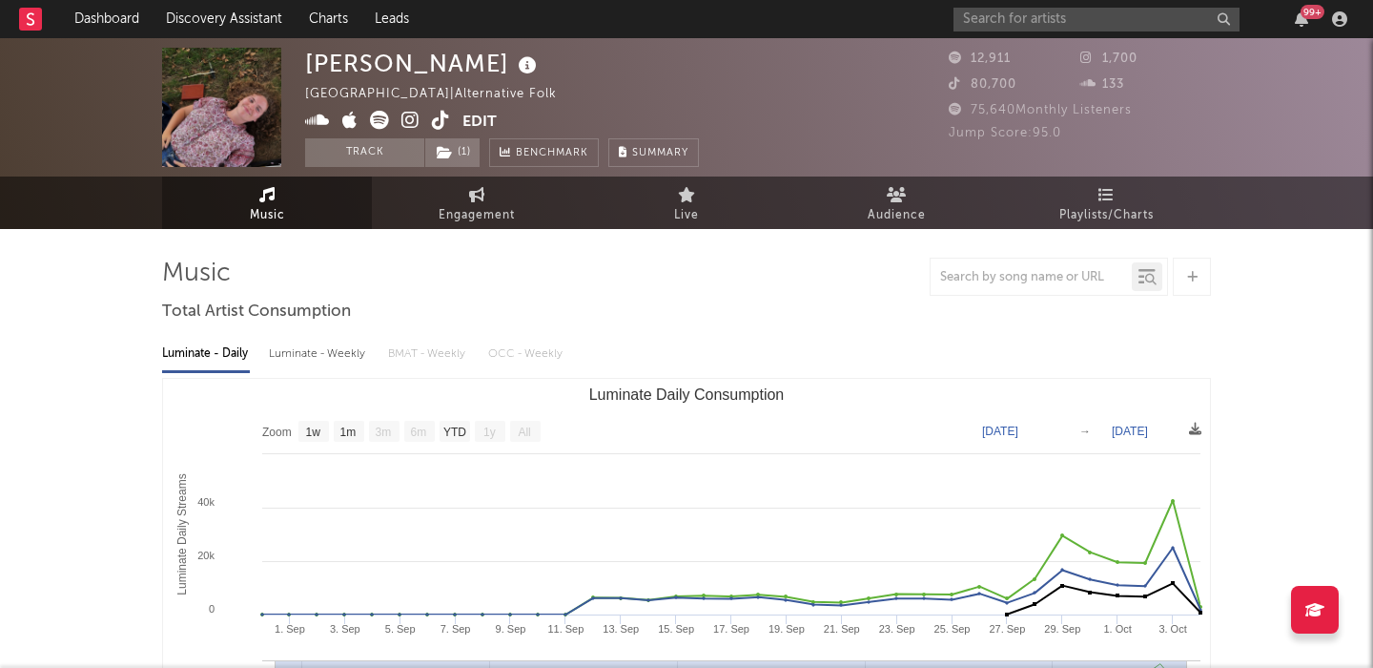
click at [347, 391] on div "× Update Accounts Add, remove, or edit links to accounts, then click 'Update' a…" at bounding box center [686, 334] width 1373 height 668
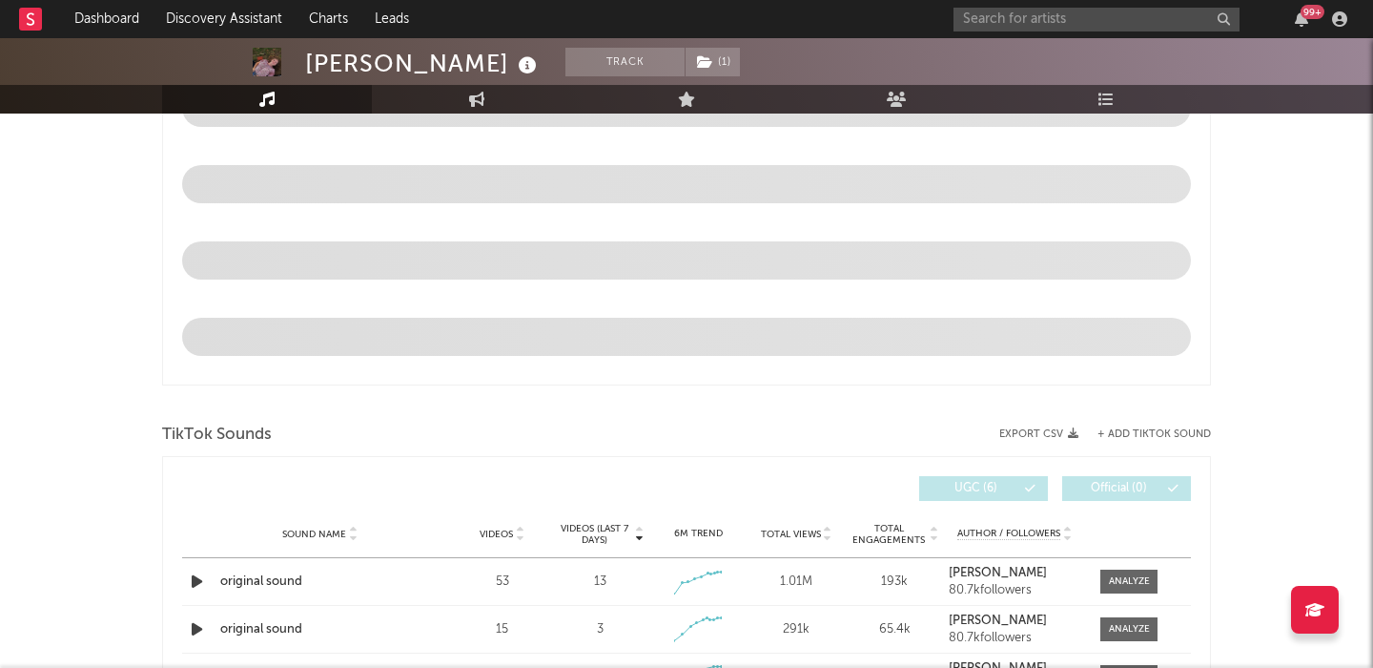
select select "1w"
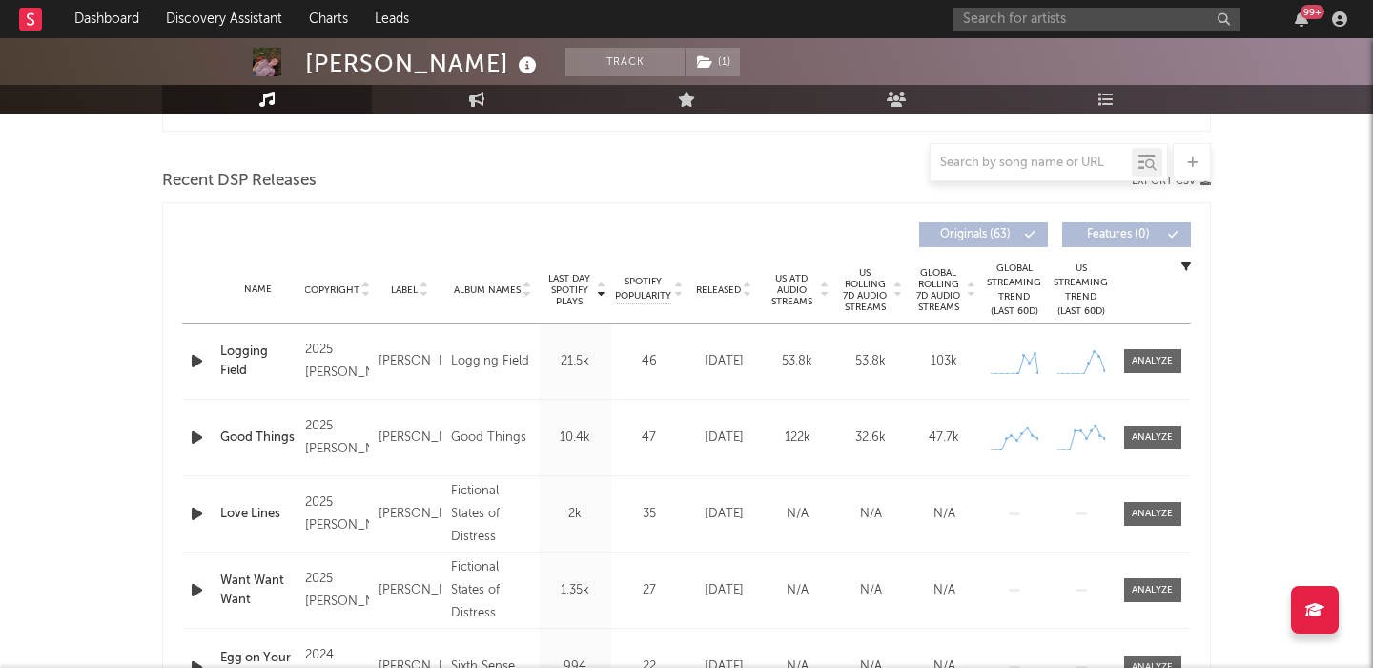
scroll to position [607, 0]
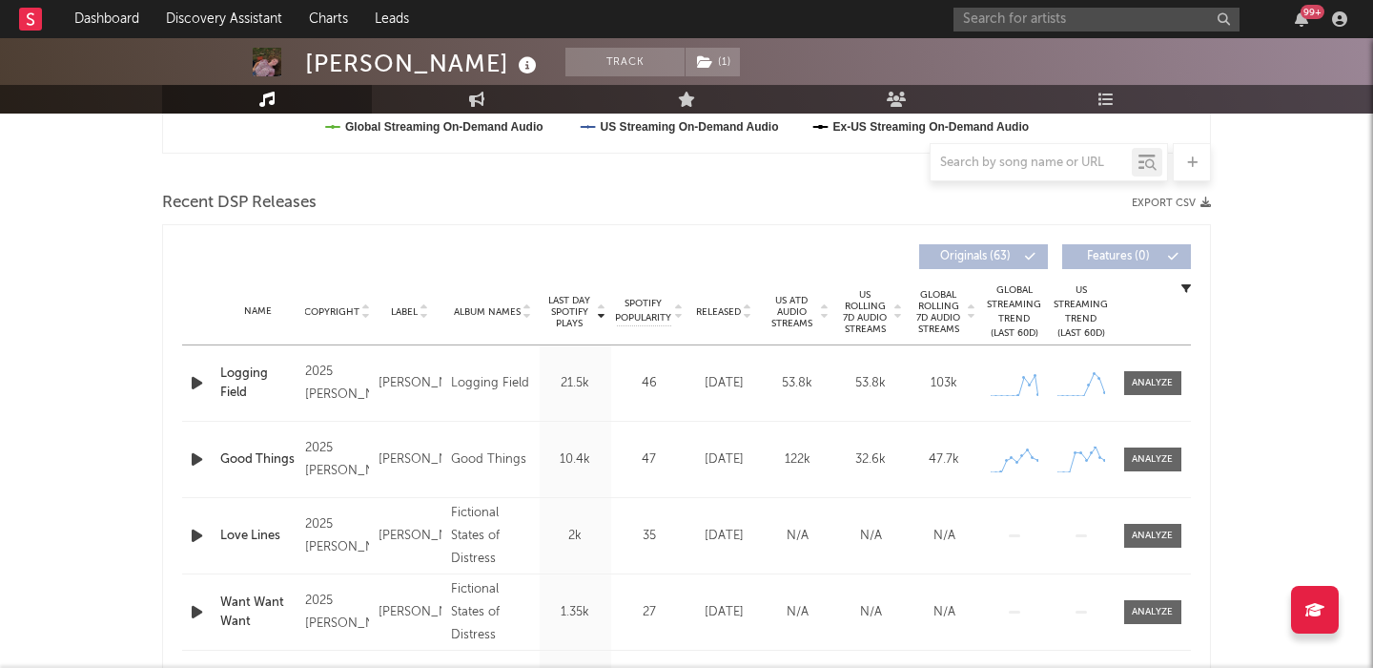
click at [189, 384] on icon "button" at bounding box center [197, 383] width 20 height 24
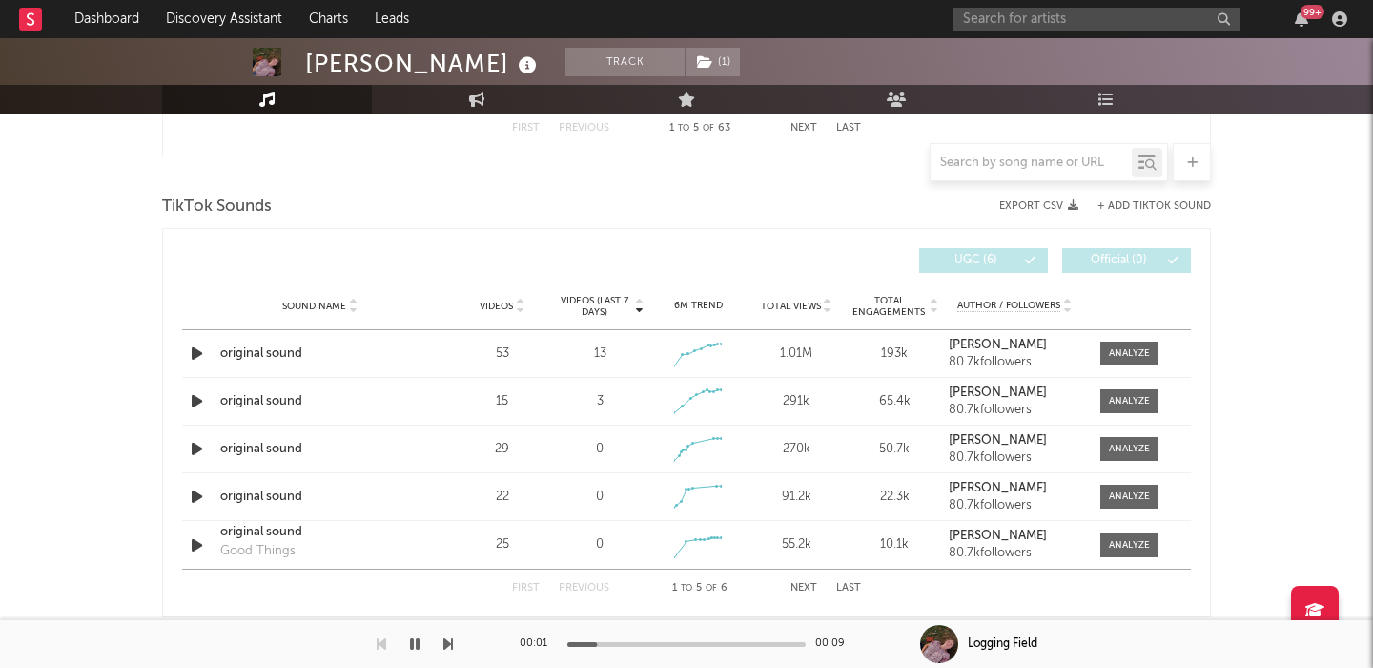
scroll to position [0, 0]
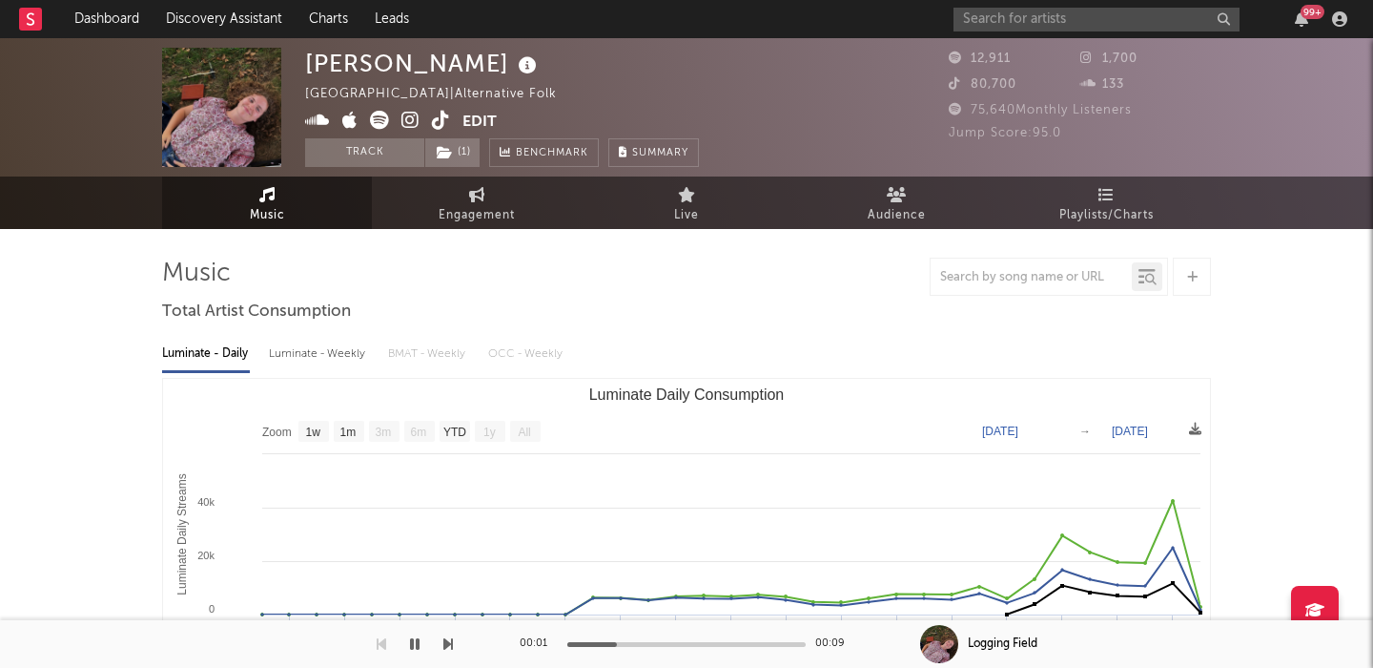
click at [416, 119] on icon at bounding box center [410, 120] width 18 height 19
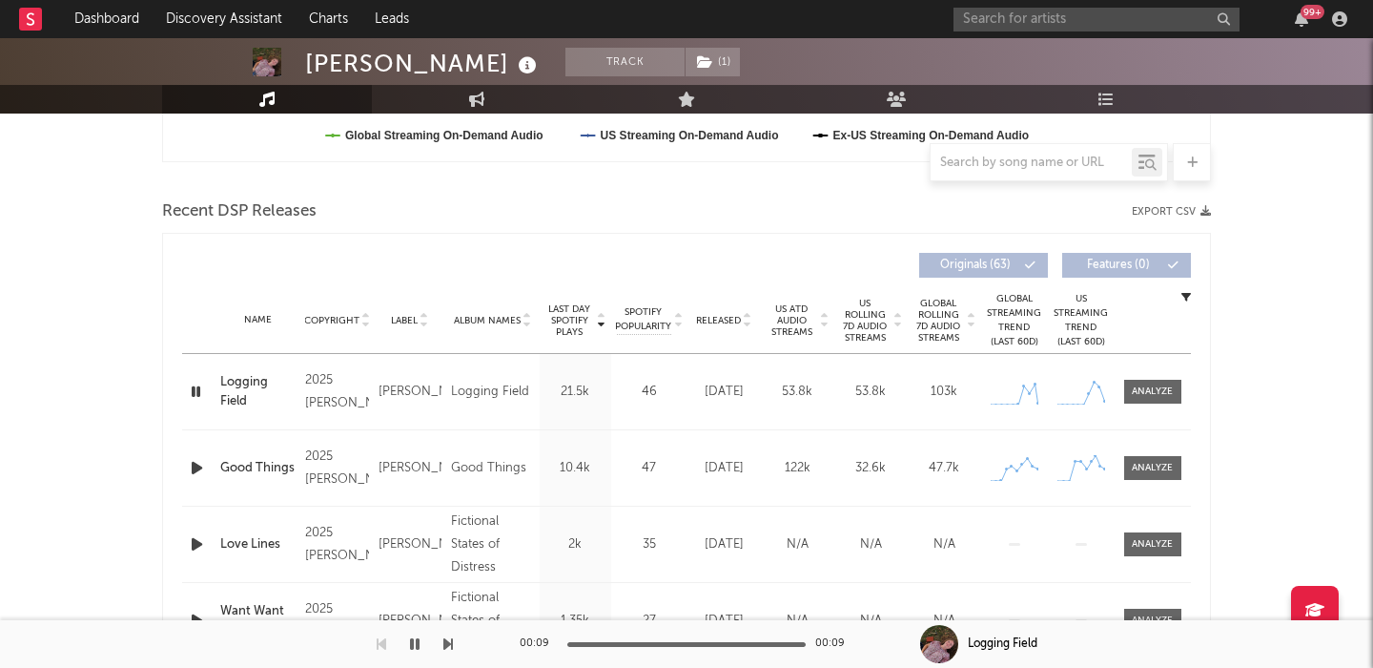
scroll to position [605, 0]
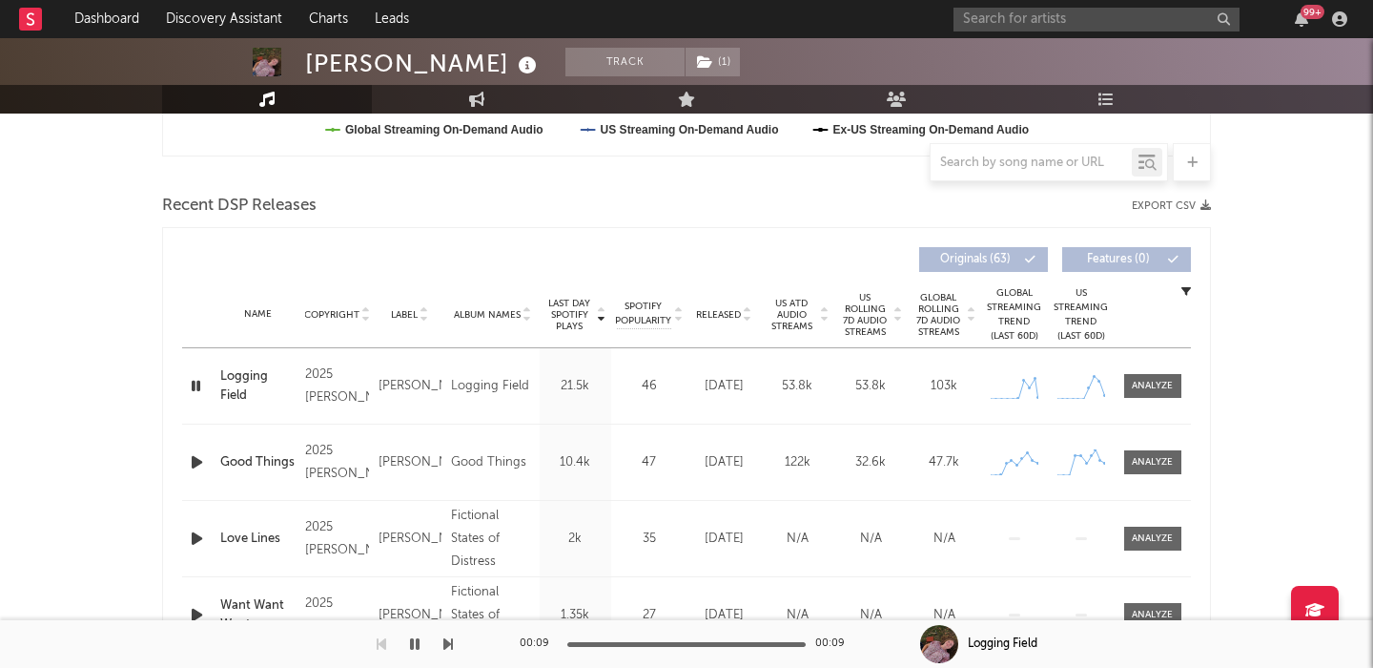
click at [202, 455] on icon "button" at bounding box center [197, 462] width 20 height 24
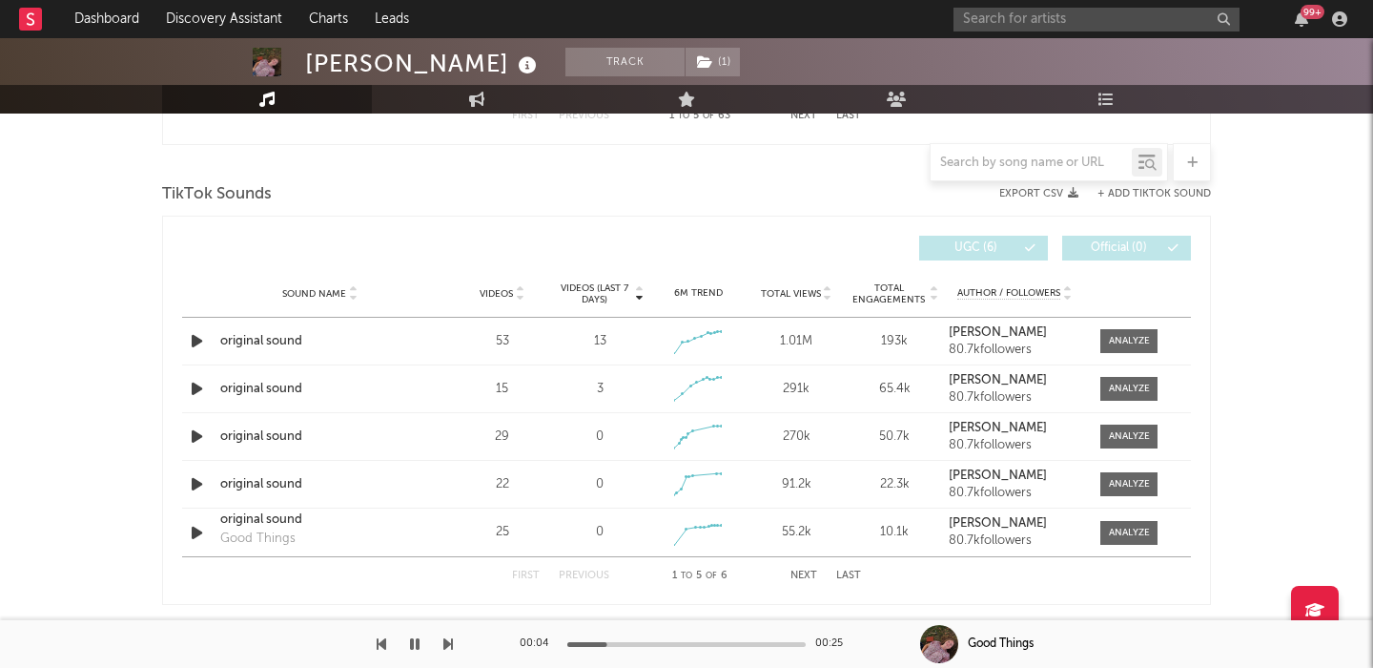
scroll to position [0, 0]
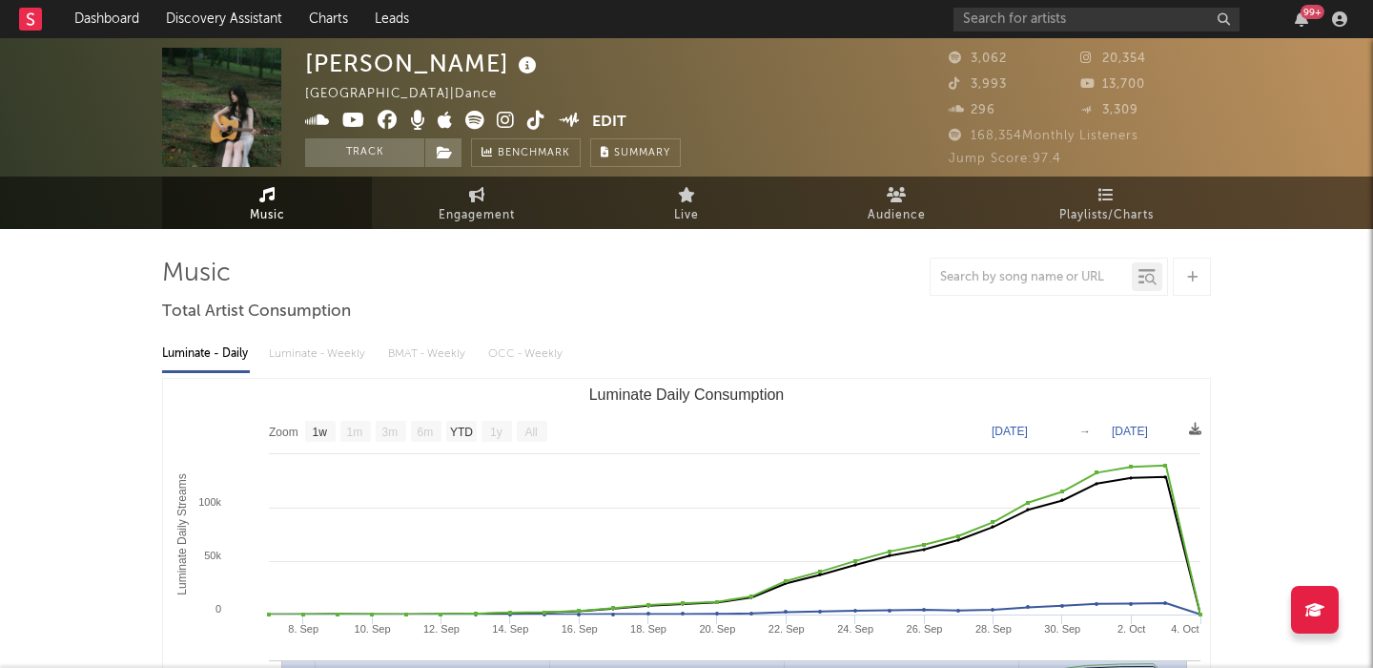
select select "1w"
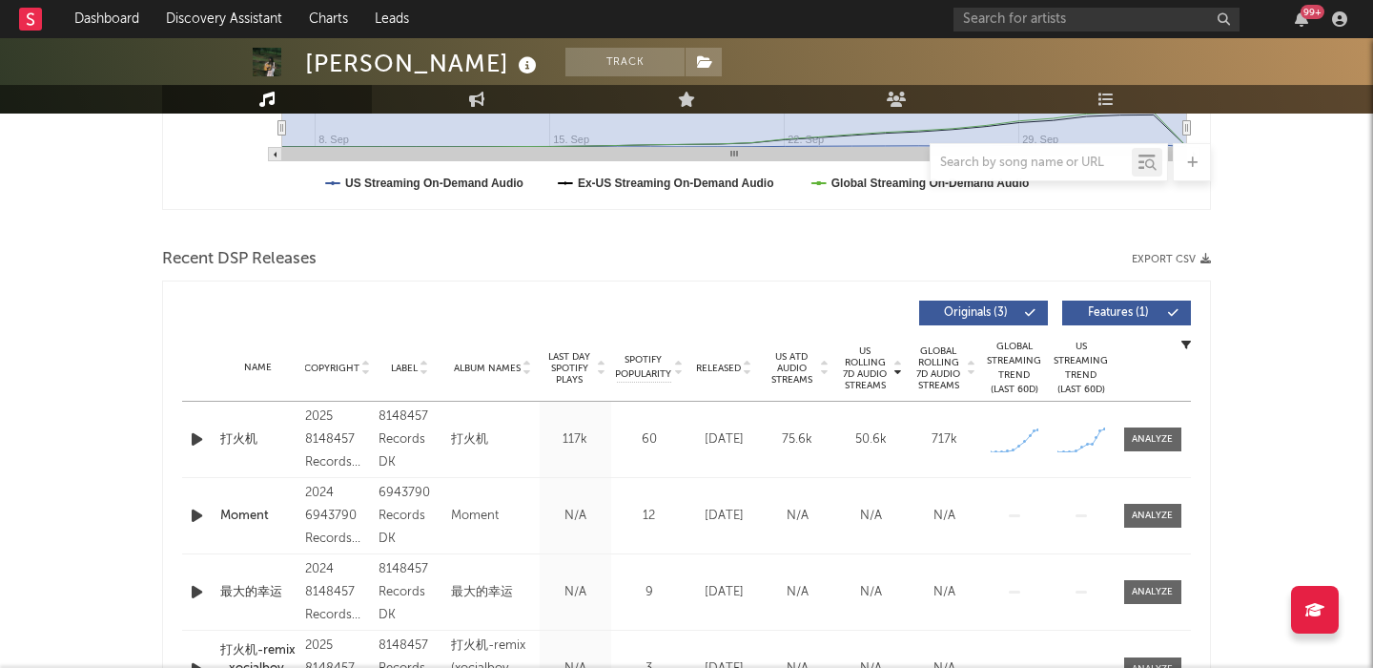
scroll to position [609, 0]
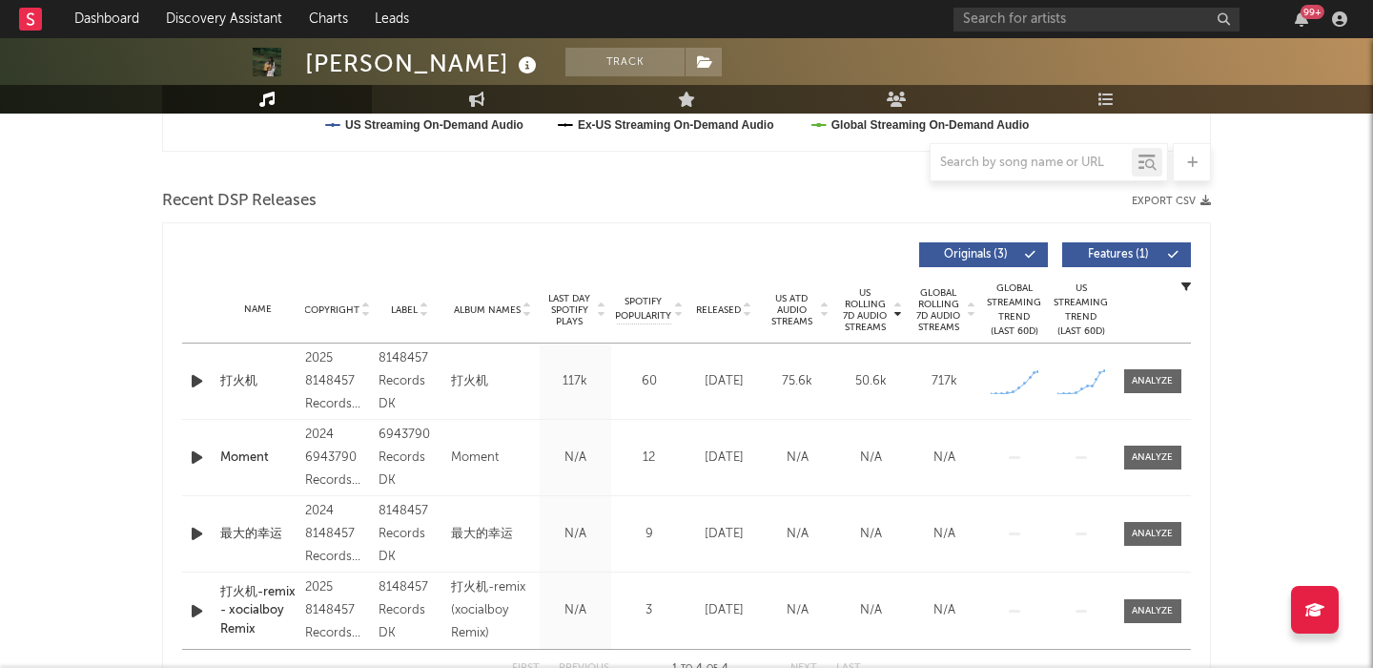
click at [193, 383] on icon "button" at bounding box center [197, 381] width 20 height 24
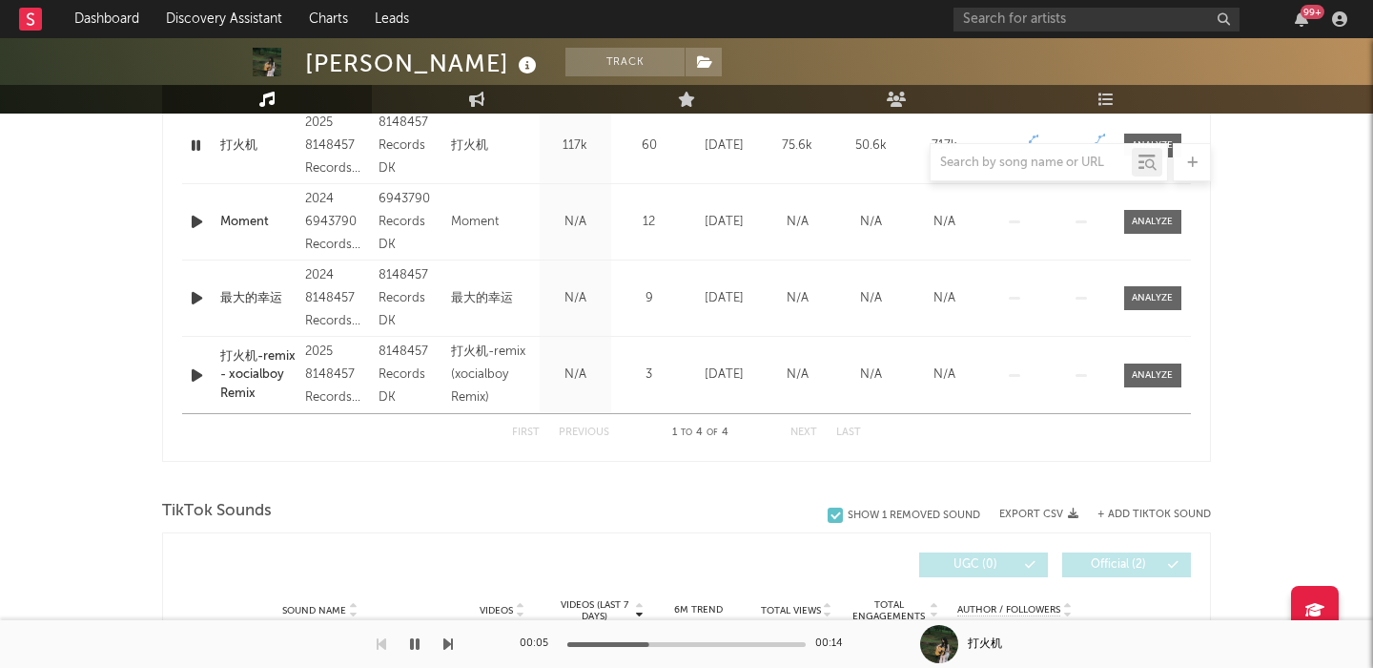
scroll to position [452, 0]
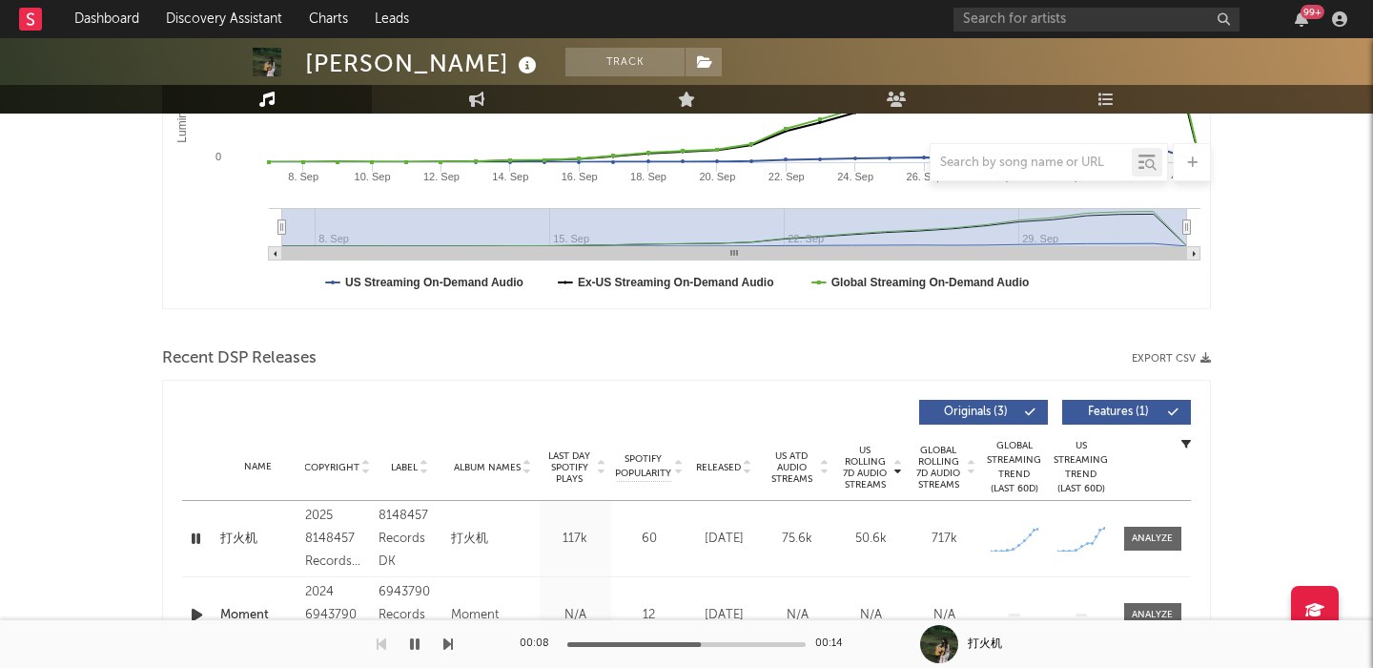
click at [253, 536] on div "打火机" at bounding box center [257, 538] width 75 height 19
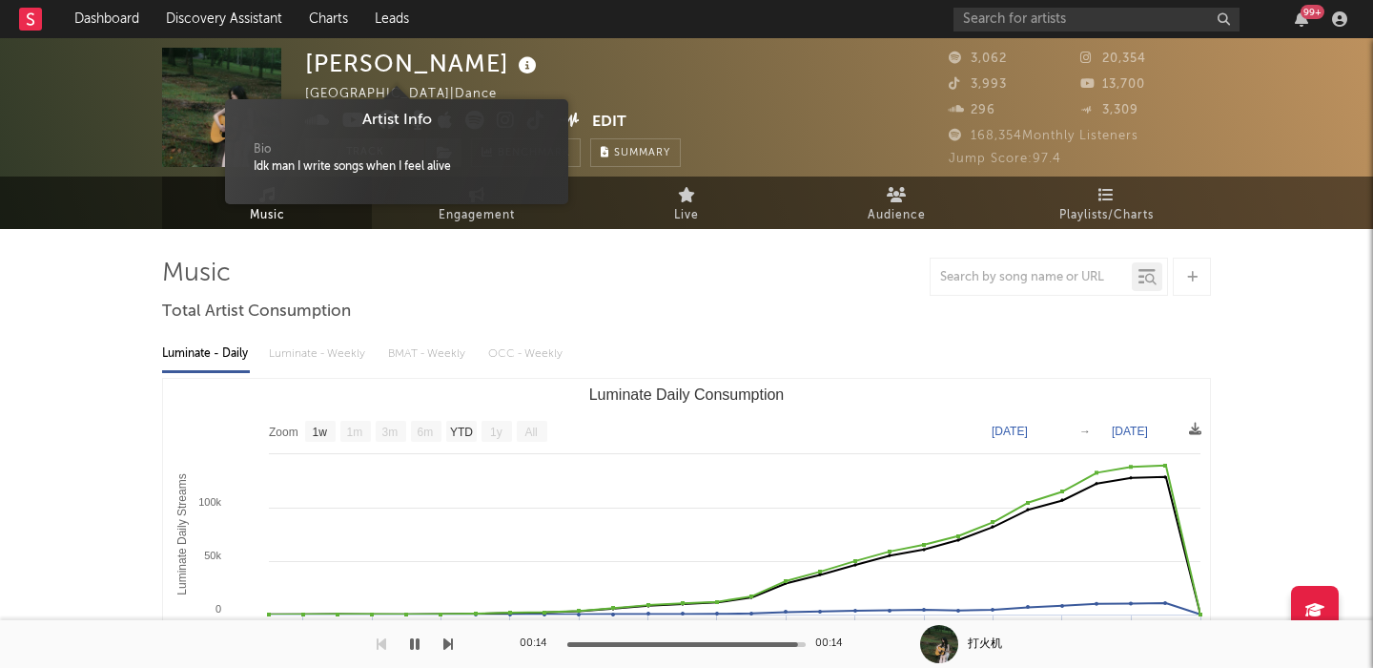
click at [514, 62] on icon at bounding box center [528, 65] width 28 height 27
click at [514, 63] on icon at bounding box center [528, 65] width 28 height 27
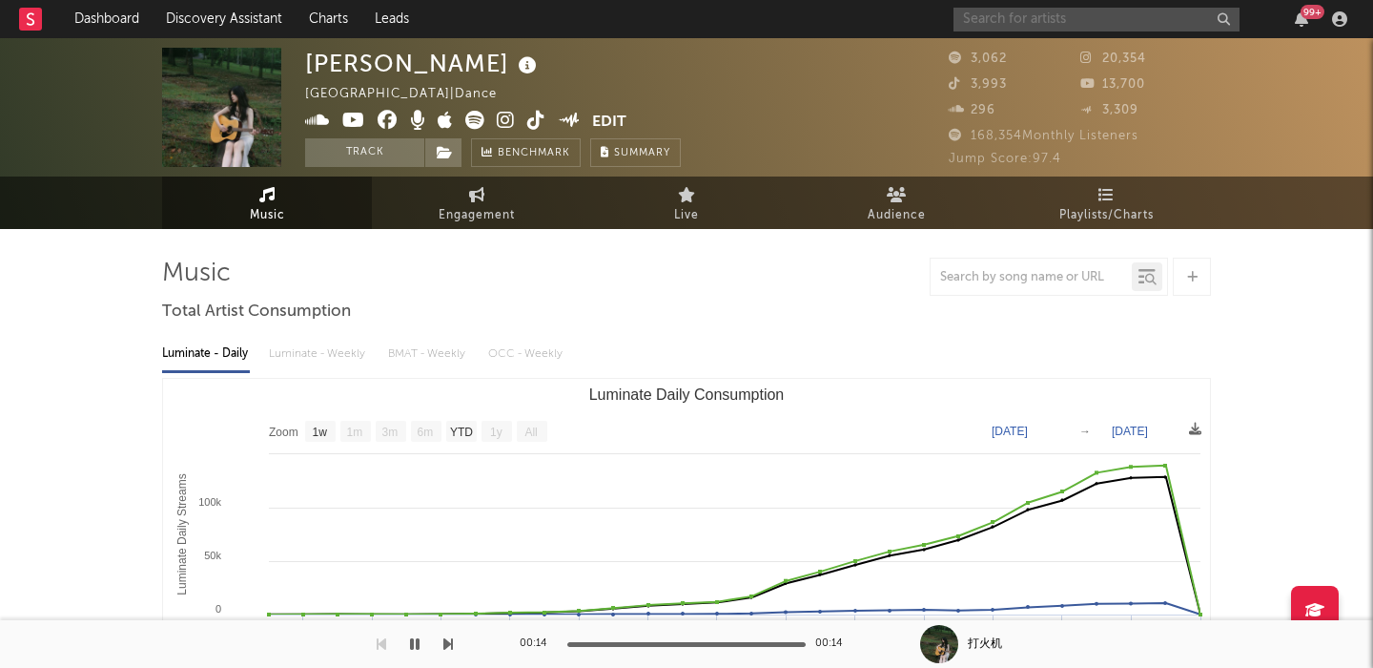
click at [1045, 19] on input "text" at bounding box center [1097, 20] width 286 height 24
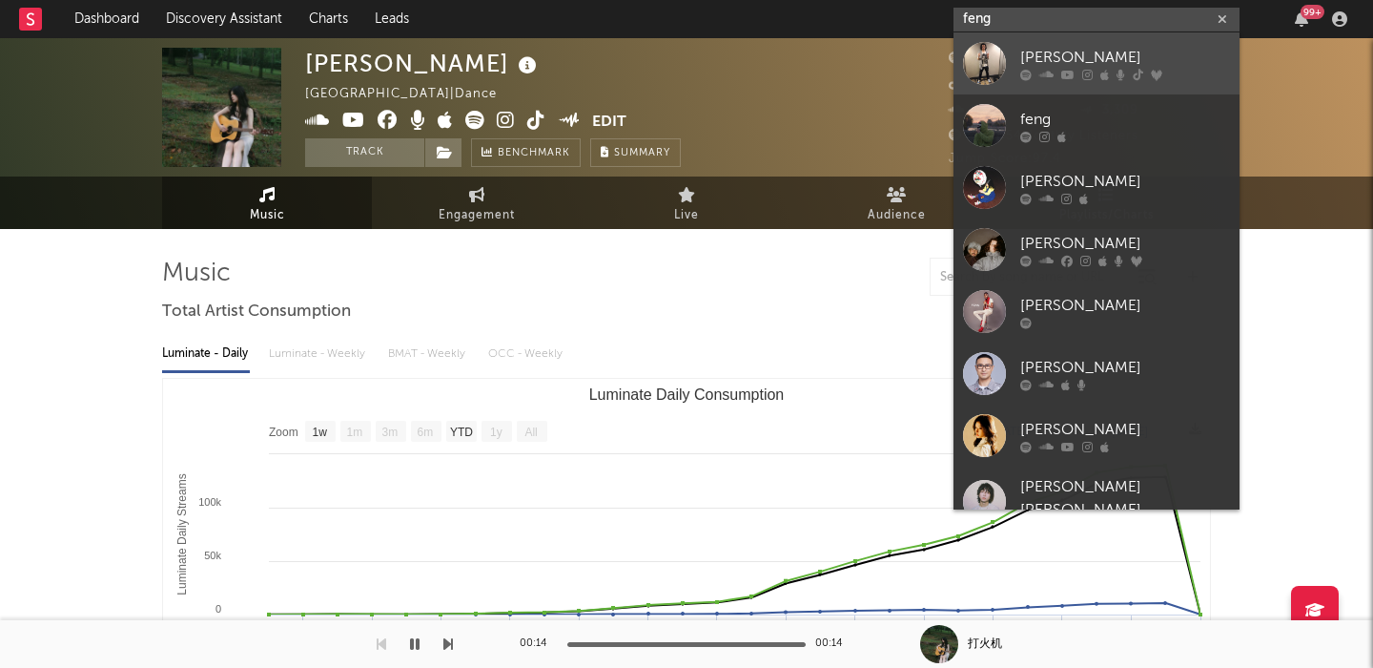
type input "feng"
click at [1058, 52] on div "[PERSON_NAME]" at bounding box center [1125, 57] width 210 height 23
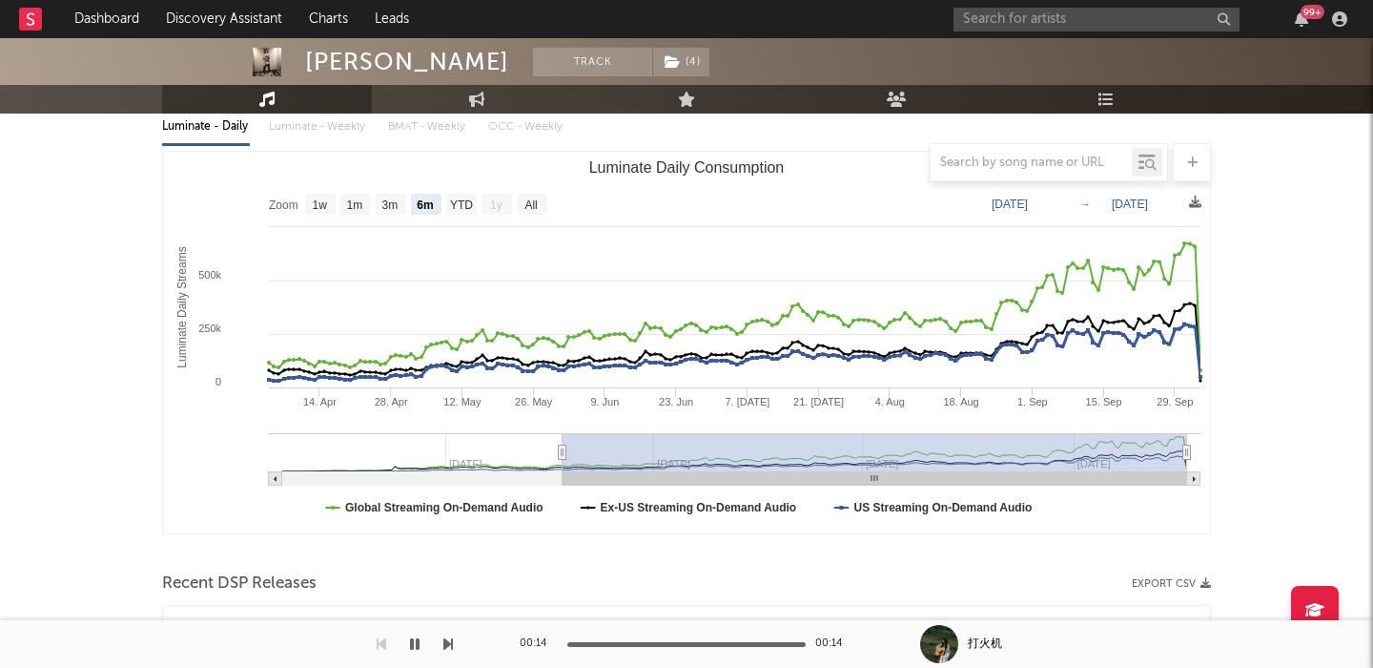
scroll to position [192, 0]
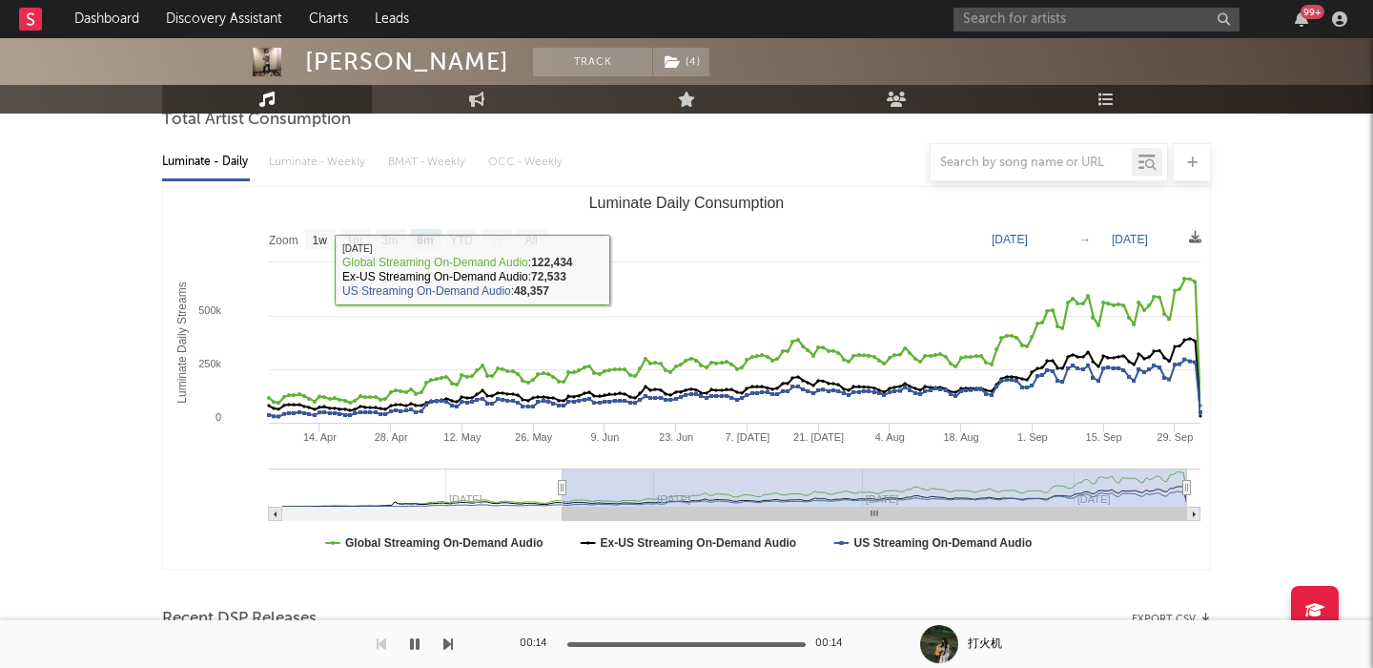
click at [535, 241] on text "All" at bounding box center [531, 240] width 12 height 13
select select "All"
type input "[DATE]"
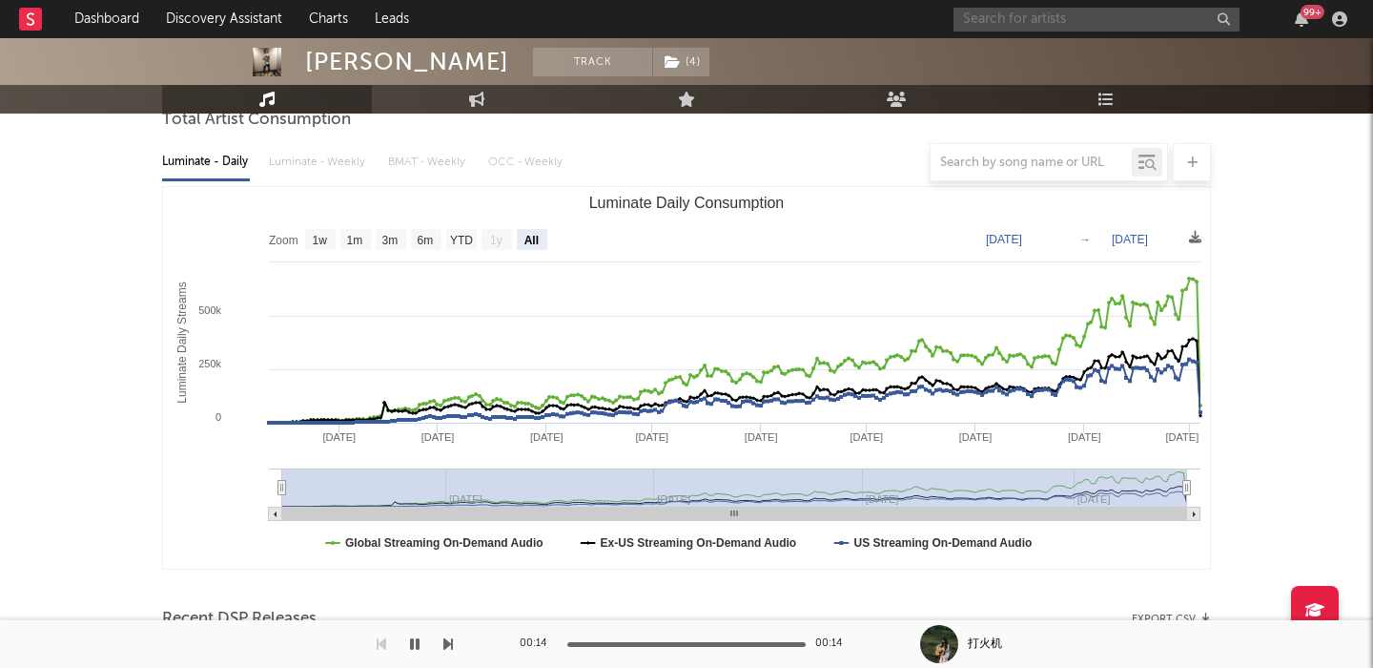
click at [1023, 18] on input "text" at bounding box center [1097, 20] width 286 height 24
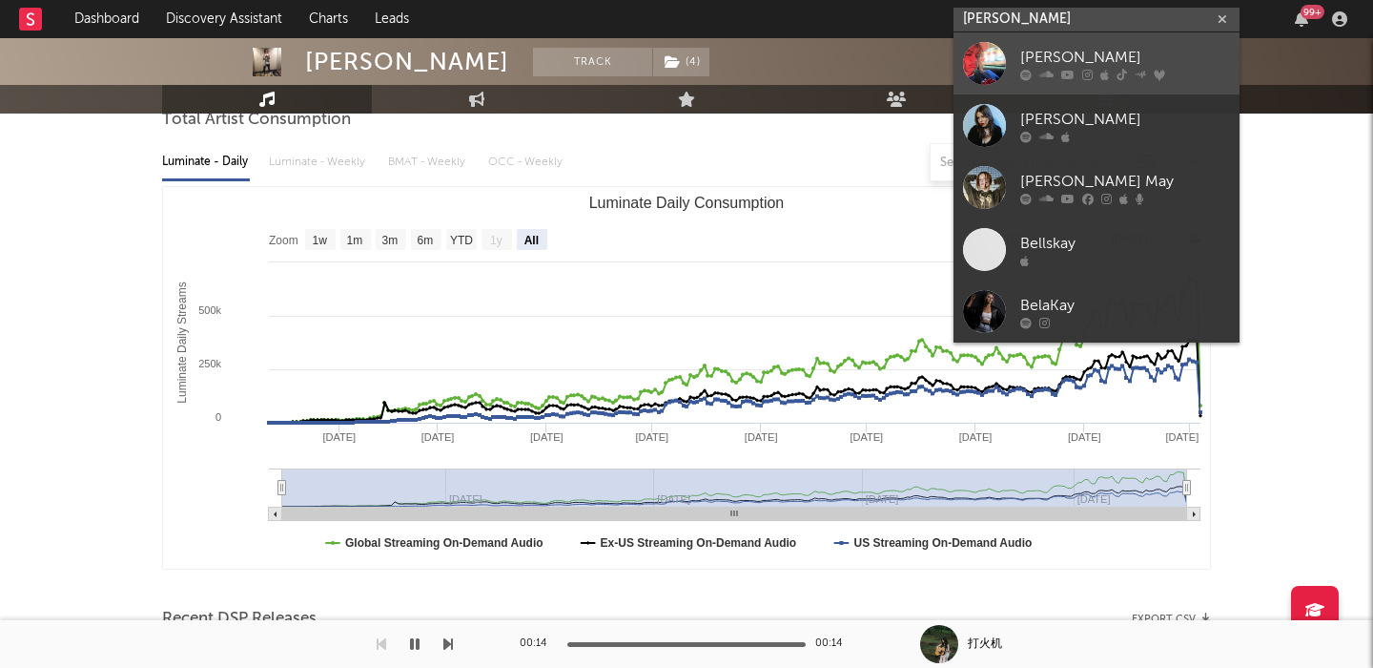
type input "[PERSON_NAME]"
click at [1135, 56] on div "[PERSON_NAME]" at bounding box center [1125, 57] width 210 height 23
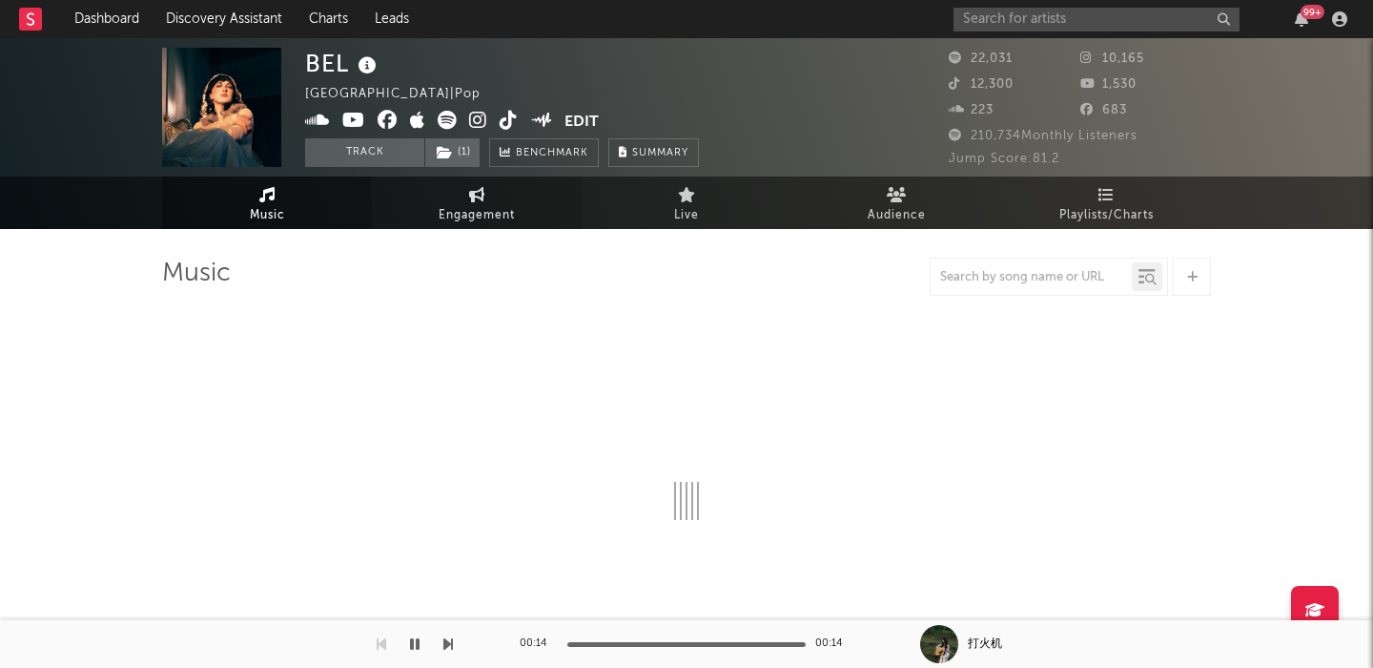
select select "6m"
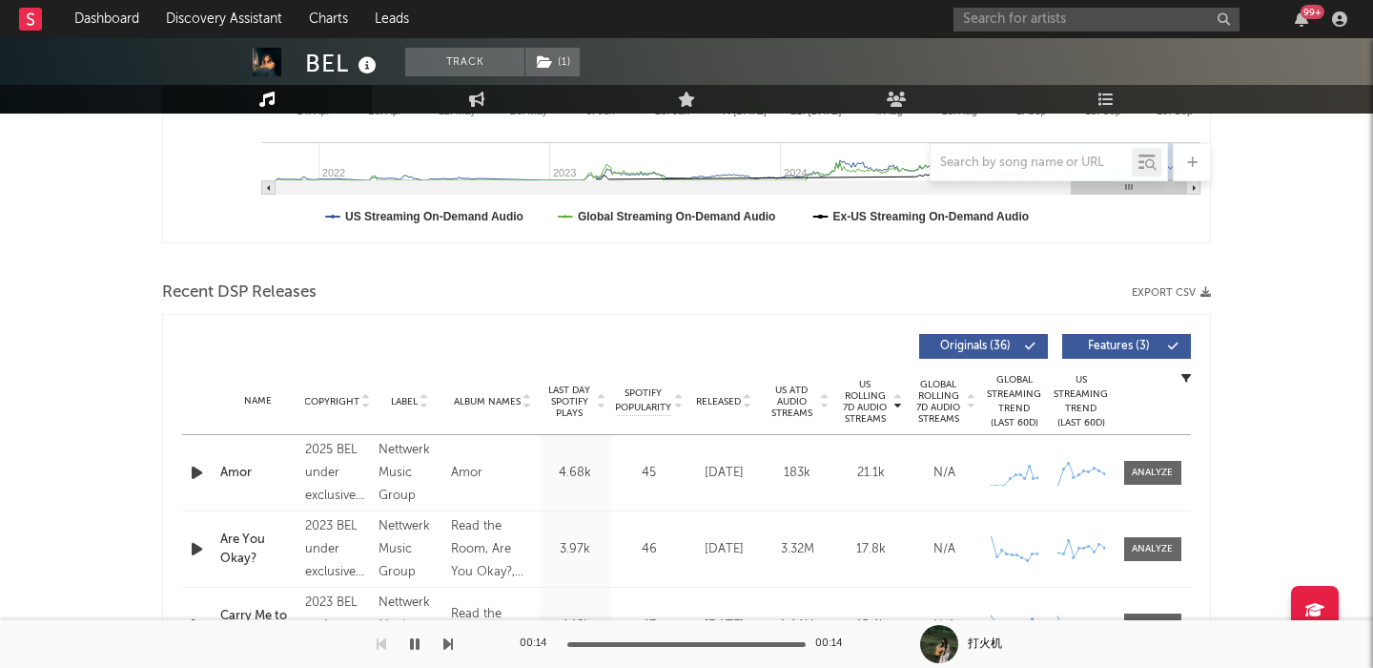
scroll to position [564, 0]
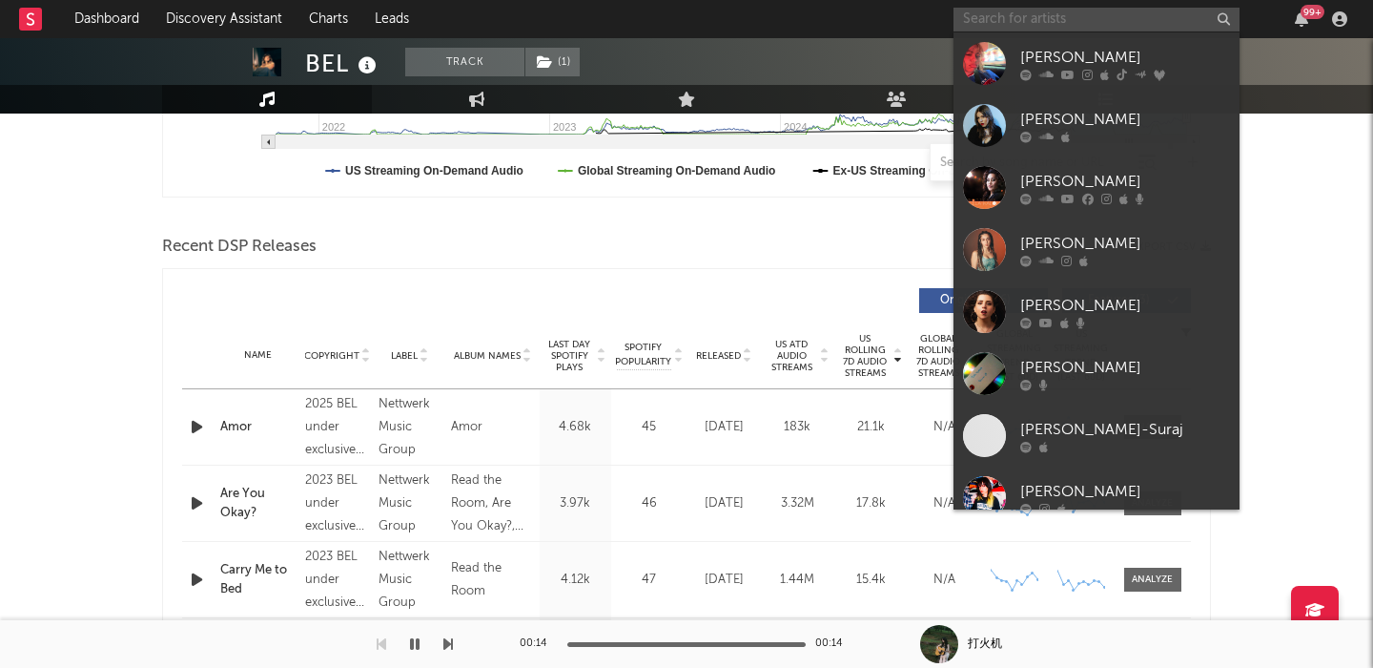
click at [1069, 14] on input "text" at bounding box center [1097, 20] width 286 height 24
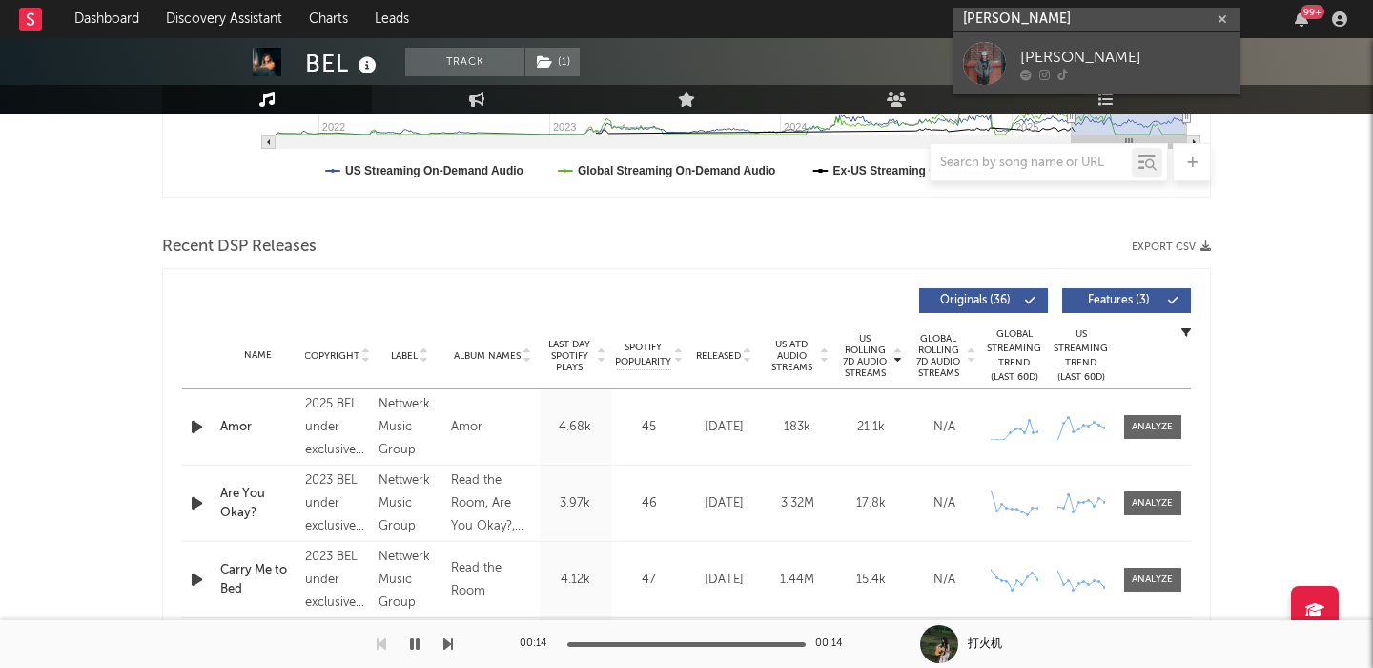
type input "[PERSON_NAME]"
click at [1108, 49] on div "[PERSON_NAME]" at bounding box center [1125, 57] width 210 height 23
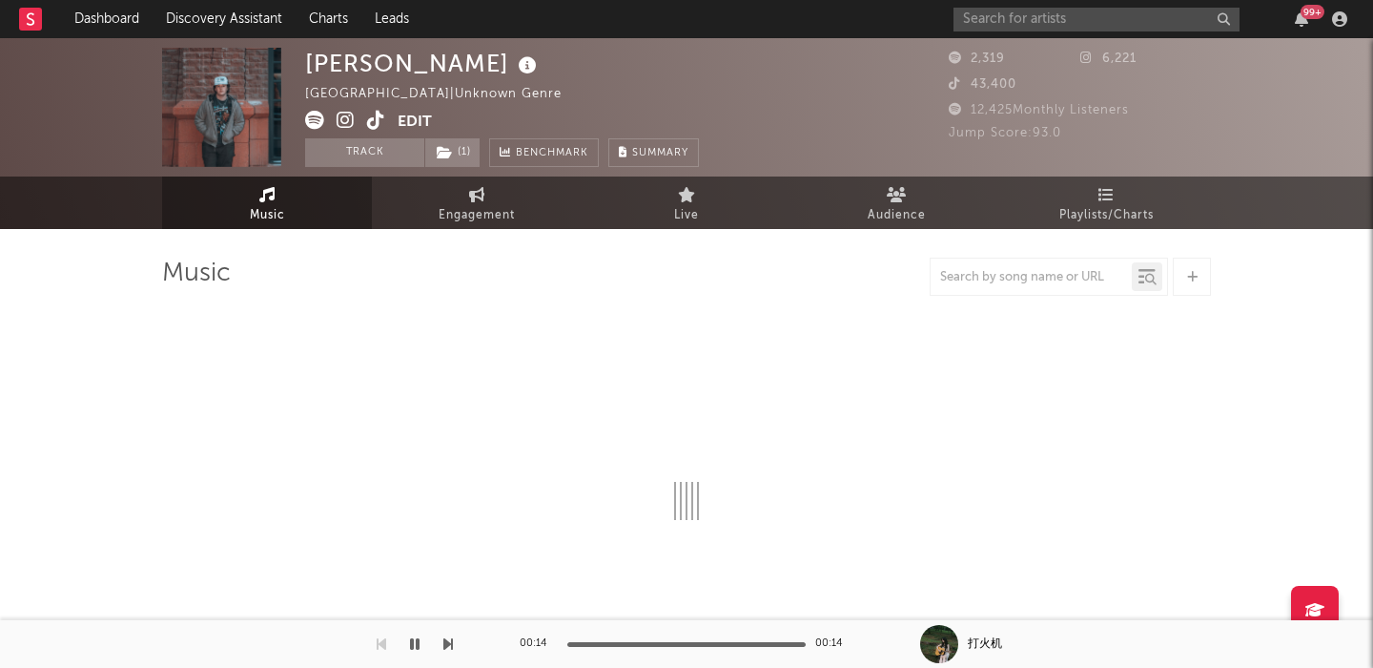
select select "1w"
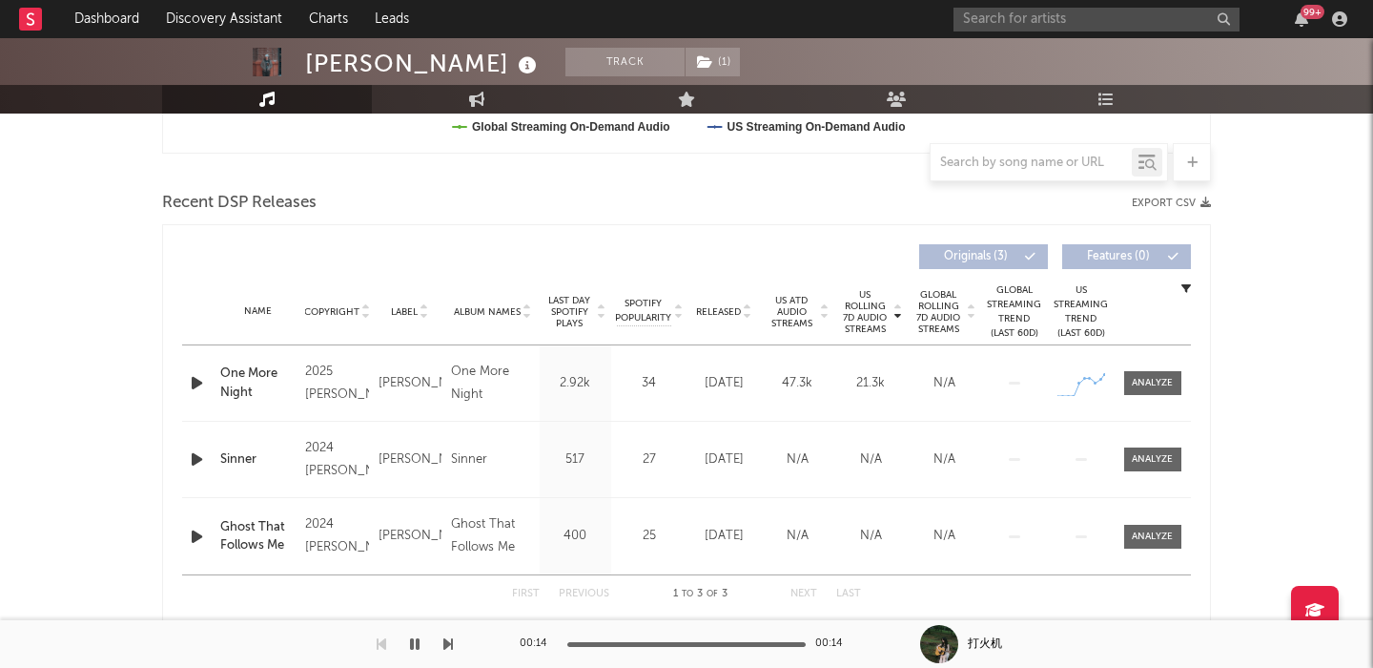
scroll to position [609, 0]
click at [723, 304] on span "Released" at bounding box center [718, 309] width 45 height 11
click at [1148, 388] on span at bounding box center [1152, 381] width 57 height 24
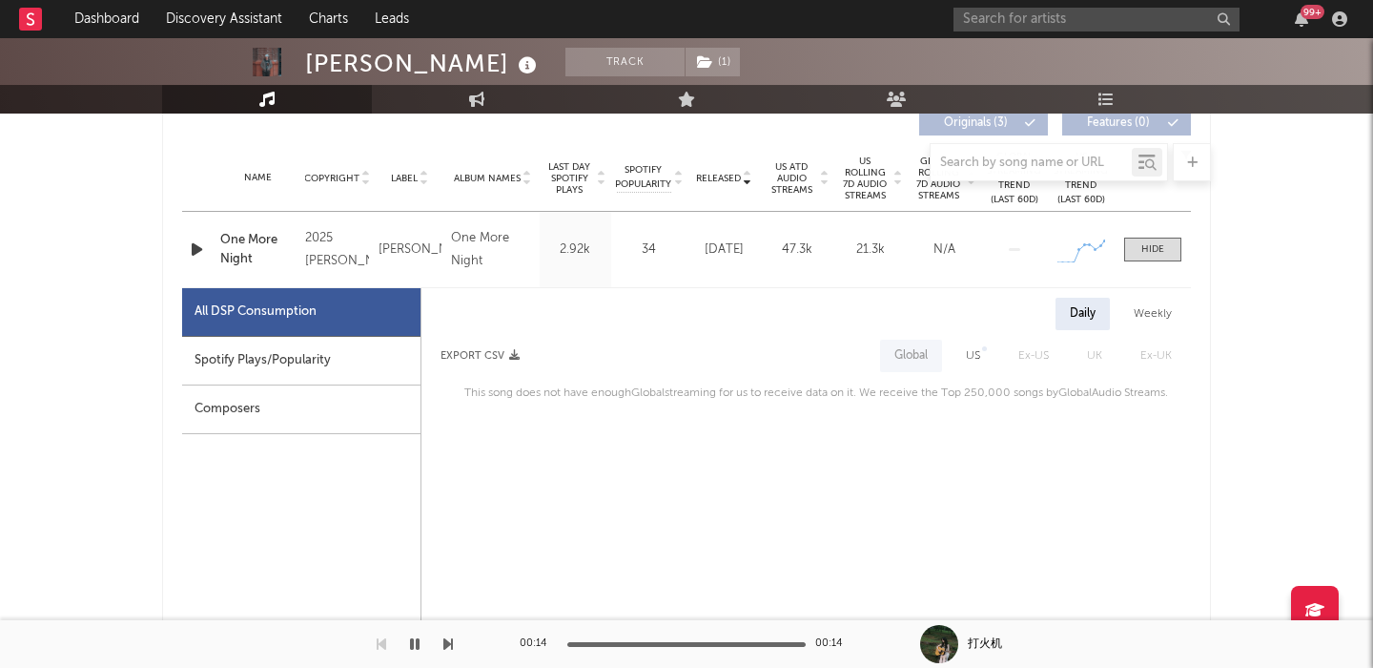
scroll to position [763, 0]
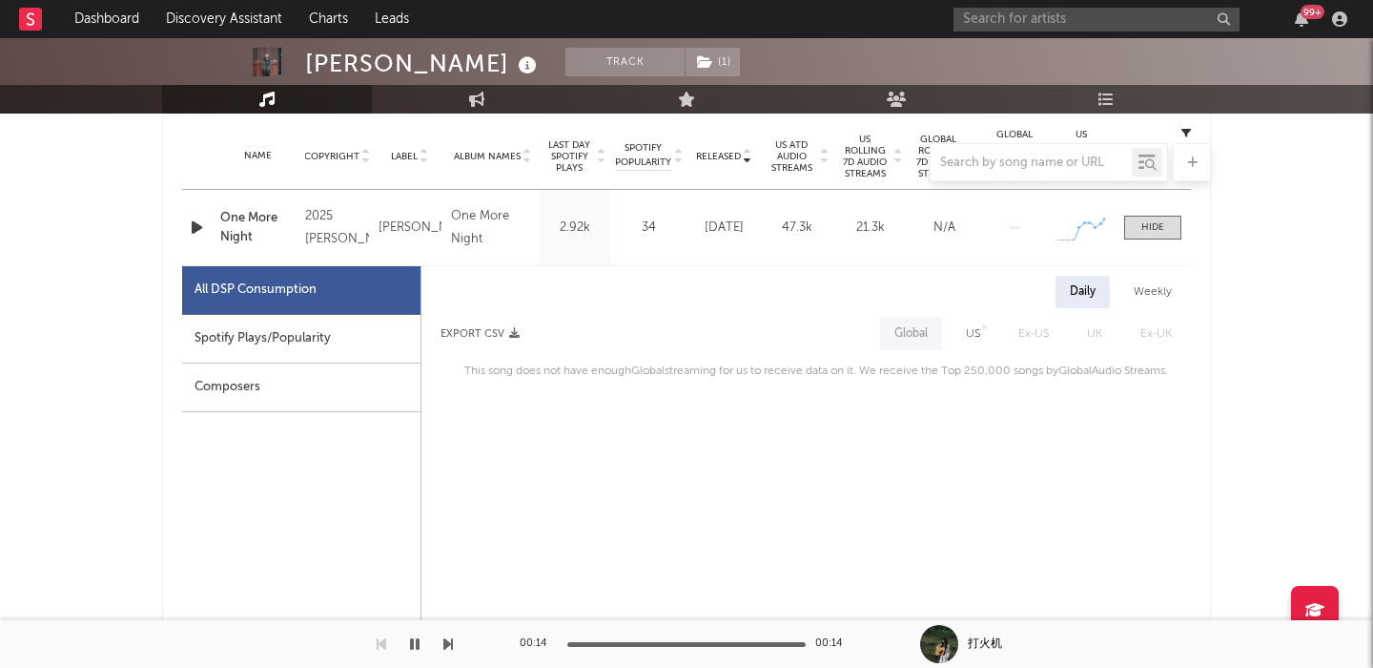
click at [966, 315] on div "Daily Weekly Export CSV Global US Ex-US [GEOGRAPHIC_DATA] Ex-UK This song does …" at bounding box center [807, 329] width 770 height 107
click at [969, 323] on div "US" at bounding box center [973, 333] width 14 height 23
select select "1w"
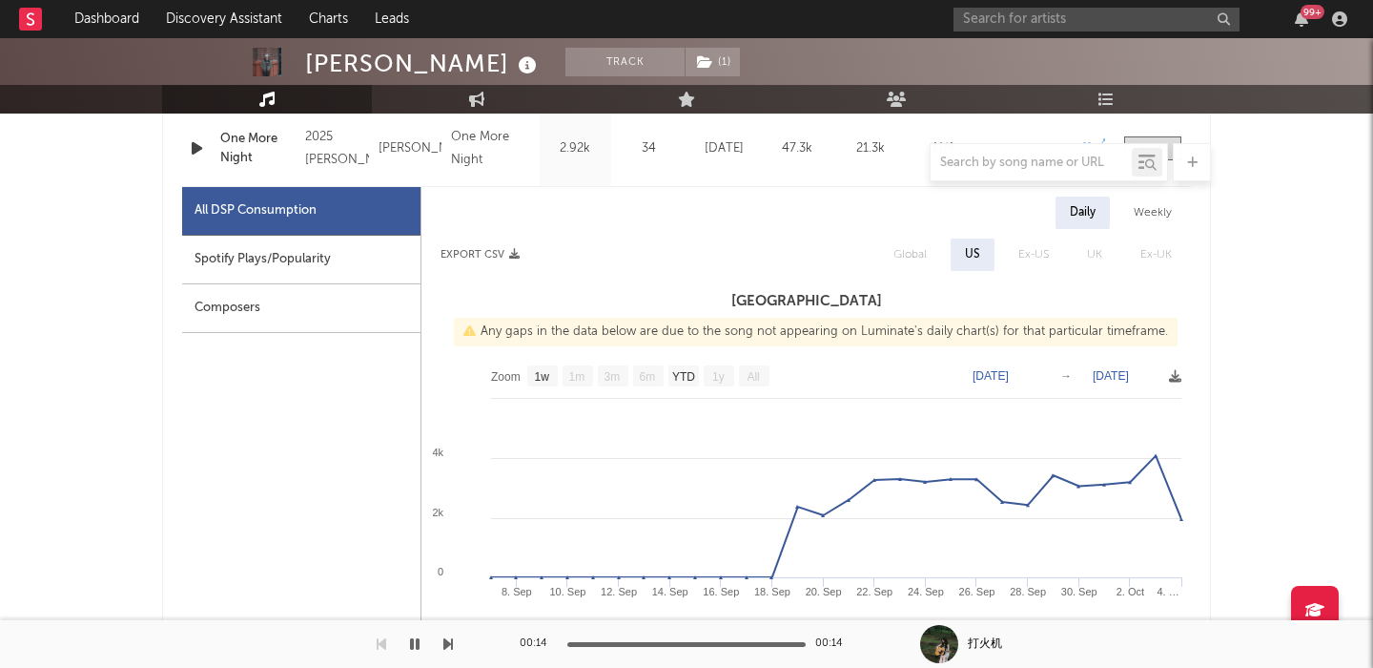
scroll to position [775, 0]
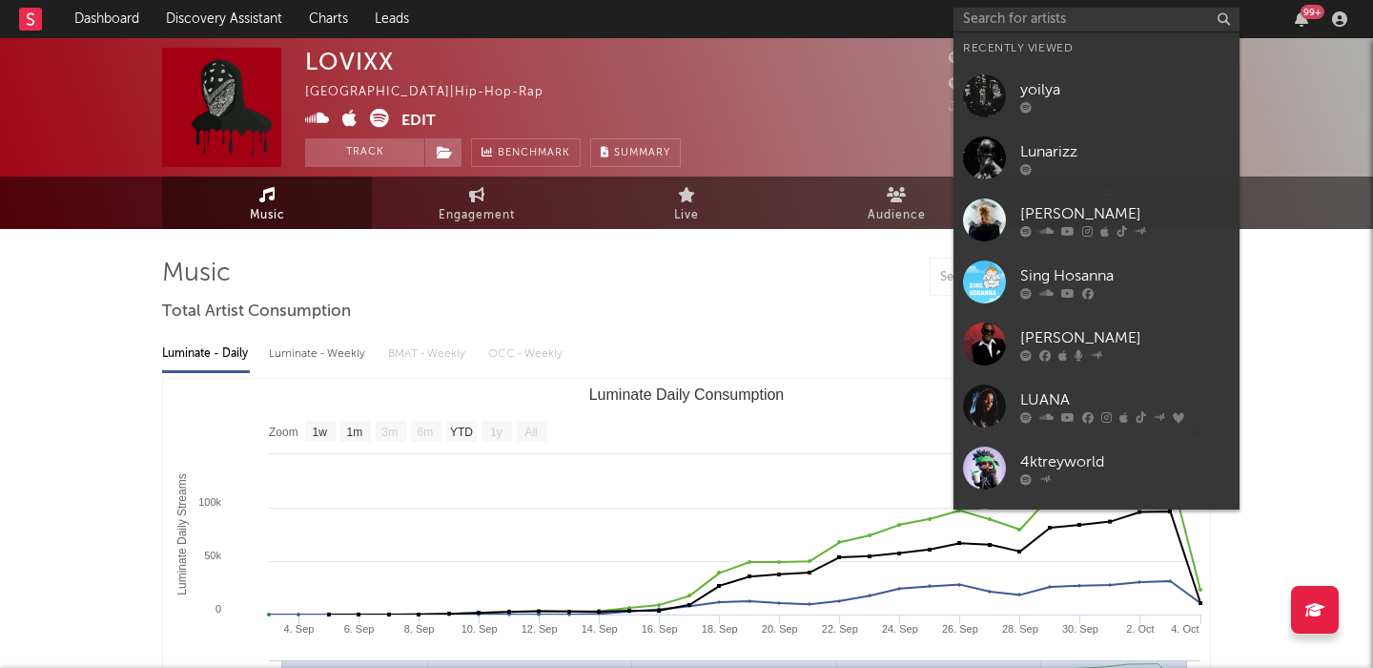
select select "1w"
click at [966, 17] on input "text" at bounding box center [1097, 20] width 286 height 24
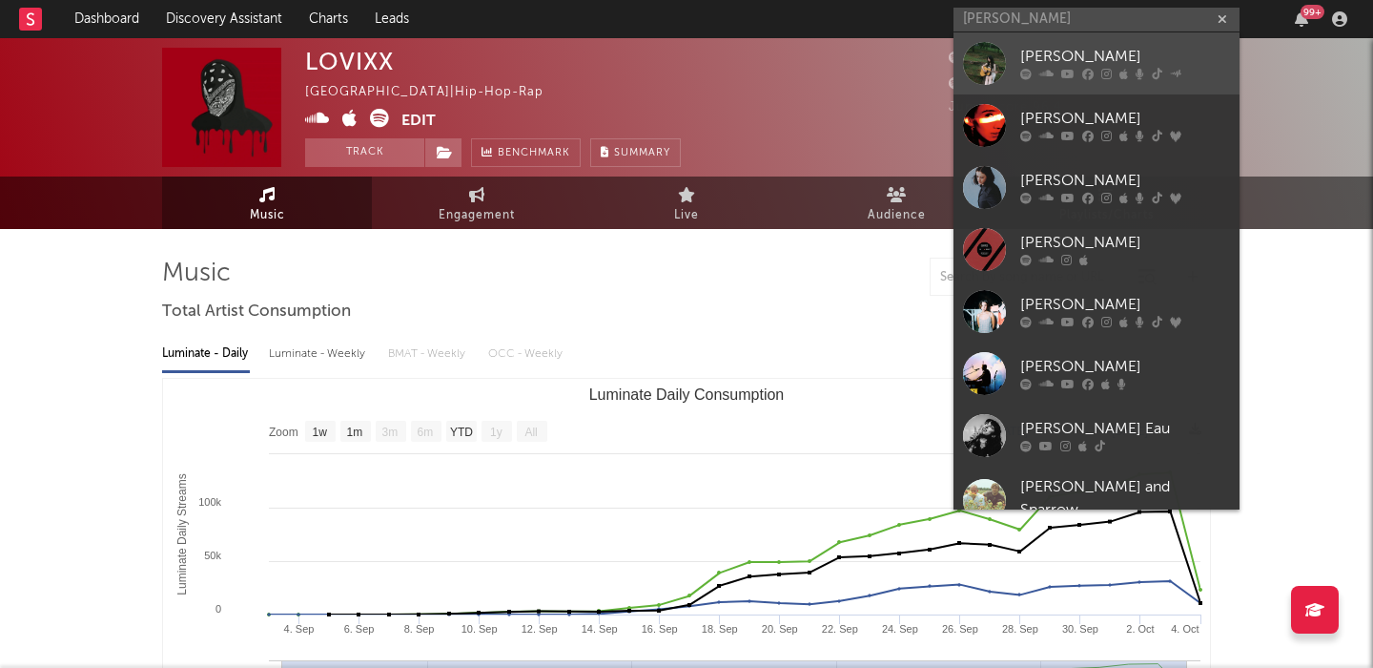
type input "penny"
click at [1046, 41] on link "[PERSON_NAME]" at bounding box center [1097, 63] width 286 height 62
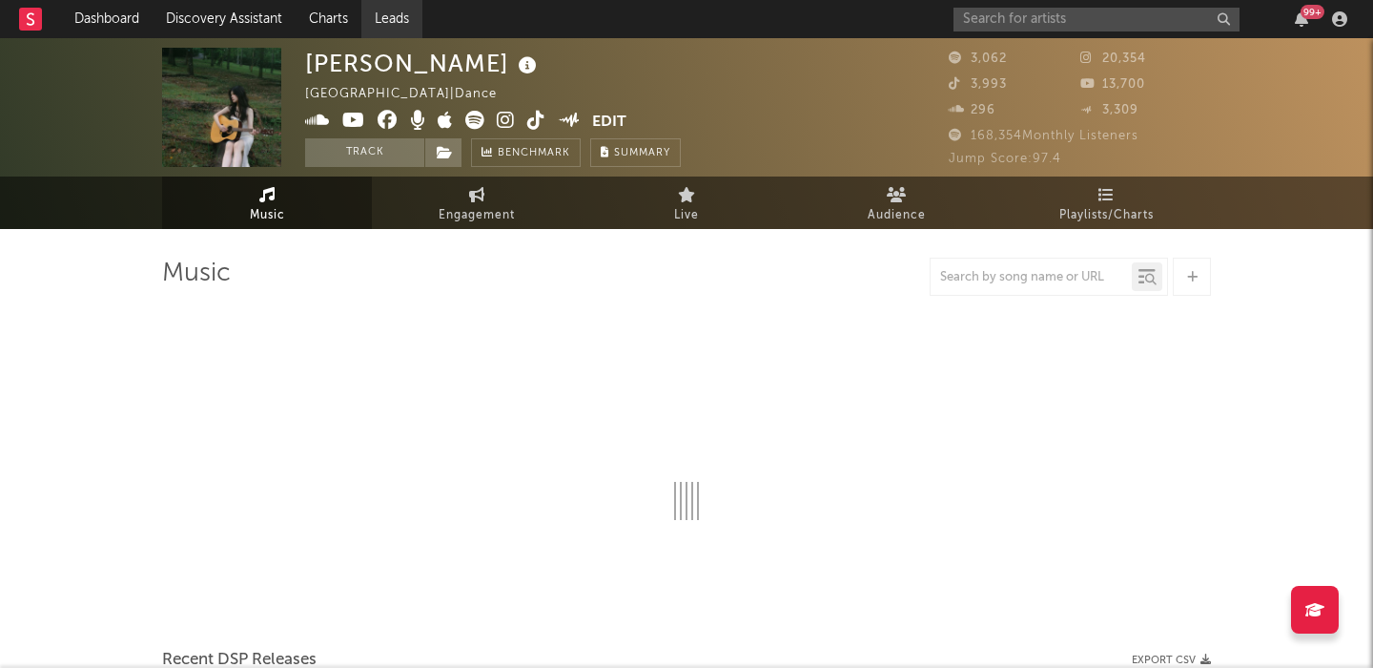
select select "1w"
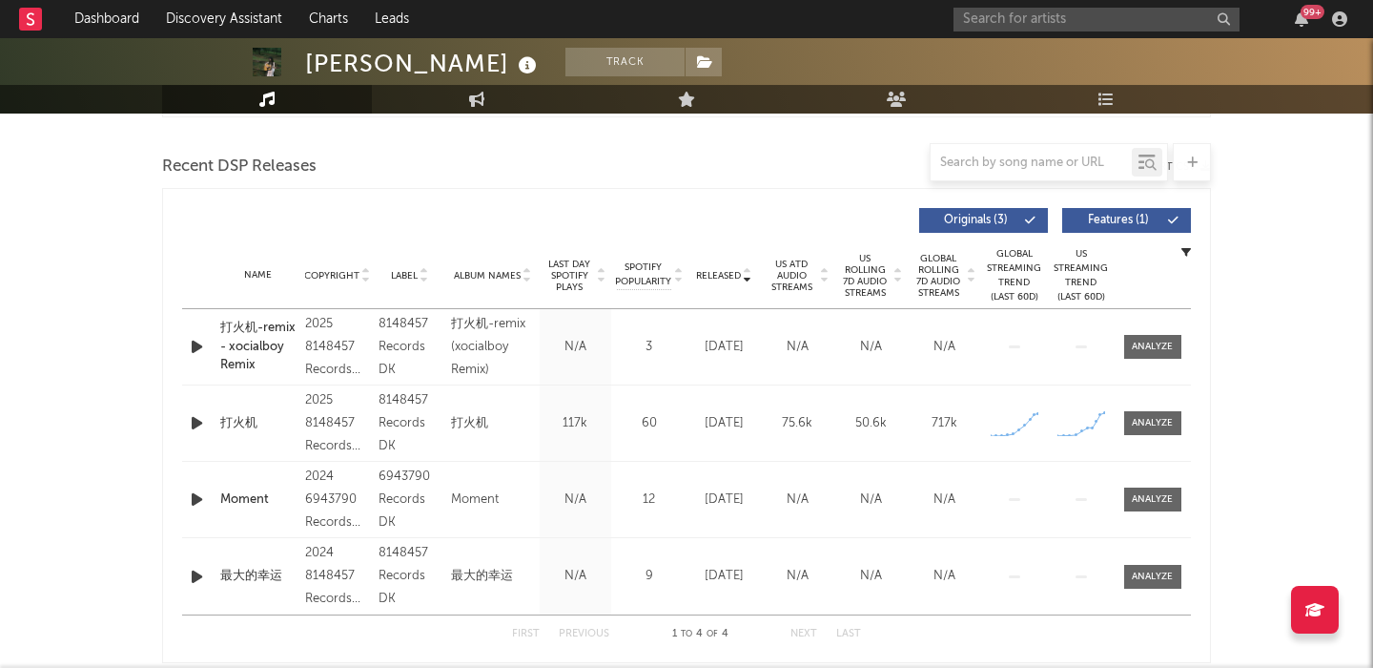
scroll to position [509, 0]
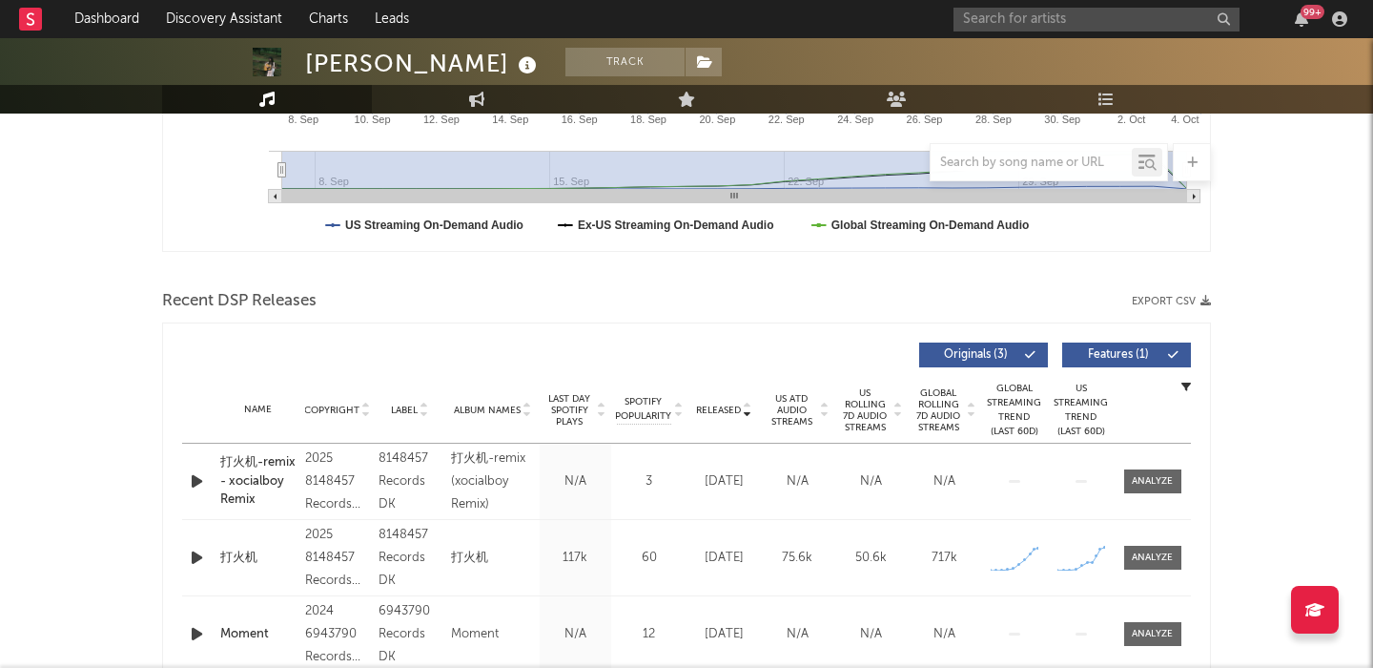
click at [844, 409] on span "US Rolling 7D Audio Streams" at bounding box center [865, 410] width 52 height 46
click at [189, 480] on icon "button" at bounding box center [197, 481] width 20 height 24
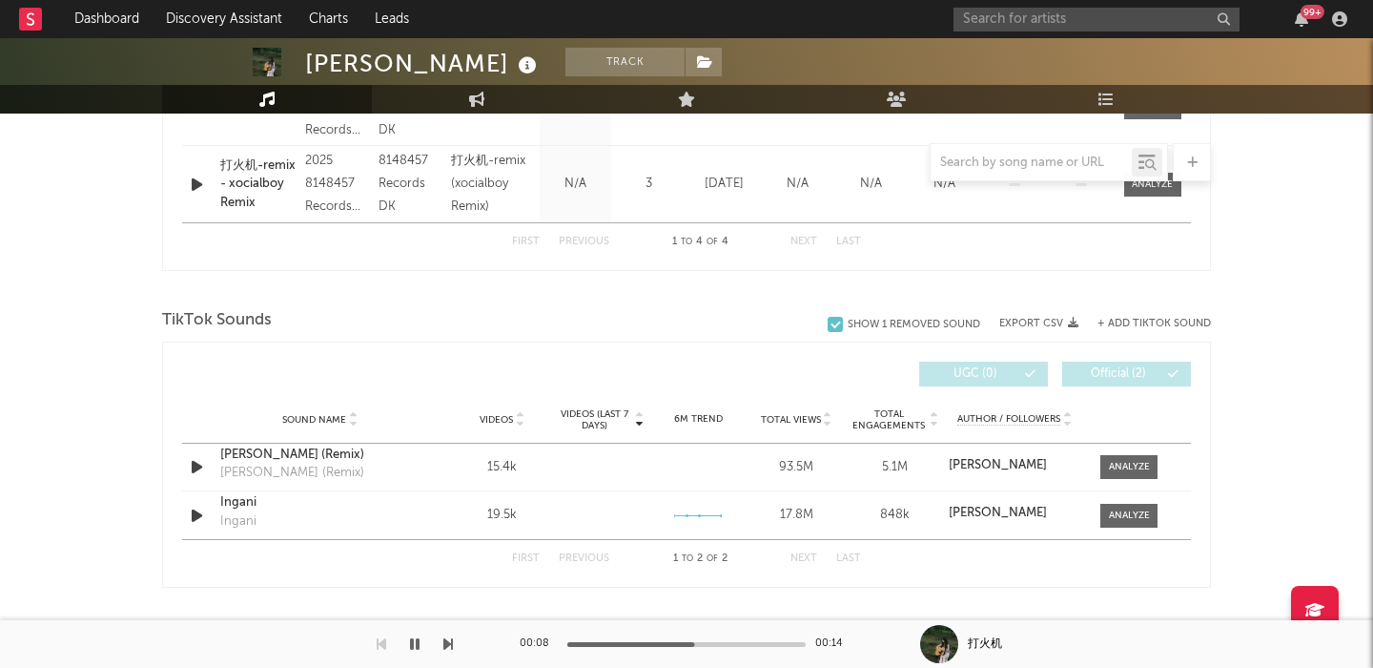
scroll to position [1166, 0]
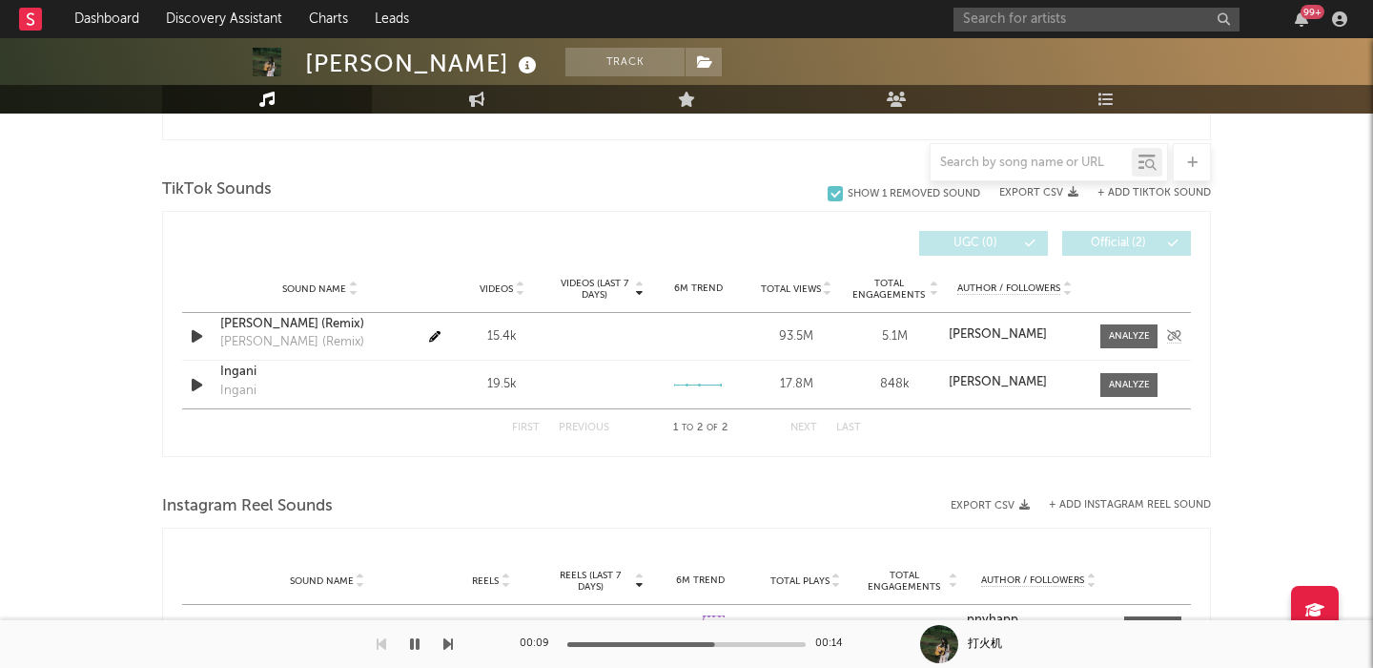
click at [187, 341] on icon "button" at bounding box center [197, 336] width 20 height 24
click at [1115, 343] on span at bounding box center [1129, 336] width 57 height 24
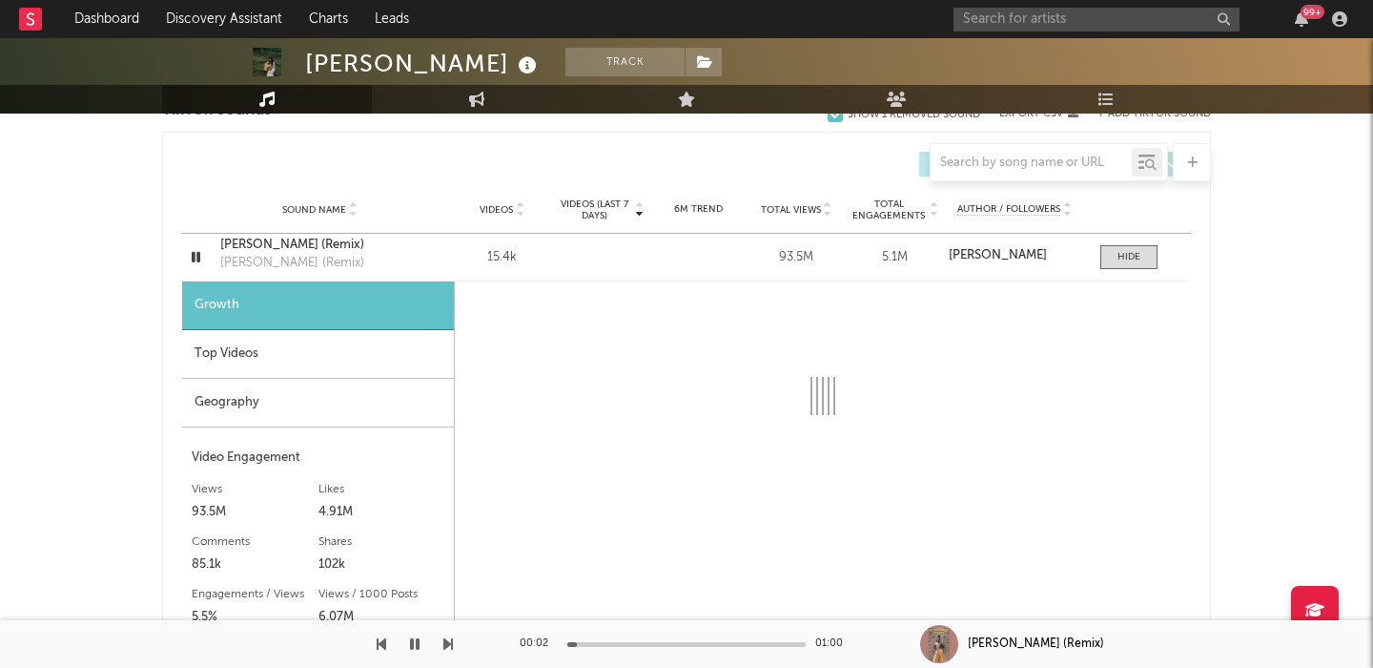
scroll to position [1263, 0]
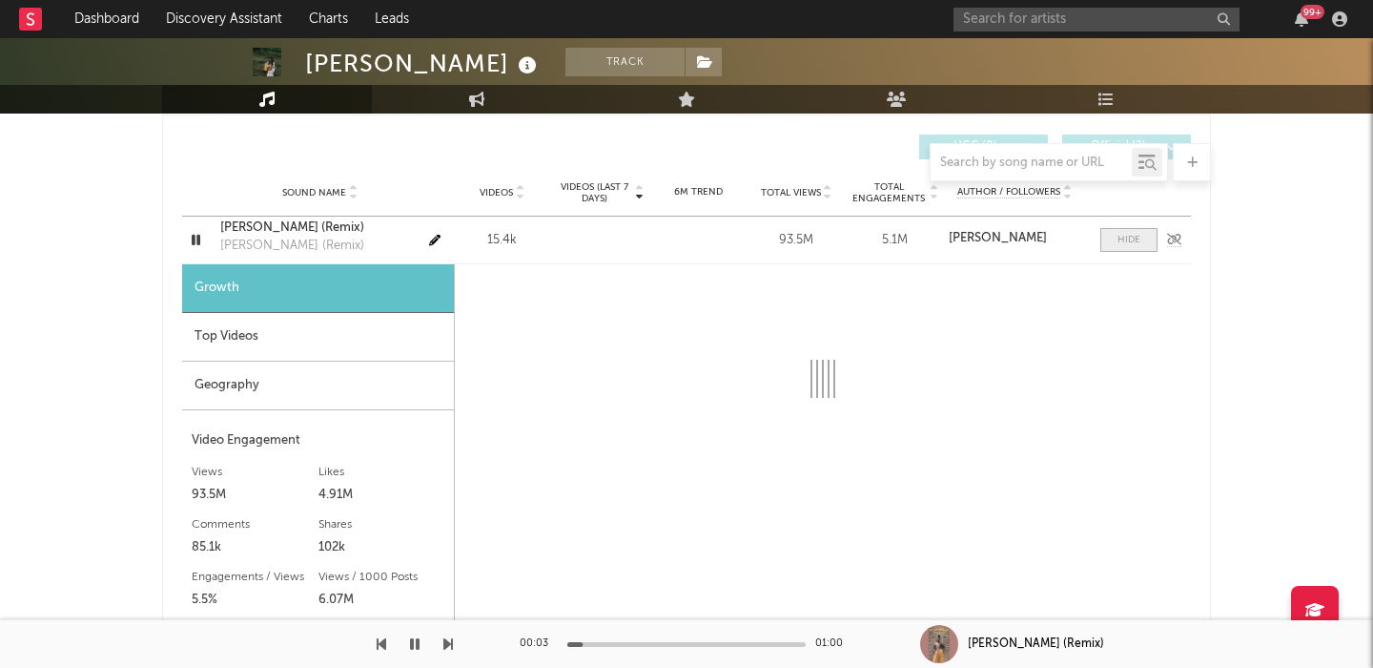
click at [1136, 247] on span at bounding box center [1129, 240] width 57 height 24
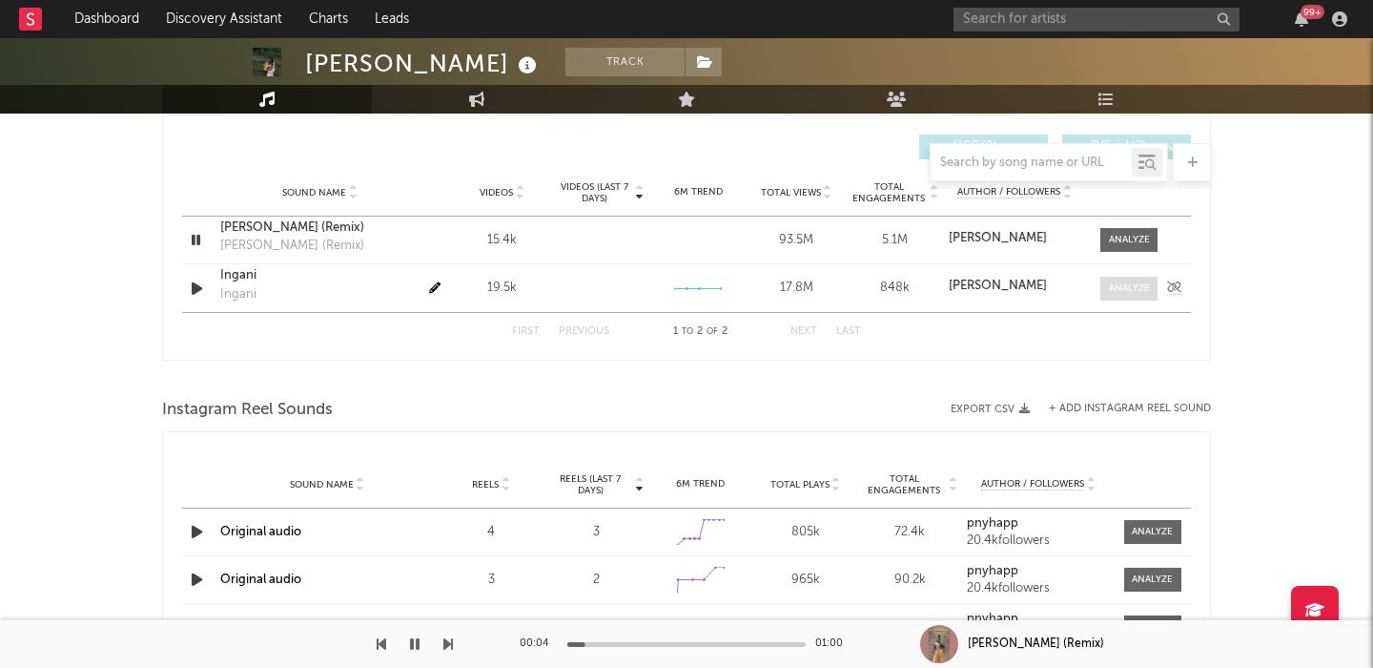
click at [1132, 290] on div at bounding box center [1129, 288] width 41 height 14
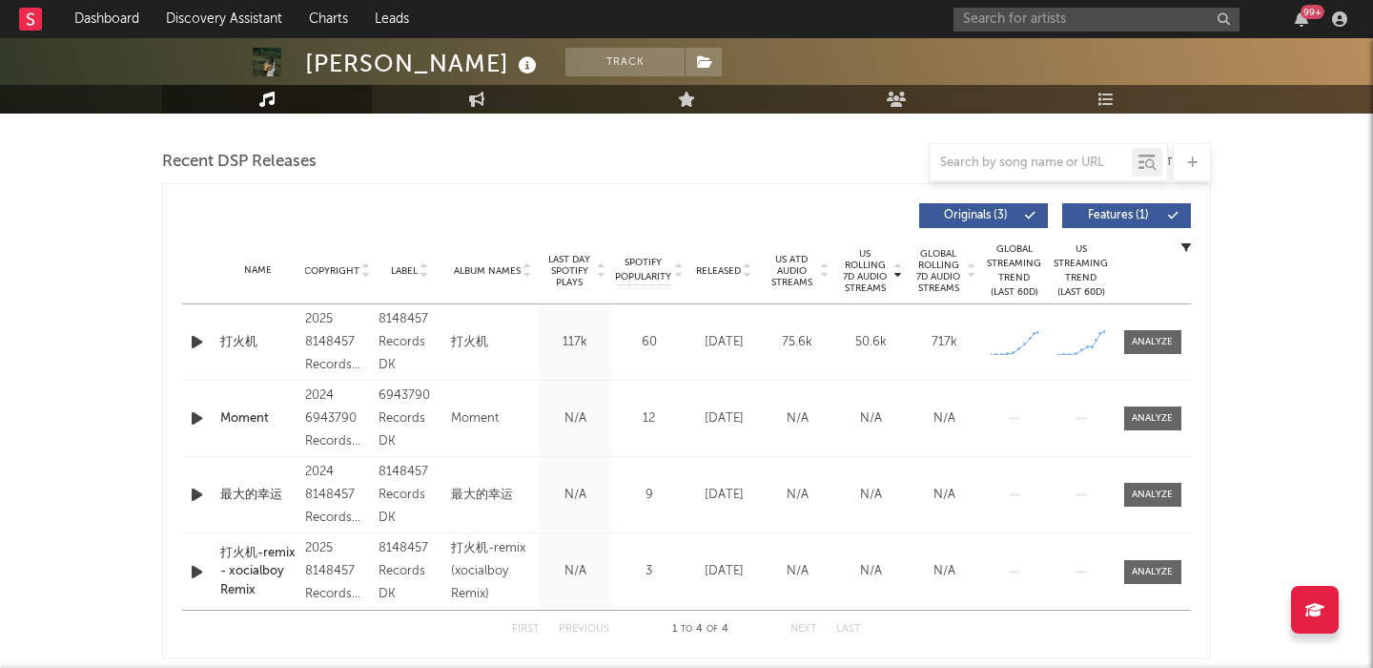
scroll to position [0, 0]
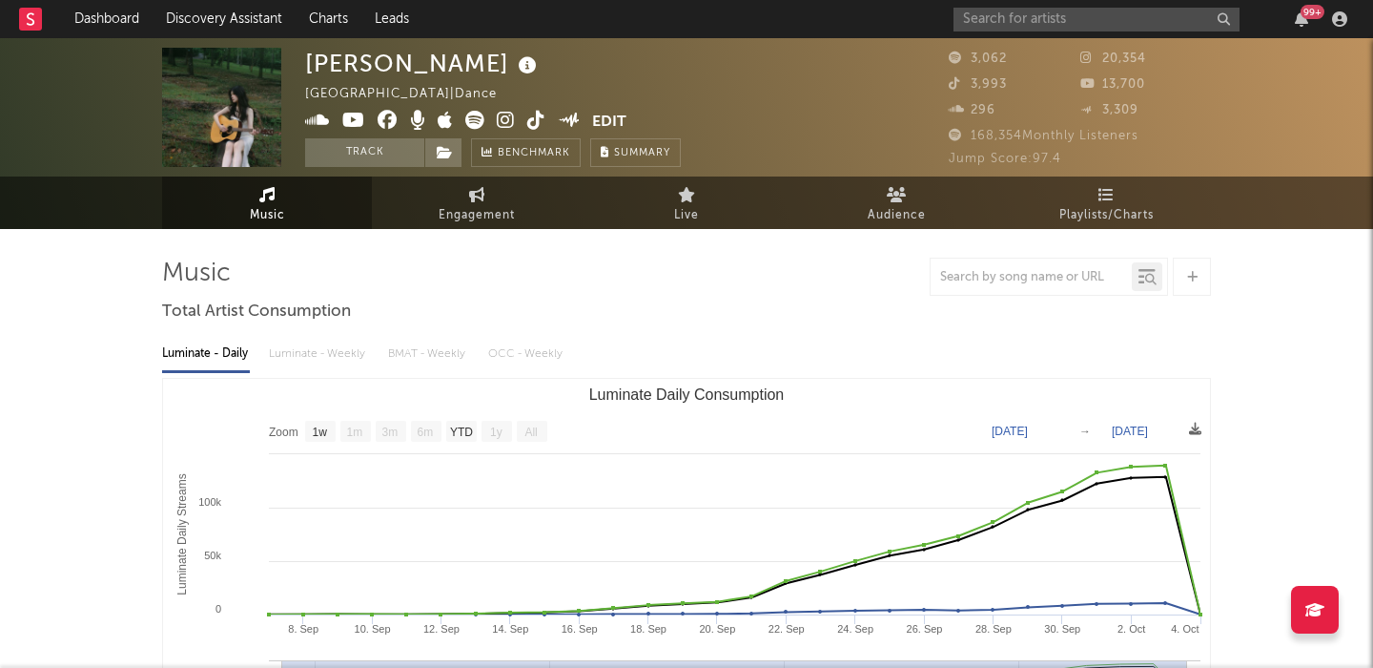
click at [533, 117] on icon at bounding box center [536, 120] width 18 height 19
select select "6m"
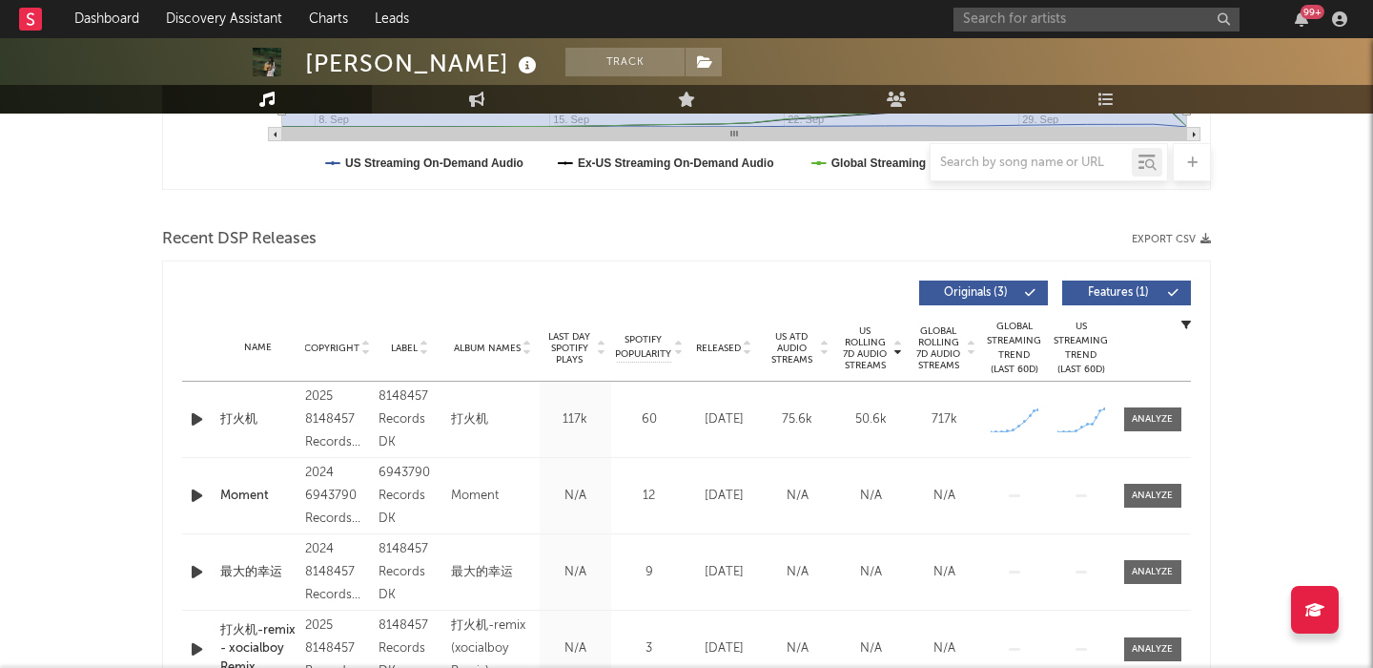
scroll to position [575, 0]
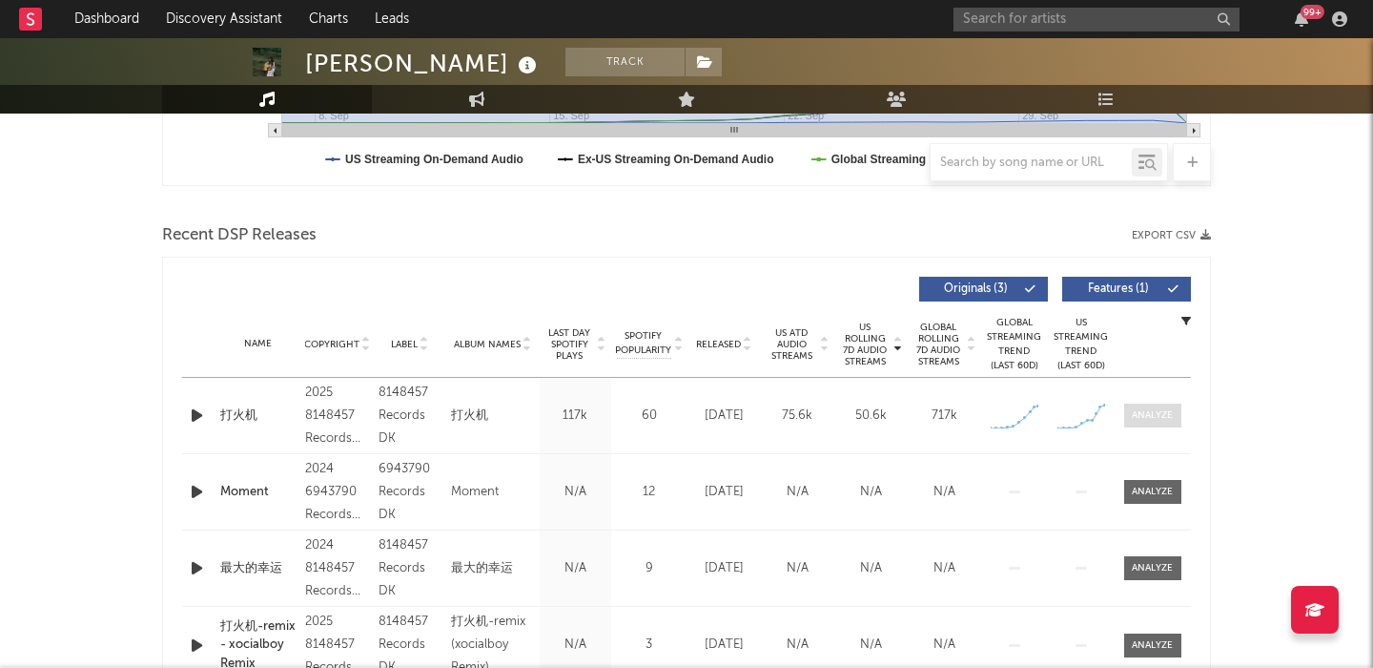
click at [1153, 419] on div at bounding box center [1152, 415] width 41 height 14
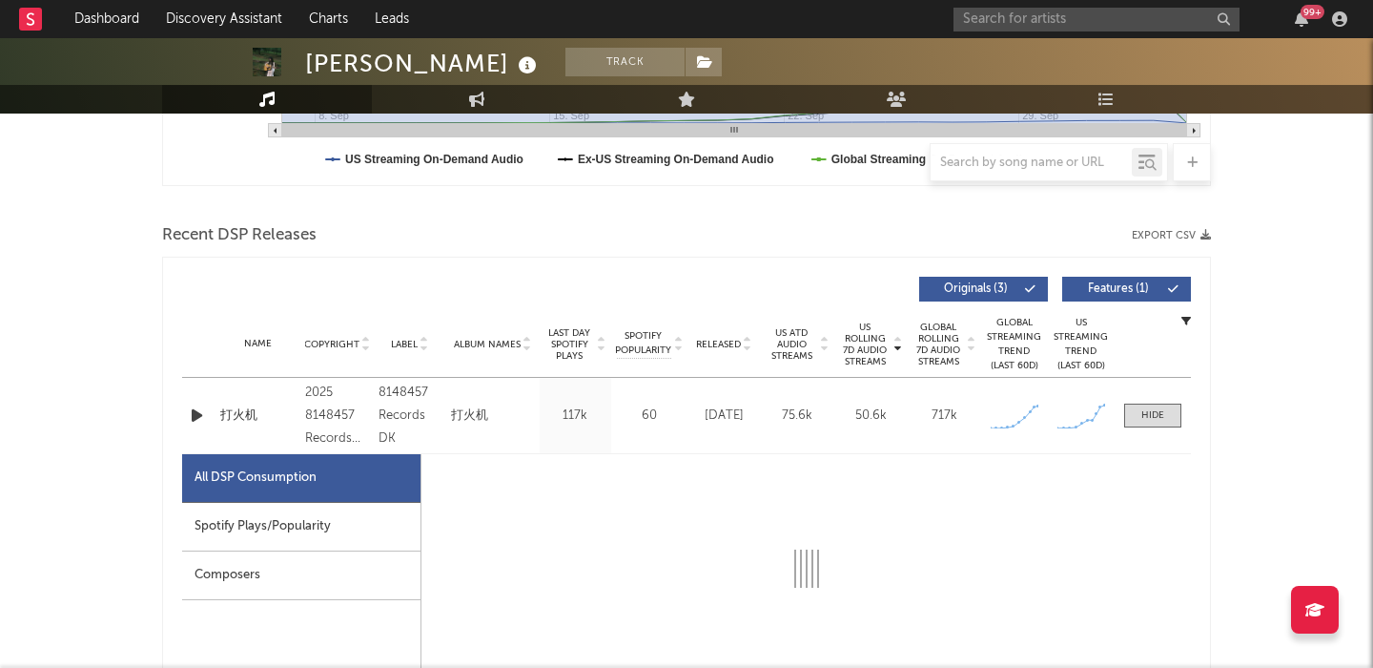
select select "1w"
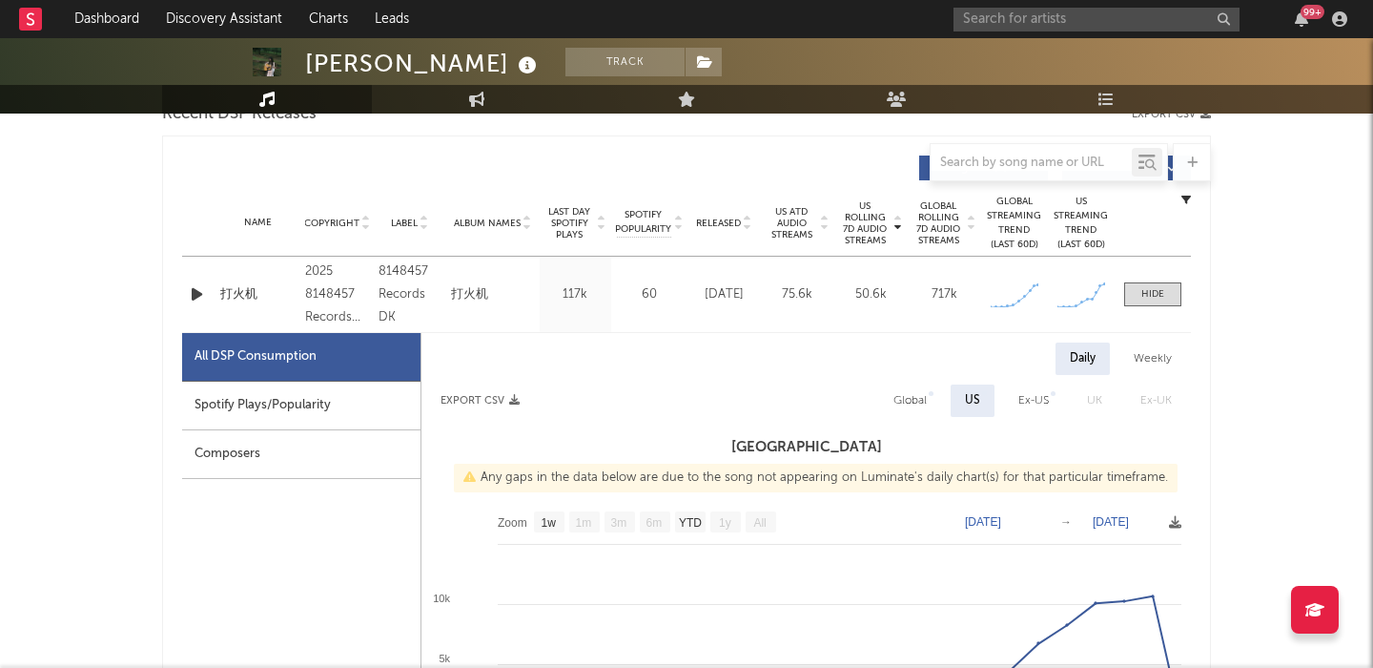
scroll to position [698, 0]
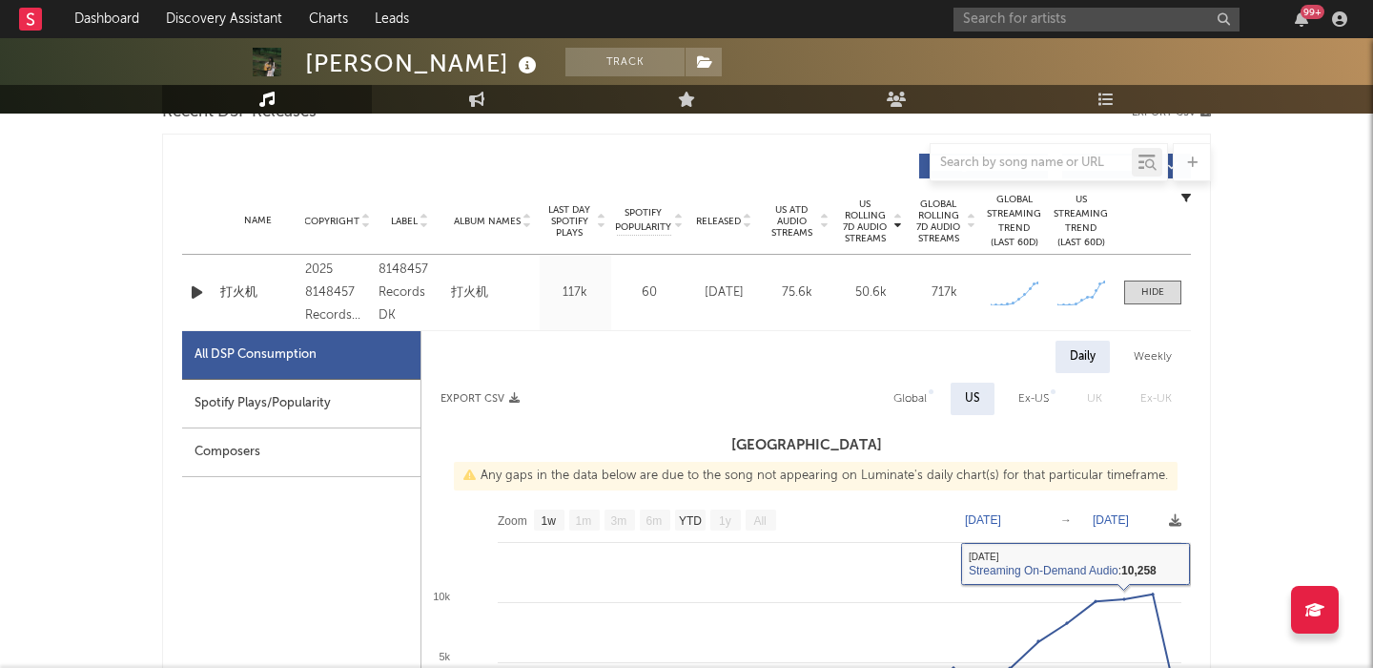
click at [927, 409] on div "Global" at bounding box center [910, 398] width 33 height 23
select select "1w"
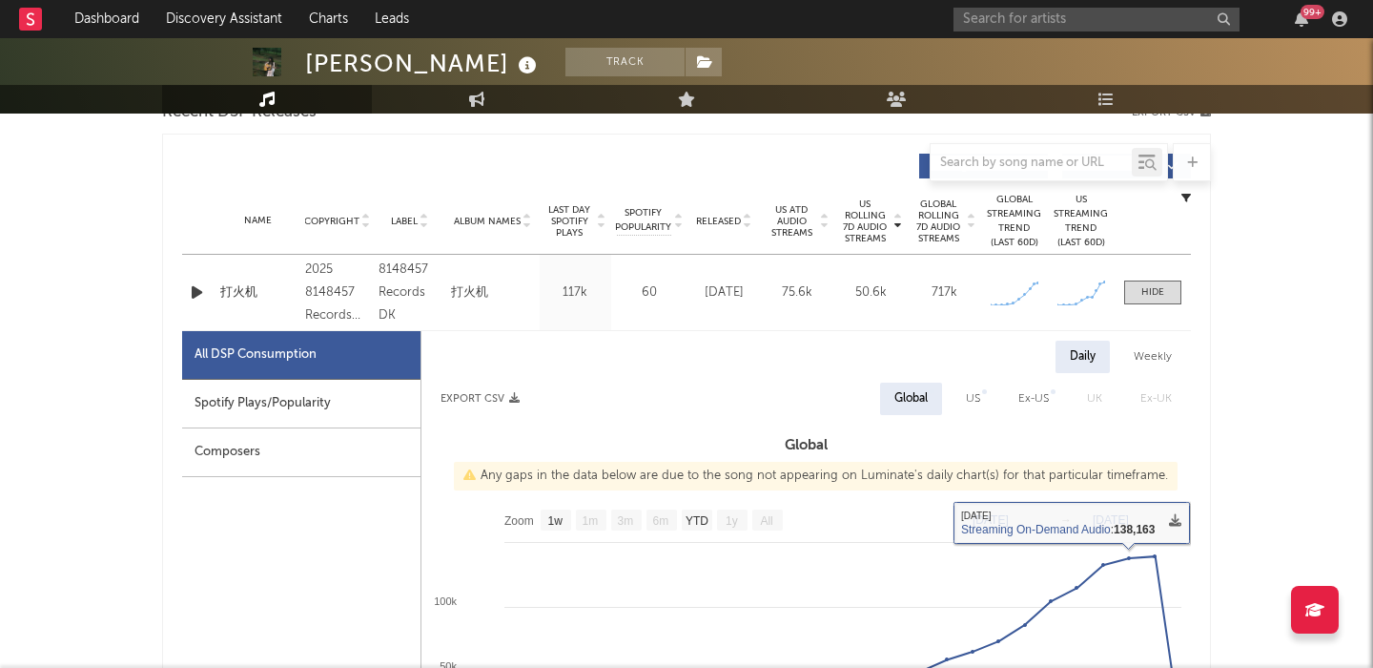
click at [380, 392] on div "Spotify Plays/Popularity" at bounding box center [301, 404] width 238 height 49
select select "1w"
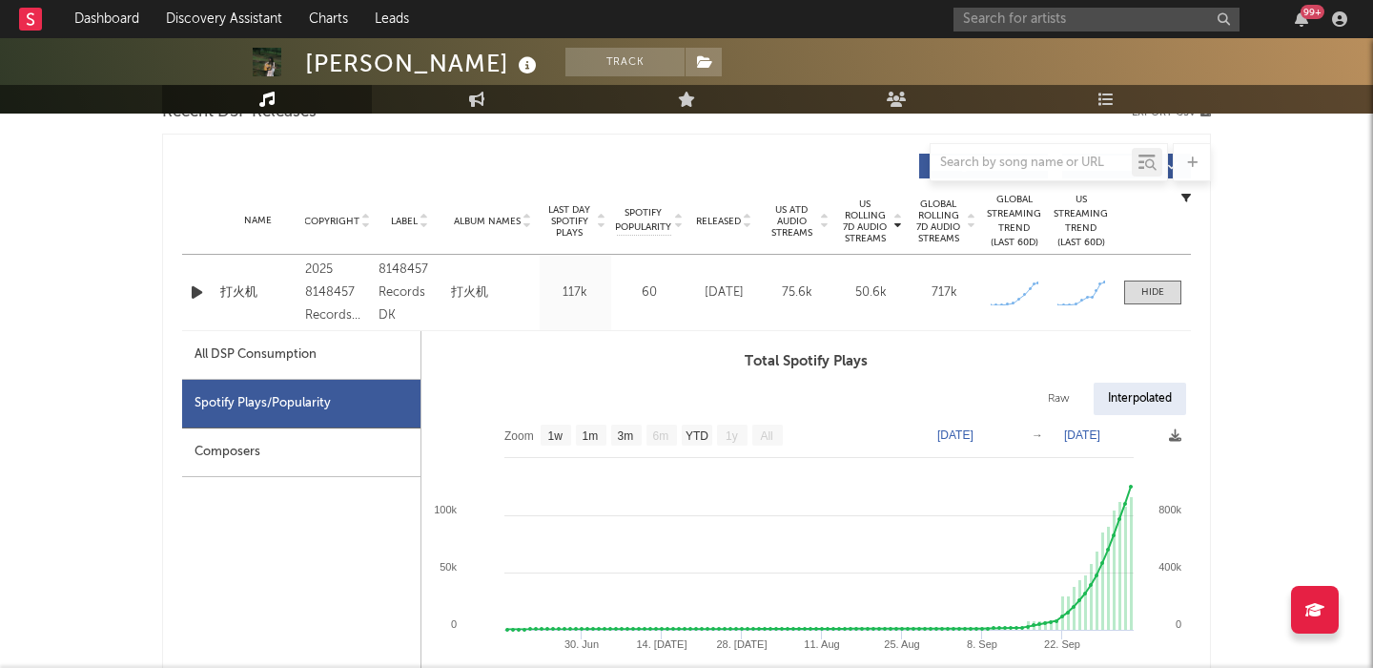
click at [1058, 393] on div "Raw" at bounding box center [1059, 398] width 51 height 32
select select "1w"
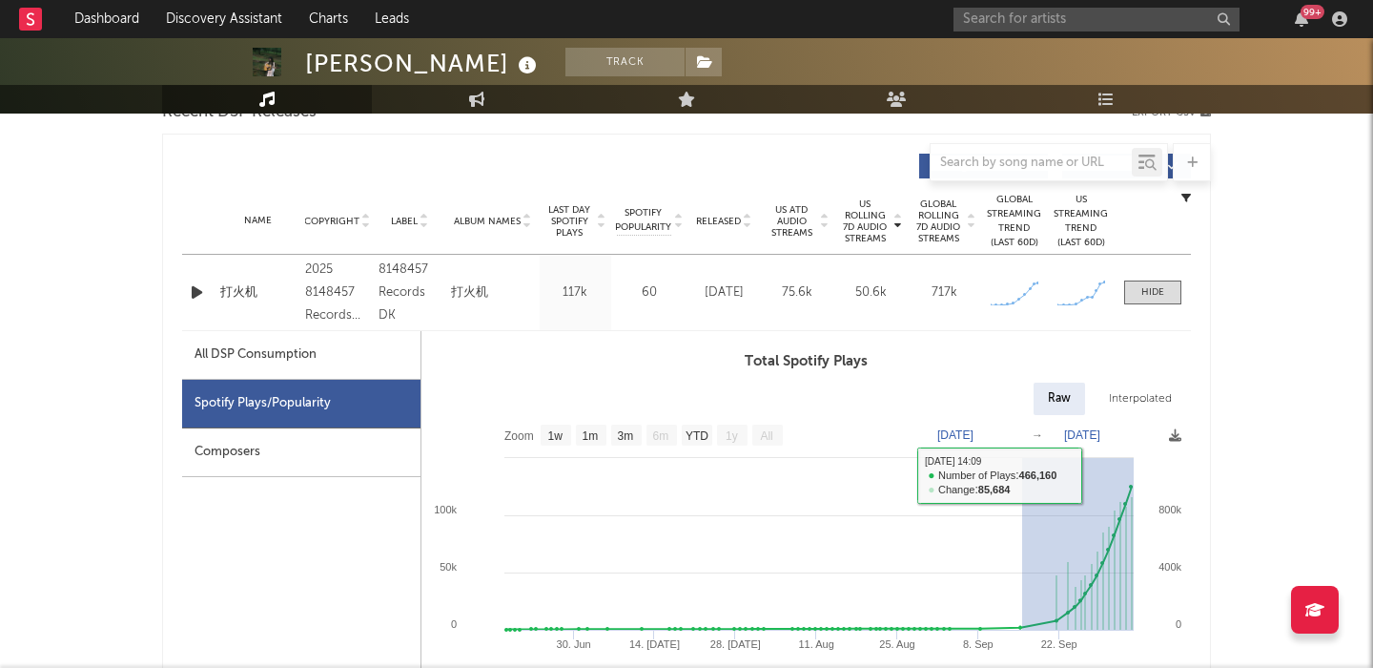
drag, startPoint x: 1023, startPoint y: 475, endPoint x: 1236, endPoint y: 474, distance: 212.7
type input "2025-09-15"
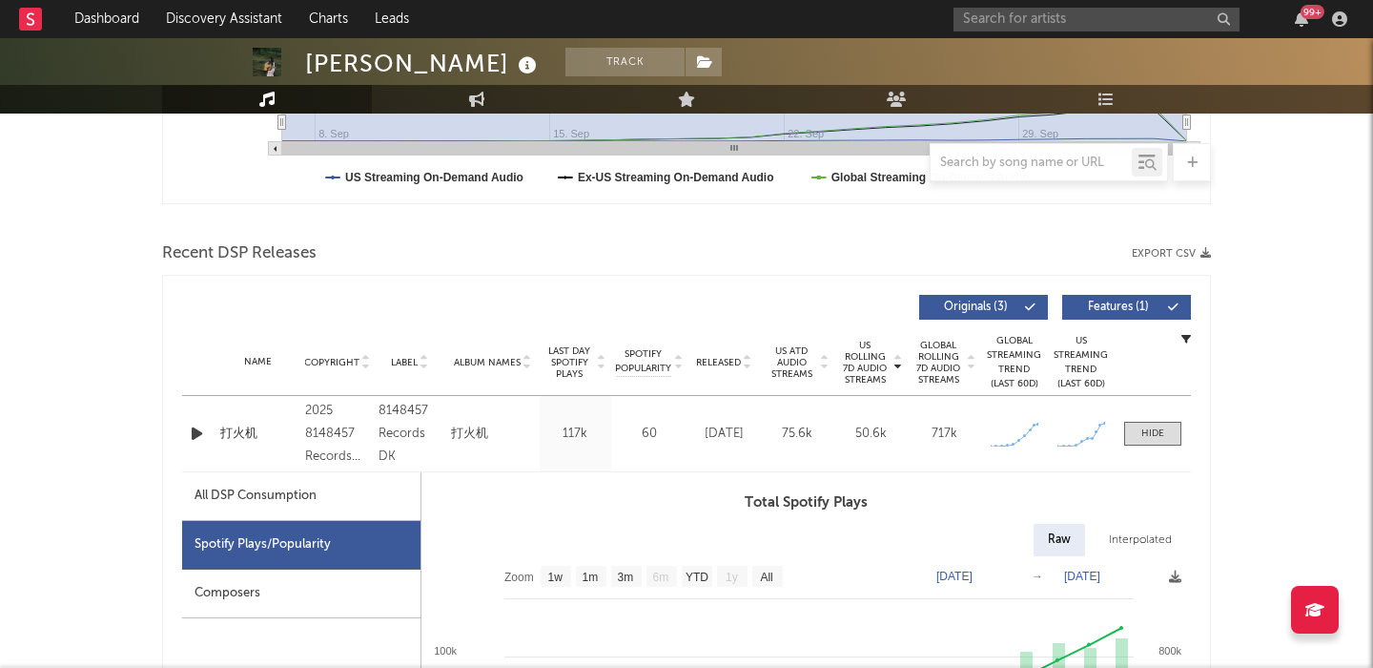
scroll to position [560, 0]
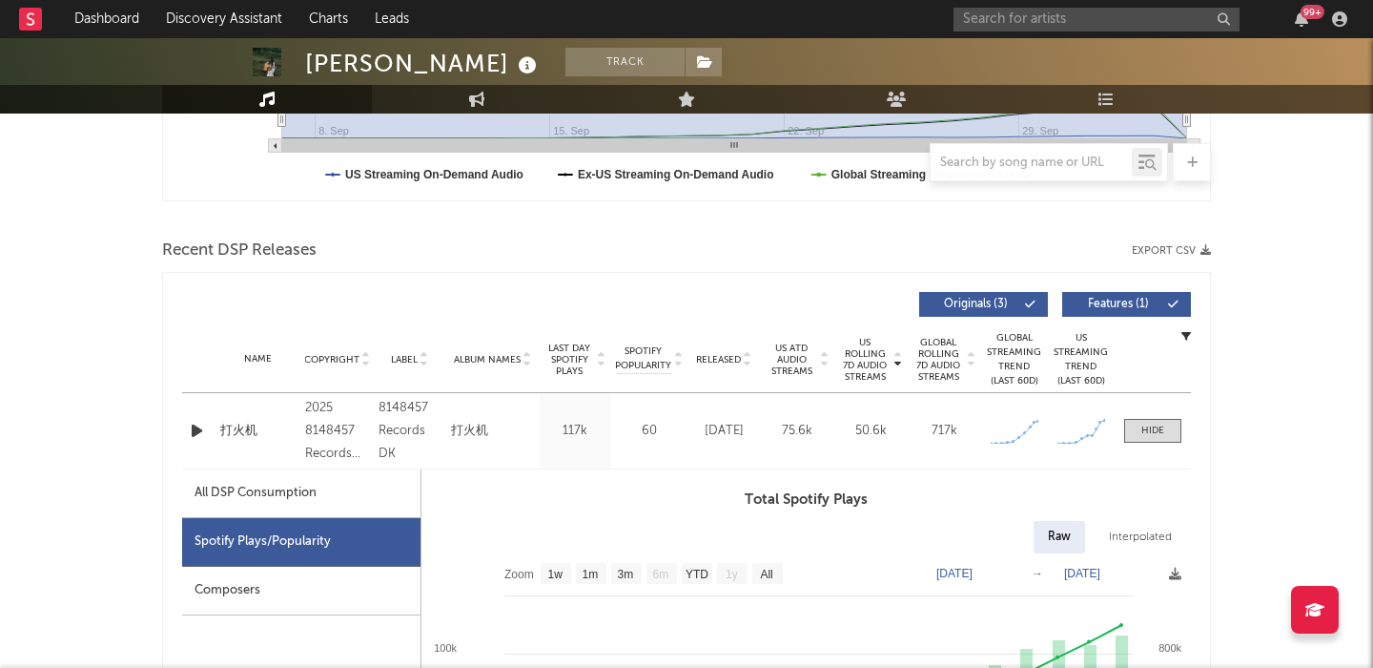
click at [237, 419] on div "Name 打火机 Copyright 2025 8148457 Records DK Label 8148457 Records DK Album Names…" at bounding box center [686, 430] width 1009 height 75
click at [237, 432] on div "打火机" at bounding box center [257, 431] width 75 height 19
click at [251, 427] on div "打火机" at bounding box center [257, 431] width 75 height 19
drag, startPoint x: 217, startPoint y: 433, endPoint x: 258, endPoint y: 429, distance: 41.2
click at [258, 429] on div "Name 打火机" at bounding box center [258, 431] width 85 height 19
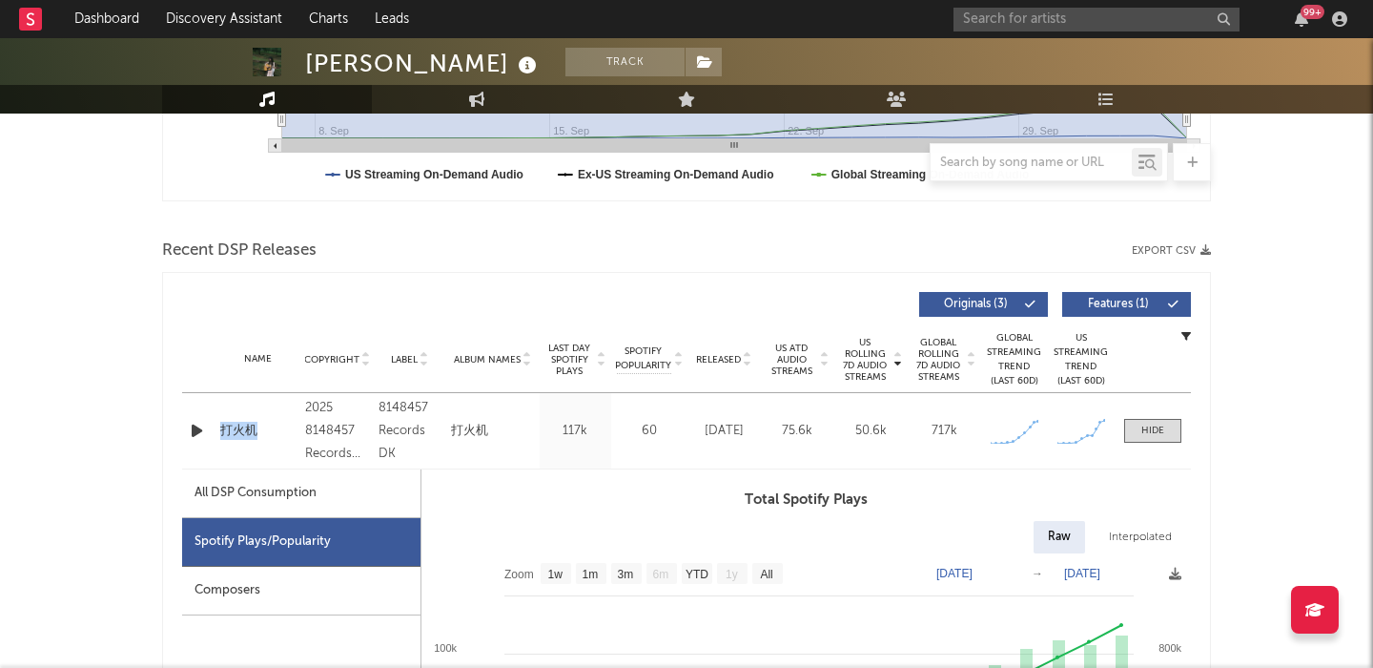
copy div "打火机"
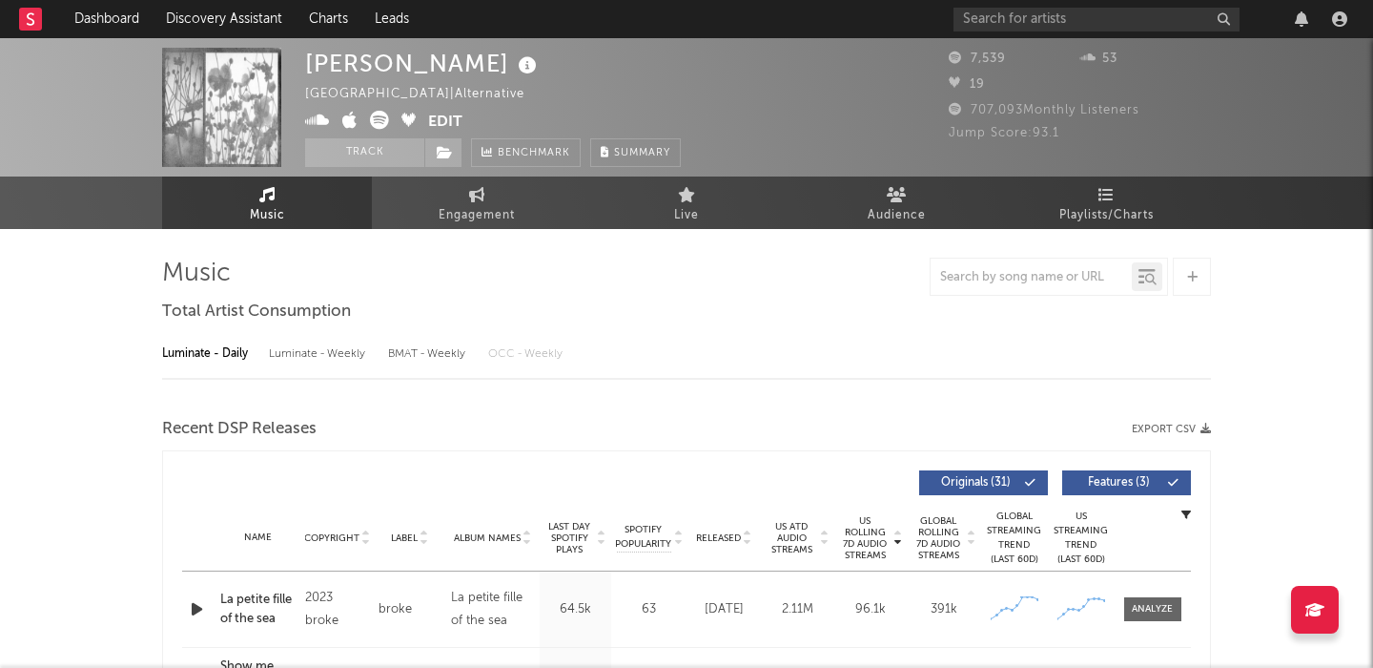
select select "6m"
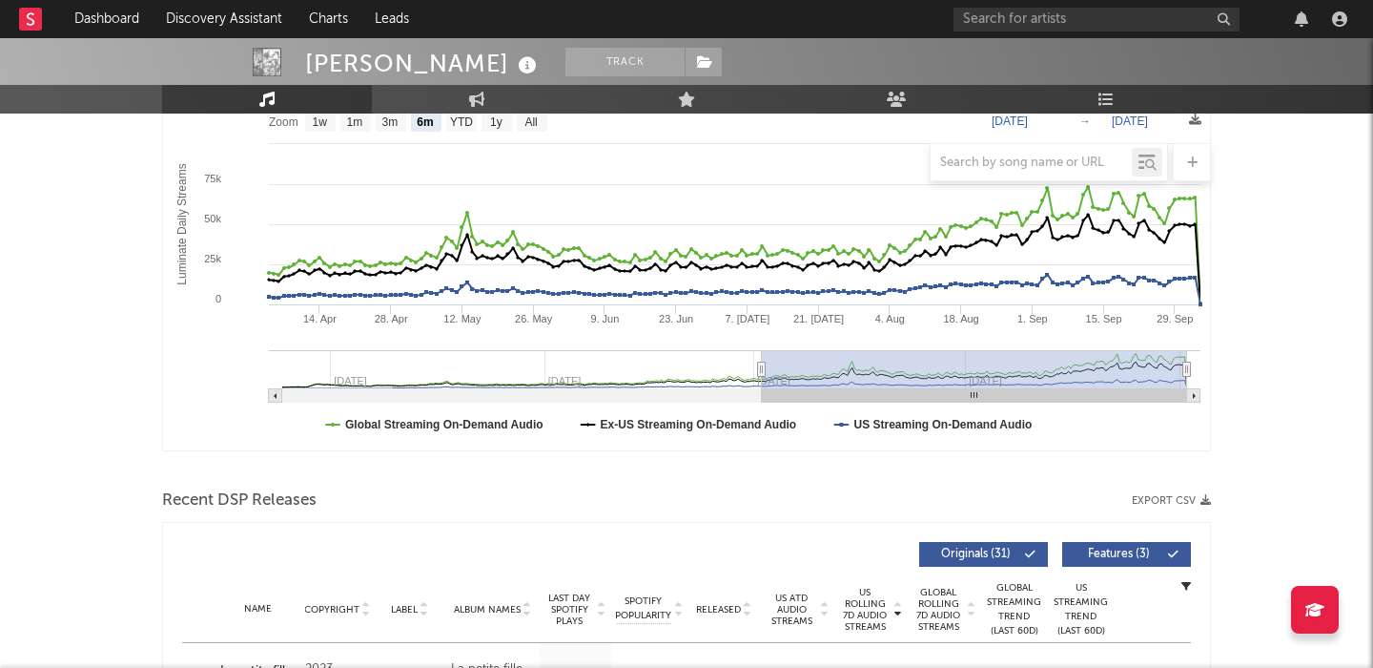
scroll to position [485, 0]
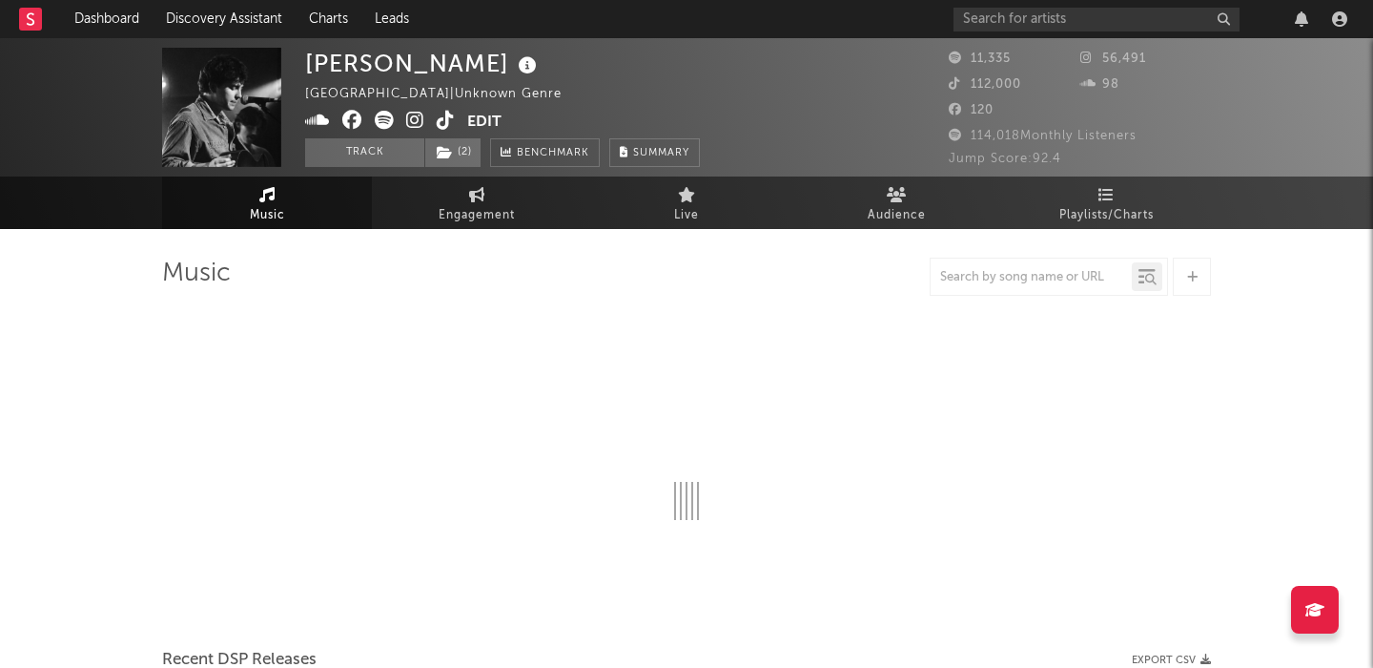
select select "6m"
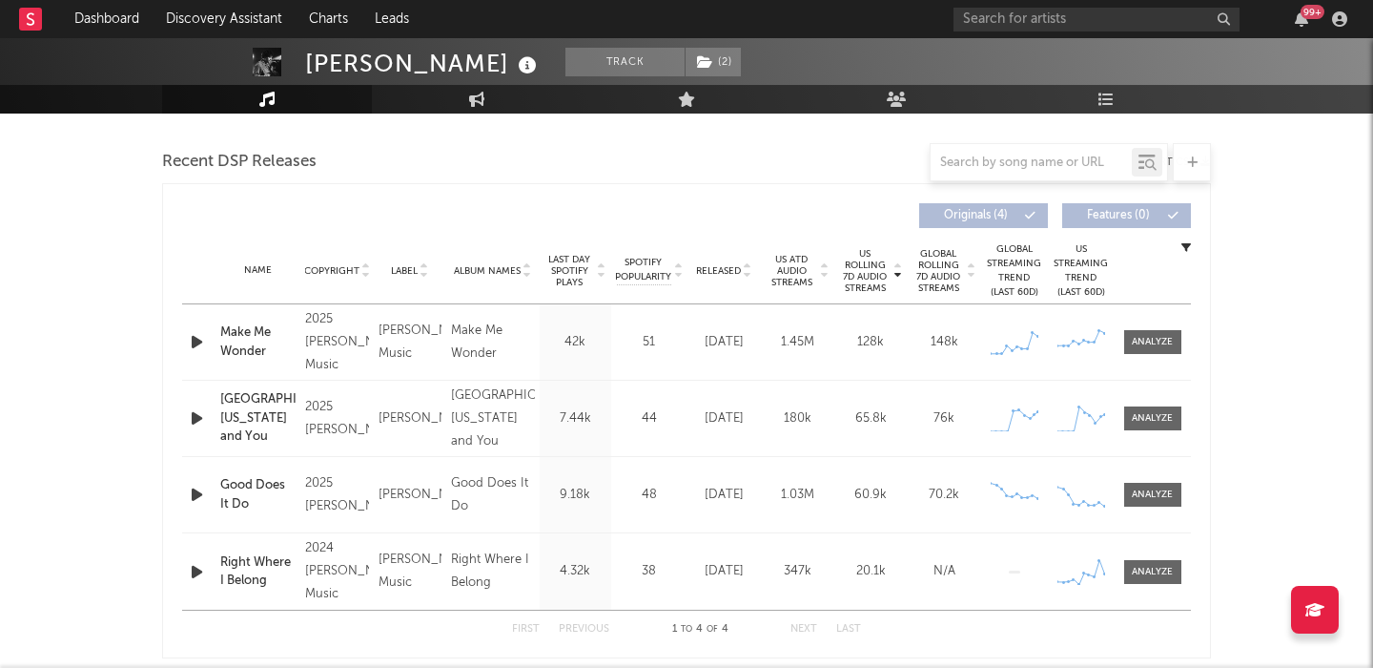
scroll to position [654, 0]
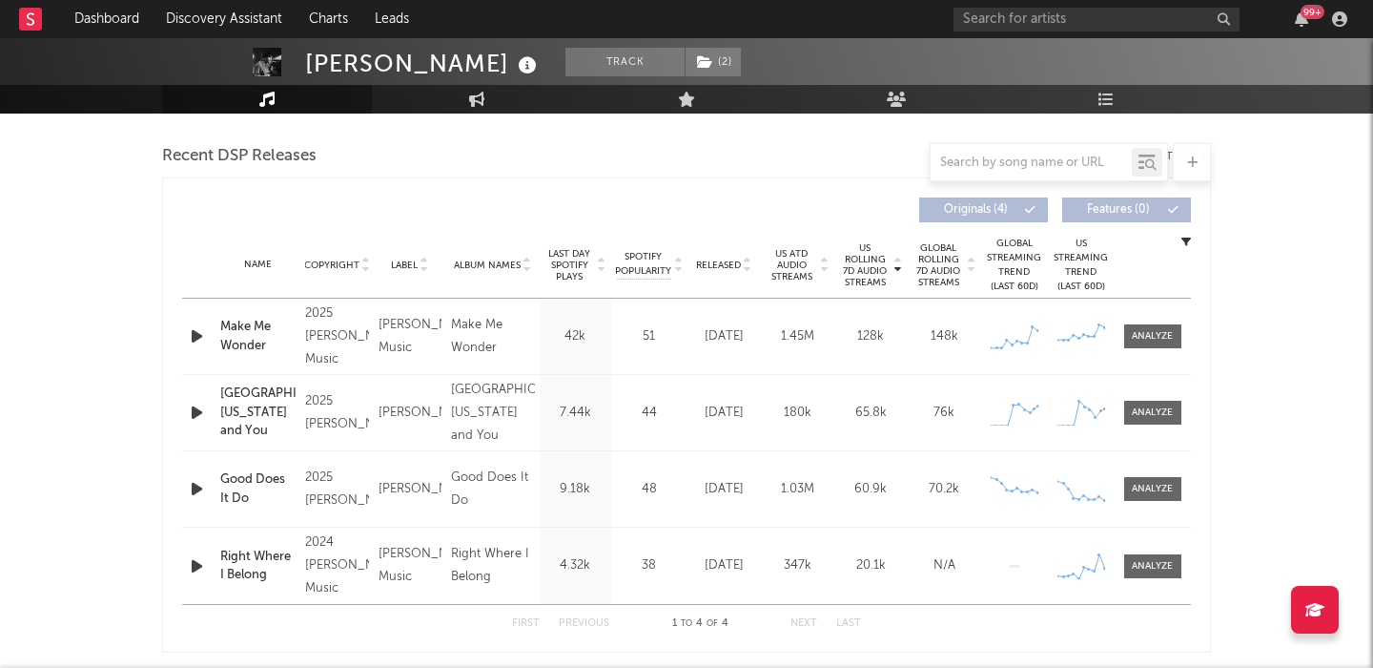
click at [731, 259] on span "Released" at bounding box center [718, 264] width 45 height 11
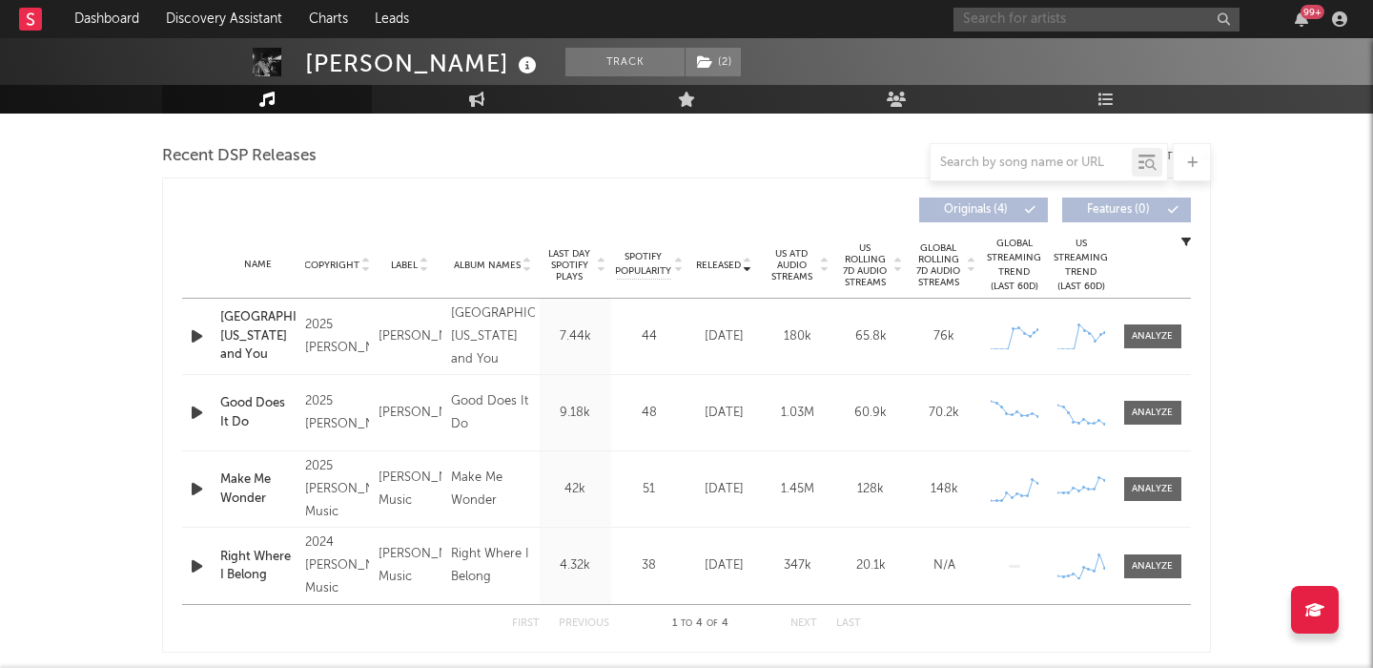
click at [982, 25] on input "text" at bounding box center [1097, 20] width 286 height 24
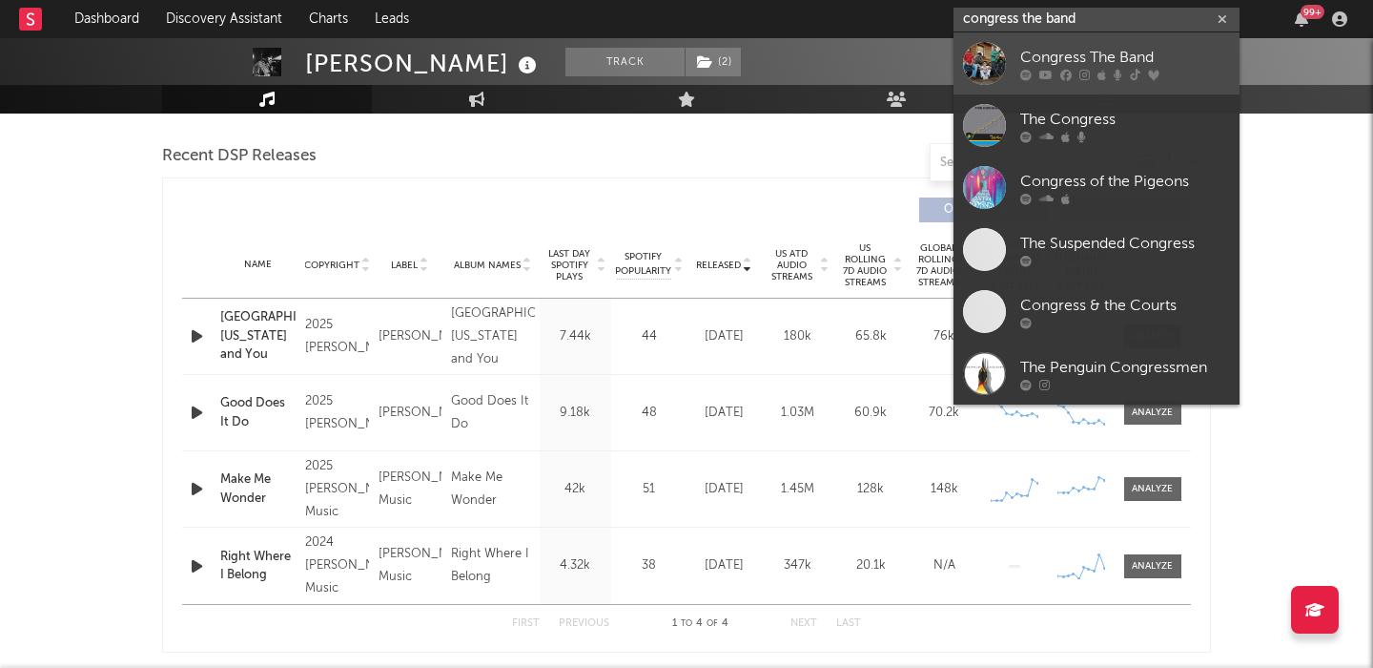
type input "congress the band"
click at [1052, 51] on div "Congress The Band" at bounding box center [1125, 57] width 210 height 23
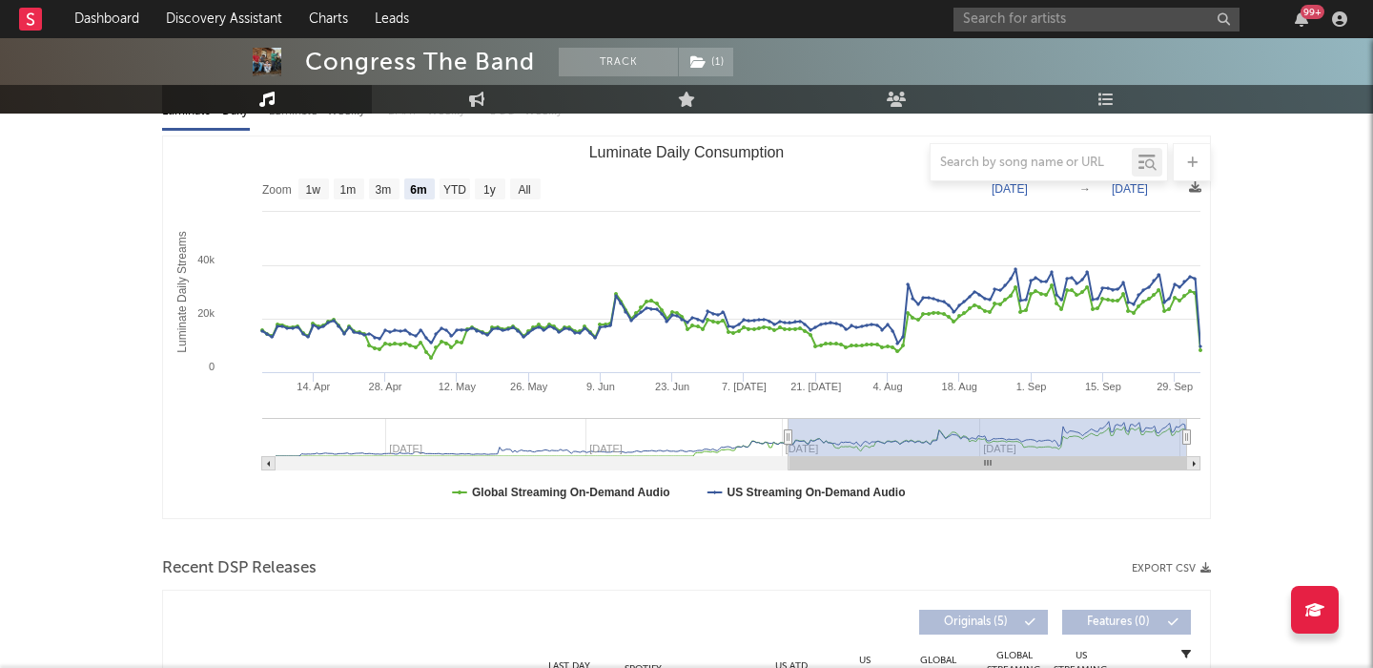
scroll to position [243, 0]
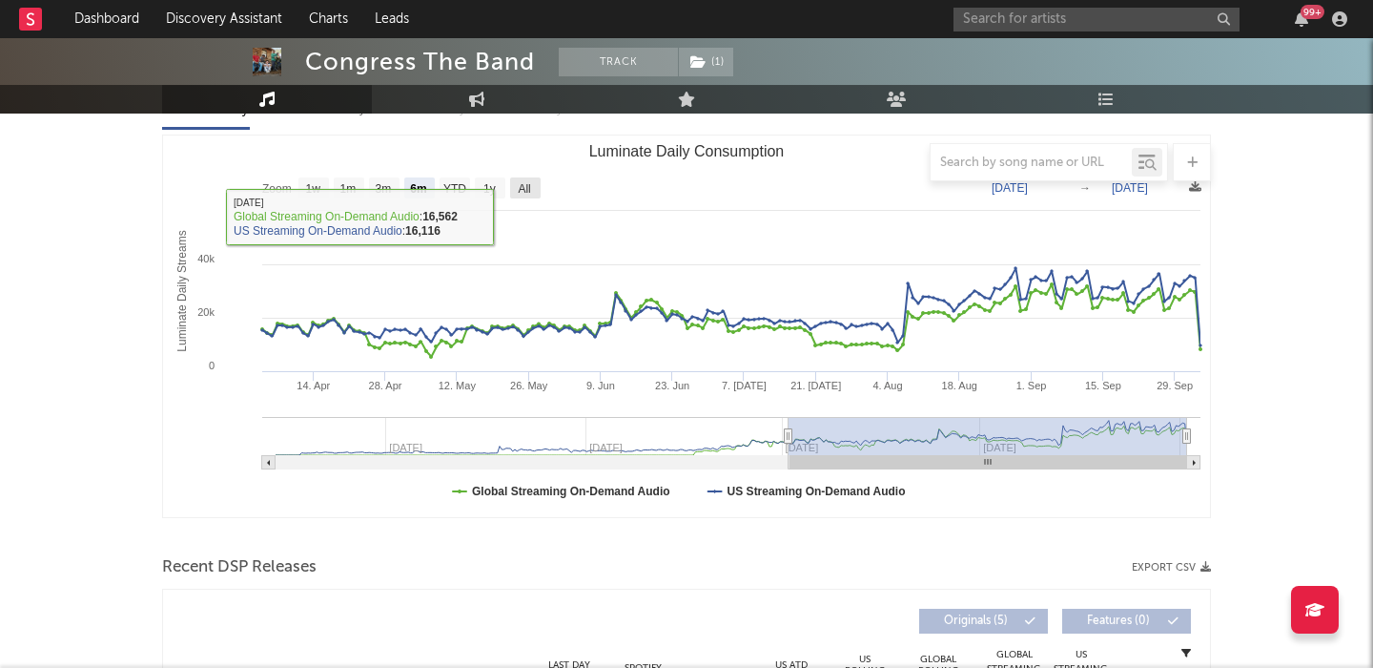
click at [529, 187] on text "All" at bounding box center [524, 188] width 12 height 13
select select "All"
type input "[DATE]"
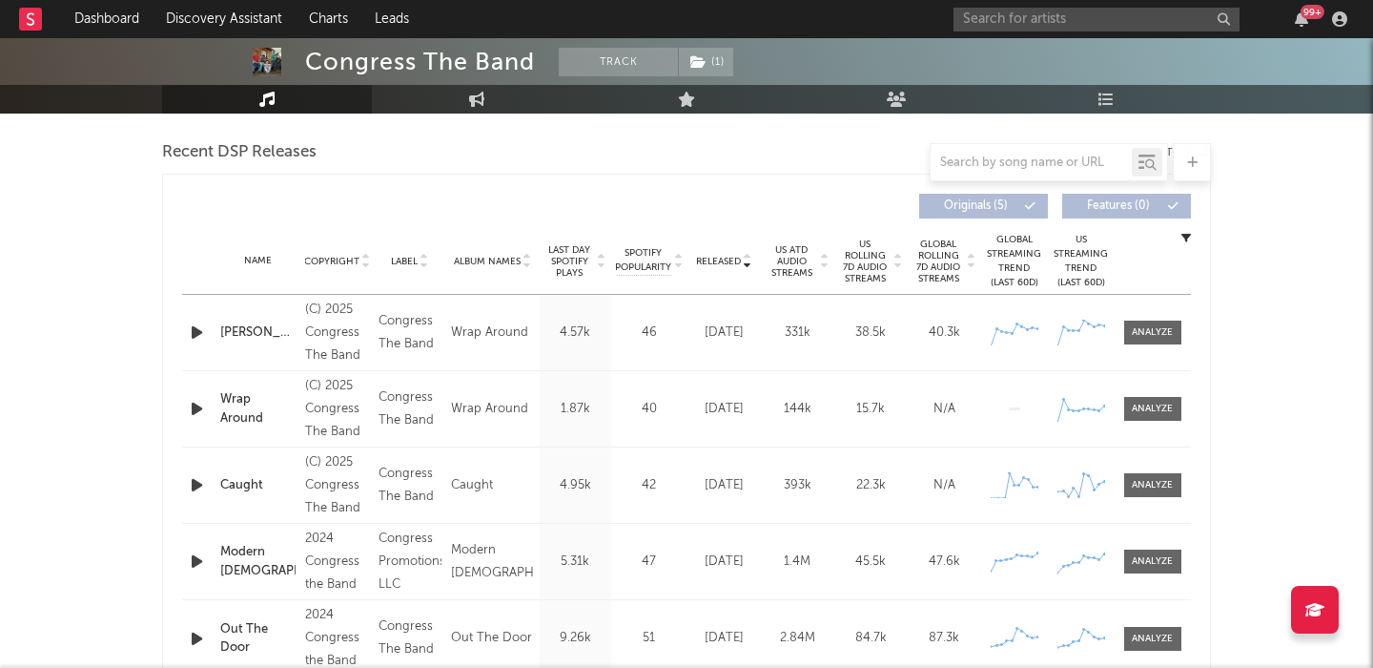
scroll to position [734, 0]
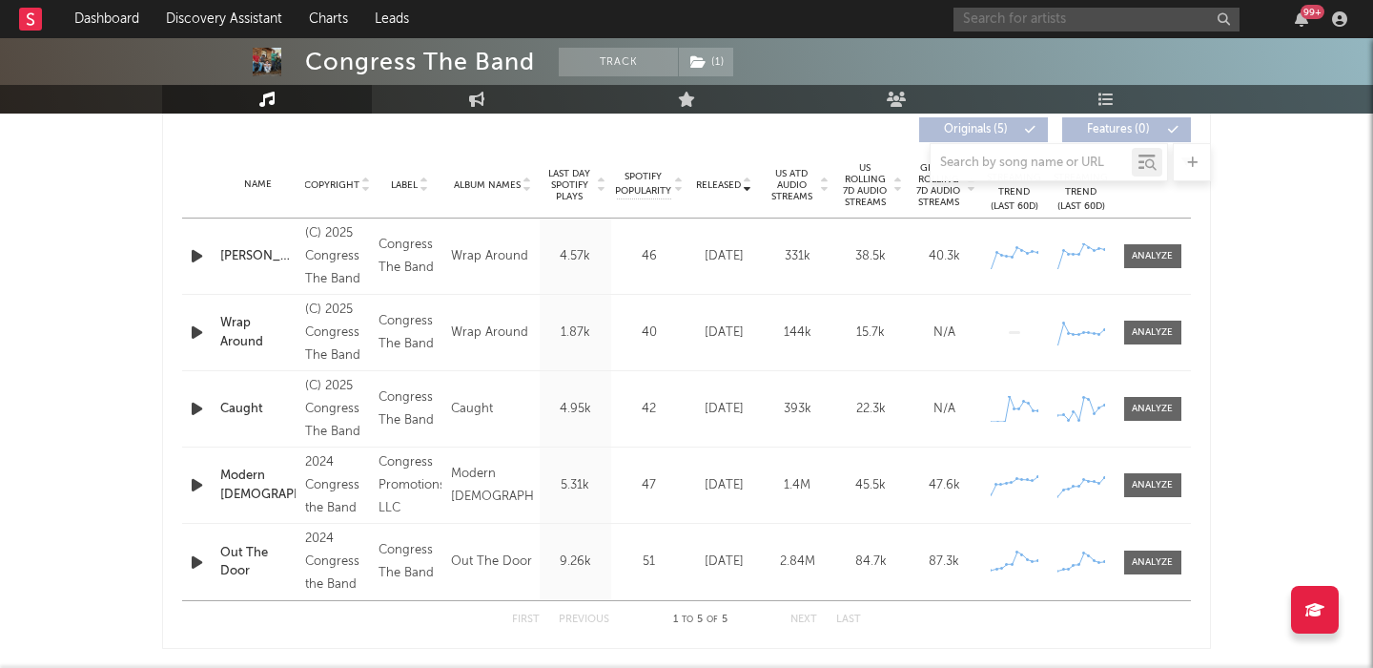
click at [1051, 24] on input "text" at bounding box center [1097, 20] width 286 height 24
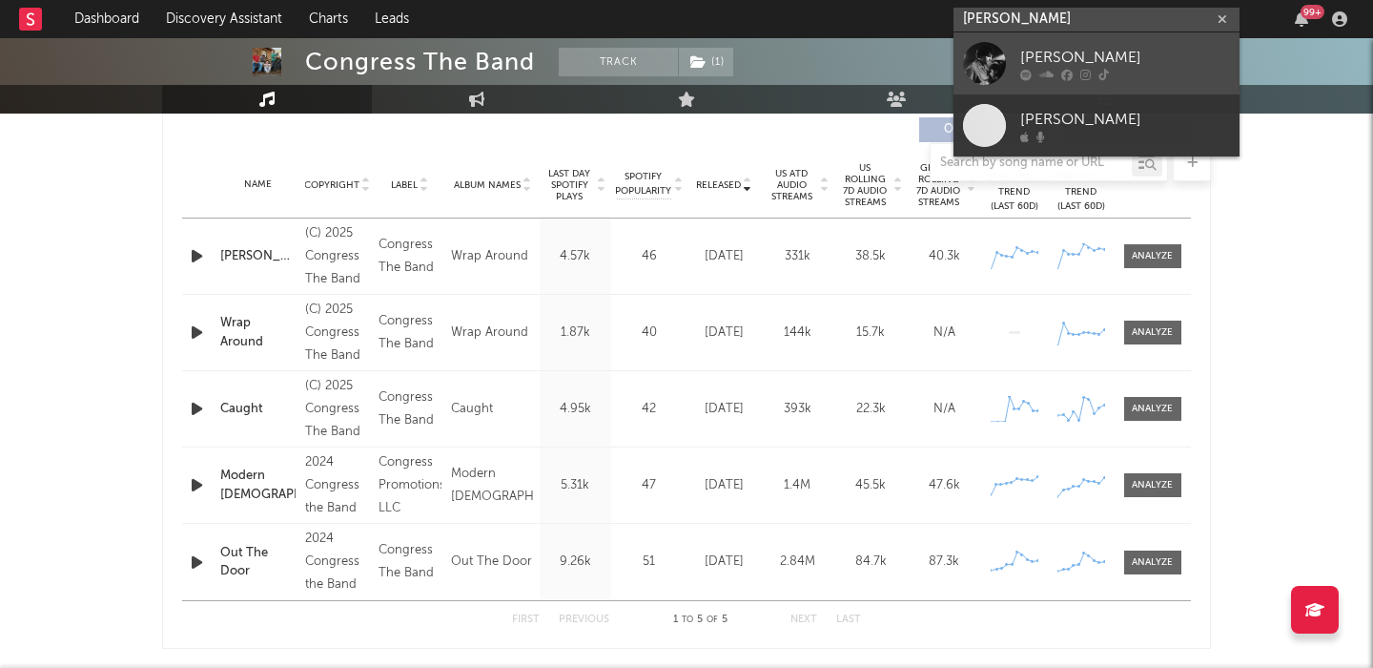
type input "[PERSON_NAME]"
click at [1061, 53] on div "[PERSON_NAME]" at bounding box center [1125, 57] width 210 height 23
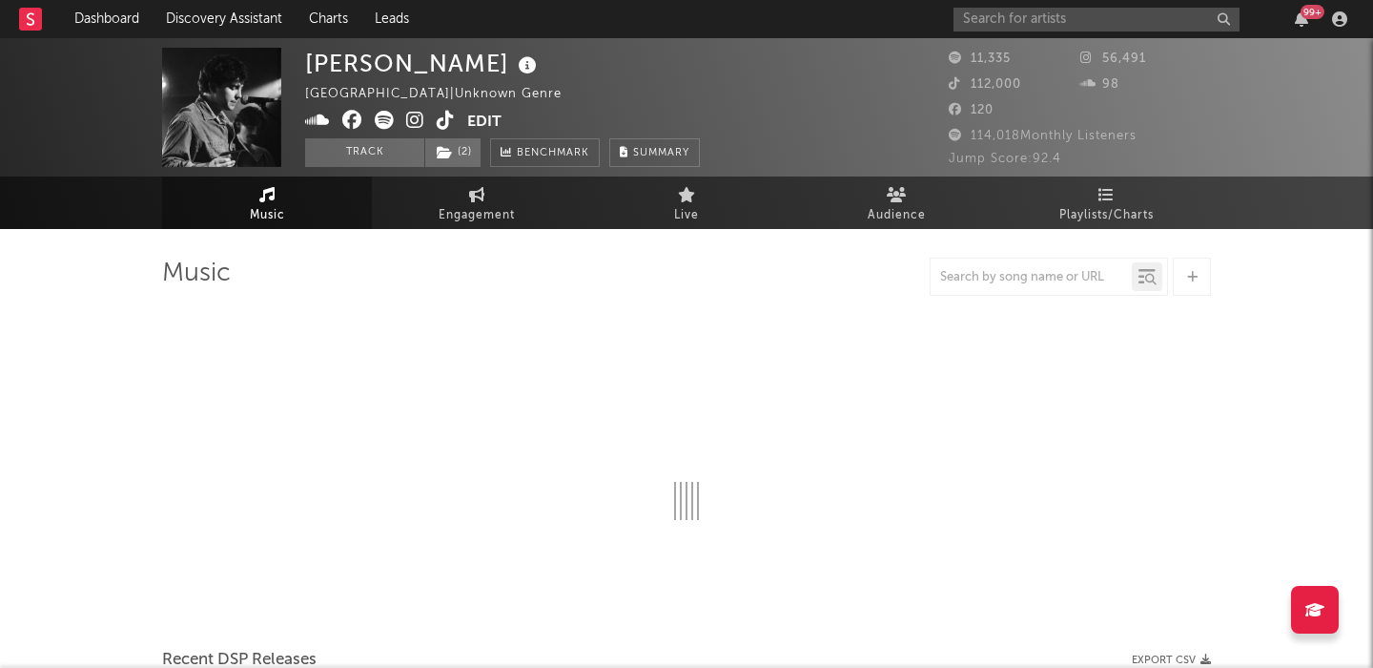
select select "6m"
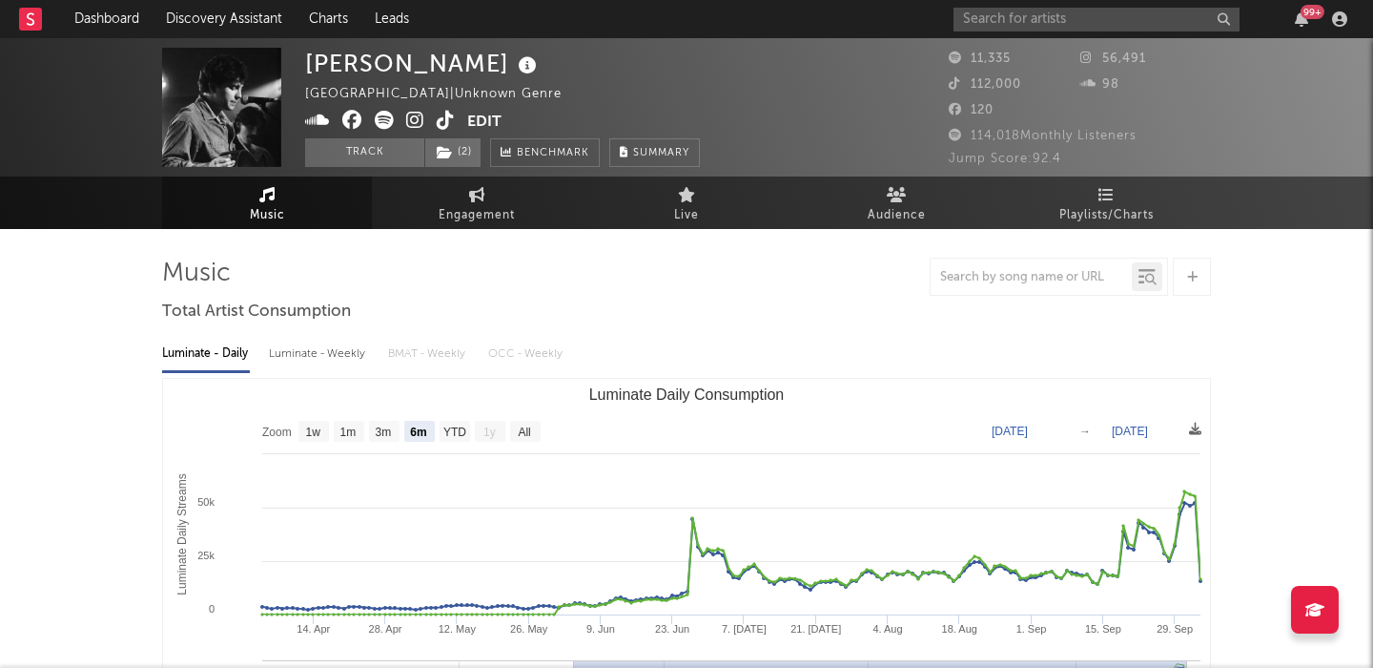
click at [303, 344] on div "Luminate - Weekly" at bounding box center [319, 354] width 100 height 32
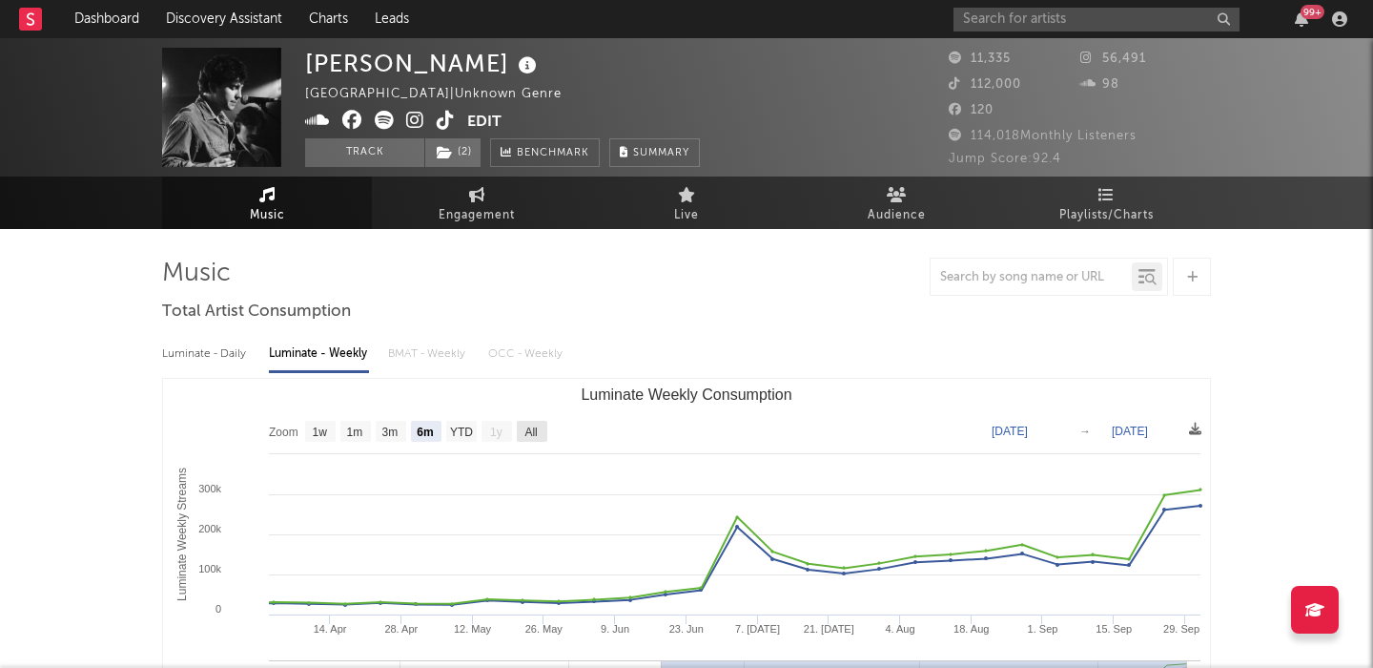
click at [537, 436] on text "All" at bounding box center [531, 431] width 12 height 13
select select "All"
type input "[DATE]"
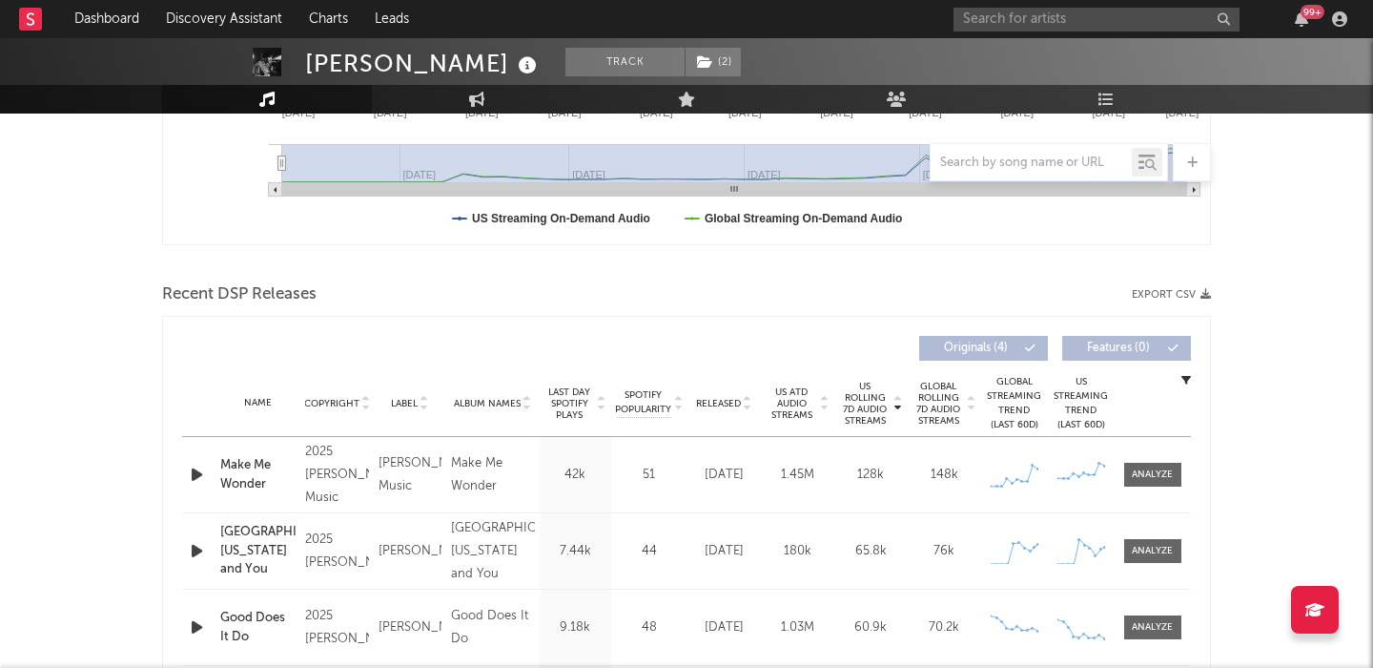
scroll to position [515, 0]
click at [726, 397] on div "Released" at bounding box center [724, 404] width 64 height 14
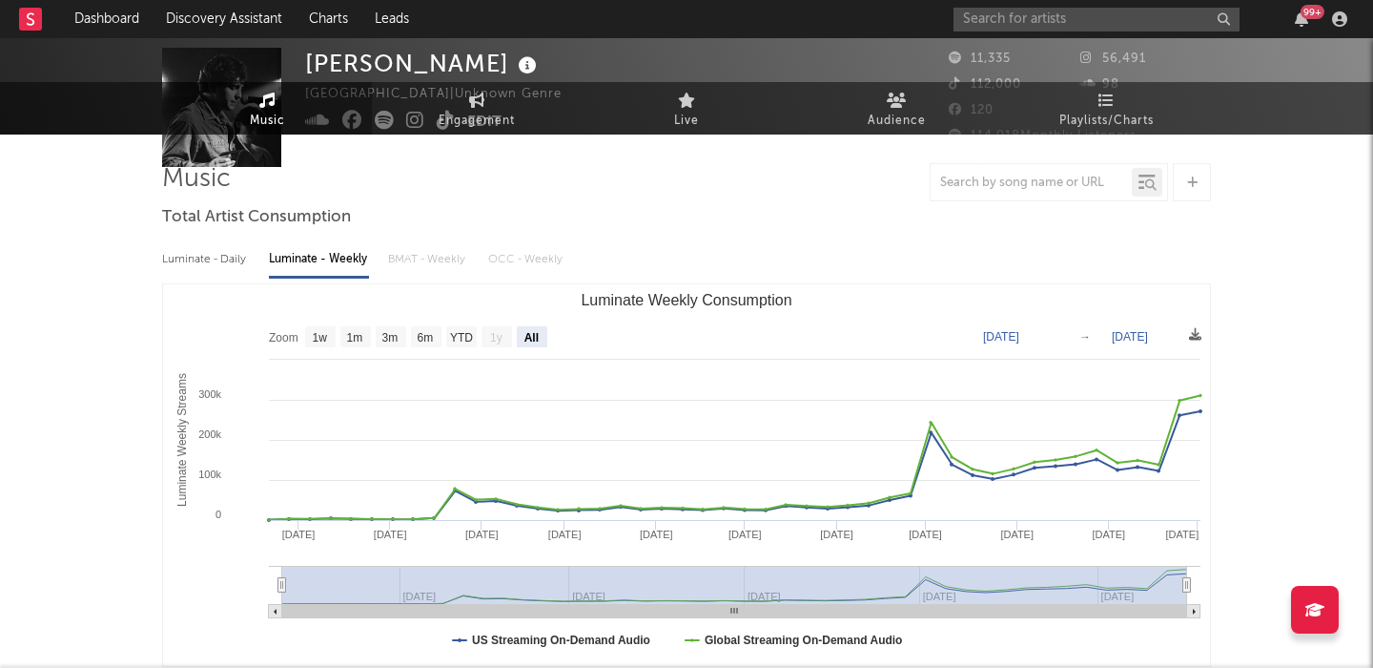
scroll to position [0, 0]
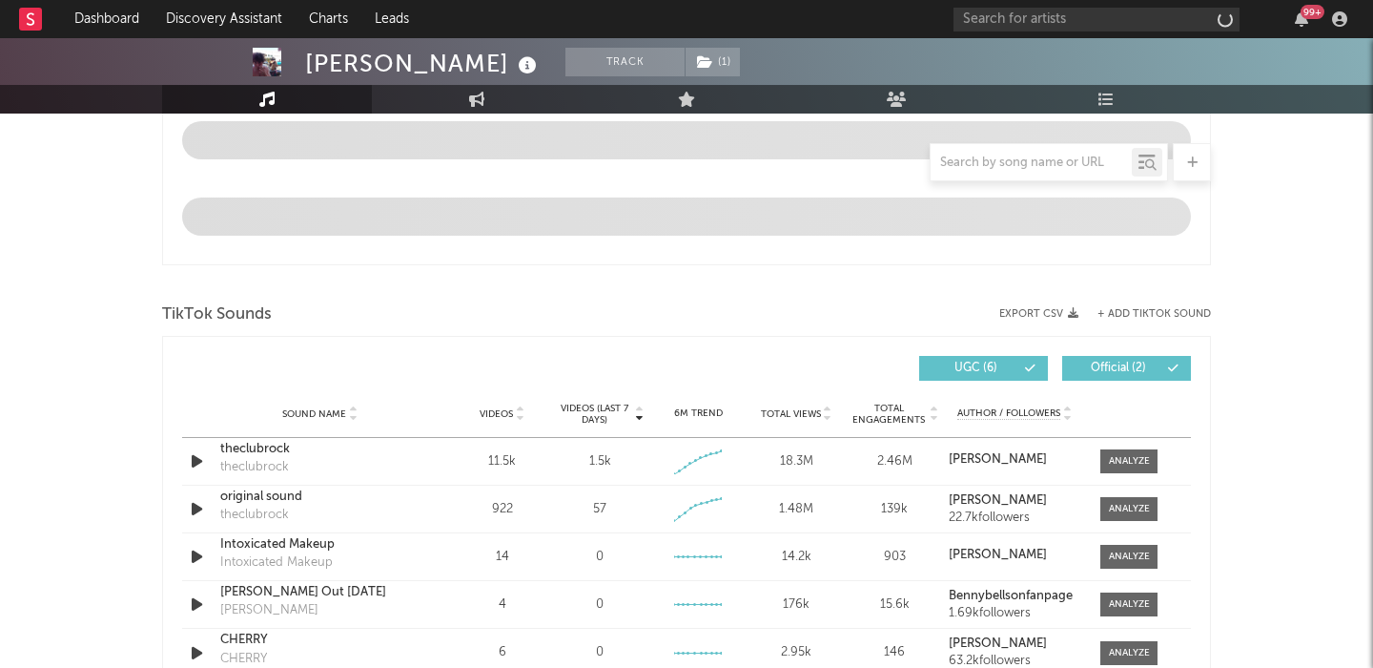
select select "6m"
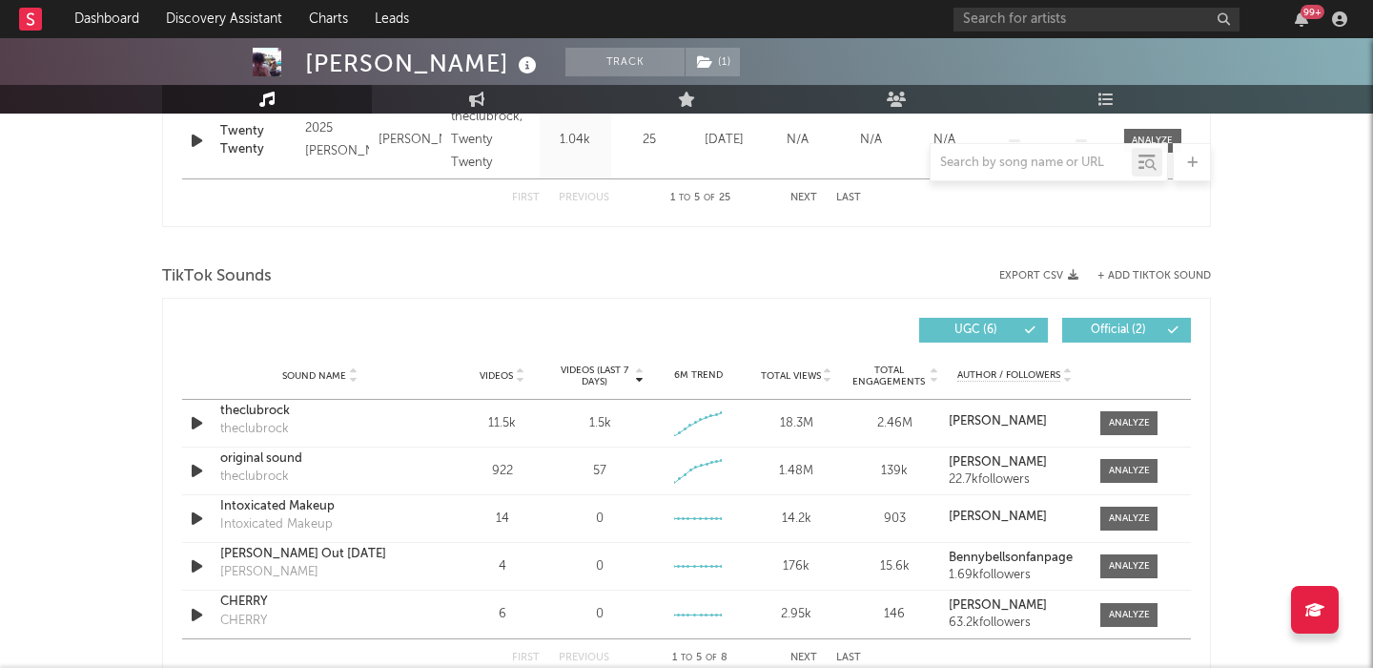
scroll to position [1157, 0]
click at [1123, 419] on div at bounding box center [1129, 422] width 41 height 14
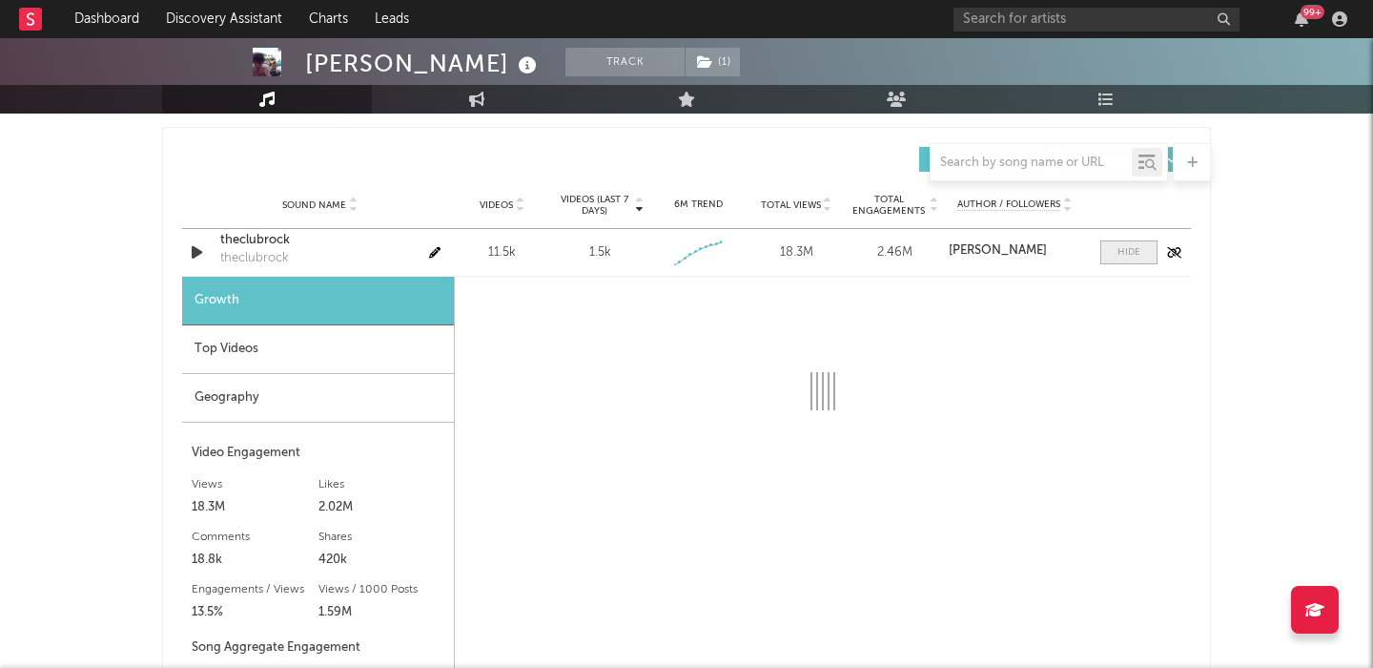
select select "1w"
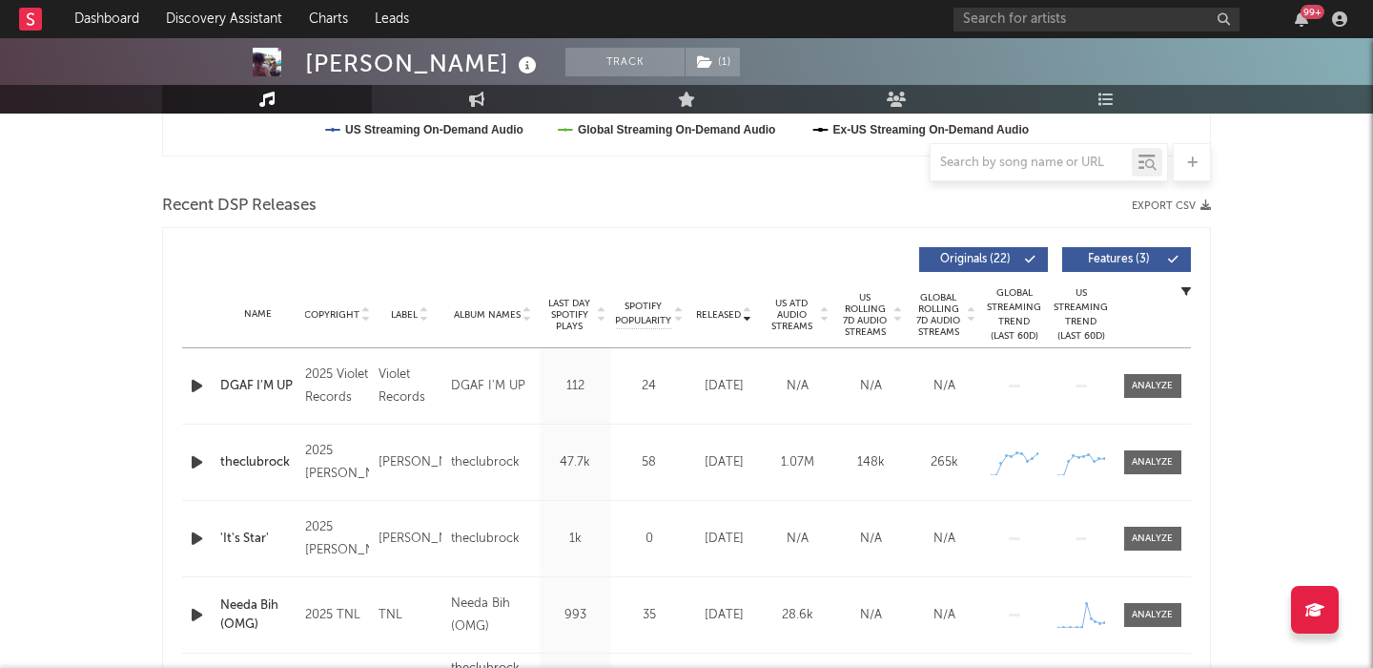
scroll to position [693, 0]
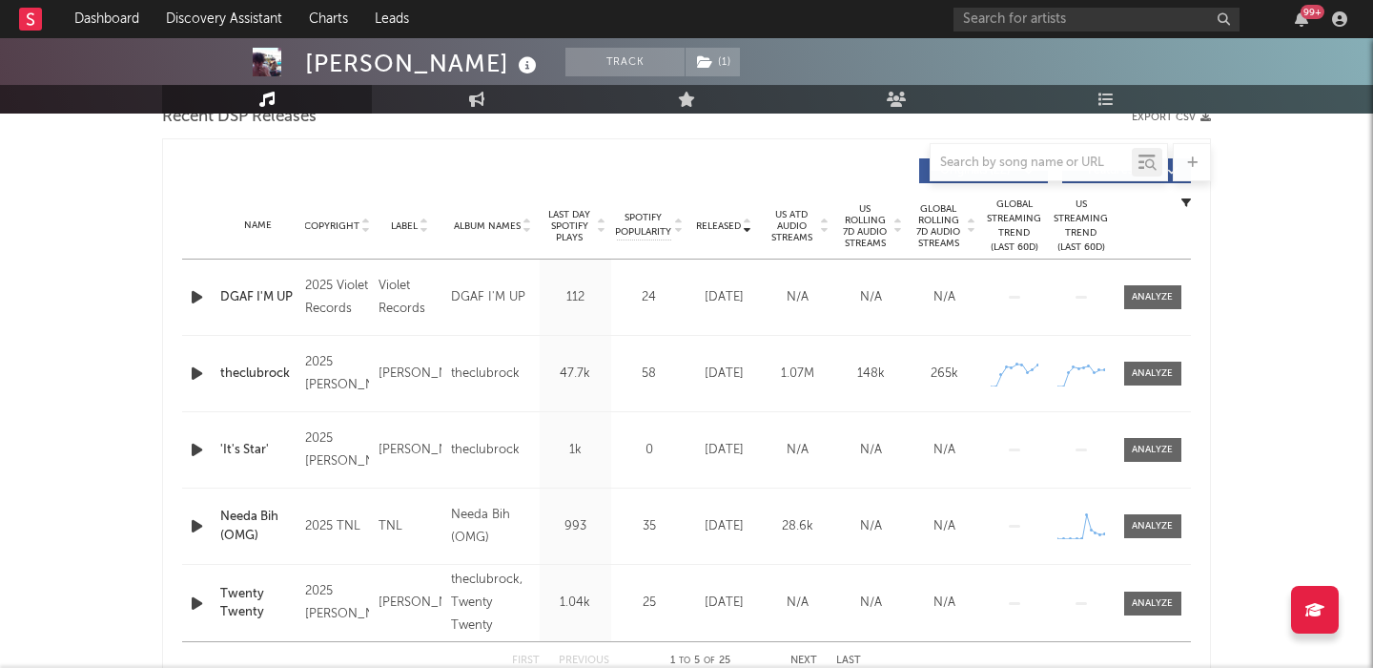
click at [843, 226] on span "US Rolling 7D Audio Streams" at bounding box center [865, 226] width 52 height 46
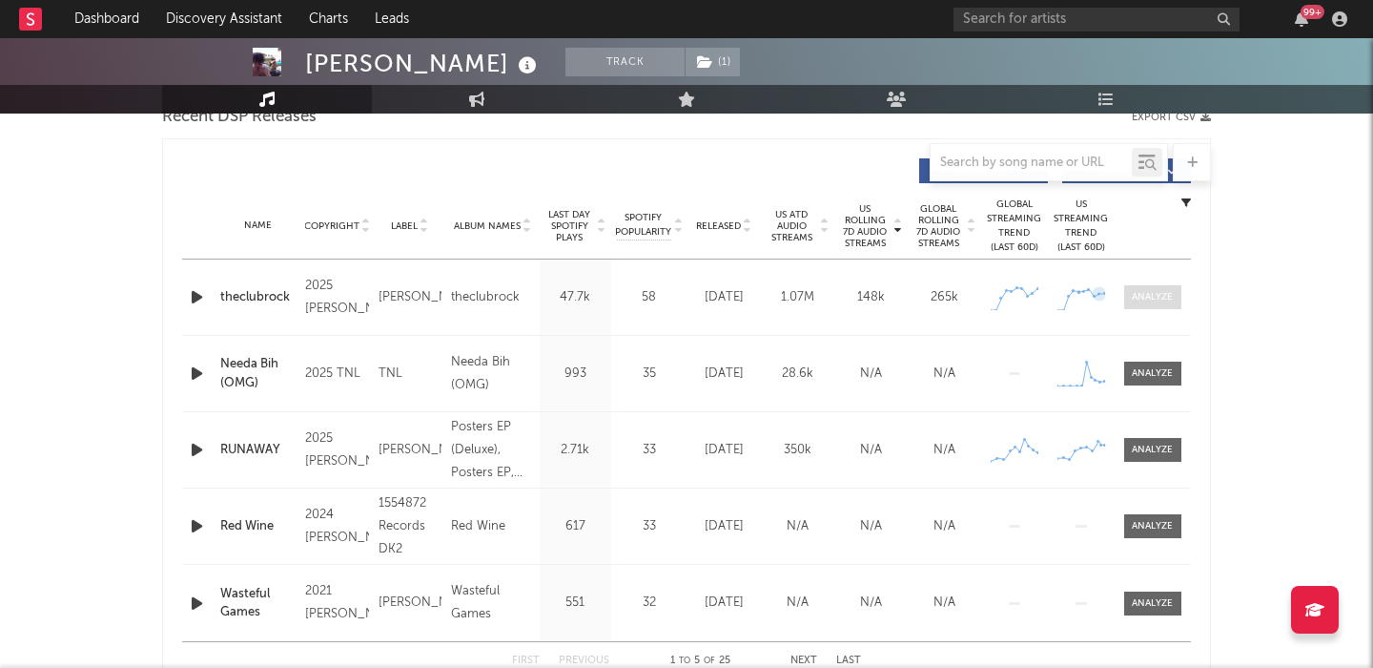
click at [1147, 298] on div at bounding box center [1152, 297] width 41 height 14
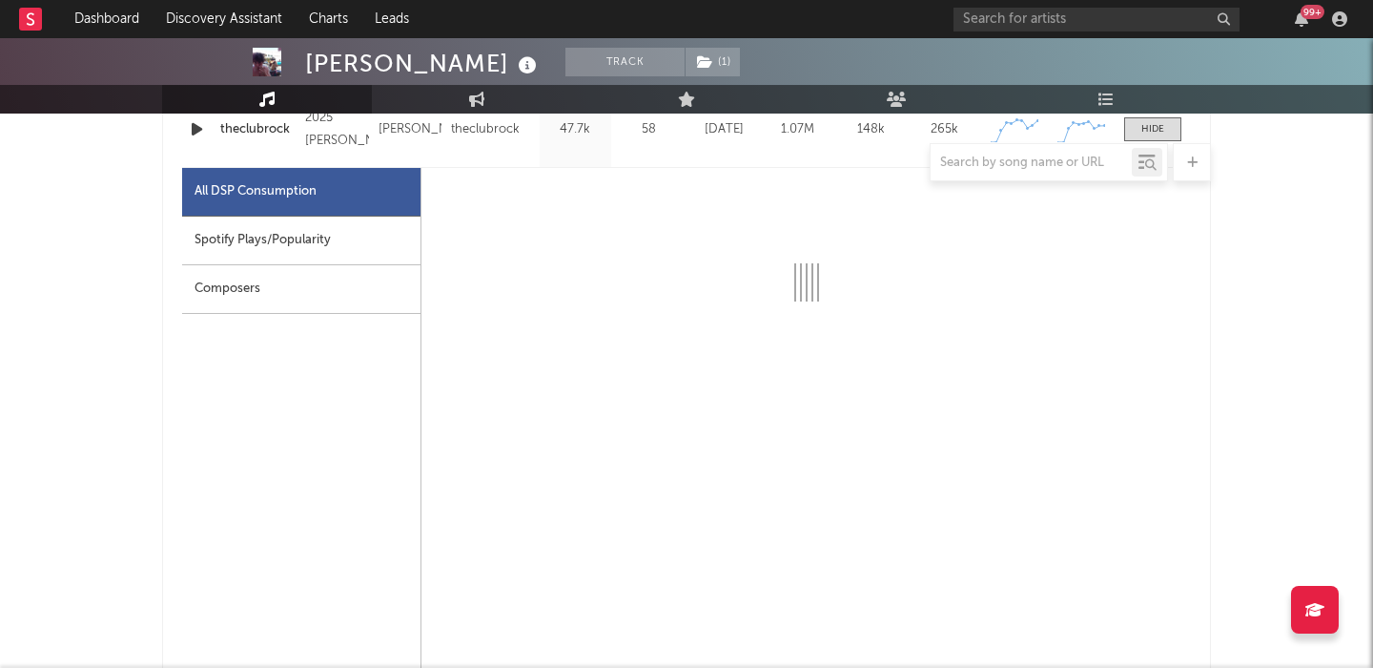
select select "1w"
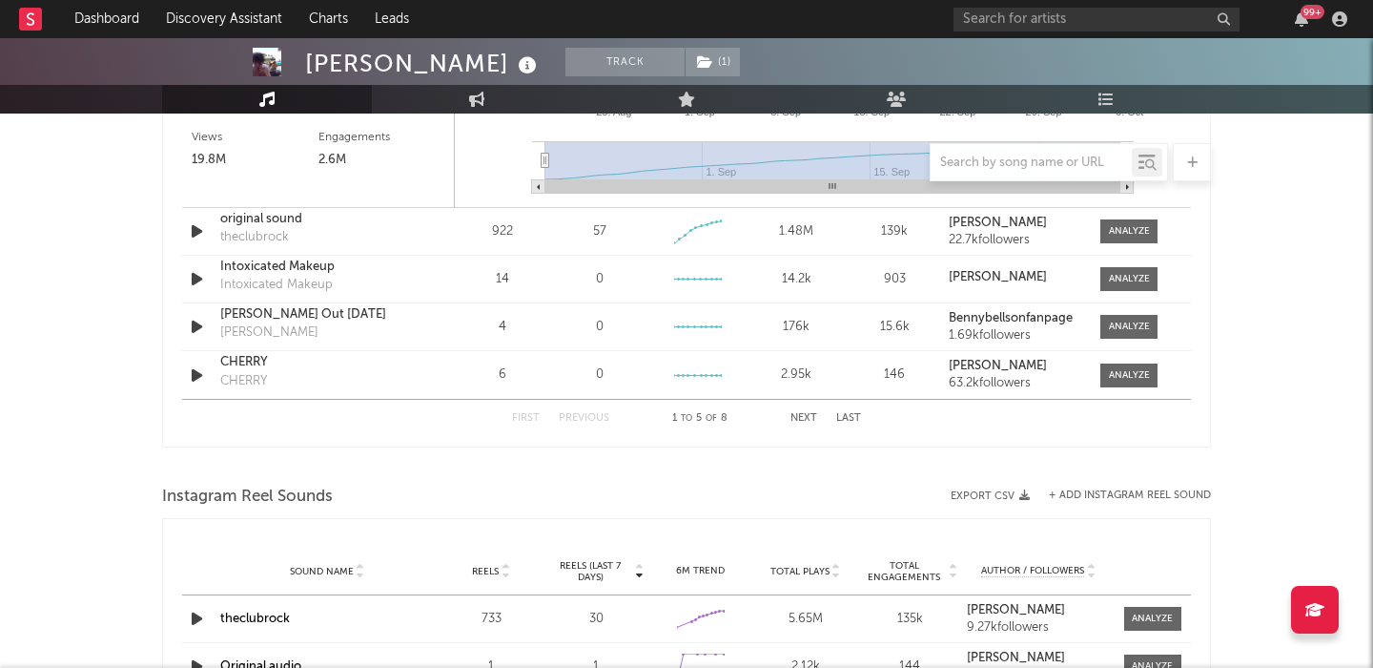
scroll to position [3108, 0]
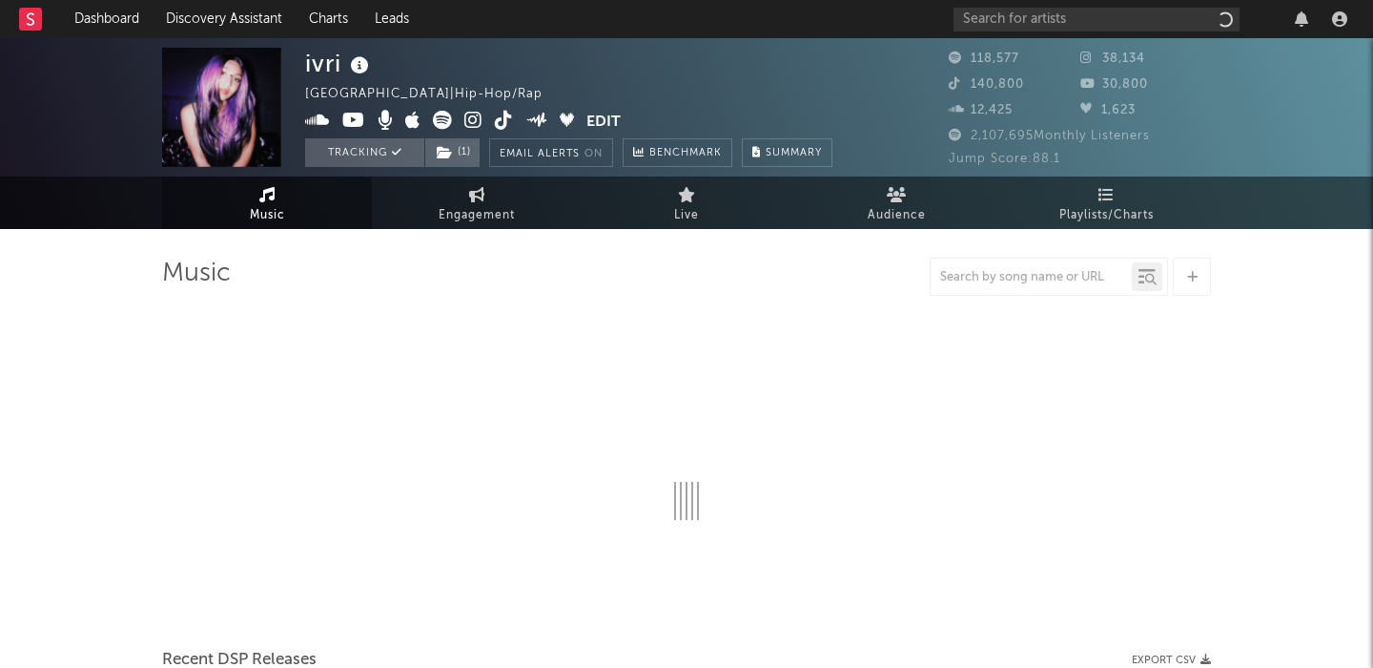
select select "6m"
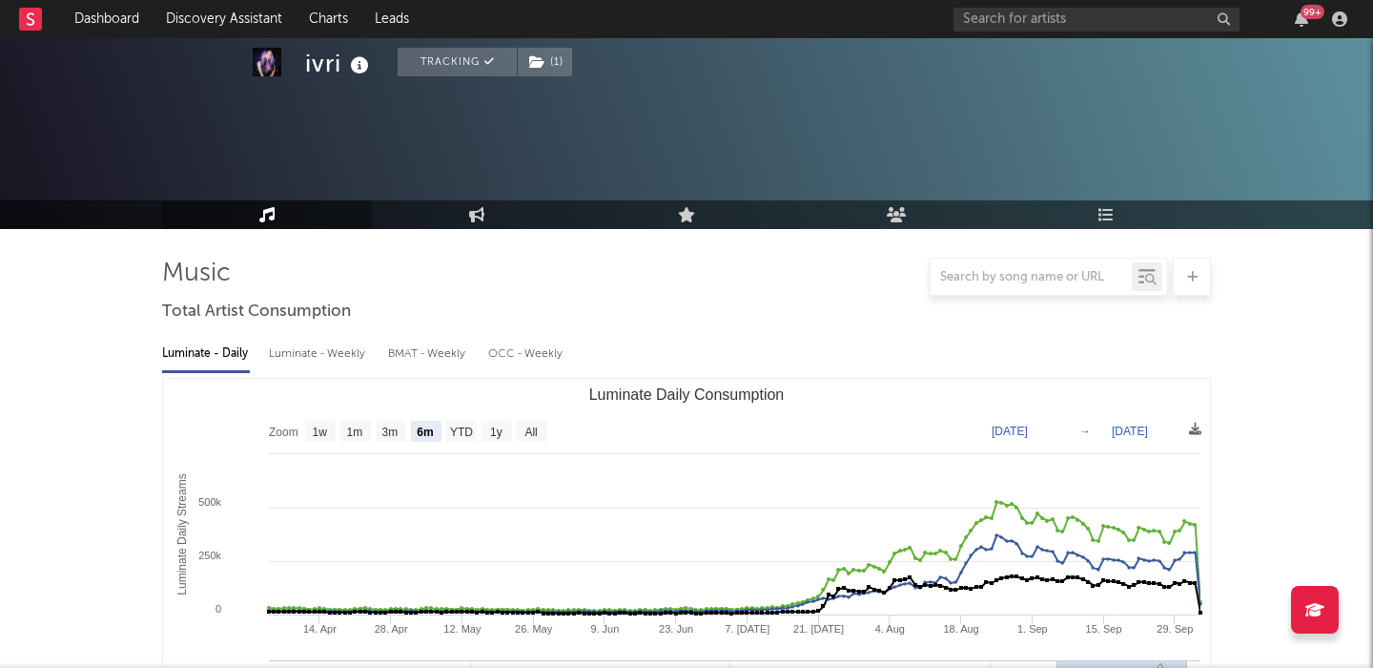
scroll to position [555, 0]
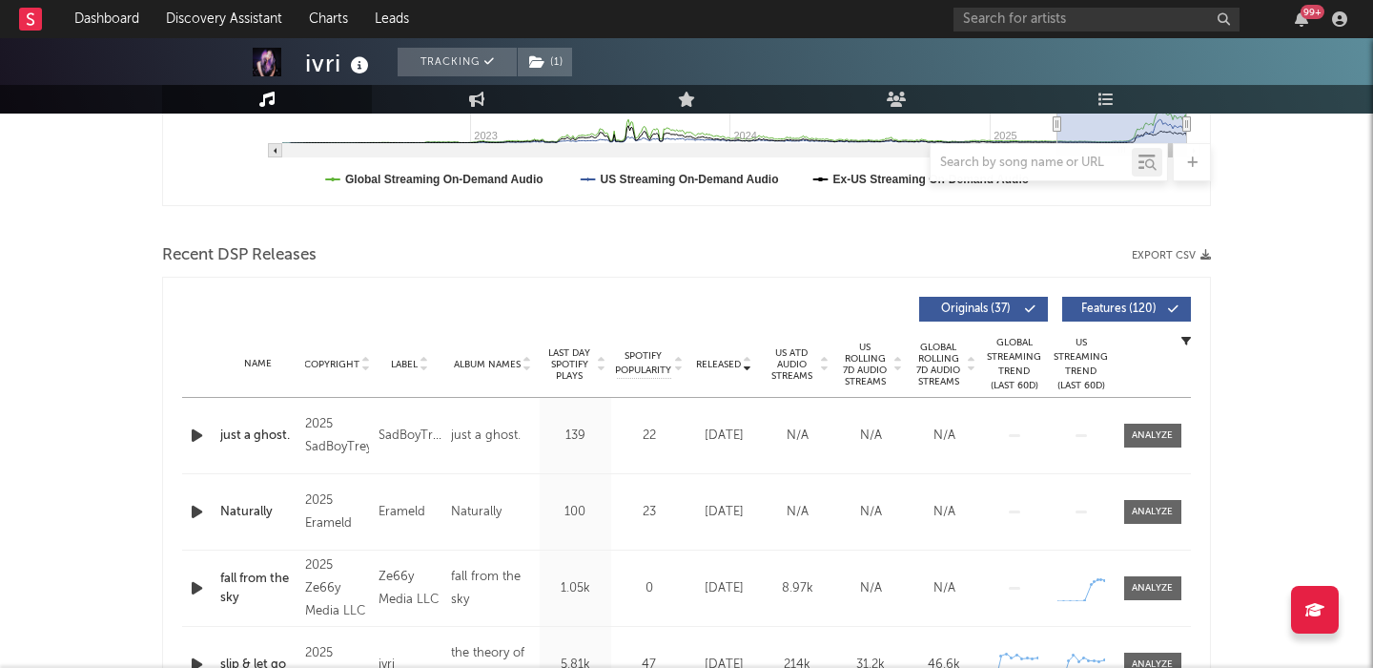
click at [1098, 299] on button "Features ( 120 )" at bounding box center [1126, 309] width 129 height 25
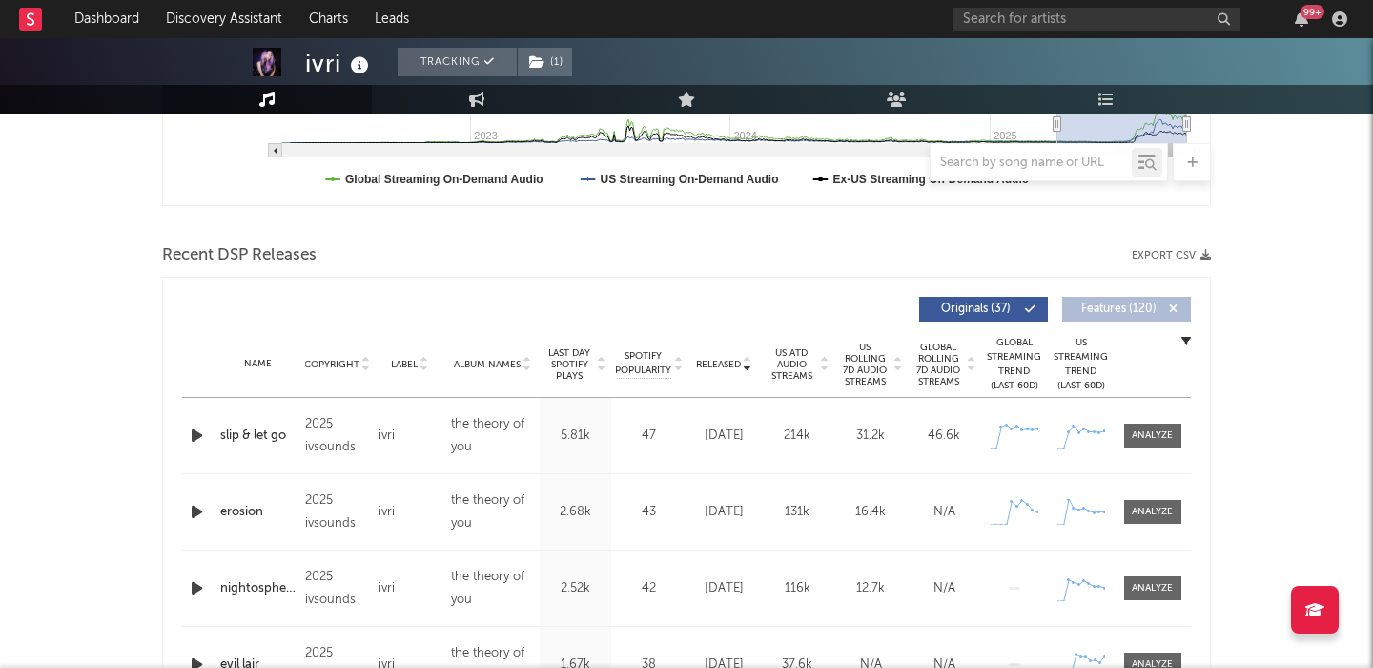
click at [863, 368] on span "US Rolling 7D Audio Streams" at bounding box center [865, 364] width 52 height 46
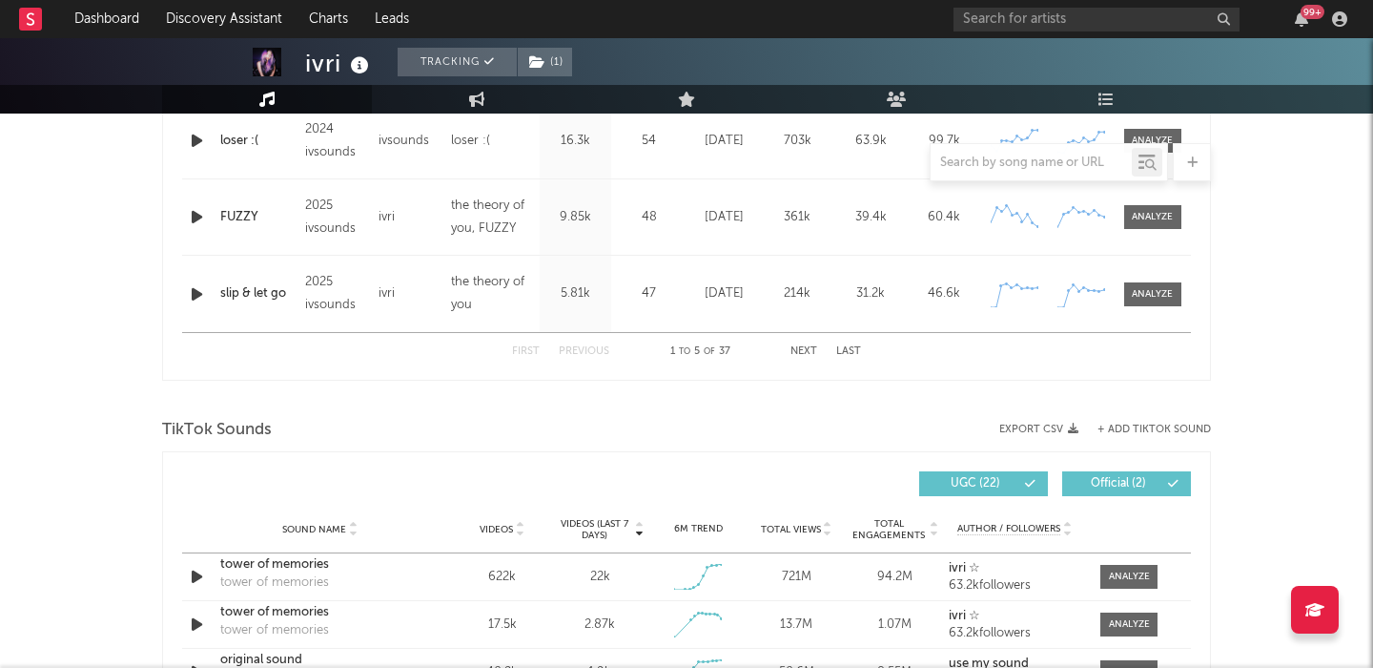
scroll to position [1038, 0]
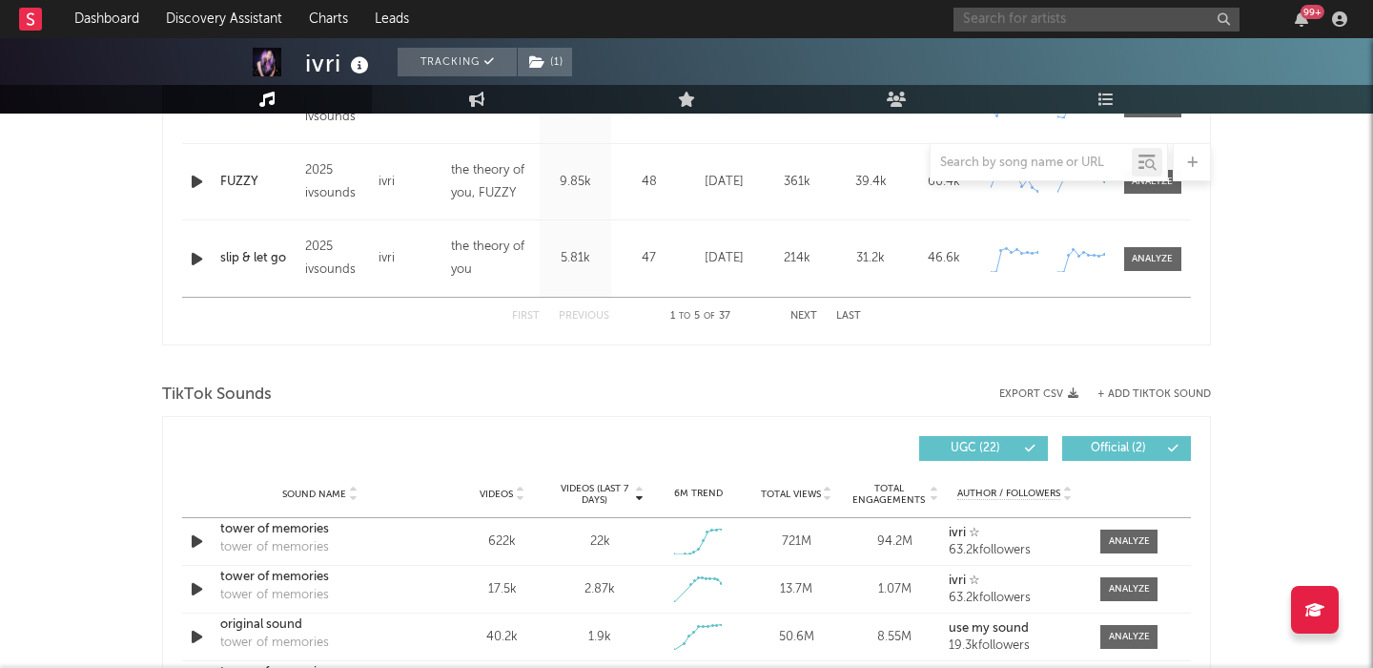
click at [986, 27] on input "text" at bounding box center [1097, 20] width 286 height 24
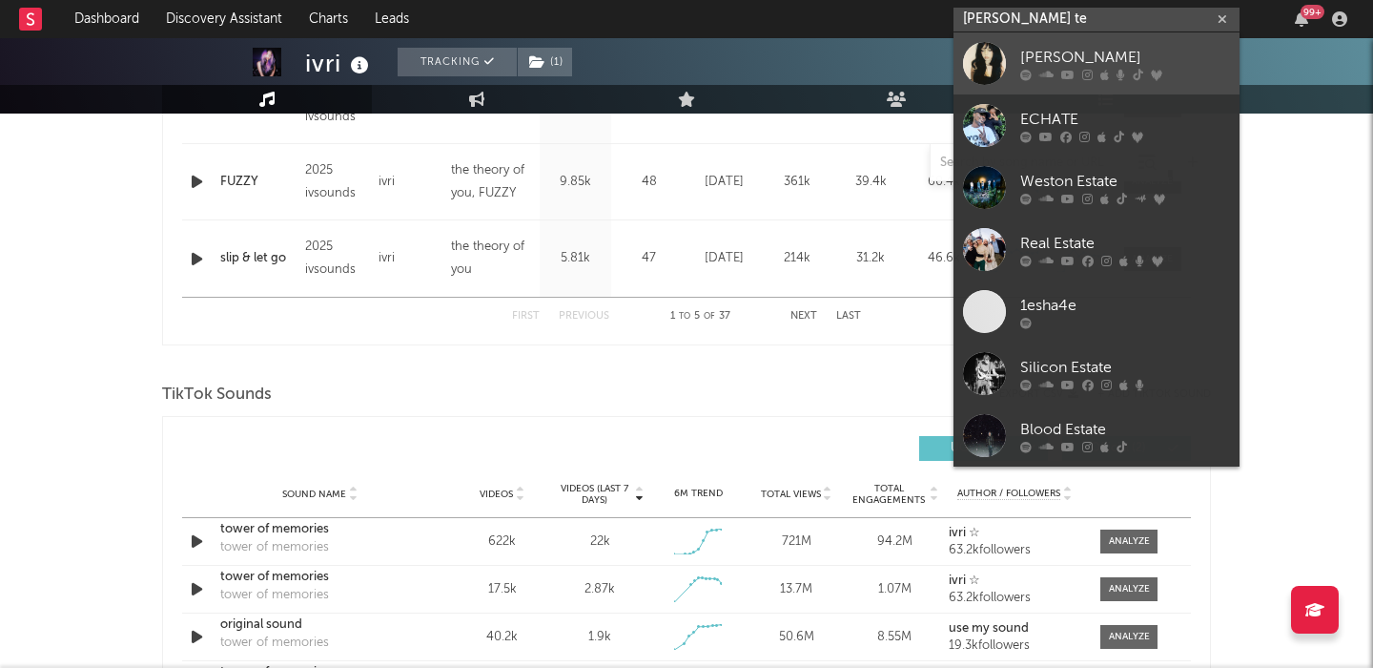
type input "[PERSON_NAME] te"
click at [1068, 51] on div "[PERSON_NAME]" at bounding box center [1125, 57] width 210 height 23
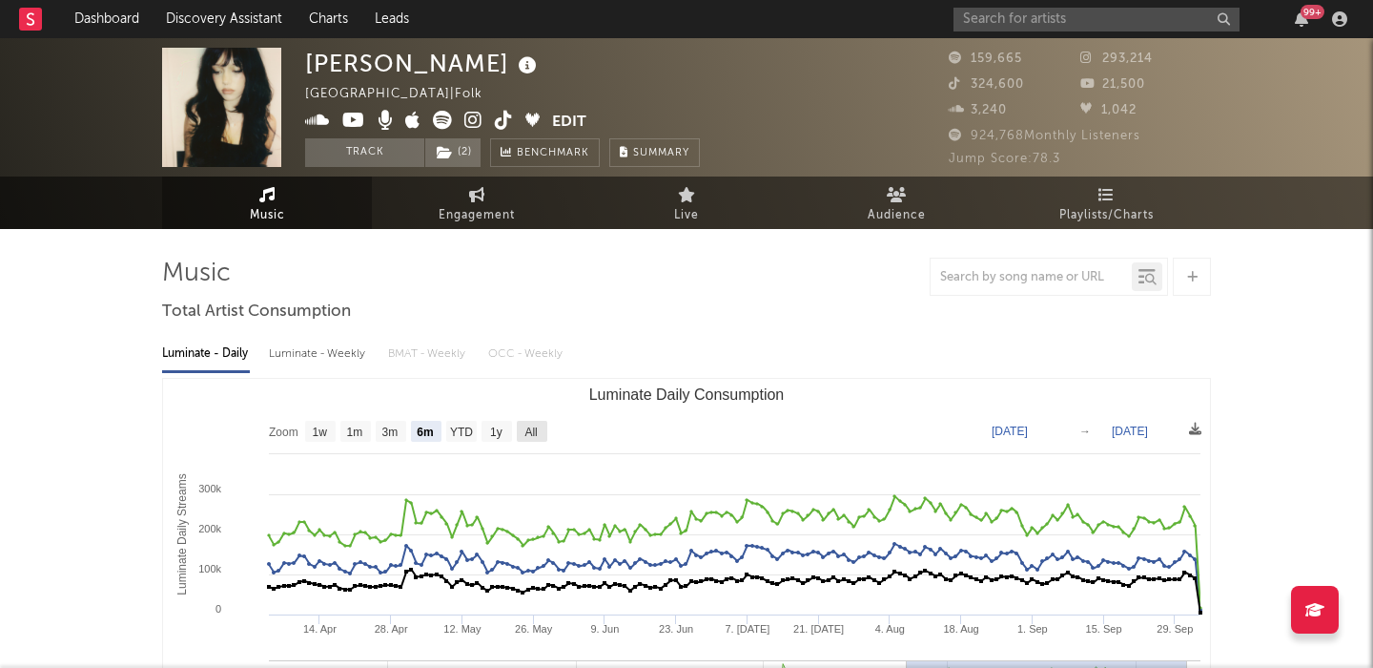
click at [537, 431] on text "All" at bounding box center [531, 431] width 12 height 13
select select "All"
type input "[DATE]"
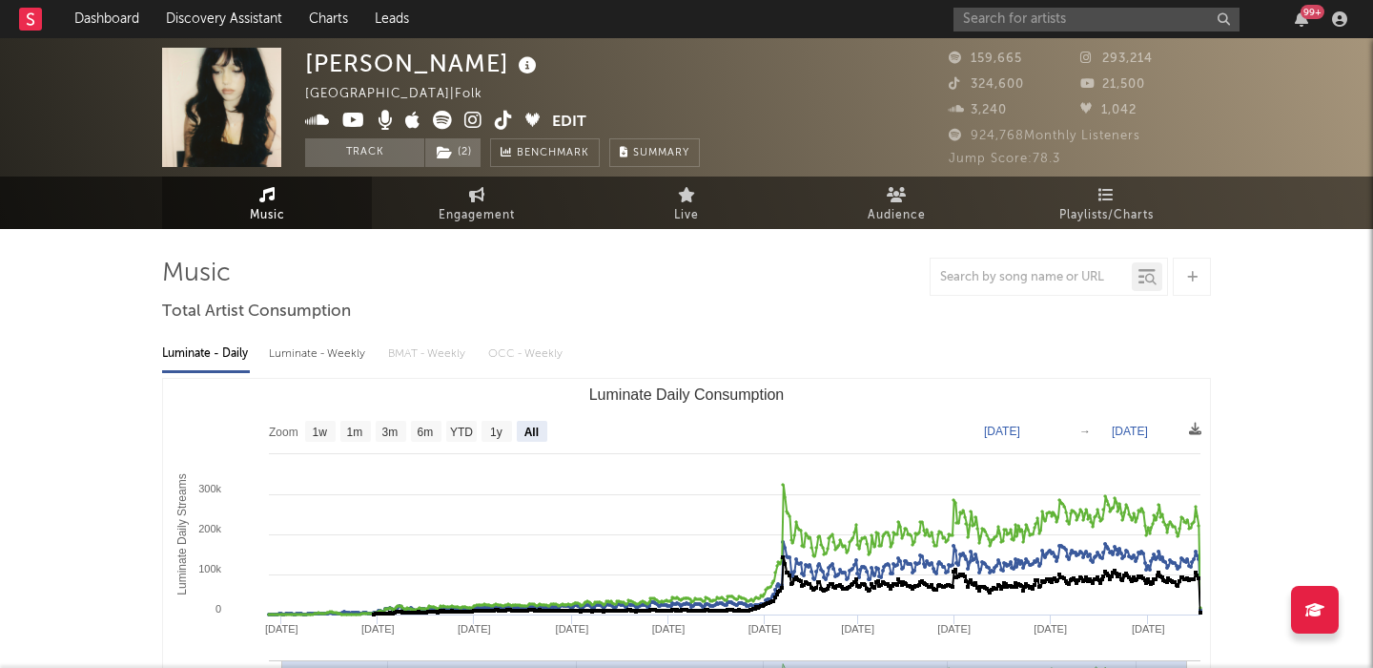
click at [305, 350] on div "Luminate - Weekly" at bounding box center [319, 354] width 100 height 32
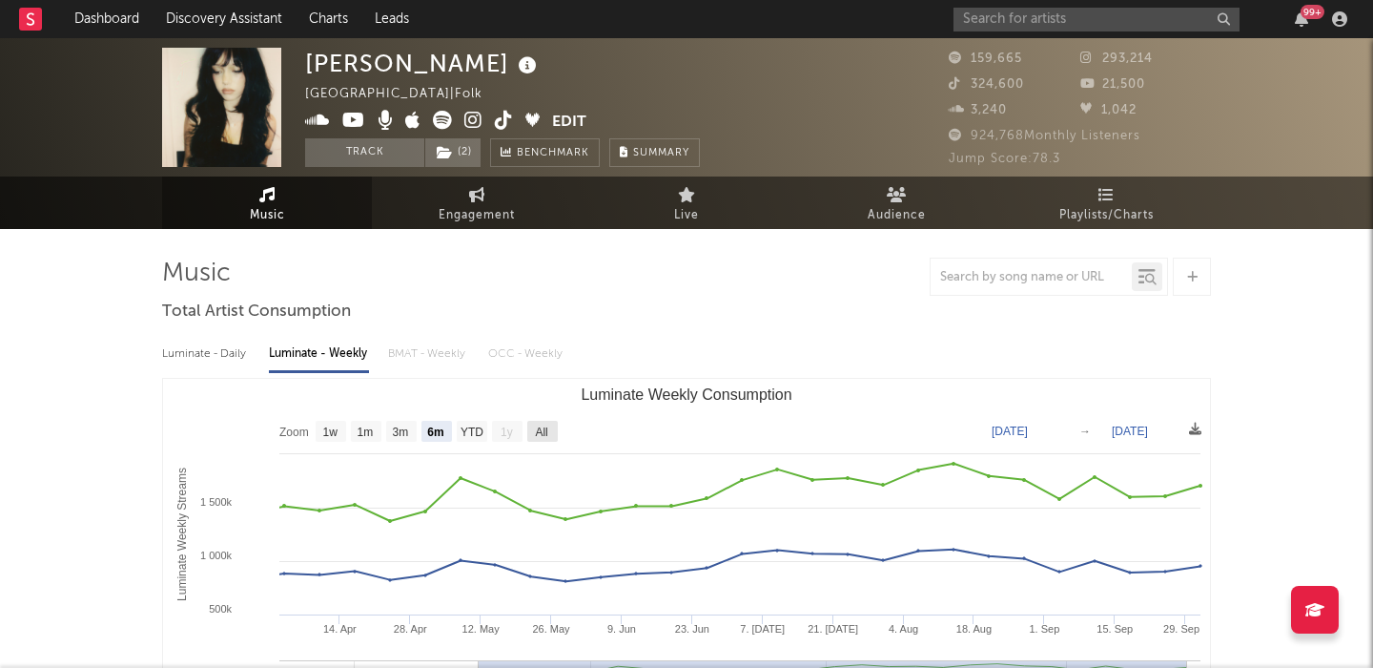
click at [529, 436] on rect "Luminate Weekly Consumption" at bounding box center [542, 431] width 31 height 21
select select "All"
type input "[DATE]"
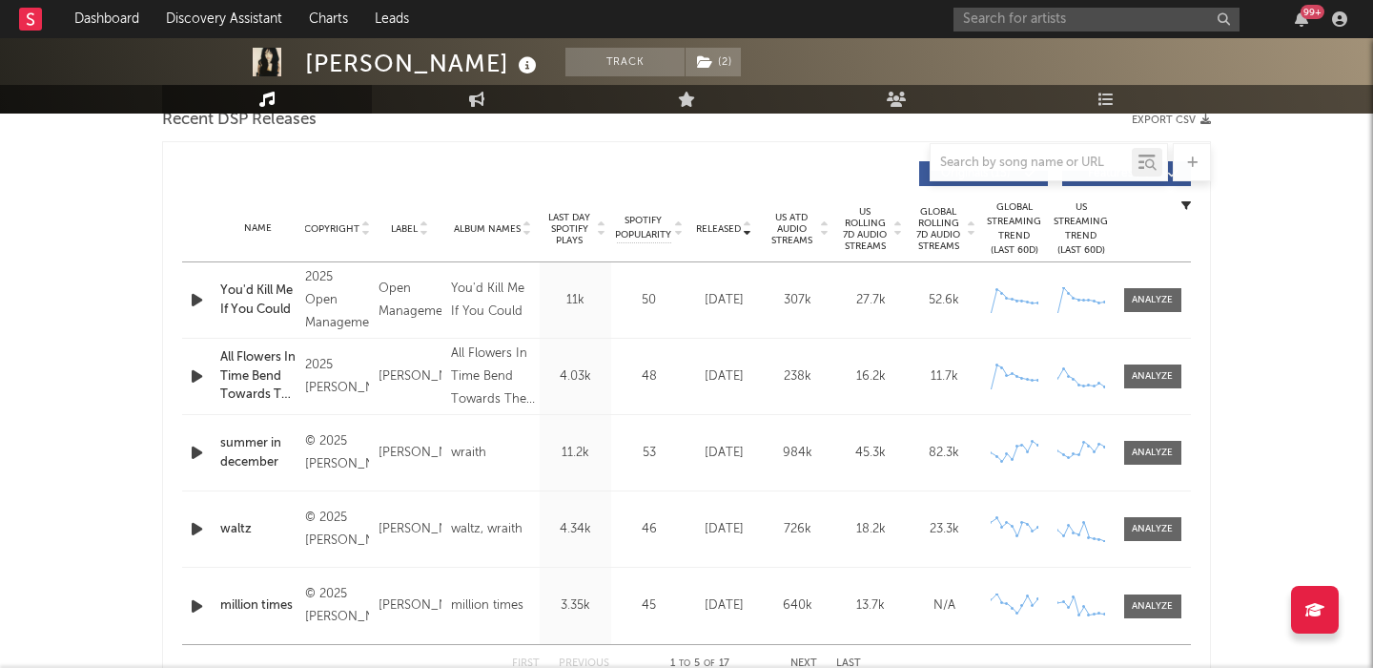
scroll to position [675, 0]
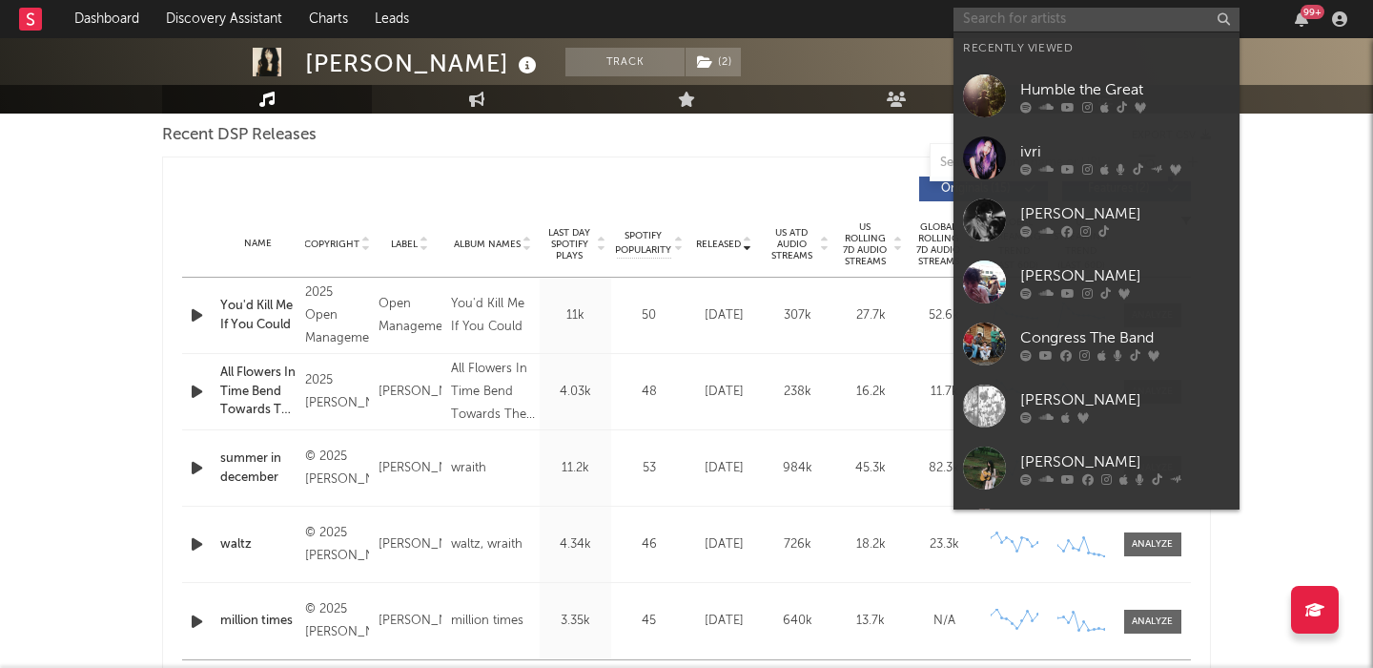
click at [1041, 22] on input "text" at bounding box center [1097, 20] width 286 height 24
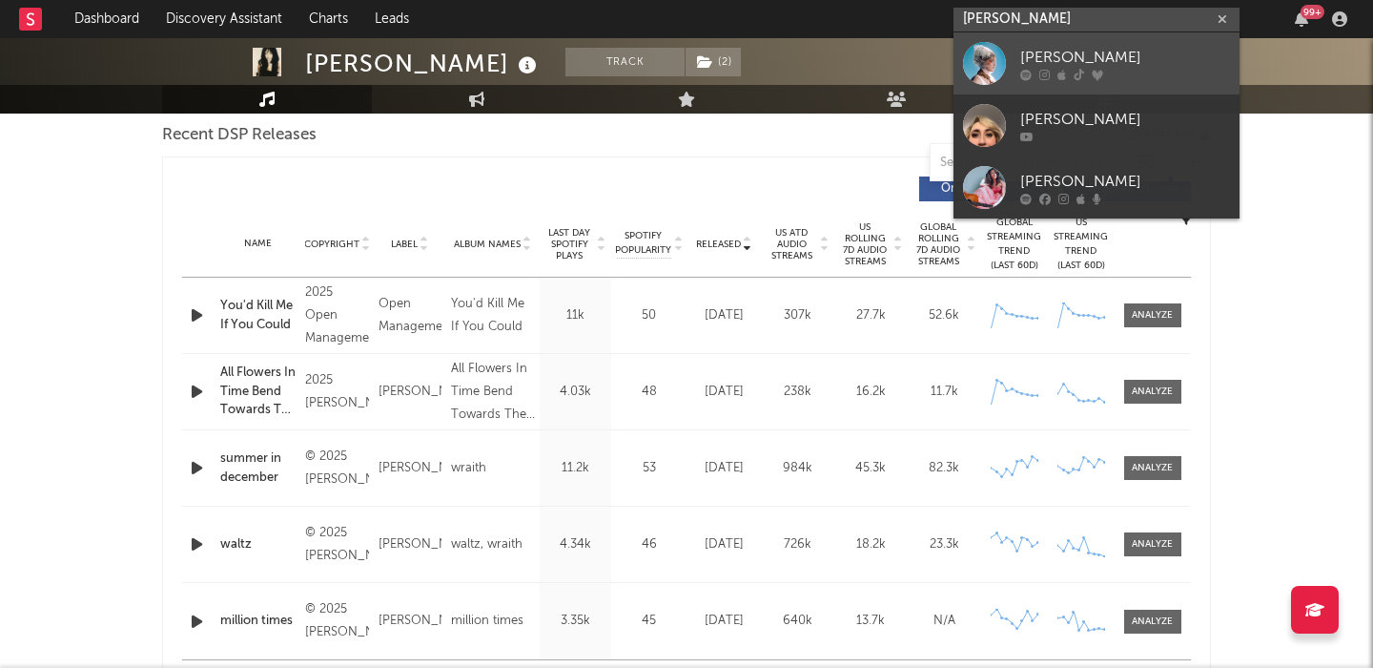
type input "[PERSON_NAME]"
click at [1060, 44] on link "[PERSON_NAME]" at bounding box center [1097, 63] width 286 height 62
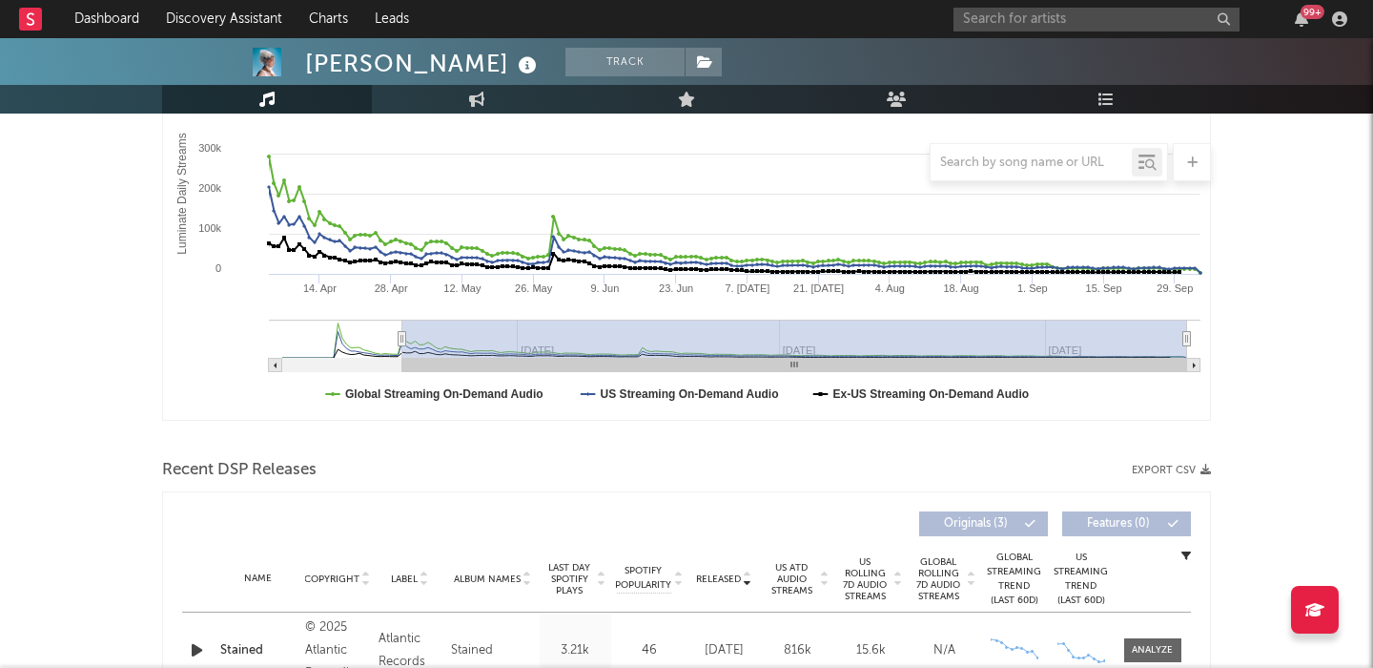
scroll to position [57, 0]
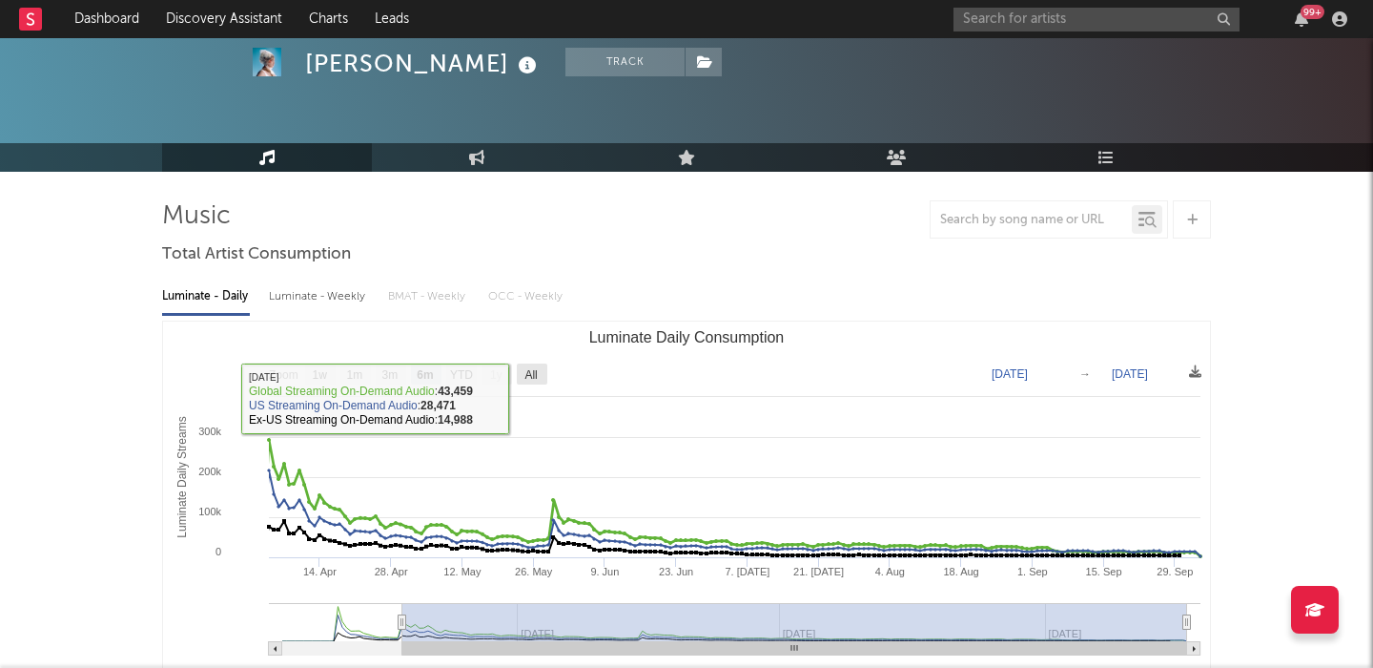
click at [532, 377] on text "All" at bounding box center [531, 374] width 12 height 13
select select "All"
type input "[DATE]"
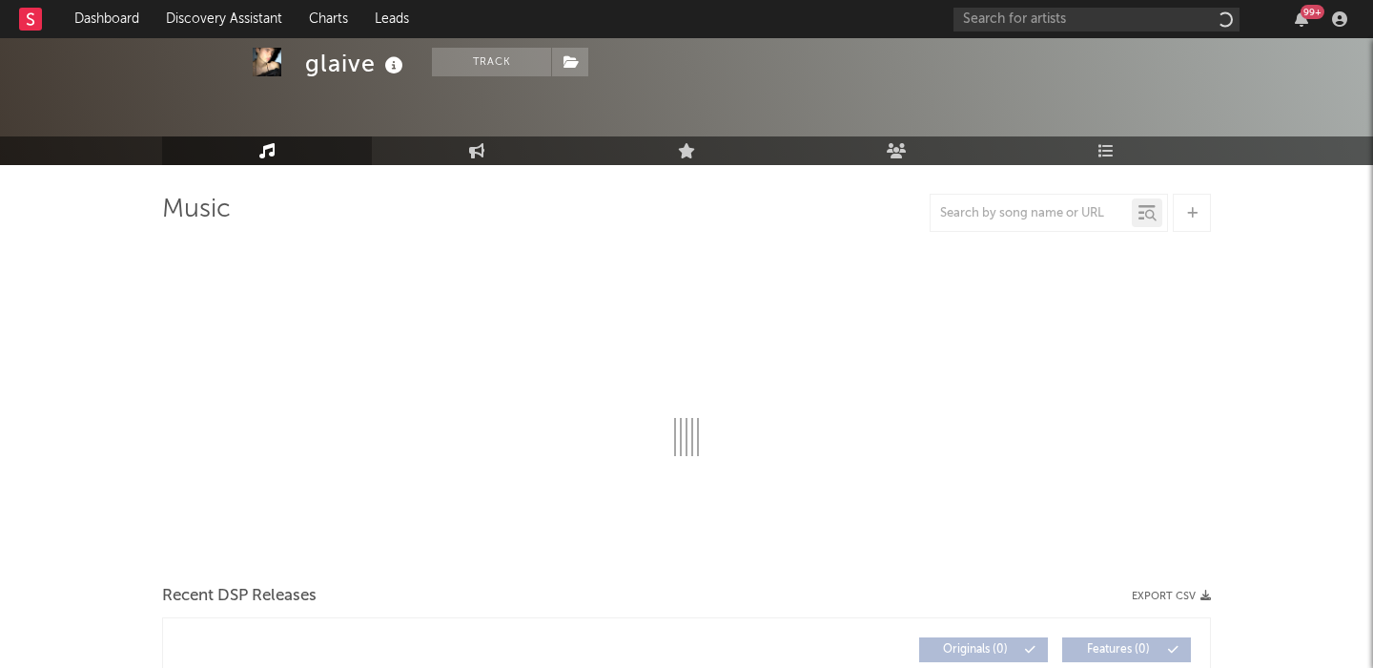
scroll to position [79, 0]
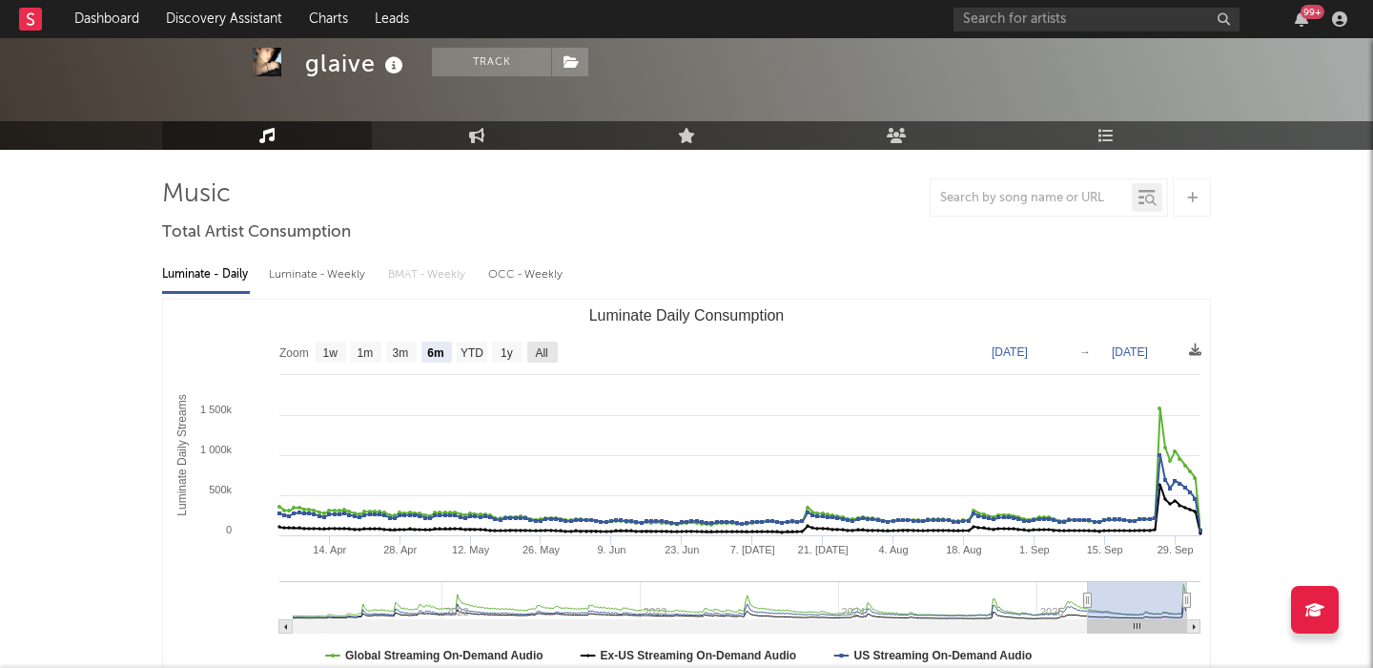
click at [539, 348] on text "All" at bounding box center [541, 352] width 12 height 13
select select "All"
type input "[DATE]"
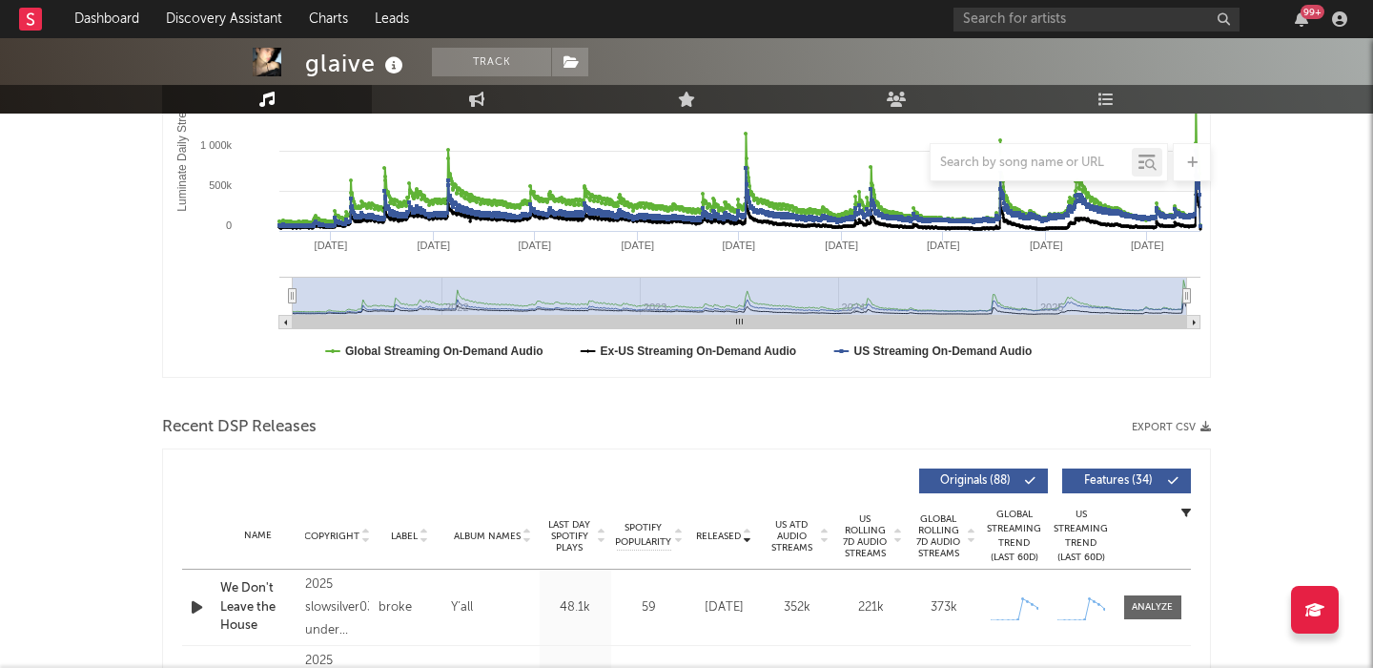
scroll to position [605, 0]
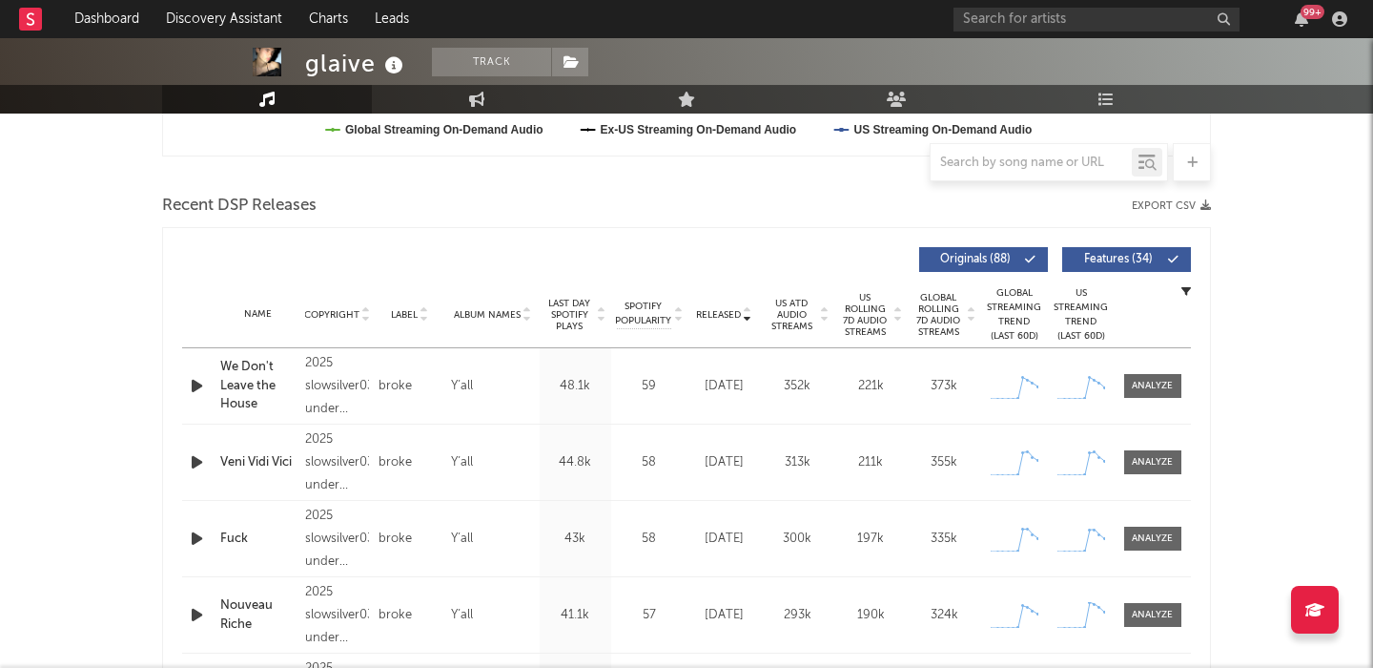
click at [1130, 242] on div "Released Copyright Label Album Names Last Day Spotify Plays Spotify Popularity …" at bounding box center [686, 259] width 1009 height 44
click at [1128, 257] on span "Features ( 34 )" at bounding box center [1119, 259] width 88 height 11
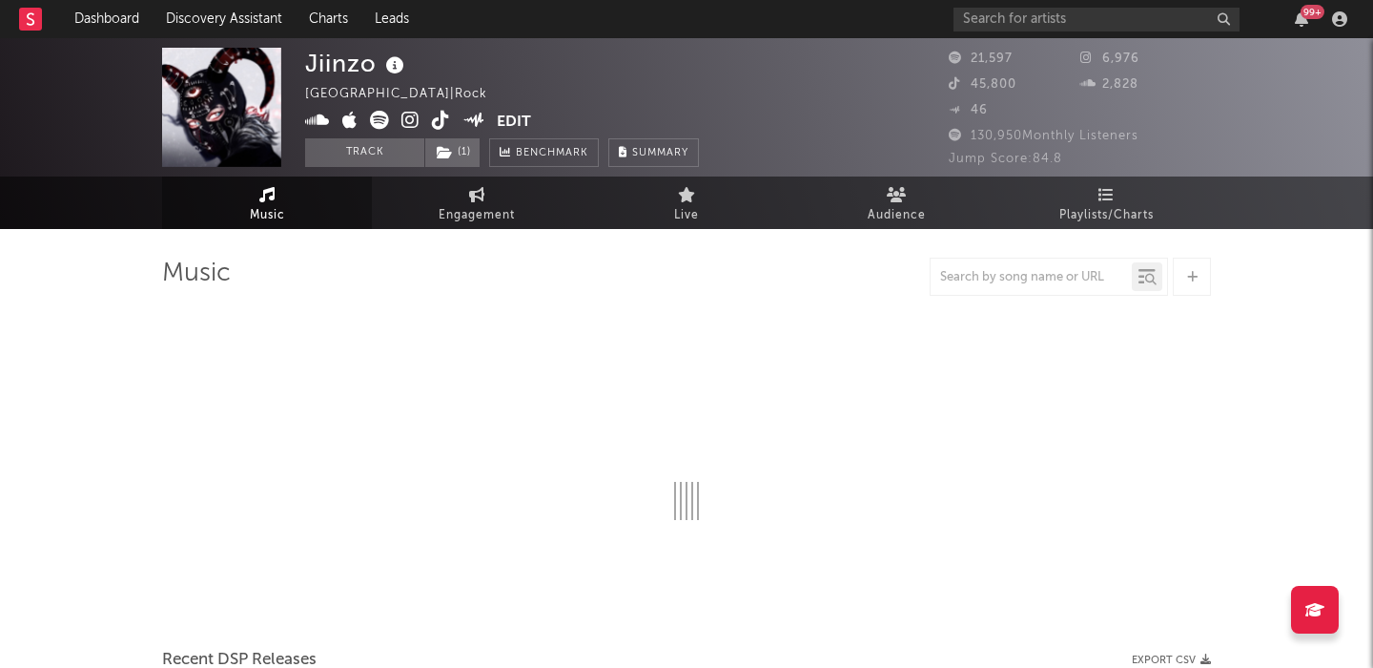
select select "6m"
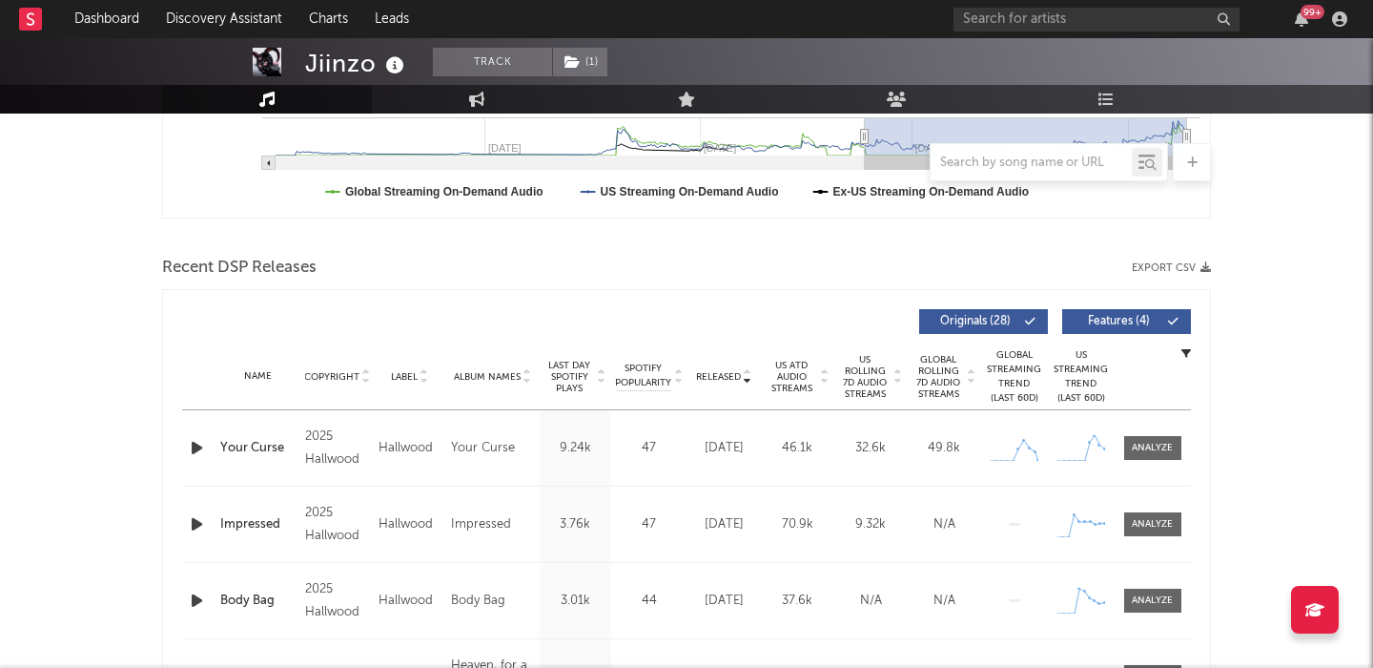
scroll to position [587, 0]
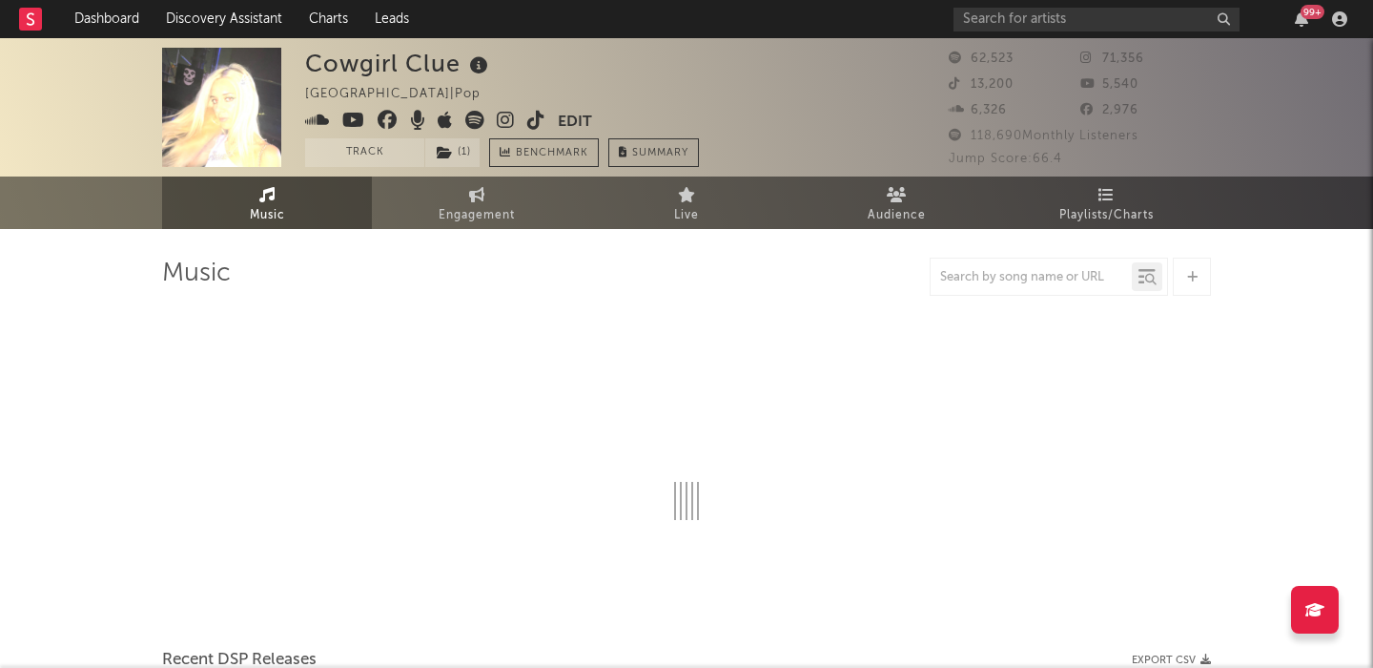
select select "6m"
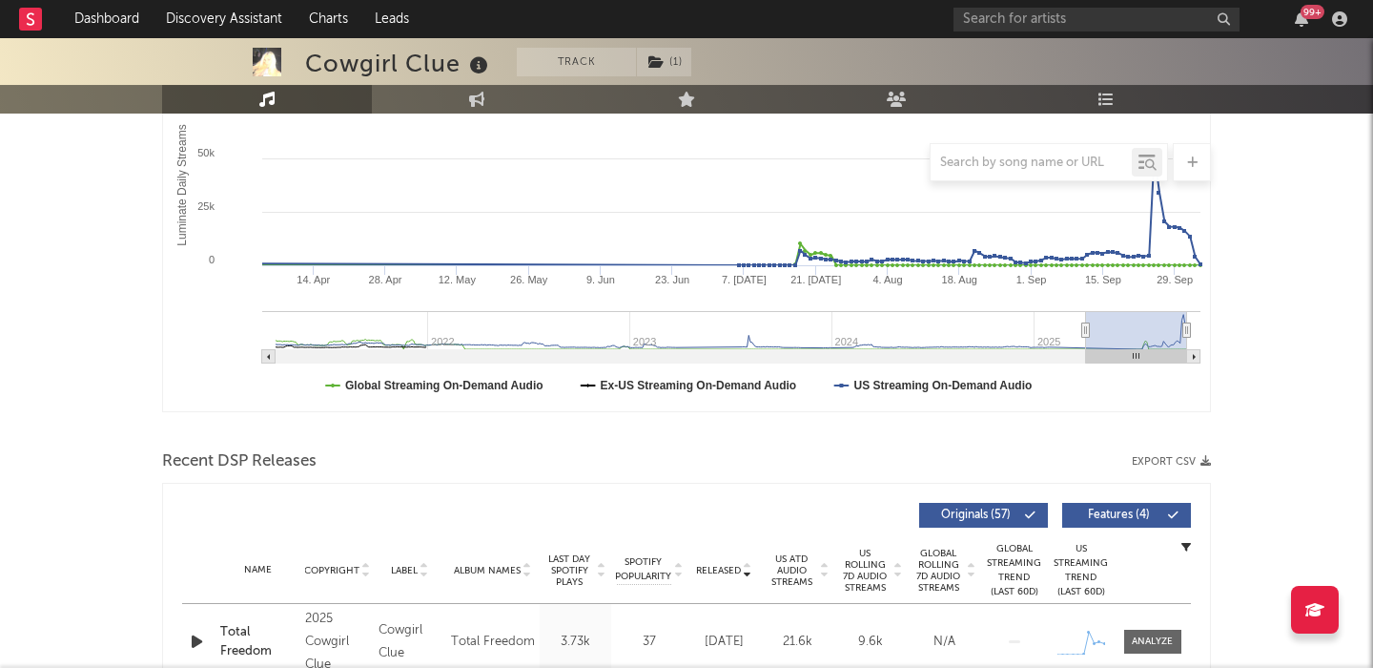
scroll to position [587, 0]
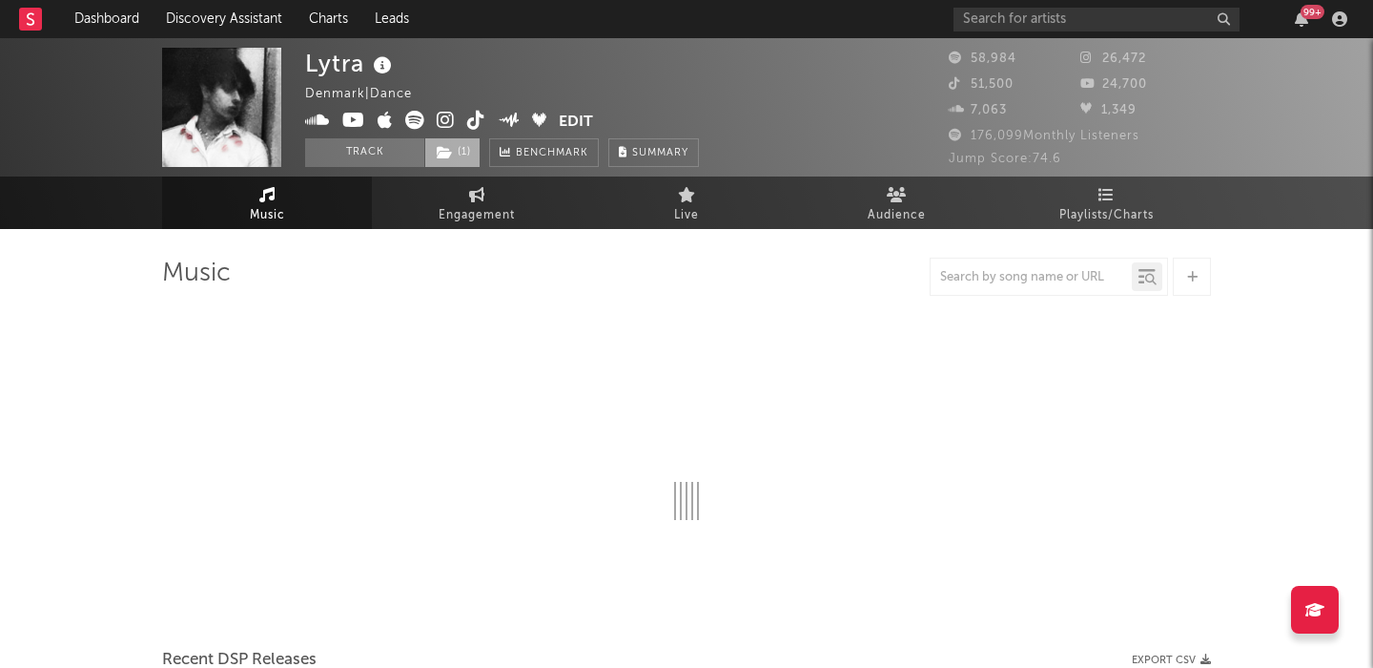
click at [463, 164] on span "( 1 )" at bounding box center [452, 152] width 56 height 29
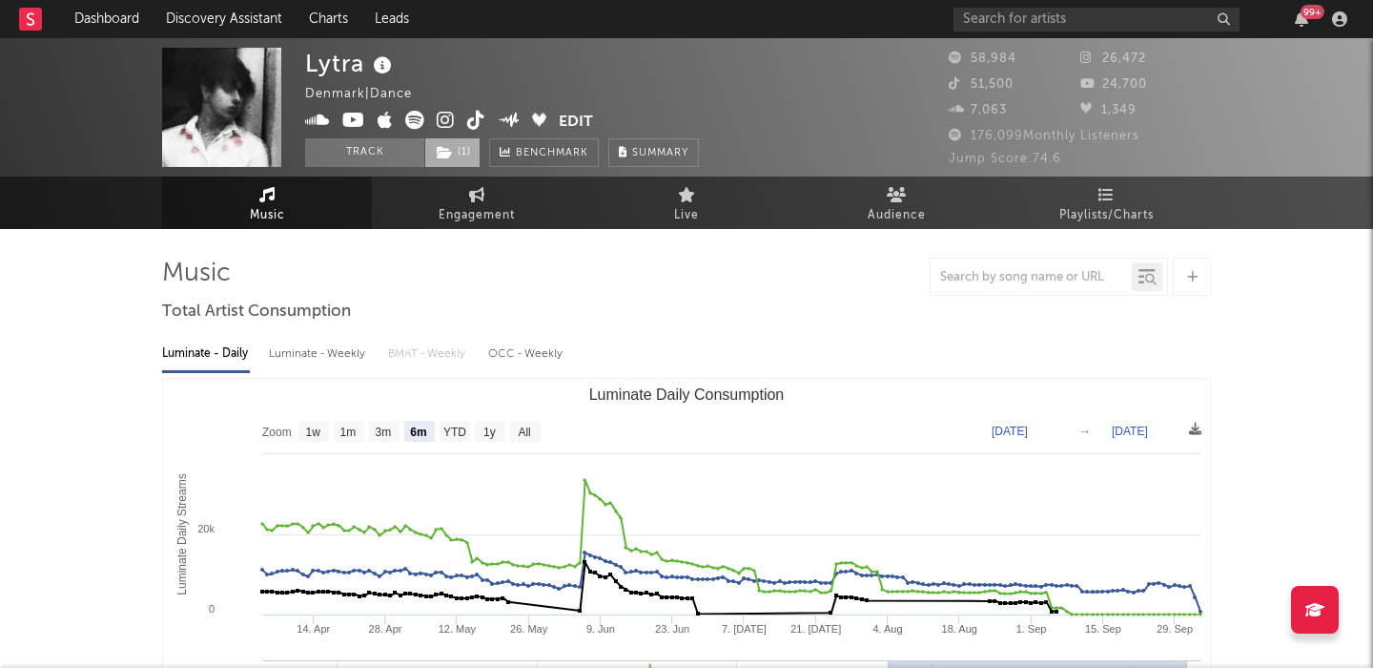
click at [462, 160] on span "( 1 )" at bounding box center [452, 152] width 56 height 29
click at [540, 425] on rect "Luminate Daily Consumption" at bounding box center [525, 431] width 31 height 21
select select "All"
type input "[DATE]"
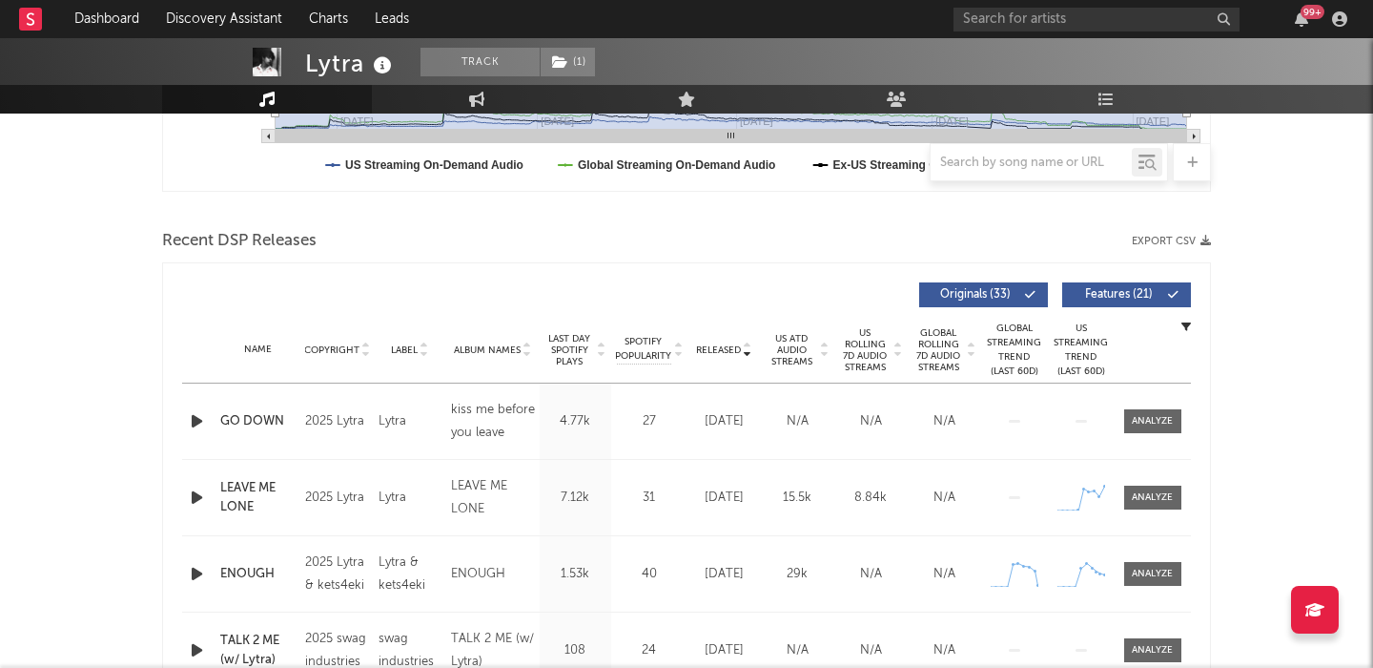
scroll to position [695, 0]
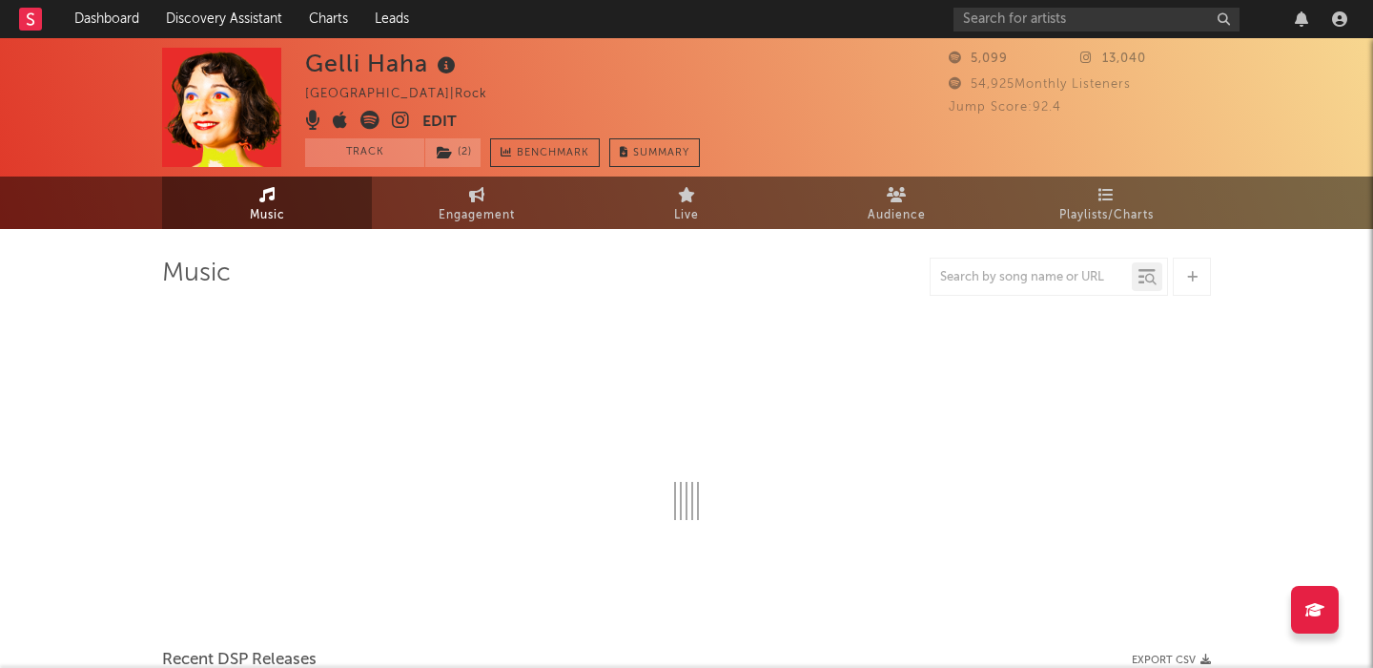
select select "6m"
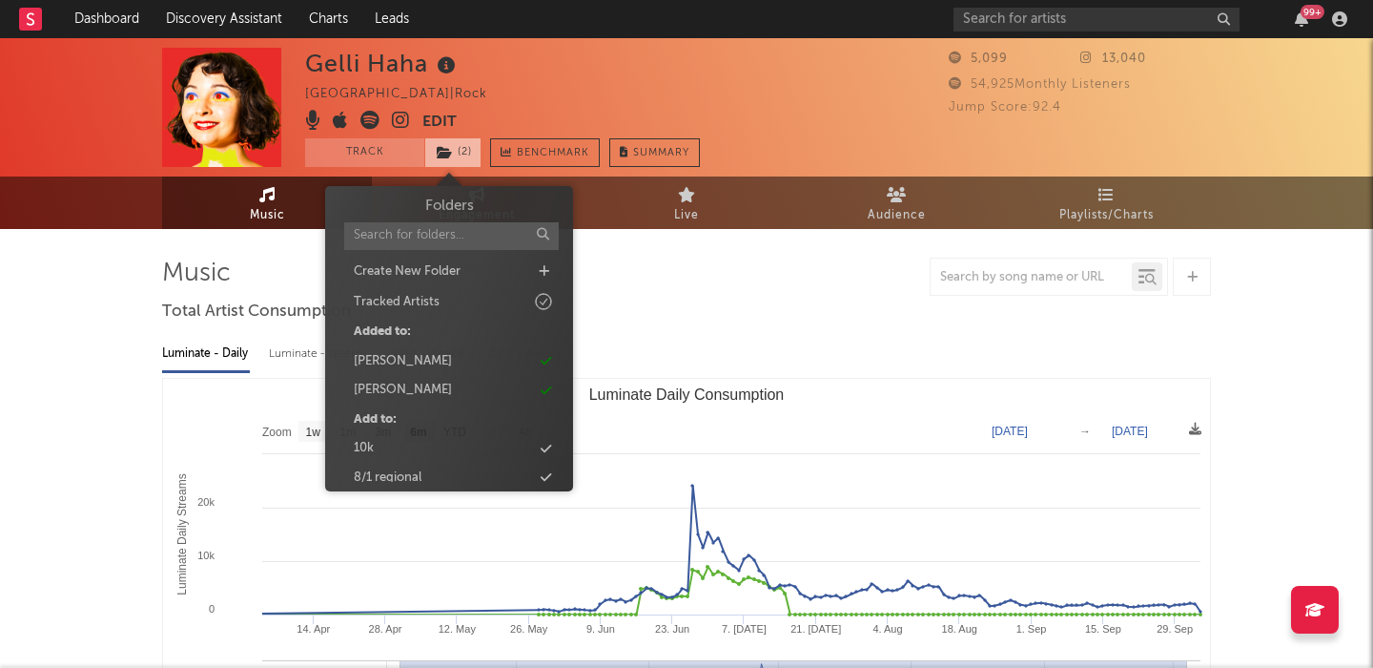
click at [442, 158] on icon at bounding box center [445, 152] width 16 height 13
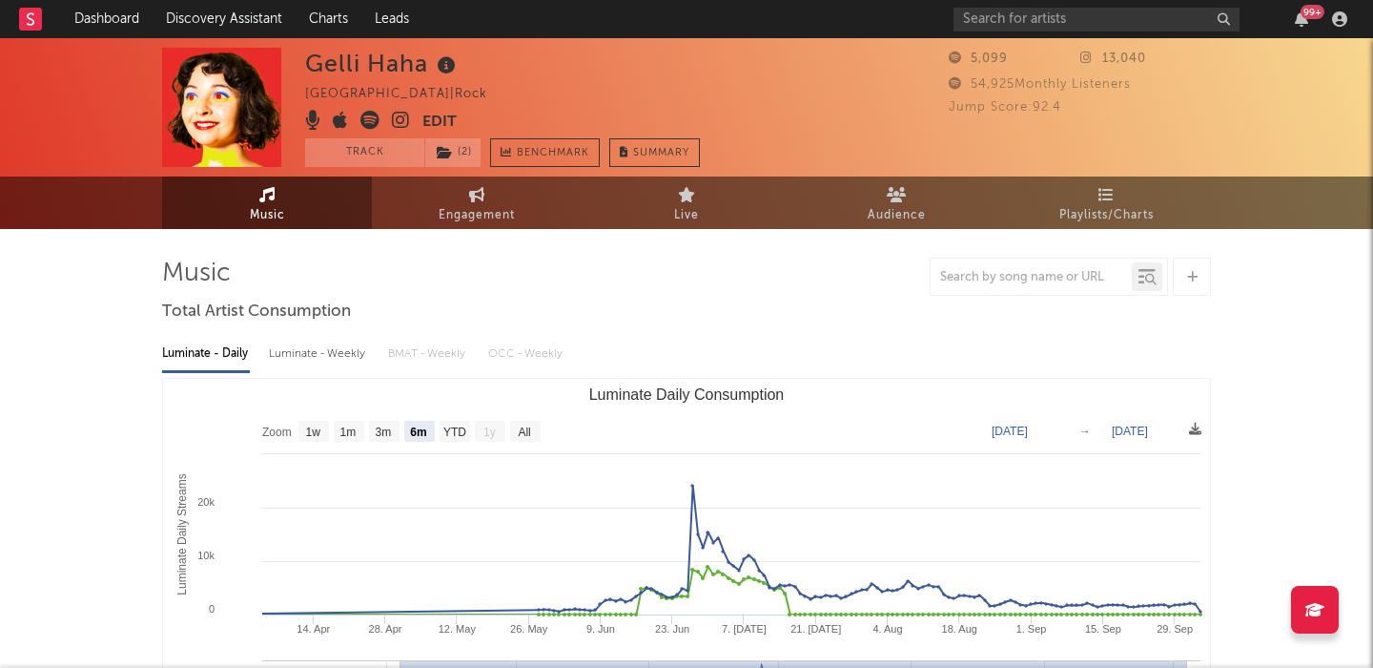
click at [190, 398] on rect "Luminate Daily Consumption" at bounding box center [686, 569] width 1047 height 381
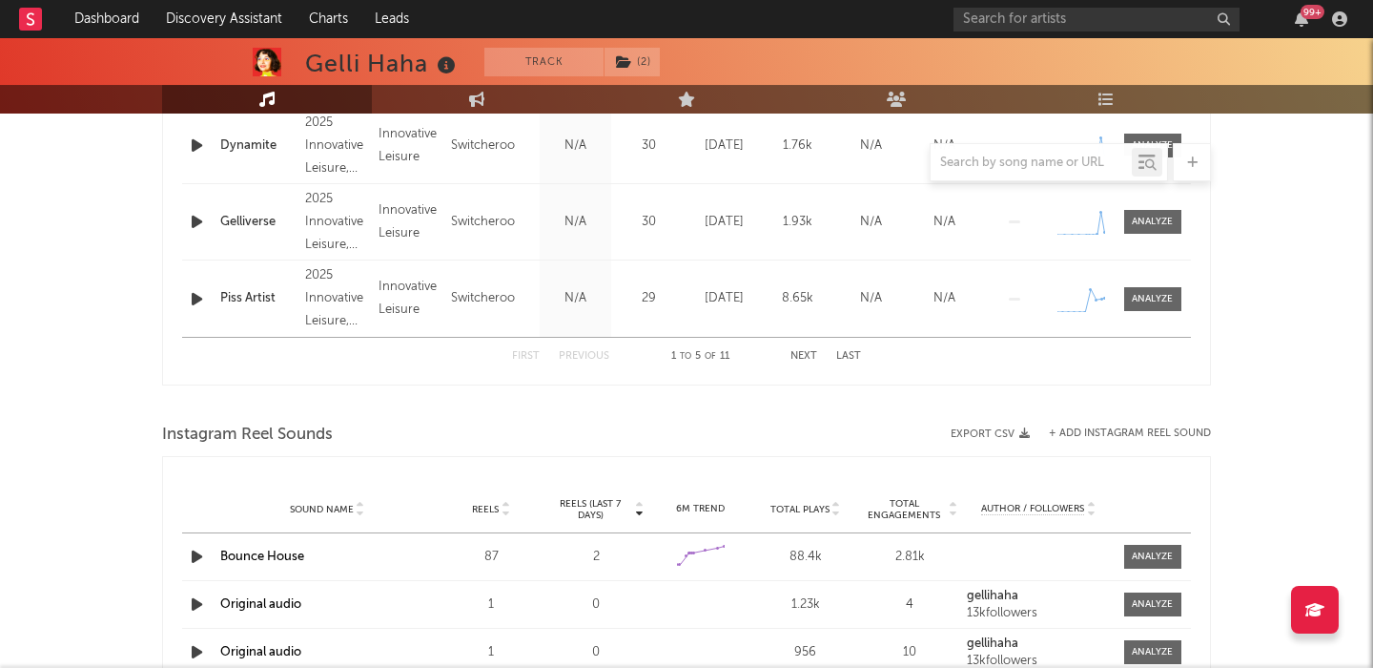
scroll to position [1179, 0]
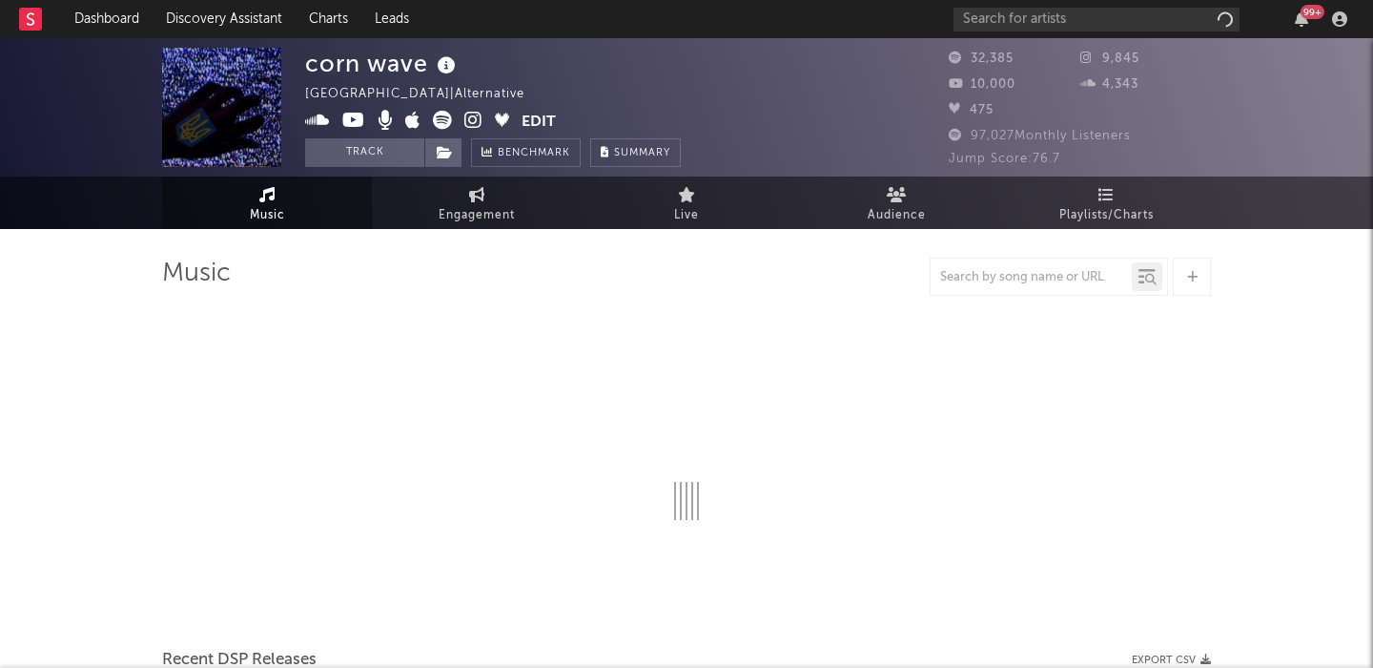
select select "6m"
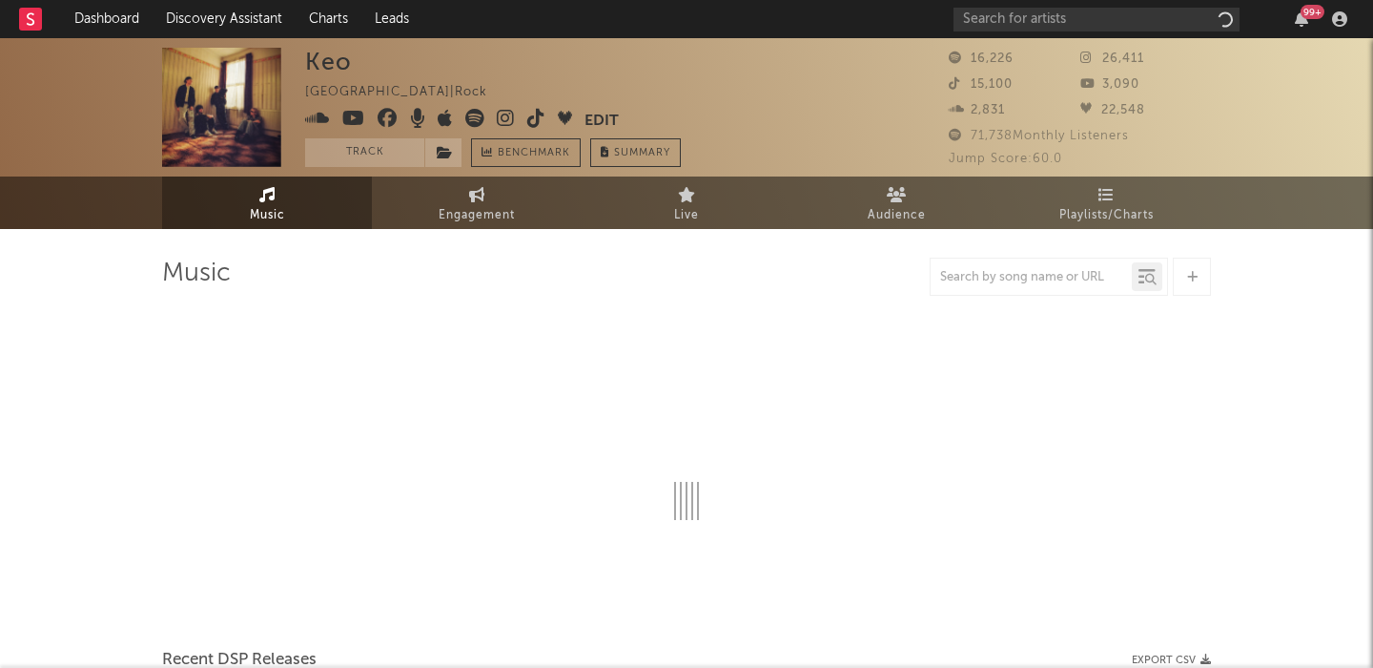
select select "6m"
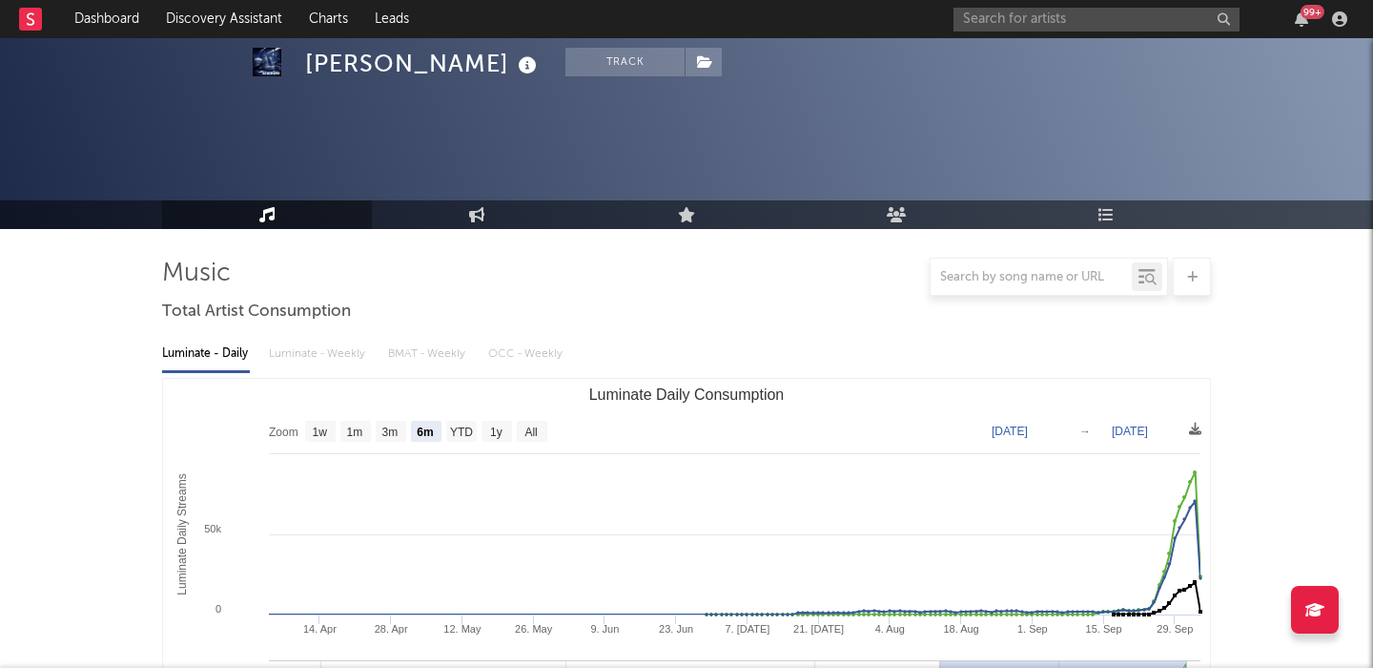
select select "6m"
select select "1w"
click at [991, 25] on input "text" at bounding box center [1097, 20] width 286 height 24
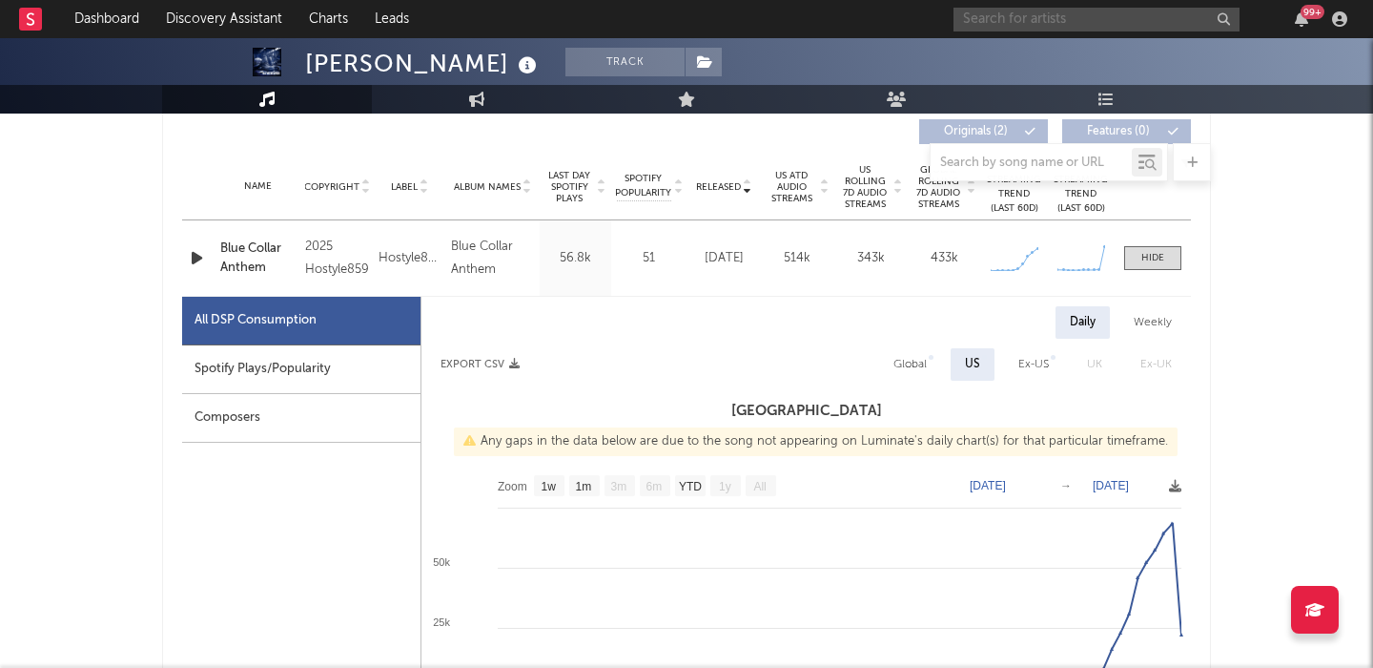
scroll to position [732, 0]
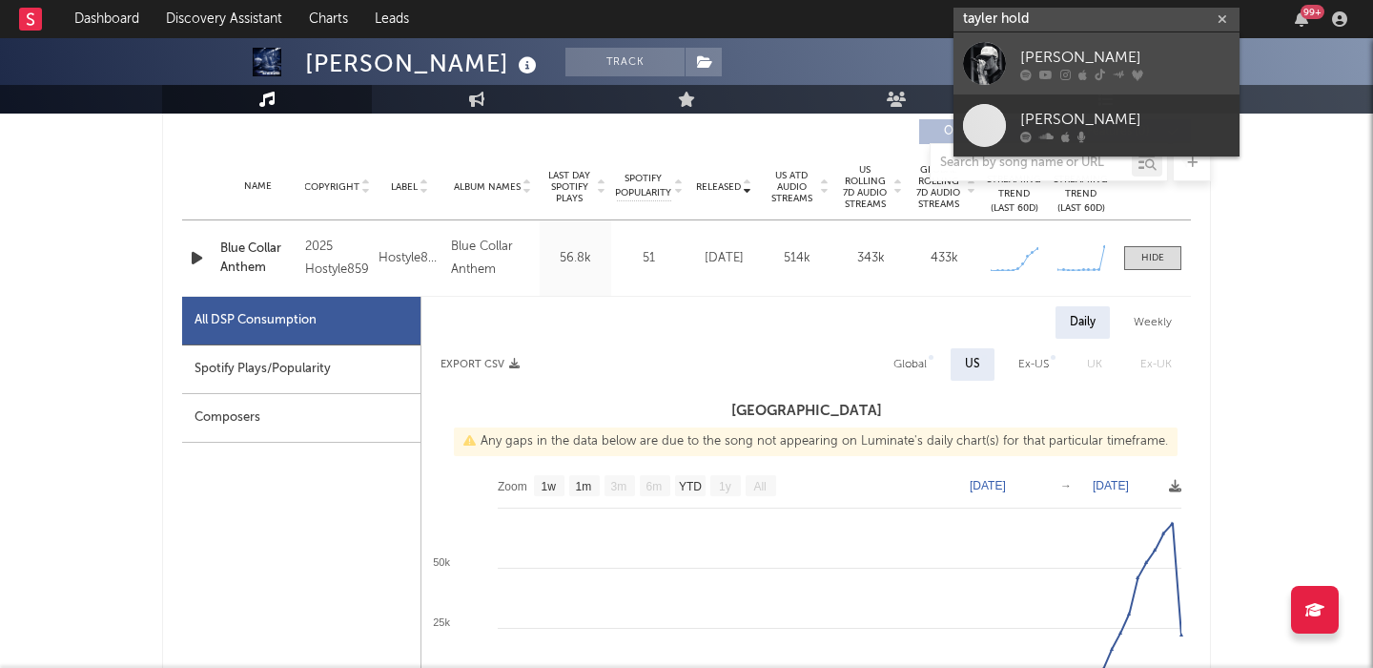
type input "tayler hold"
click at [1019, 78] on link "[PERSON_NAME]" at bounding box center [1097, 63] width 286 height 62
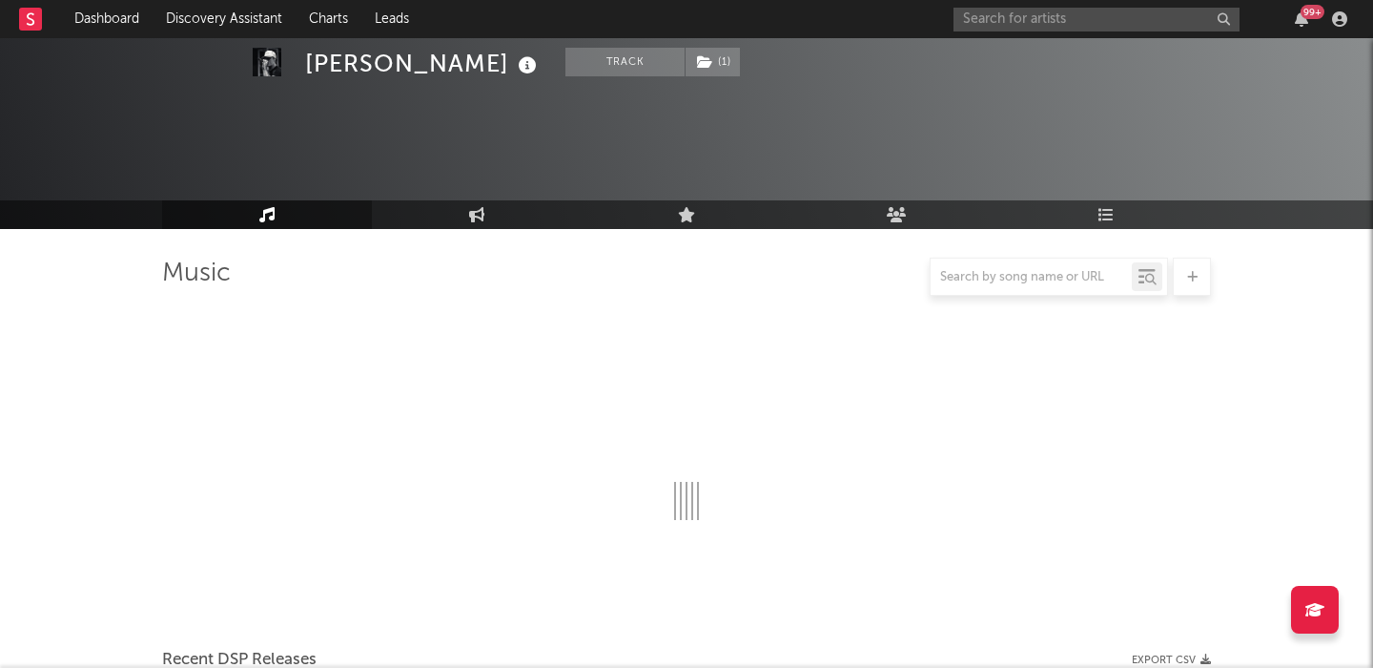
select select "6m"
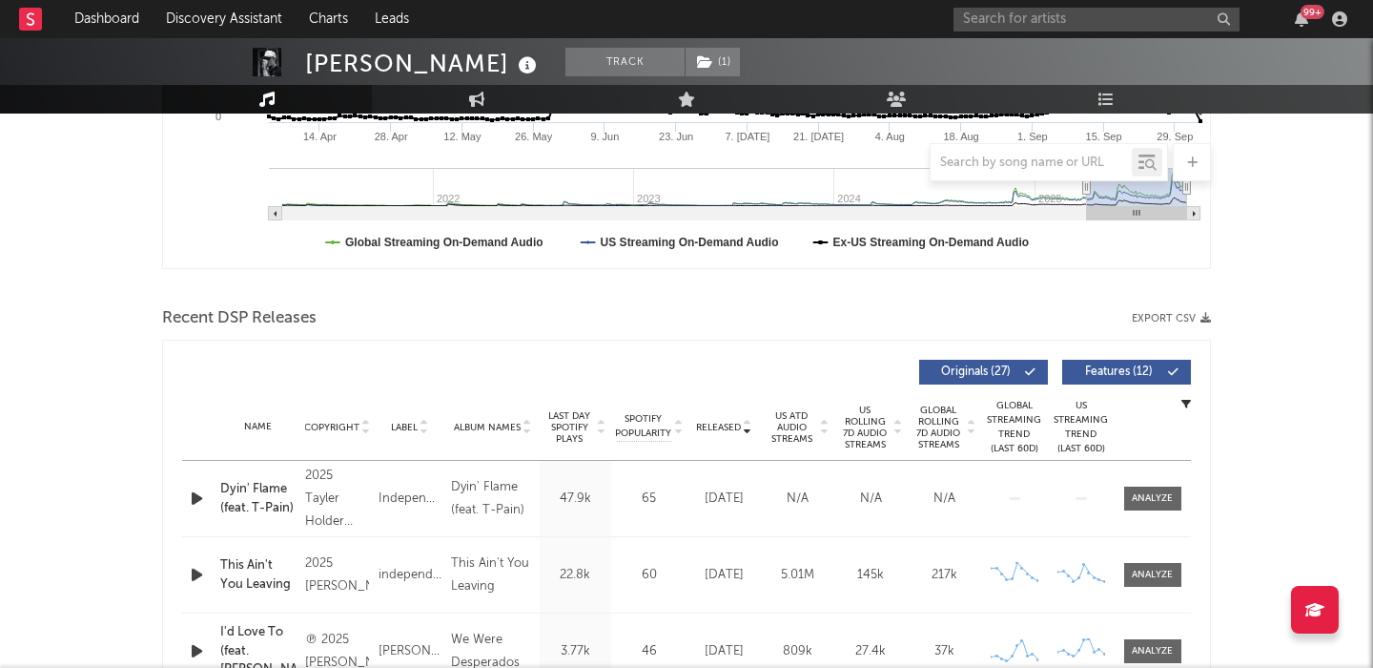
scroll to position [516, 0]
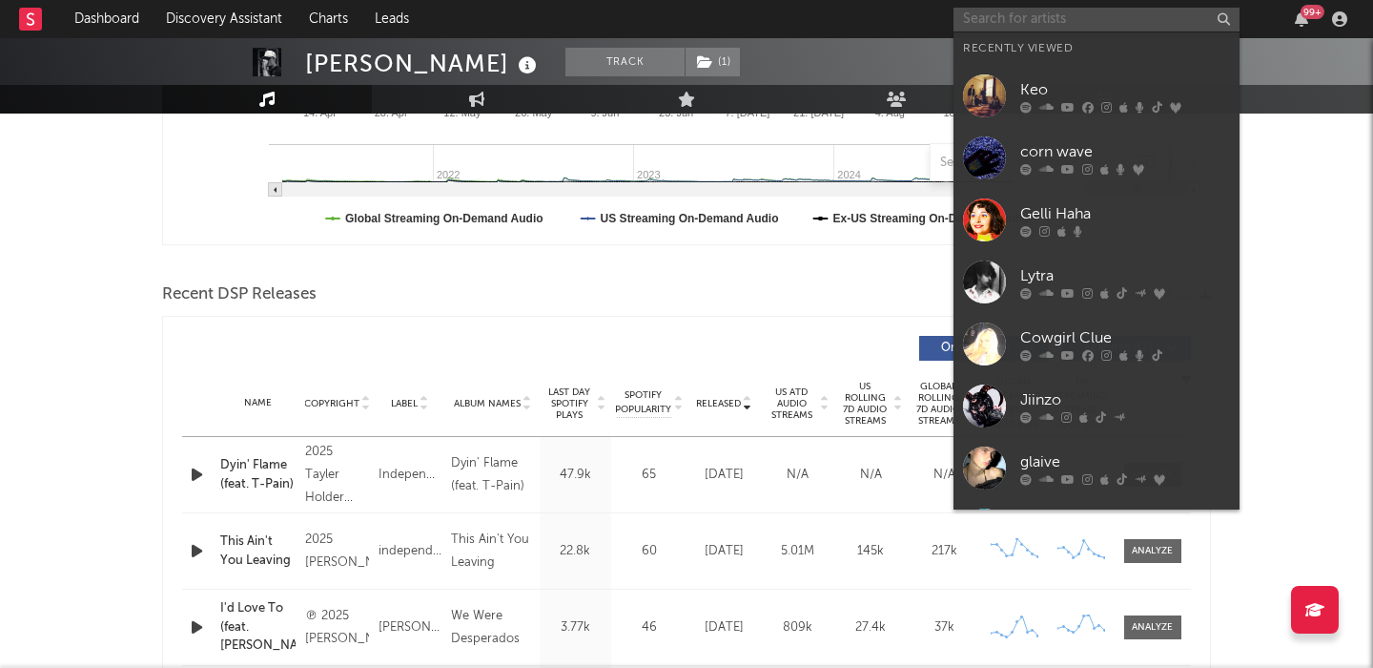
click at [1032, 16] on input "text" at bounding box center [1097, 20] width 286 height 24
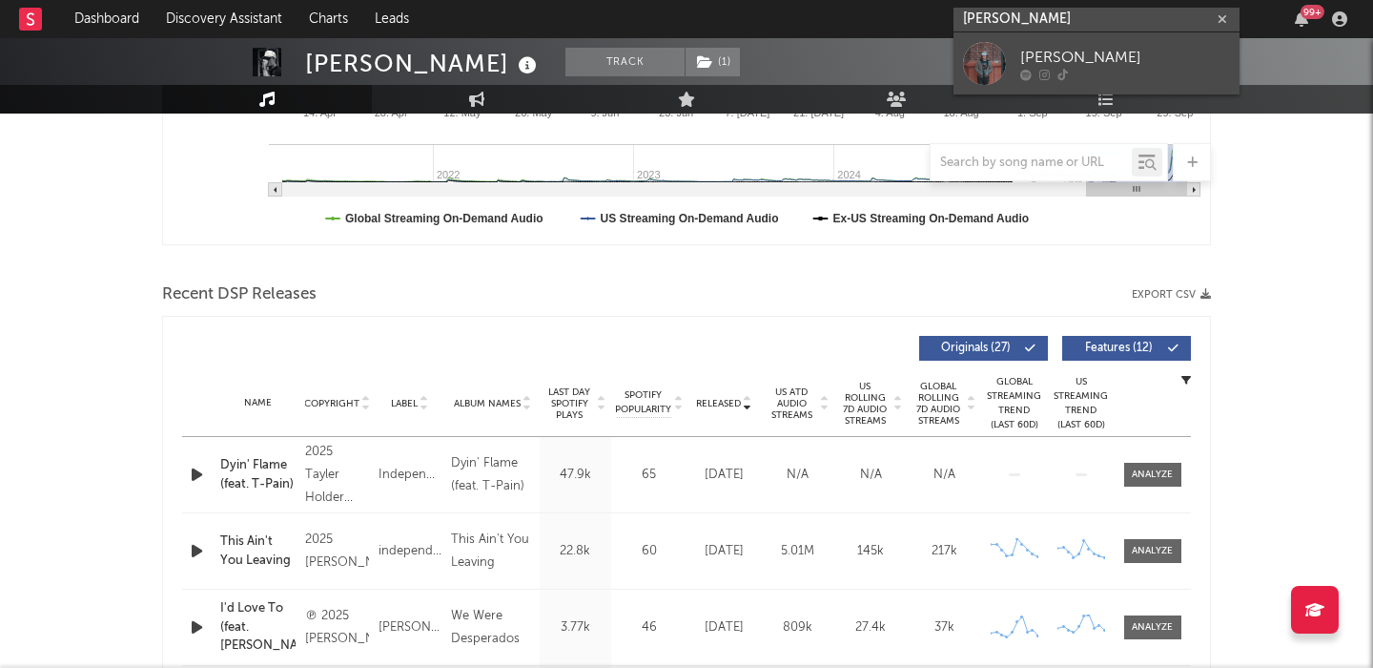
type input "tristan trincado"
click at [1112, 44] on link "Tristan Trincado" at bounding box center [1097, 63] width 286 height 62
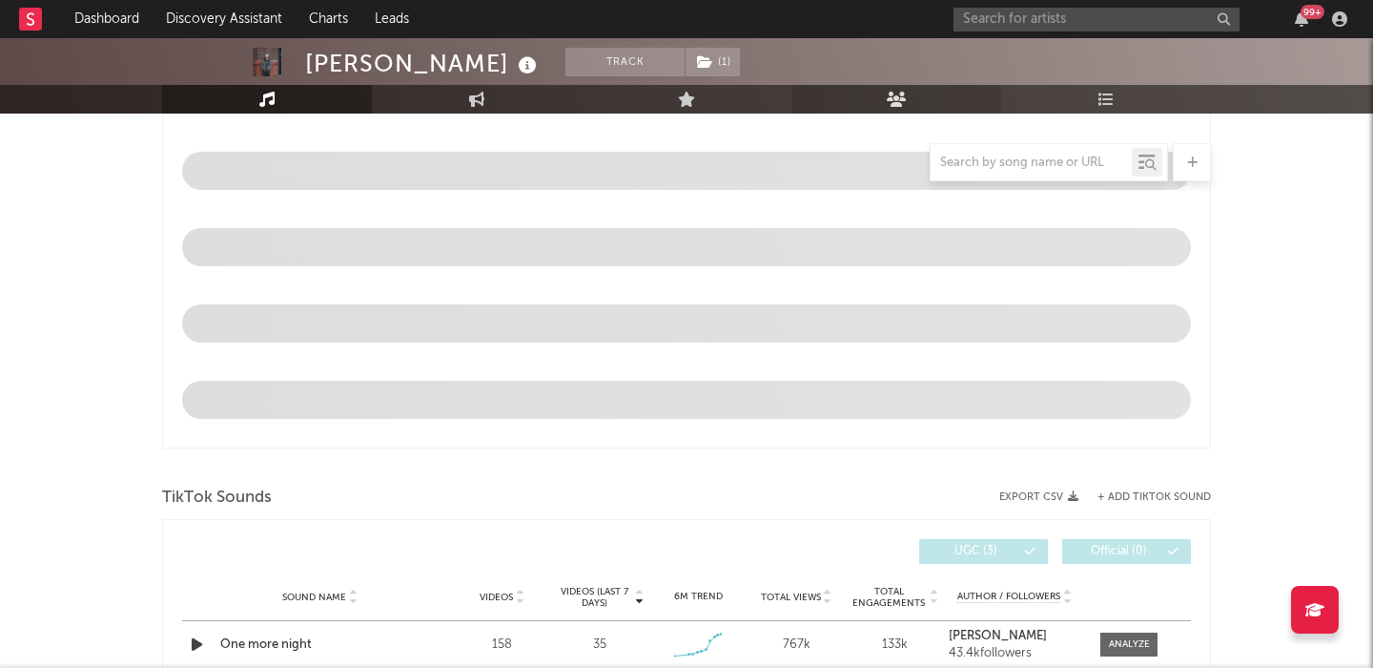
select select "1w"
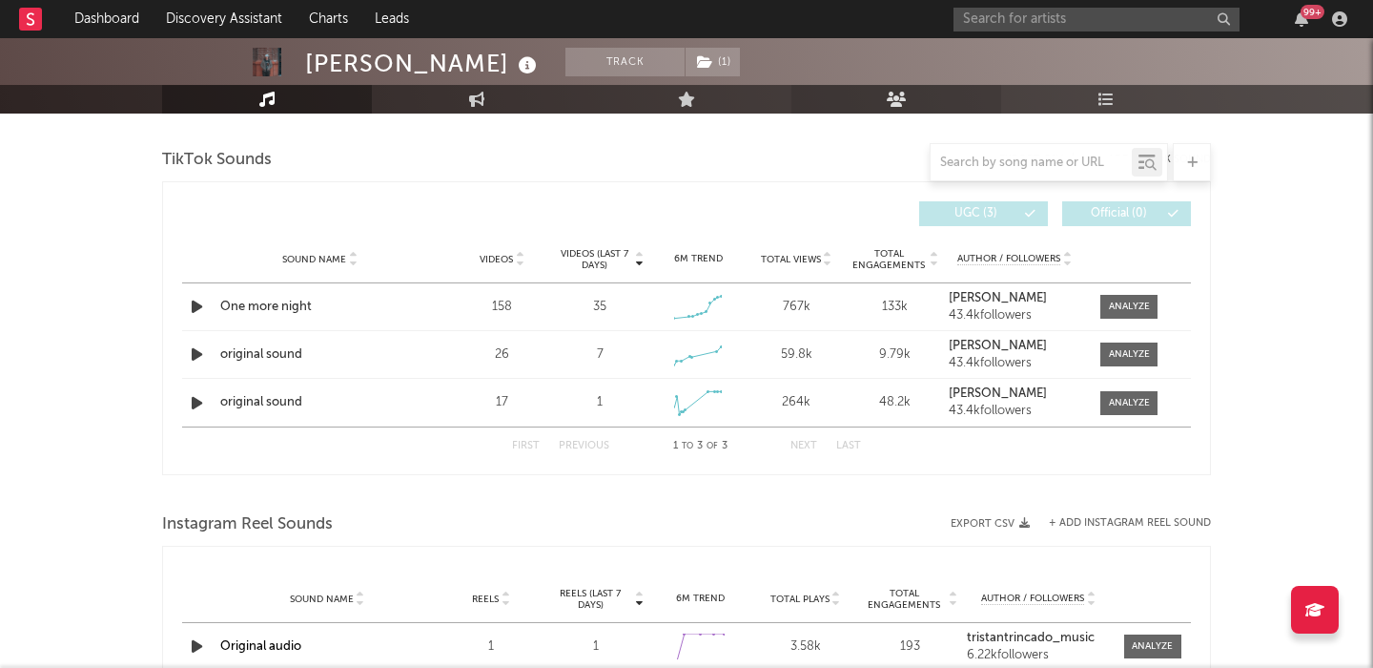
scroll to position [1132, 0]
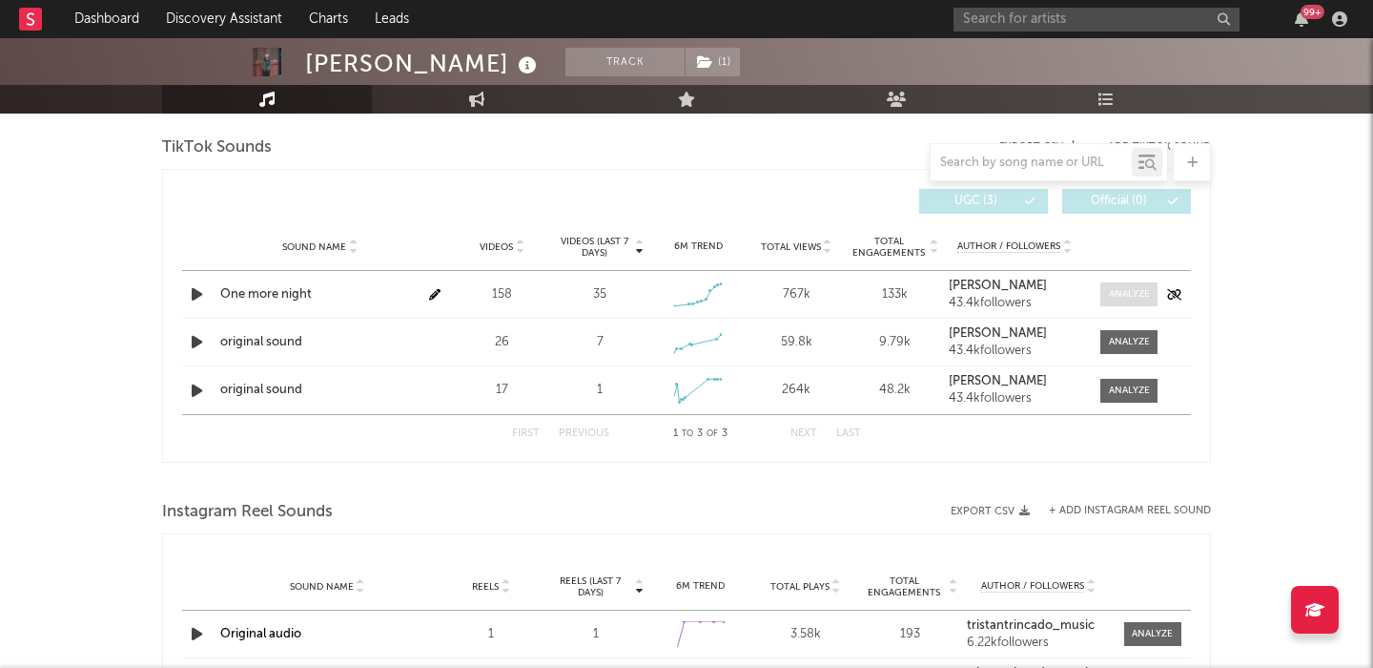
click at [1121, 296] on div at bounding box center [1129, 294] width 41 height 14
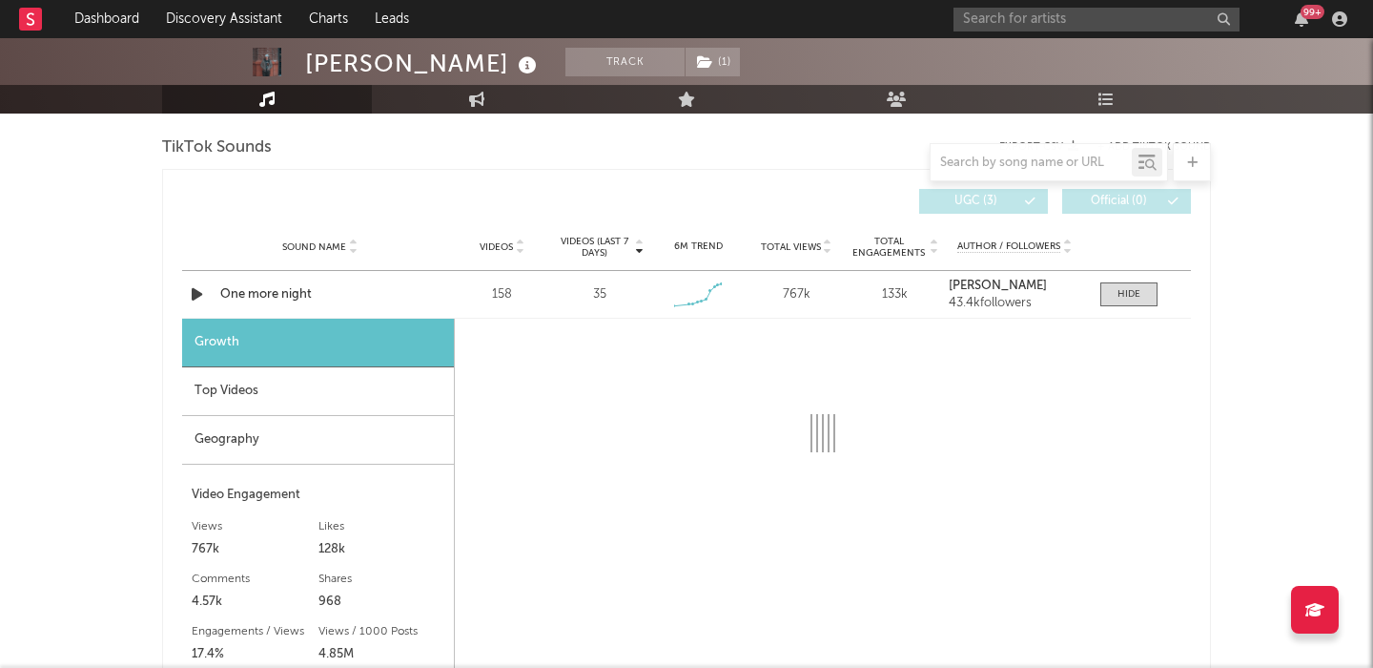
select select "1w"
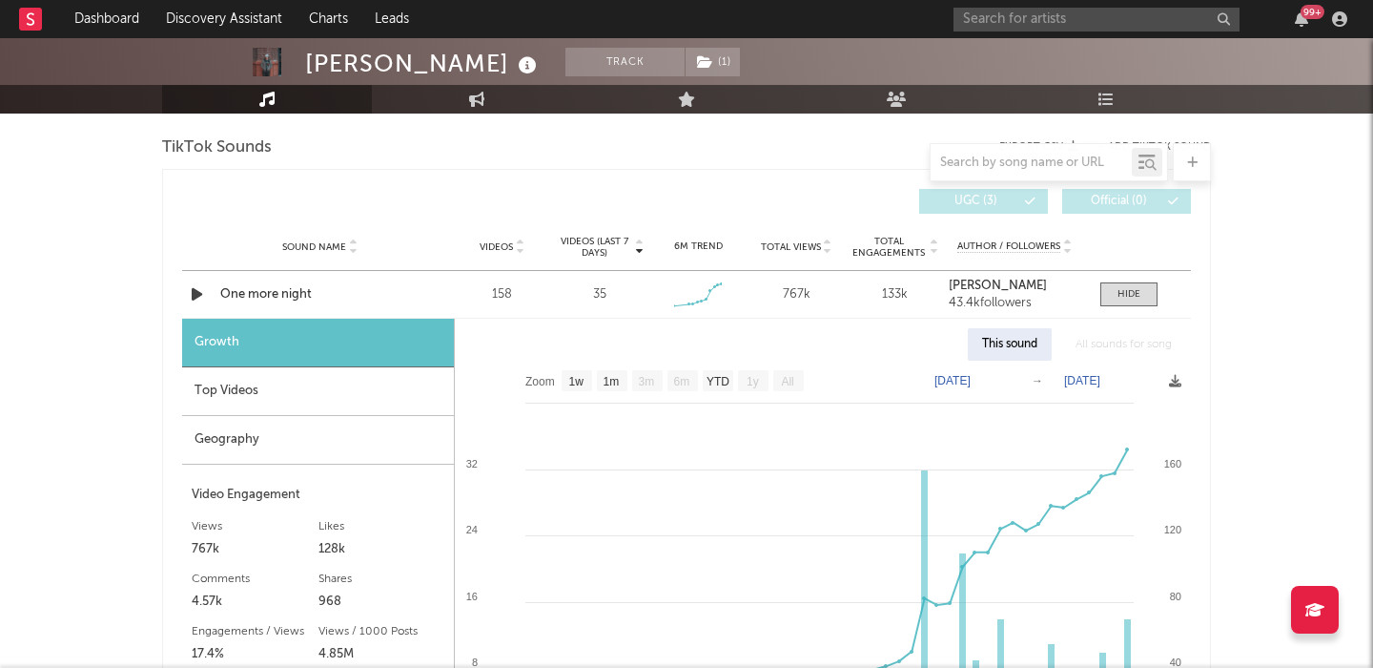
click at [259, 394] on div "Top Videos" at bounding box center [318, 391] width 272 height 49
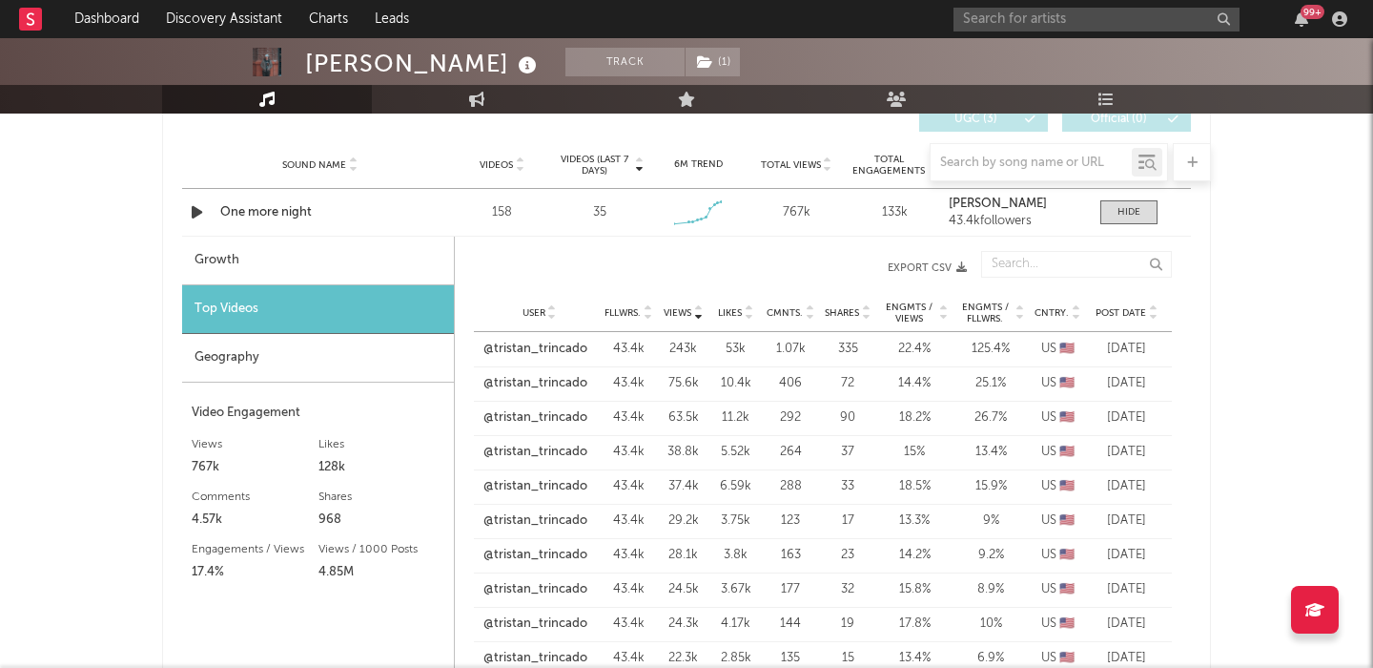
scroll to position [1215, 0]
click at [288, 289] on div "Top Videos" at bounding box center [318, 308] width 272 height 49
click at [297, 265] on div "Growth" at bounding box center [318, 260] width 272 height 49
select select "1w"
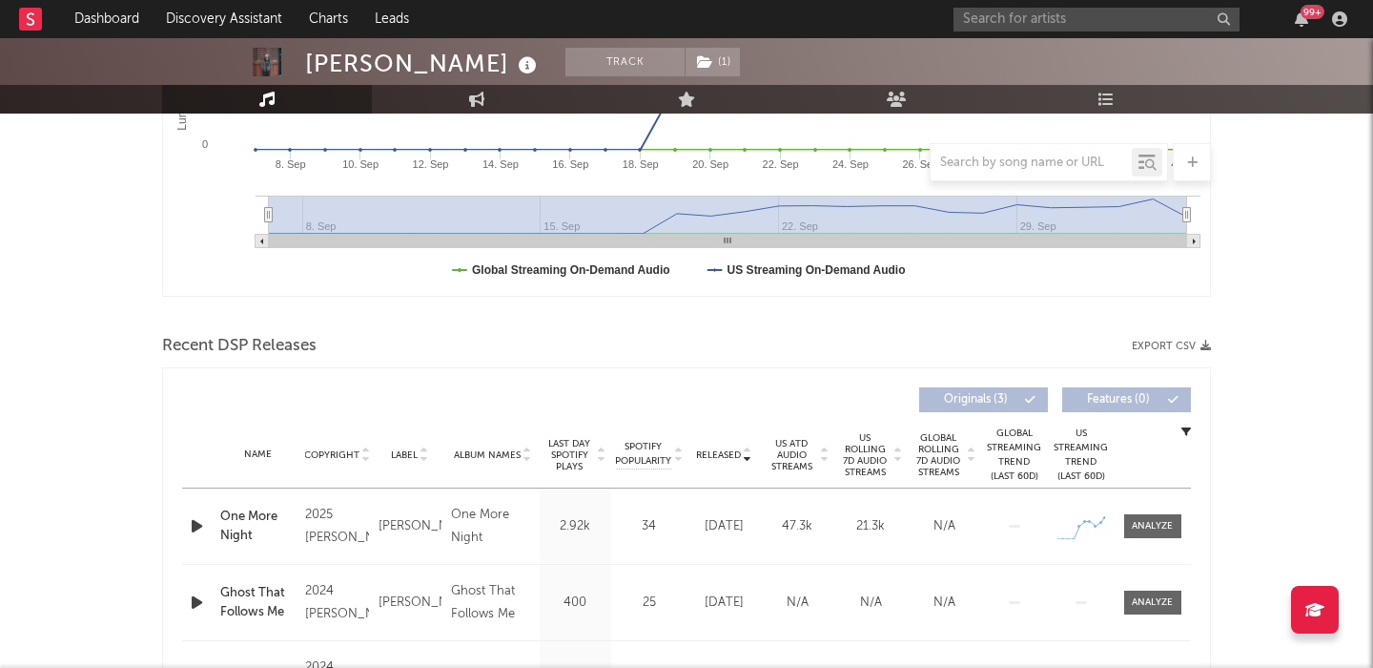
scroll to position [584, 0]
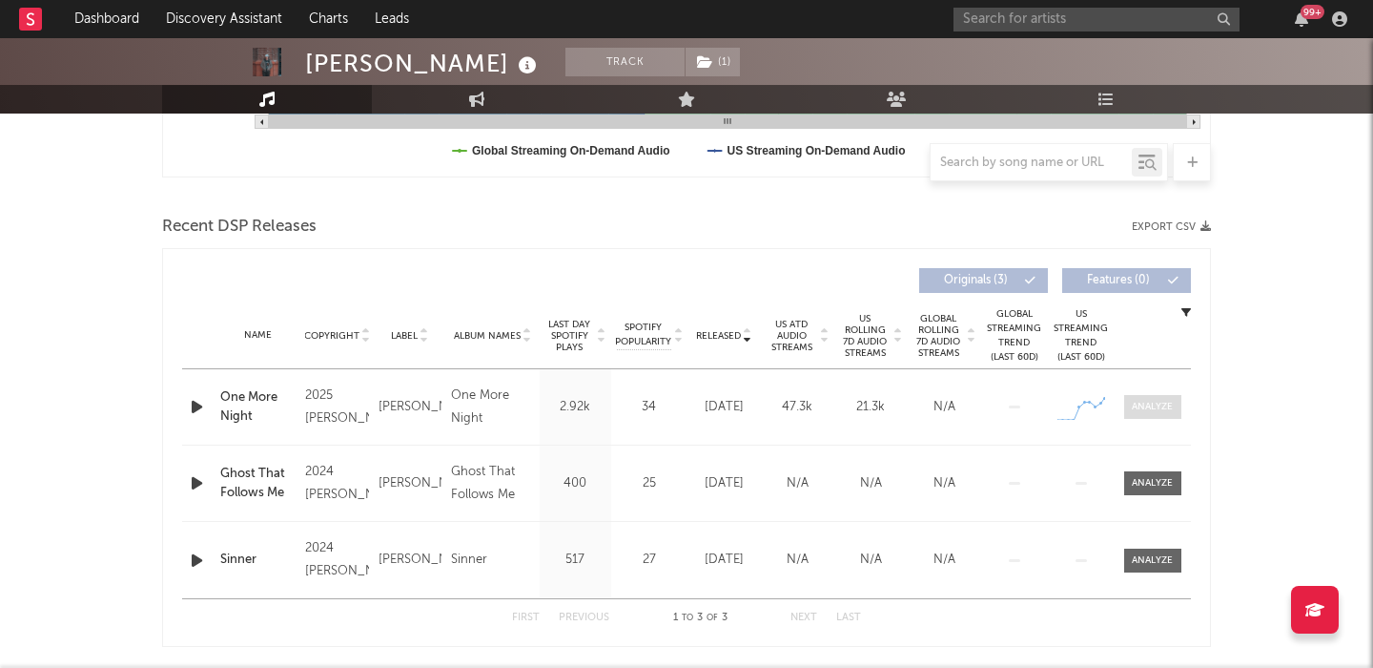
click at [1163, 415] on span at bounding box center [1152, 407] width 57 height 24
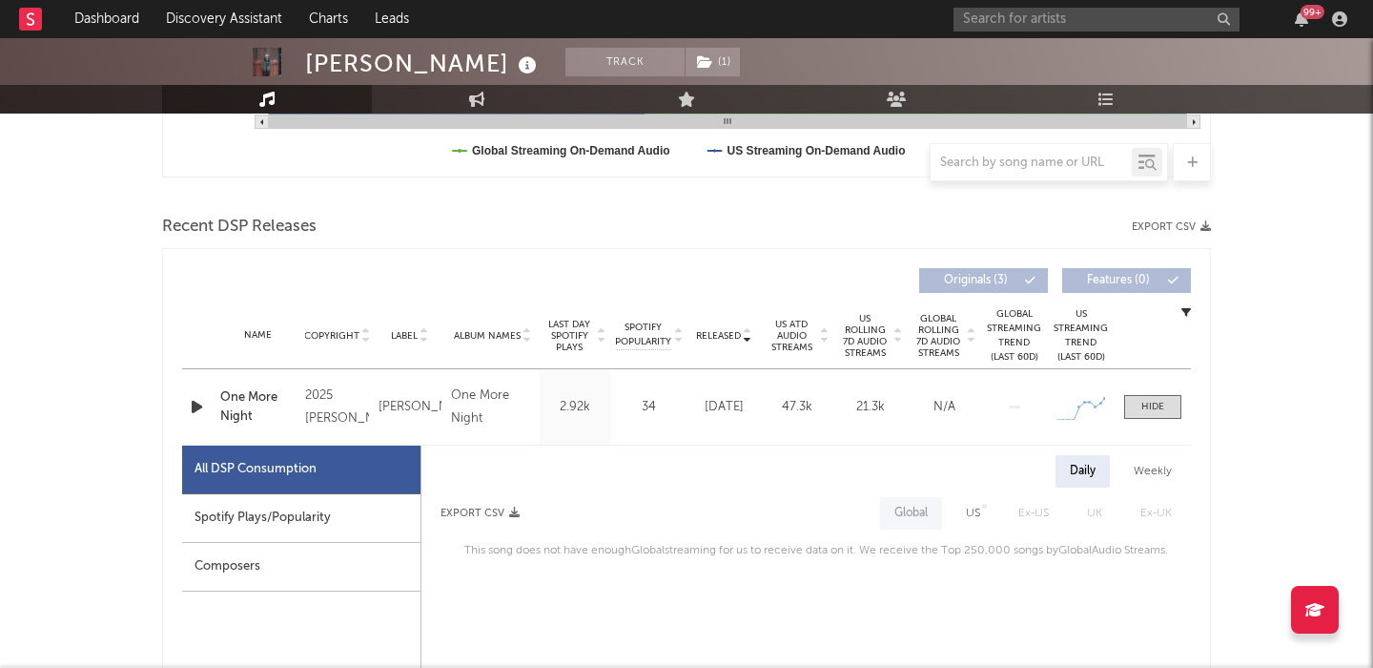
click at [292, 522] on div "Spotify Plays/Popularity" at bounding box center [301, 518] width 238 height 49
select select "1w"
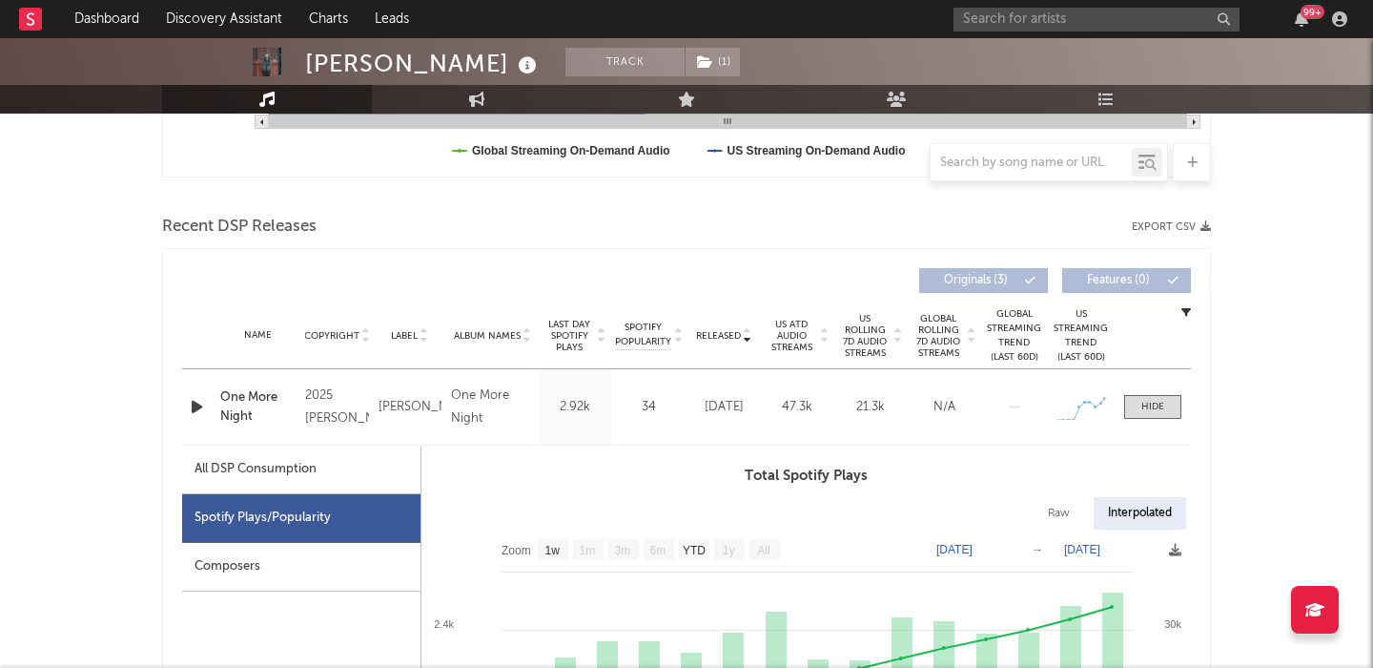
scroll to position [752, 0]
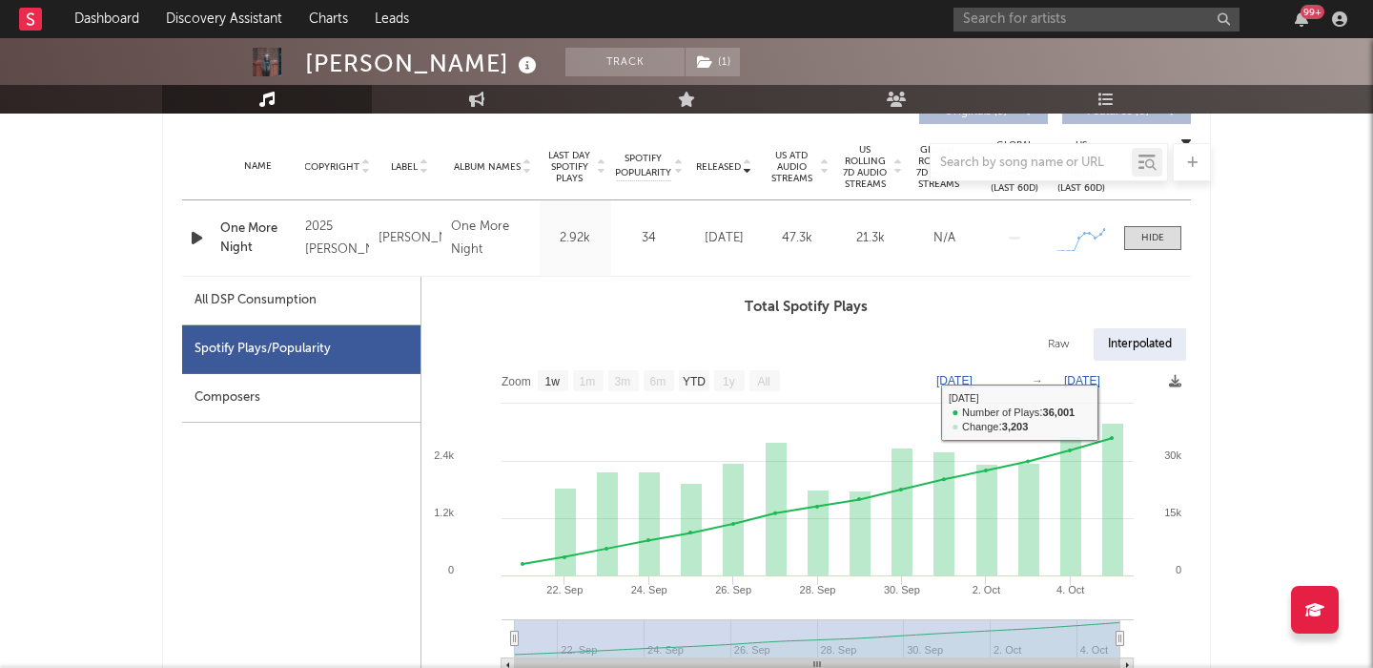
click at [1047, 350] on div "Raw" at bounding box center [1059, 344] width 51 height 32
select select "1w"
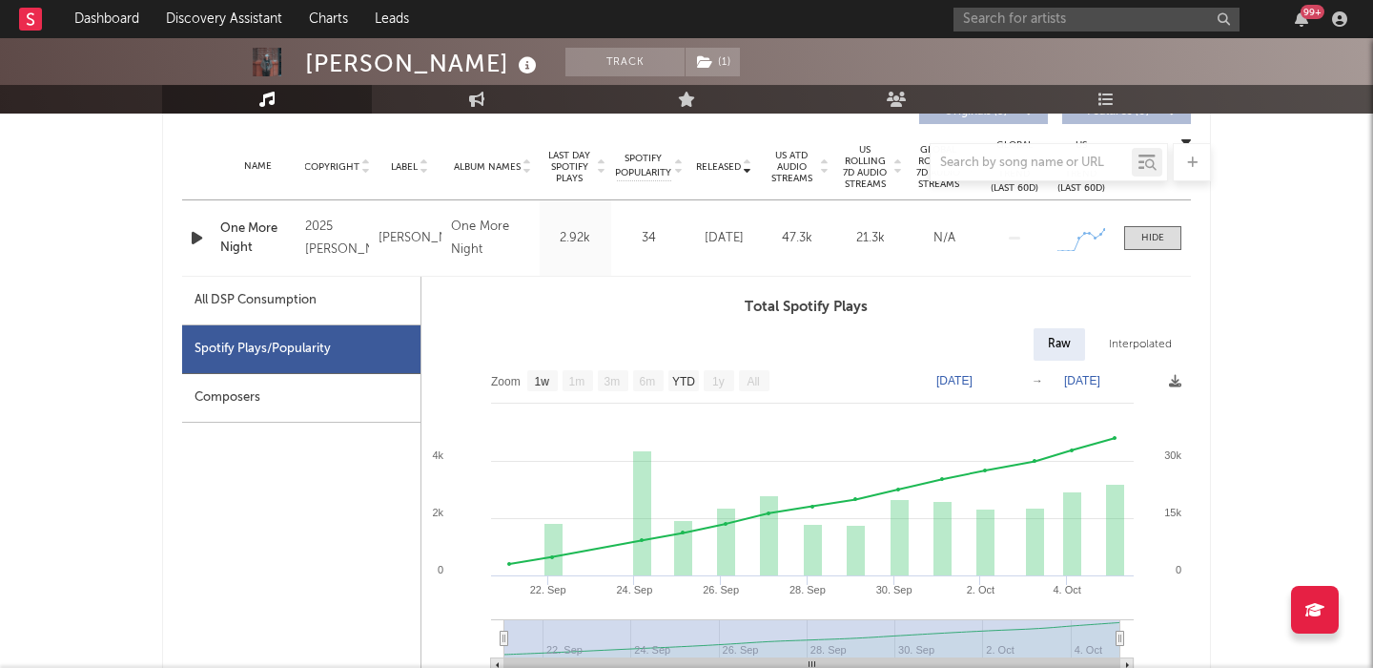
scroll to position [0, 0]
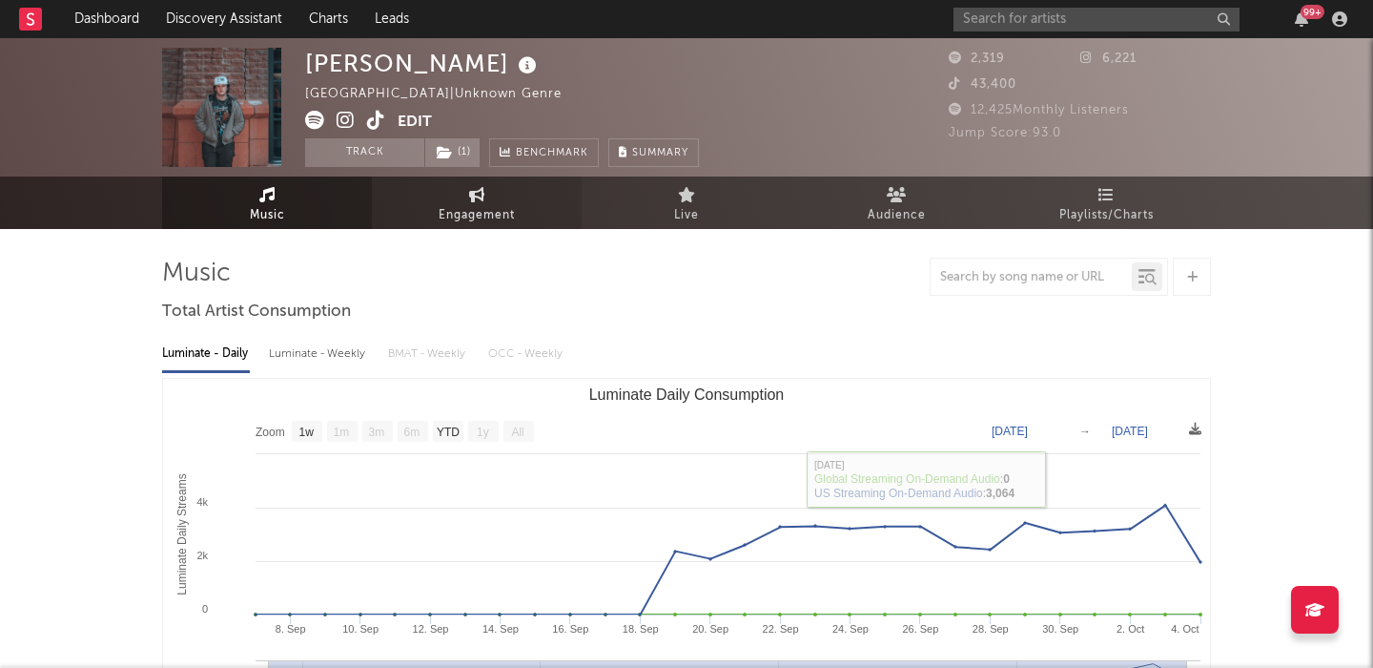
click at [454, 193] on link "Engagement" at bounding box center [477, 202] width 210 height 52
select select "1w"
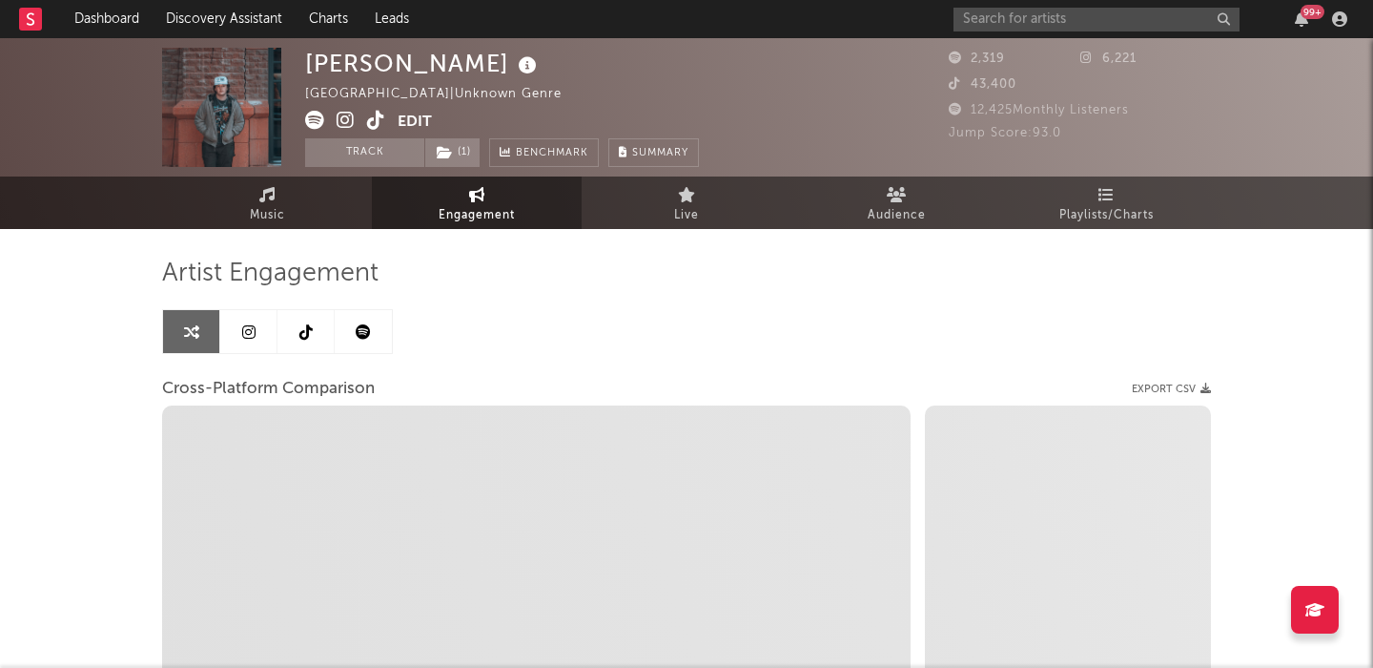
click at [372, 125] on icon at bounding box center [376, 120] width 18 height 19
select select "1m"
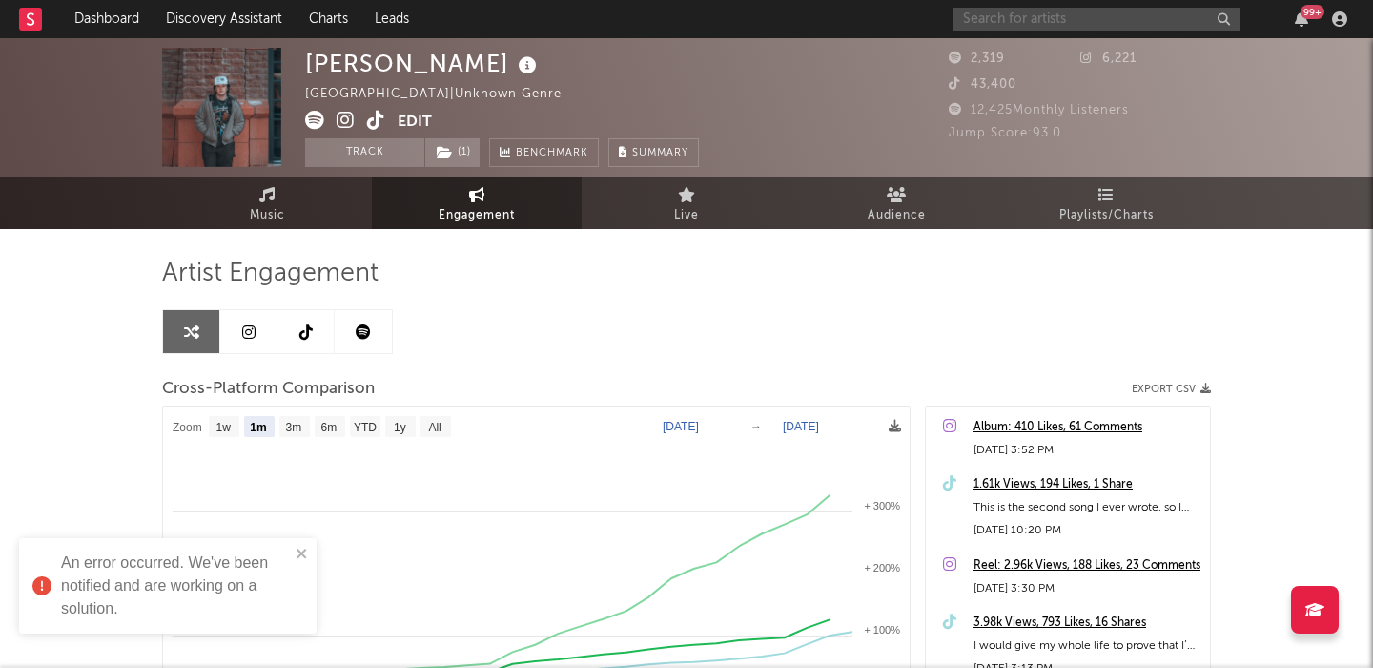
click at [1001, 22] on input "text" at bounding box center [1097, 20] width 286 height 24
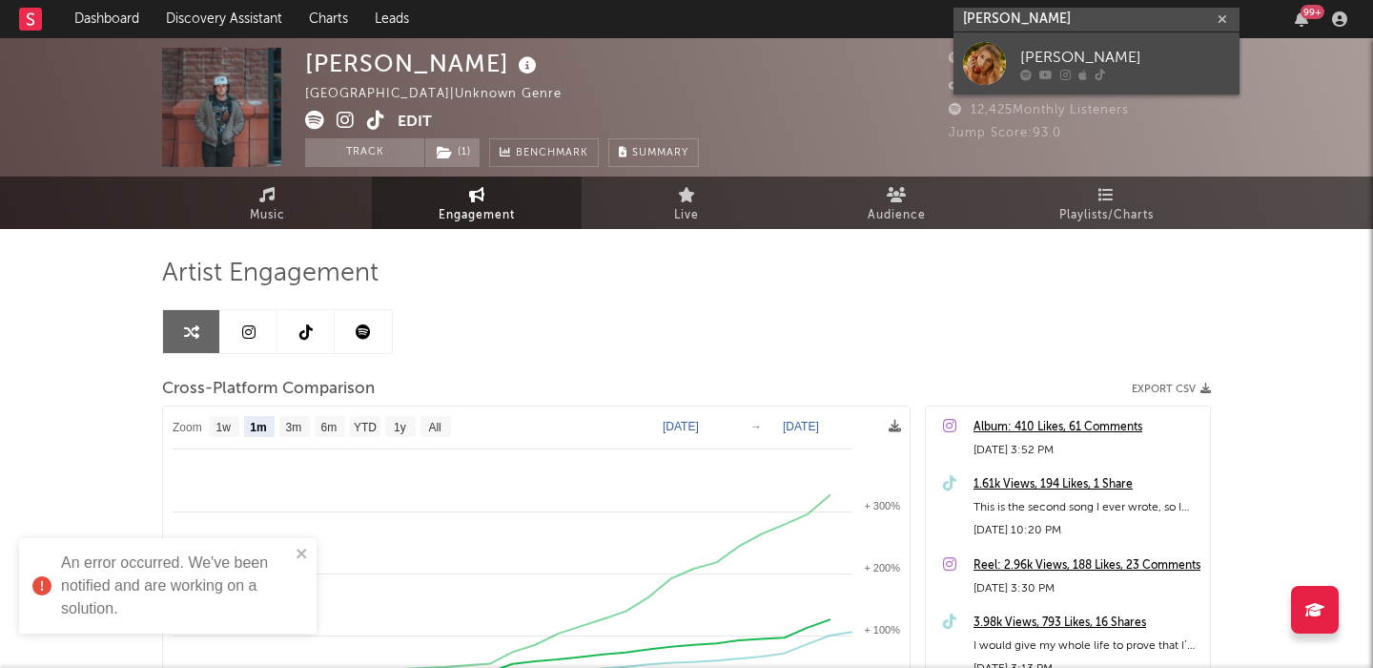
type input "whitney hanson"
click at [1037, 64] on div "Whitney Hanson" at bounding box center [1125, 57] width 210 height 23
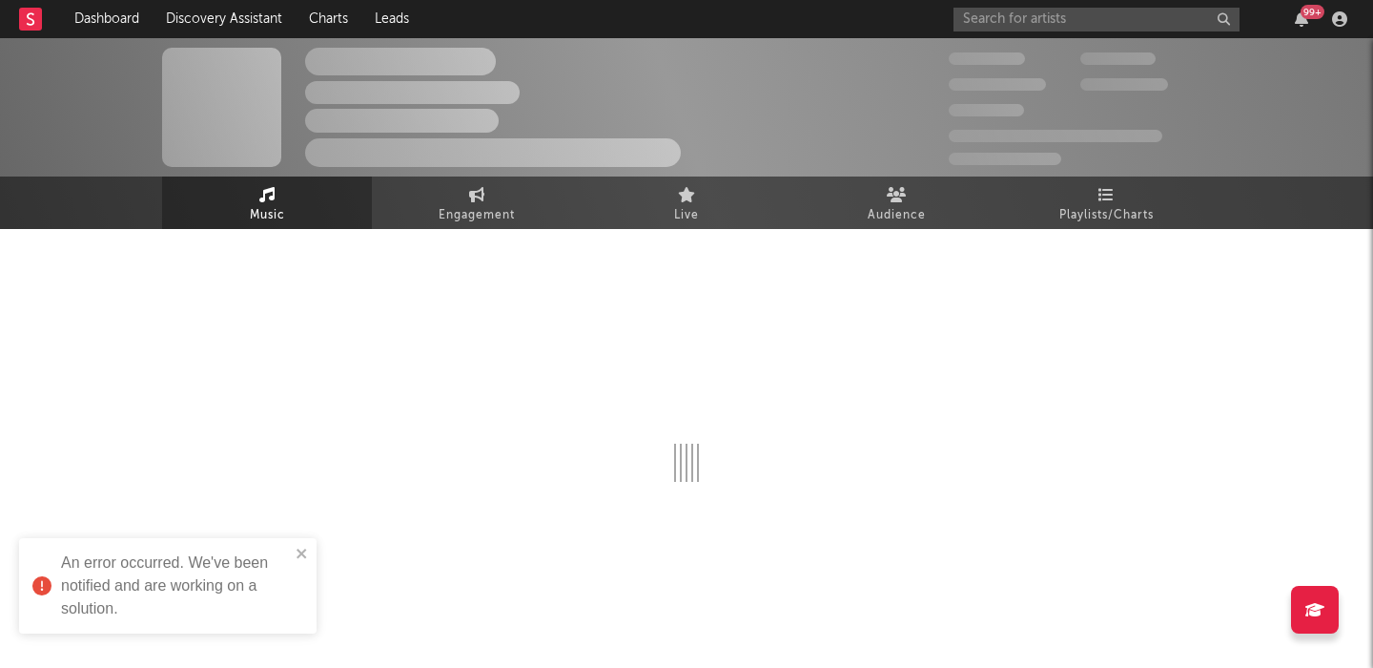
select select "1w"
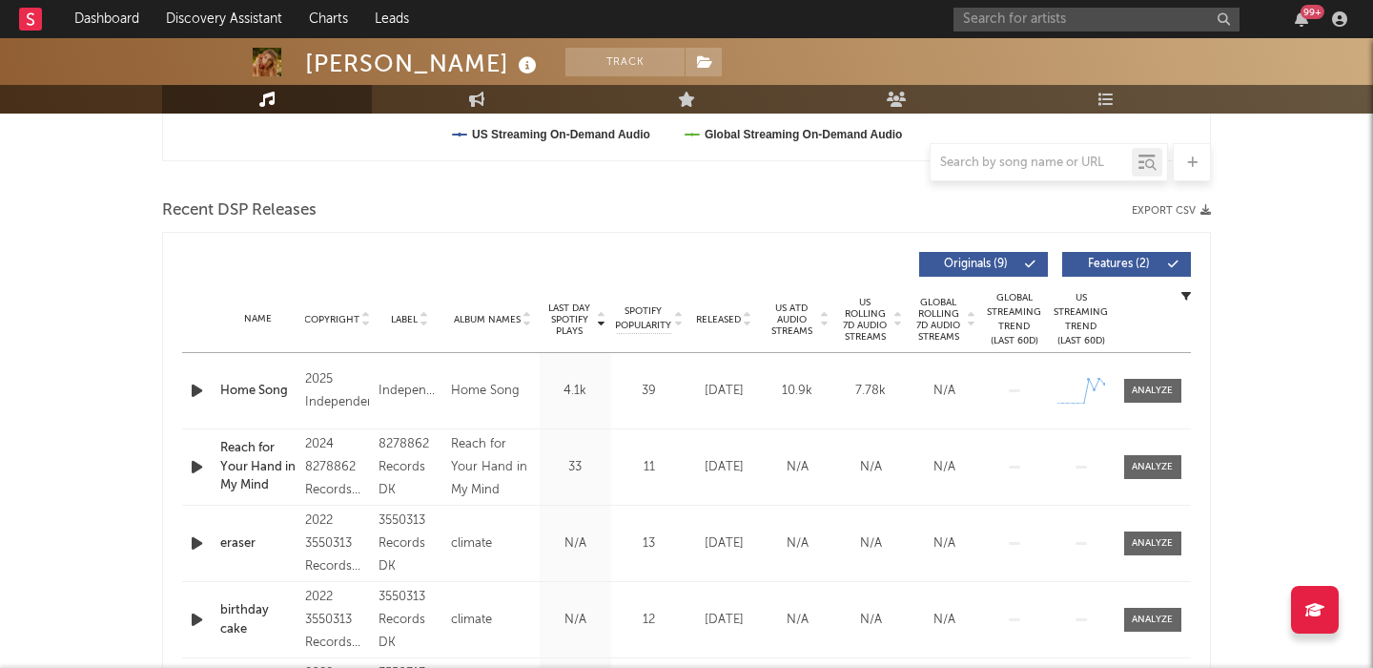
scroll to position [599, 0]
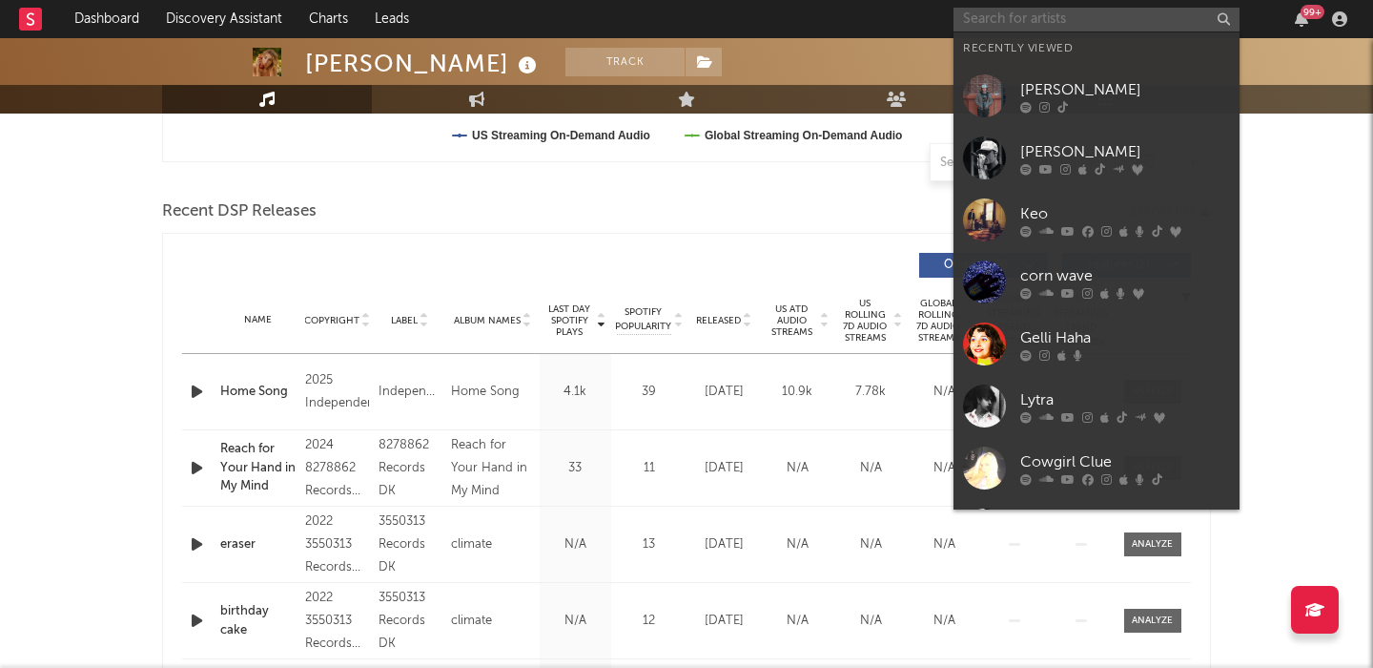
click at [1037, 23] on input "text" at bounding box center [1097, 20] width 286 height 24
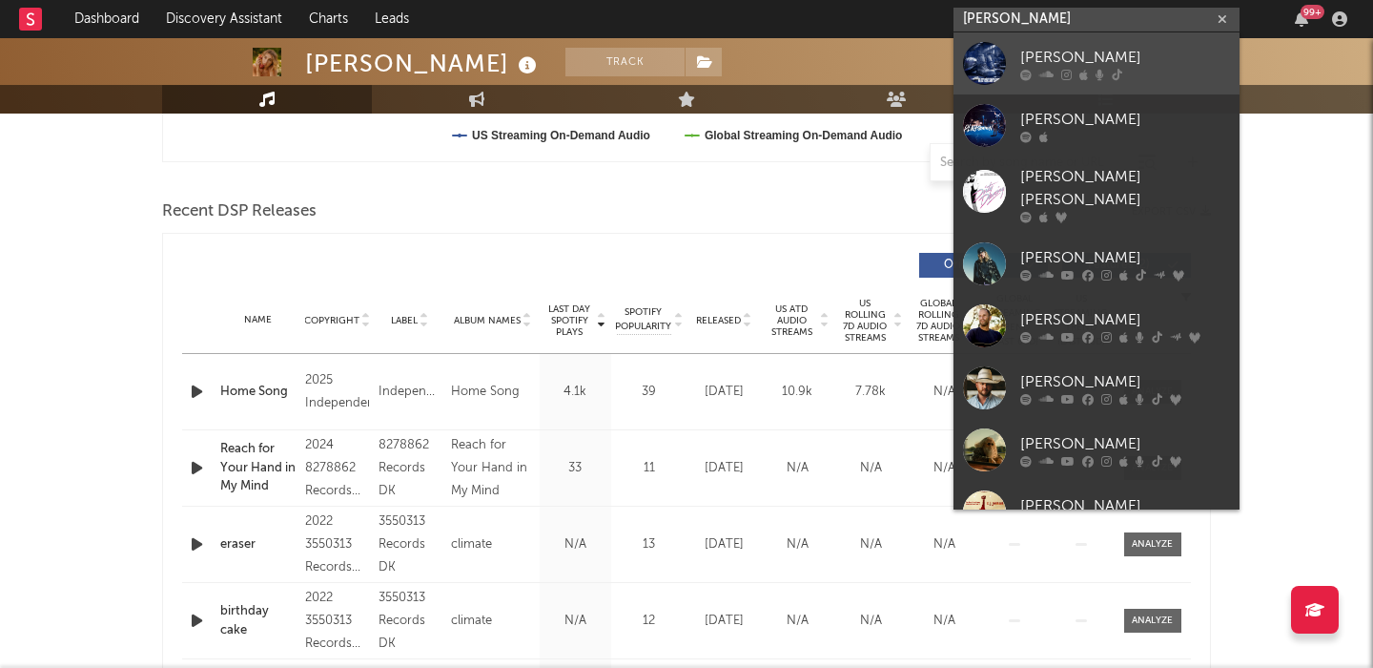
type input "j johnson"
click at [1063, 42] on link "J. Johnson" at bounding box center [1097, 63] width 286 height 62
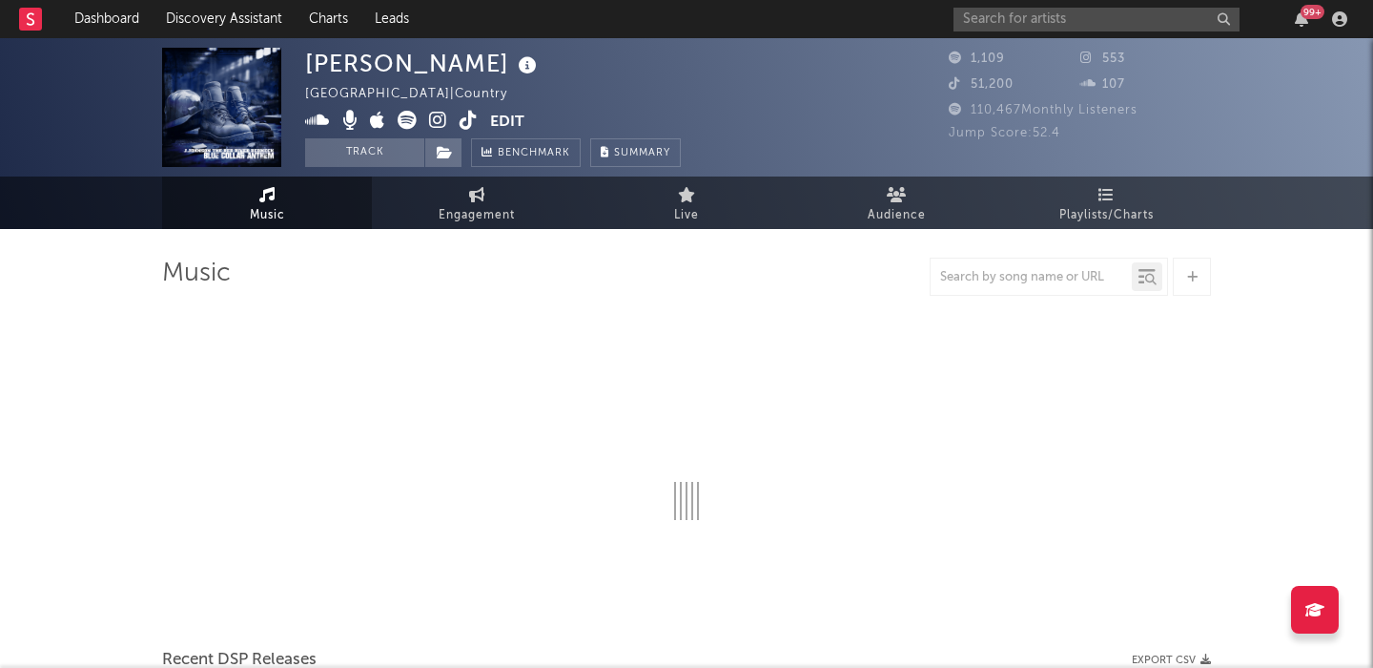
select select "6m"
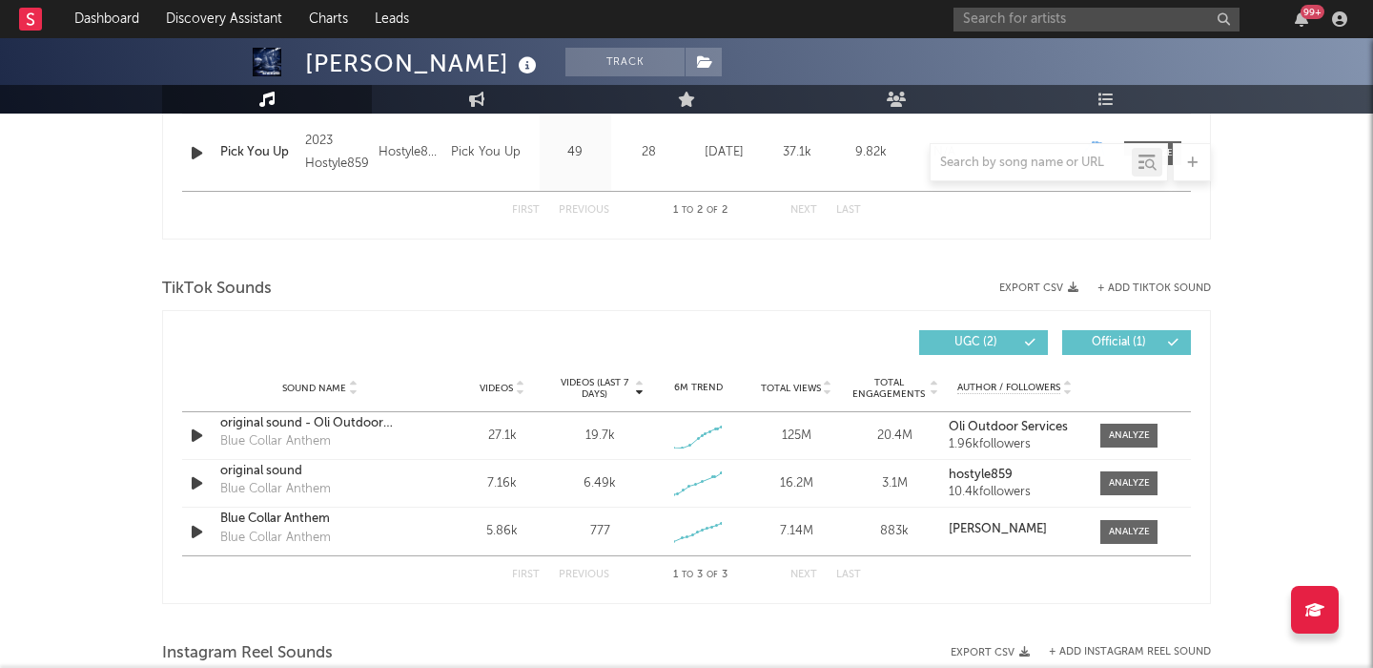
scroll to position [1020, 0]
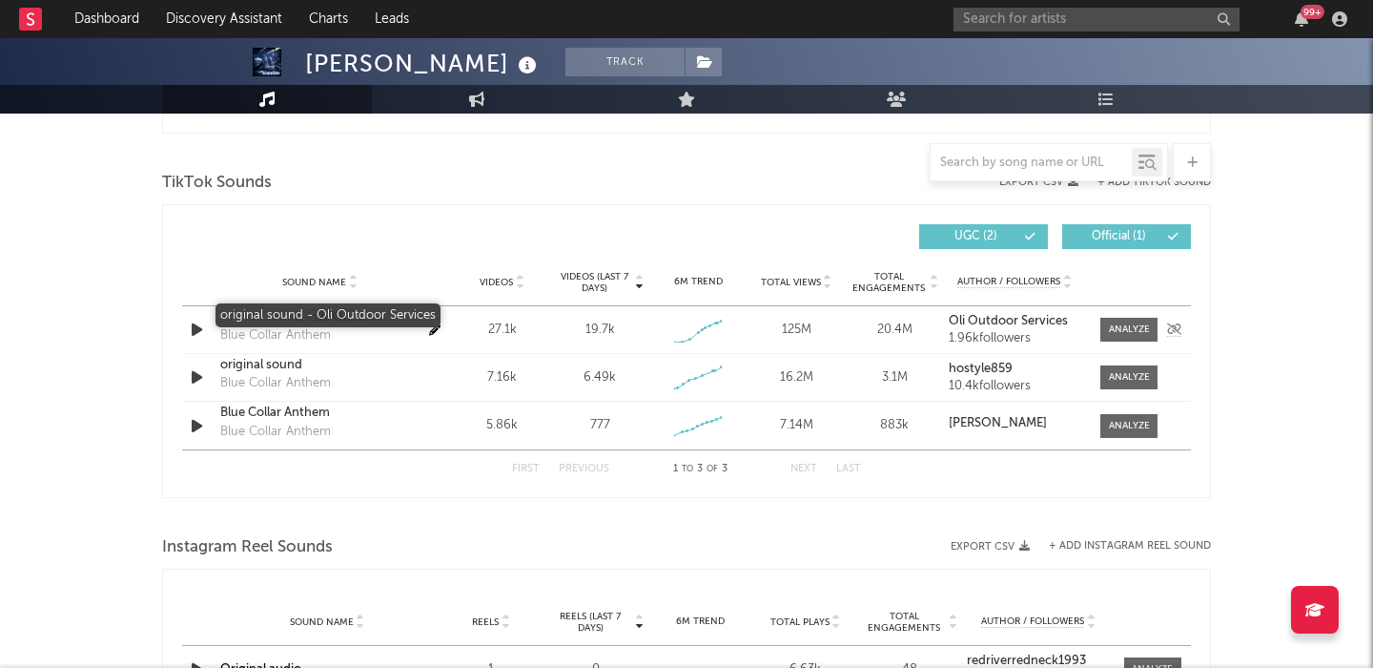
click at [306, 317] on div "original sound - Oli Outdoor Services" at bounding box center [319, 317] width 199 height 19
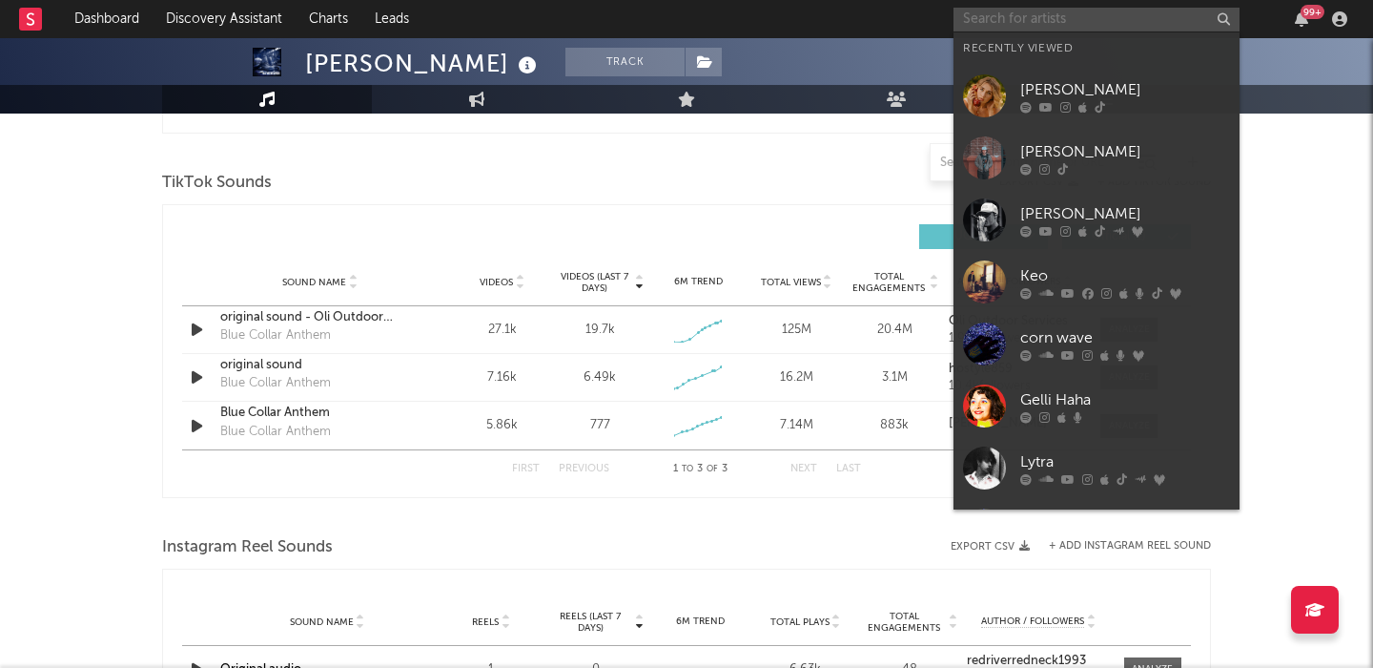
click at [1036, 18] on input "text" at bounding box center [1097, 20] width 286 height 24
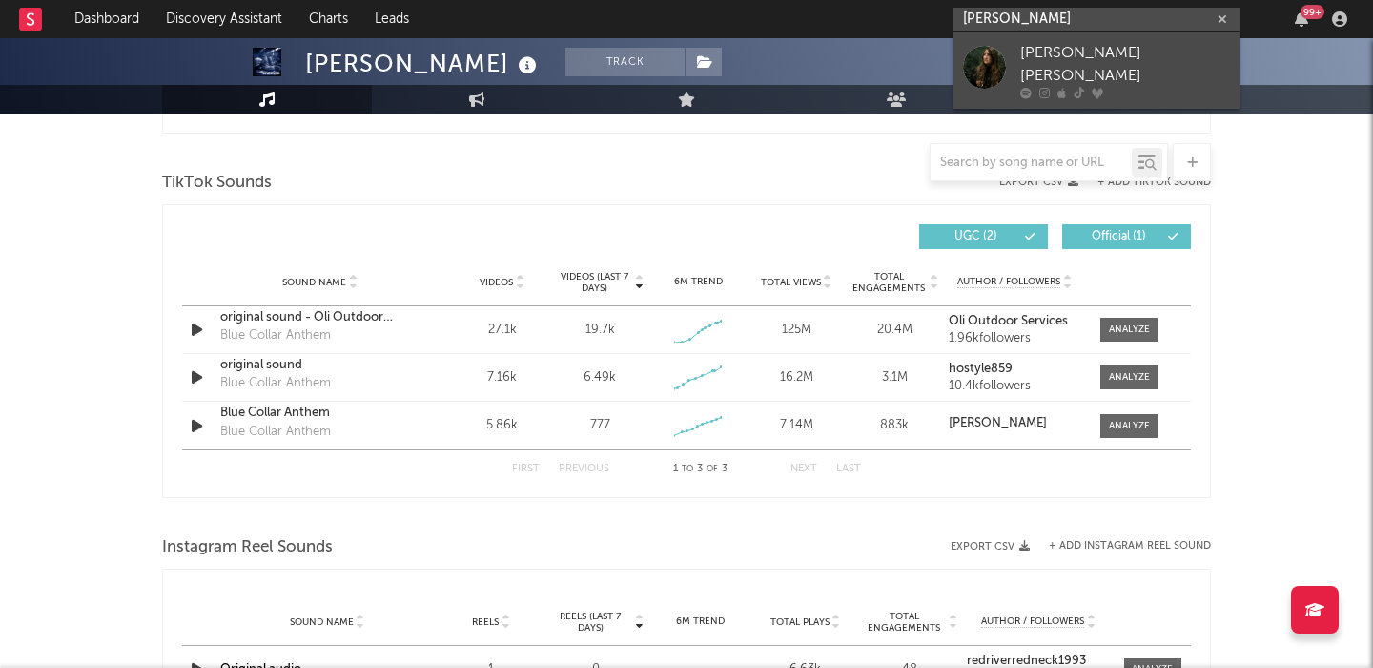
type input "renee christin"
click at [1066, 66] on div "Renee Christine" at bounding box center [1125, 65] width 210 height 46
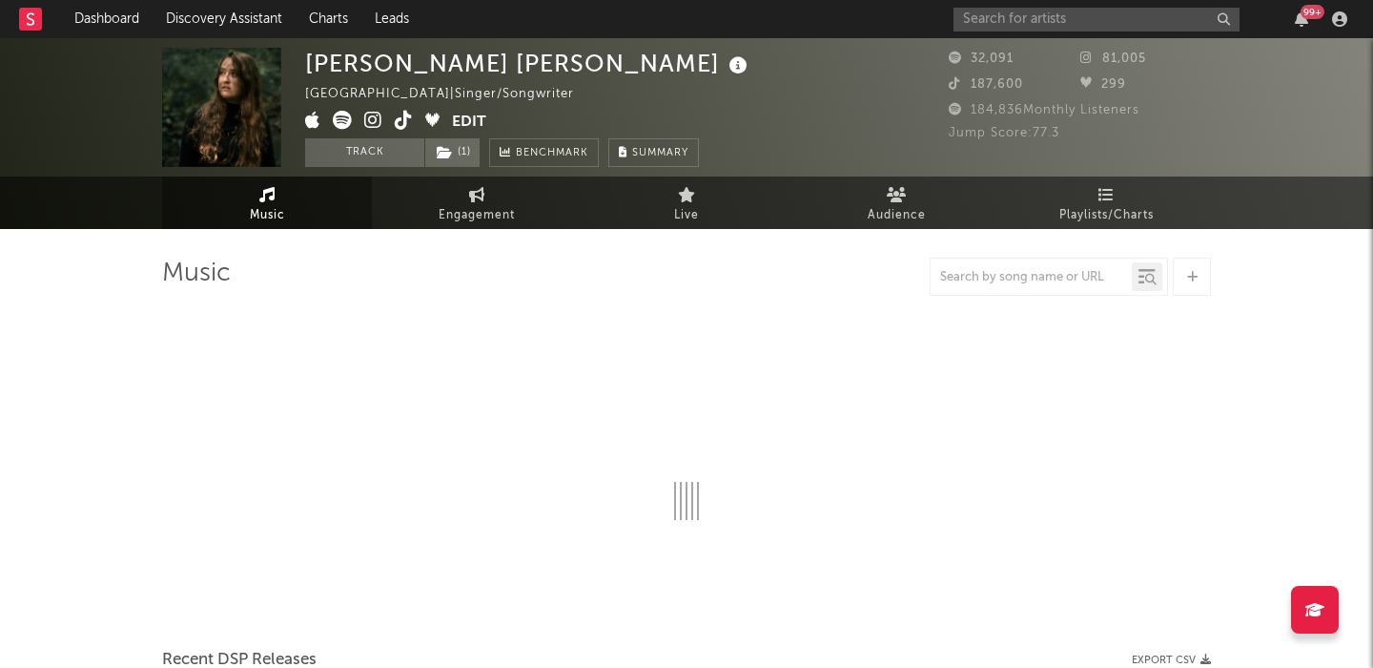
select select "1w"
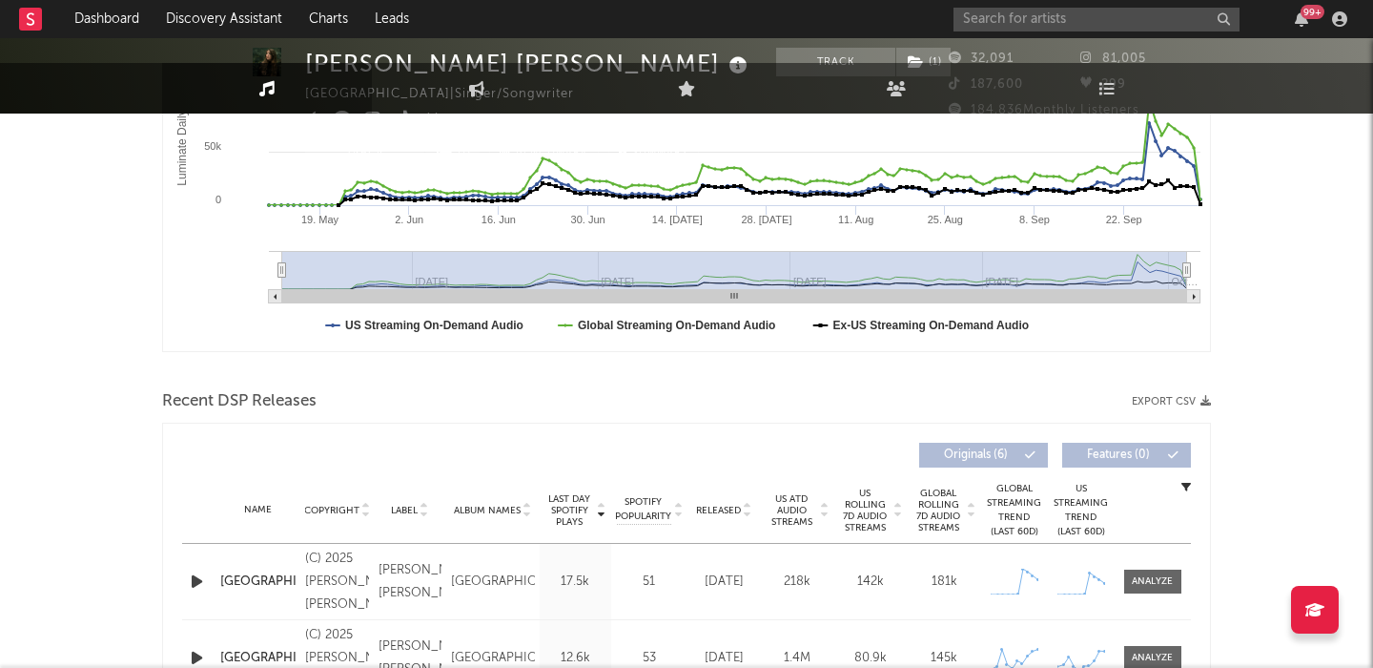
scroll to position [517, 0]
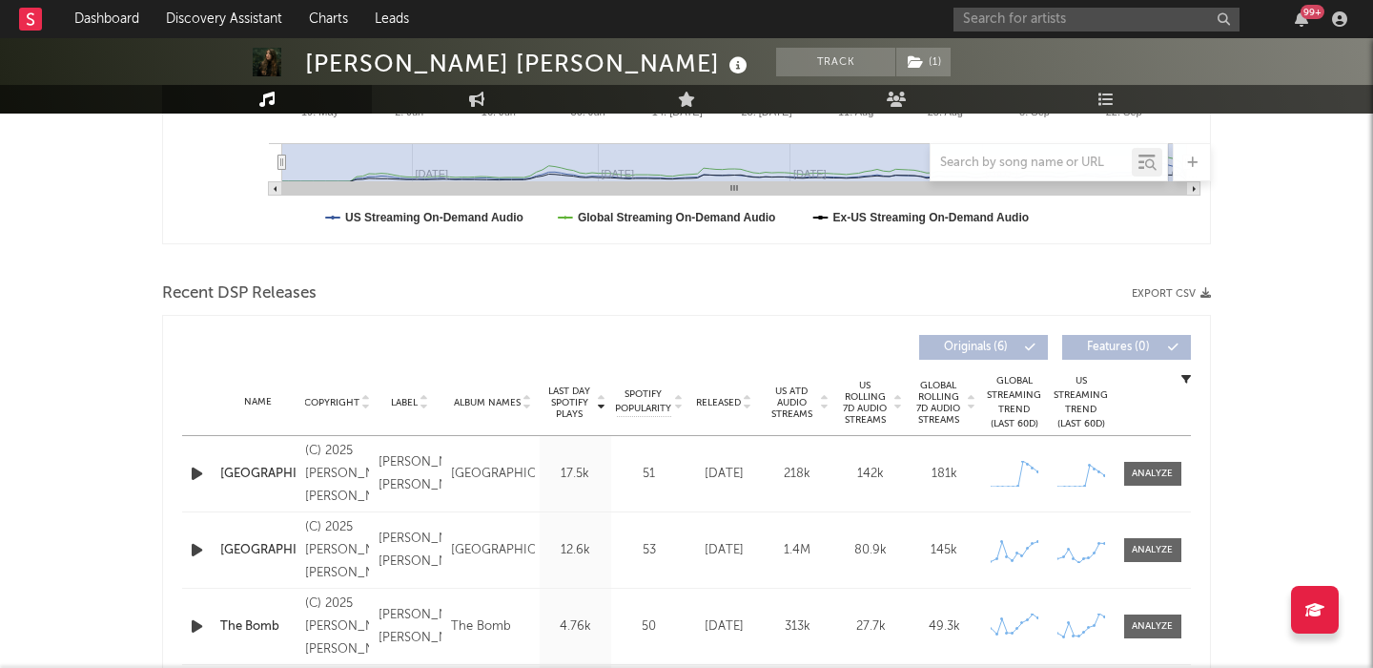
click at [737, 409] on div "Name Copyright Label Album Names Composer Names 7 Day Spotify Plays Last Day Sp…" at bounding box center [686, 402] width 1009 height 67
click at [723, 401] on span "Released" at bounding box center [718, 402] width 45 height 11
click at [878, 385] on span "US Rolling 7D Audio Streams" at bounding box center [865, 403] width 52 height 46
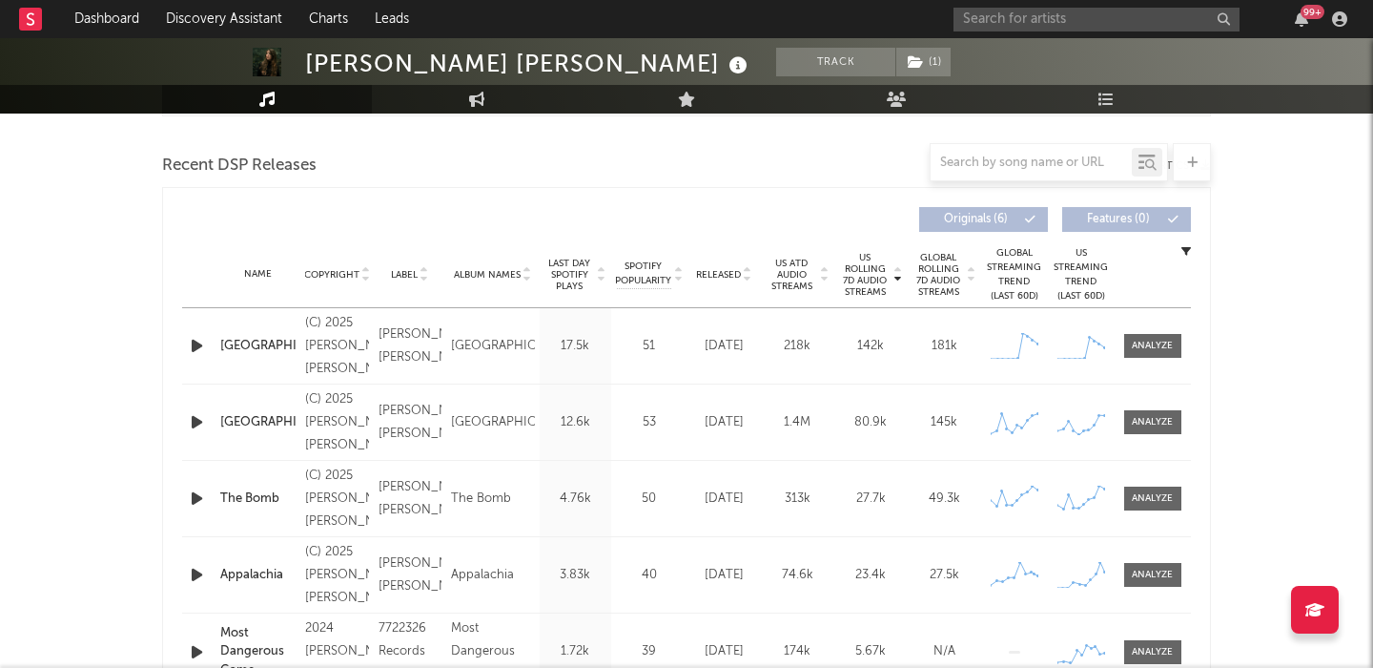
scroll to position [646, 0]
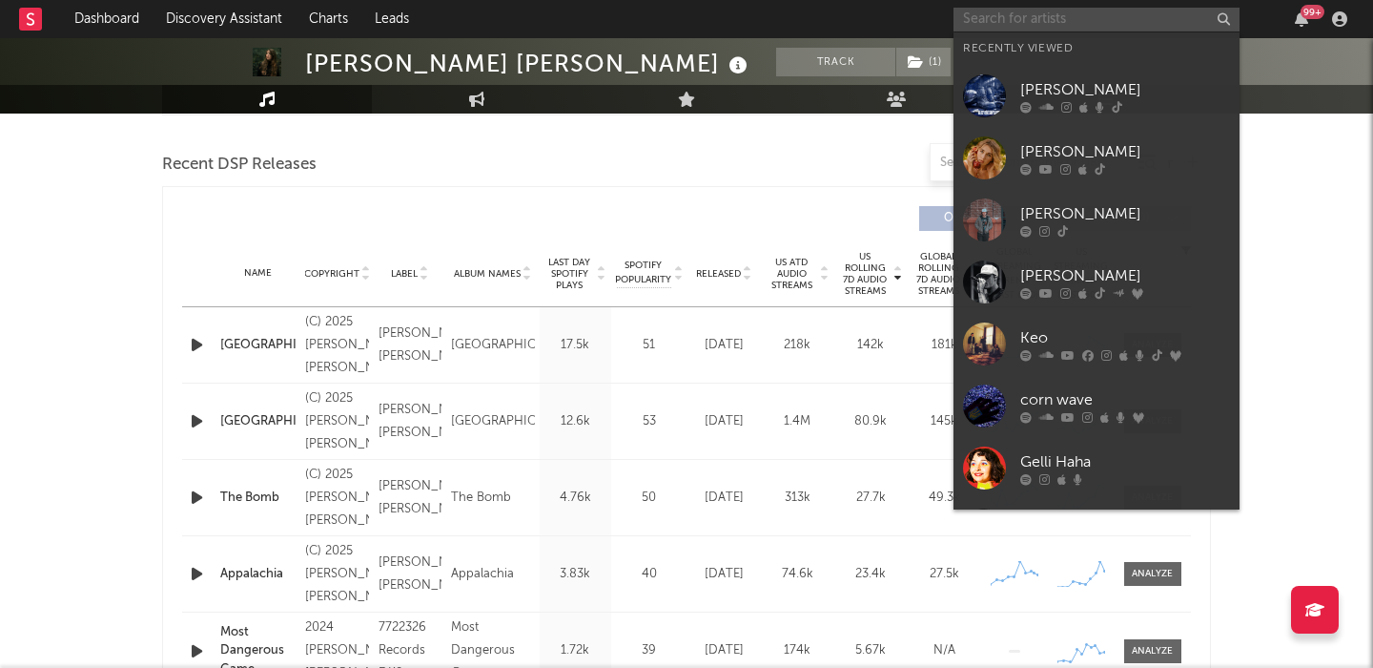
click at [978, 16] on input "text" at bounding box center [1097, 20] width 286 height 24
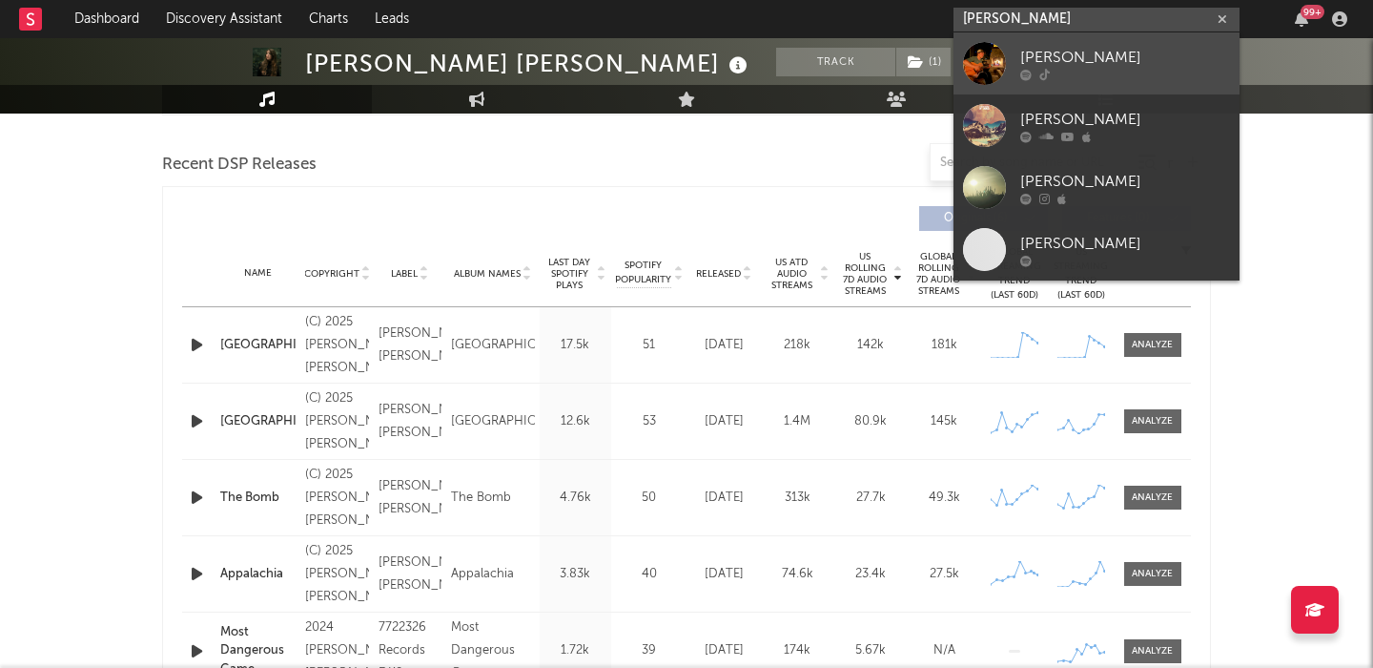
type input "ethan miller"
click at [1163, 72] on div at bounding box center [1125, 74] width 210 height 11
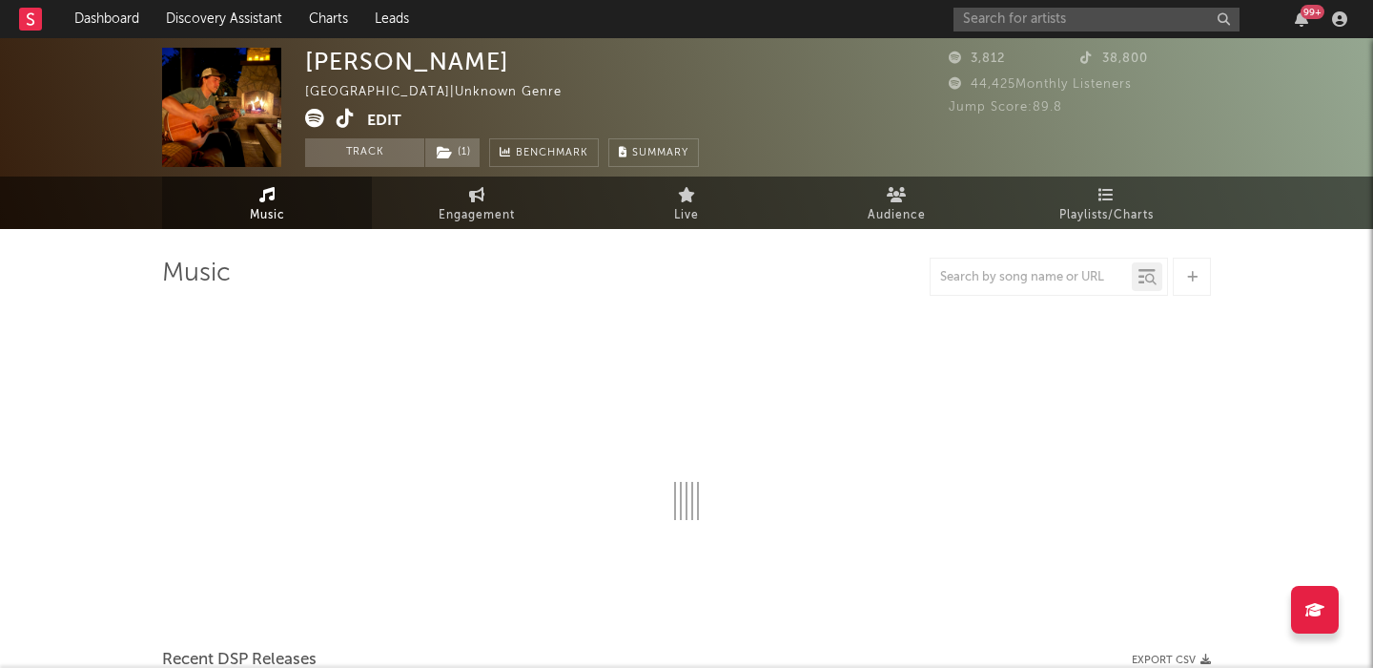
select select "1w"
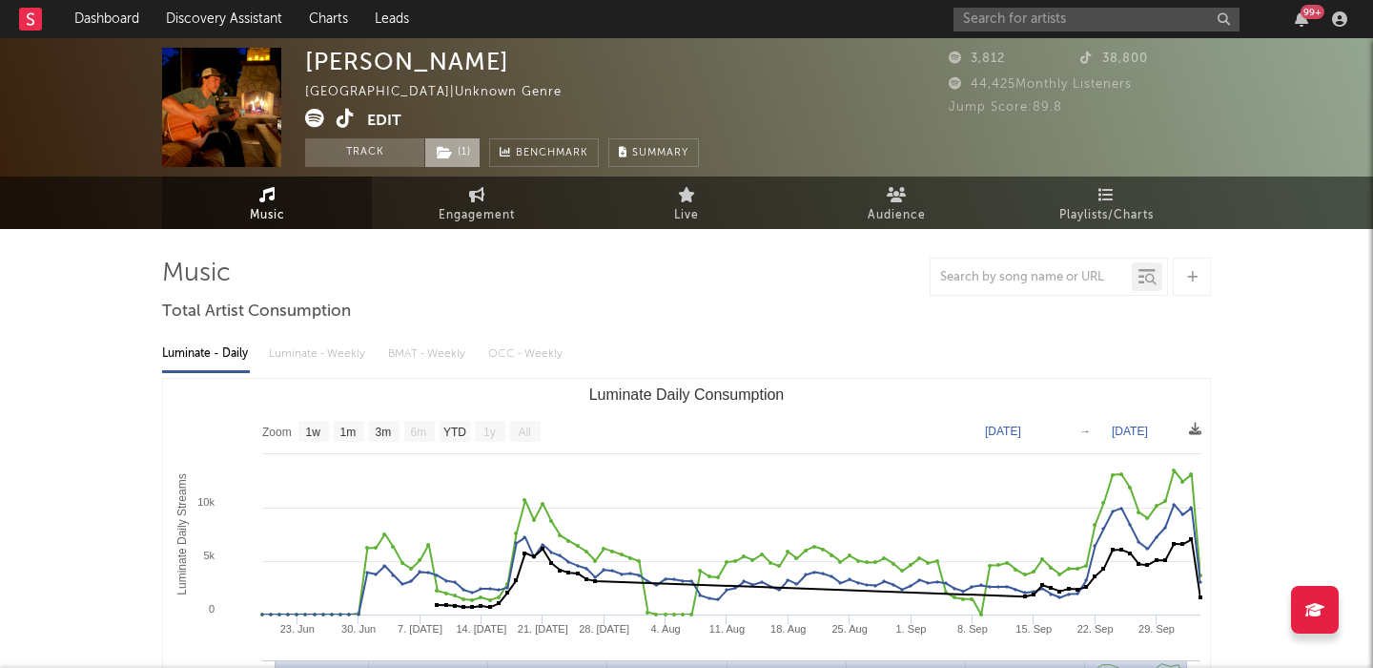
click at [450, 158] on icon at bounding box center [445, 152] width 16 height 13
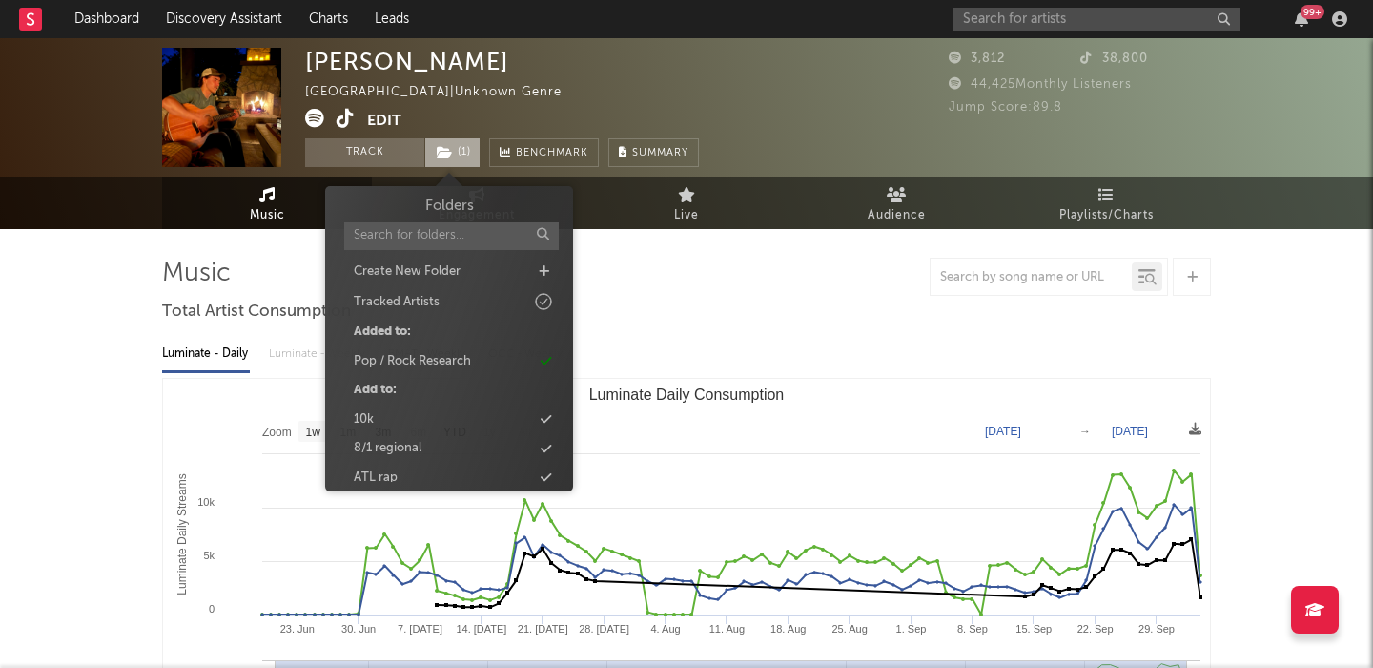
click at [450, 158] on icon at bounding box center [445, 152] width 16 height 13
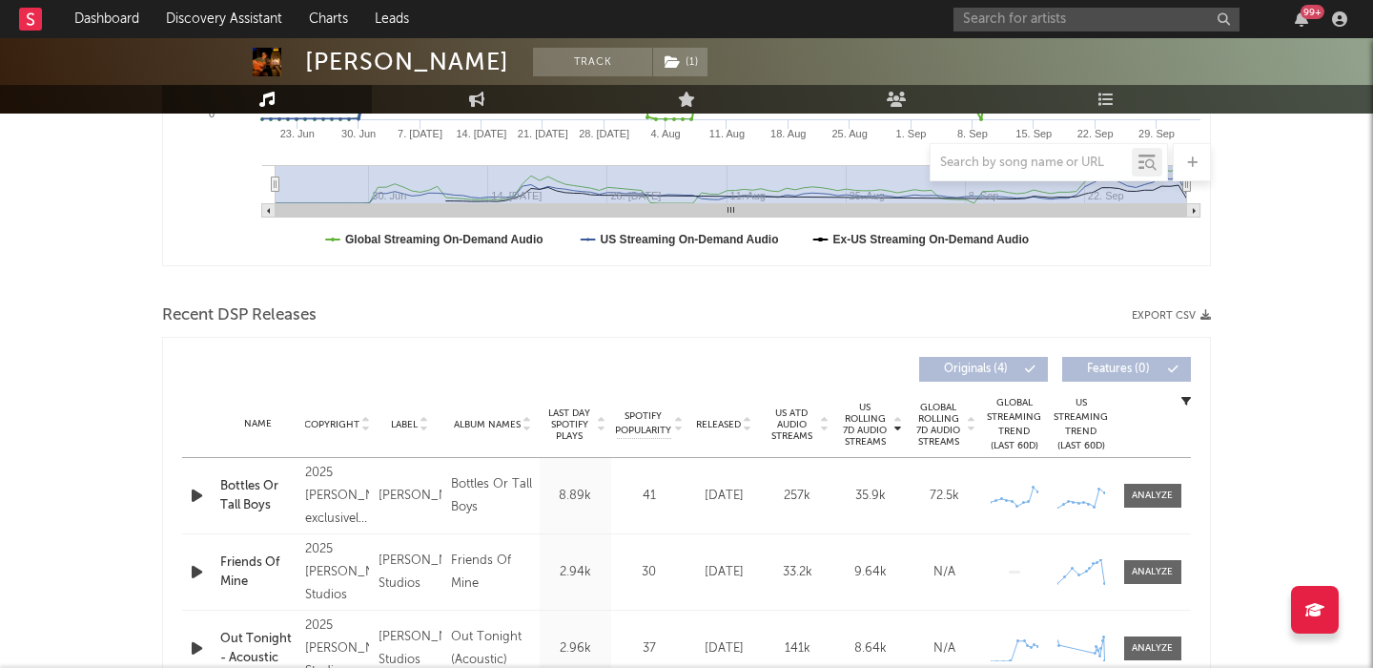
scroll to position [614, 0]
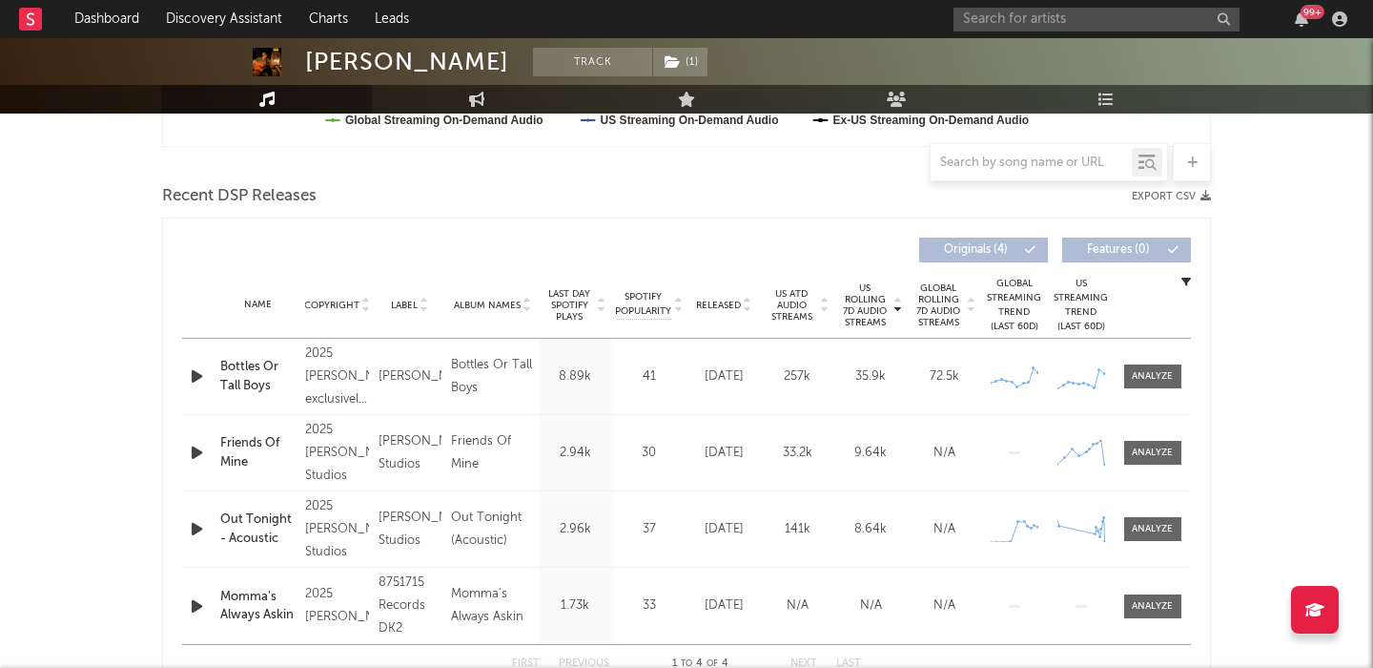
click at [719, 293] on div "Name Copyright Label Album Names Composer Names 7 Day Spotify Plays Last Day Sp…" at bounding box center [686, 305] width 1009 height 67
click at [719, 301] on span "Released" at bounding box center [718, 304] width 45 height 11
click at [855, 303] on span "US Rolling 7D Audio Streams" at bounding box center [865, 305] width 52 height 46
click at [716, 305] on span "Released" at bounding box center [718, 304] width 45 height 11
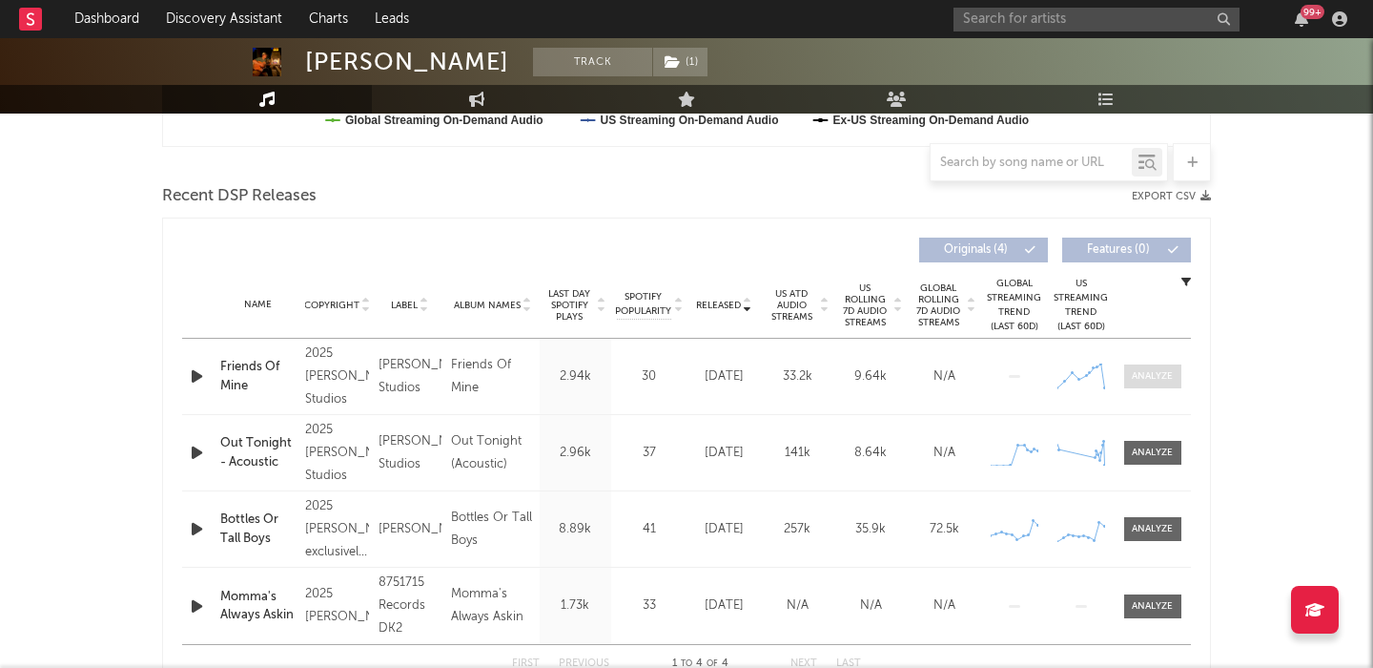
click at [1139, 365] on span at bounding box center [1152, 376] width 57 height 24
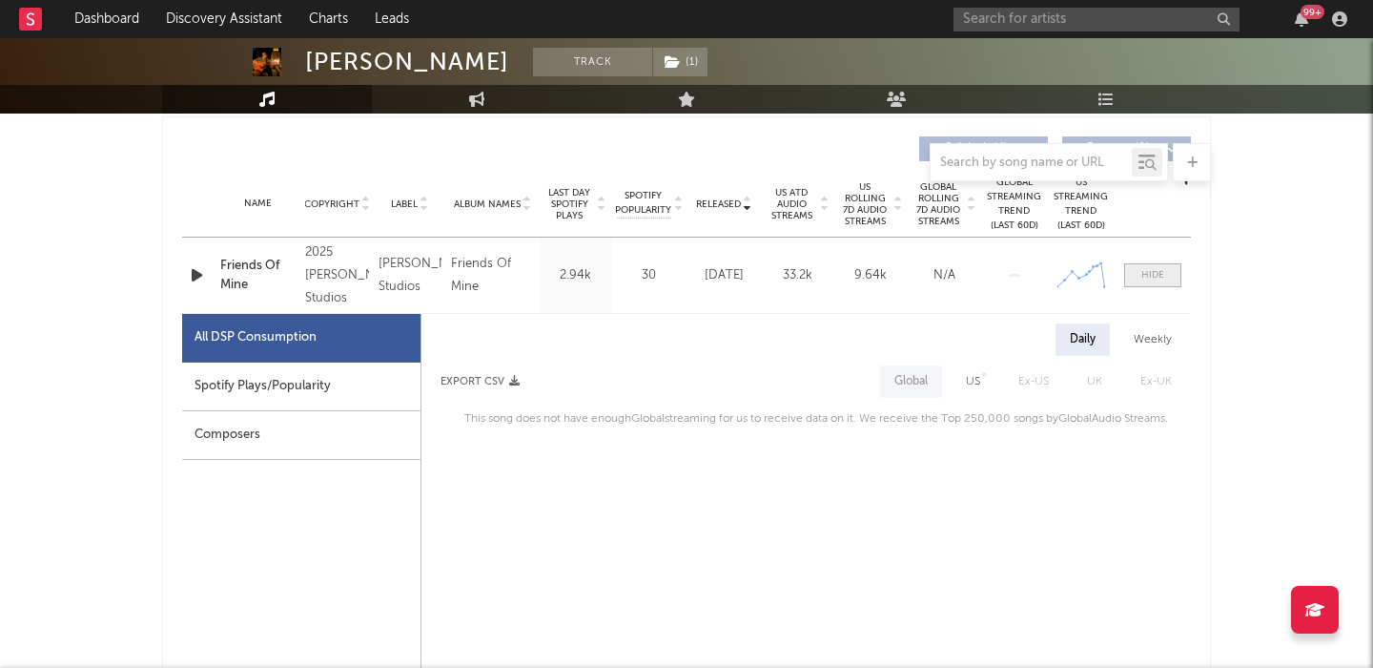
scroll to position [712, 0]
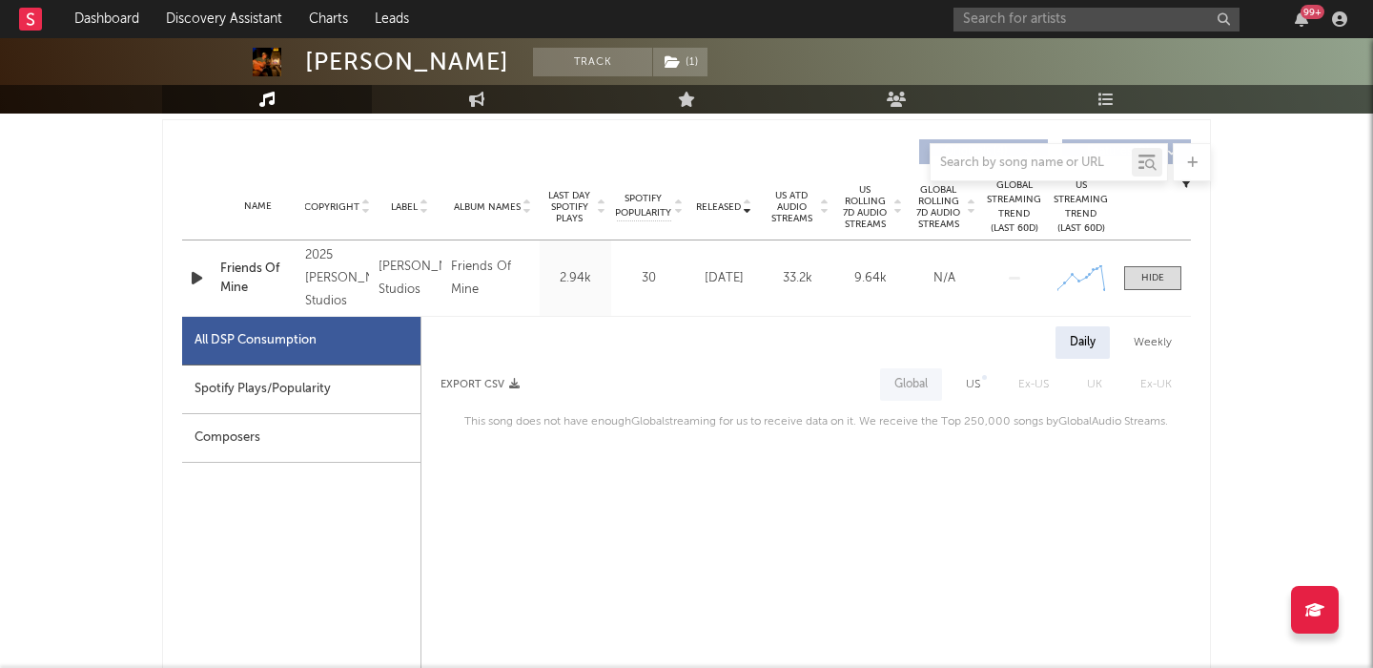
click at [961, 397] on div "US" at bounding box center [973, 384] width 43 height 32
select select "1w"
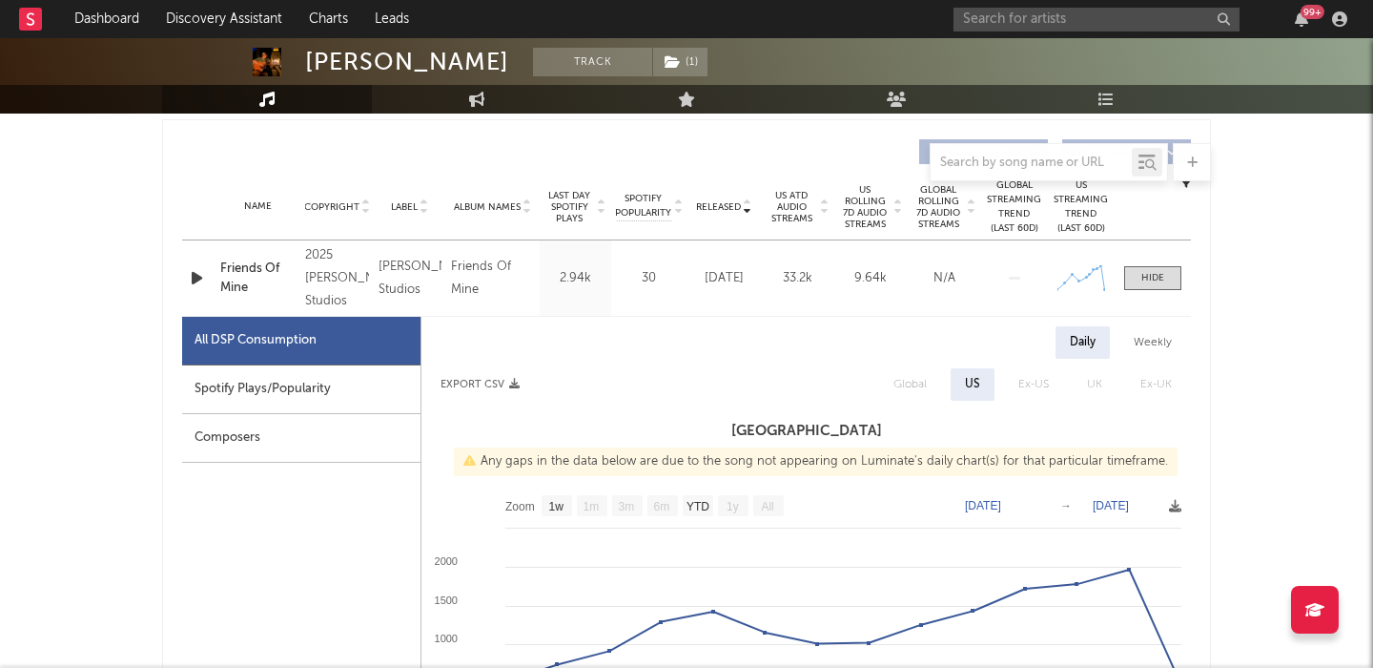
click at [869, 210] on span "US Rolling 7D Audio Streams" at bounding box center [865, 207] width 52 height 46
select select "1w"
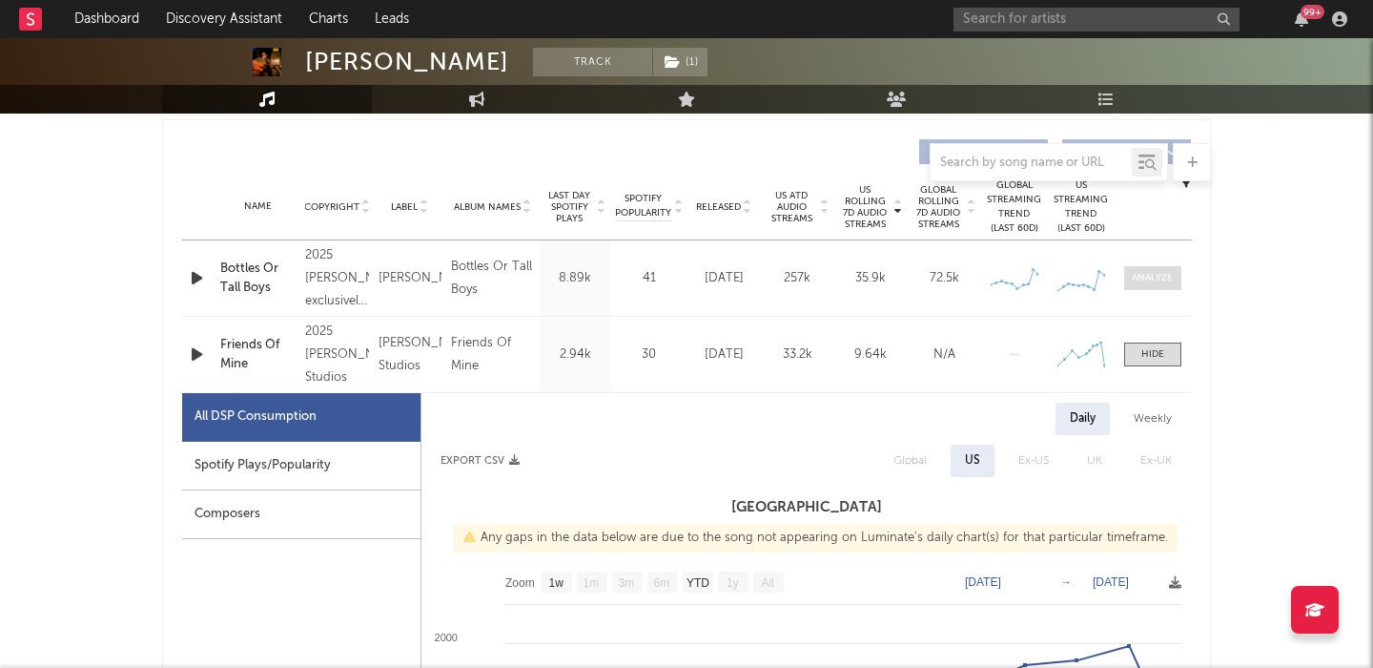
click at [1149, 282] on div at bounding box center [1152, 278] width 41 height 14
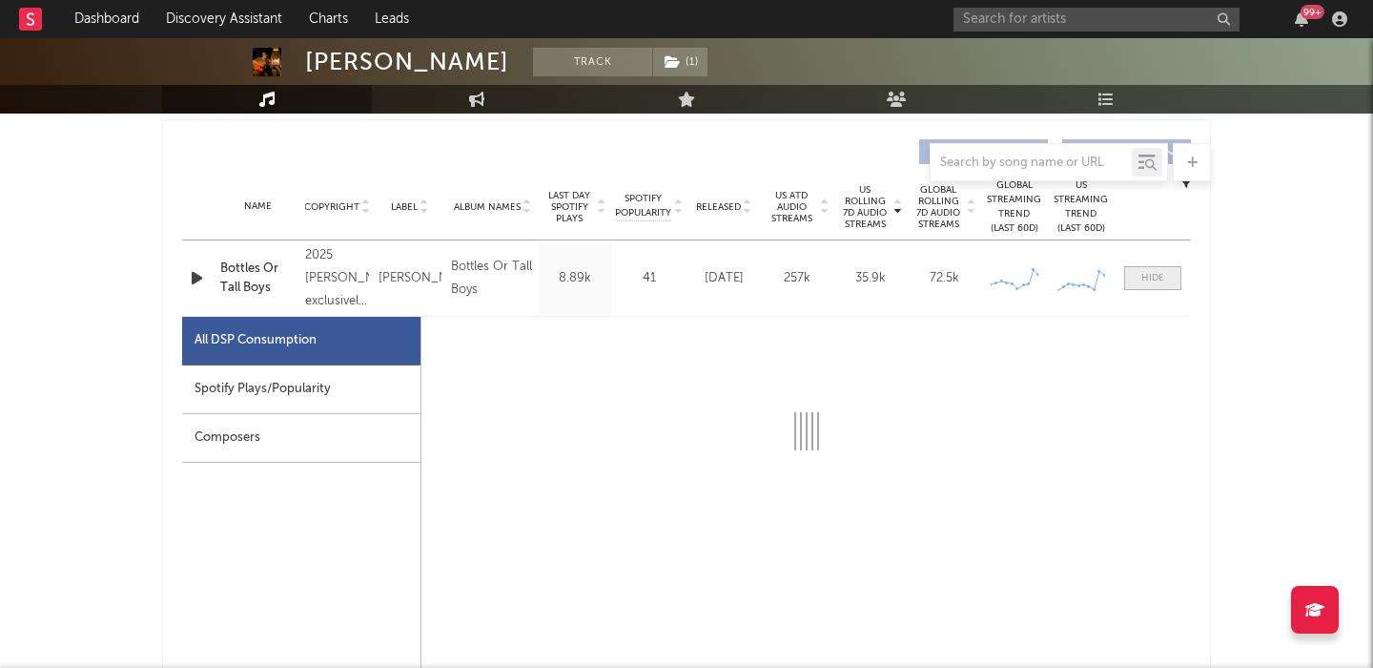
select select "1w"
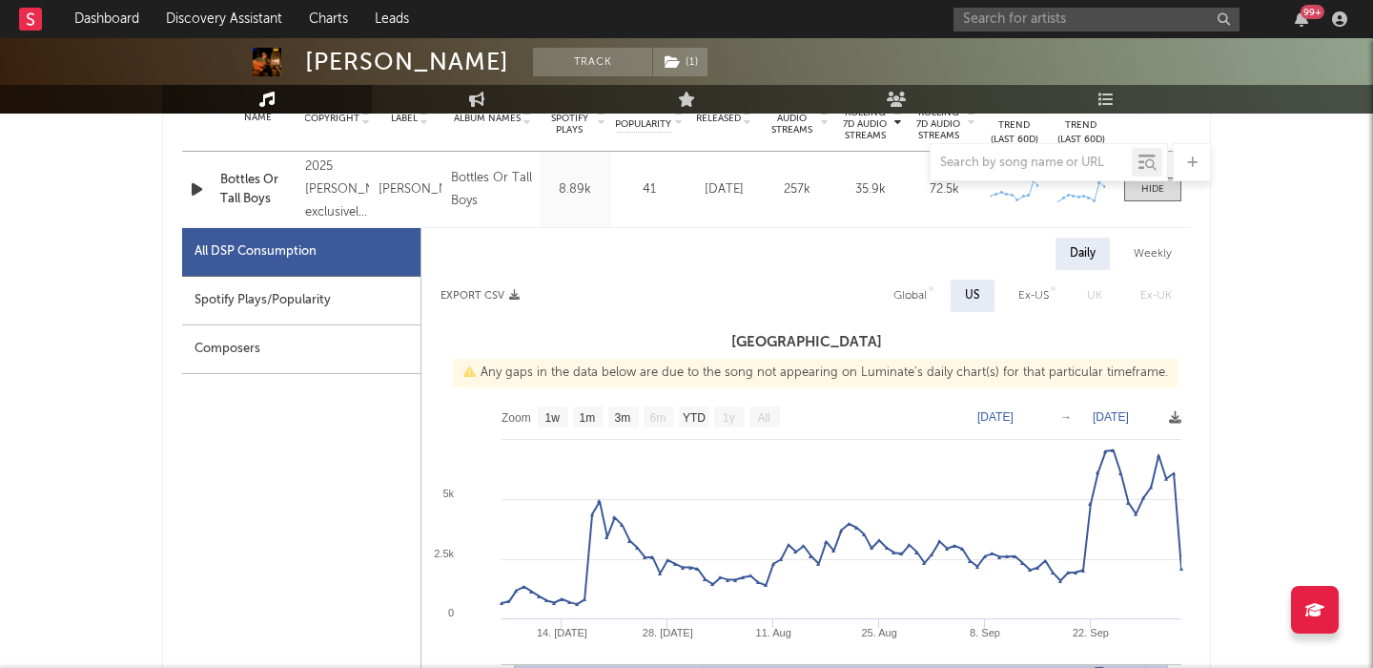
scroll to position [685, 0]
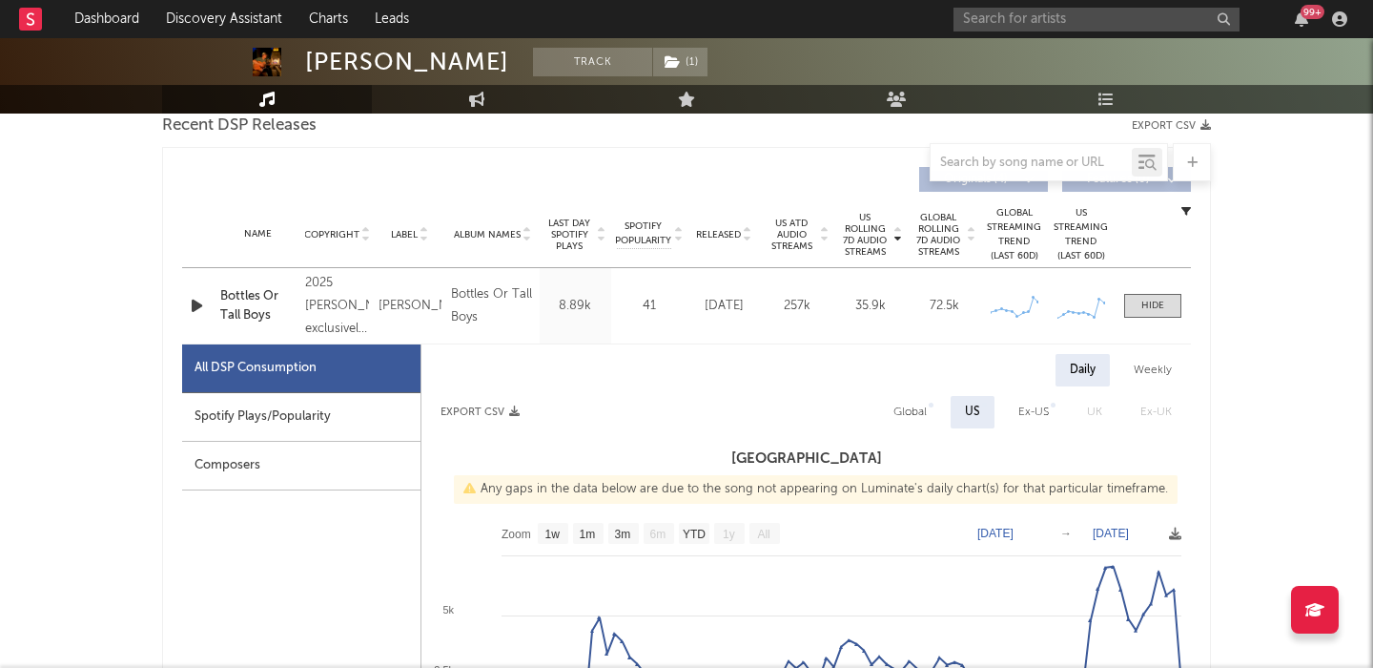
click at [715, 229] on span "Released" at bounding box center [718, 234] width 45 height 11
select select "1w"
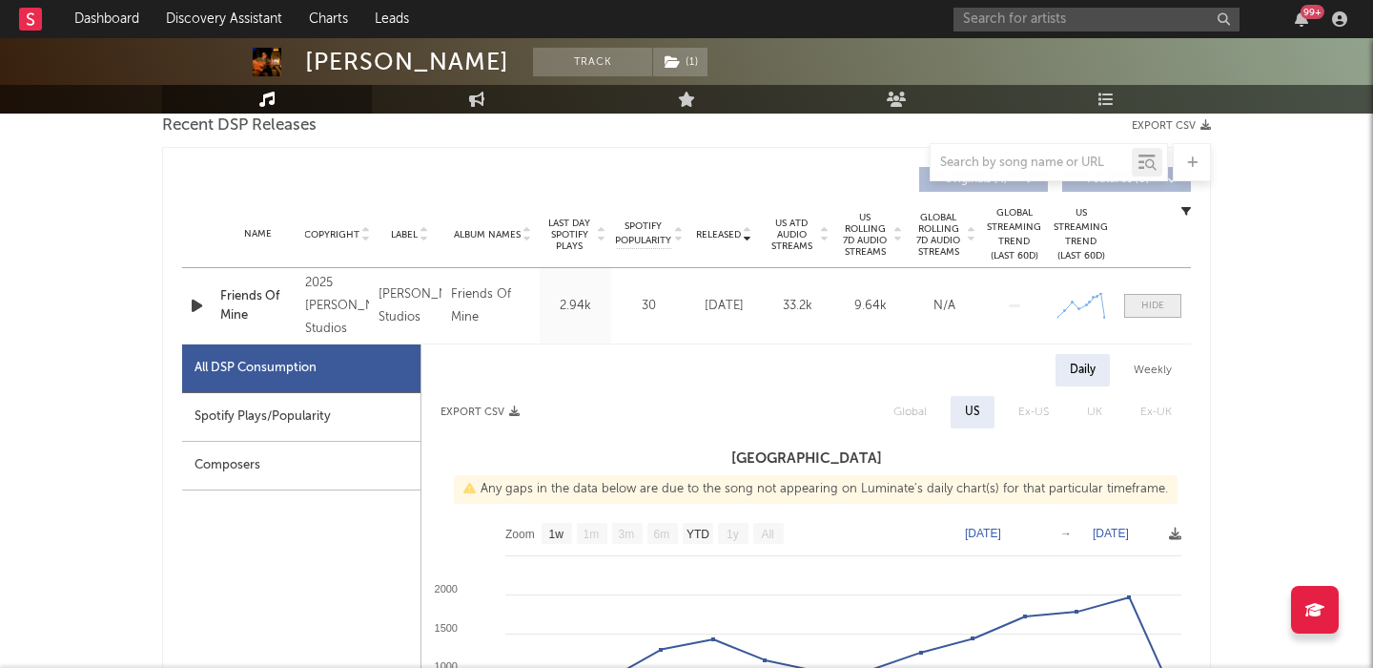
click at [1168, 298] on span at bounding box center [1152, 306] width 57 height 24
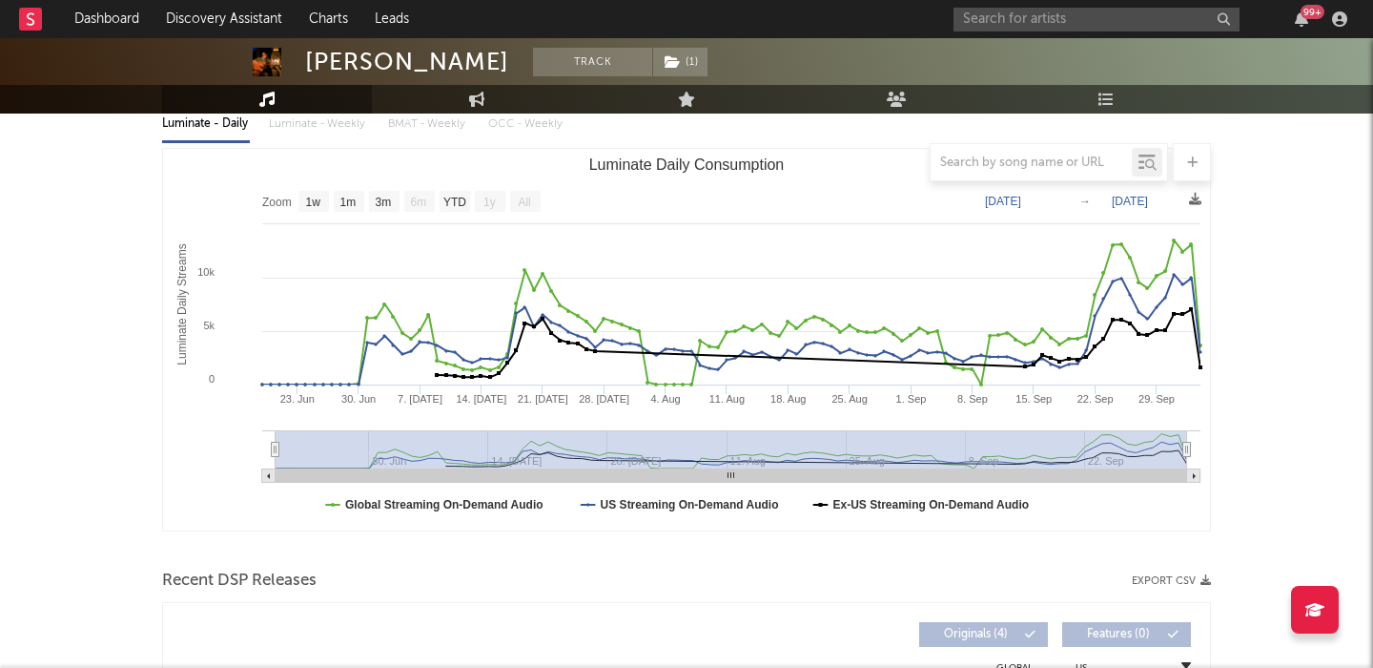
scroll to position [0, 0]
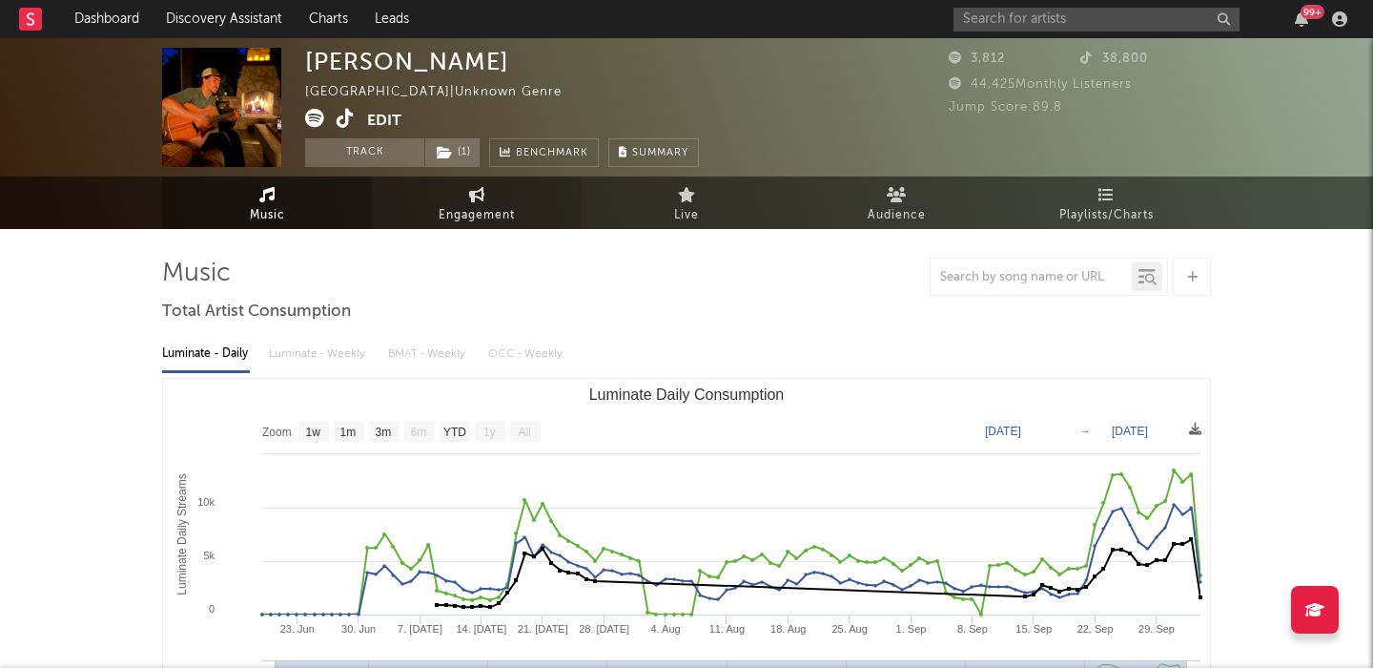
click at [447, 216] on span "Engagement" at bounding box center [477, 215] width 76 height 23
select select "1w"
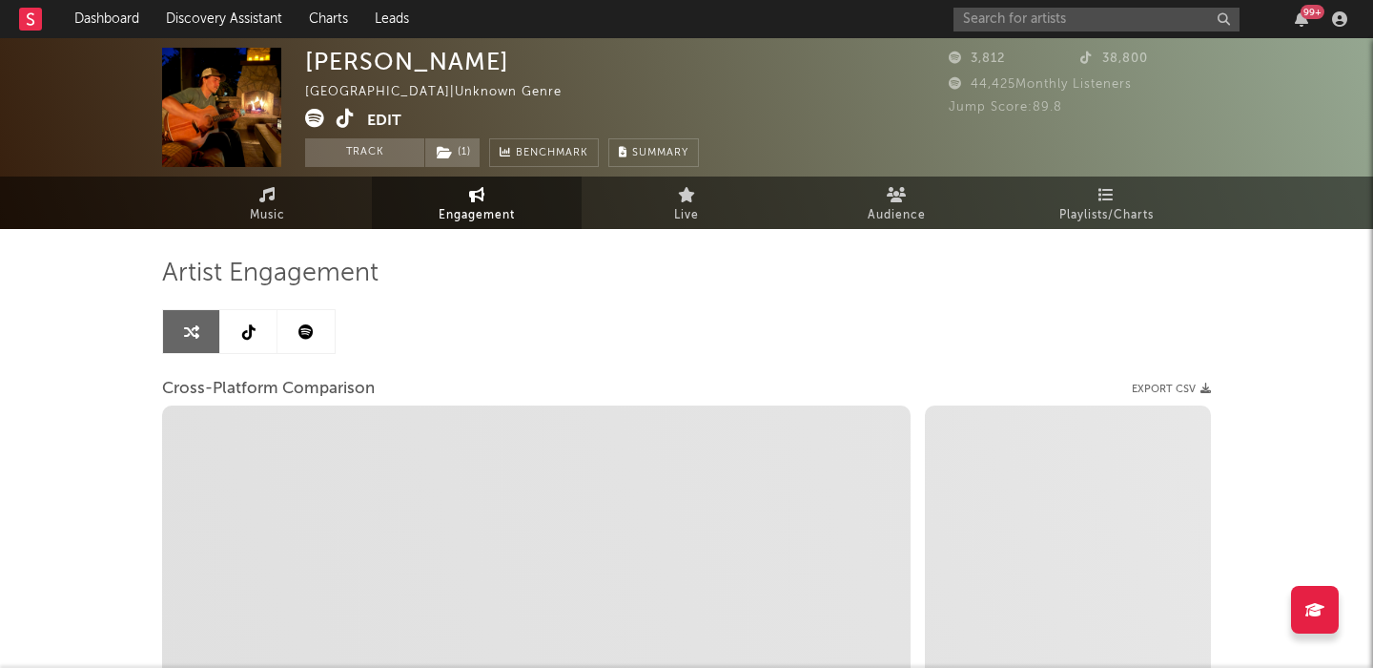
click at [344, 113] on icon at bounding box center [346, 118] width 18 height 19
select select "1m"
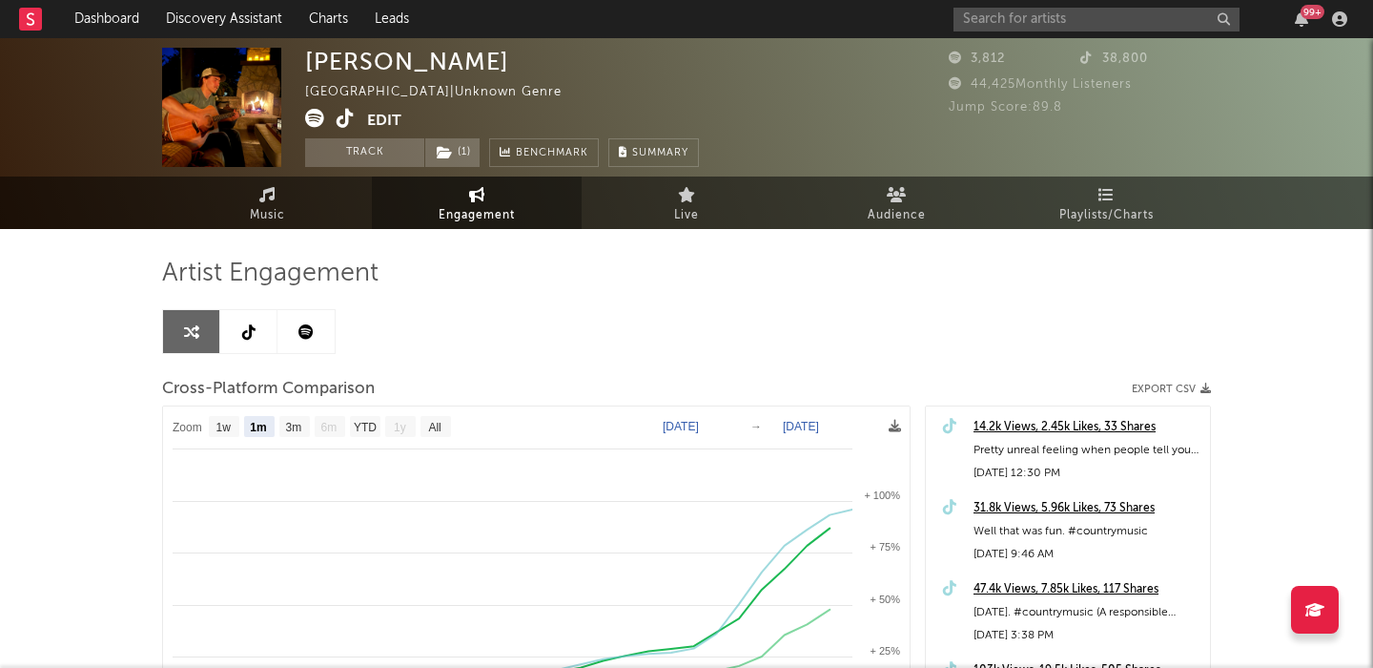
click at [348, 123] on icon at bounding box center [346, 118] width 18 height 19
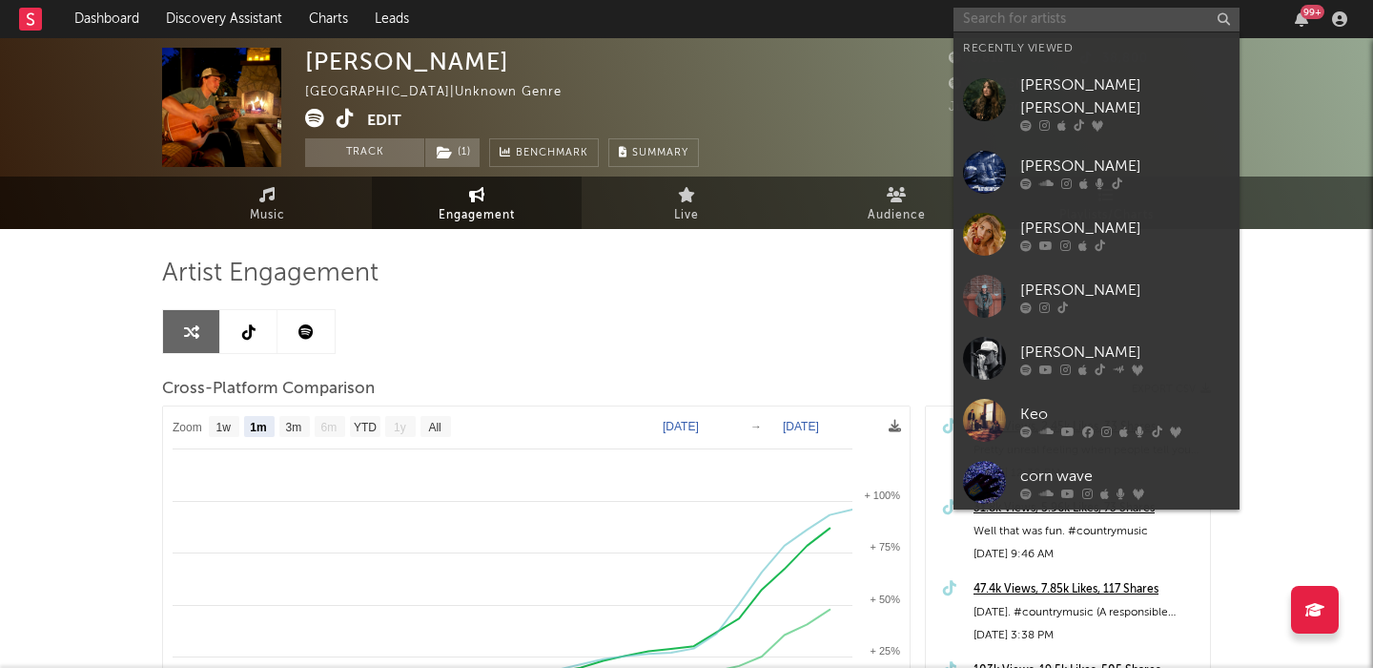
click at [1000, 22] on input "text" at bounding box center [1097, 20] width 286 height 24
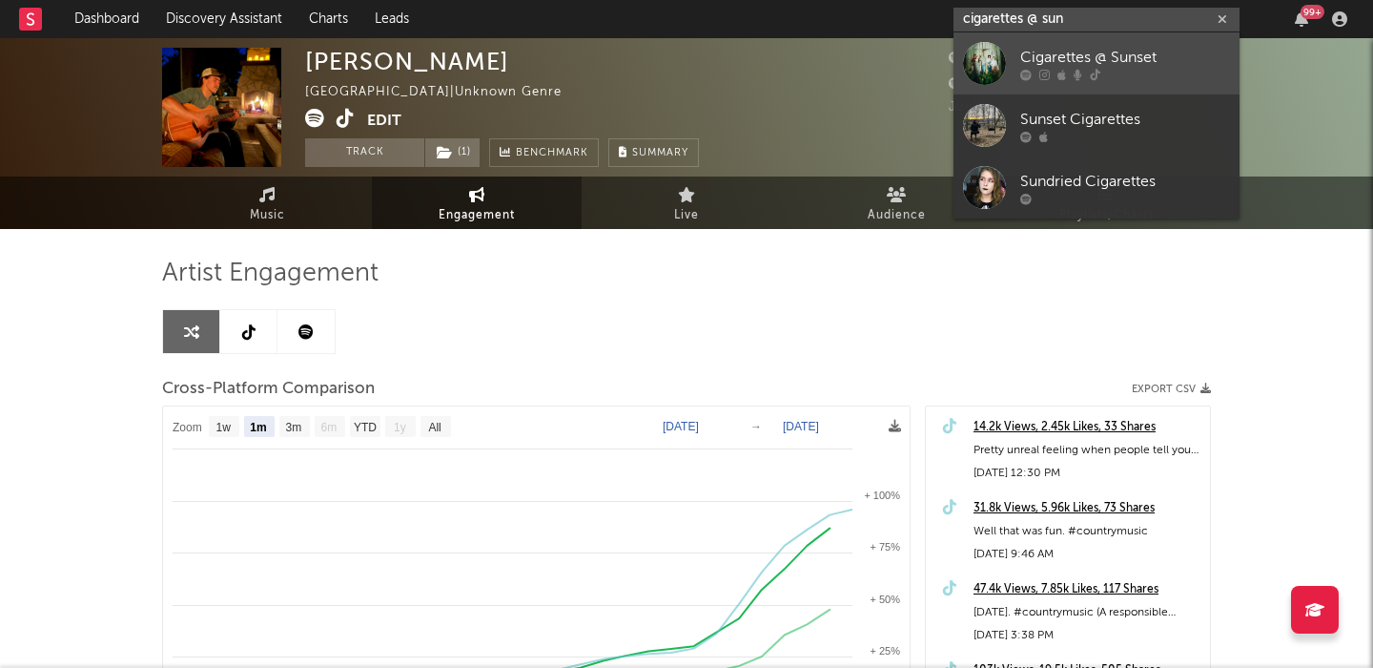
type input "cigarettes @ sun"
click at [1082, 48] on div "Cigarettes @ Sunset" at bounding box center [1125, 57] width 210 height 23
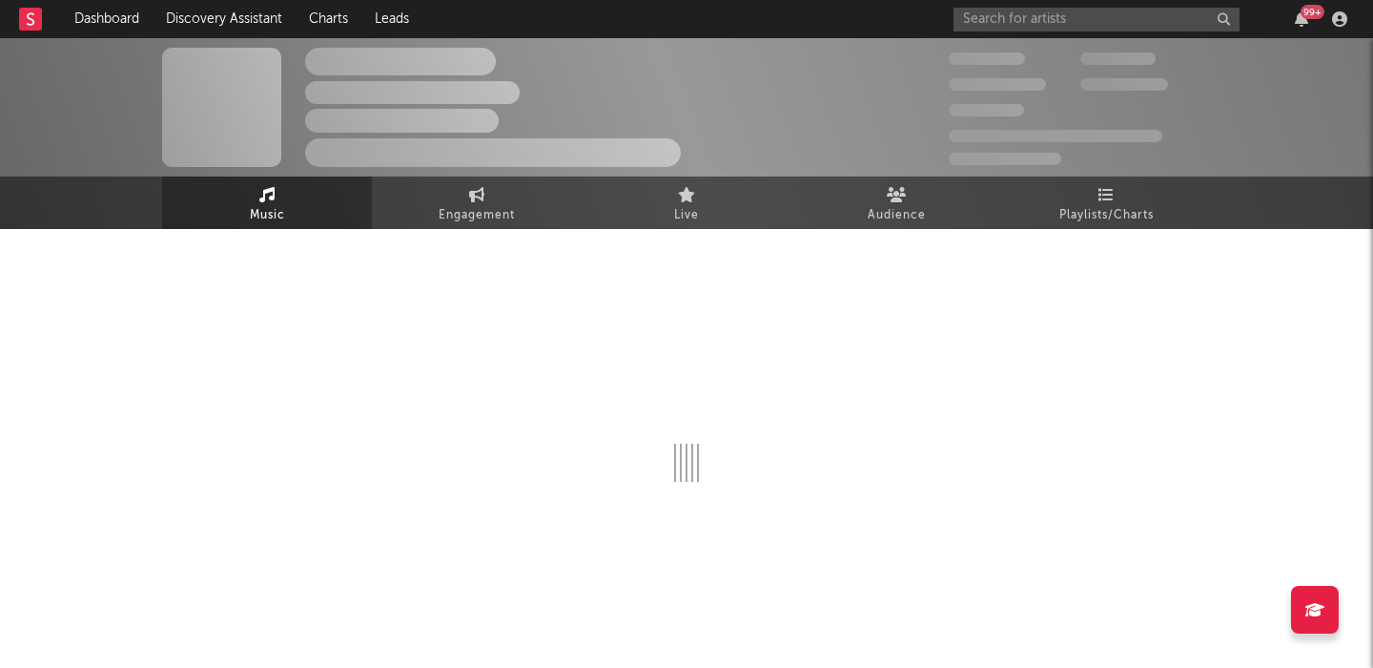
select select "1w"
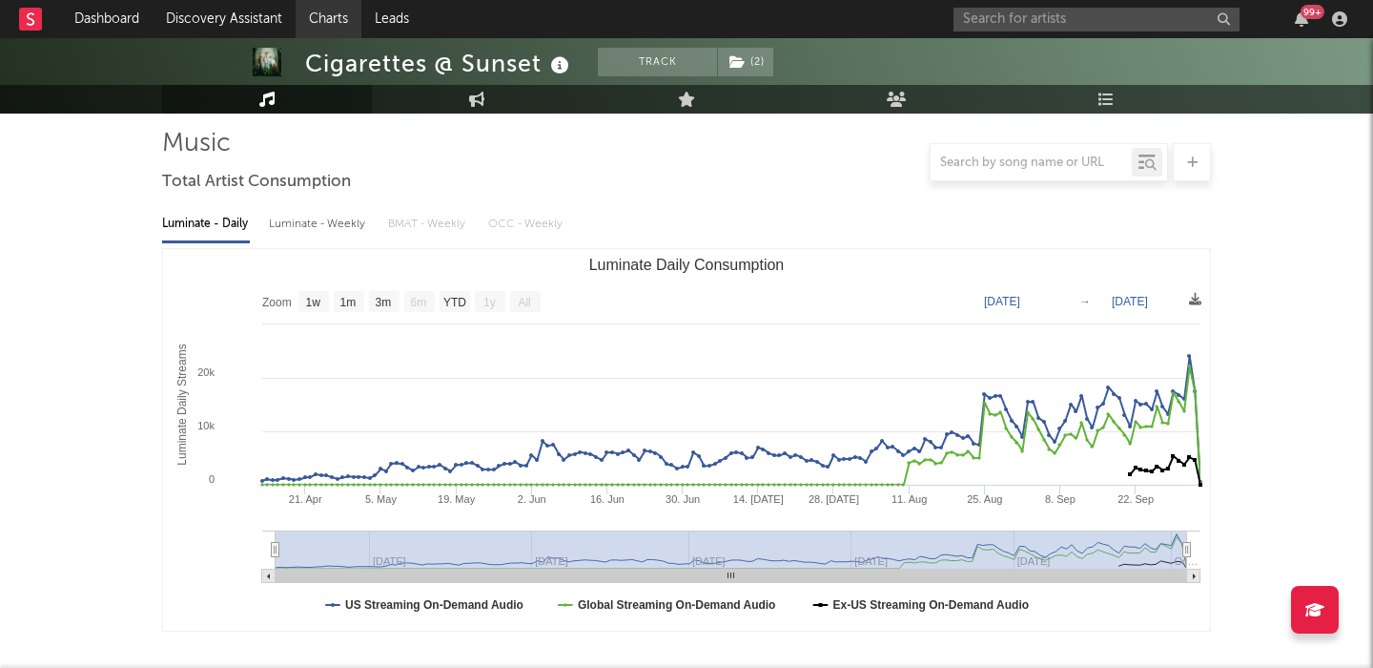
scroll to position [29, 0]
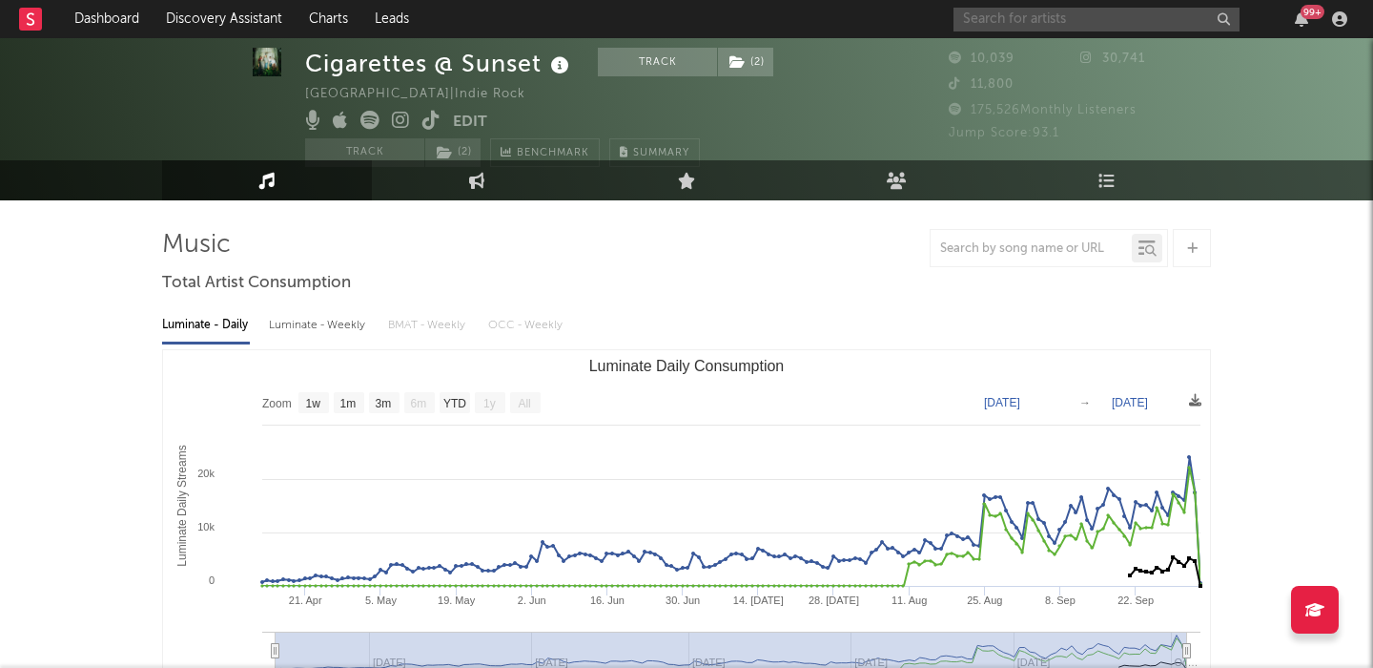
click at [1069, 13] on input "text" at bounding box center [1097, 20] width 286 height 24
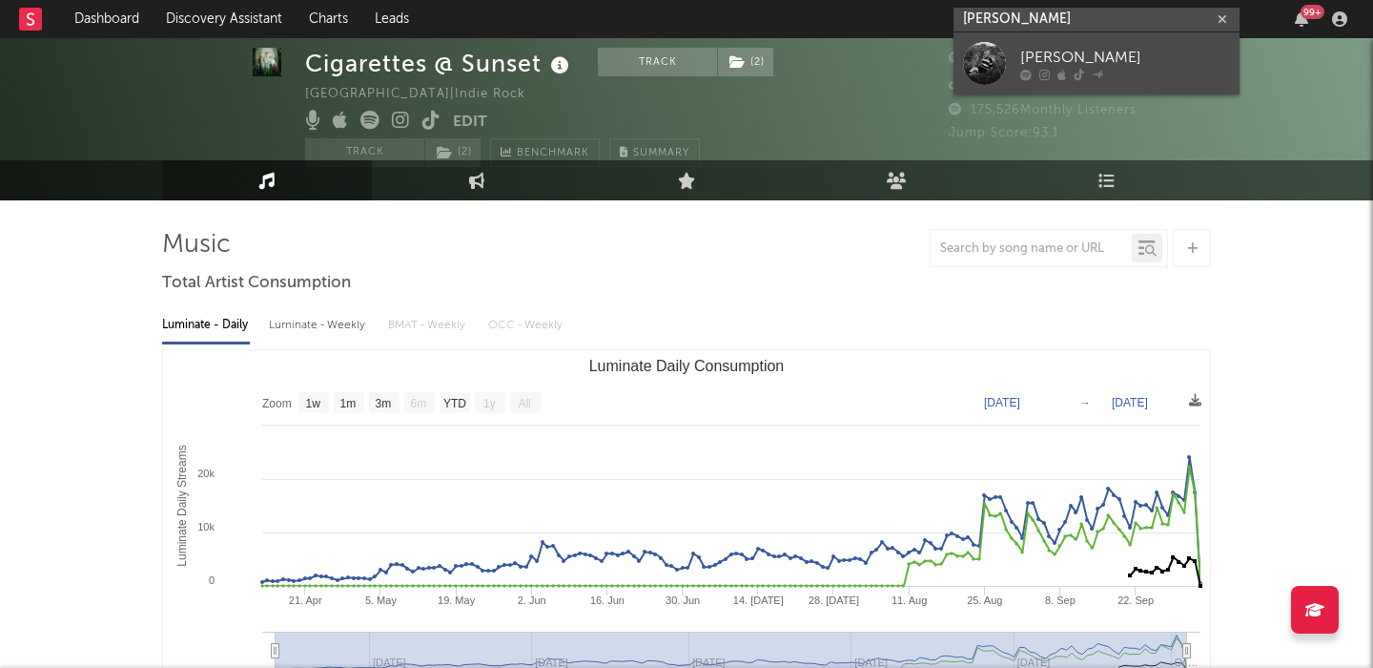
type input "emelie trahan"
click at [1130, 45] on link "Emelie Trahan" at bounding box center [1097, 63] width 286 height 62
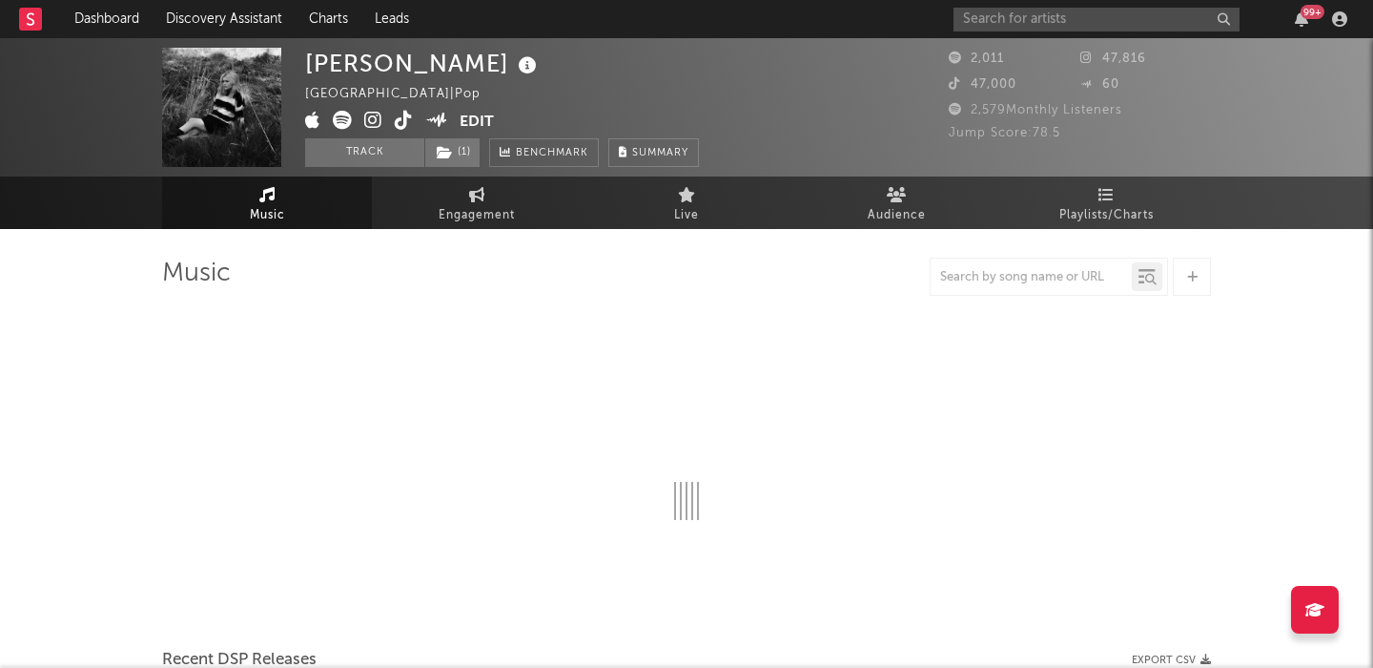
select select "6m"
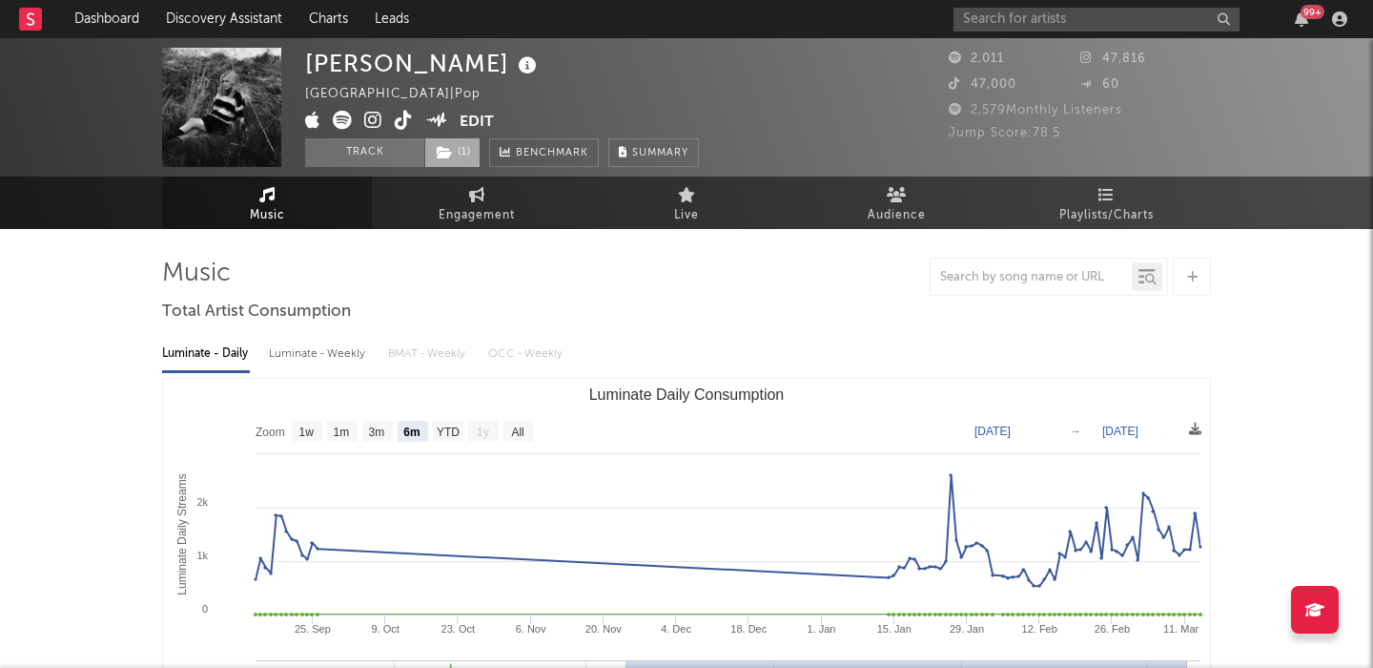
click at [465, 160] on span "( 1 )" at bounding box center [452, 152] width 56 height 29
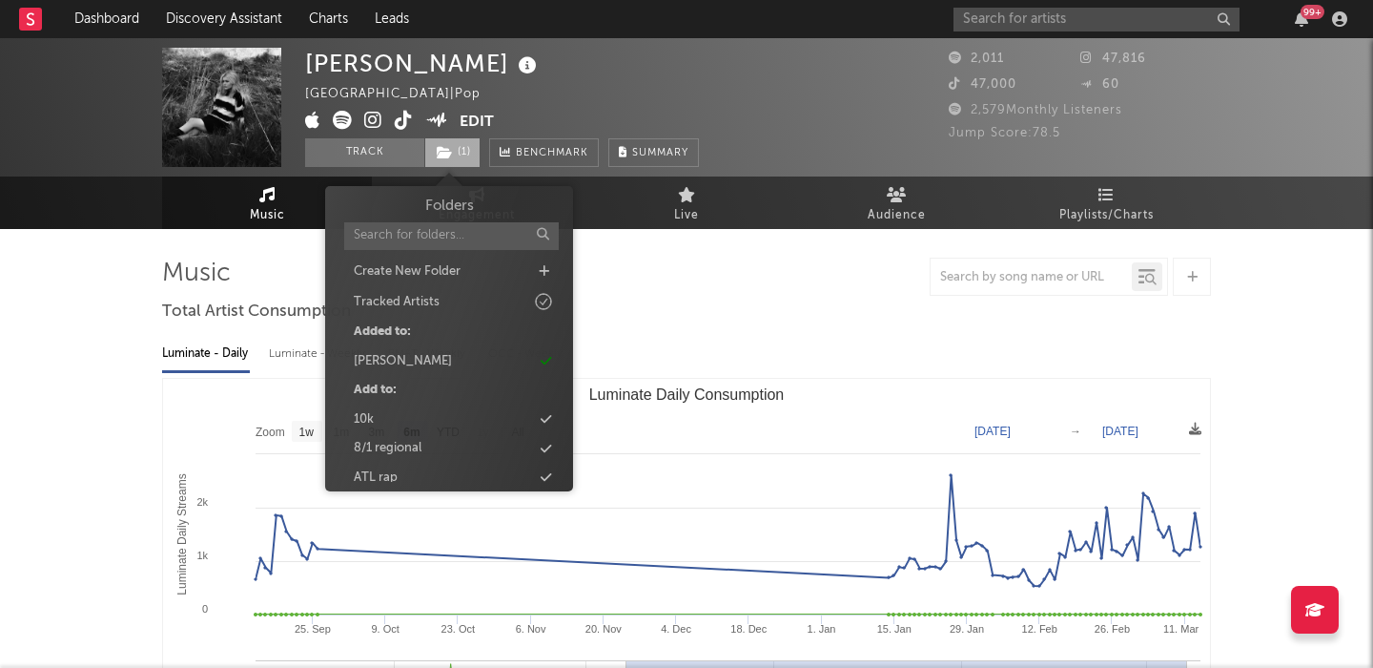
click at [465, 160] on span "( 1 )" at bounding box center [452, 152] width 56 height 29
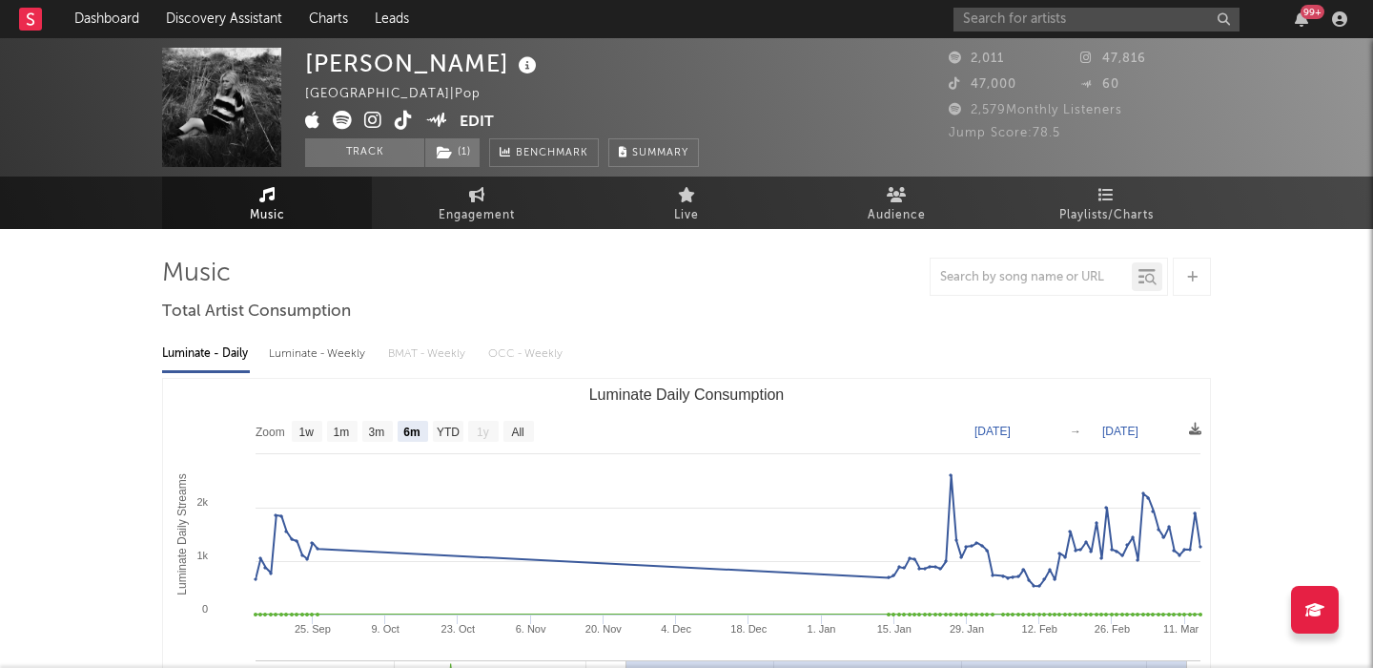
click at [334, 352] on div "Luminate - Weekly" at bounding box center [319, 354] width 100 height 32
select select "6m"
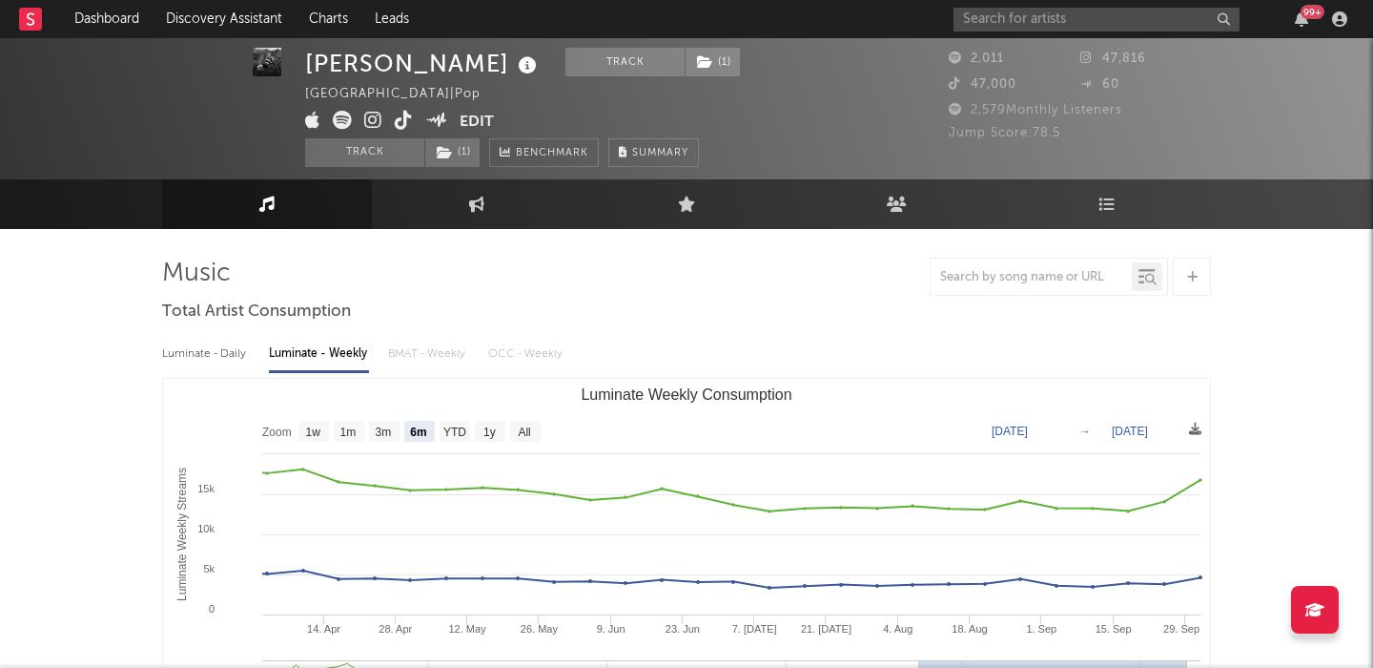
scroll to position [167, 0]
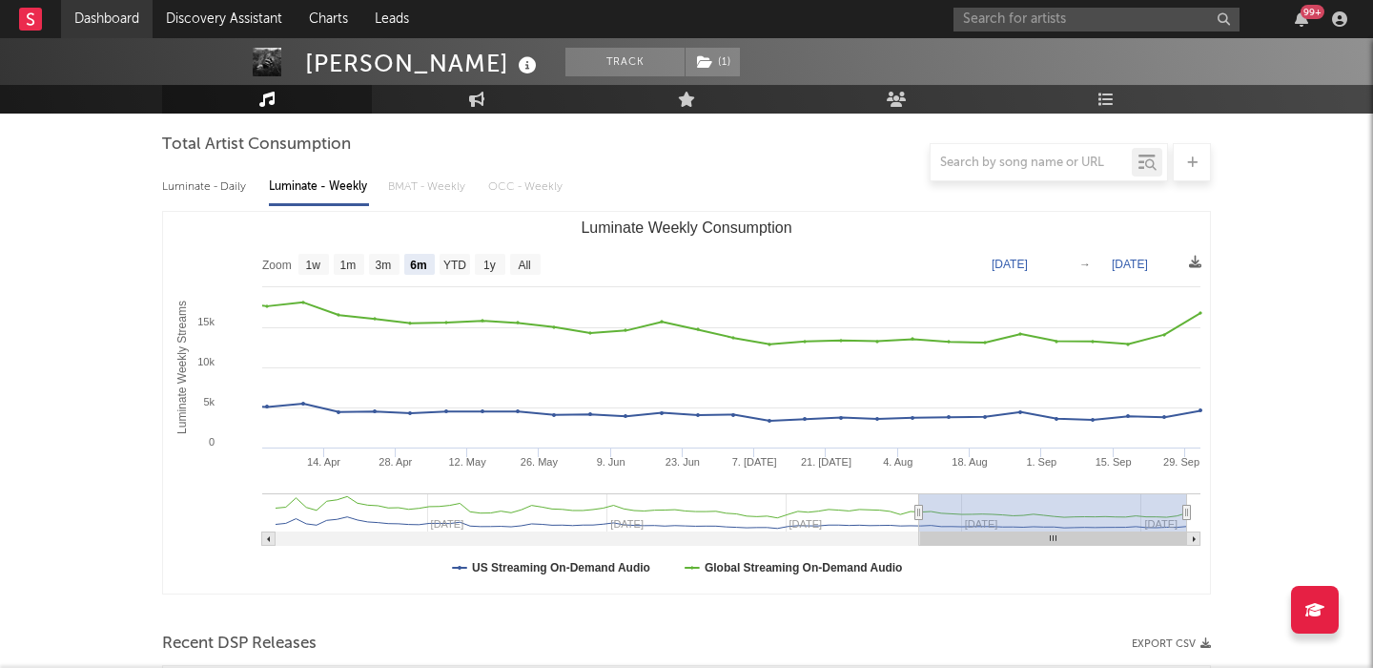
click at [121, 22] on link "Dashboard" at bounding box center [107, 19] width 92 height 38
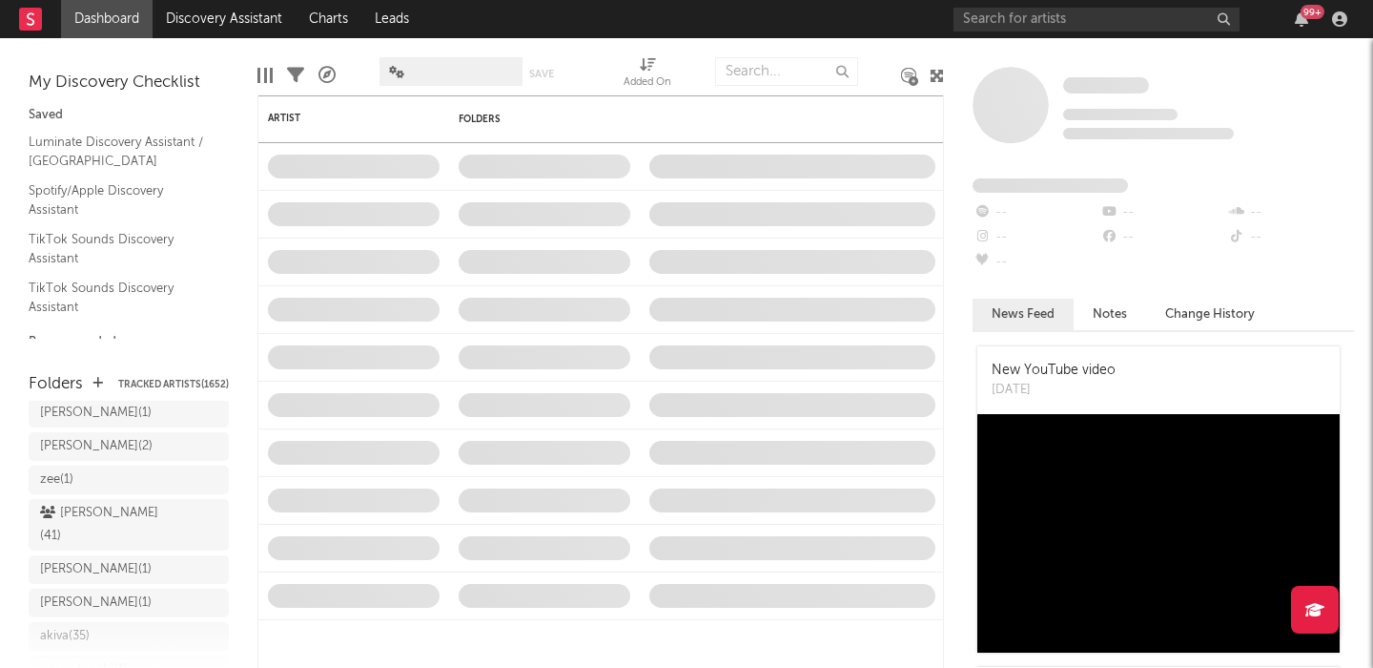
scroll to position [353, 0]
click at [130, 466] on div "jake c ( 41 )" at bounding box center [109, 489] width 139 height 46
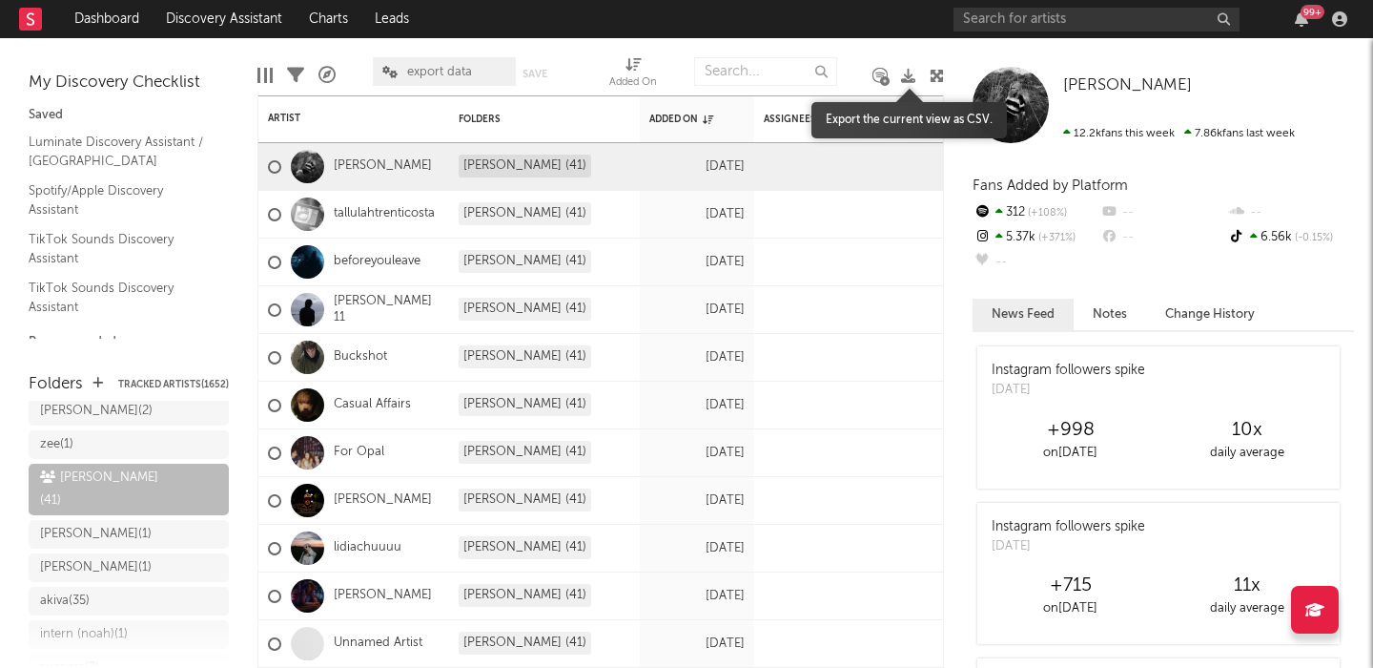
click at [905, 75] on icon at bounding box center [908, 76] width 14 height 14
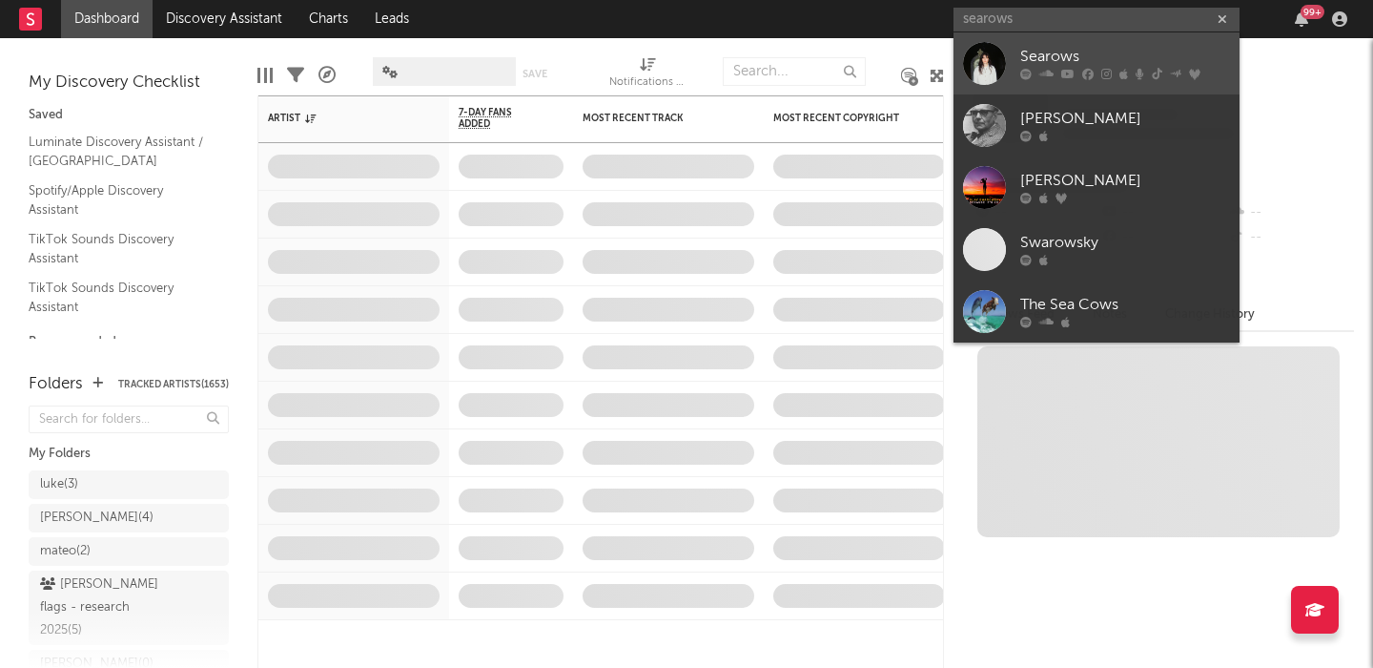
type input "searows"
click at [1190, 47] on div "Searows" at bounding box center [1125, 57] width 210 height 23
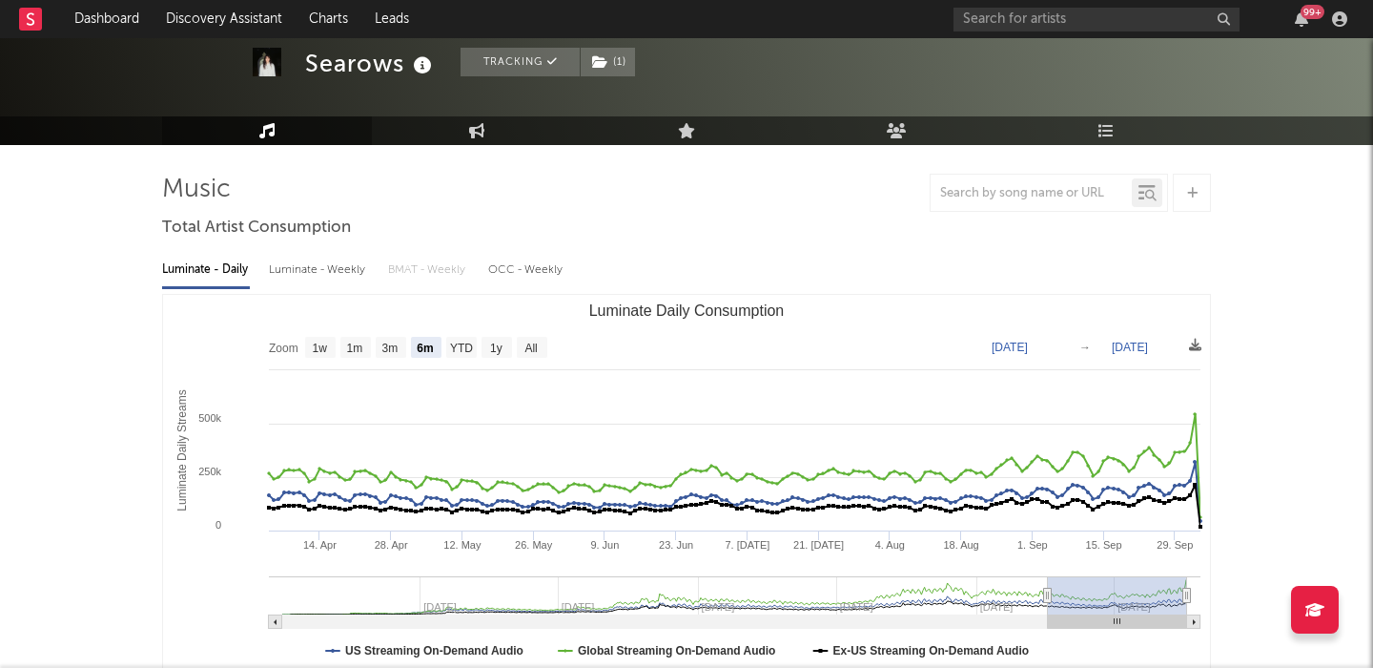
scroll to position [100, 0]
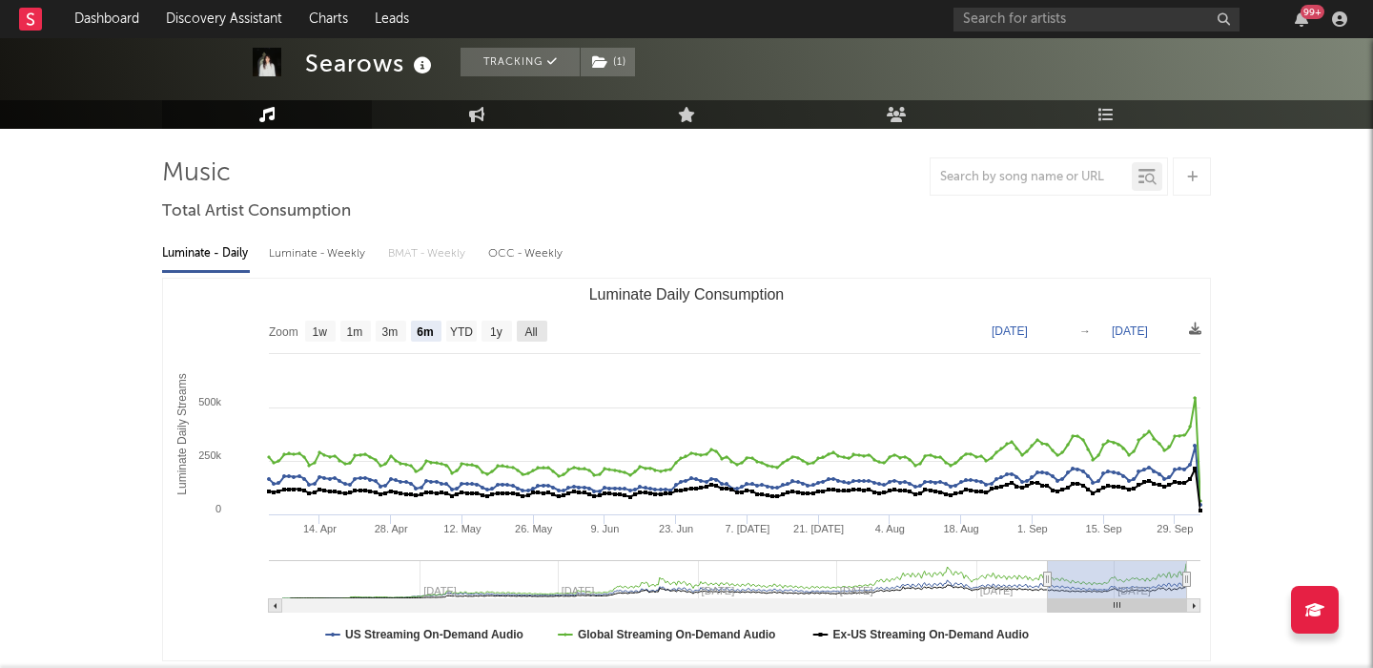
click at [527, 334] on text "All" at bounding box center [531, 331] width 12 height 13
select select "All"
type input "2022-07-03"
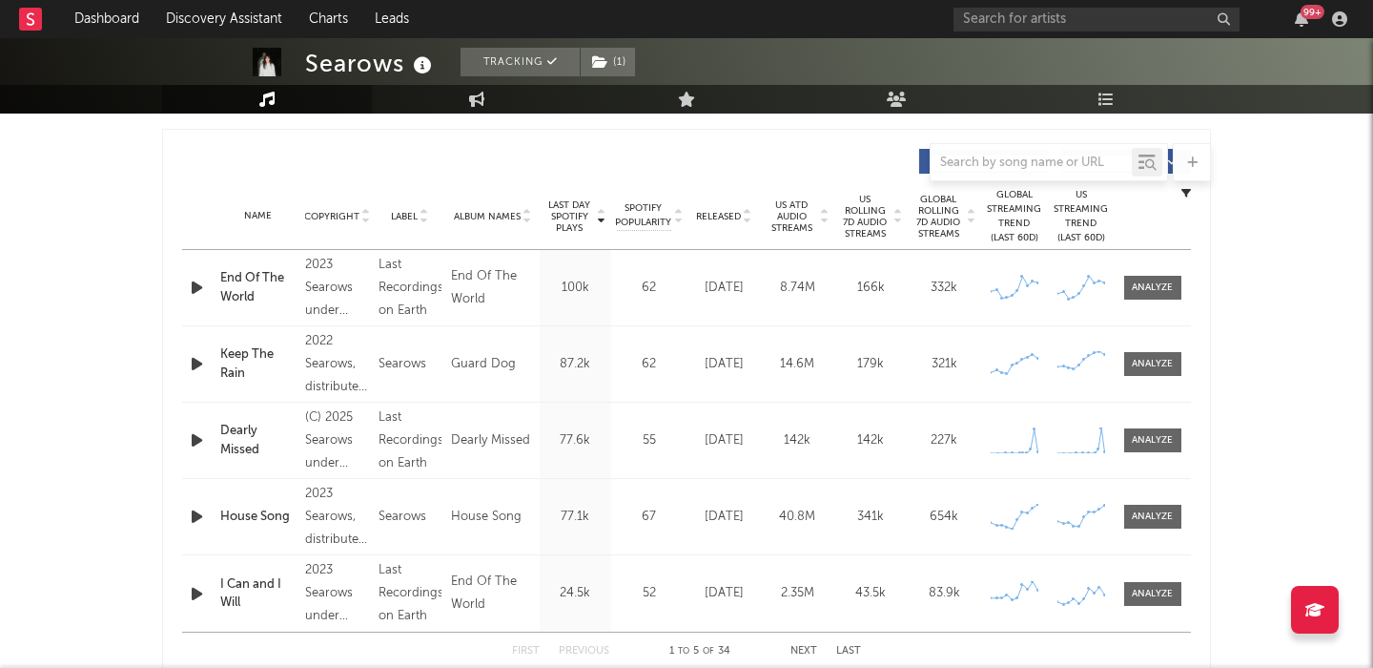
scroll to position [654, 0]
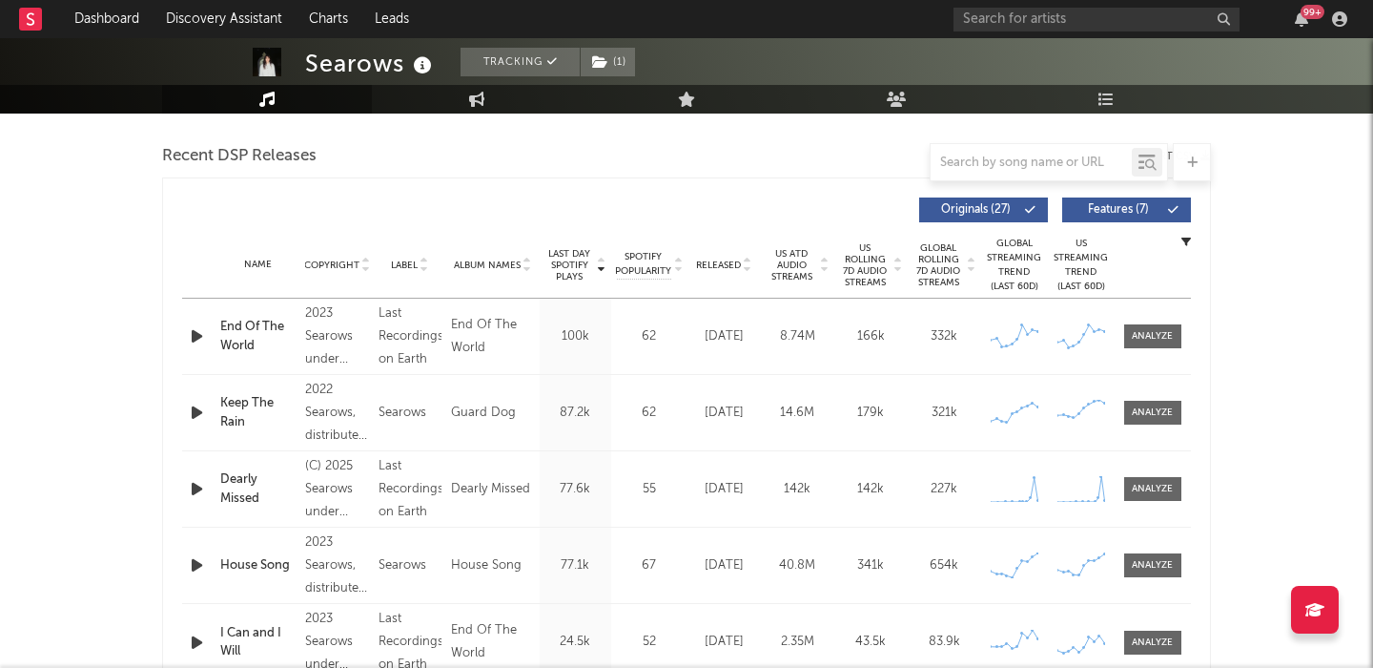
click at [731, 257] on div "Released" at bounding box center [724, 264] width 64 height 14
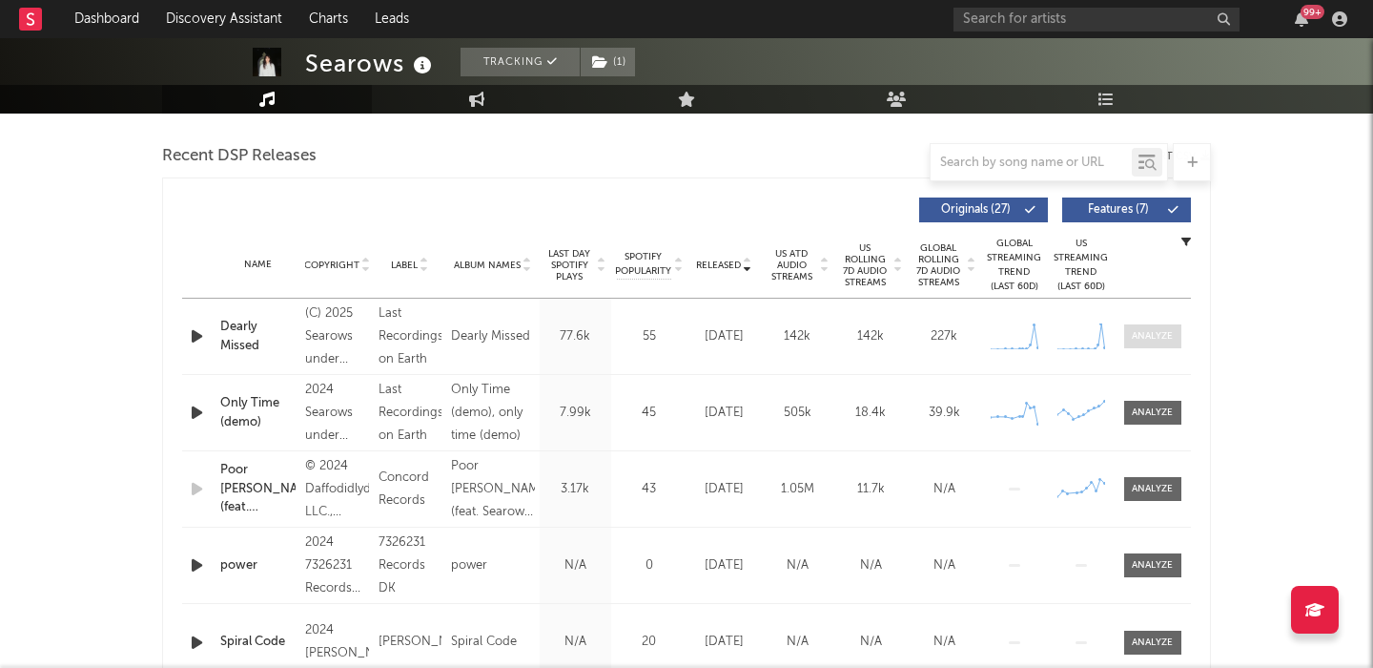
click at [1163, 335] on div at bounding box center [1152, 336] width 41 height 14
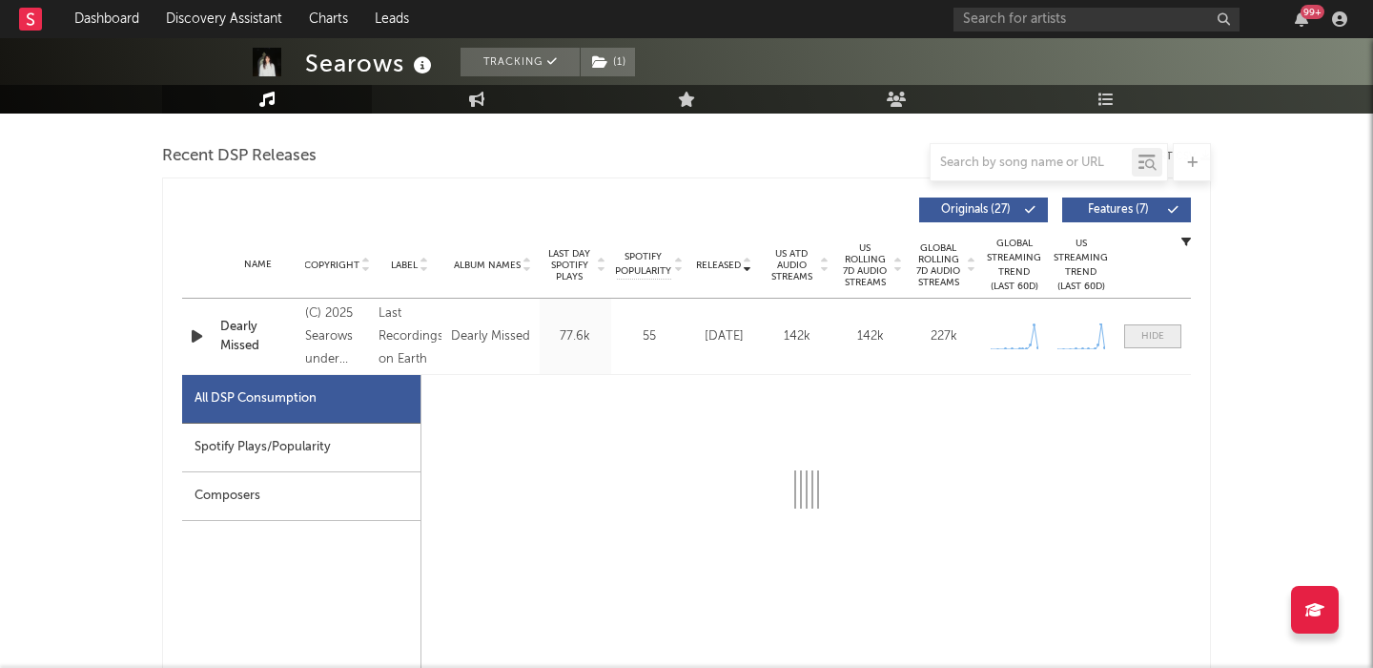
select select "1w"
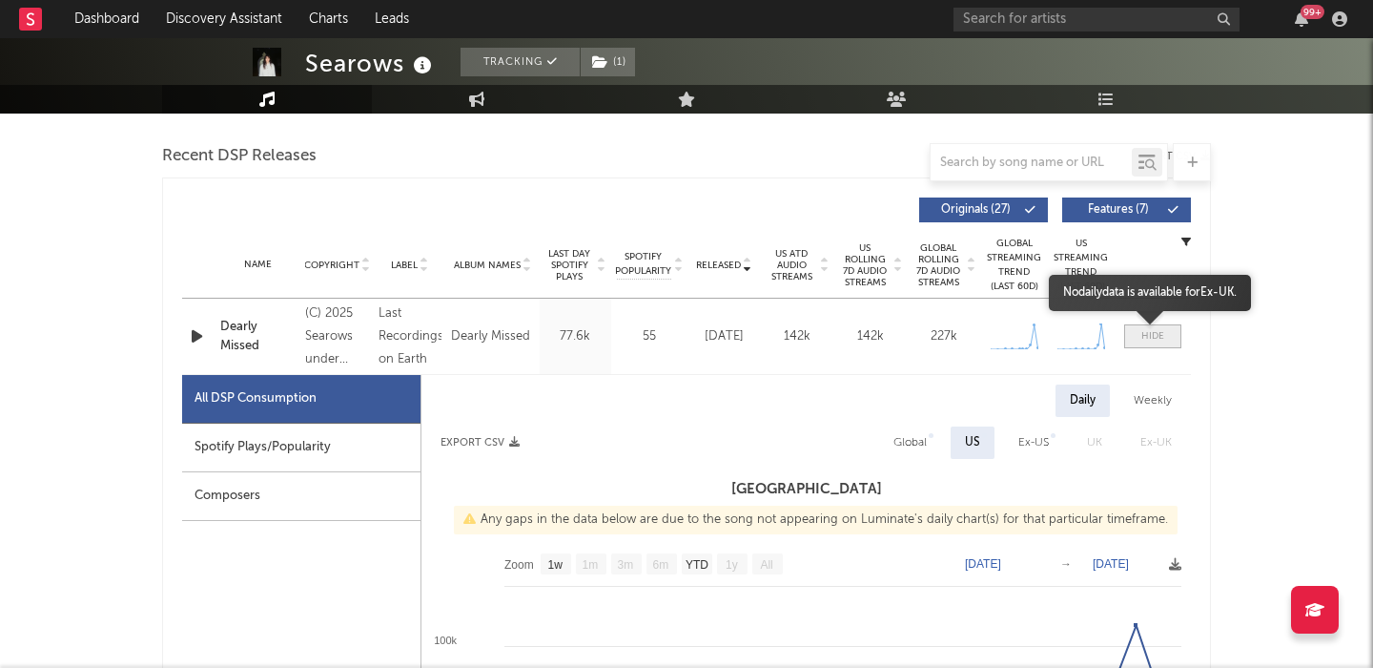
scroll to position [751, 0]
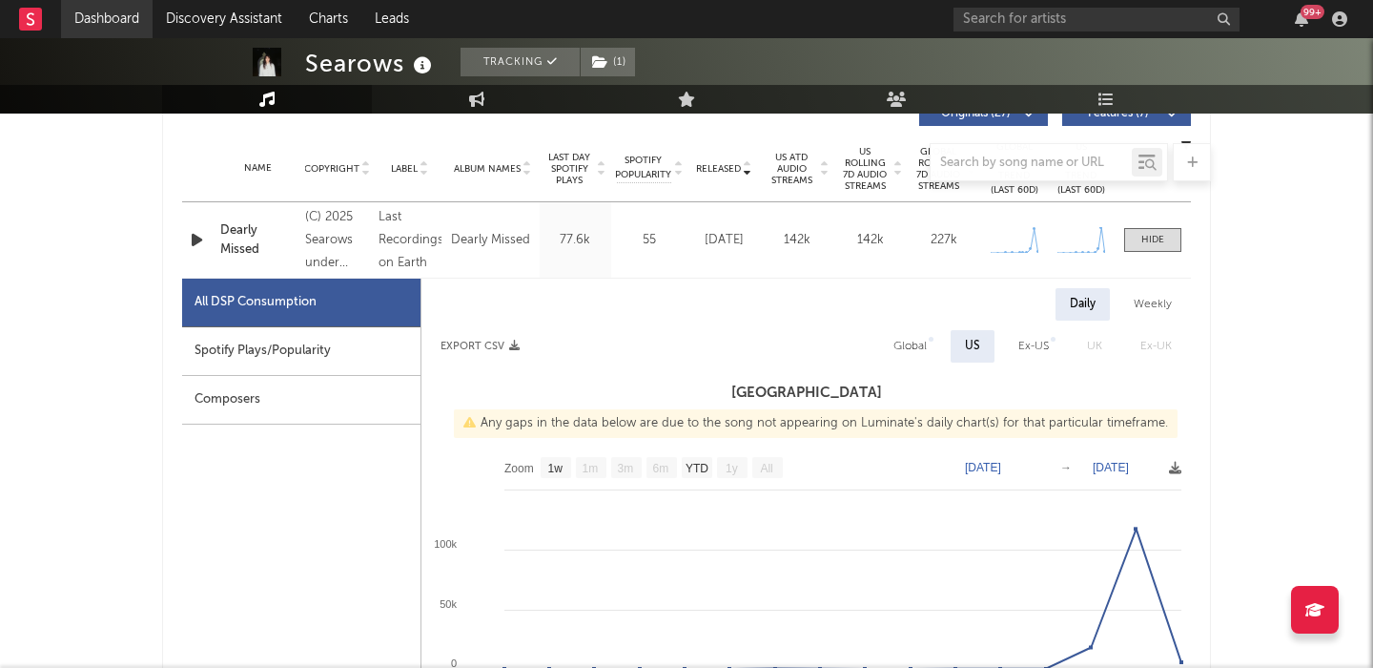
click at [113, 30] on link "Dashboard" at bounding box center [107, 19] width 92 height 38
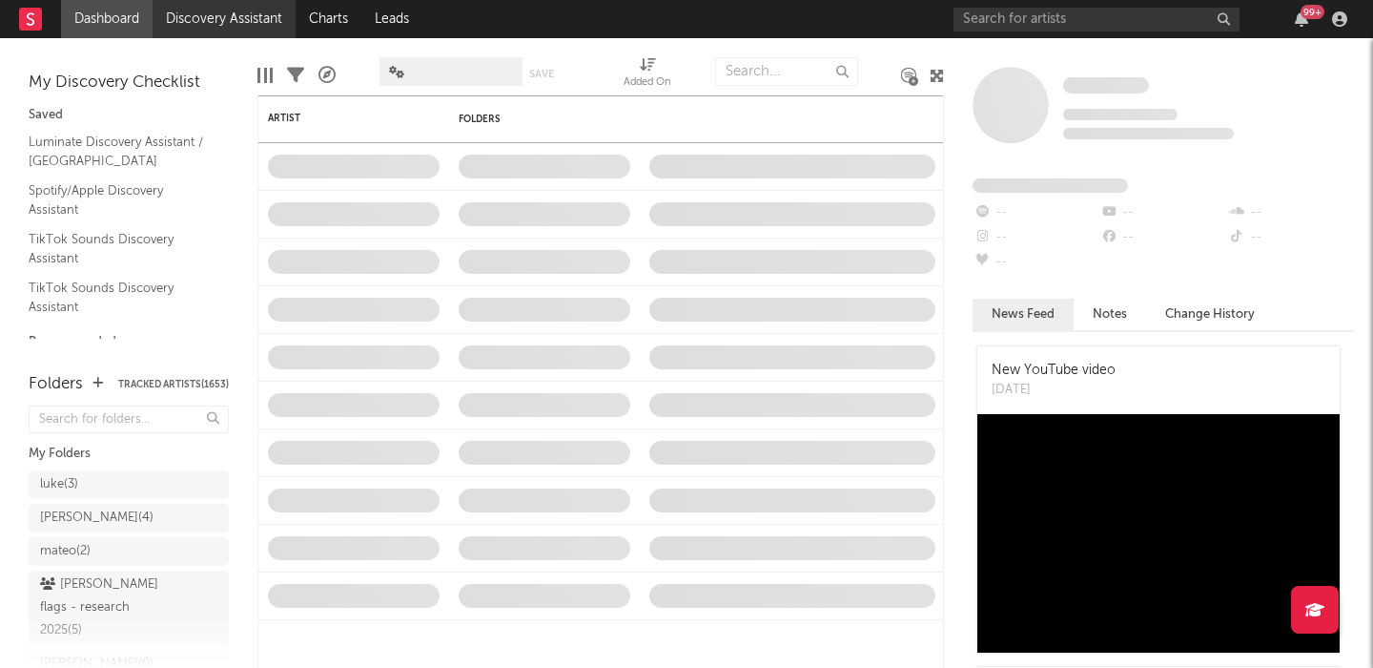
click at [195, 19] on link "Discovery Assistant" at bounding box center [224, 19] width 143 height 38
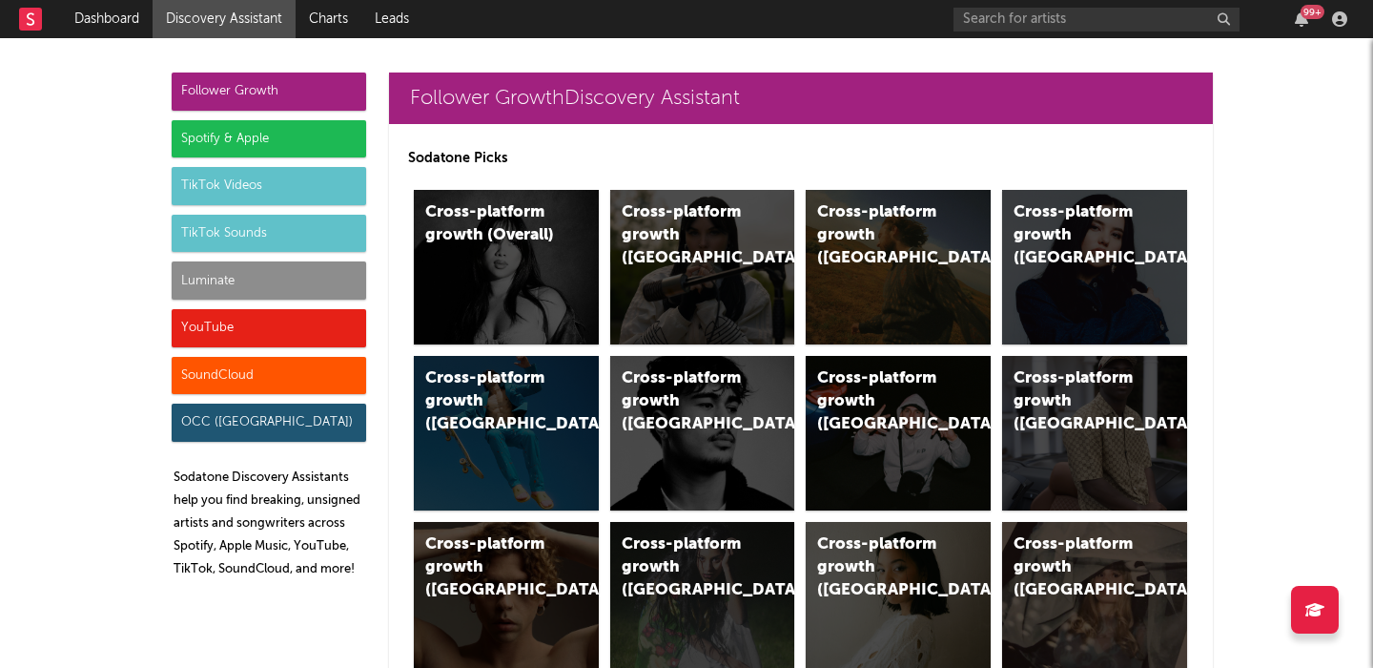
click at [306, 271] on div "Luminate" at bounding box center [269, 280] width 195 height 38
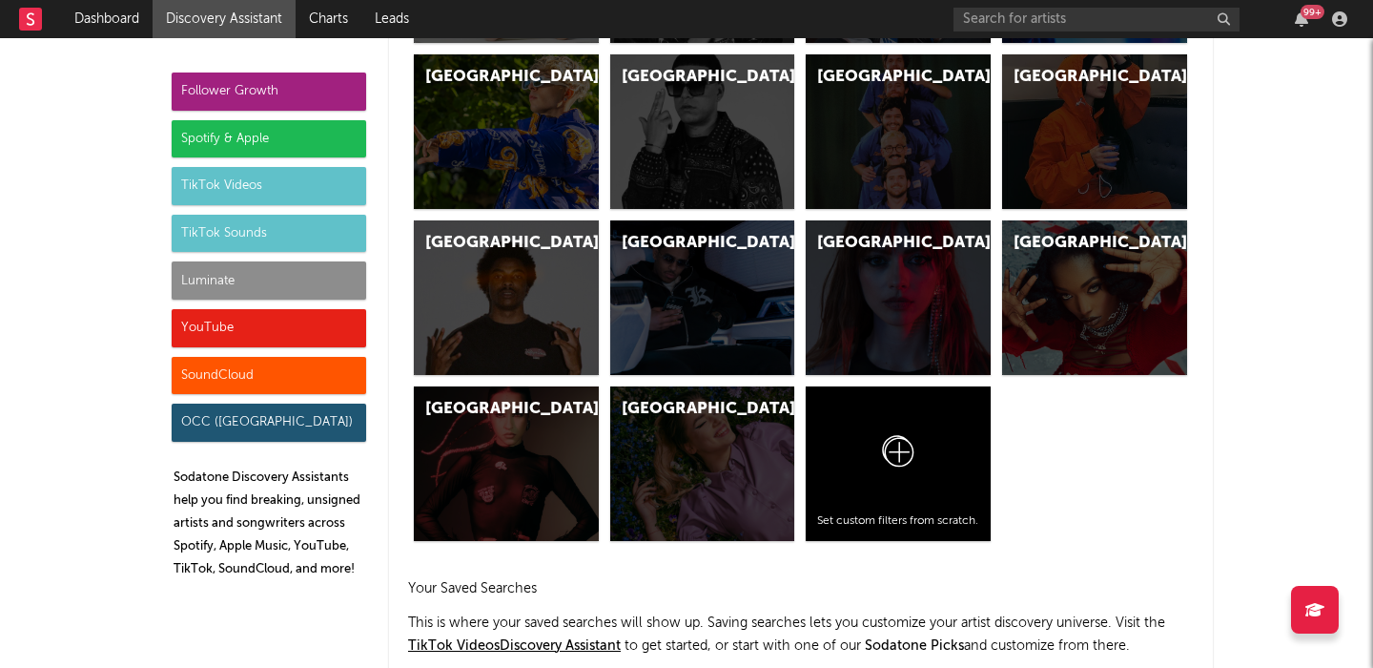
scroll to position [9072, 0]
